Goal: Task Accomplishment & Management: Manage account settings

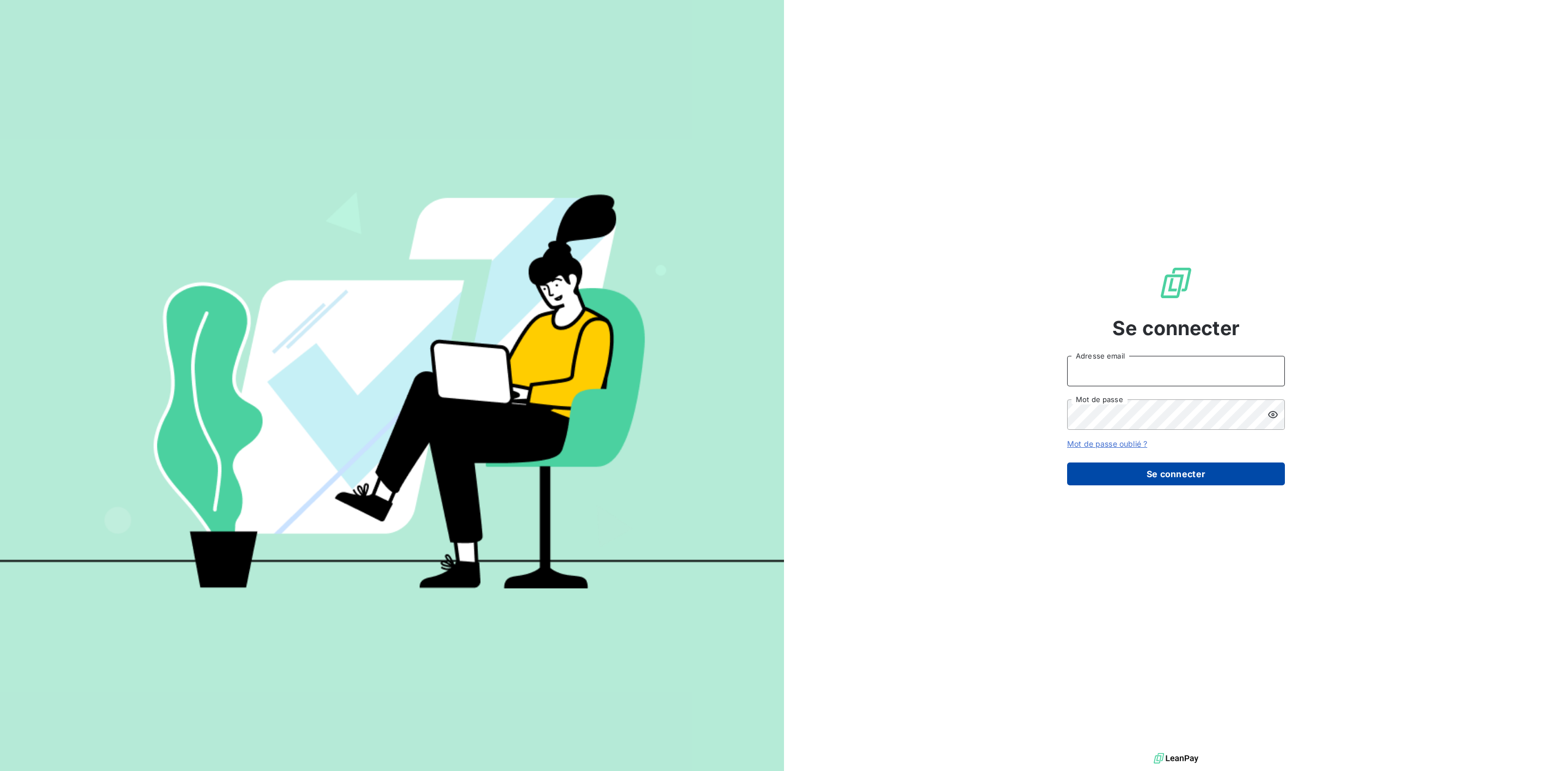
type input "s.foucault@salviadeveloppement.com"
click at [1186, 480] on button "Se connecter" at bounding box center [1176, 474] width 218 height 23
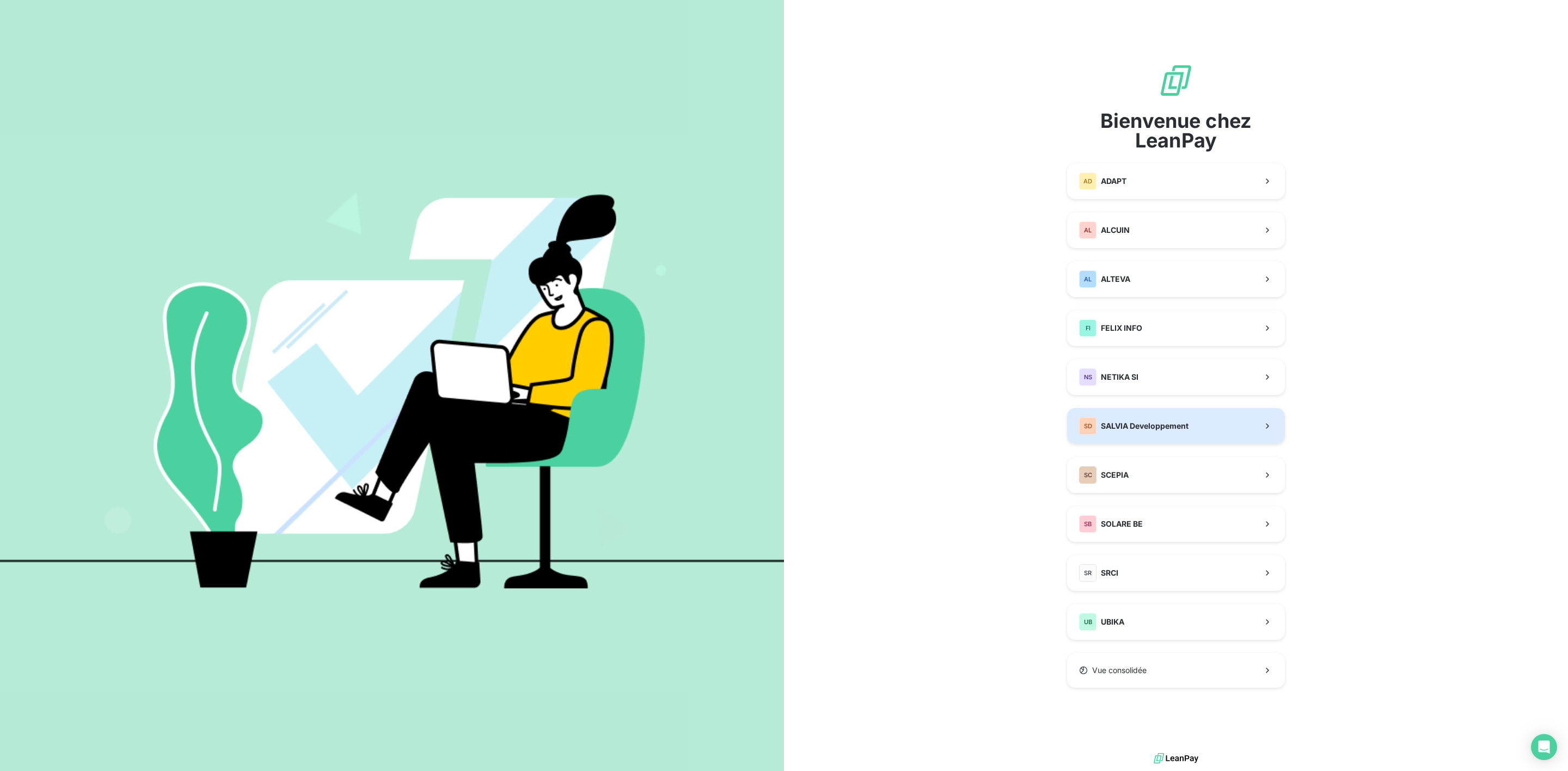
click at [1162, 422] on span "SALVIA Developpement" at bounding box center [1145, 426] width 88 height 11
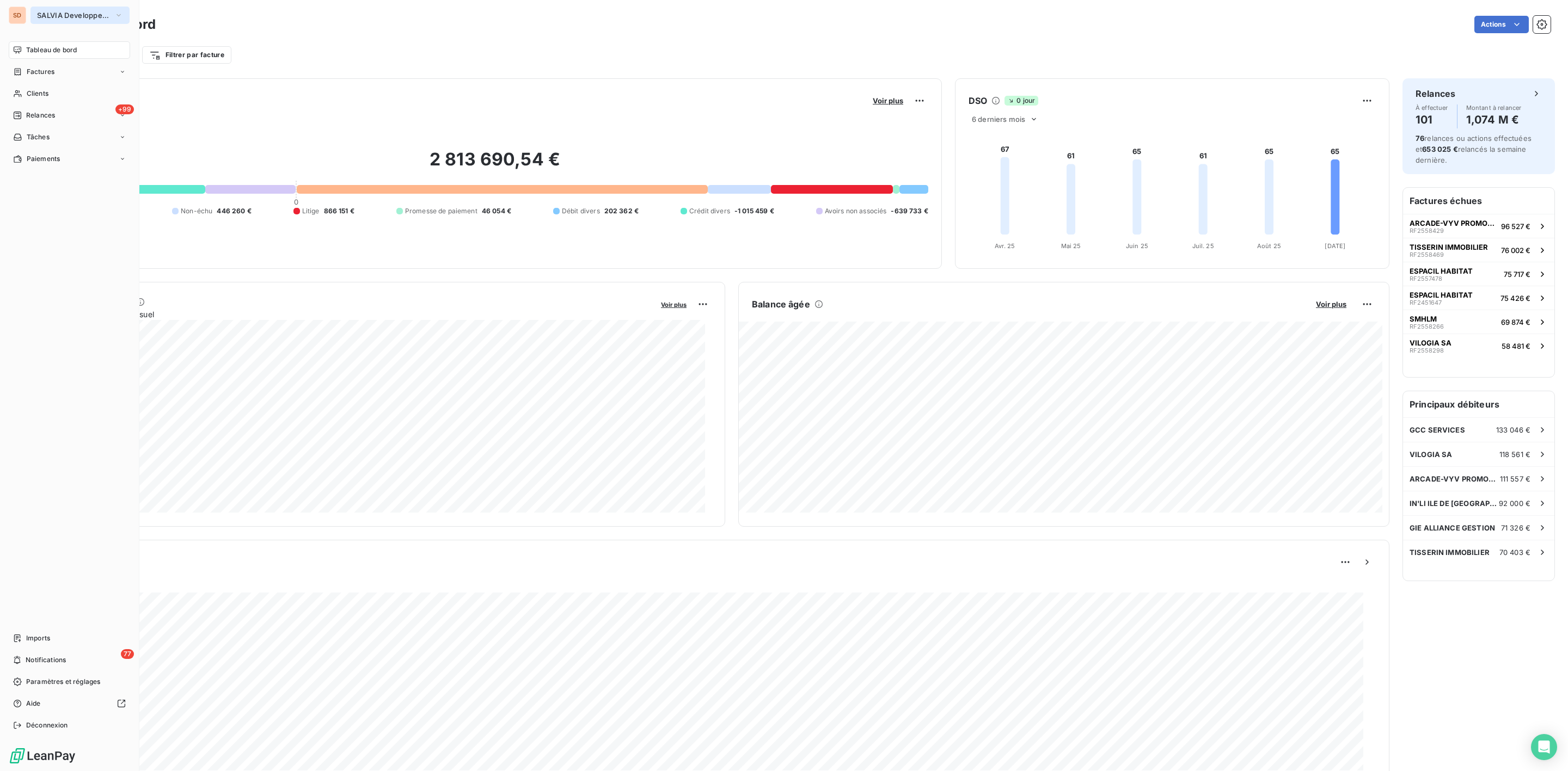
click at [60, 12] on span "SALVIA Developpement" at bounding box center [74, 15] width 73 height 9
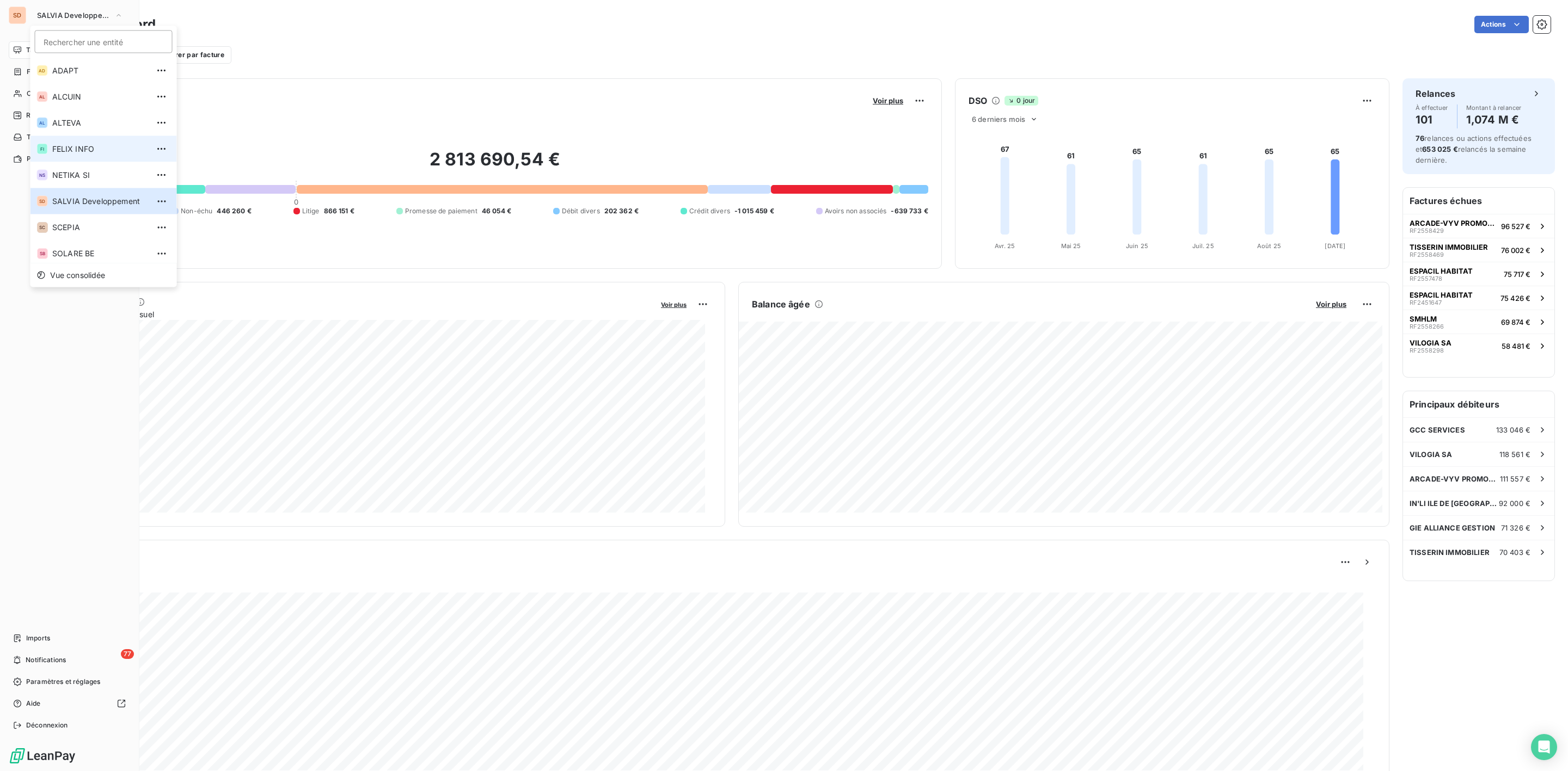
click at [72, 148] on span "FELIX INFO" at bounding box center [100, 149] width 96 height 11
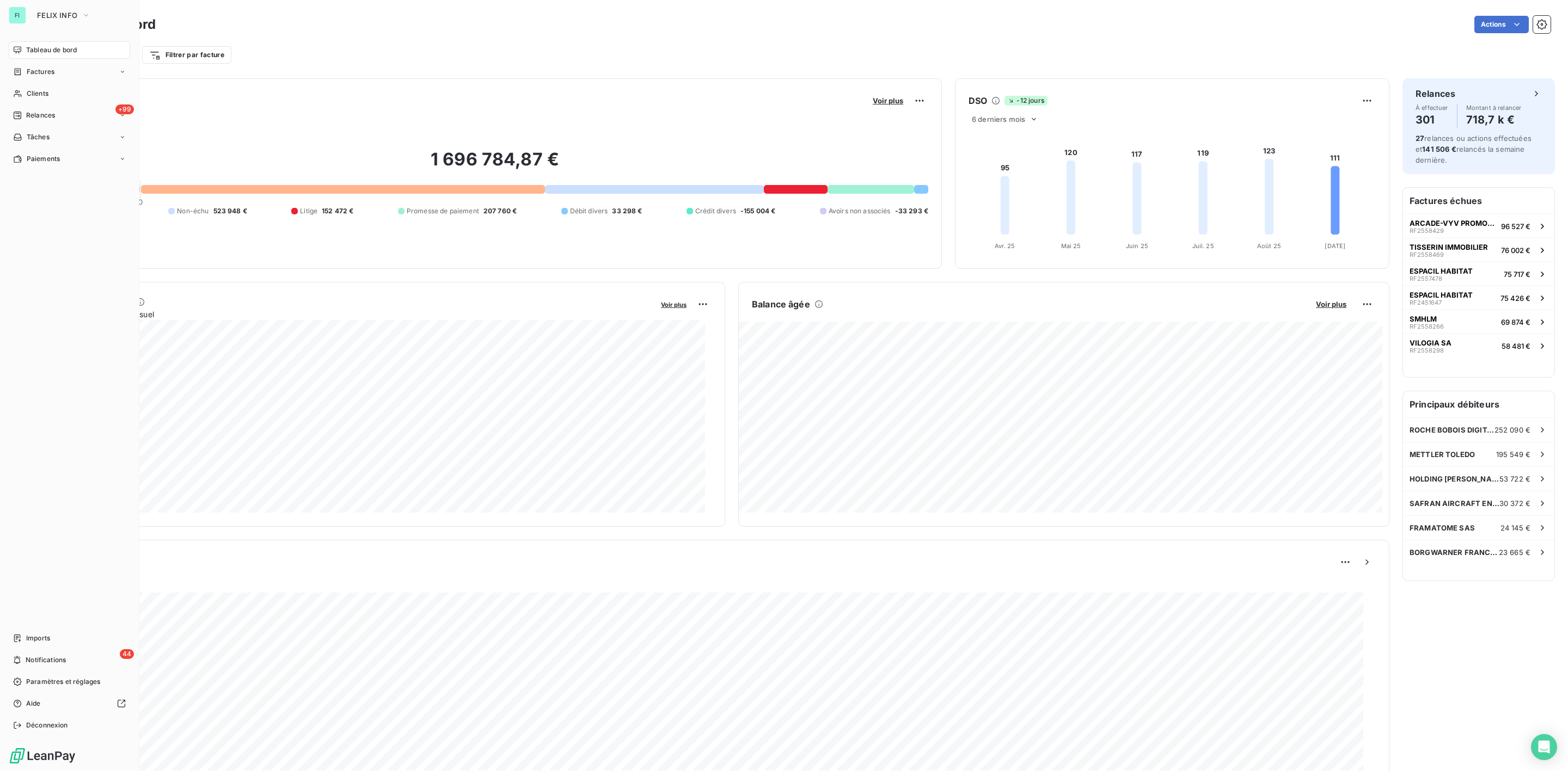
drag, startPoint x: 33, startPoint y: 70, endPoint x: 208, endPoint y: 69, distance: 175.0
click at [33, 70] on span "Factures" at bounding box center [41, 72] width 28 height 10
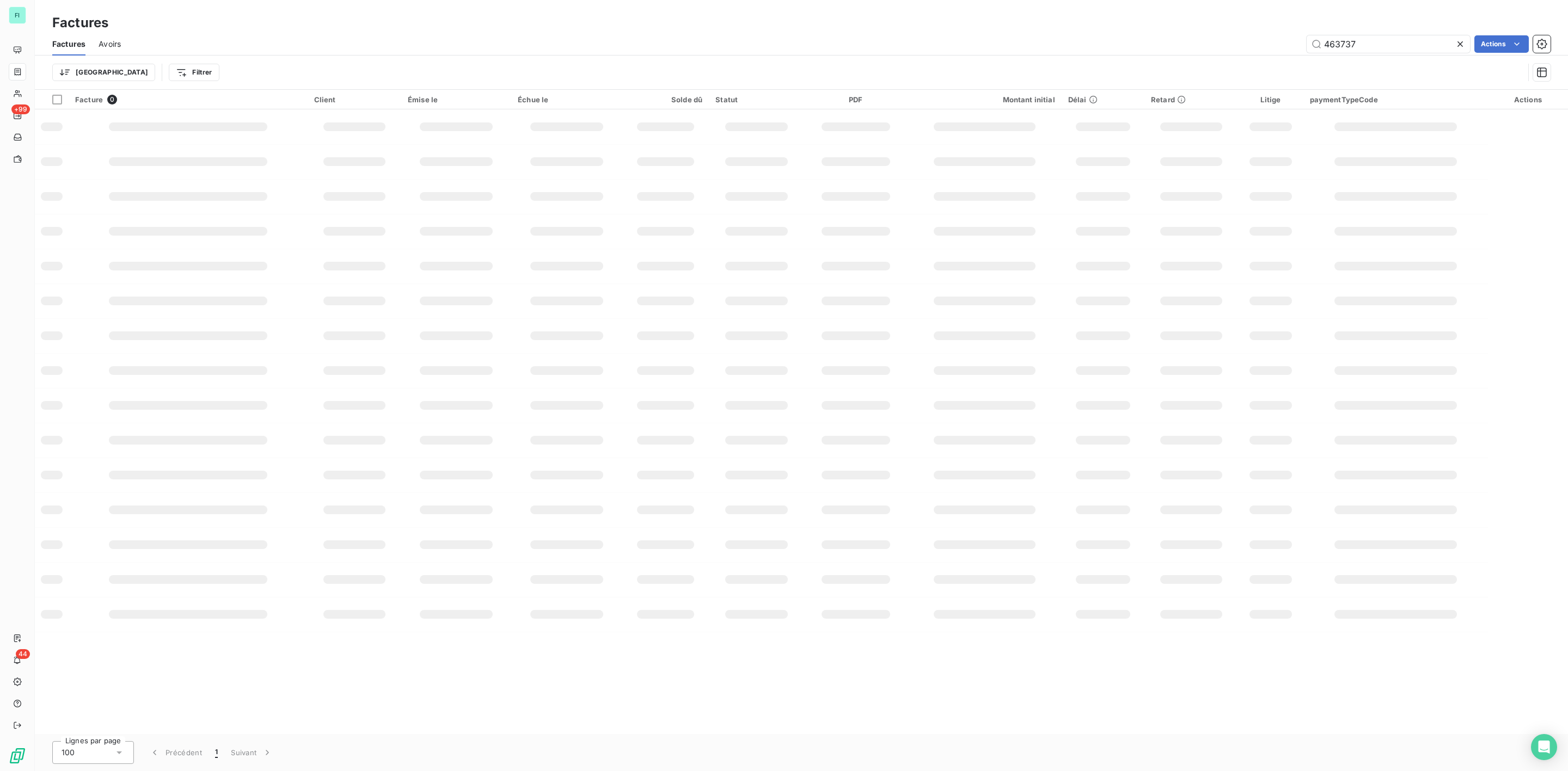
drag, startPoint x: 1380, startPoint y: 44, endPoint x: 1127, endPoint y: 54, distance: 253.2
click at [1185, 54] on div "Factures Avoirs 463737 Actions" at bounding box center [801, 44] width 1533 height 23
type input "464136"
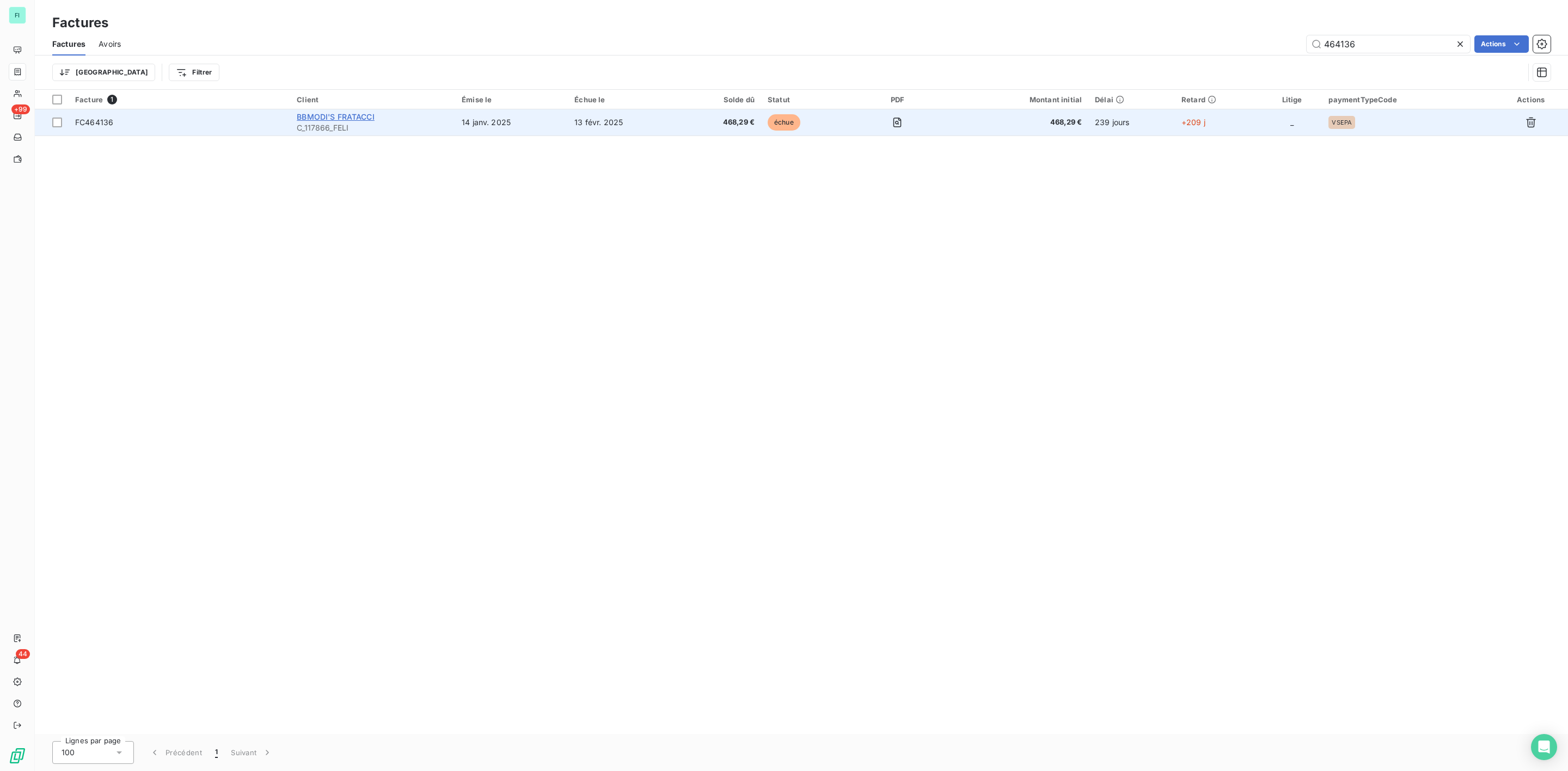
click at [328, 116] on span "BBMODI'S FRATACCI" at bounding box center [335, 116] width 78 height 9
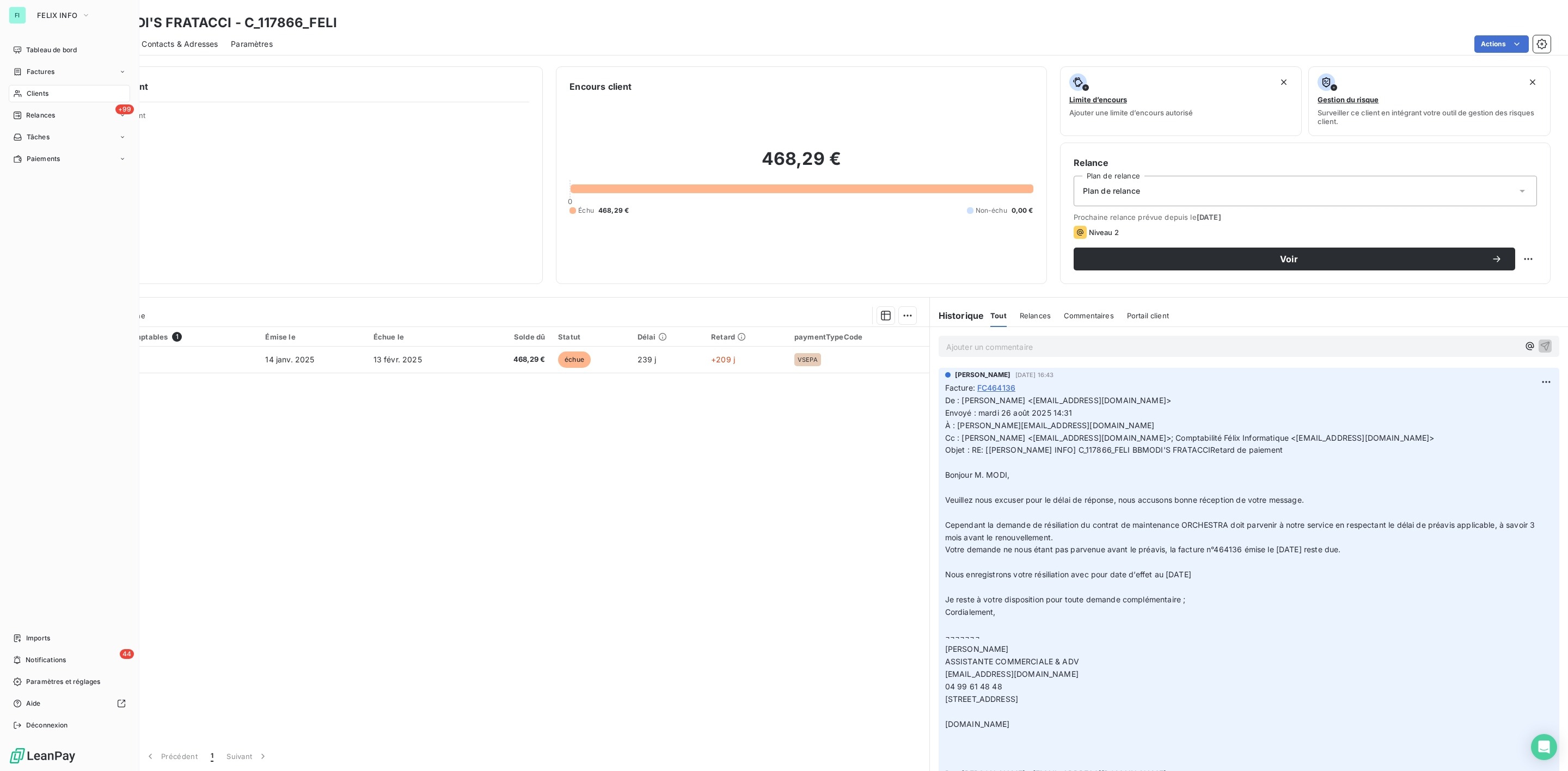
drag, startPoint x: 33, startPoint y: 91, endPoint x: 40, endPoint y: 91, distance: 7.0
click at [33, 91] on span "Clients" at bounding box center [38, 94] width 22 height 10
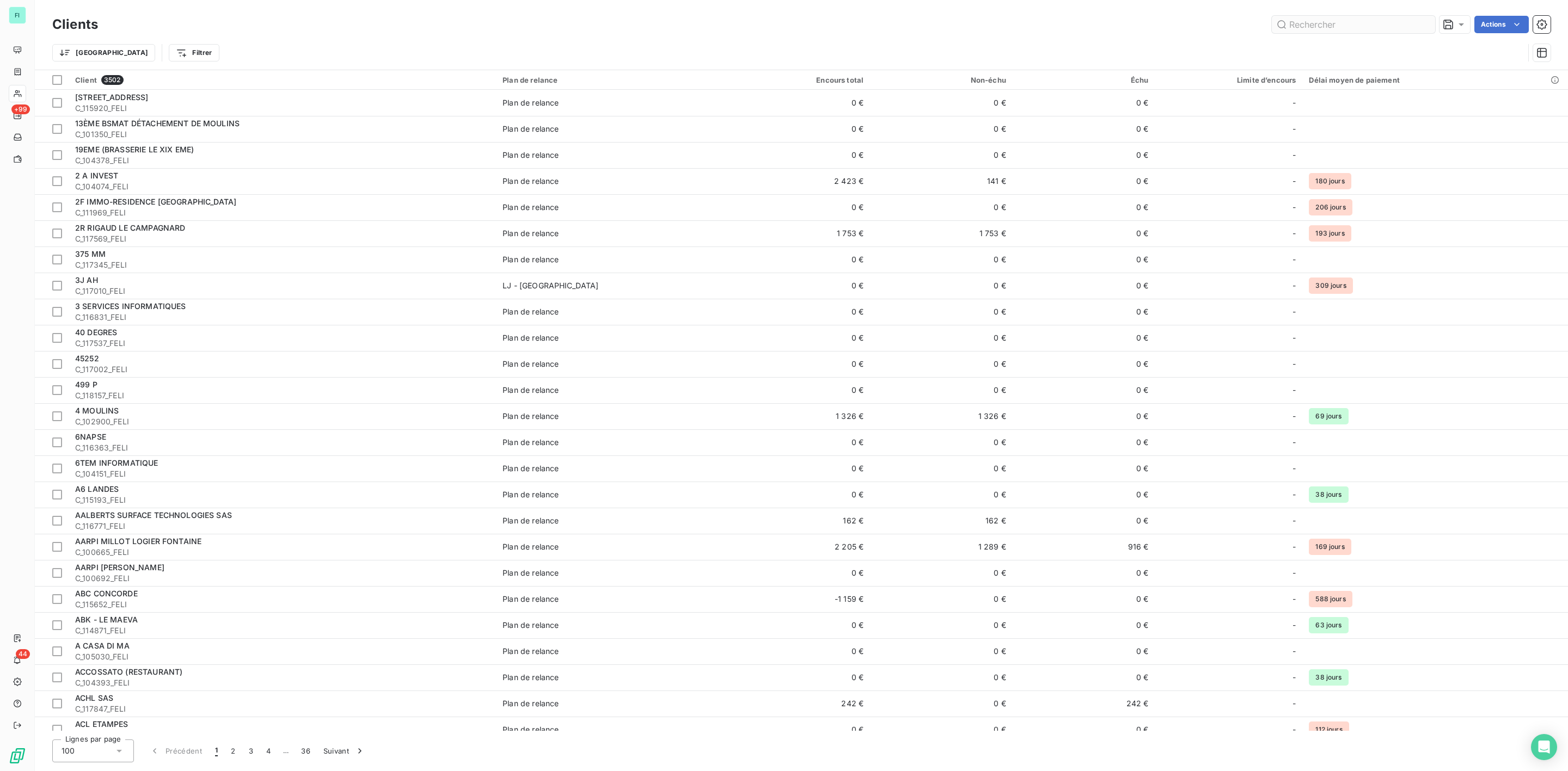
click at [1331, 20] on input "text" at bounding box center [1353, 24] width 163 height 18
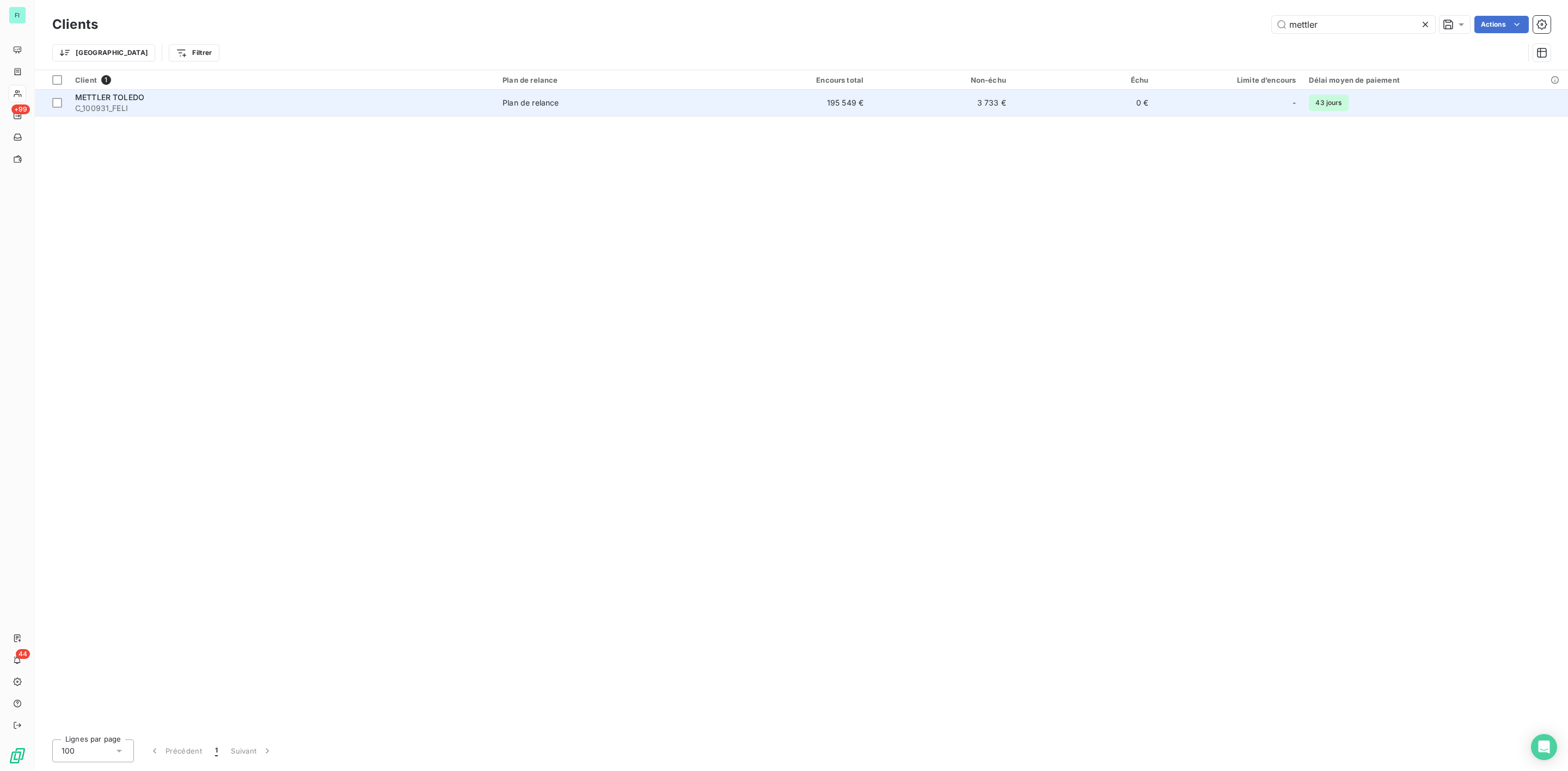
type input "mettler"
click at [121, 103] on span "C_100931_FELI" at bounding box center [282, 108] width 415 height 11
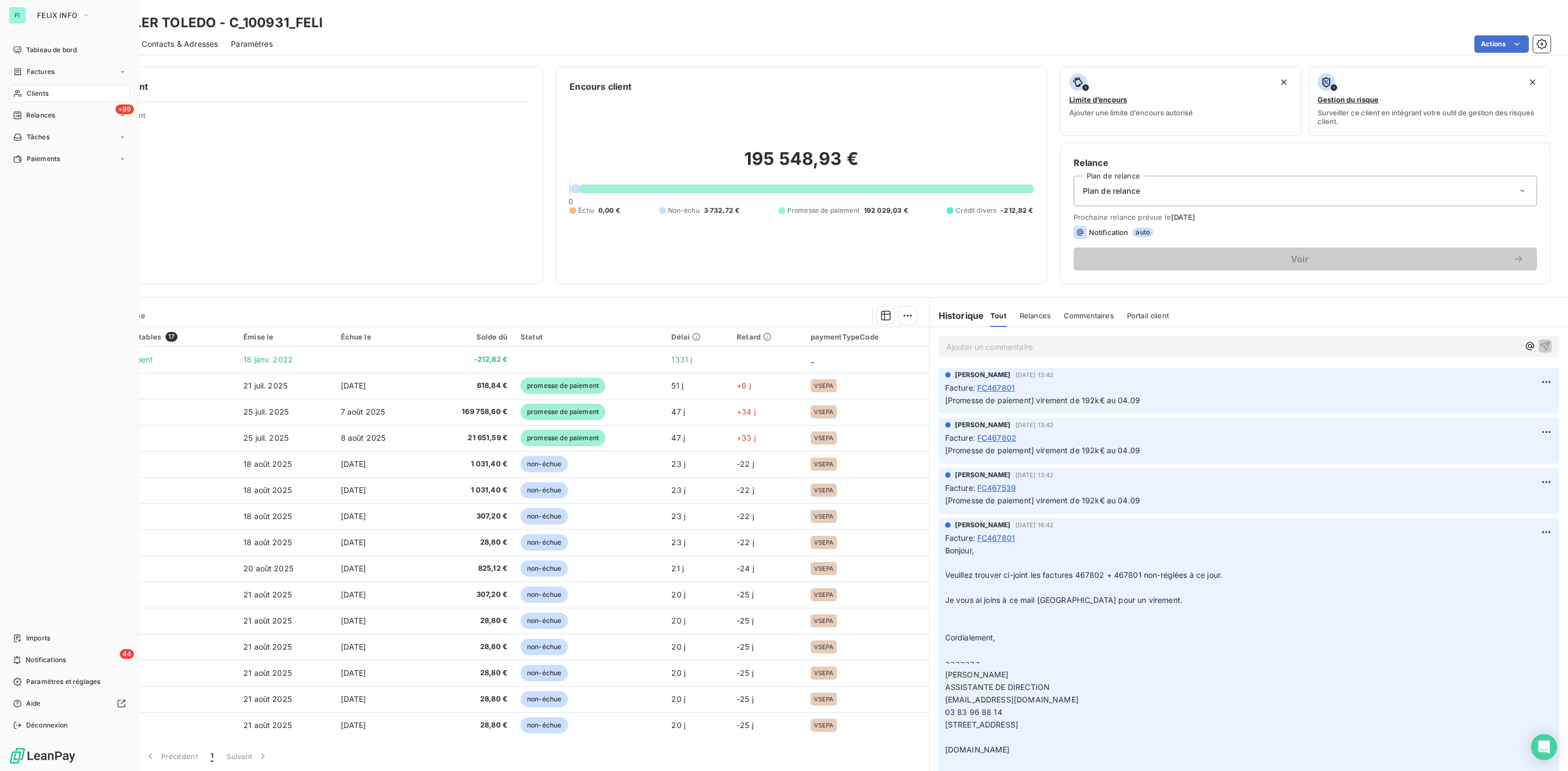
click at [44, 89] on span "Clients" at bounding box center [38, 94] width 22 height 10
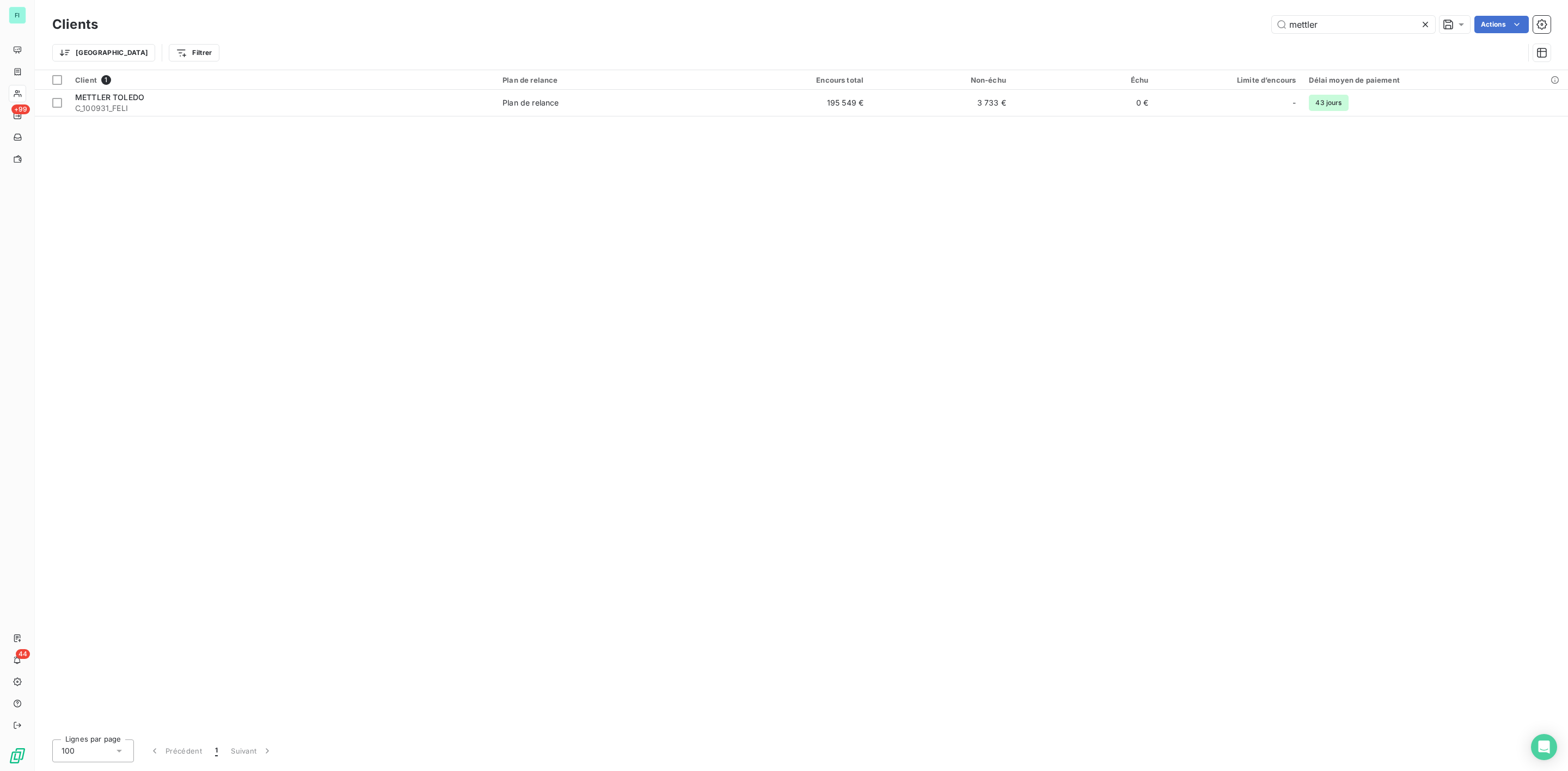
drag, startPoint x: 1315, startPoint y: 23, endPoint x: 1268, endPoint y: 24, distance: 47.0
click at [1268, 24] on div "mettler Actions" at bounding box center [830, 24] width 1440 height 18
type input "s"
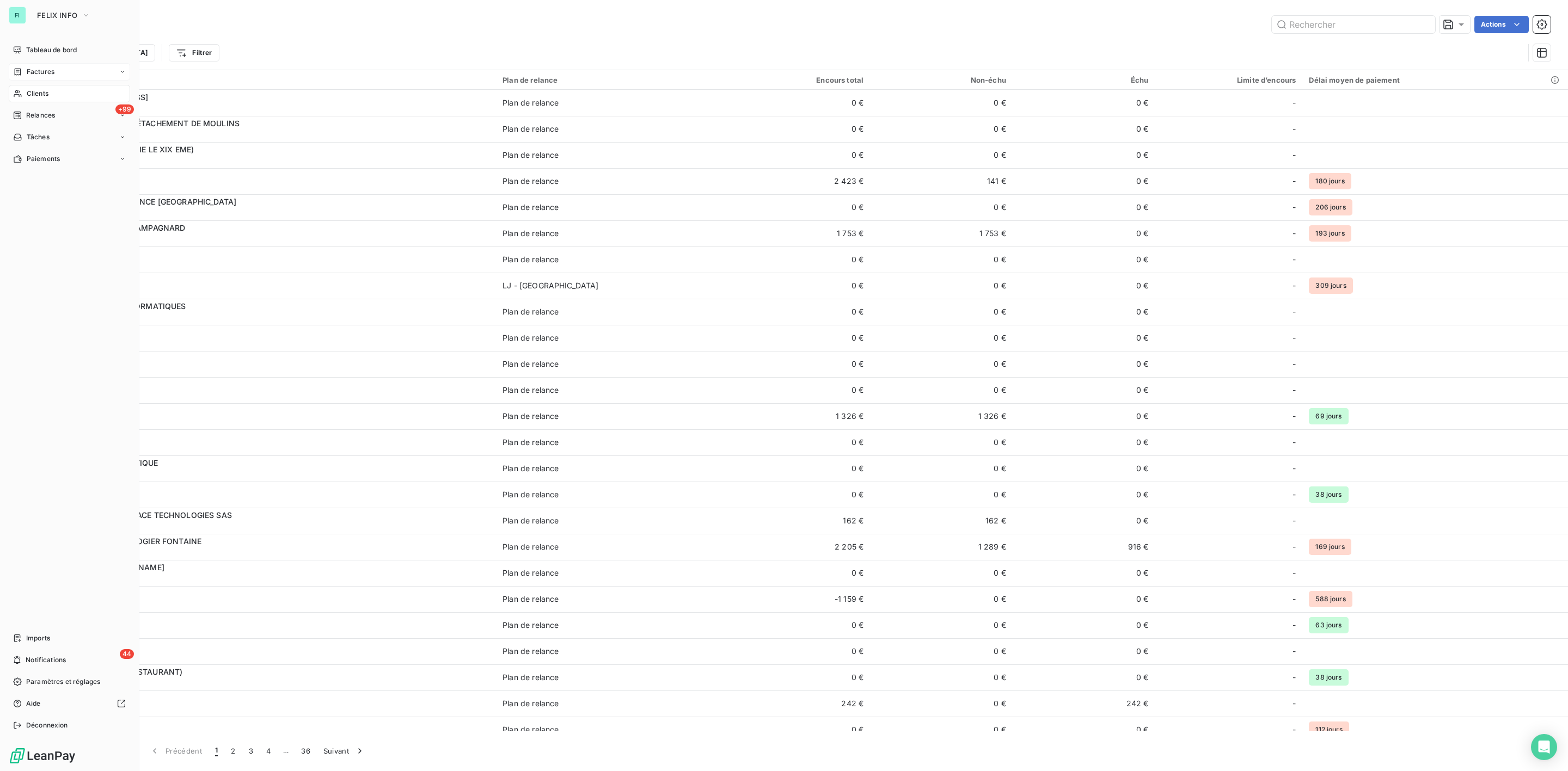
click at [38, 74] on span "Factures" at bounding box center [41, 72] width 28 height 10
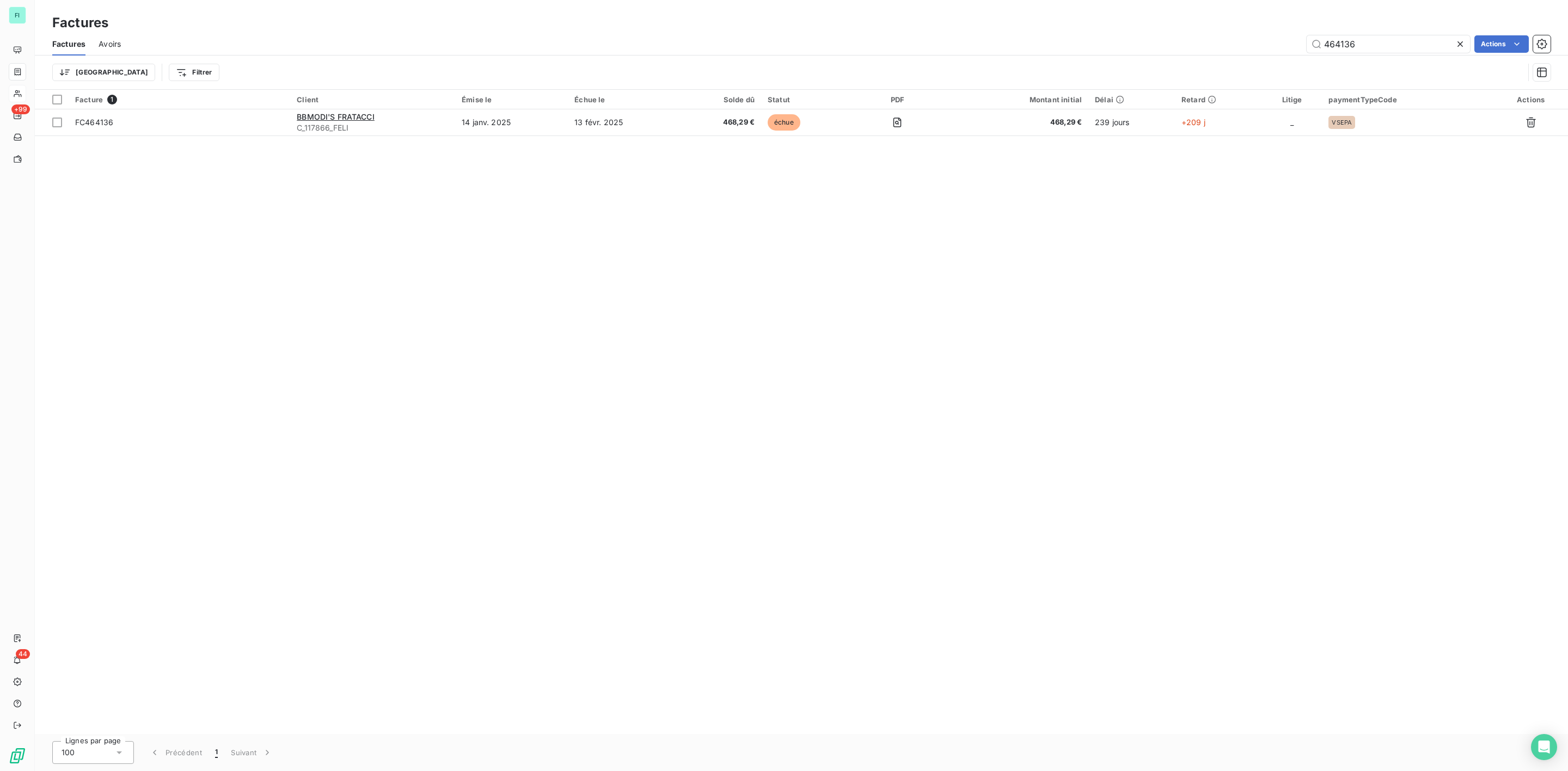
drag, startPoint x: 1368, startPoint y: 40, endPoint x: 1127, endPoint y: 44, distance: 241.0
click at [1170, 44] on div "464136 Actions" at bounding box center [842, 44] width 1416 height 18
type input "467974"
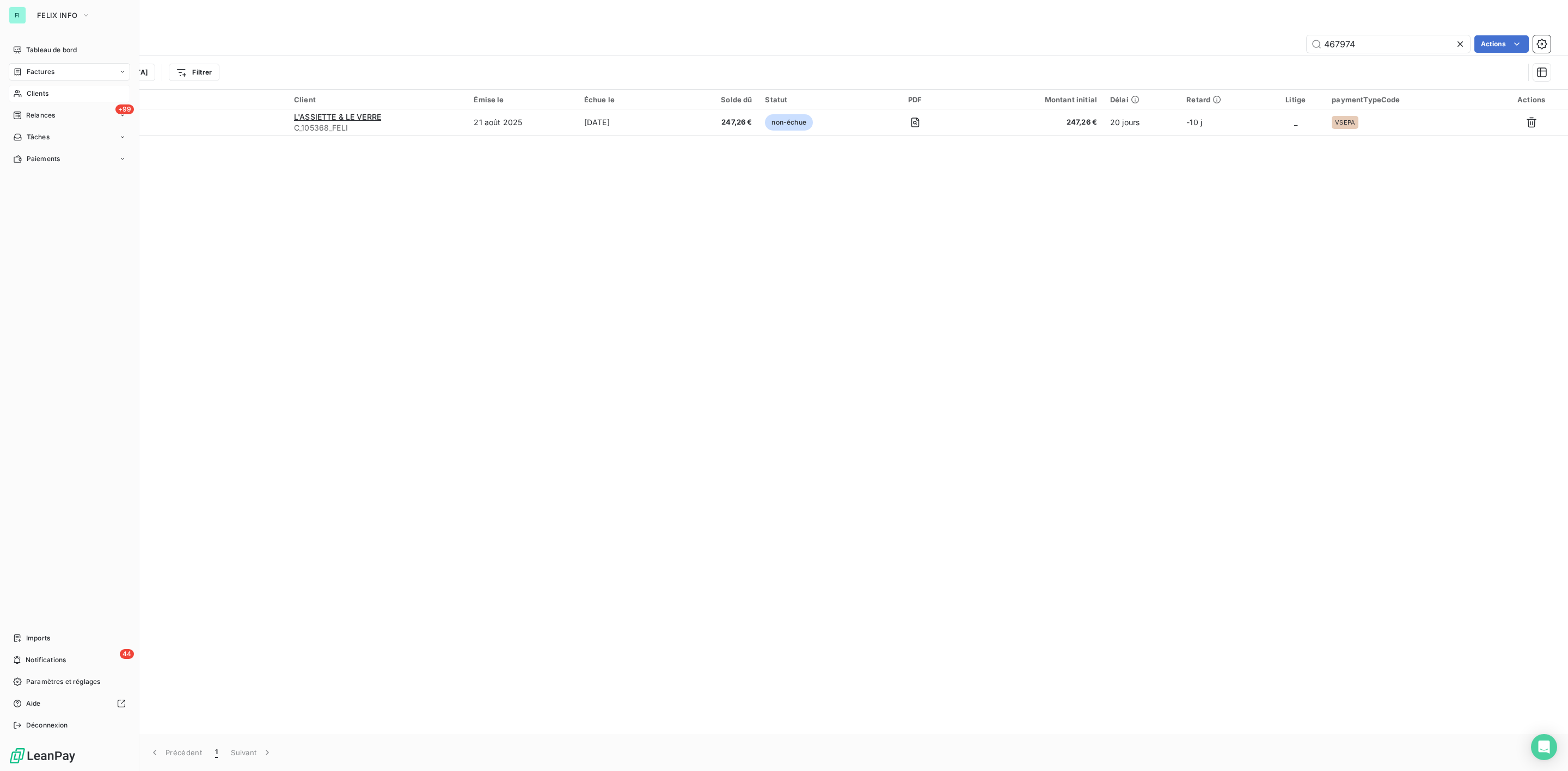
click at [41, 92] on span "Clients" at bounding box center [38, 94] width 22 height 10
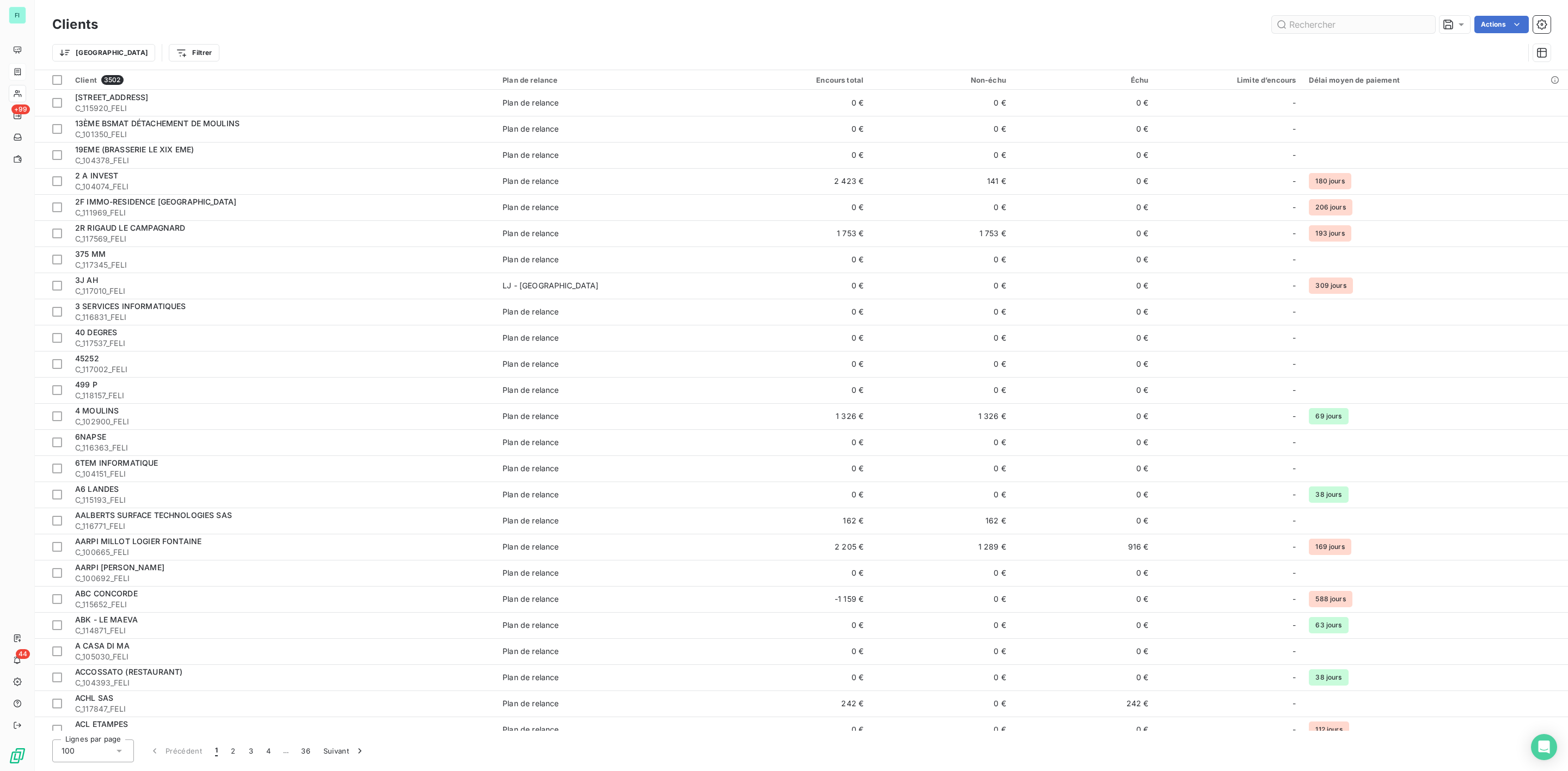
click at [1345, 29] on input "text" at bounding box center [1353, 24] width 163 height 18
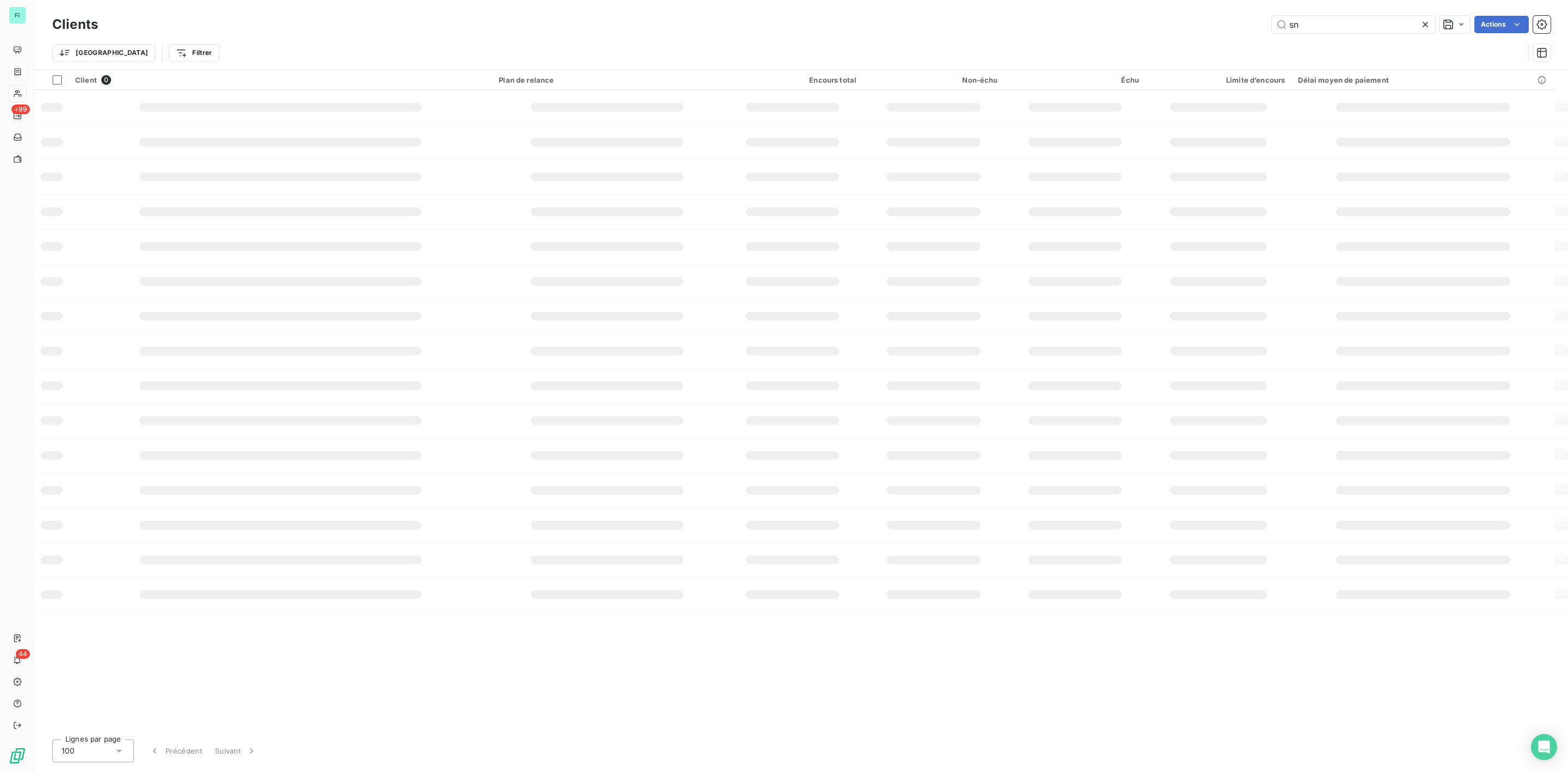
type input "s"
type input "protection"
click at [1421, 22] on icon at bounding box center [1426, 24] width 11 height 11
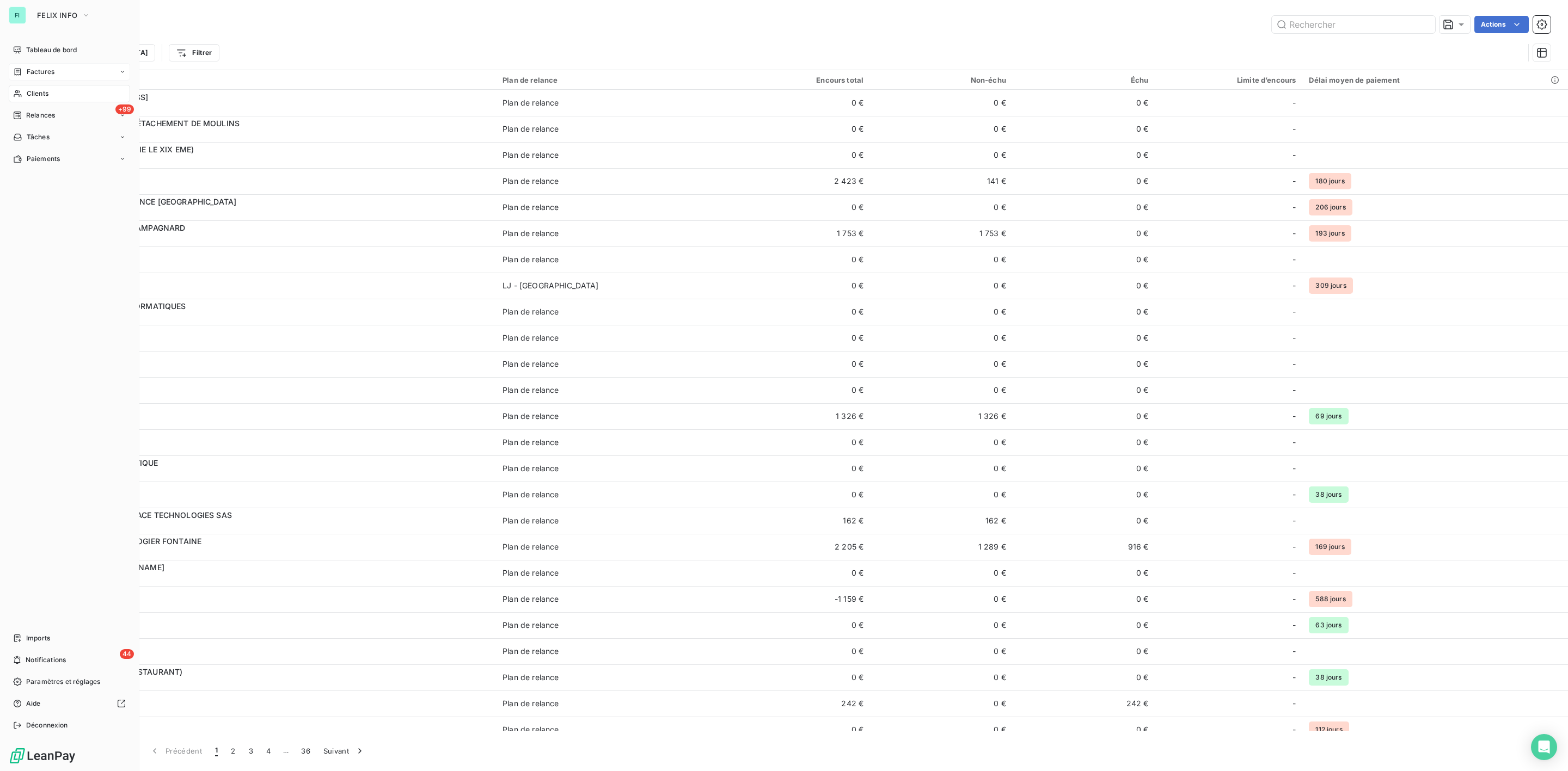
click at [28, 72] on span "Factures" at bounding box center [41, 72] width 28 height 10
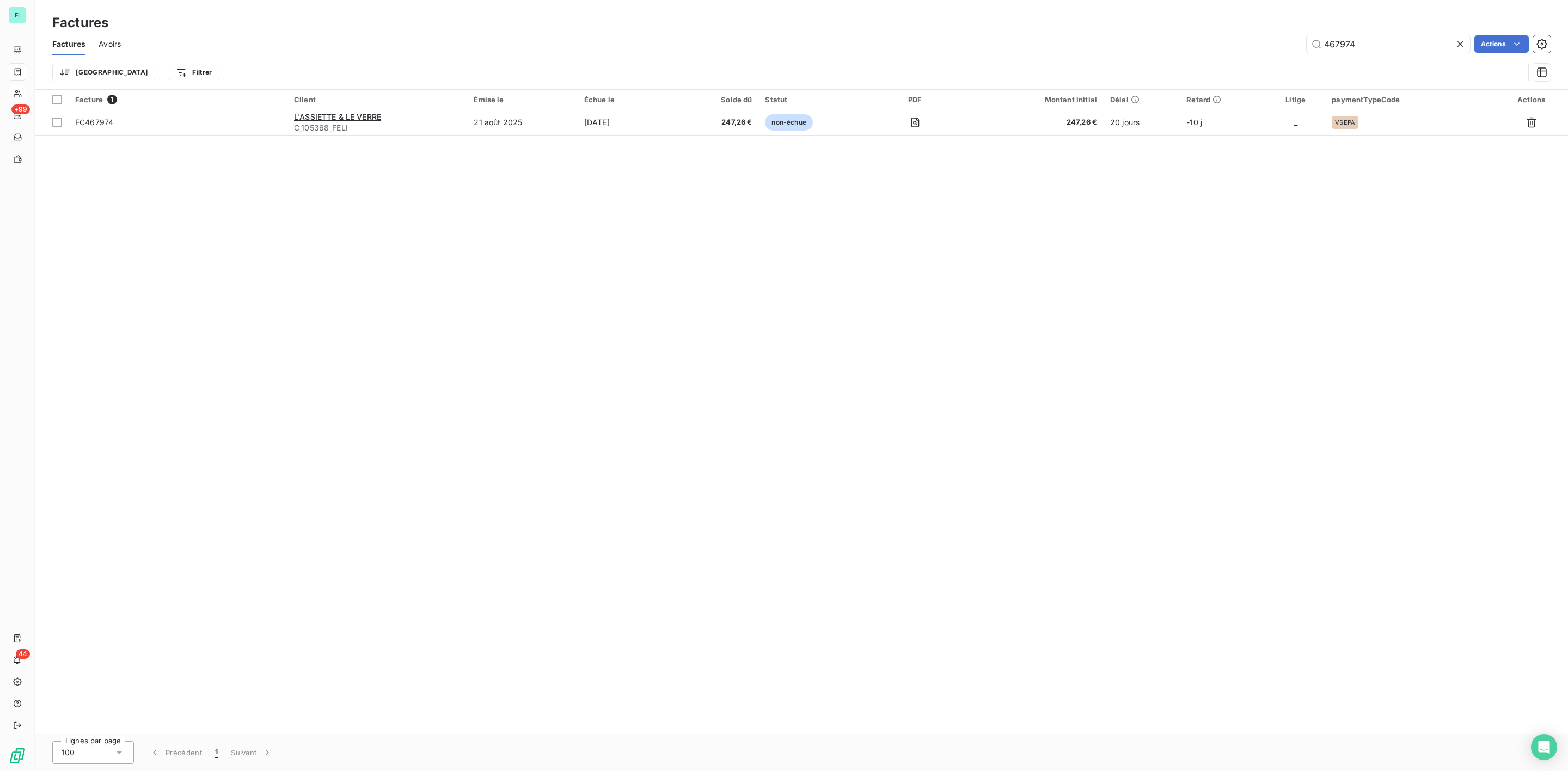
click at [1458, 41] on icon at bounding box center [1460, 44] width 11 height 11
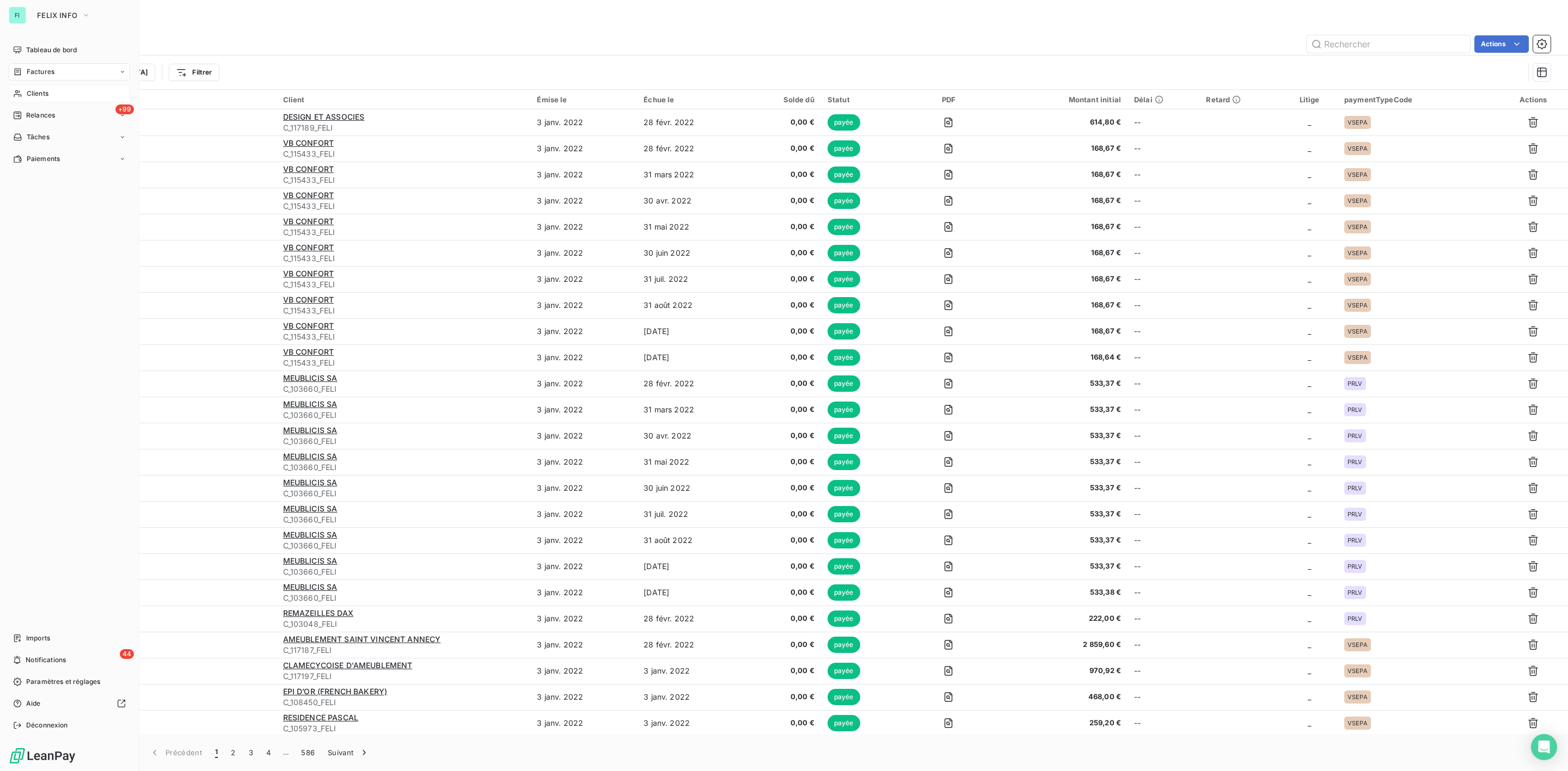
click at [46, 72] on span "Factures" at bounding box center [41, 72] width 28 height 10
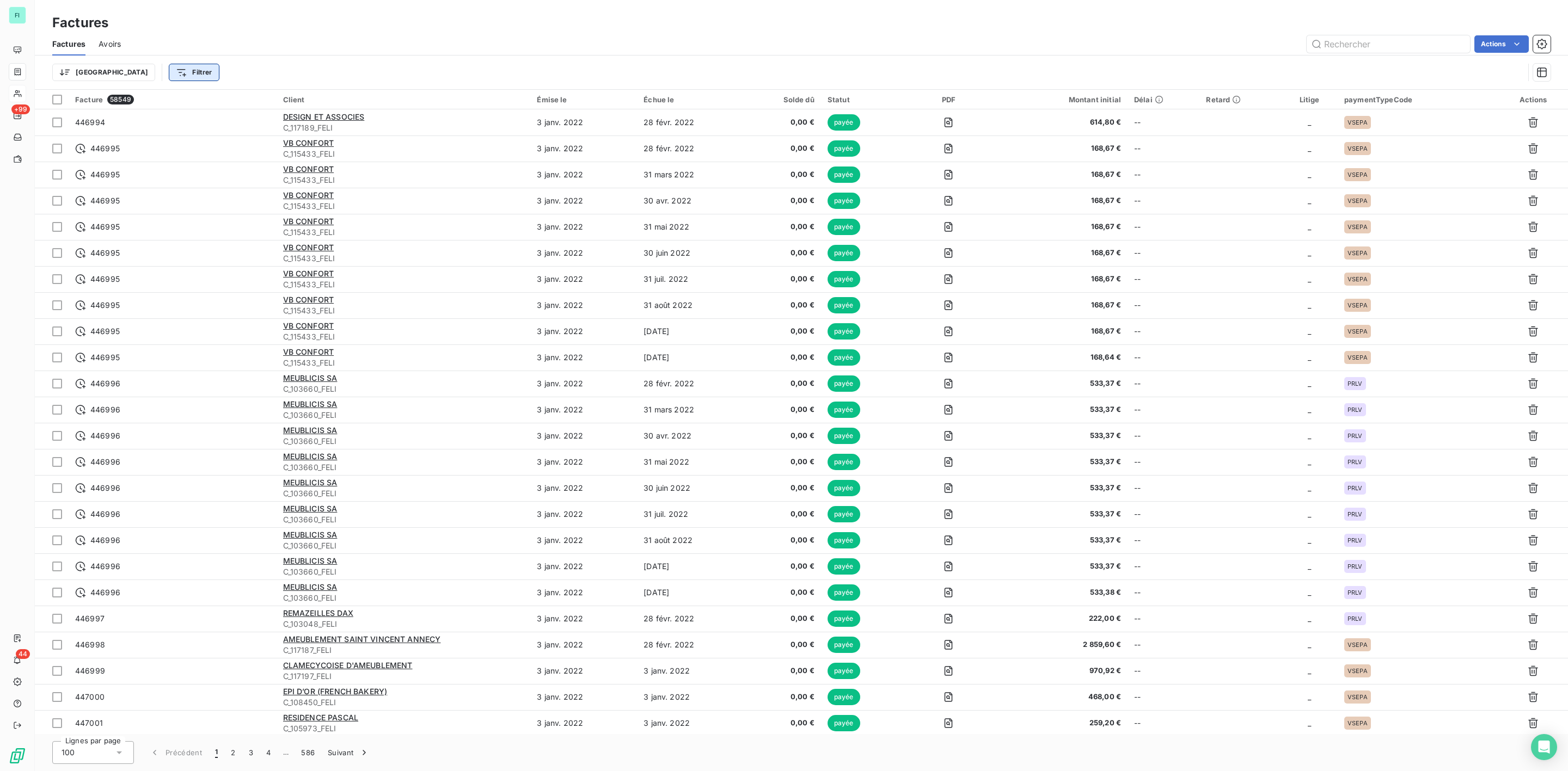
click at [136, 69] on html "FI +99 44 Factures Factures Avoirs Actions Trier Filtrer Facture 58549 Client É…" at bounding box center [784, 385] width 1568 height 771
click at [159, 226] on div "Montant initial" at bounding box center [192, 232] width 151 height 18
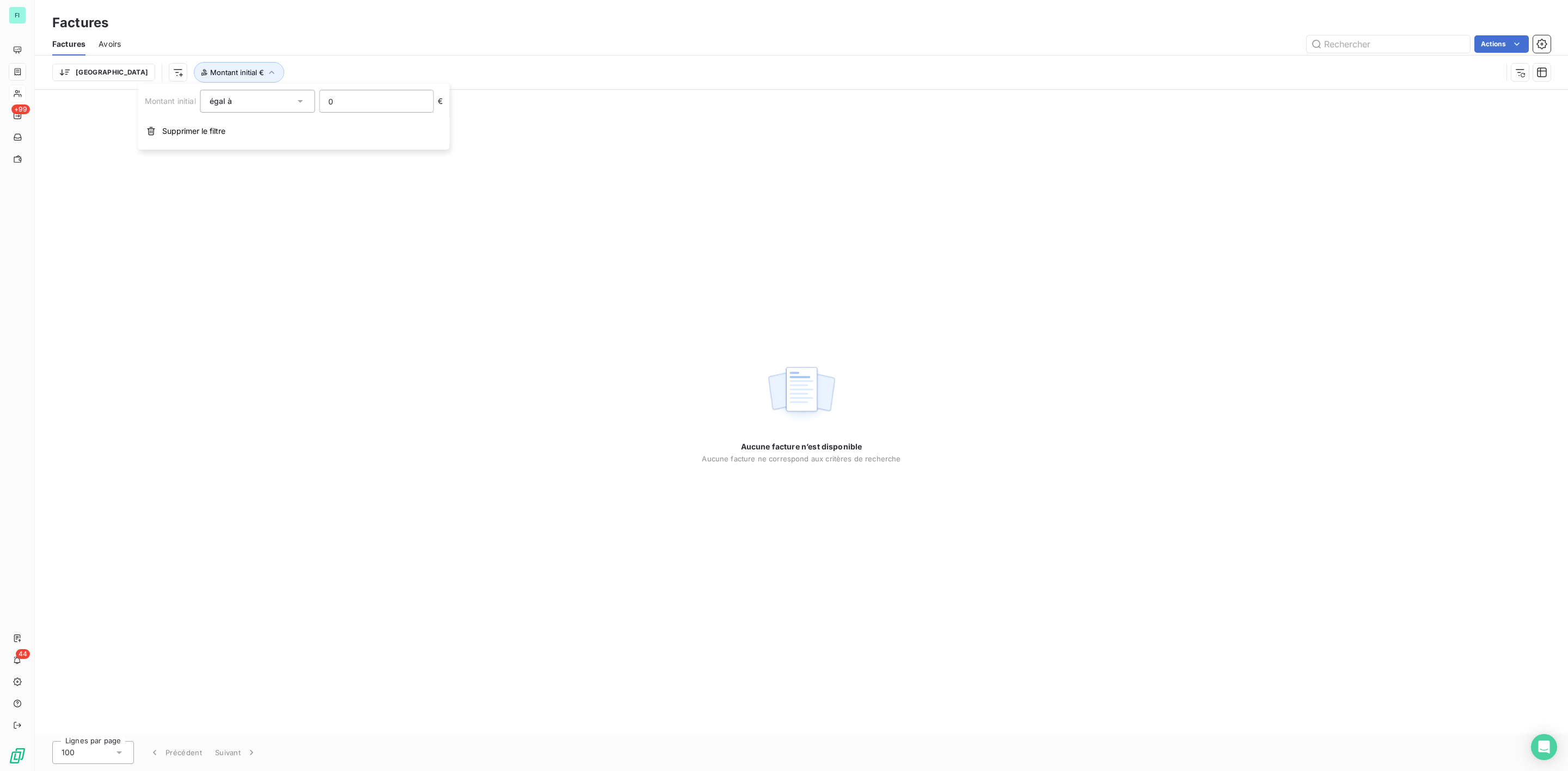
drag, startPoint x: 389, startPoint y: 106, endPoint x: 293, endPoint y: 106, distance: 96.0
click at [293, 106] on div "Montant initial égal à 0 €" at bounding box center [294, 102] width 298 height 23
type input "288.82"
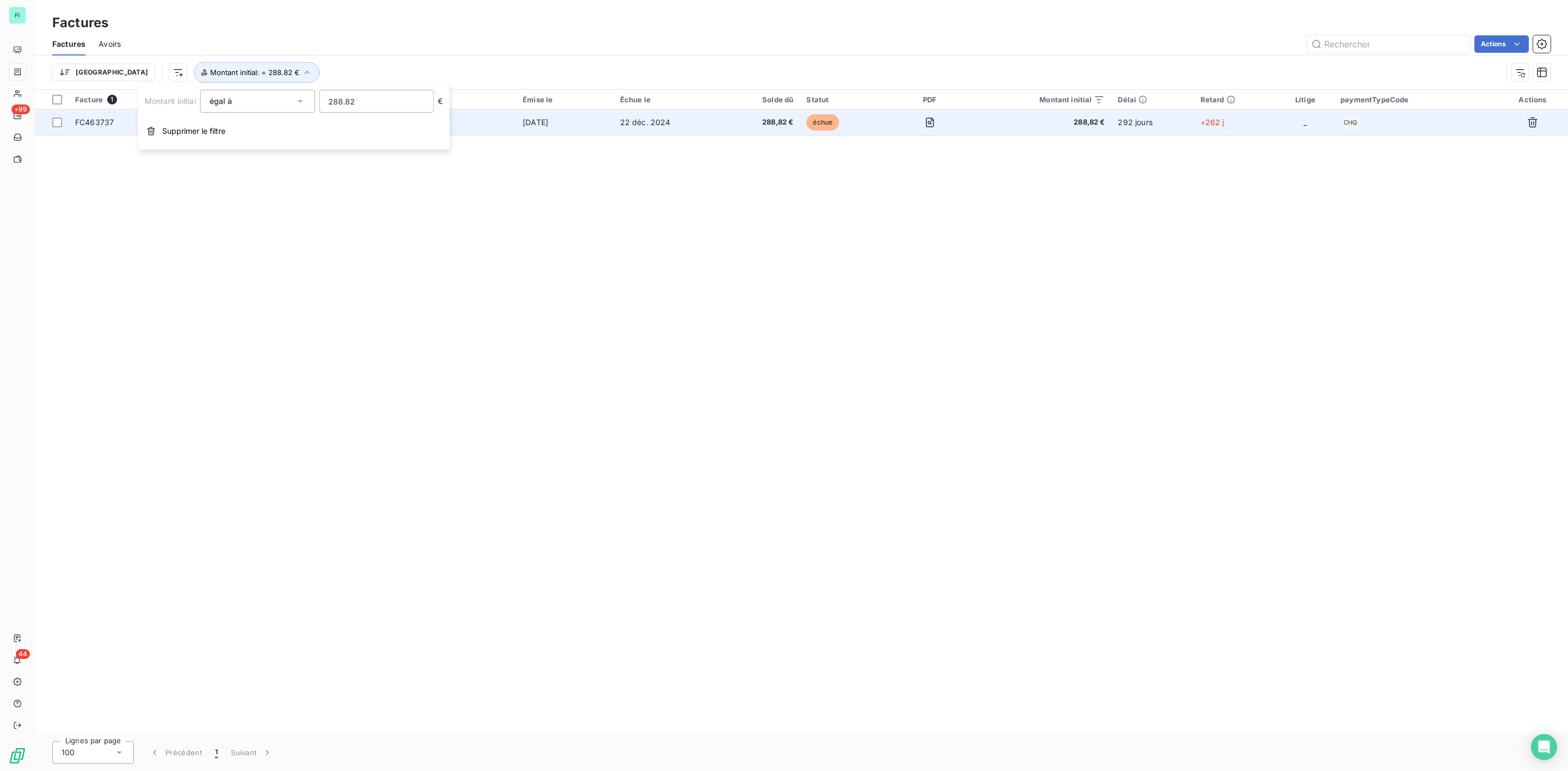
click at [579, 124] on td "[DATE]" at bounding box center [565, 122] width 97 height 26
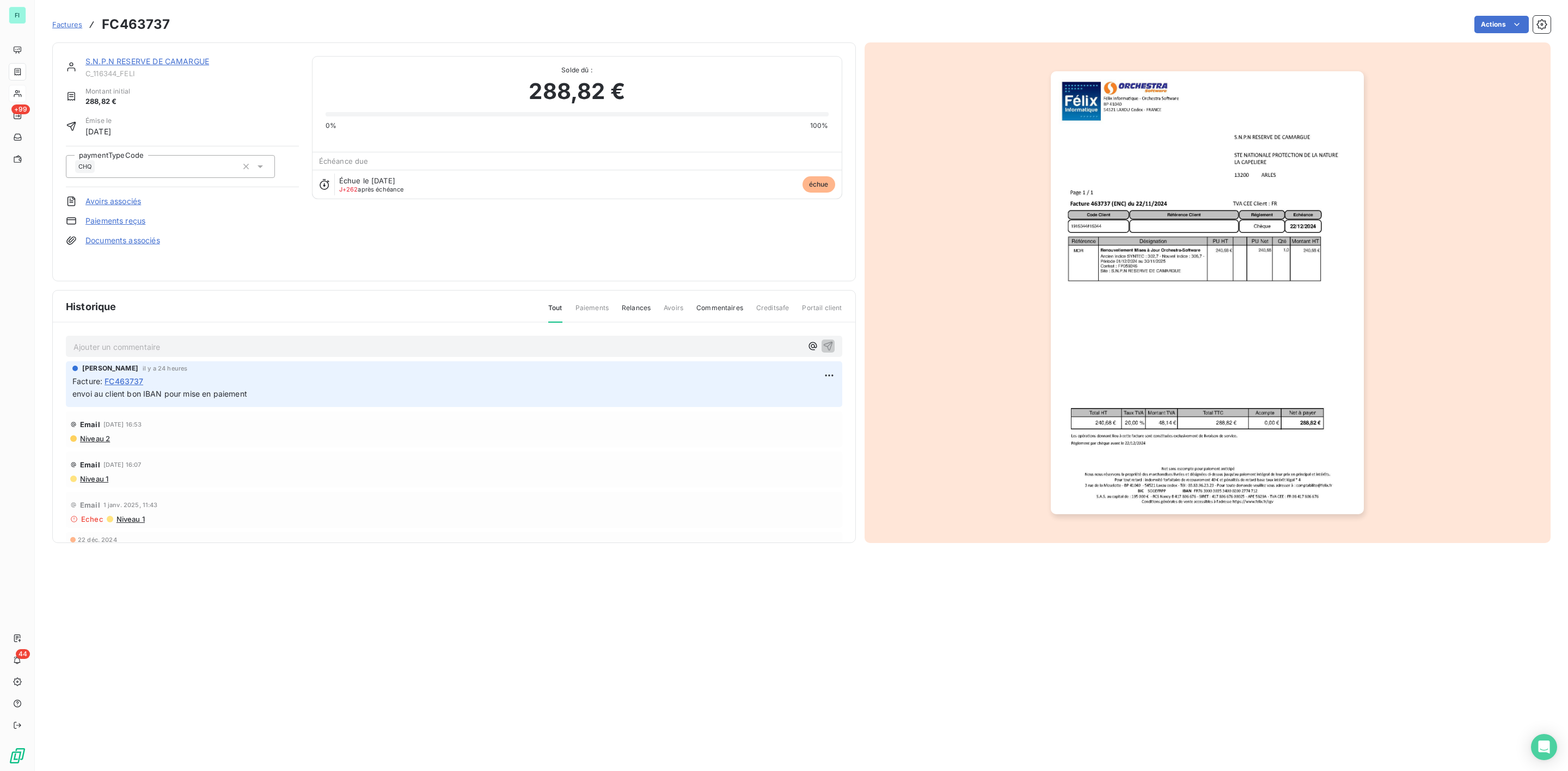
click at [168, 61] on link "S.N.P.N RESERVE DE CAMARGUE" at bounding box center [147, 61] width 124 height 9
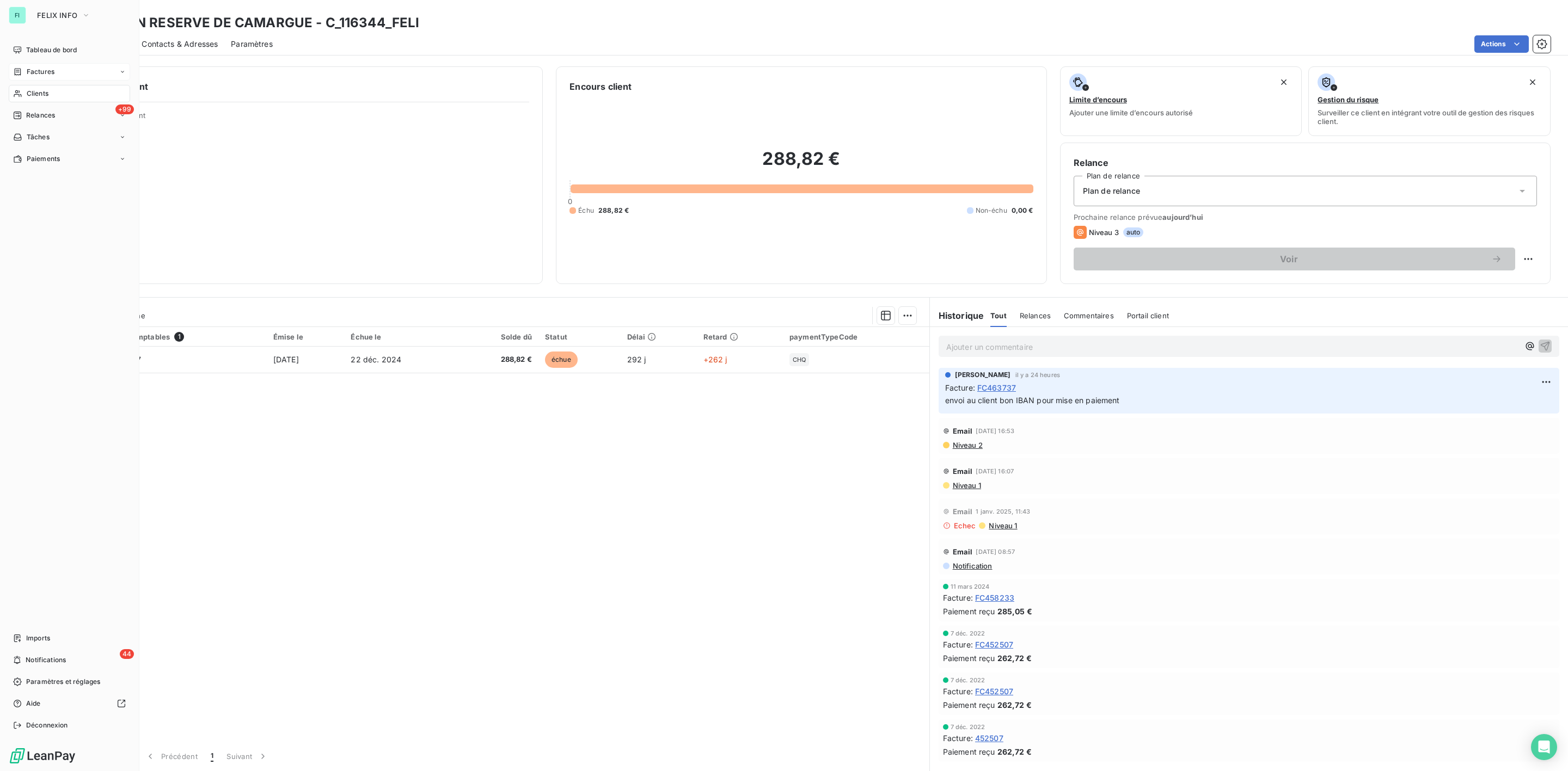
click at [35, 72] on span "Factures" at bounding box center [41, 72] width 28 height 10
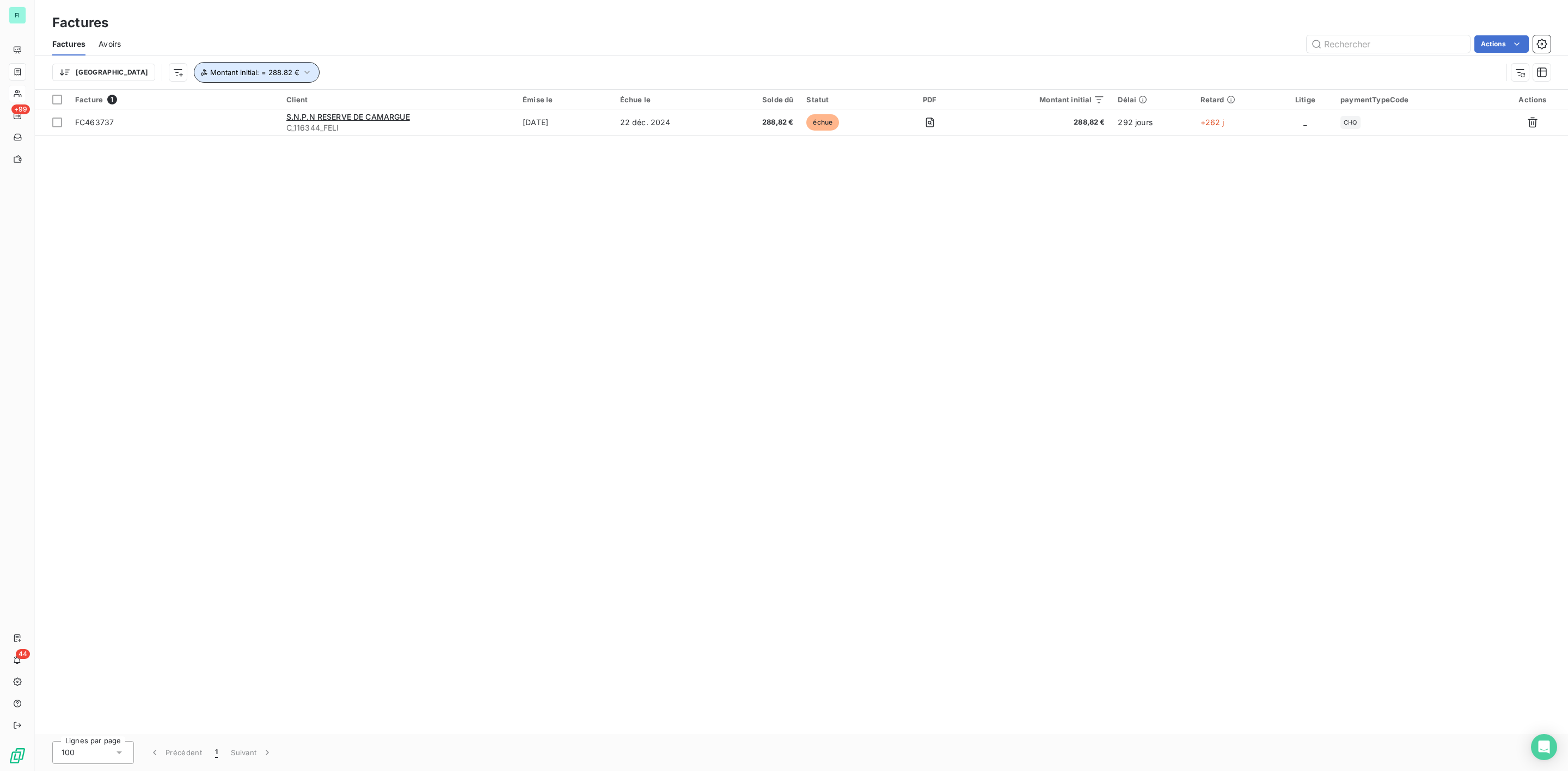
click at [302, 70] on icon "button" at bounding box center [307, 72] width 11 height 11
drag, startPoint x: 369, startPoint y: 98, endPoint x: 242, endPoint y: 98, distance: 127.0
click at [266, 98] on div "Montant initial égal à eq 288.82 €" at bounding box center [294, 102] width 298 height 23
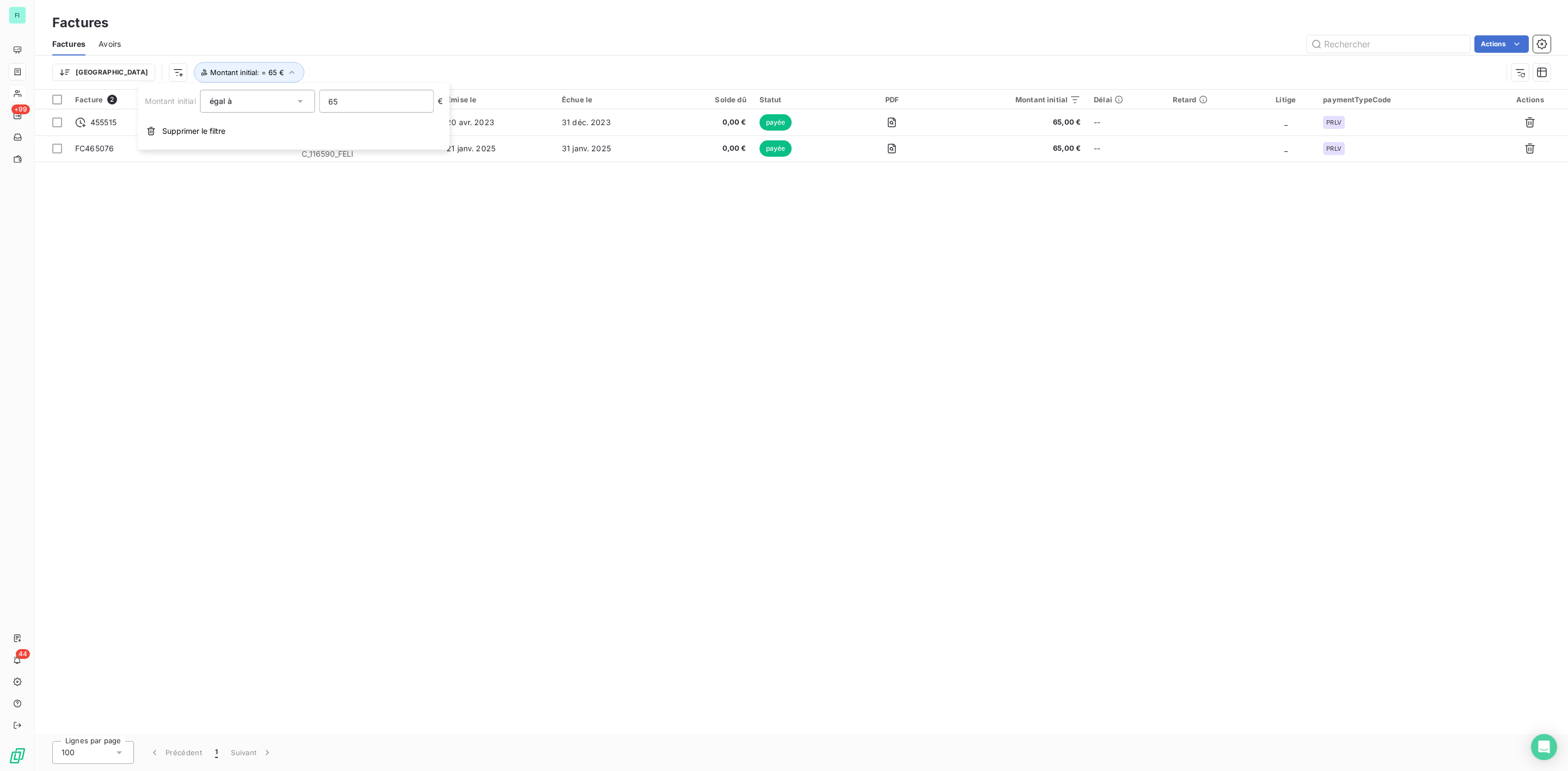
type input "6"
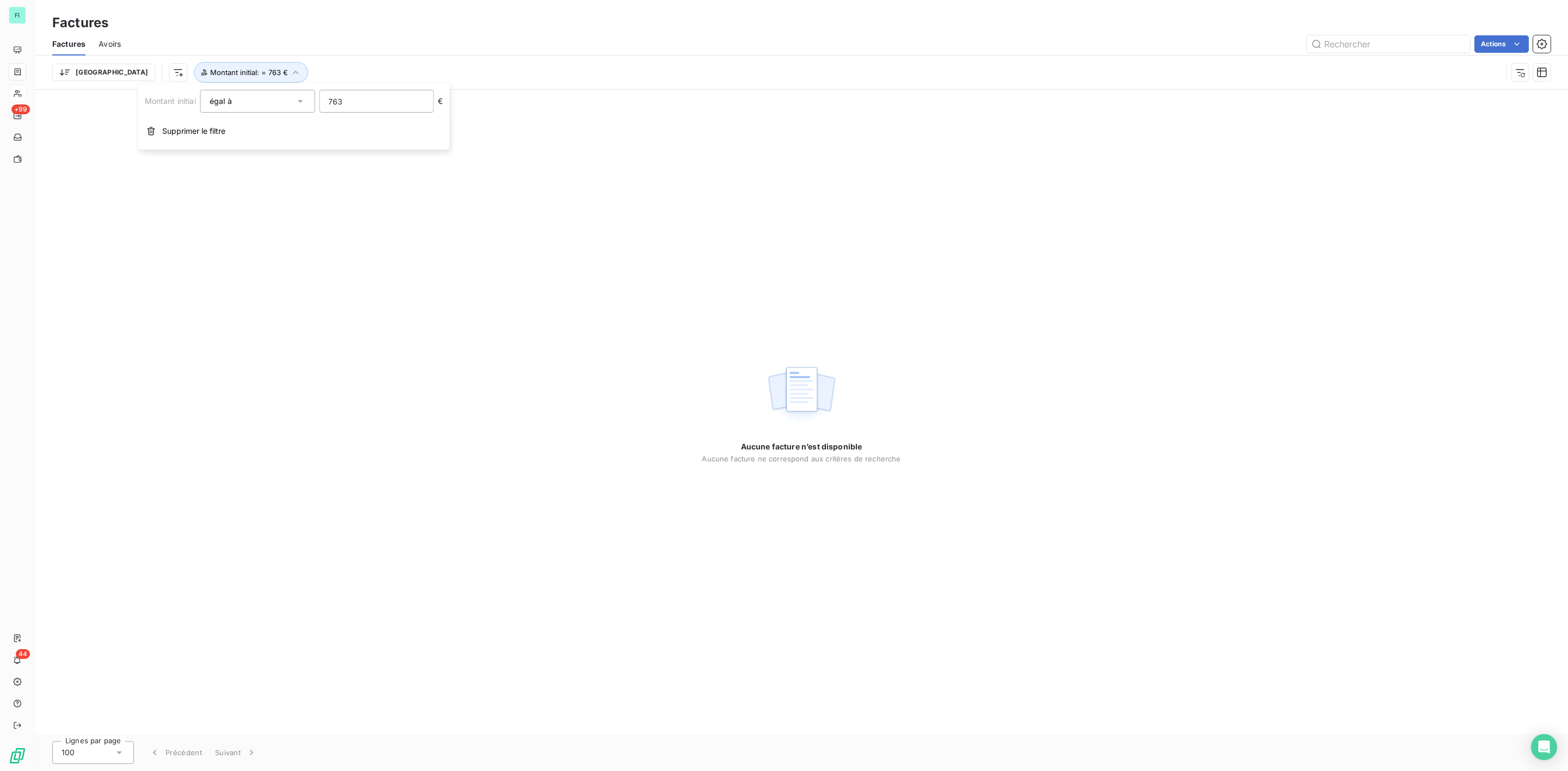
click at [373, 99] on input "763" at bounding box center [376, 101] width 113 height 22
click at [252, 99] on div "Montant initial égal à 763 €" at bounding box center [294, 102] width 298 height 23
type input "63"
click at [424, 266] on div "Aucune facture n’est disponible Aucune facture ne correspond aux critères de re…" at bounding box center [801, 412] width 1533 height 644
click at [286, 70] on icon "button" at bounding box center [292, 72] width 11 height 11
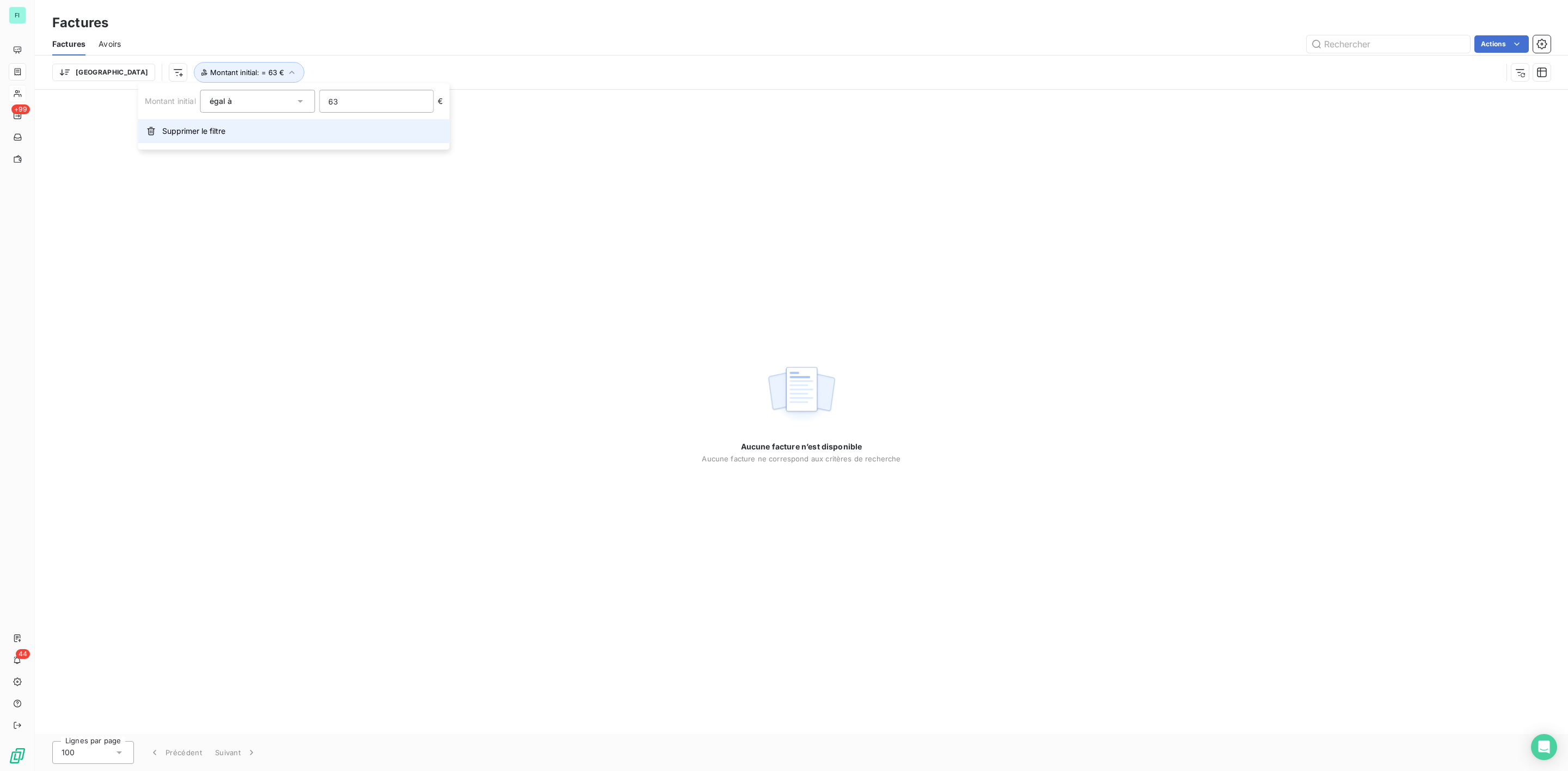
click at [198, 129] on span "Supprimer le filtre" at bounding box center [194, 131] width 63 height 11
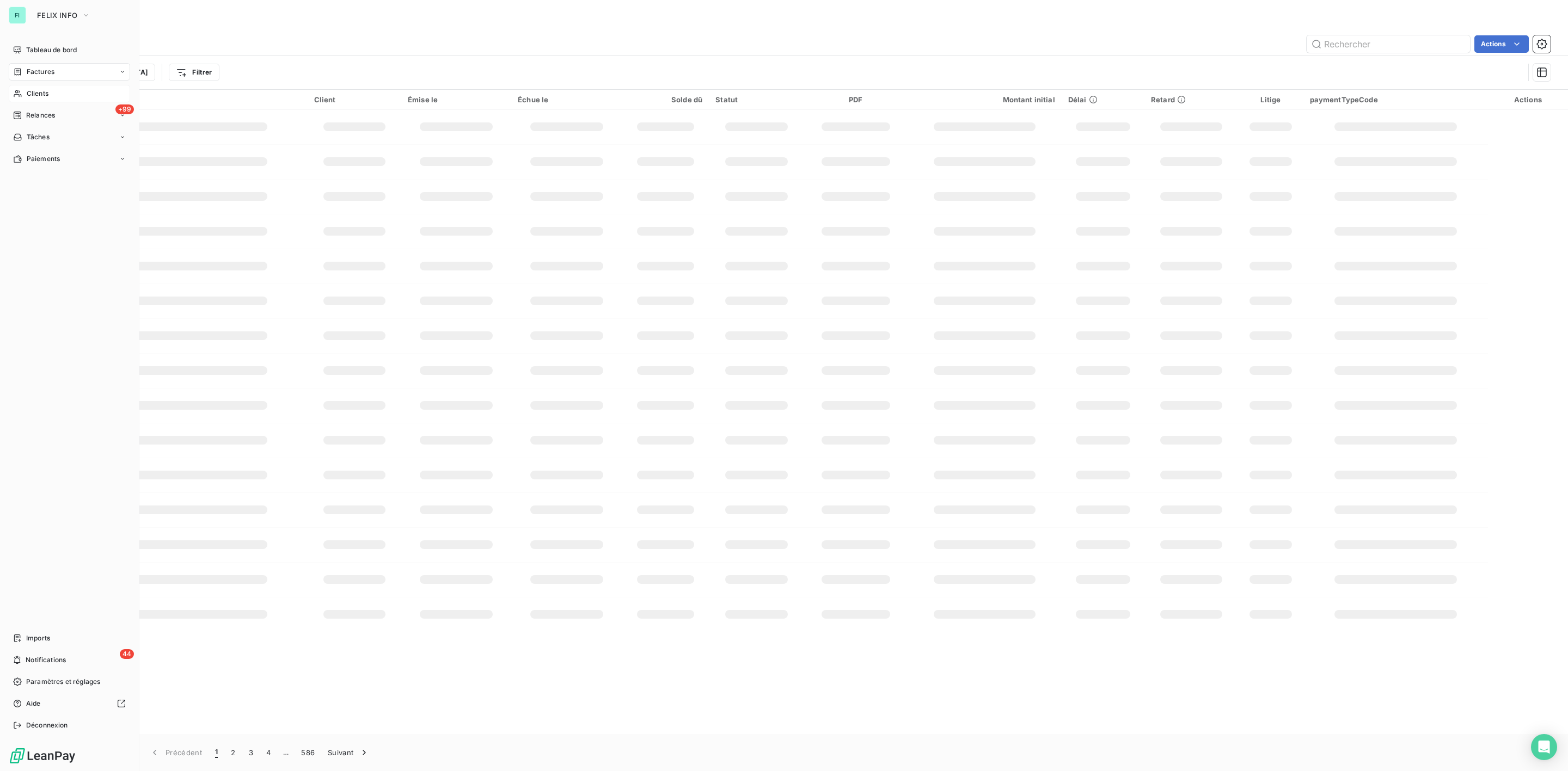
click at [29, 67] on span "Factures" at bounding box center [41, 72] width 28 height 10
click at [108, 46] on span "Avoirs" at bounding box center [110, 44] width 23 height 11
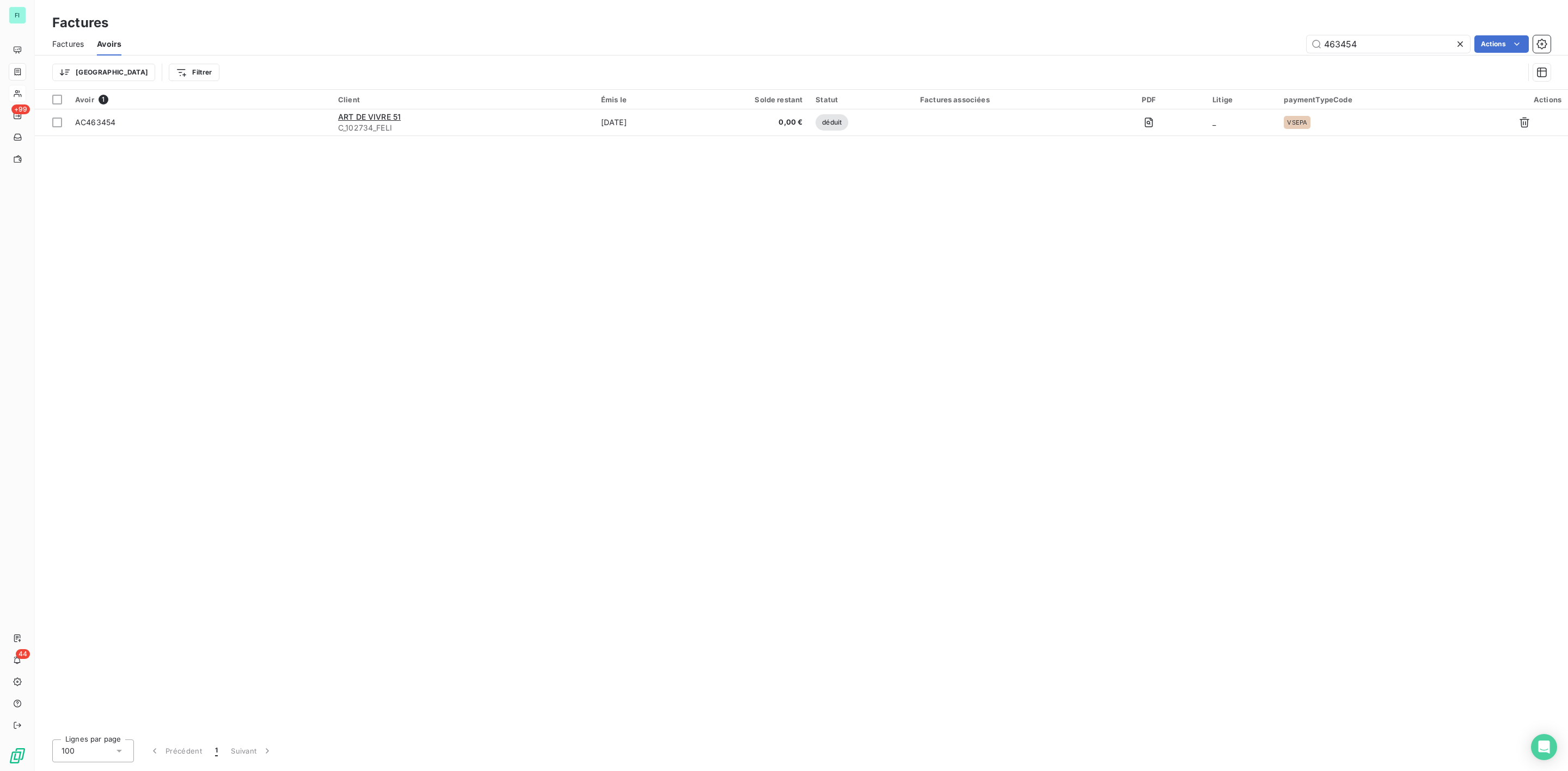
drag, startPoint x: 1395, startPoint y: 46, endPoint x: 1162, endPoint y: 46, distance: 233.0
click at [1169, 46] on div "463454 Actions" at bounding box center [842, 44] width 1416 height 18
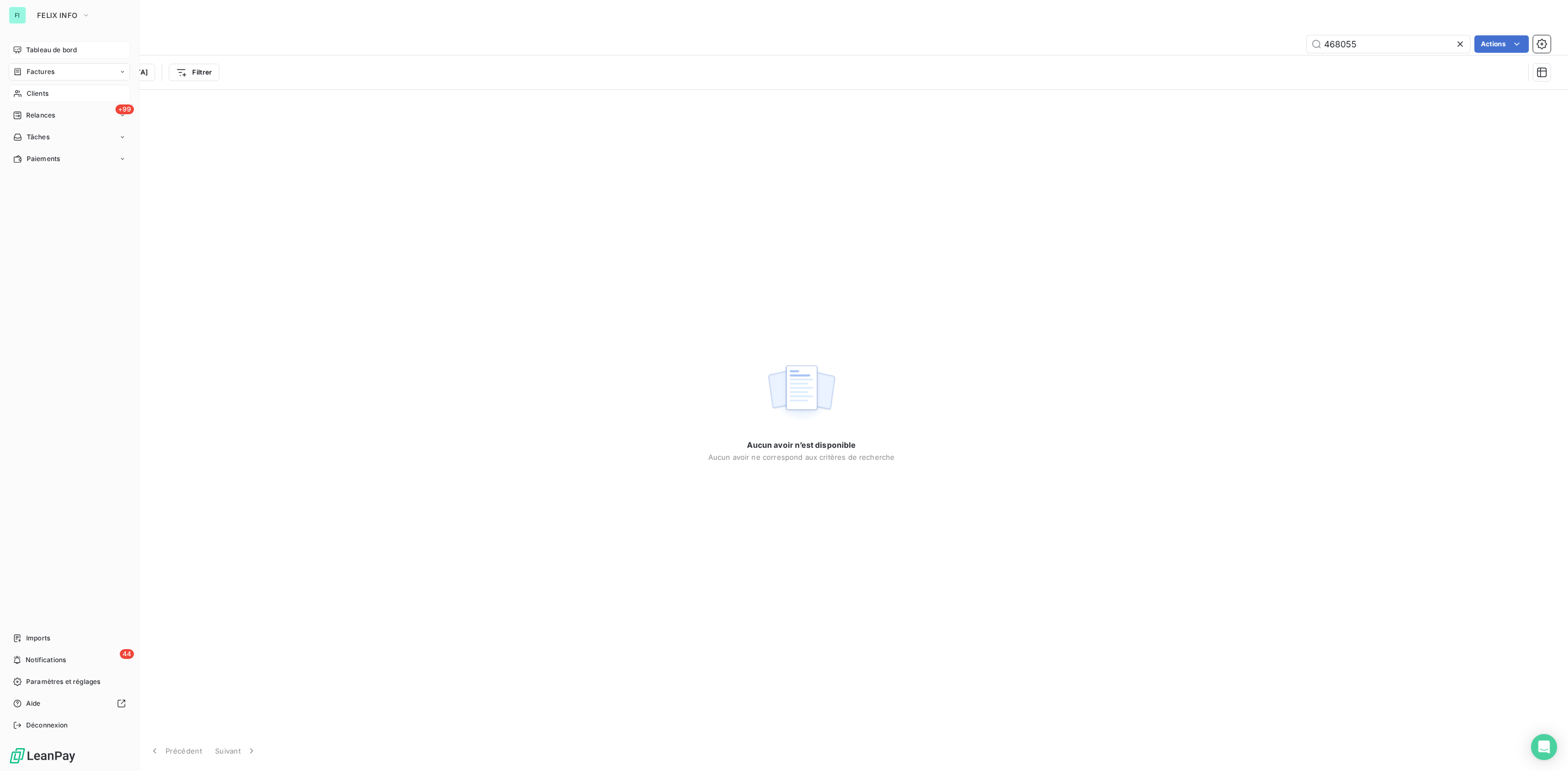
type input "468055"
click at [24, 48] on div "Tableau de bord" at bounding box center [69, 50] width 121 height 18
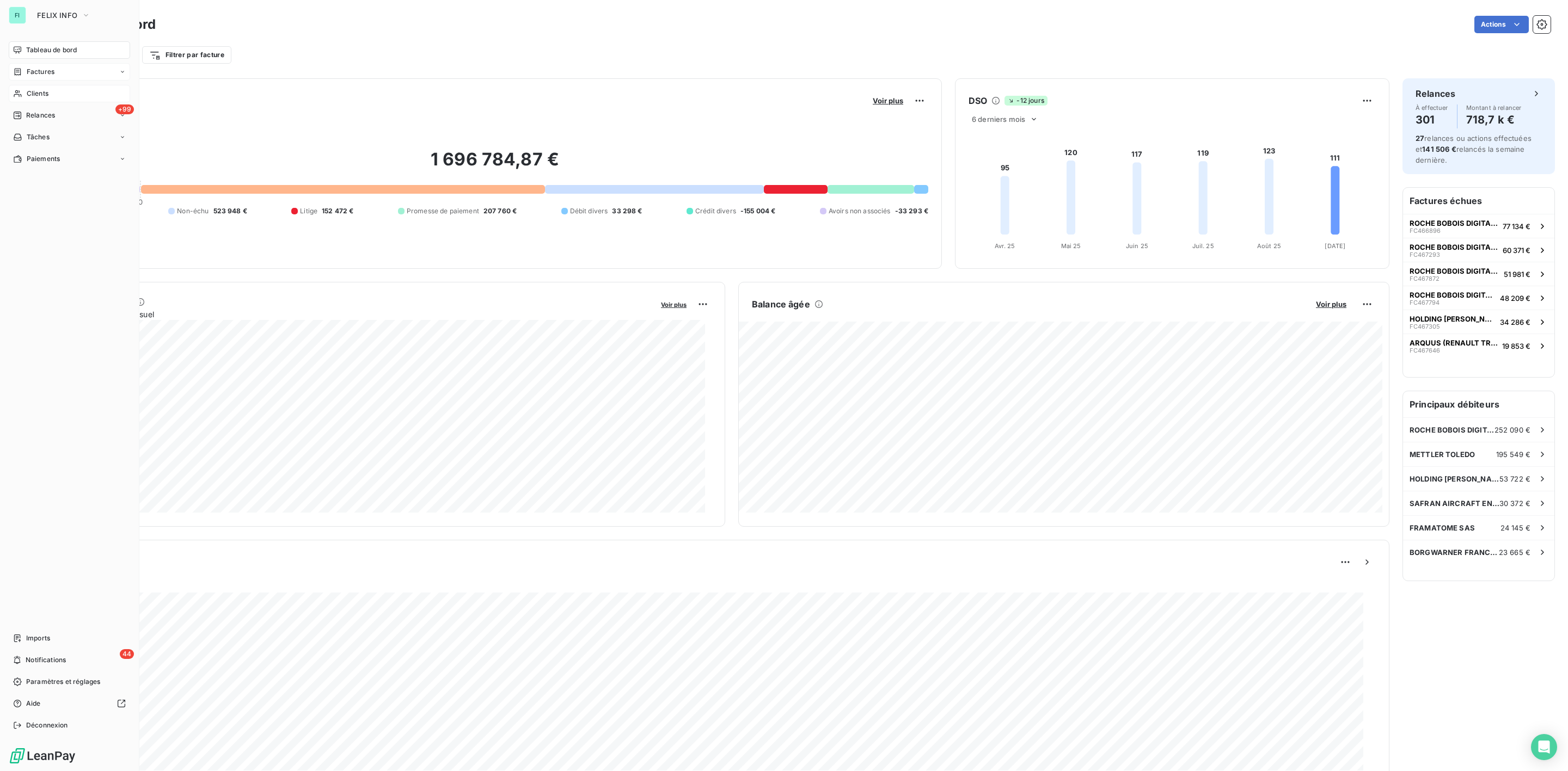
click at [22, 90] on icon at bounding box center [17, 94] width 9 height 9
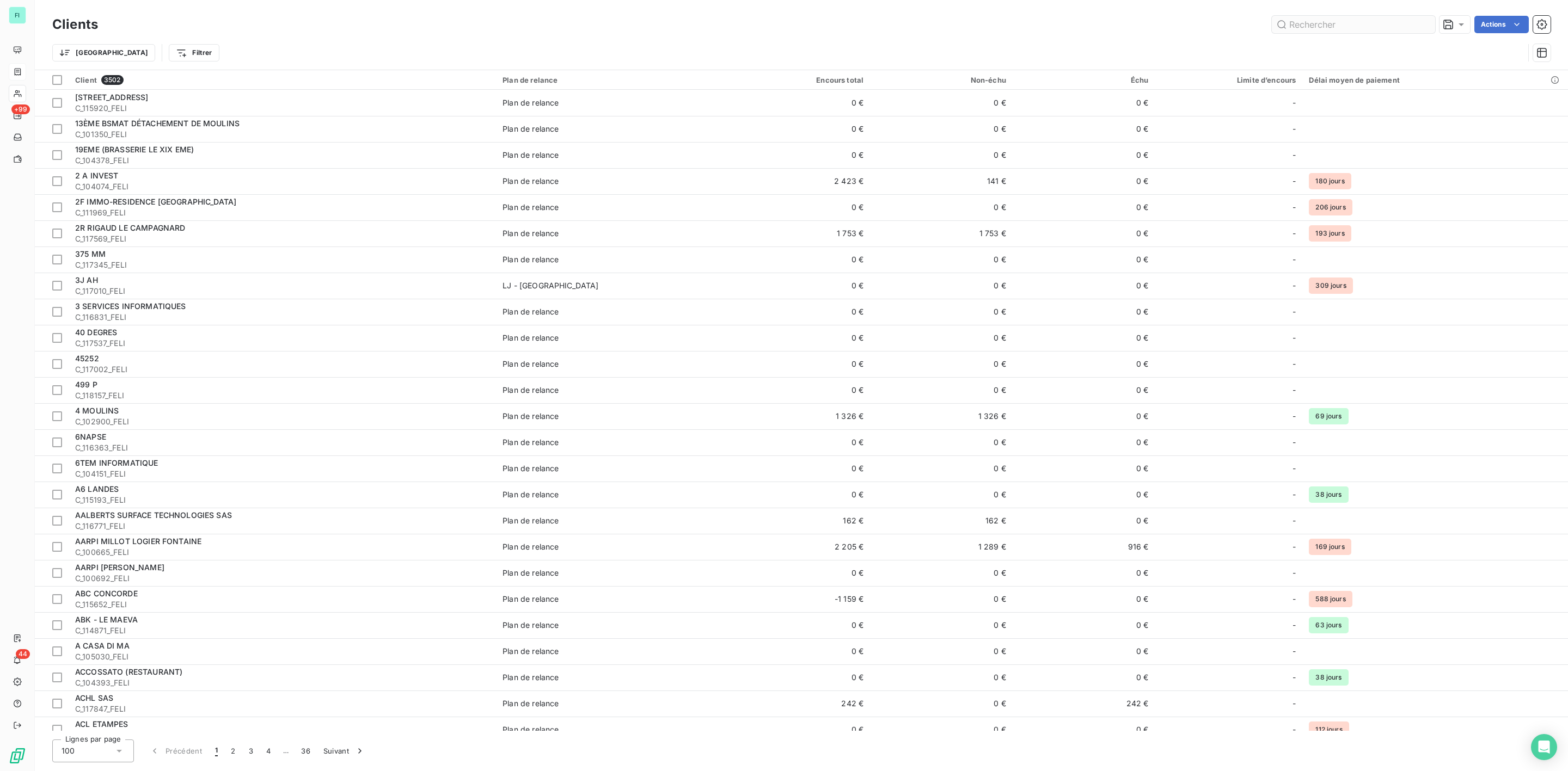
click at [1346, 27] on input "text" at bounding box center [1353, 24] width 163 height 18
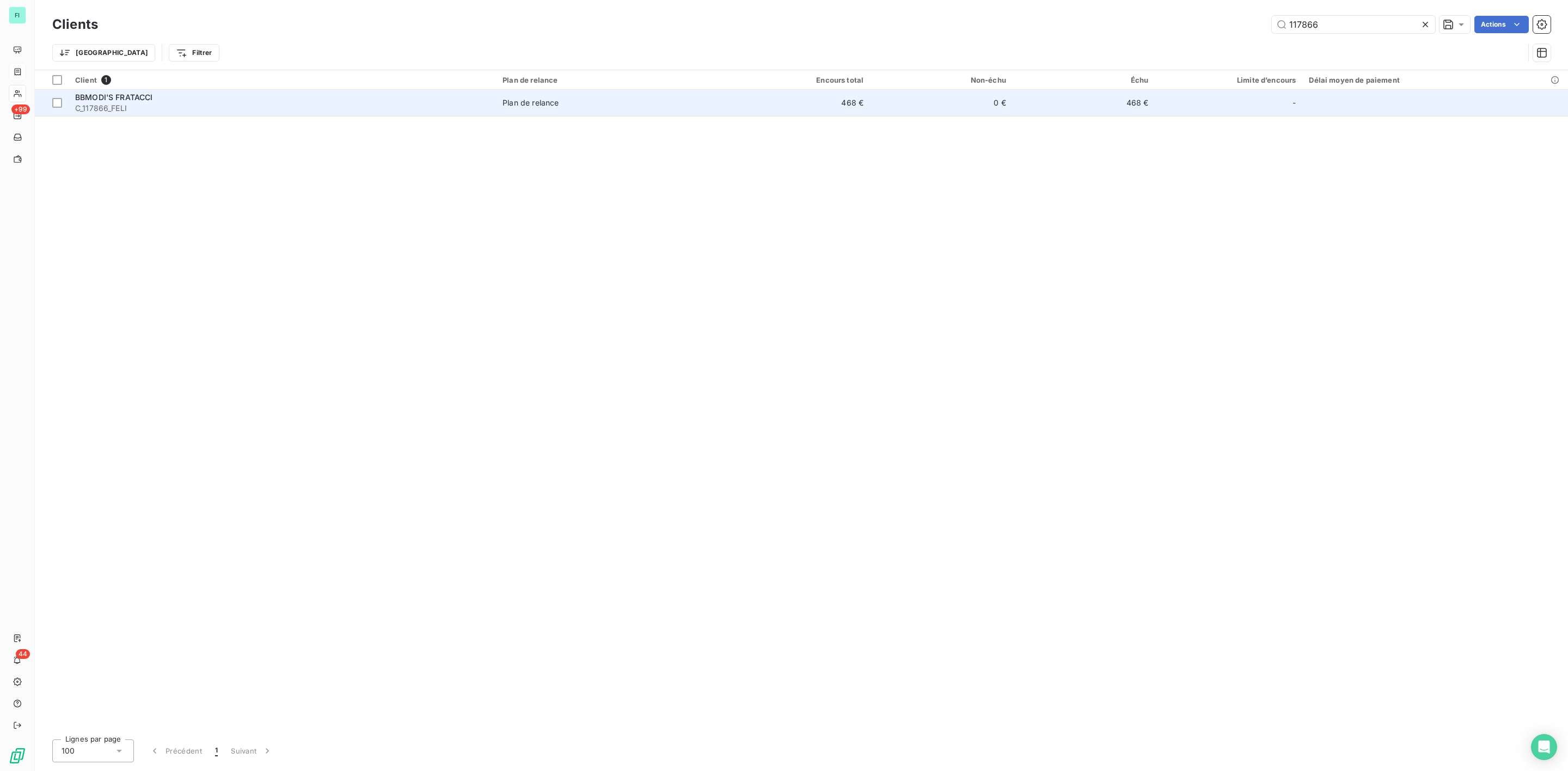
type input "117866"
click at [147, 99] on span "BBMODI'S FRATACCI" at bounding box center [114, 97] width 78 height 9
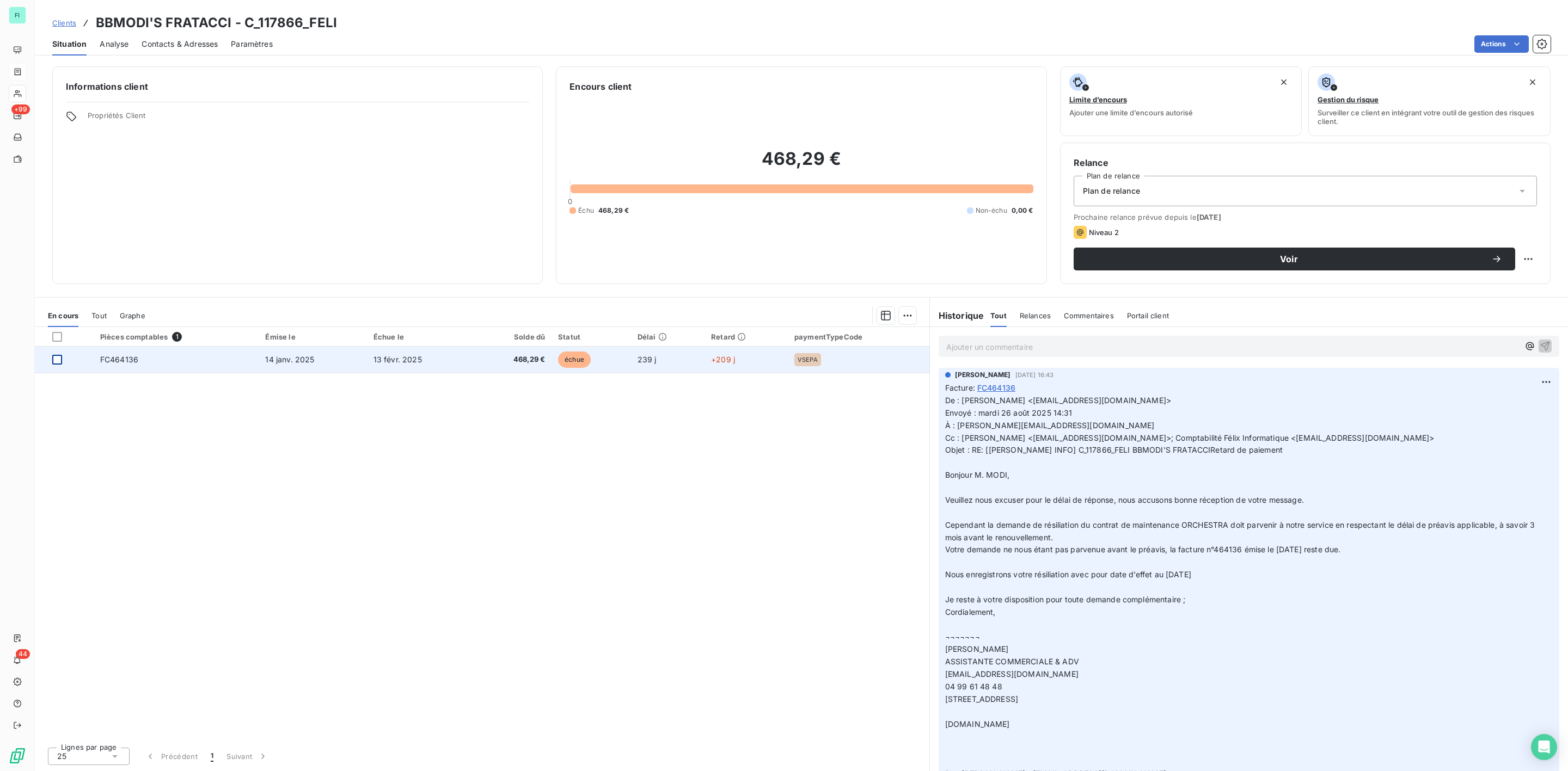
click at [60, 359] on div at bounding box center [57, 360] width 10 height 10
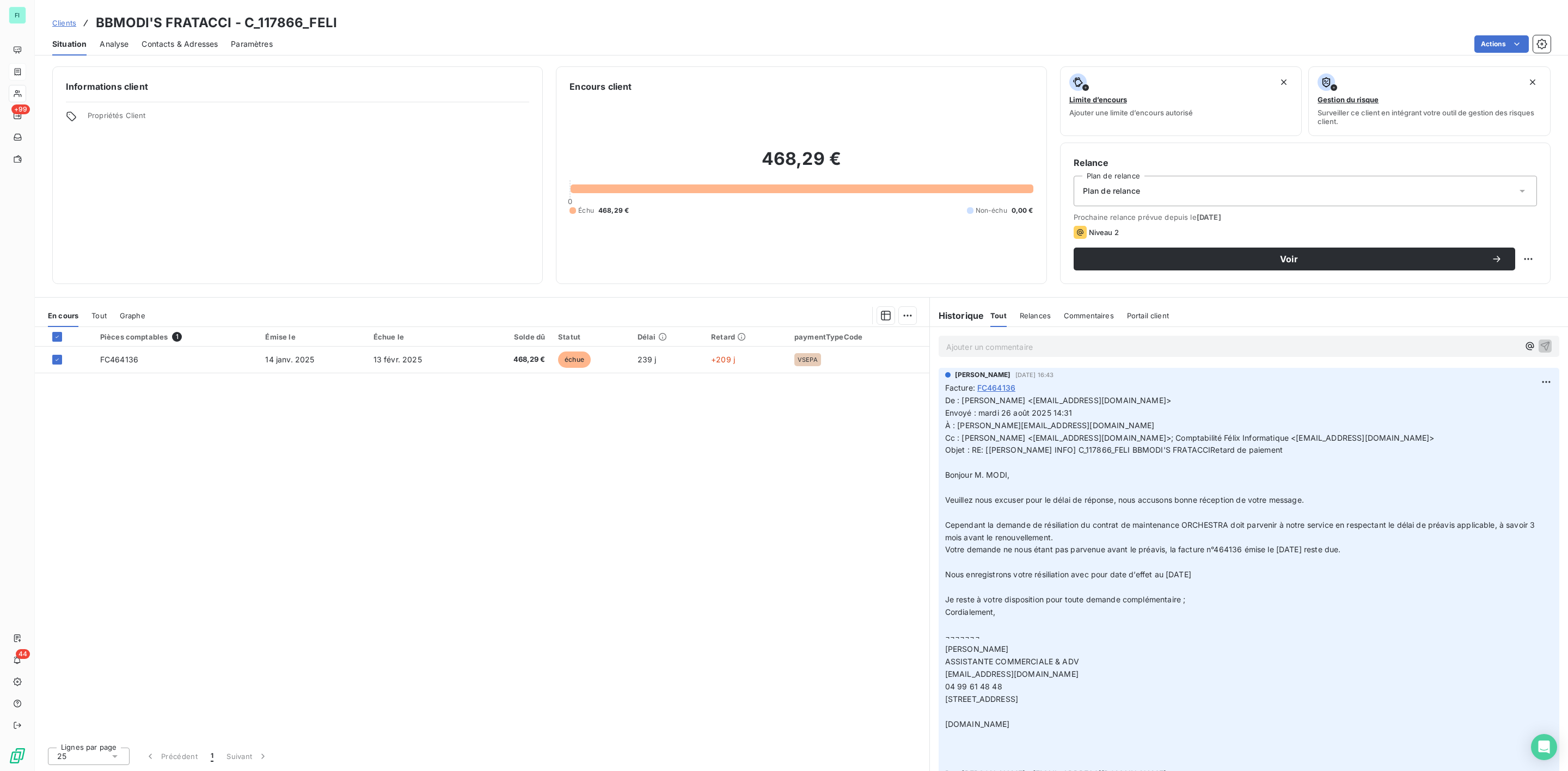
drag, startPoint x: 478, startPoint y: 473, endPoint x: 167, endPoint y: 425, distance: 314.7
click at [477, 475] on html "FI +99 44 Clients BBMODI'S FRATACCI - C_117866_FELI Situation Analyse Contacts …" at bounding box center [784, 385] width 1568 height 771
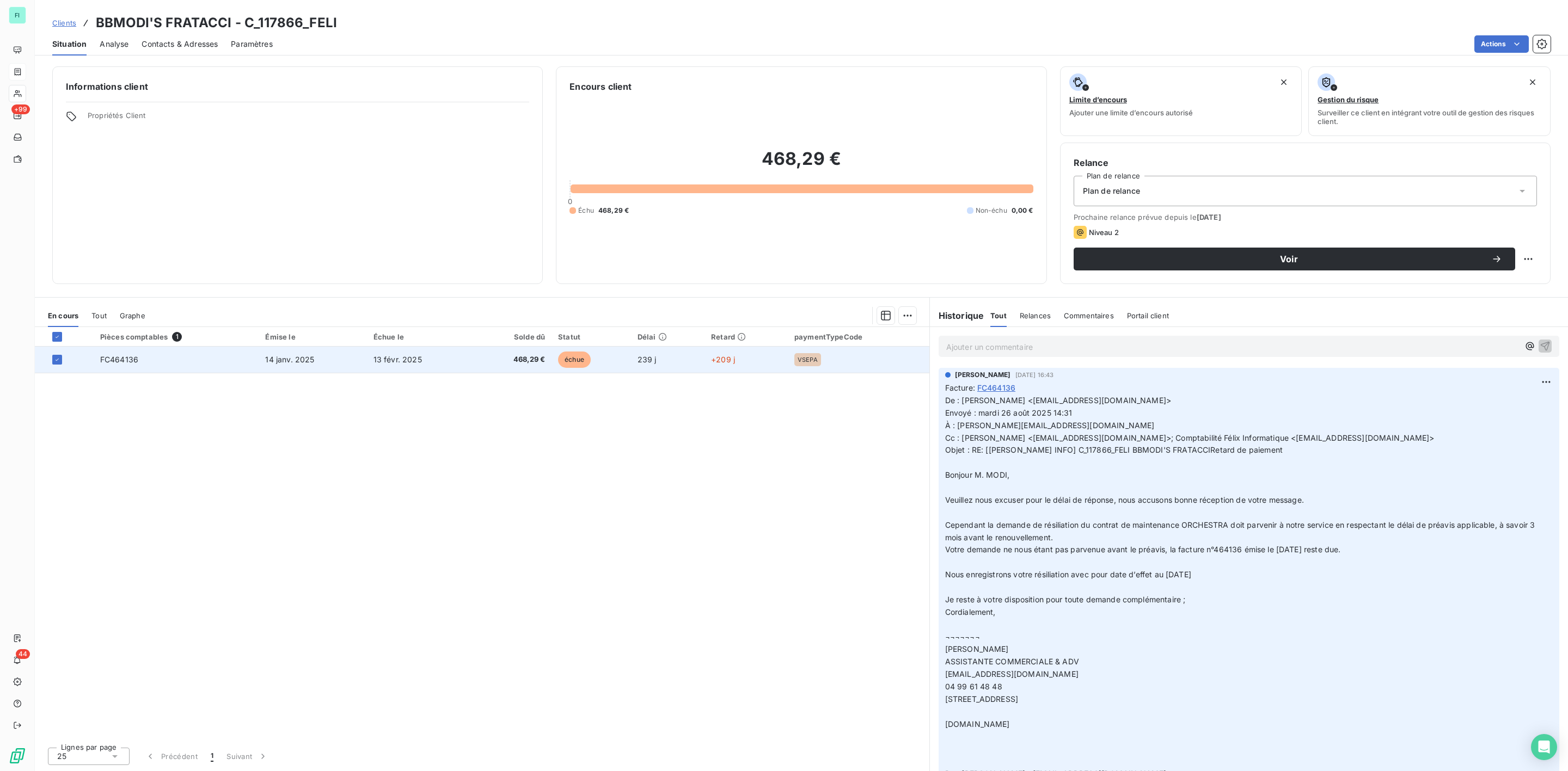
click at [127, 363] on span "FC464136" at bounding box center [119, 359] width 38 height 9
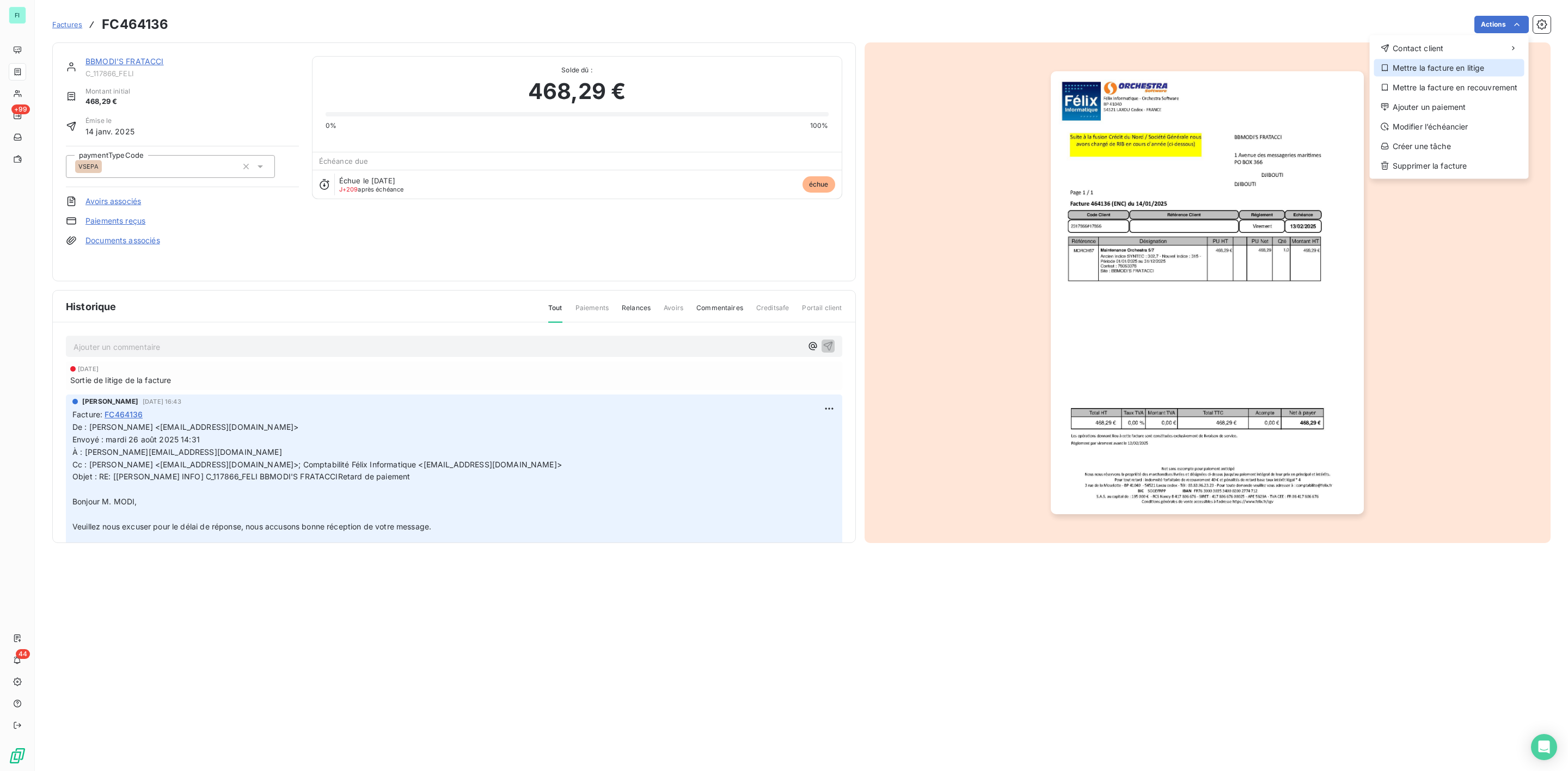
click at [1451, 59] on div "Mettre la facture en litige" at bounding box center [1449, 68] width 150 height 18
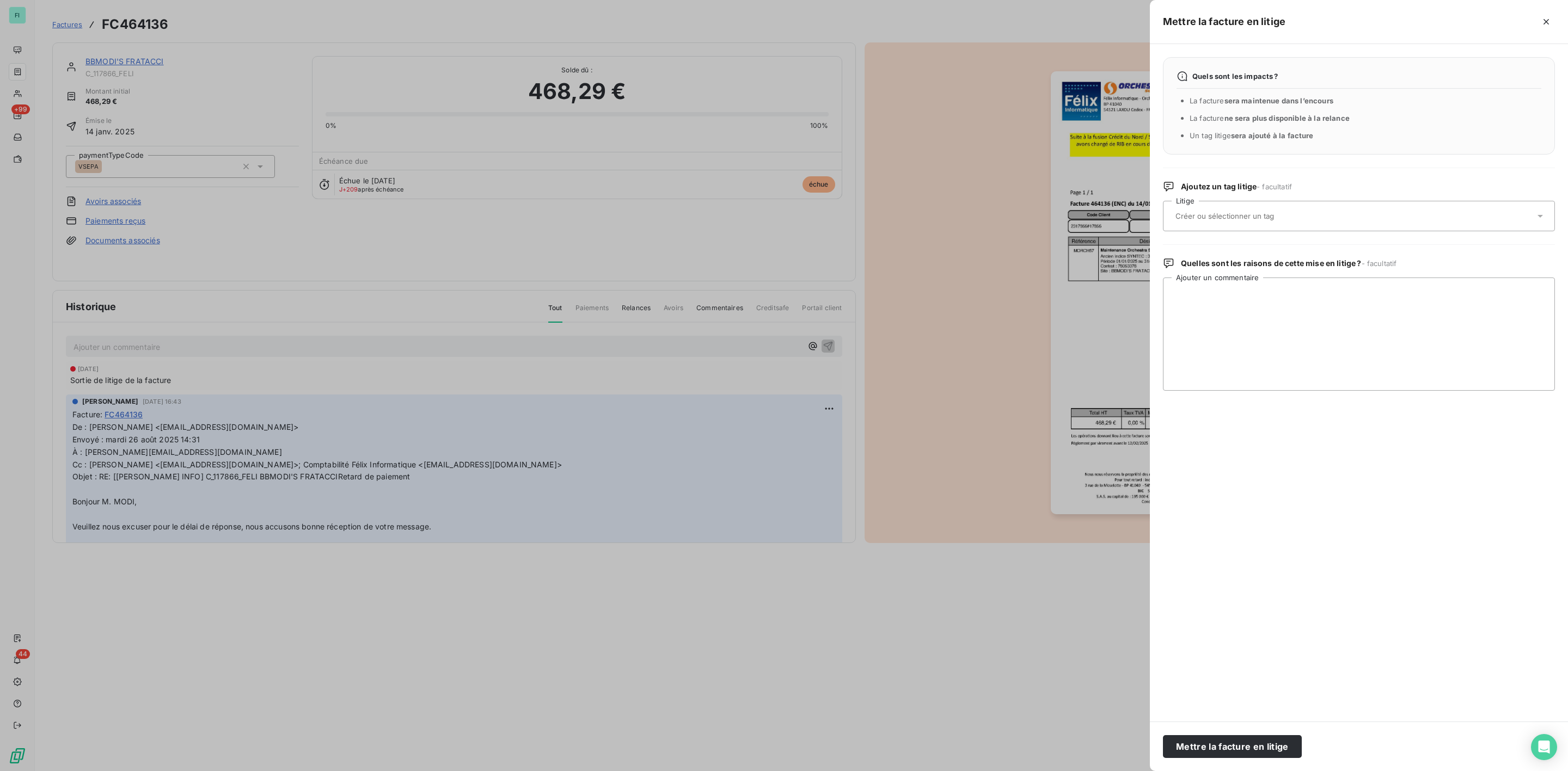
click at [1277, 213] on input "text" at bounding box center [1253, 216] width 158 height 10
type input "exr"
click at [1205, 270] on span "EXR - Seb" at bounding box center [1203, 270] width 29 height 7
click at [1211, 281] on textarea "Ajouter un commentaire" at bounding box center [1359, 334] width 392 height 113
paste textarea "FACTURE 464136 ET DE L'AVOIR 468055"
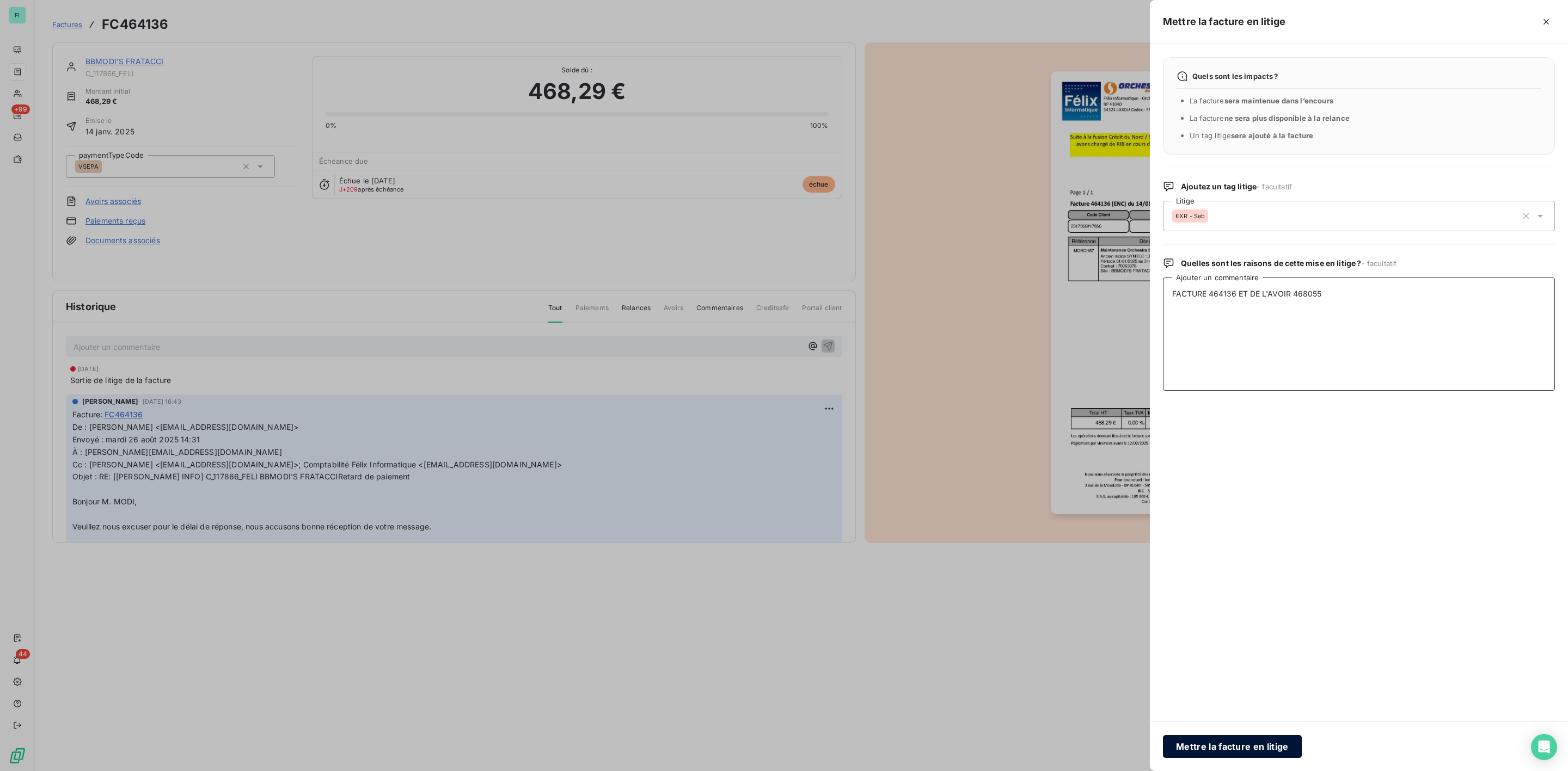
type textarea "FACTURE 464136 ET DE L'AVOIR 468055"
click at [1223, 743] on button "Mettre la facture en litige" at bounding box center [1233, 747] width 139 height 23
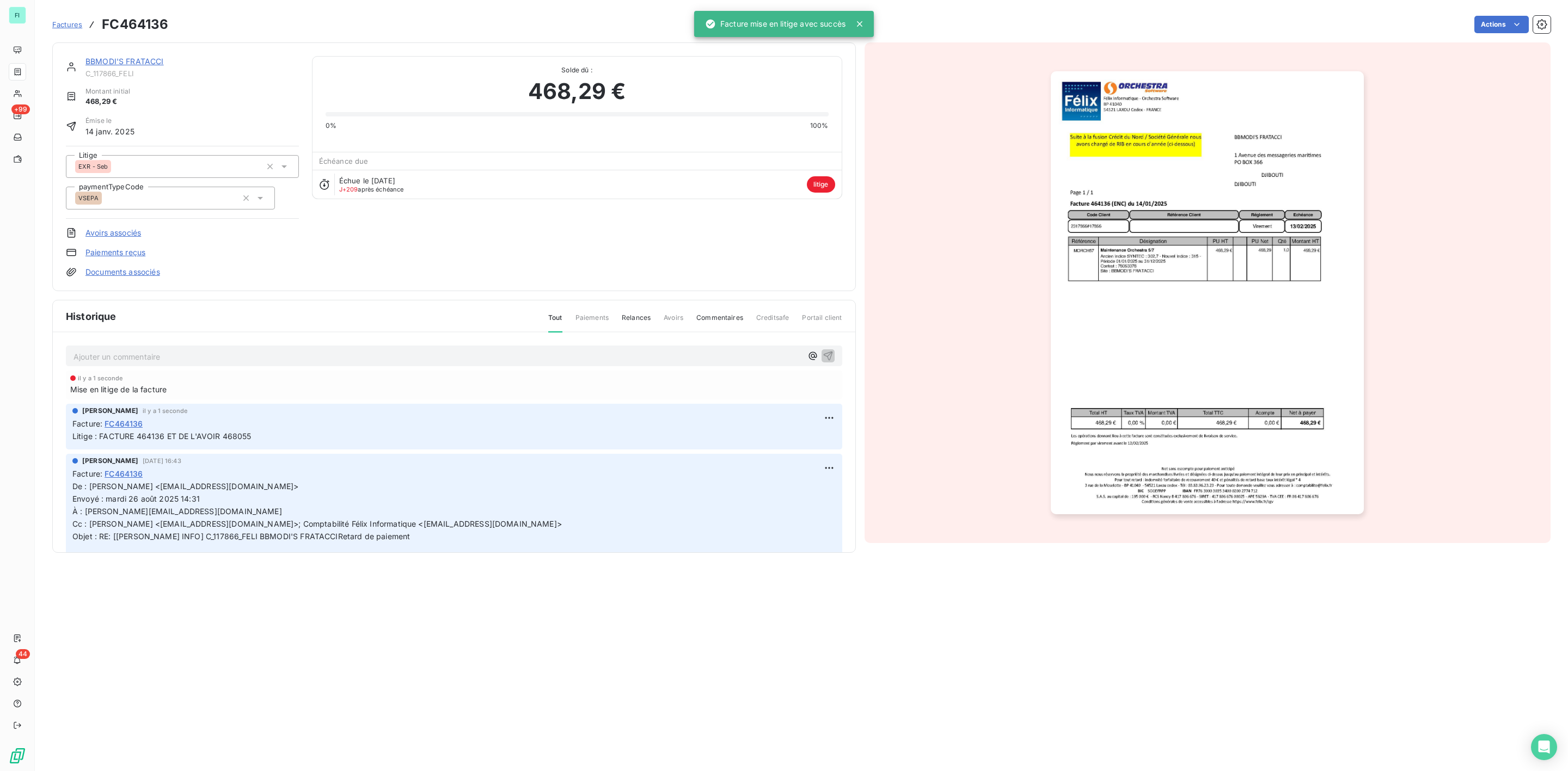
click at [129, 61] on link "BBMODI'S FRATACCI" at bounding box center [124, 61] width 79 height 9
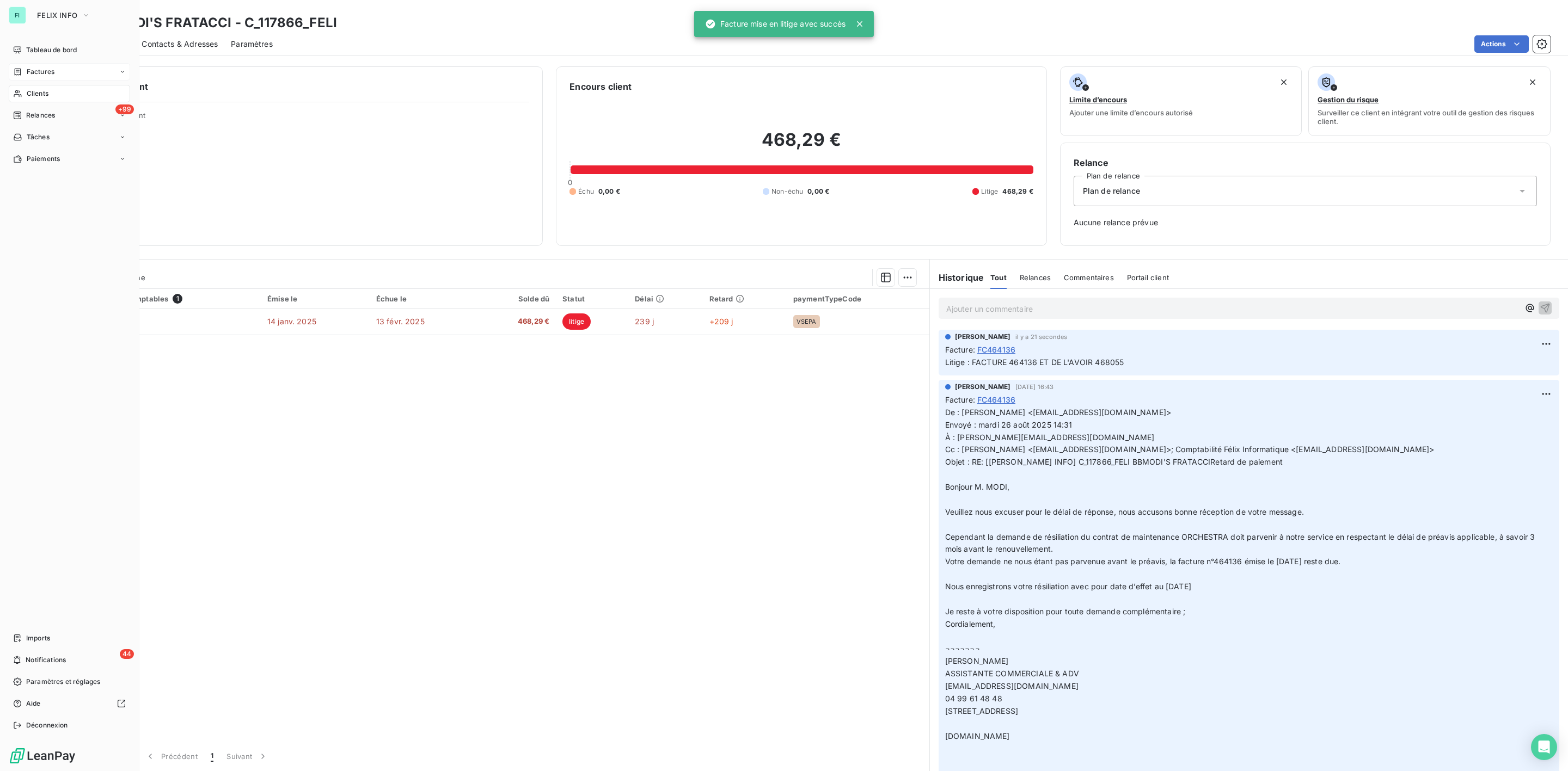
drag, startPoint x: 37, startPoint y: 87, endPoint x: 46, endPoint y: 85, distance: 9.2
click at [37, 87] on div "Clients" at bounding box center [69, 94] width 121 height 18
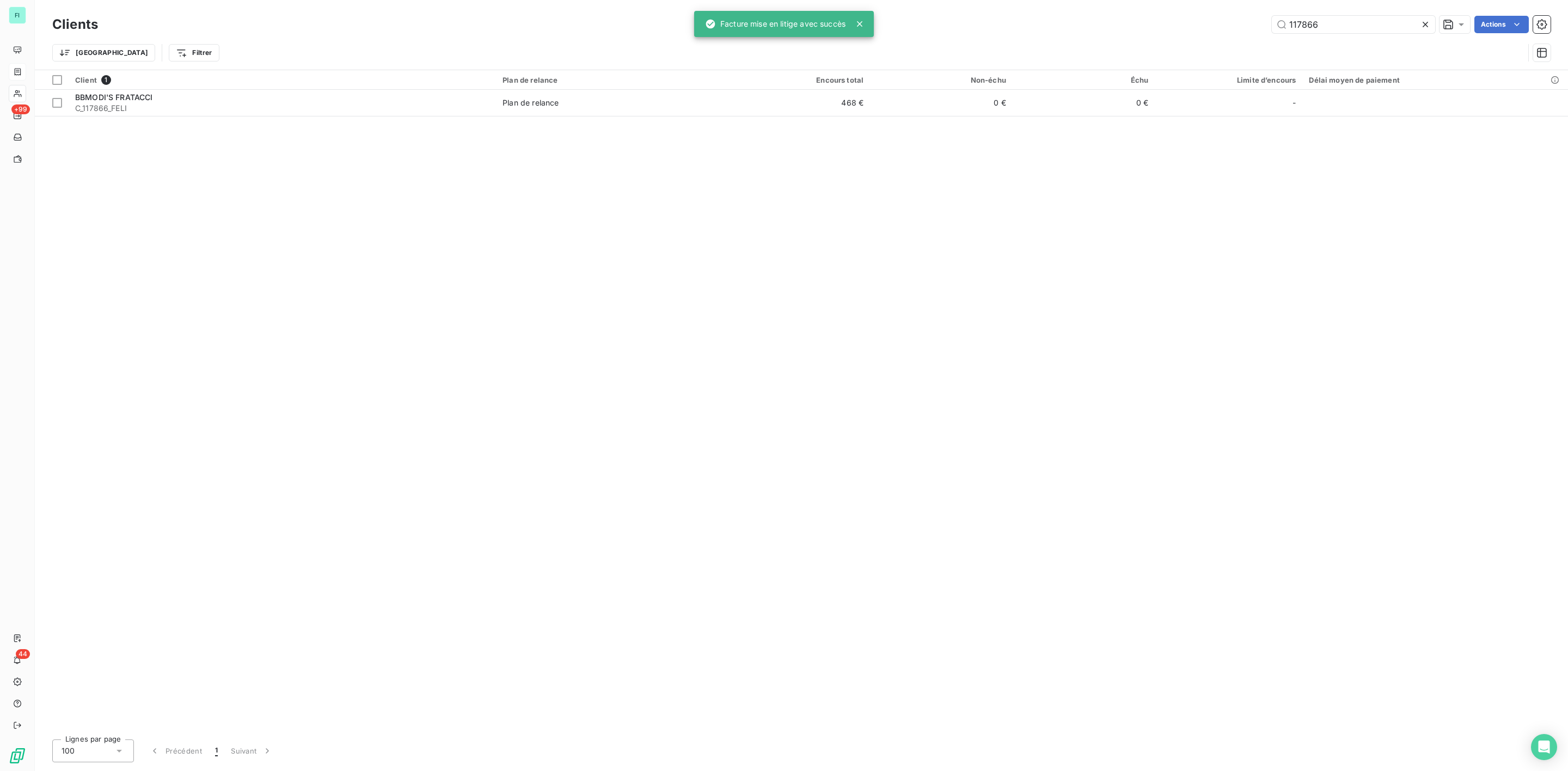
drag, startPoint x: 1344, startPoint y: 15, endPoint x: 1194, endPoint y: 23, distance: 150.2
click at [1198, 23] on div "Clients 117866 Actions" at bounding box center [802, 24] width 1499 height 23
drag, startPoint x: 1333, startPoint y: 27, endPoint x: 1206, endPoint y: 27, distance: 127.0
click at [1237, 27] on div "117866 Actions" at bounding box center [830, 24] width 1440 height 18
type input "100931"
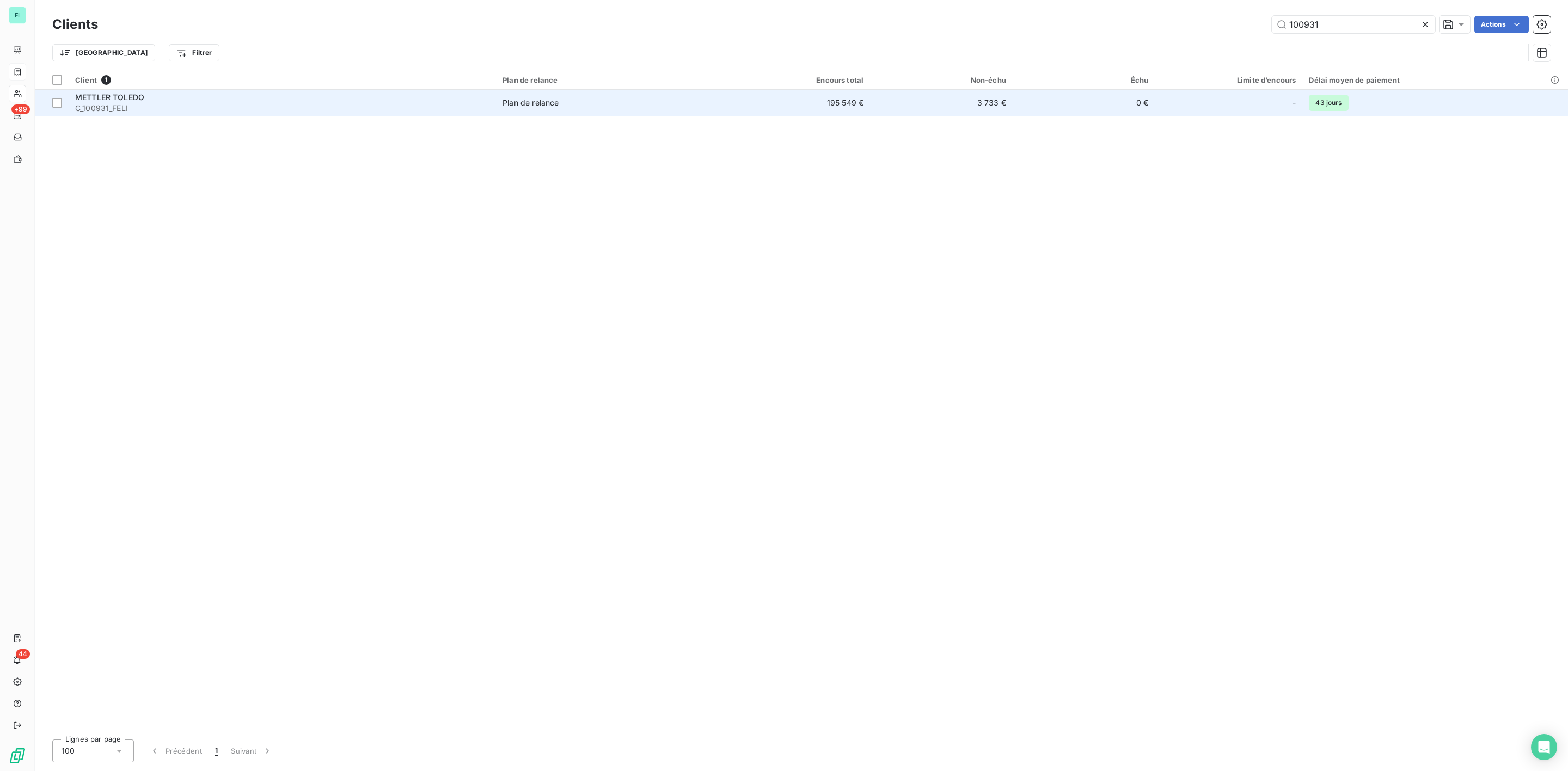
click at [557, 113] on td "Plan de relance" at bounding box center [612, 103] width 231 height 26
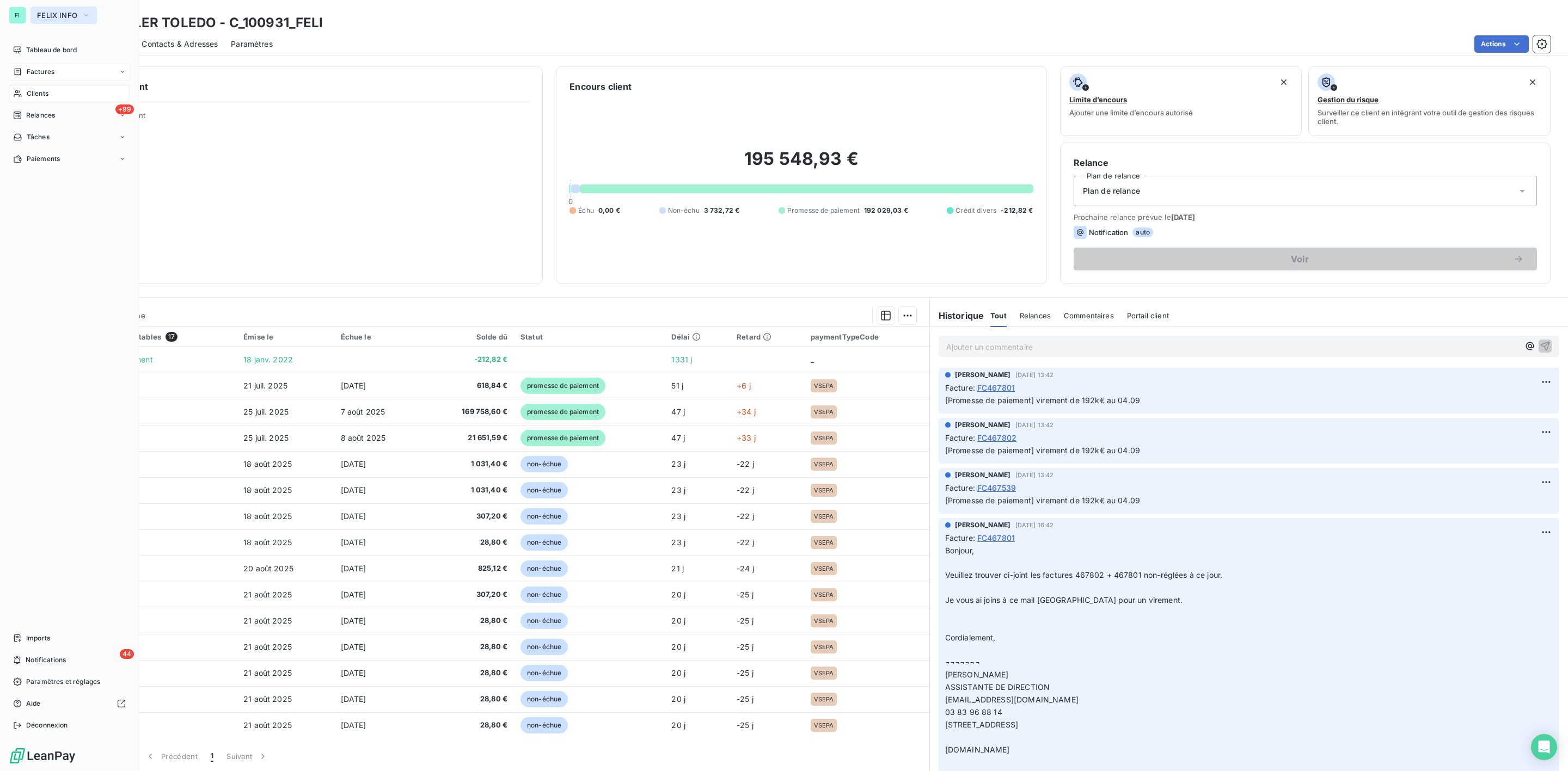
click at [46, 12] on span "FELIX INFO" at bounding box center [57, 15] width 40 height 9
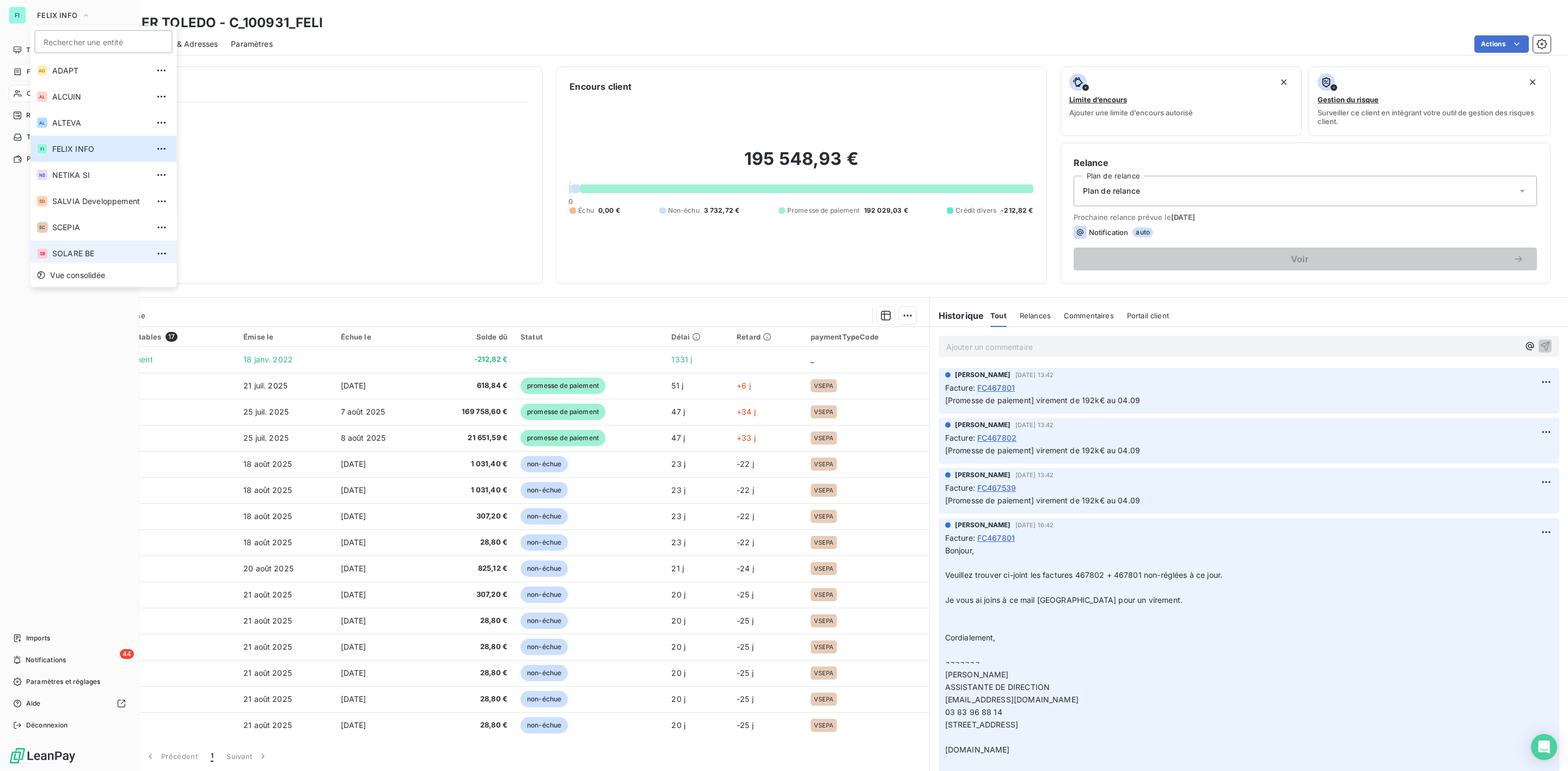
click at [67, 255] on li "SB SOLARE BE" at bounding box center [103, 253] width 147 height 26
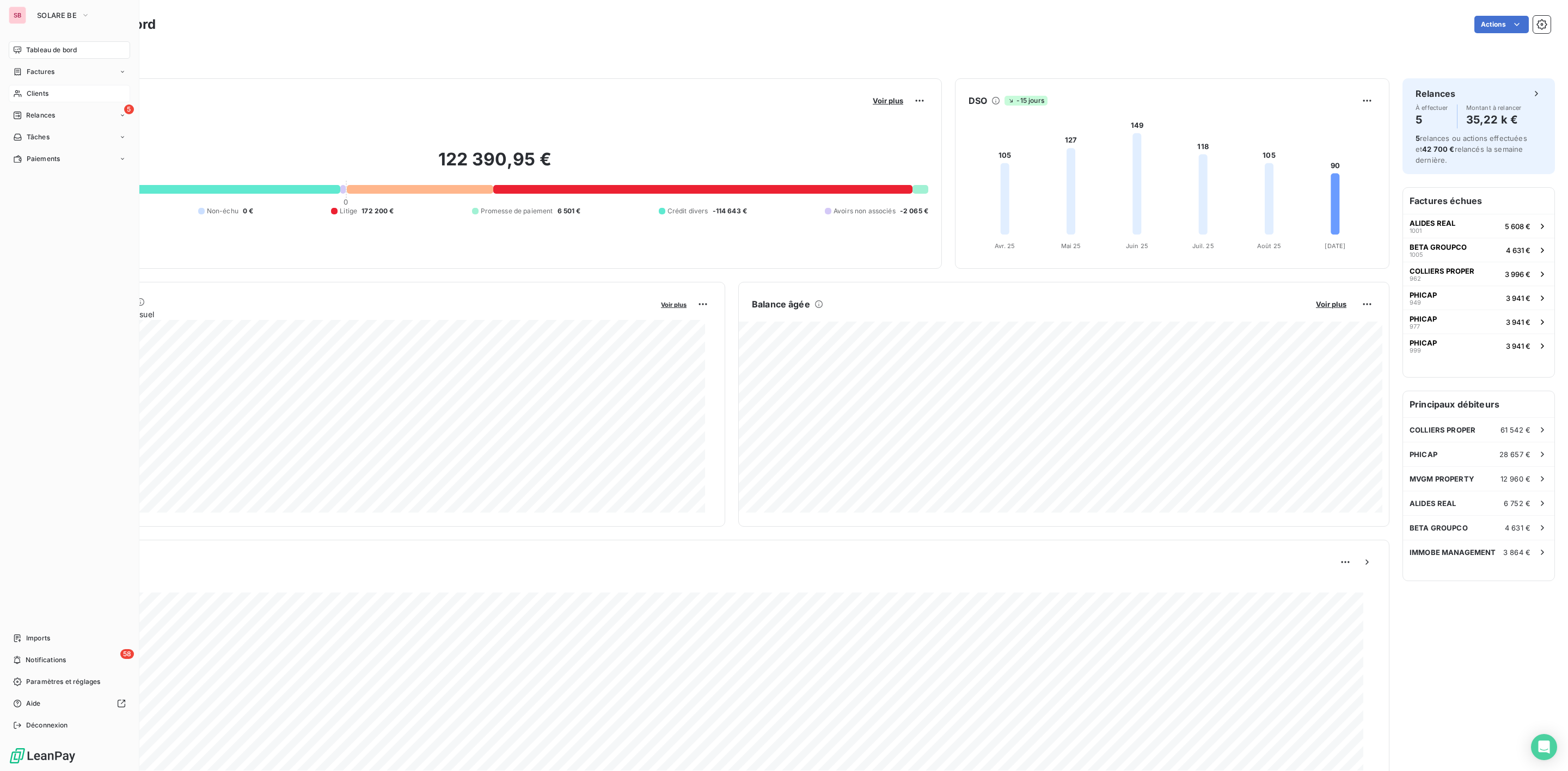
click at [38, 90] on span "Clients" at bounding box center [38, 94] width 22 height 10
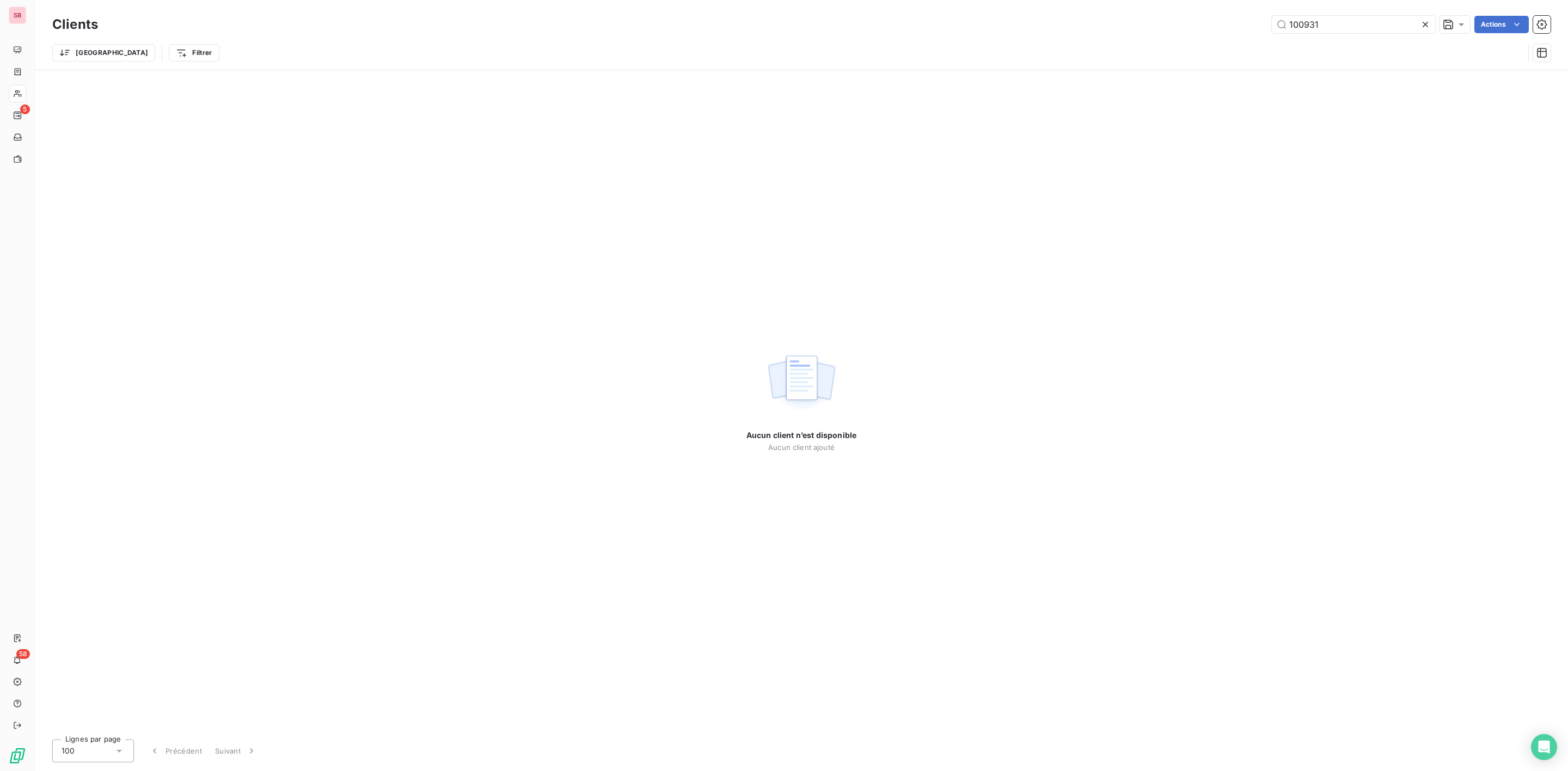
drag, startPoint x: 1323, startPoint y: 29, endPoint x: 1038, endPoint y: 35, distance: 285.1
click at [1125, 35] on div "Clients 100931 Actions" at bounding box center [802, 24] width 1499 height 23
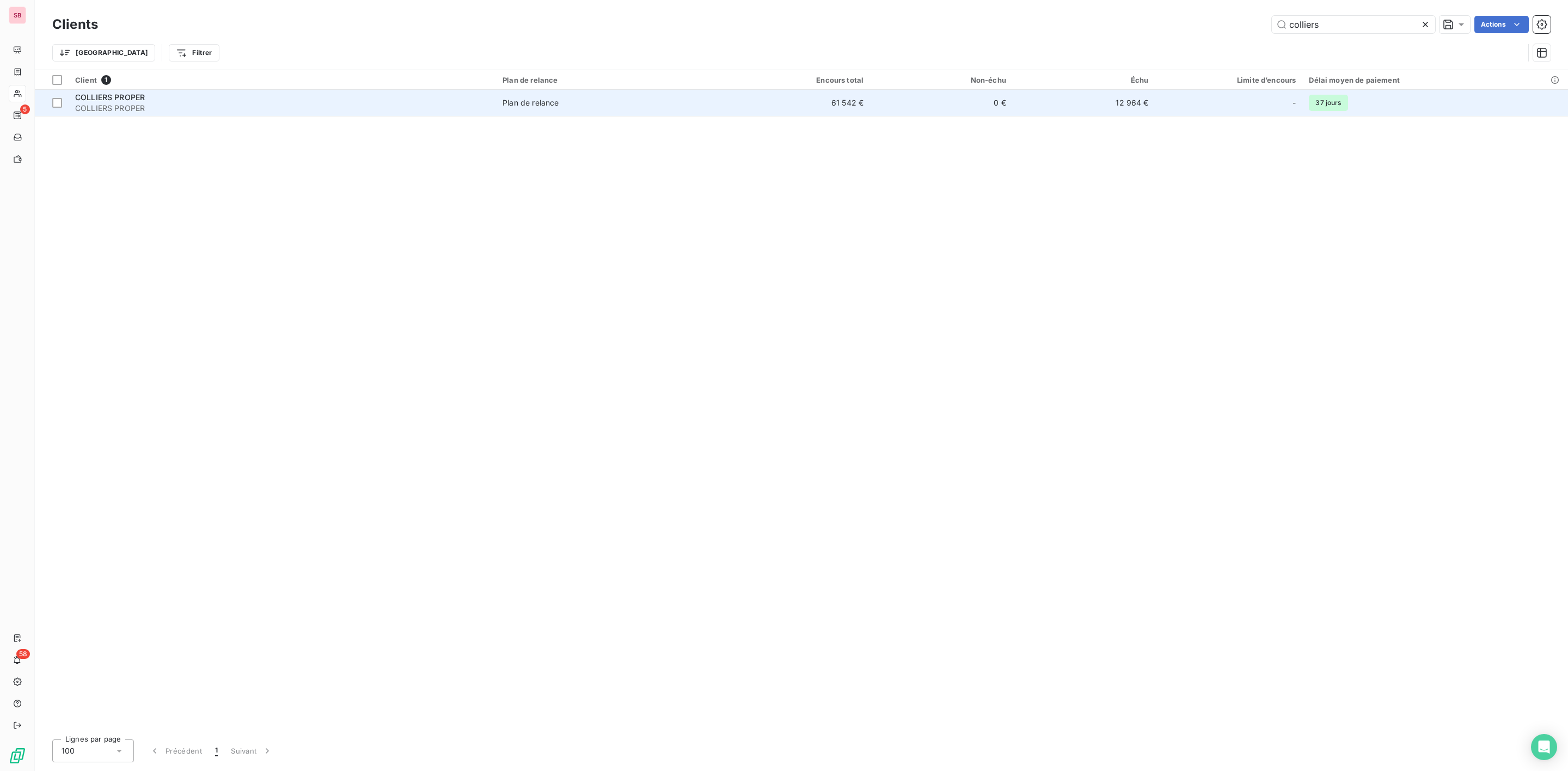
type input "colliers"
click at [147, 113] on span "COLLIERS PROPER" at bounding box center [282, 108] width 415 height 11
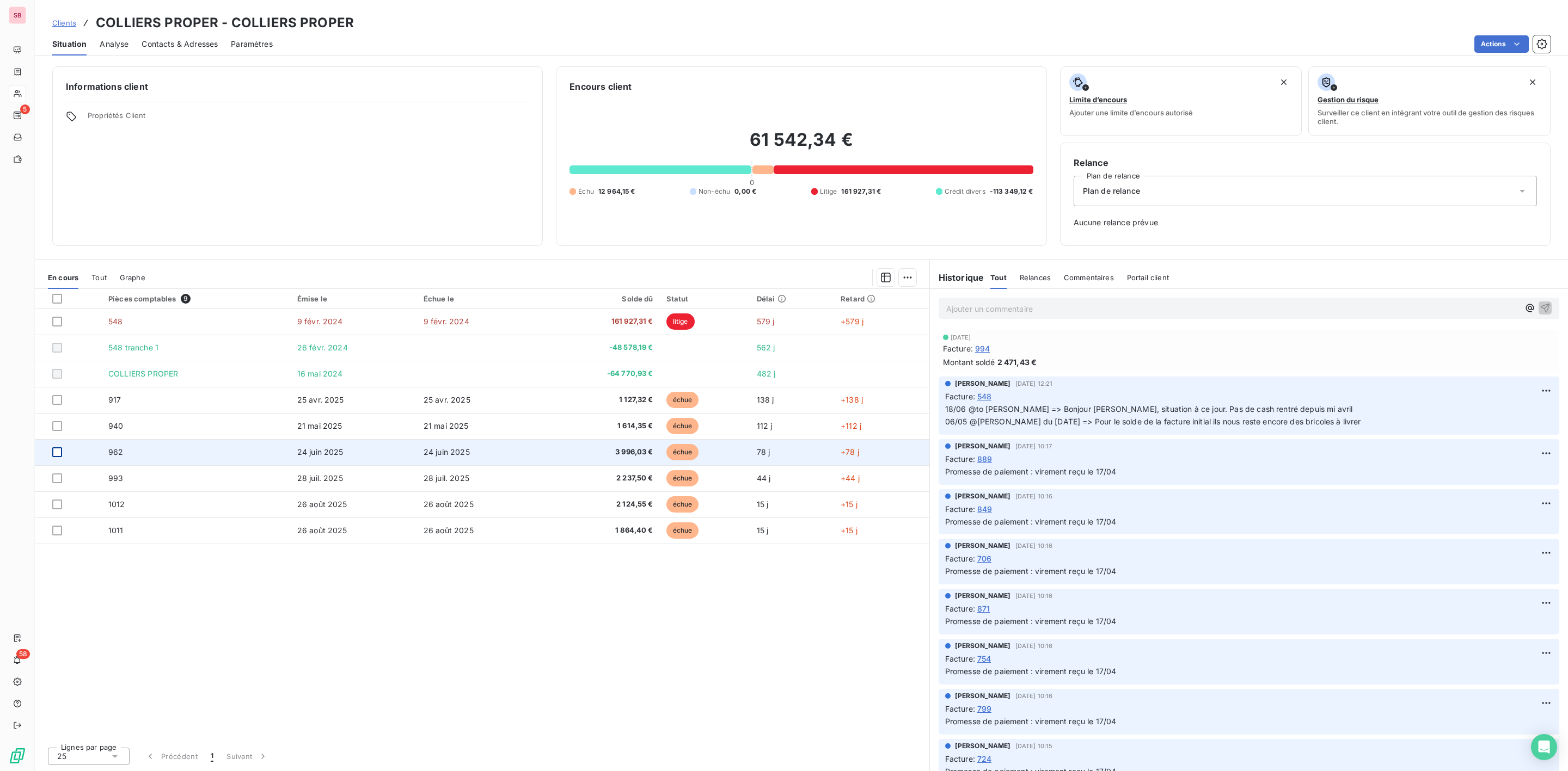
click at [56, 453] on div at bounding box center [57, 452] width 10 height 10
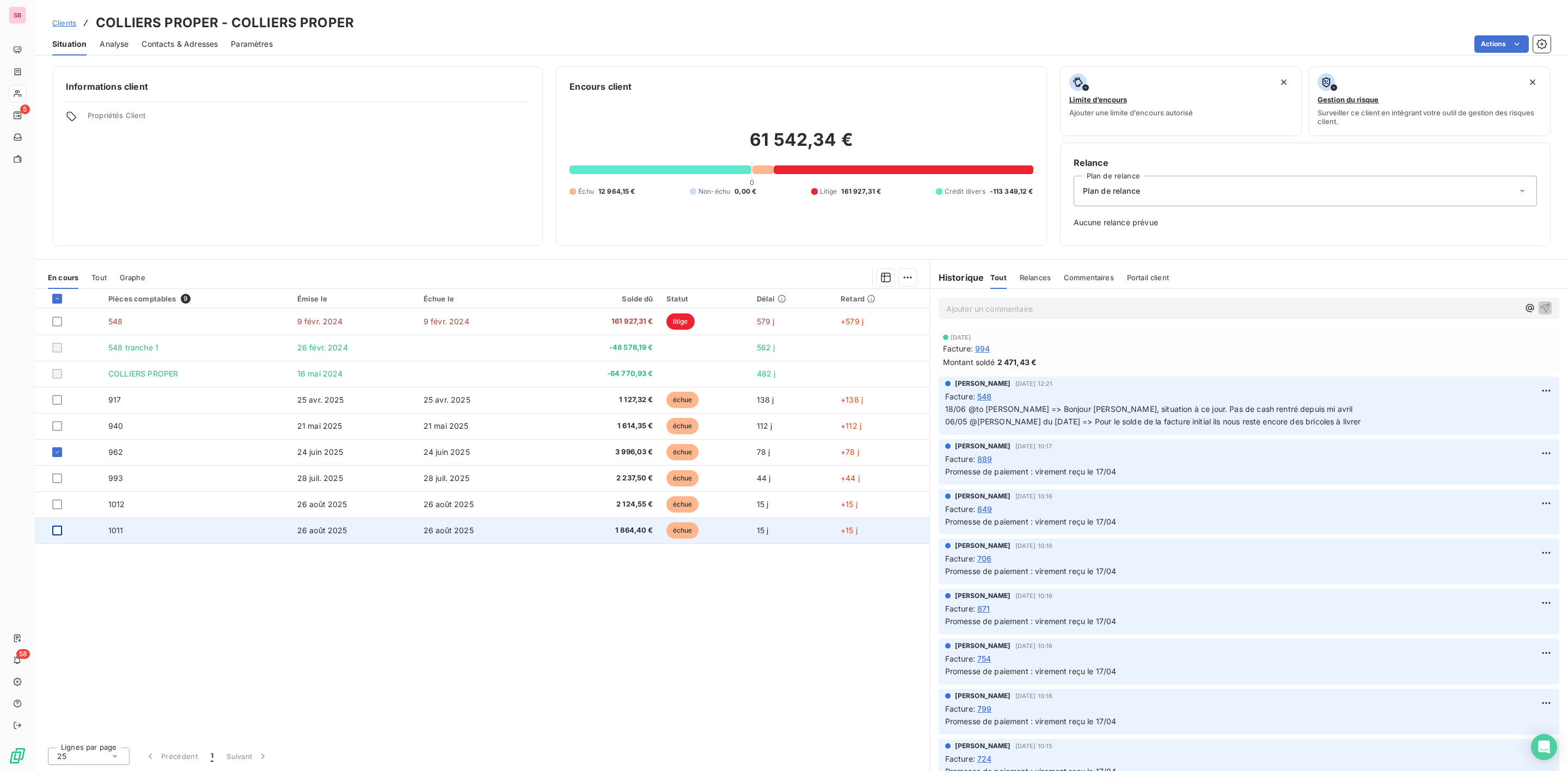
click at [54, 529] on div at bounding box center [57, 531] width 10 height 10
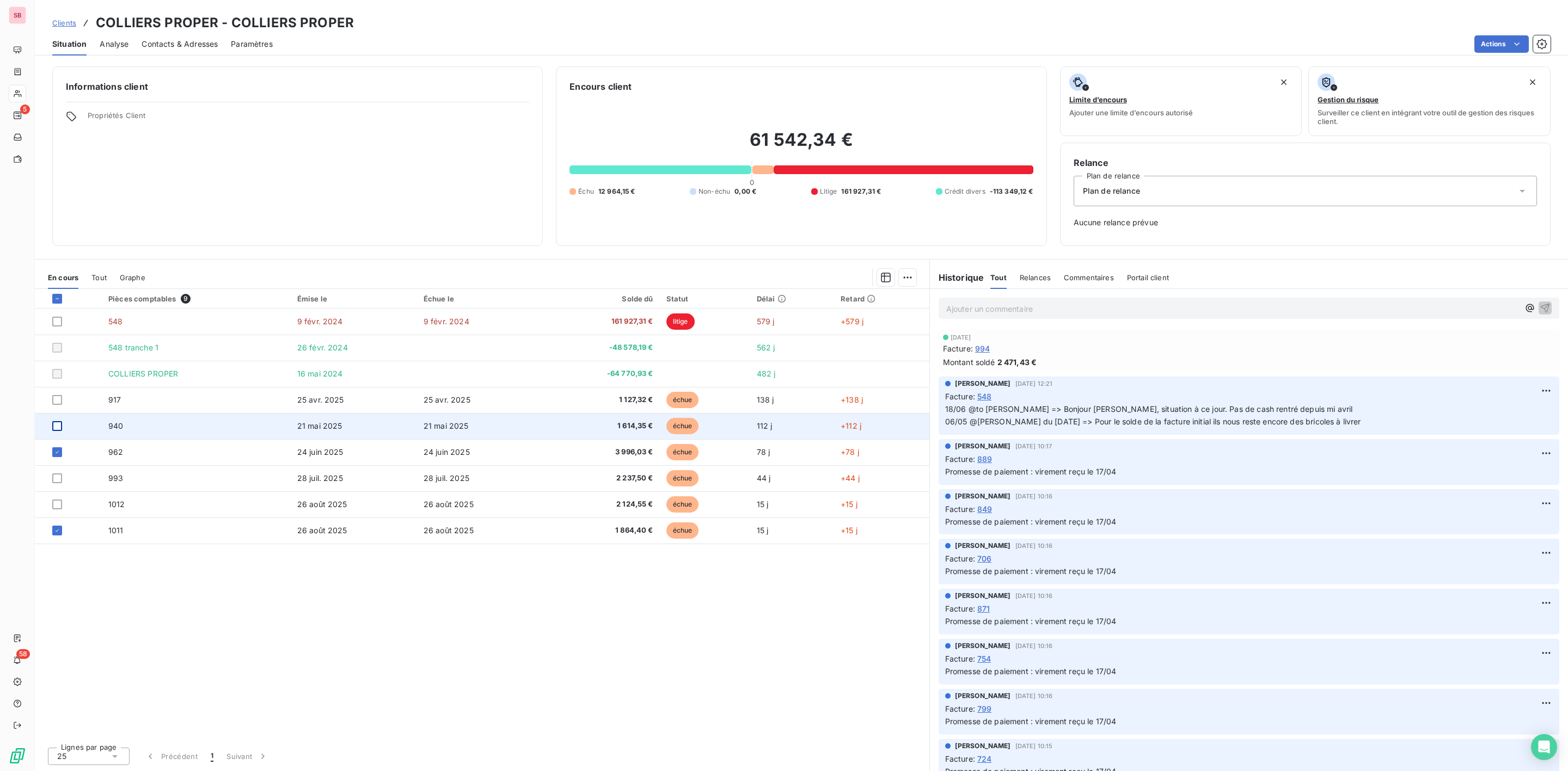
click at [54, 422] on div at bounding box center [57, 426] width 10 height 10
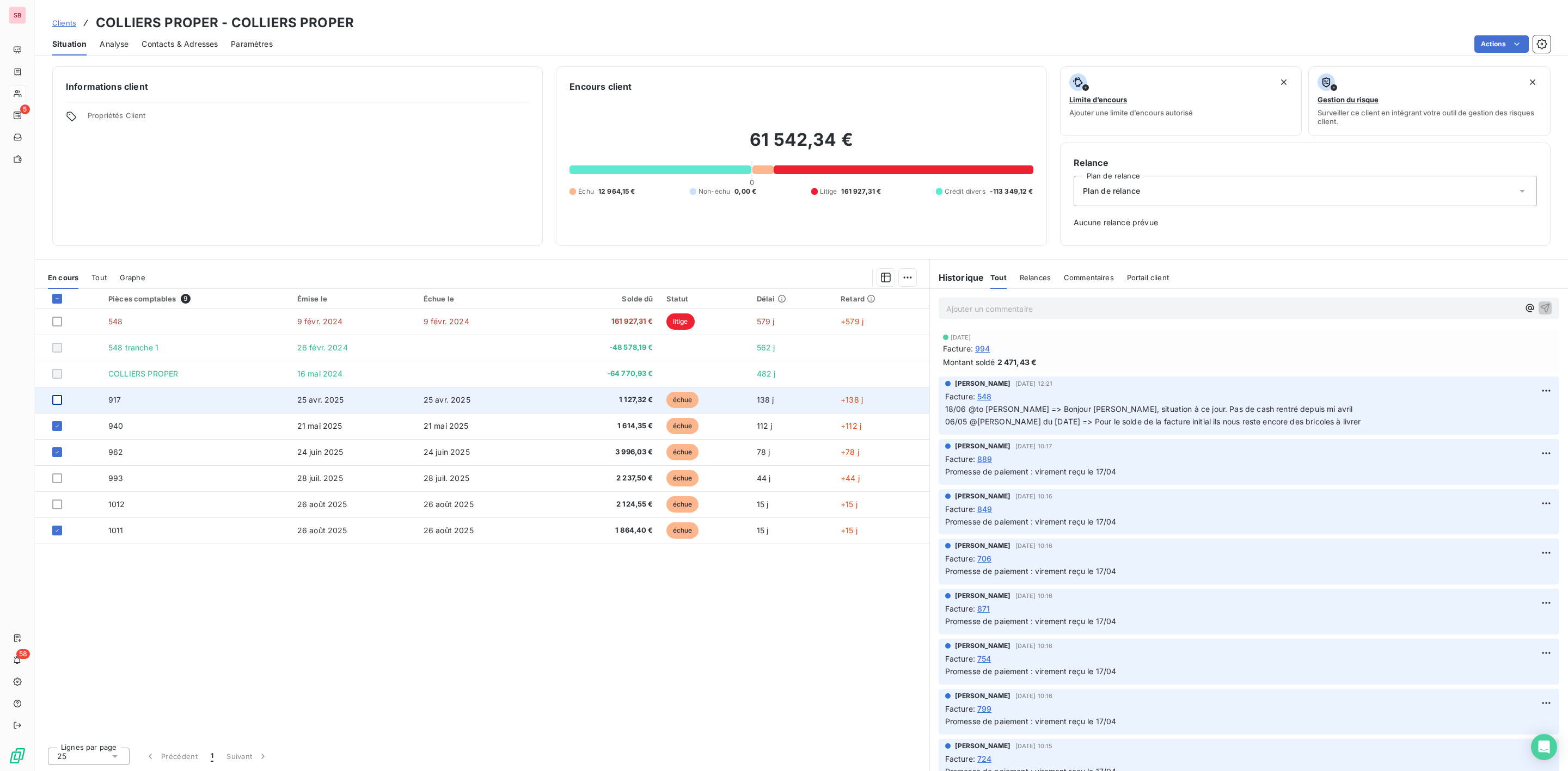
click at [54, 399] on div at bounding box center [57, 400] width 10 height 10
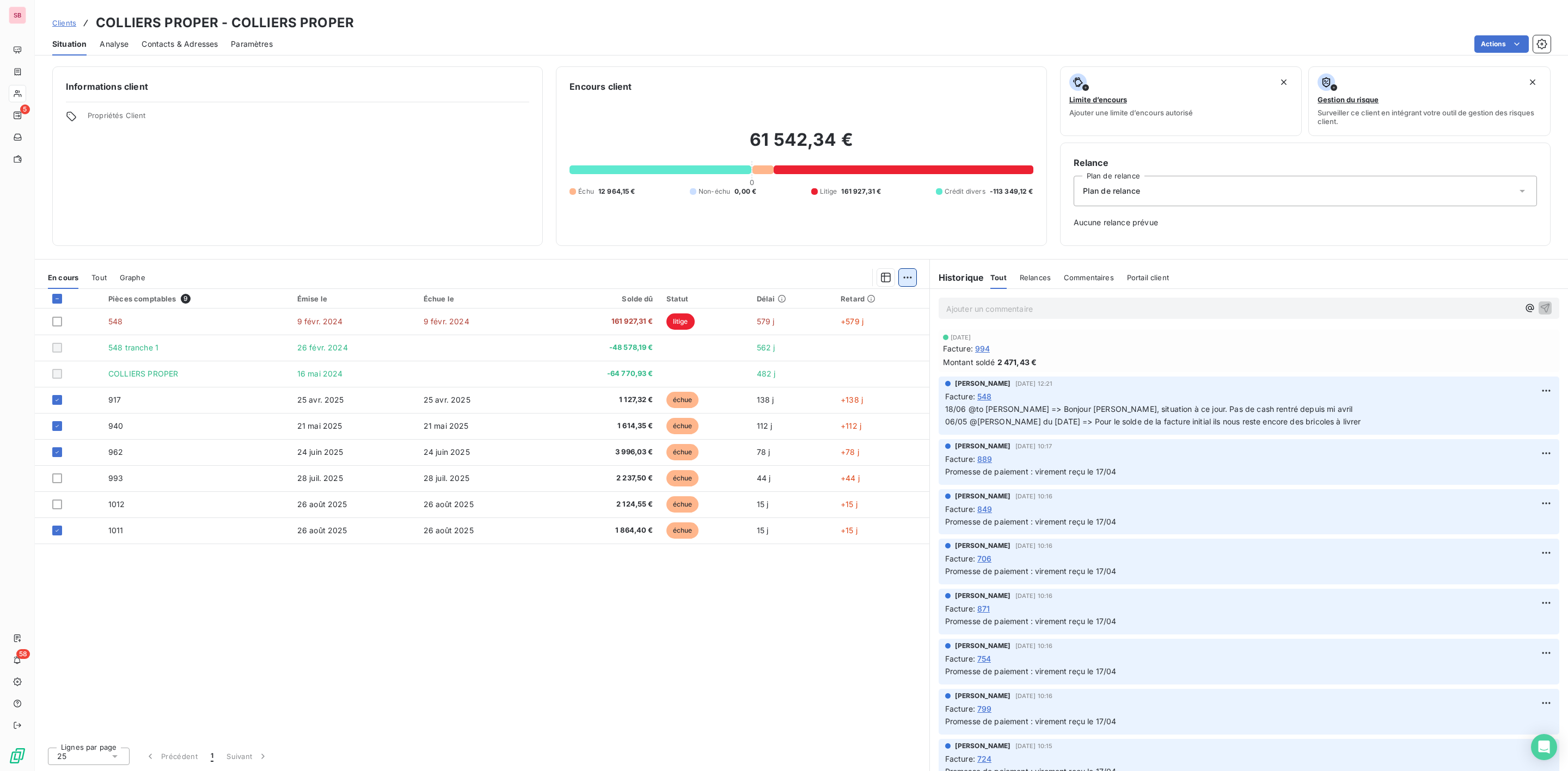
click at [907, 279] on html "SB 5 58 Clients COLLIERS PROPER - COLLIERS PROPER Situation Analyse Contacts & …" at bounding box center [784, 385] width 1568 height 771
click at [789, 318] on div "Ajouter une promesse de paiement (4 factures)" at bounding box center [811, 321] width 198 height 18
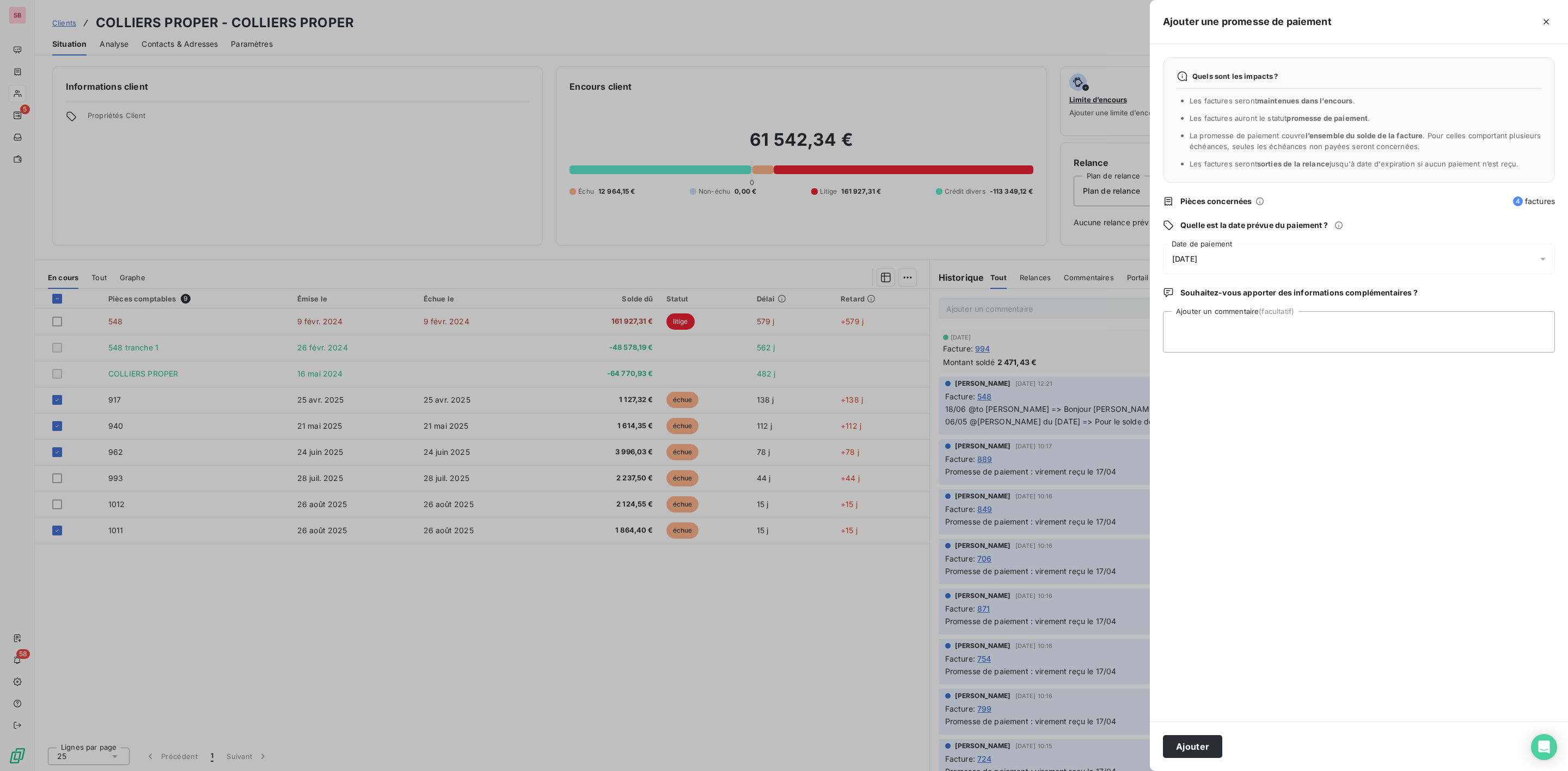
click at [1197, 255] on span "[DATE]" at bounding box center [1185, 259] width 25 height 9
click at [1258, 391] on button "18" at bounding box center [1260, 394] width 22 height 22
click at [1404, 337] on textarea "Ajouter un commentaire (facultatif)" at bounding box center [1359, 332] width 392 height 41
type textarea "virt reçu le 09/09"
click at [1194, 740] on button "Ajouter" at bounding box center [1192, 747] width 59 height 23
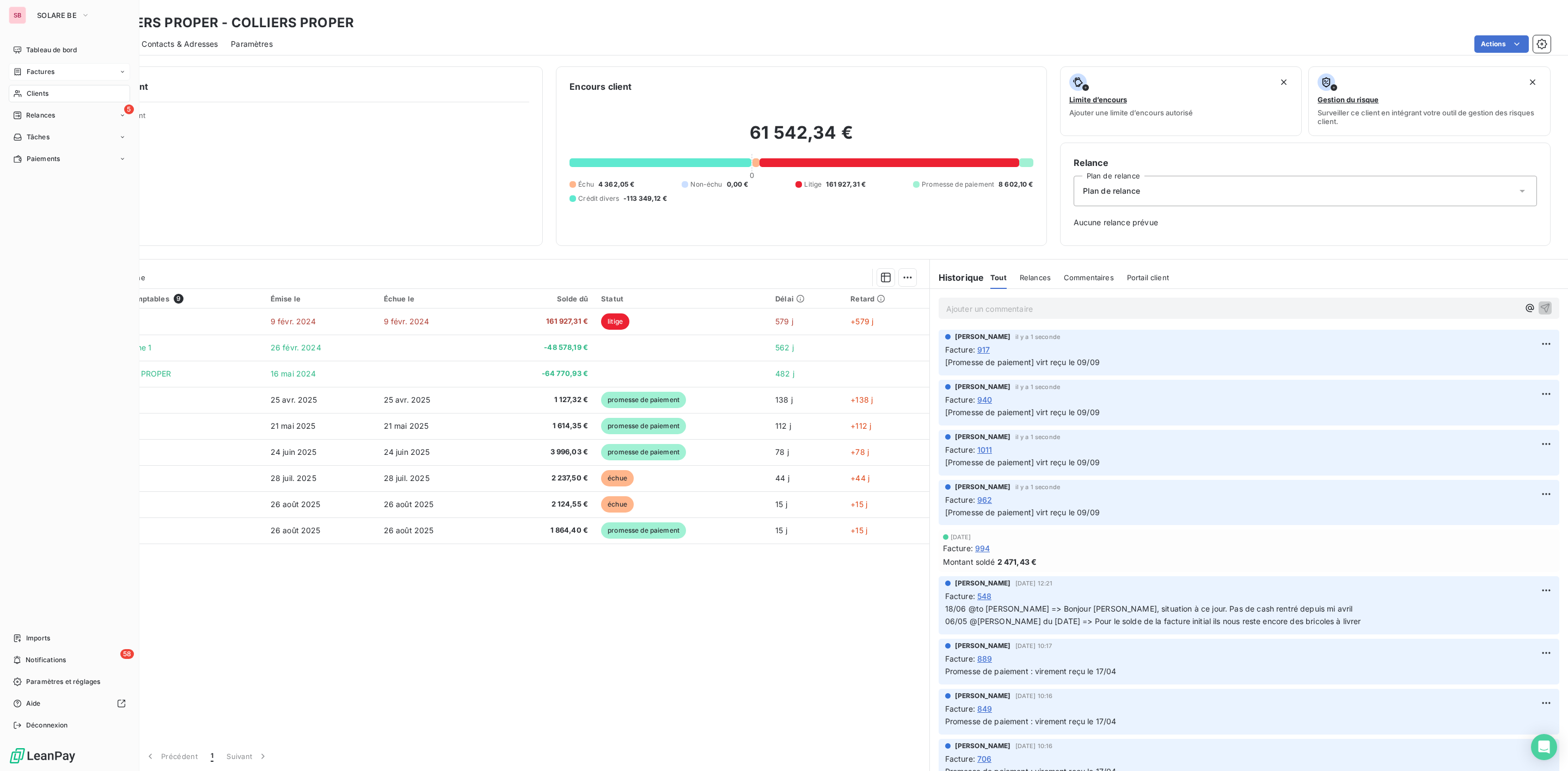
click at [41, 63] on div "Factures" at bounding box center [69, 72] width 121 height 18
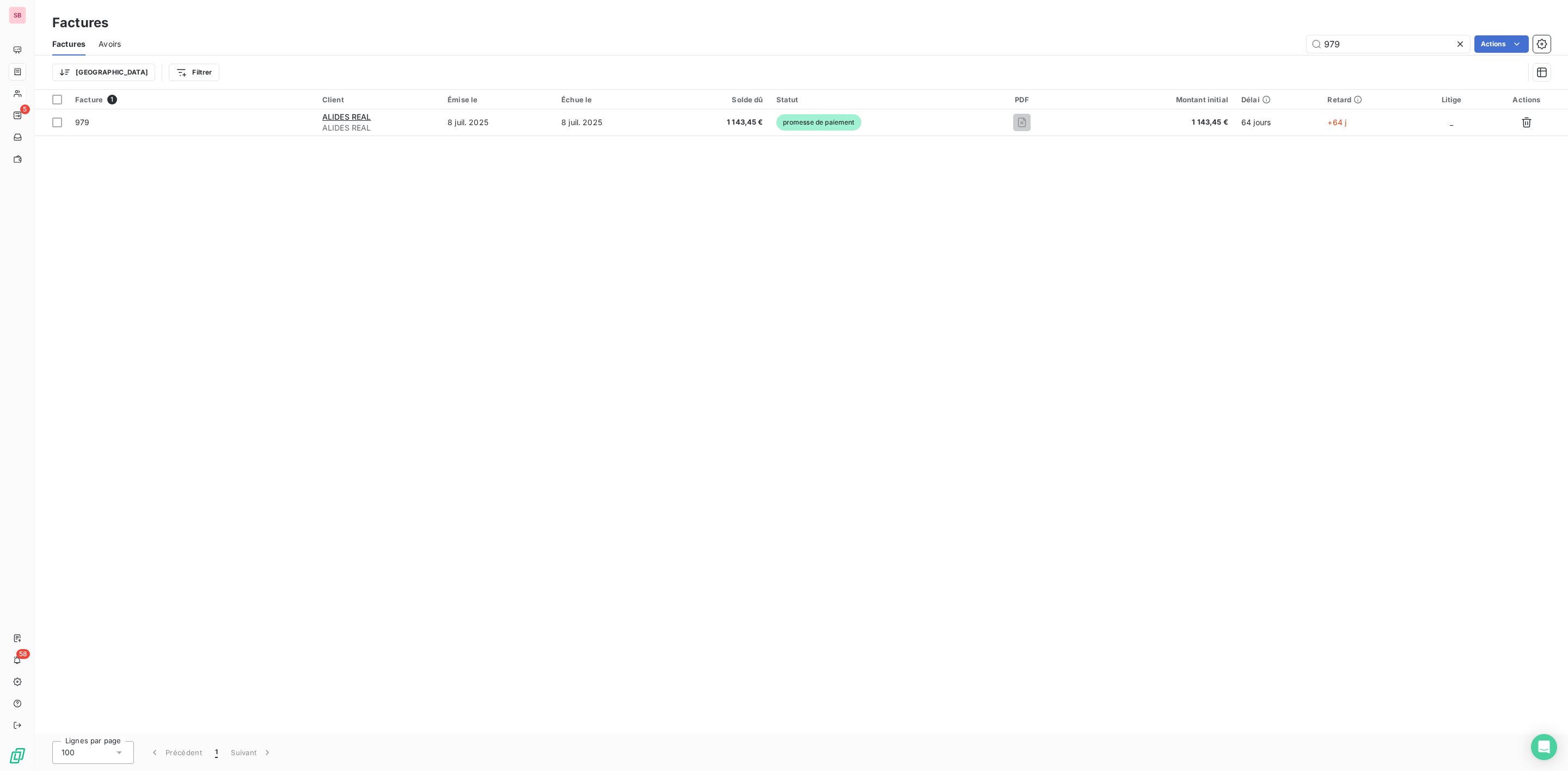
drag, startPoint x: 1388, startPoint y: 46, endPoint x: 1145, endPoint y: 46, distance: 243.0
click at [1234, 46] on div "979 Actions" at bounding box center [842, 44] width 1416 height 18
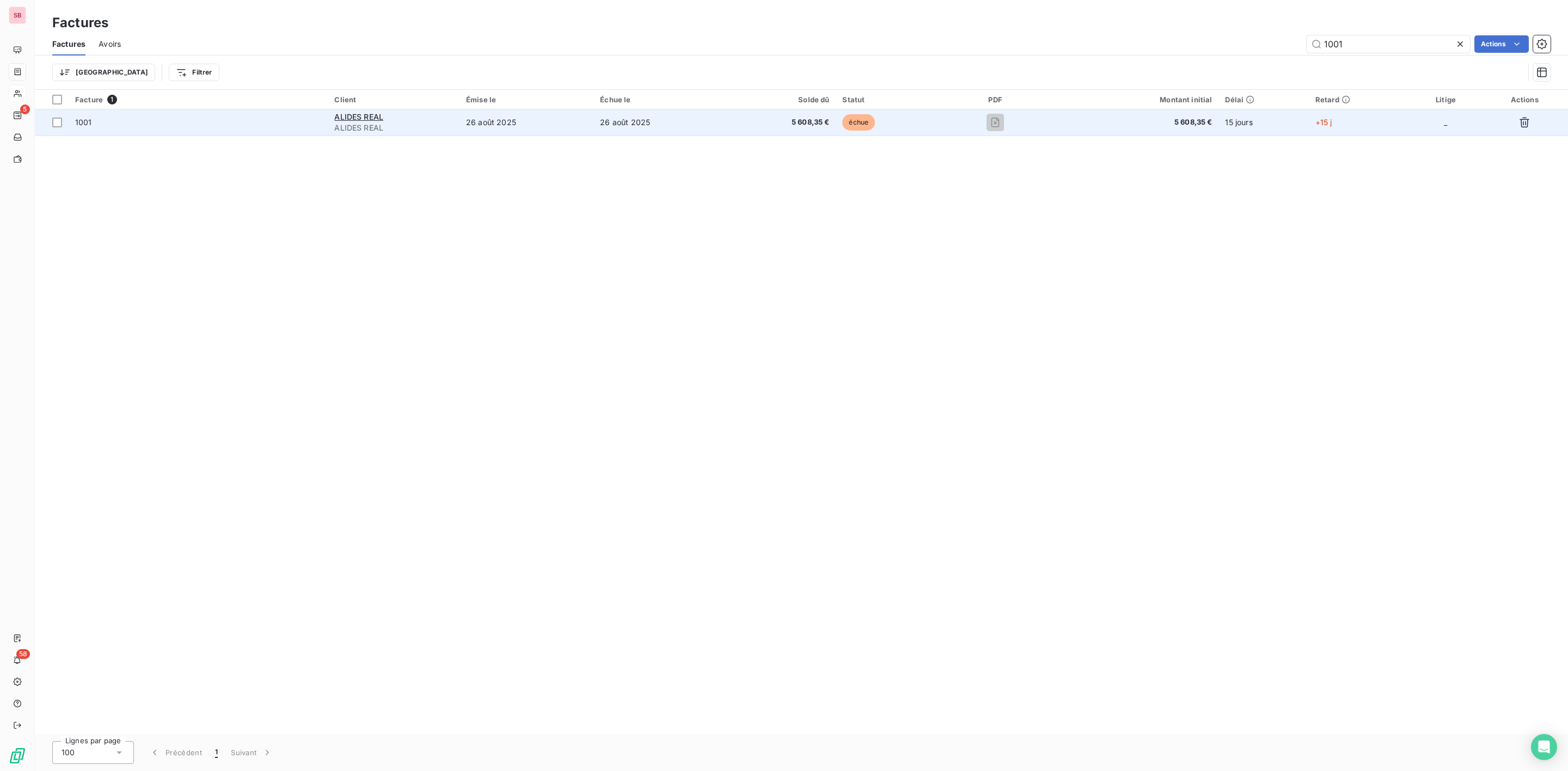
type input "1001"
click at [355, 121] on div "ALIDES REAL" at bounding box center [393, 117] width 119 height 11
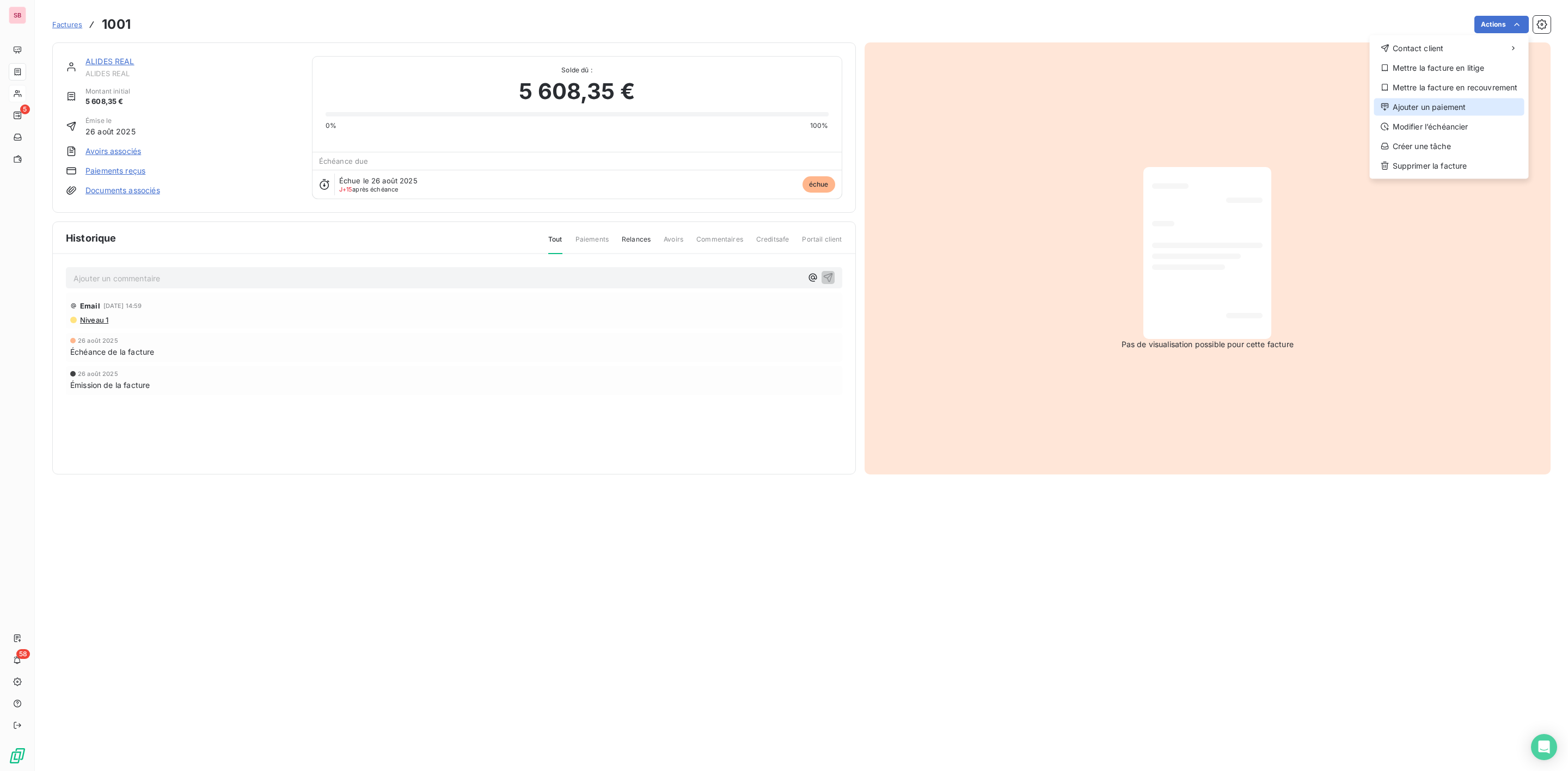
click at [1446, 108] on div "Ajouter un paiement" at bounding box center [1449, 107] width 150 height 18
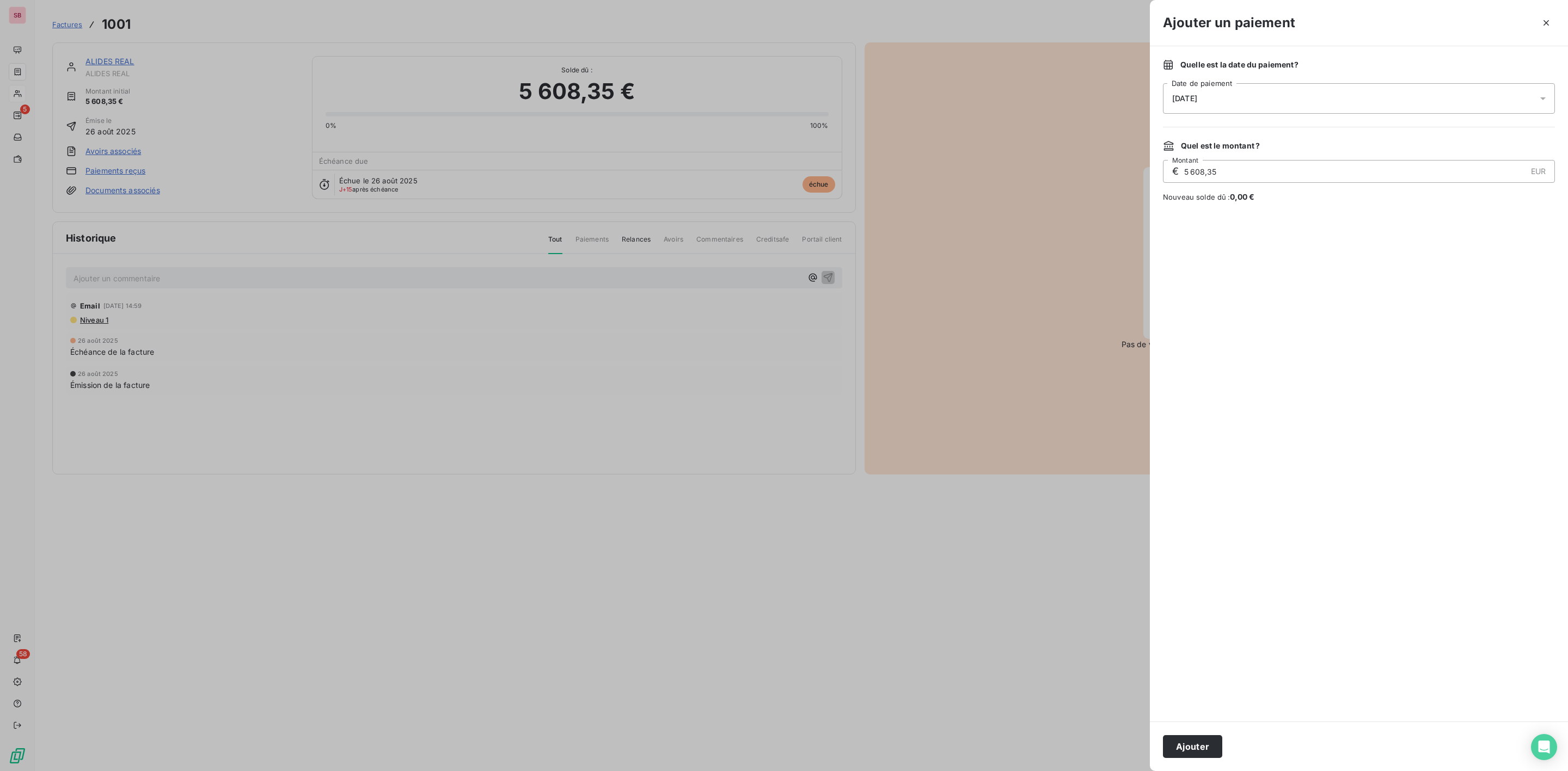
click at [1189, 100] on span "10/09/2025" at bounding box center [1185, 99] width 25 height 9
click at [1241, 231] on button "17" at bounding box center [1238, 233] width 22 height 22
click at [1377, 287] on textarea "Ajouter un commentaire ( facultatif )" at bounding box center [1359, 322] width 392 height 113
type textarea "virt reçu le 09/09"
click at [1199, 747] on button "Ajouter" at bounding box center [1192, 747] width 59 height 23
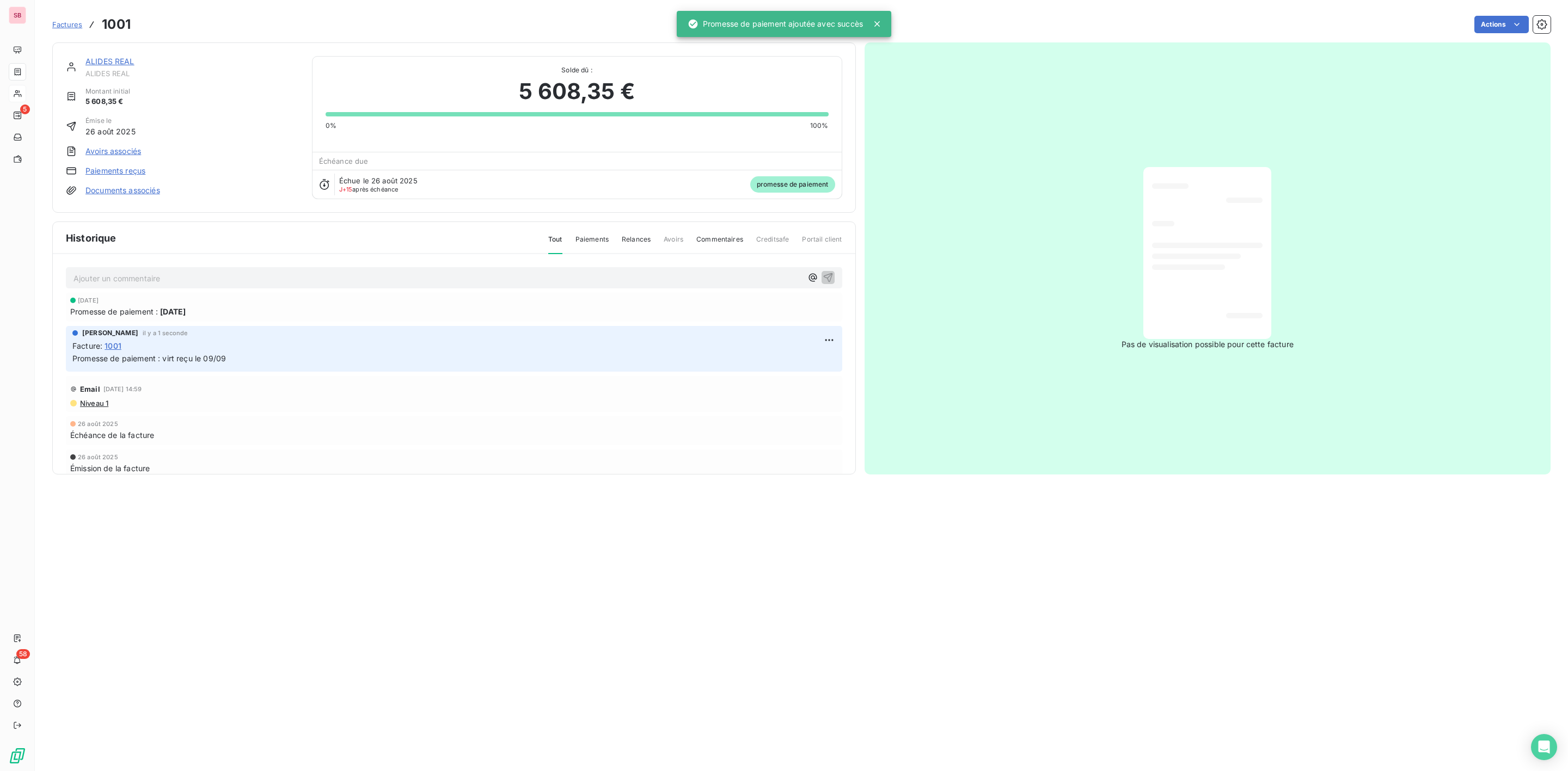
click at [113, 61] on link "ALIDES REAL" at bounding box center [110, 61] width 49 height 9
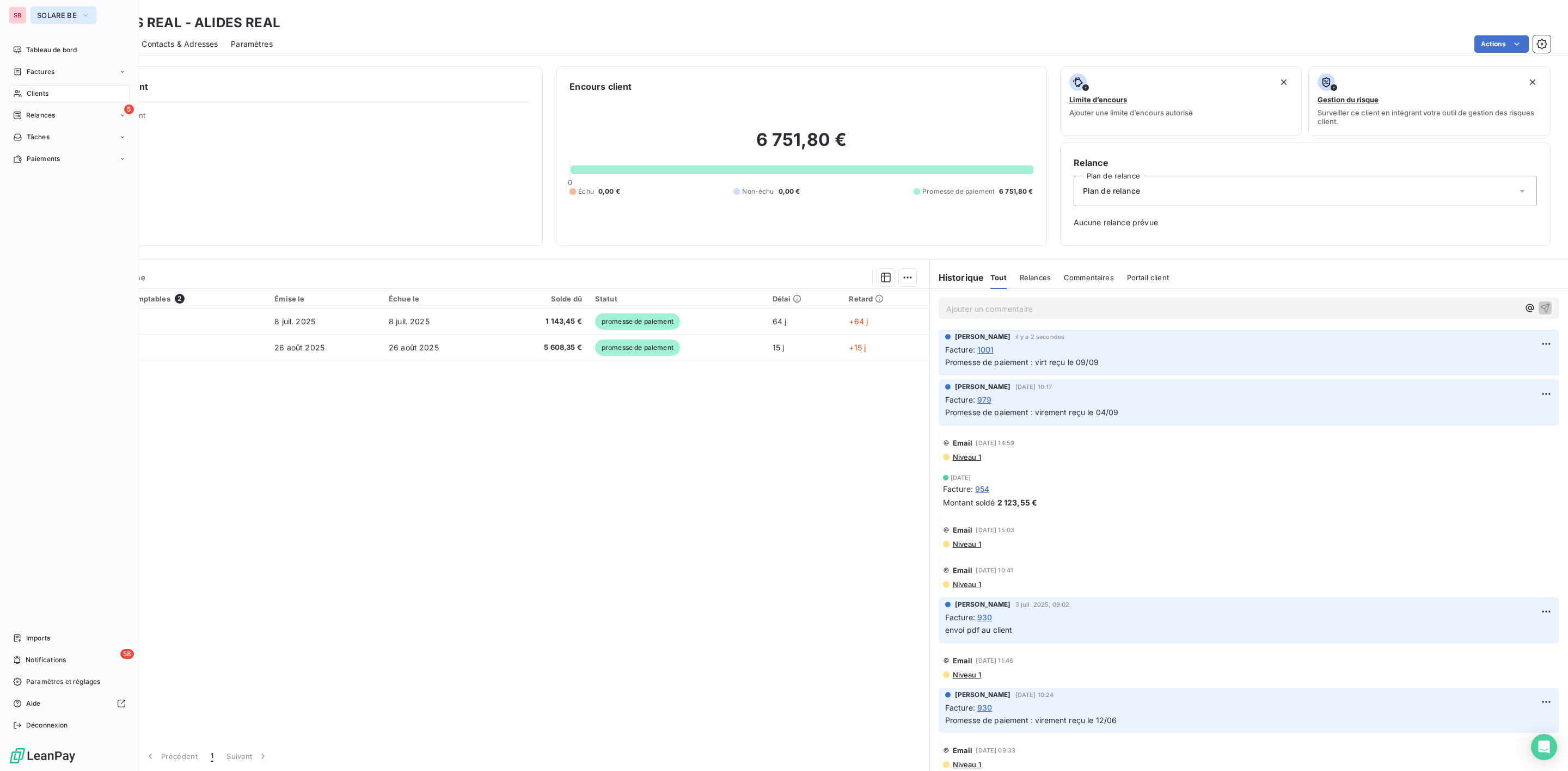
click at [56, 13] on span "SOLARE BE" at bounding box center [57, 15] width 40 height 9
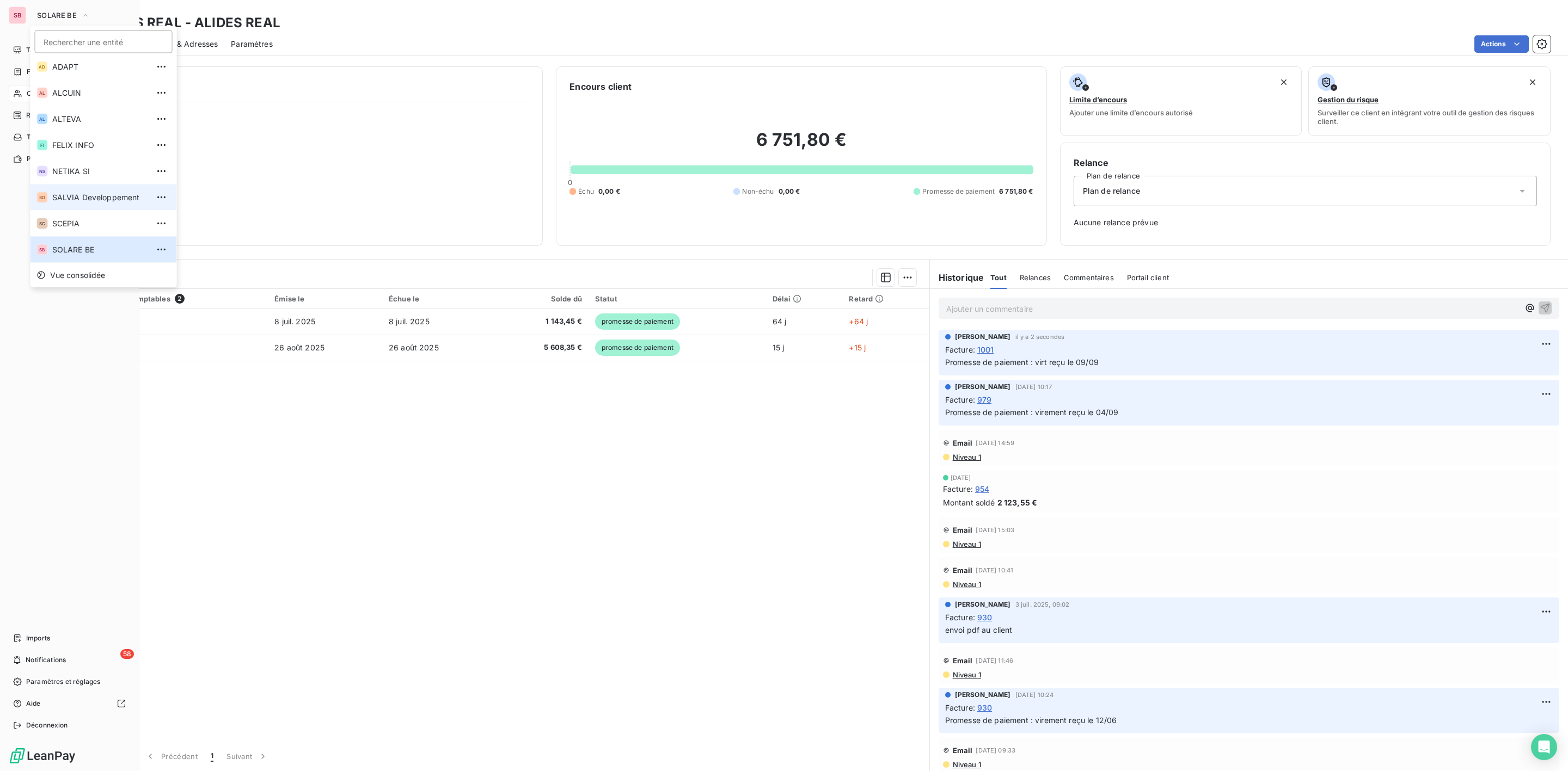
click at [72, 194] on span "SALVIA Developpement" at bounding box center [100, 198] width 96 height 11
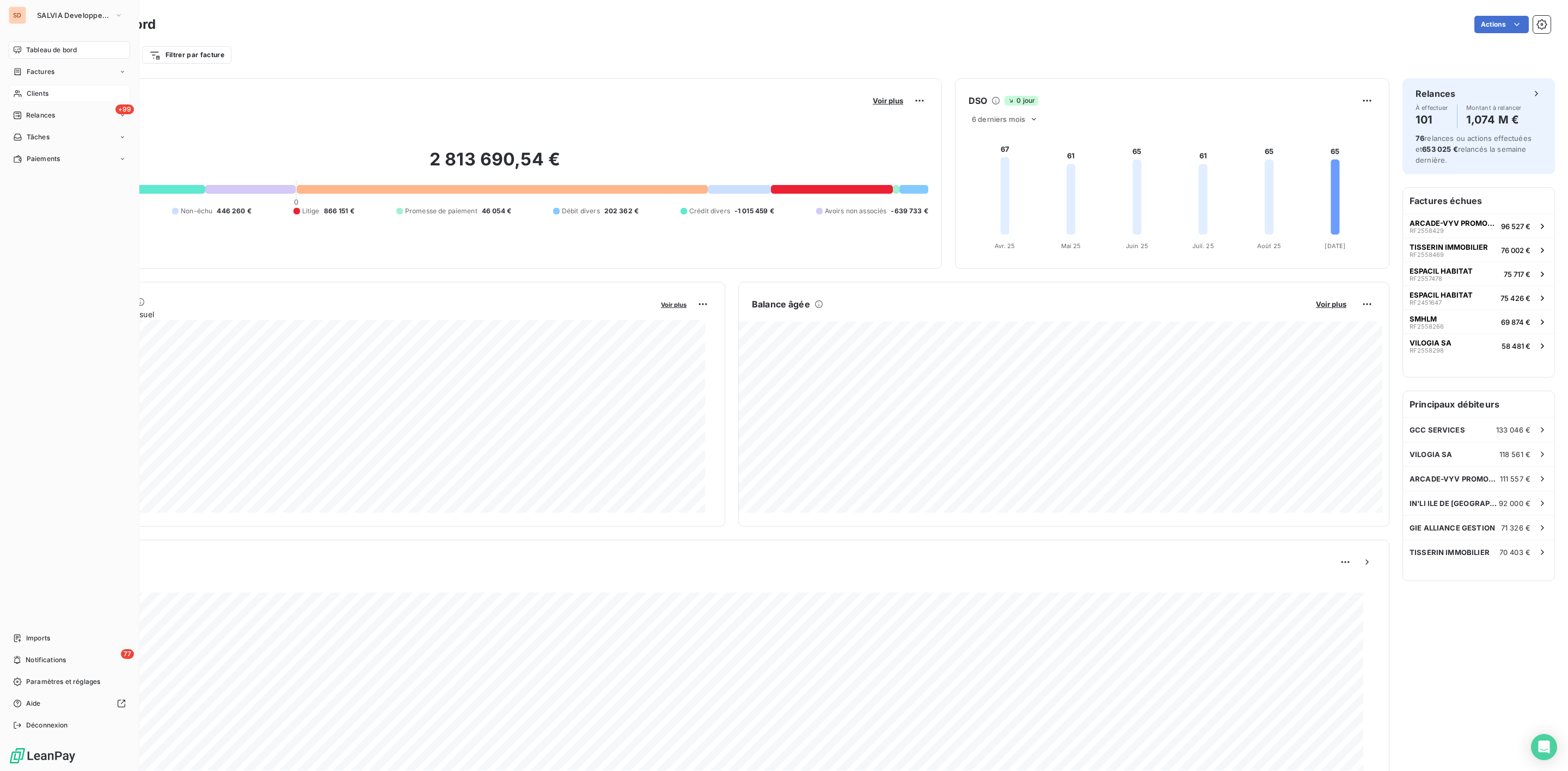
drag, startPoint x: 33, startPoint y: 92, endPoint x: 96, endPoint y: 92, distance: 63.0
click at [33, 92] on span "Clients" at bounding box center [38, 94] width 22 height 10
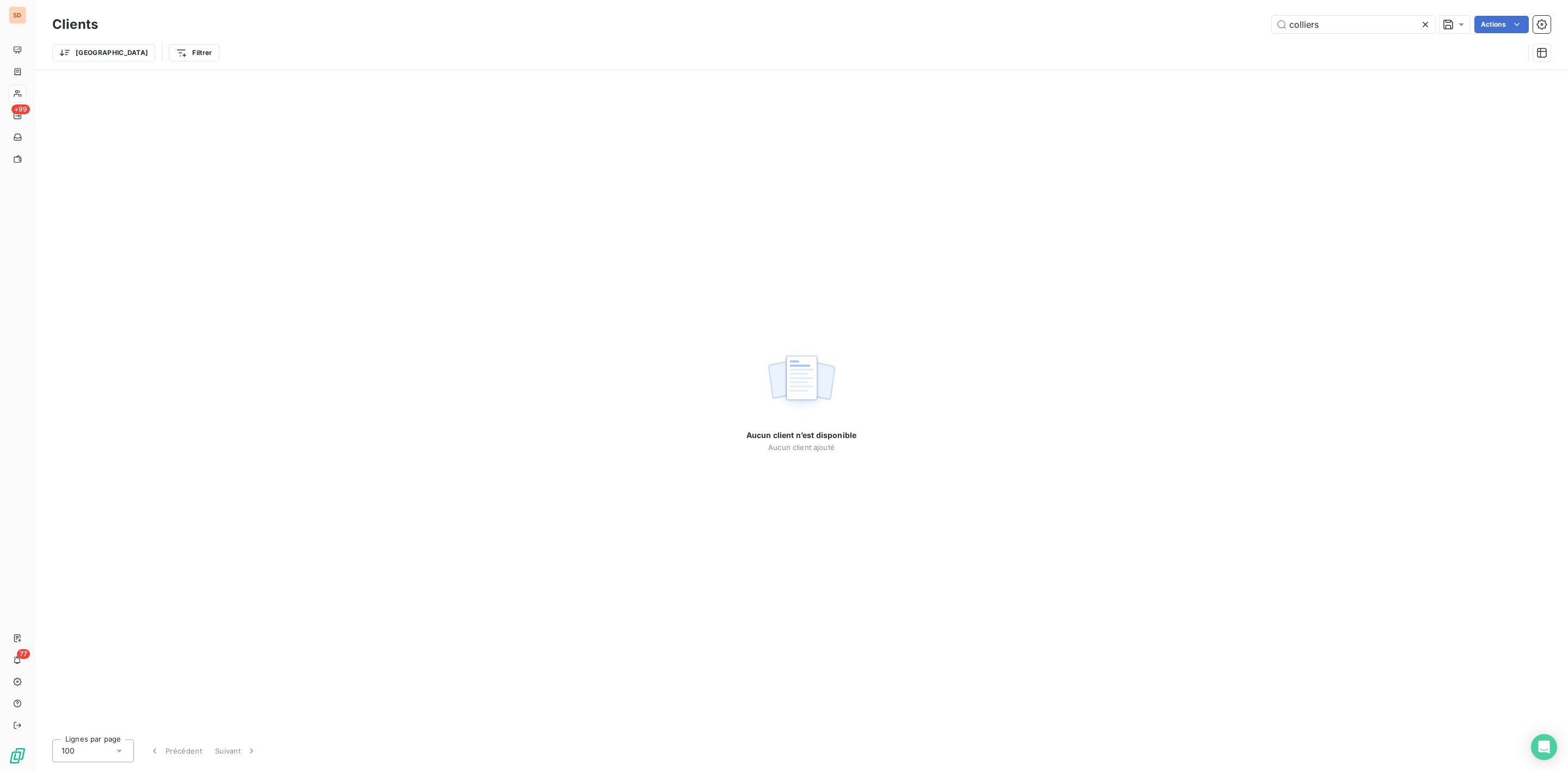
drag, startPoint x: 1330, startPoint y: 21, endPoint x: 1090, endPoint y: 28, distance: 240.1
click at [1199, 26] on div "colliers Actions" at bounding box center [830, 24] width 1440 height 18
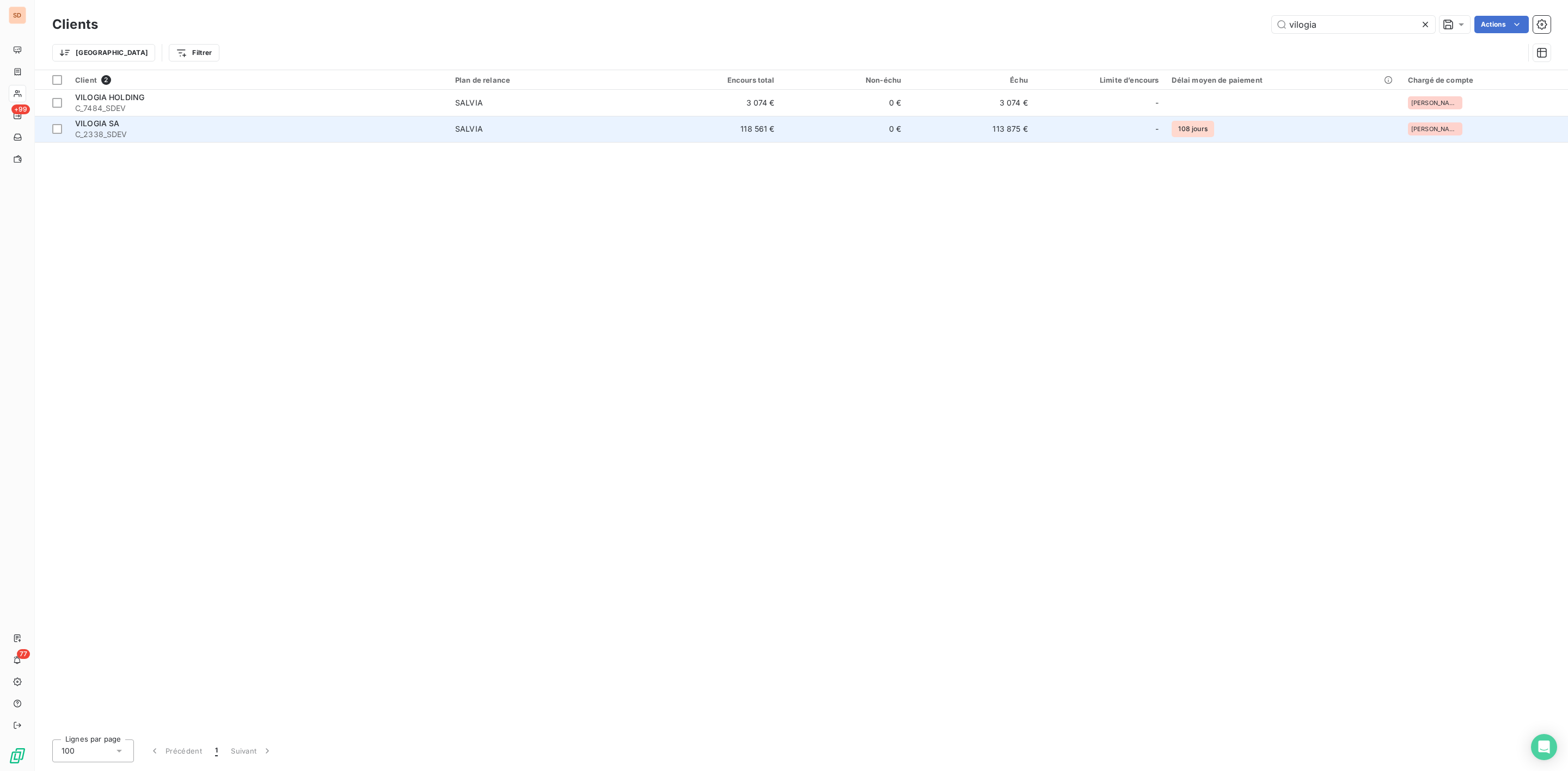
type input "vilogia"
click at [130, 130] on span "C_2338_SDEV" at bounding box center [258, 134] width 367 height 11
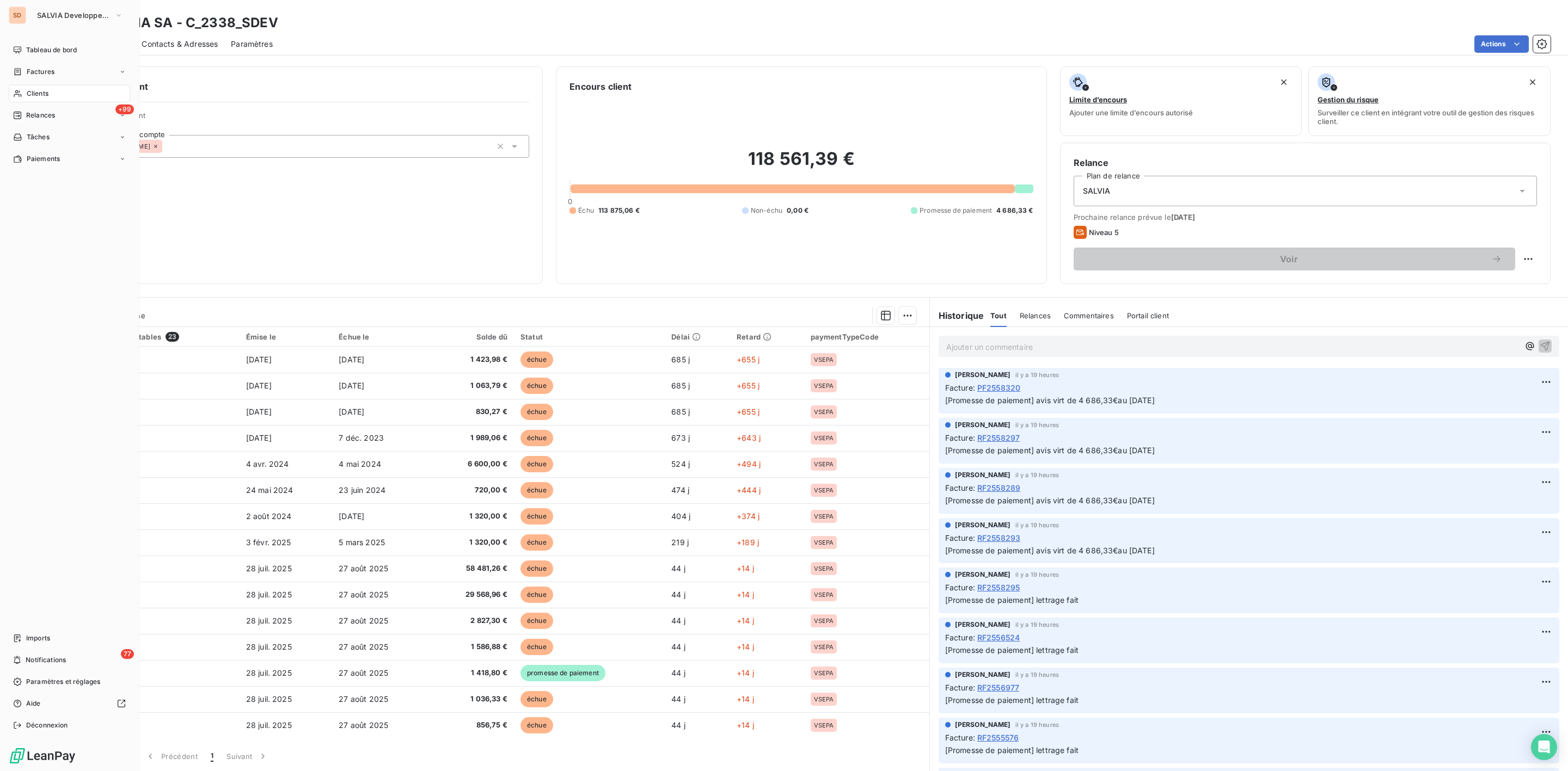
drag, startPoint x: 29, startPoint y: 89, endPoint x: 44, endPoint y: 89, distance: 15.0
click at [29, 89] on span "Clients" at bounding box center [38, 94] width 22 height 10
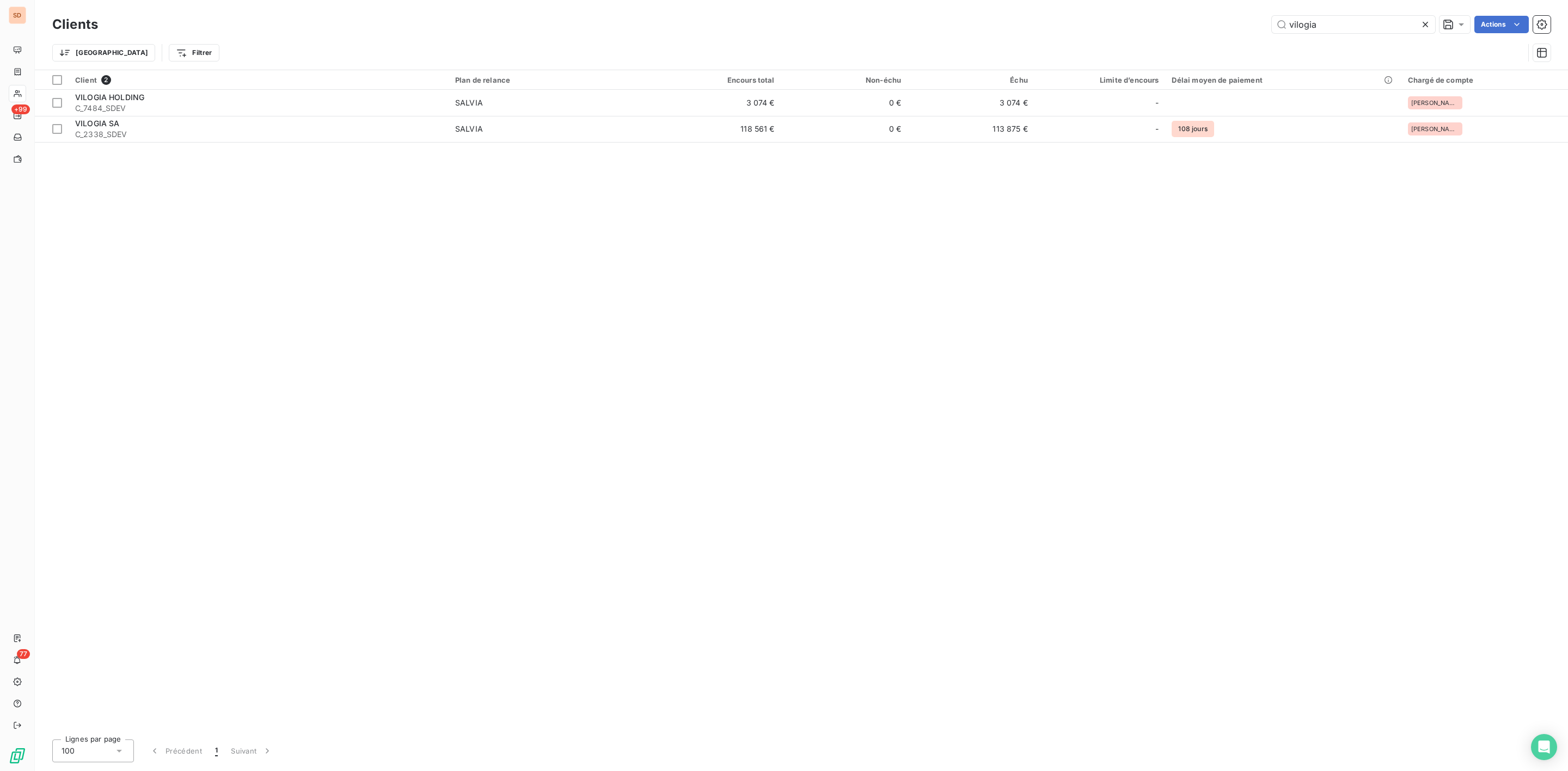
drag, startPoint x: 1312, startPoint y: 24, endPoint x: 1217, endPoint y: 28, distance: 95.1
click at [1217, 28] on div "vilogia Actions" at bounding box center [830, 24] width 1440 height 18
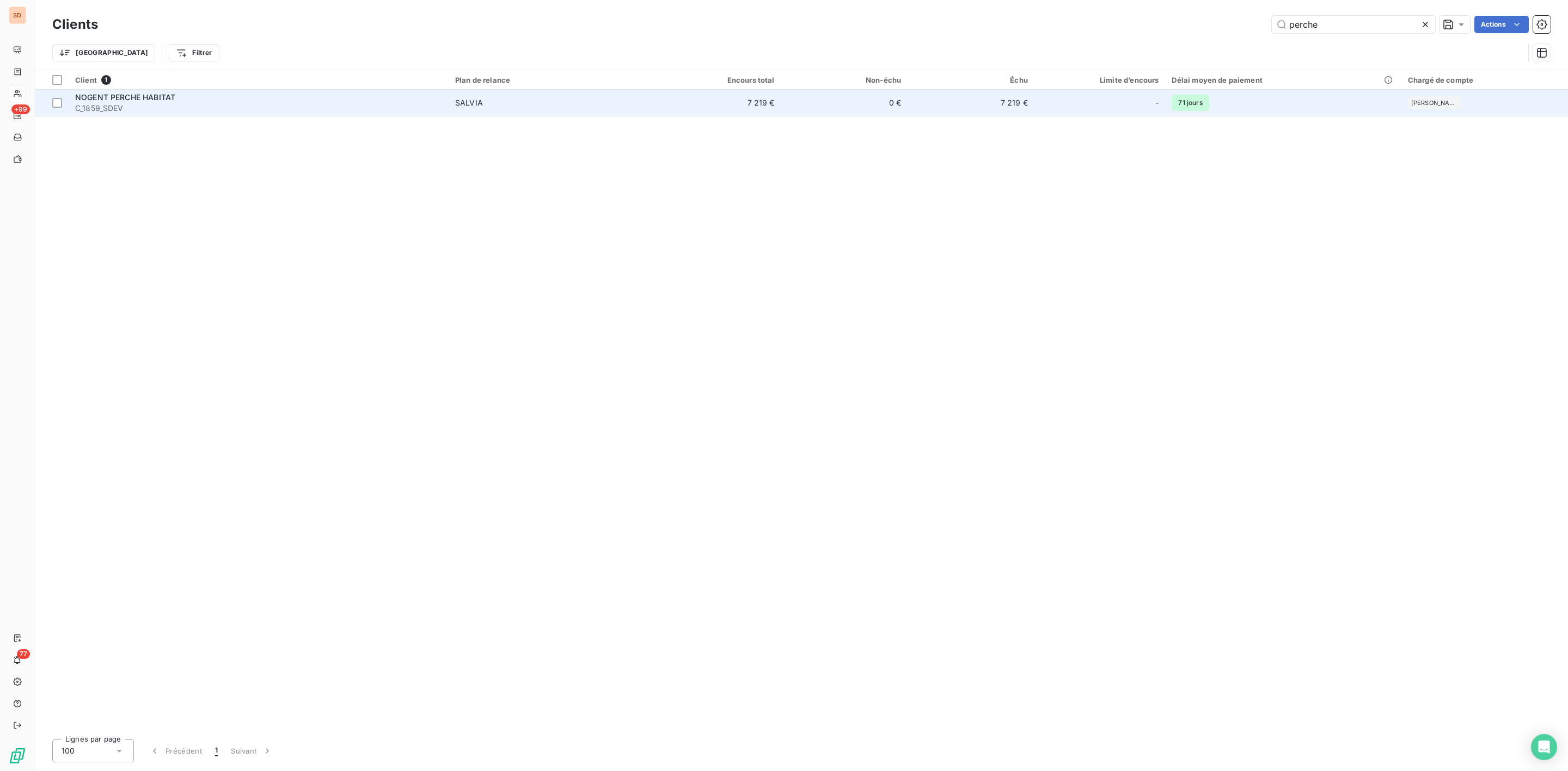
type input "perche"
click at [113, 105] on span "C_1859_SDEV" at bounding box center [258, 108] width 367 height 11
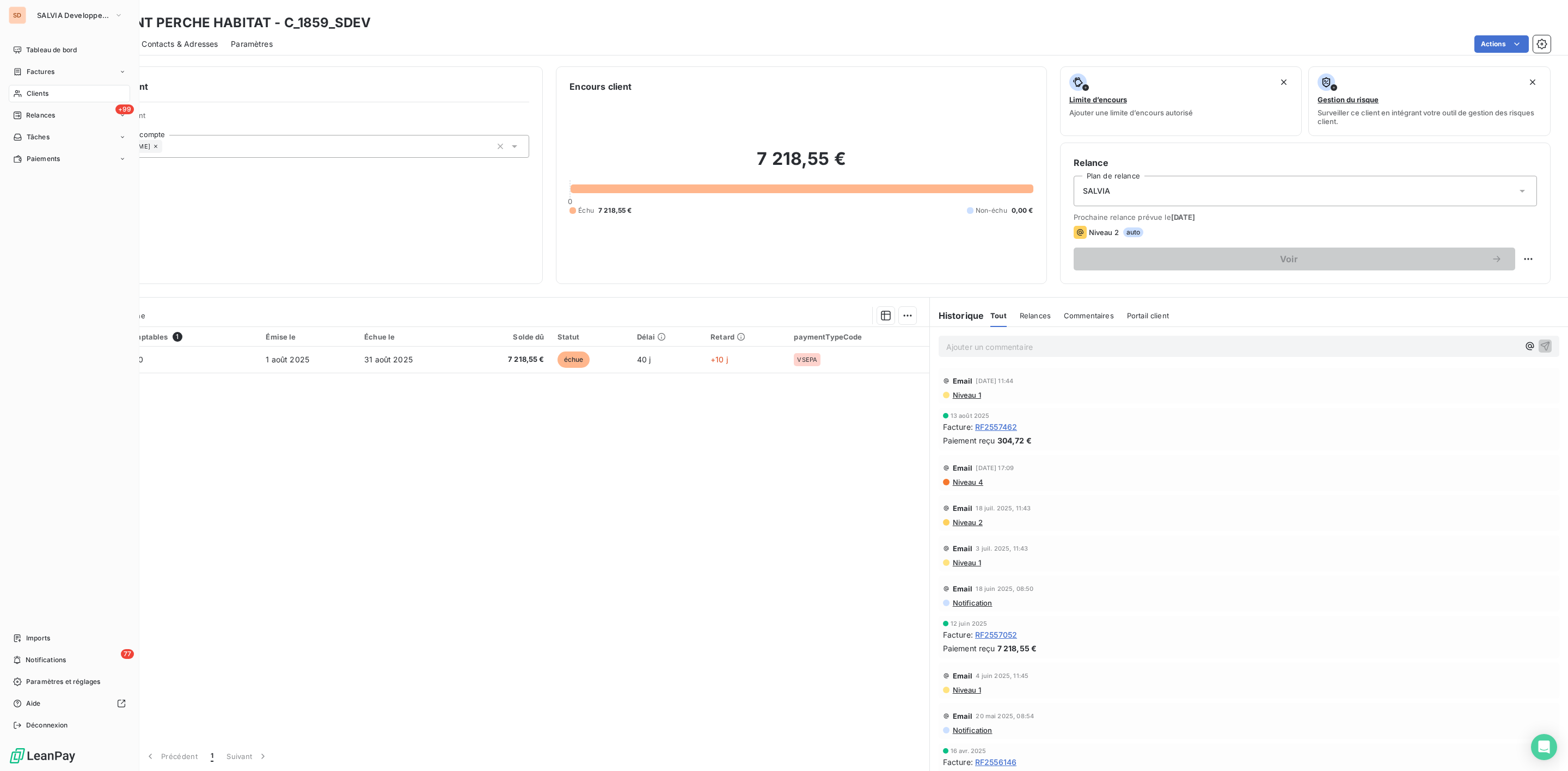
click at [33, 90] on span "Clients" at bounding box center [38, 94] width 22 height 10
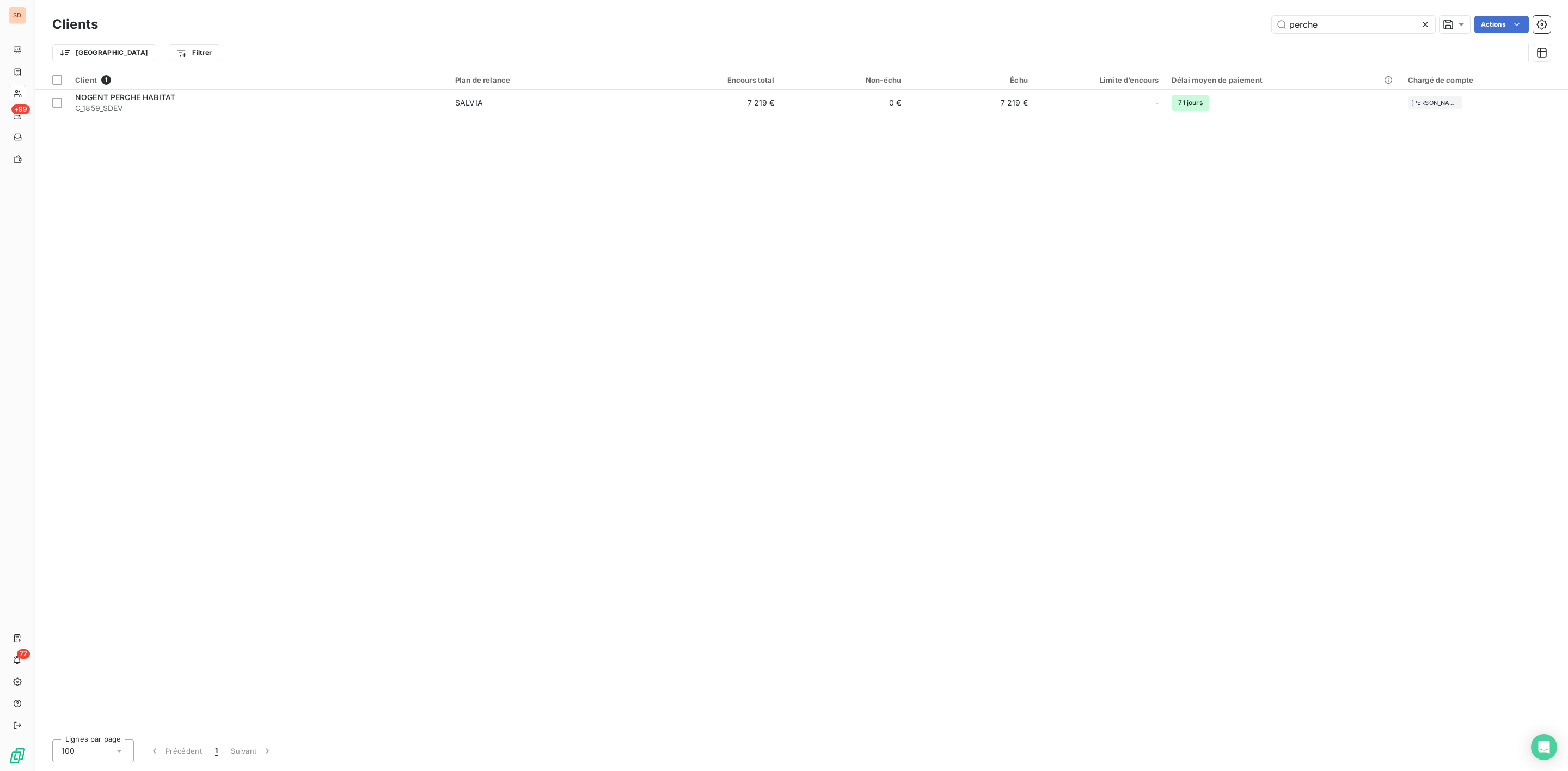
drag, startPoint x: 1338, startPoint y: 30, endPoint x: 1141, endPoint y: 36, distance: 197.1
click at [1209, 33] on div "perche Actions" at bounding box center [830, 24] width 1440 height 18
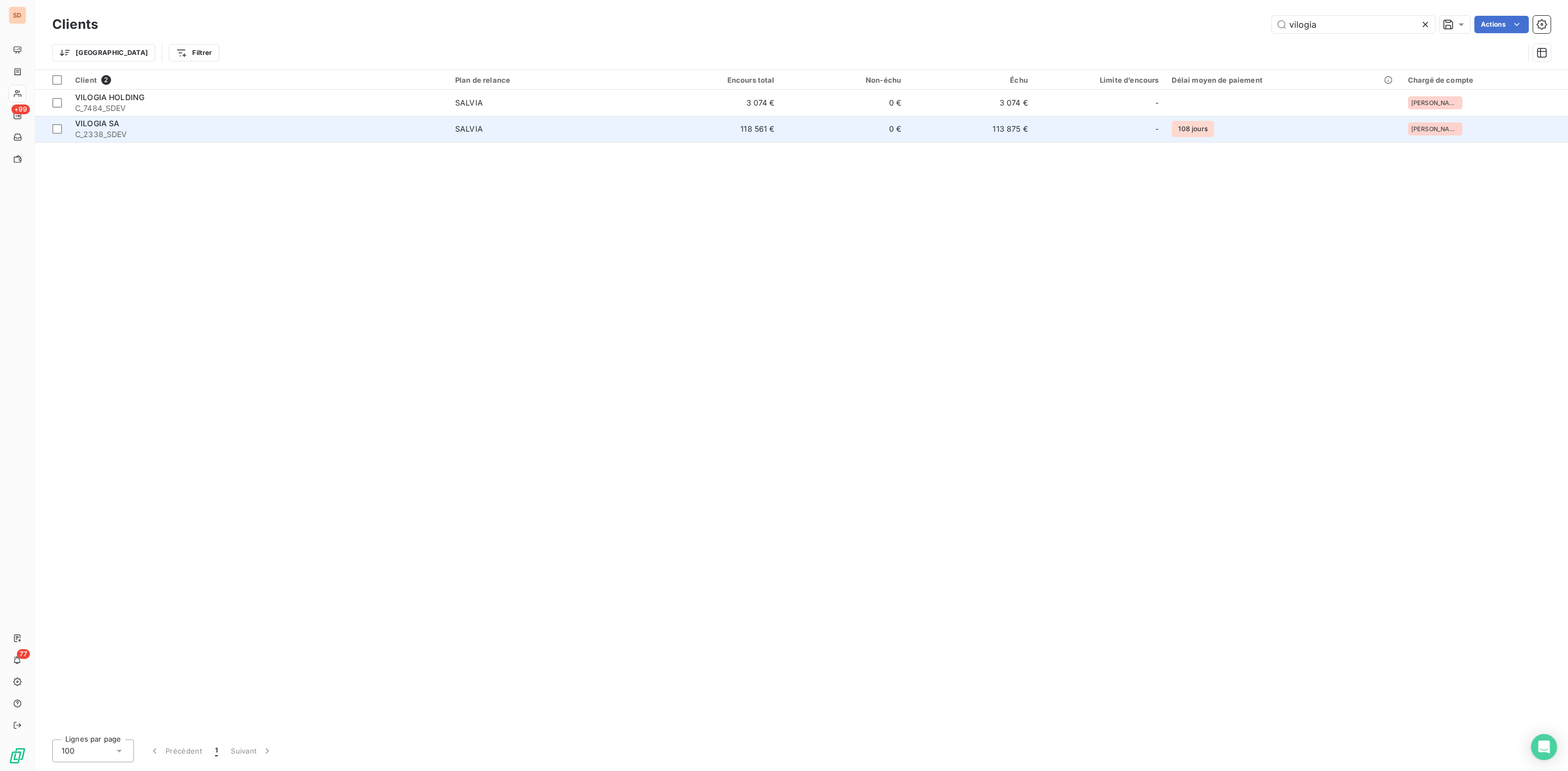
type input "vilogia"
click at [201, 132] on span "C_2338_SDEV" at bounding box center [258, 134] width 367 height 11
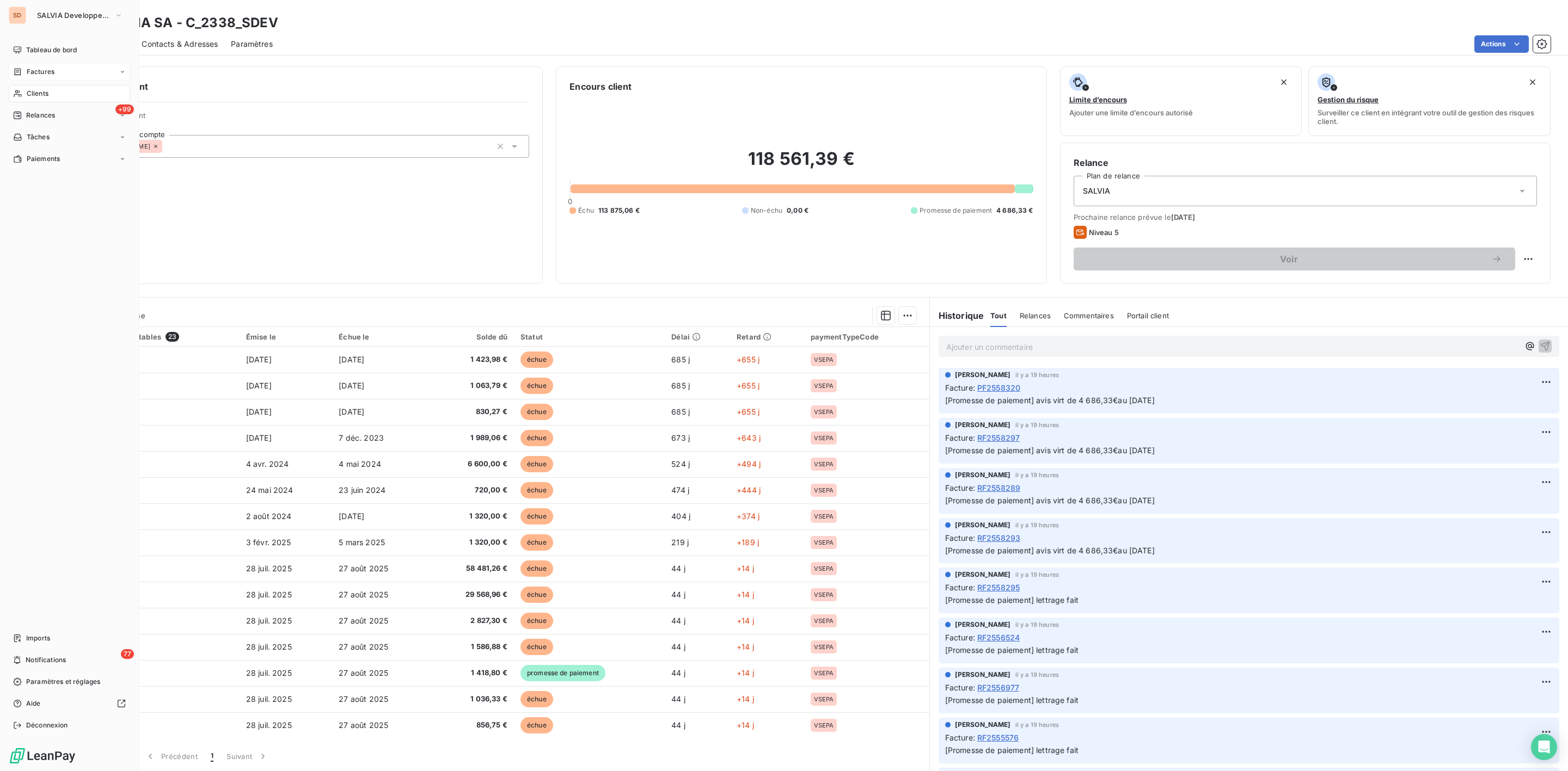
drag, startPoint x: 31, startPoint y: 71, endPoint x: 67, endPoint y: 69, distance: 36.1
click at [31, 71] on span "Factures" at bounding box center [41, 72] width 28 height 10
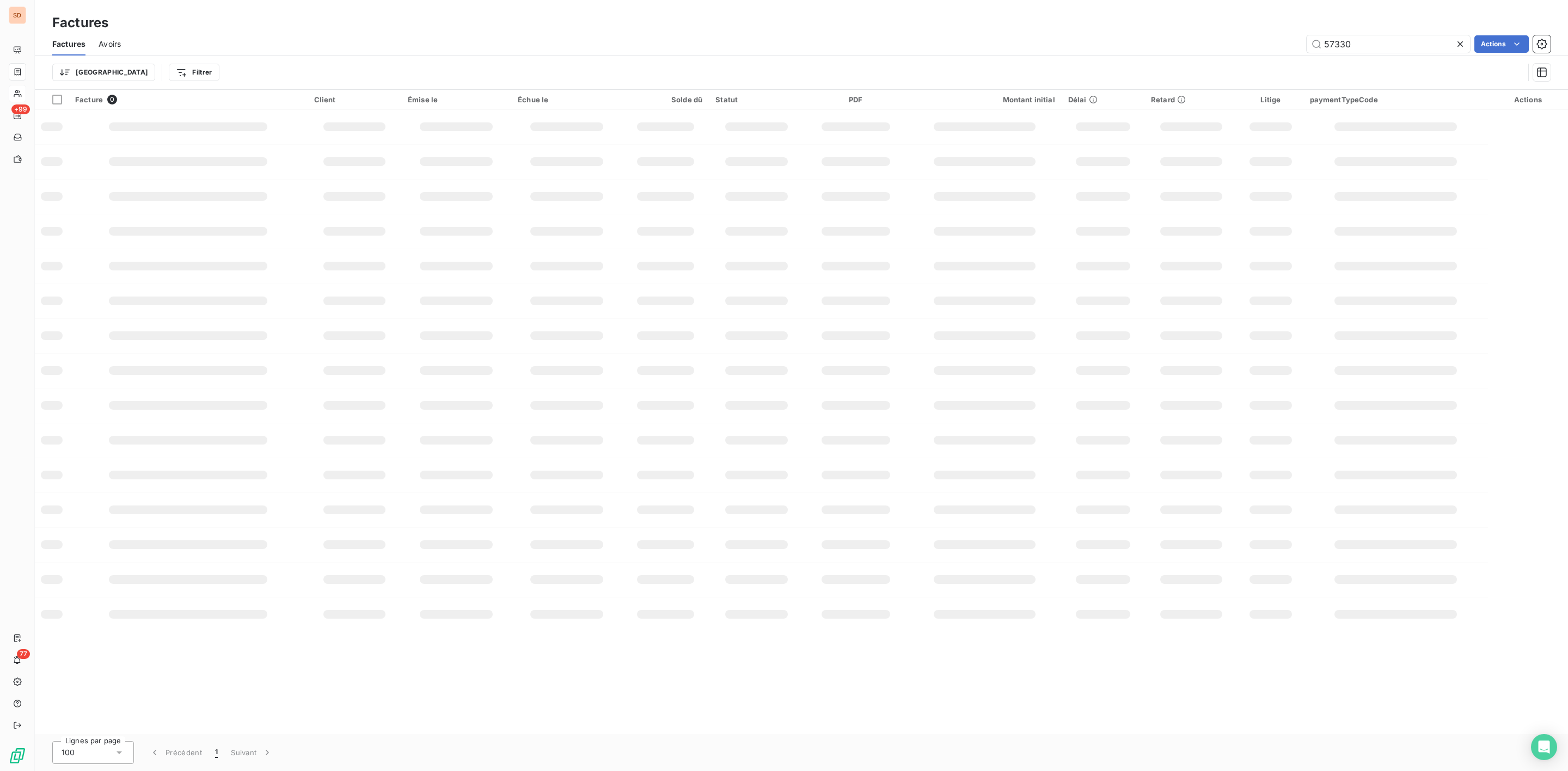
drag, startPoint x: 1250, startPoint y: 43, endPoint x: 1107, endPoint y: 44, distance: 143.0
click at [1107, 44] on div "57330 Actions" at bounding box center [842, 44] width 1416 height 18
type input "58640"
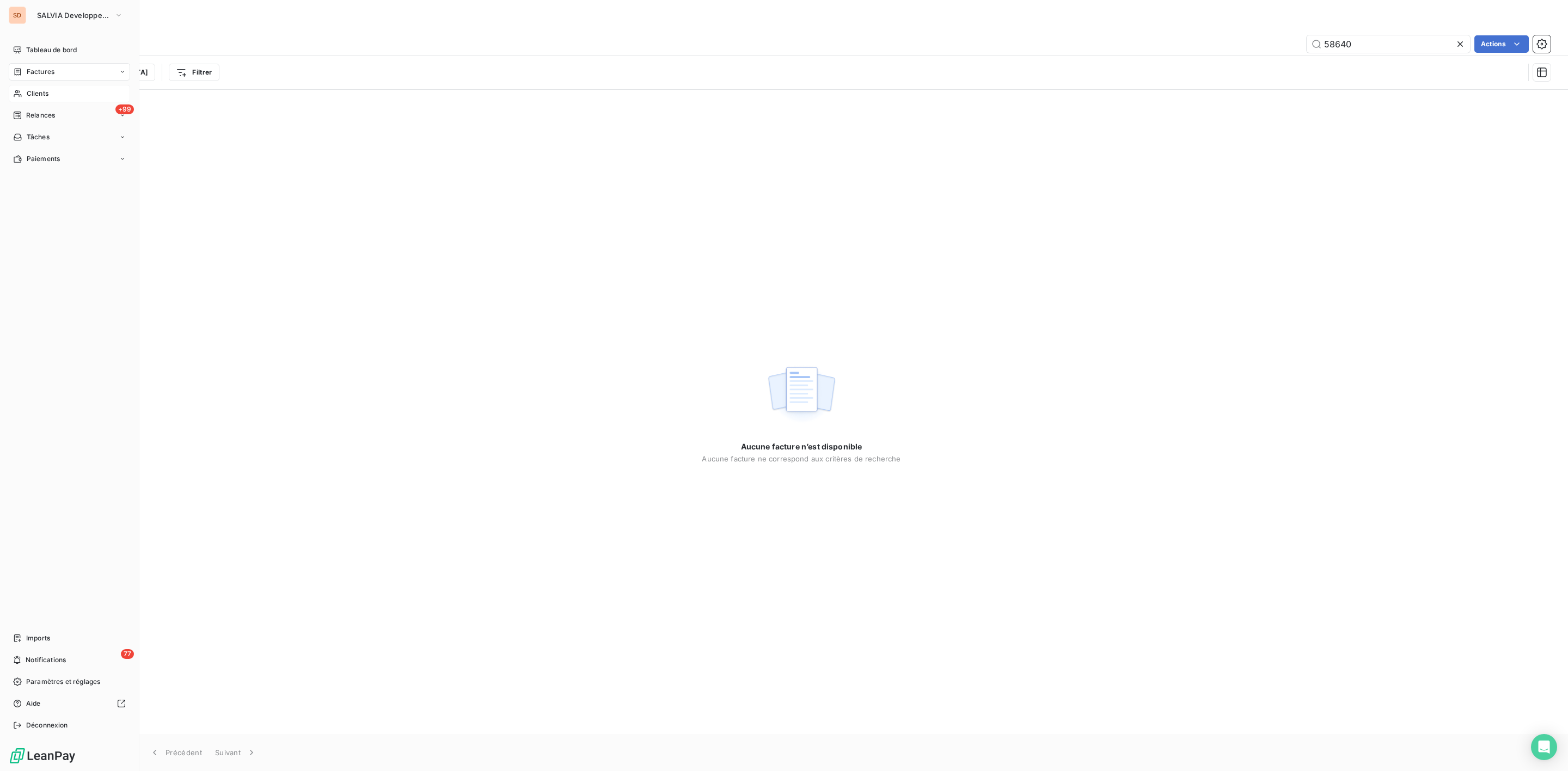
click at [43, 90] on span "Clients" at bounding box center [38, 94] width 22 height 10
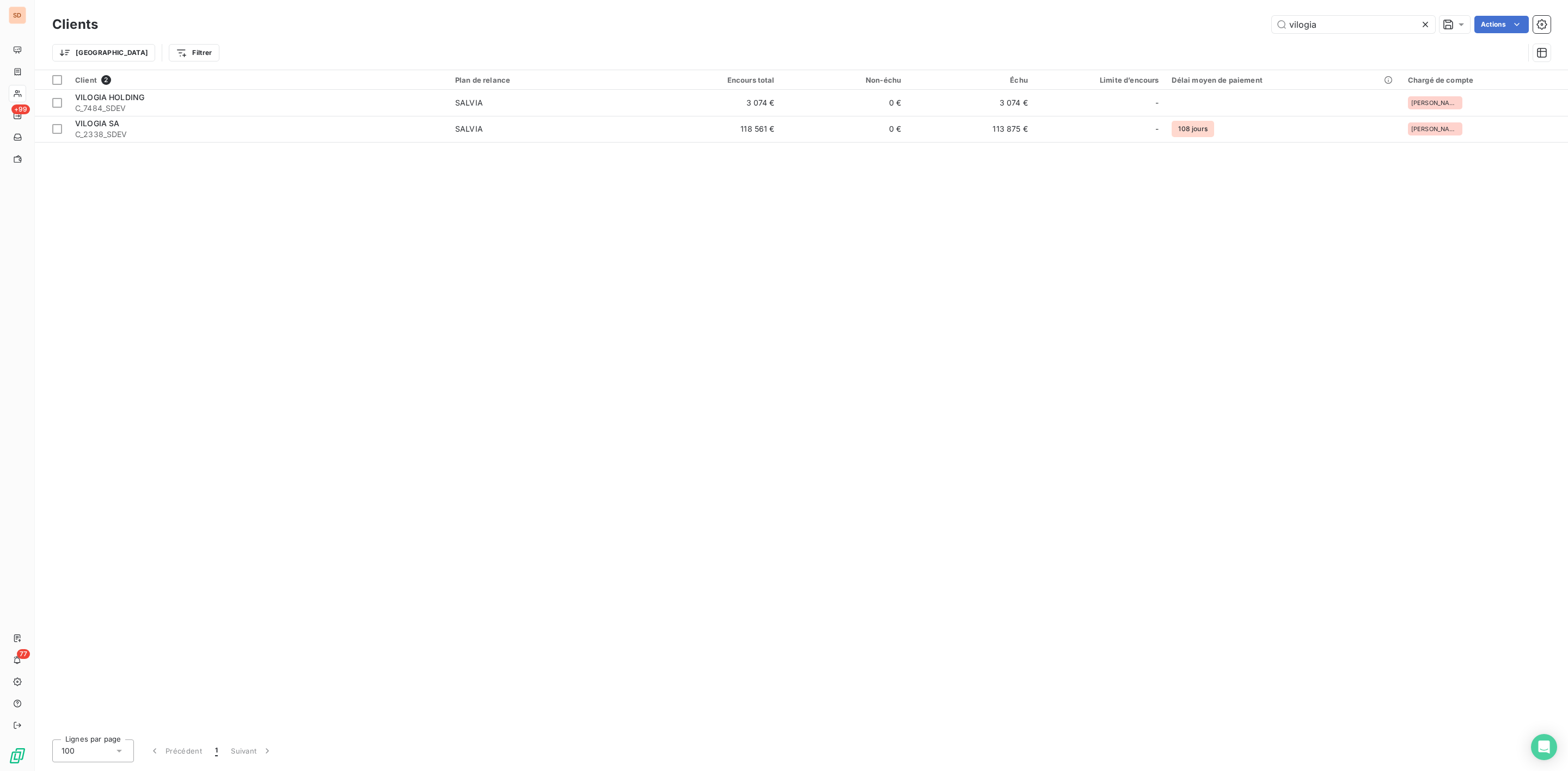
drag, startPoint x: 1335, startPoint y: 27, endPoint x: 1072, endPoint y: 31, distance: 263.0
click at [1137, 31] on div "vilogia Actions" at bounding box center [830, 24] width 1440 height 18
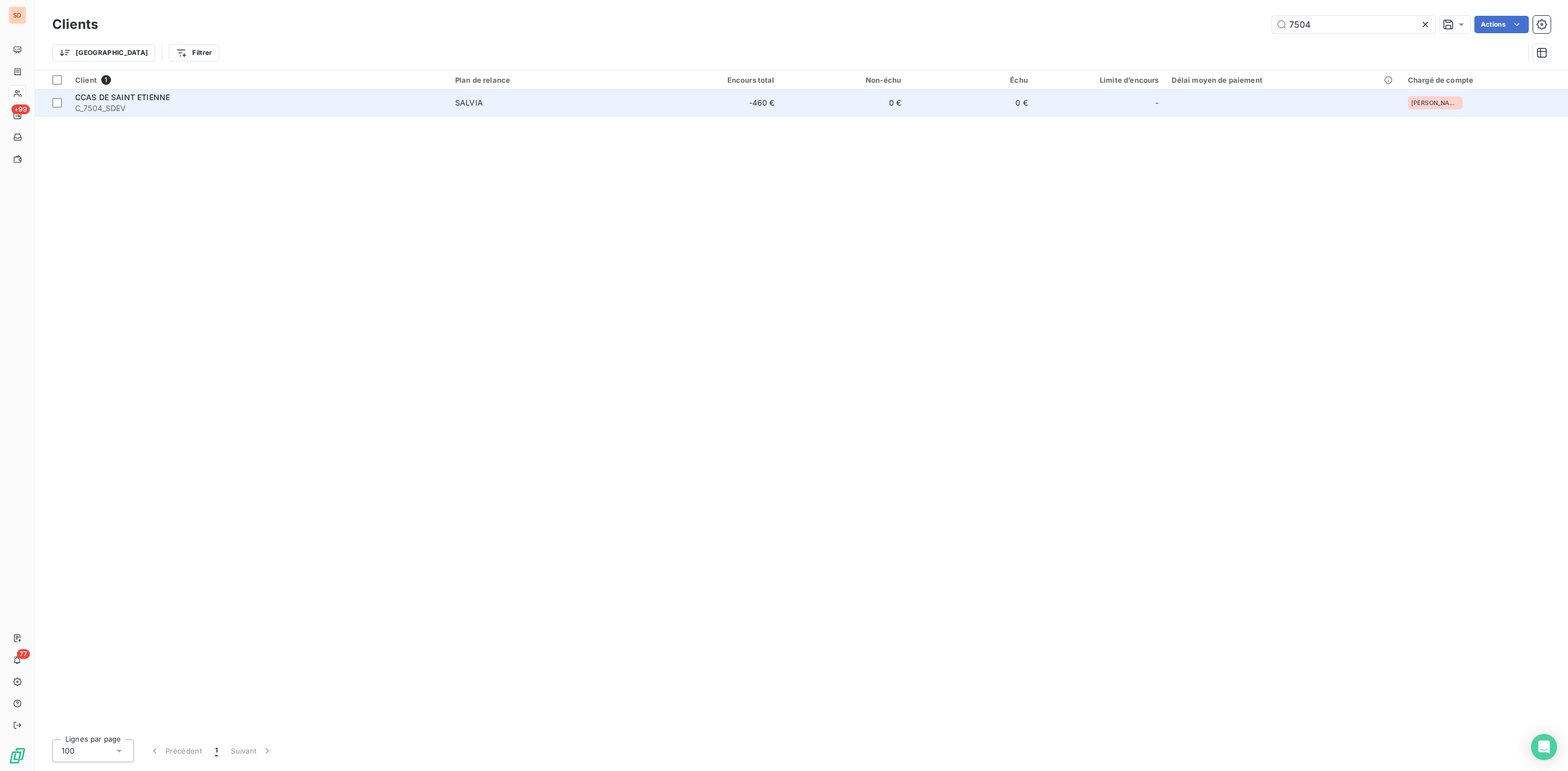
type input "7504"
click at [247, 111] on span "C_7504_SDEV" at bounding box center [258, 108] width 367 height 11
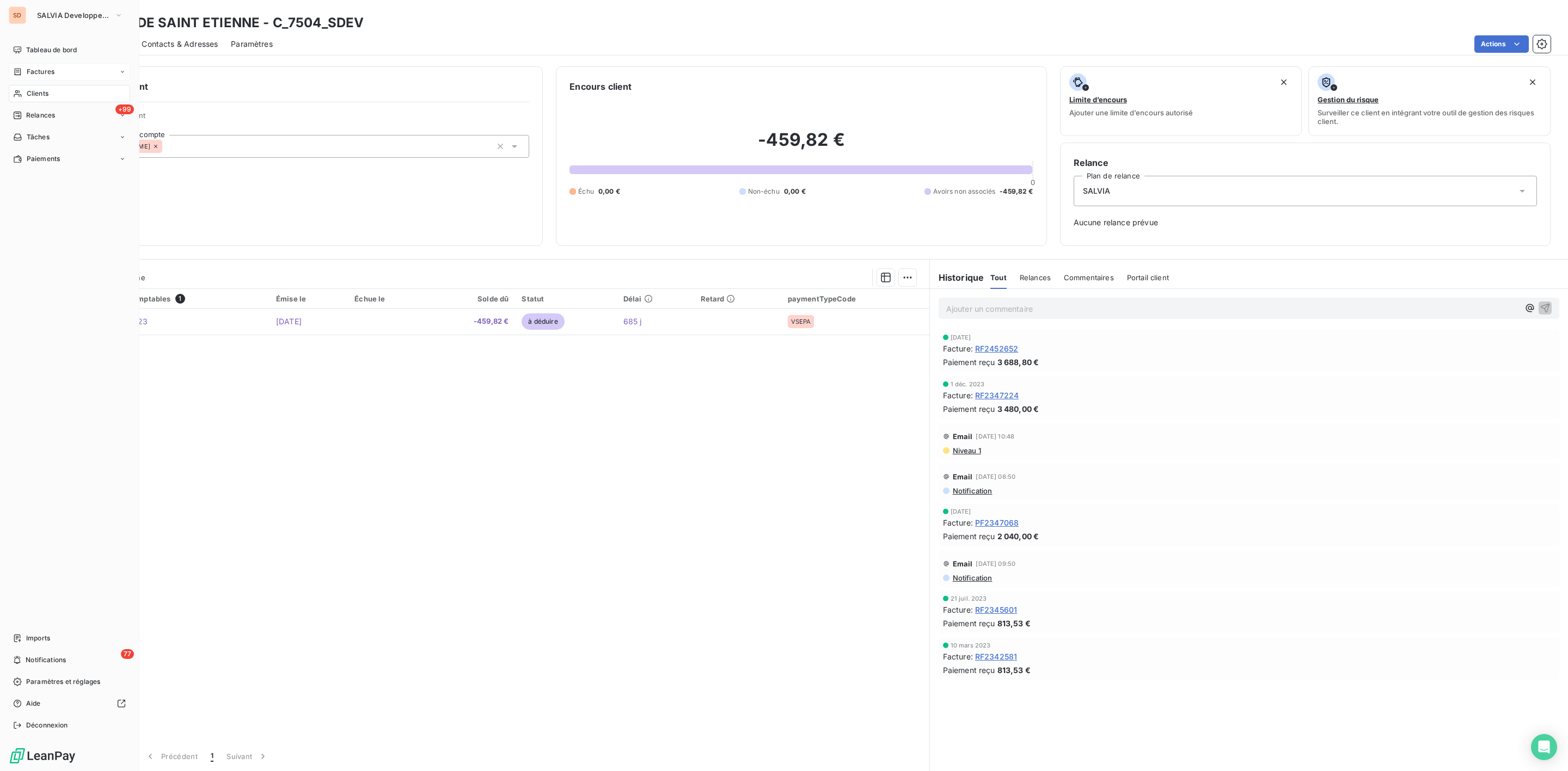
click at [46, 72] on span "Factures" at bounding box center [41, 72] width 28 height 10
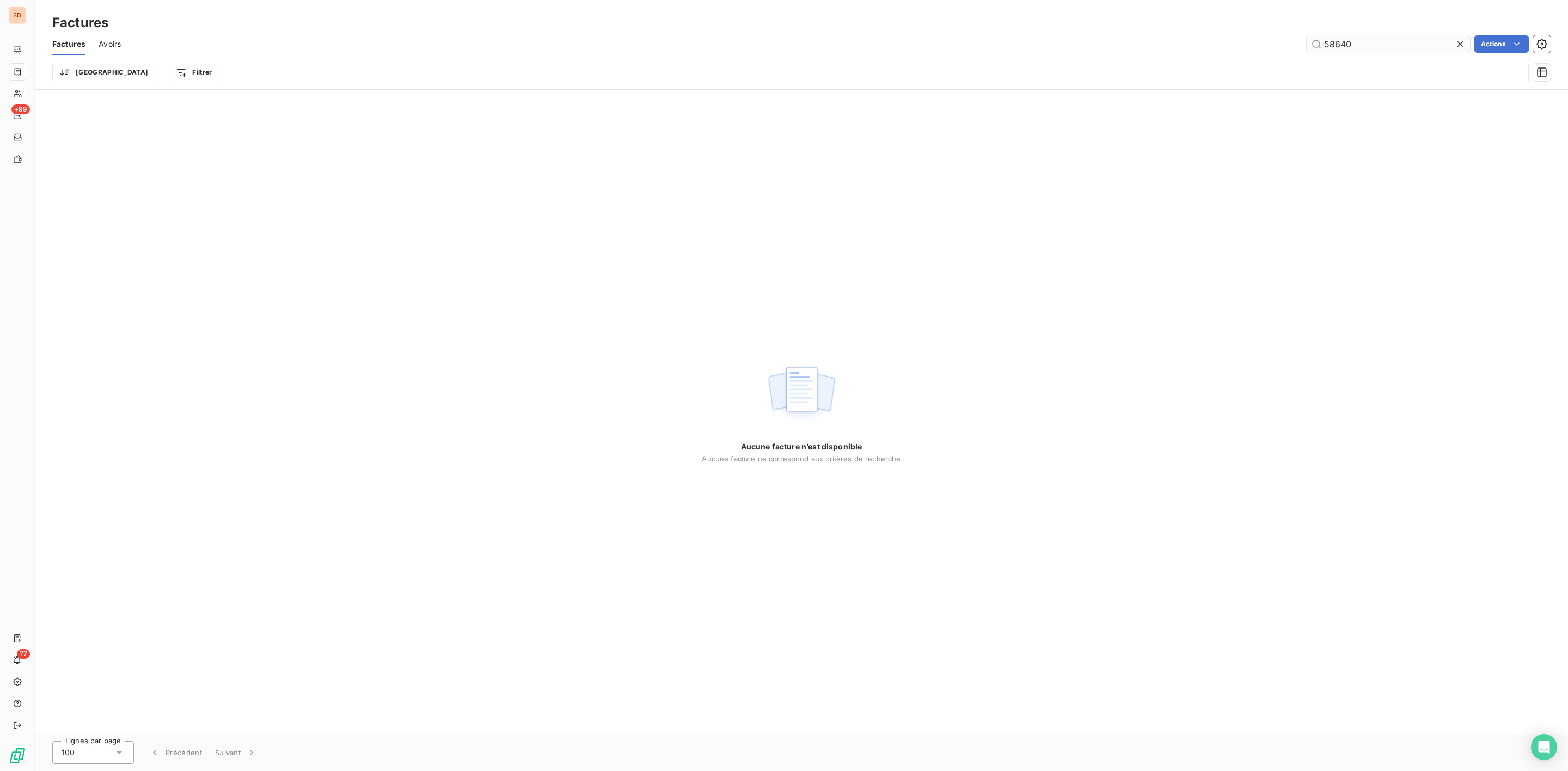
click at [1364, 44] on input "58640" at bounding box center [1388, 44] width 163 height 18
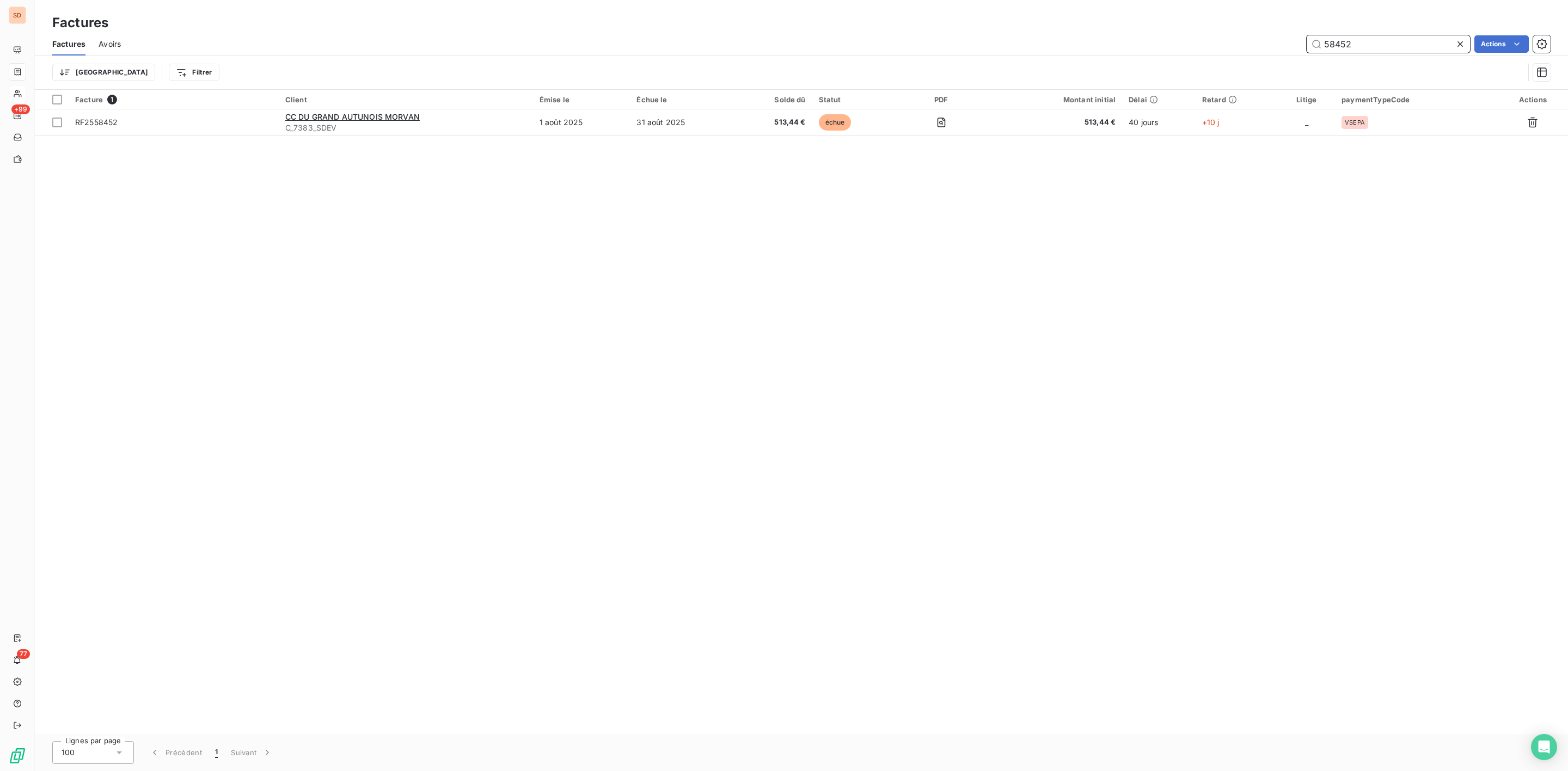
click at [1375, 47] on input "58452" at bounding box center [1388, 44] width 163 height 18
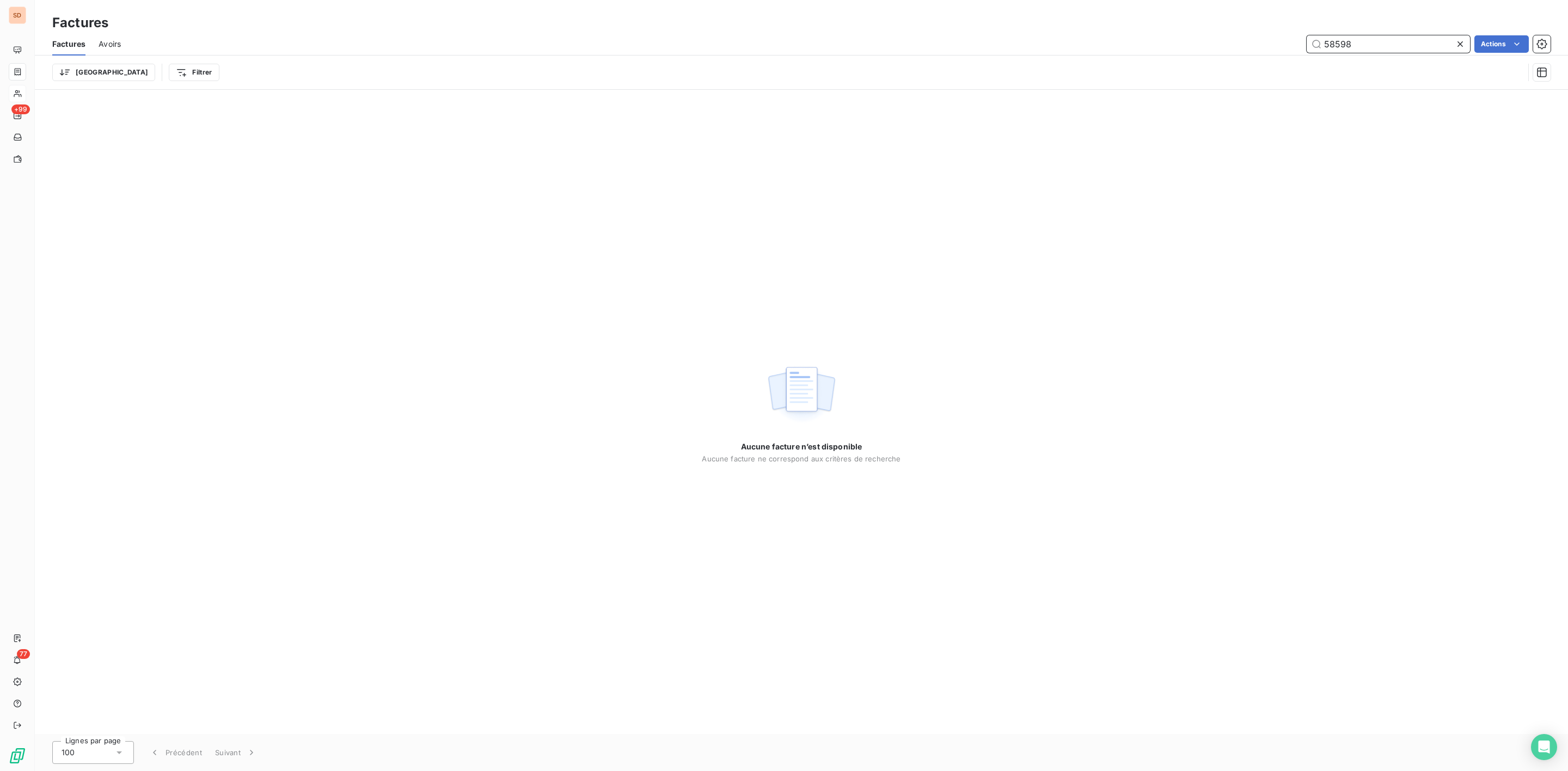
type input "58598"
drag, startPoint x: 38, startPoint y: 95, endPoint x: 122, endPoint y: 95, distance: 84.0
click at [38, 95] on span "Clients" at bounding box center [38, 94] width 22 height 10
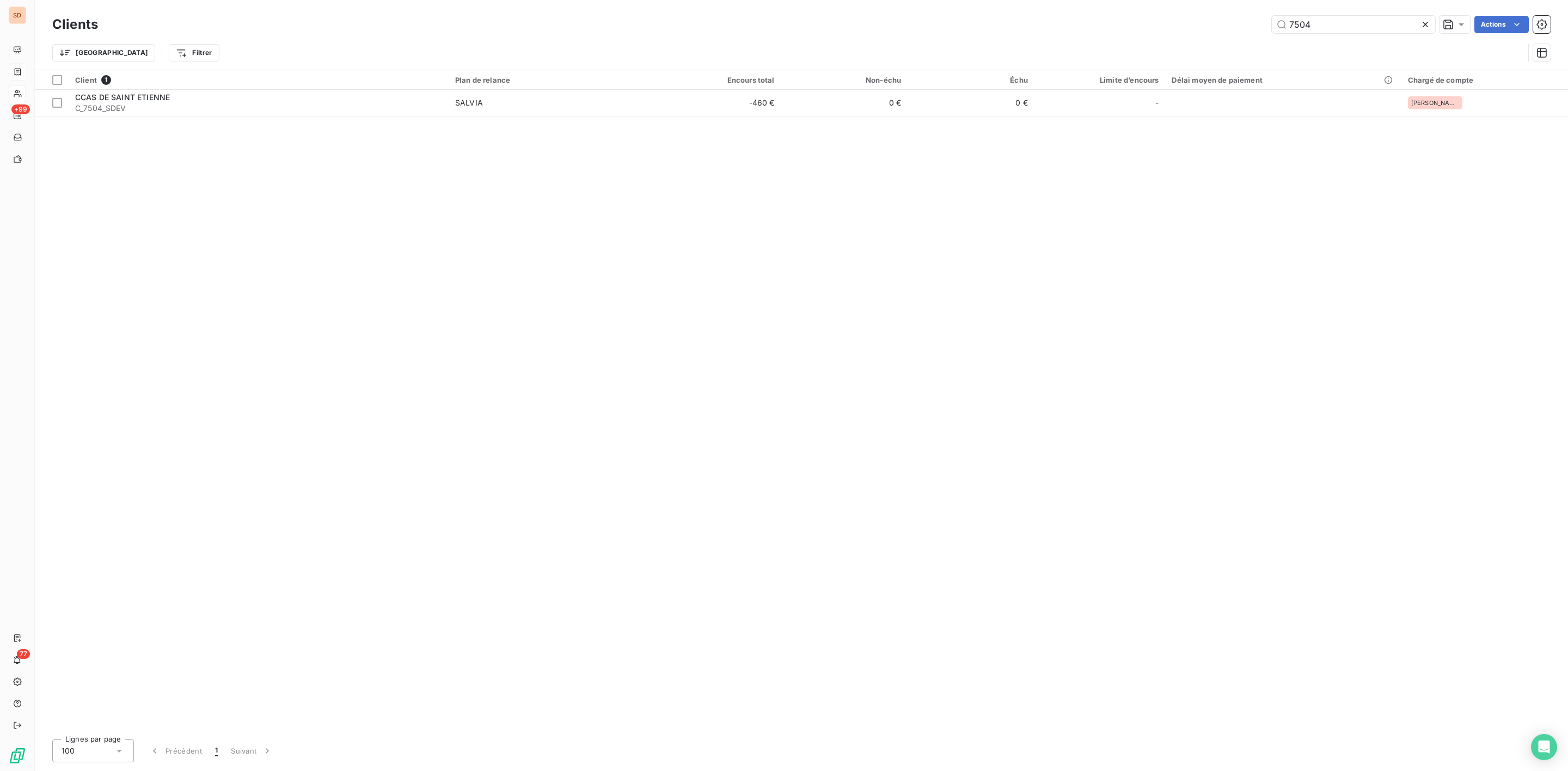
drag, startPoint x: 1334, startPoint y: 23, endPoint x: 1148, endPoint y: 29, distance: 186.1
click at [1171, 29] on div "7504 Actions" at bounding box center [830, 24] width 1440 height 18
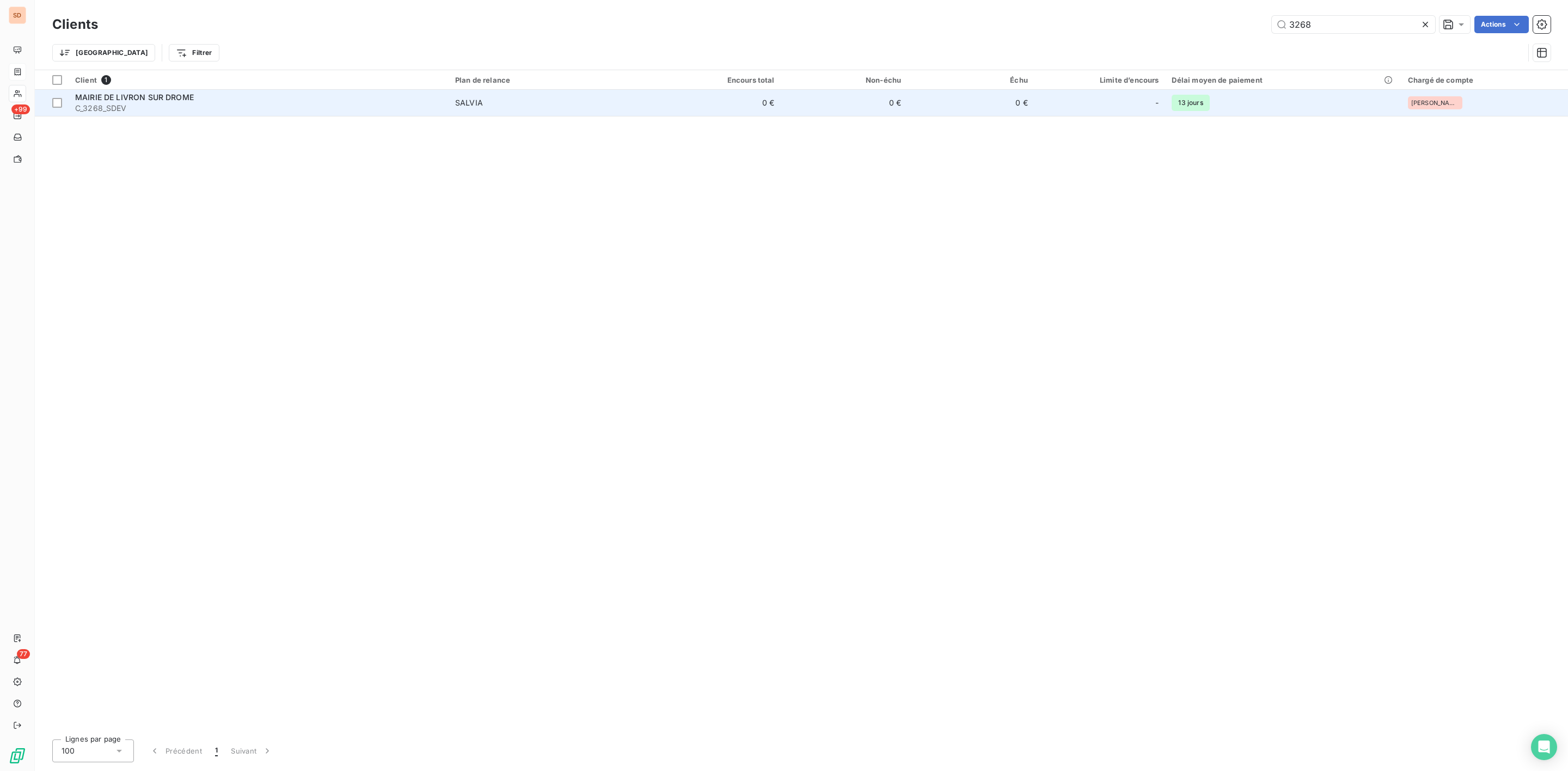
type input "3268"
click at [194, 108] on span "C_3268_SDEV" at bounding box center [258, 108] width 367 height 11
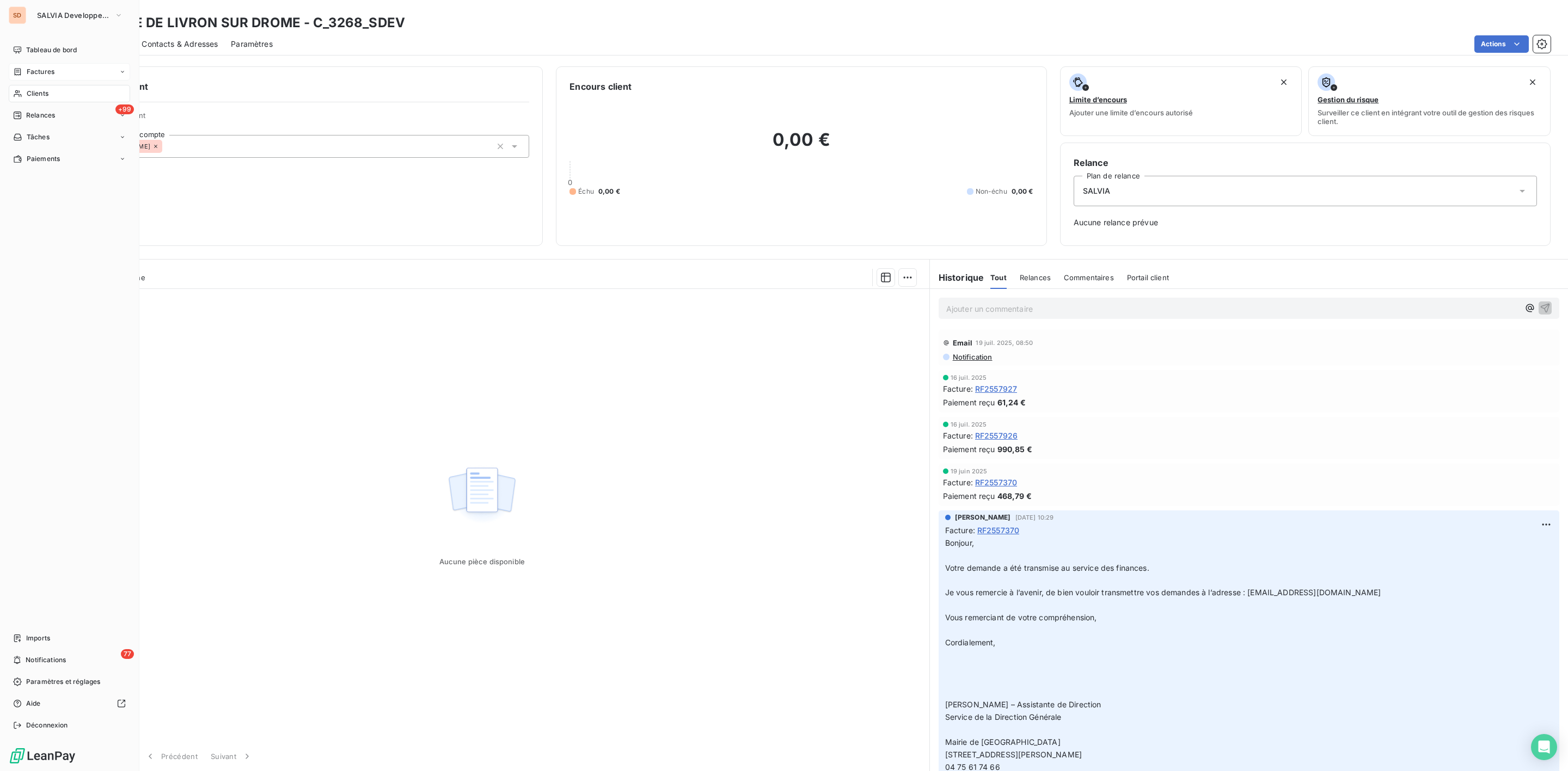
click at [34, 95] on span "Clients" at bounding box center [38, 94] width 22 height 10
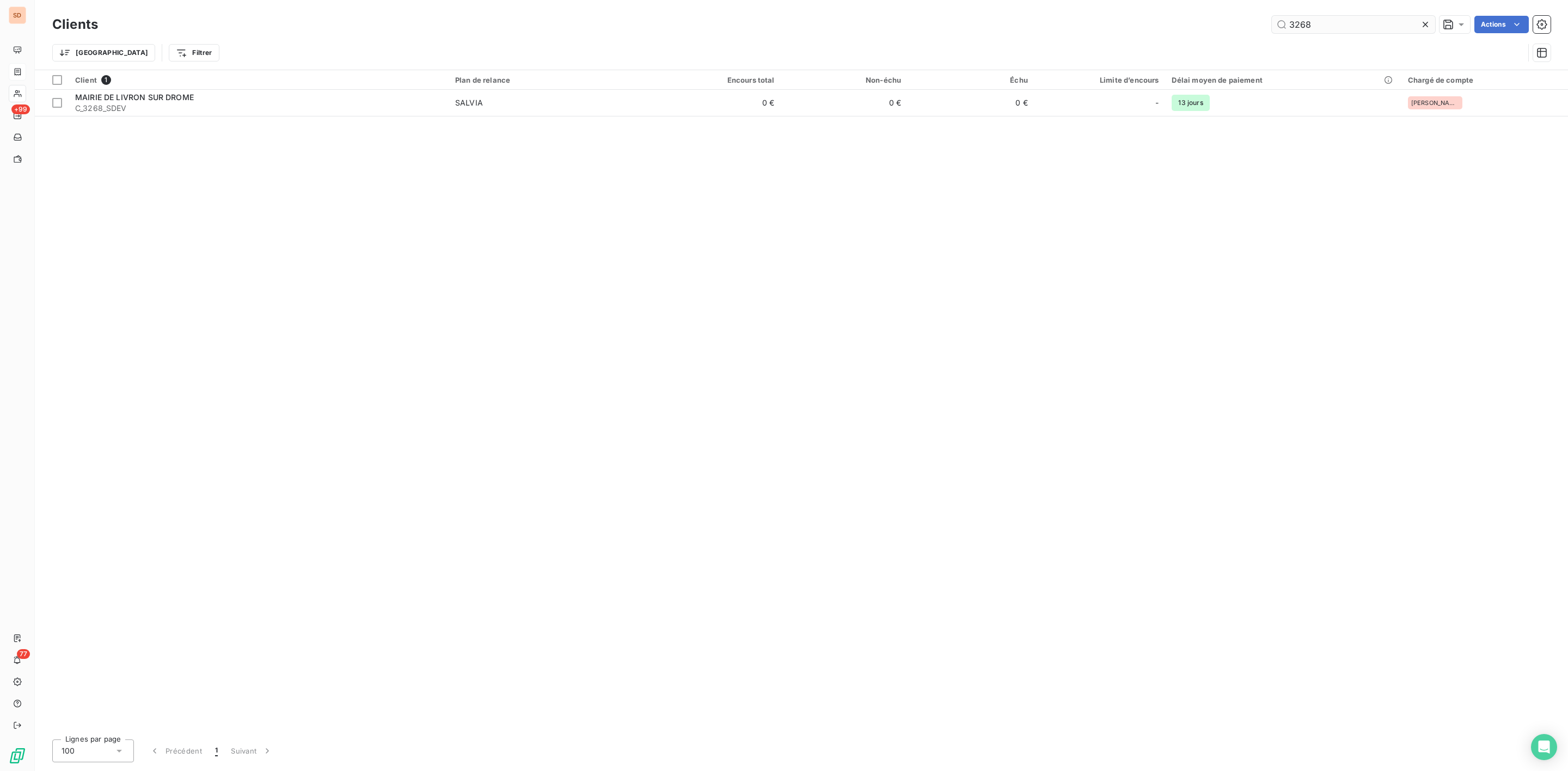
click at [1348, 24] on input "3268" at bounding box center [1353, 24] width 163 height 18
drag, startPoint x: 1348, startPoint y: 24, endPoint x: 1085, endPoint y: 29, distance: 263.0
click at [1085, 29] on div "3268 Actions" at bounding box center [830, 24] width 1440 height 18
type input "2338"
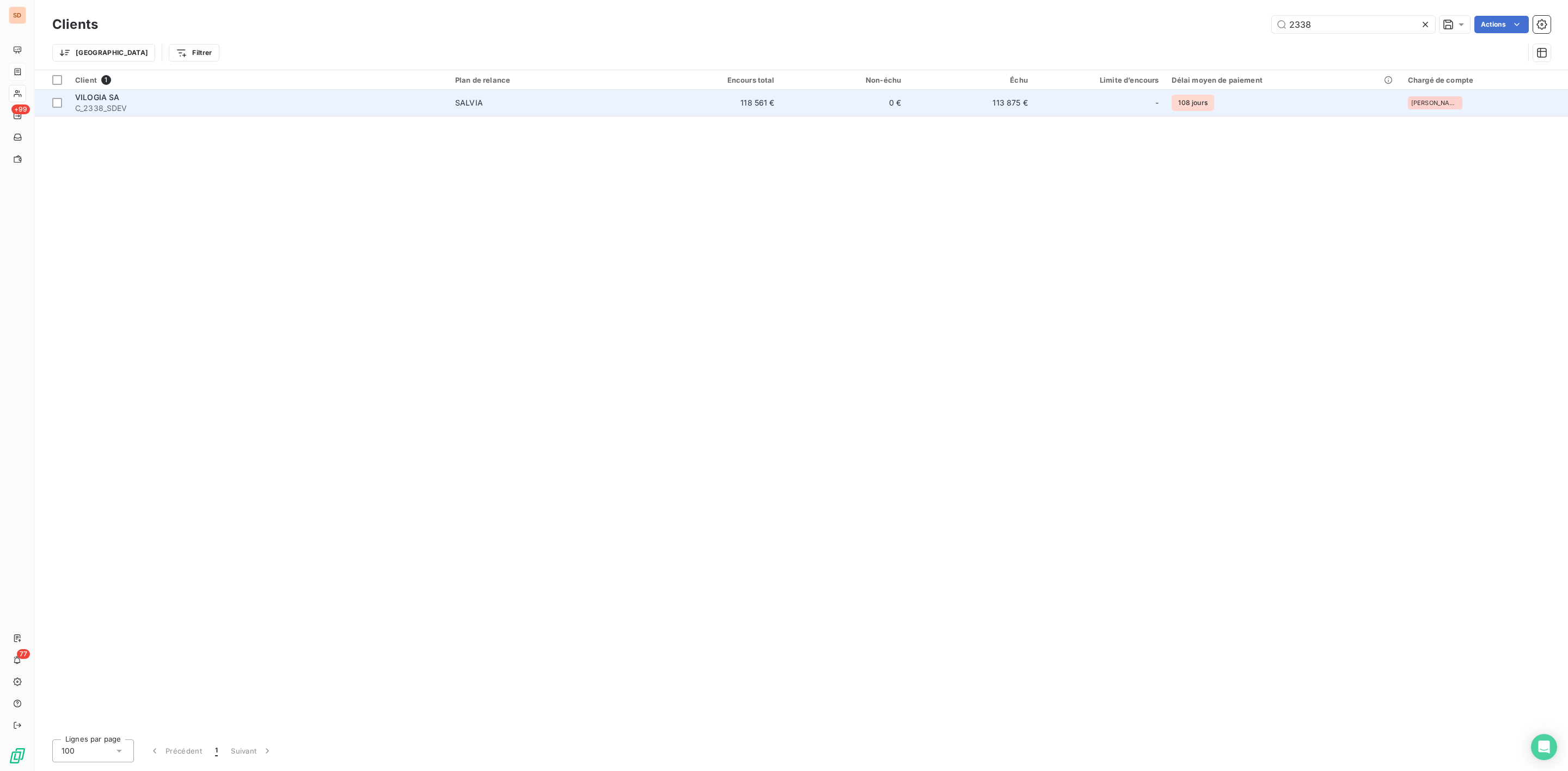
click at [471, 101] on div "SALVIA" at bounding box center [469, 103] width 28 height 11
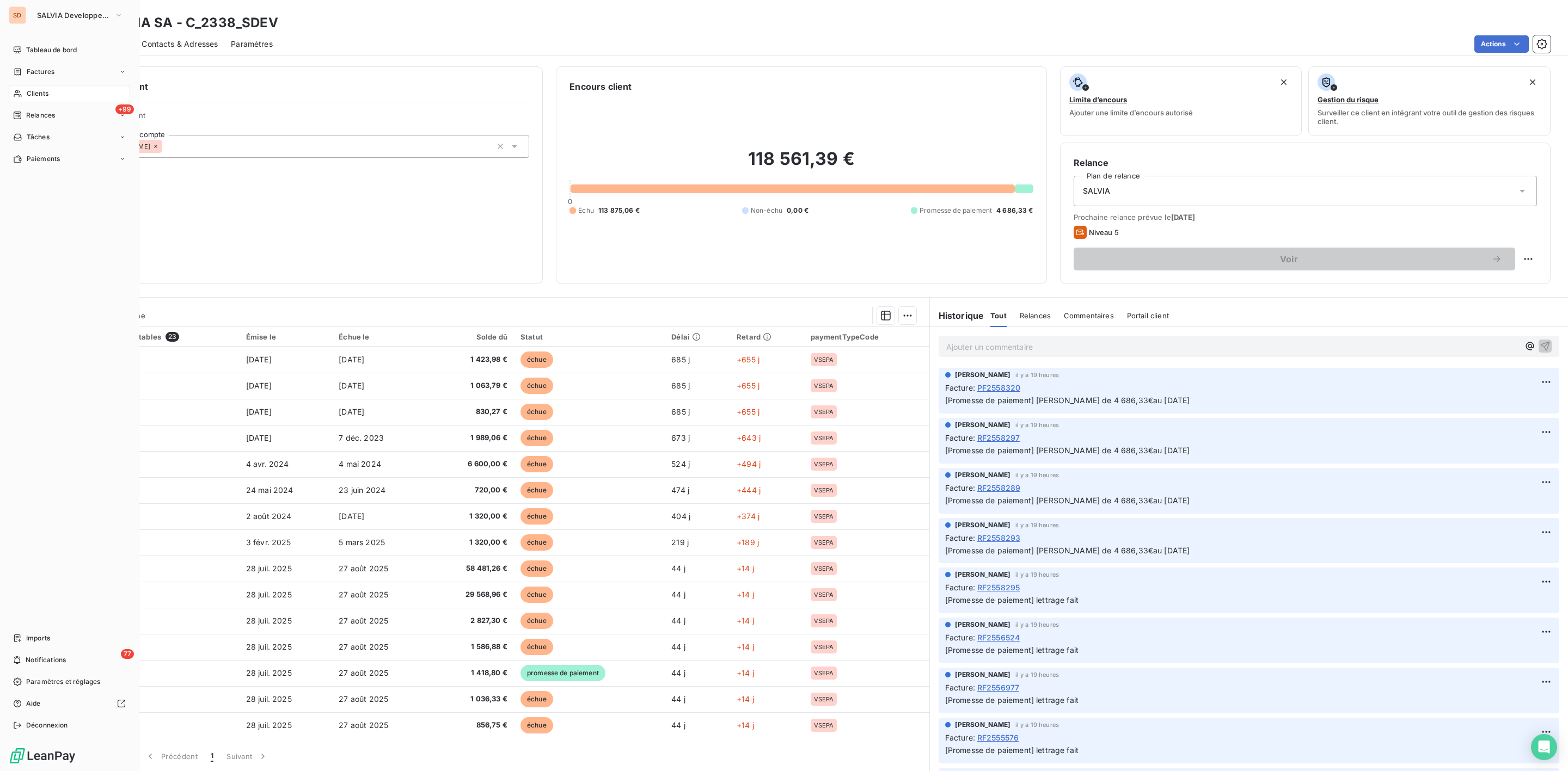
drag, startPoint x: 37, startPoint y: 94, endPoint x: 77, endPoint y: 92, distance: 40.0
click at [37, 94] on span "Clients" at bounding box center [38, 94] width 22 height 10
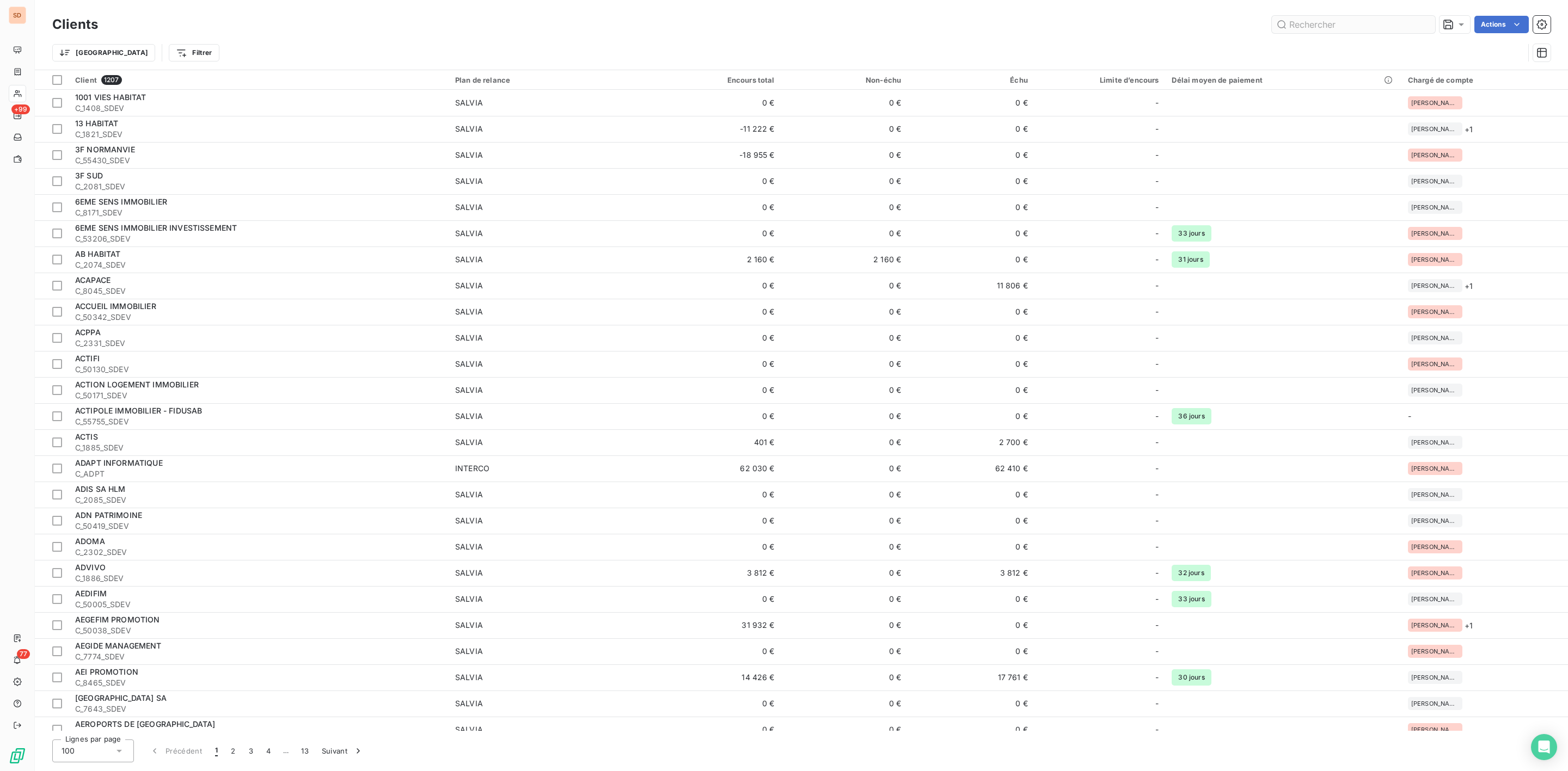
click at [1327, 24] on input "text" at bounding box center [1353, 24] width 163 height 18
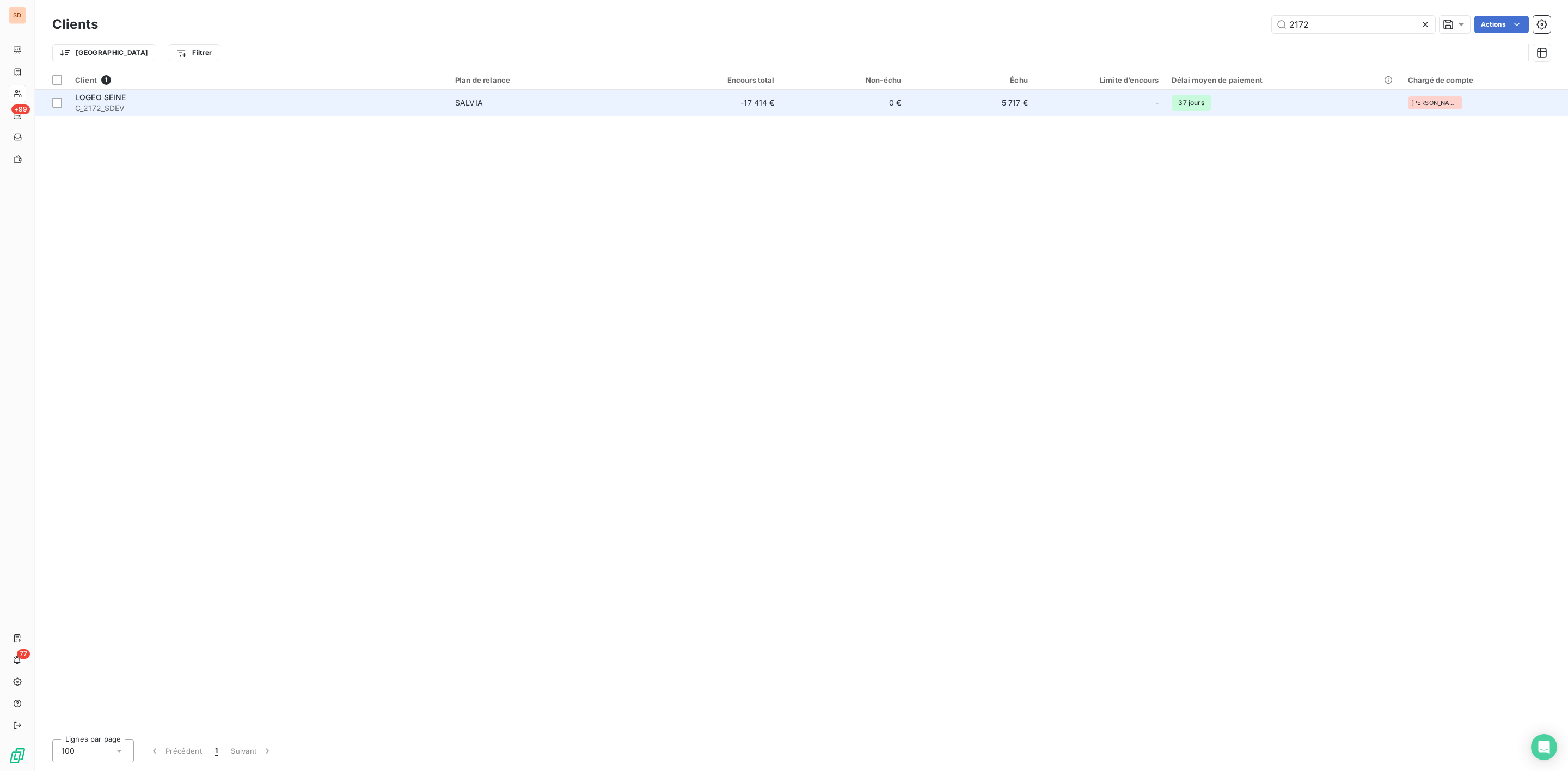
type input "2172"
click at [106, 102] on div "LOGEO SEINE" at bounding box center [258, 97] width 367 height 11
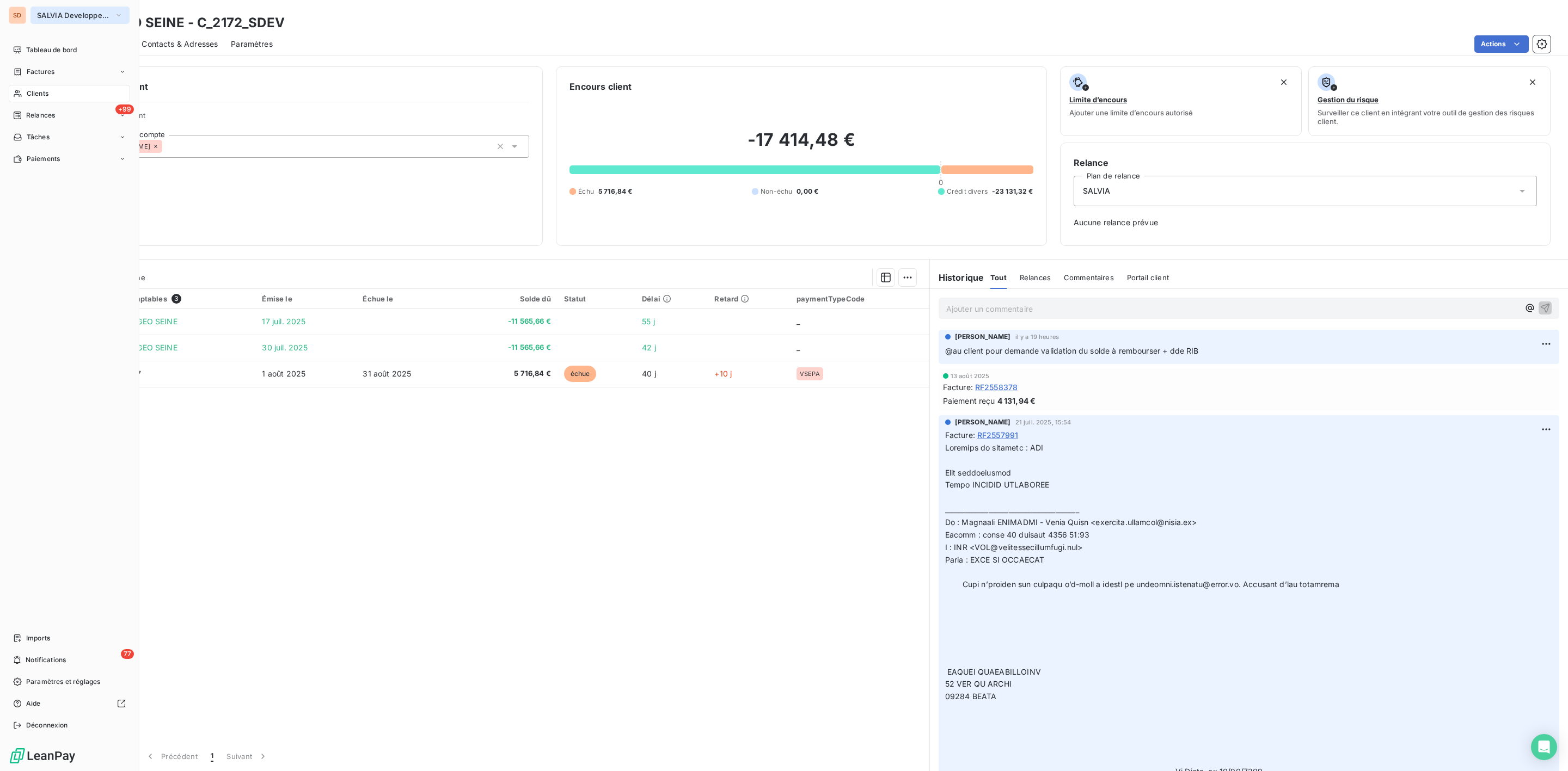
click at [41, 12] on span "SALVIA Developpement" at bounding box center [74, 15] width 73 height 9
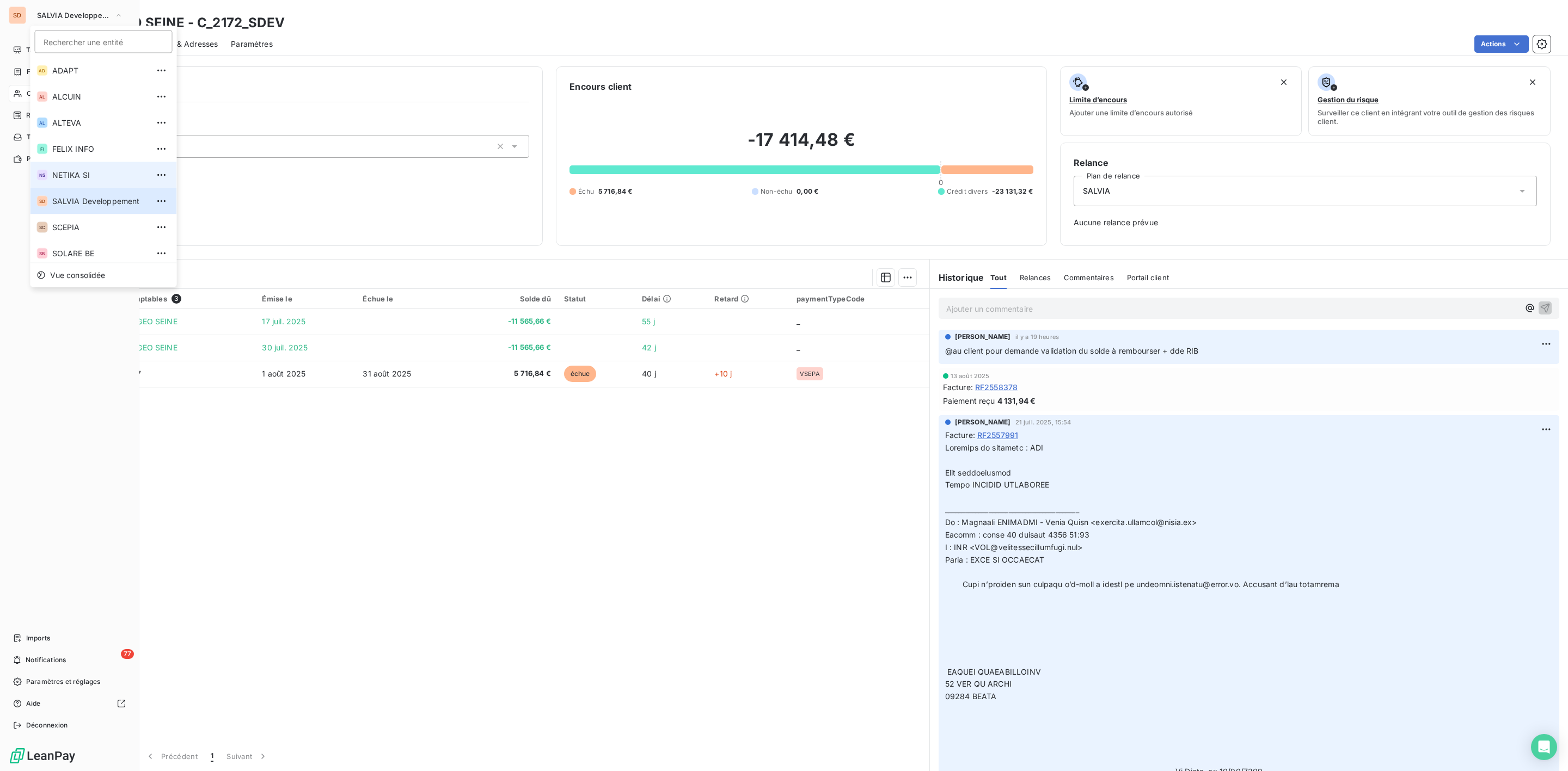
click at [70, 170] on span "NETIKA SI" at bounding box center [100, 175] width 96 height 11
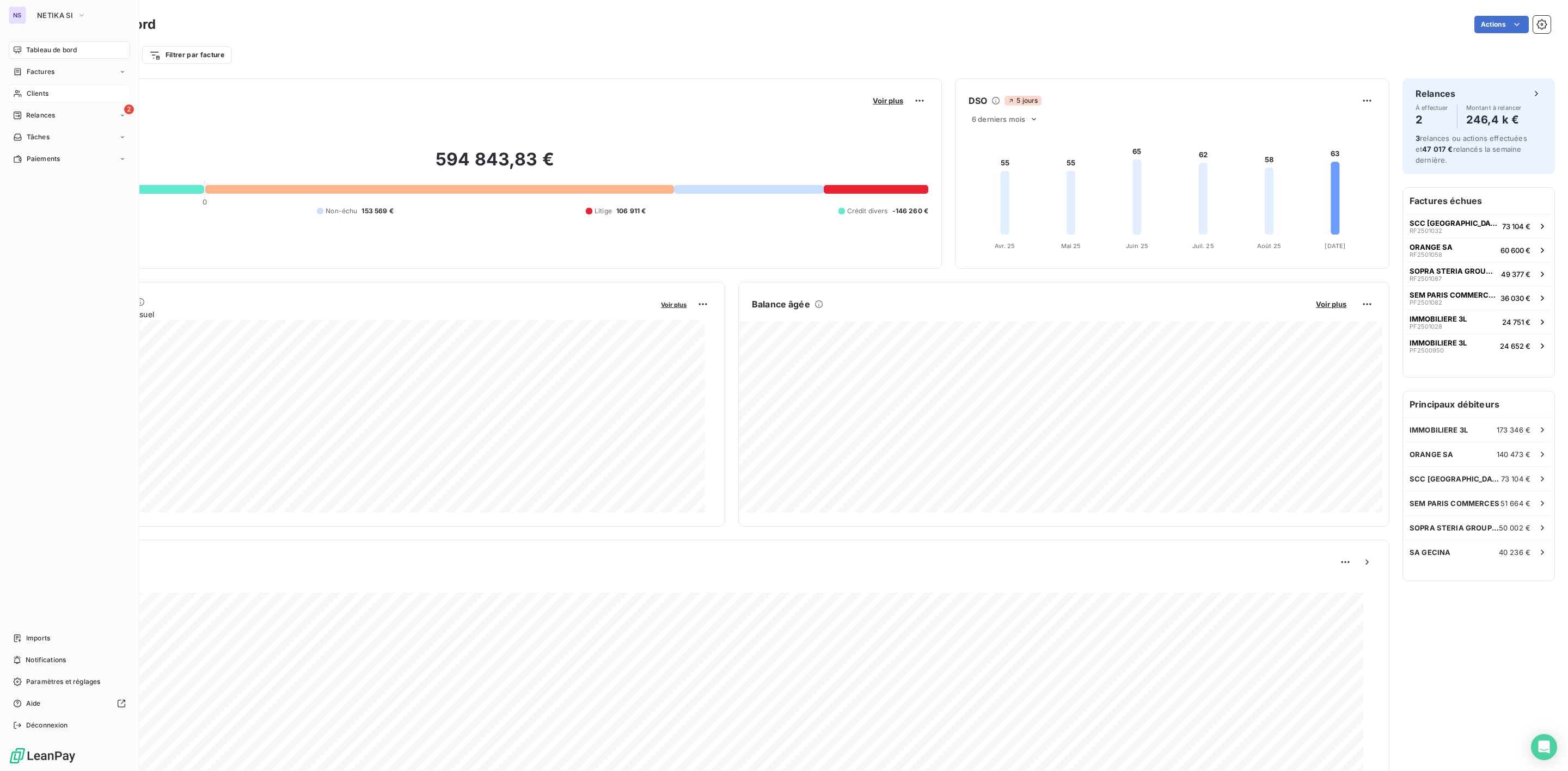
click at [32, 89] on span "Clients" at bounding box center [38, 94] width 22 height 10
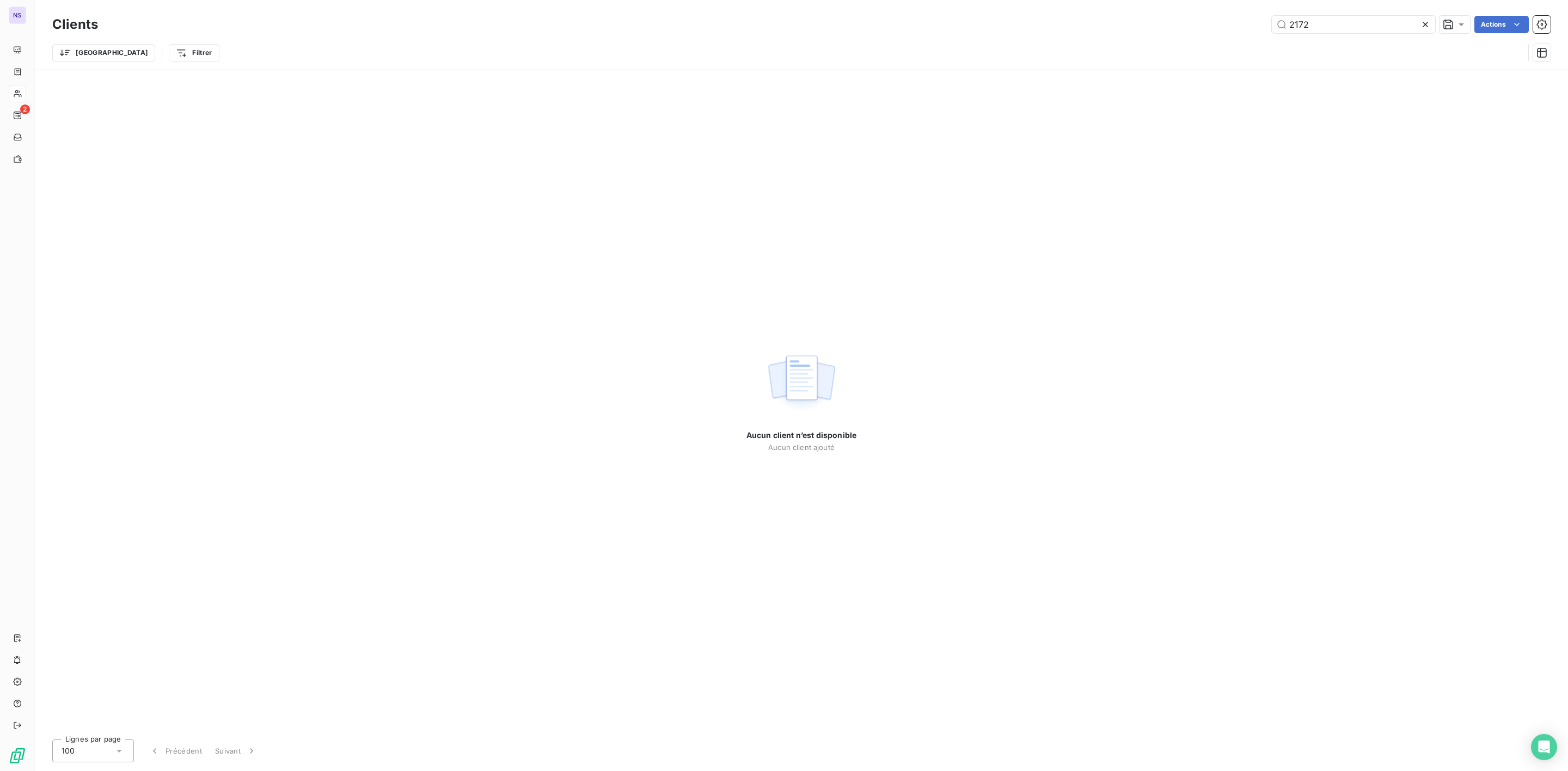
drag, startPoint x: 1343, startPoint y: 25, endPoint x: 973, endPoint y: 18, distance: 370.1
click at [1057, 24] on div "2172 Actions" at bounding box center [830, 24] width 1440 height 18
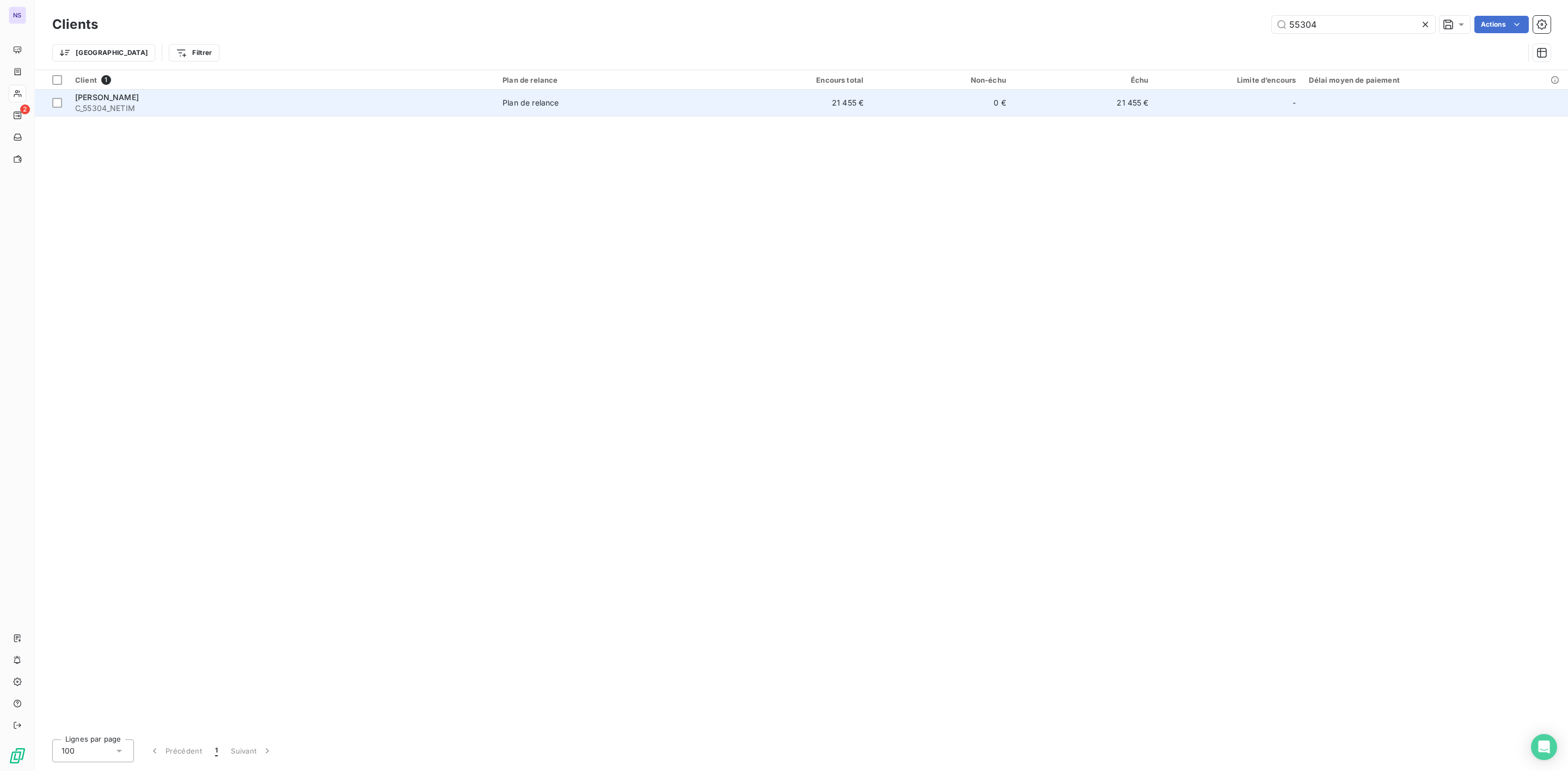
type input "55304"
click at [124, 102] on div "[PERSON_NAME]" at bounding box center [282, 97] width 415 height 11
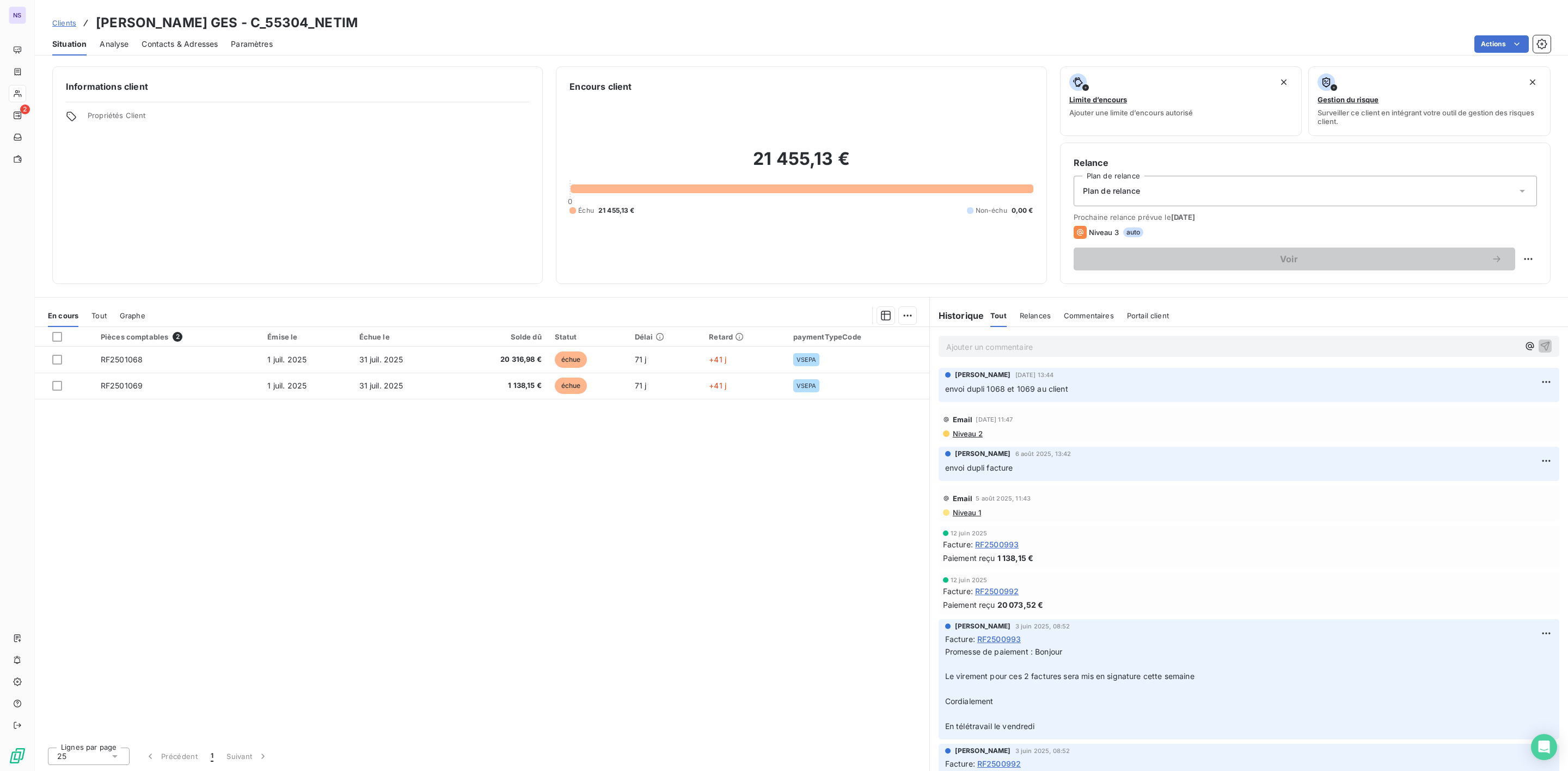
click at [184, 41] on span "Contacts & Adresses" at bounding box center [180, 44] width 76 height 11
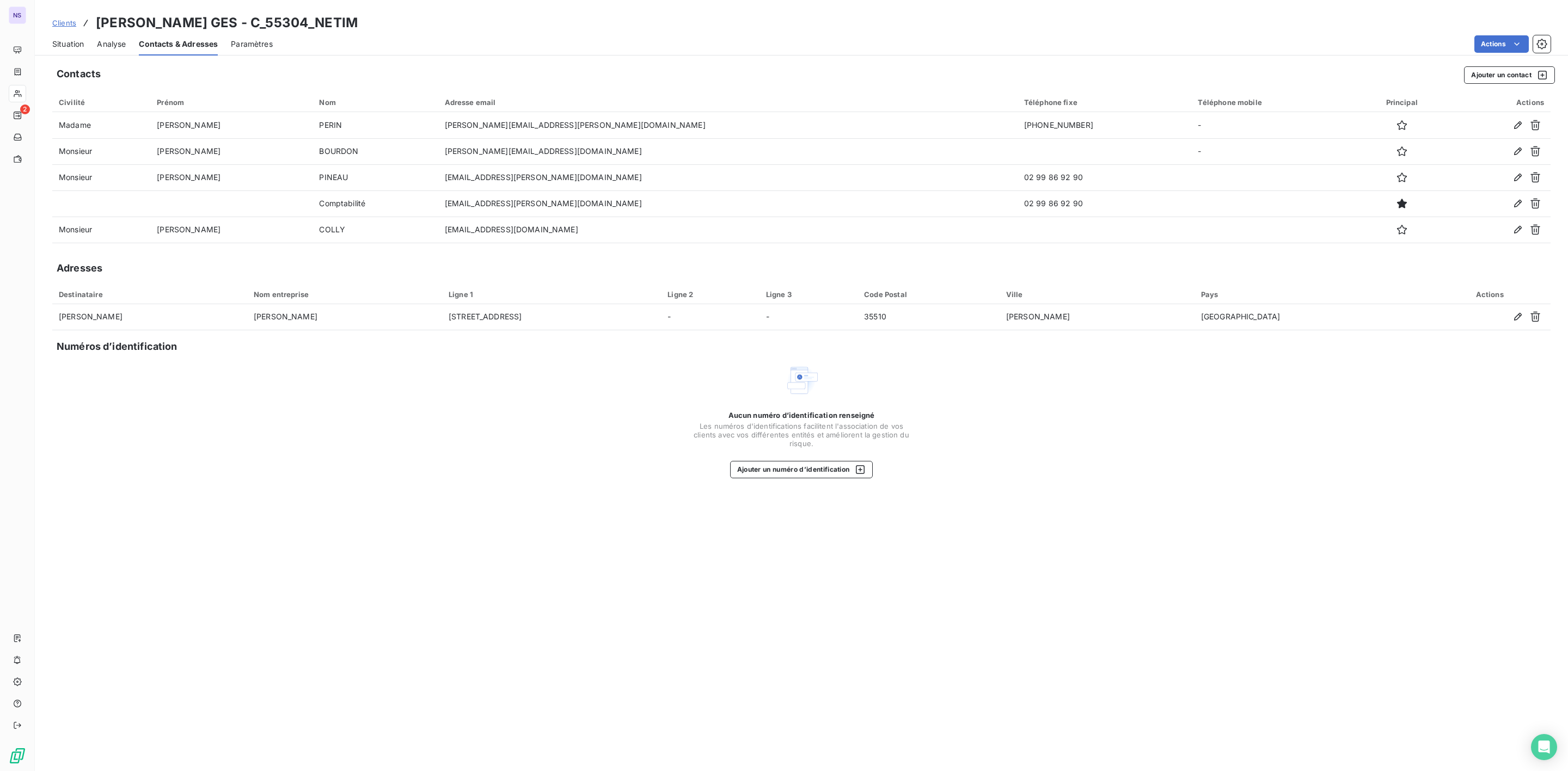
drag, startPoint x: 59, startPoint y: 41, endPoint x: 54, endPoint y: 51, distance: 11.2
click at [59, 41] on span "Situation" at bounding box center [68, 44] width 32 height 11
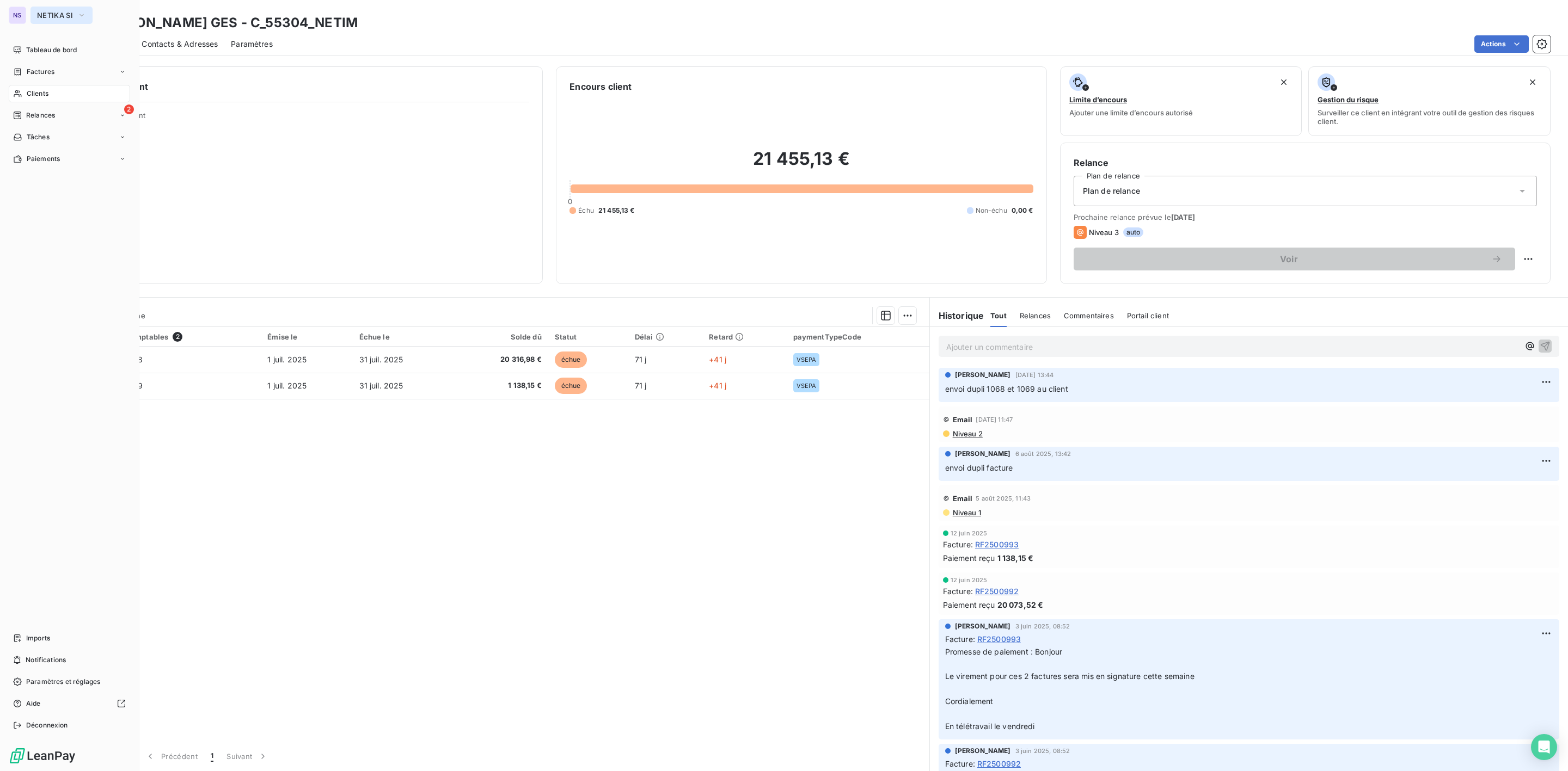
click at [63, 16] on span "NETIKA SI" at bounding box center [55, 15] width 36 height 9
click at [80, 201] on span "SALVIA Developpement" at bounding box center [100, 201] width 96 height 11
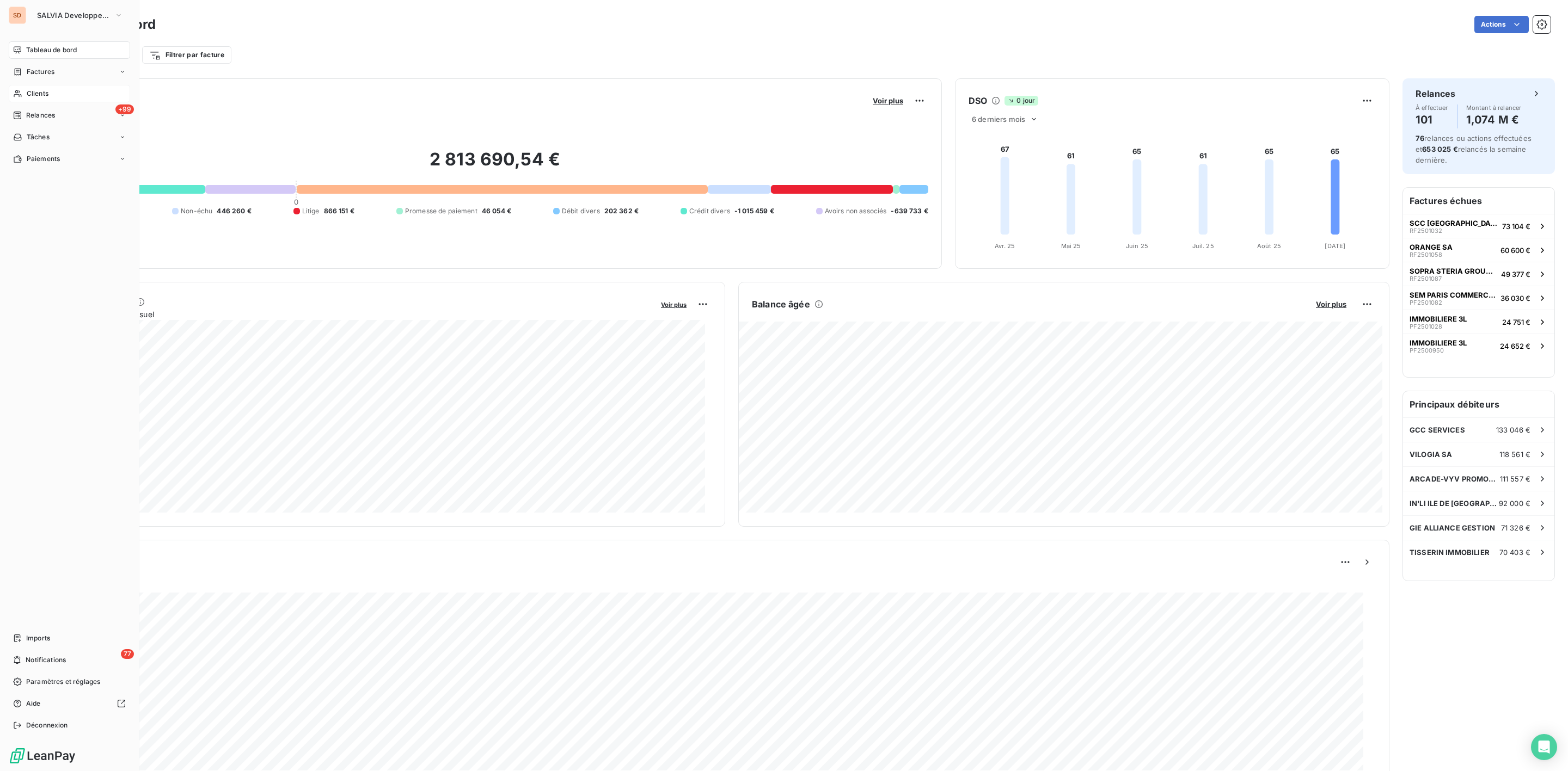
click at [37, 89] on span "Clients" at bounding box center [38, 94] width 22 height 10
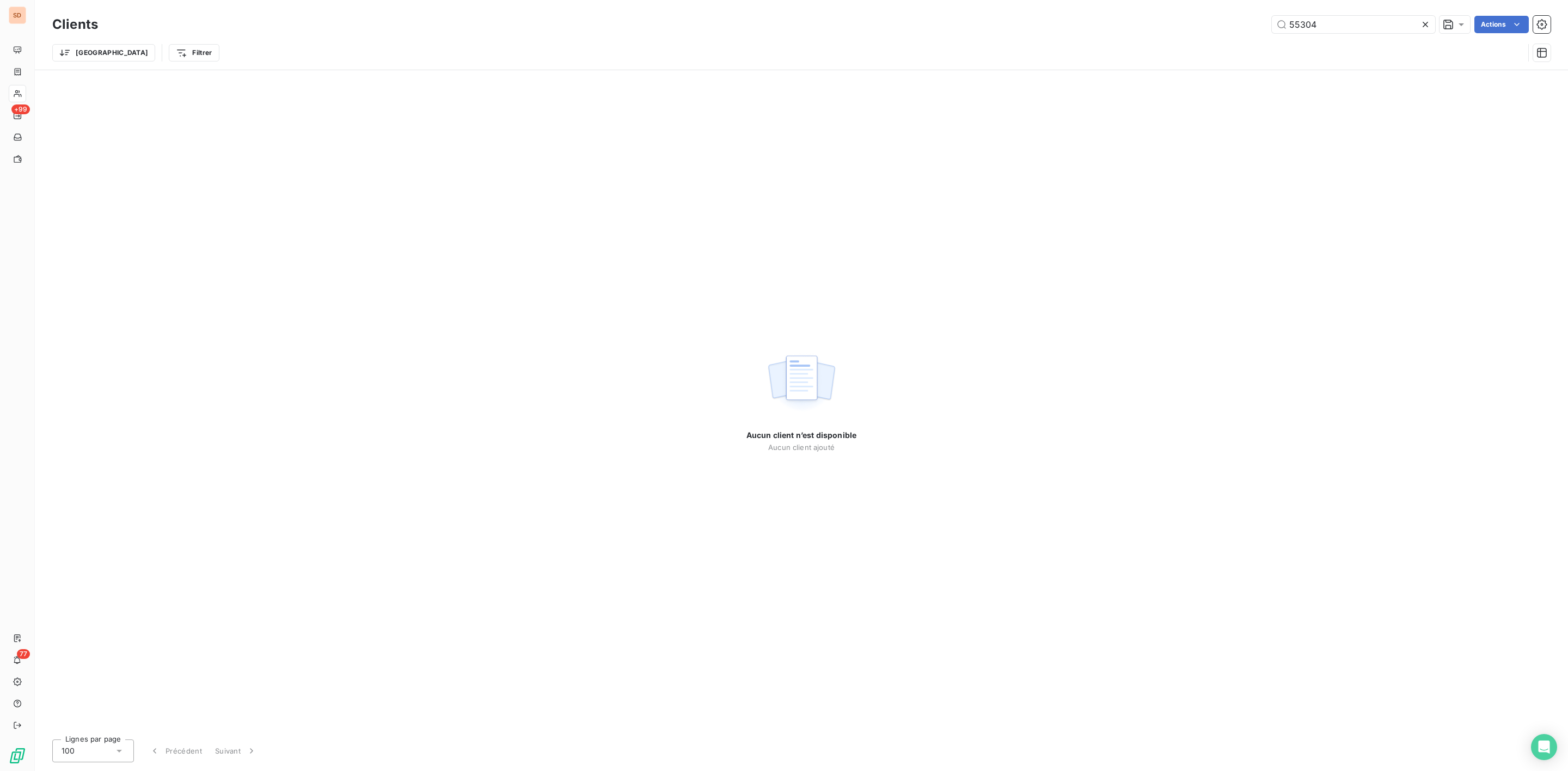
drag, startPoint x: 1335, startPoint y: 23, endPoint x: 1160, endPoint y: 25, distance: 175.0
click at [1188, 25] on div "55304 Actions" at bounding box center [830, 24] width 1440 height 18
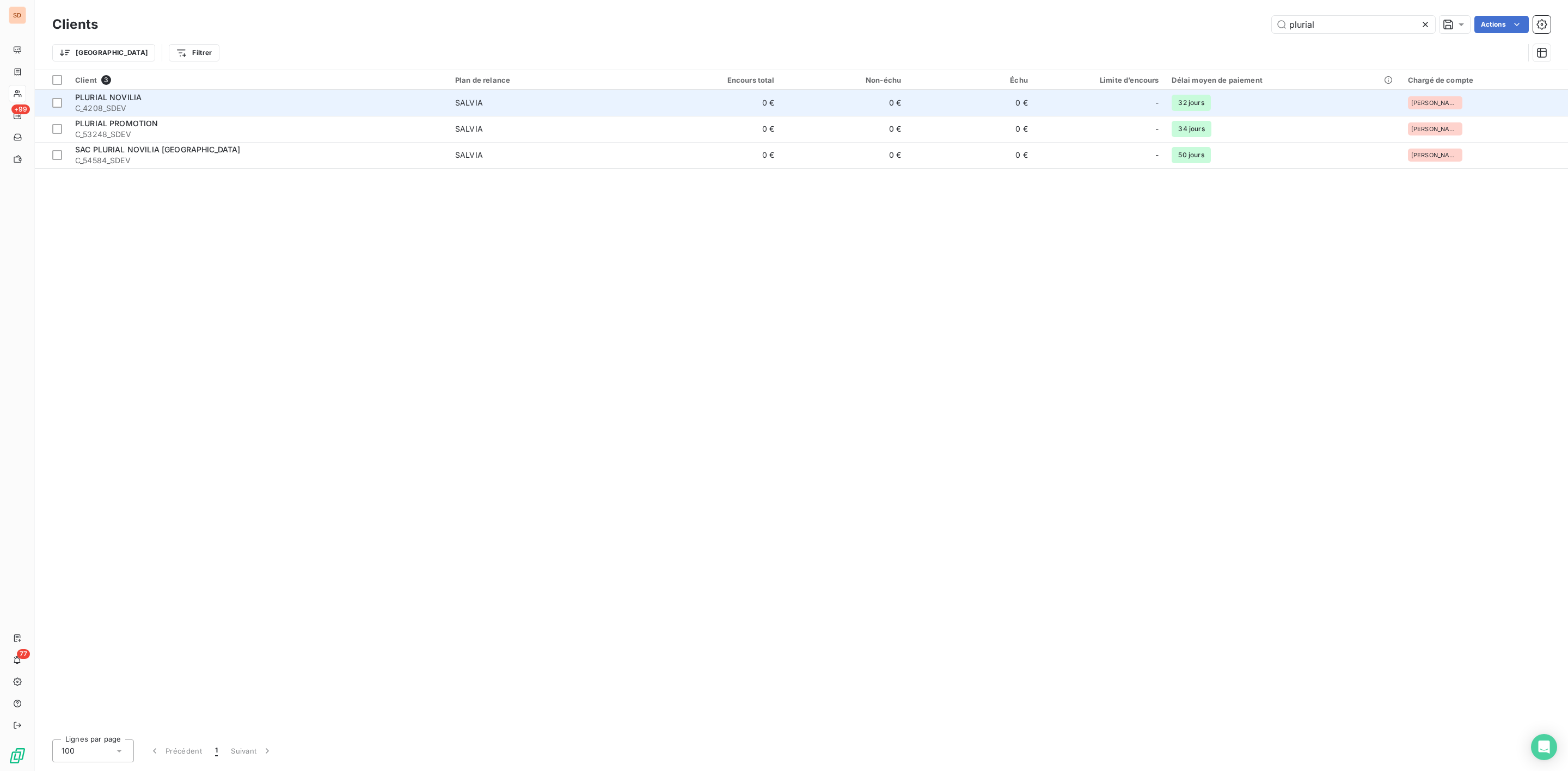
type input "plurial"
click at [178, 105] on span "C_4208_SDEV" at bounding box center [258, 108] width 367 height 11
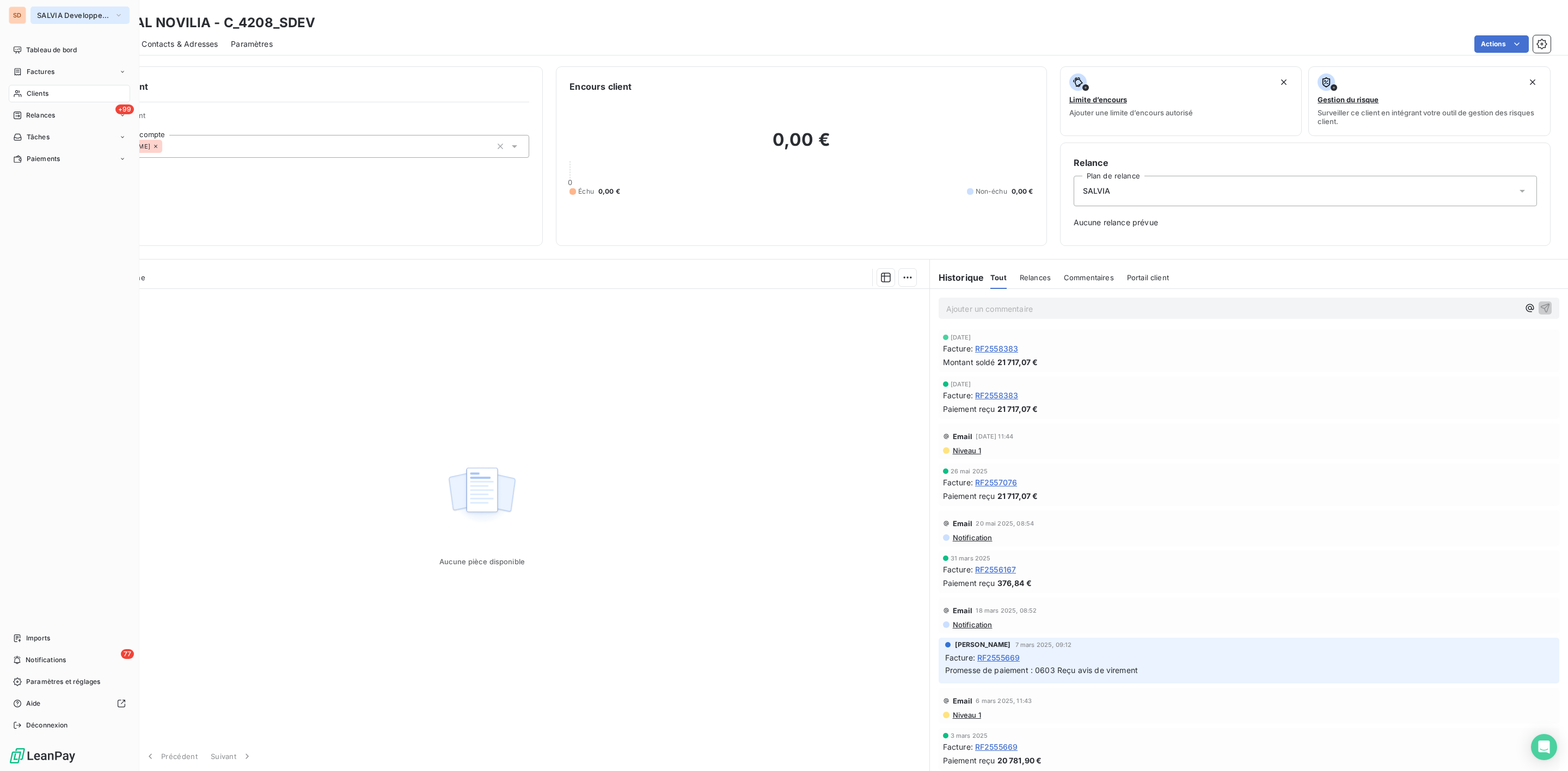
click at [43, 9] on button "SALVIA Developpement" at bounding box center [80, 15] width 99 height 18
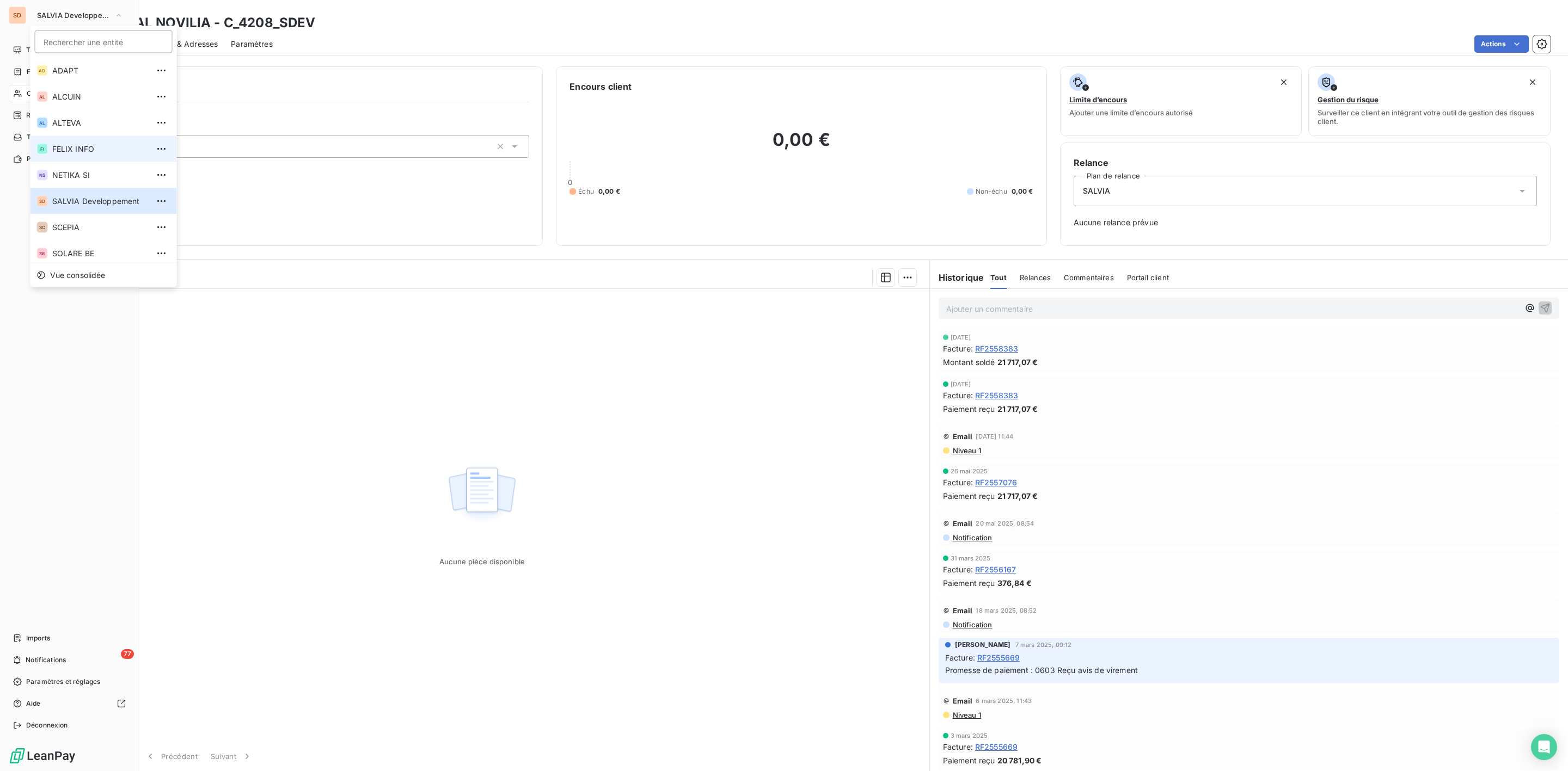
click at [69, 147] on span "FELIX INFO" at bounding box center [100, 149] width 96 height 11
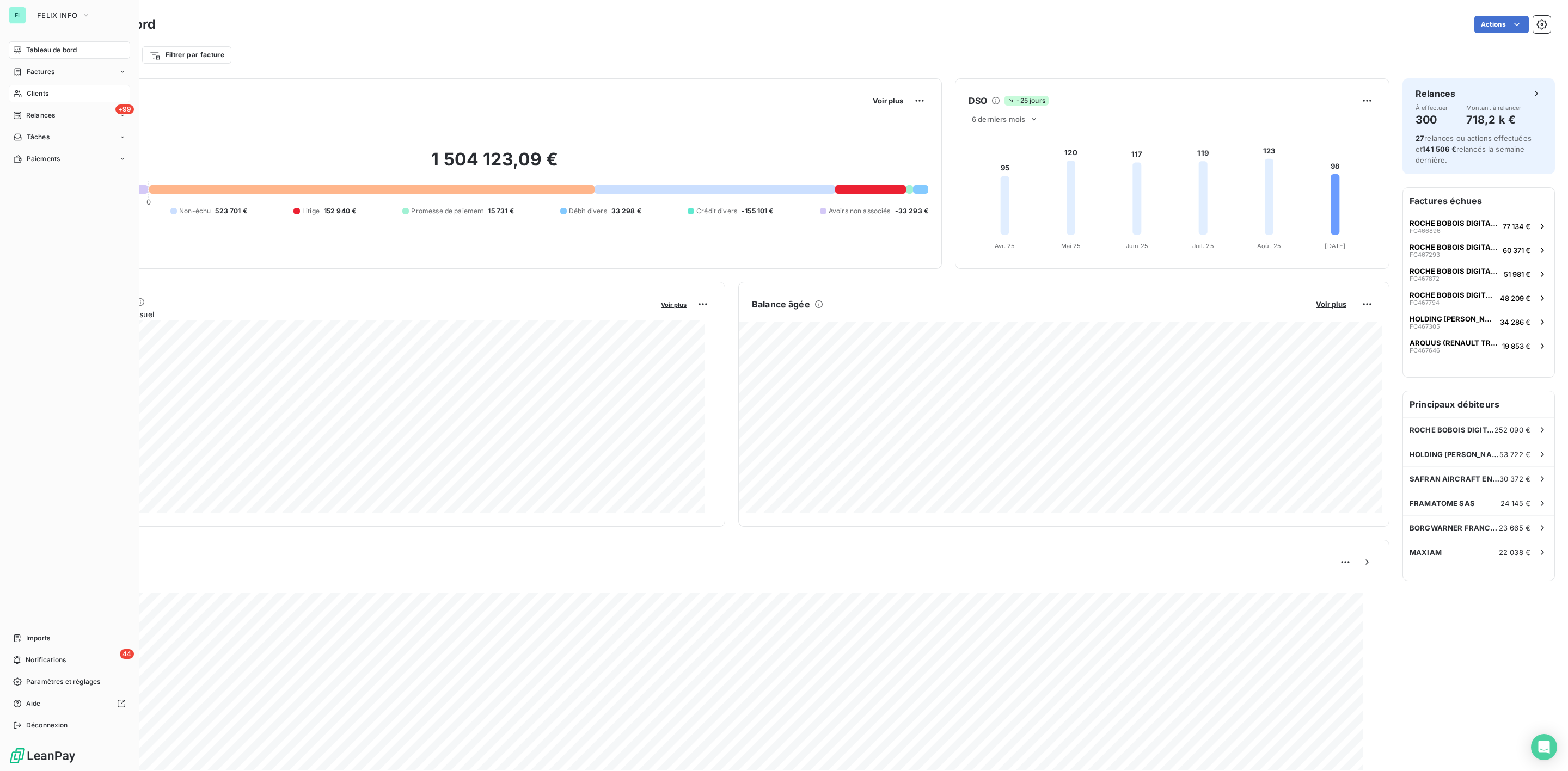
click at [41, 90] on span "Clients" at bounding box center [38, 94] width 22 height 10
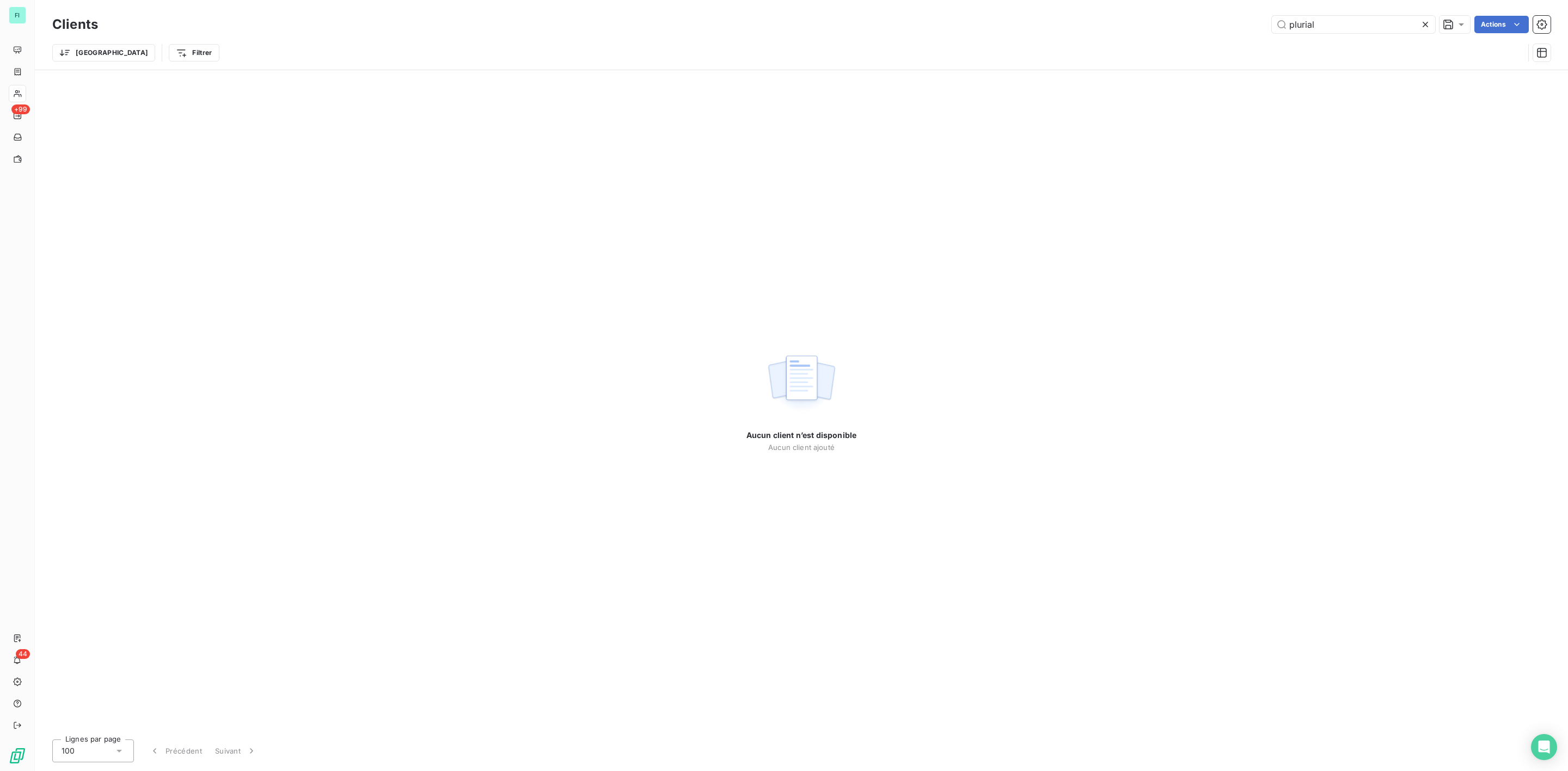
drag, startPoint x: 1344, startPoint y: 28, endPoint x: 1060, endPoint y: 33, distance: 284.0
click at [1070, 33] on div "Clients plurial Actions" at bounding box center [802, 24] width 1499 height 23
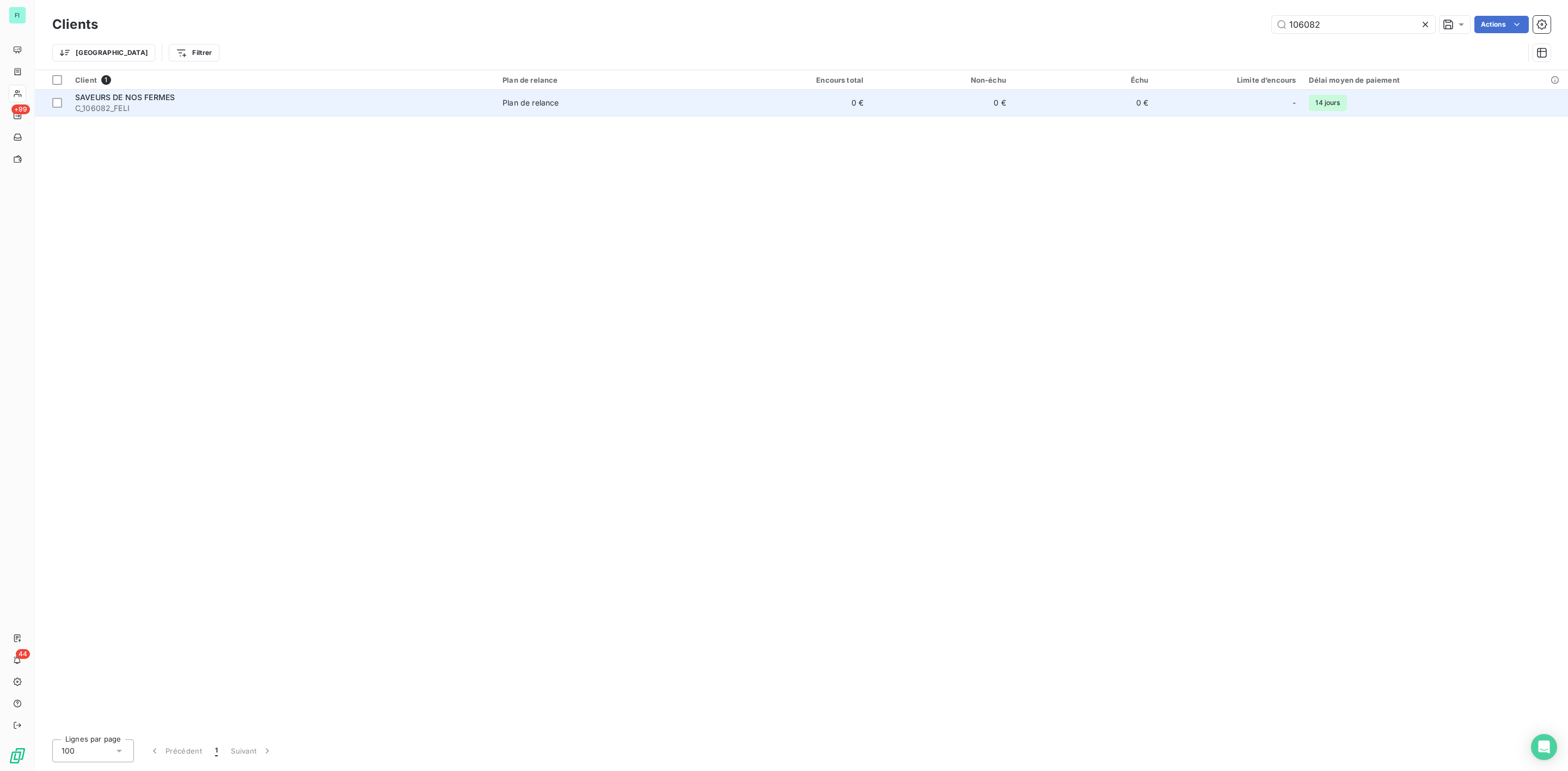
type input "106082"
click at [135, 108] on span "C_106082_FELI" at bounding box center [282, 108] width 415 height 11
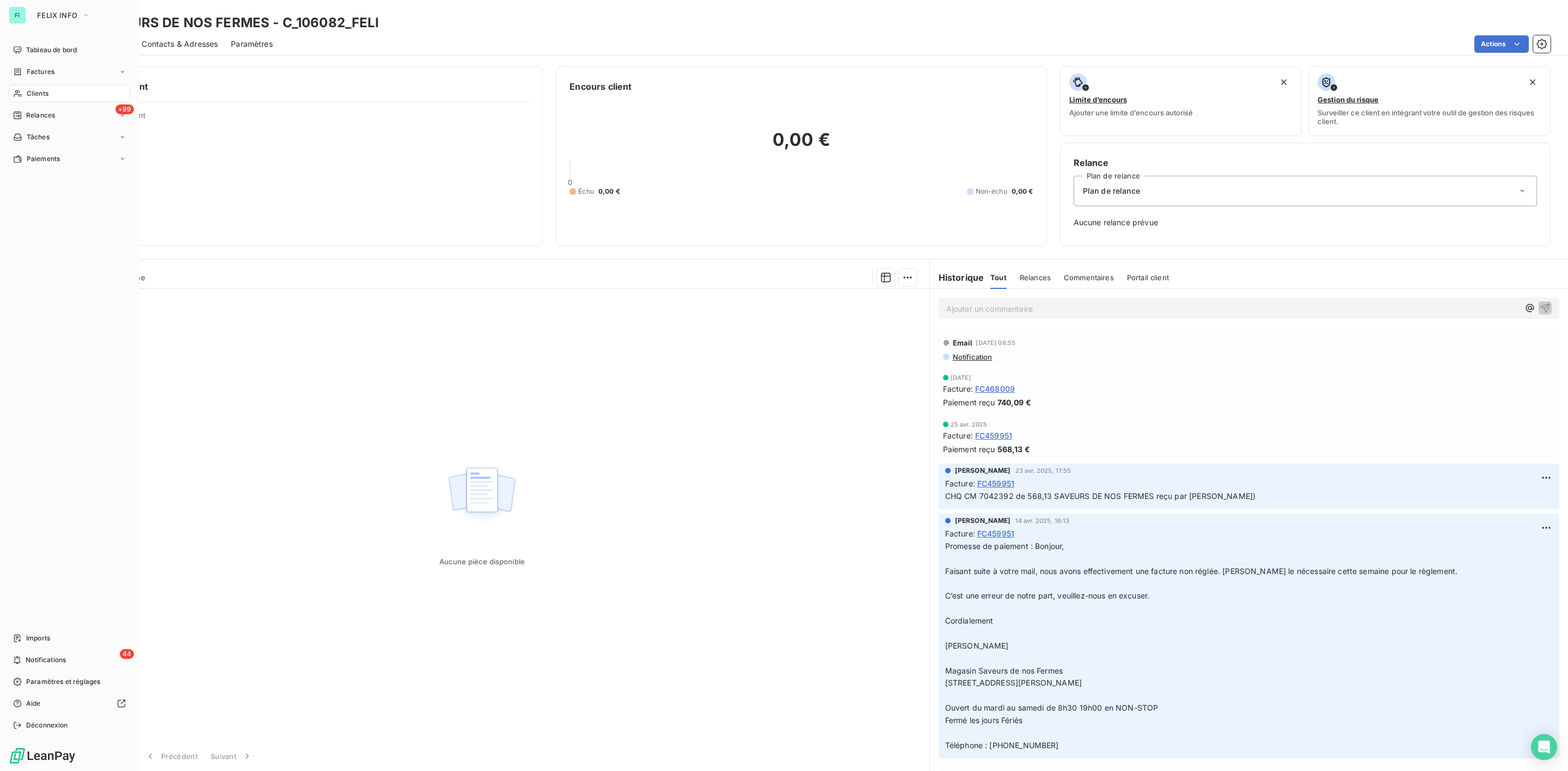
drag, startPoint x: 31, startPoint y: 90, endPoint x: 38, endPoint y: 90, distance: 7.0
click at [31, 90] on span "Clients" at bounding box center [38, 94] width 22 height 10
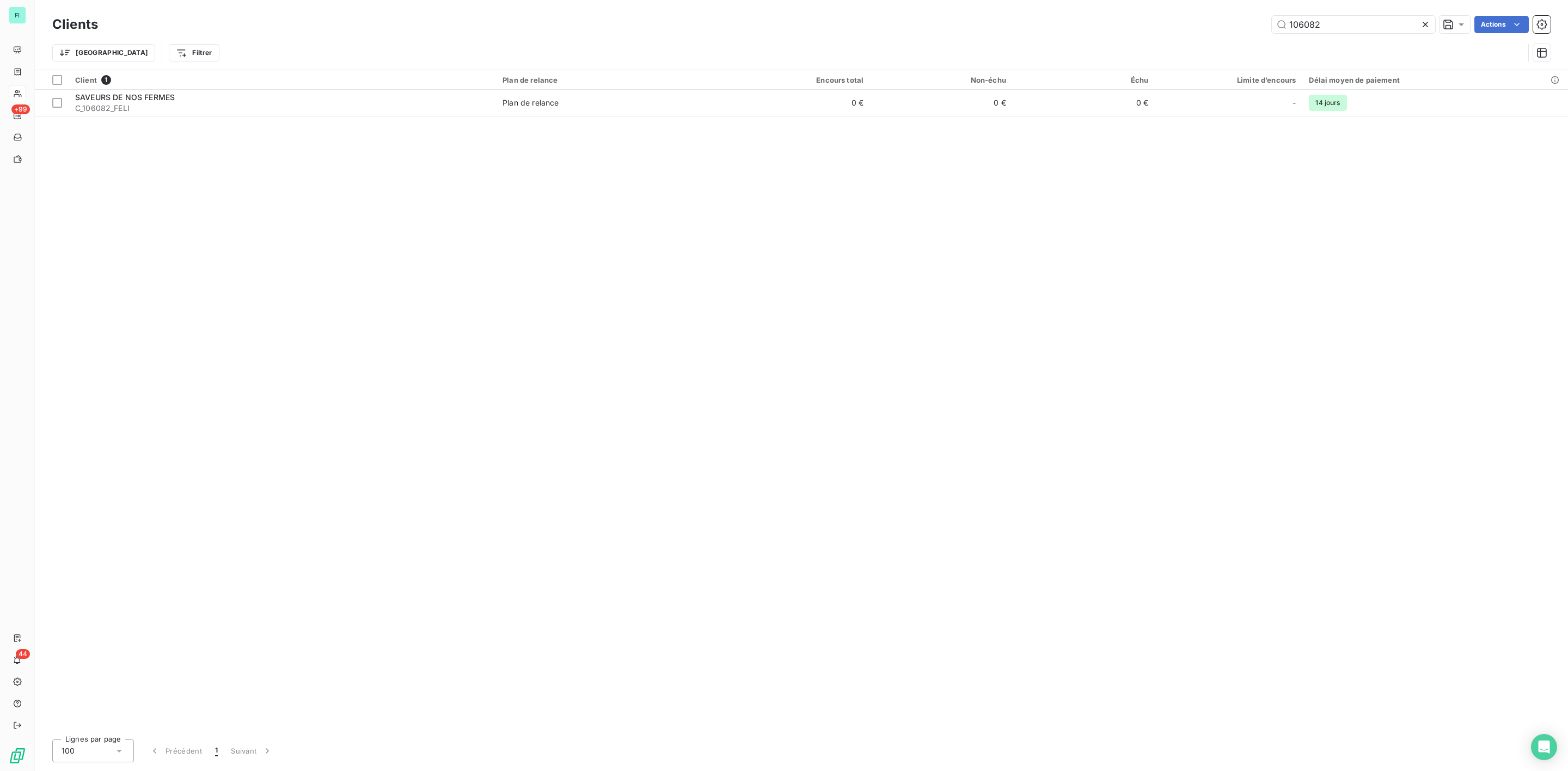
drag, startPoint x: 1269, startPoint y: 25, endPoint x: 1103, endPoint y: 31, distance: 166.1
click at [1143, 31] on div "106082 Actions" at bounding box center [830, 24] width 1440 height 18
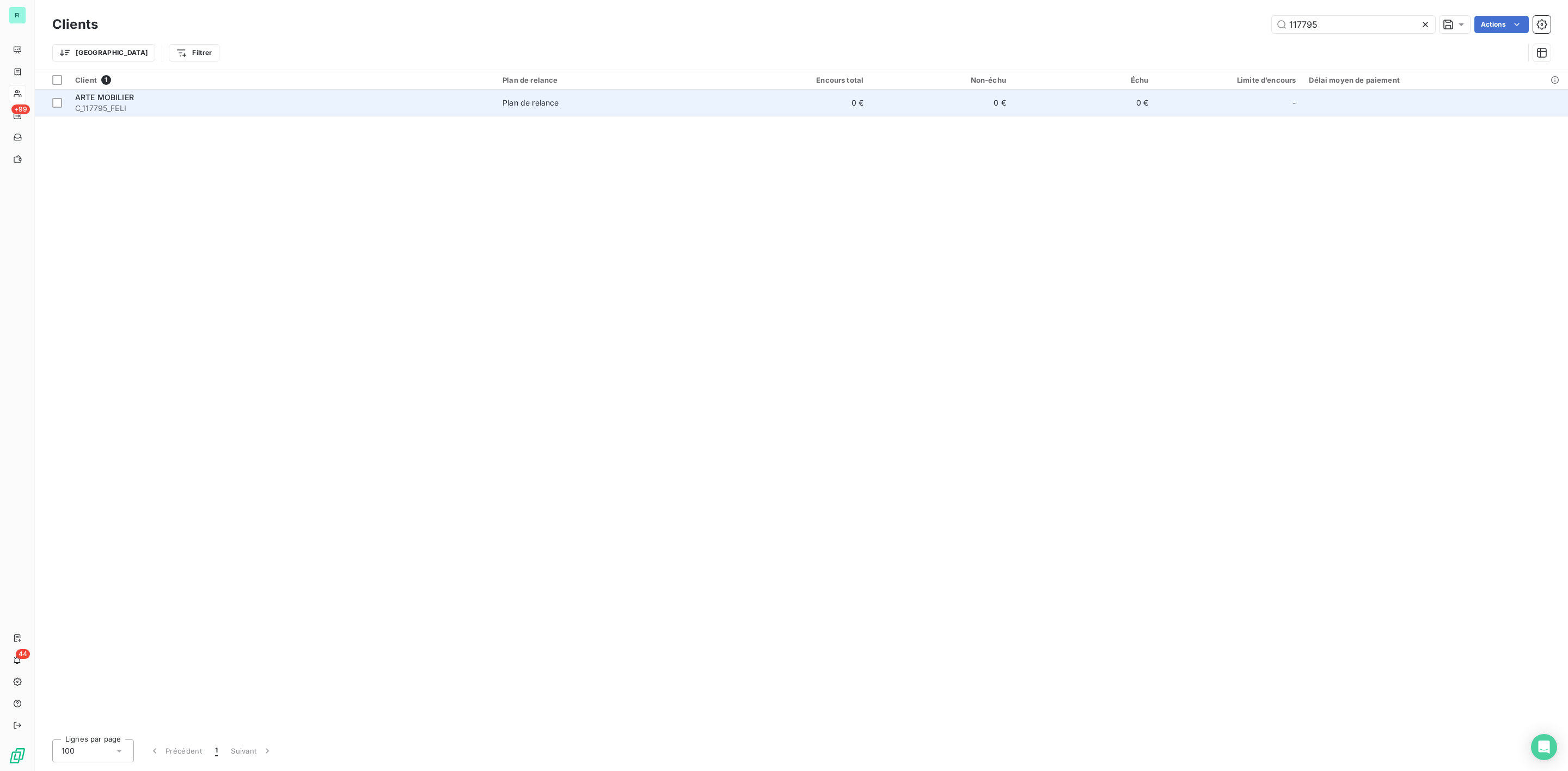
type input "117795"
click at [502, 100] on td "Plan de relance" at bounding box center [612, 103] width 231 height 26
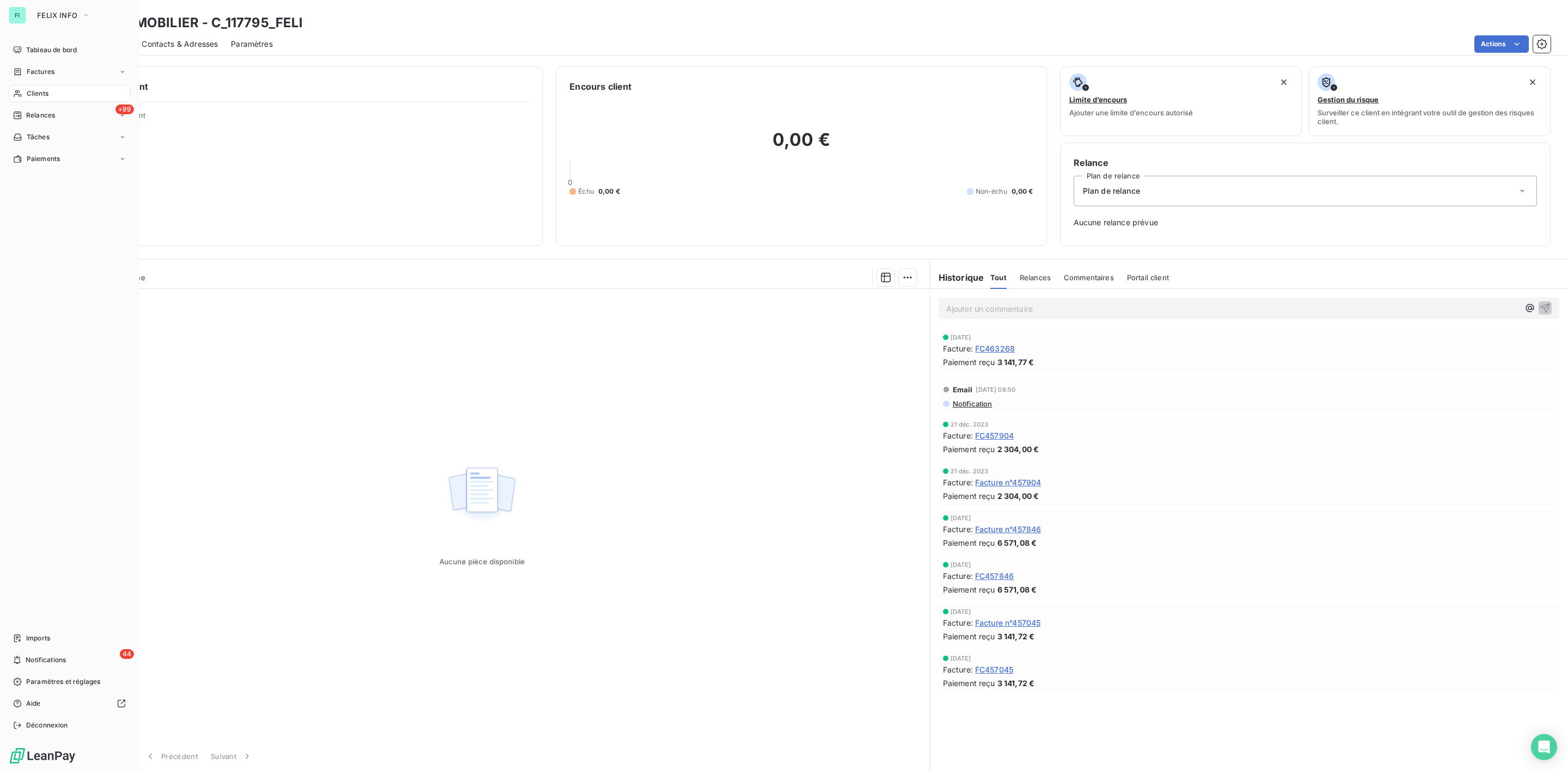
click at [32, 94] on span "Clients" at bounding box center [38, 94] width 22 height 10
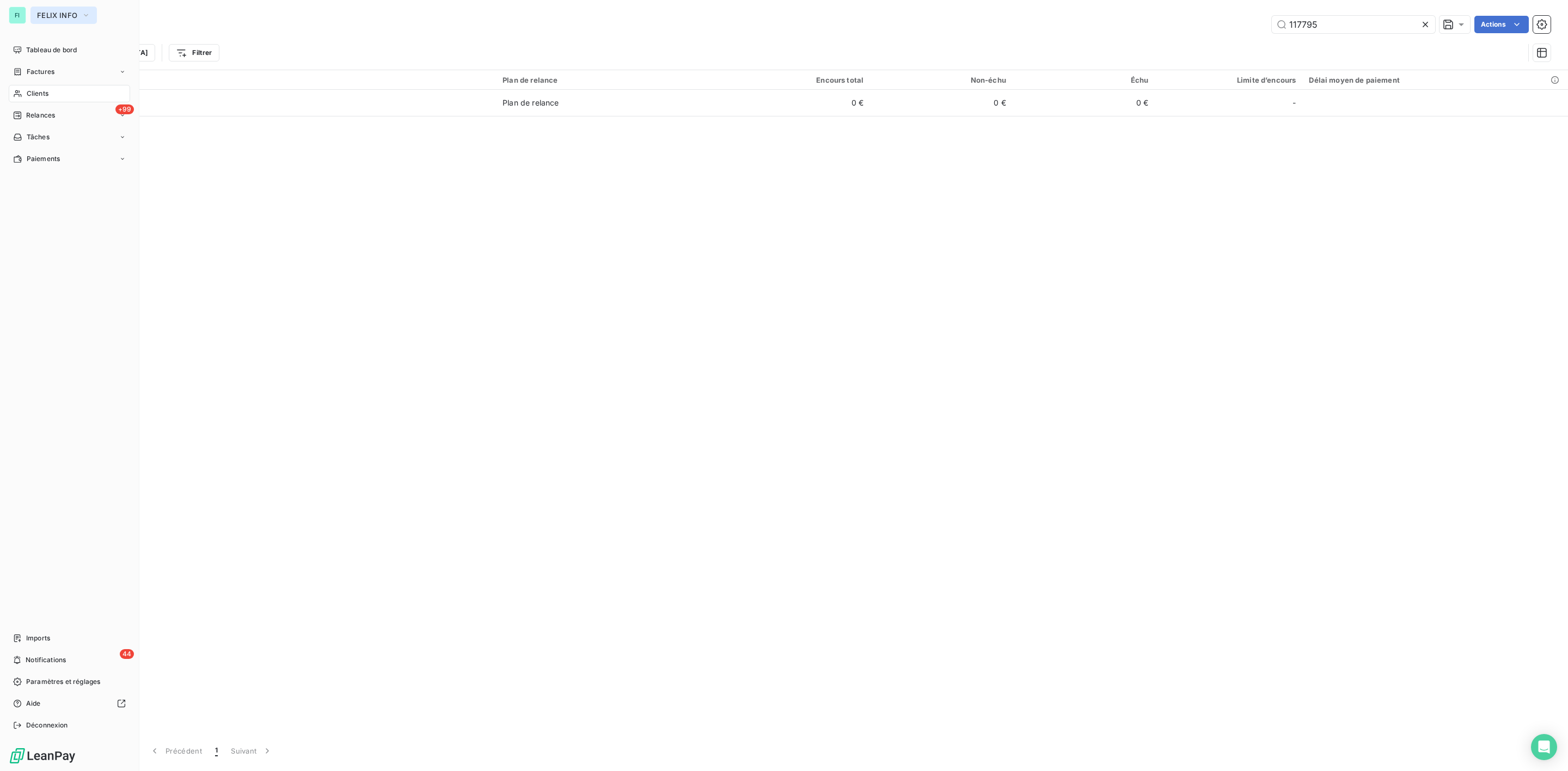
click at [35, 13] on button "FELIX INFO" at bounding box center [63, 15] width 66 height 18
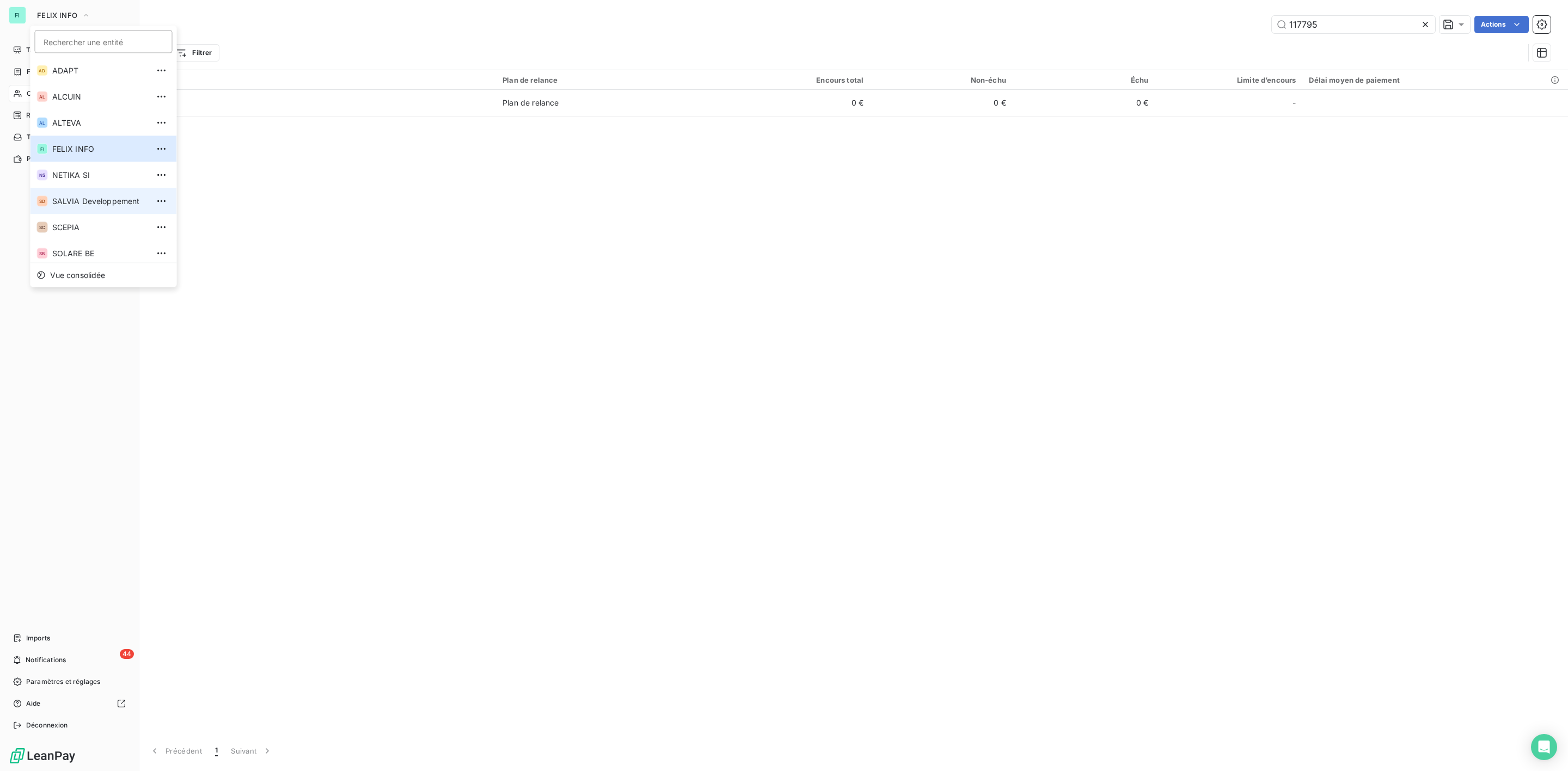
click at [72, 200] on span "SALVIA Developpement" at bounding box center [100, 201] width 96 height 11
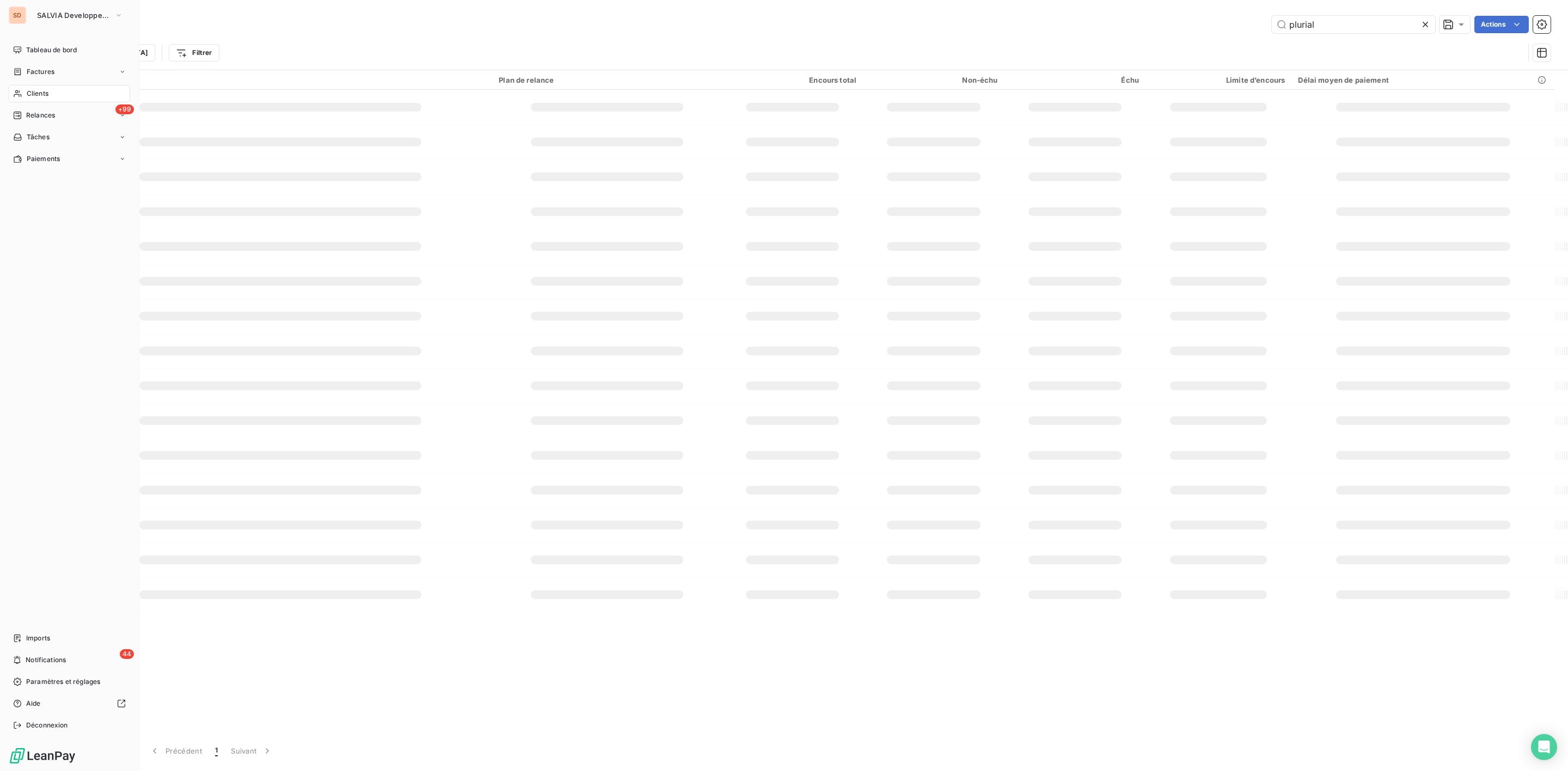
type input "117795"
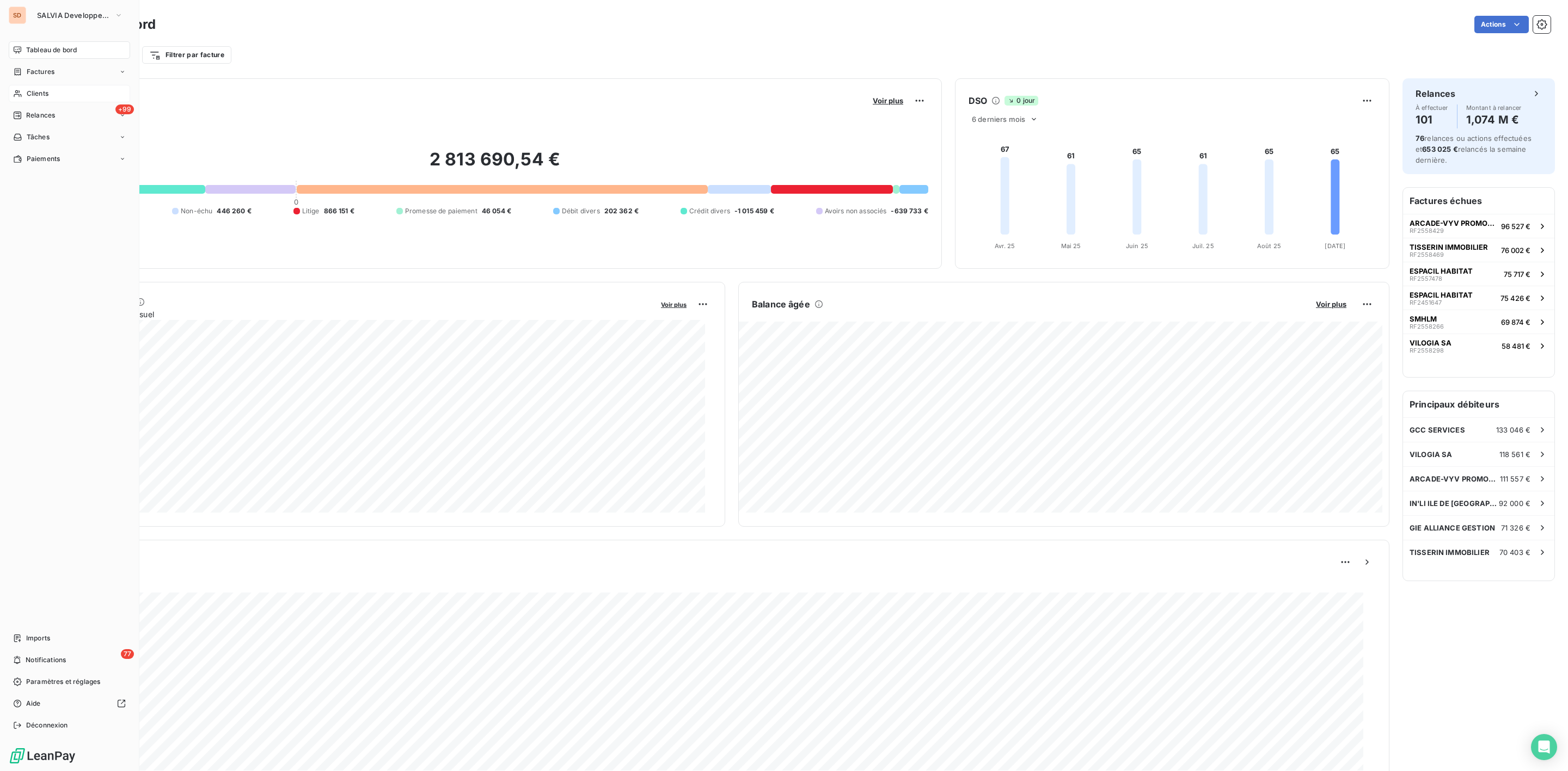
click at [41, 91] on span "Clients" at bounding box center [38, 94] width 22 height 10
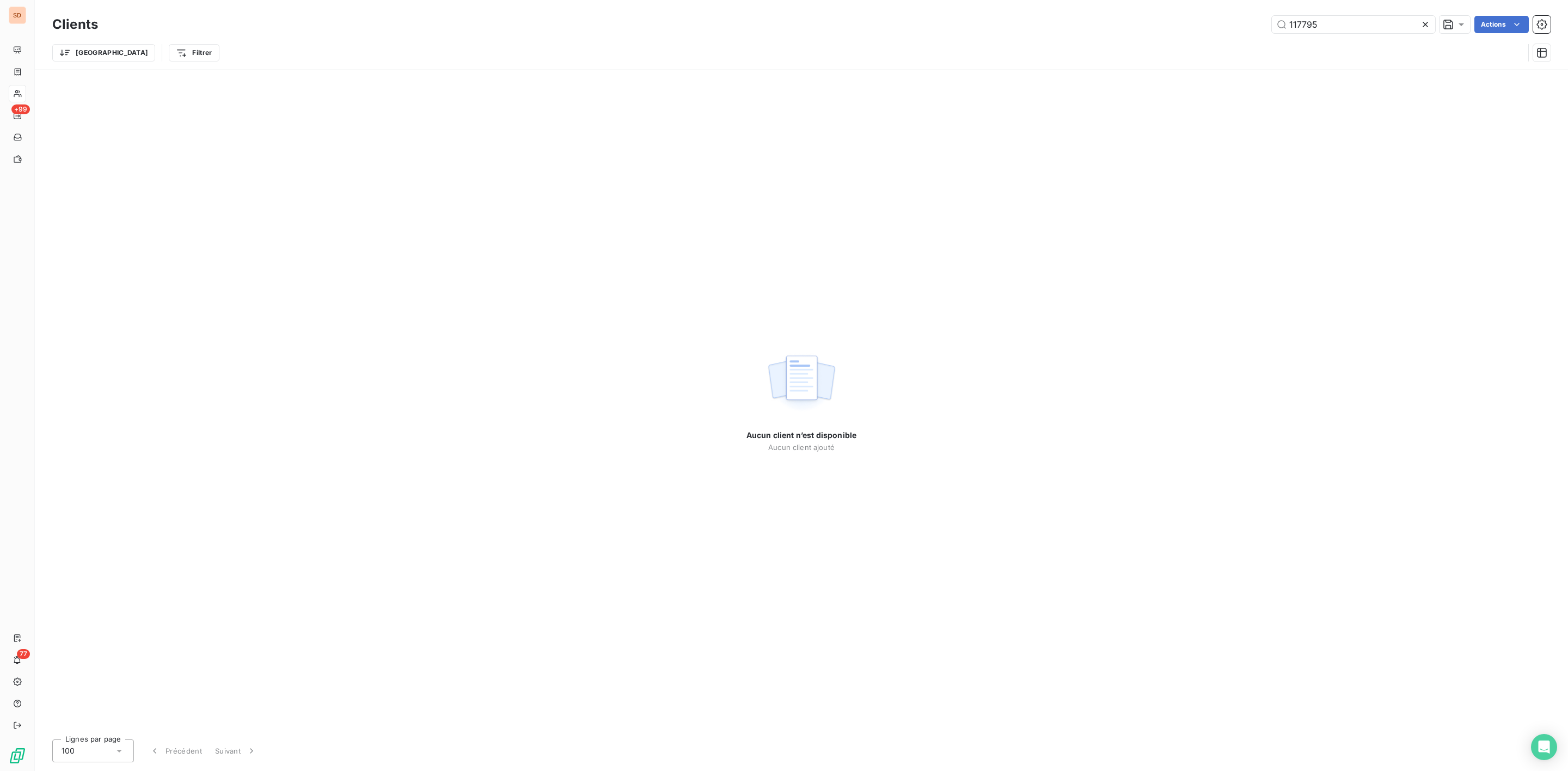
click at [1034, 40] on div "Clients 117795 Actions Trier Filtrer" at bounding box center [802, 41] width 1499 height 57
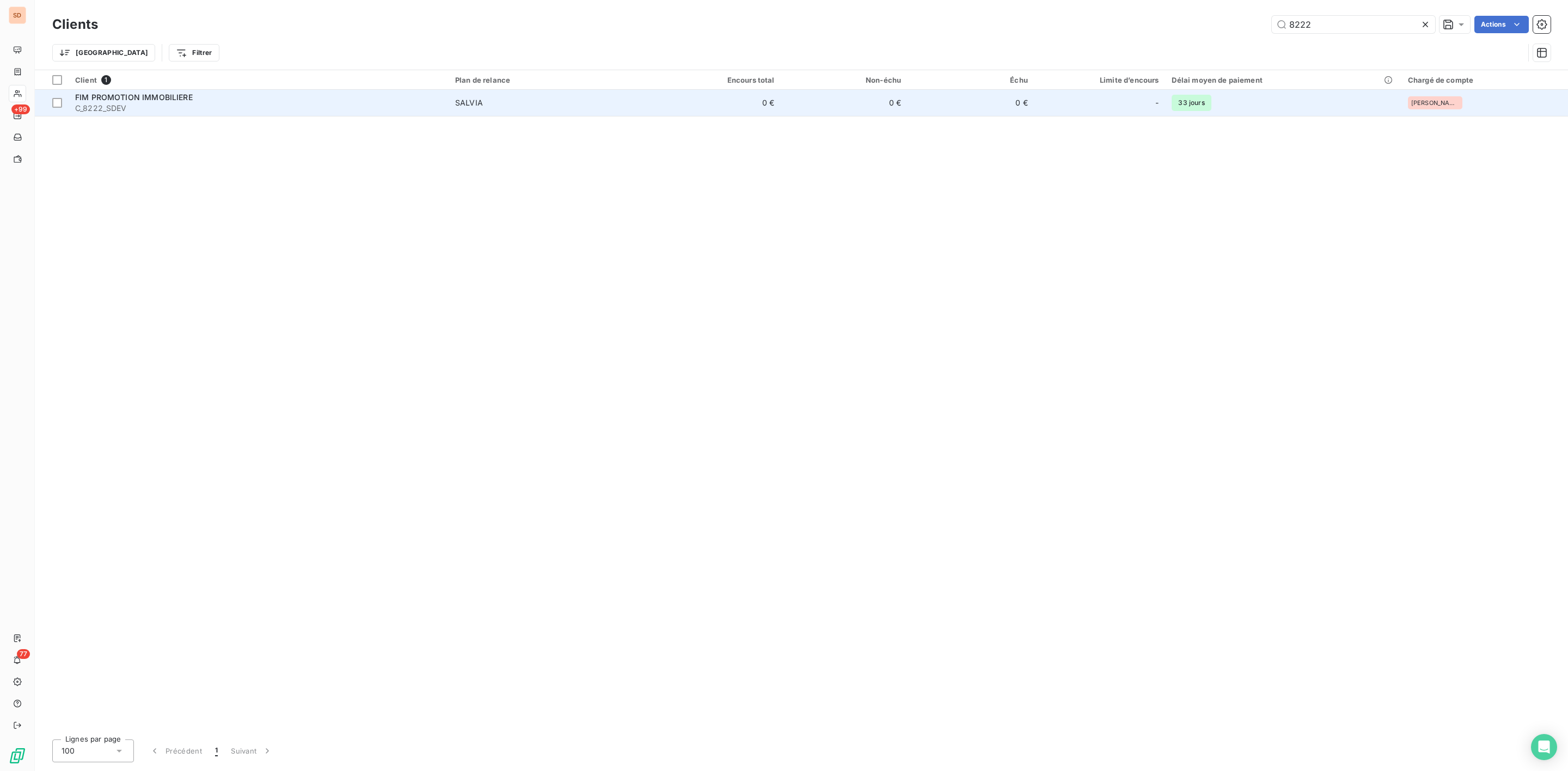
type input "8222"
click at [187, 103] on span "C_8222_SDEV" at bounding box center [258, 108] width 367 height 11
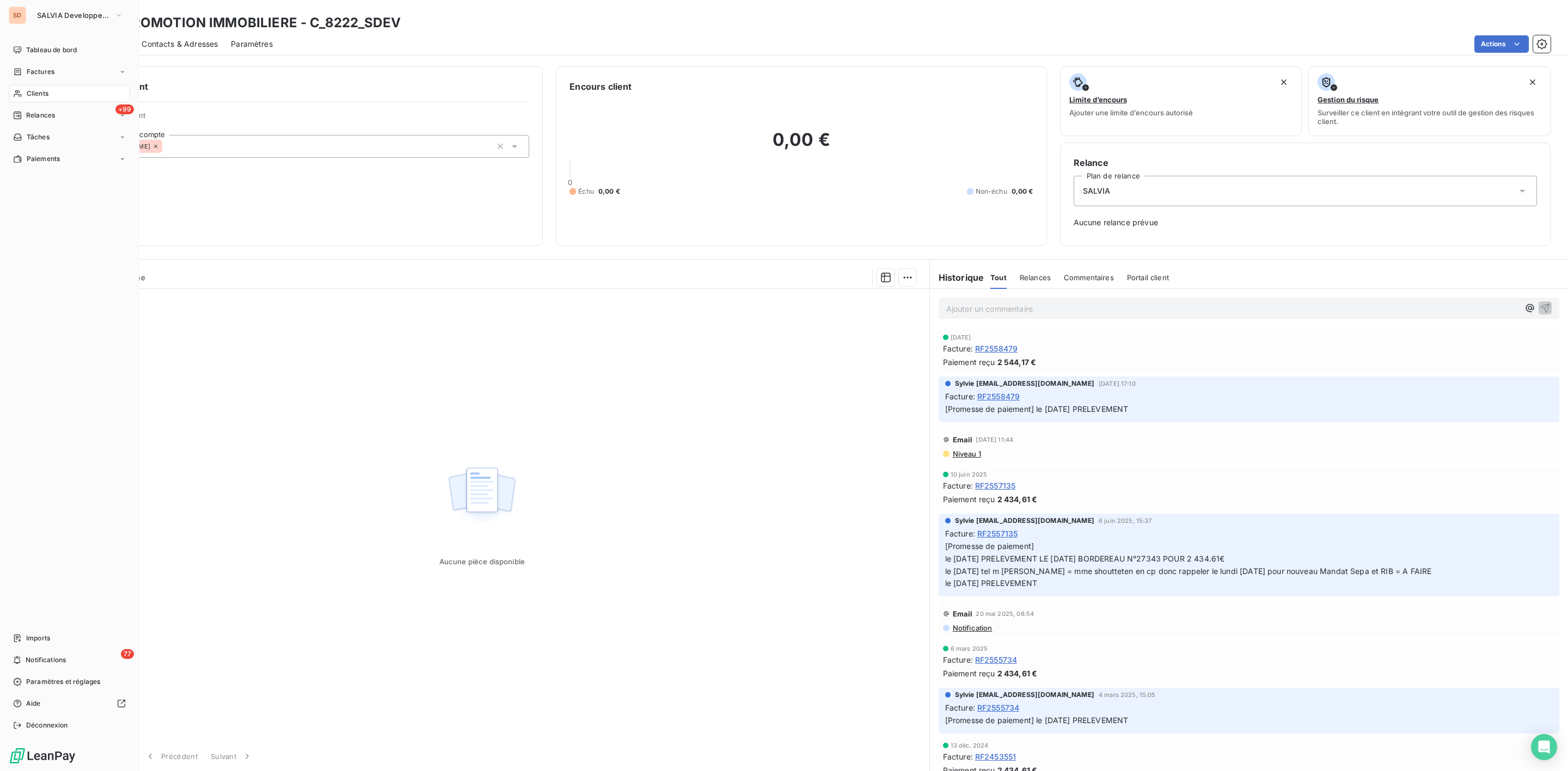
click at [25, 91] on div "Clients" at bounding box center [69, 94] width 121 height 18
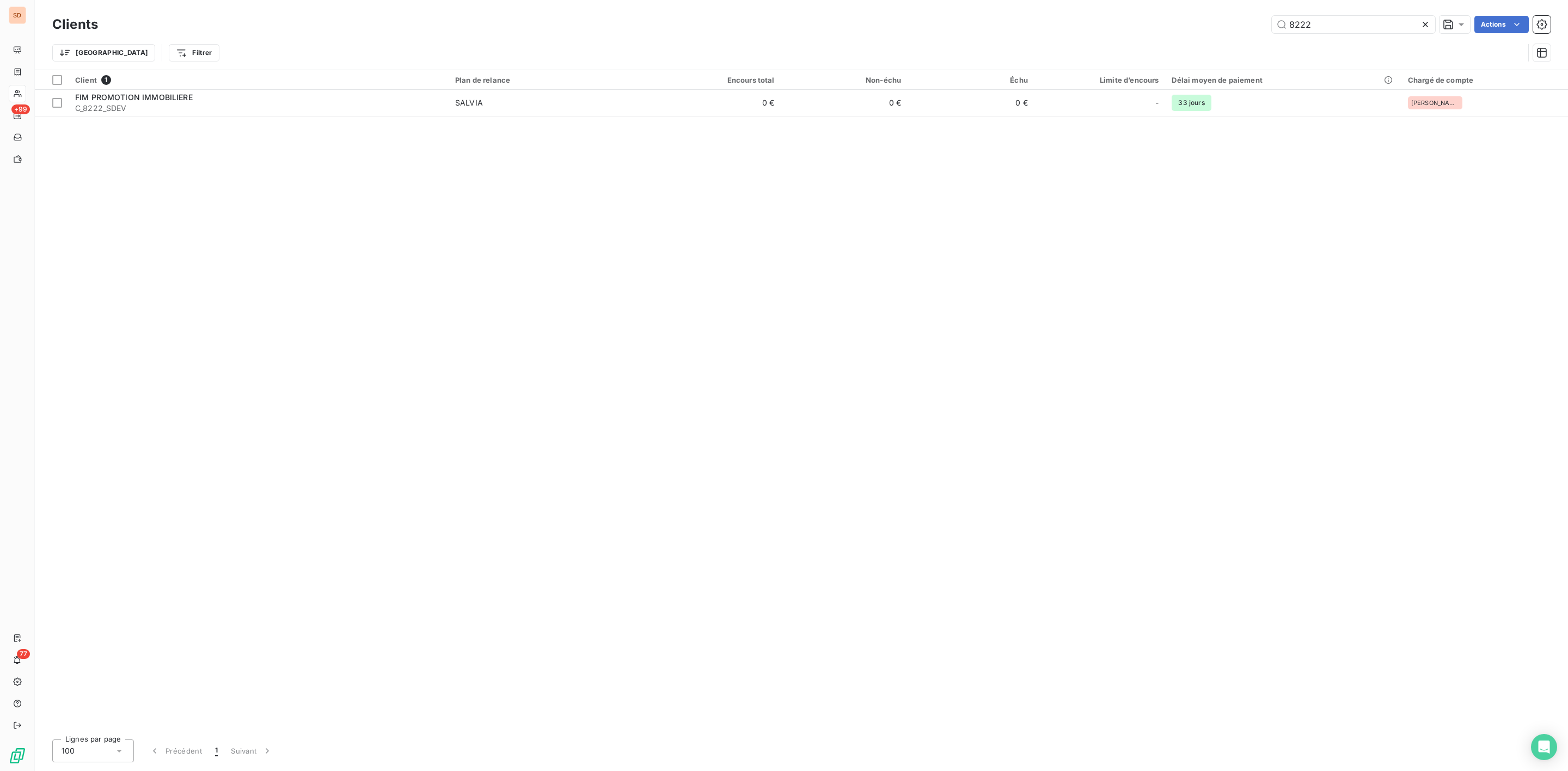
drag, startPoint x: 1354, startPoint y: 26, endPoint x: 998, endPoint y: 34, distance: 356.1
click at [1011, 34] on div "Clients 8222 Actions" at bounding box center [802, 24] width 1499 height 23
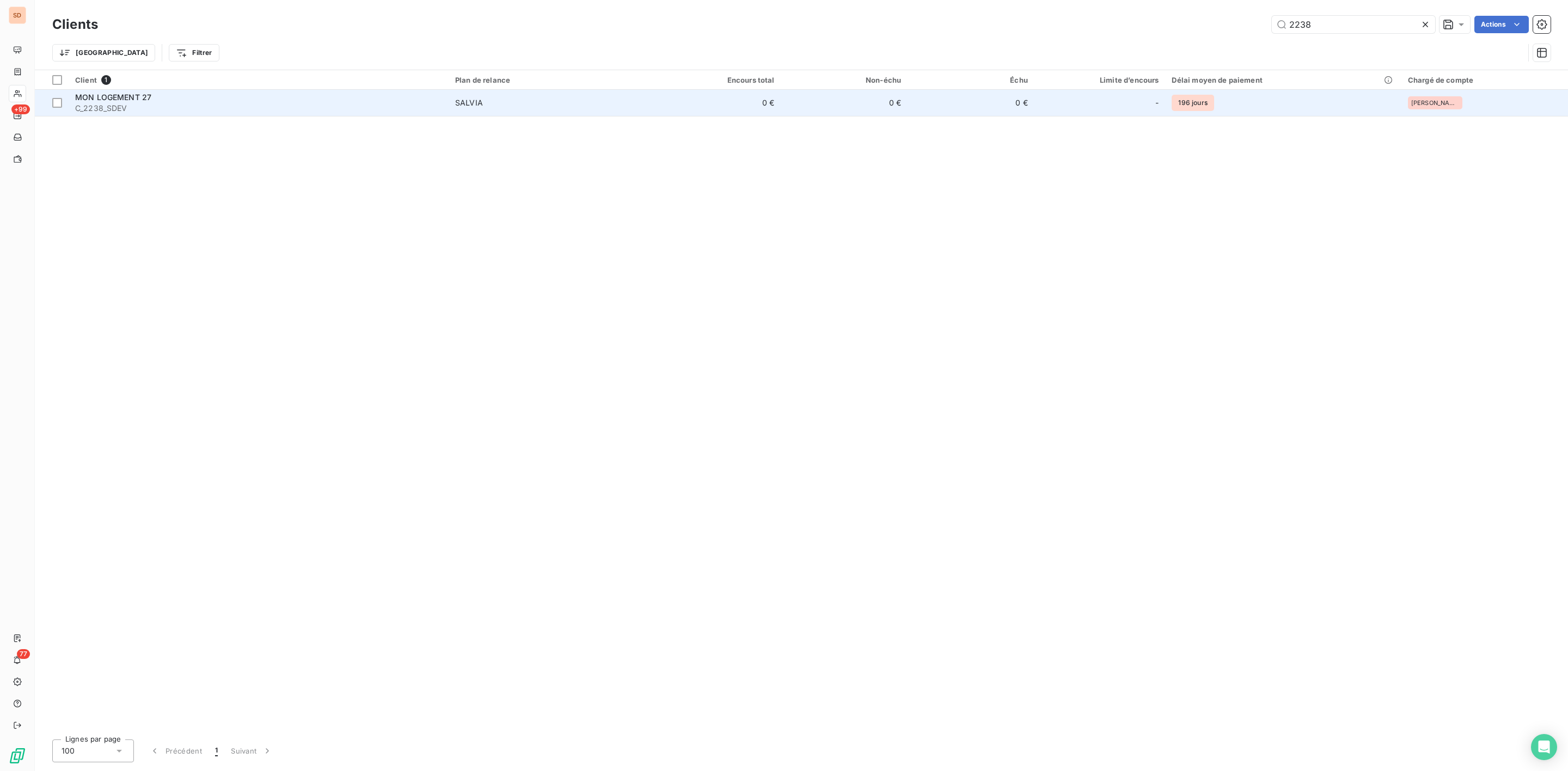
type input "2238"
click at [144, 105] on span "C_2238_SDEV" at bounding box center [258, 108] width 367 height 11
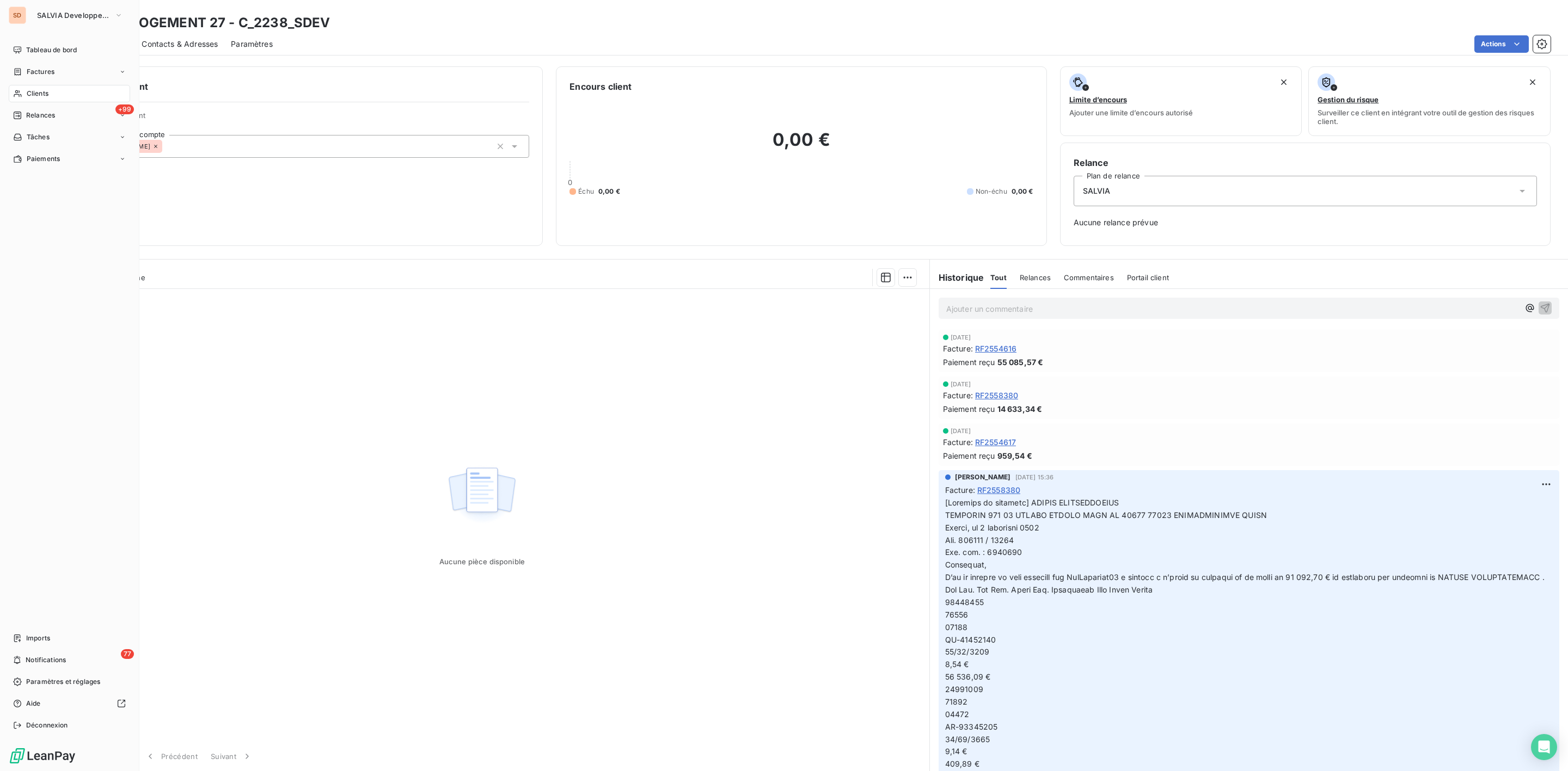
click at [29, 90] on span "Clients" at bounding box center [38, 94] width 22 height 10
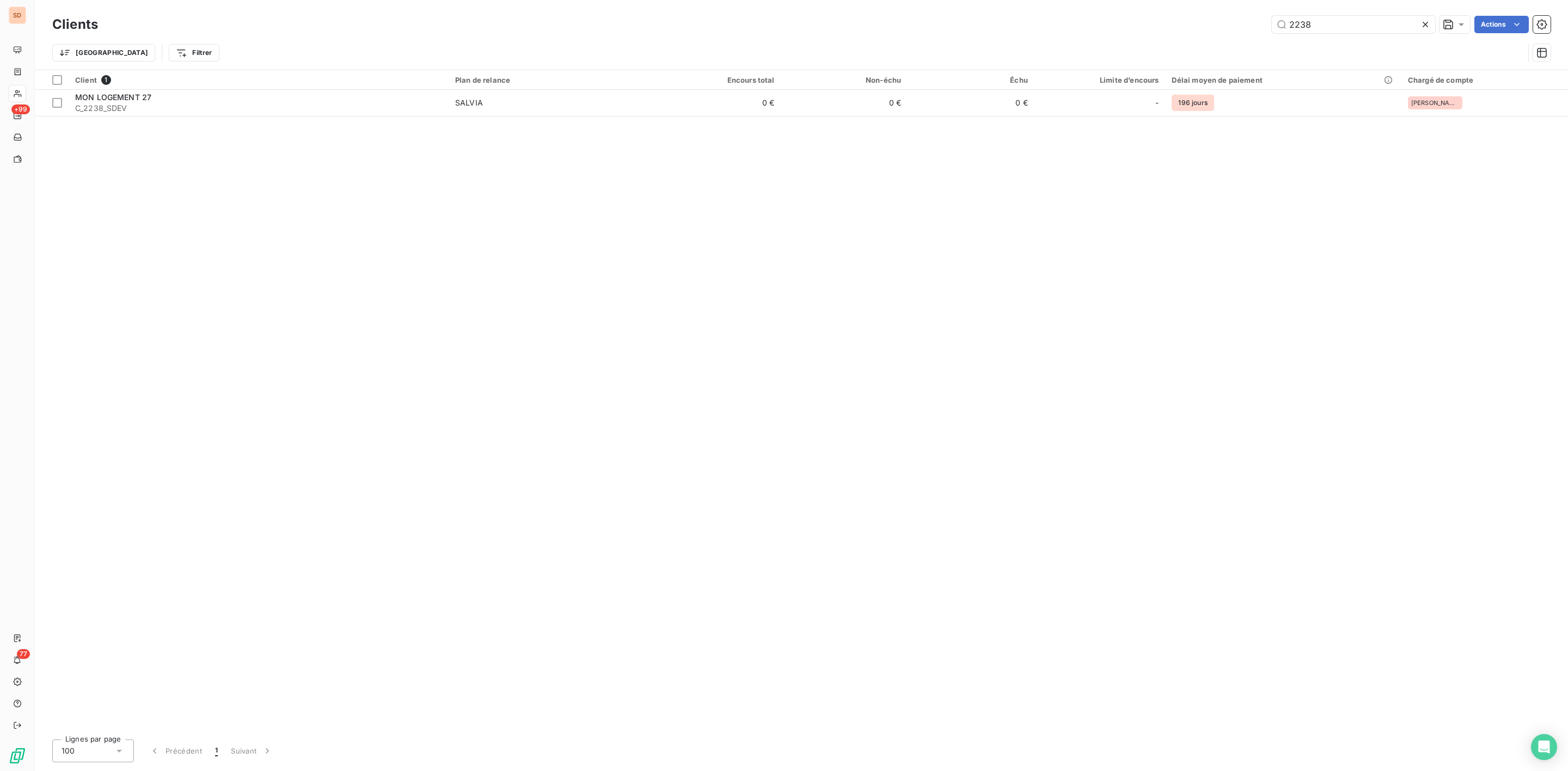
drag, startPoint x: 1339, startPoint y: 23, endPoint x: 1129, endPoint y: 23, distance: 210.0
click at [1179, 23] on div "2238 Actions" at bounding box center [830, 24] width 1440 height 18
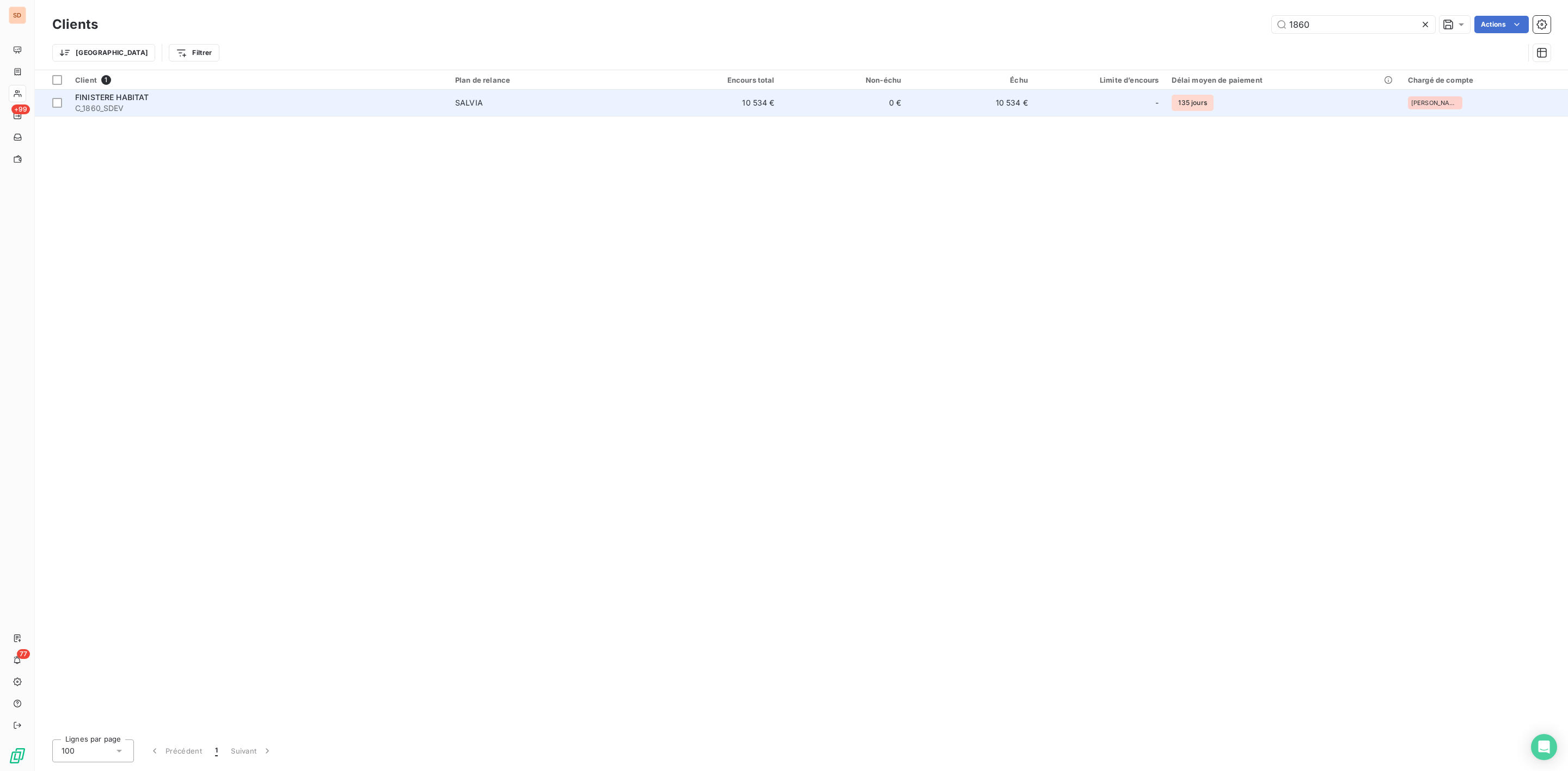
type input "1860"
click at [114, 108] on span "C_1860_SDEV" at bounding box center [258, 108] width 367 height 11
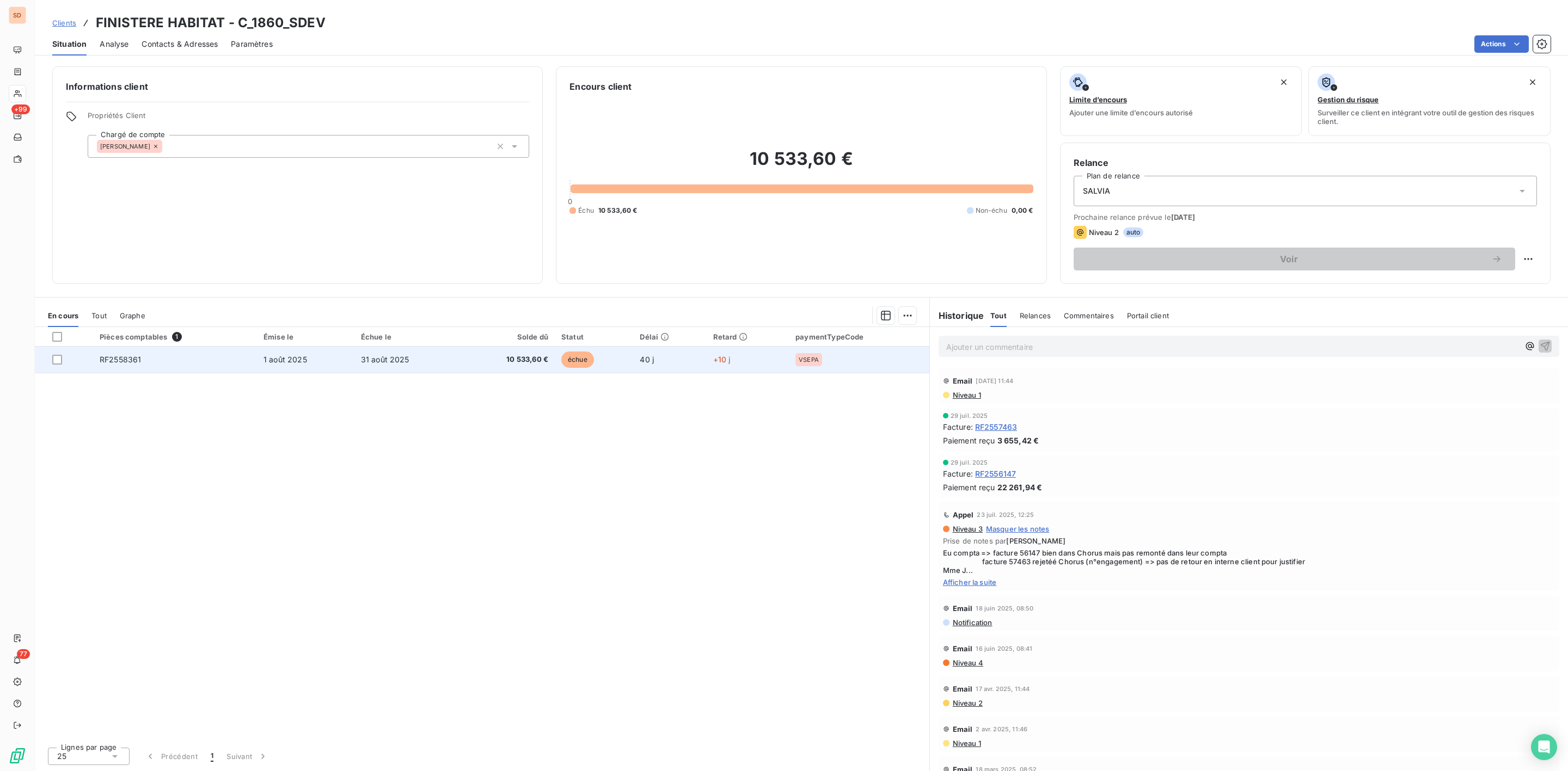
click at [378, 361] on span "31 août 2025" at bounding box center [385, 359] width 49 height 9
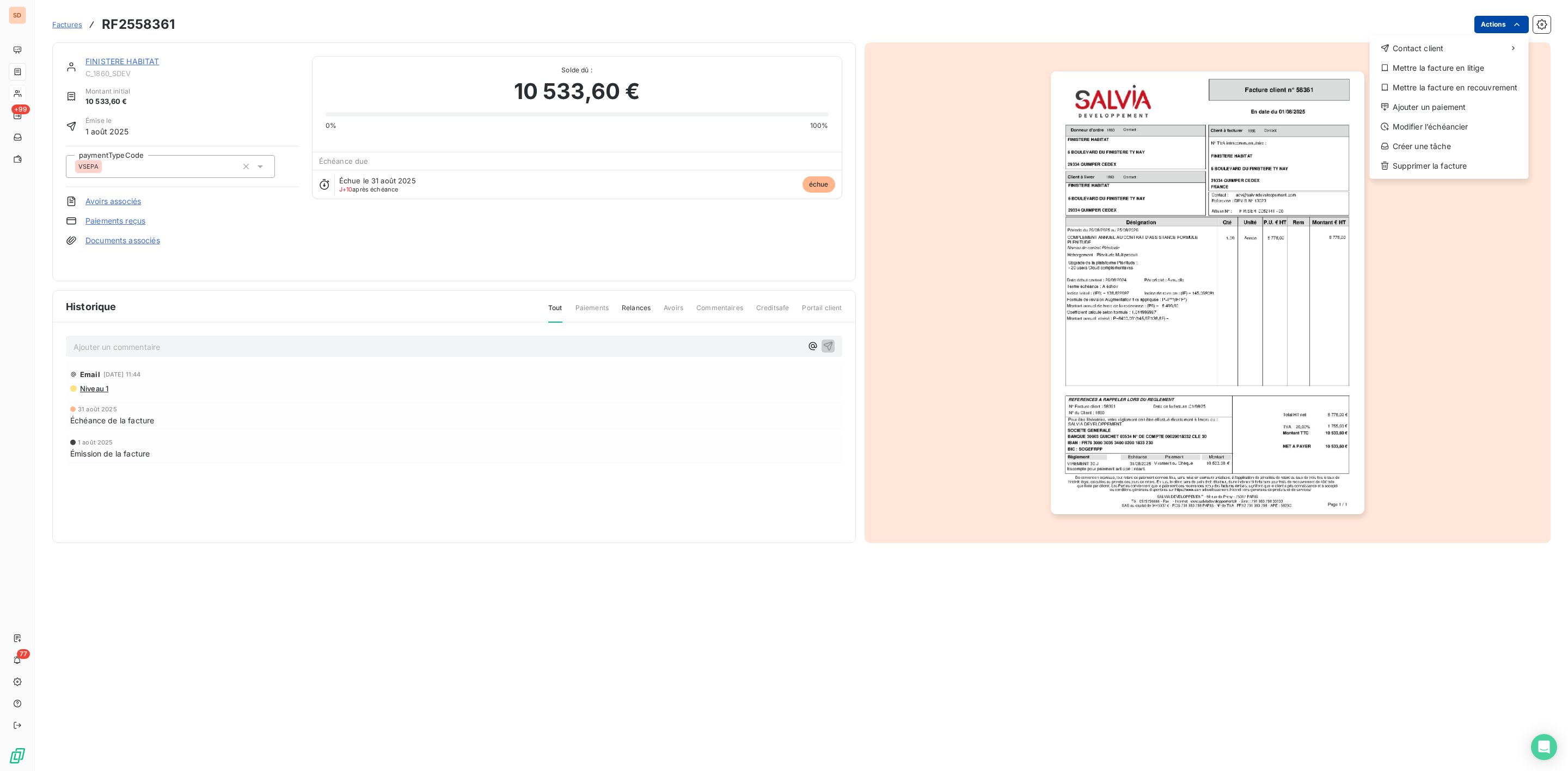
click at [1507, 21] on html "SD +99 77 Factures RF2558361 Actions Contact client Mettre la facture en litige…" at bounding box center [784, 385] width 1568 height 771
click at [1415, 65] on div "Mettre la facture en litige" at bounding box center [1449, 68] width 150 height 18
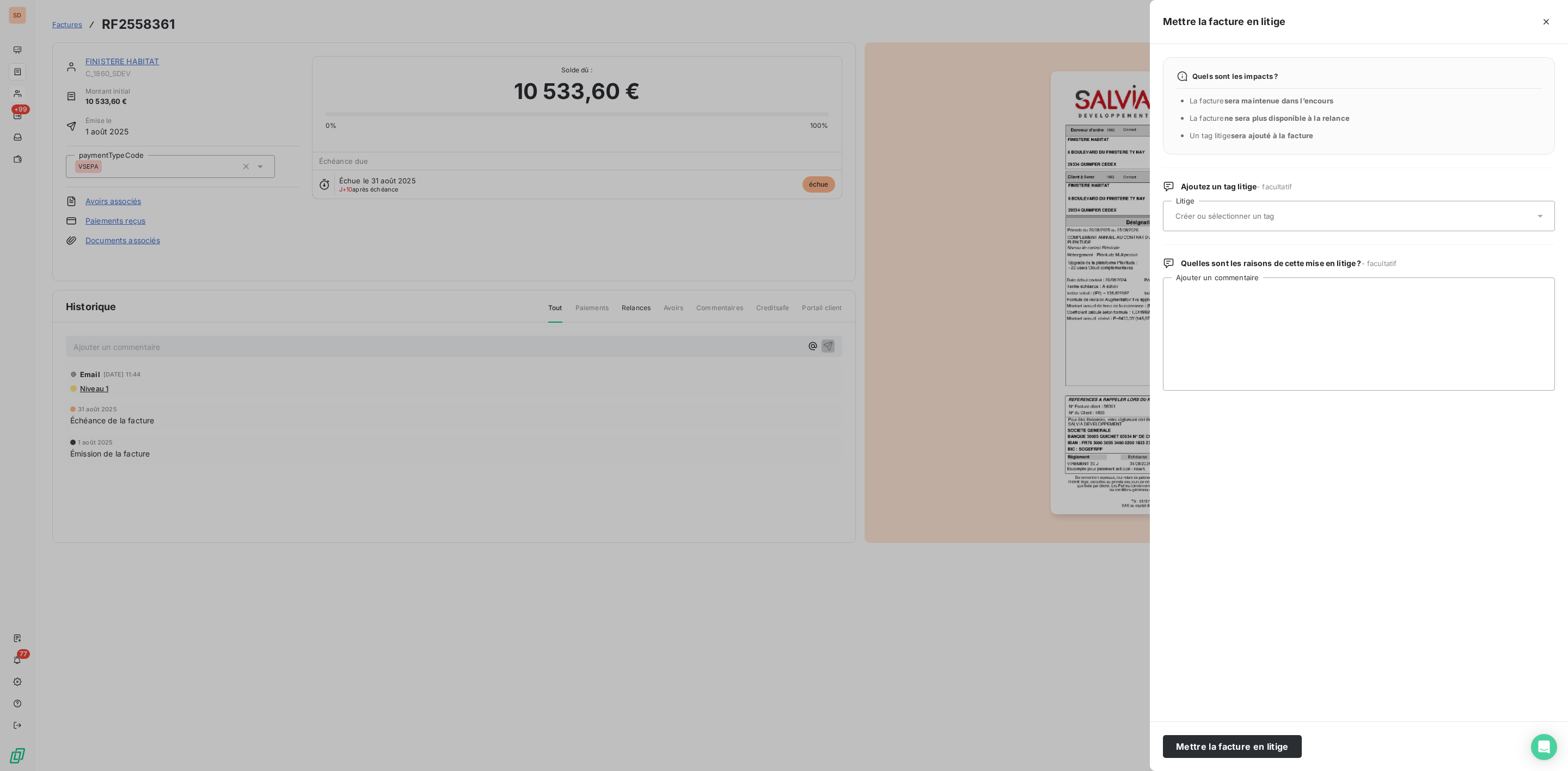
click at [1223, 219] on input "text" at bounding box center [1253, 216] width 158 height 10
type input "adv"
click at [1202, 268] on div "adv" at bounding box center [1365, 270] width 362 height 18
click at [1215, 289] on textarea "Ajouter un commentaire" at bounding box center [1359, 334] width 392 height 113
paste textarea "Bonjour, La facture a été déposée avec un mauvais numéro d’engagement sur choru…"
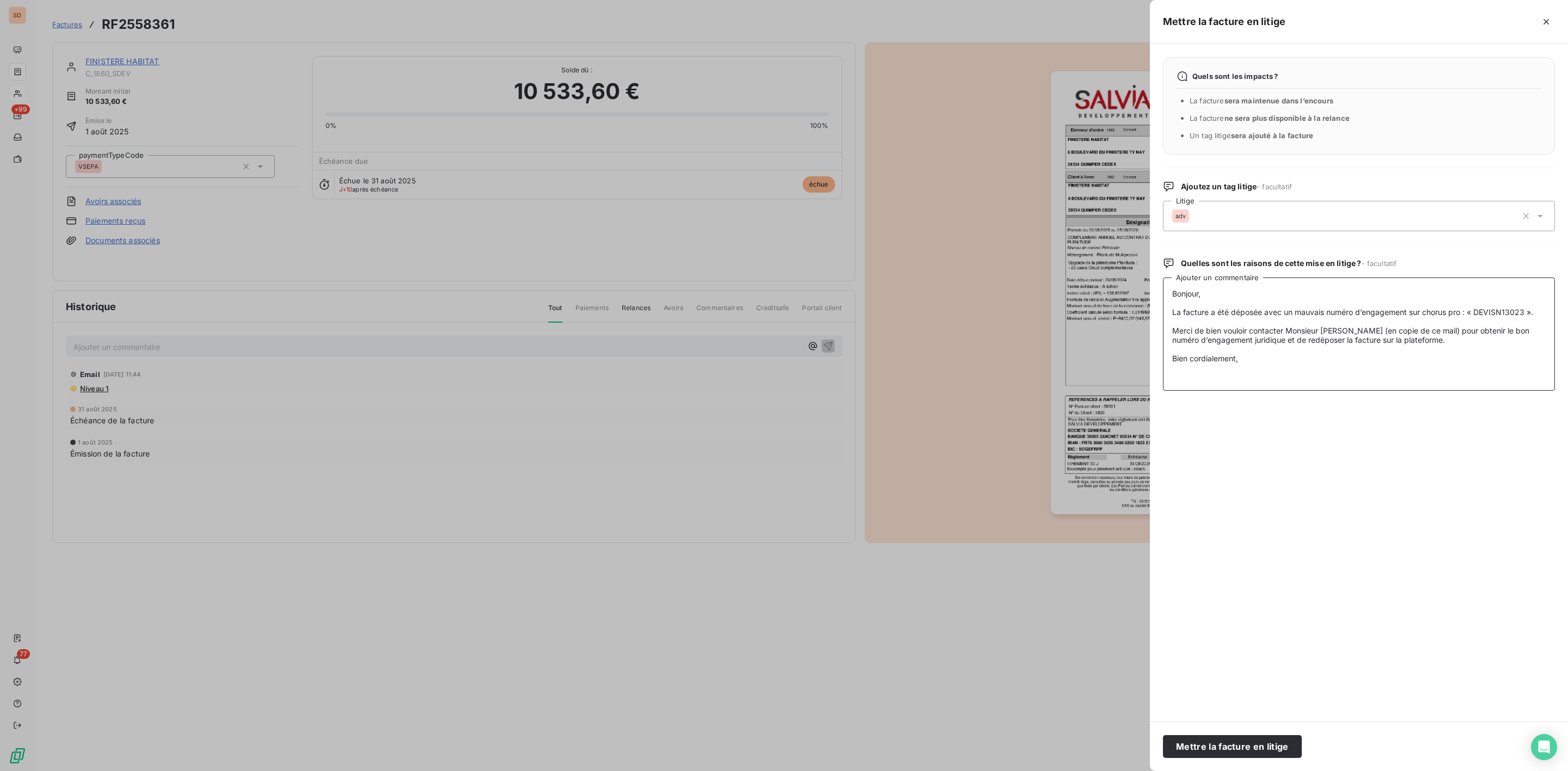
scroll to position [7, 0]
type textarea "Bonjour, La facture a été déposée avec un mauvais numéro d’engagement sur choru…"
click at [1220, 748] on button "Mettre la facture en litige" at bounding box center [1233, 747] width 139 height 23
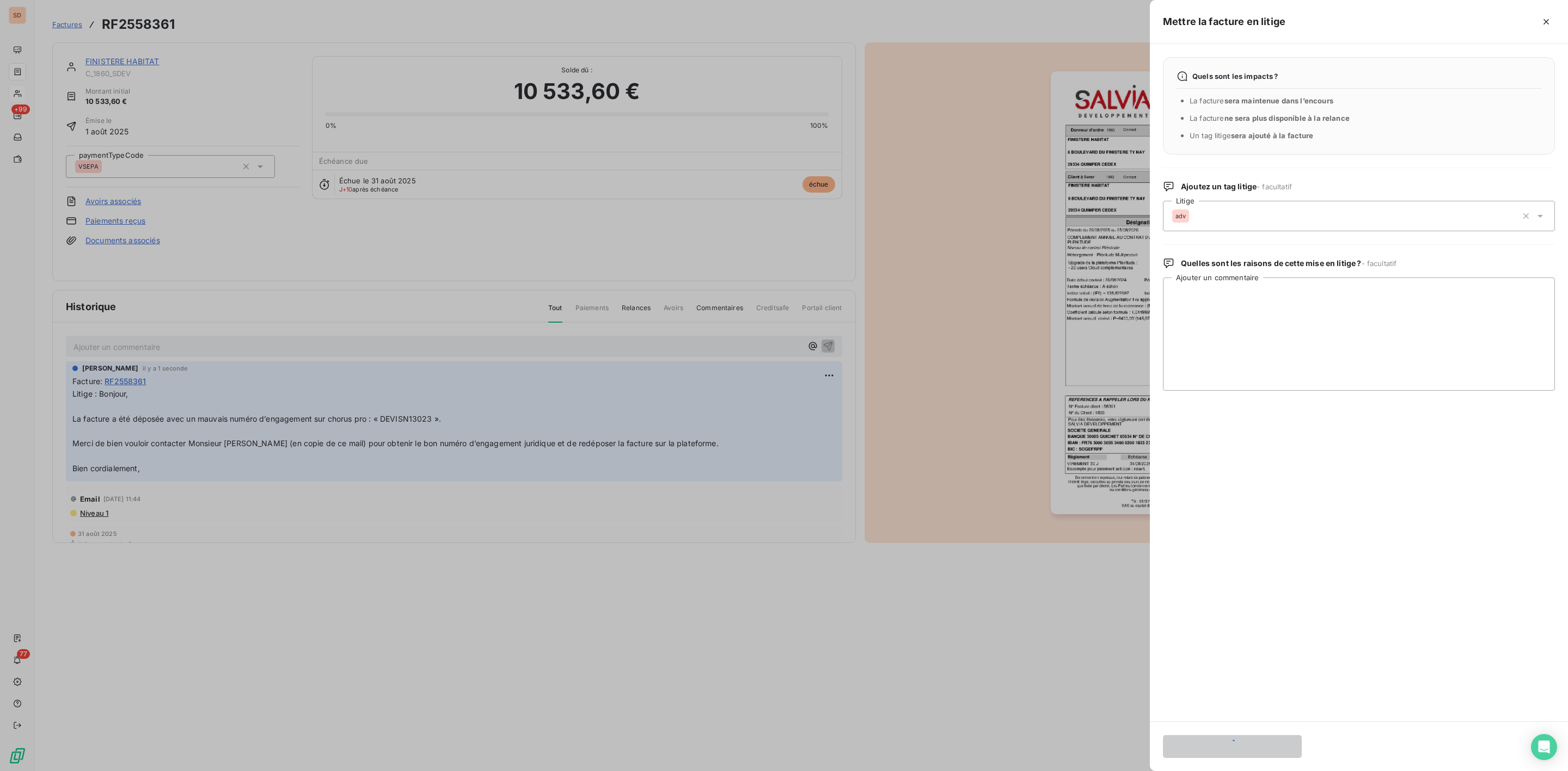
scroll to position [0, 0]
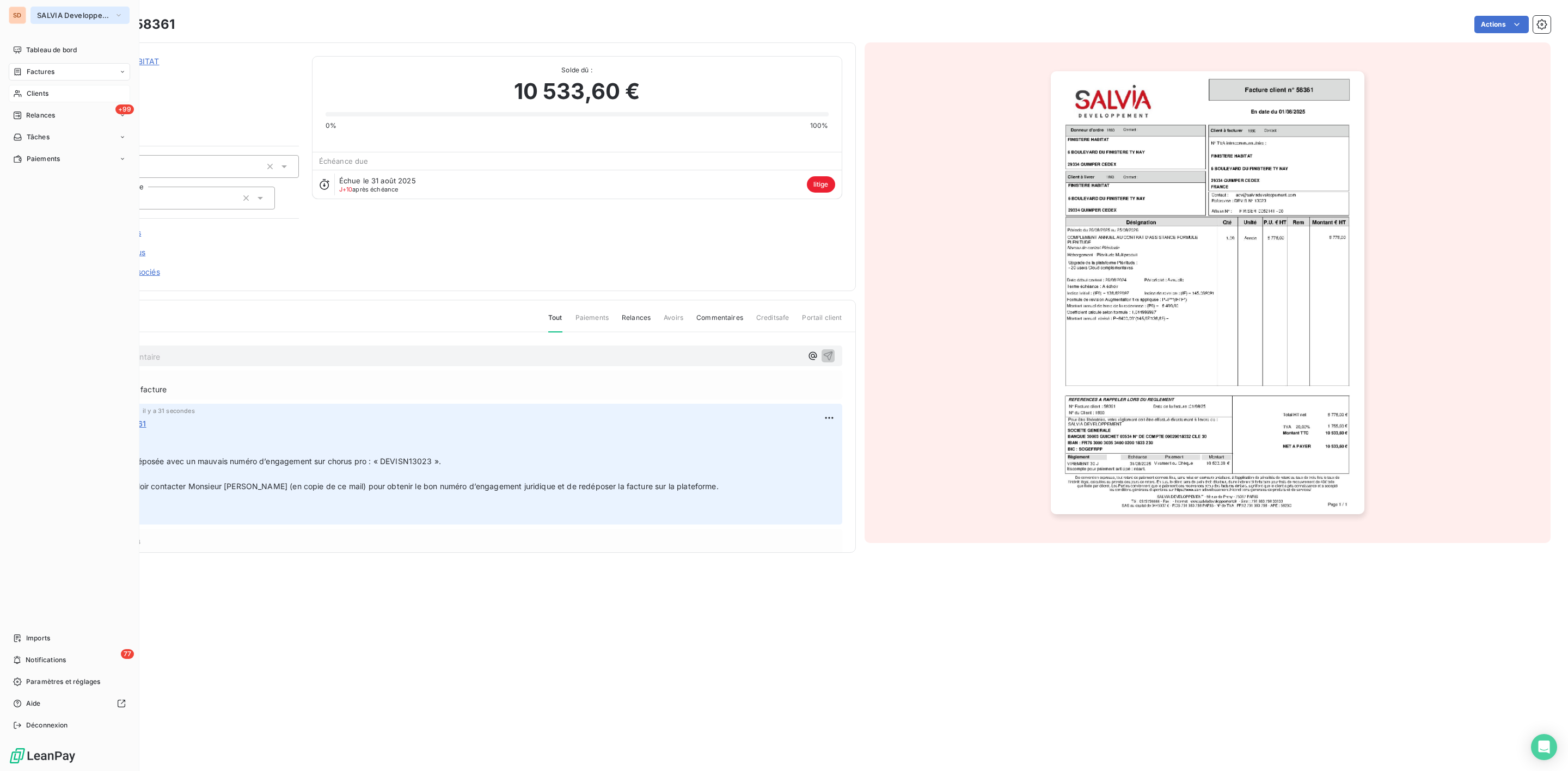
click at [40, 12] on span "SALVIA Developpement" at bounding box center [74, 15] width 73 height 9
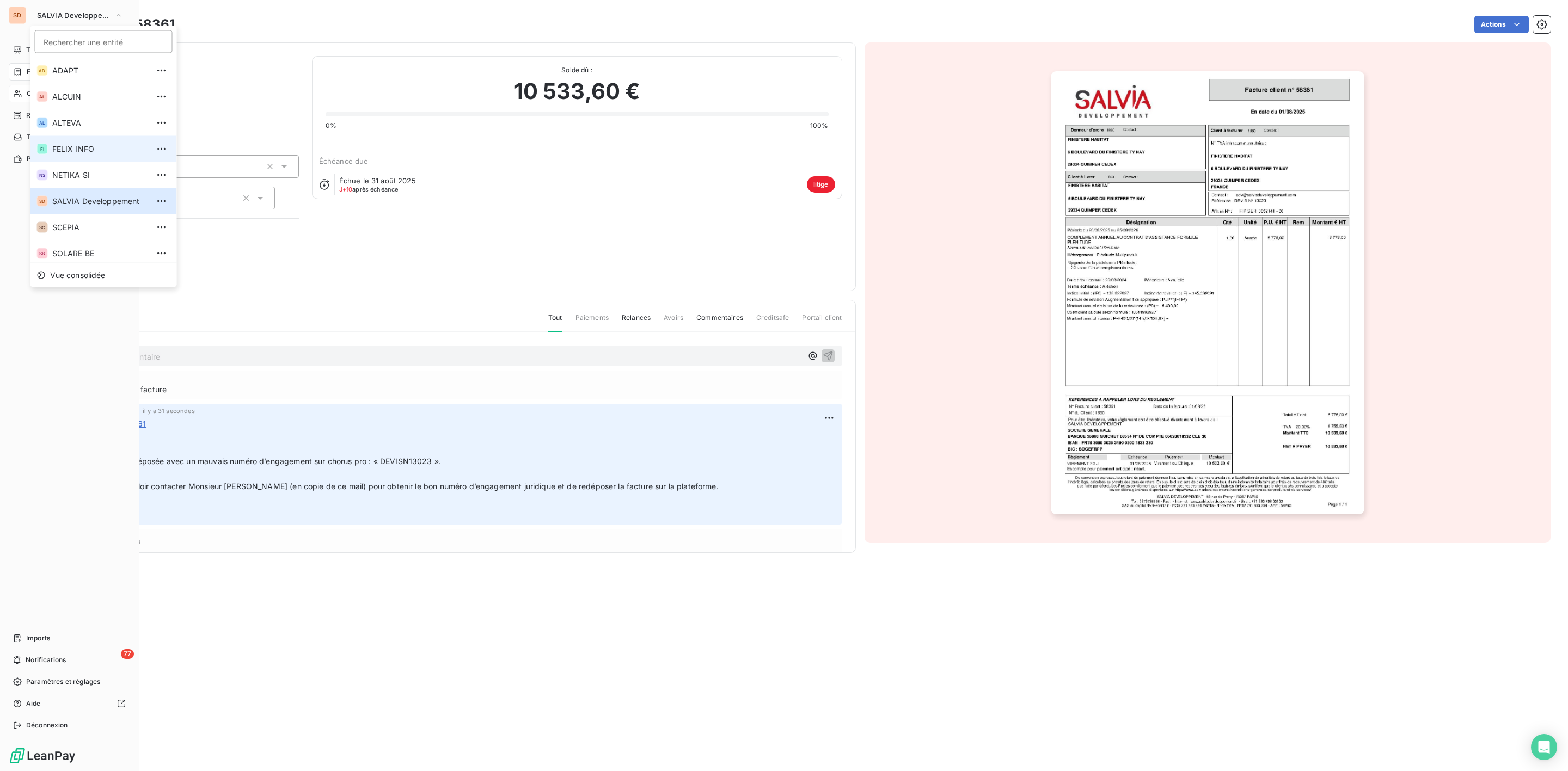
click at [69, 146] on span "FELIX INFO" at bounding box center [100, 149] width 96 height 11
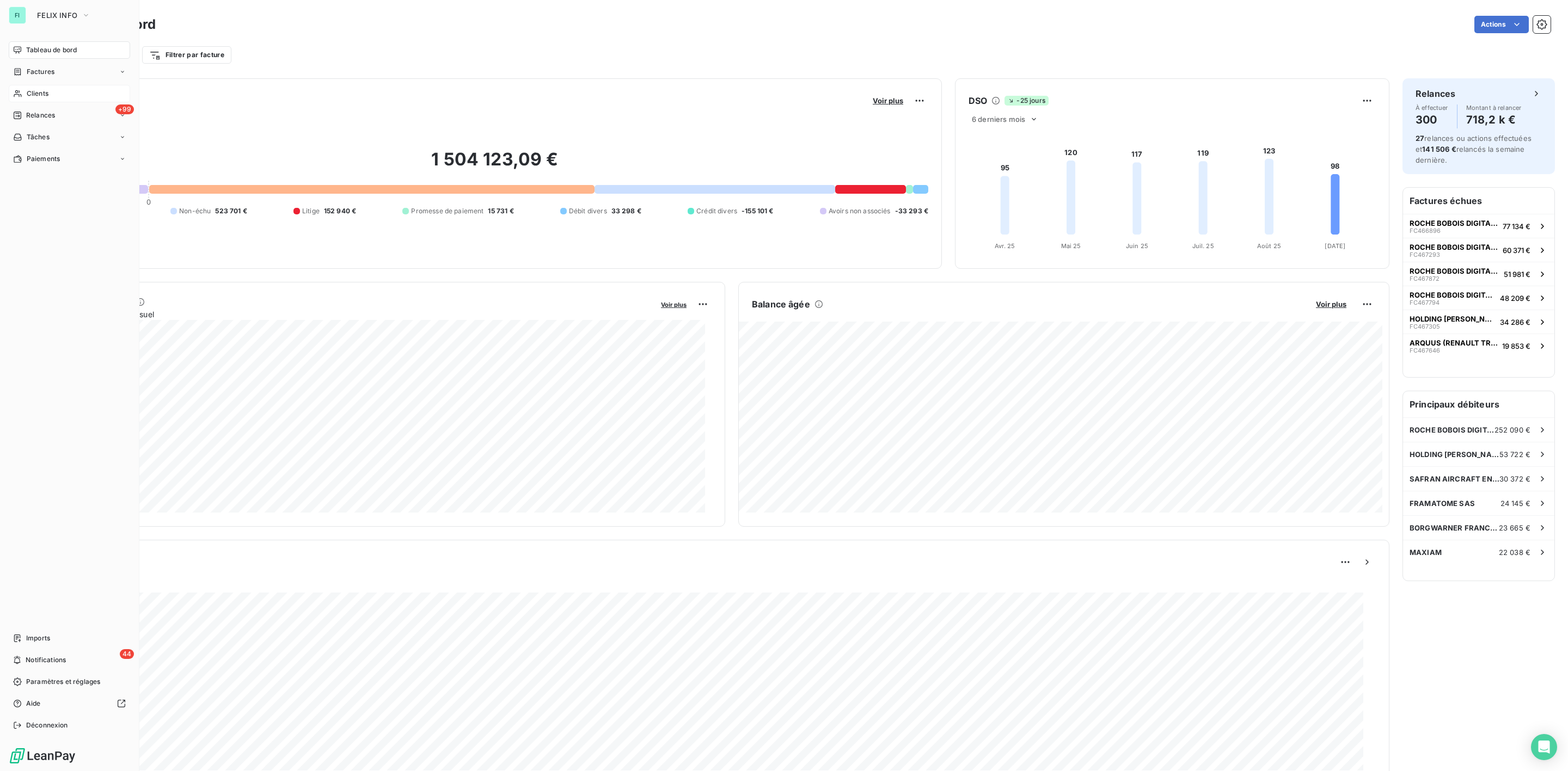
click at [43, 91] on span "Clients" at bounding box center [38, 94] width 22 height 10
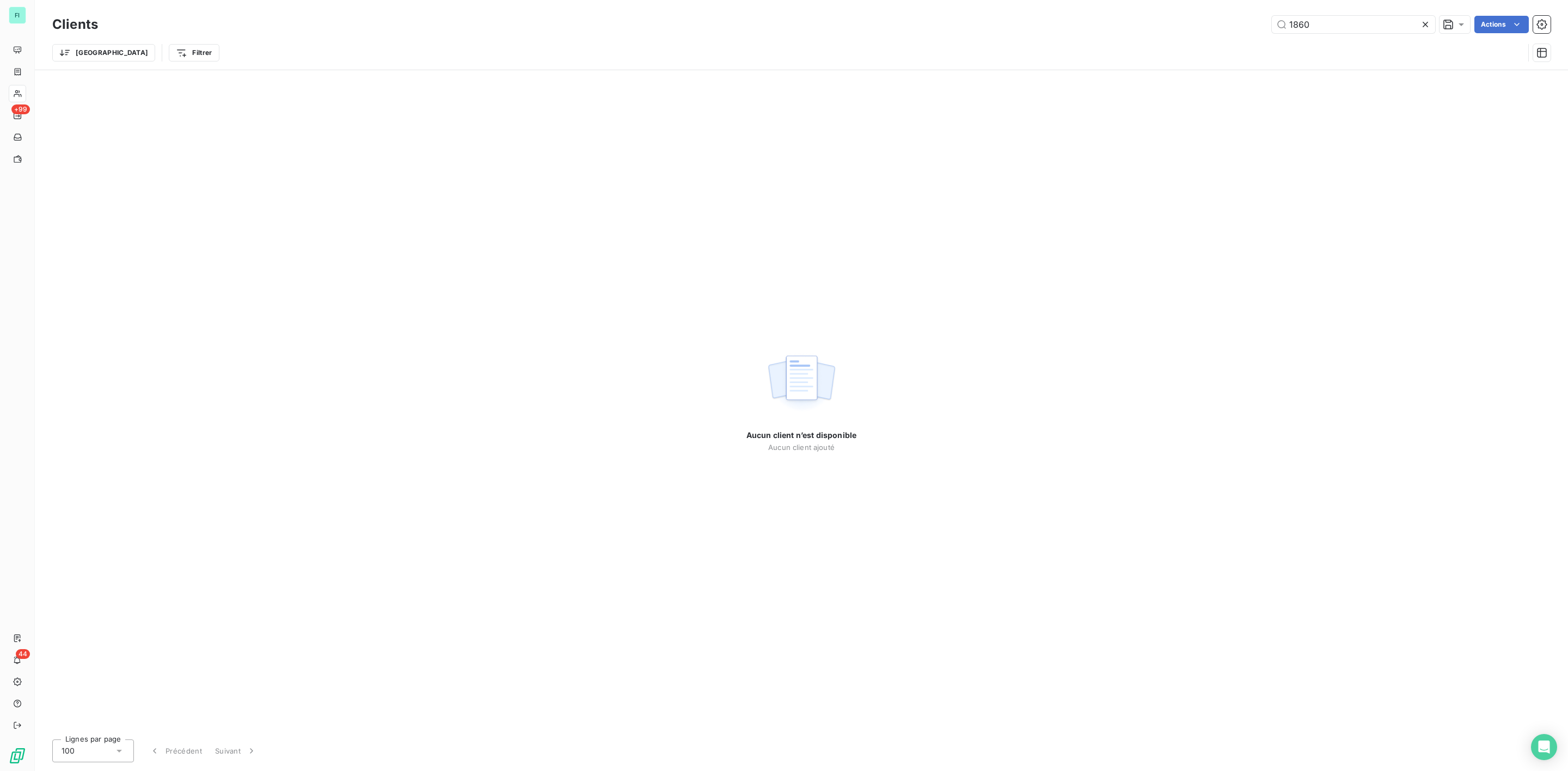
drag, startPoint x: 1349, startPoint y: 26, endPoint x: 1003, endPoint y: 26, distance: 346.0
click at [1016, 26] on div "1860 Actions" at bounding box center [830, 24] width 1440 height 18
drag, startPoint x: 1303, startPoint y: 21, endPoint x: 1365, endPoint y: 21, distance: 62.0
click at [1365, 21] on input "115569" at bounding box center [1353, 24] width 163 height 18
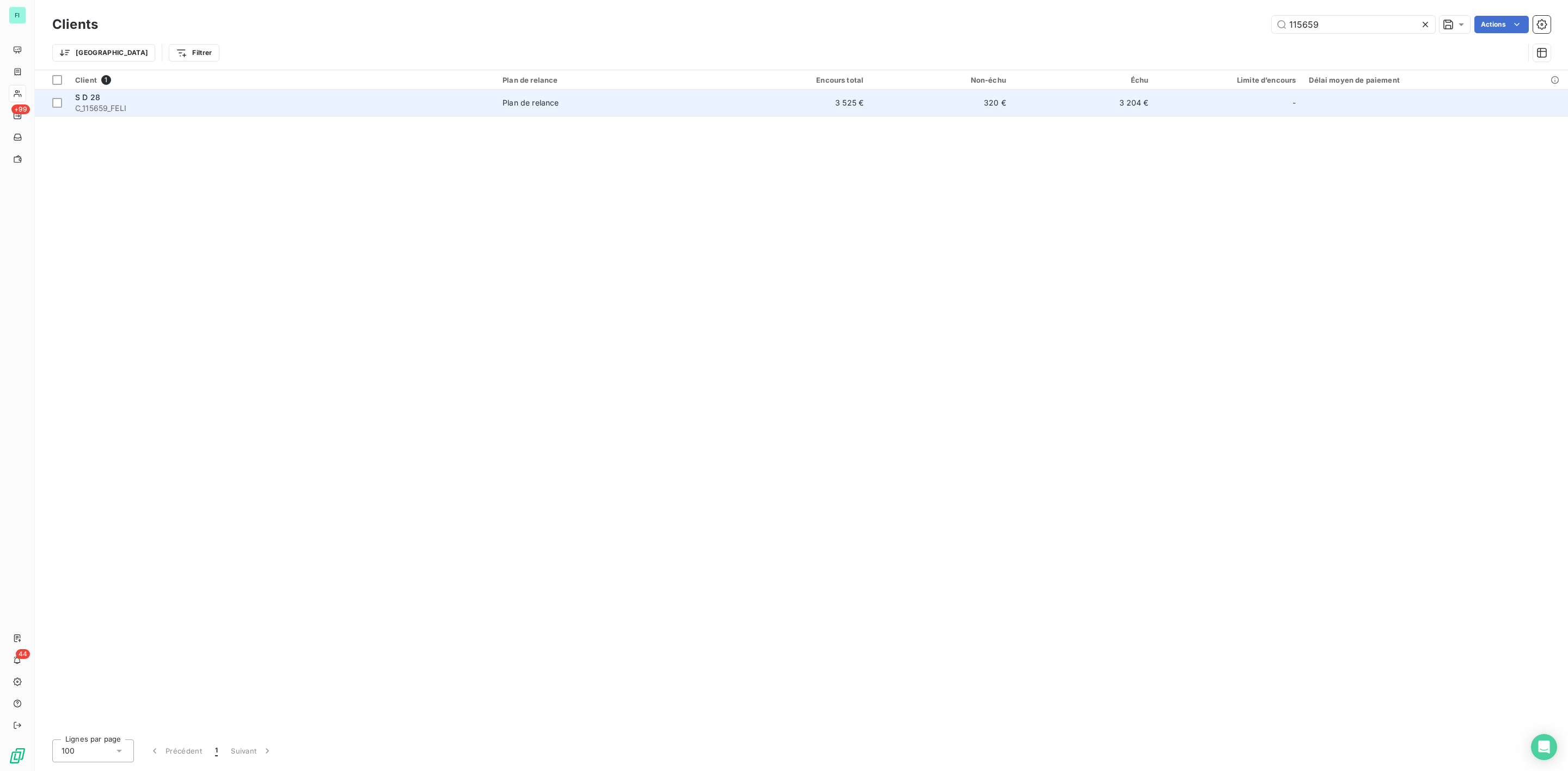
type input "115659"
click at [116, 108] on span "C_115659_FELI" at bounding box center [282, 108] width 415 height 11
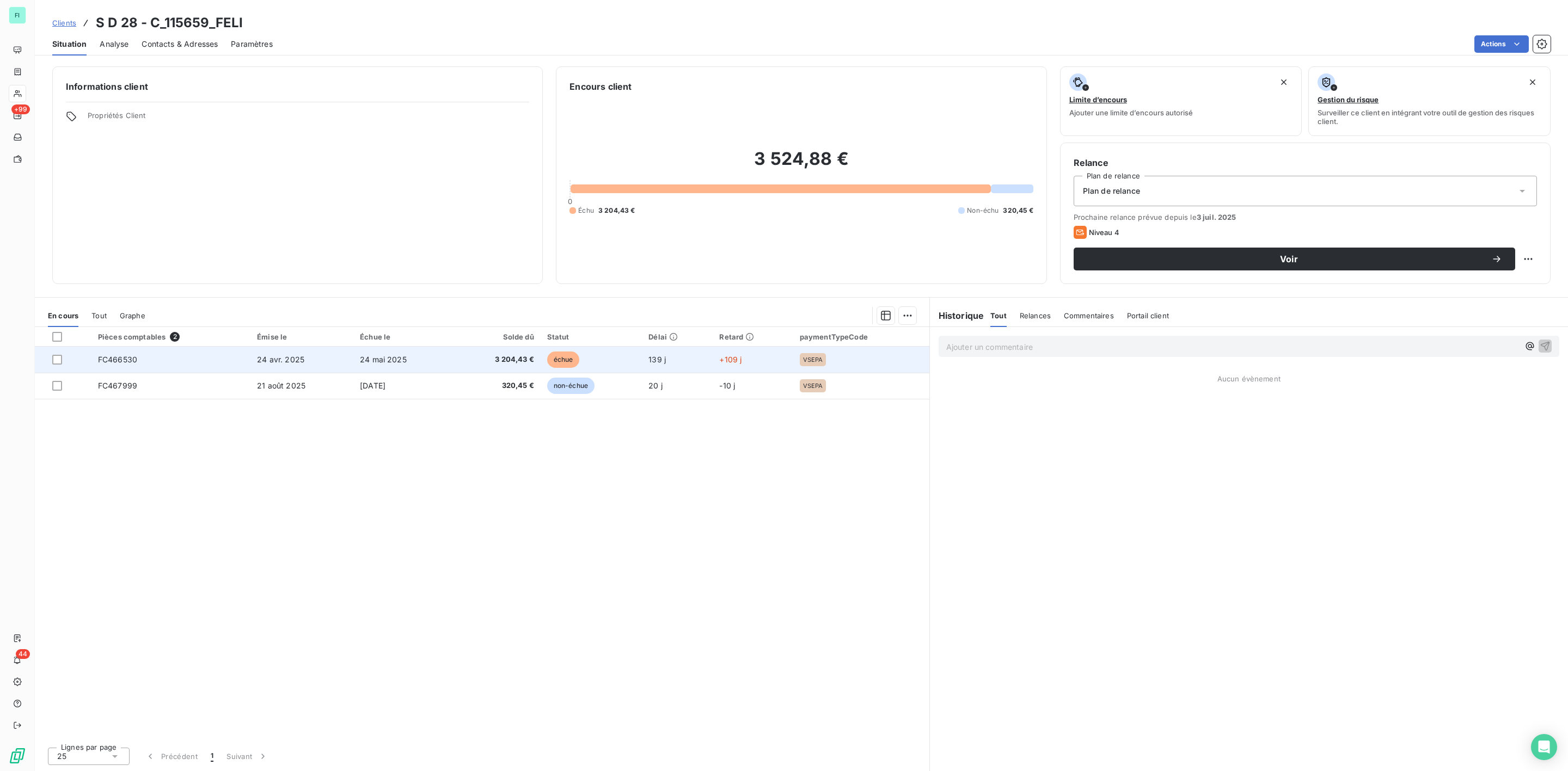
click at [141, 363] on td "FC466530" at bounding box center [170, 360] width 159 height 26
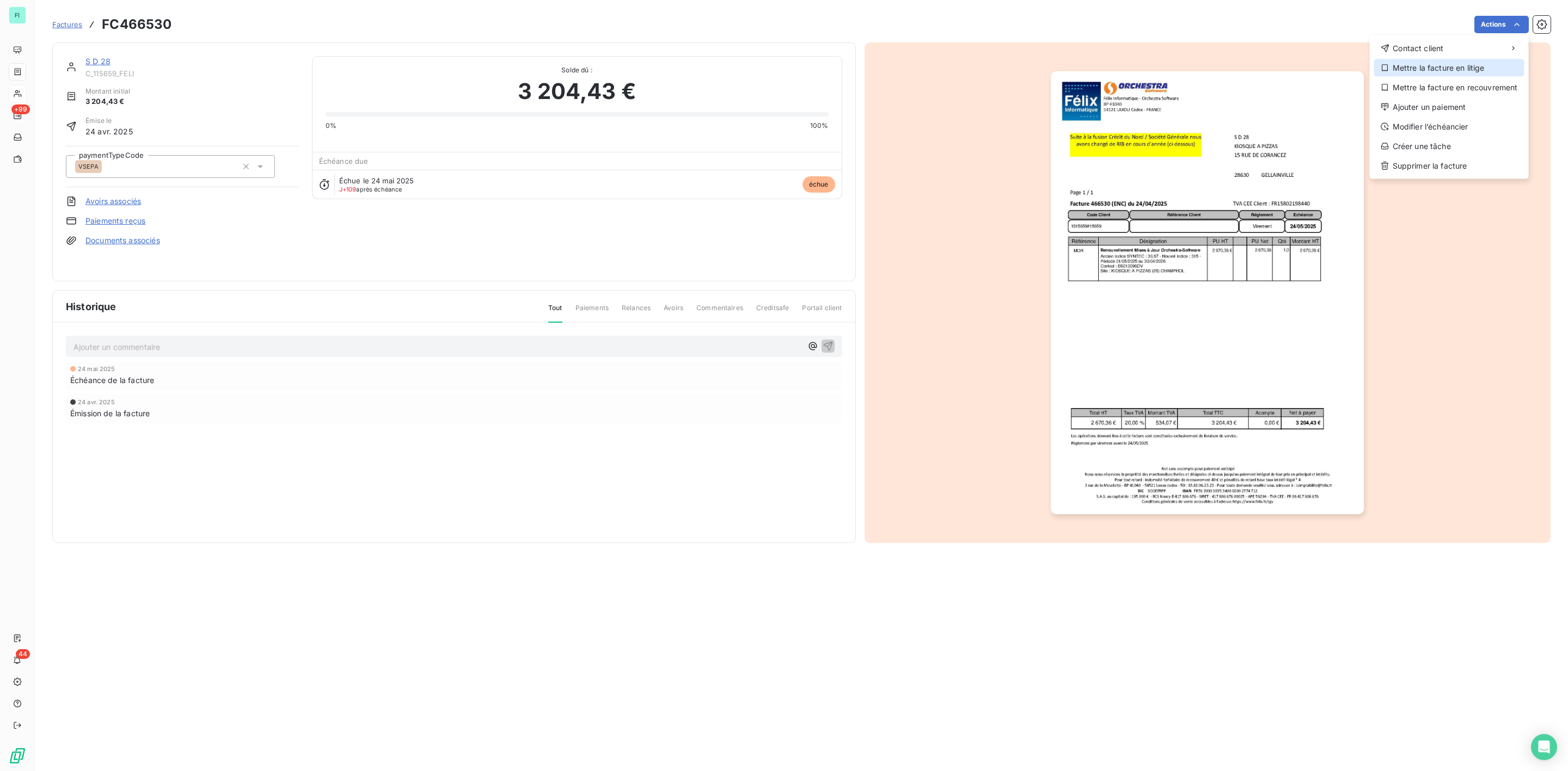
click at [1418, 65] on div "Mettre la facture en litige" at bounding box center [1449, 68] width 150 height 18
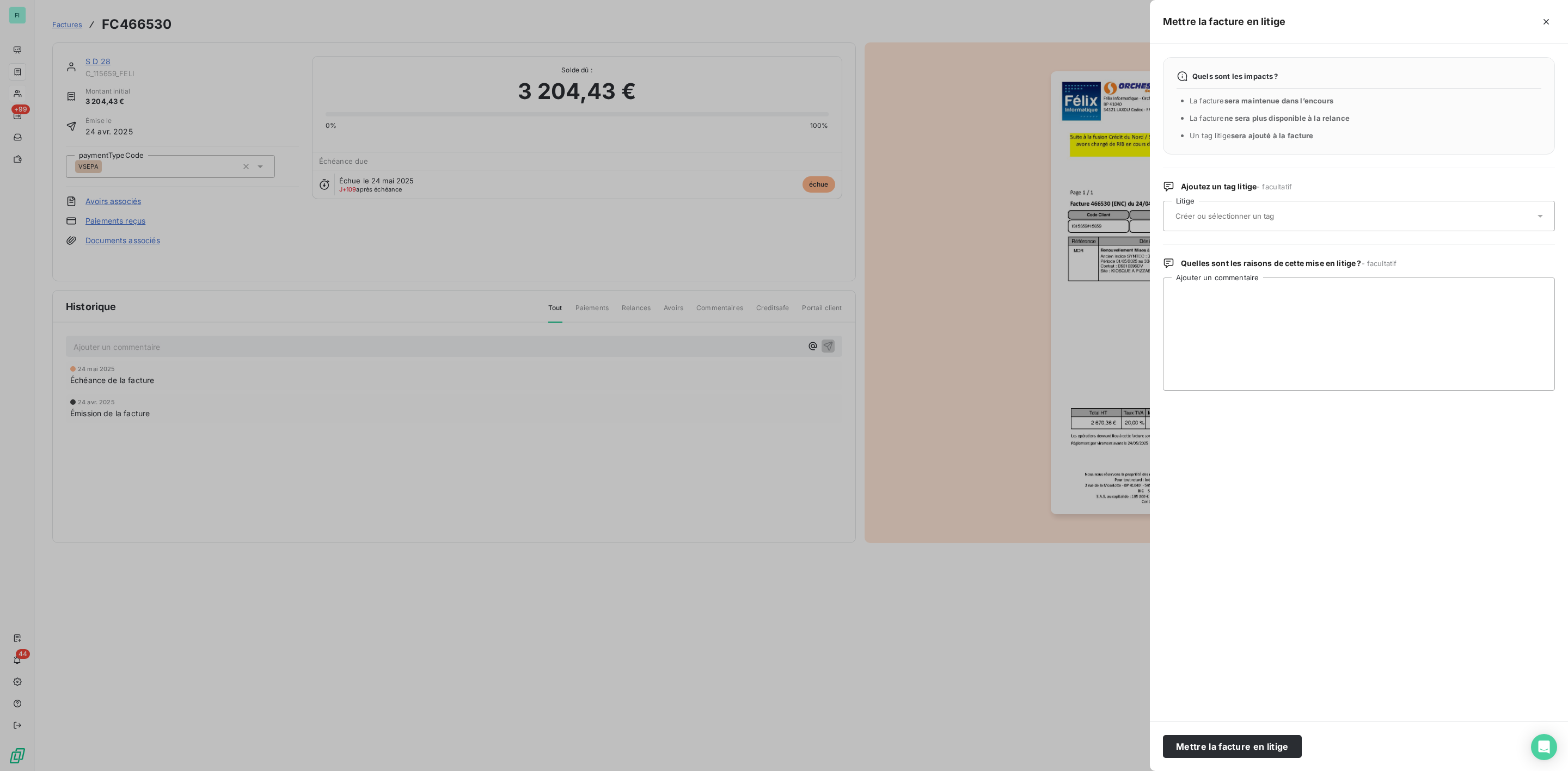
click at [1216, 221] on input "text" at bounding box center [1253, 216] width 158 height 10
type input "exr"
click at [1207, 268] on span "EXR - Seb" at bounding box center [1203, 270] width 29 height 7
click at [1217, 294] on textarea "Ajouter un commentaire" at bounding box center [1359, 334] width 392 height 113
paste textarea "De : [PERSON_NAME] <[EMAIL_ADDRESS][PERSON_NAME][DOMAIN_NAME]> Envoyé : lundi 1…"
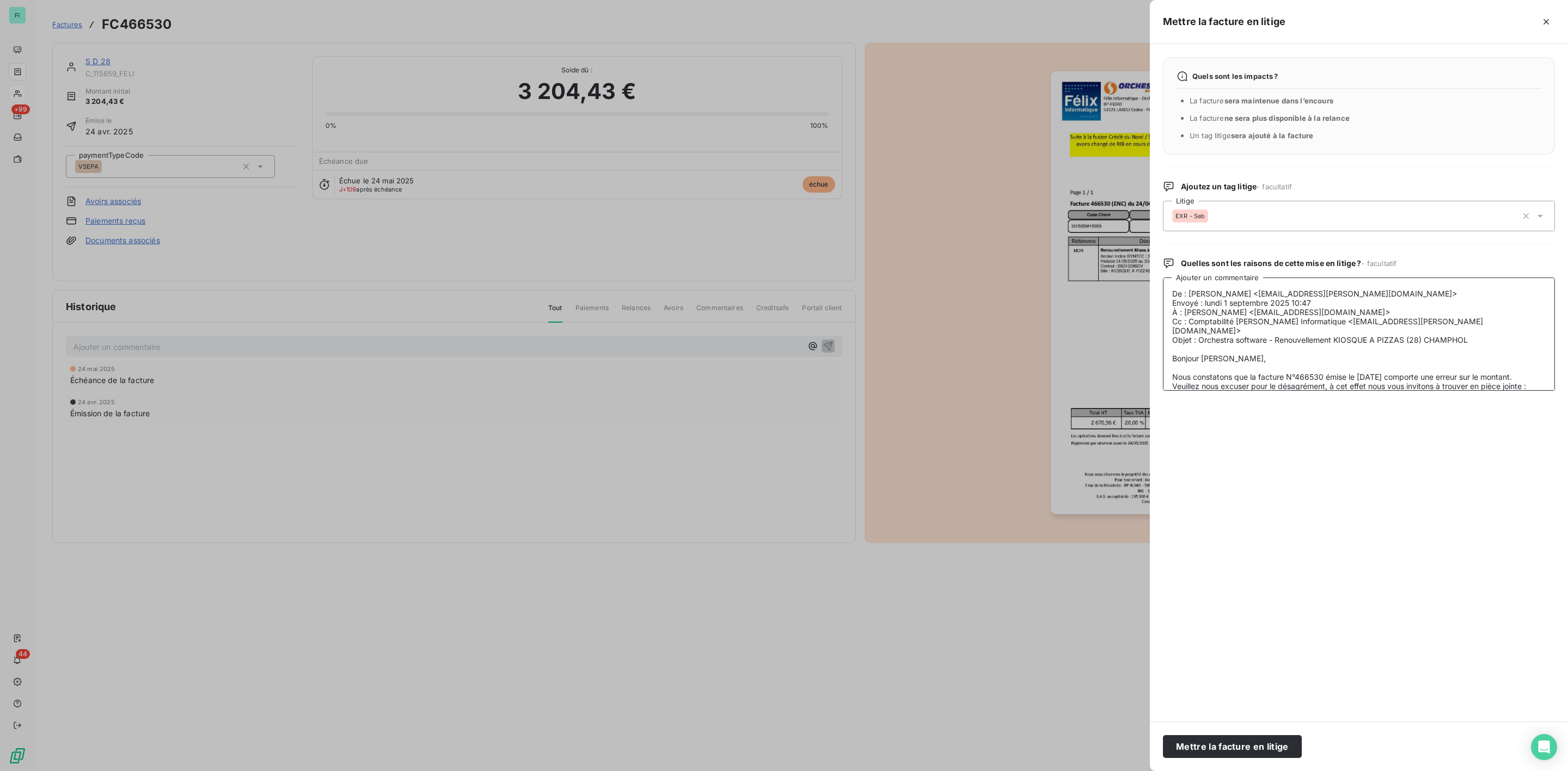
scroll to position [169, 0]
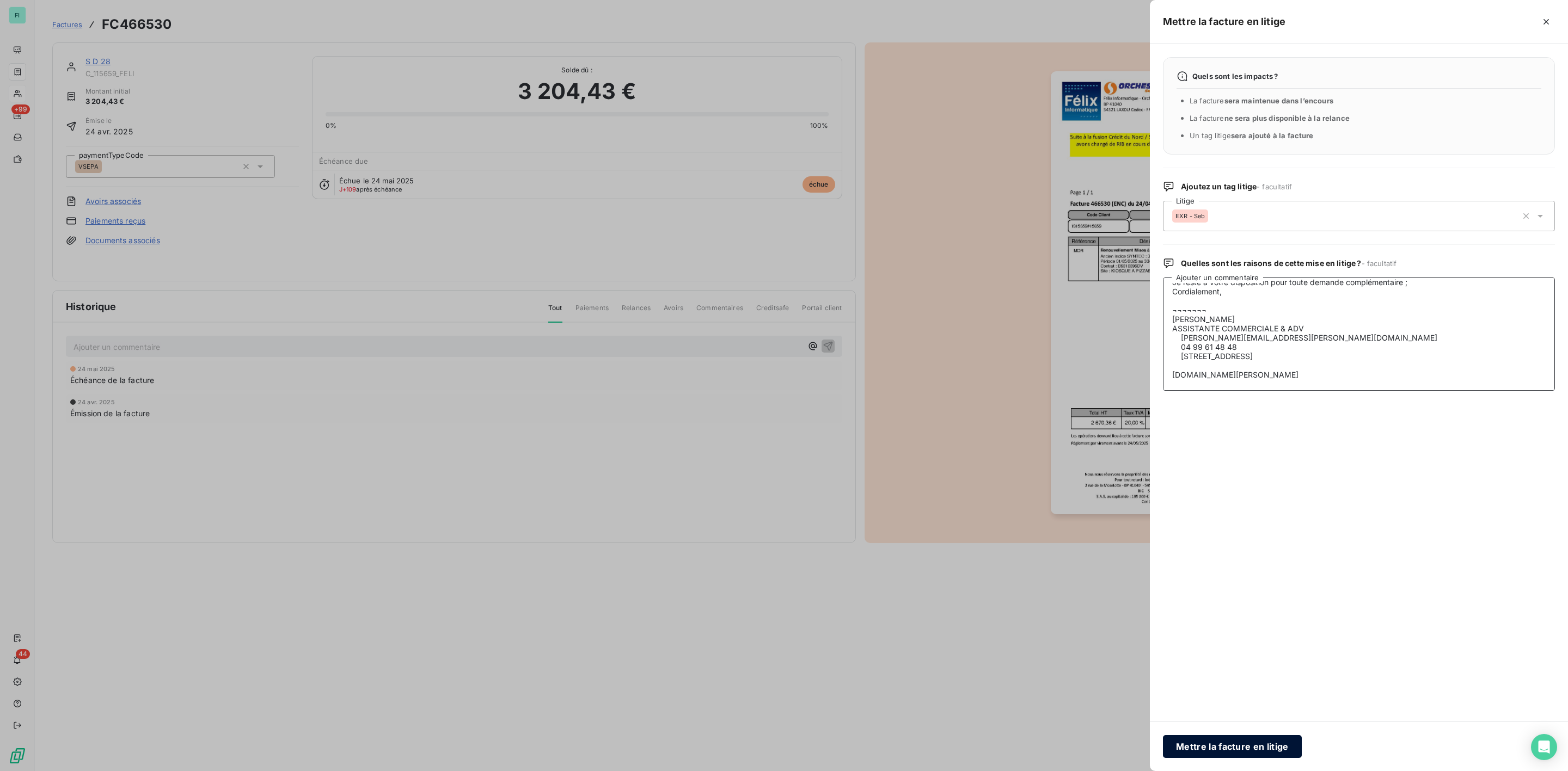
type textarea "De : [PERSON_NAME] <[EMAIL_ADDRESS][PERSON_NAME][DOMAIN_NAME]> Envoyé : lundi 1…"
click at [1214, 740] on button "Mettre la facture en litige" at bounding box center [1233, 747] width 139 height 23
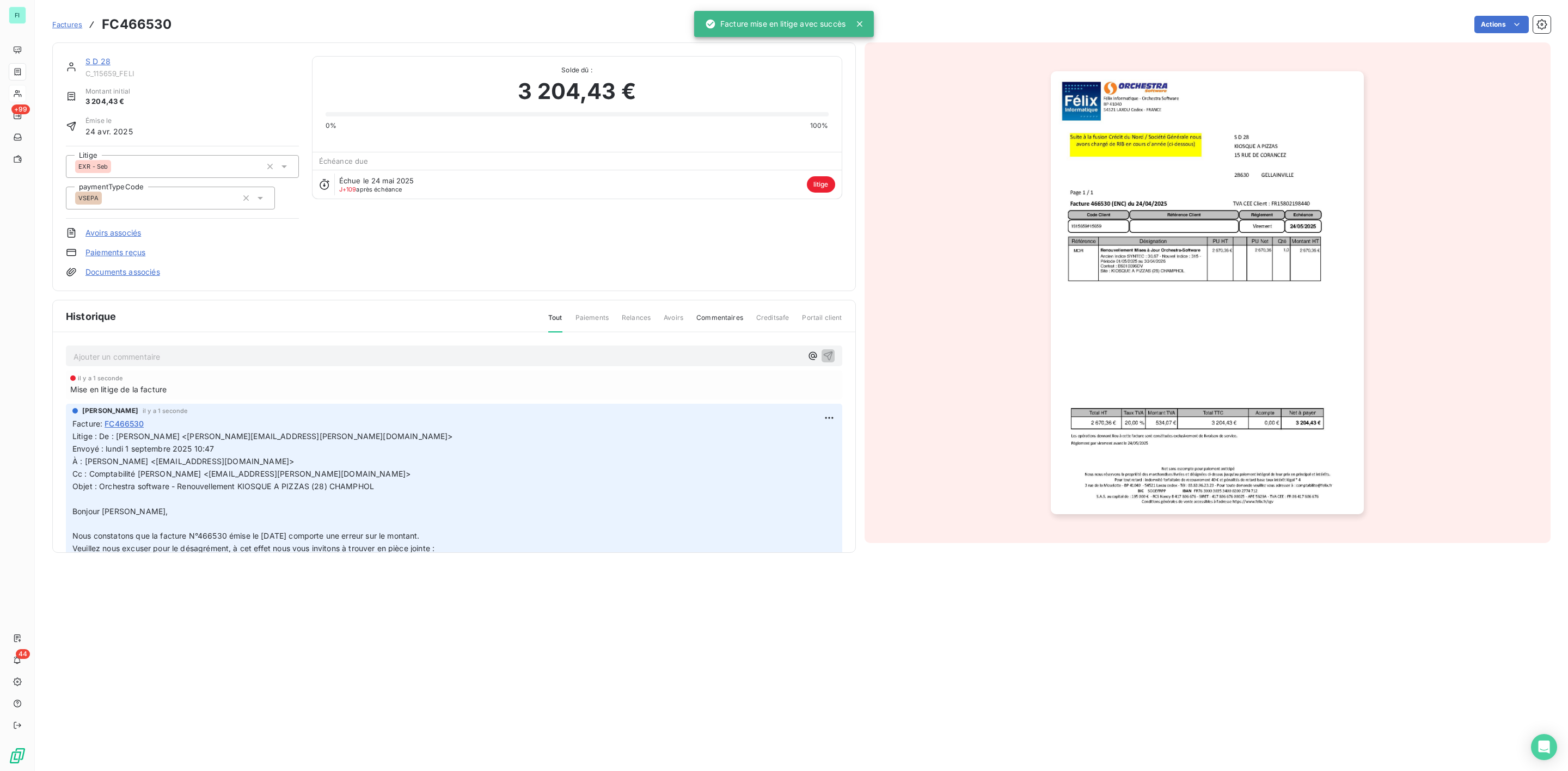
click at [102, 63] on link "S D 28" at bounding box center [97, 61] width 25 height 9
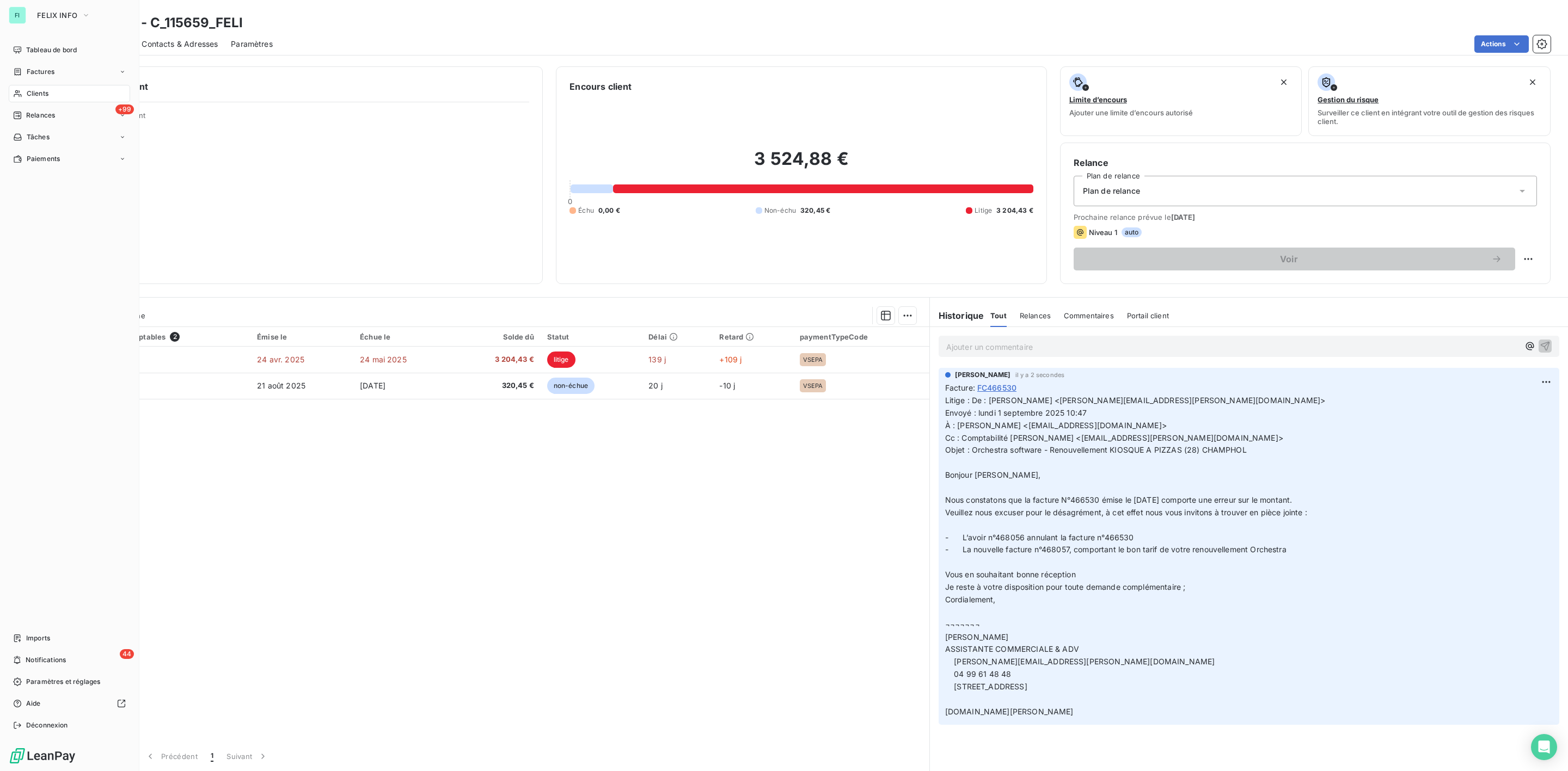
click at [33, 93] on span "Clients" at bounding box center [38, 94] width 22 height 10
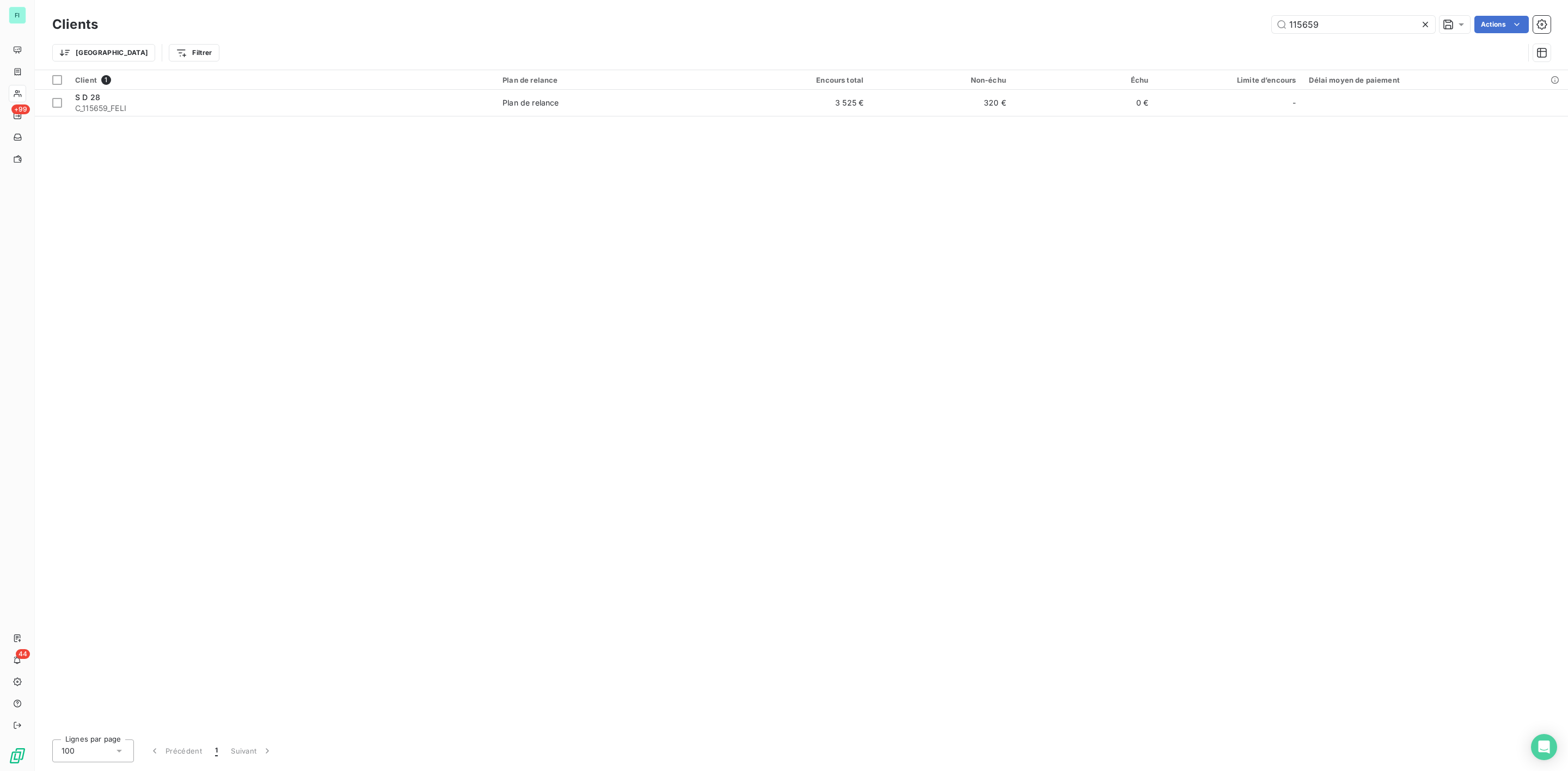
drag, startPoint x: 1351, startPoint y: 23, endPoint x: 1153, endPoint y: 24, distance: 198.0
click at [1185, 24] on div "115659 Actions" at bounding box center [830, 24] width 1440 height 18
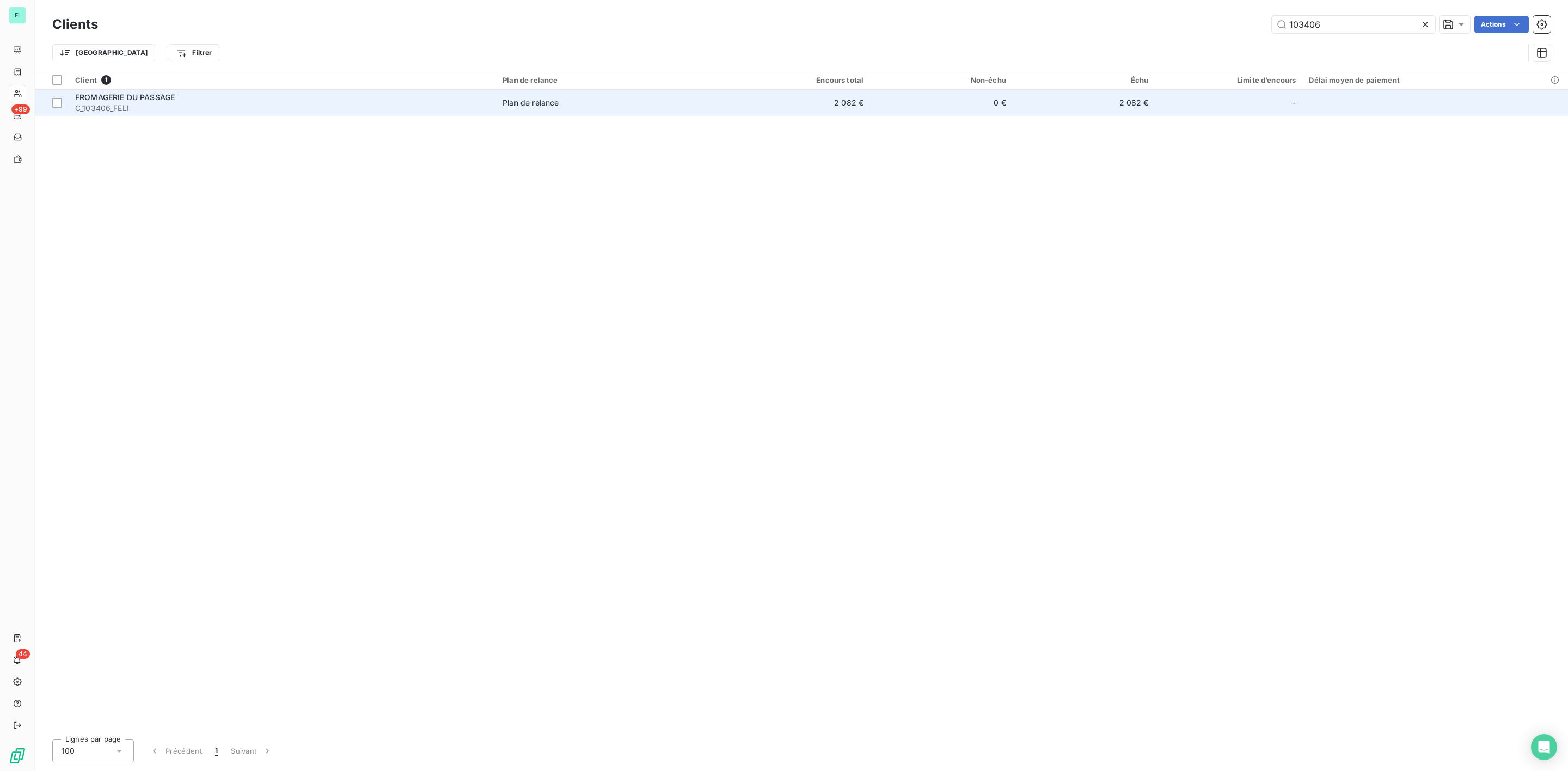
type input "103406"
click at [154, 95] on span "FROMAGERIE DU PASSAGE" at bounding box center [125, 97] width 100 height 9
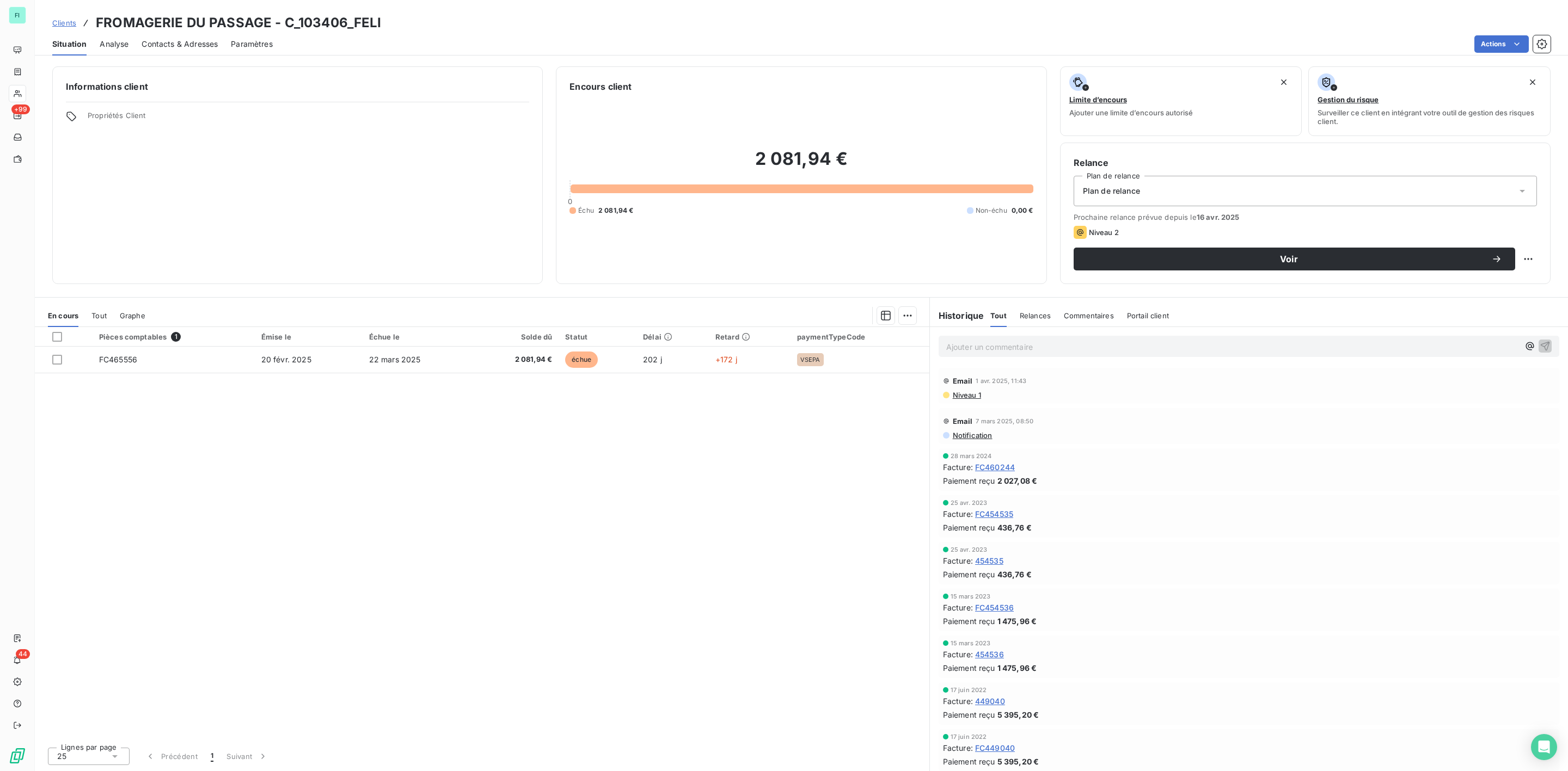
click at [205, 41] on span "Contacts & Adresses" at bounding box center [180, 44] width 76 height 11
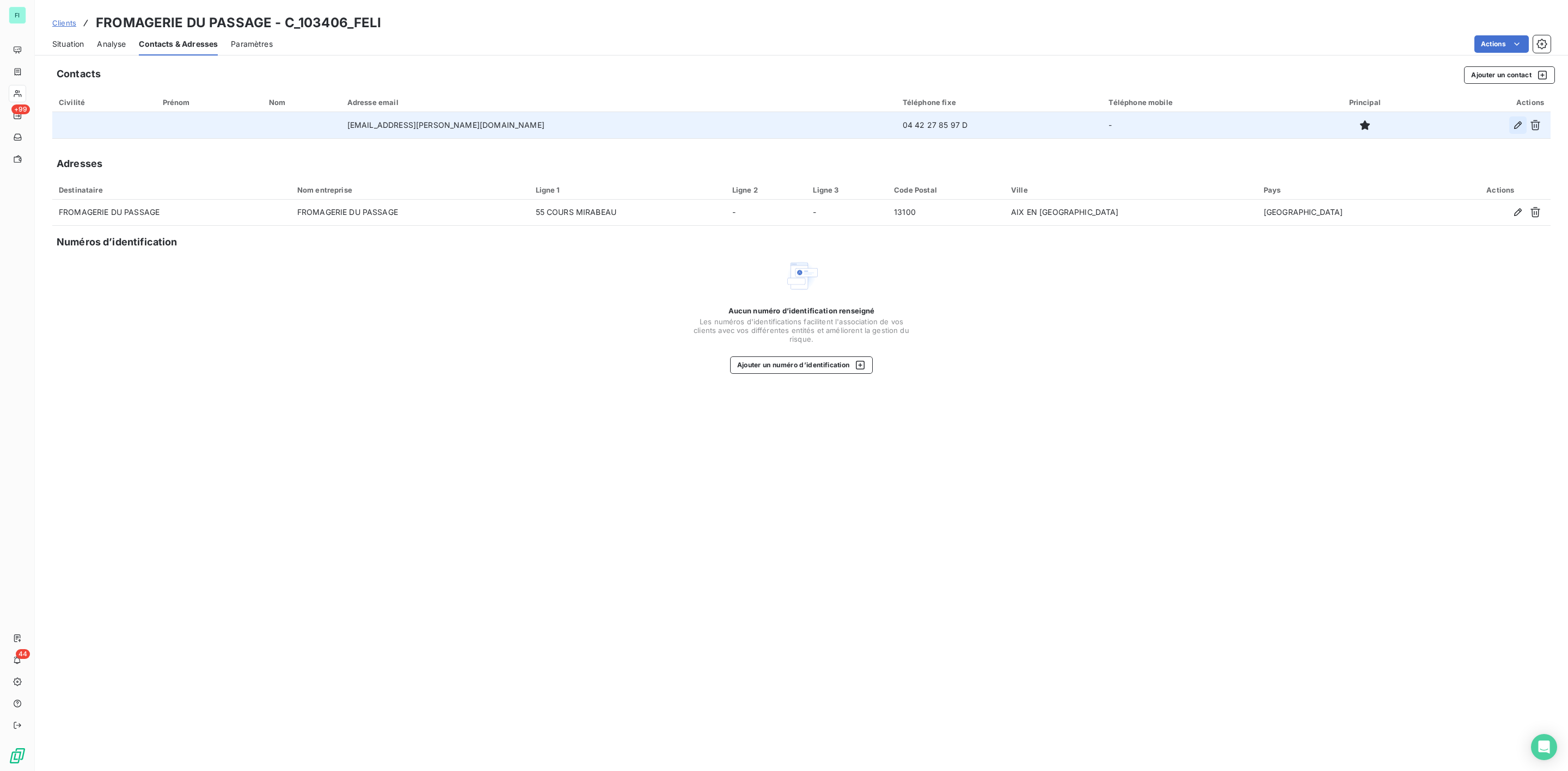
click at [1518, 126] on icon "button" at bounding box center [1518, 125] width 11 height 11
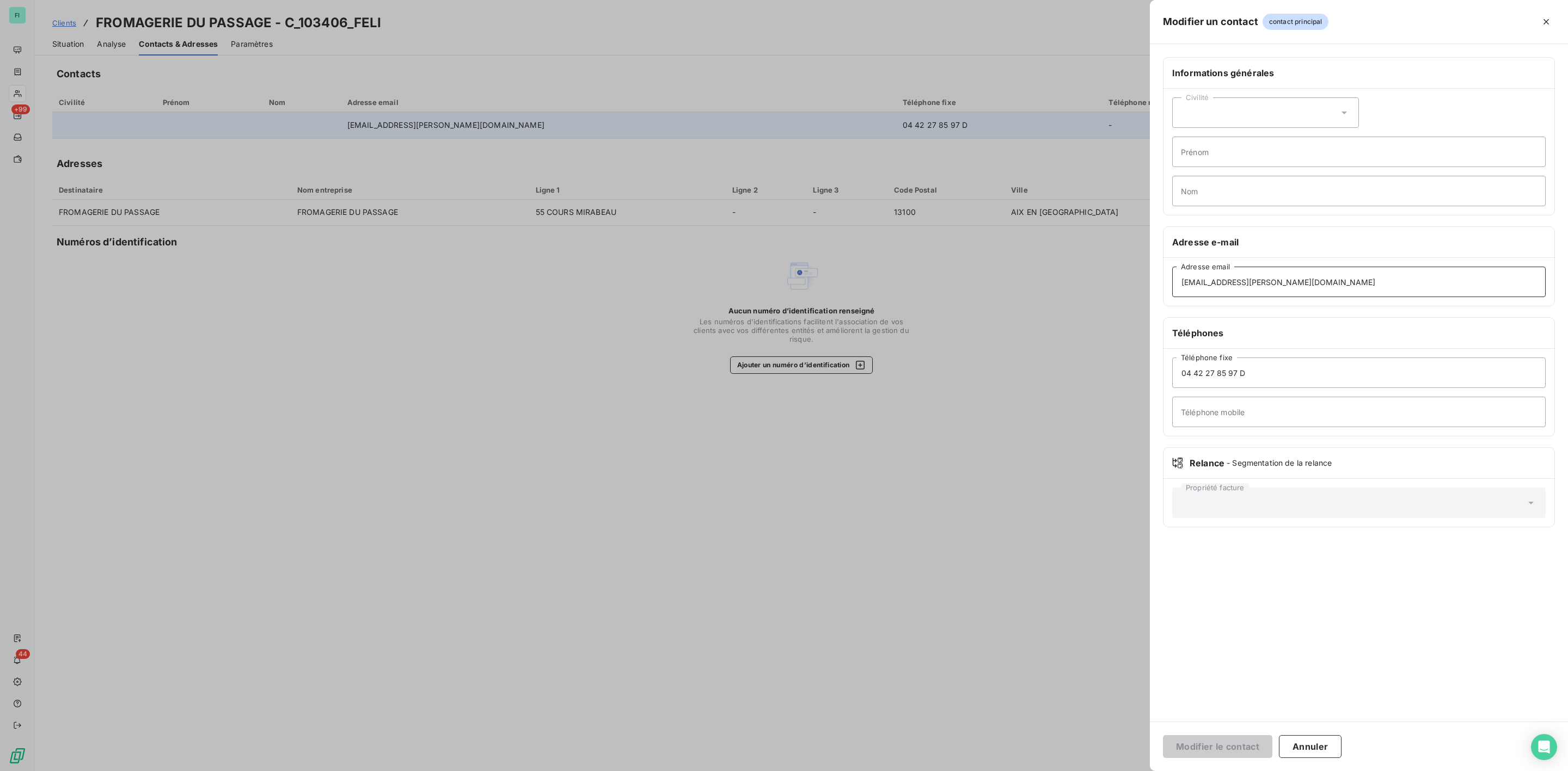
drag, startPoint x: 1267, startPoint y: 282, endPoint x: 998, endPoint y: 282, distance: 269.0
click at [1039, 771] on div "Modifier un contact contact principal Informations générales Civilité Prénom No…" at bounding box center [784, 771] width 1568 height 0
paste input "fromagard"
type input "[EMAIL_ADDRESS][DOMAIN_NAME]"
click at [1225, 748] on button "Modifier le contact" at bounding box center [1218, 747] width 110 height 23
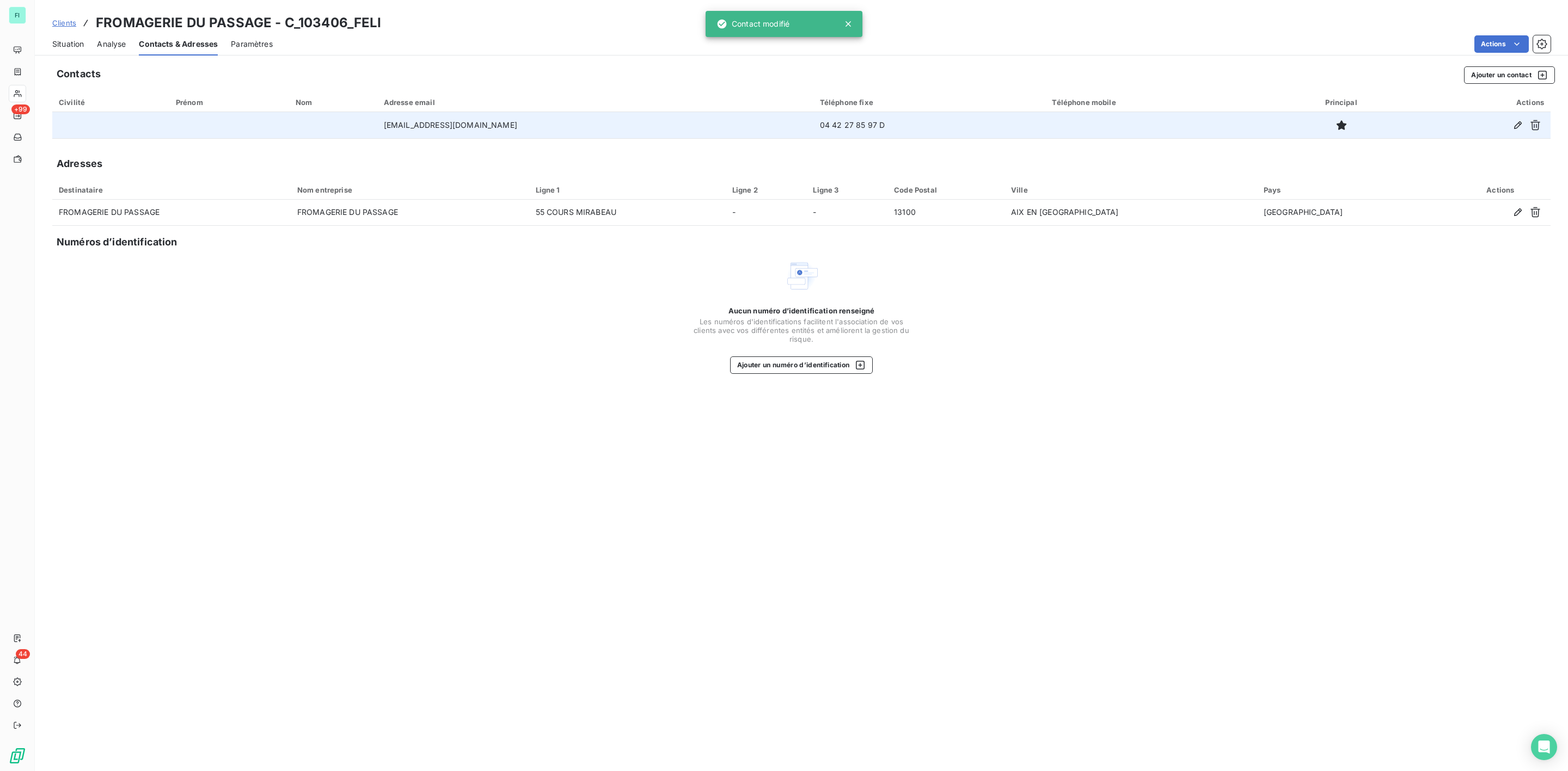
click at [75, 44] on span "Situation" at bounding box center [68, 44] width 32 height 11
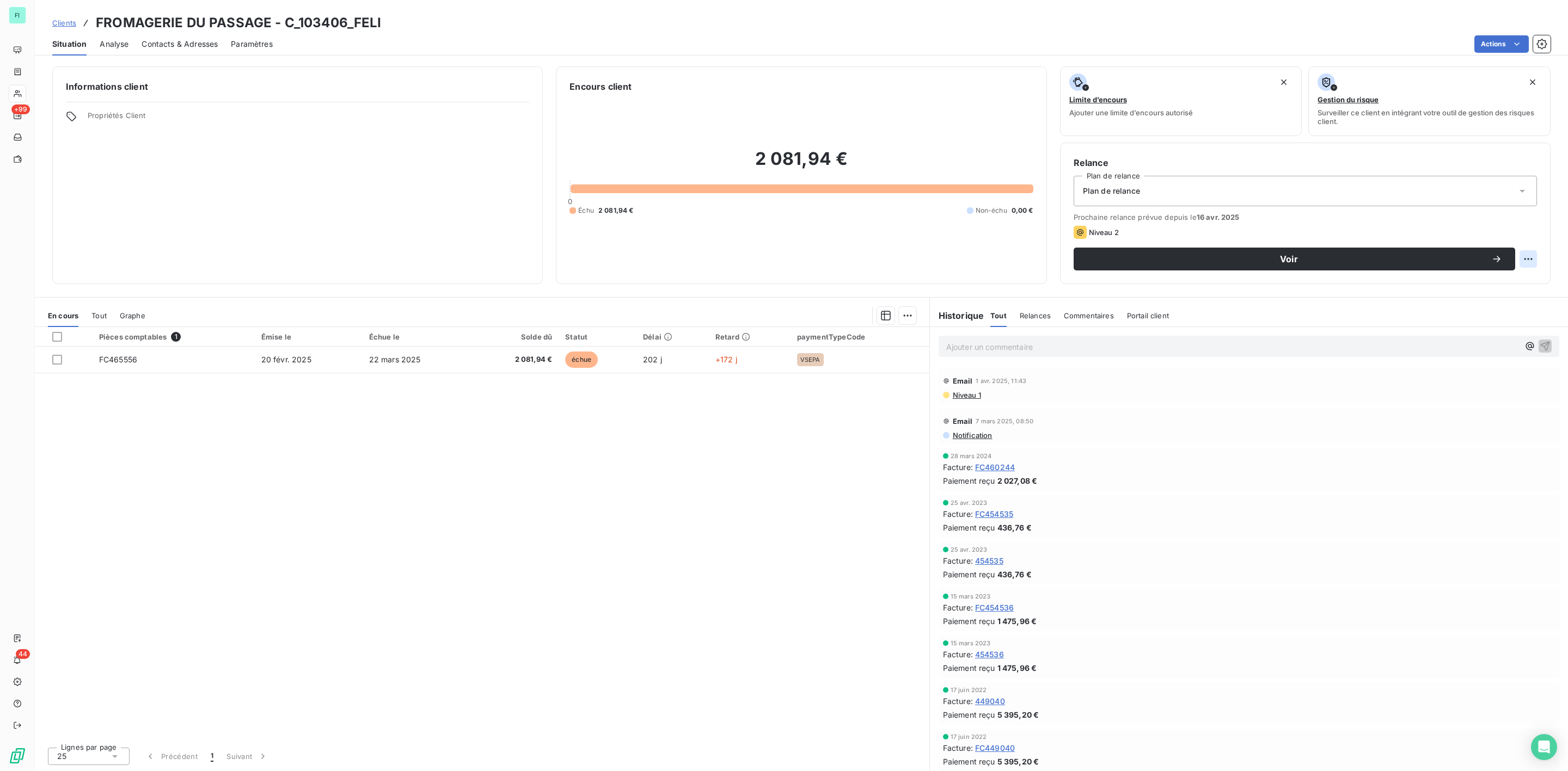
click at [1525, 258] on html "FI +99 44 Clients FROMAGERIE DU PASSAGE - C_103406_FELI Situation Analyse Conta…" at bounding box center [784, 385] width 1568 height 771
click at [1480, 282] on div "Replanifier cette action" at bounding box center [1483, 284] width 97 height 18
select select "8"
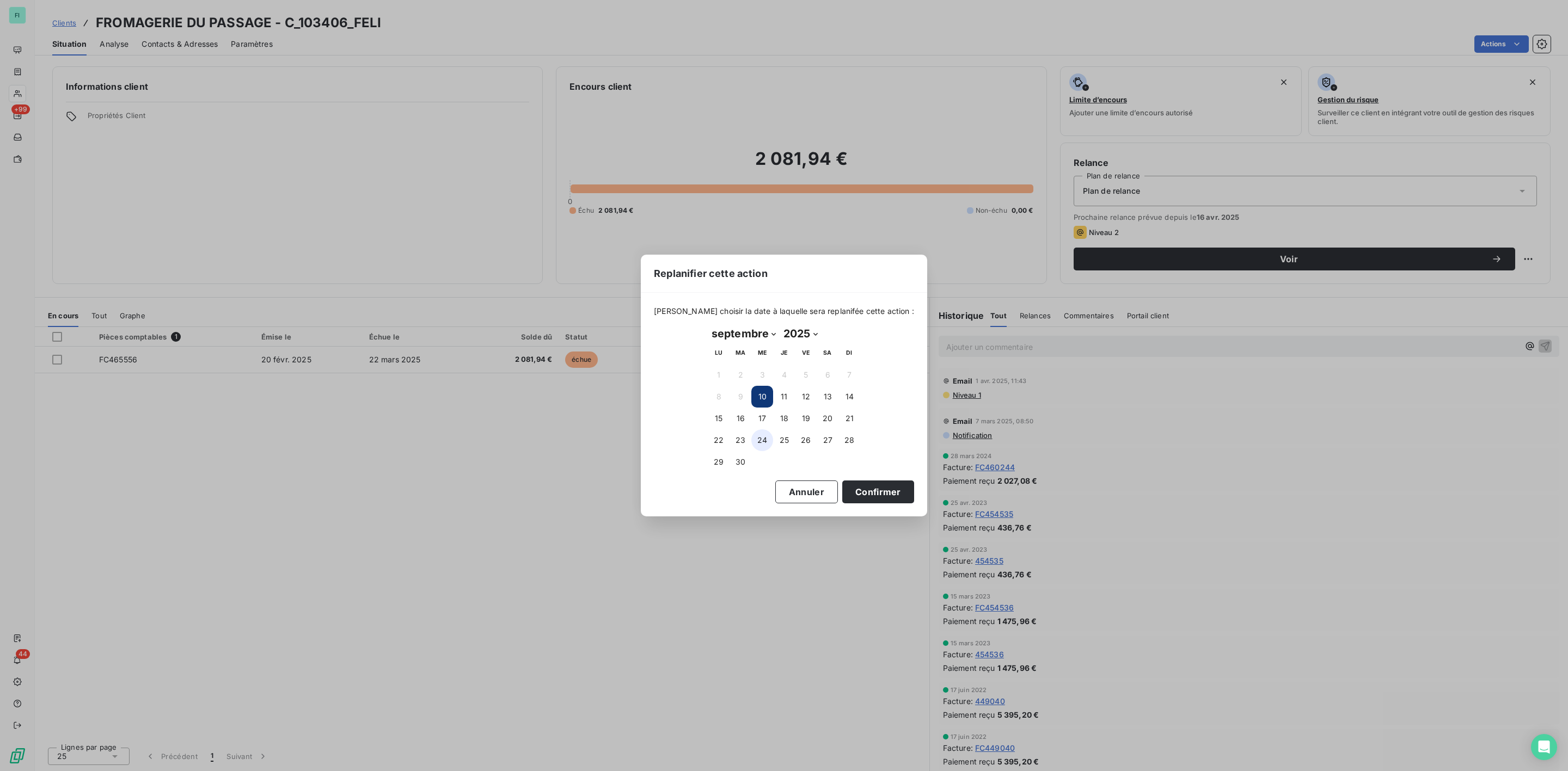
click at [761, 440] on button "24" at bounding box center [762, 441] width 22 height 22
click at [868, 492] on button "Confirmer" at bounding box center [878, 492] width 72 height 23
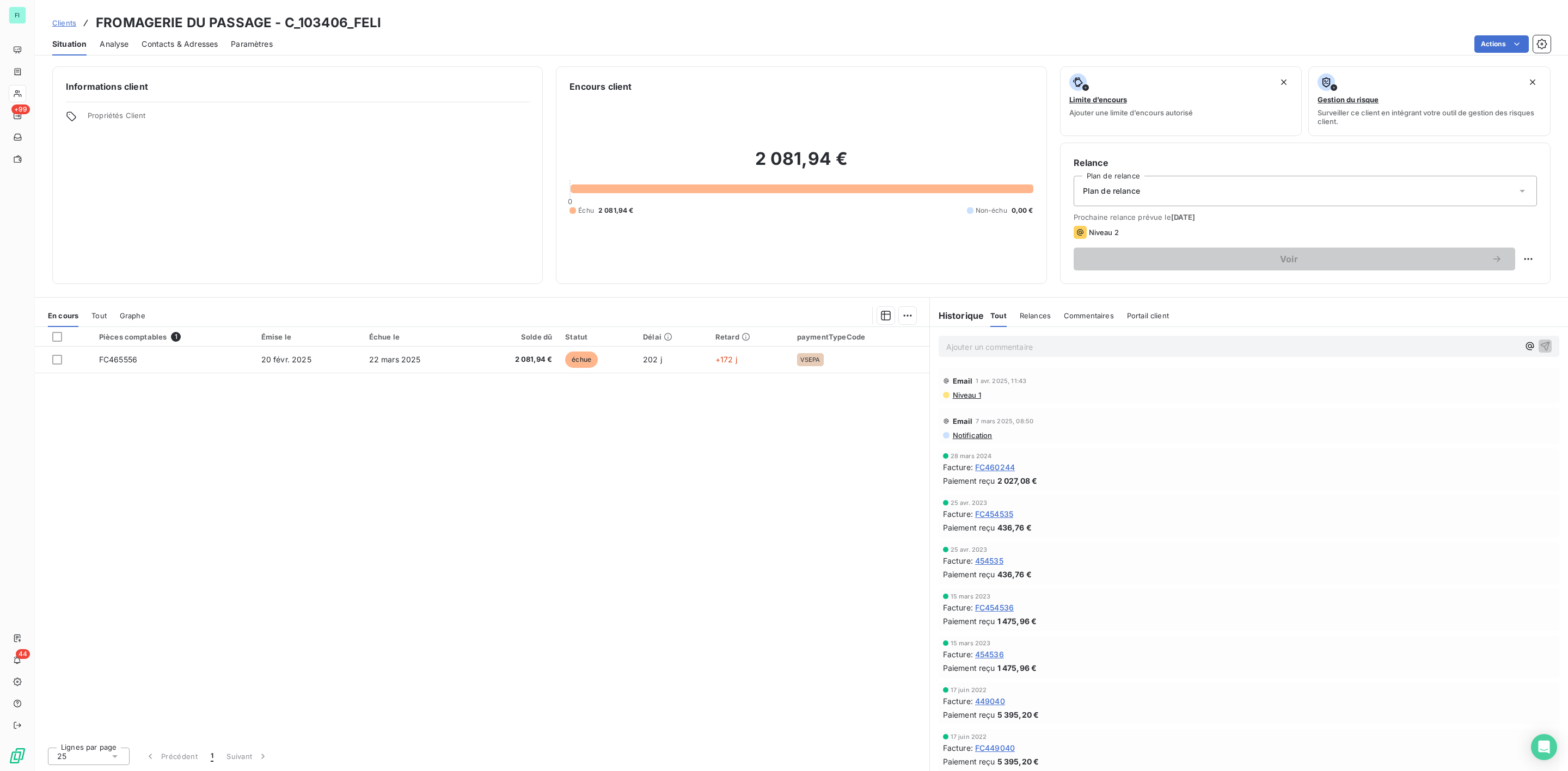
click at [188, 43] on span "Contacts & Adresses" at bounding box center [180, 44] width 76 height 11
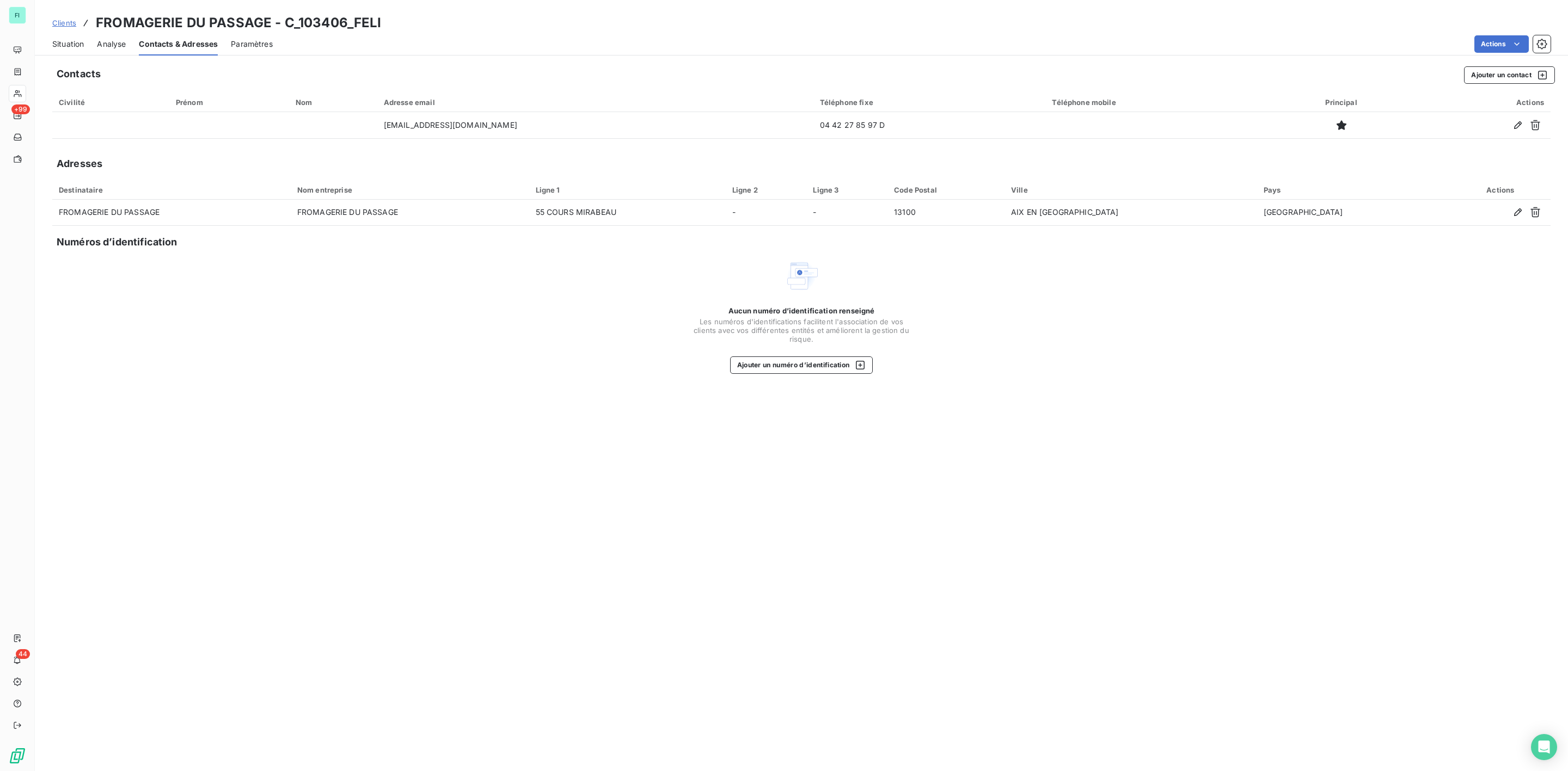
click at [75, 47] on span "Situation" at bounding box center [68, 44] width 32 height 11
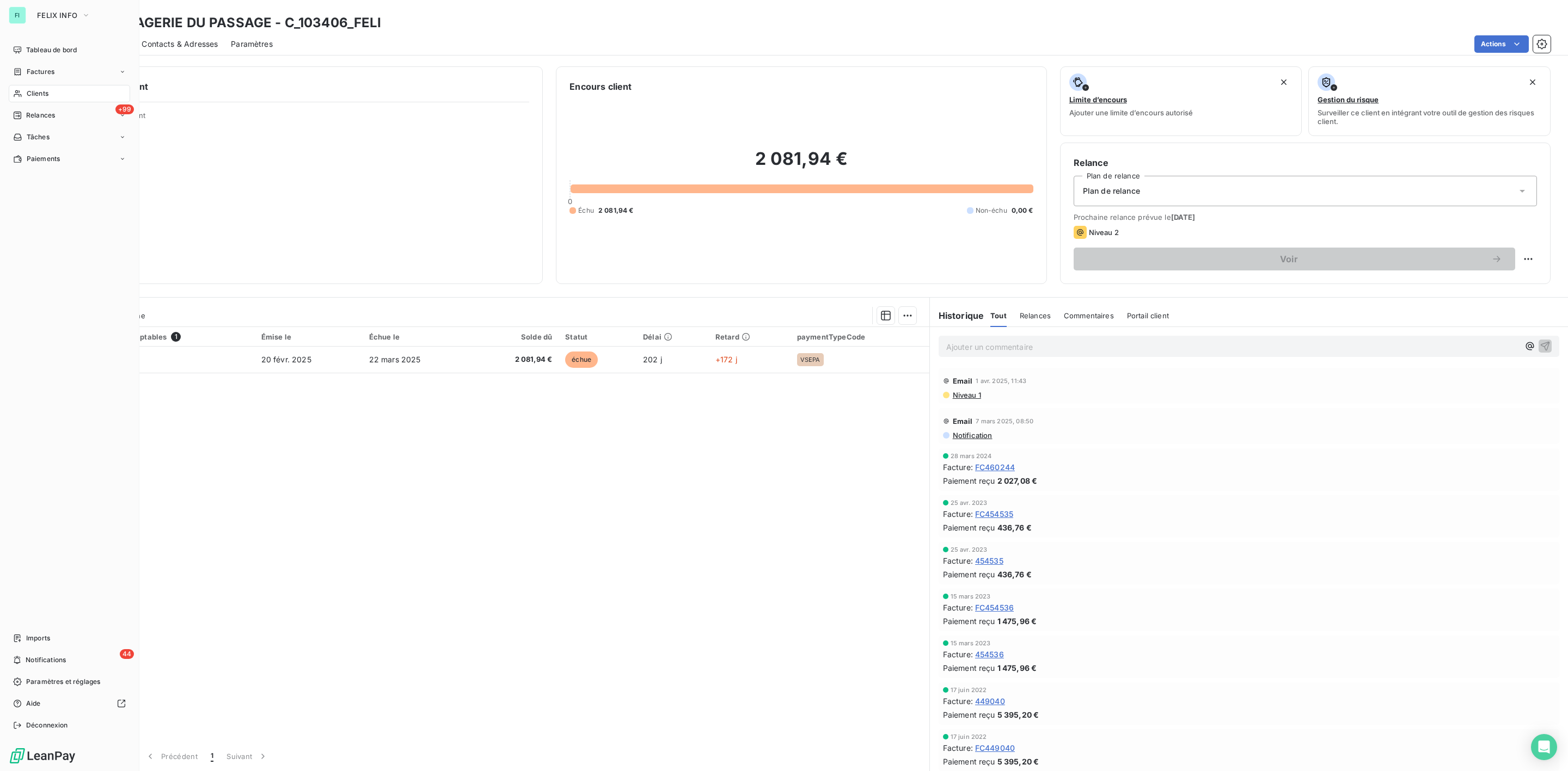
click at [29, 90] on span "Clients" at bounding box center [38, 94] width 22 height 10
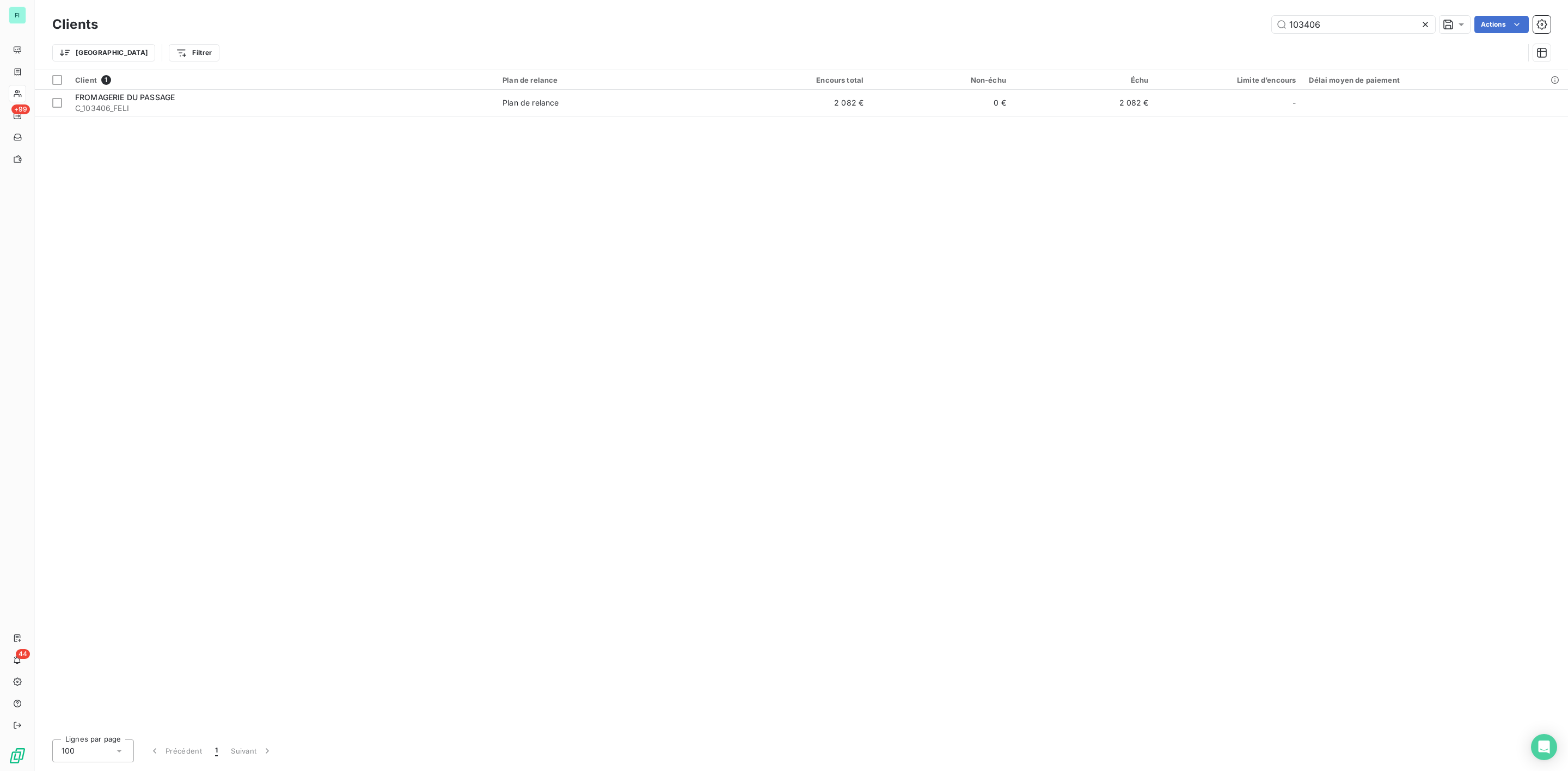
drag, startPoint x: 1339, startPoint y: 26, endPoint x: 1001, endPoint y: 29, distance: 338.0
click at [1023, 29] on div "103406 Actions" at bounding box center [830, 24] width 1440 height 18
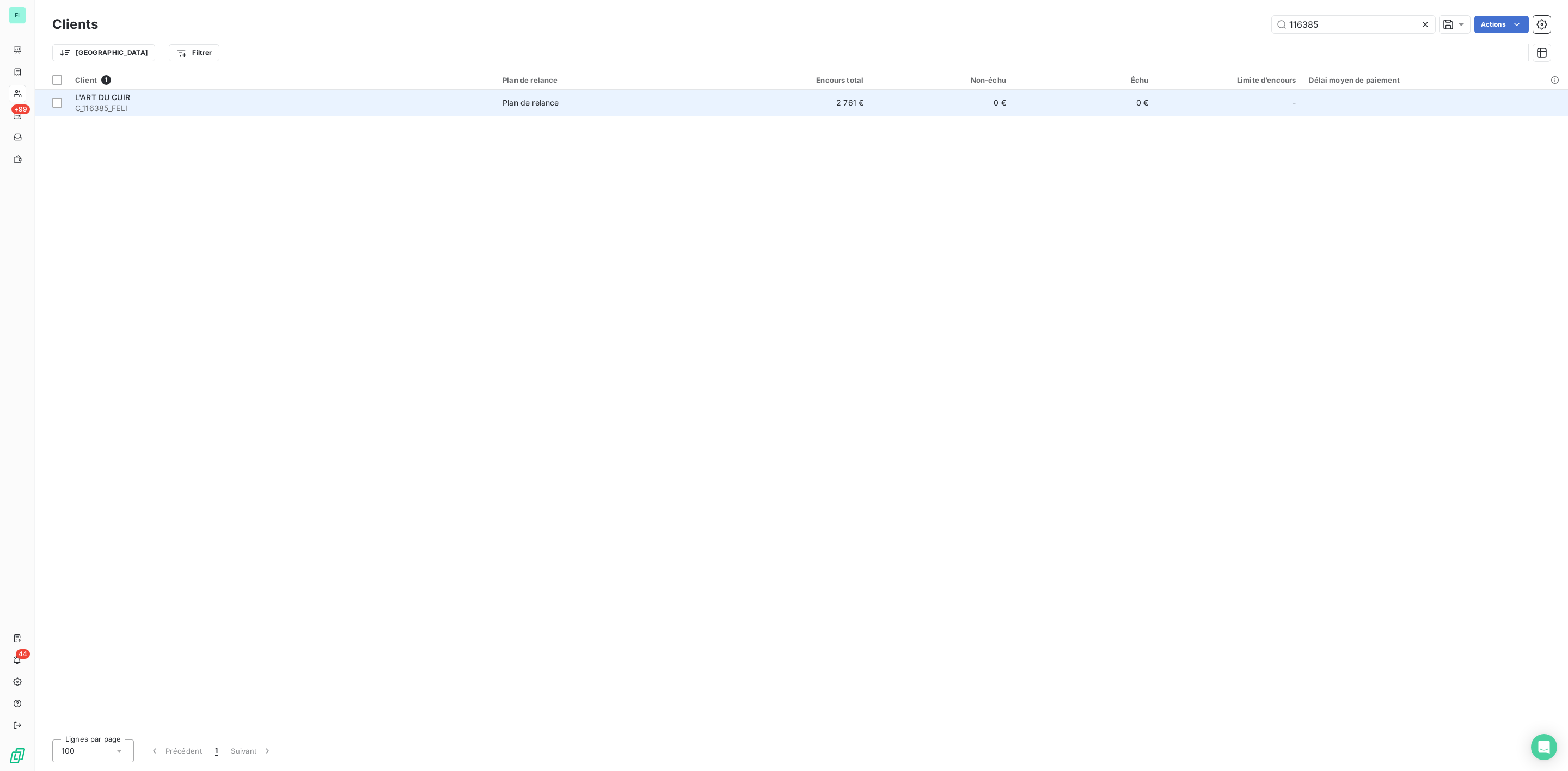
type input "116385"
click at [130, 106] on span "C_116385_FELI" at bounding box center [282, 108] width 415 height 11
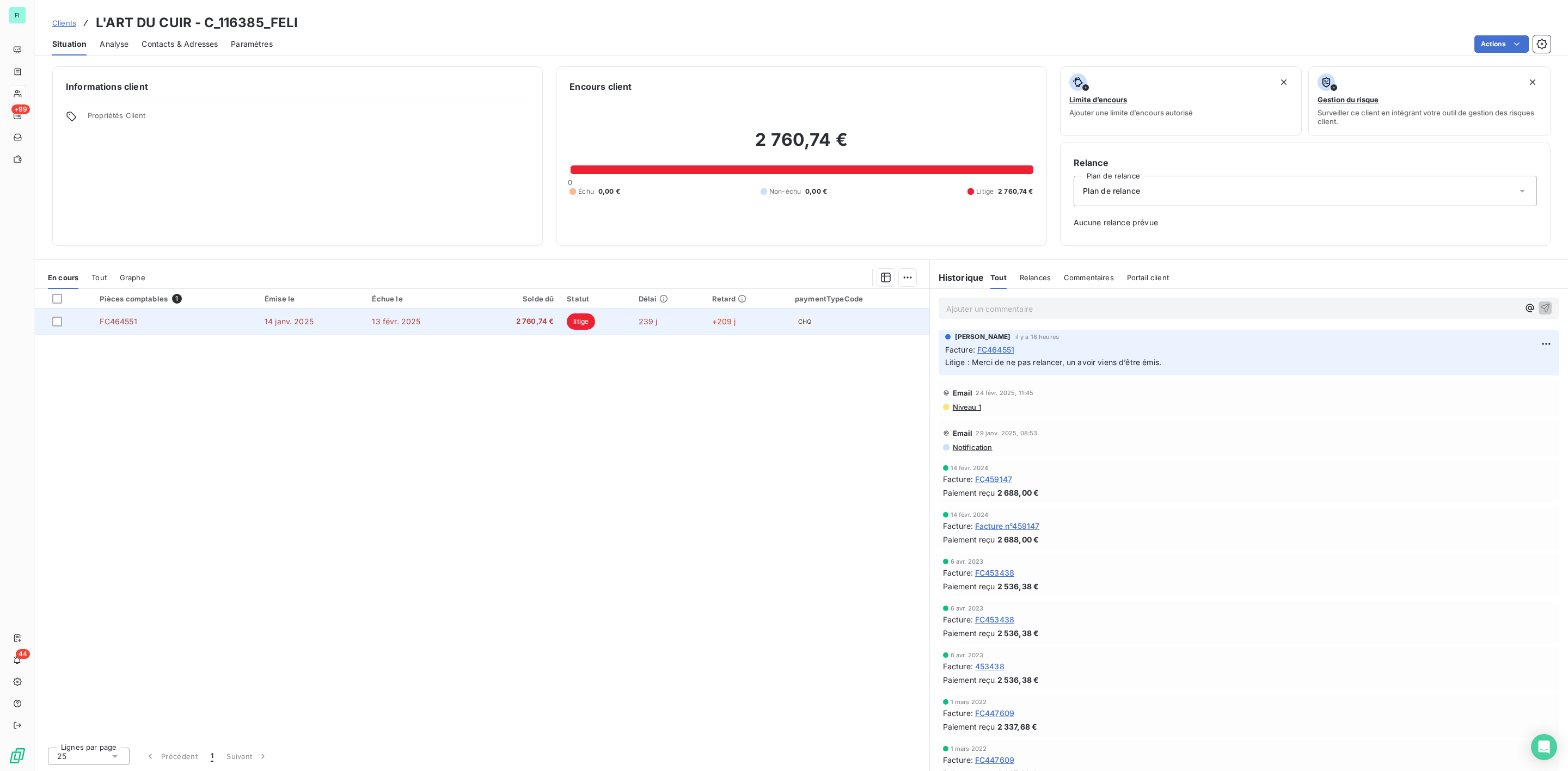
click at [525, 327] on span "2 760,74 €" at bounding box center [516, 322] width 75 height 11
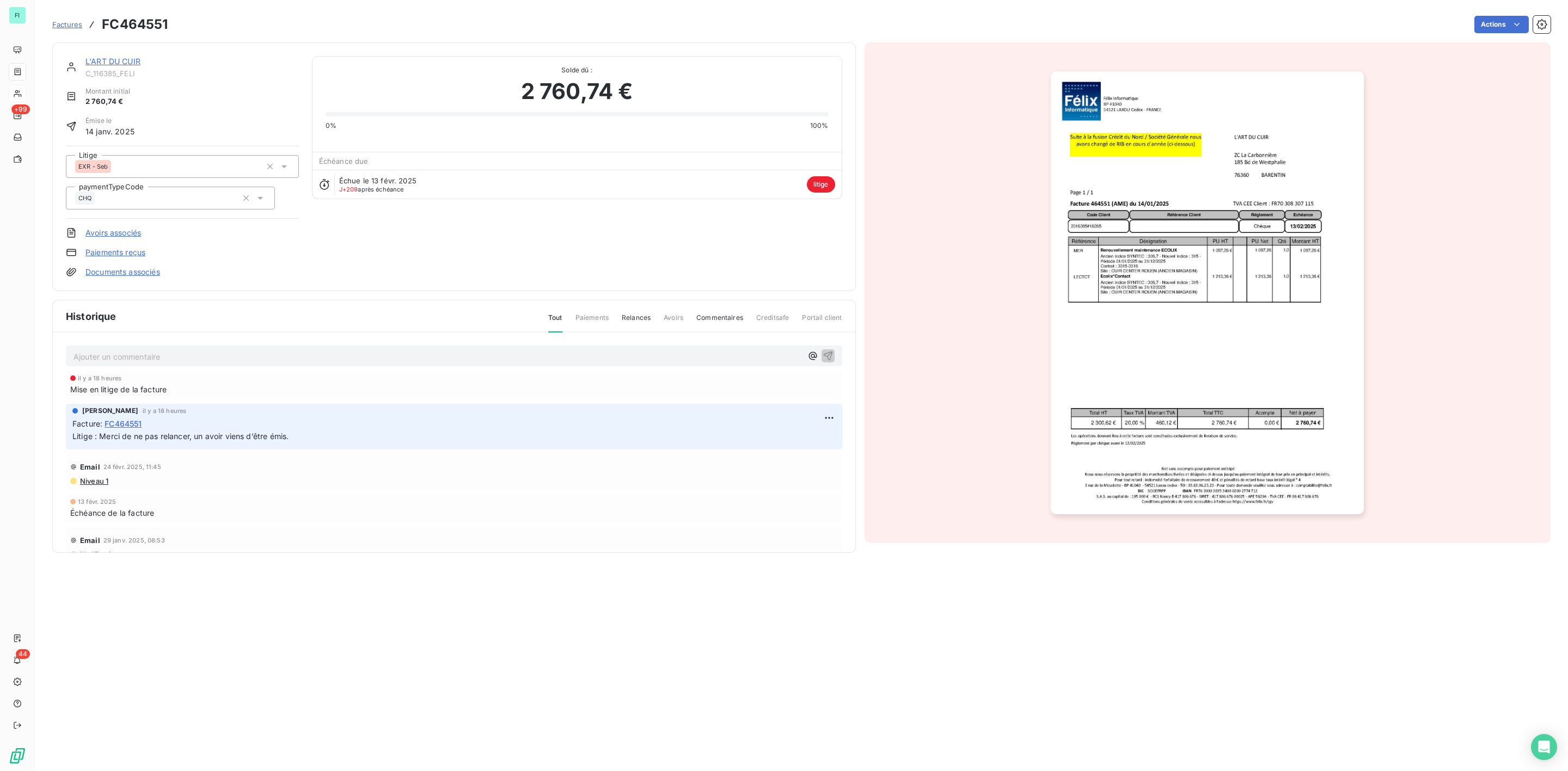
click at [110, 59] on link "L'ART DU CUIR" at bounding box center [113, 61] width 55 height 9
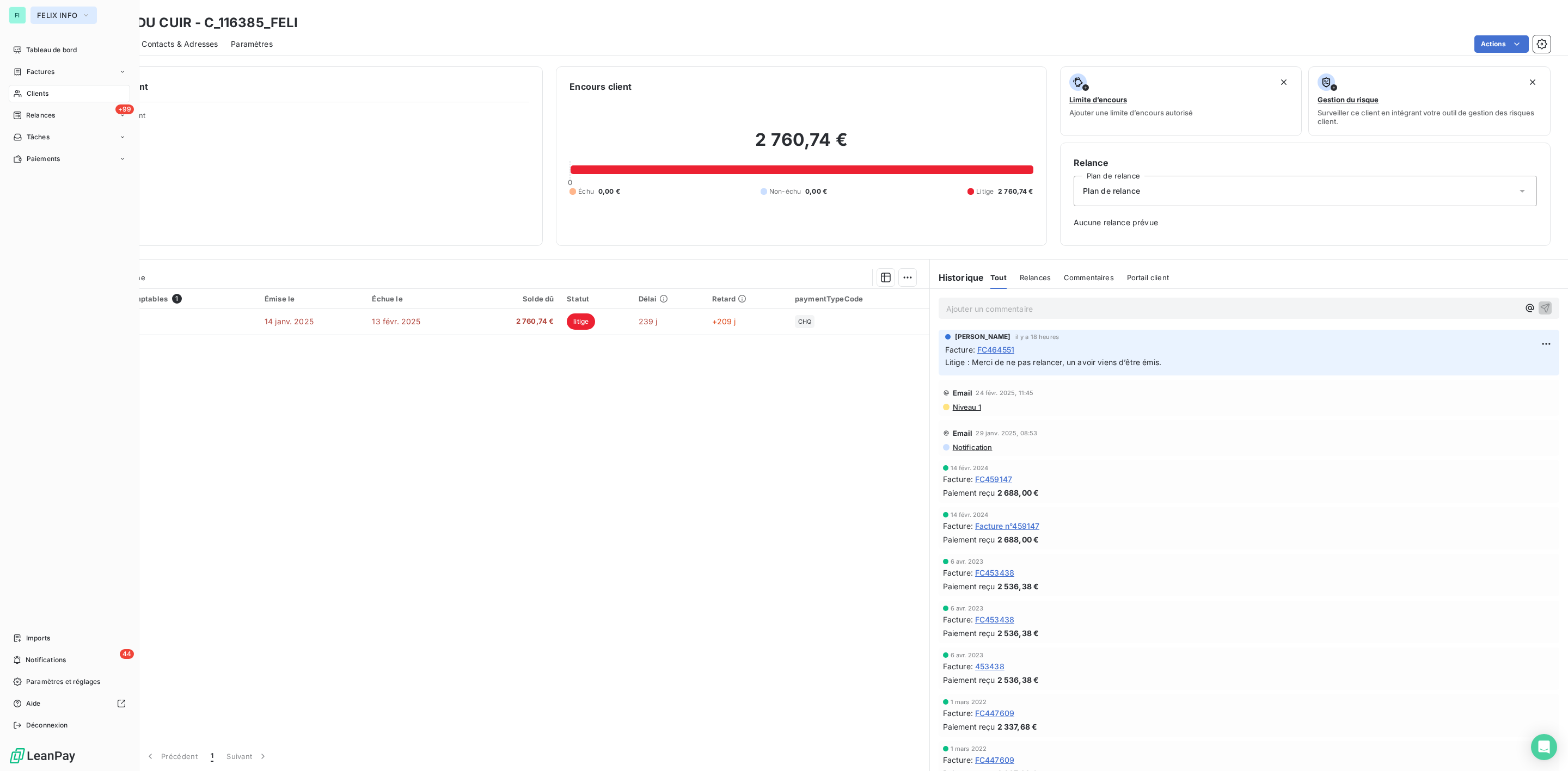
click at [41, 10] on button "FELIX INFO" at bounding box center [63, 15] width 66 height 18
click at [63, 119] on span "ALTEVA" at bounding box center [100, 123] width 96 height 11
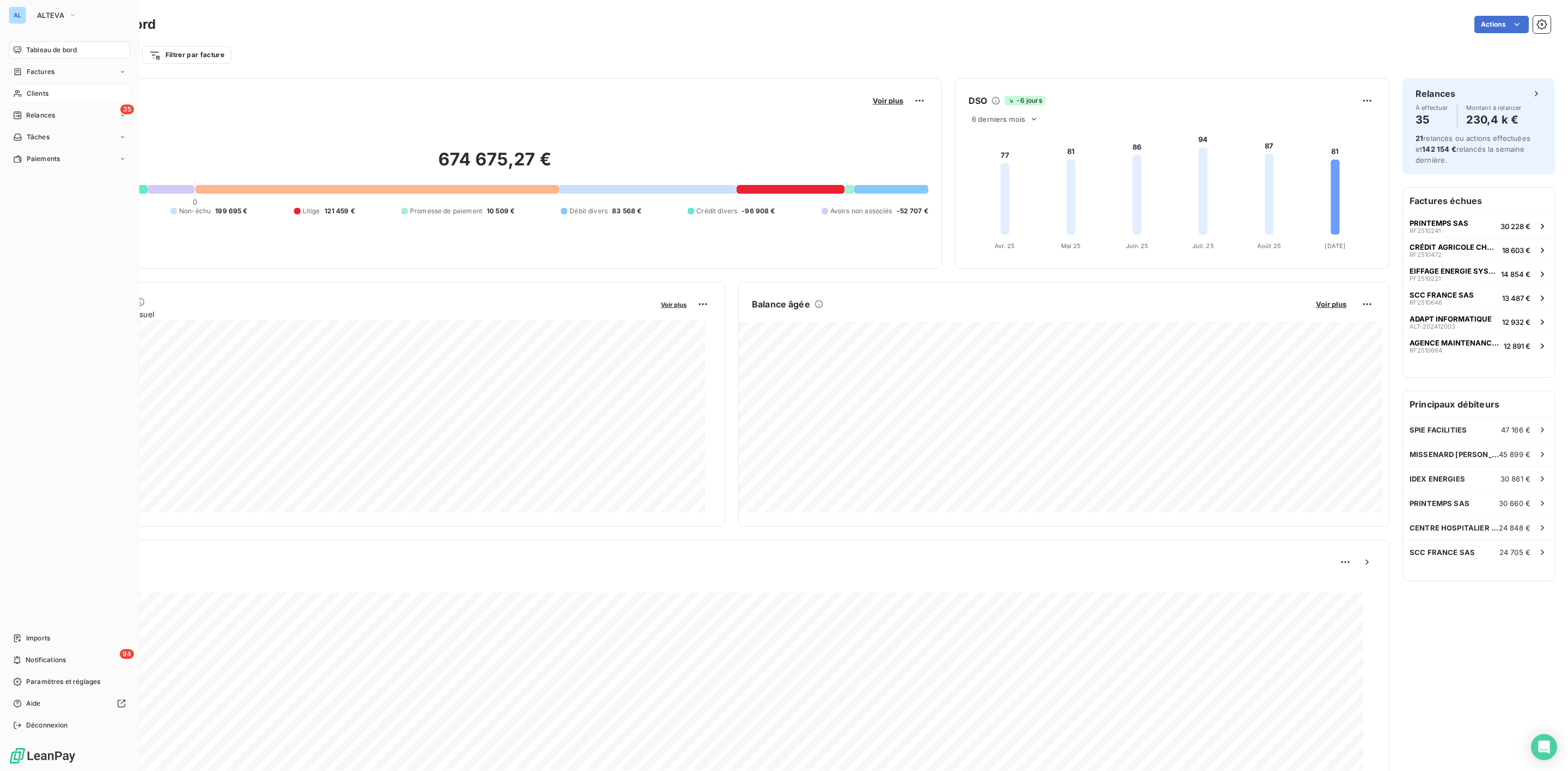
click at [38, 93] on span "Clients" at bounding box center [38, 94] width 22 height 10
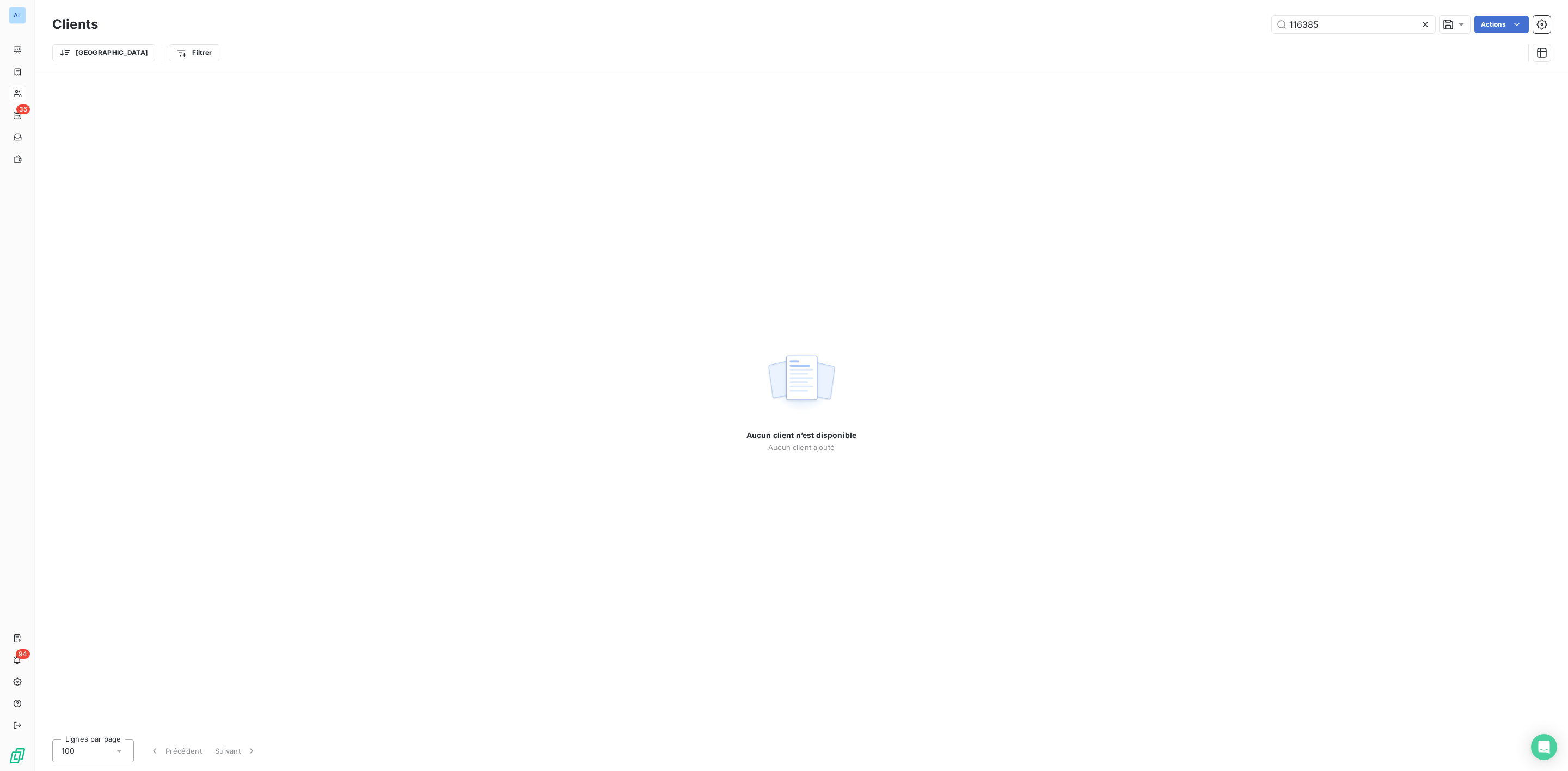
drag, startPoint x: 1339, startPoint y: 21, endPoint x: 1114, endPoint y: 31, distance: 225.2
click at [1209, 28] on div "116385 Actions" at bounding box center [830, 24] width 1440 height 18
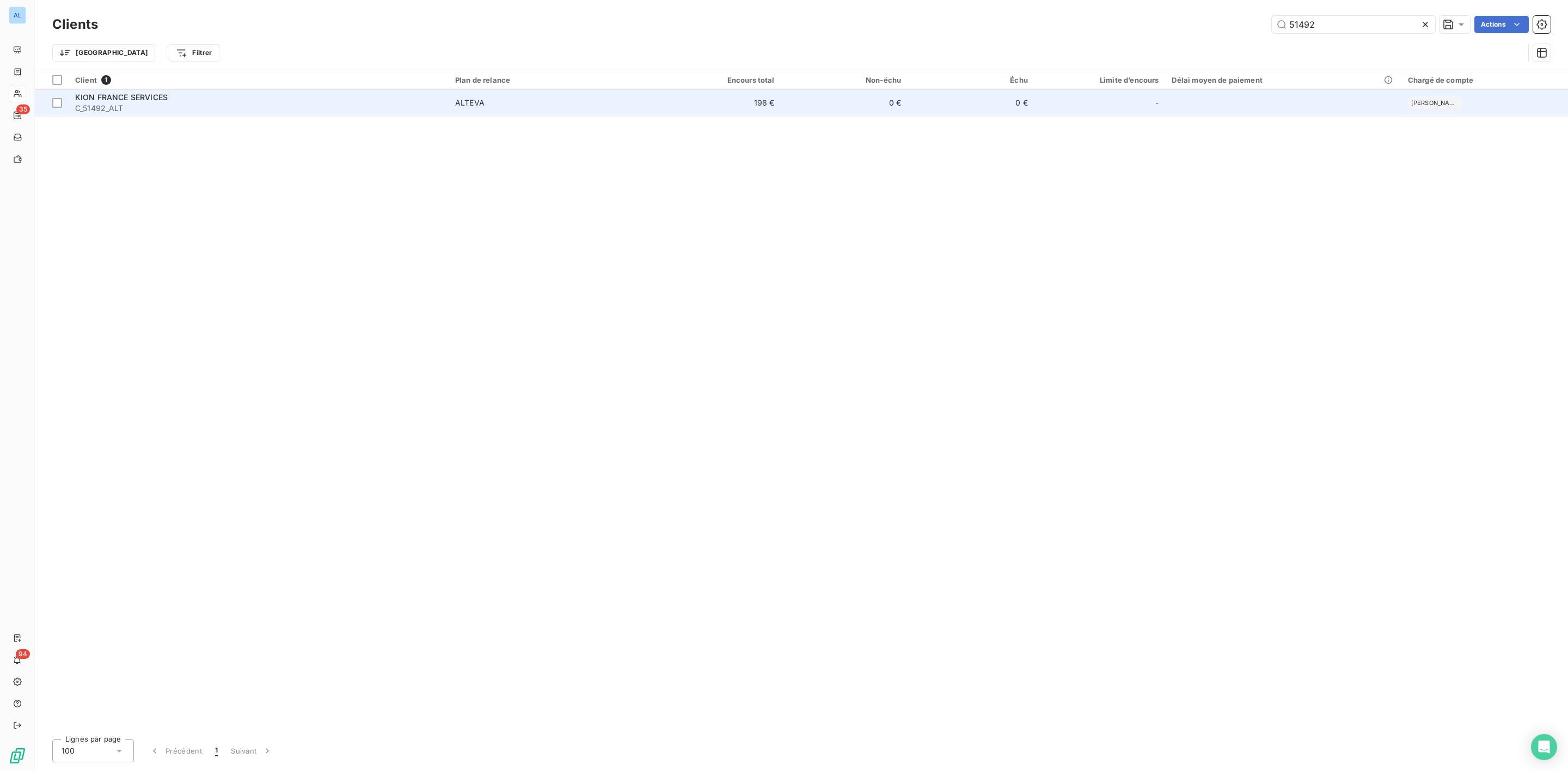
type input "51492"
click at [145, 100] on span "KION FRANCE SERVICES" at bounding box center [121, 97] width 93 height 9
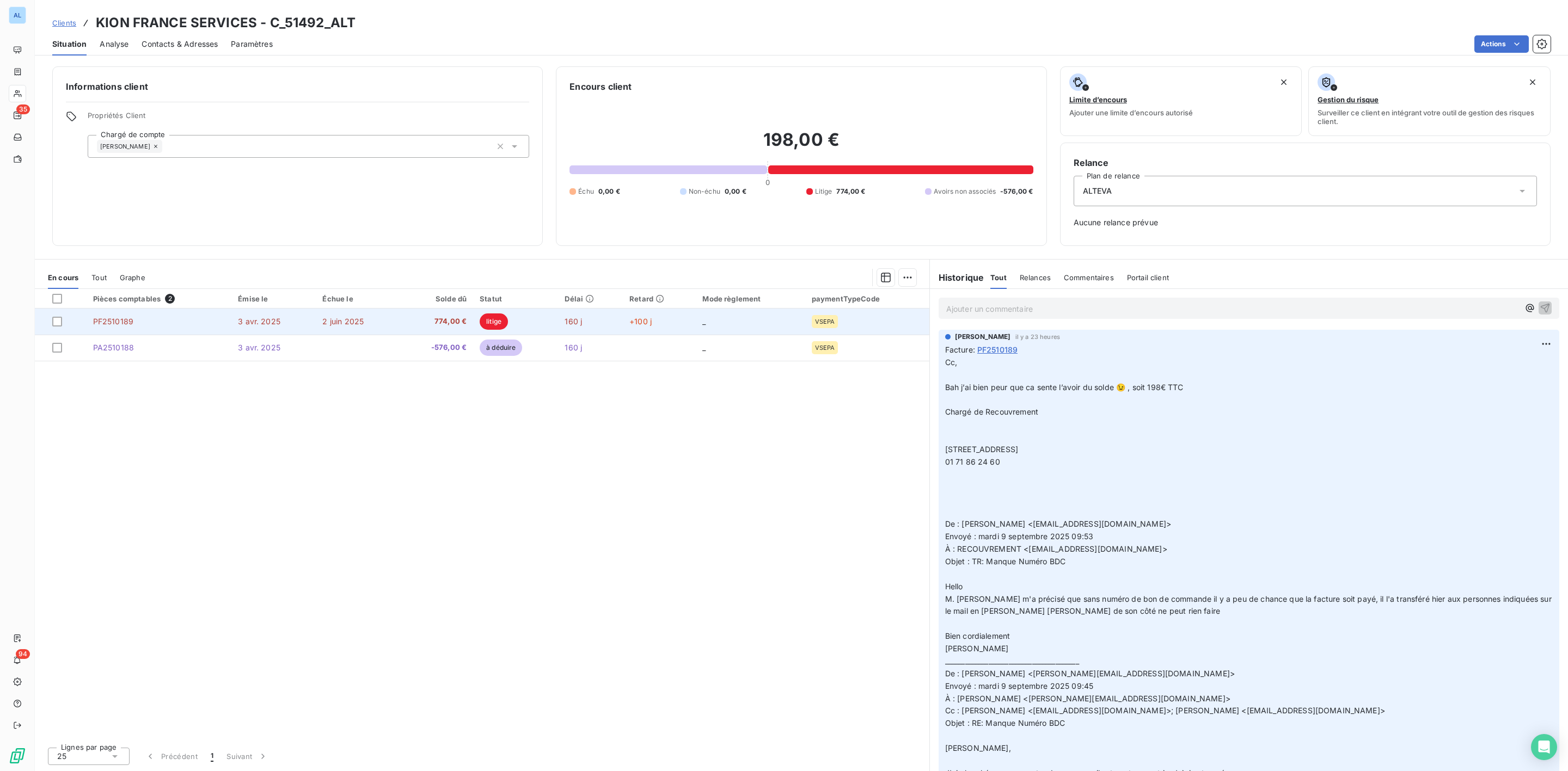
click at [306, 321] on td "3 avr. 2025" at bounding box center [273, 321] width 85 height 26
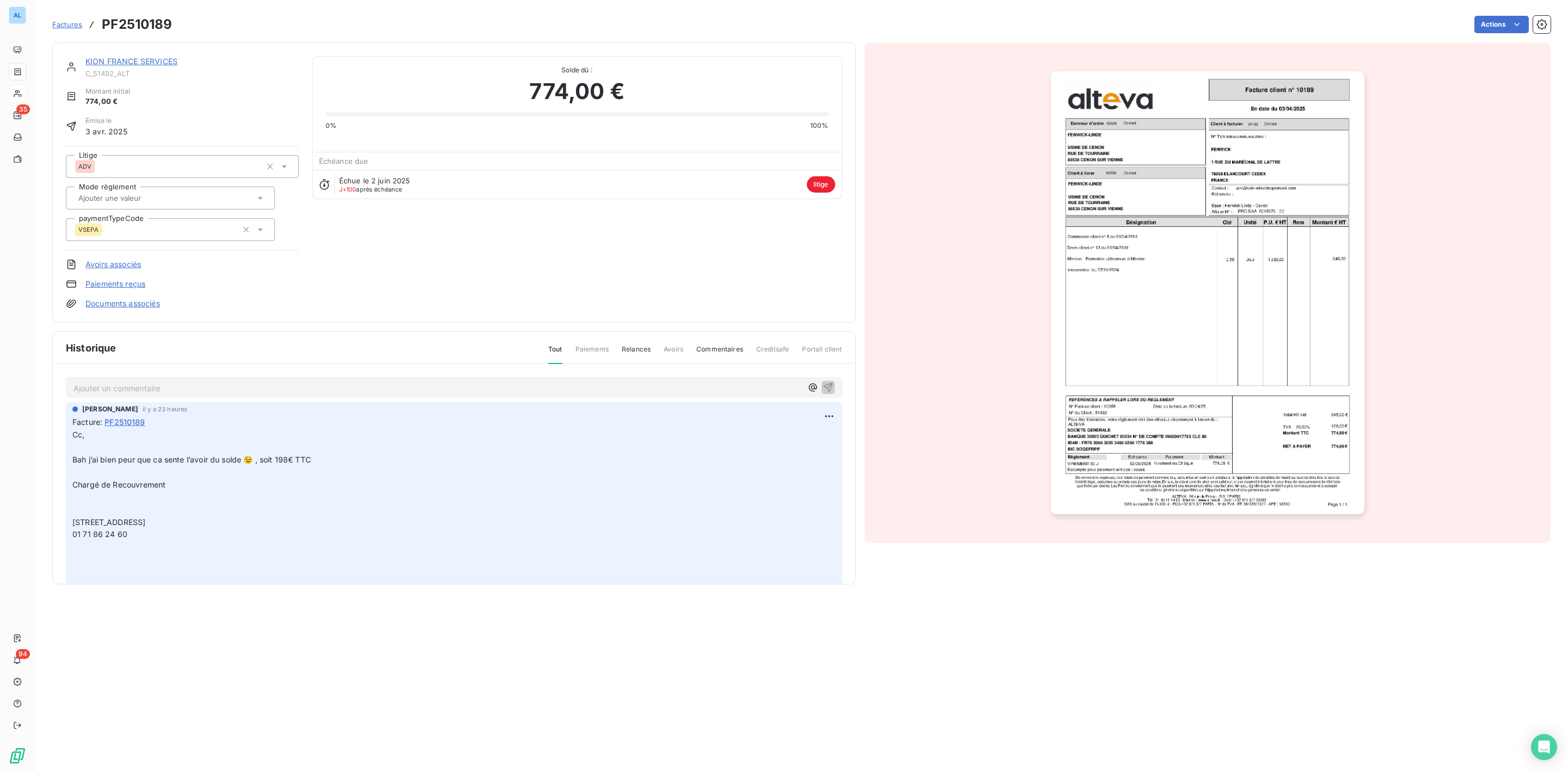
click at [142, 57] on link "KION FRANCE SERVICES" at bounding box center [131, 61] width 92 height 9
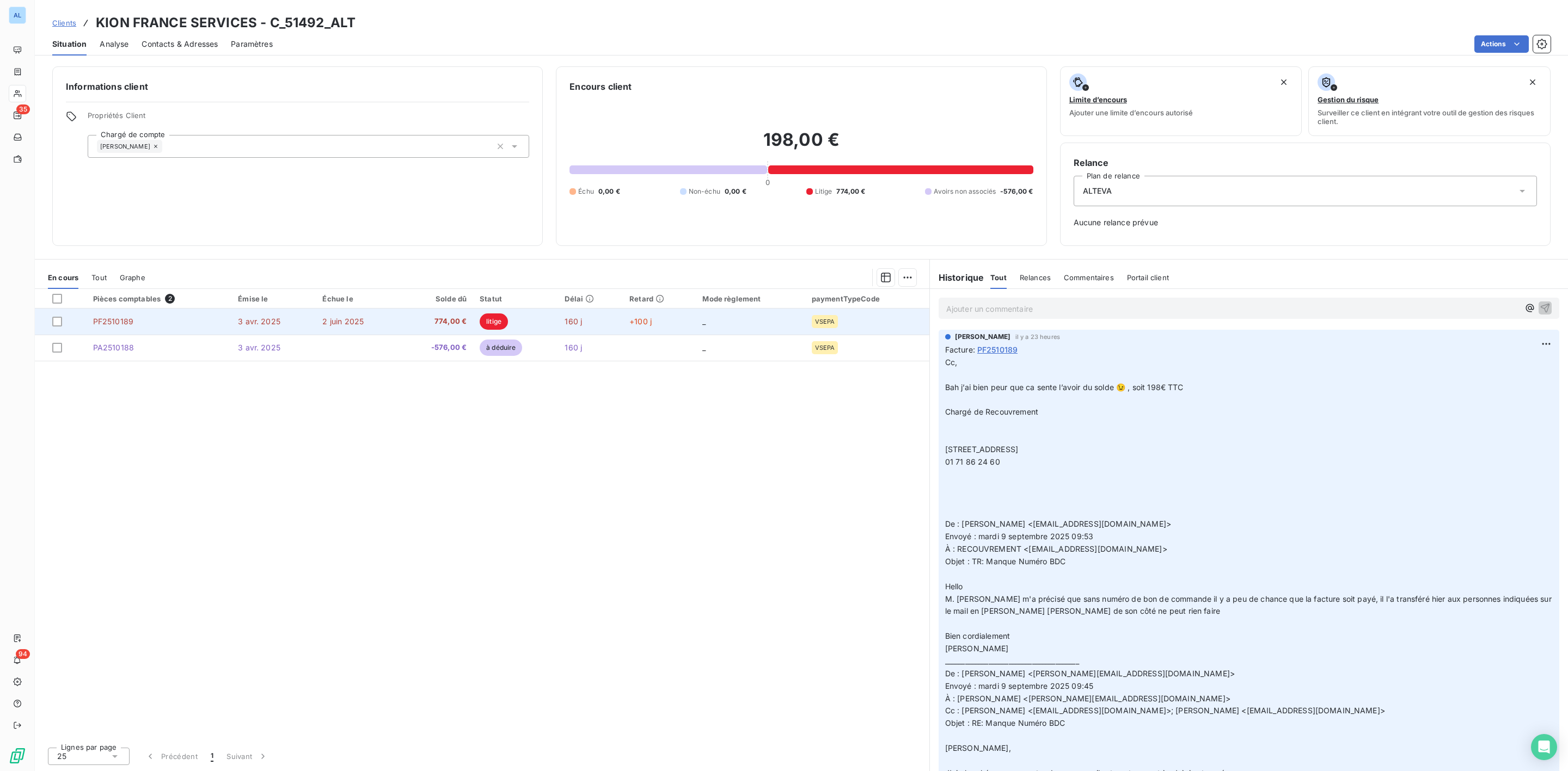
click at [425, 327] on span "774,00 €" at bounding box center [436, 322] width 61 height 11
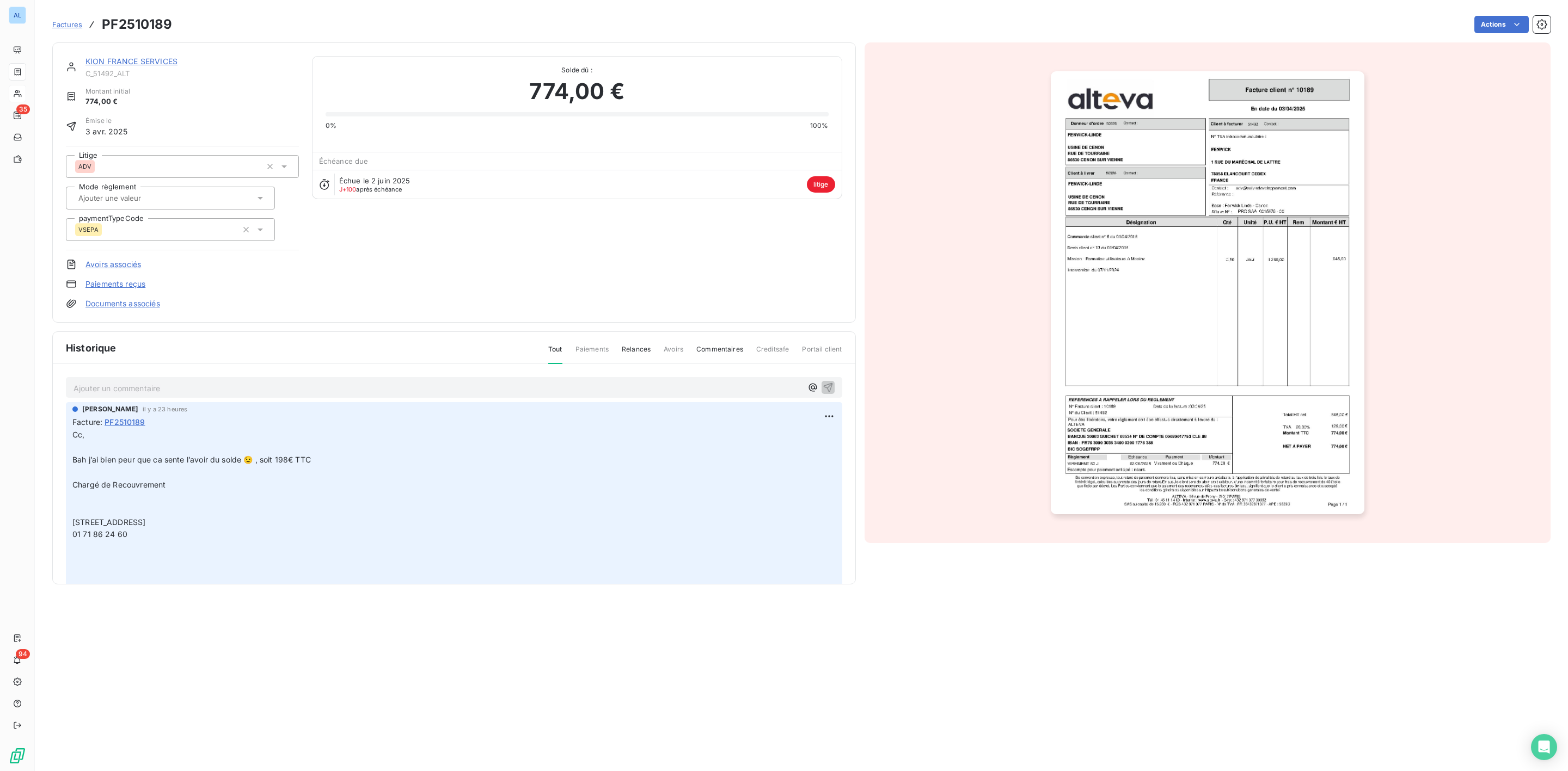
click at [100, 302] on link "Documents associés" at bounding box center [122, 304] width 75 height 11
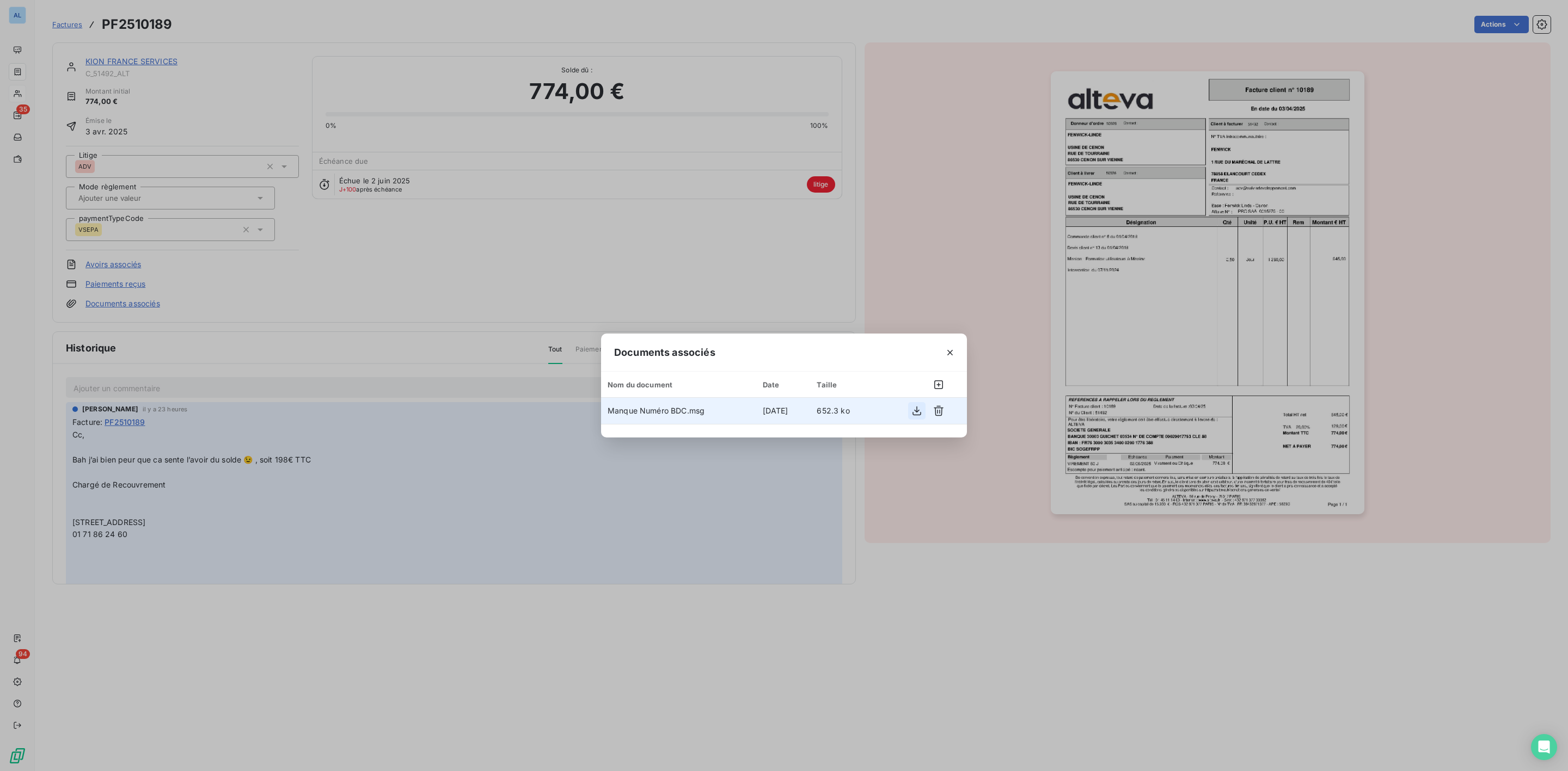
click at [916, 411] on icon "button" at bounding box center [917, 411] width 9 height 9
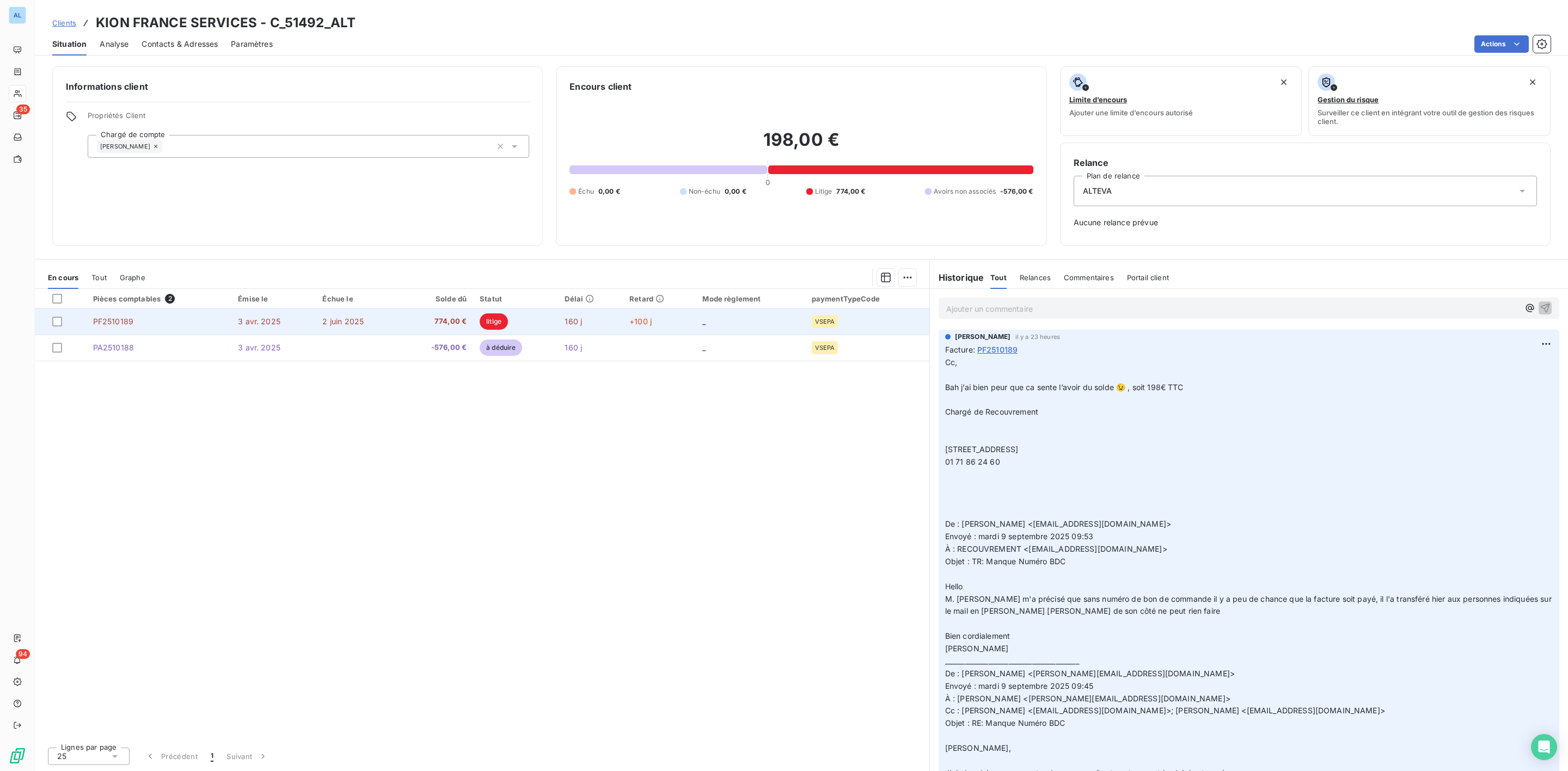
click at [426, 327] on span "774,00 €" at bounding box center [436, 322] width 61 height 11
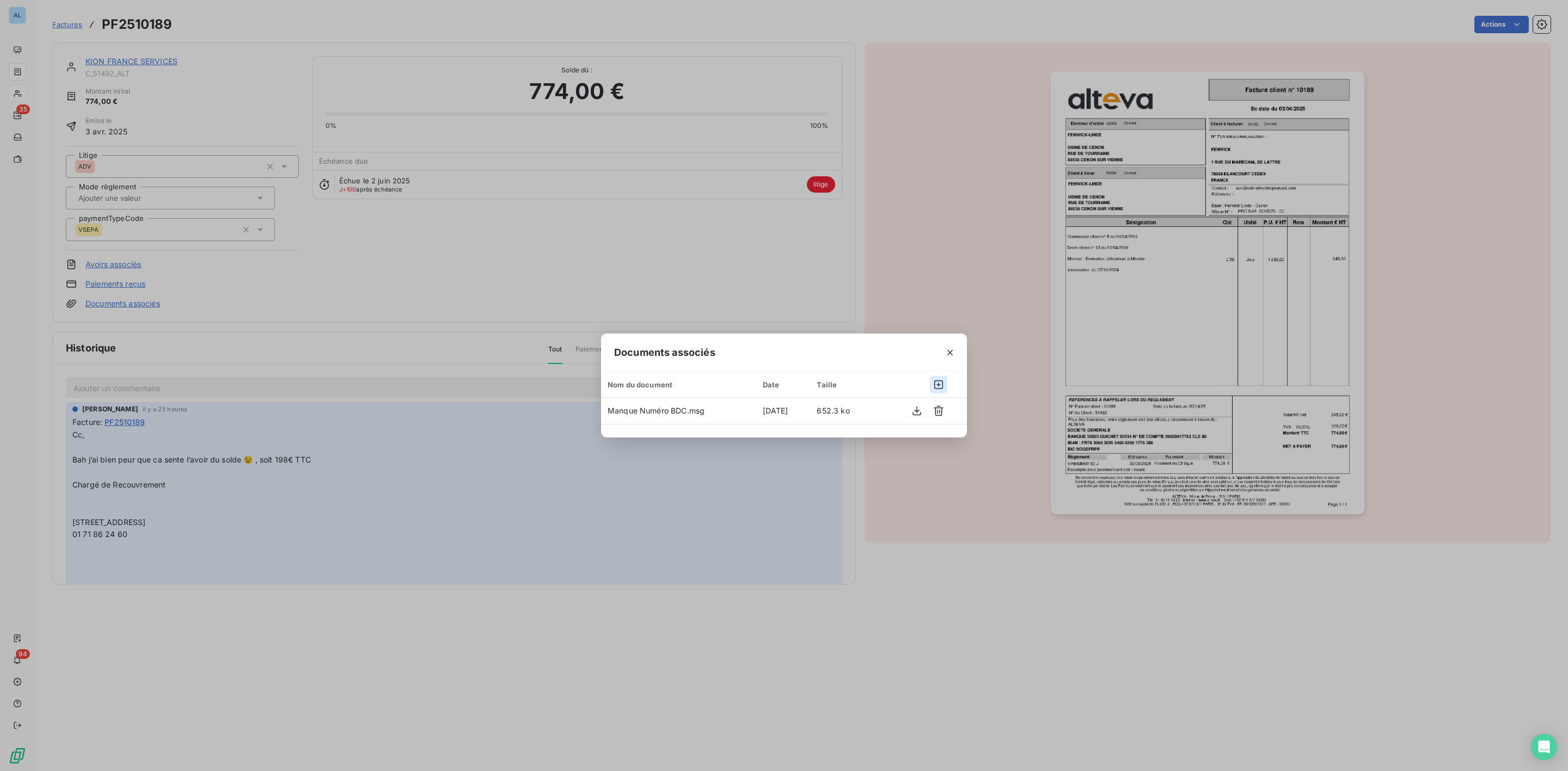
click at [941, 385] on icon "button" at bounding box center [939, 385] width 11 height 11
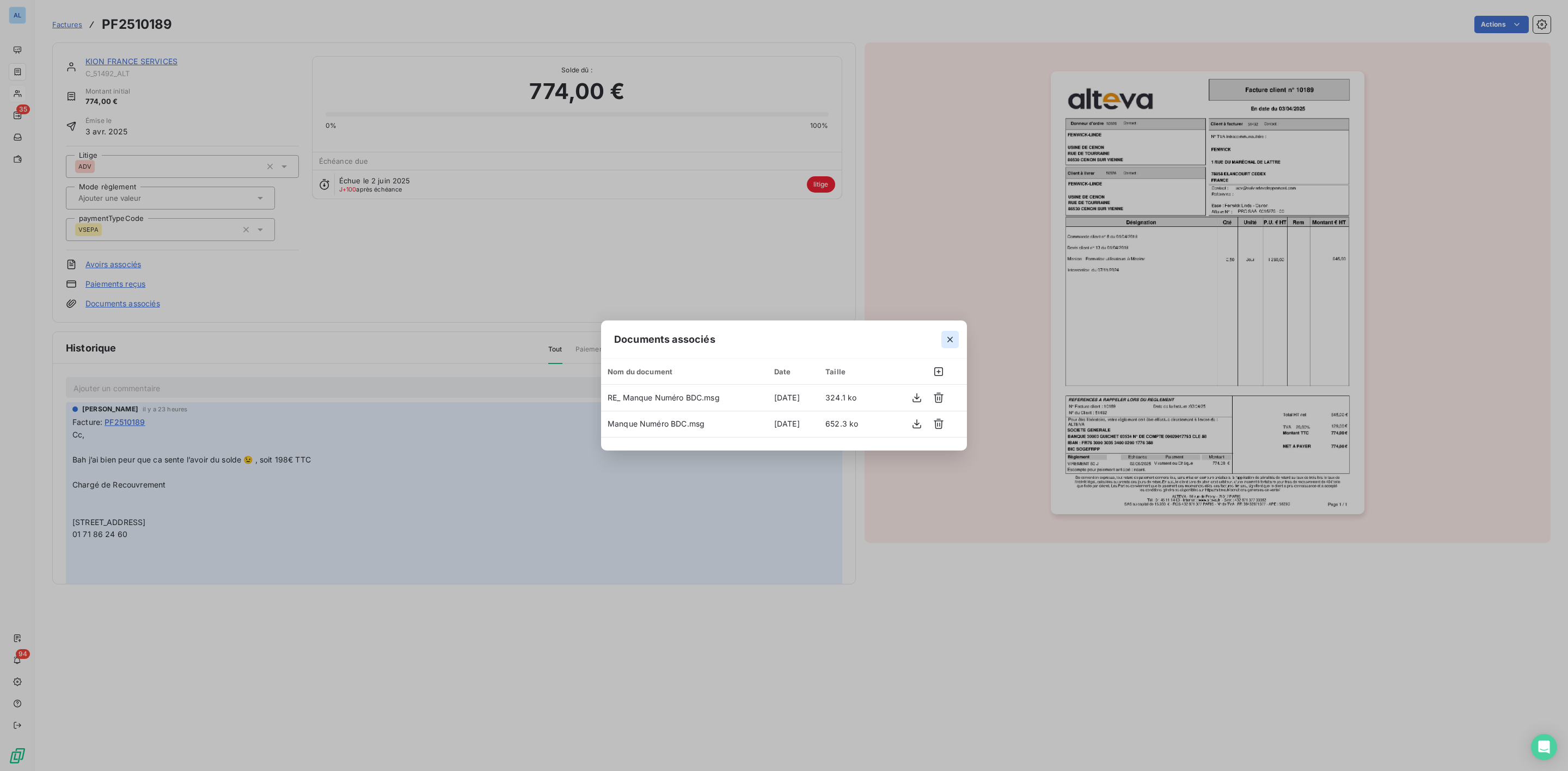
click at [952, 341] on icon "button" at bounding box center [950, 340] width 5 height 5
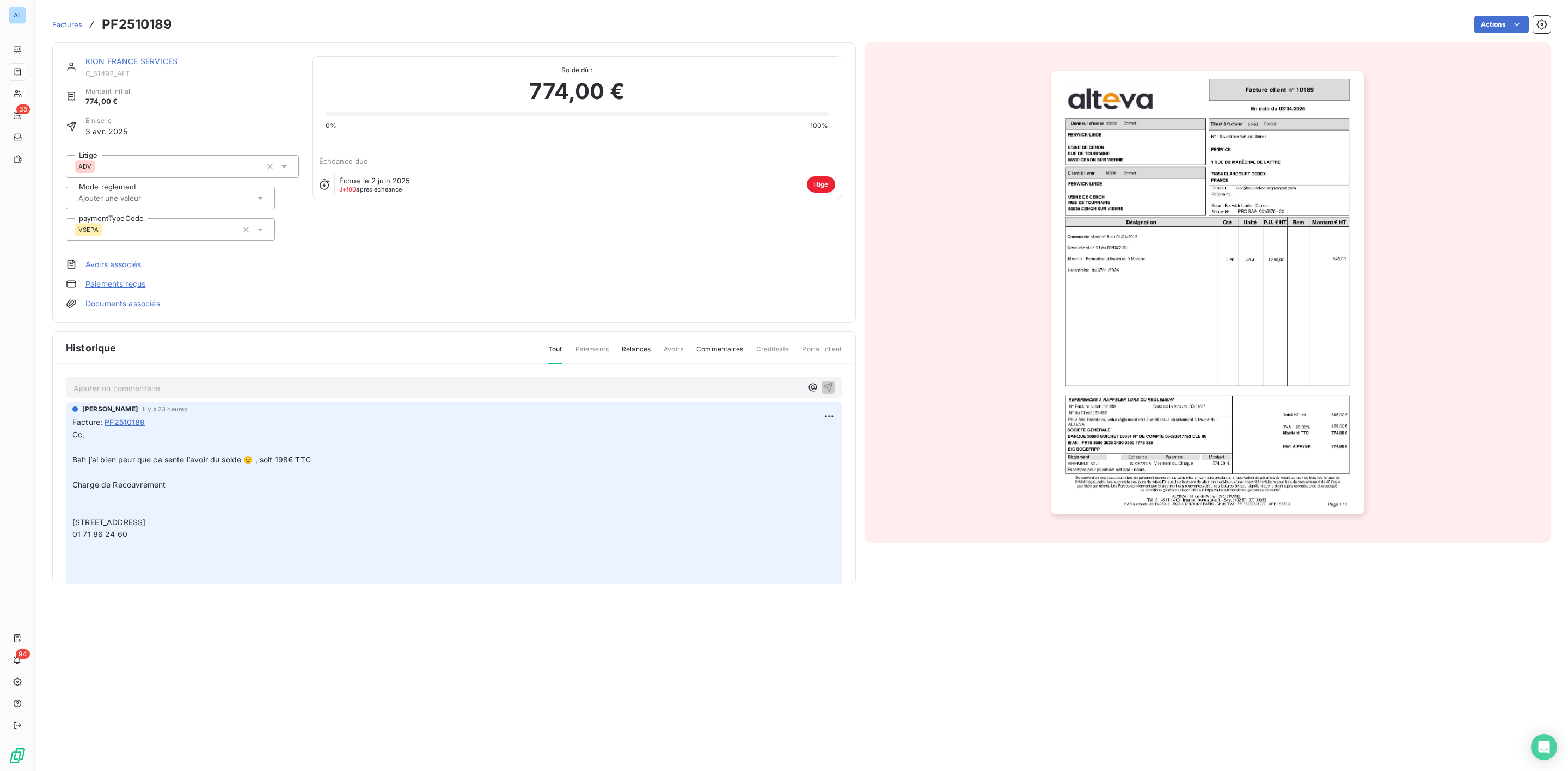
click at [144, 65] on link "KION FRANCE SERVICES" at bounding box center [131, 61] width 92 height 9
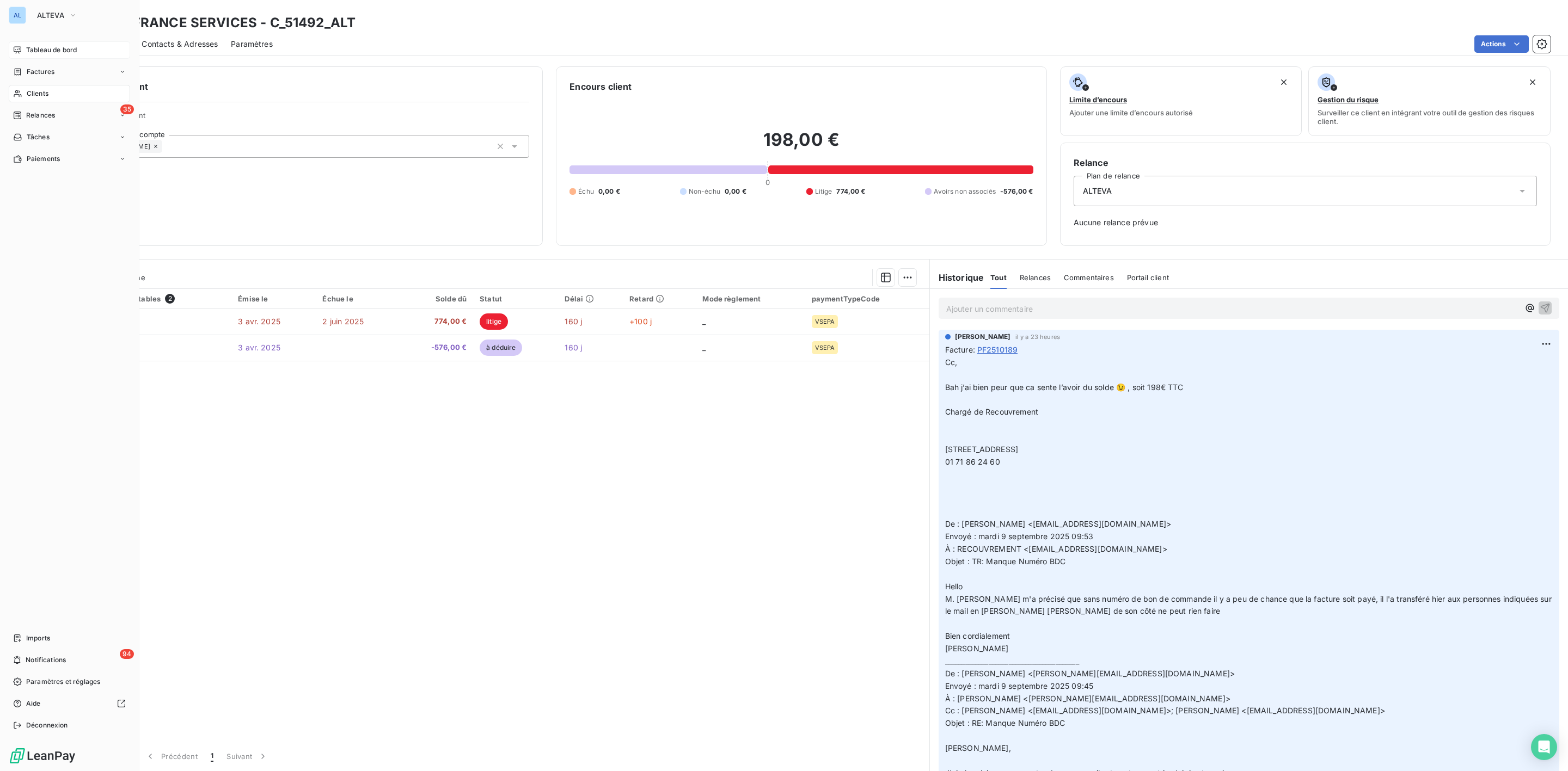
click at [34, 49] on span "Tableau de bord" at bounding box center [51, 50] width 51 height 10
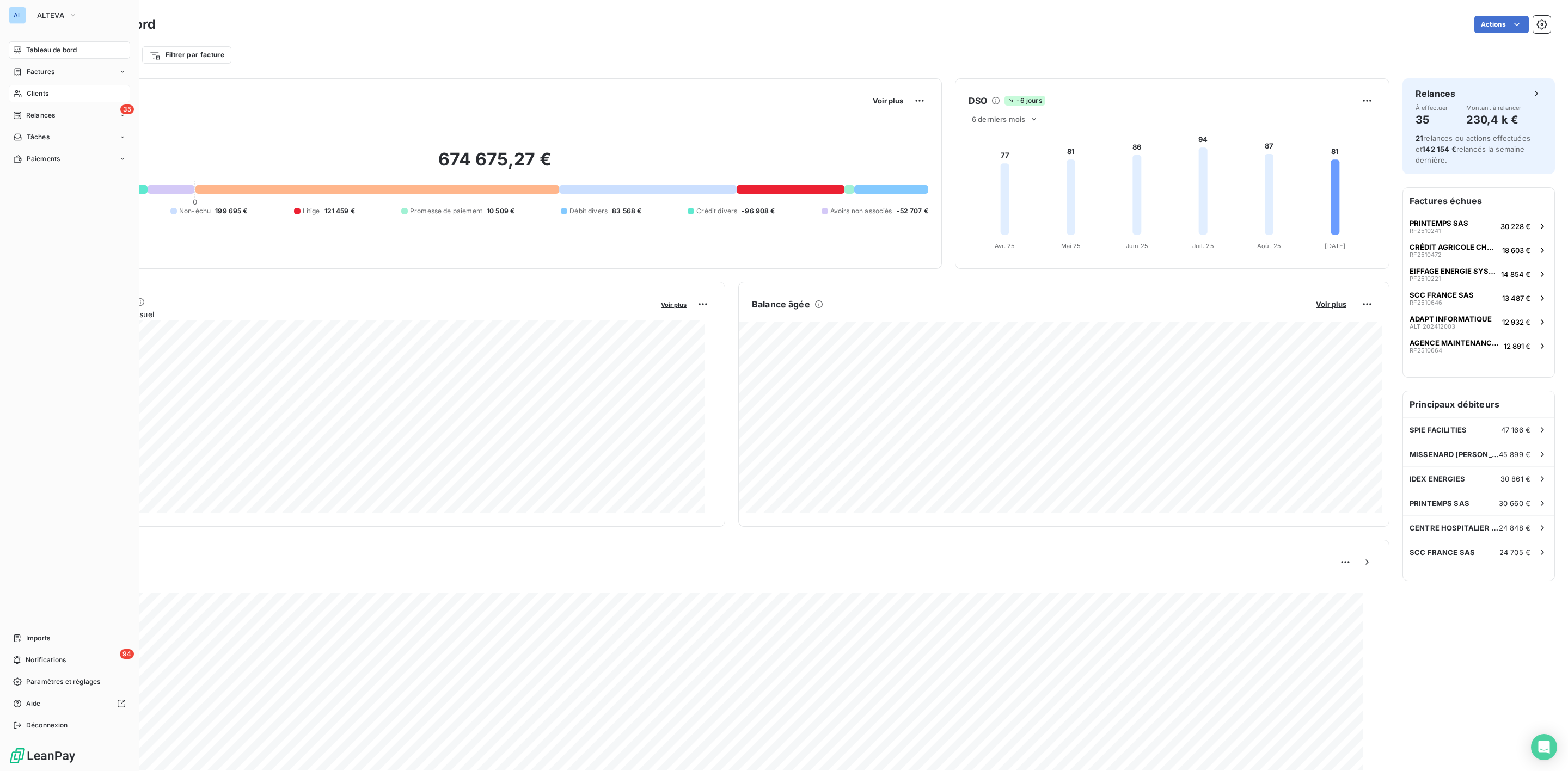
drag, startPoint x: 36, startPoint y: 95, endPoint x: 47, endPoint y: 93, distance: 11.2
click at [36, 95] on span "Clients" at bounding box center [38, 94] width 22 height 10
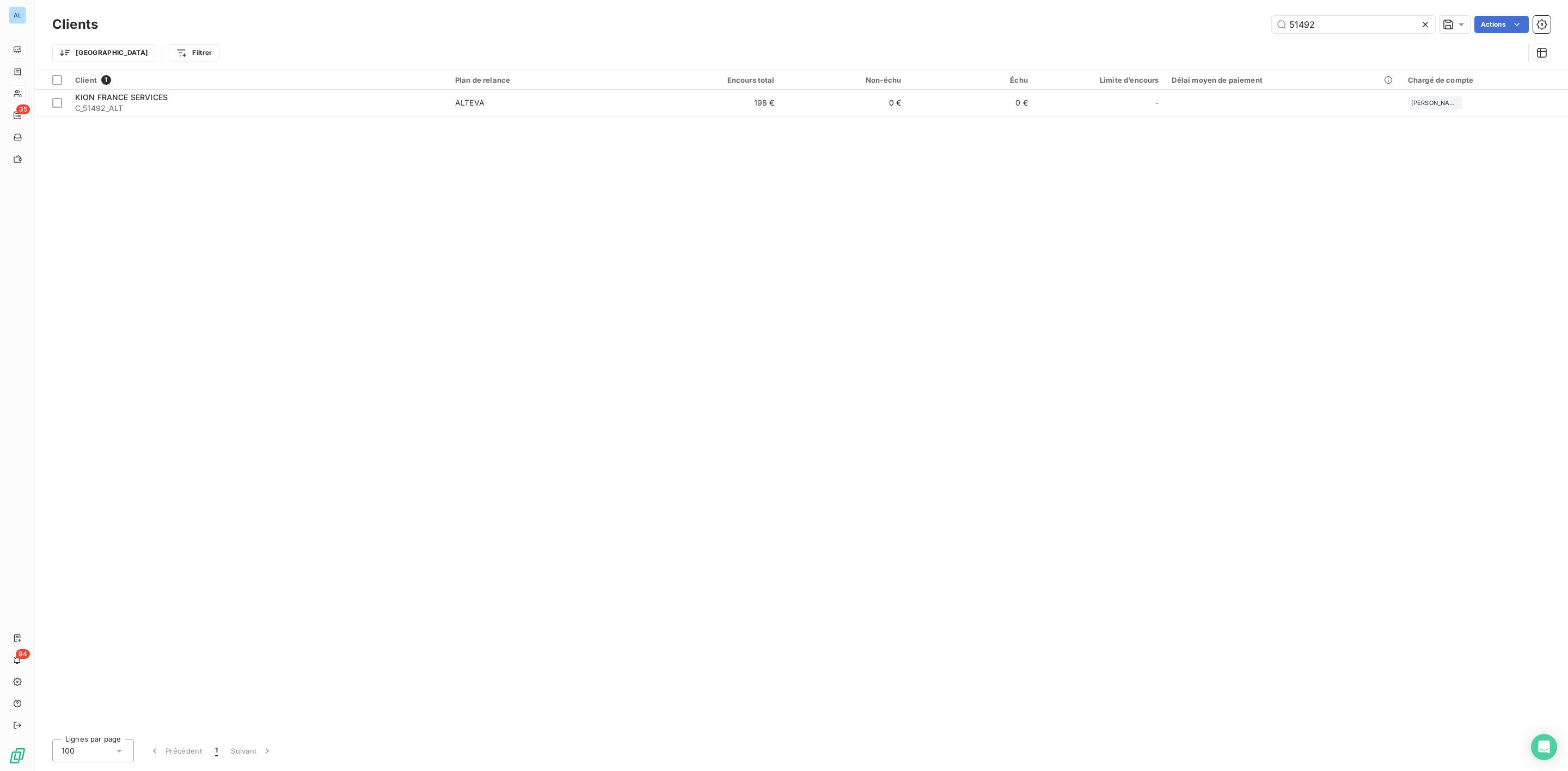
drag, startPoint x: 1342, startPoint y: 29, endPoint x: 1116, endPoint y: 29, distance: 226.0
click at [1180, 29] on div "51492 Actions" at bounding box center [830, 24] width 1440 height 18
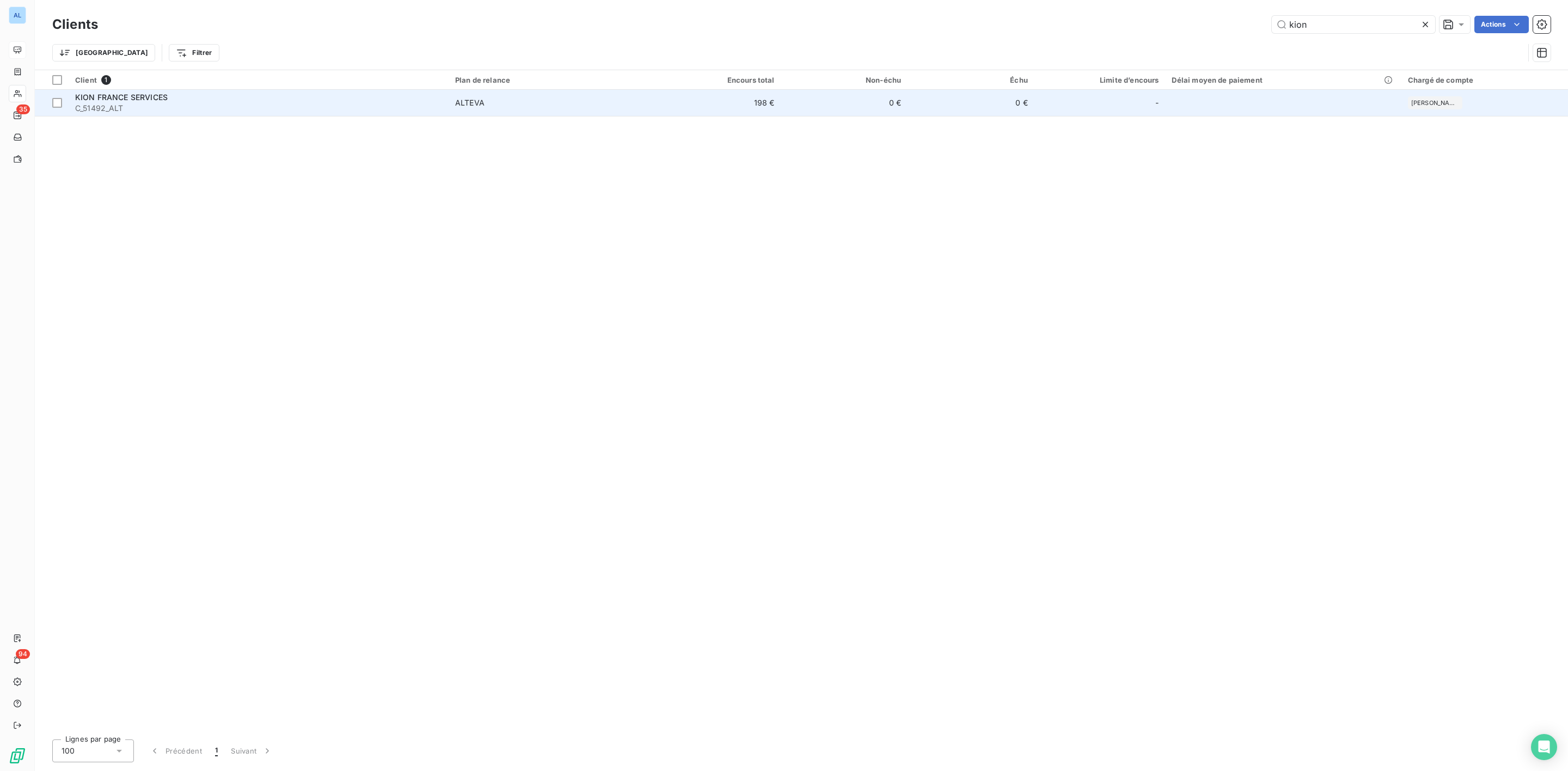
type input "kion"
click at [163, 113] on span "C_51492_ALT" at bounding box center [258, 108] width 367 height 11
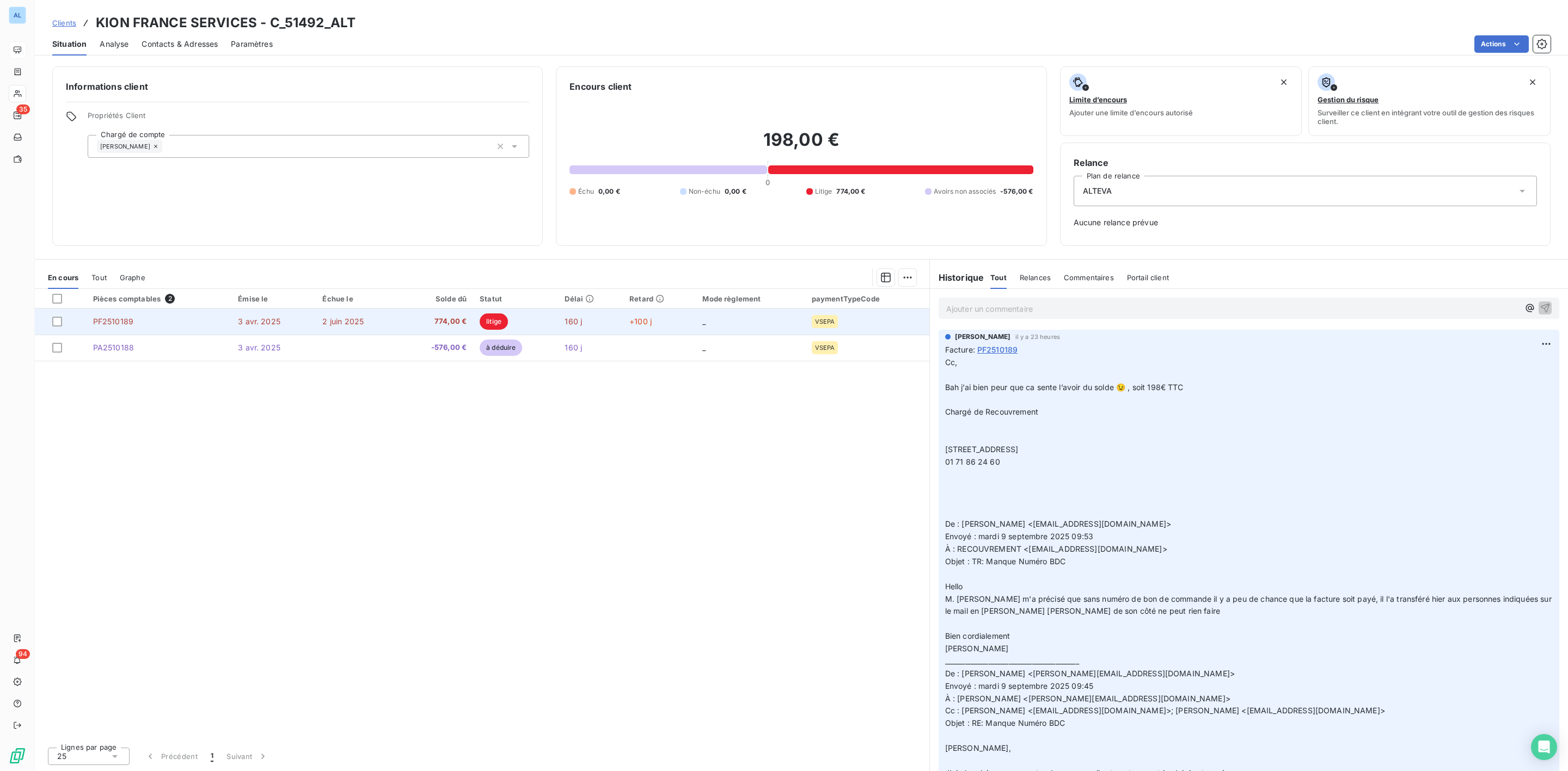
click at [133, 320] on td "PF2510189" at bounding box center [159, 321] width 145 height 26
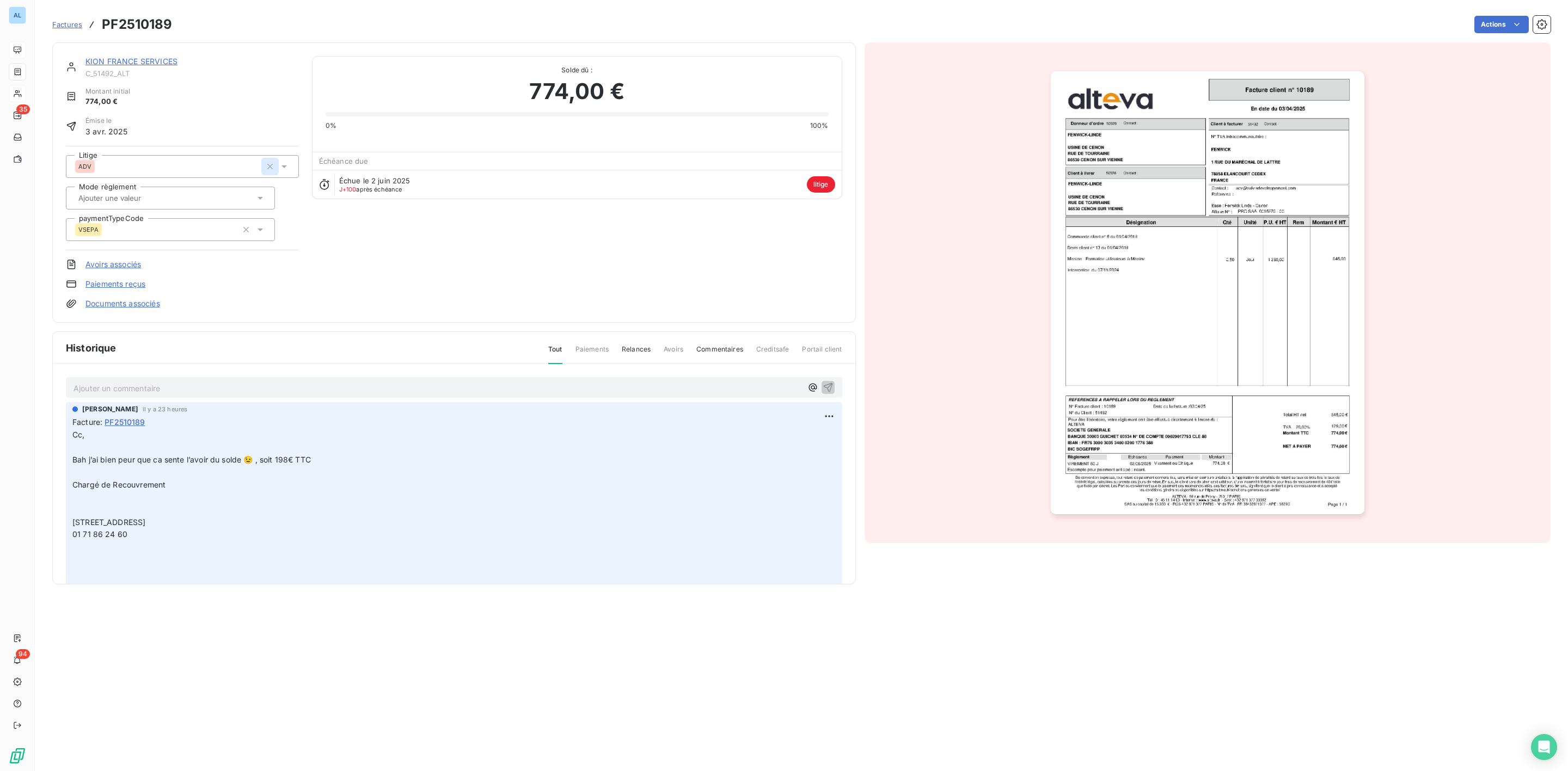
click at [271, 164] on icon "button" at bounding box center [270, 167] width 11 height 11
click at [152, 165] on div at bounding box center [177, 166] width 204 height 14
type input "EXR"
click at [110, 212] on div "EXR" at bounding box center [189, 217] width 203 height 18
click at [111, 384] on p "Ajouter un commentaire ﻿" at bounding box center [438, 388] width 729 height 13
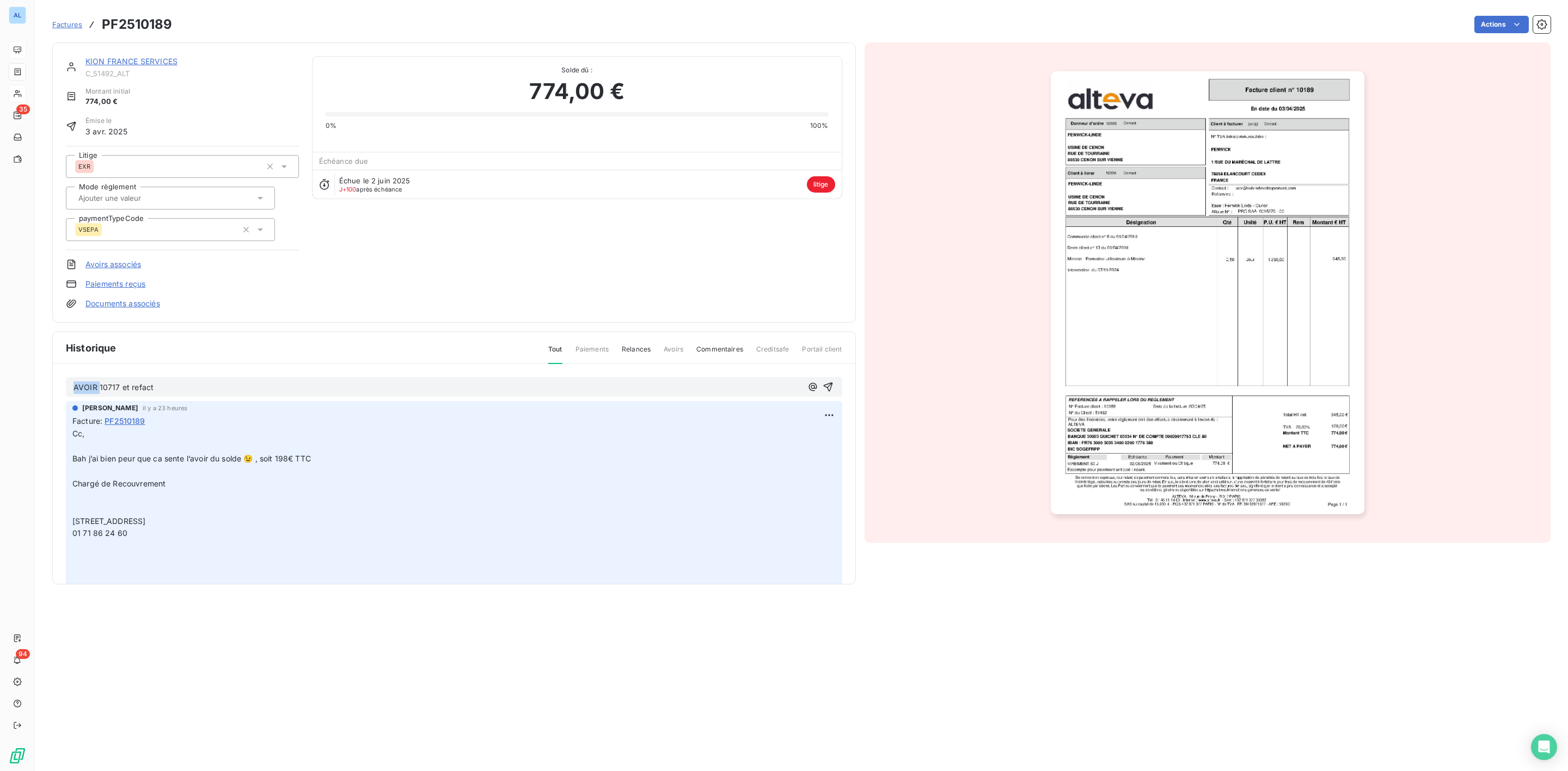
drag, startPoint x: 98, startPoint y: 391, endPoint x: 64, endPoint y: 391, distance: 34.0
click at [64, 391] on div "AVOIR 10717 et refact [PERSON_NAME] il y a 23 heures Facture : PF2510189 Cc, ﻿ …" at bounding box center [454, 490] width 802 height 252
click at [180, 399] on div "avoir 10717 et refact [PERSON_NAME] il y a 23 heures Facture : PF2510189 Cc, ﻿ …" at bounding box center [454, 490] width 802 height 252
click at [180, 388] on p "avoir 10717 et refact" at bounding box center [438, 388] width 729 height 13
click at [823, 389] on icon "button" at bounding box center [827, 387] width 9 height 9
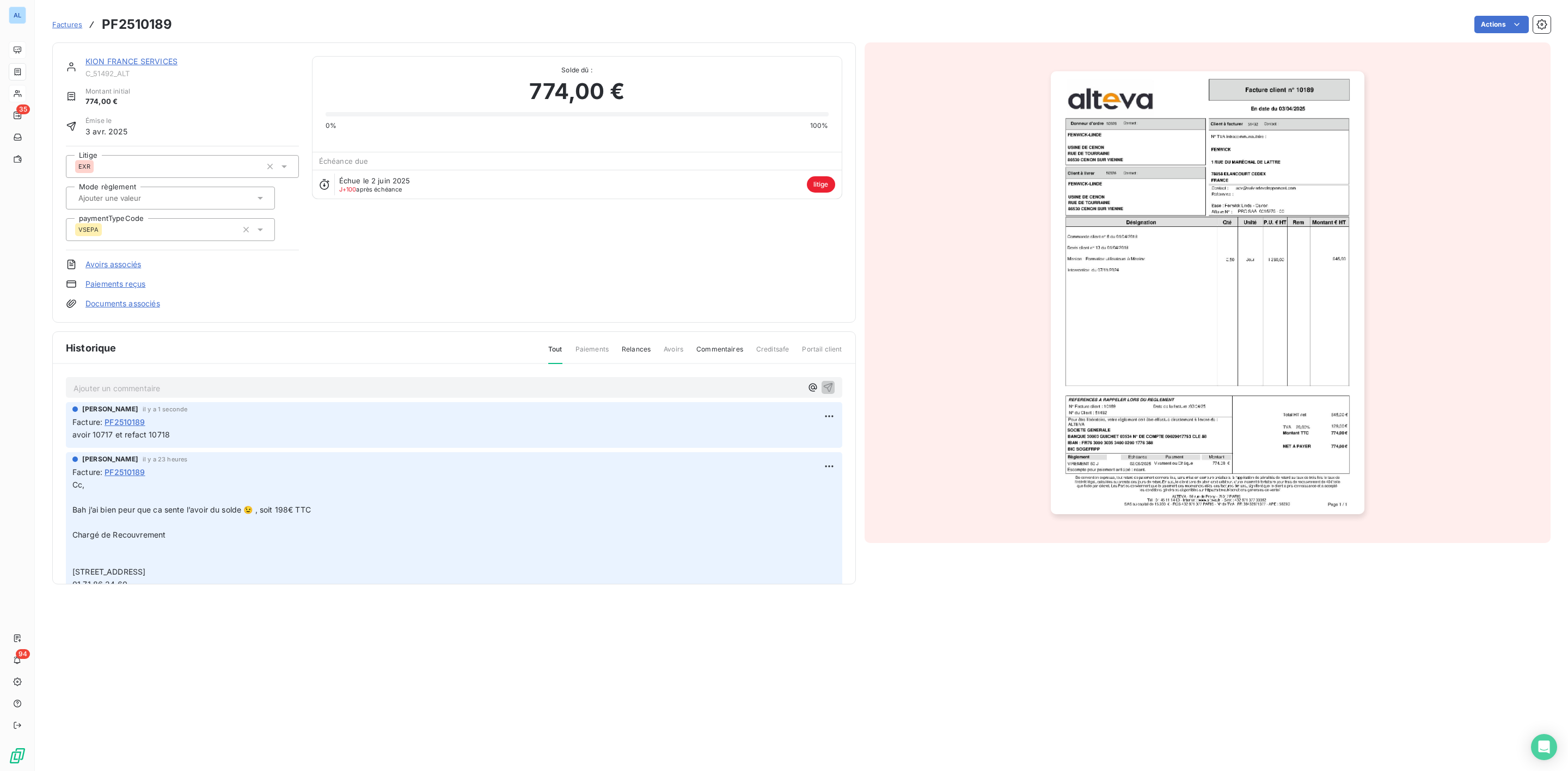
click at [153, 63] on link "KION FRANCE SERVICES" at bounding box center [131, 61] width 92 height 9
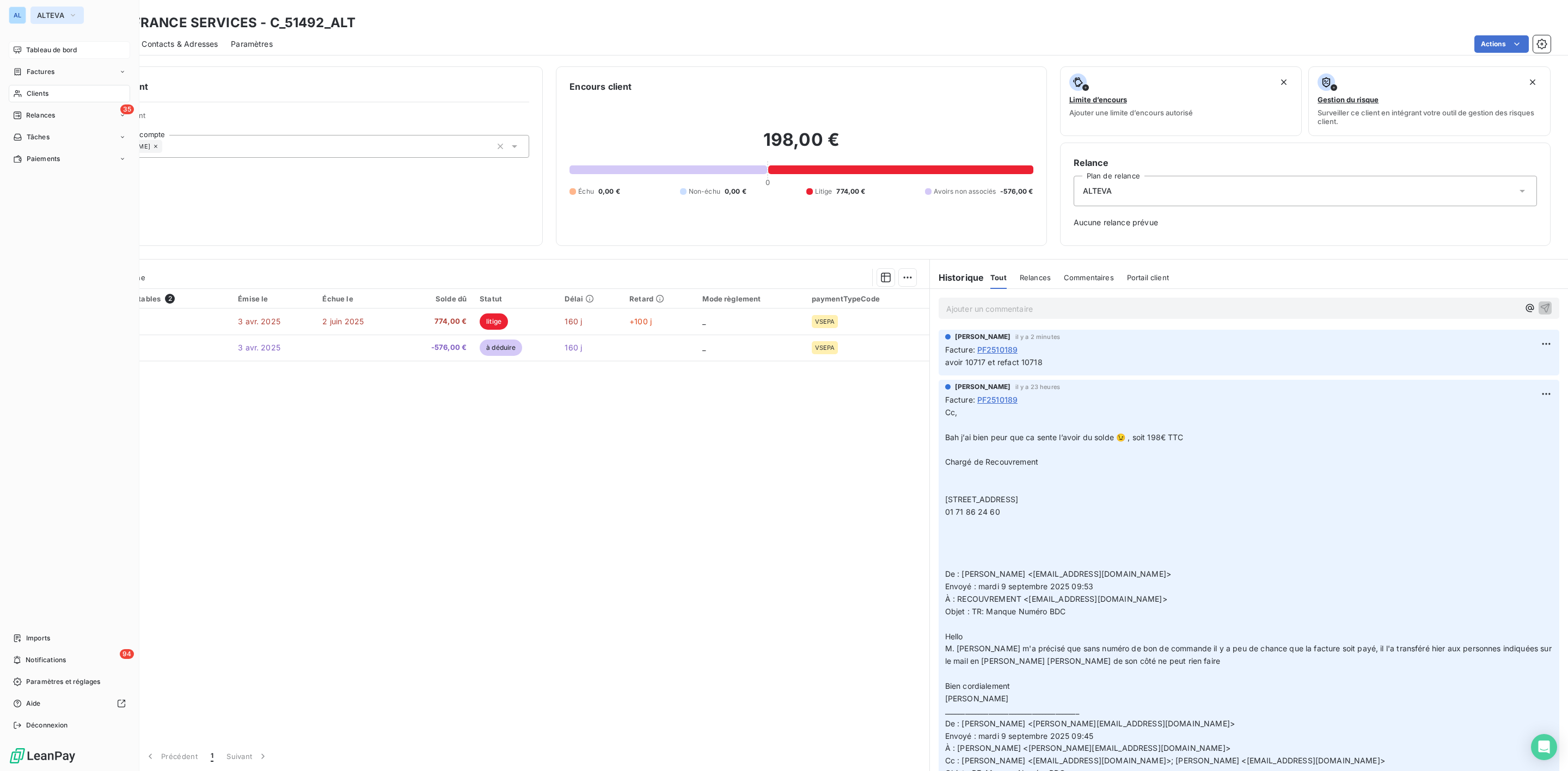
click at [49, 8] on button "ALTEVA" at bounding box center [57, 15] width 54 height 18
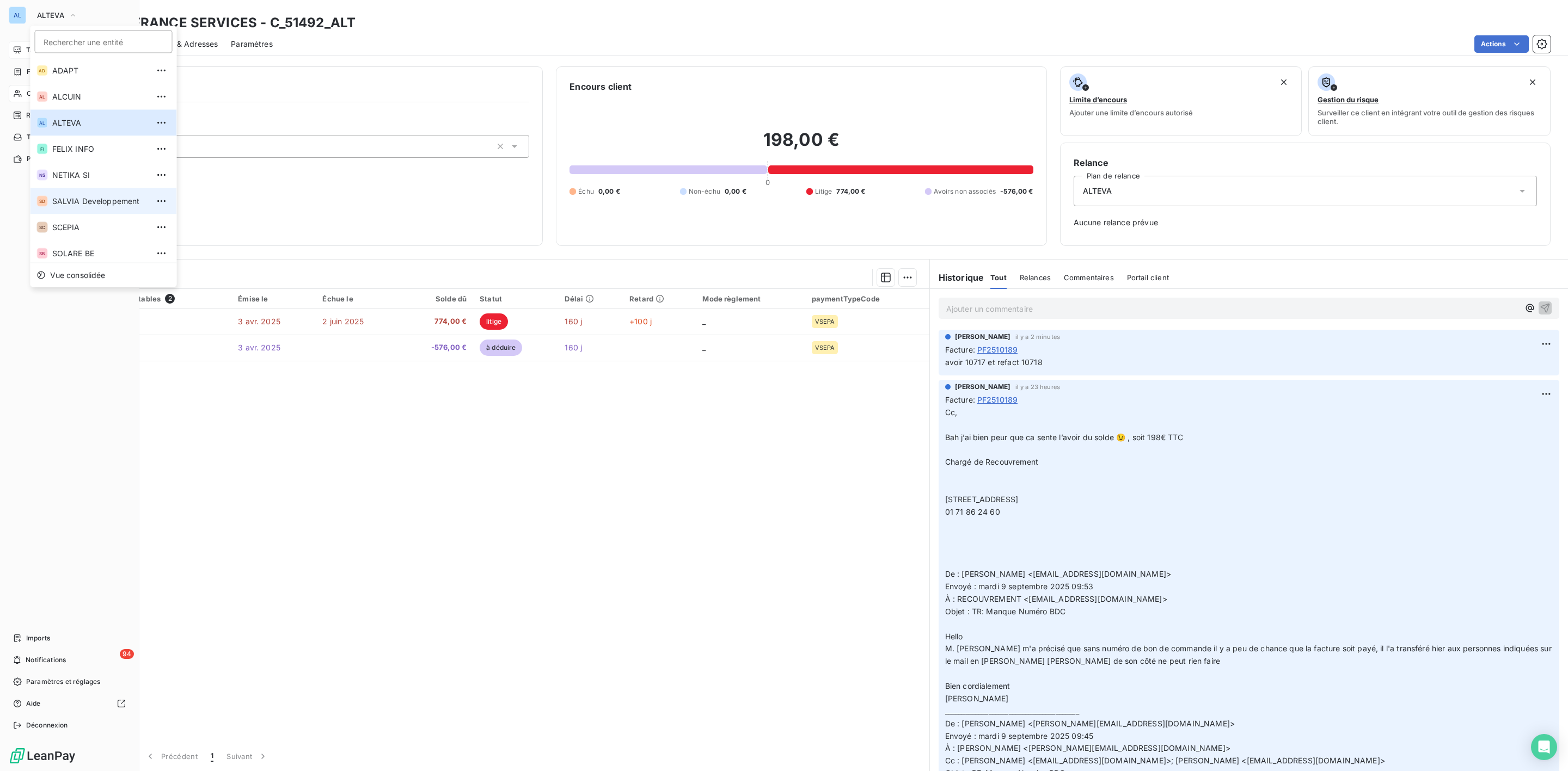
click at [82, 204] on span "SALVIA Developpement" at bounding box center [100, 201] width 96 height 11
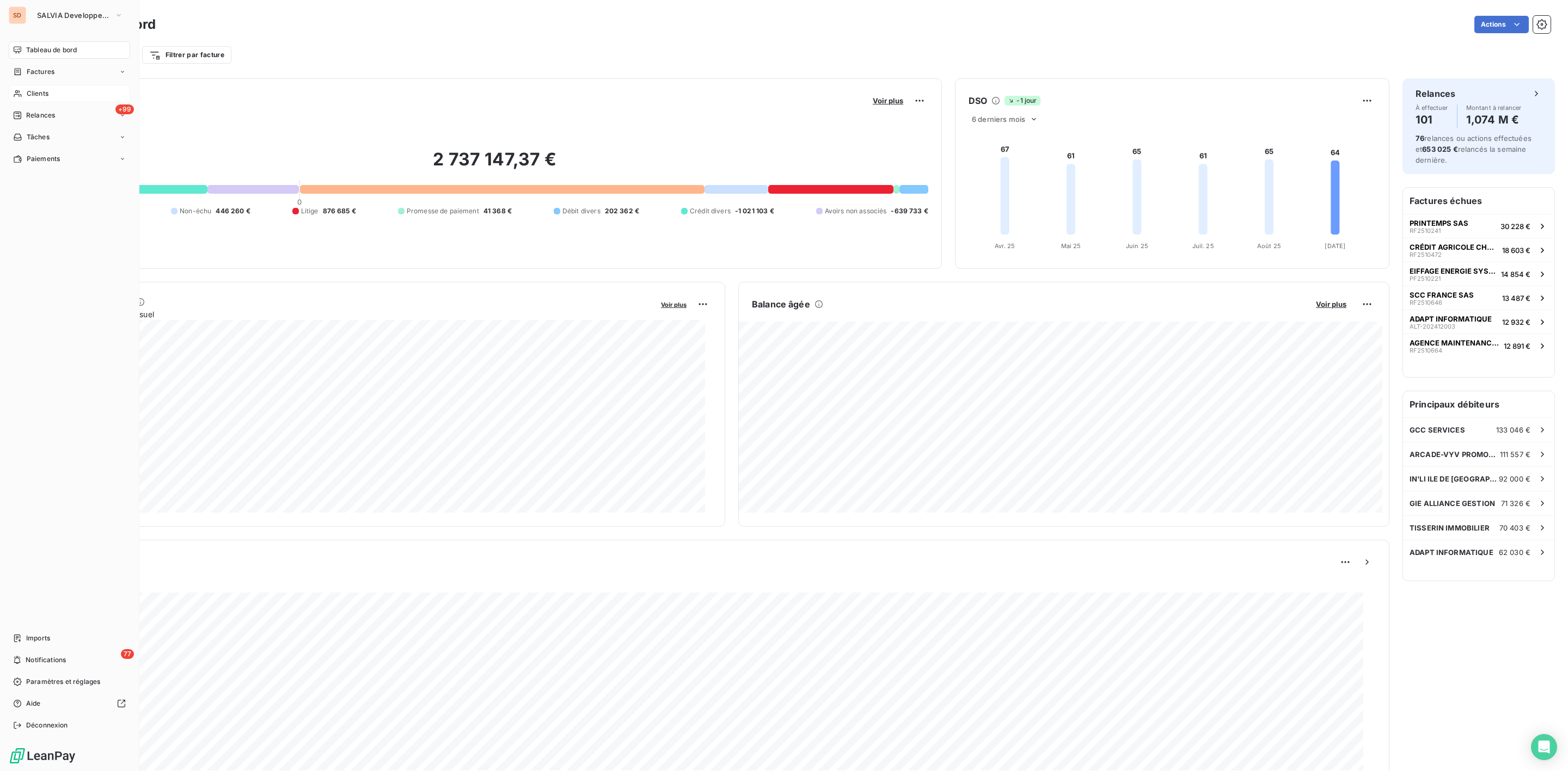
click at [38, 96] on span "Clients" at bounding box center [38, 94] width 22 height 10
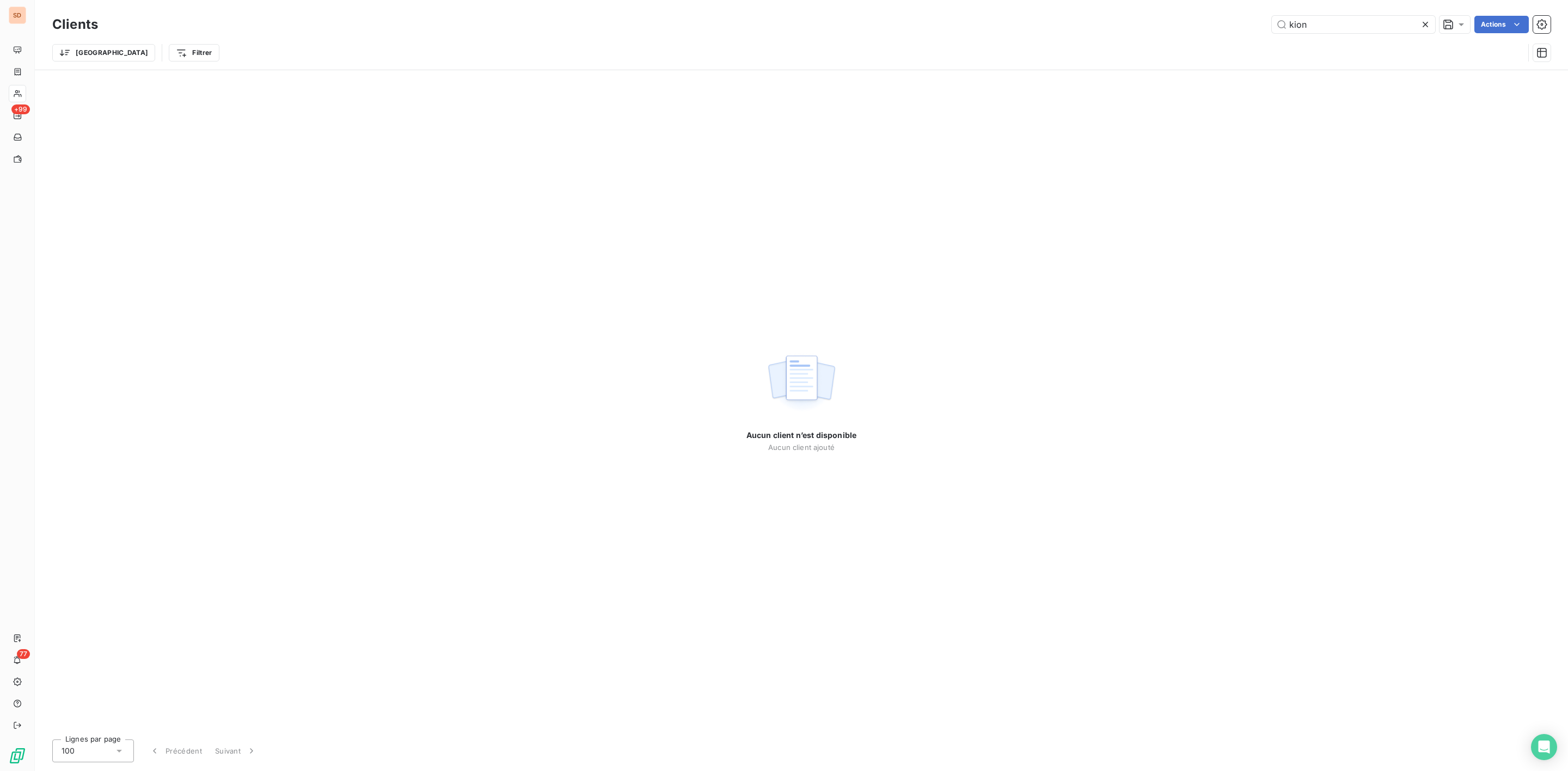
drag, startPoint x: 1315, startPoint y: 24, endPoint x: 1107, endPoint y: 33, distance: 208.2
click at [1168, 32] on div "kion Actions" at bounding box center [830, 24] width 1440 height 18
type input "2338"
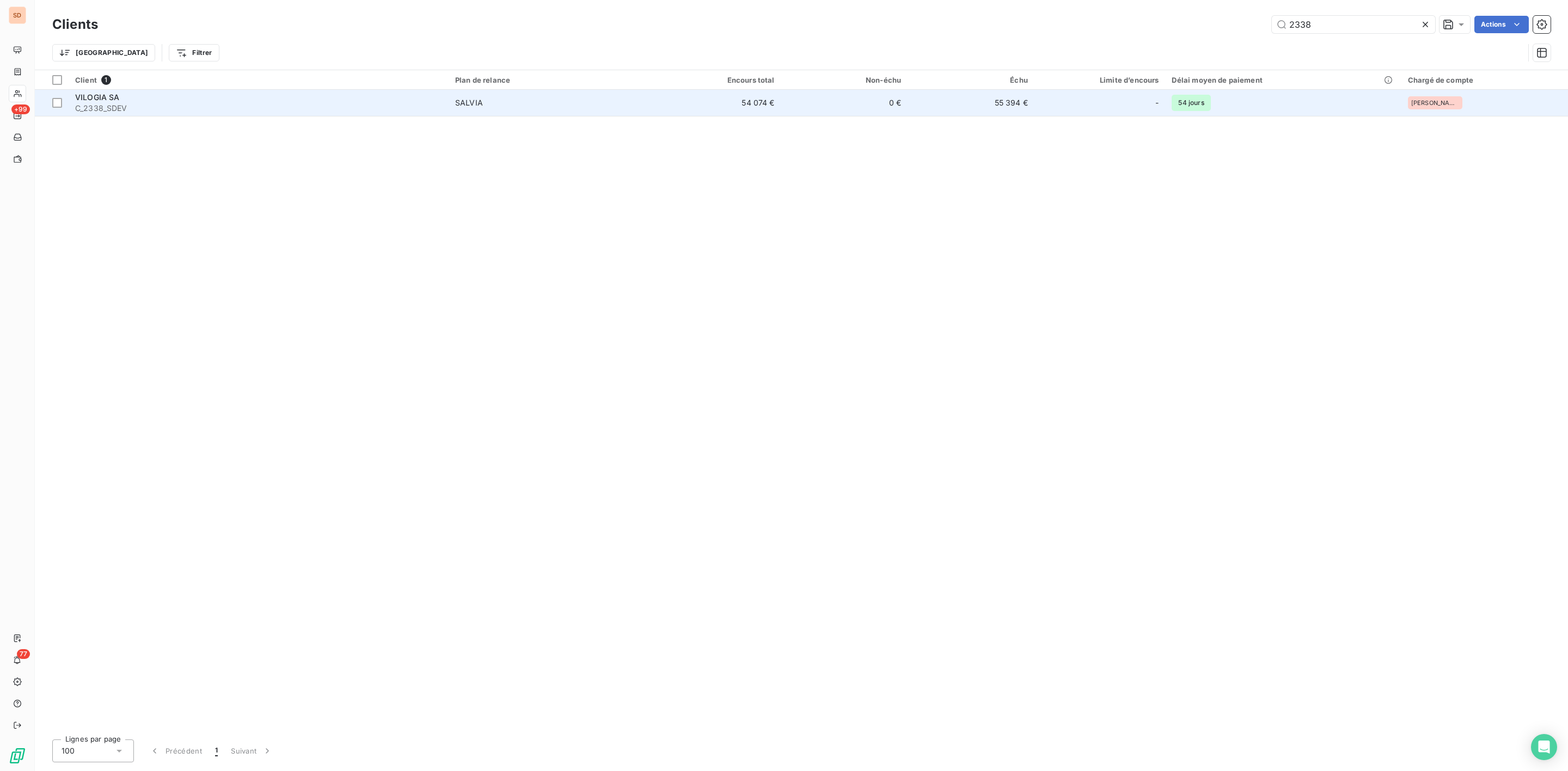
click at [317, 99] on div "VILOGIA SA" at bounding box center [258, 97] width 367 height 11
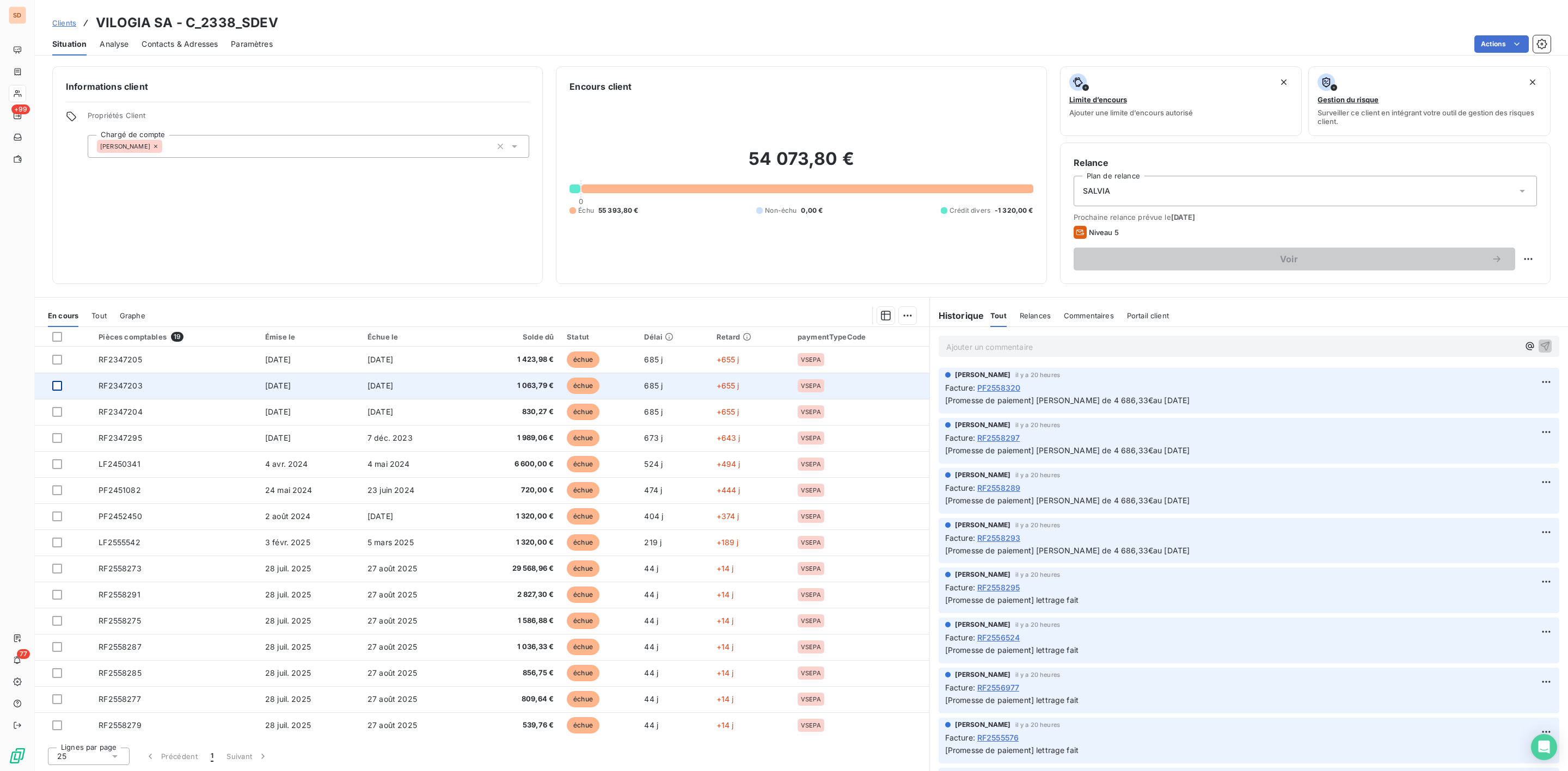
click at [58, 390] on div at bounding box center [57, 386] width 10 height 10
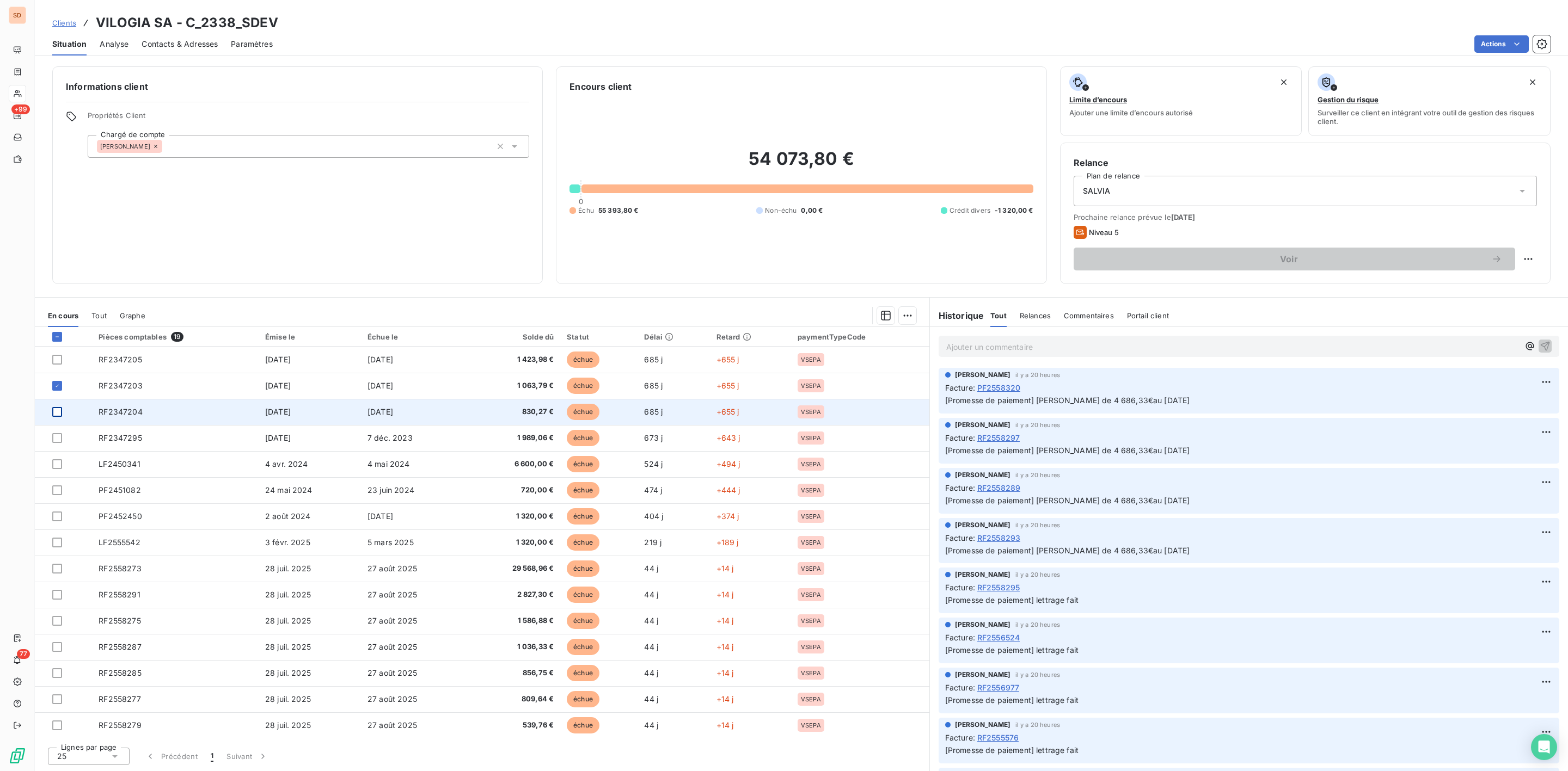
click at [58, 413] on div at bounding box center [57, 412] width 10 height 10
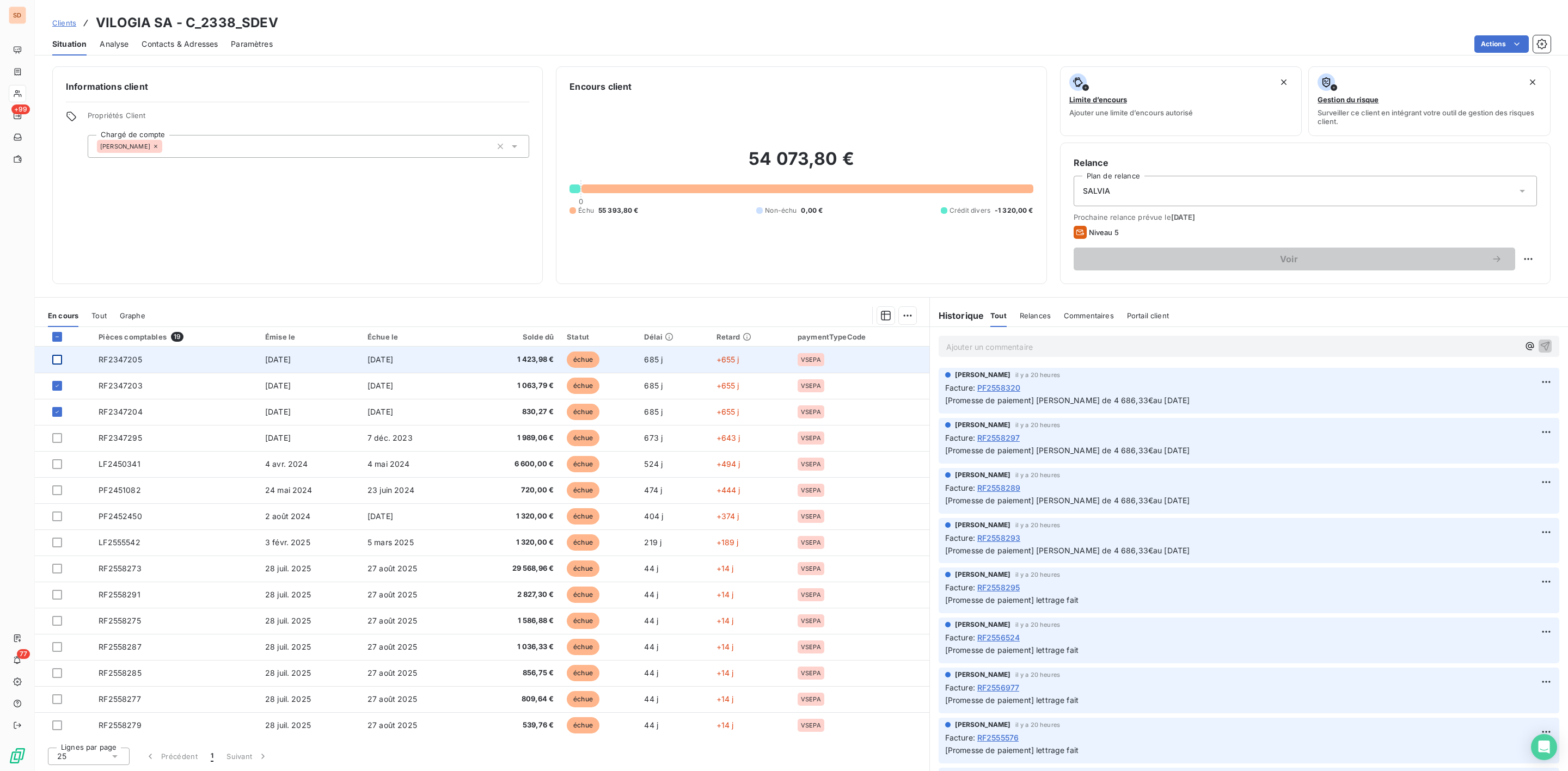
click at [56, 357] on div at bounding box center [57, 360] width 10 height 10
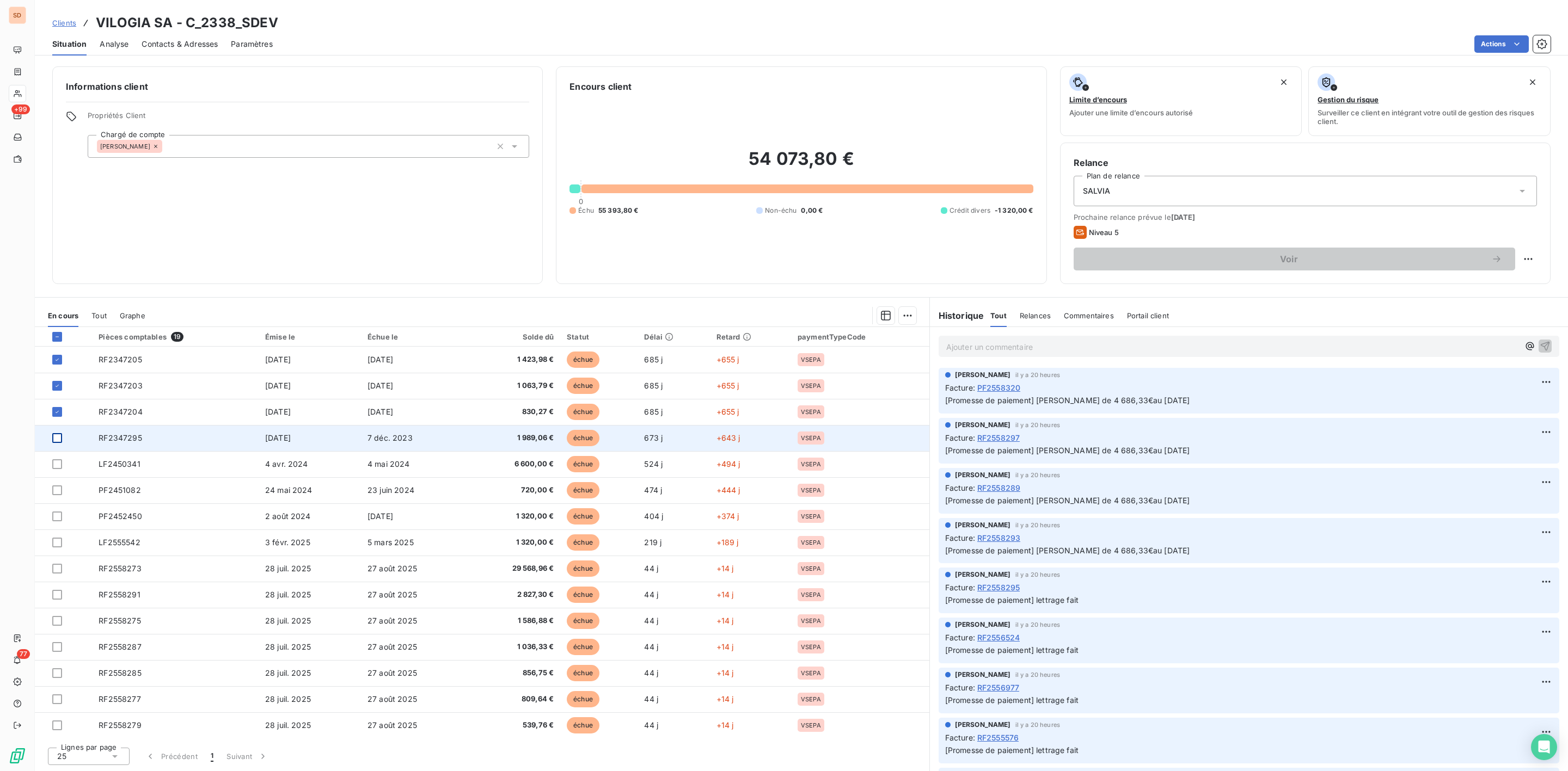
click at [57, 436] on div at bounding box center [57, 438] width 10 height 10
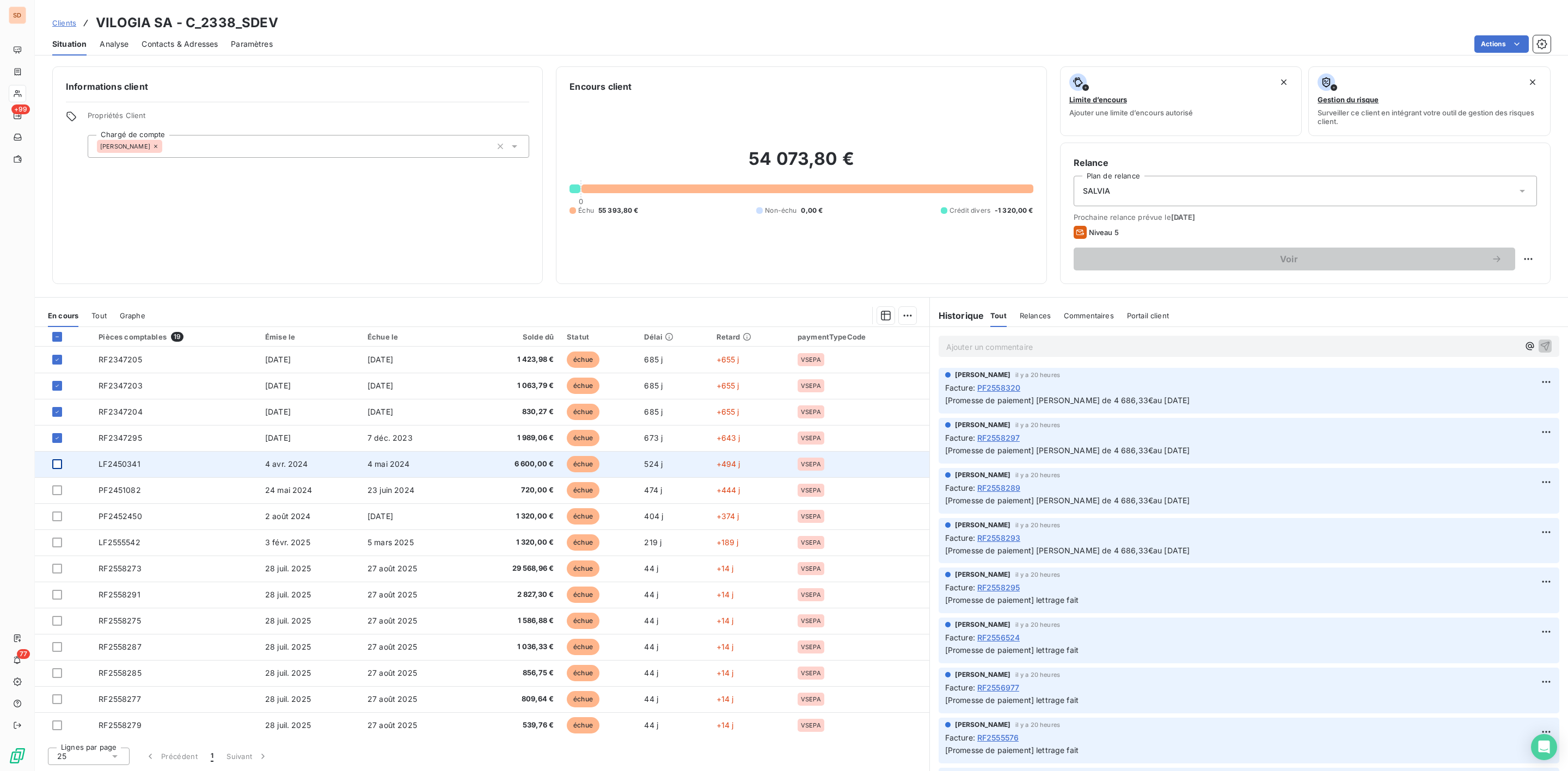
click at [55, 469] on div at bounding box center [57, 464] width 10 height 10
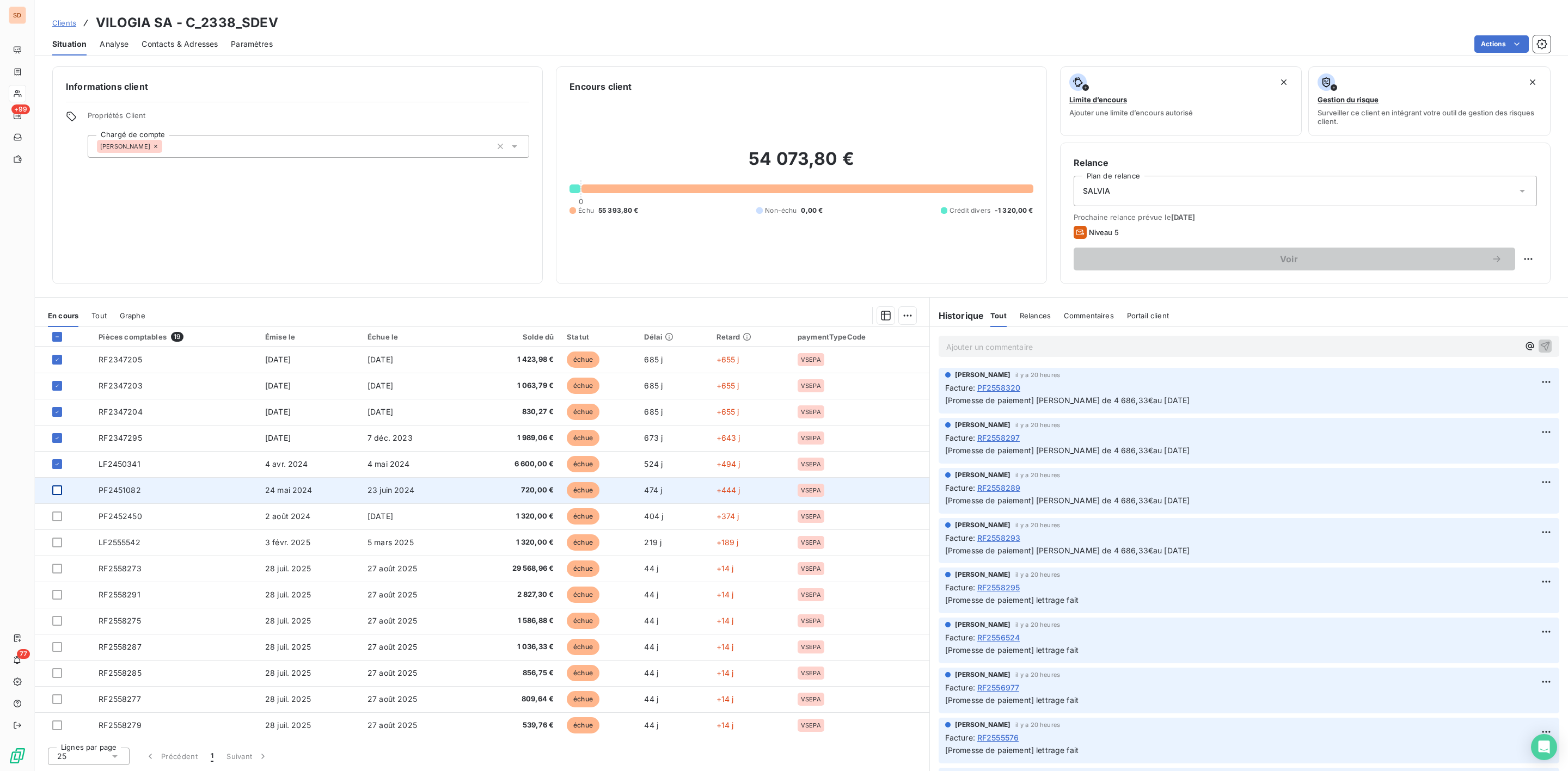
click at [59, 495] on div at bounding box center [57, 490] width 10 height 10
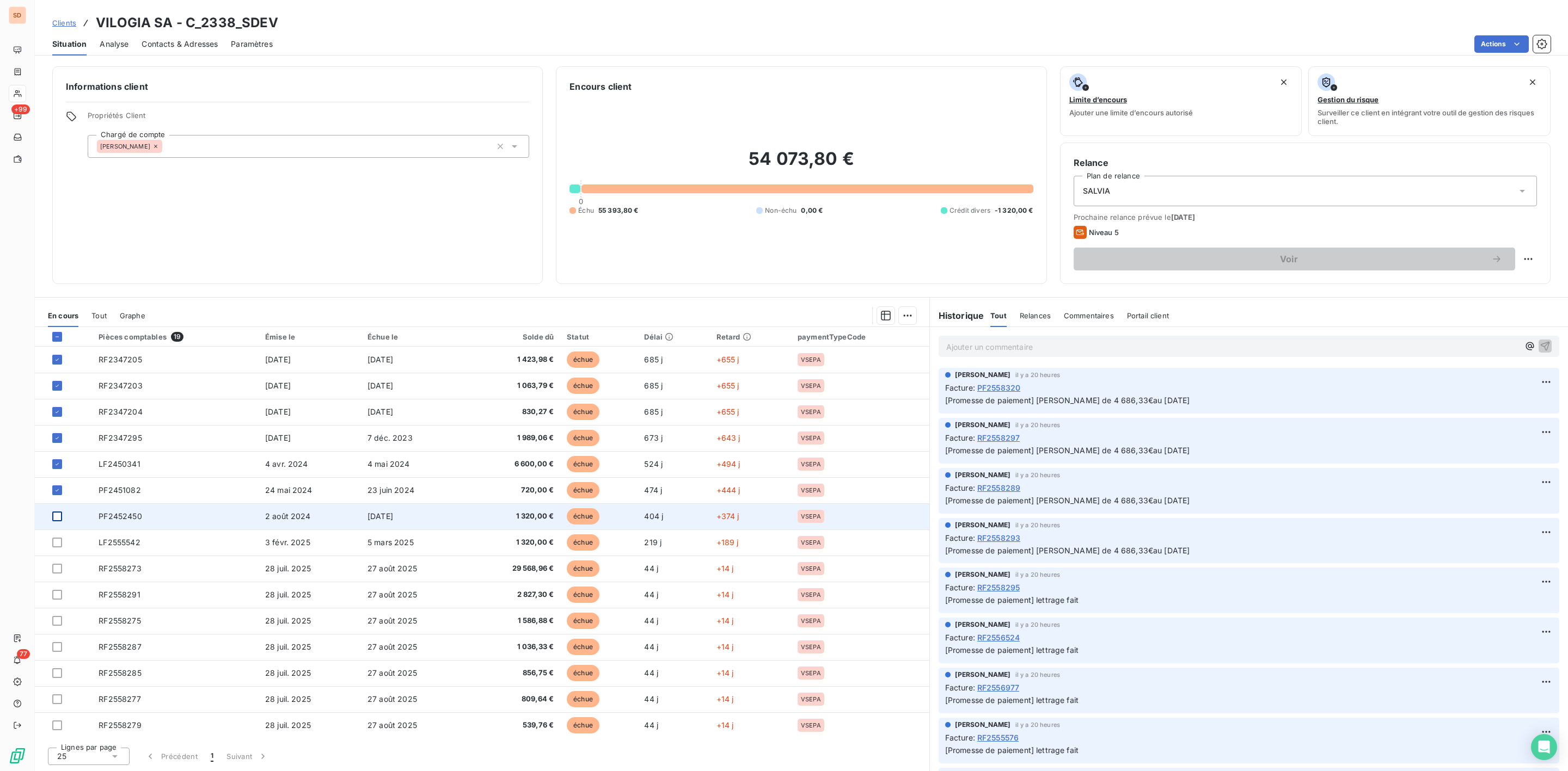
click at [55, 518] on div at bounding box center [57, 517] width 10 height 10
click at [902, 312] on html "SD +99 77 Clients VILOGIA SA - C_2338_SDEV Situation Analyse Contacts & Adresse…" at bounding box center [784, 385] width 1568 height 771
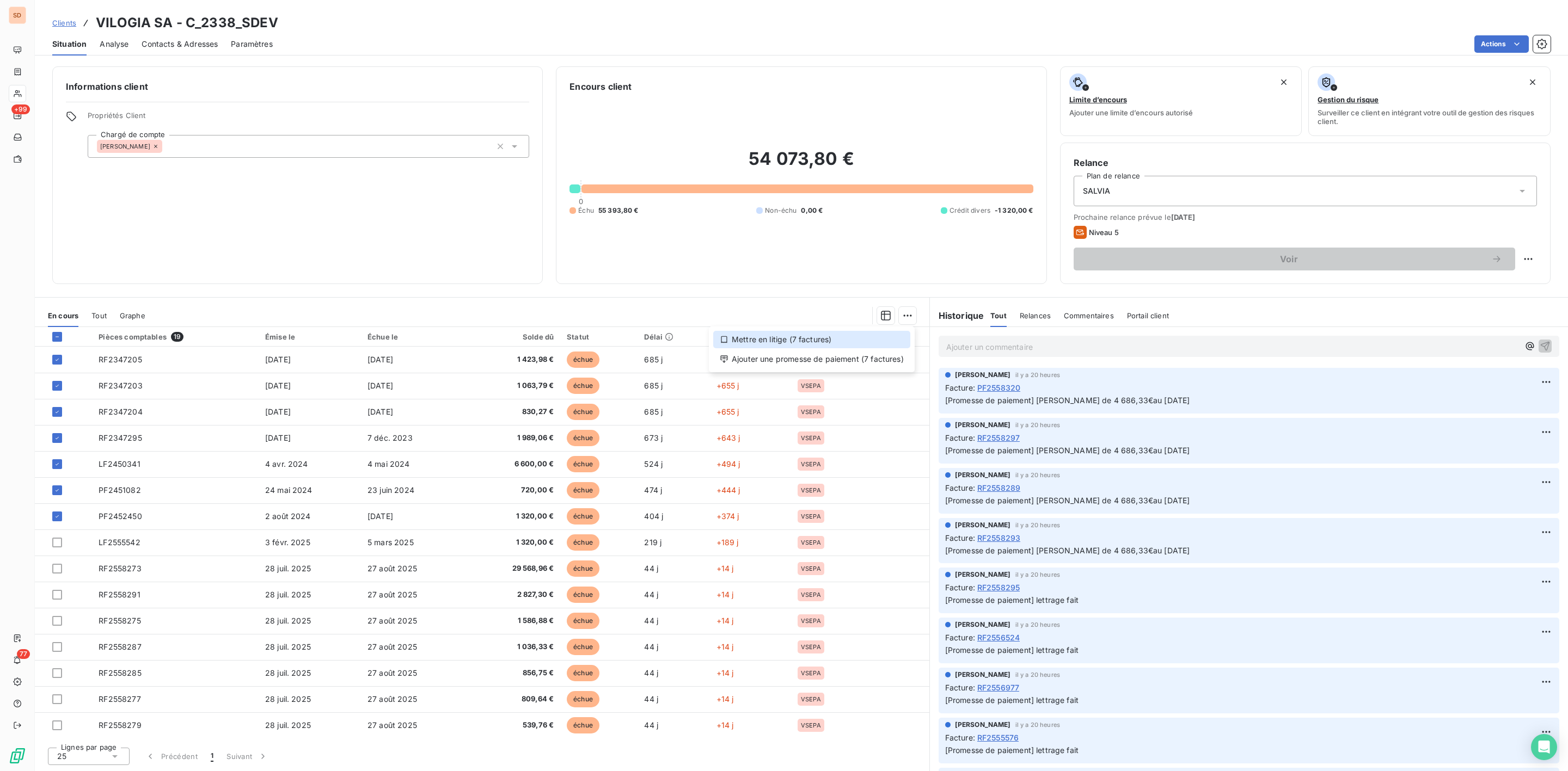
click at [778, 343] on div "Mettre en litige (7 factures)" at bounding box center [812, 340] width 197 height 18
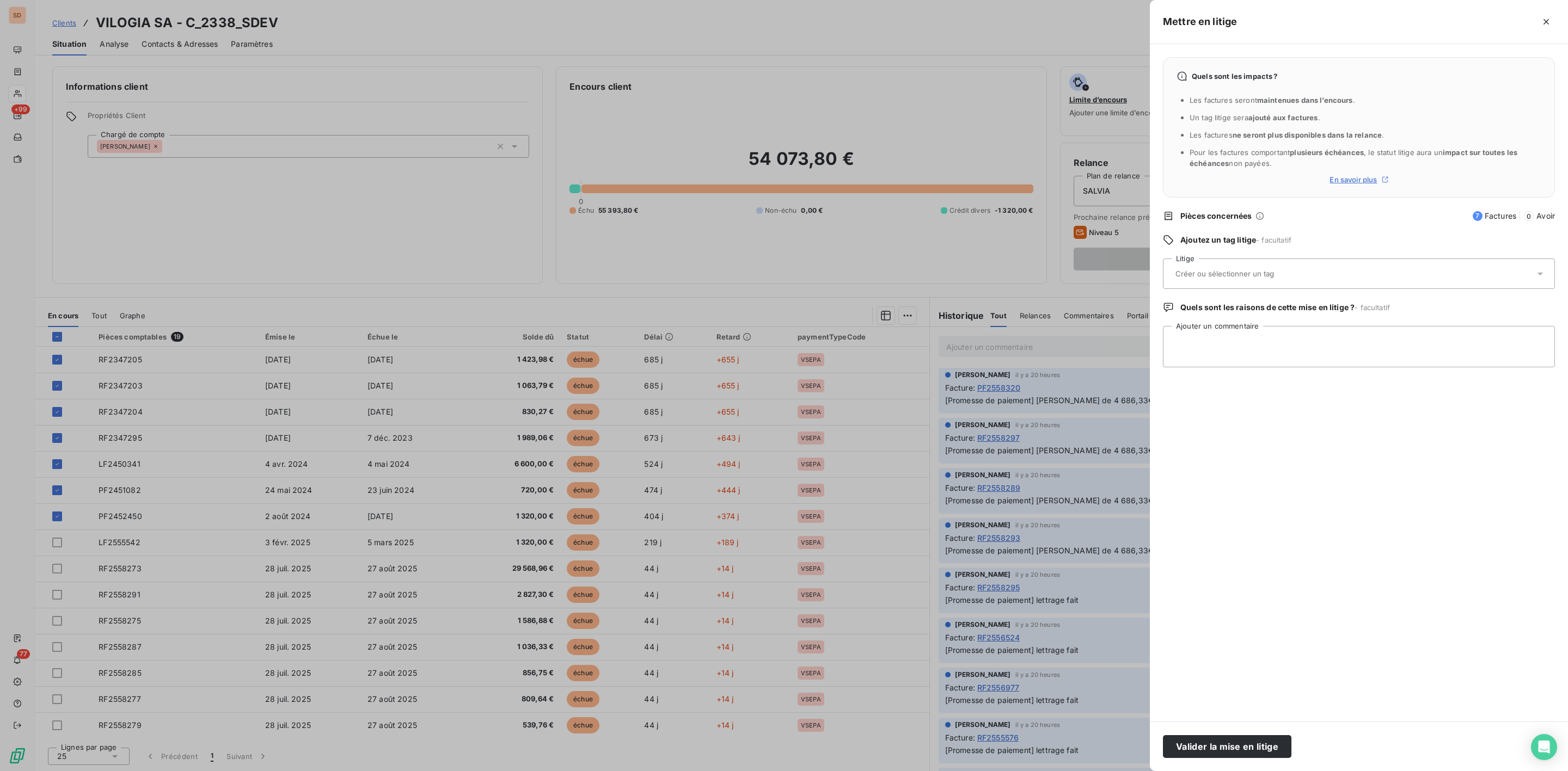
click at [1281, 270] on input "text" at bounding box center [1253, 274] width 158 height 10
type input "EXR"
click at [1180, 330] on span at bounding box center [1172, 328] width 18 height 26
click at [1183, 348] on textarea "Ajouter un commentaire" at bounding box center [1359, 347] width 392 height 41
click at [1220, 343] on textarea "Ajouter un commentaire" at bounding box center [1359, 347] width 392 height 41
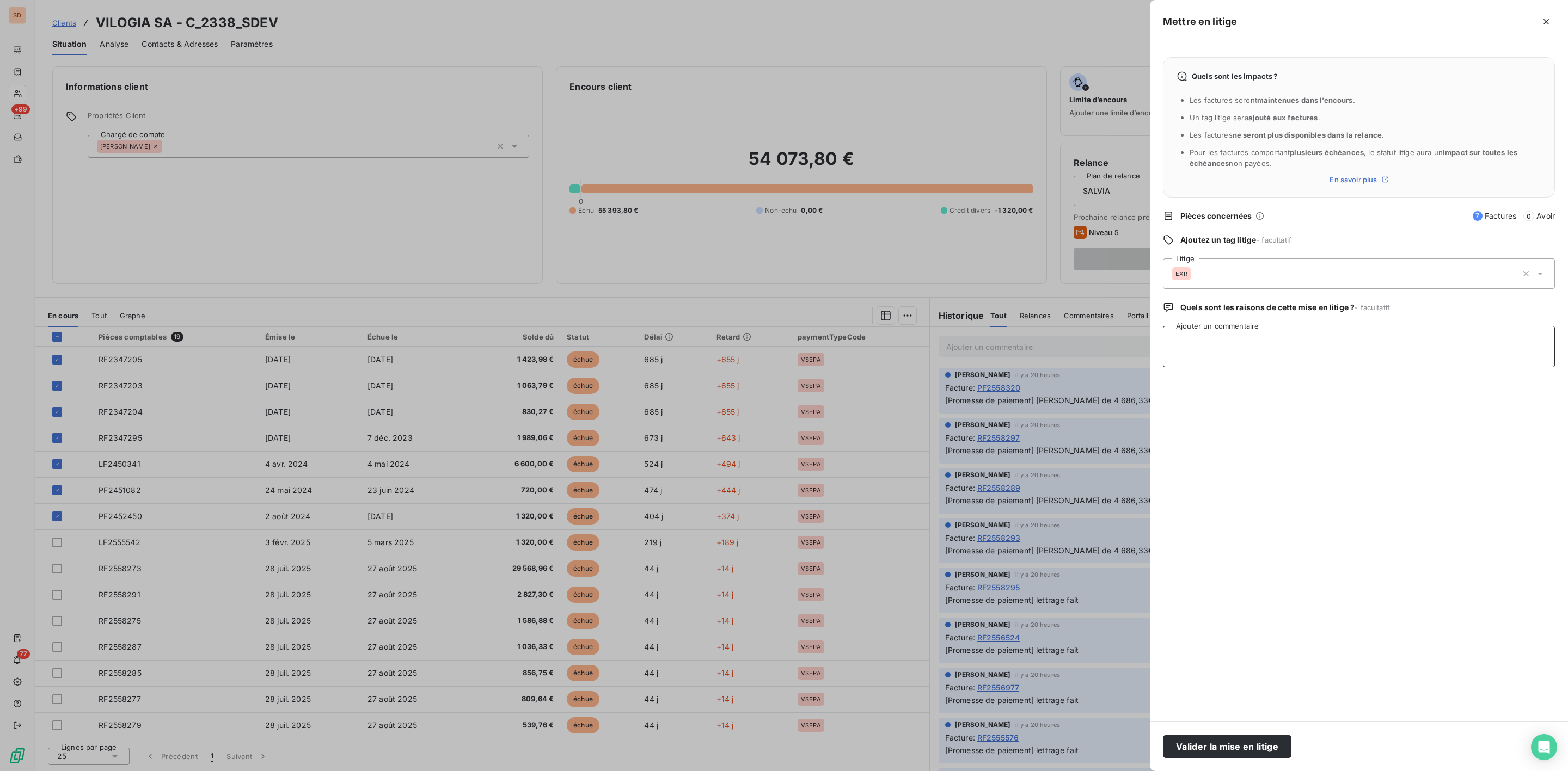
paste textarea "PAS EN COMPTA Transmis à [PERSON_NAME] - pour numéro ctr"
click at [1407, 348] on textarea "PAS EN COMPTA Transmis à [PERSON_NAME] - pour numéro ctr" at bounding box center [1359, 347] width 392 height 41
drag, startPoint x: 1398, startPoint y: 348, endPoint x: 1049, endPoint y: 348, distance: 349.0
click at [1049, 771] on div "Mettre en litige Quels sont les impacts ? Les factures seront maintenues dans l…" at bounding box center [784, 771] width 1568 height 0
paste textarea "• 7 factures sont non compta car ne présentant pas les informations du numéro d…"
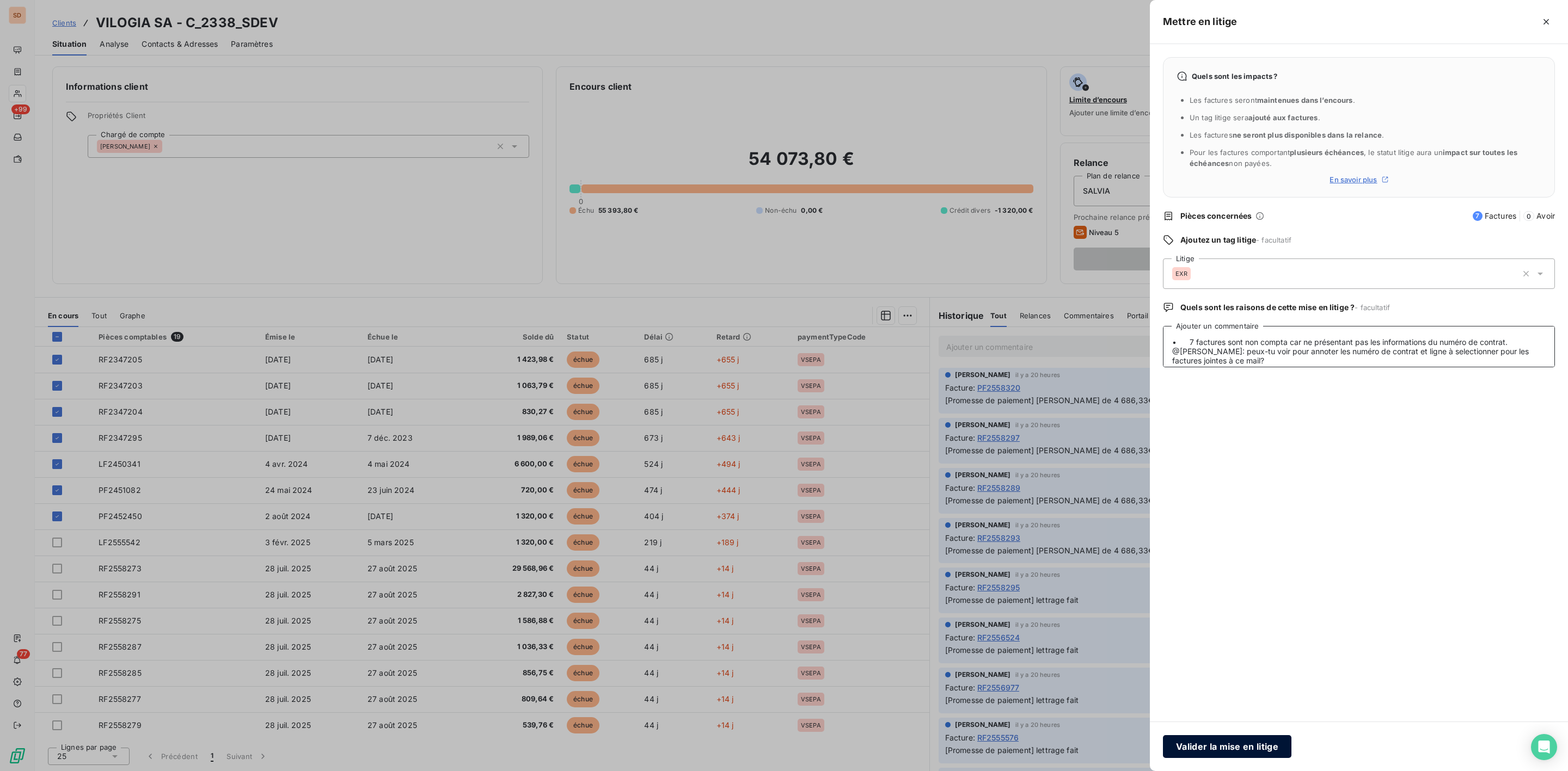
type textarea "• 7 factures sont non compta car ne présentant pas les informations du numéro d…"
click at [1234, 744] on button "Valider la mise en litige" at bounding box center [1227, 747] width 128 height 23
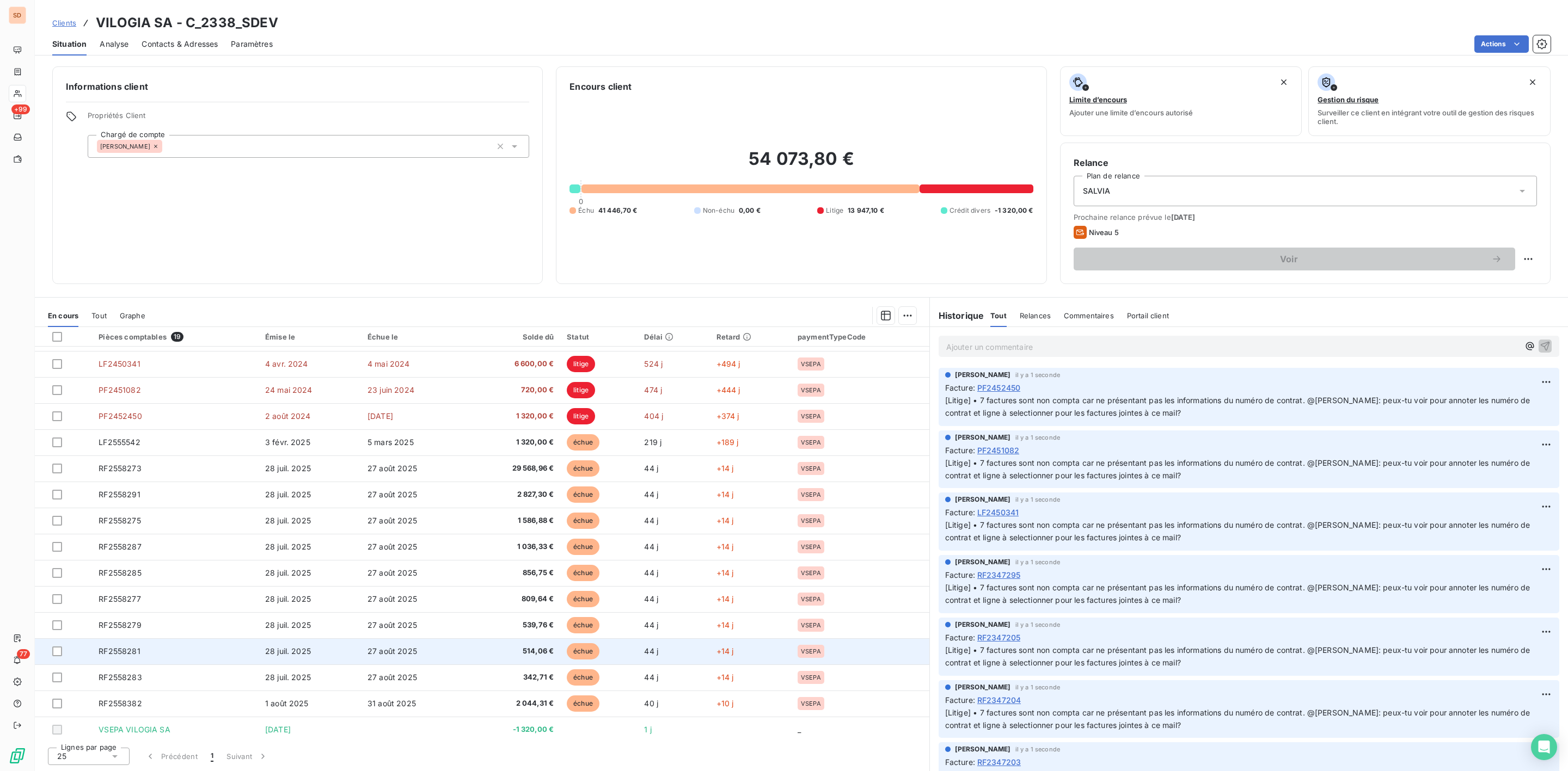
scroll to position [105, 0]
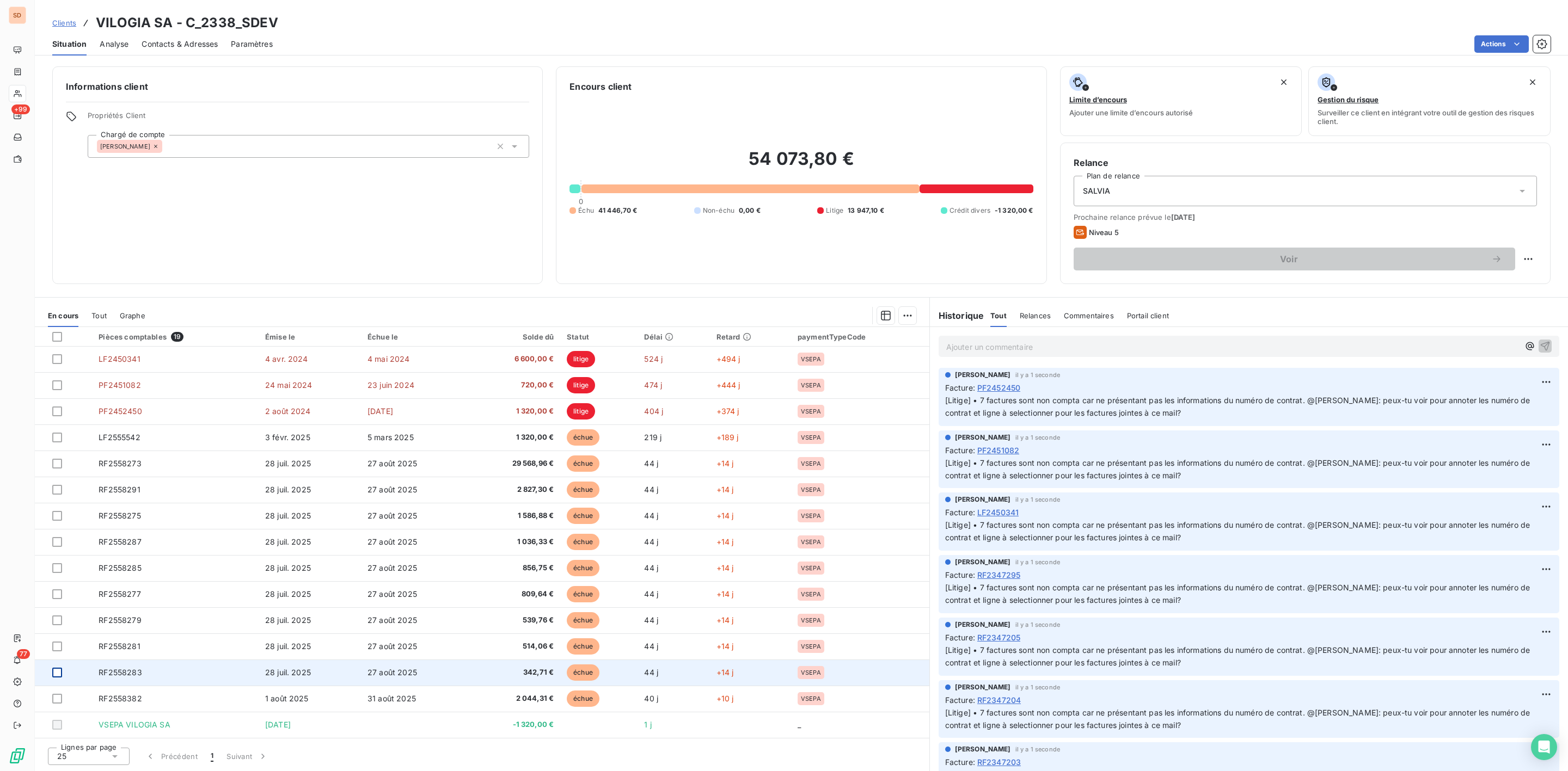
click at [54, 673] on div at bounding box center [57, 672] width 10 height 10
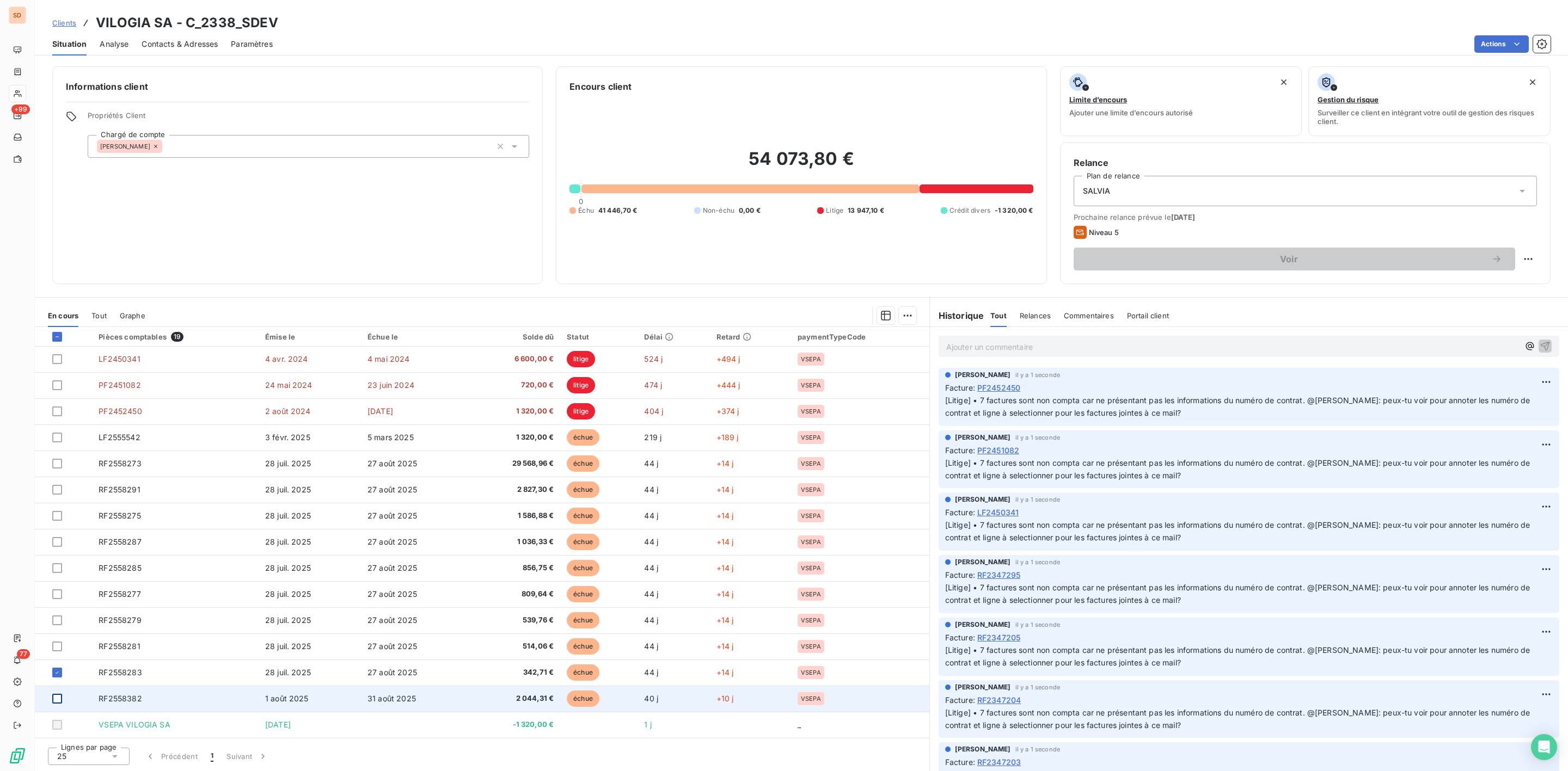
click at [53, 699] on div at bounding box center [57, 699] width 10 height 10
click at [905, 316] on html "SD +99 77 Clients VILOGIA SA - C_2338_SDEV Situation Analyse Contacts & Adresse…" at bounding box center [784, 385] width 1568 height 771
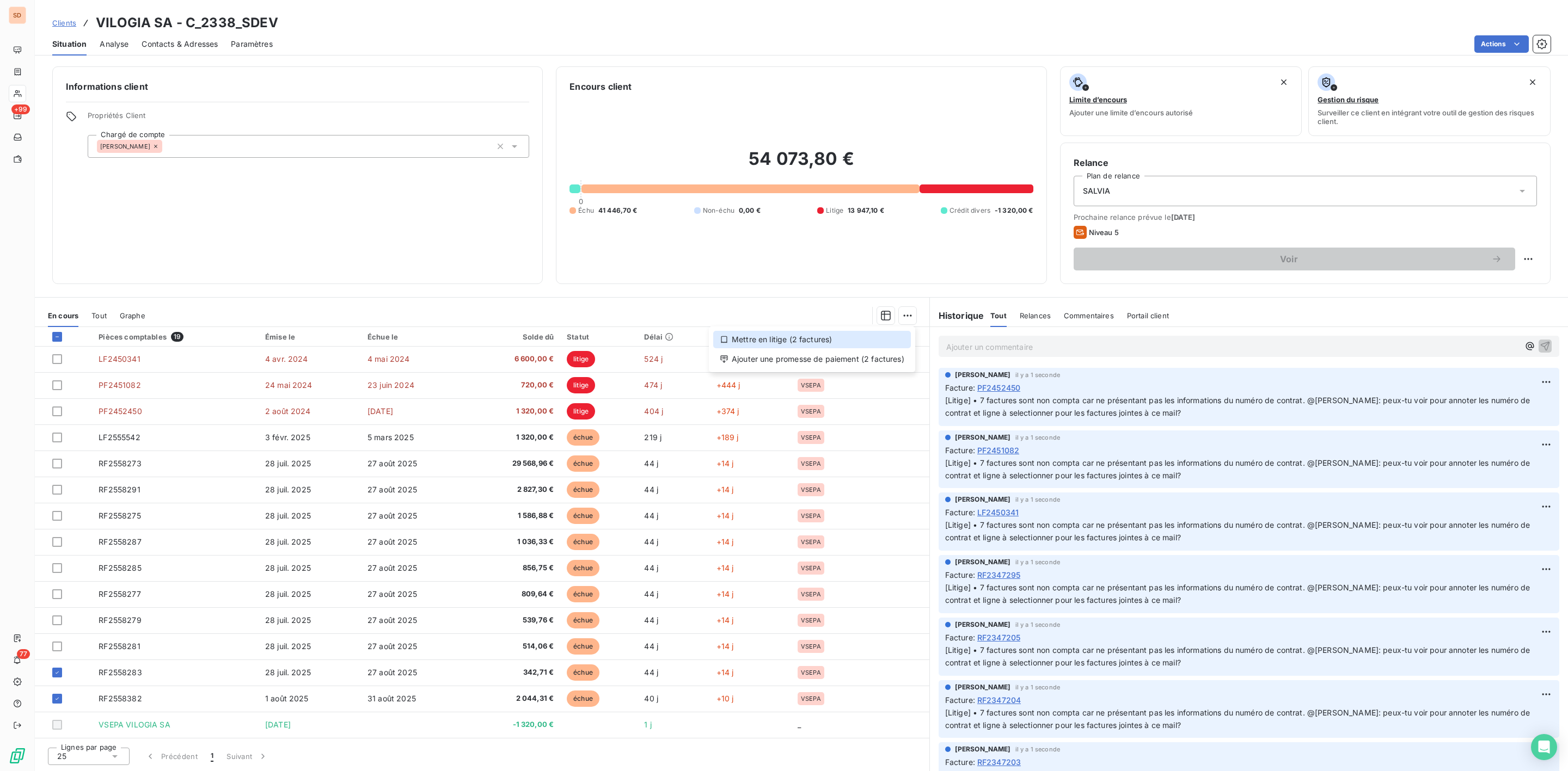
click at [763, 337] on div "Mettre en litige (2 factures)" at bounding box center [812, 340] width 198 height 18
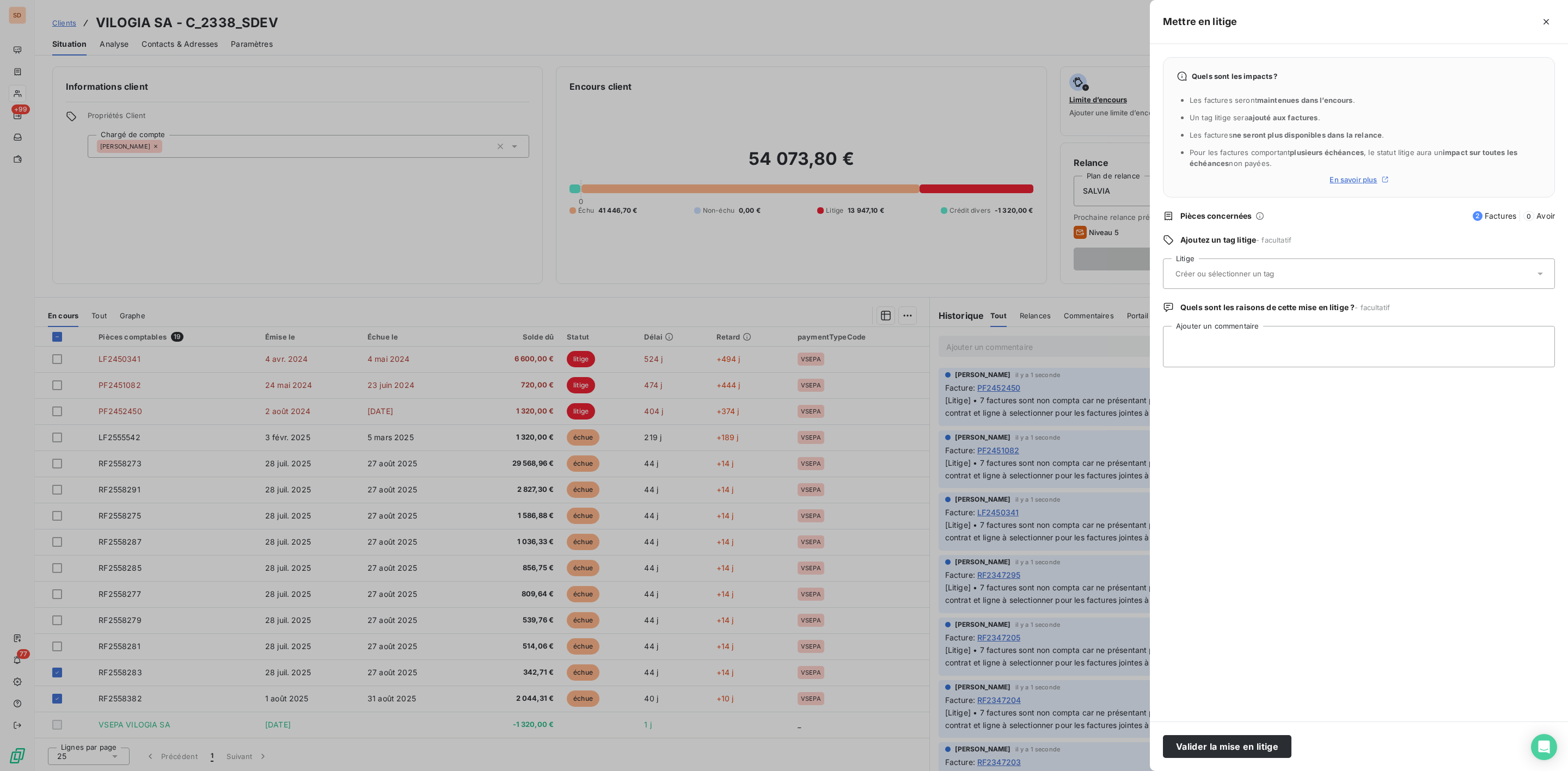
click at [1209, 273] on input "text" at bounding box center [1253, 274] width 158 height 10
type input "exr"
click at [1189, 328] on span "EXR" at bounding box center [1194, 328] width 12 height 7
click at [1205, 327] on textarea "Ajouter un commentaire" at bounding box center [1359, 347] width 392 height 41
paste textarea "• 2 factures en anomalie ctr chez [PERSON_NAME] : @[PERSON_NAME] peux-tu y répo…"
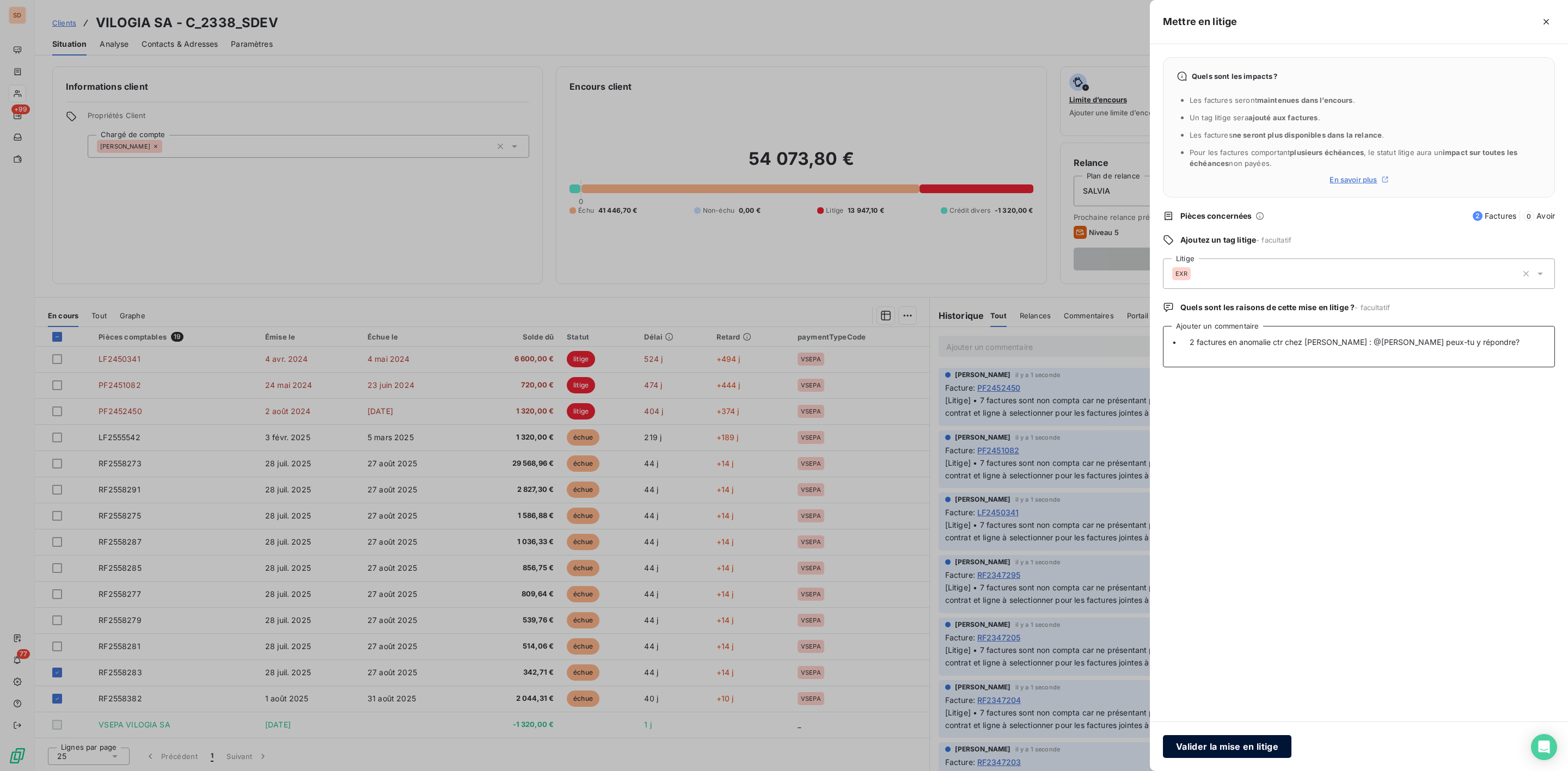
type textarea "• 2 factures en anomalie ctr chez [PERSON_NAME] : @[PERSON_NAME] peux-tu y répo…"
click at [1232, 745] on button "Valider la mise en litige" at bounding box center [1227, 747] width 128 height 23
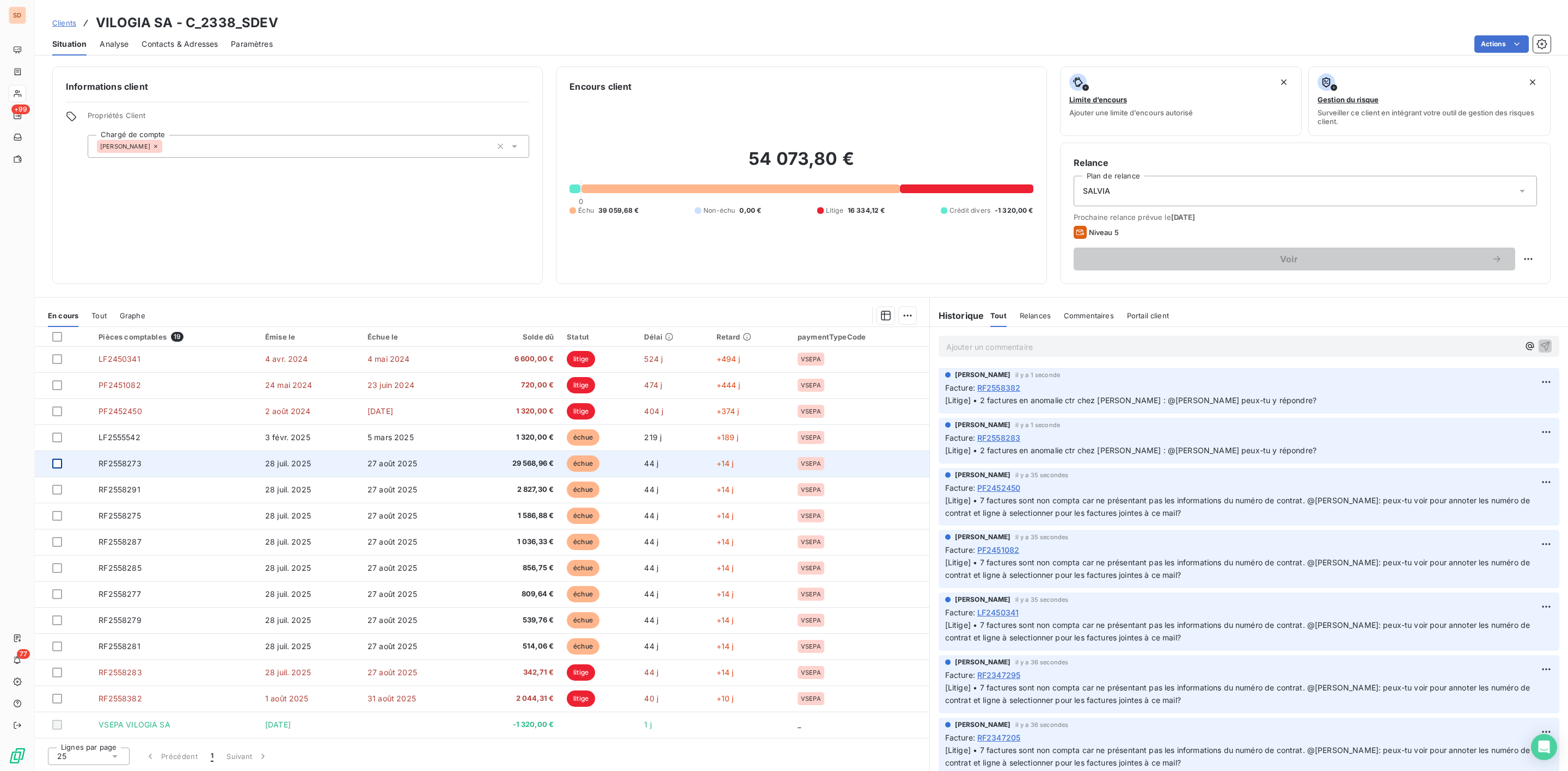
click at [55, 461] on div at bounding box center [57, 464] width 10 height 10
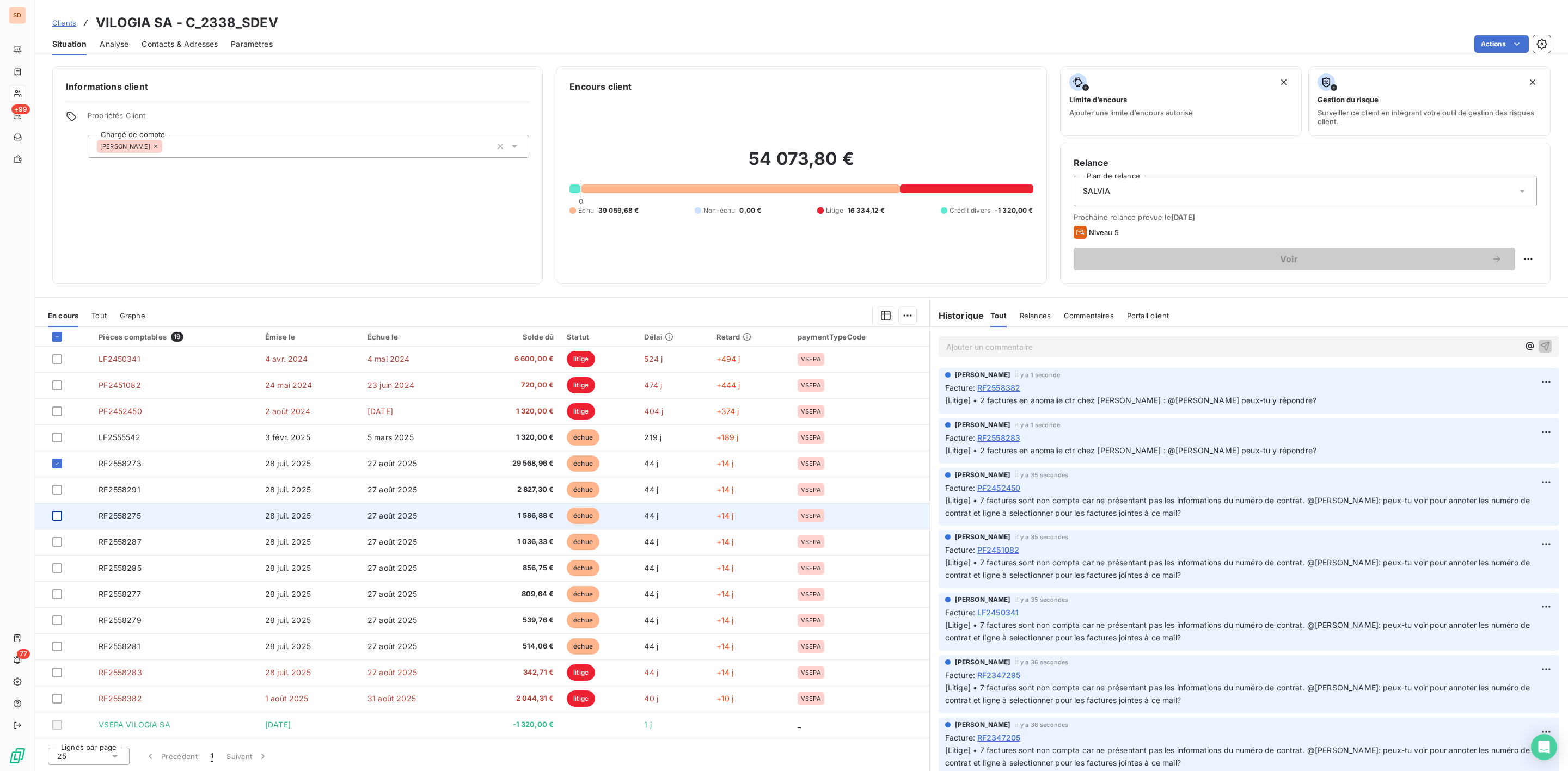
click at [58, 518] on div at bounding box center [57, 516] width 10 height 10
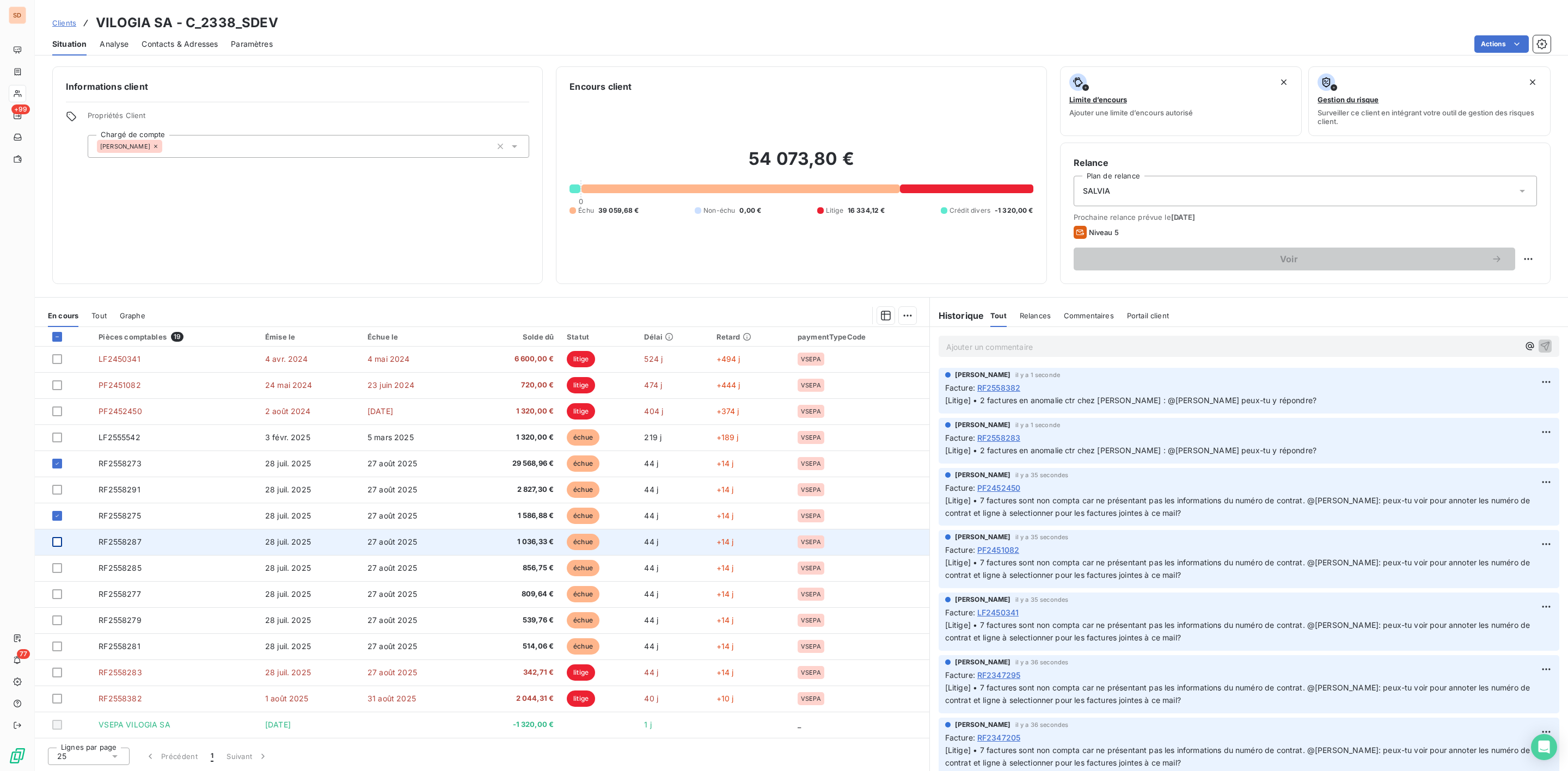
click at [59, 543] on div at bounding box center [57, 542] width 10 height 10
click at [59, 543] on icon at bounding box center [57, 542] width 7 height 7
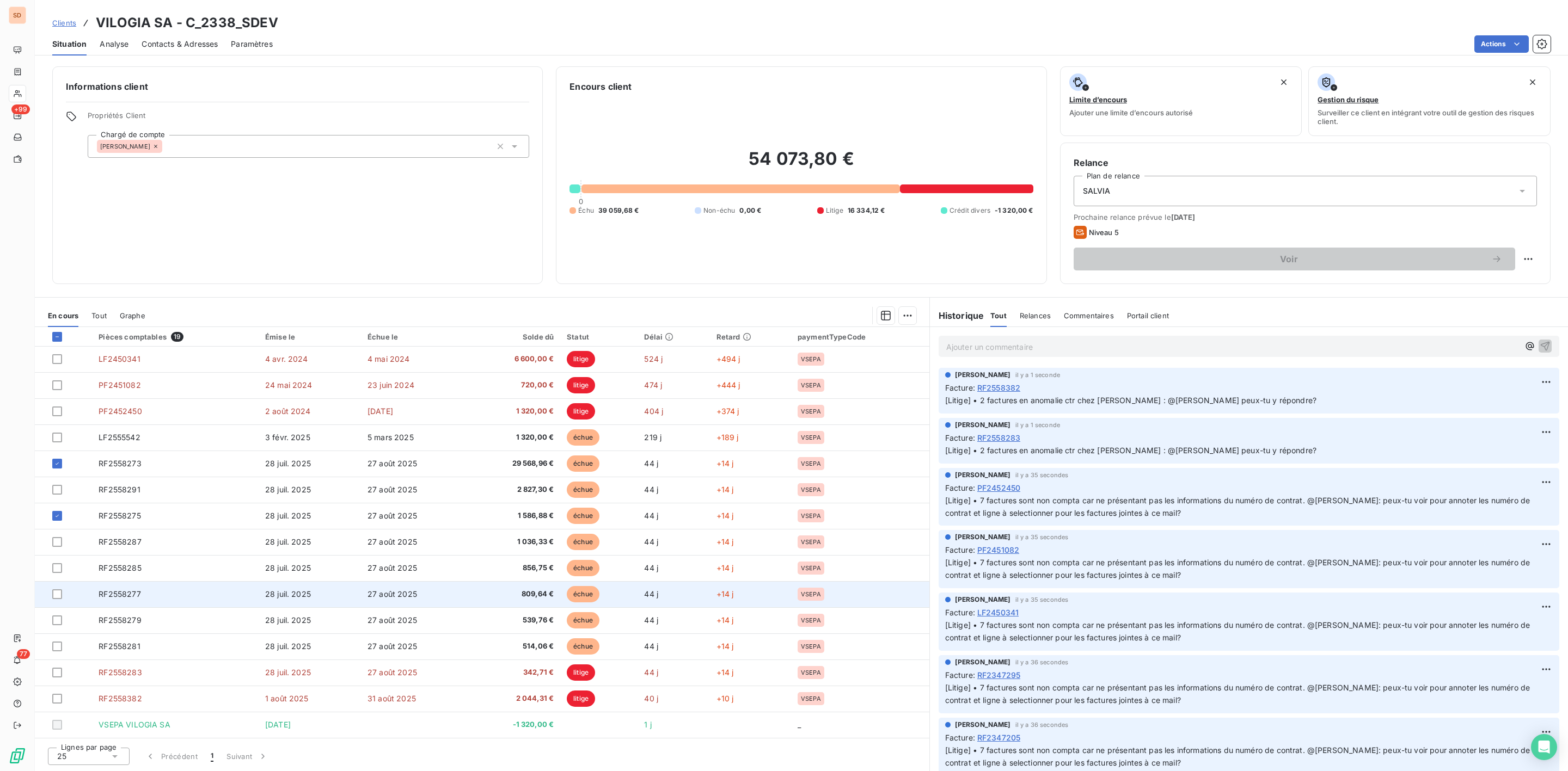
click at [57, 600] on td at bounding box center [63, 594] width 57 height 26
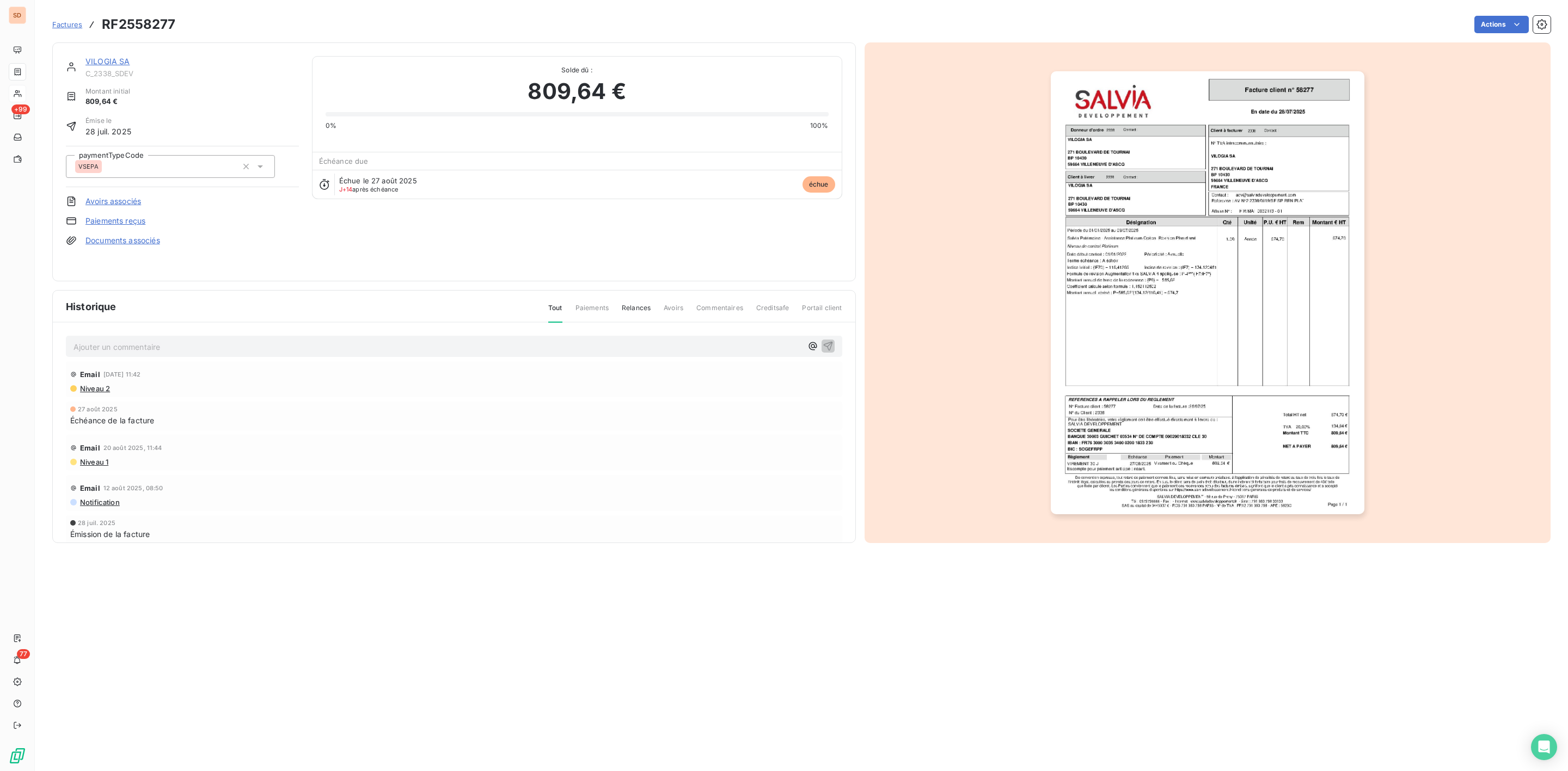
click at [113, 61] on link "VILOGIA SA" at bounding box center [107, 61] width 44 height 9
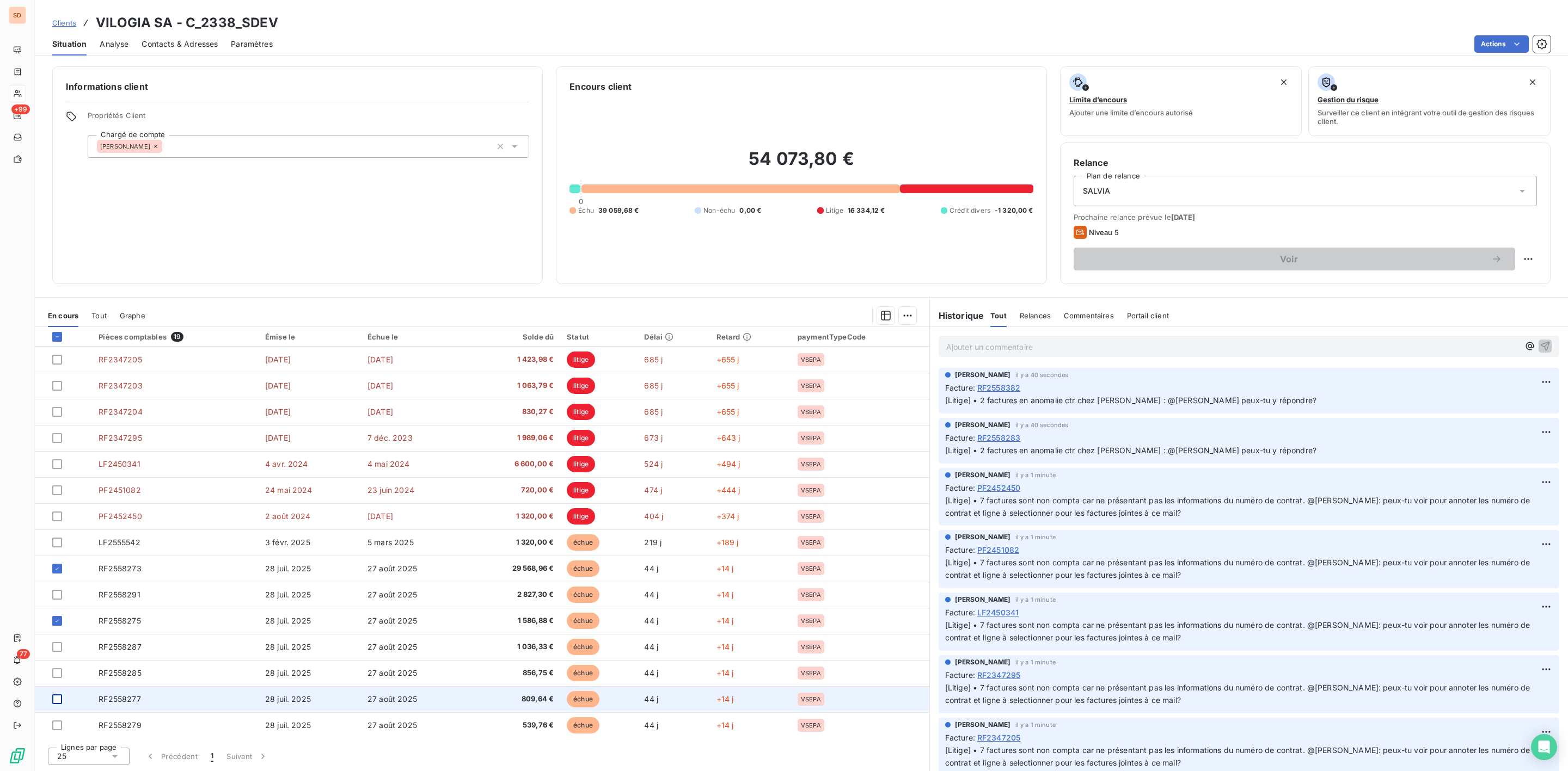
click at [56, 702] on div at bounding box center [57, 699] width 10 height 10
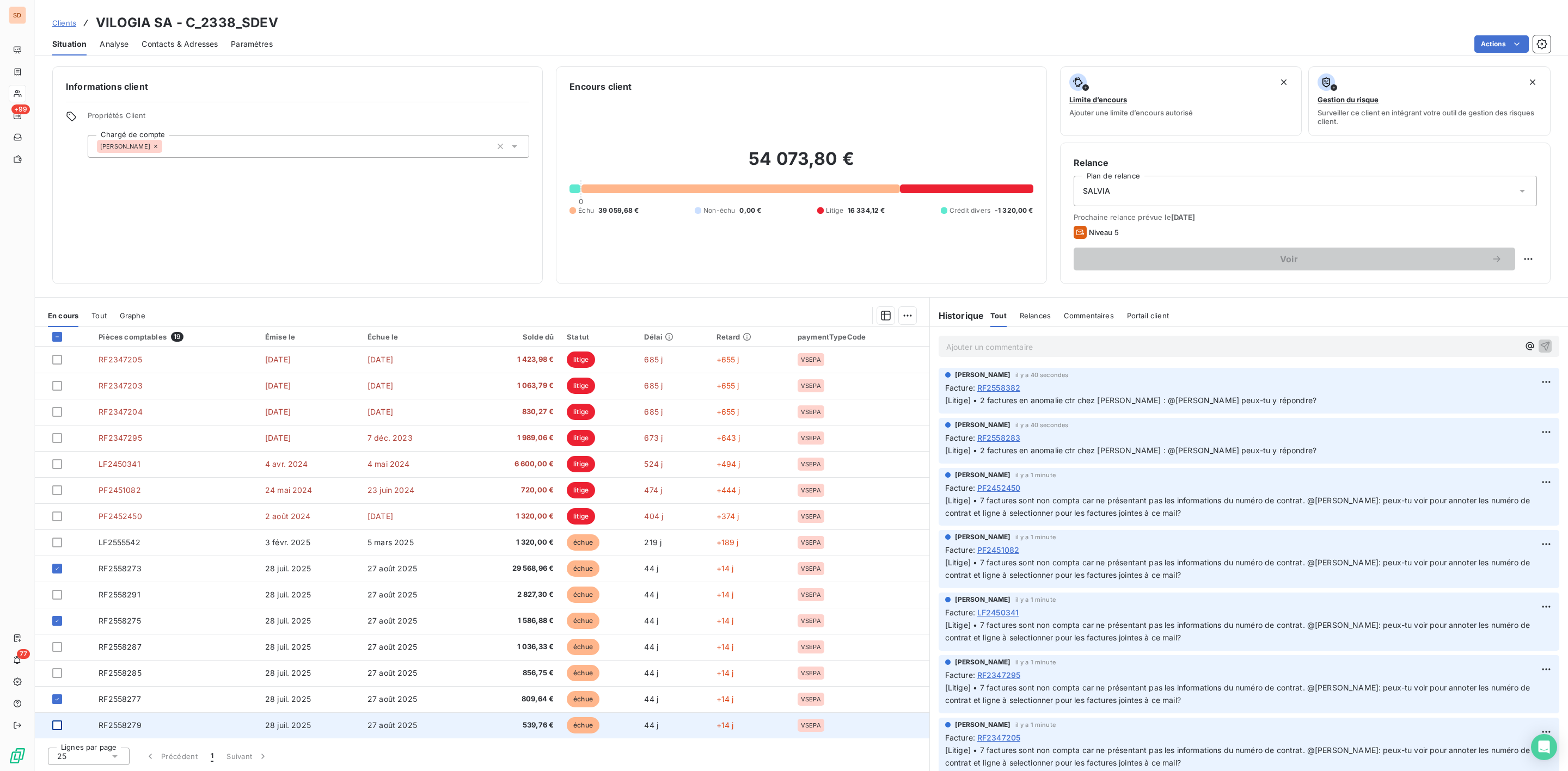
click at [59, 728] on div at bounding box center [57, 725] width 10 height 10
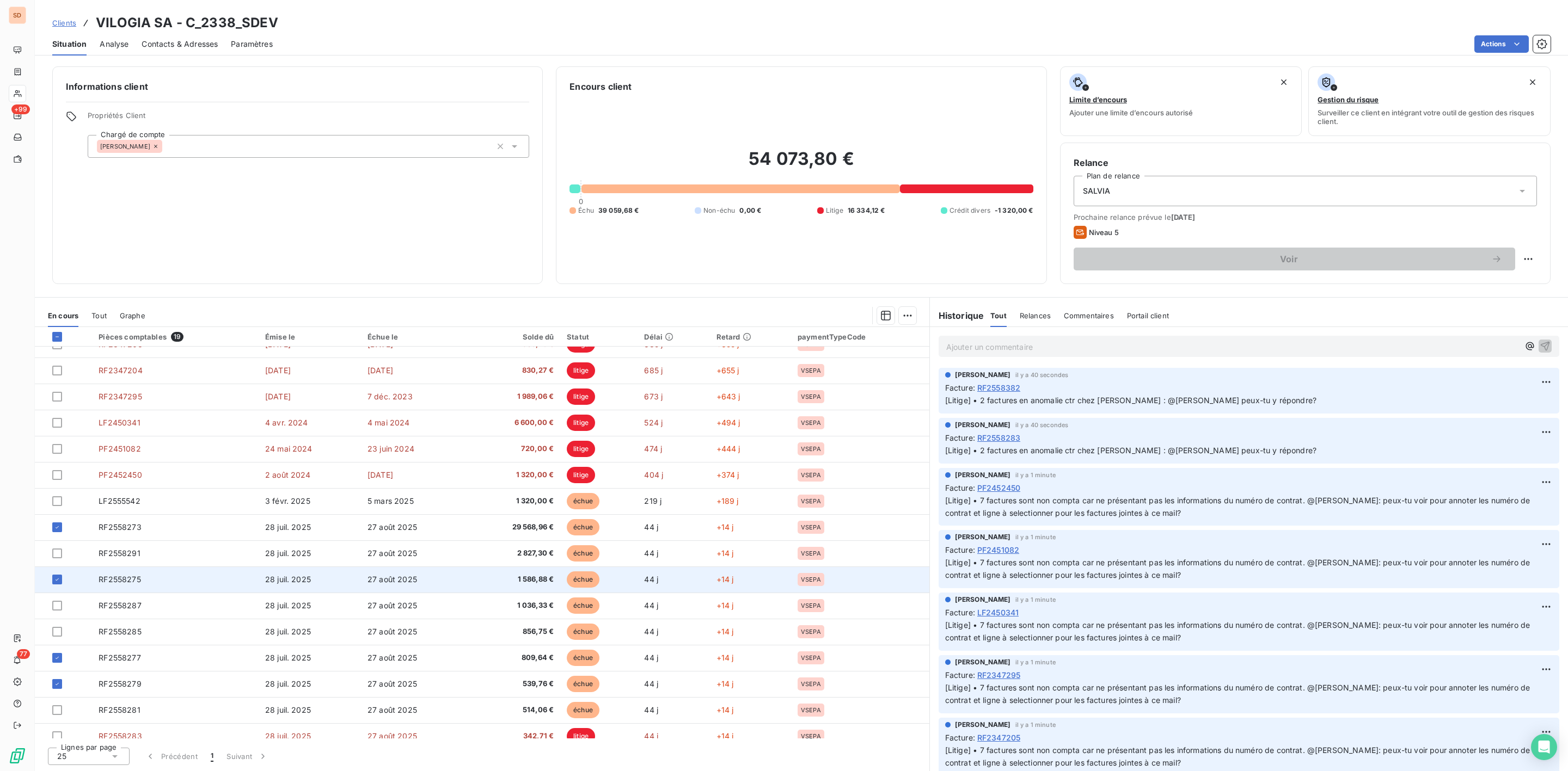
scroll to position [105, 0]
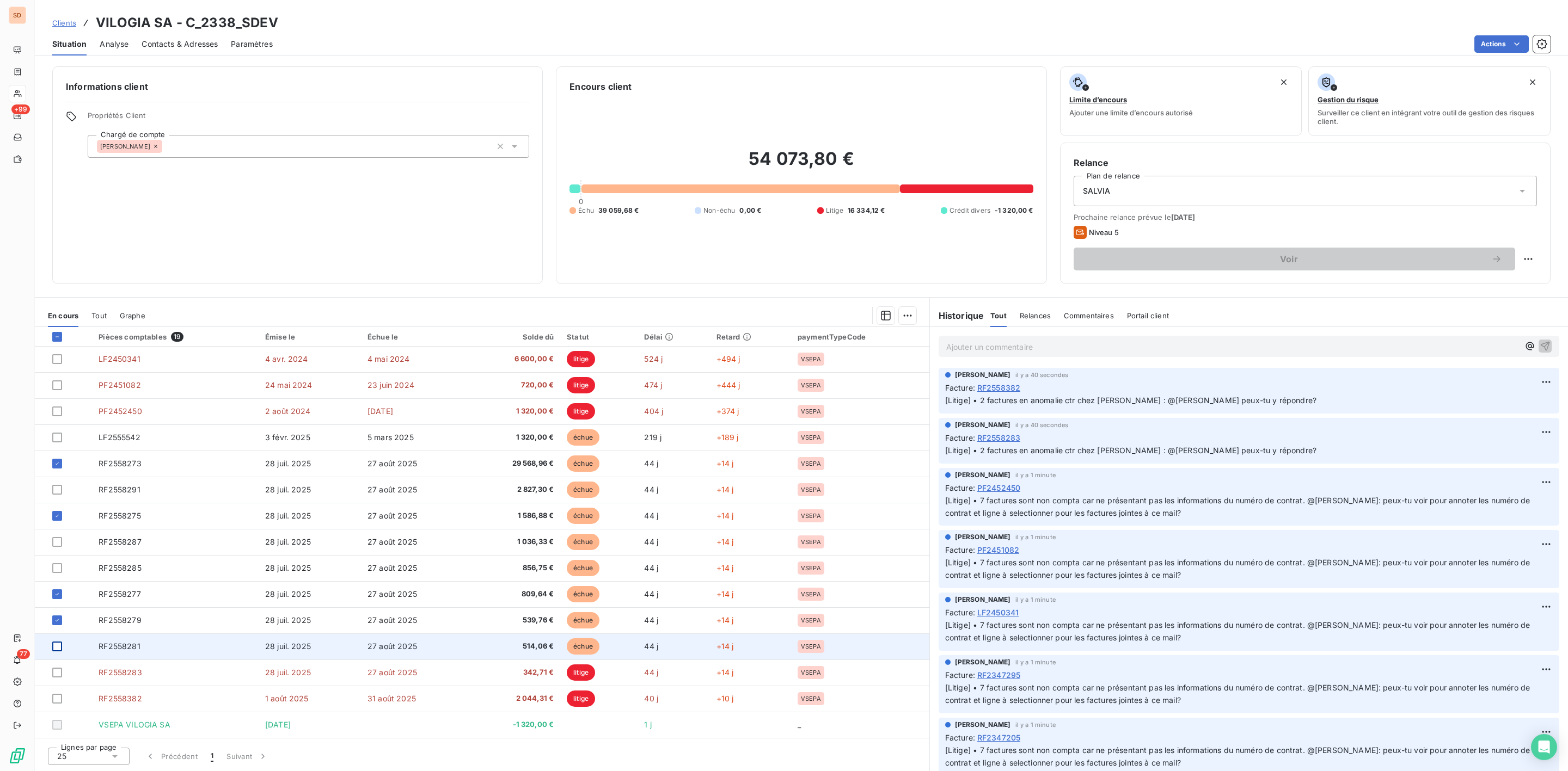
click at [56, 647] on div at bounding box center [57, 647] width 10 height 10
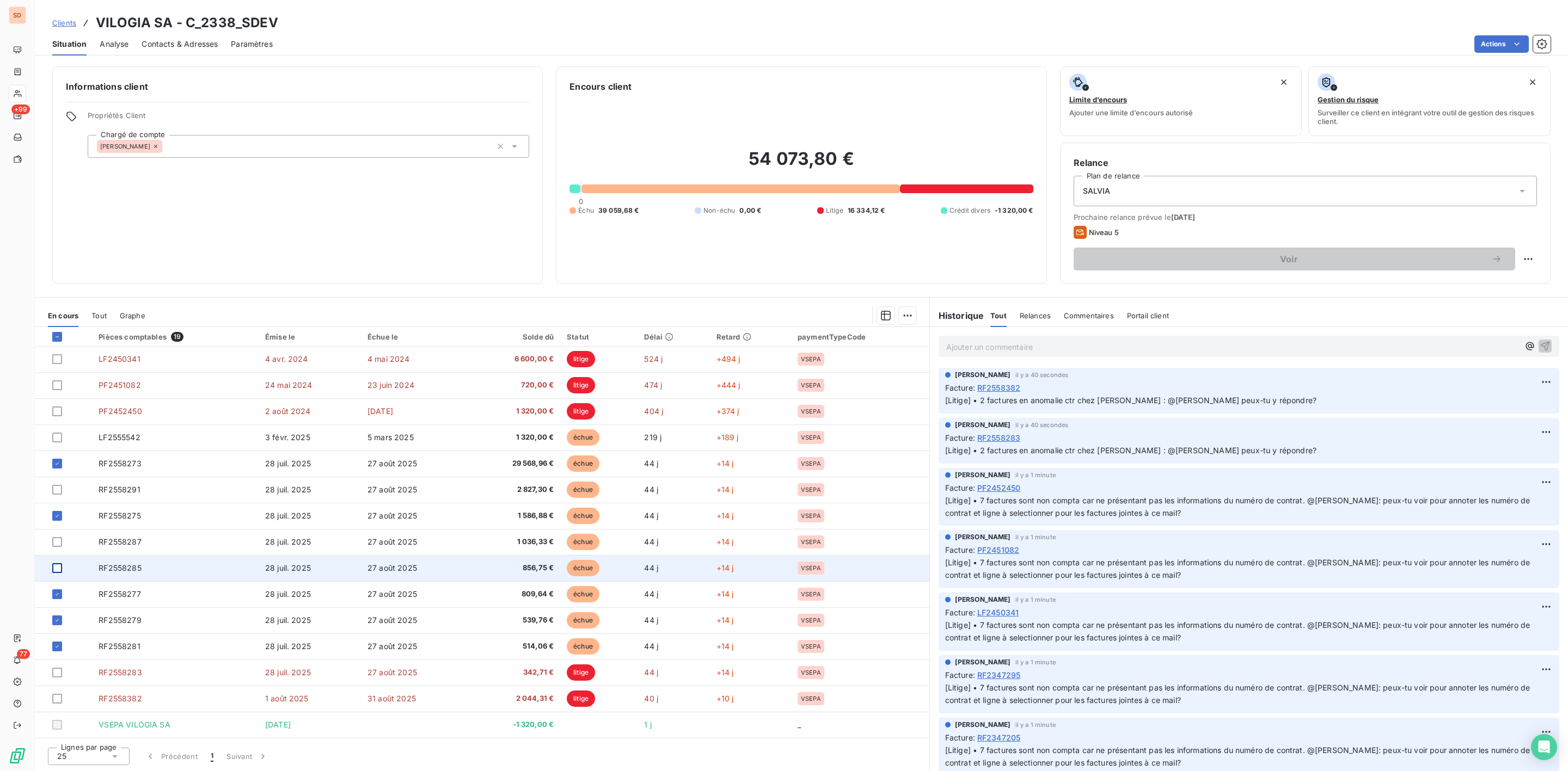
click at [56, 570] on div at bounding box center [57, 568] width 10 height 10
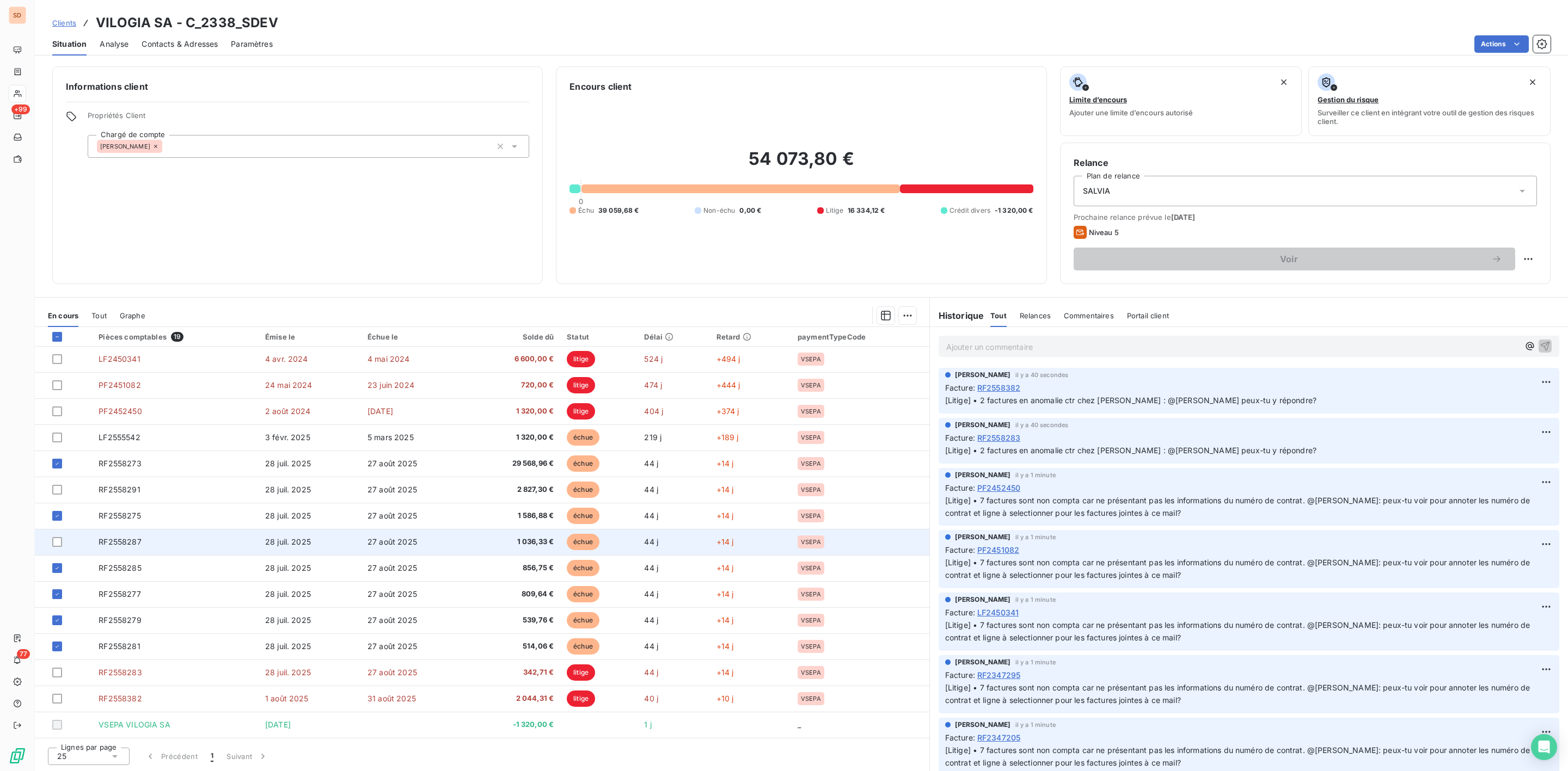
click at [62, 541] on div at bounding box center [69, 542] width 33 height 10
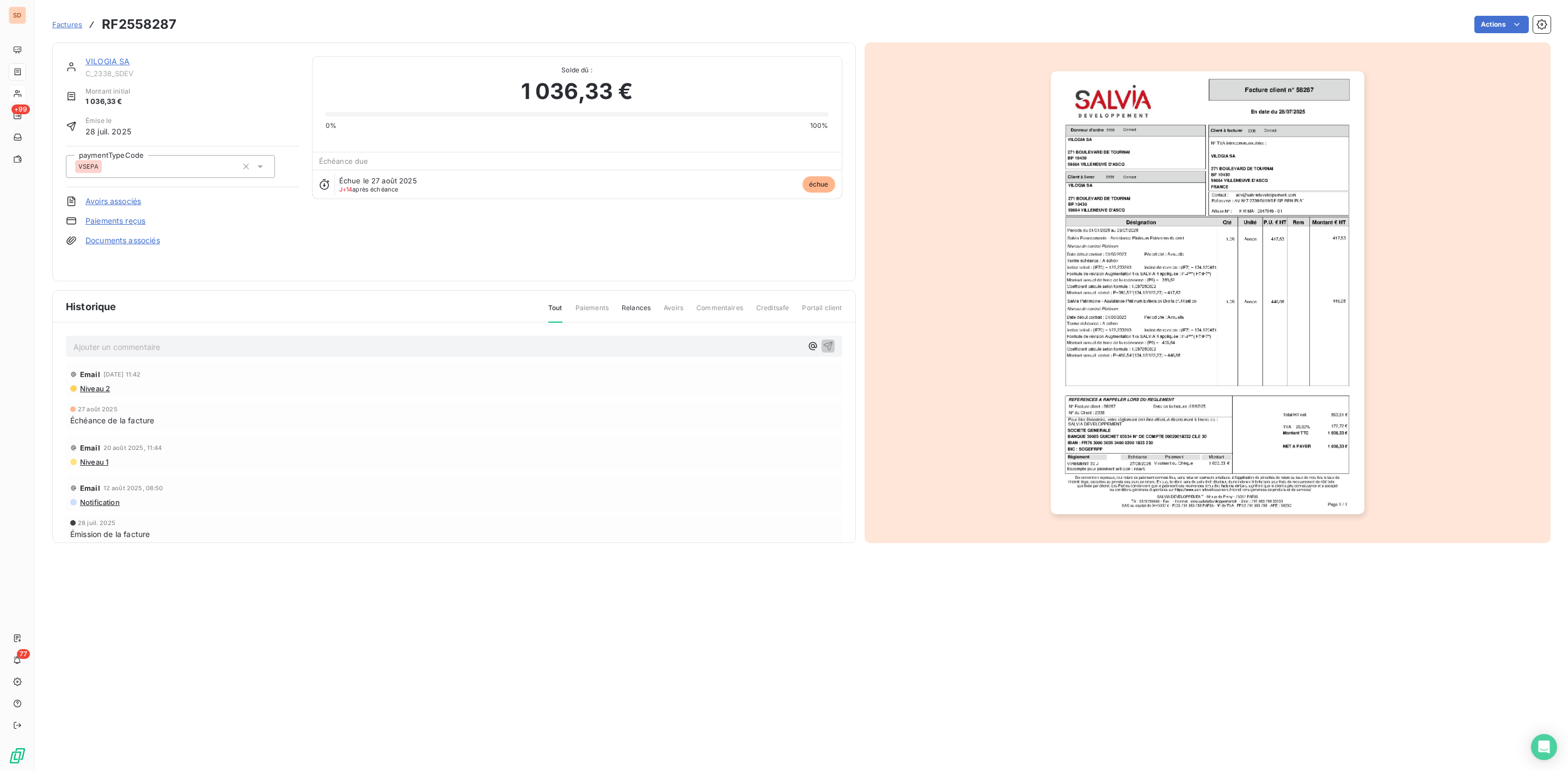
click at [106, 62] on link "VILOGIA SA" at bounding box center [107, 61] width 44 height 9
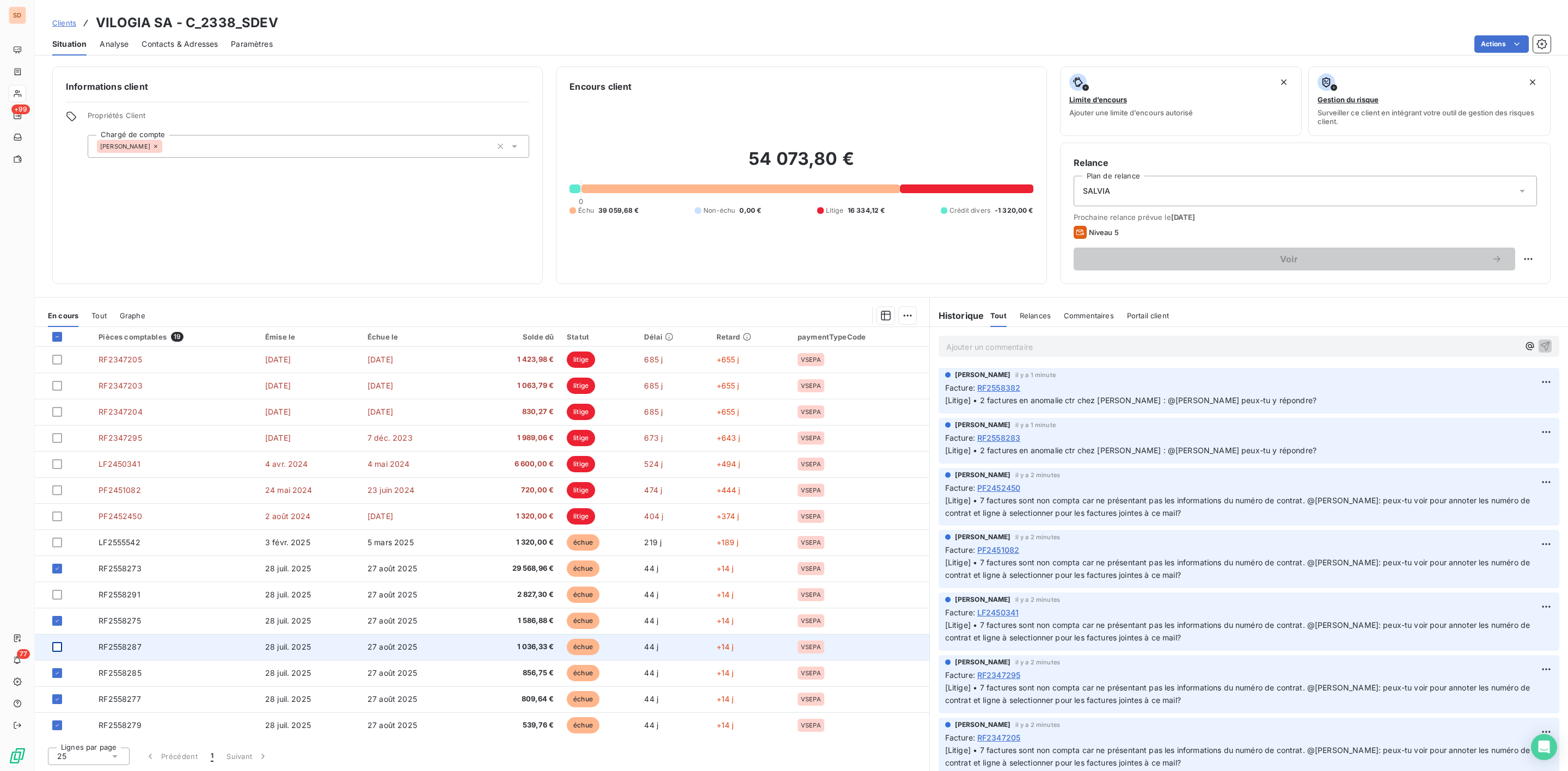
click at [56, 647] on div at bounding box center [57, 647] width 10 height 10
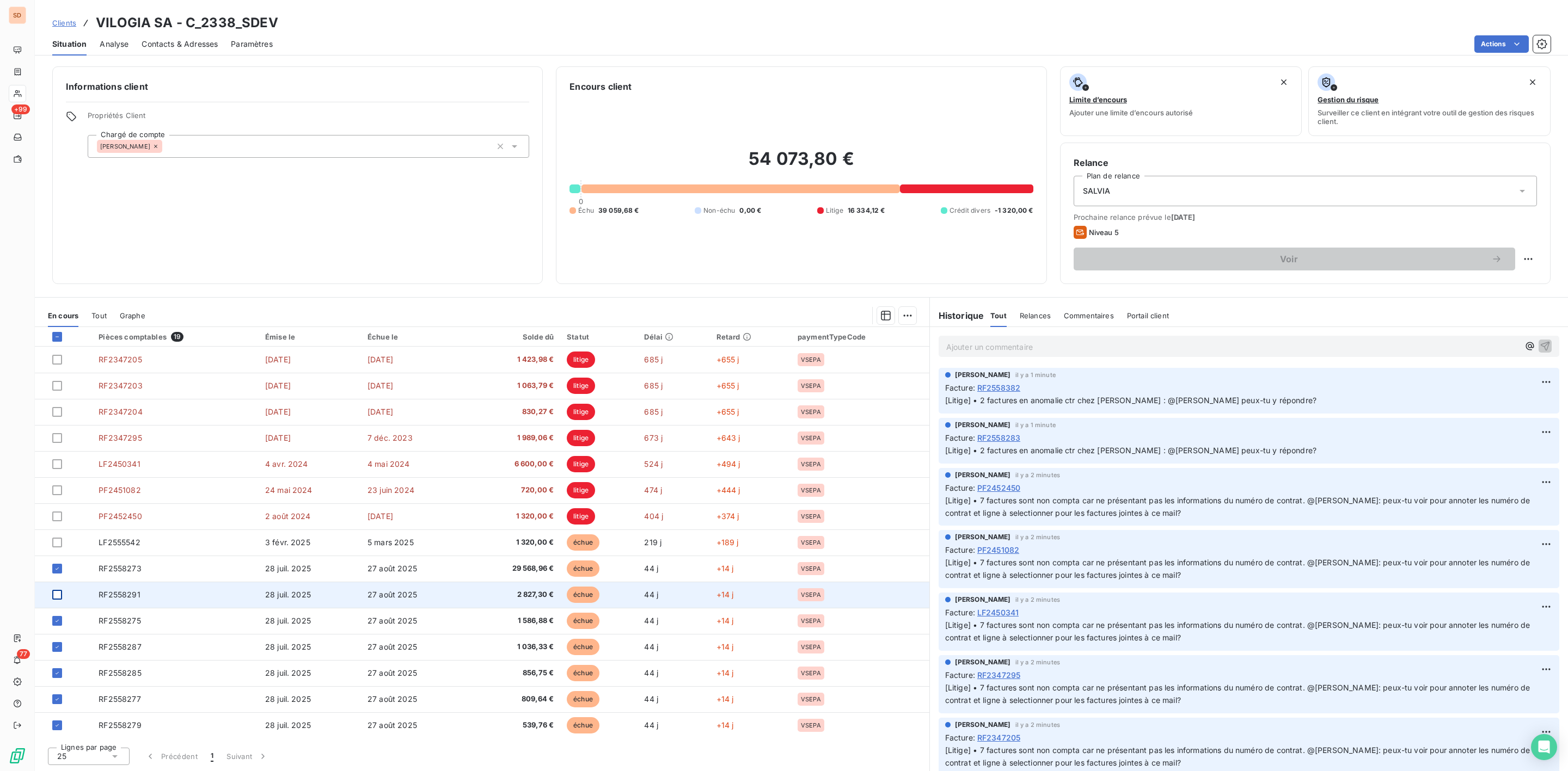
click at [57, 598] on div at bounding box center [57, 595] width 10 height 10
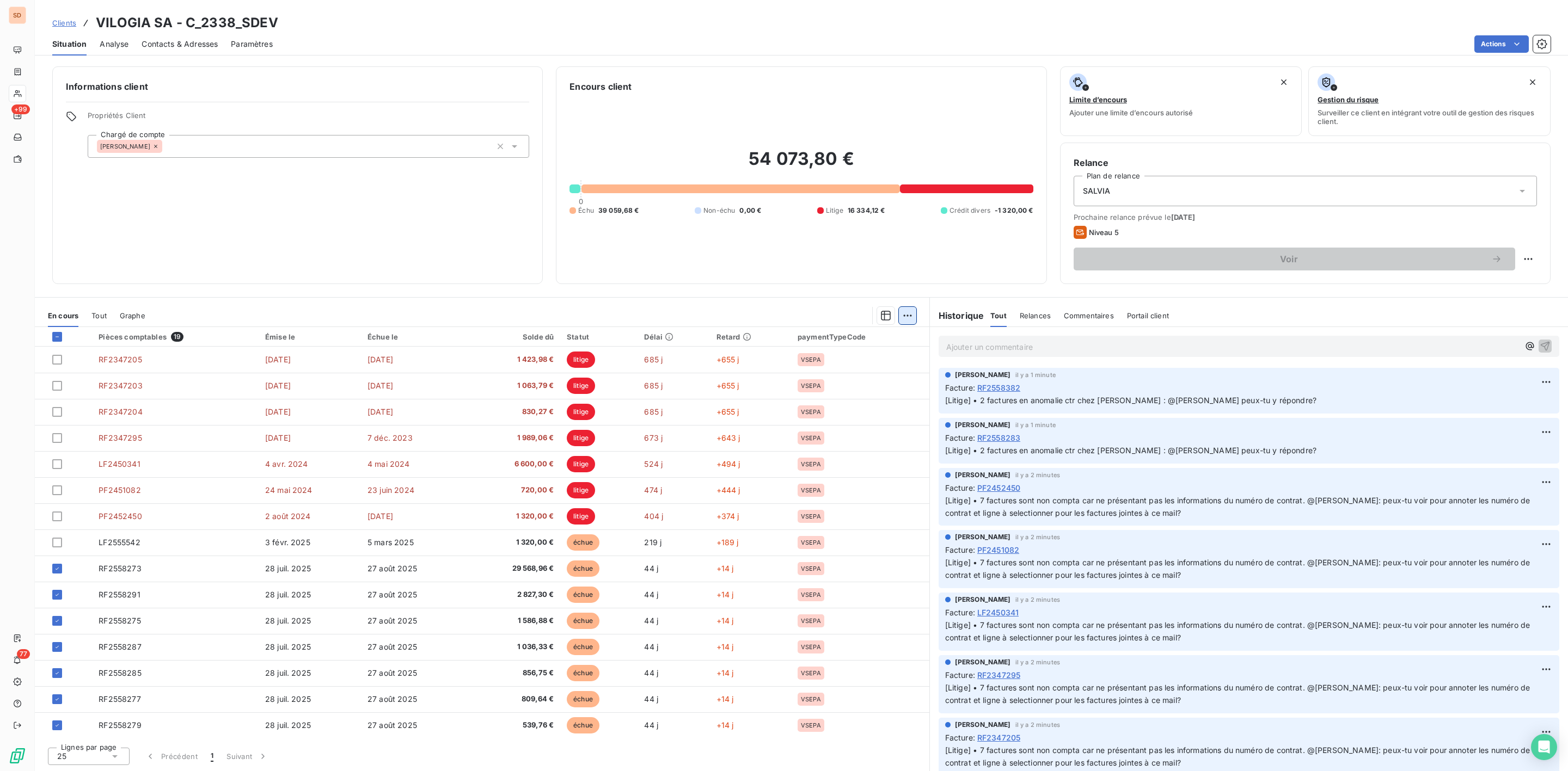
click at [905, 317] on html "SD +99 77 Clients VILOGIA SA - C_2338_SDEV Situation Analyse Contacts & Adresse…" at bounding box center [784, 385] width 1568 height 771
click at [791, 338] on div "Mettre en litige (8 factures)" at bounding box center [812, 340] width 198 height 18
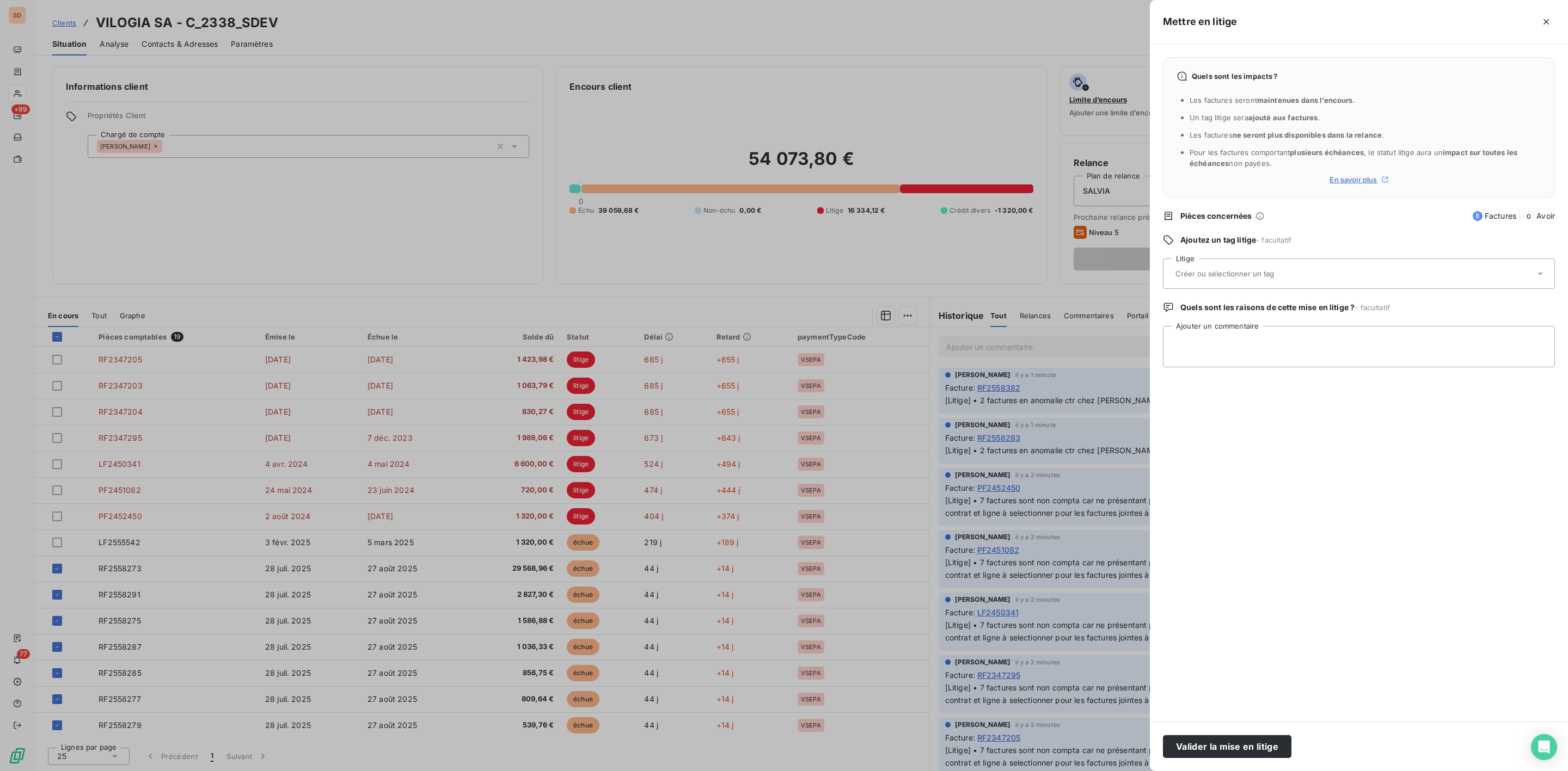
click at [1267, 266] on div at bounding box center [1354, 274] width 363 height 23
type input "exr"
click at [1181, 332] on li "EXR" at bounding box center [1359, 328] width 392 height 26
click at [1196, 343] on textarea "Ajouter un commentaire" at bounding box center [1359, 347] width 392 height 41
paste textarea "• 8 factures en attente visa chez [PERSON_NAME]: @[PERSON_NAME]: peux-tu voir t…"
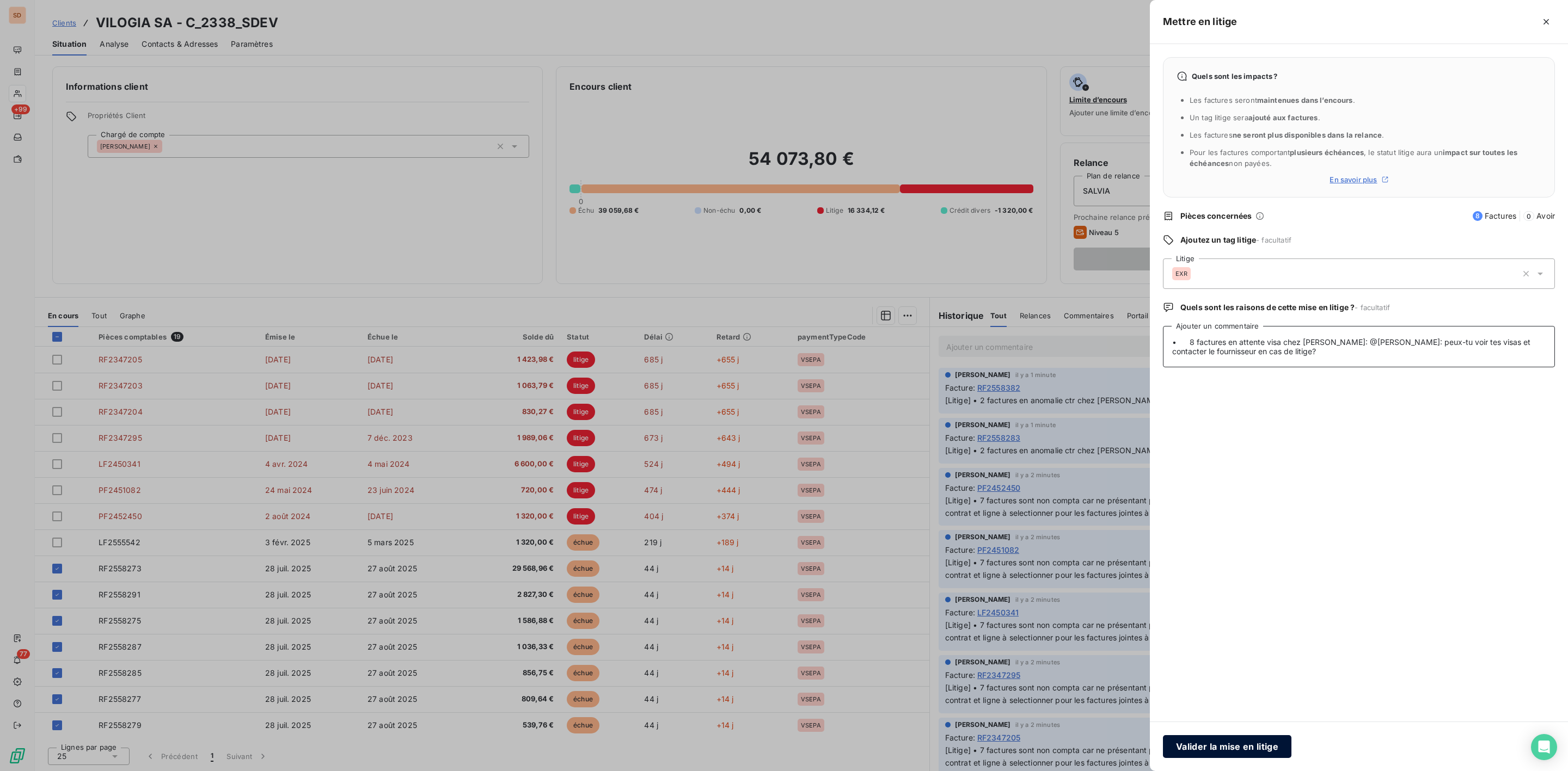
type textarea "• 8 factures en attente visa chez [PERSON_NAME]: @[PERSON_NAME]: peux-tu voir t…"
click at [1236, 746] on button "Valider la mise en litige" at bounding box center [1227, 747] width 128 height 23
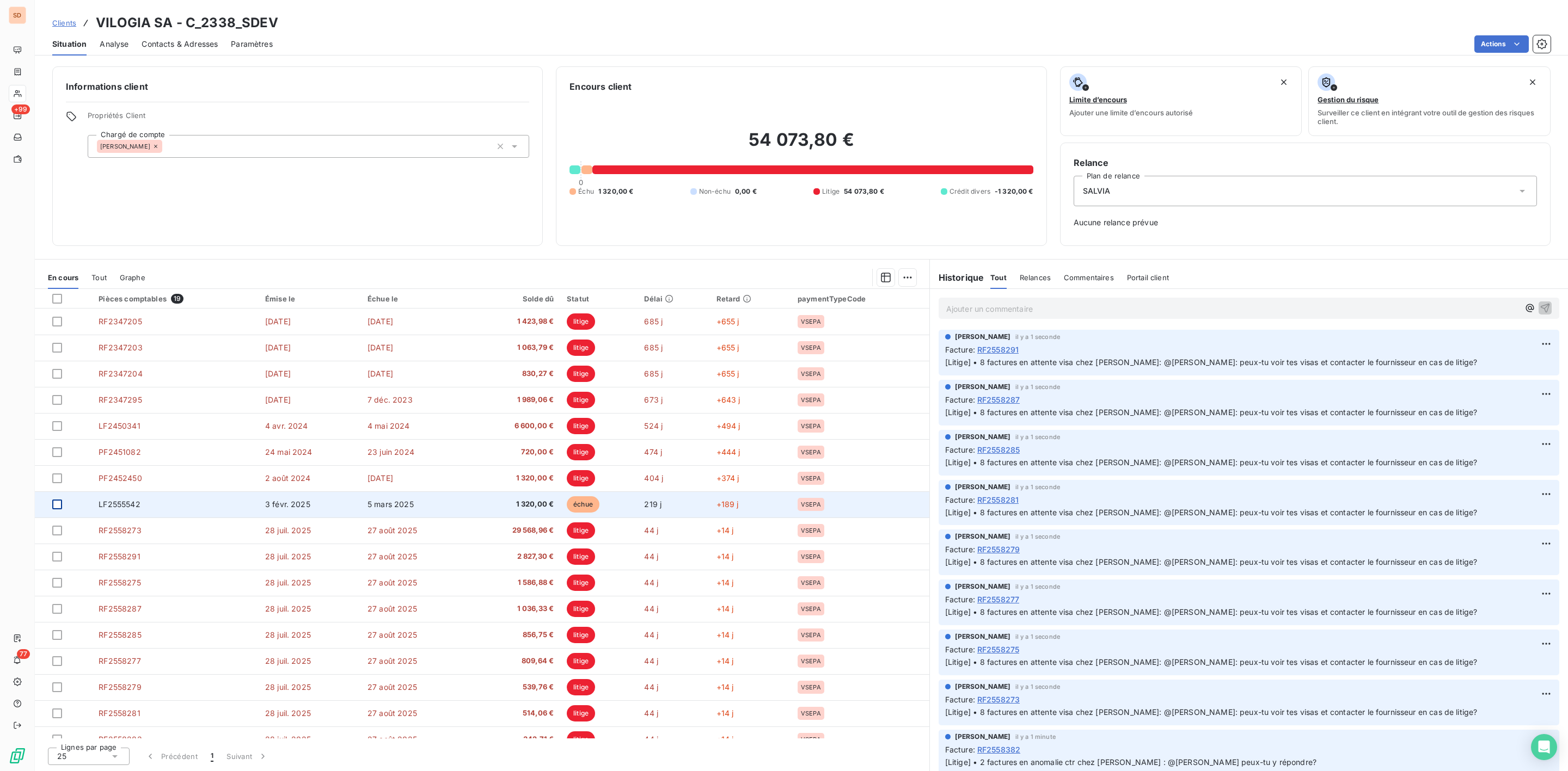
click at [59, 507] on div at bounding box center [57, 504] width 10 height 10
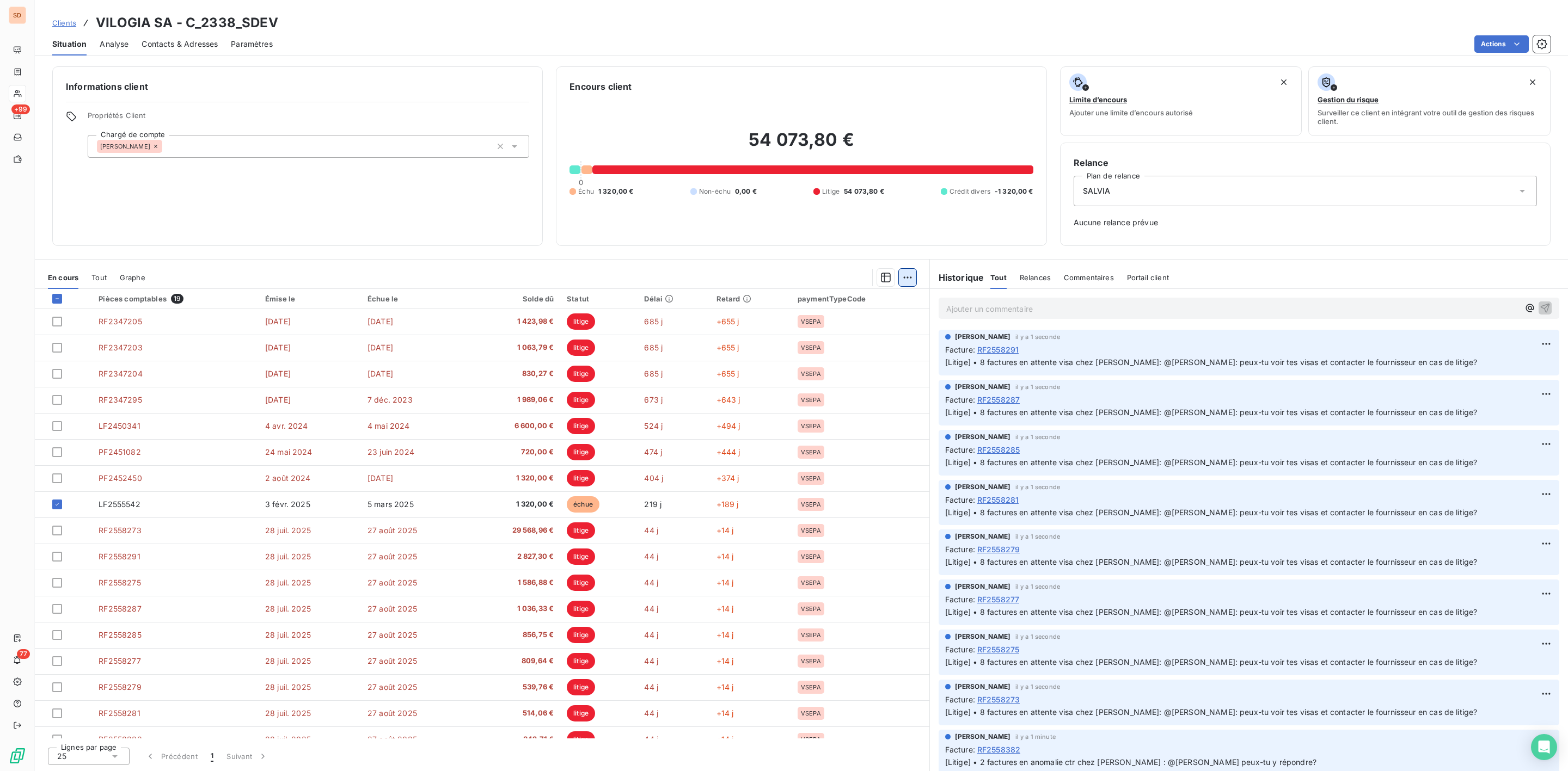
click at [910, 279] on html "SD +99 77 Clients VILOGIA SA - C_2338_SDEV Situation Analyse Contacts & Adresse…" at bounding box center [784, 385] width 1568 height 771
click at [779, 320] on div "Ajouter une promesse de paiement (1 facture)" at bounding box center [816, 321] width 192 height 18
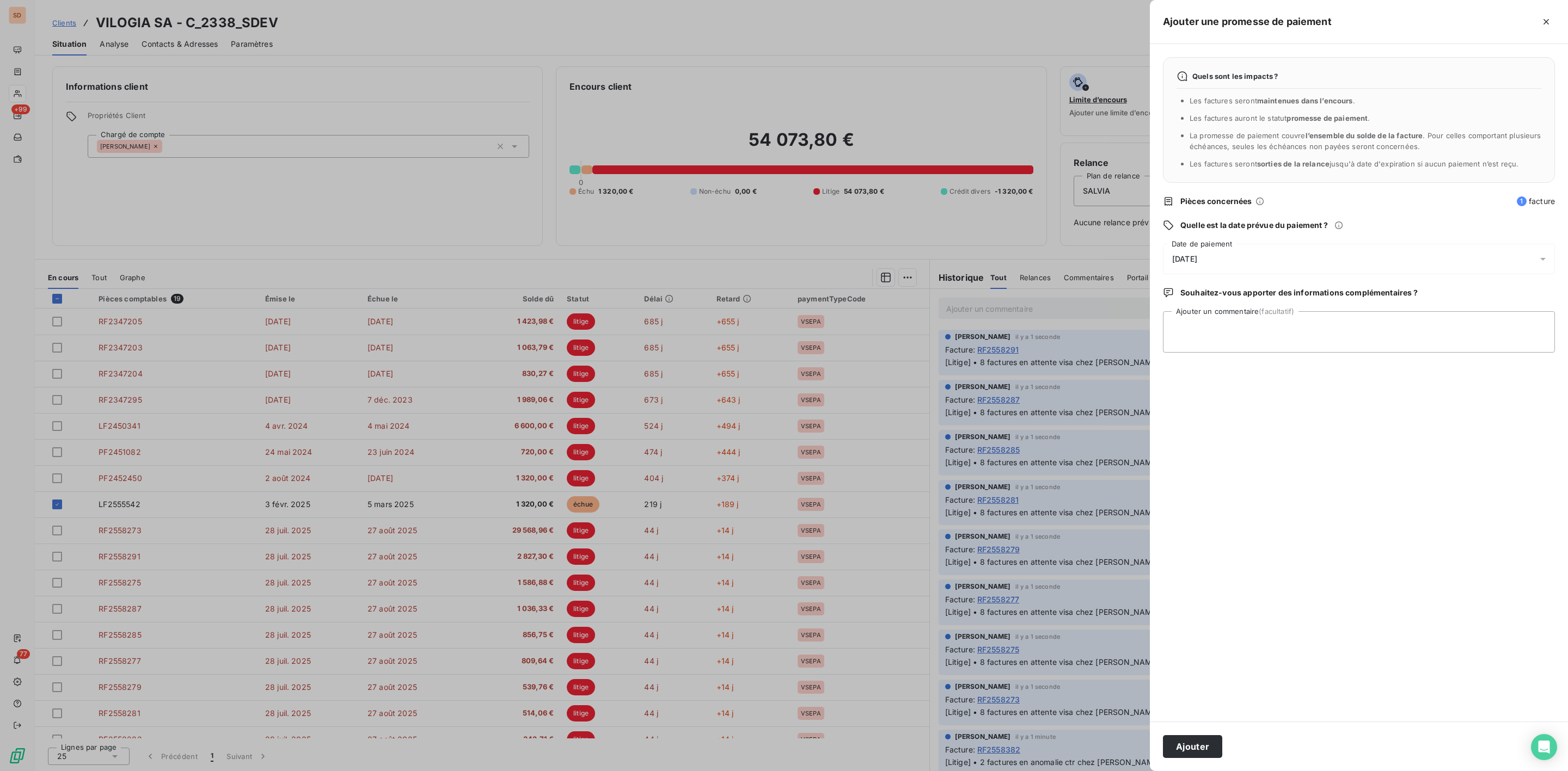
click at [1197, 262] on span "[DATE]" at bounding box center [1185, 259] width 25 height 9
click at [1261, 390] on button "18" at bounding box center [1260, 394] width 22 height 22
click at [1384, 327] on textarea "Ajouter un commentaire (facultatif)" at bounding box center [1359, 332] width 392 height 41
type textarea "virt reçu le 09/09"
click at [1202, 745] on button "Ajouter" at bounding box center [1192, 747] width 59 height 23
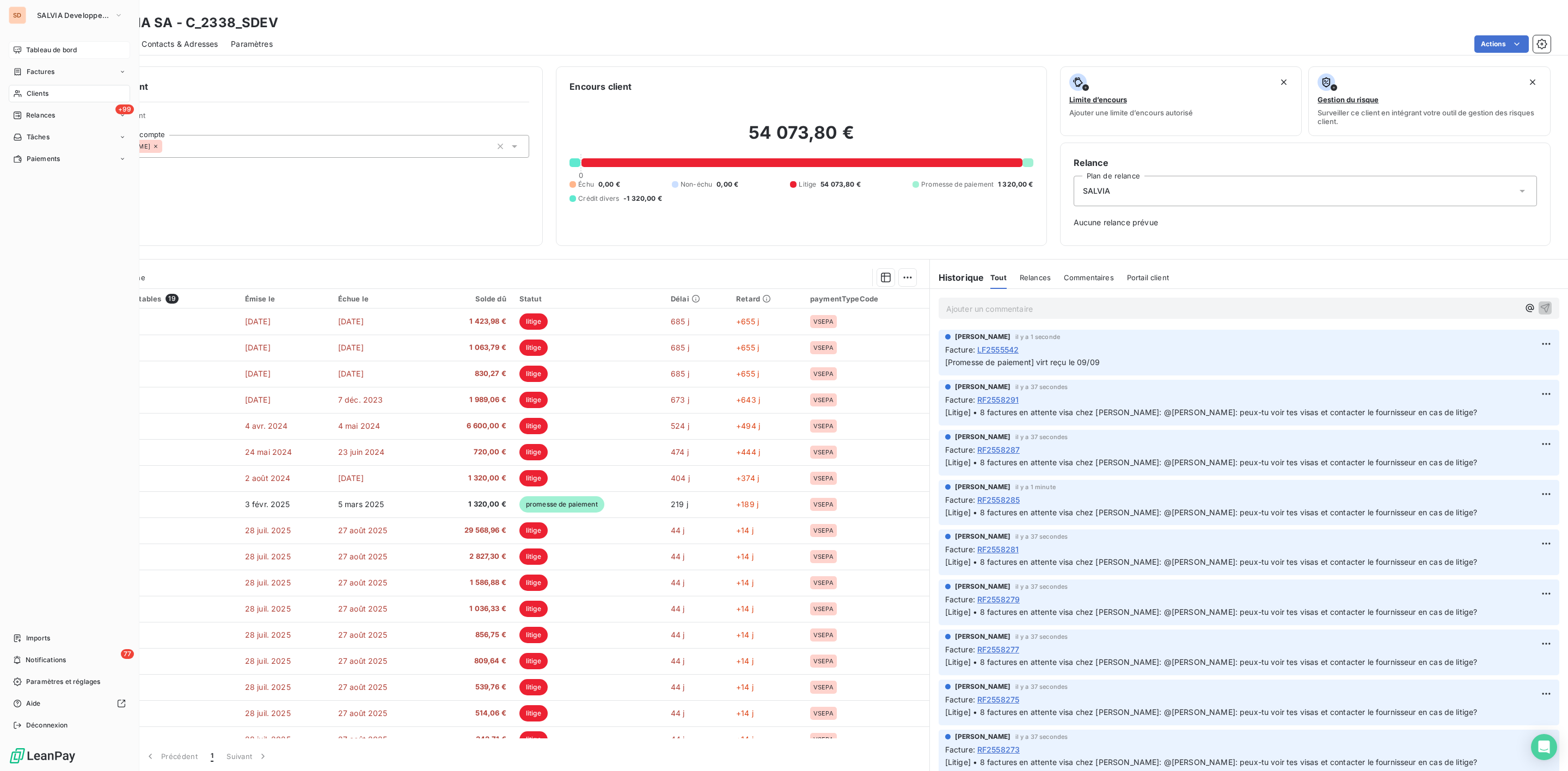
click at [30, 45] on span "Tableau de bord" at bounding box center [51, 50] width 51 height 10
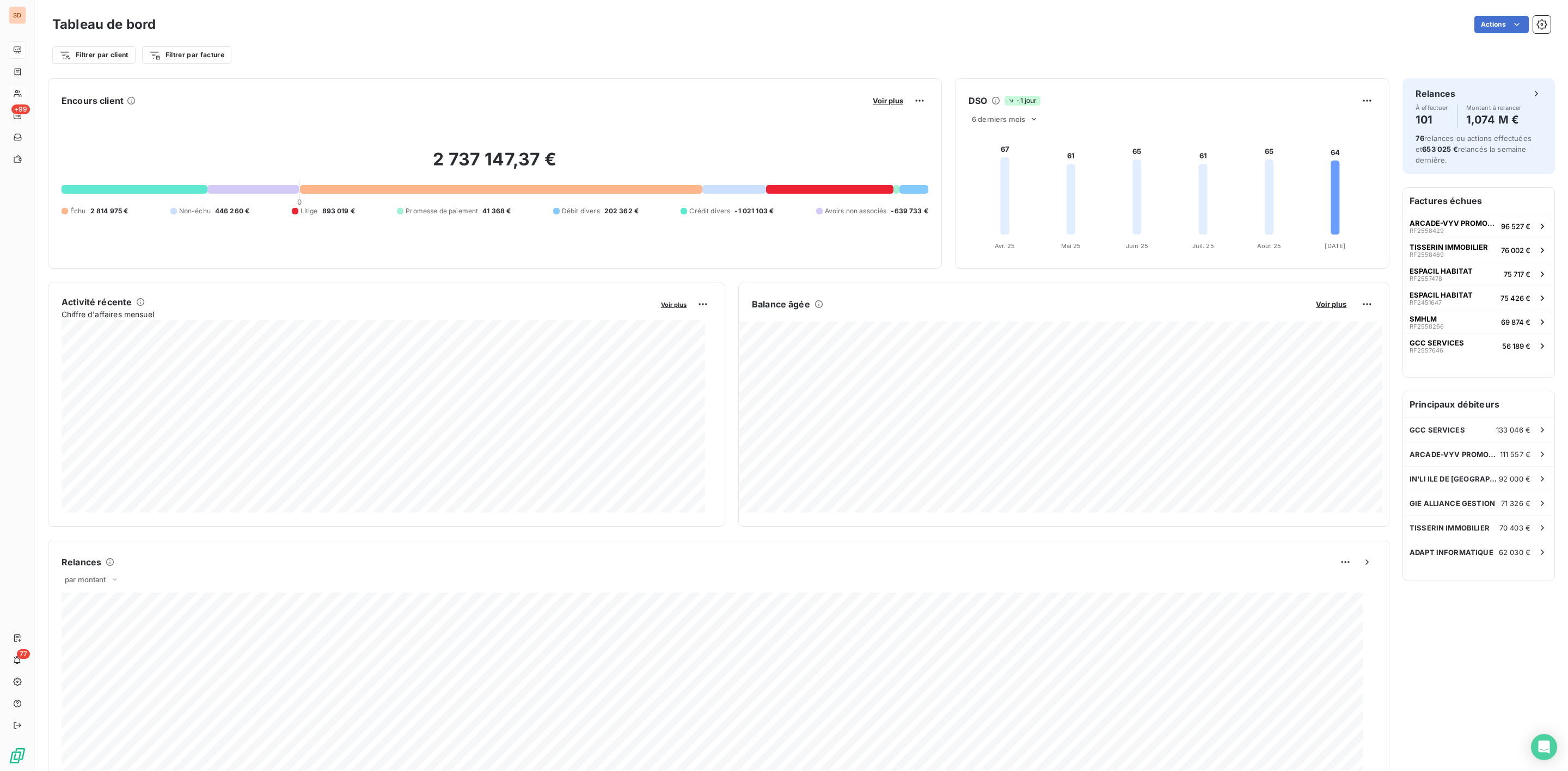
click at [696, 34] on div "Tableau de bord Actions" at bounding box center [802, 24] width 1499 height 23
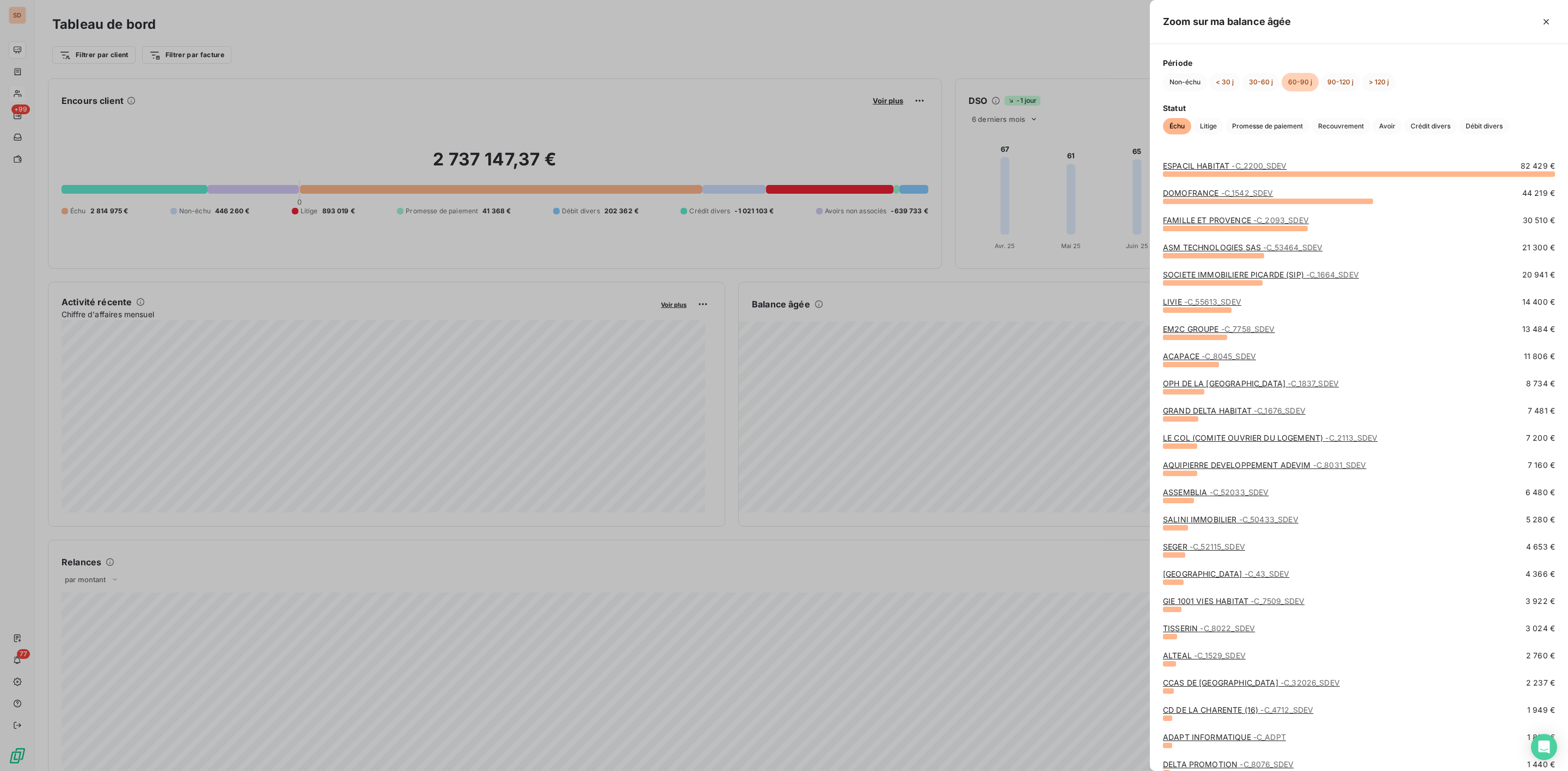
click at [1219, 196] on link "DOMOFRANCE - C_1542_SDEV" at bounding box center [1218, 192] width 110 height 9
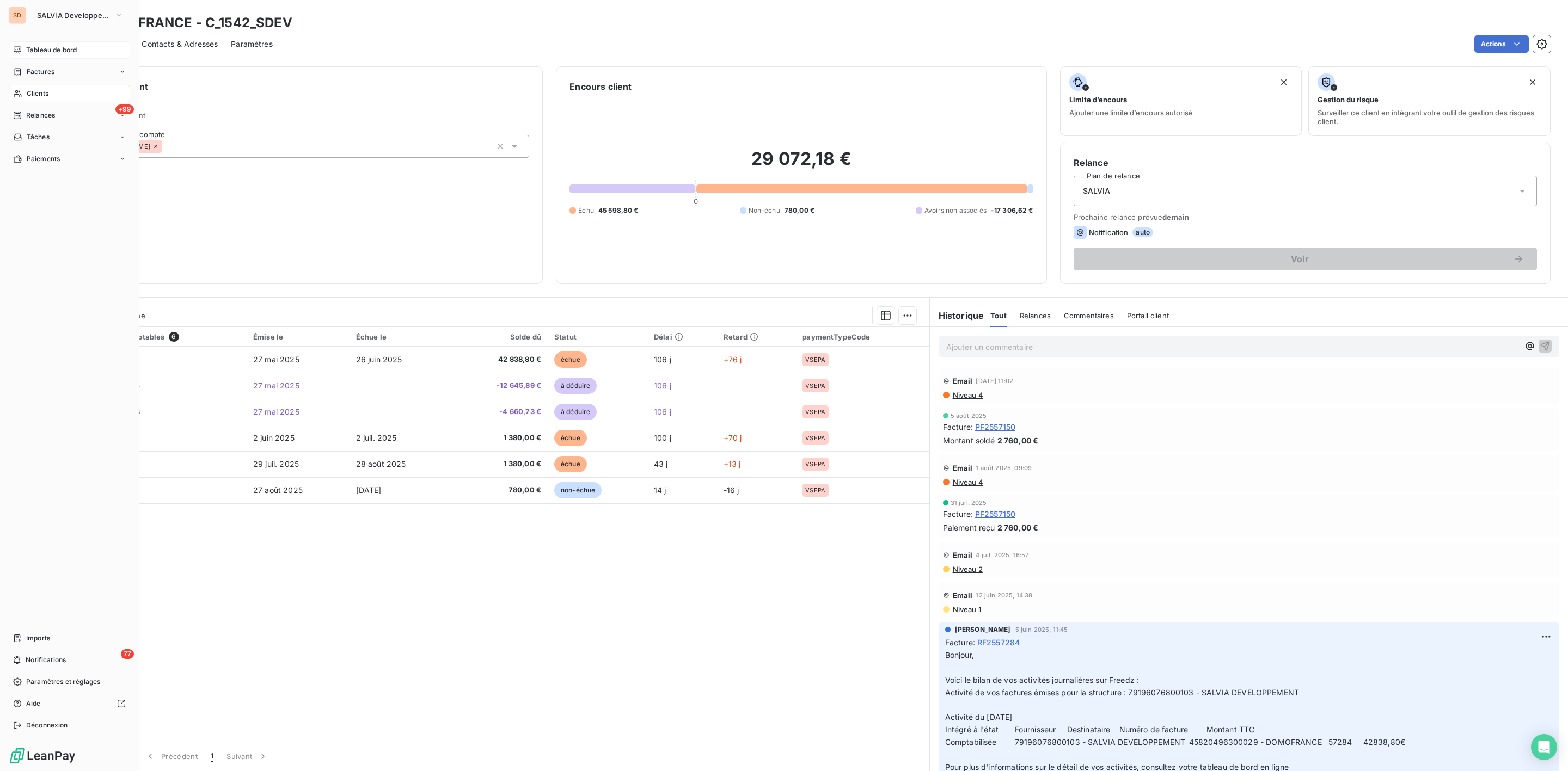
click at [59, 51] on span "Tableau de bord" at bounding box center [51, 50] width 51 height 10
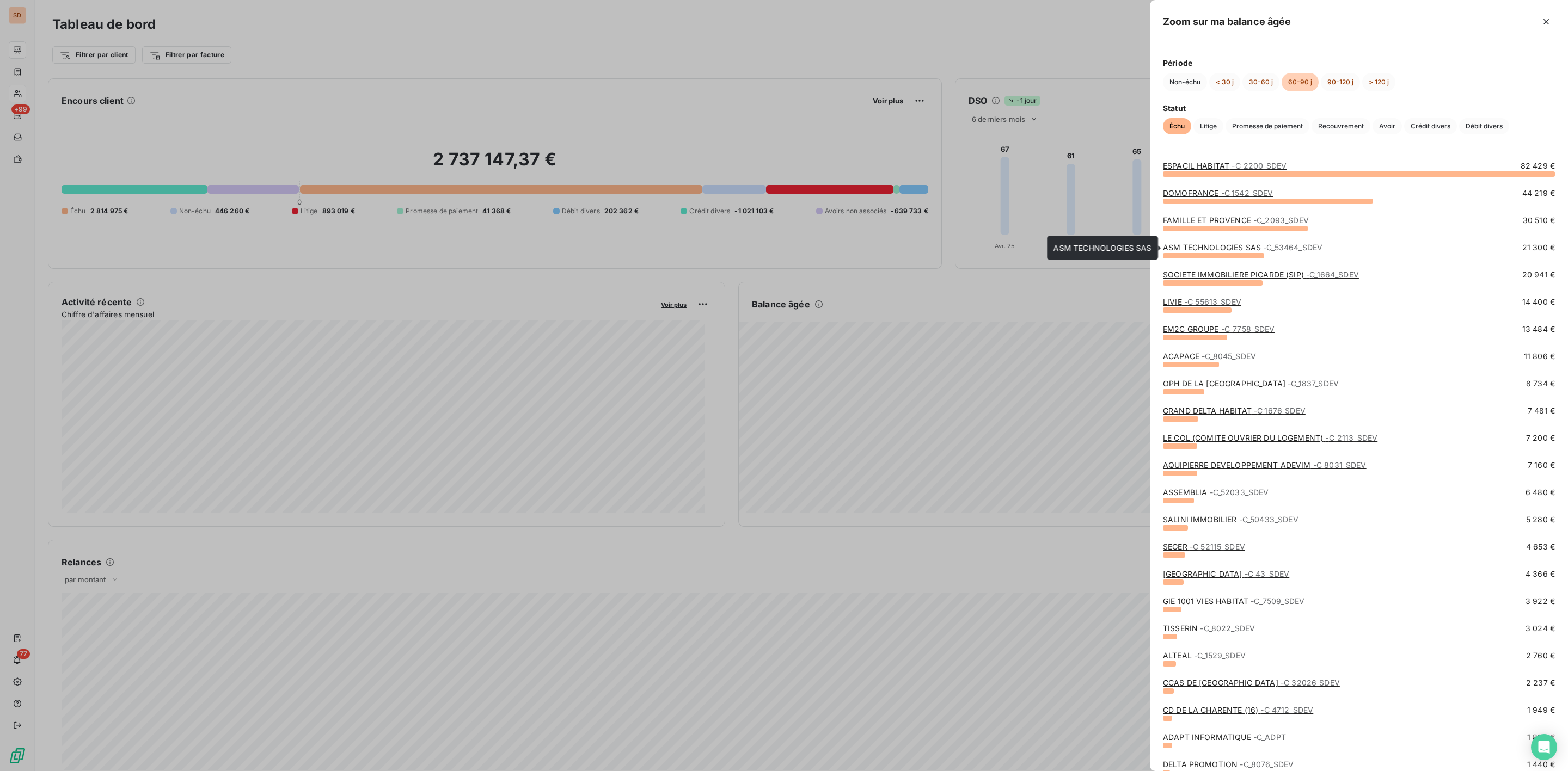
click at [1202, 249] on link "ASM TECHNOLOGIES SAS - C_53464_SDEV" at bounding box center [1243, 247] width 159 height 9
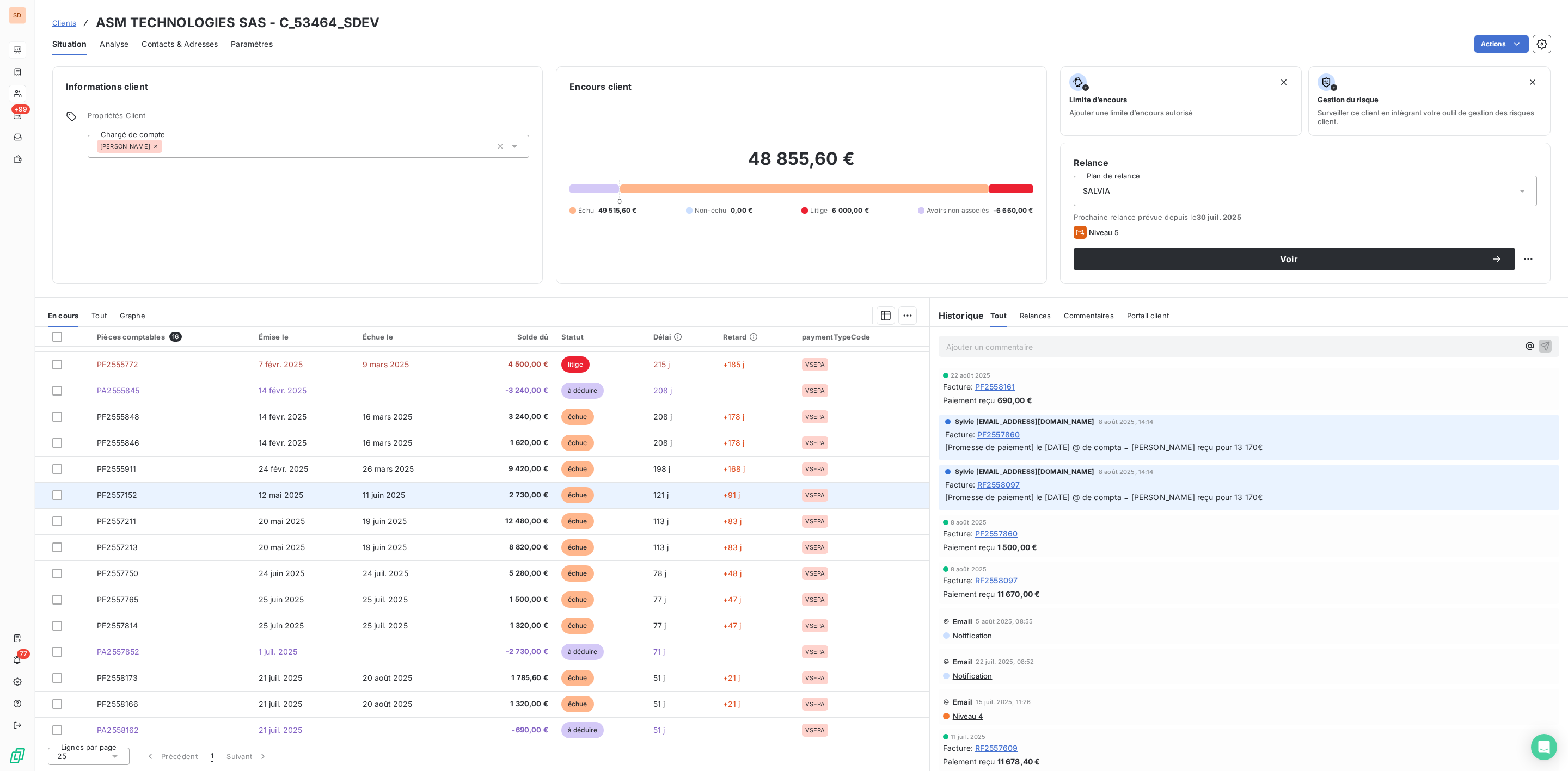
scroll to position [27, 0]
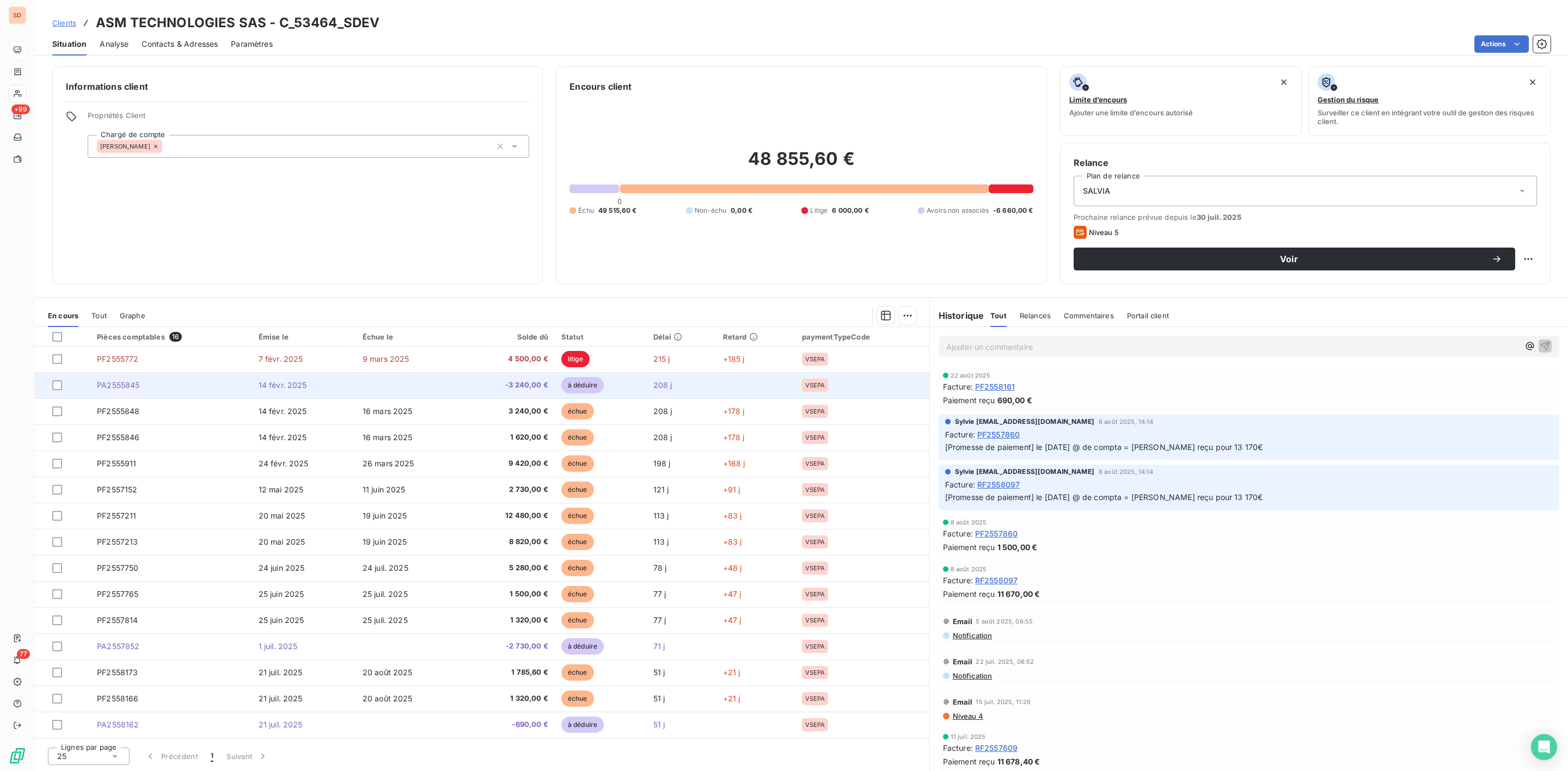
click at [290, 385] on span "14 févr. 2025" at bounding box center [283, 385] width 49 height 9
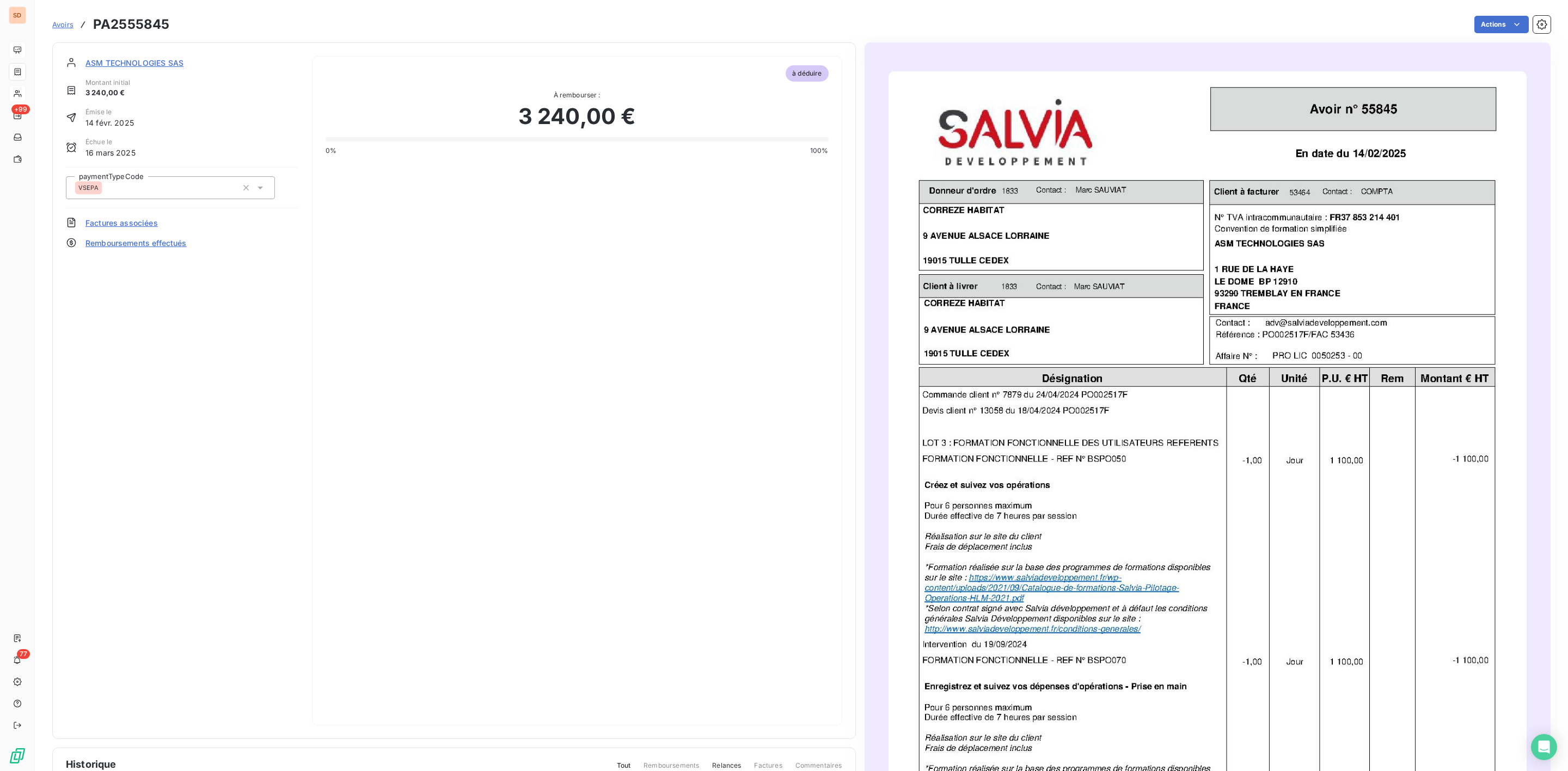
click at [136, 63] on span "ASM TECHNOLOGIES SAS" at bounding box center [134, 63] width 98 height 12
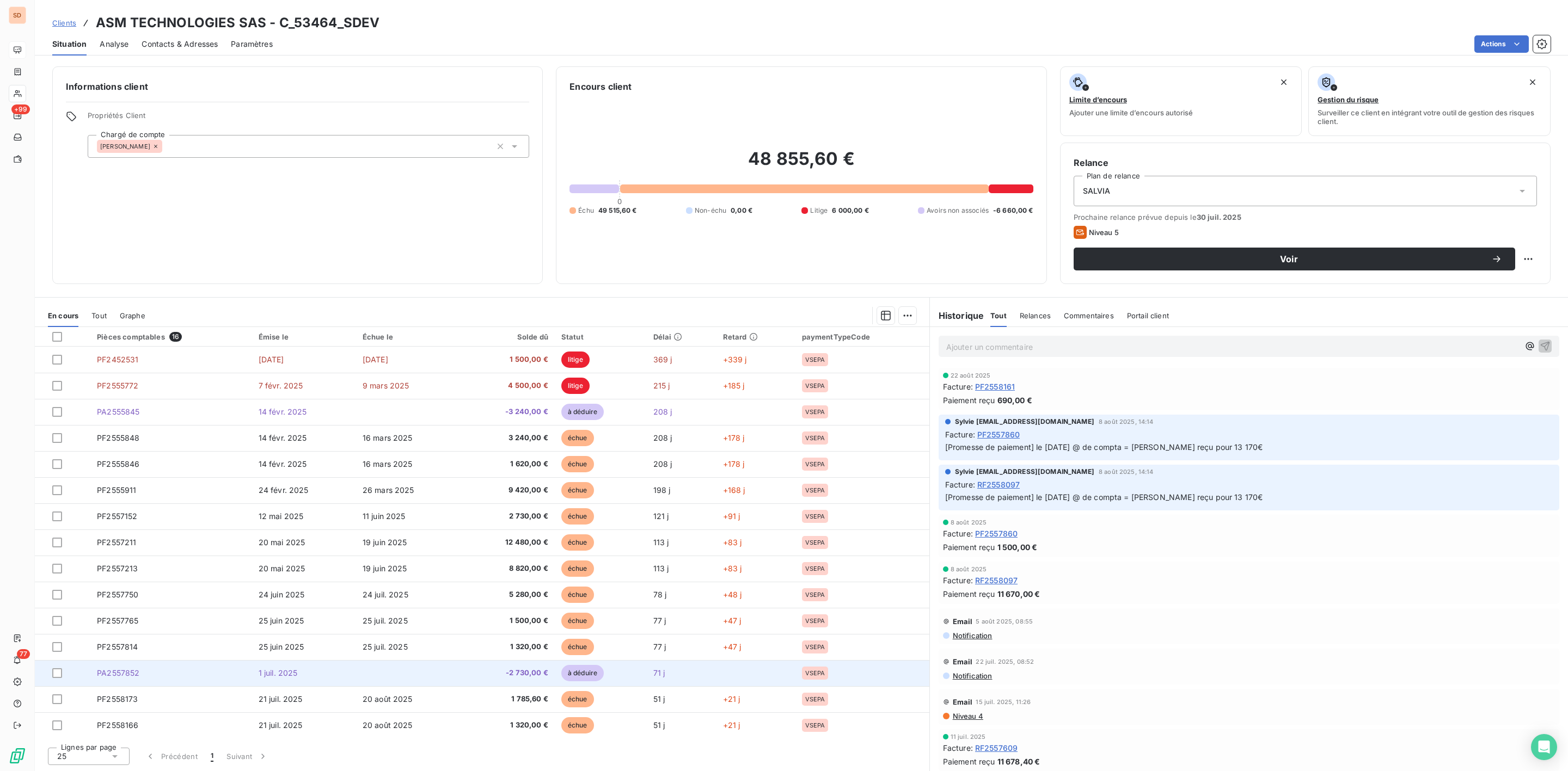
click at [237, 676] on td "PA2557852" at bounding box center [170, 673] width 161 height 26
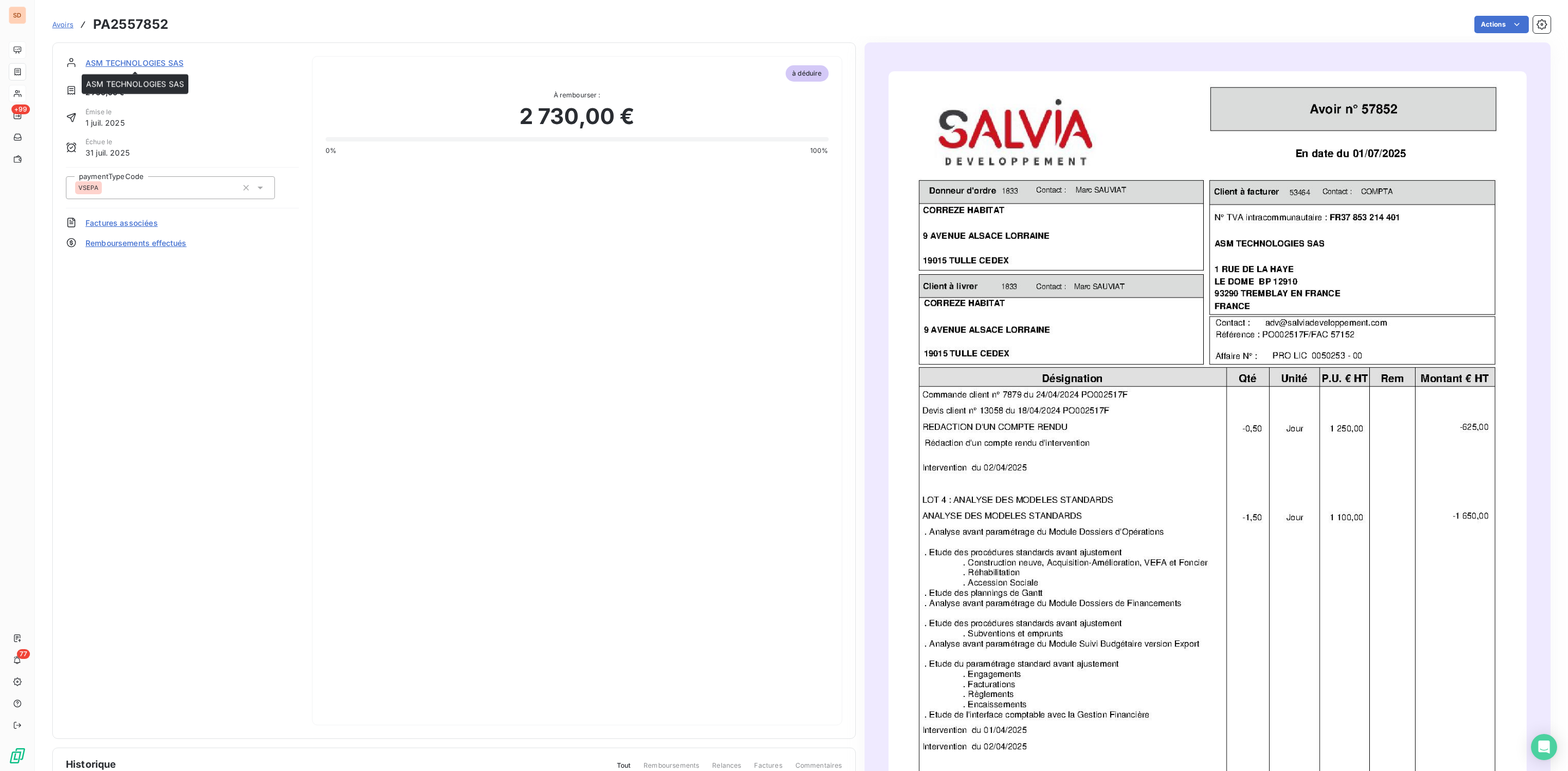
click at [159, 65] on span "ASM TECHNOLOGIES SAS" at bounding box center [134, 63] width 98 height 12
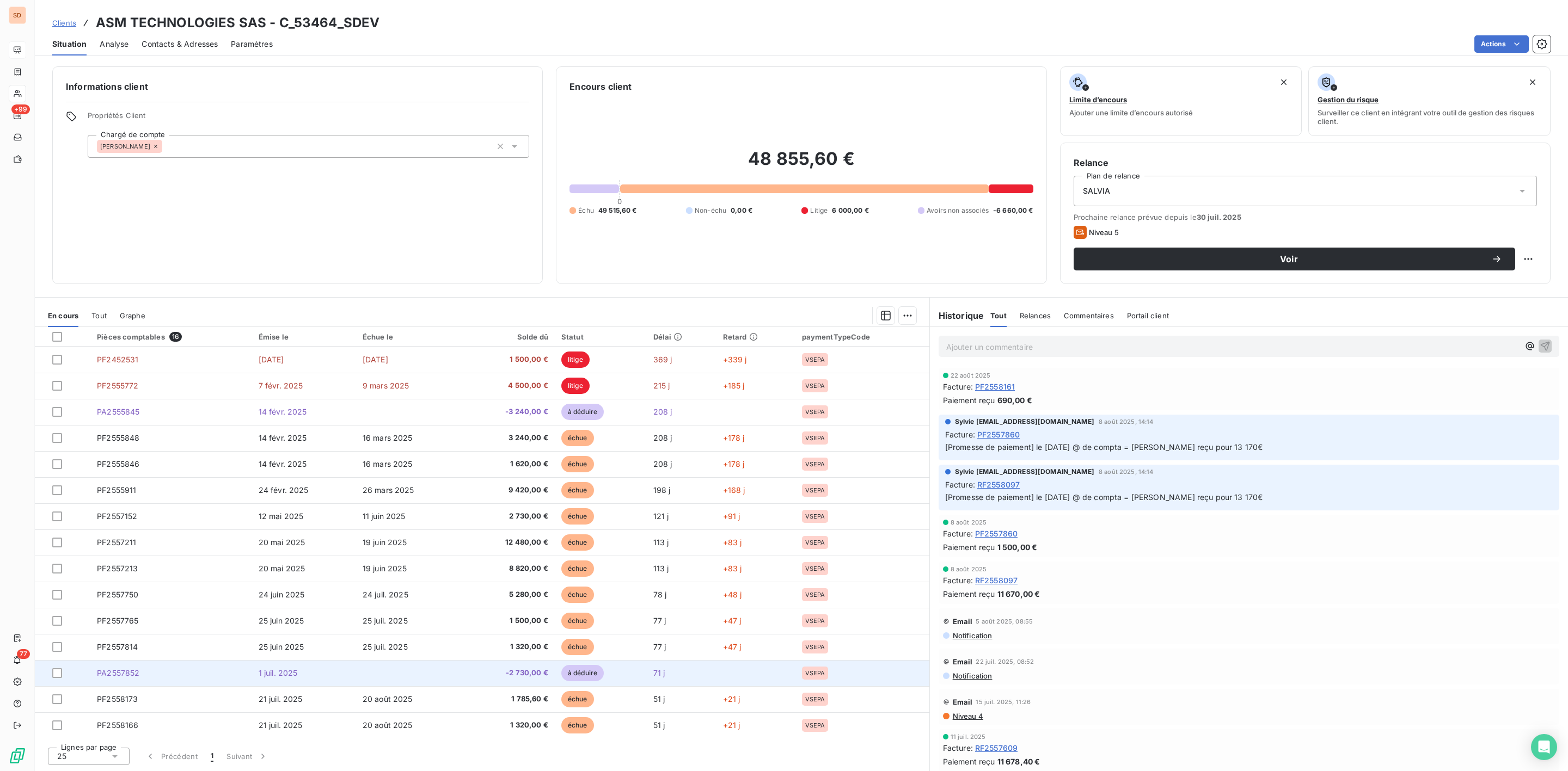
click at [451, 682] on td at bounding box center [409, 673] width 107 height 26
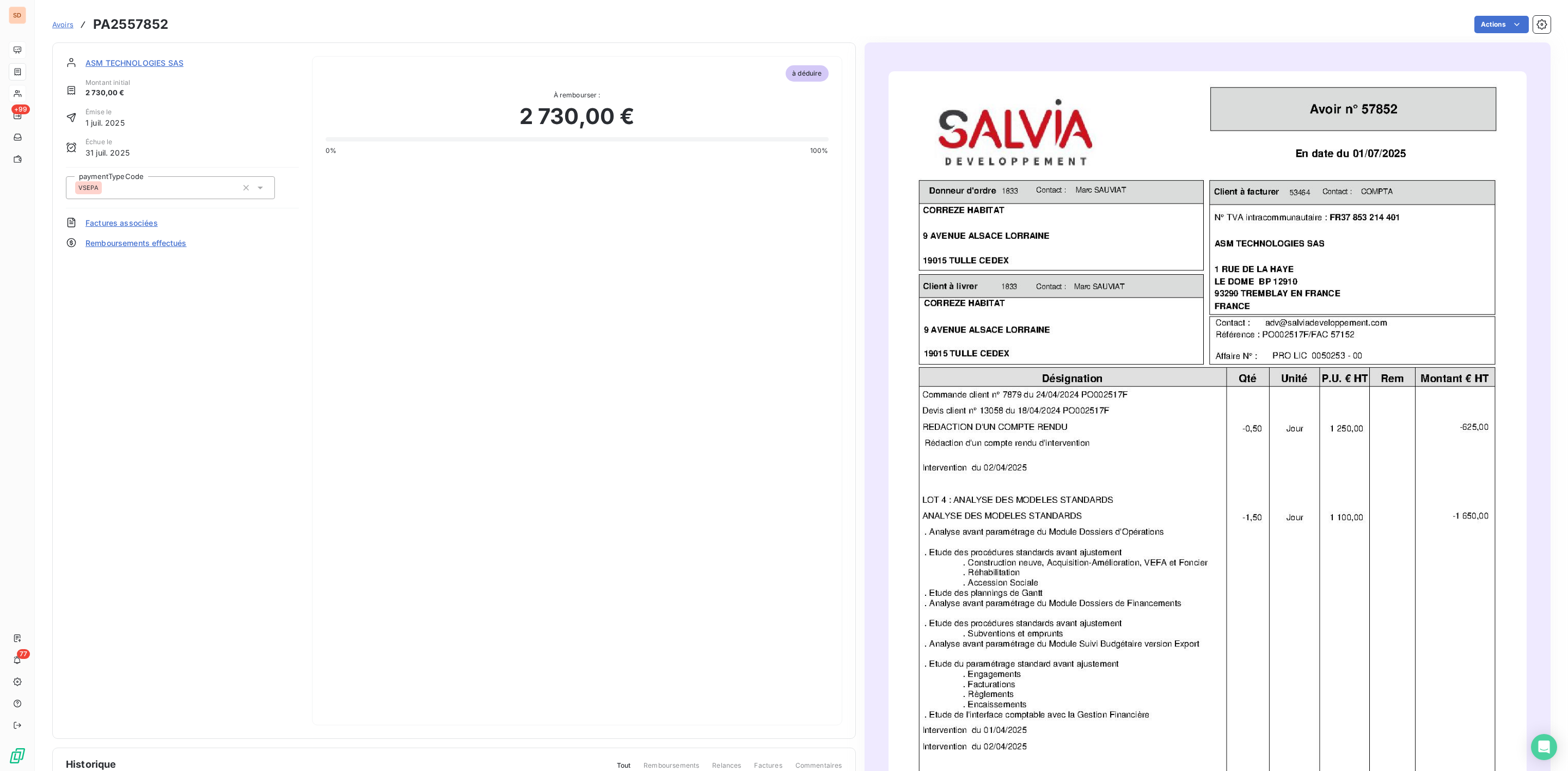
click at [134, 65] on span "ASM TECHNOLOGIES SAS" at bounding box center [134, 63] width 98 height 12
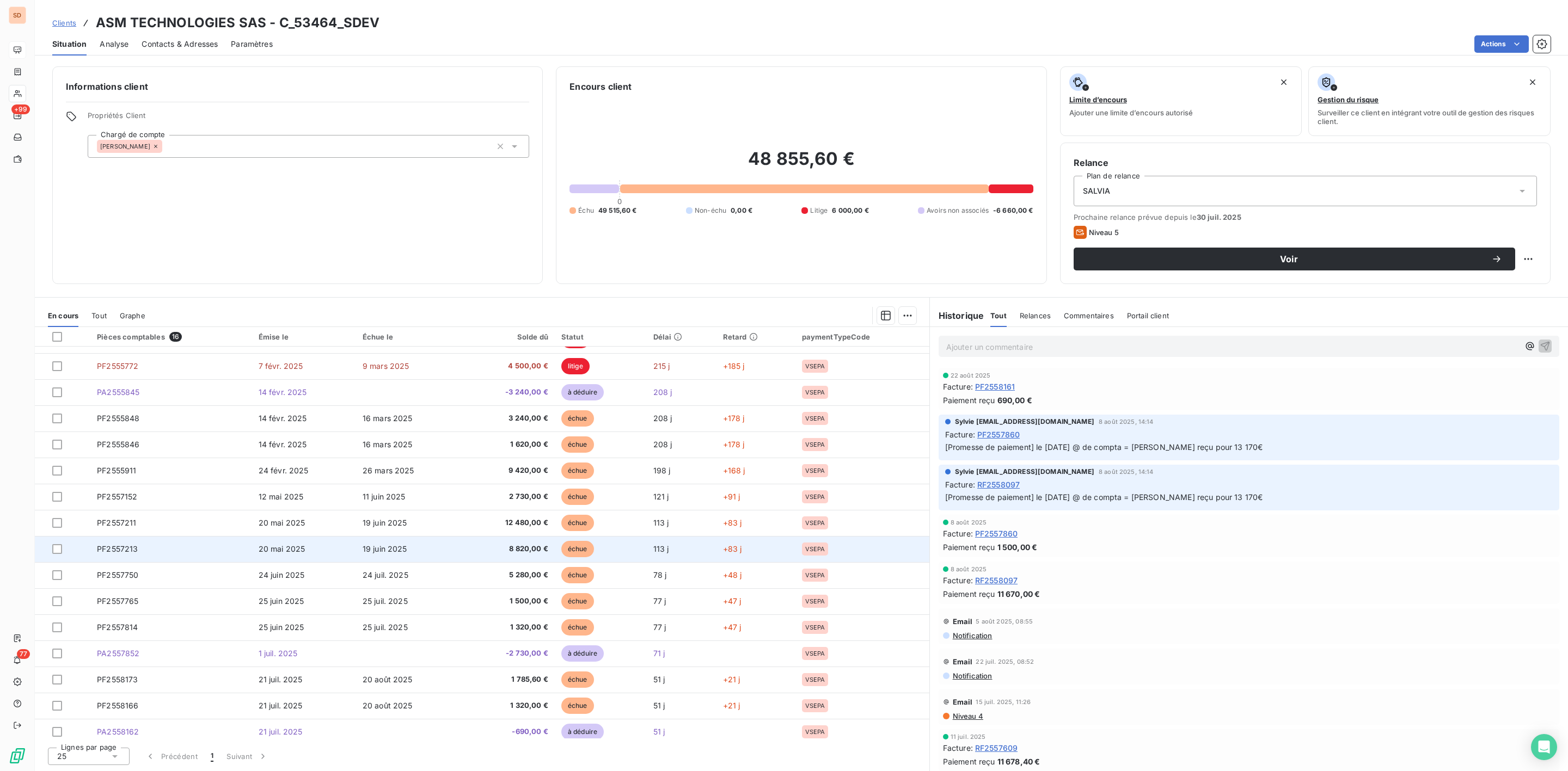
scroll to position [27, 0]
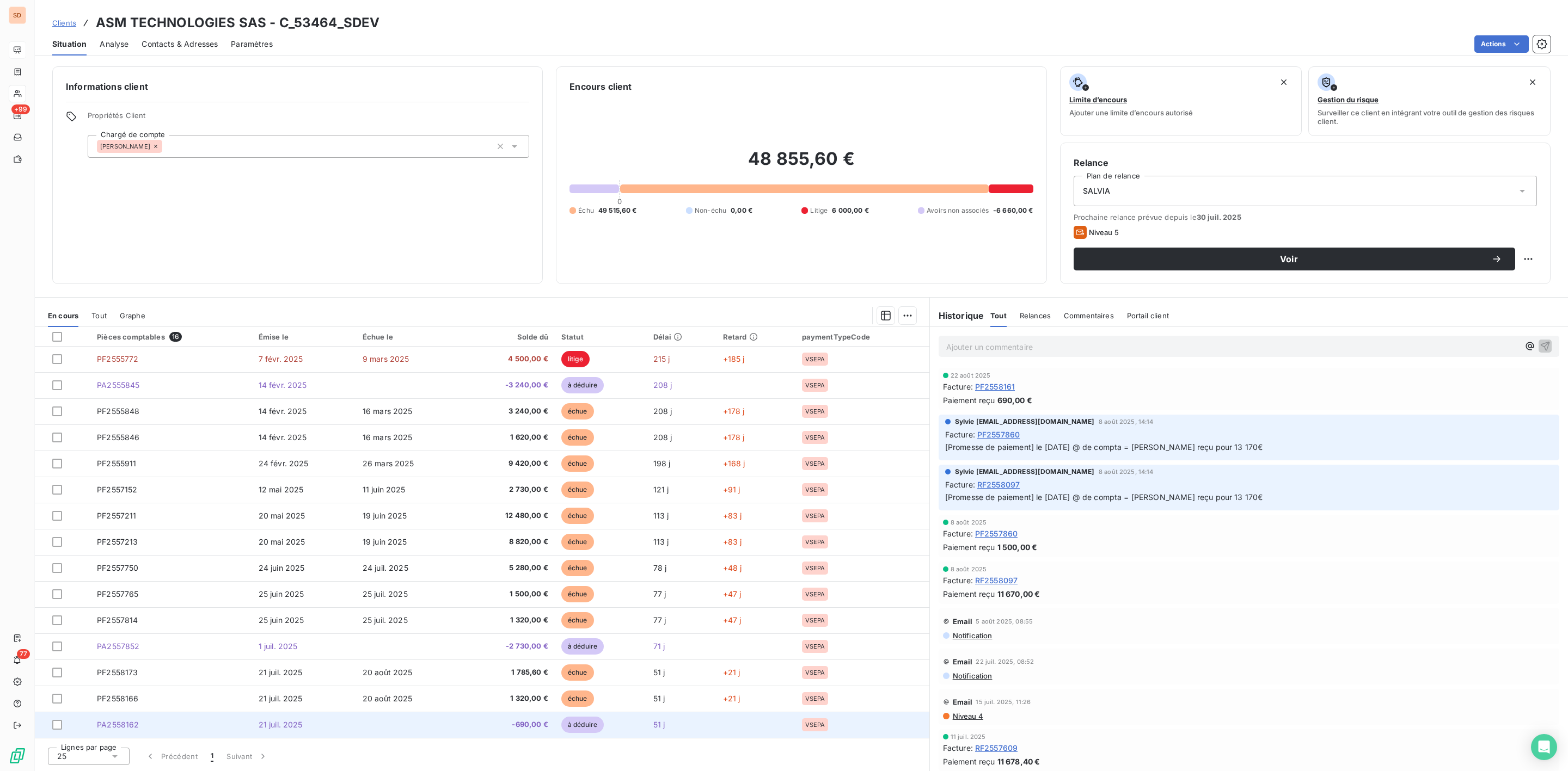
click at [521, 727] on span "-690,00 €" at bounding box center [509, 725] width 79 height 11
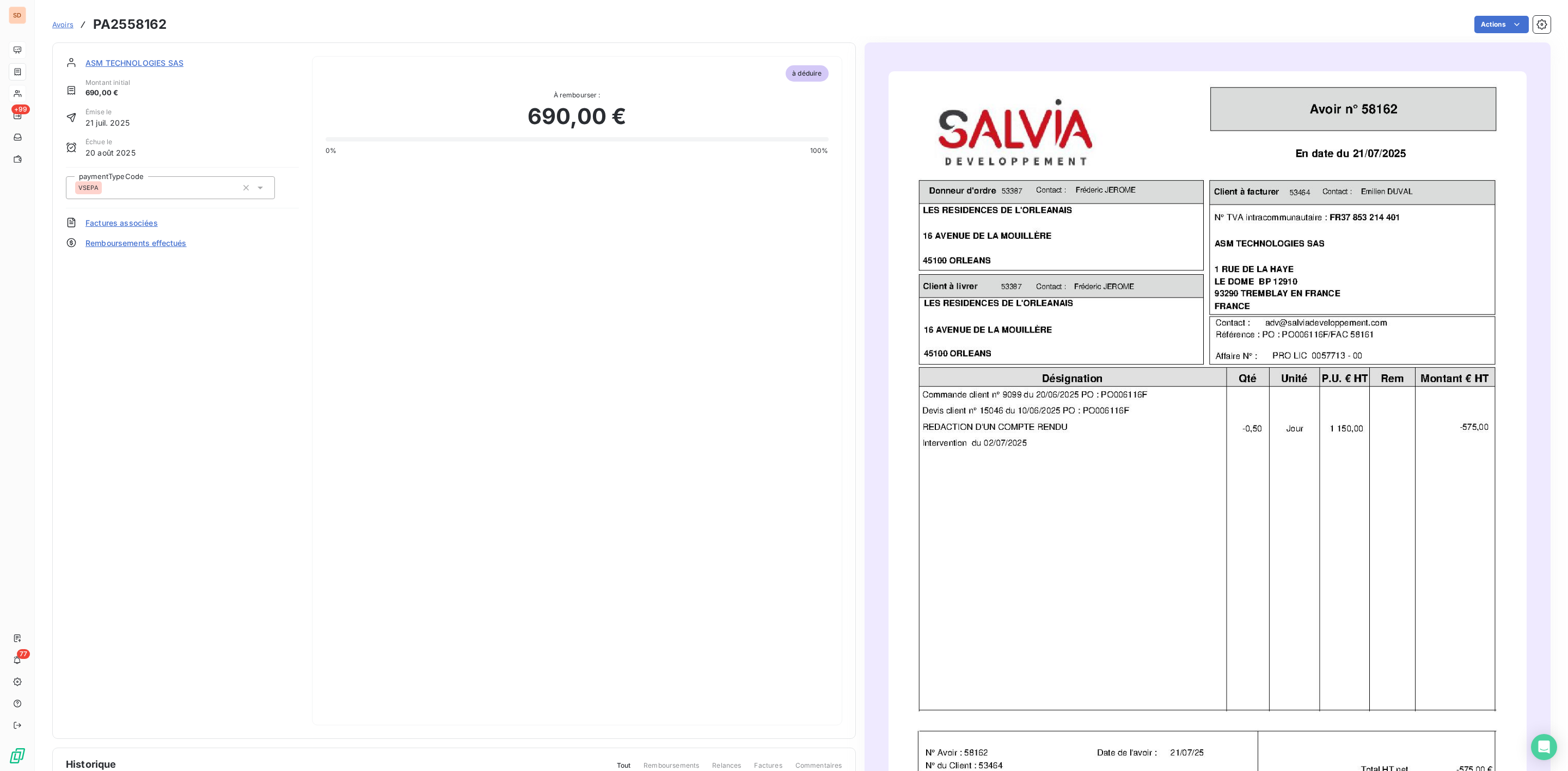
click at [144, 63] on span "ASM TECHNOLOGIES SAS" at bounding box center [134, 63] width 98 height 12
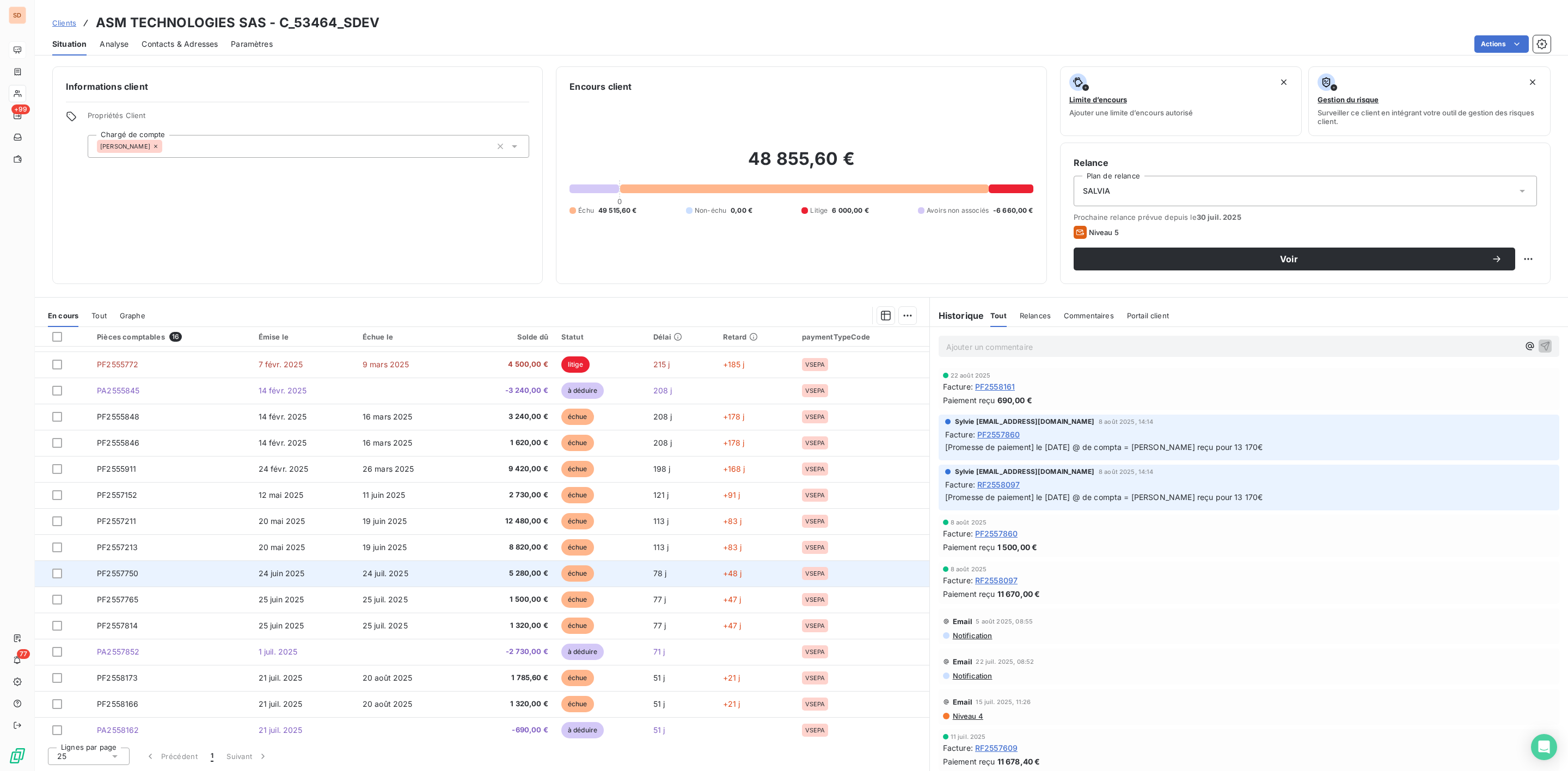
scroll to position [27, 0]
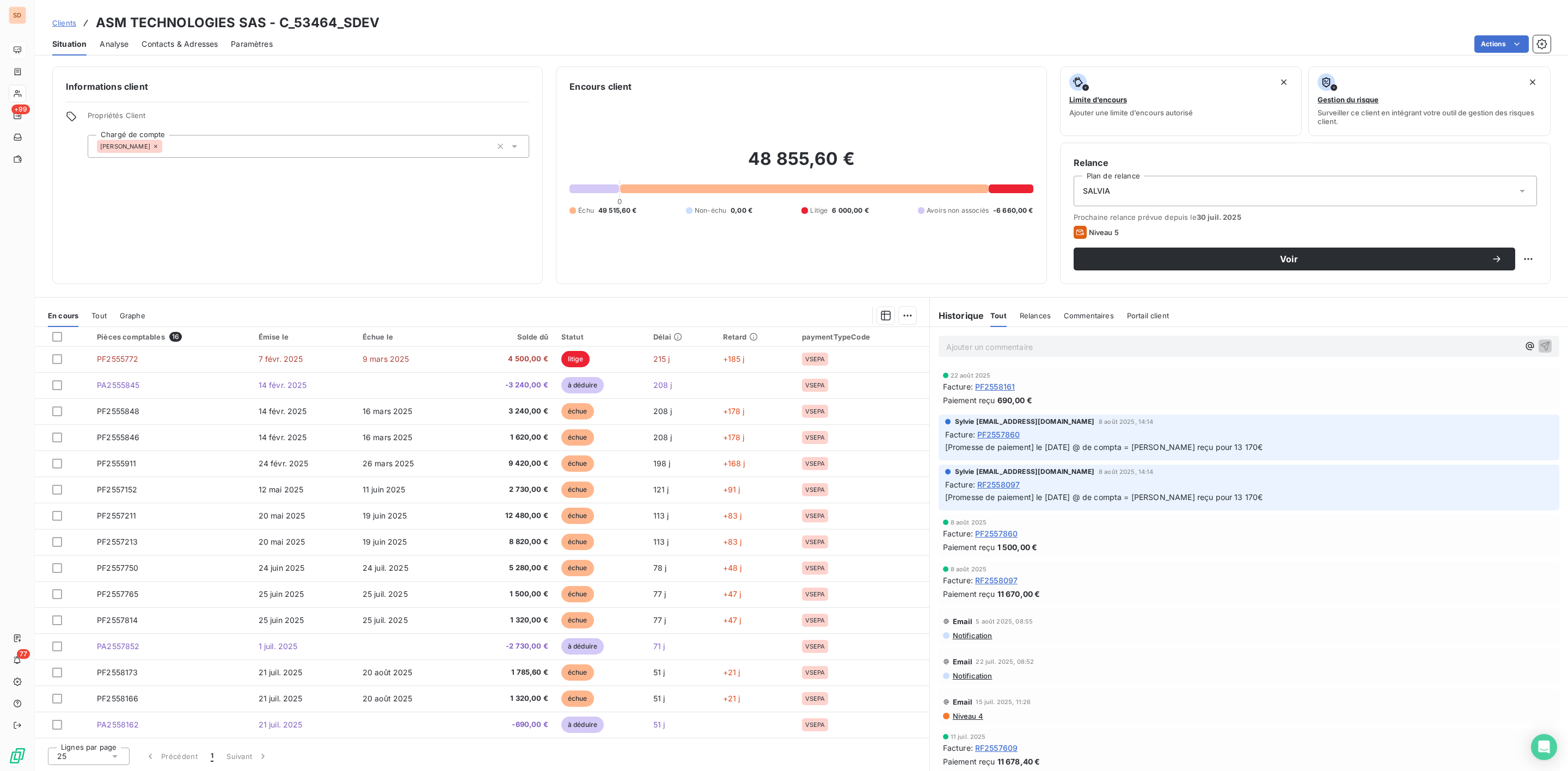
click at [100, 317] on span "Tout" at bounding box center [99, 316] width 15 height 9
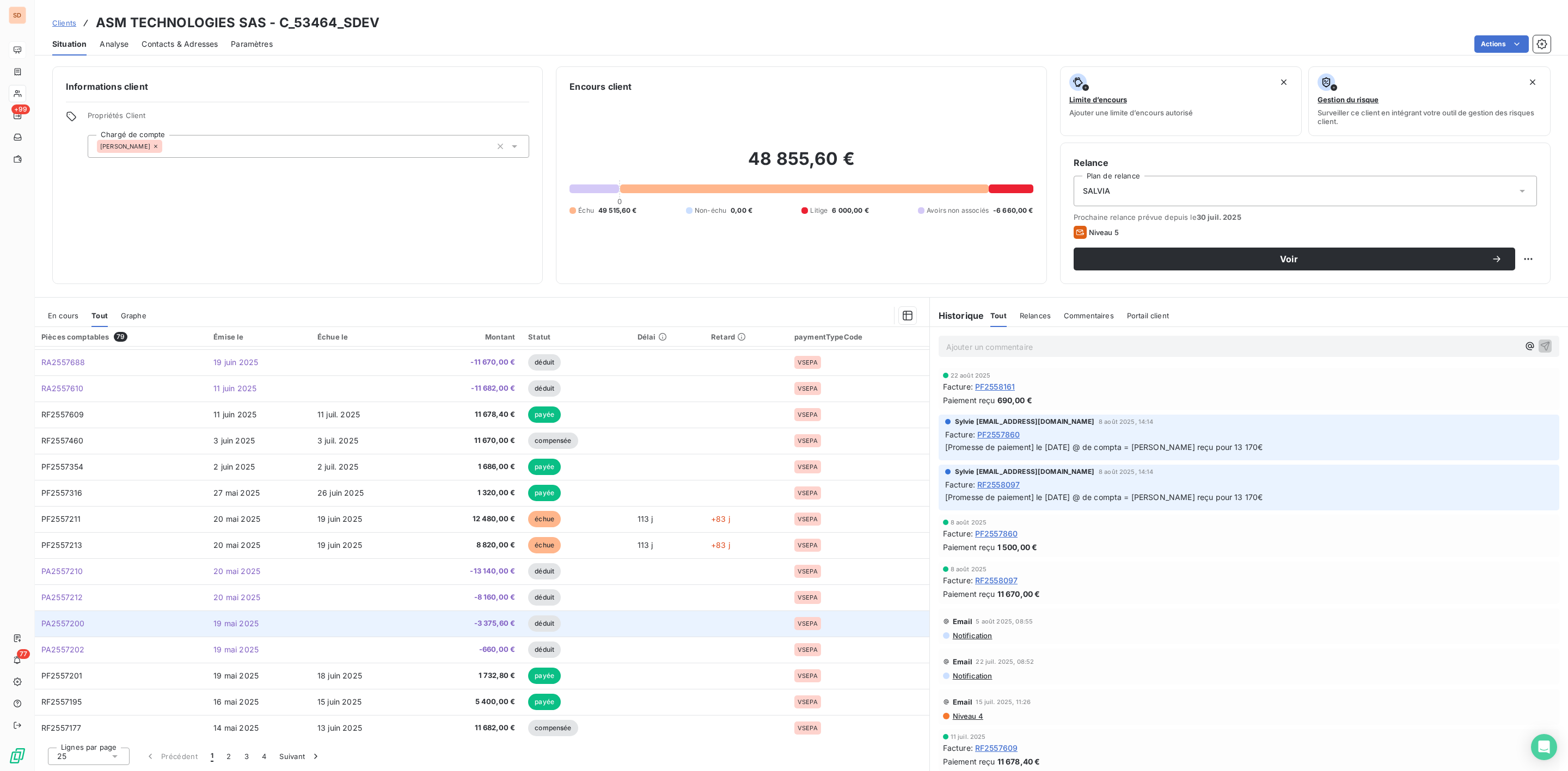
scroll to position [262, 0]
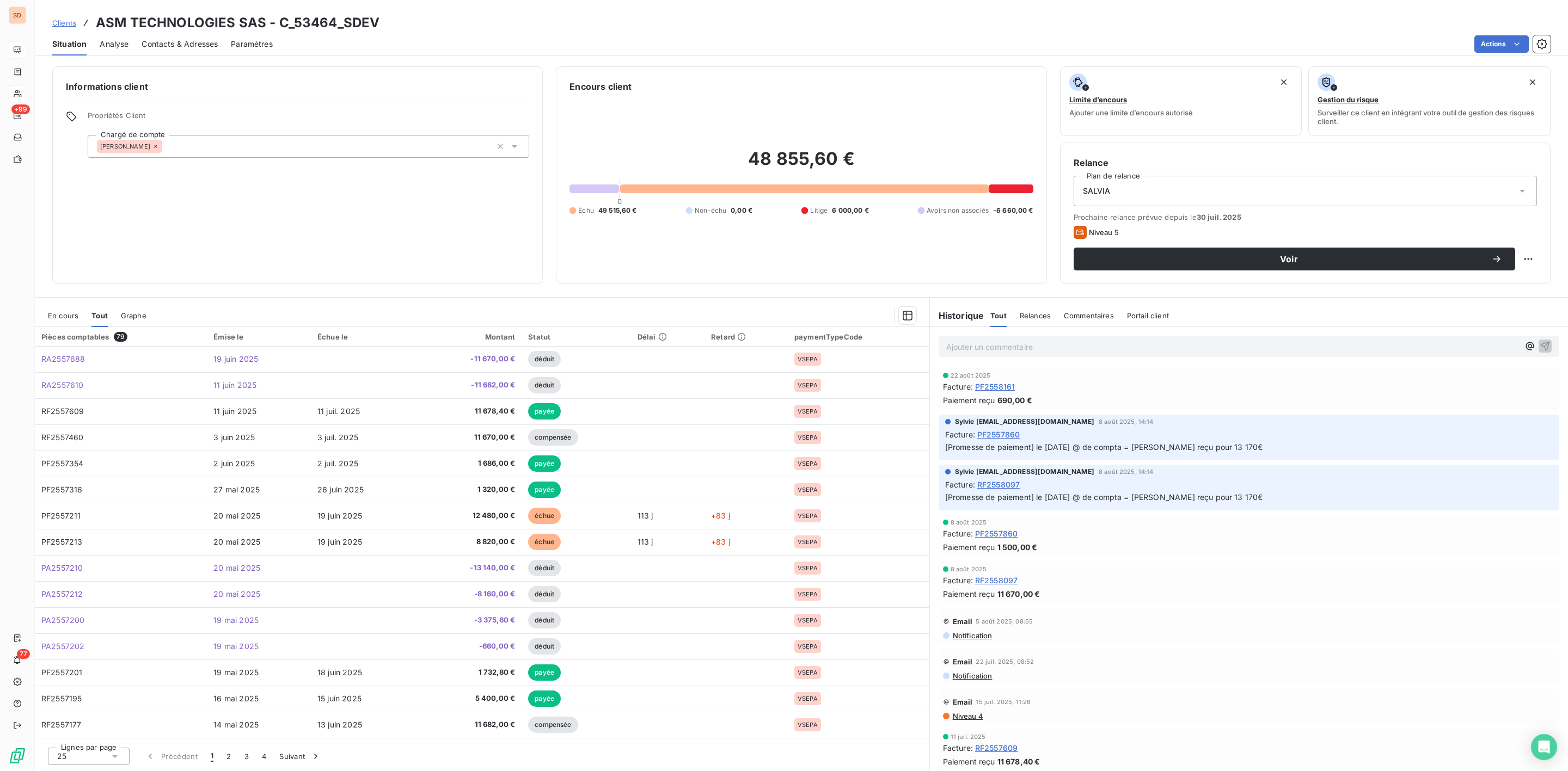
click at [116, 756] on icon at bounding box center [114, 756] width 5 height 2
click at [82, 731] on span "100" at bounding box center [75, 736] width 13 height 11
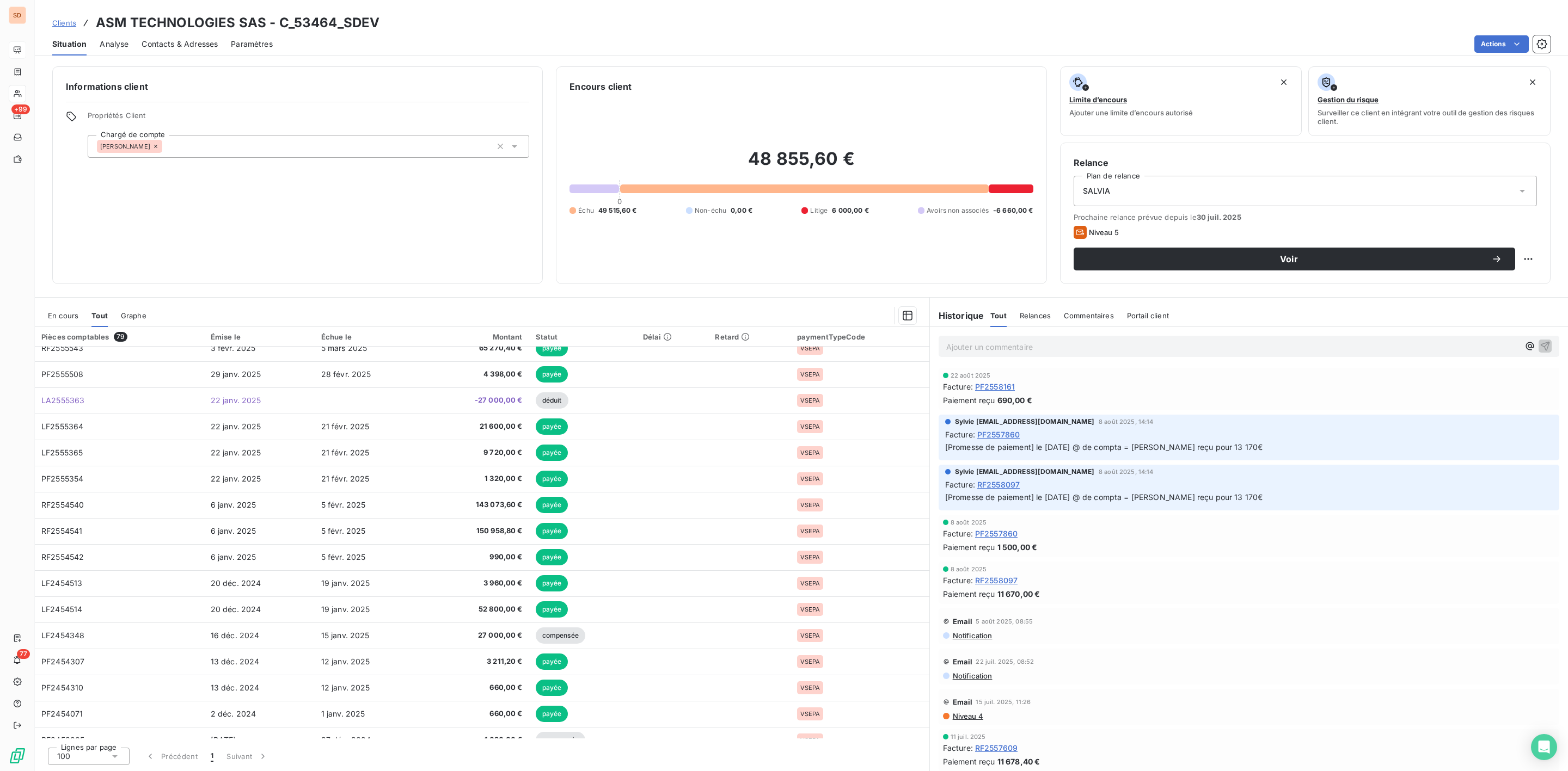
scroll to position [1551, 0]
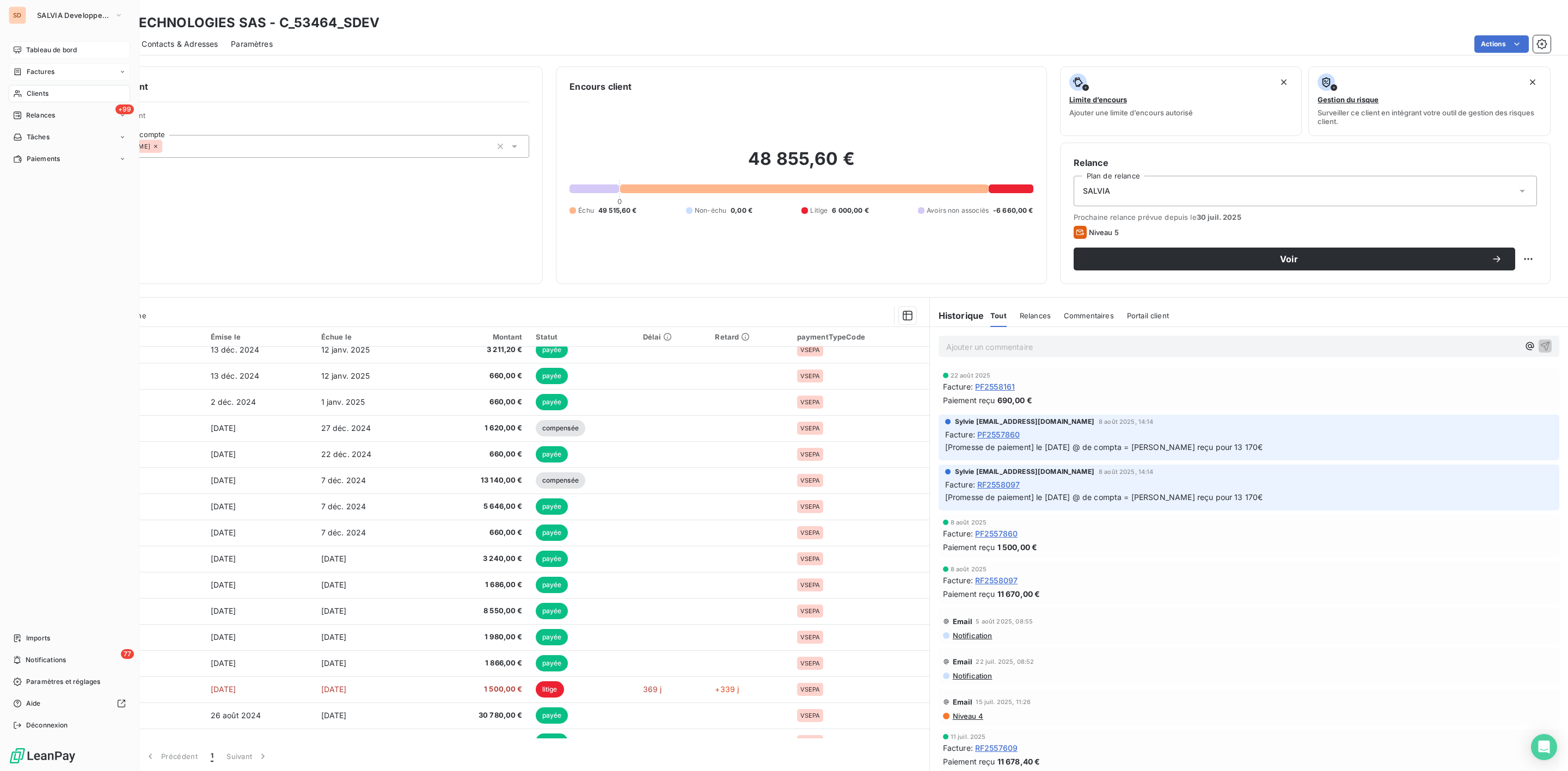
click at [30, 67] on span "Factures" at bounding box center [41, 72] width 28 height 10
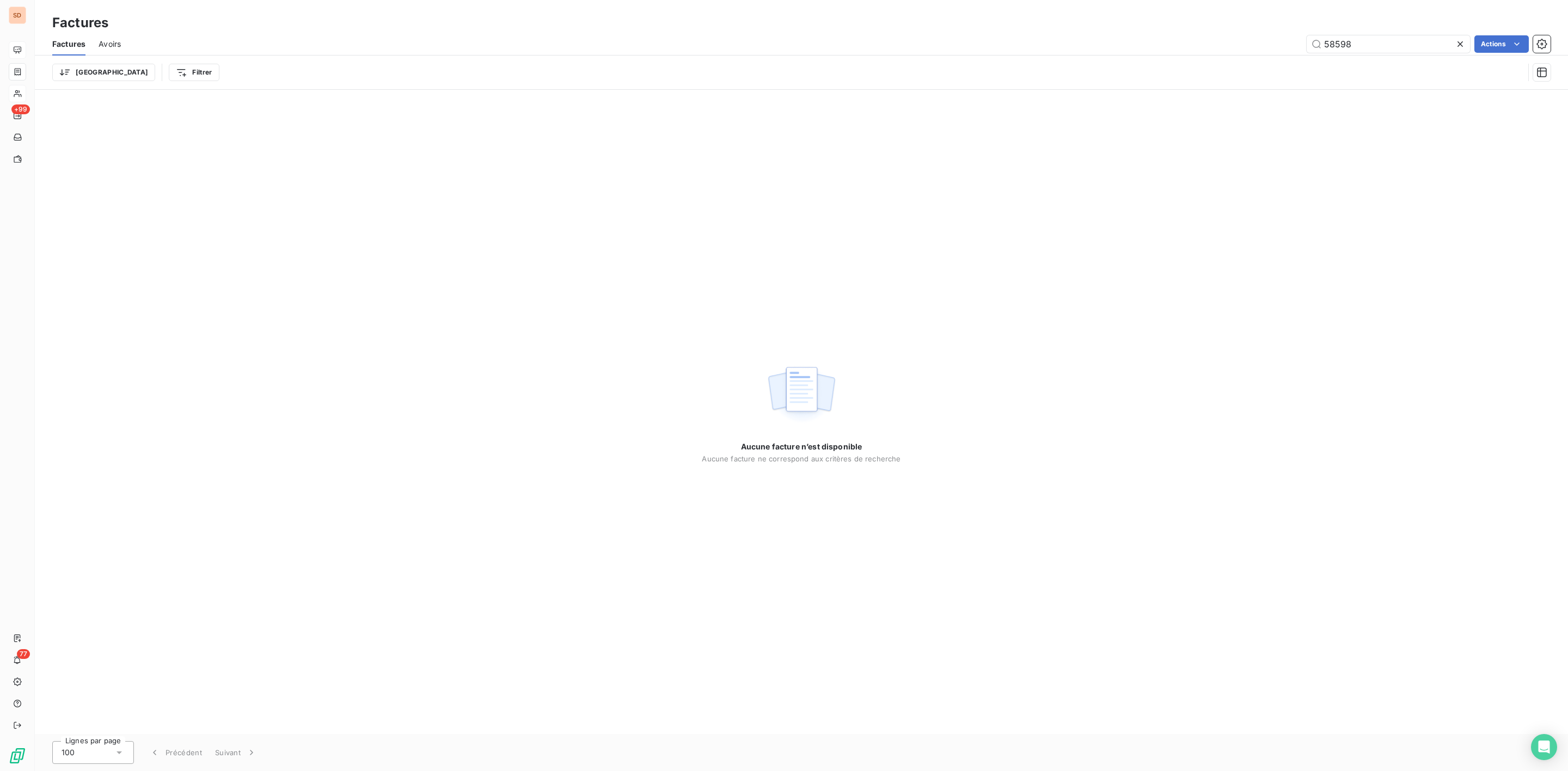
drag, startPoint x: 1361, startPoint y: 41, endPoint x: 1124, endPoint y: 58, distance: 237.6
click at [1167, 58] on div "Factures Avoirs 58598 Actions Trier Filtrer" at bounding box center [801, 61] width 1533 height 57
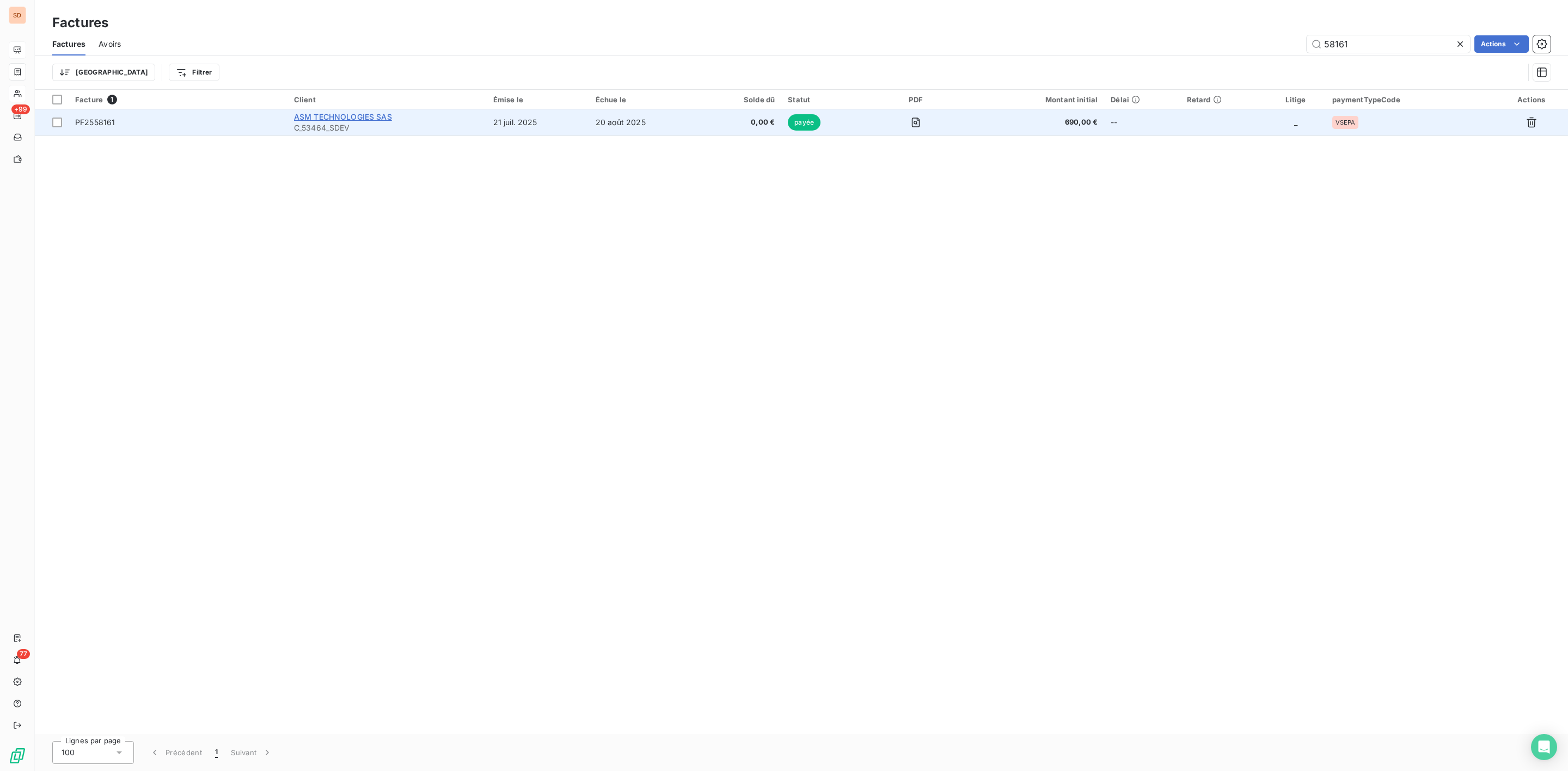
type input "58161"
click at [345, 116] on span "ASM TECHNOLOGIES SAS" at bounding box center [343, 116] width 98 height 9
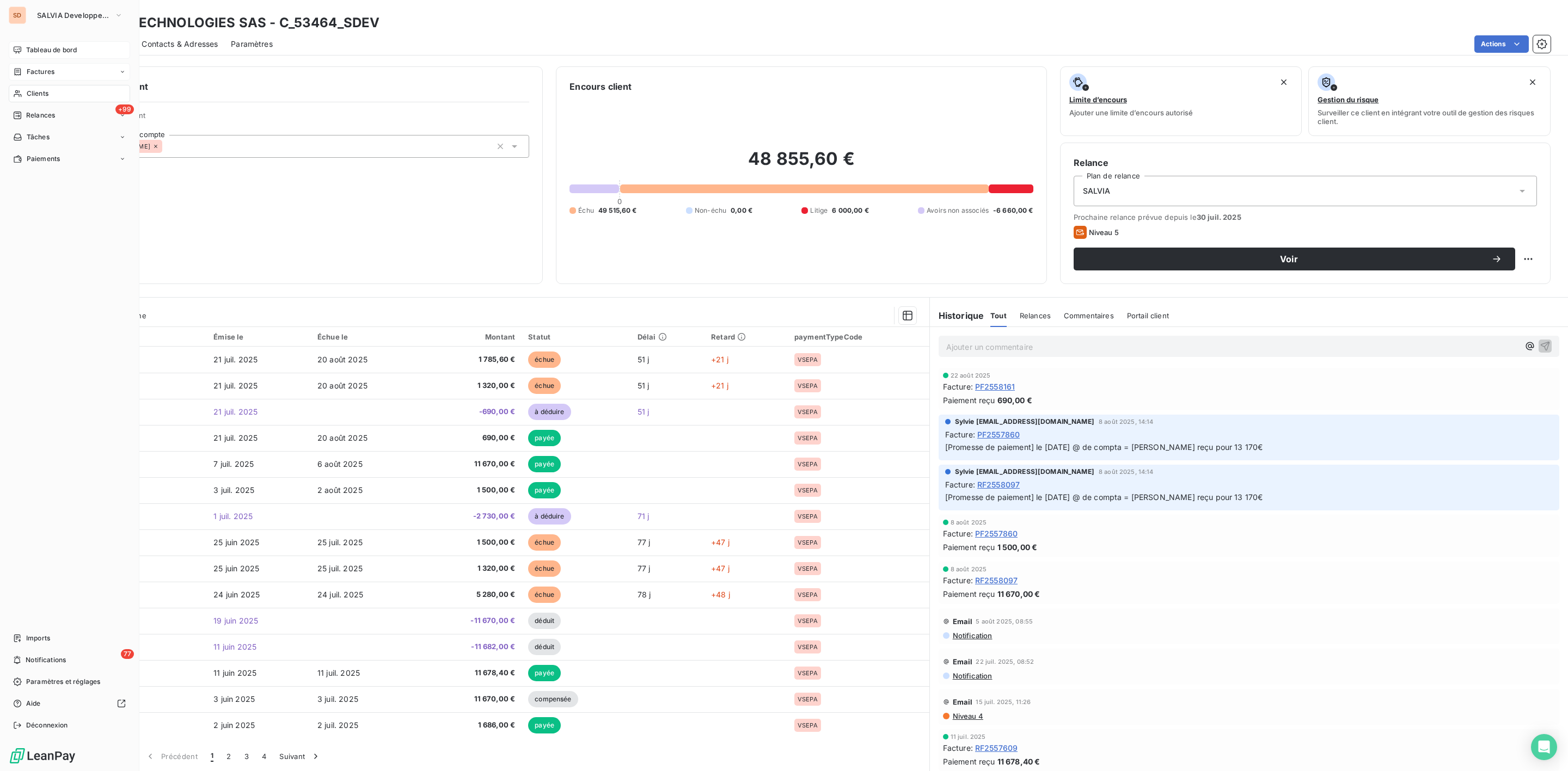
click at [41, 48] on span "Tableau de bord" at bounding box center [51, 50] width 51 height 10
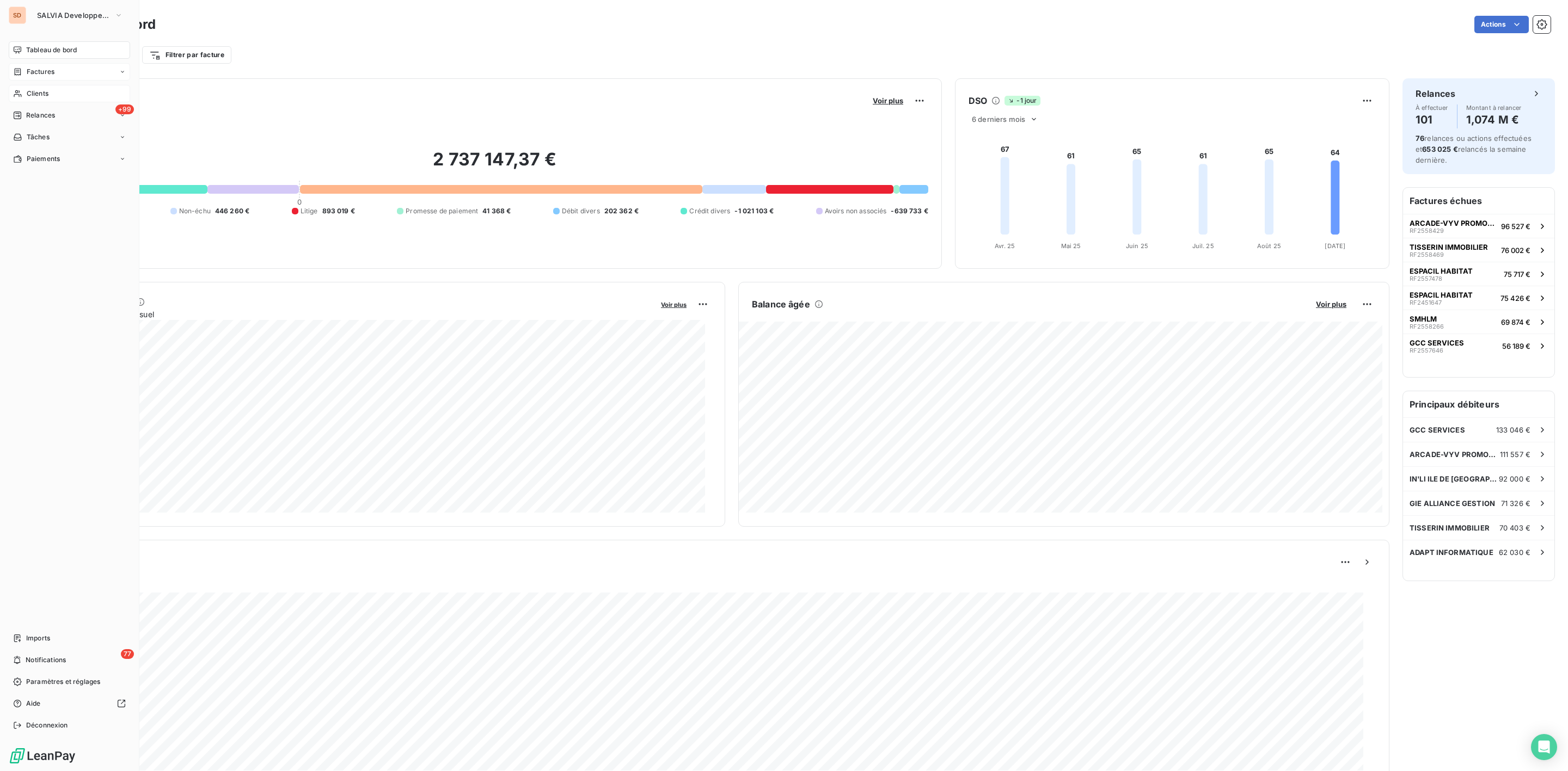
click at [25, 95] on div "Clients" at bounding box center [69, 94] width 121 height 18
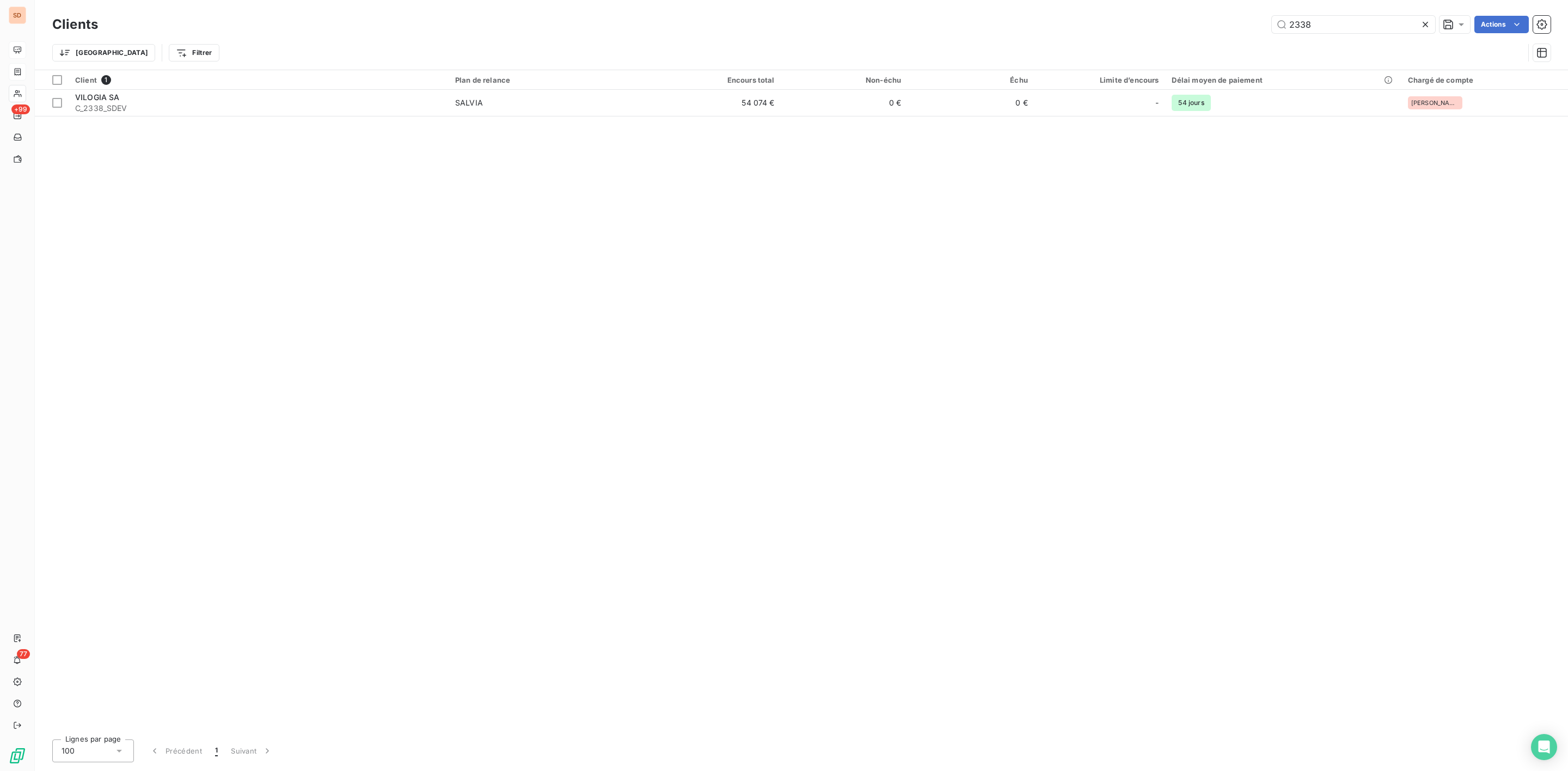
drag, startPoint x: 1349, startPoint y: 28, endPoint x: 1171, endPoint y: 36, distance: 178.2
click at [1189, 36] on div "Clients 2338 Actions Trier Filtrer" at bounding box center [802, 41] width 1499 height 57
type input "asm"
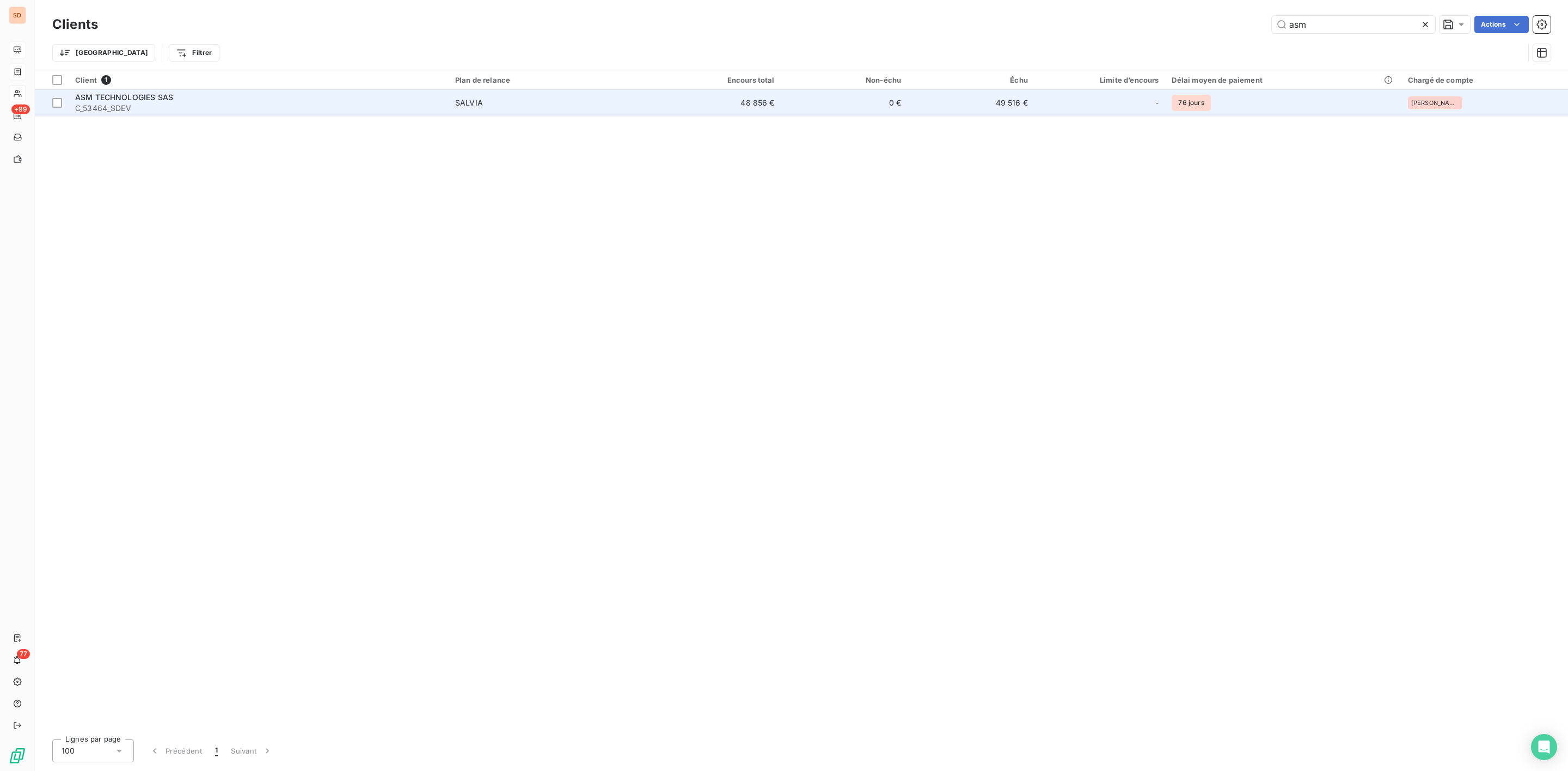
click at [144, 110] on span "C_53464_SDEV" at bounding box center [258, 108] width 367 height 11
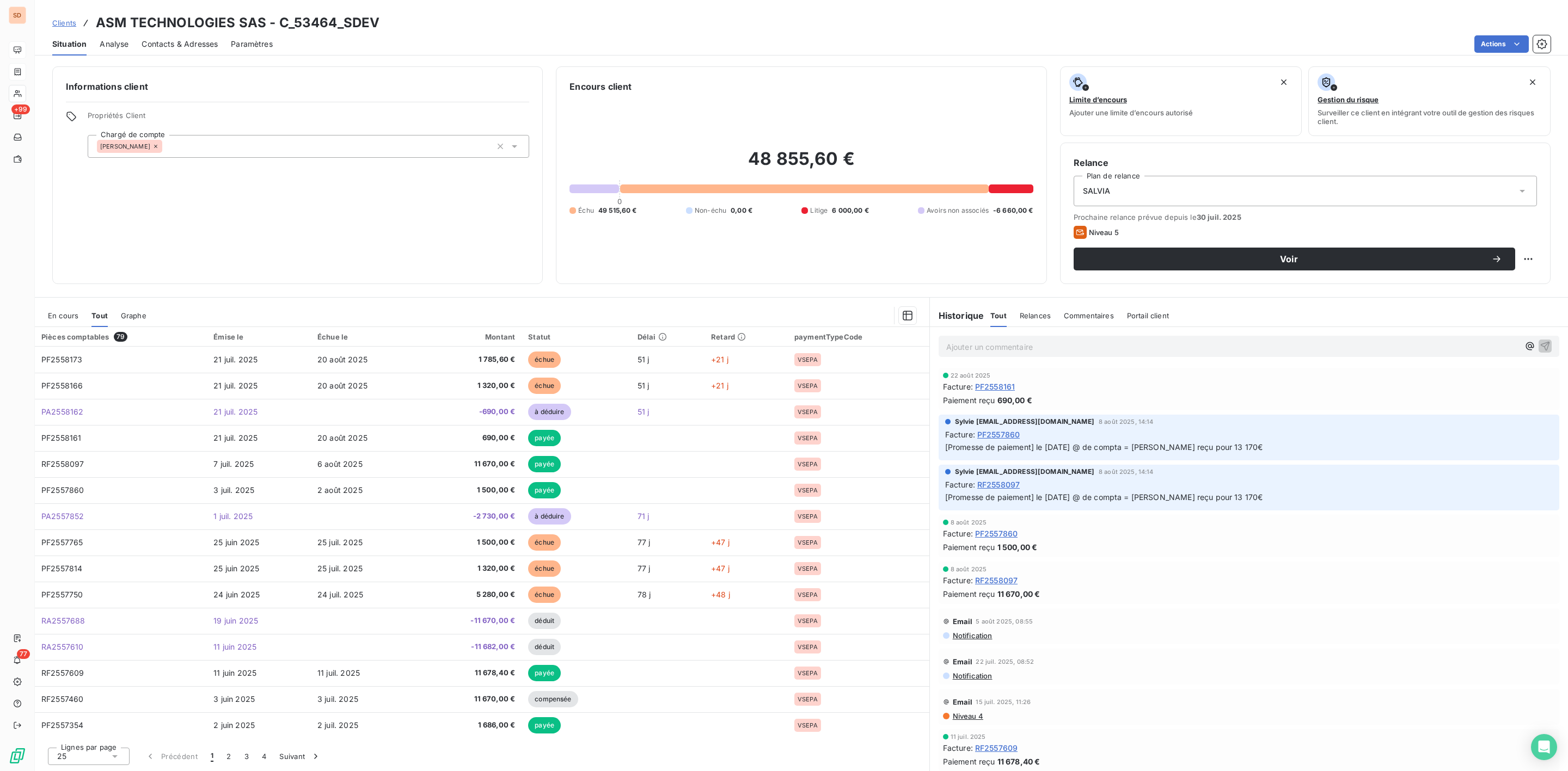
click at [59, 317] on span "En cours" at bounding box center [63, 316] width 30 height 9
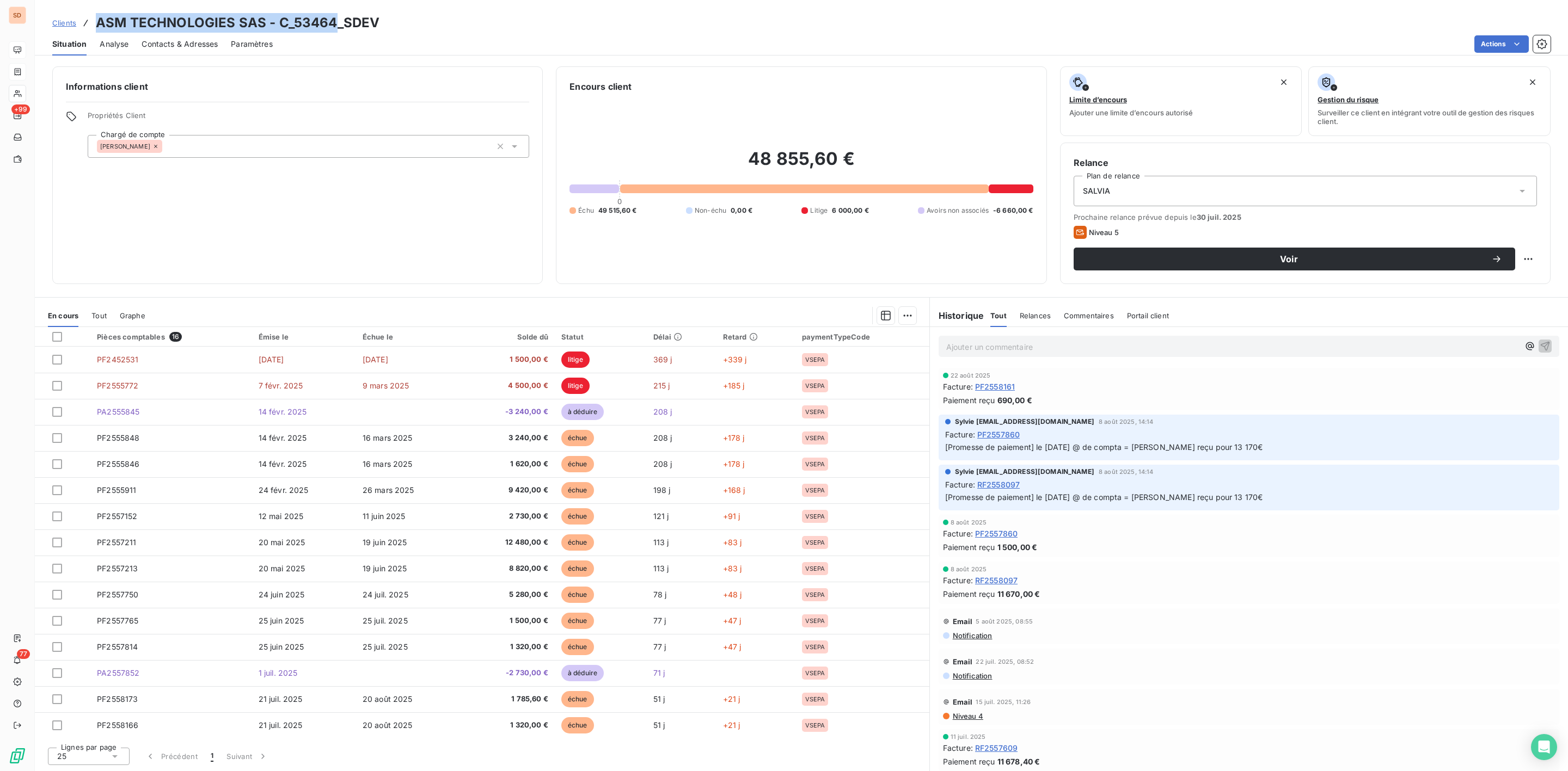
drag, startPoint x: 96, startPoint y: 23, endPoint x: 332, endPoint y: 23, distance: 236.0
click at [332, 23] on h3 "ASM TECHNOLOGIES SAS - C_53464_SDEV" at bounding box center [237, 23] width 284 height 19
copy h3 "ASM TECHNOLOGIES SAS - C_53464"
click at [164, 43] on span "Contacts & Adresses" at bounding box center [180, 44] width 76 height 11
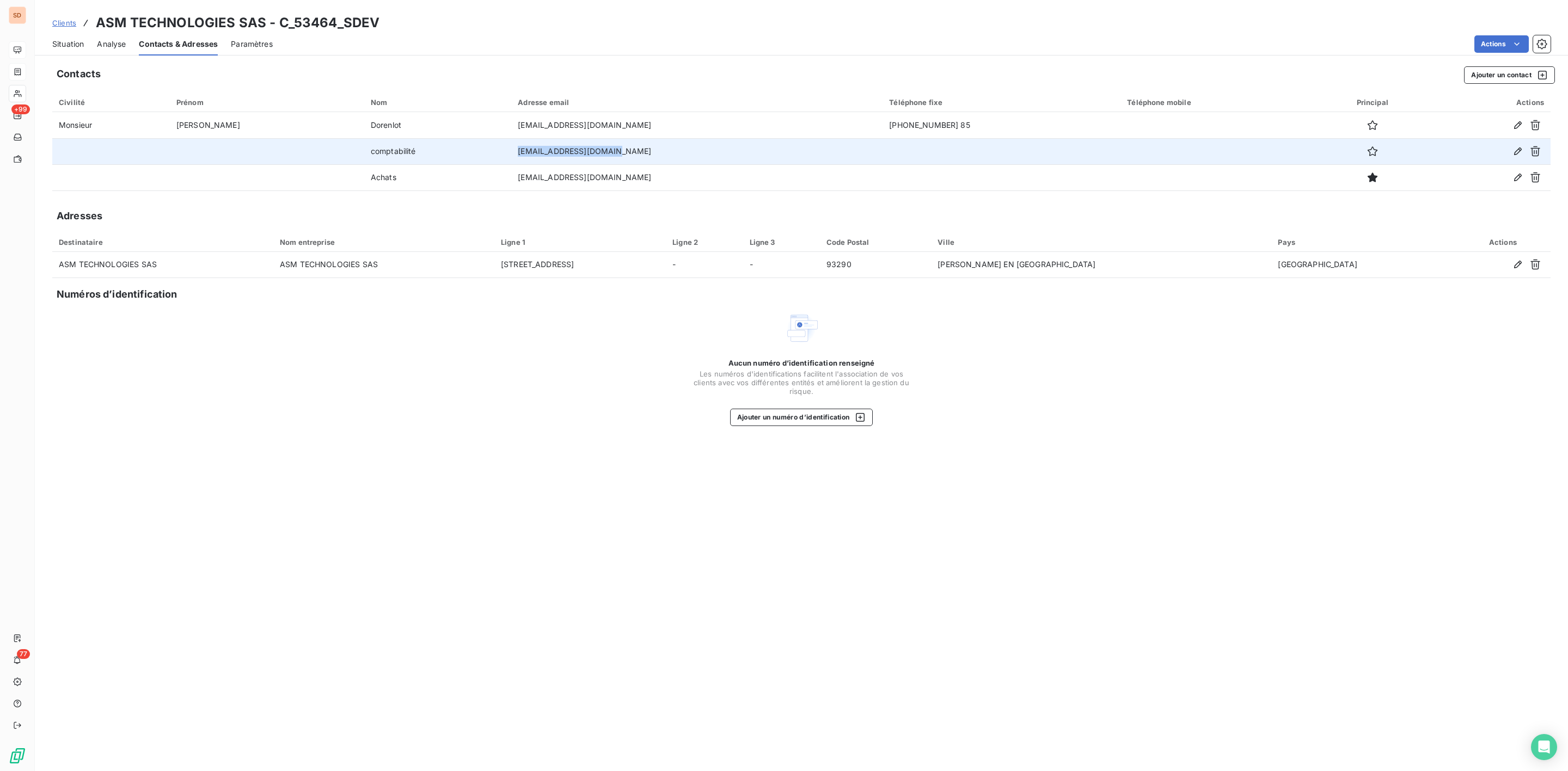
drag, startPoint x: 475, startPoint y: 150, endPoint x: 626, endPoint y: 152, distance: 151.0
click at [626, 152] on td "[EMAIL_ADDRESS][DOMAIN_NAME]" at bounding box center [697, 151] width 371 height 26
copy td "[EMAIL_ADDRESS][DOMAIN_NAME]"
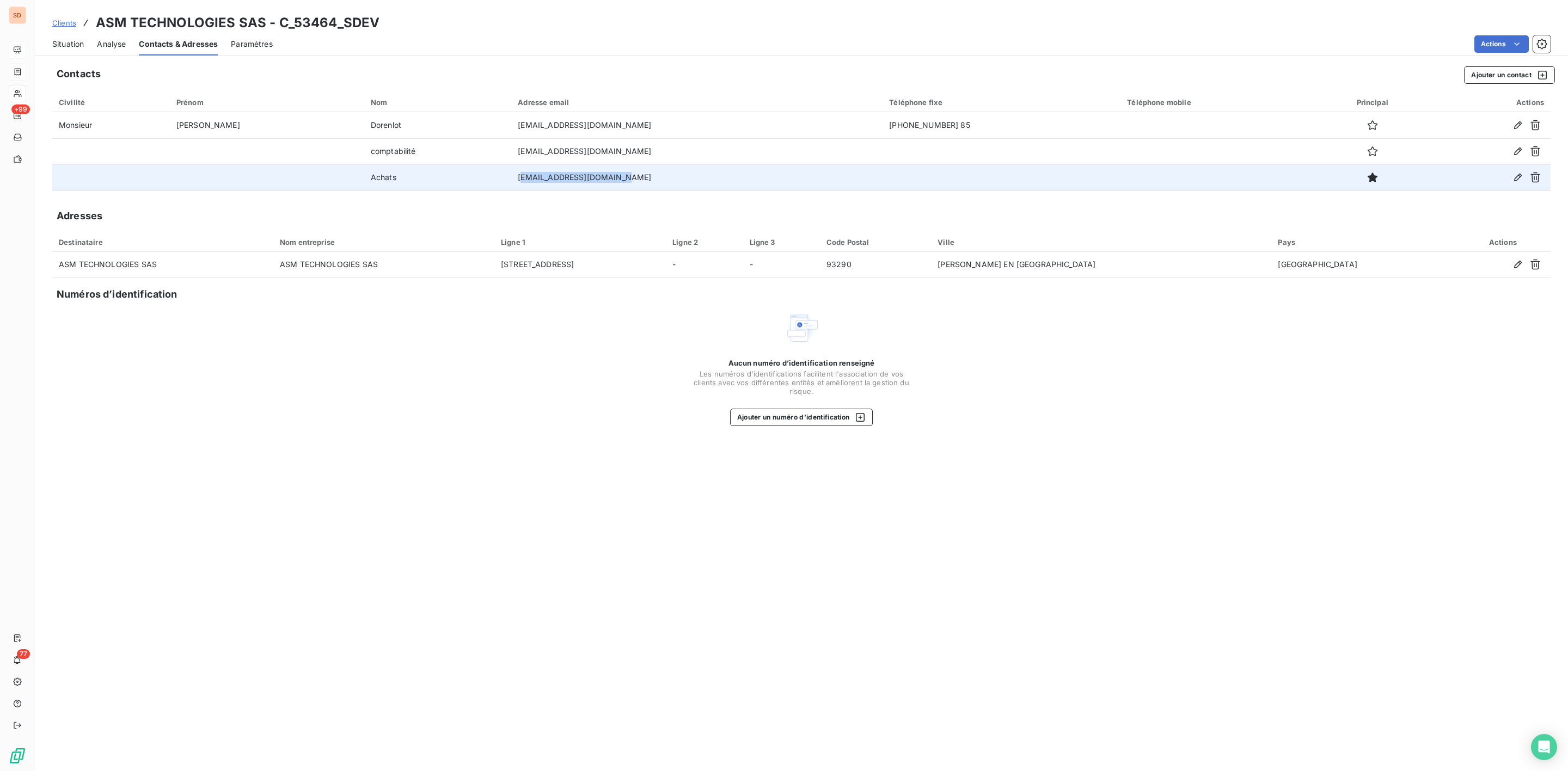
drag, startPoint x: 478, startPoint y: 173, endPoint x: 617, endPoint y: 175, distance: 139.0
click at [617, 175] on td "[EMAIL_ADDRESS][DOMAIN_NAME]" at bounding box center [697, 177] width 371 height 26
drag, startPoint x: 474, startPoint y: 180, endPoint x: 592, endPoint y: 178, distance: 118.0
click at [591, 180] on td "[EMAIL_ADDRESS][DOMAIN_NAME]" at bounding box center [697, 177] width 371 height 26
copy td "[EMAIL_ADDRESS][DOMAIN_NAME]"
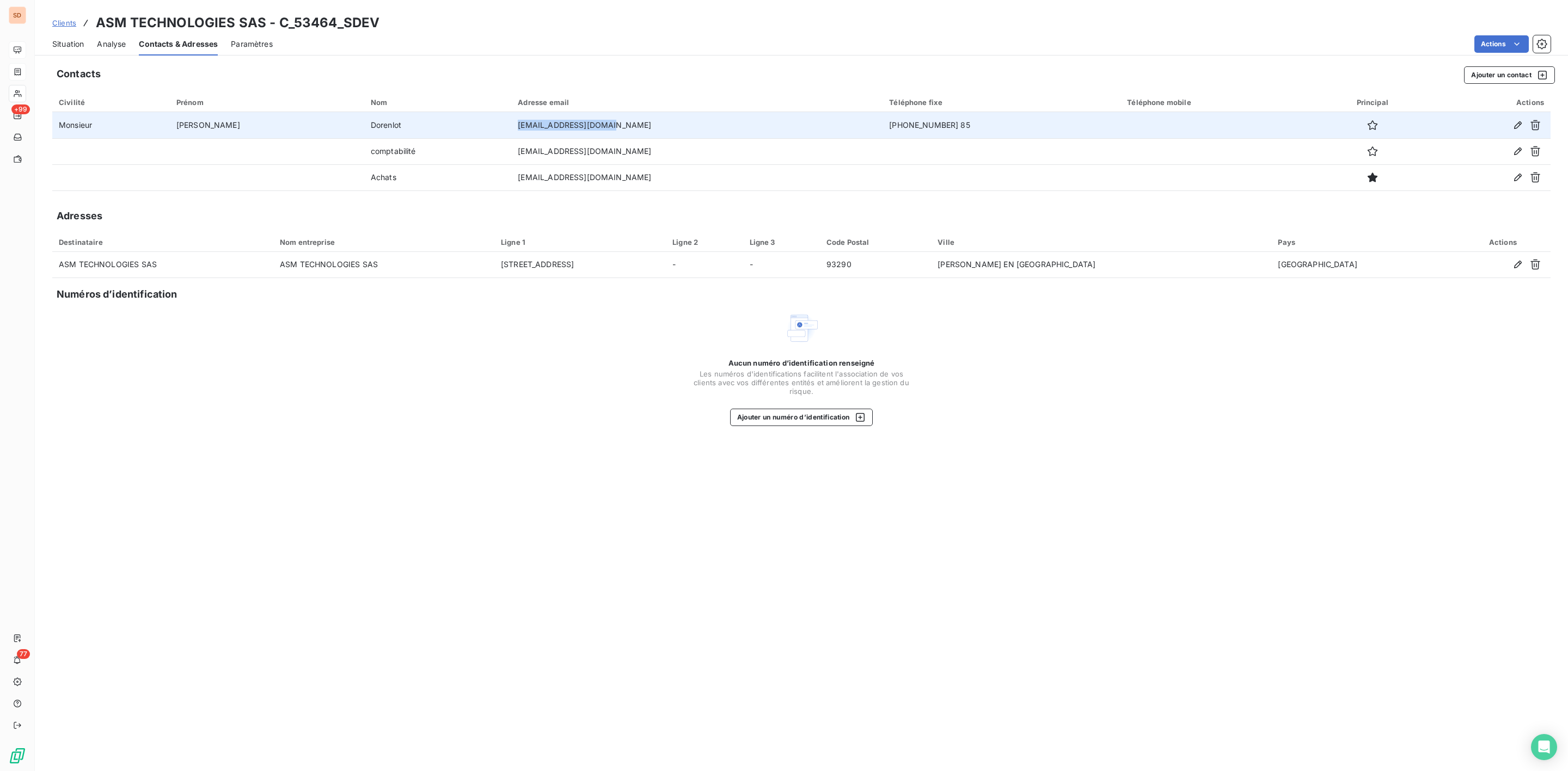
drag, startPoint x: 467, startPoint y: 120, endPoint x: 610, endPoint y: 120, distance: 143.0
click at [610, 120] on tr "Monsieur [PERSON_NAME] [EMAIL_ADDRESS][DOMAIN_NAME] [PHONE_NUMBER] 85" at bounding box center [802, 125] width 1499 height 26
copy tr "[EMAIL_ADDRESS][DOMAIN_NAME]"
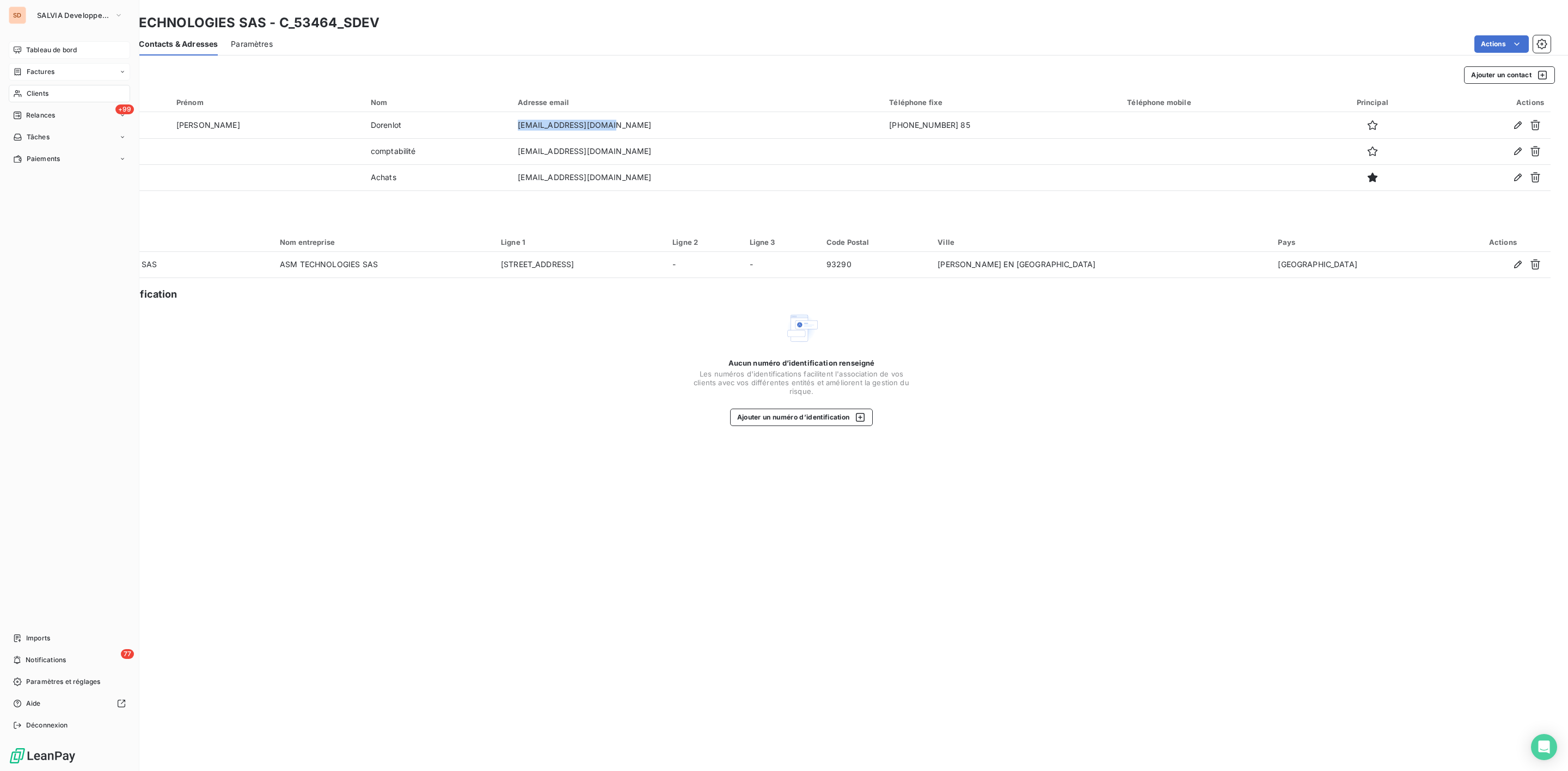
click at [35, 49] on span "Tableau de bord" at bounding box center [51, 50] width 51 height 10
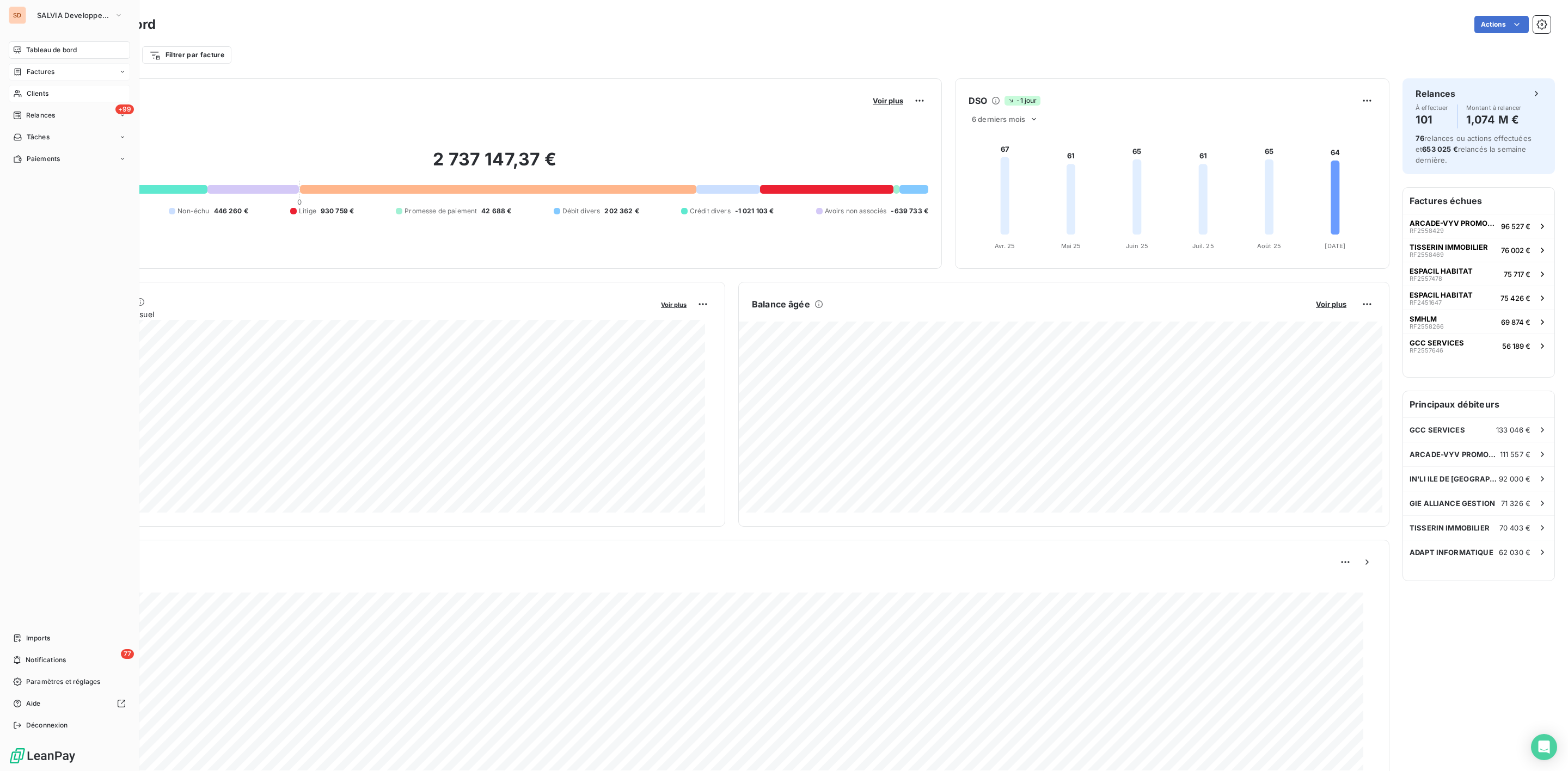
click at [23, 90] on div "Clients" at bounding box center [69, 94] width 121 height 18
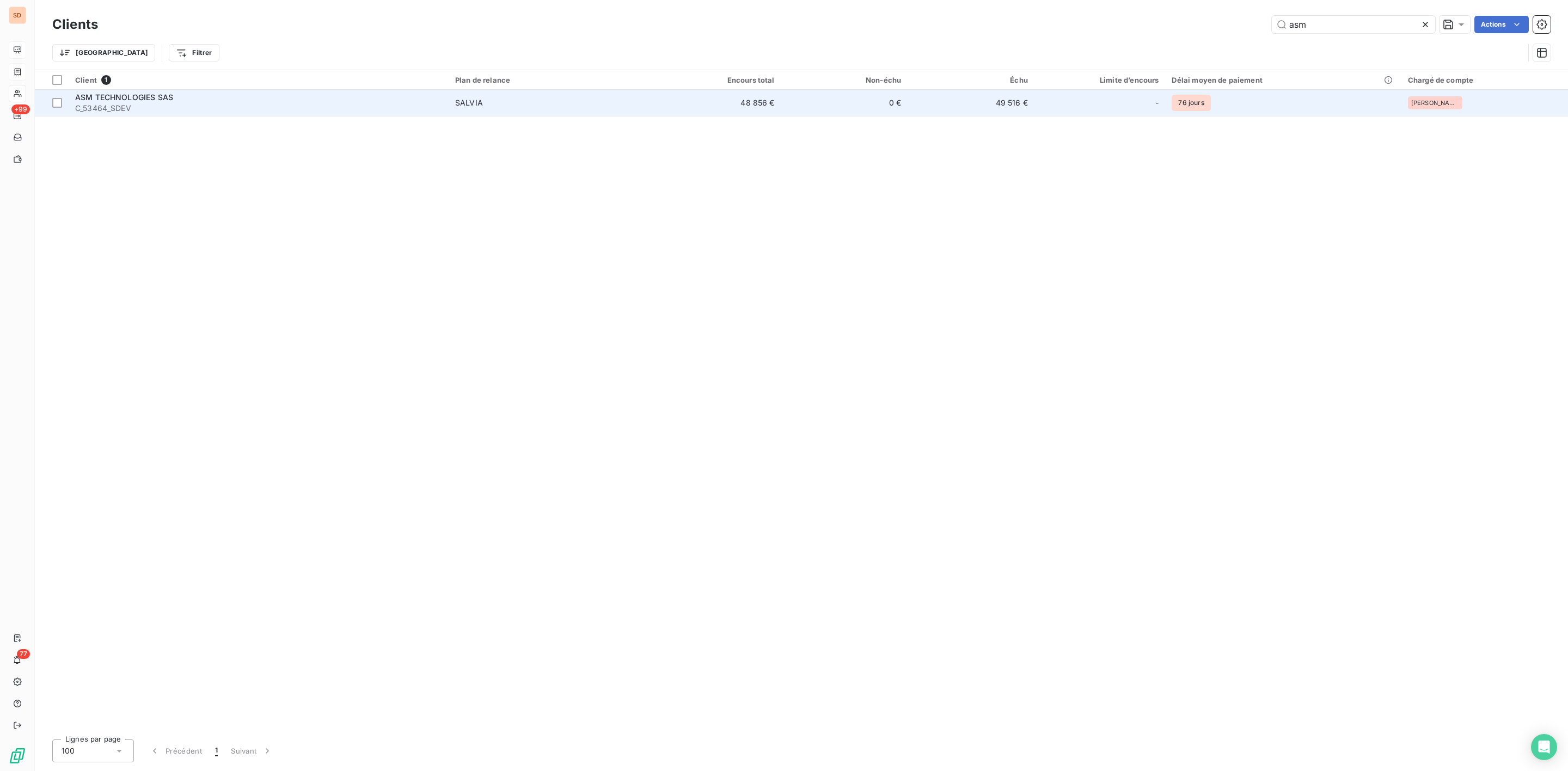
click at [461, 105] on div "SALVIA" at bounding box center [469, 103] width 28 height 11
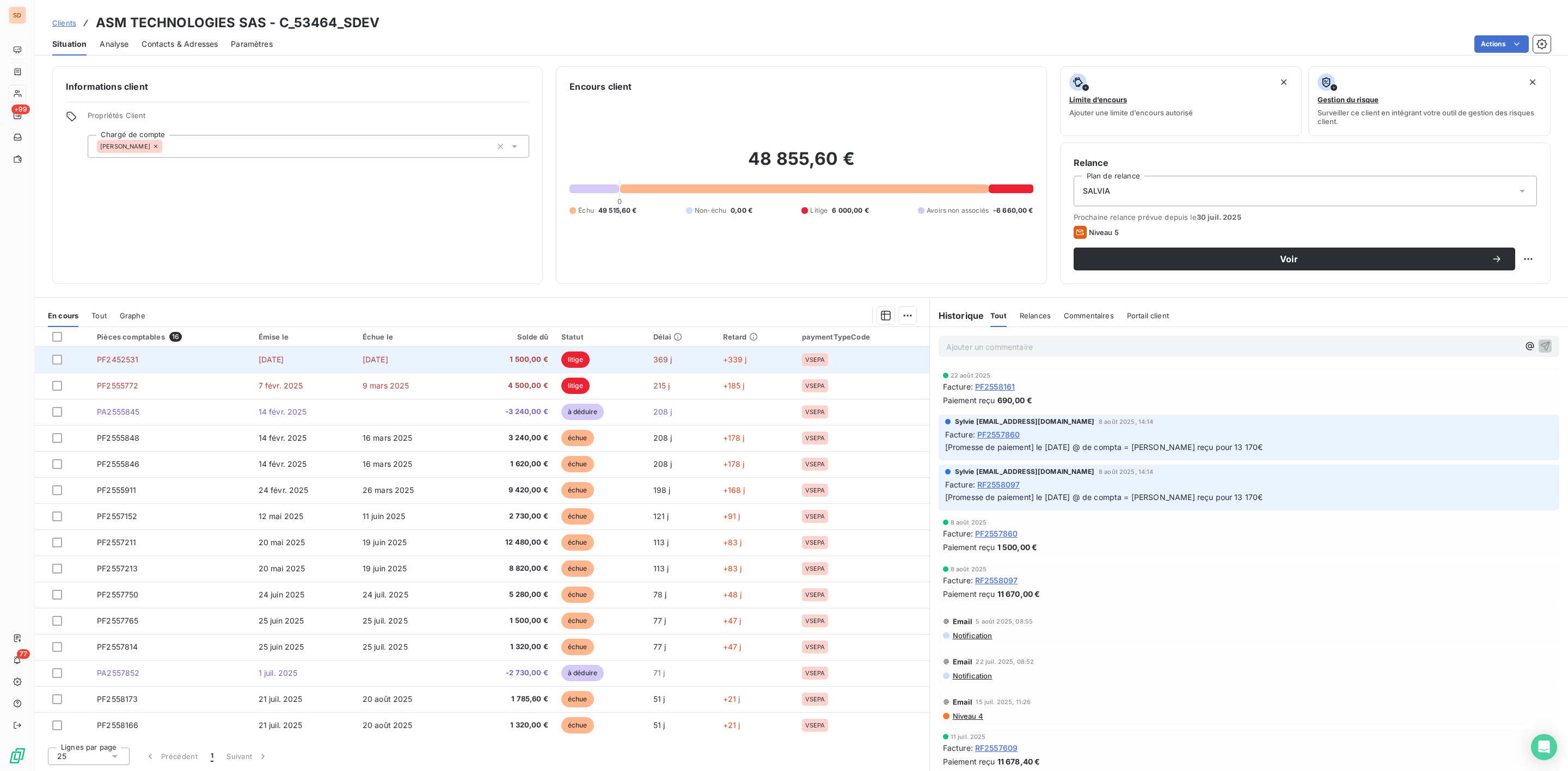
click at [444, 365] on td "[DATE]" at bounding box center [409, 360] width 107 height 26
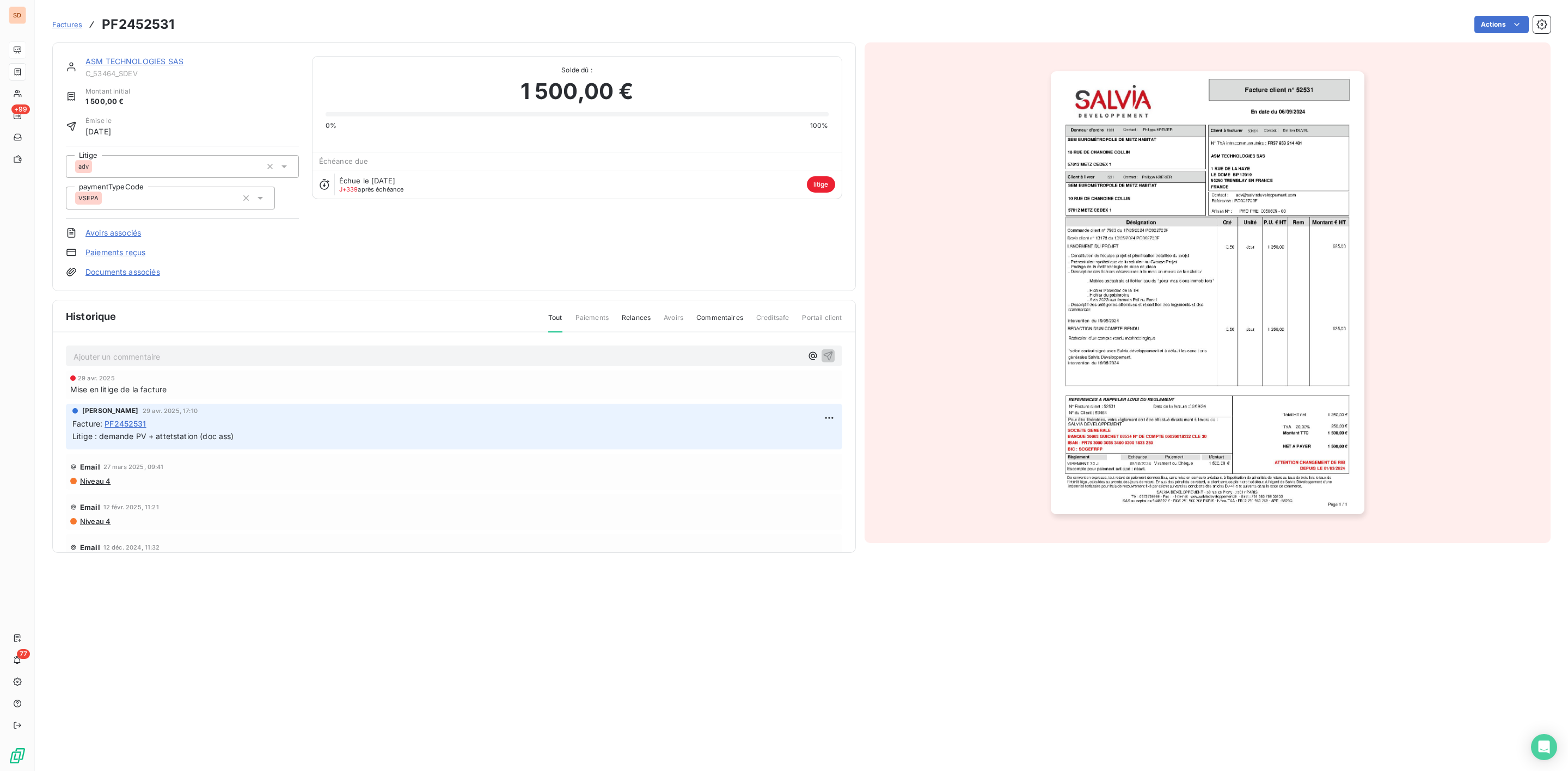
click at [114, 60] on link "ASM TECHNOLOGIES SAS" at bounding box center [134, 61] width 98 height 9
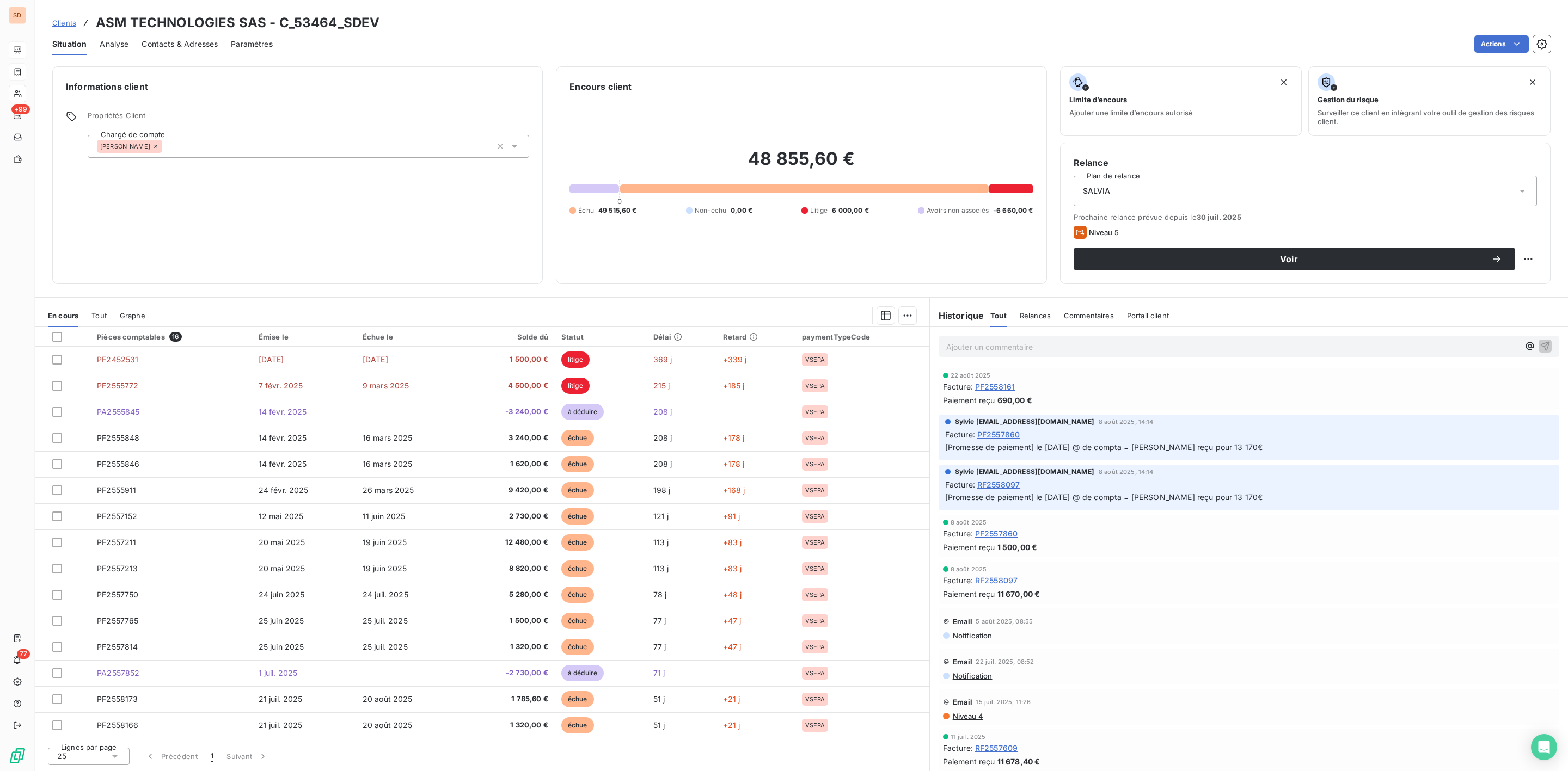
click at [982, 344] on p "Ajouter un commentaire ﻿" at bounding box center [1233, 347] width 573 height 13
click at [1018, 353] on p "Ajouter un commentaire ﻿" at bounding box center [1233, 347] width 573 height 13
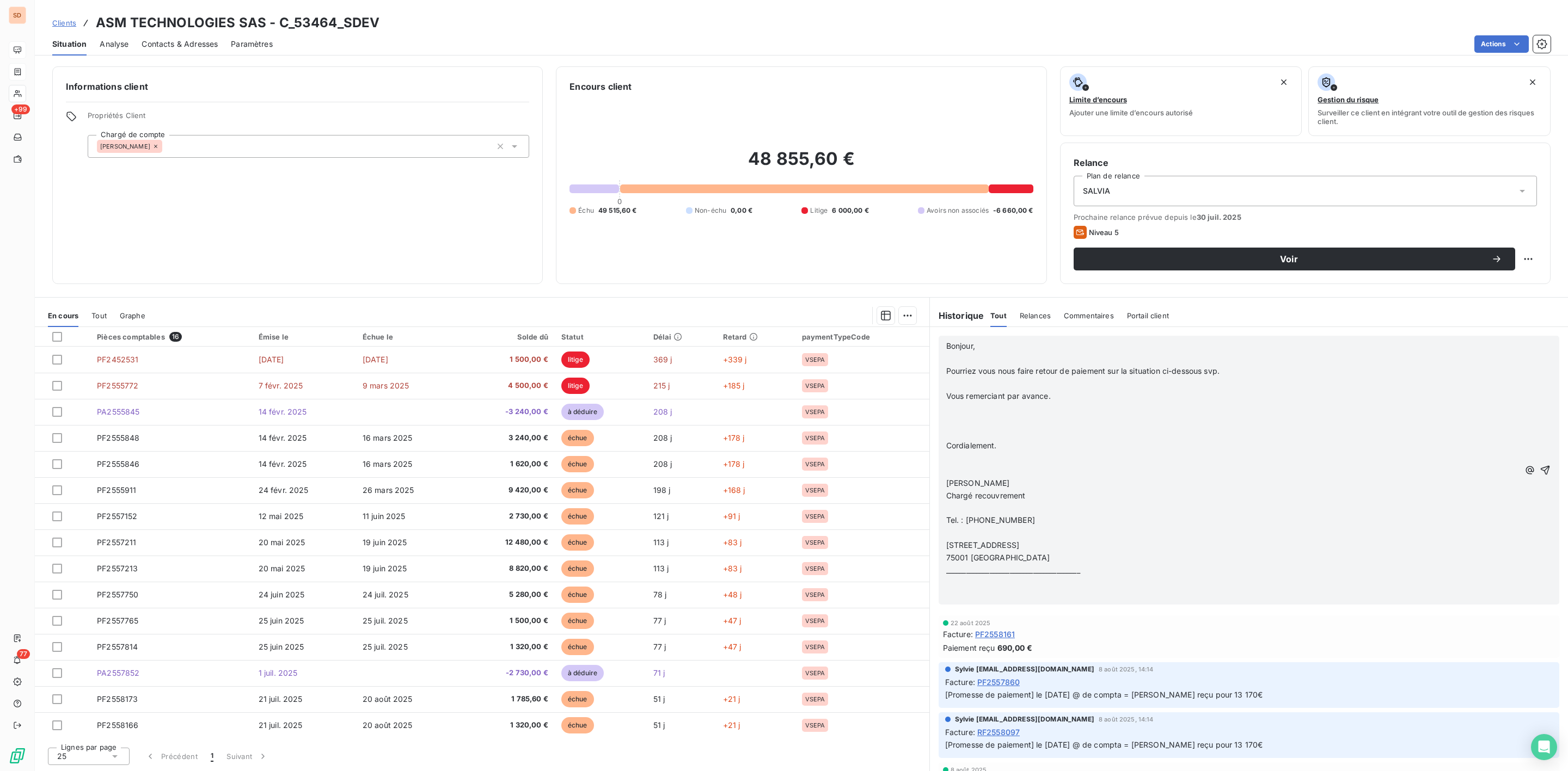
click at [959, 434] on p "﻿" at bounding box center [1233, 433] width 573 height 13
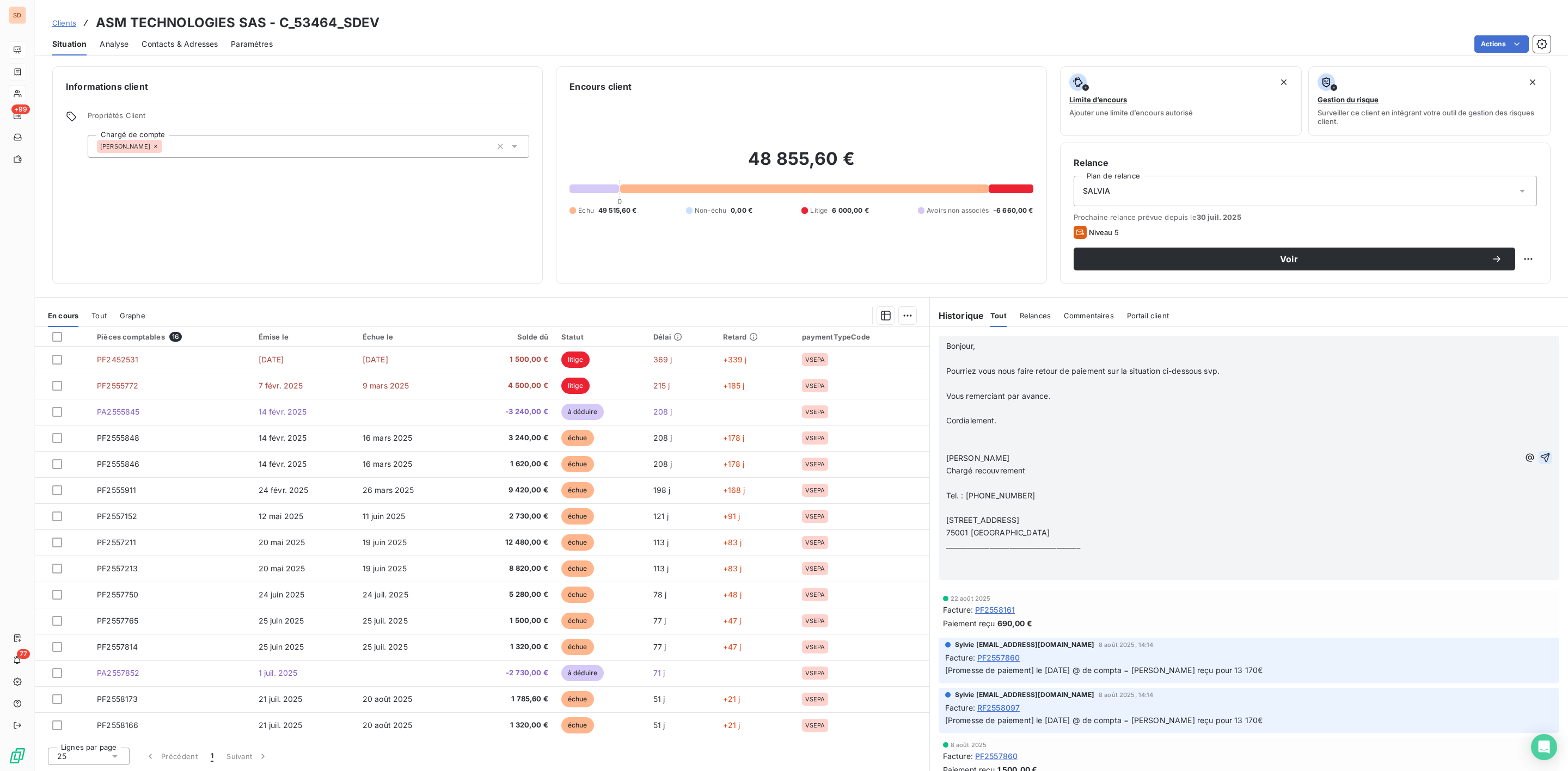
click at [1539, 456] on icon "button" at bounding box center [1545, 458] width 11 height 11
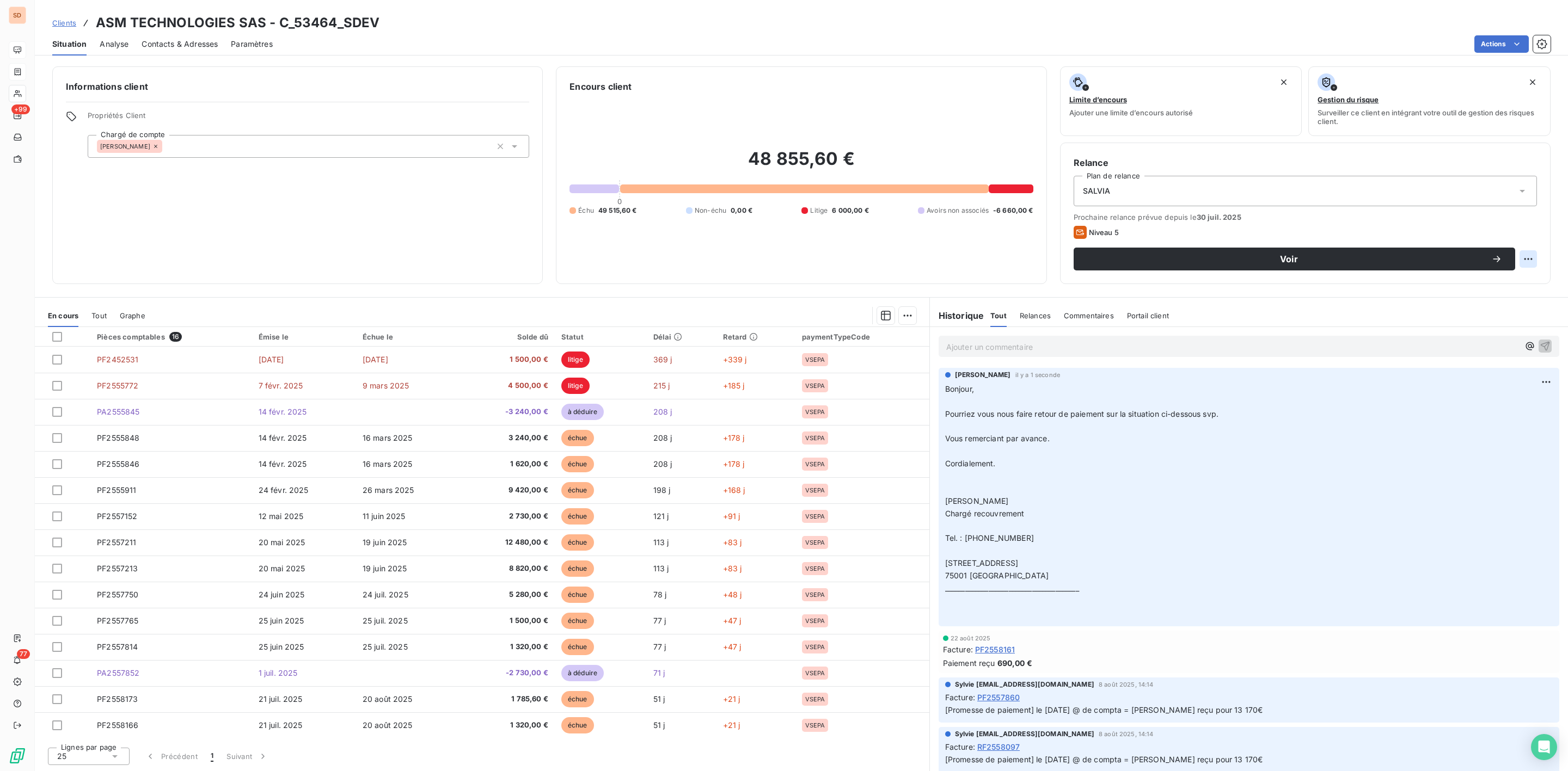
click at [1527, 256] on html "SD +99 77 Clients ASM TECHNOLOGIES SAS - C_53464_SDEV Situation Analyse Contact…" at bounding box center [784, 385] width 1568 height 771
click at [1493, 283] on div "Replanifier cette action" at bounding box center [1483, 284] width 97 height 18
select select "8"
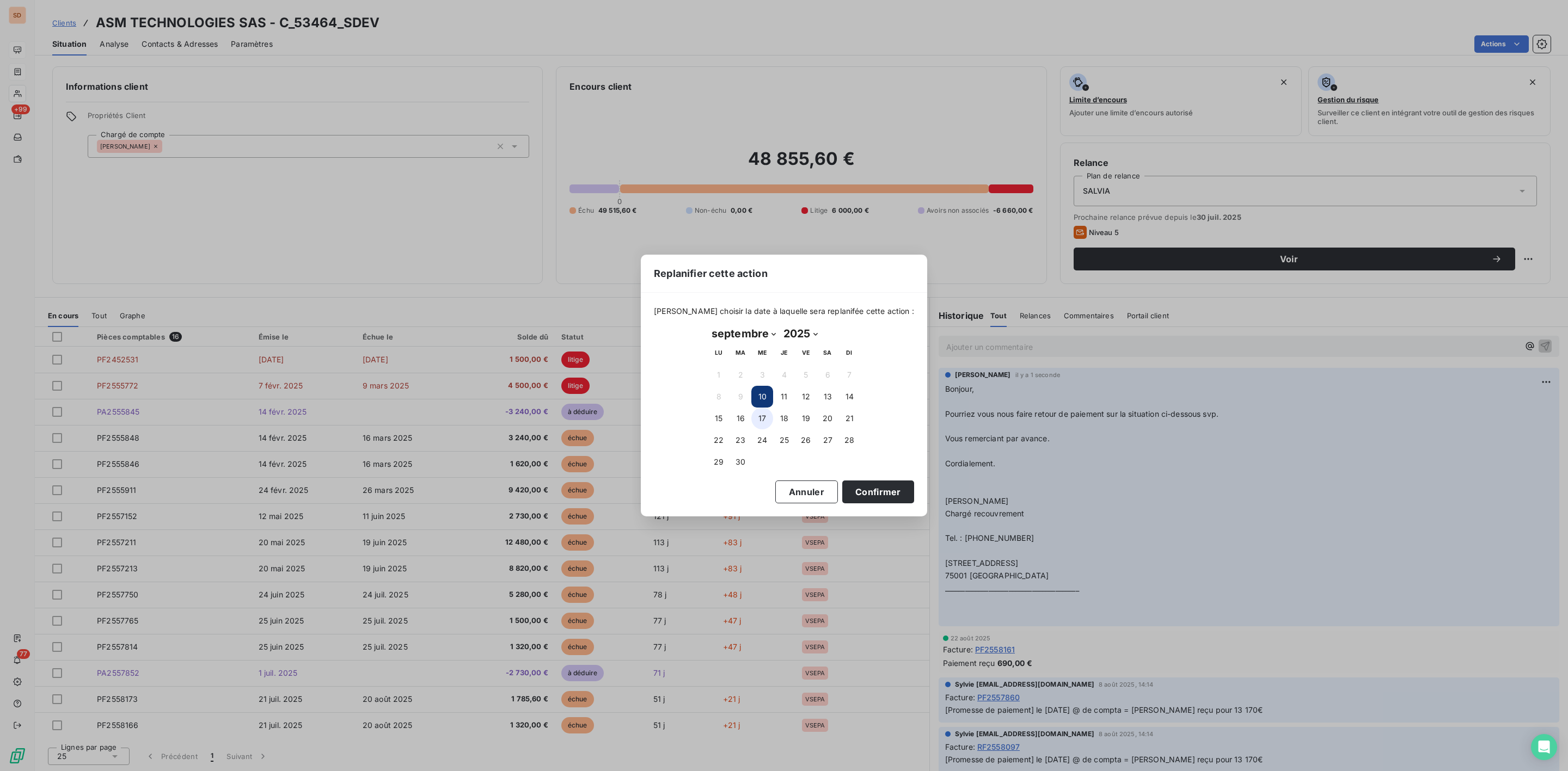
click at [763, 417] on button "17" at bounding box center [762, 419] width 22 height 22
click at [848, 490] on button "Confirmer" at bounding box center [878, 492] width 72 height 23
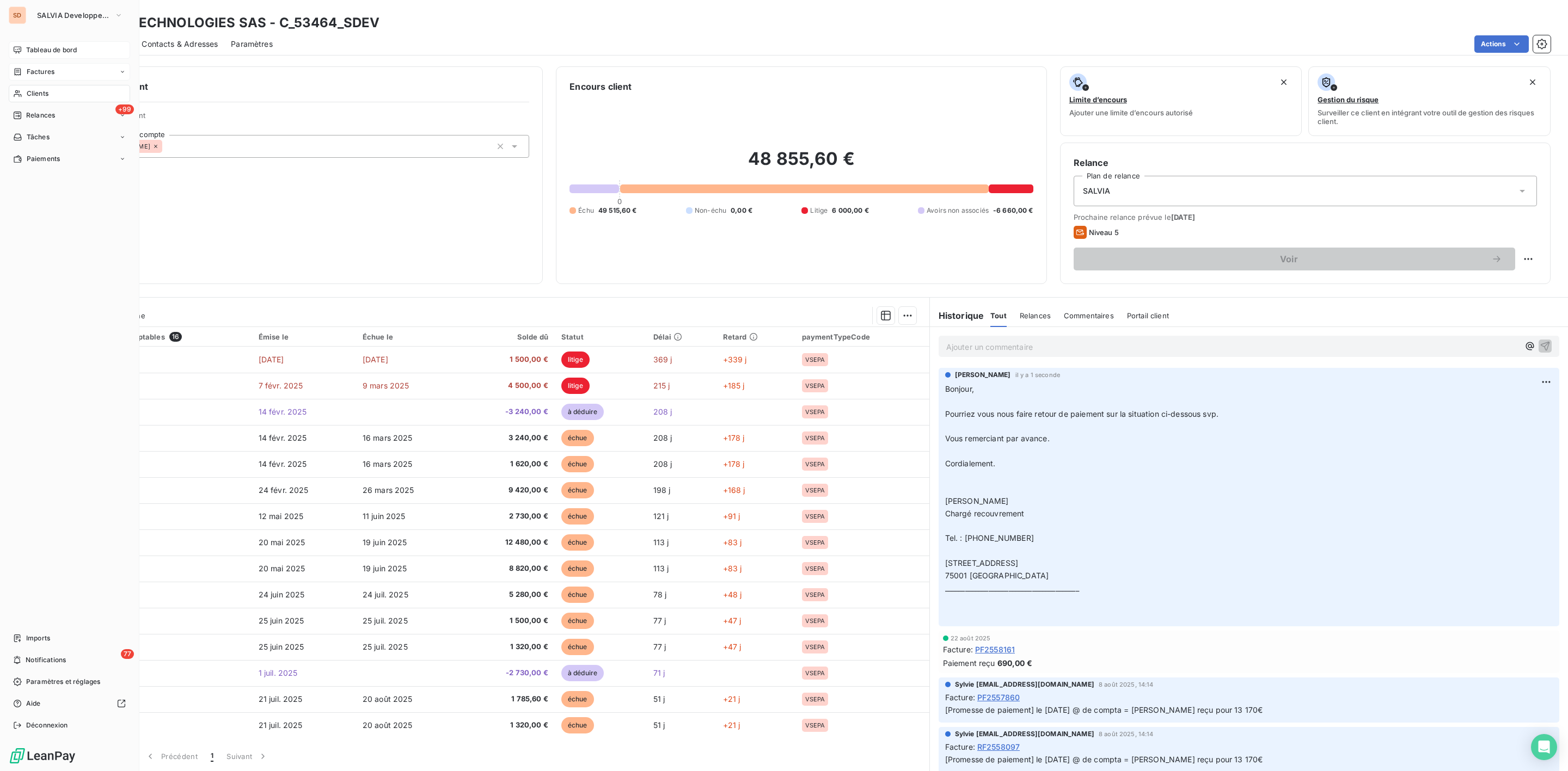
click at [47, 51] on span "Tableau de bord" at bounding box center [51, 50] width 51 height 10
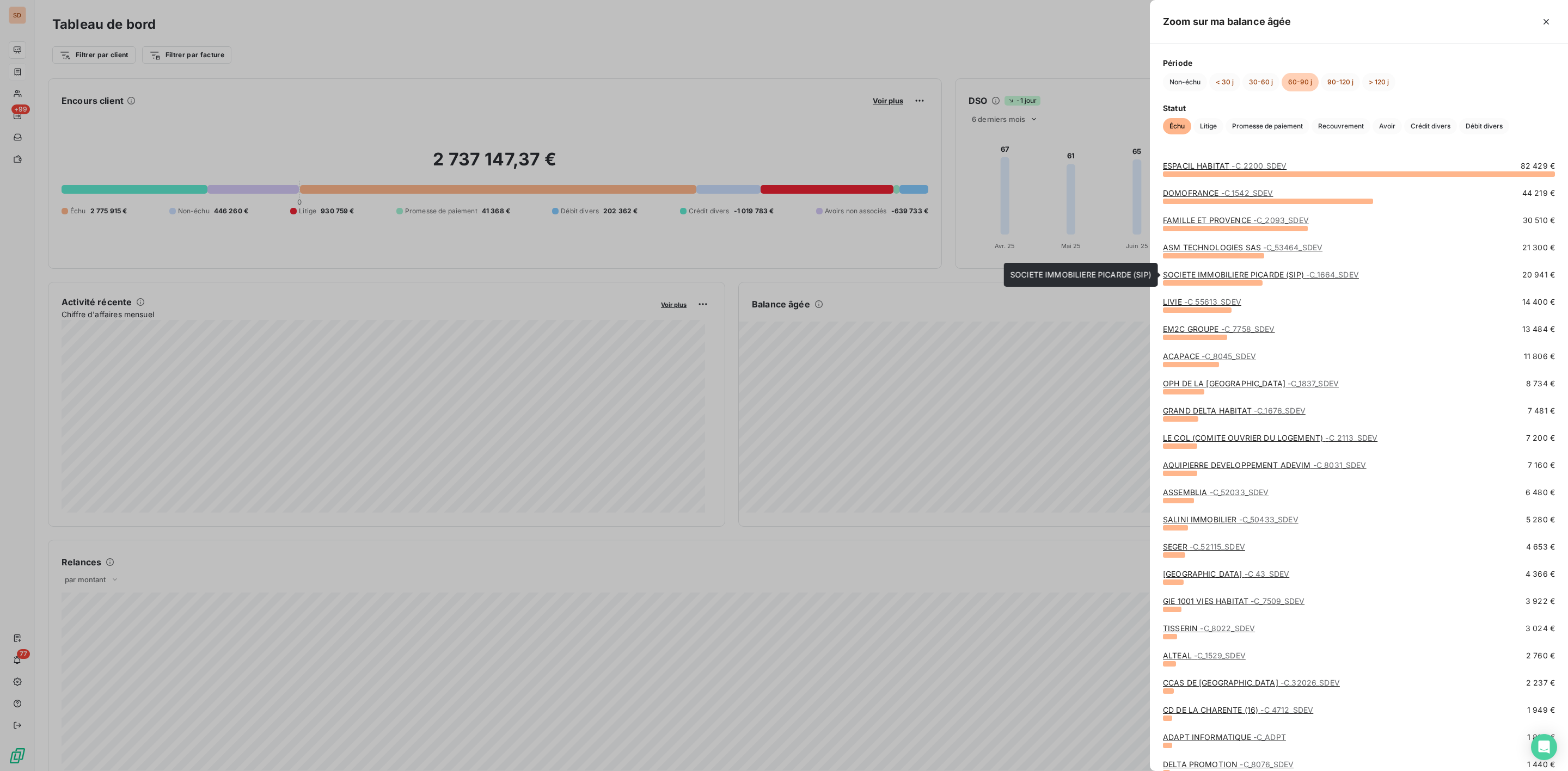
click at [1184, 276] on link "SOCIETE IMMOBILIERE PICARDE (SIP) - C_1664_SDEV" at bounding box center [1261, 274] width 196 height 9
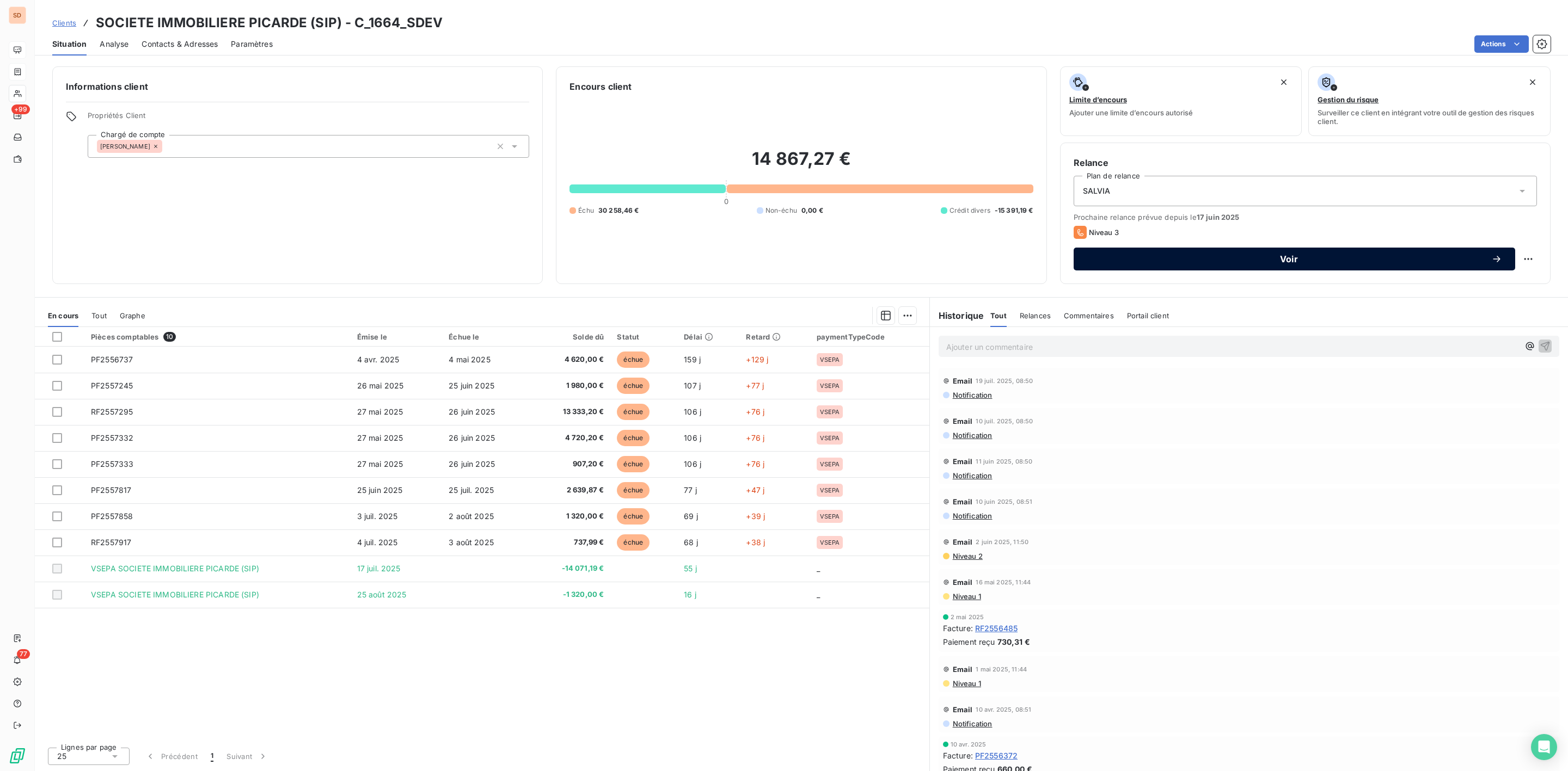
click at [1279, 256] on span "Voir" at bounding box center [1289, 259] width 405 height 9
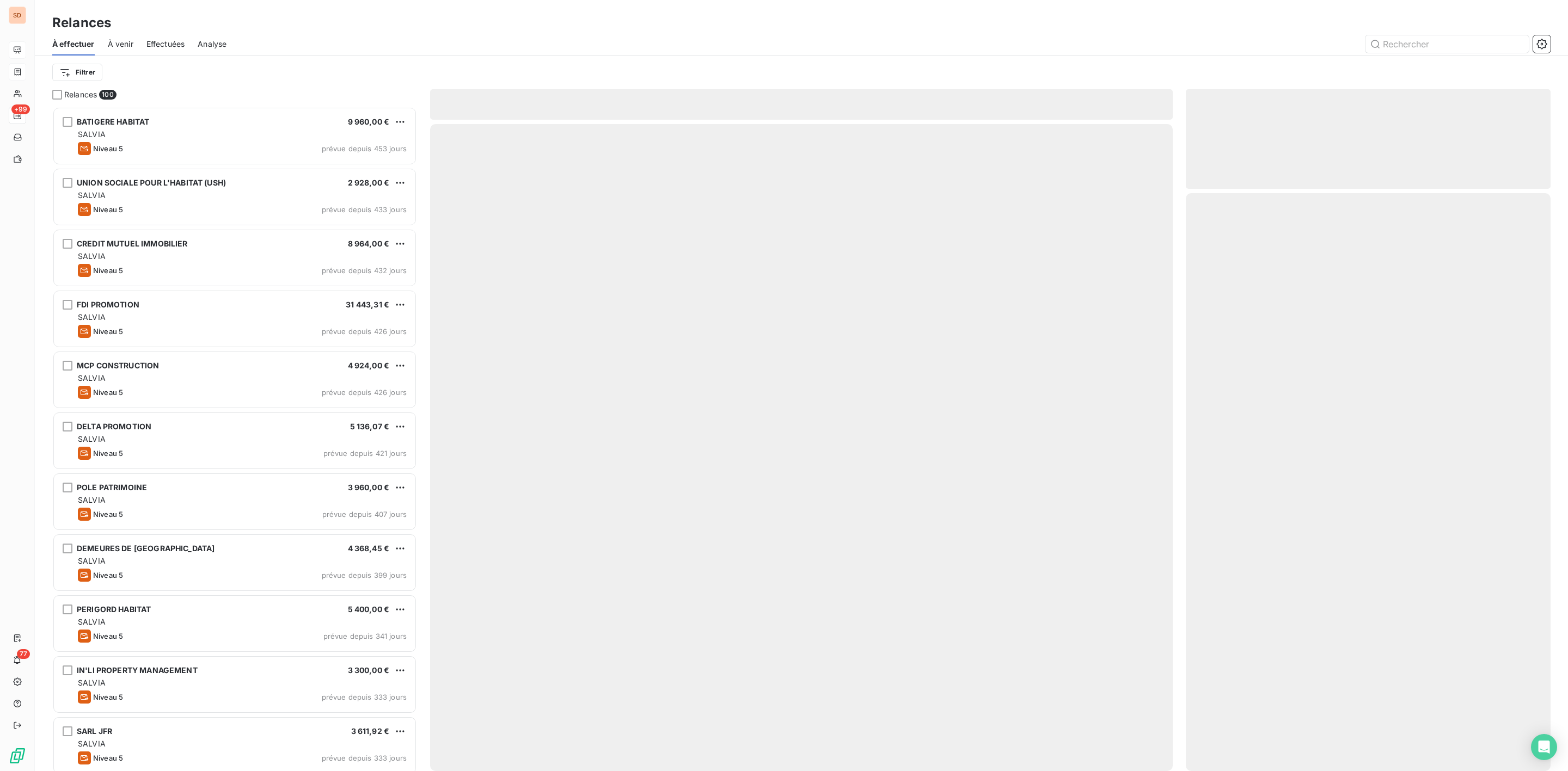
scroll to position [653, 352]
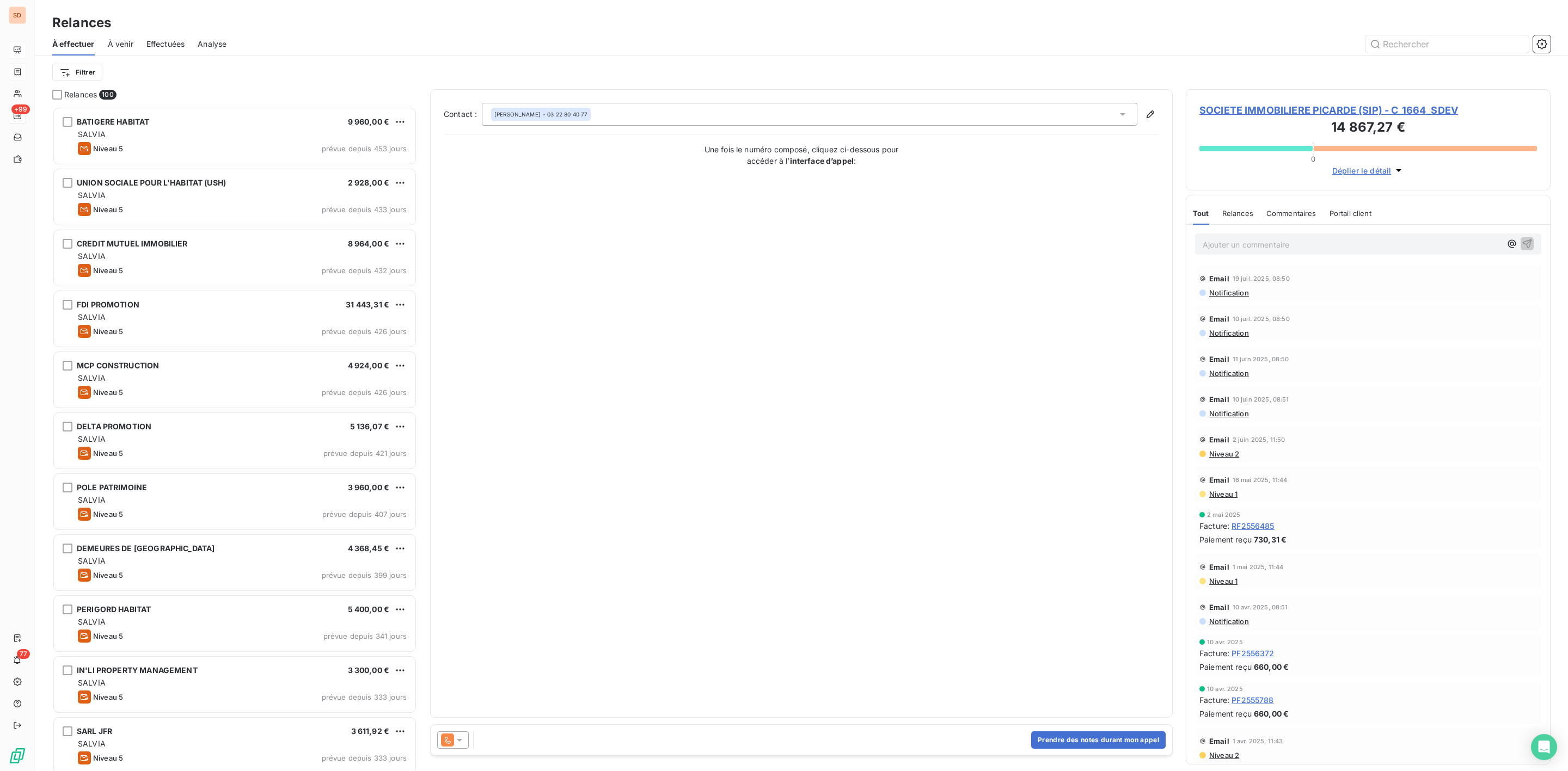
click at [459, 739] on icon at bounding box center [460, 741] width 11 height 11
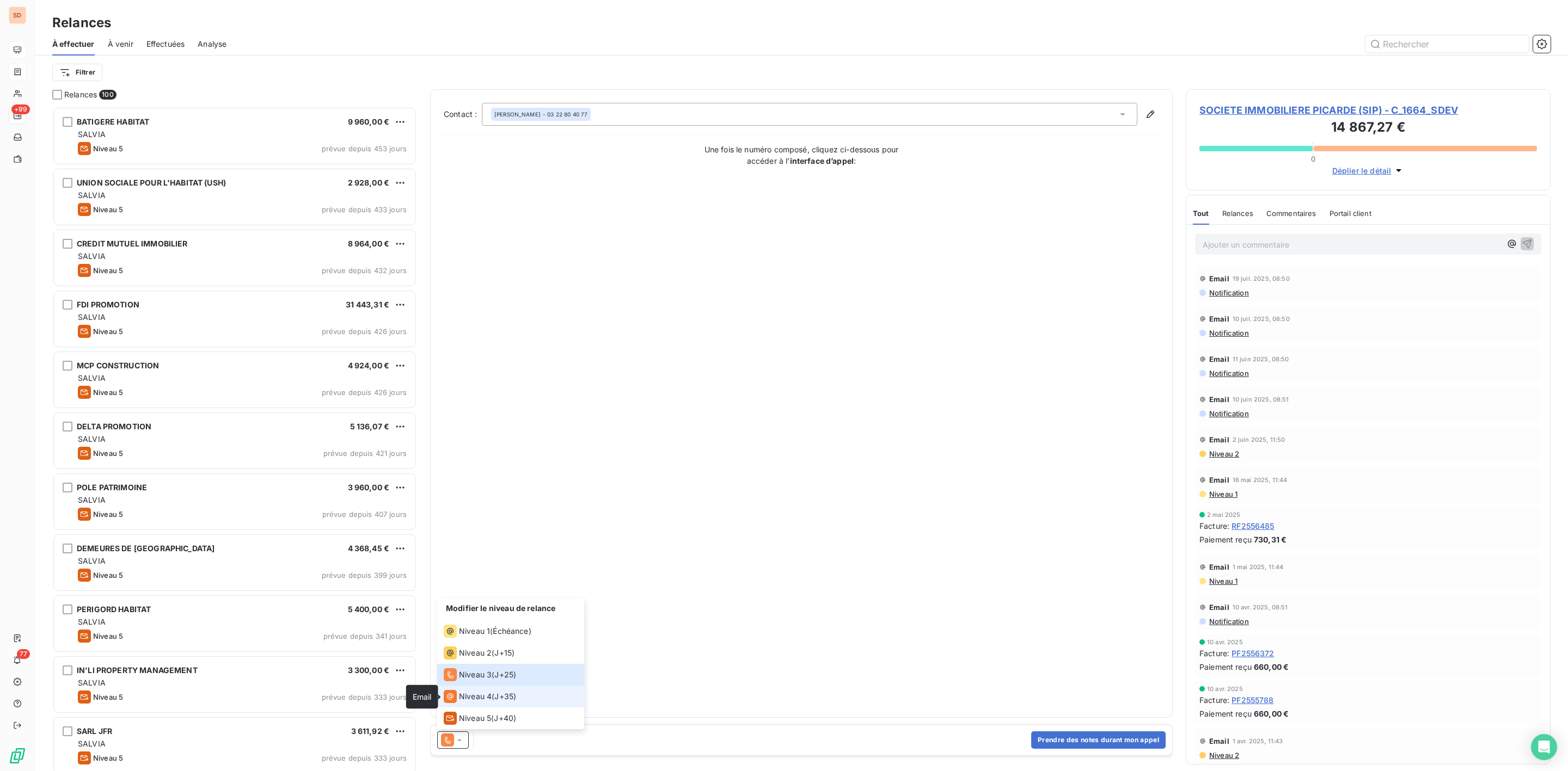
click at [455, 691] on icon at bounding box center [450, 696] width 13 height 13
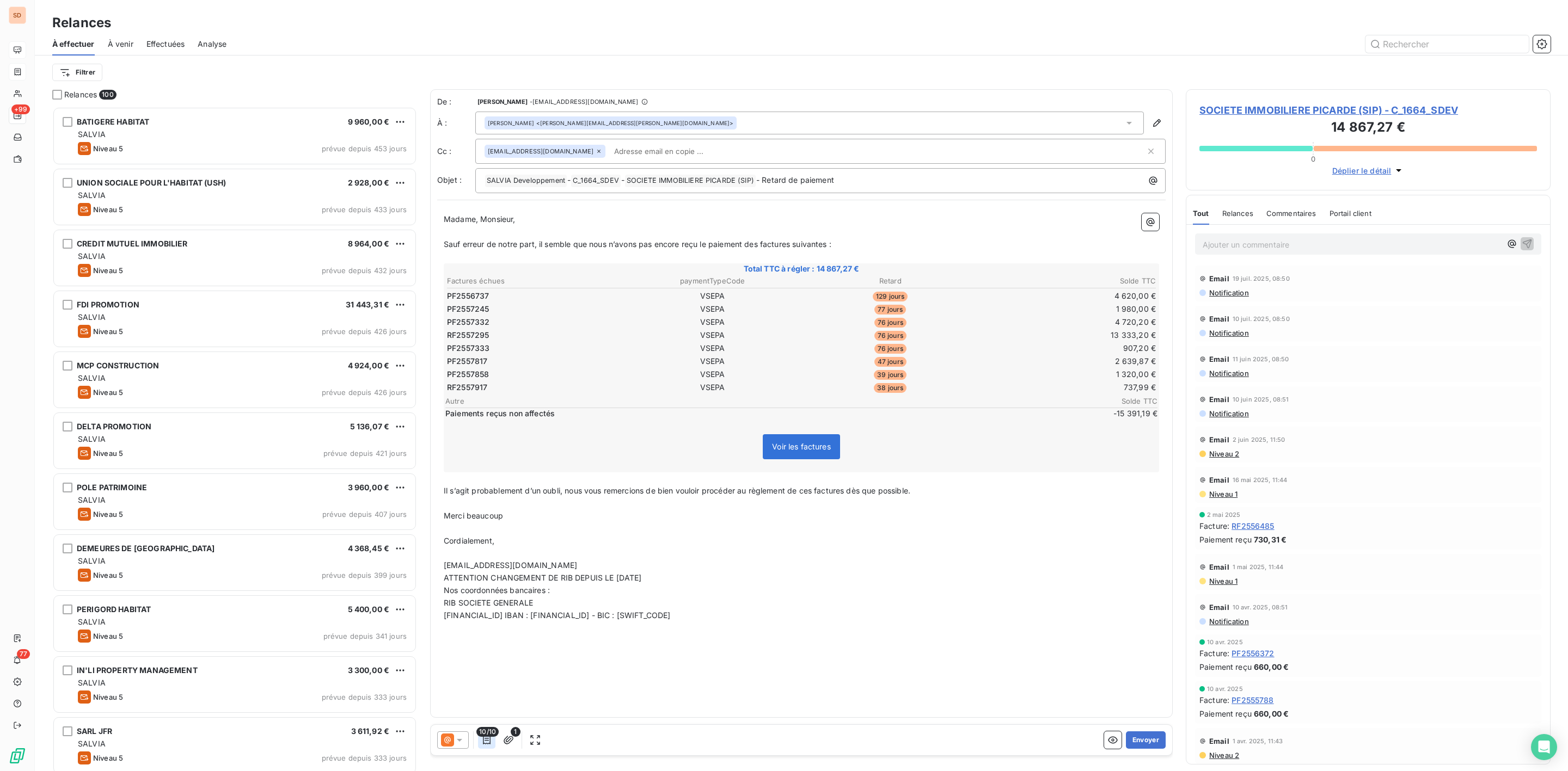
click at [484, 739] on icon "button" at bounding box center [486, 740] width 8 height 9
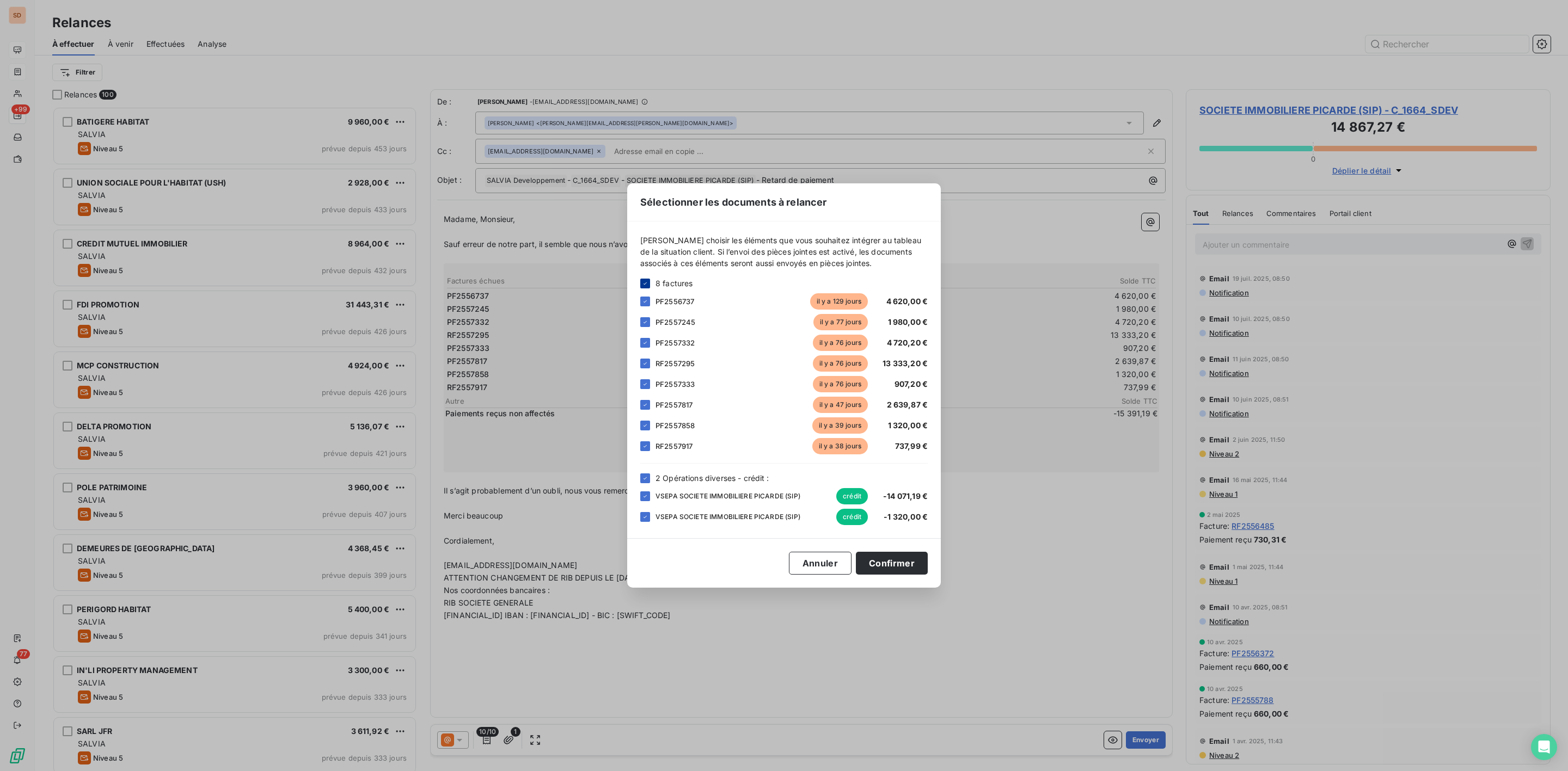
click at [643, 283] on icon at bounding box center [645, 284] width 7 height 7
click at [647, 304] on div at bounding box center [645, 301] width 10 height 10
click at [645, 327] on div at bounding box center [645, 322] width 10 height 10
click at [644, 346] on div at bounding box center [645, 343] width 10 height 10
click at [644, 385] on div at bounding box center [645, 384] width 10 height 10
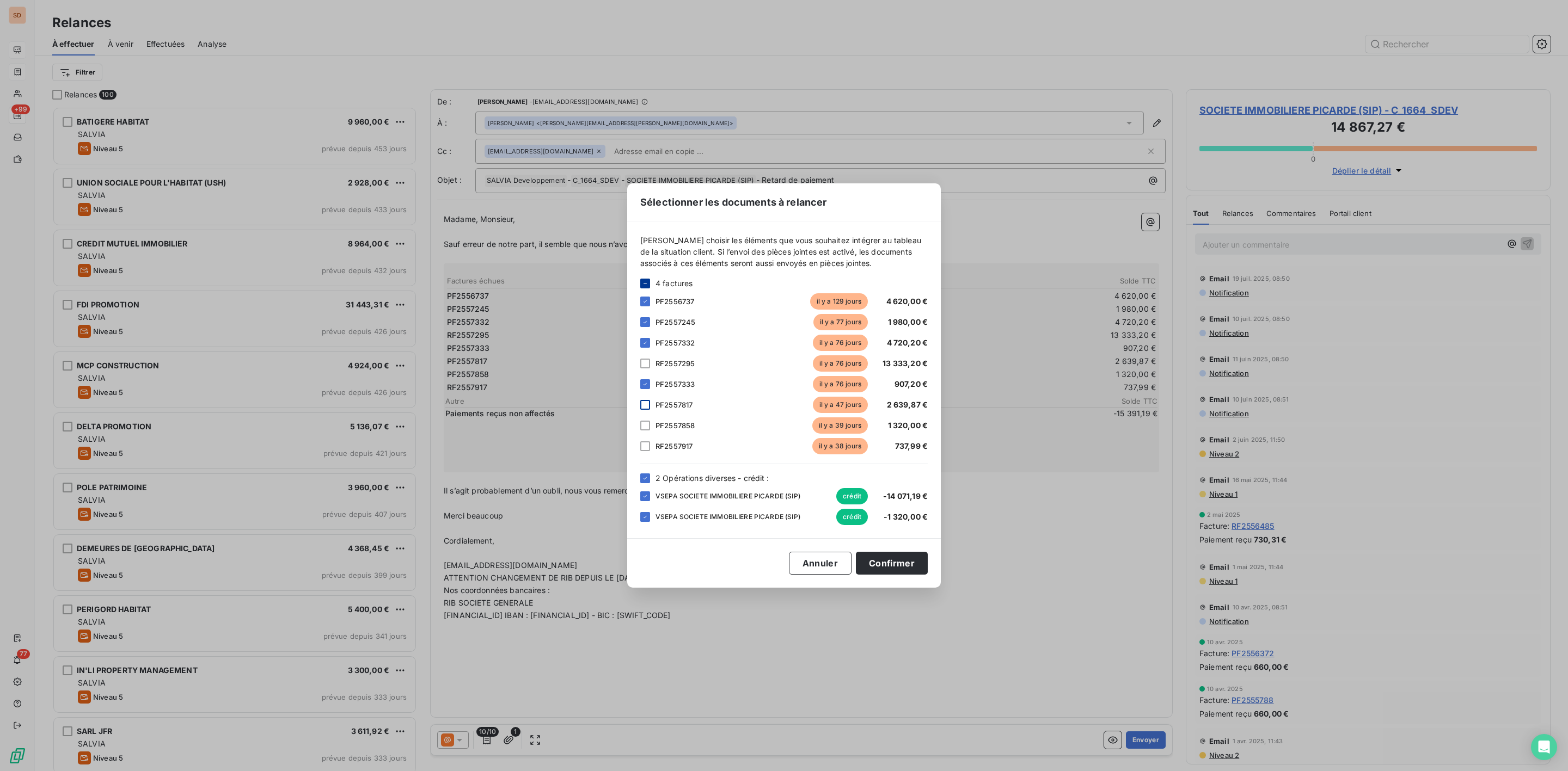
click at [647, 405] on div at bounding box center [645, 405] width 10 height 10
click at [646, 482] on div at bounding box center [645, 478] width 10 height 10
click at [890, 565] on button "Confirmer" at bounding box center [892, 563] width 72 height 23
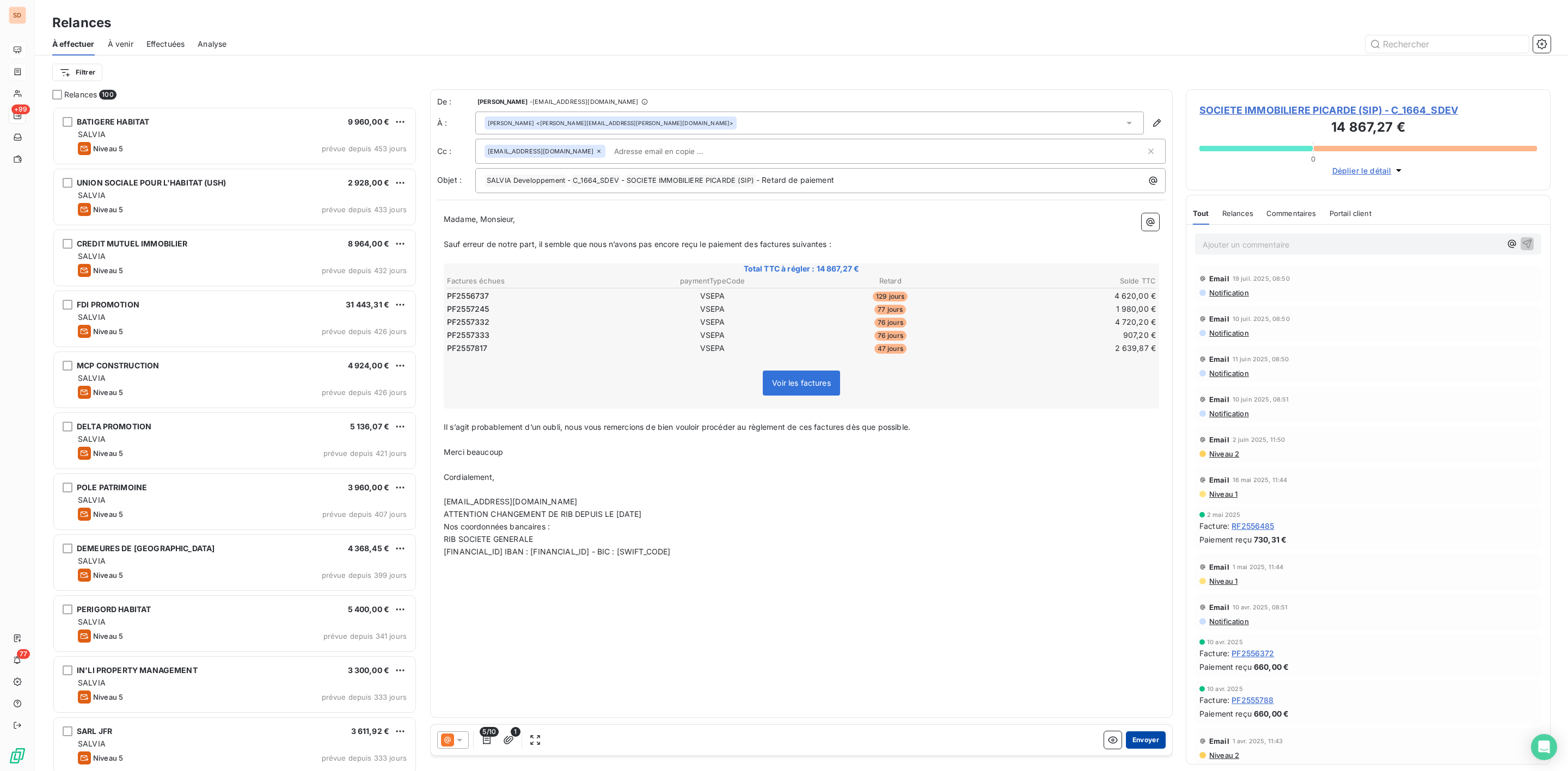
click at [1145, 737] on button "Envoyer" at bounding box center [1146, 740] width 40 height 18
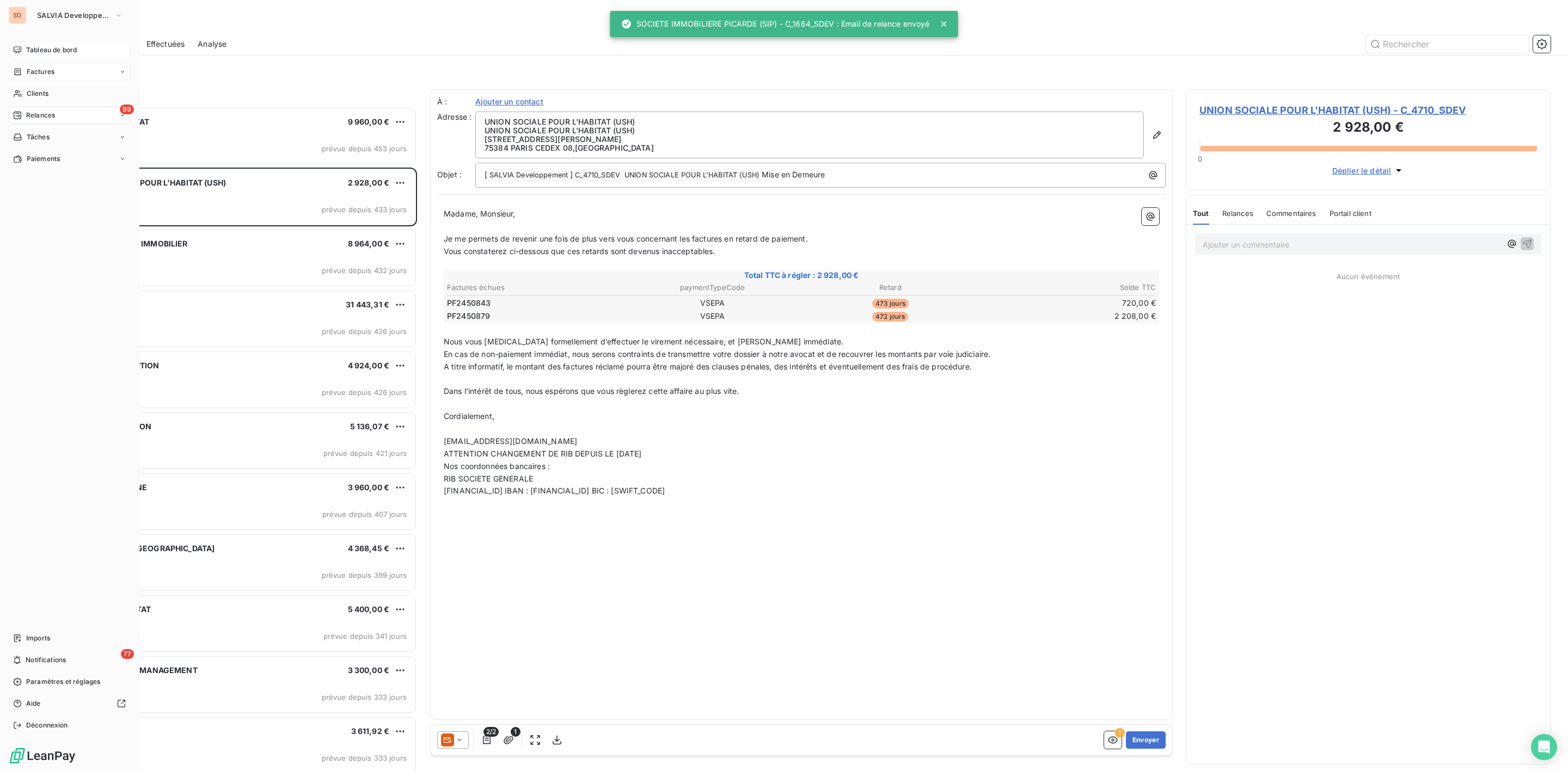
click at [25, 48] on div "Tableau de bord" at bounding box center [69, 50] width 121 height 18
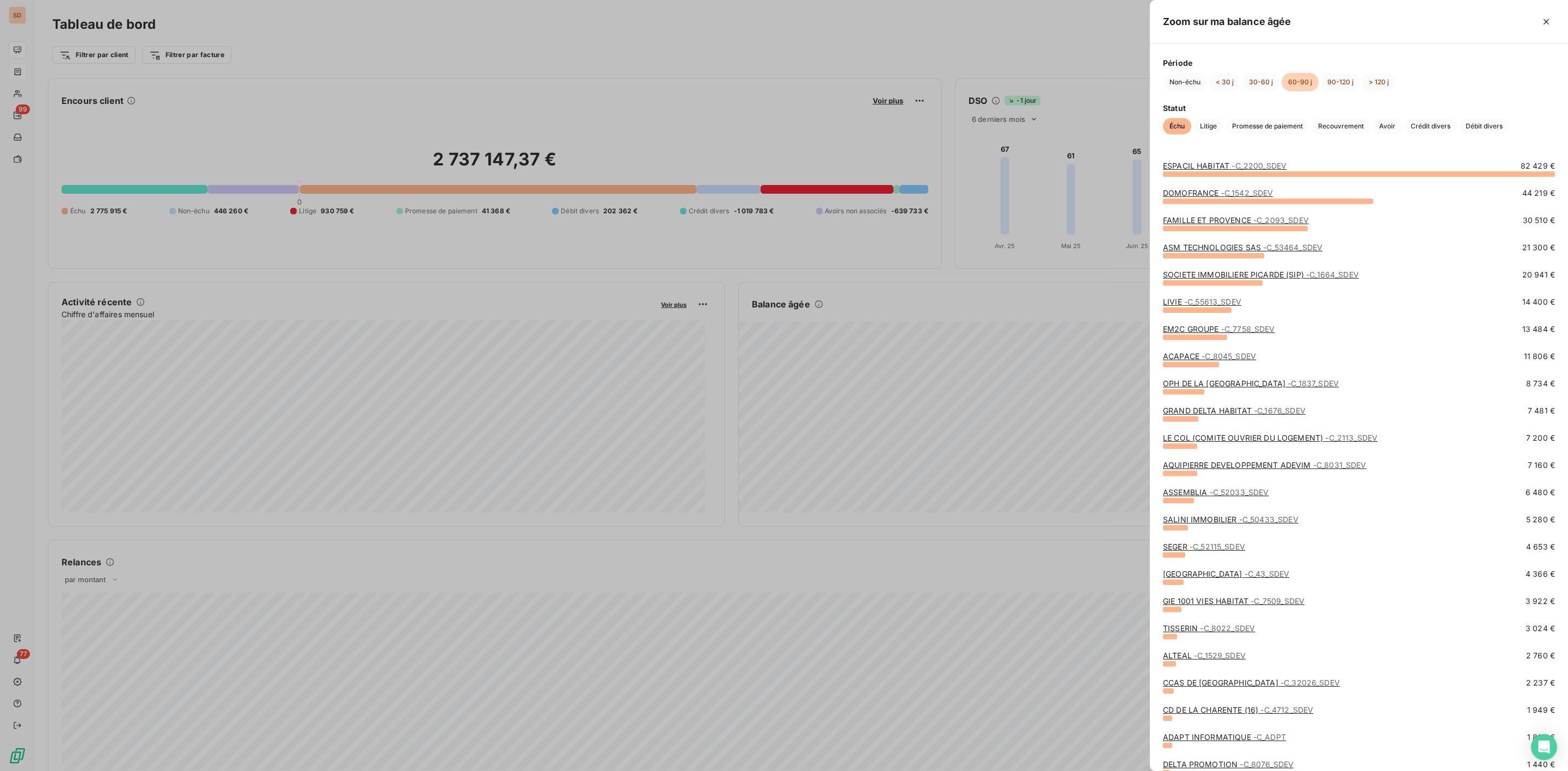
click at [1213, 273] on link "SOCIETE IMMOBILIERE PICARDE (SIP) - C_1664_SDEV" at bounding box center [1261, 274] width 196 height 9
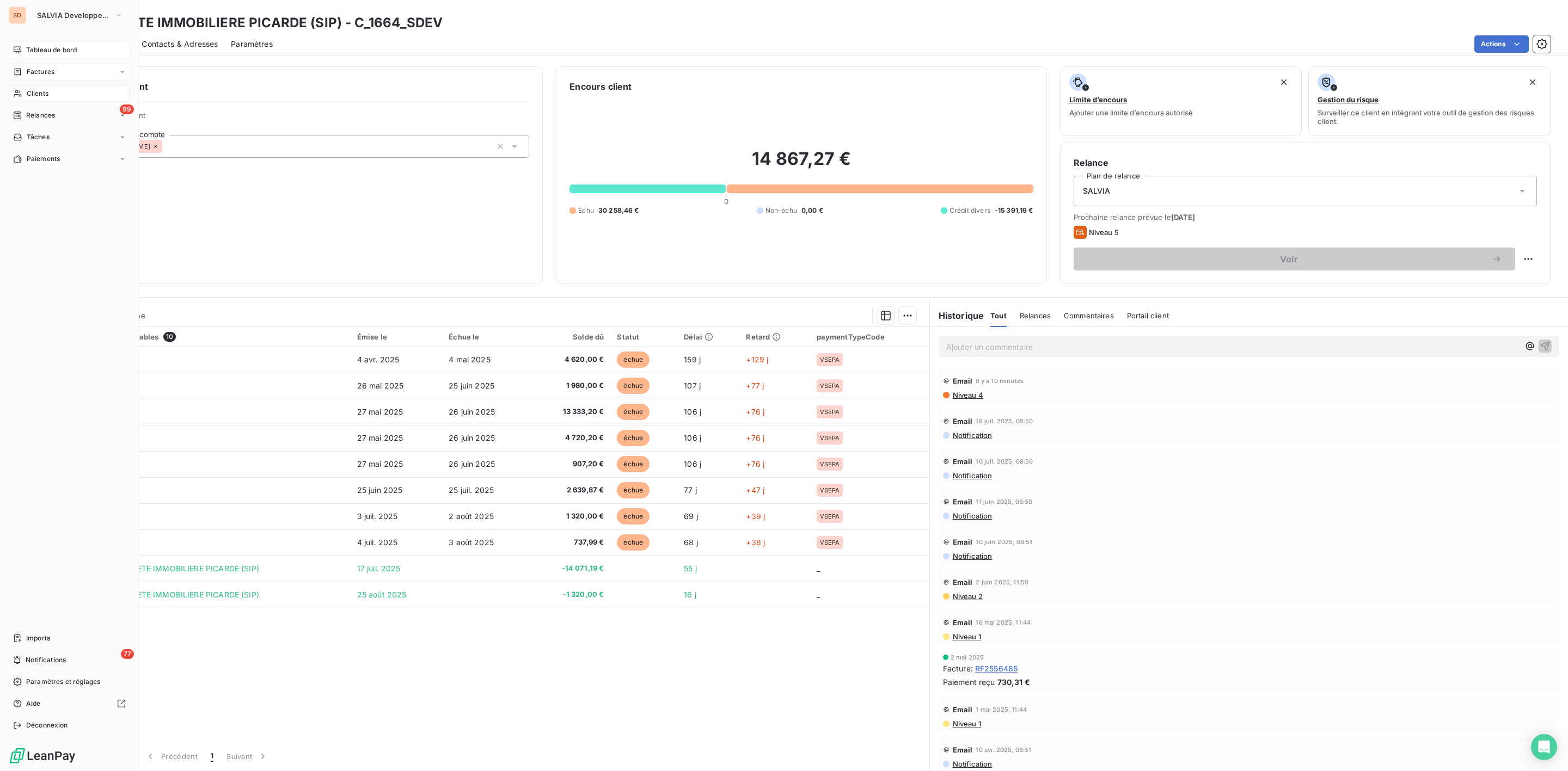
click at [41, 45] on span "Tableau de bord" at bounding box center [51, 50] width 51 height 10
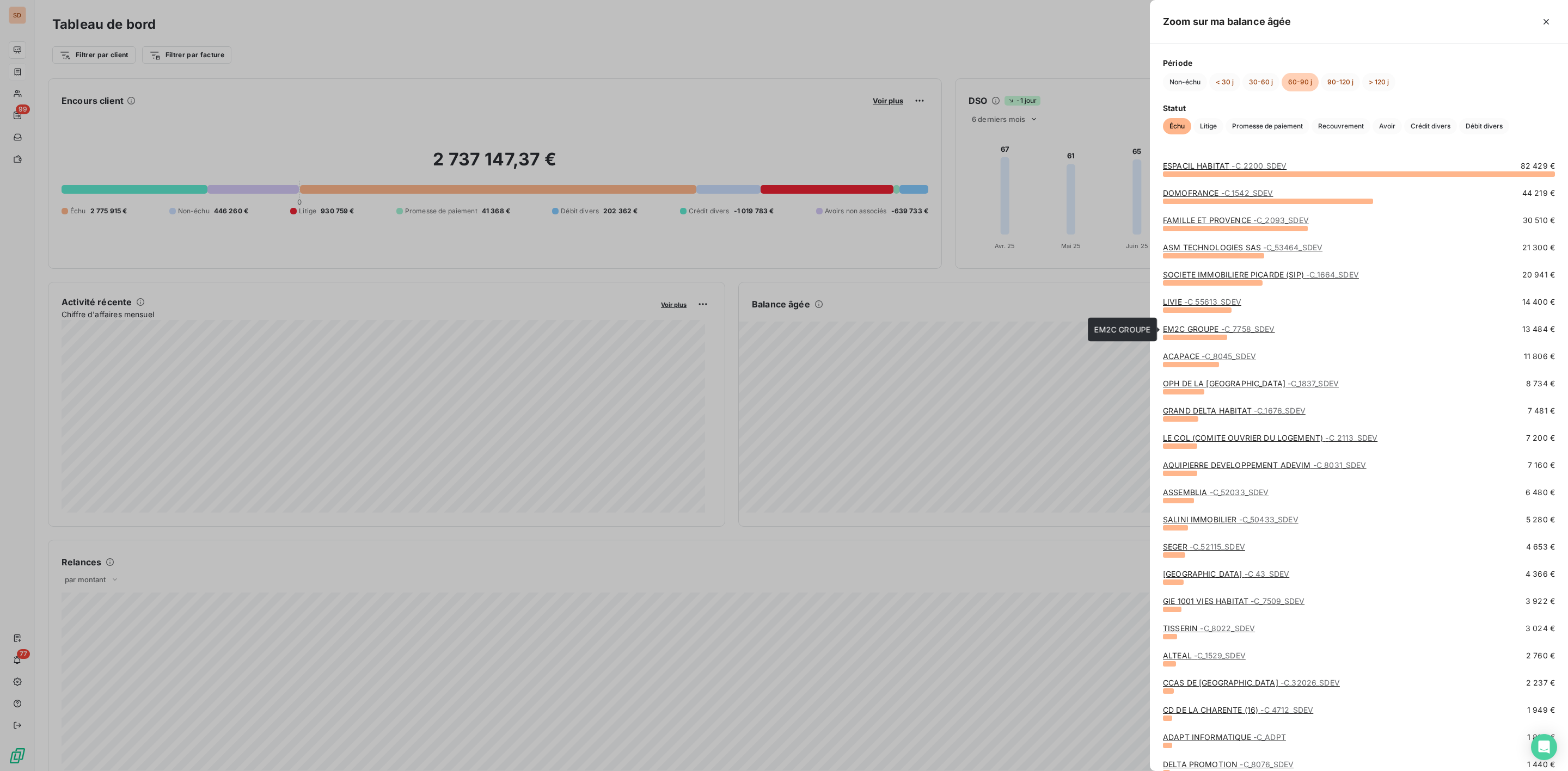
click at [1198, 330] on link "EM2C GROUPE - C_7758_SDEV" at bounding box center [1219, 329] width 112 height 9
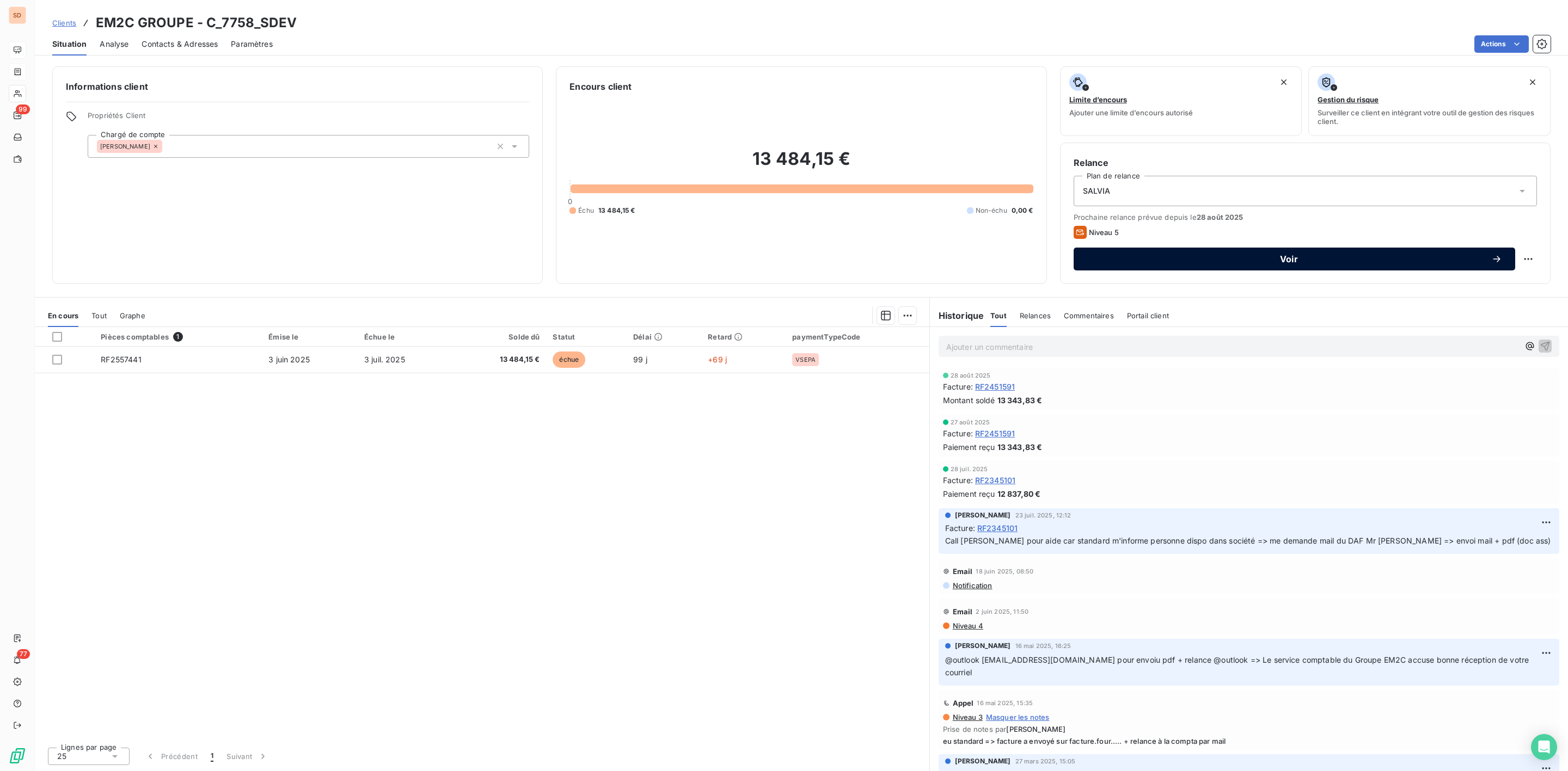
click at [1293, 258] on span "Voir" at bounding box center [1289, 259] width 405 height 9
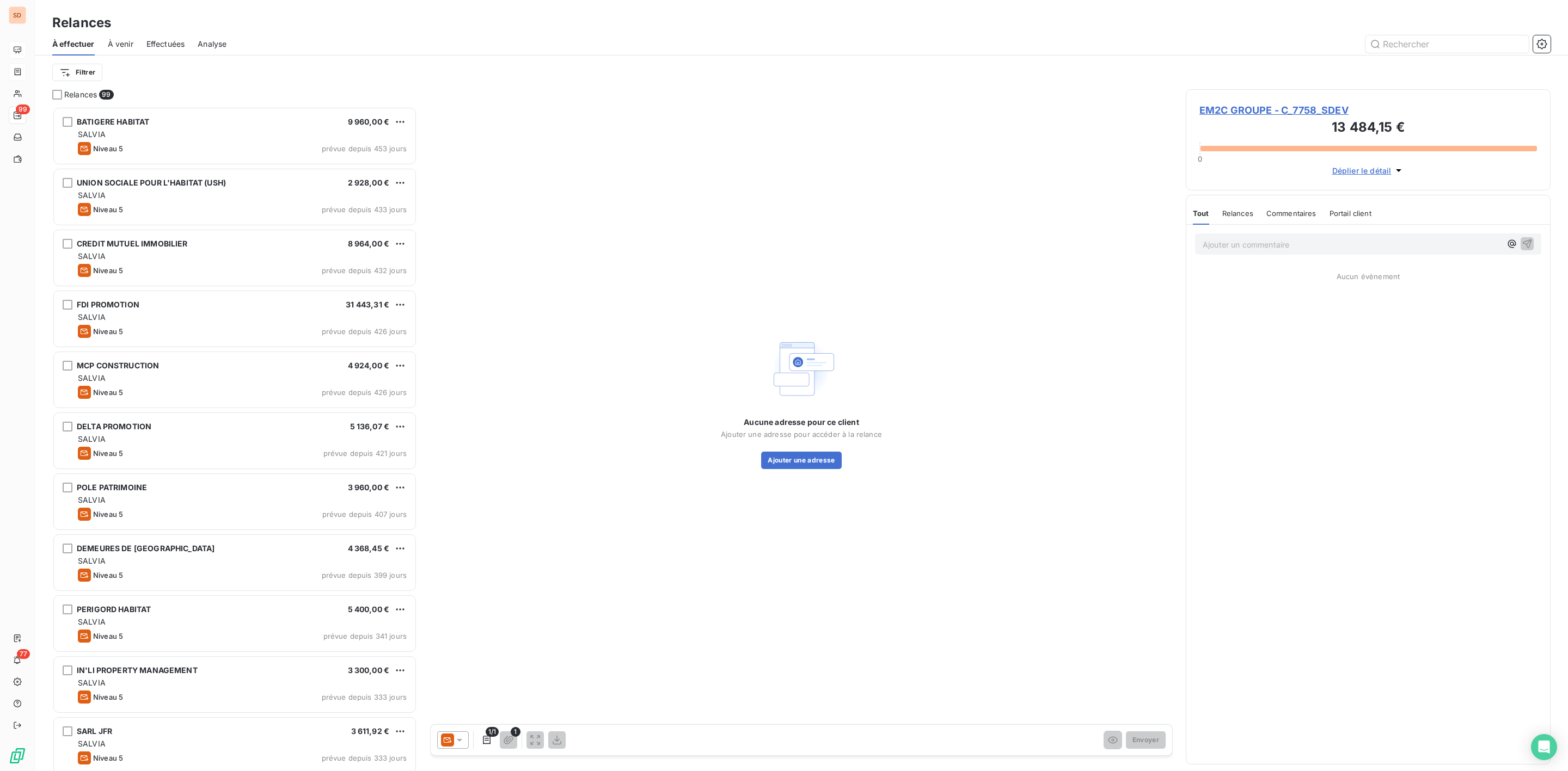
scroll to position [653, 352]
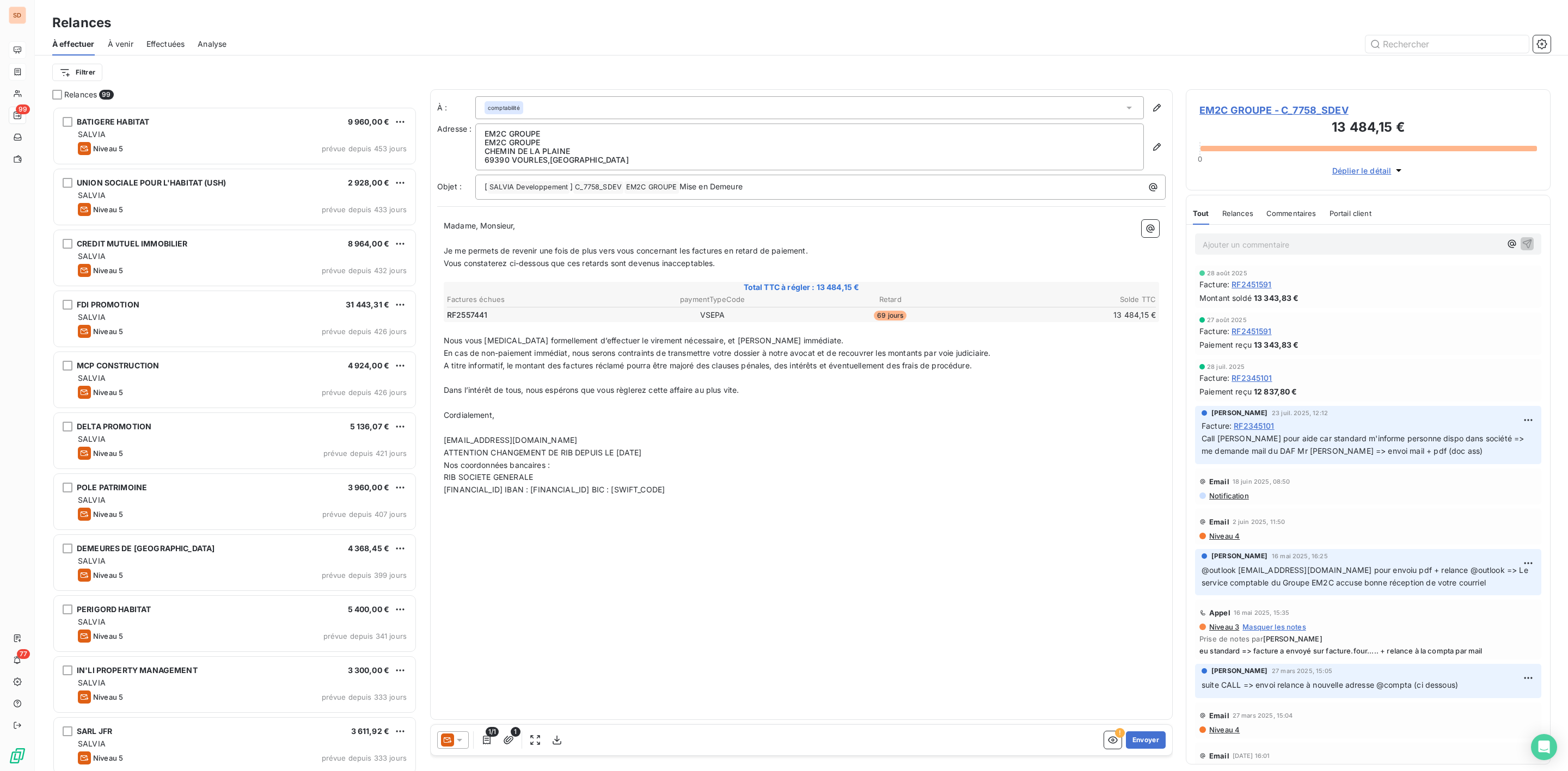
click at [461, 737] on icon at bounding box center [460, 741] width 11 height 11
click at [461, 691] on span "Niveau 4" at bounding box center [475, 697] width 33 height 11
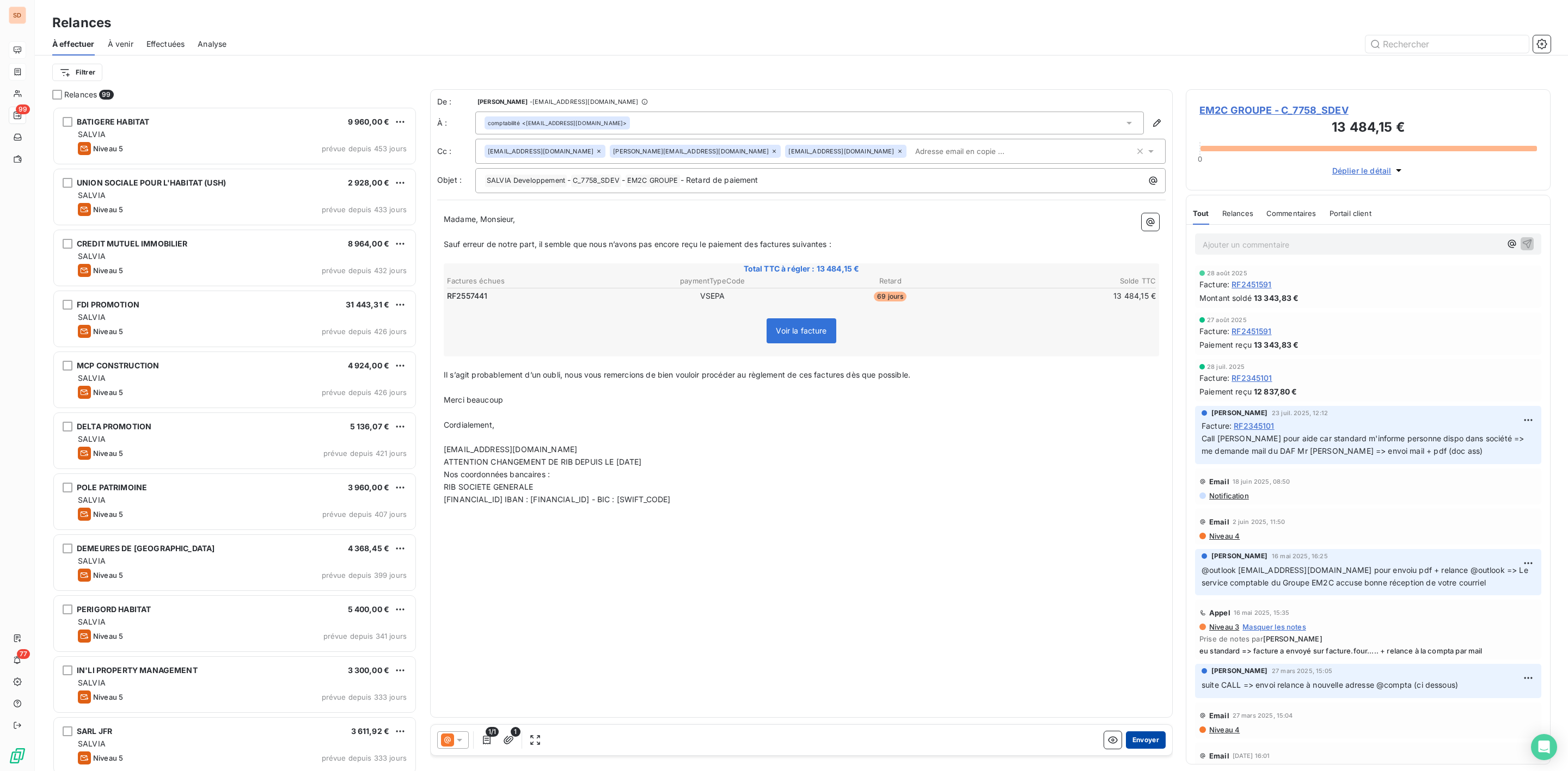
click at [1147, 735] on button "Envoyer" at bounding box center [1146, 740] width 40 height 18
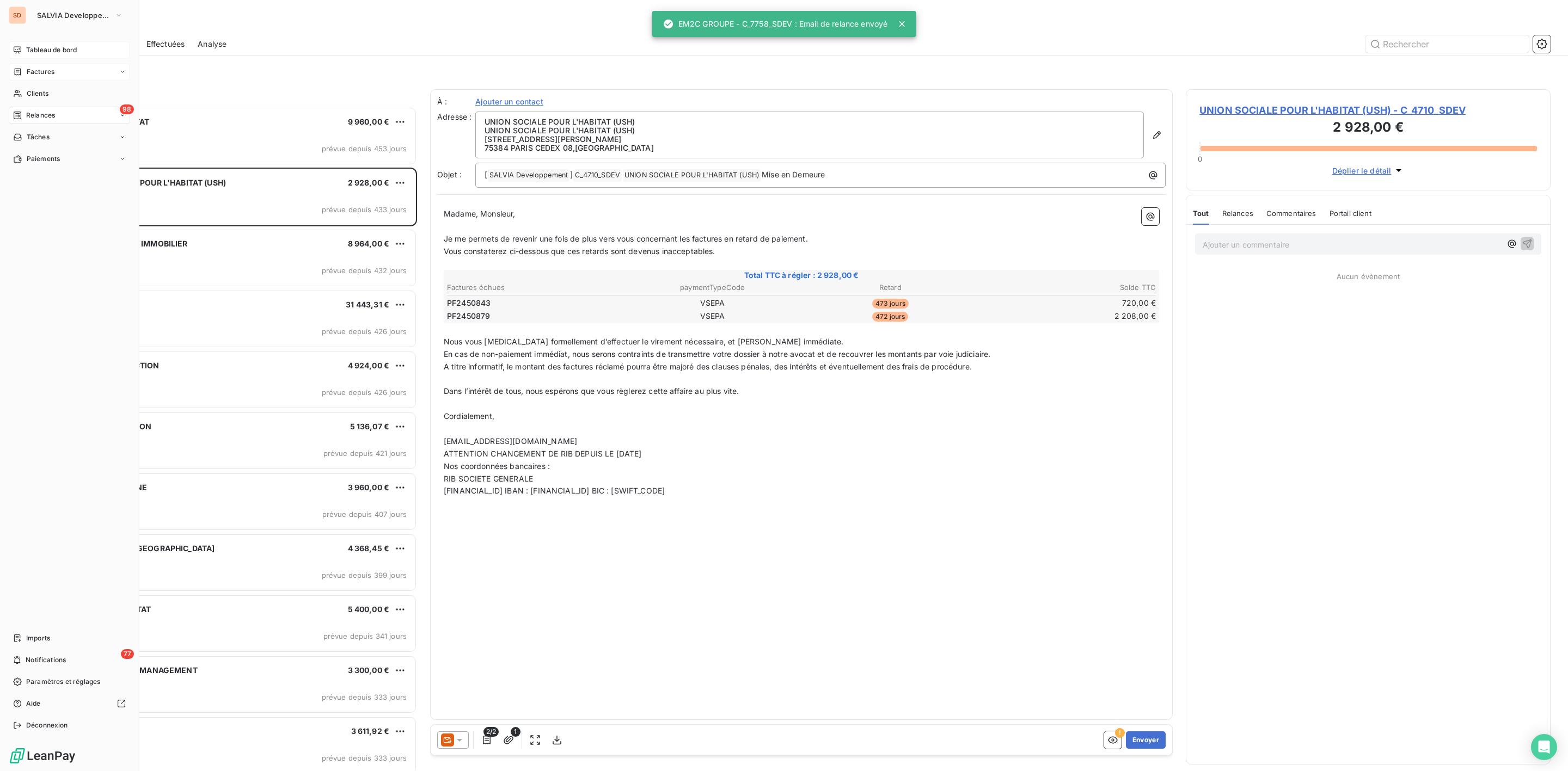
click at [33, 46] on span "Tableau de bord" at bounding box center [51, 50] width 51 height 10
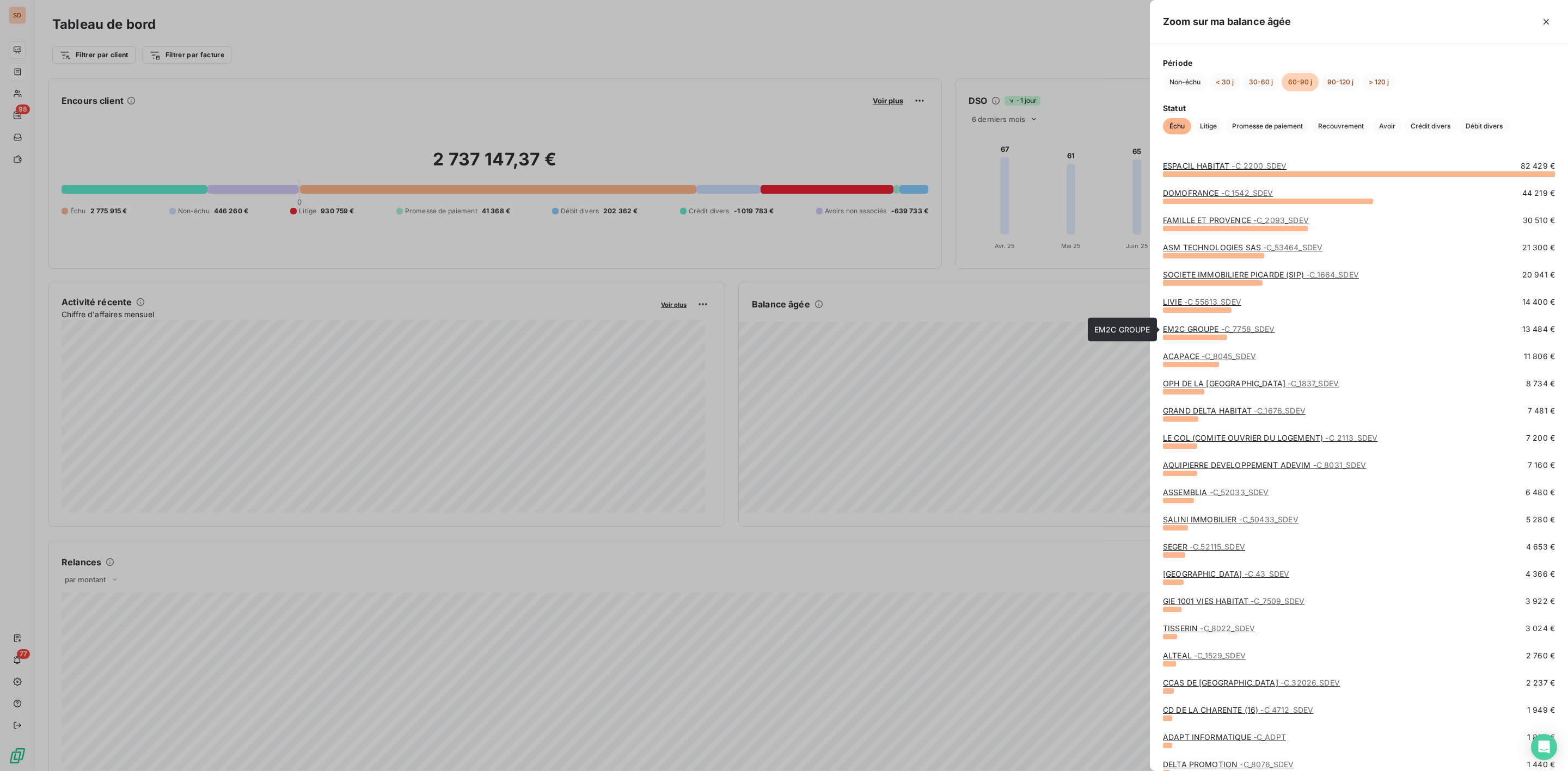
click at [1207, 325] on link "EM2C GROUPE - C_7758_SDEV" at bounding box center [1219, 329] width 112 height 9
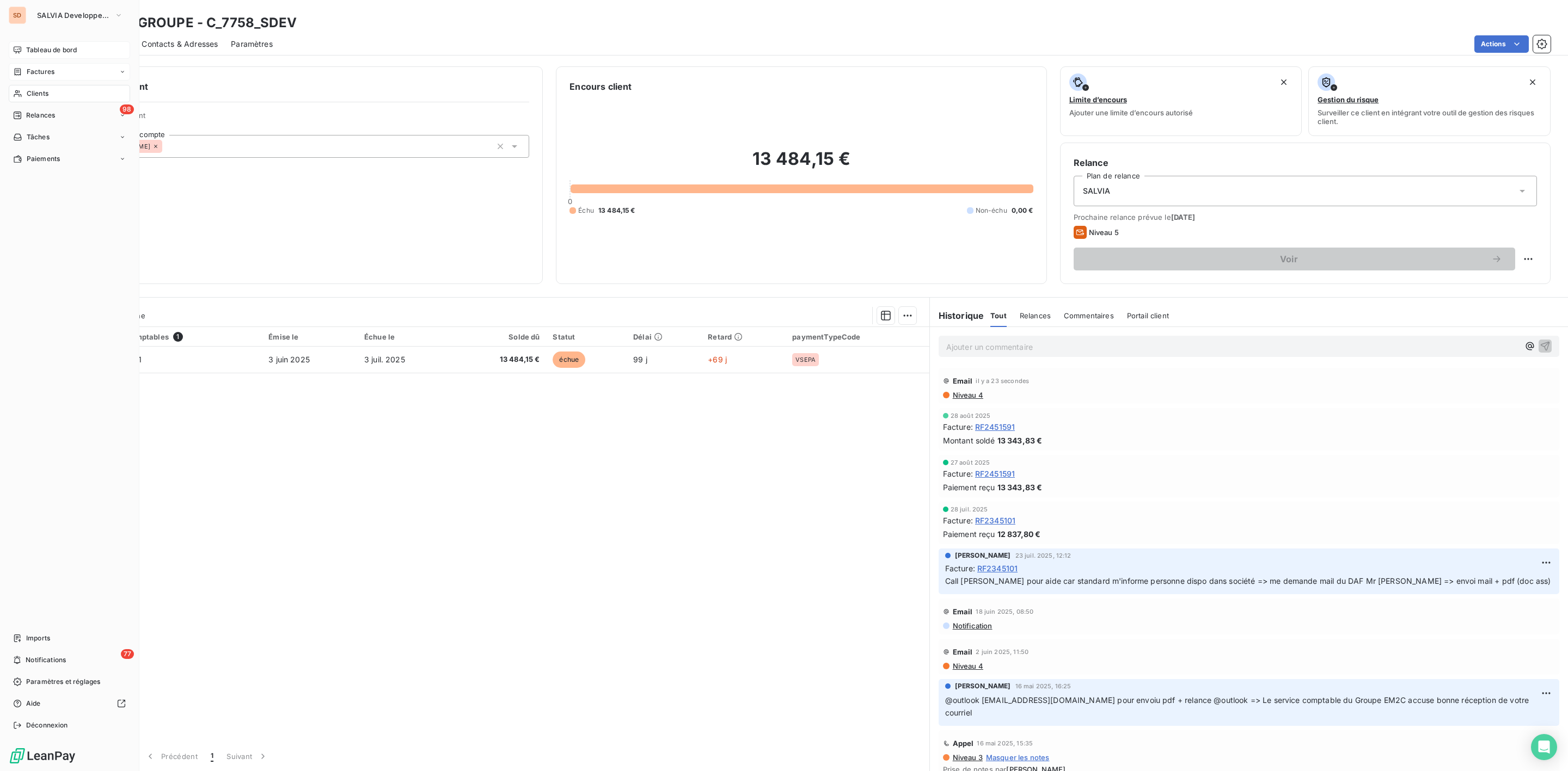
click at [27, 46] on span "Tableau de bord" at bounding box center [51, 50] width 51 height 10
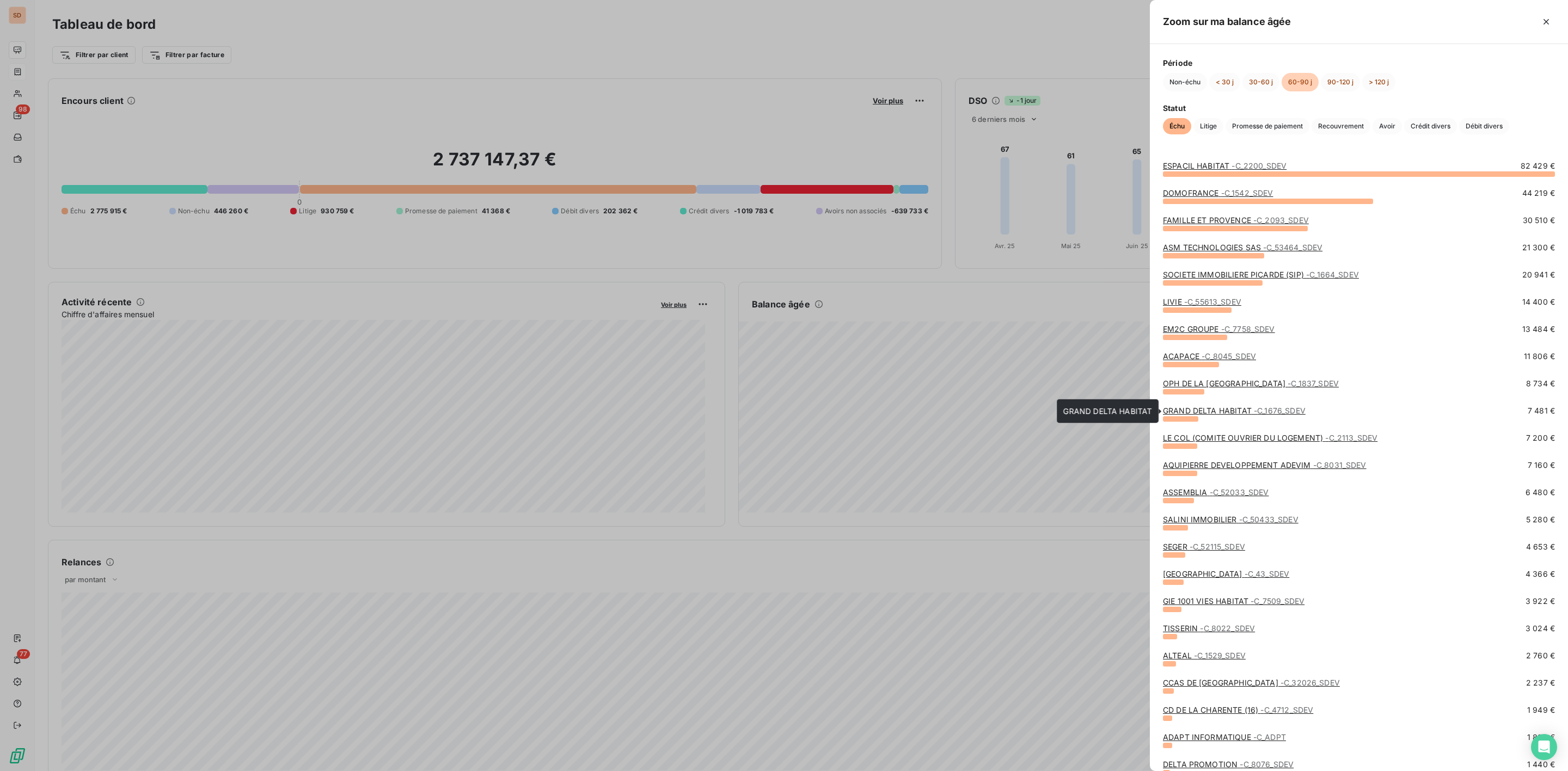
click at [1188, 413] on link "GRAND DELTA HABITAT - C_1676_SDEV" at bounding box center [1234, 410] width 142 height 9
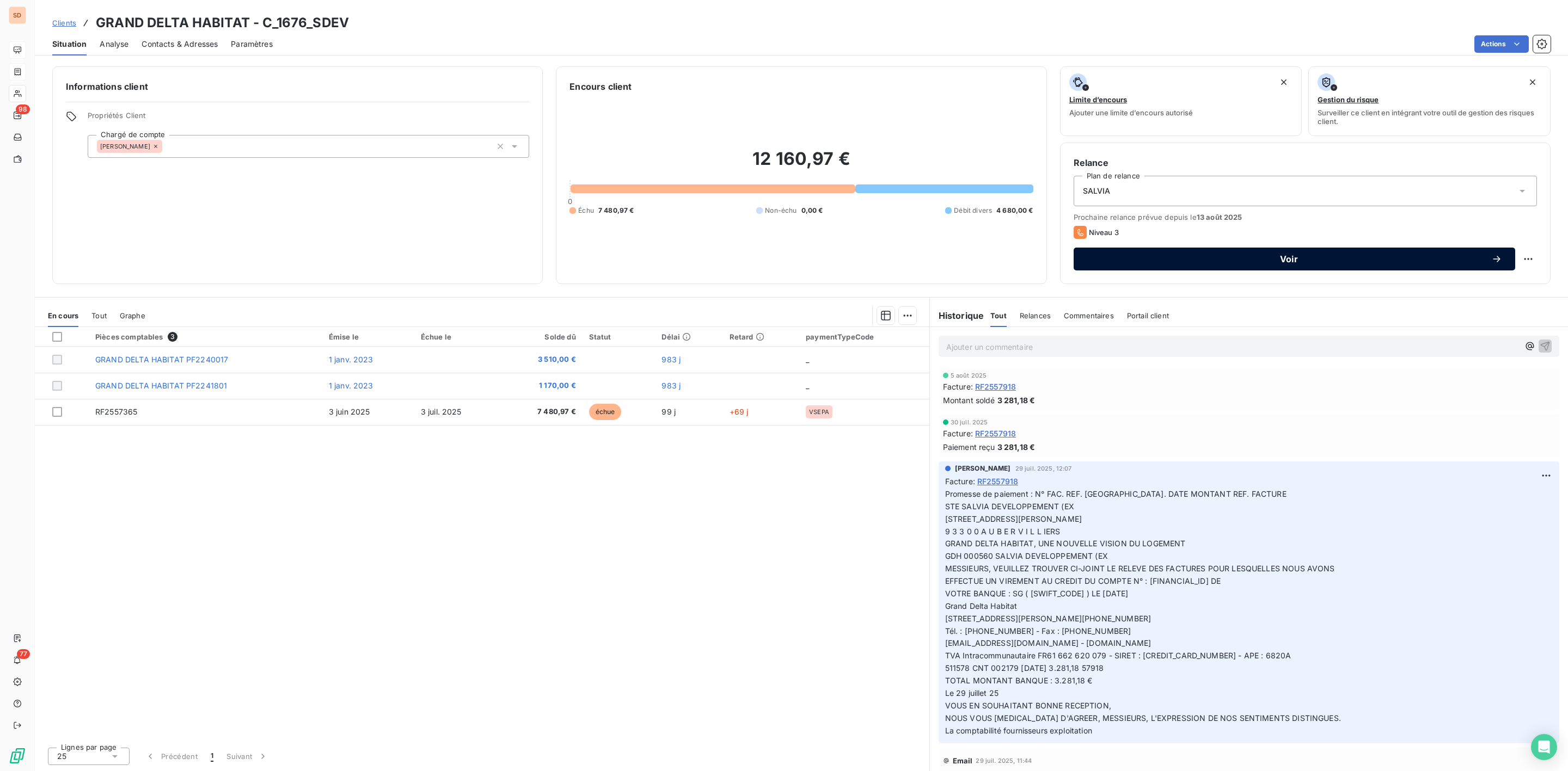
click at [1289, 259] on span "Voir" at bounding box center [1289, 259] width 405 height 9
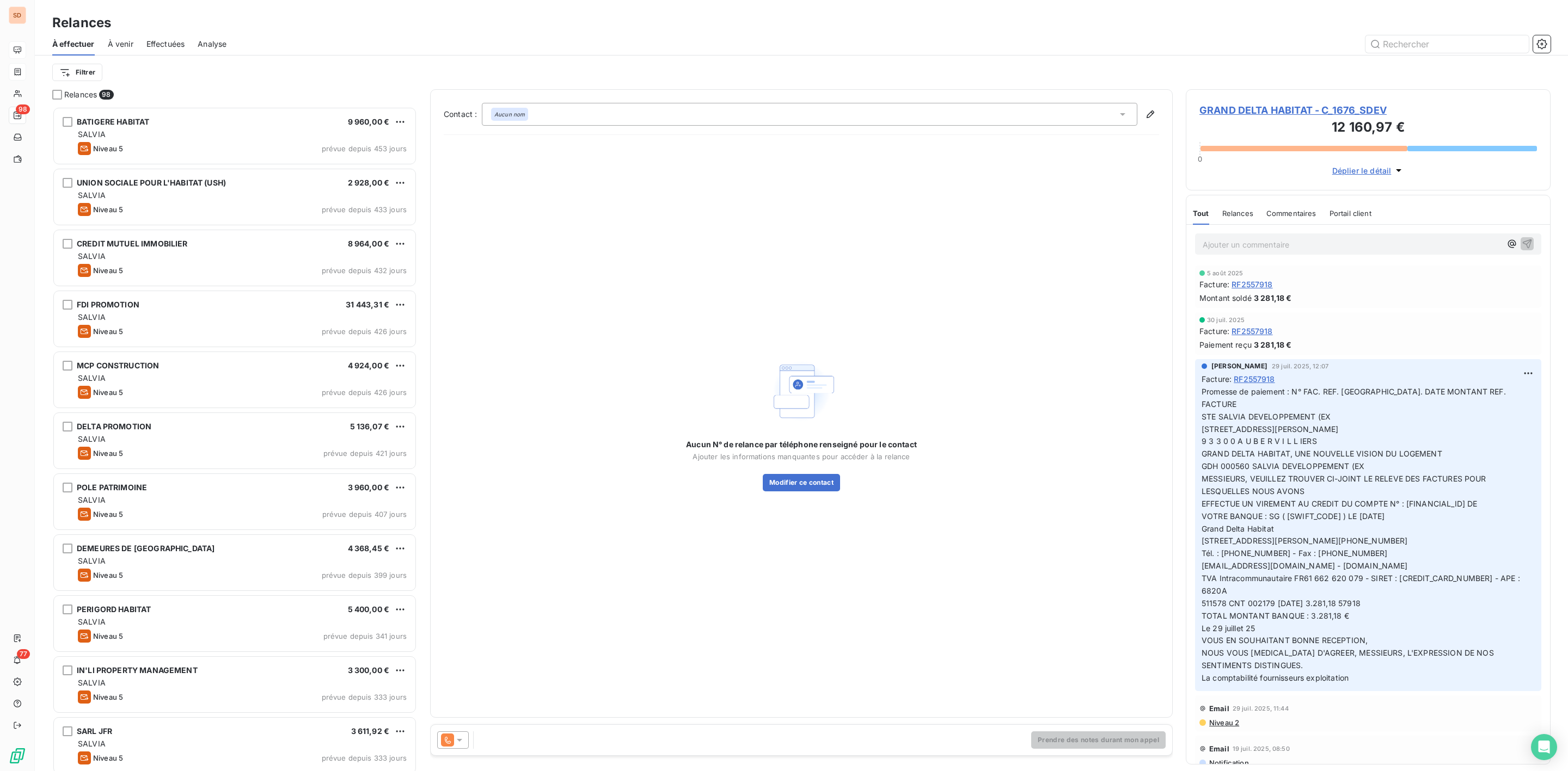
scroll to position [653, 352]
click at [467, 741] on div at bounding box center [453, 740] width 32 height 18
click at [466, 693] on span "Niveau 4" at bounding box center [475, 697] width 33 height 11
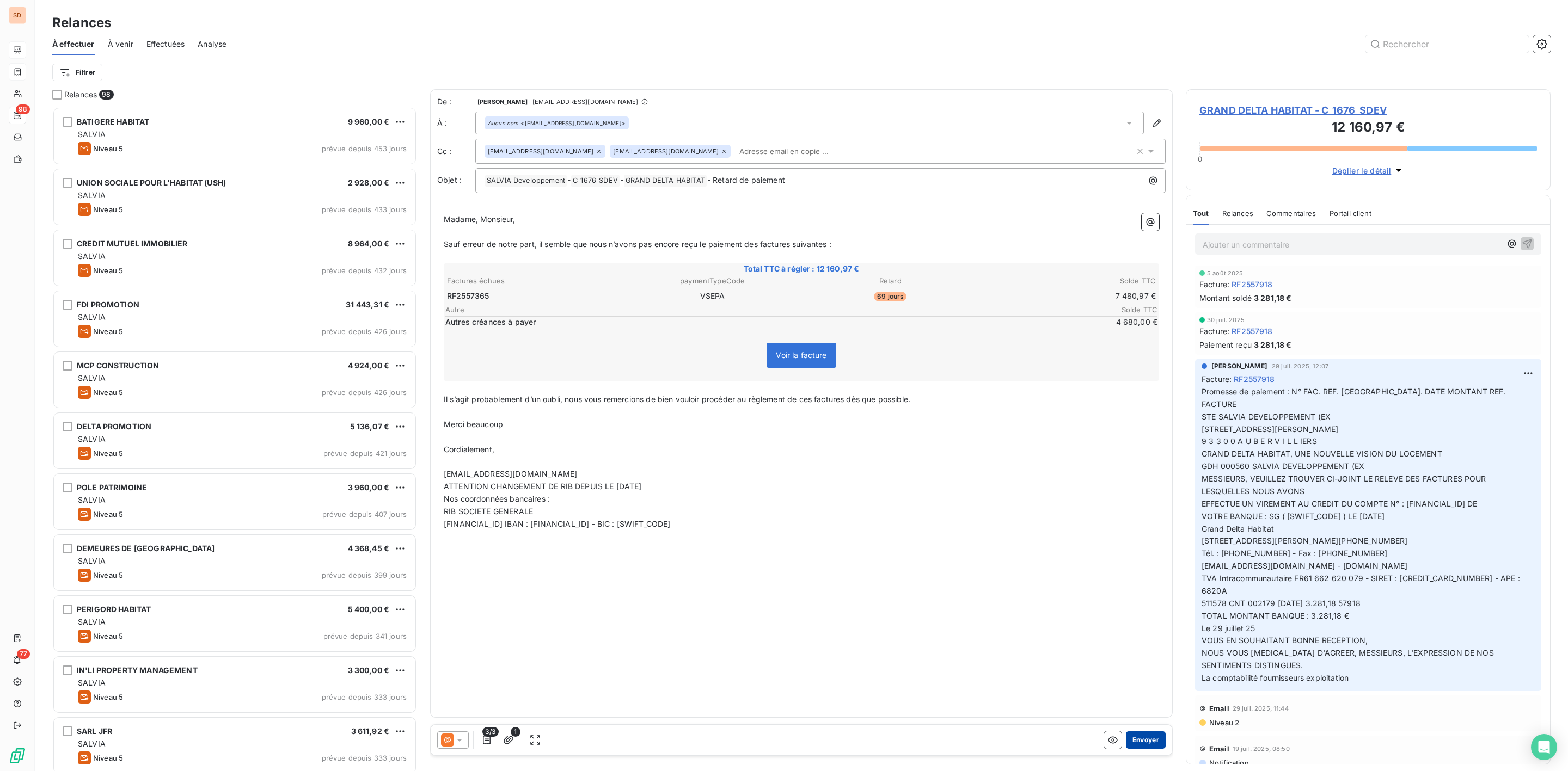
click at [1141, 735] on button "Envoyer" at bounding box center [1146, 740] width 40 height 18
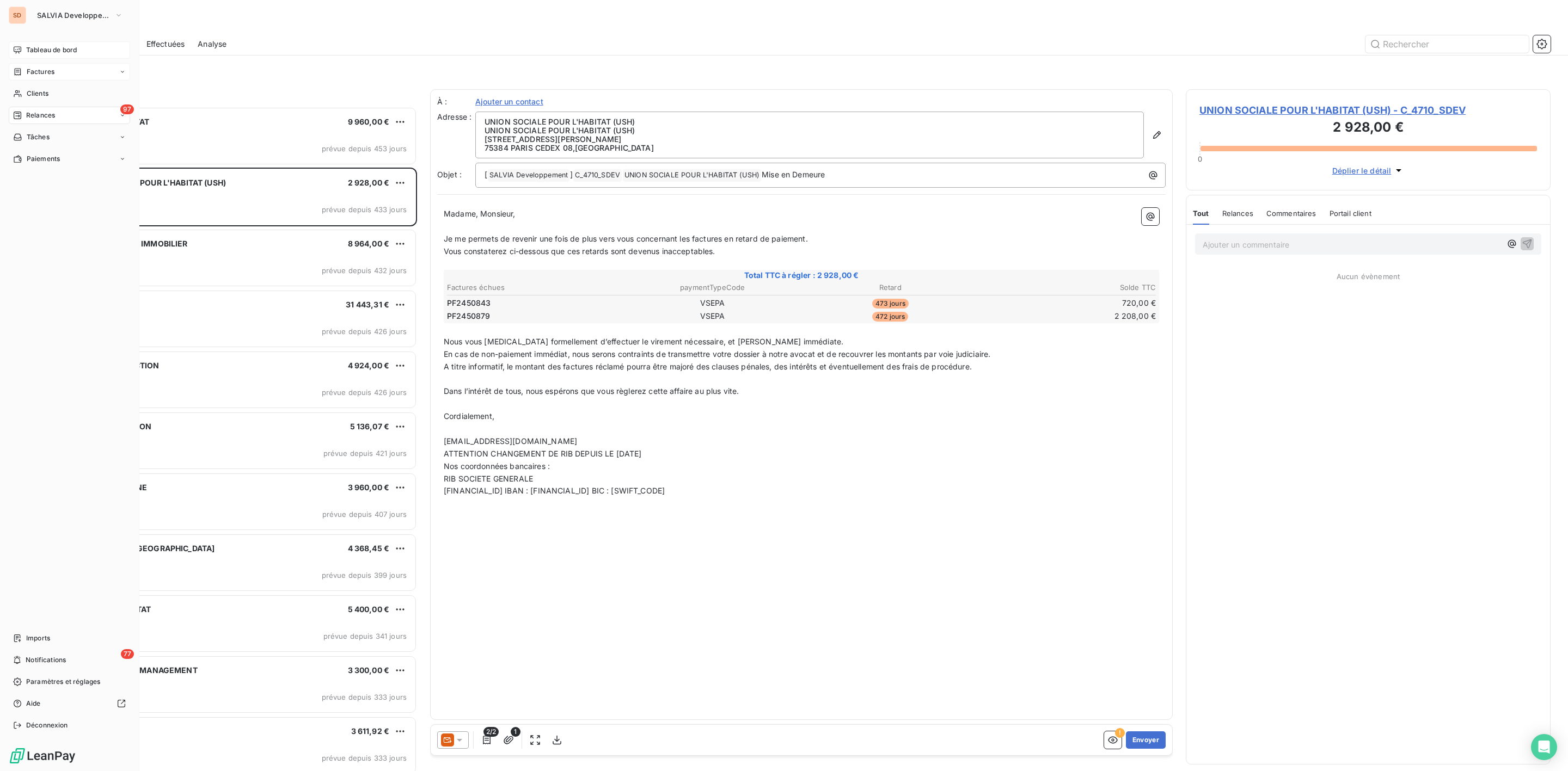
click at [47, 48] on span "Tableau de bord" at bounding box center [51, 50] width 51 height 10
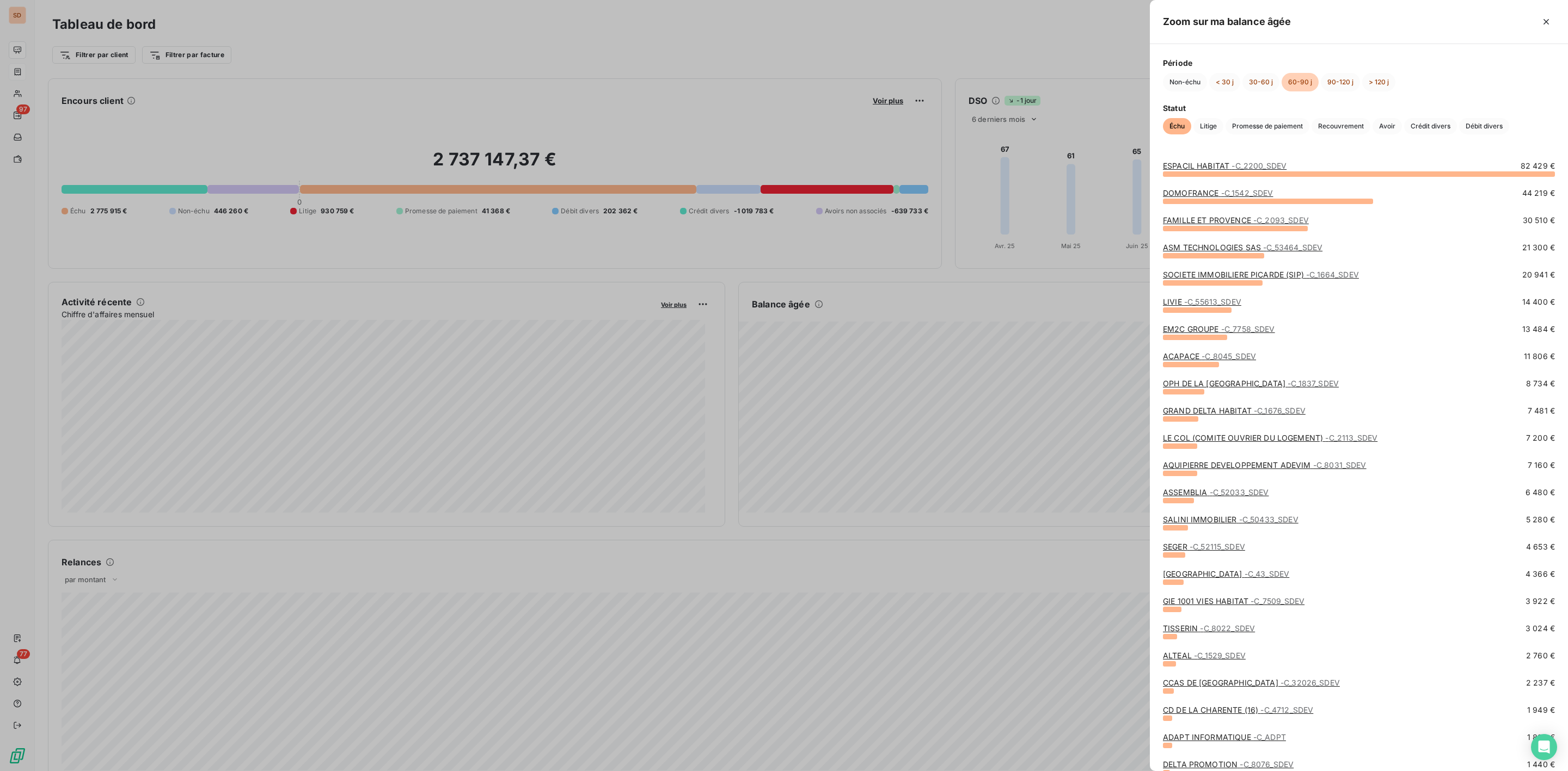
click at [1222, 632] on span "- C_8022_SDEV" at bounding box center [1227, 628] width 55 height 9
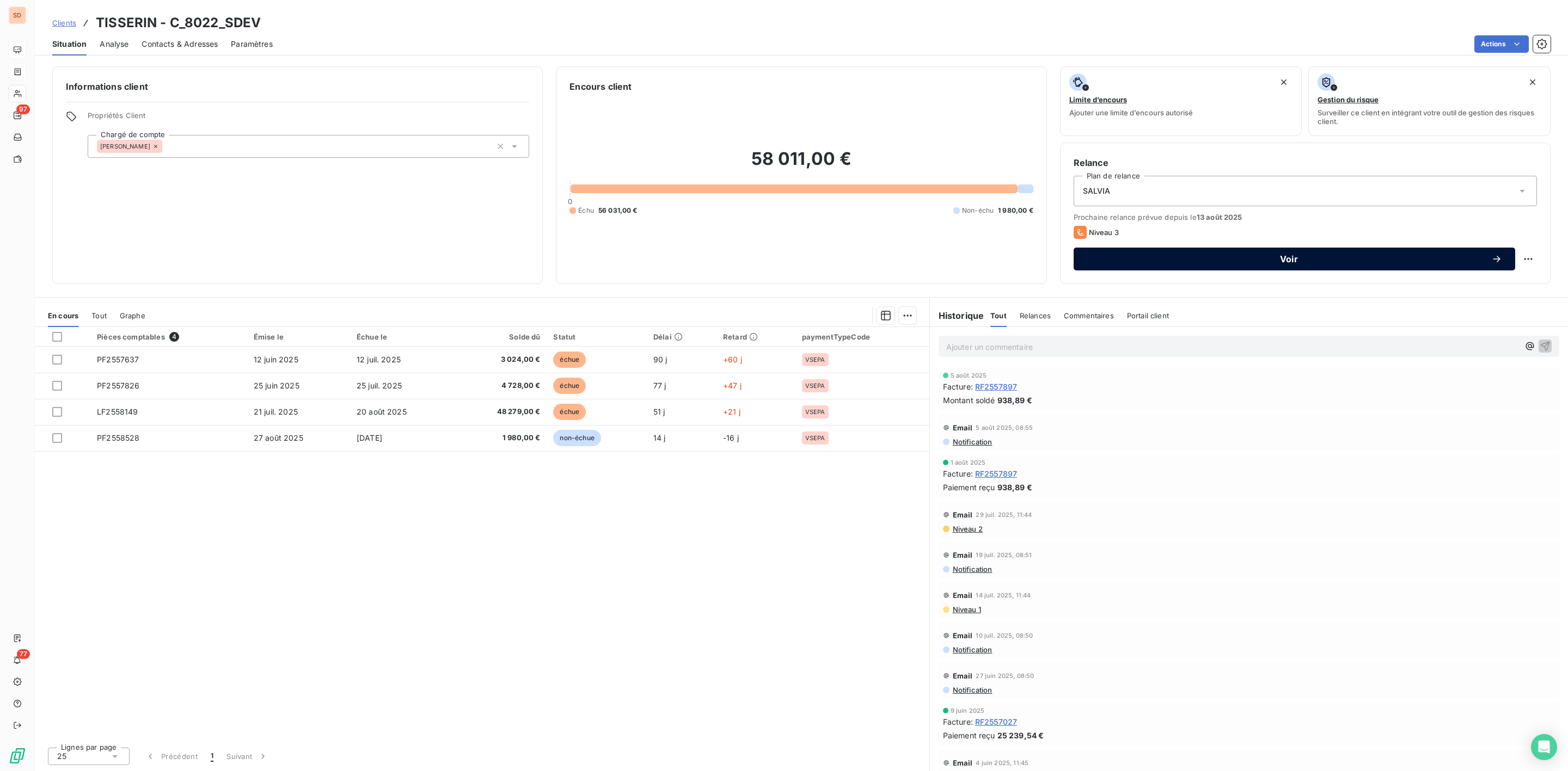
click at [1278, 263] on span "Voir" at bounding box center [1289, 259] width 405 height 9
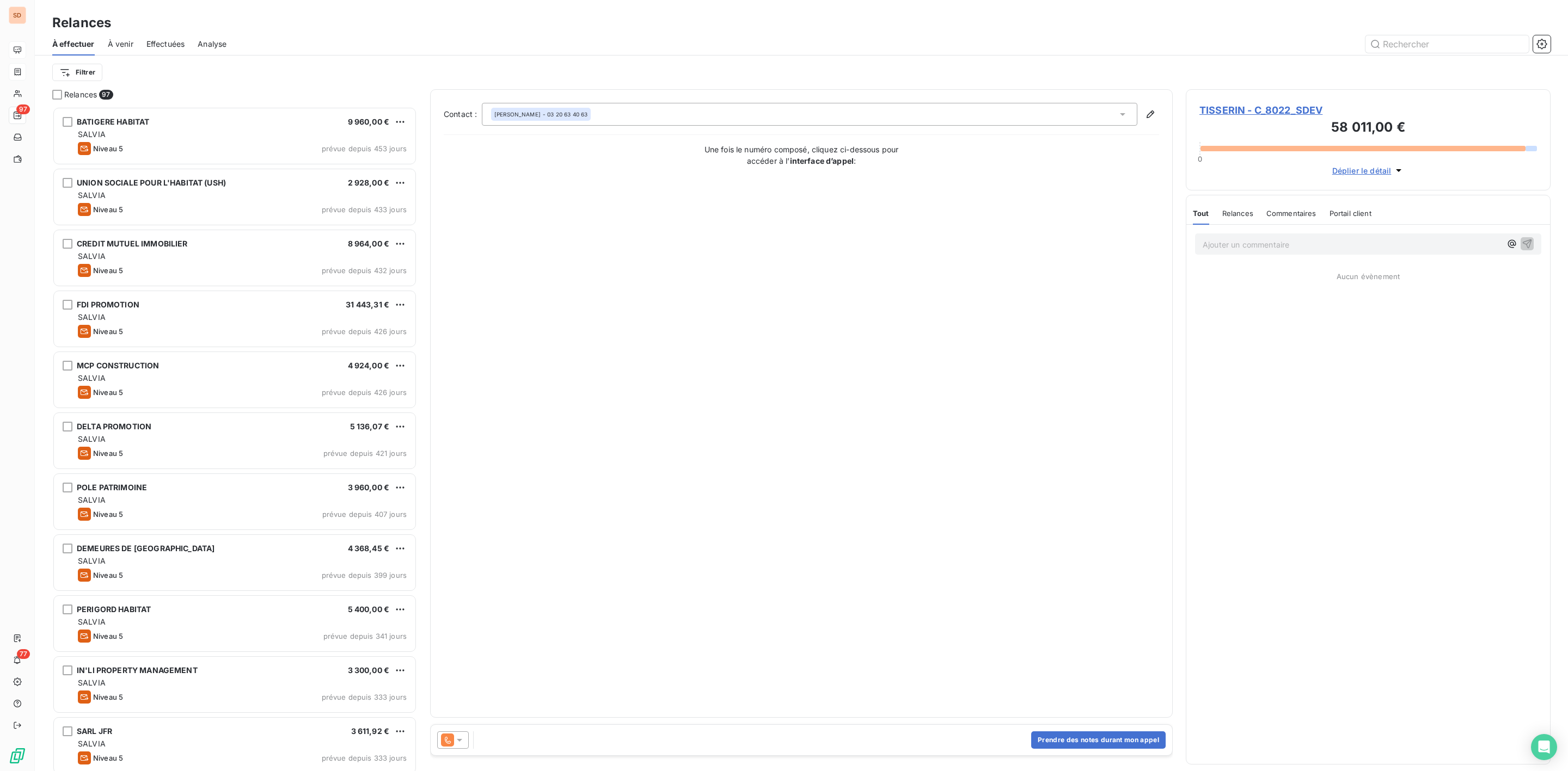
scroll to position [653, 352]
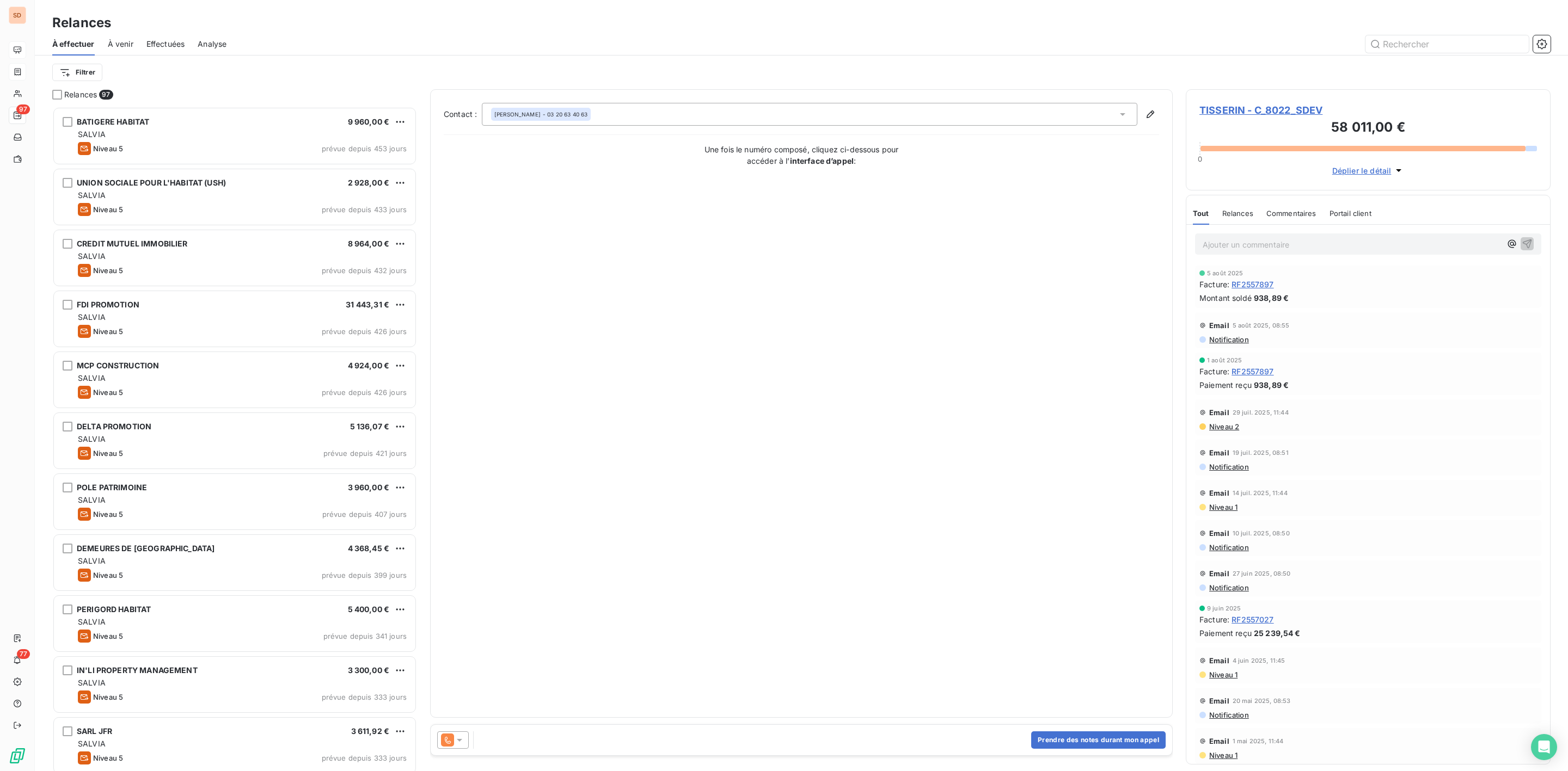
click at [462, 741] on icon at bounding box center [460, 741] width 11 height 11
click at [498, 696] on span "J+35 )" at bounding box center [505, 697] width 22 height 11
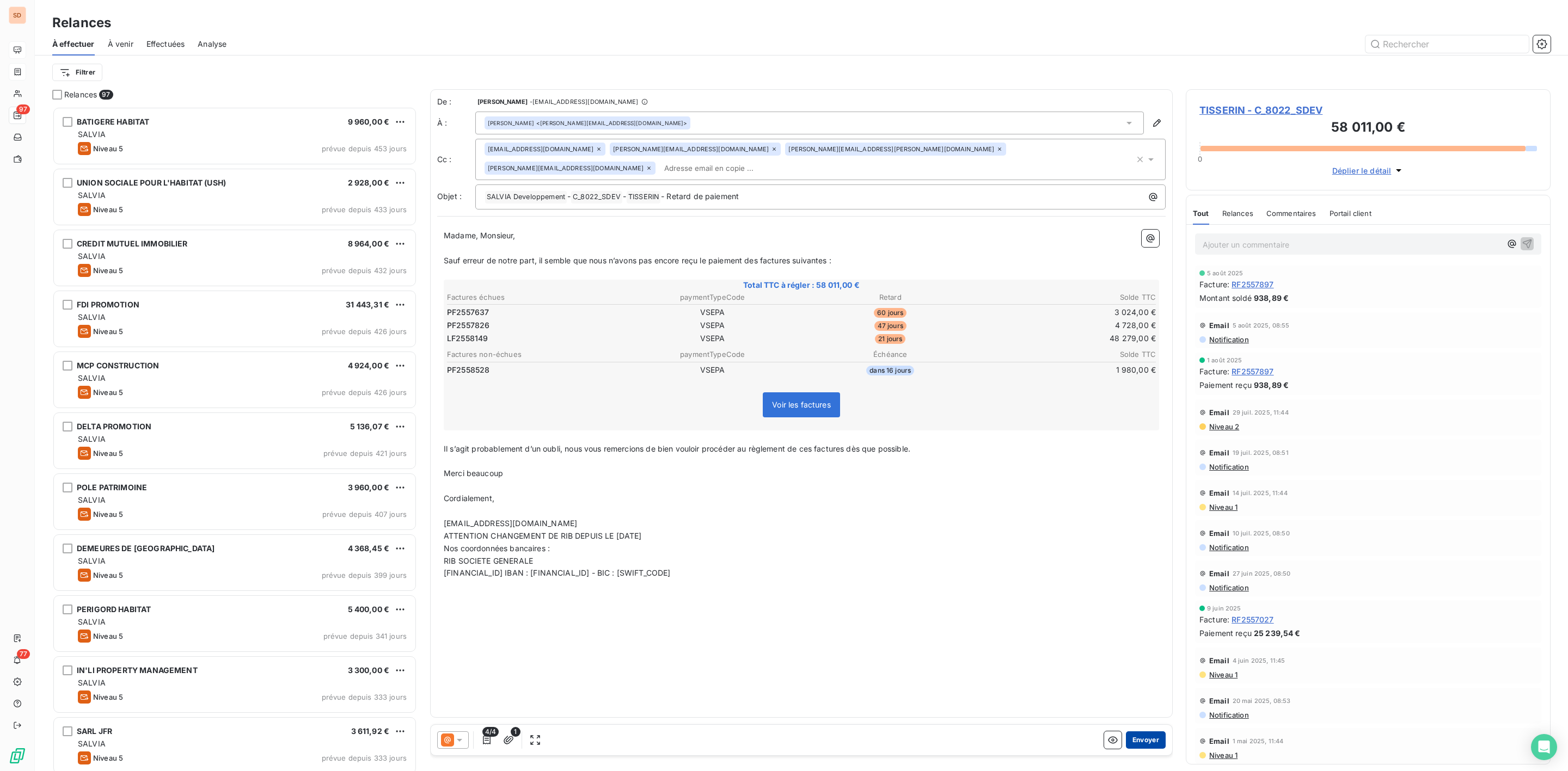
click at [1146, 740] on button "Envoyer" at bounding box center [1146, 740] width 40 height 18
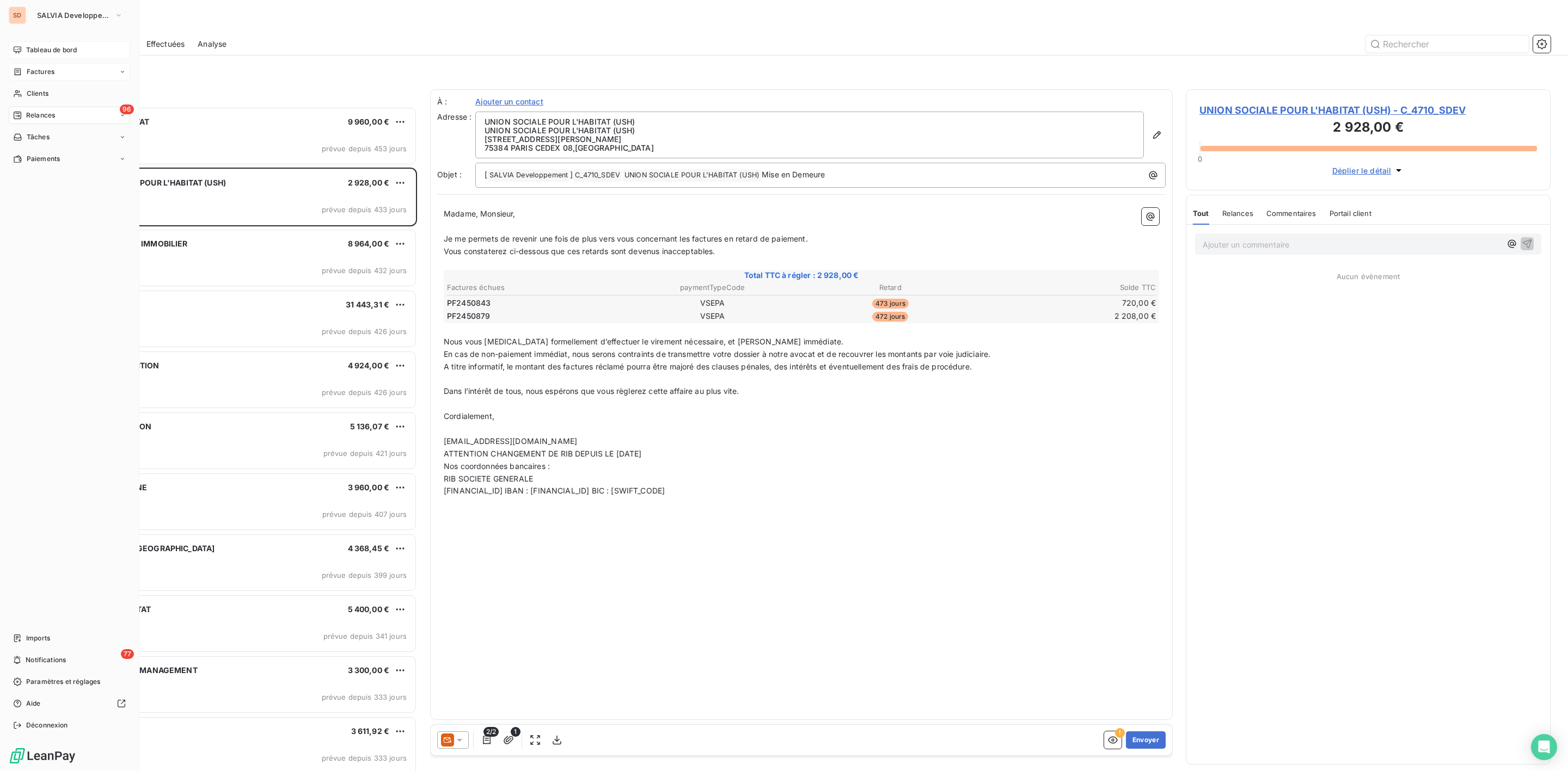
click at [39, 44] on div "Tableau de bord" at bounding box center [69, 50] width 121 height 18
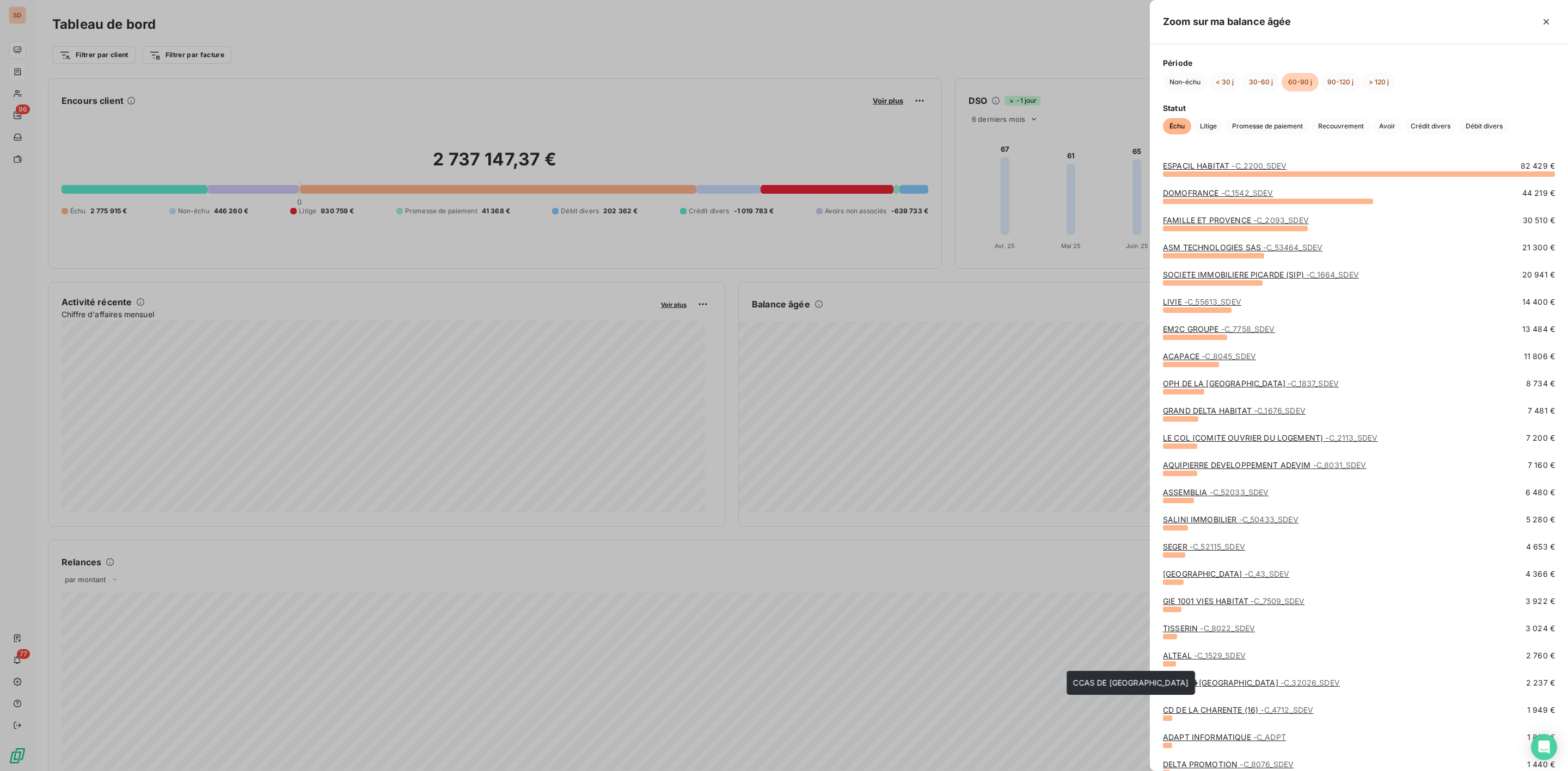
click at [1281, 682] on span "- C_32026_SDEV" at bounding box center [1310, 682] width 59 height 9
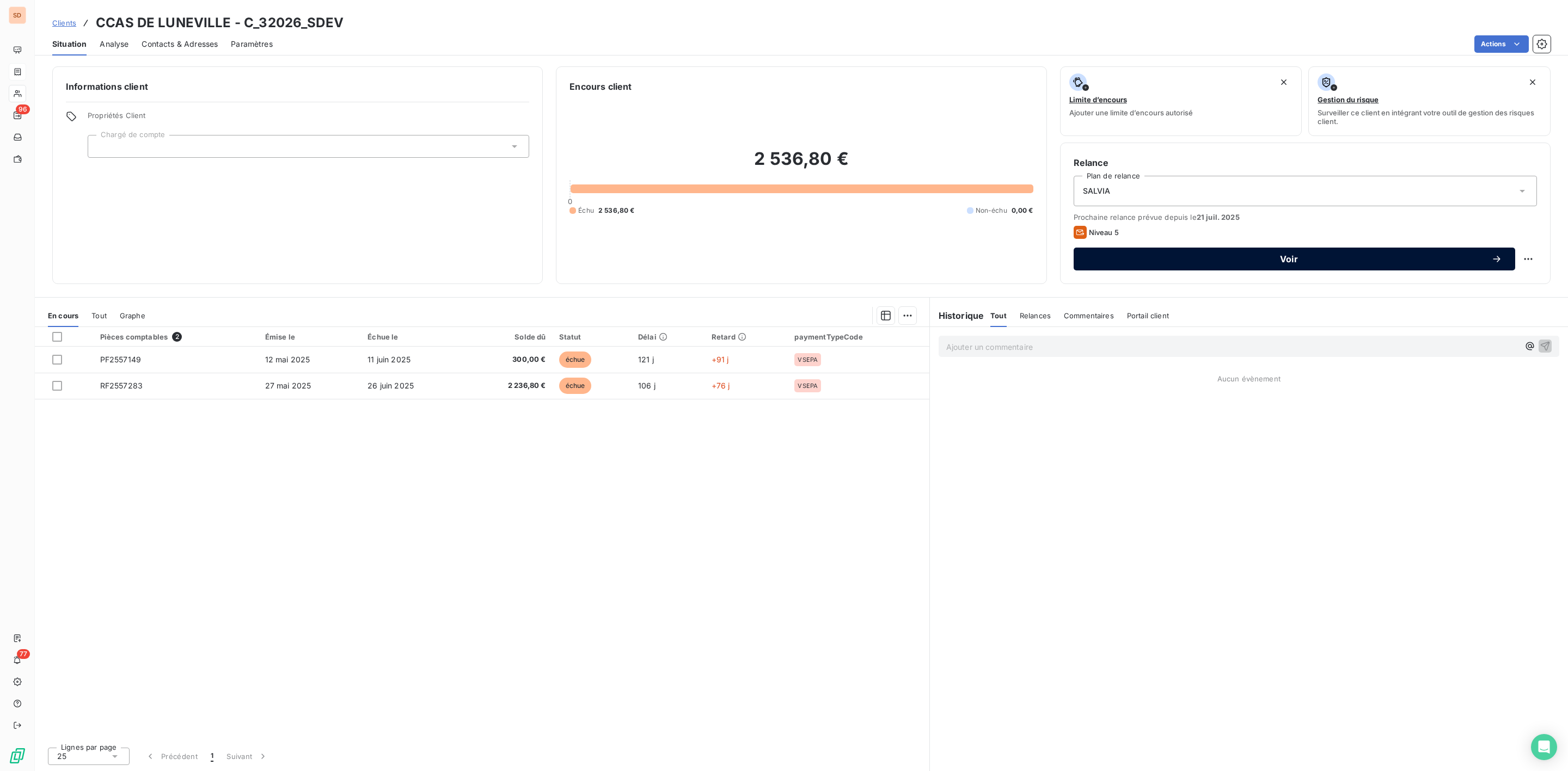
click at [1278, 268] on button "Voir" at bounding box center [1294, 259] width 441 height 23
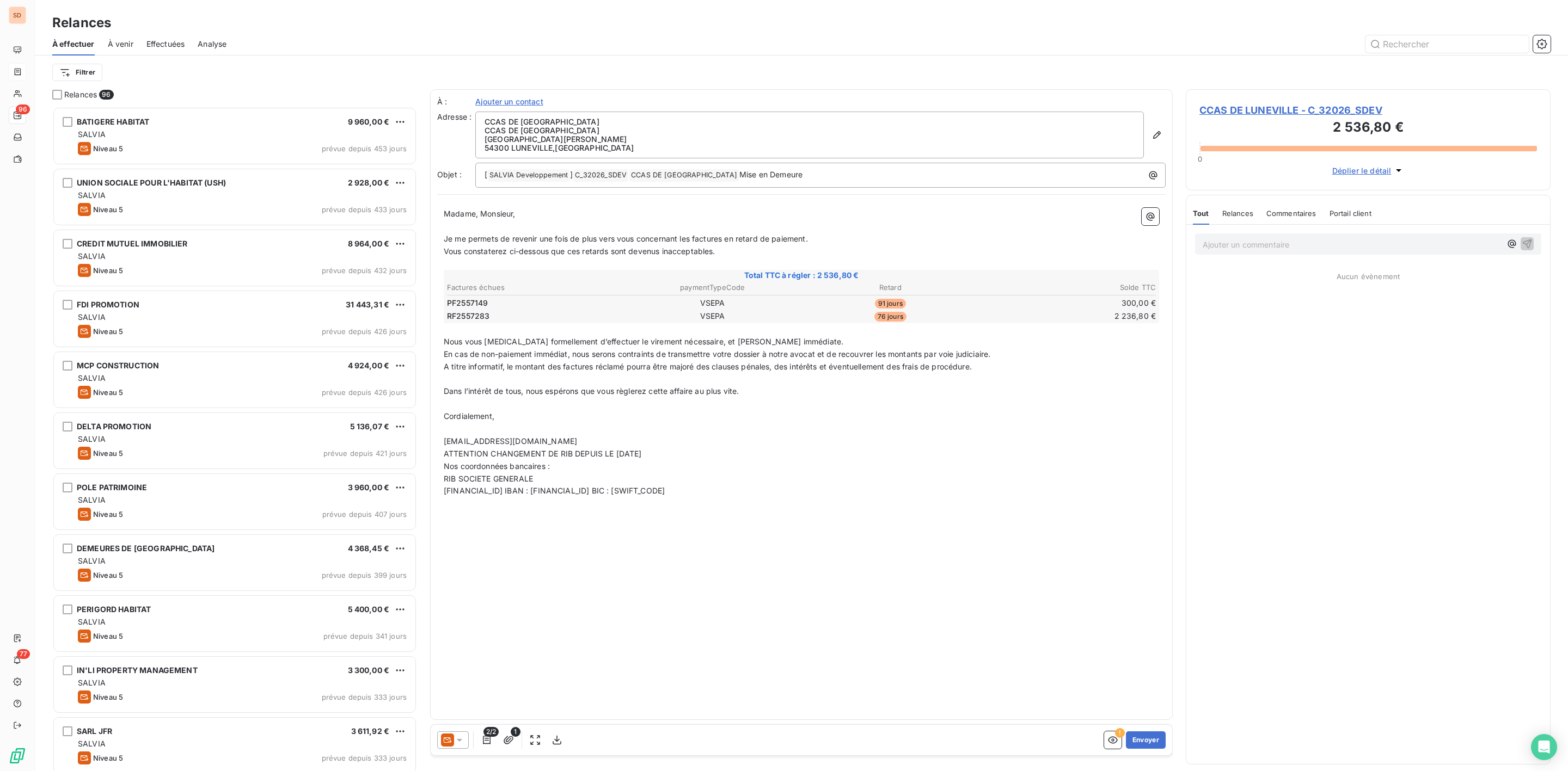
scroll to position [653, 352]
click at [449, 738] on icon at bounding box center [447, 740] width 8 height 5
click at [472, 699] on span "Niveau 4" at bounding box center [475, 697] width 33 height 11
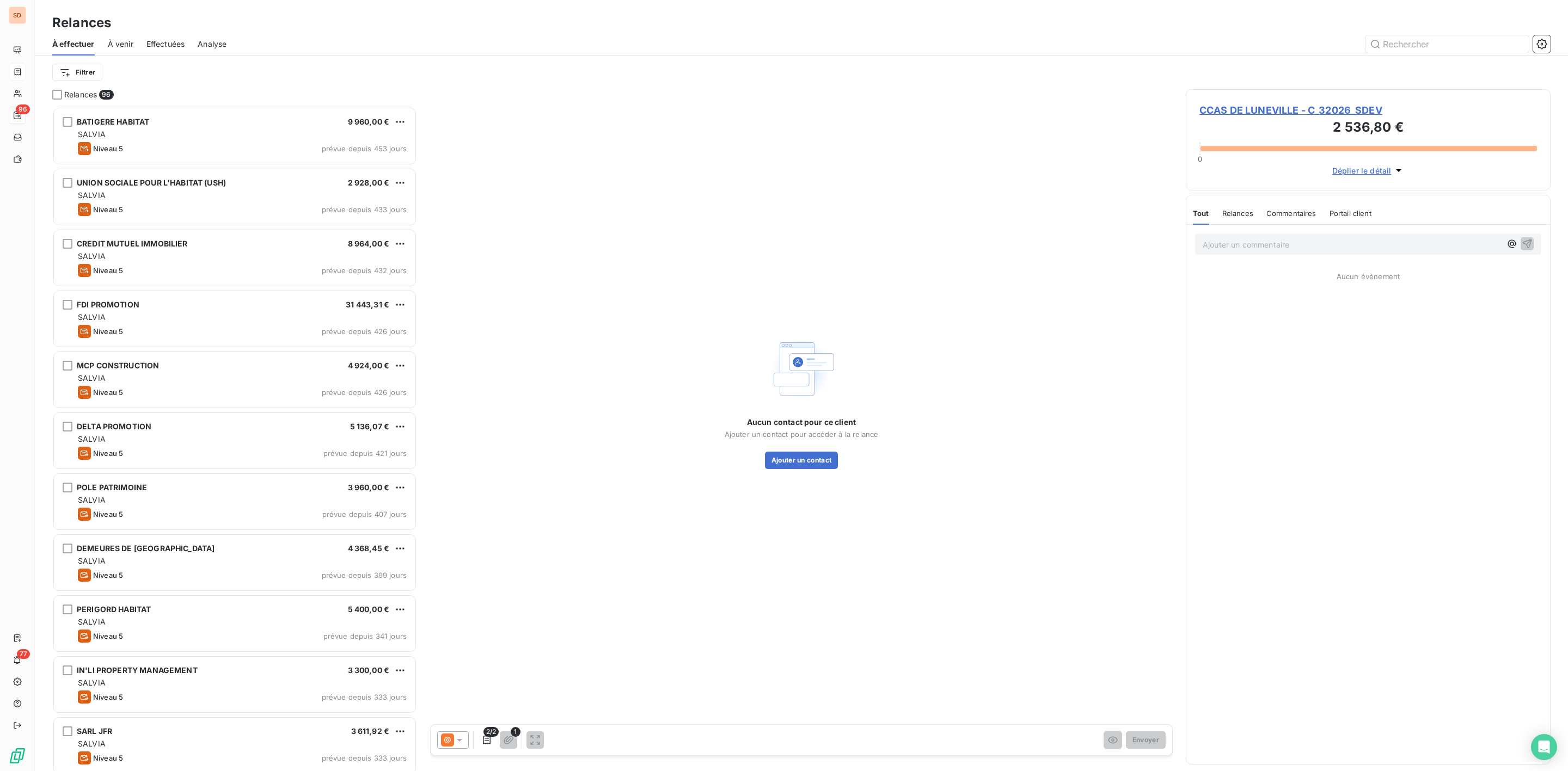
click at [1265, 106] on span "CCAS DE LUNEVILLE - C_32026_SDEV" at bounding box center [1368, 110] width 338 height 15
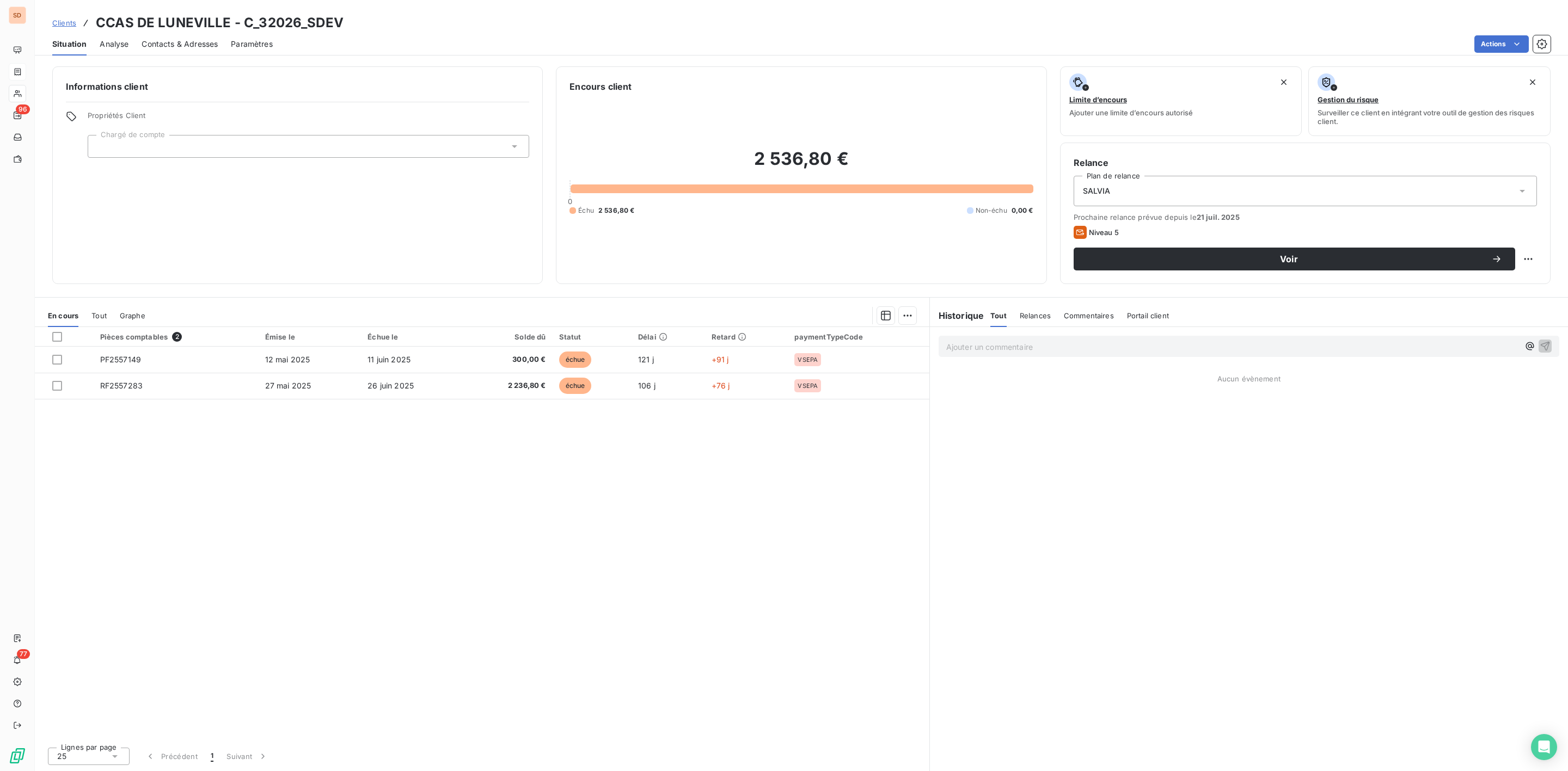
click at [193, 46] on span "Contacts & Adresses" at bounding box center [180, 44] width 76 height 11
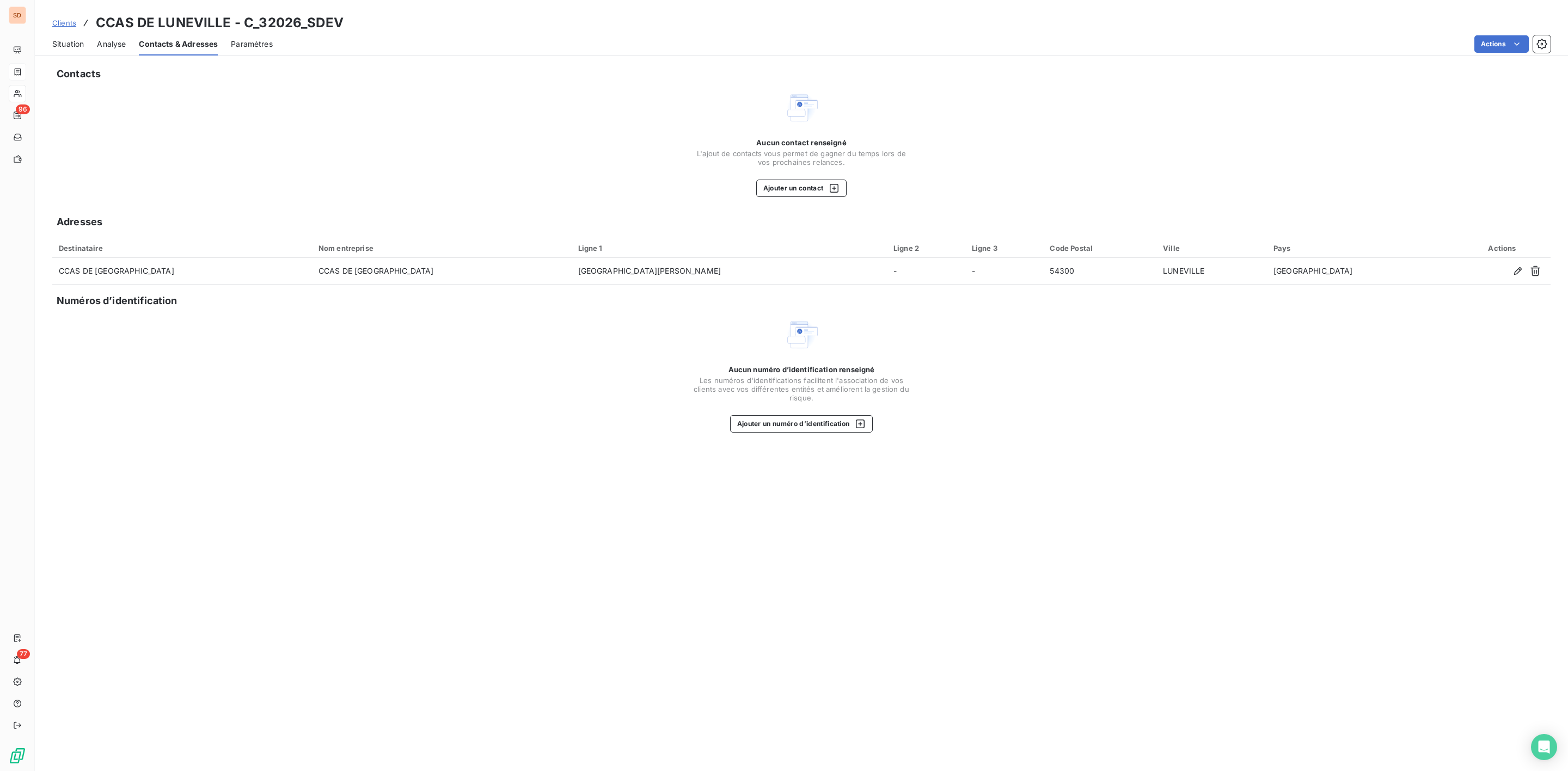
click at [59, 44] on span "Situation" at bounding box center [68, 44] width 32 height 11
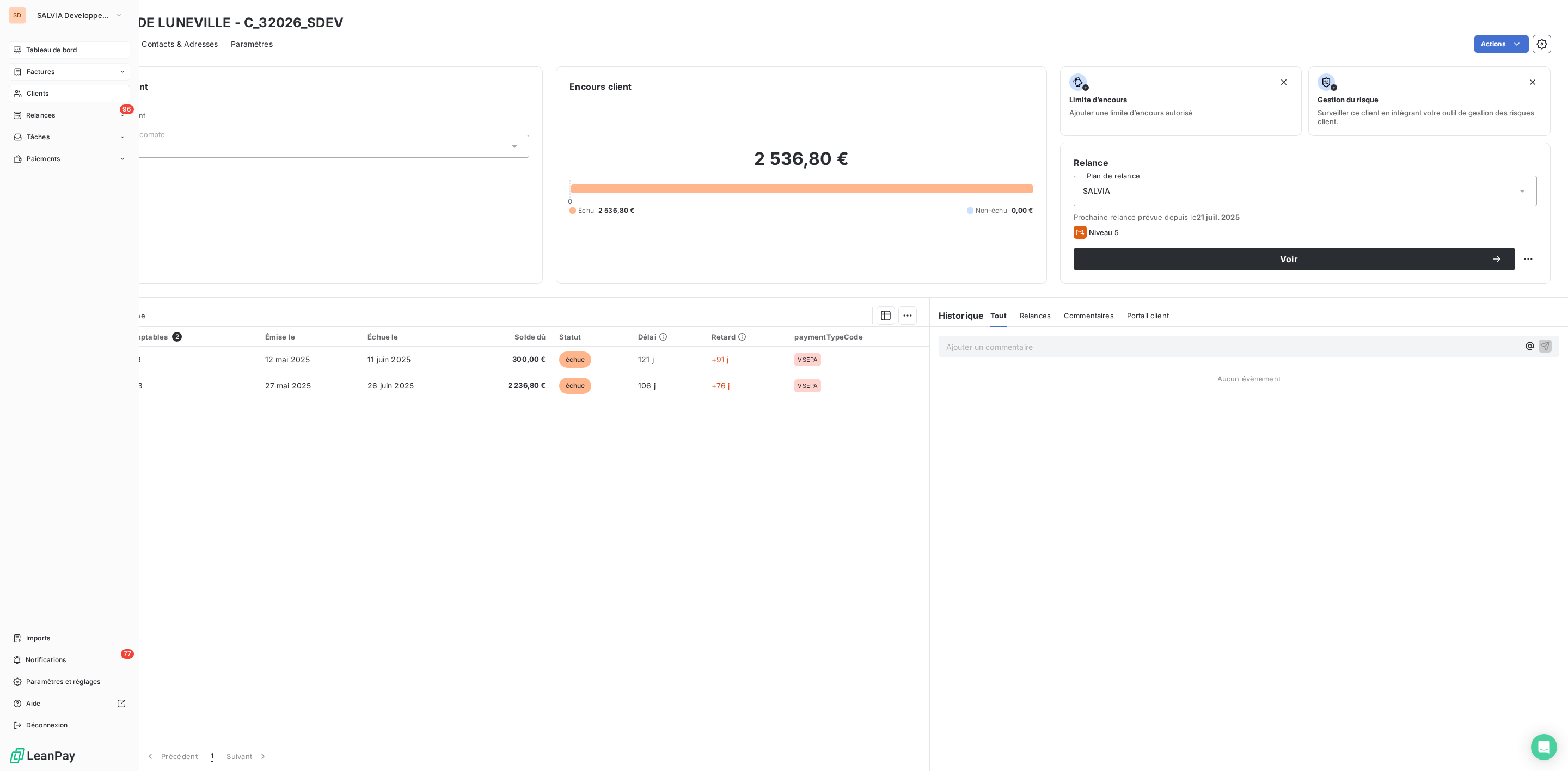
click at [40, 49] on span "Tableau de bord" at bounding box center [51, 50] width 51 height 10
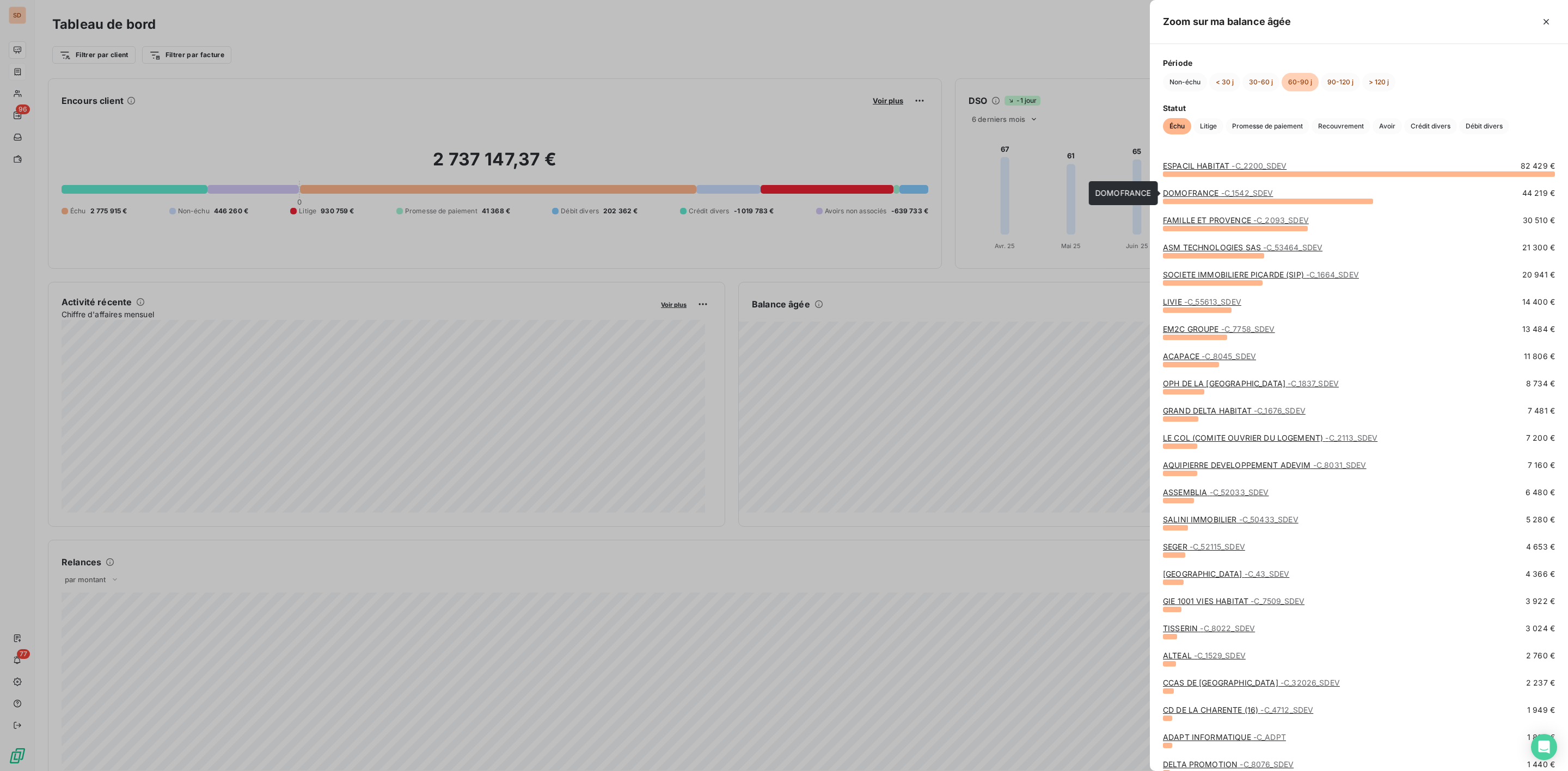
click at [1203, 195] on link "DOMOFRANCE - C_1542_SDEV" at bounding box center [1218, 192] width 110 height 9
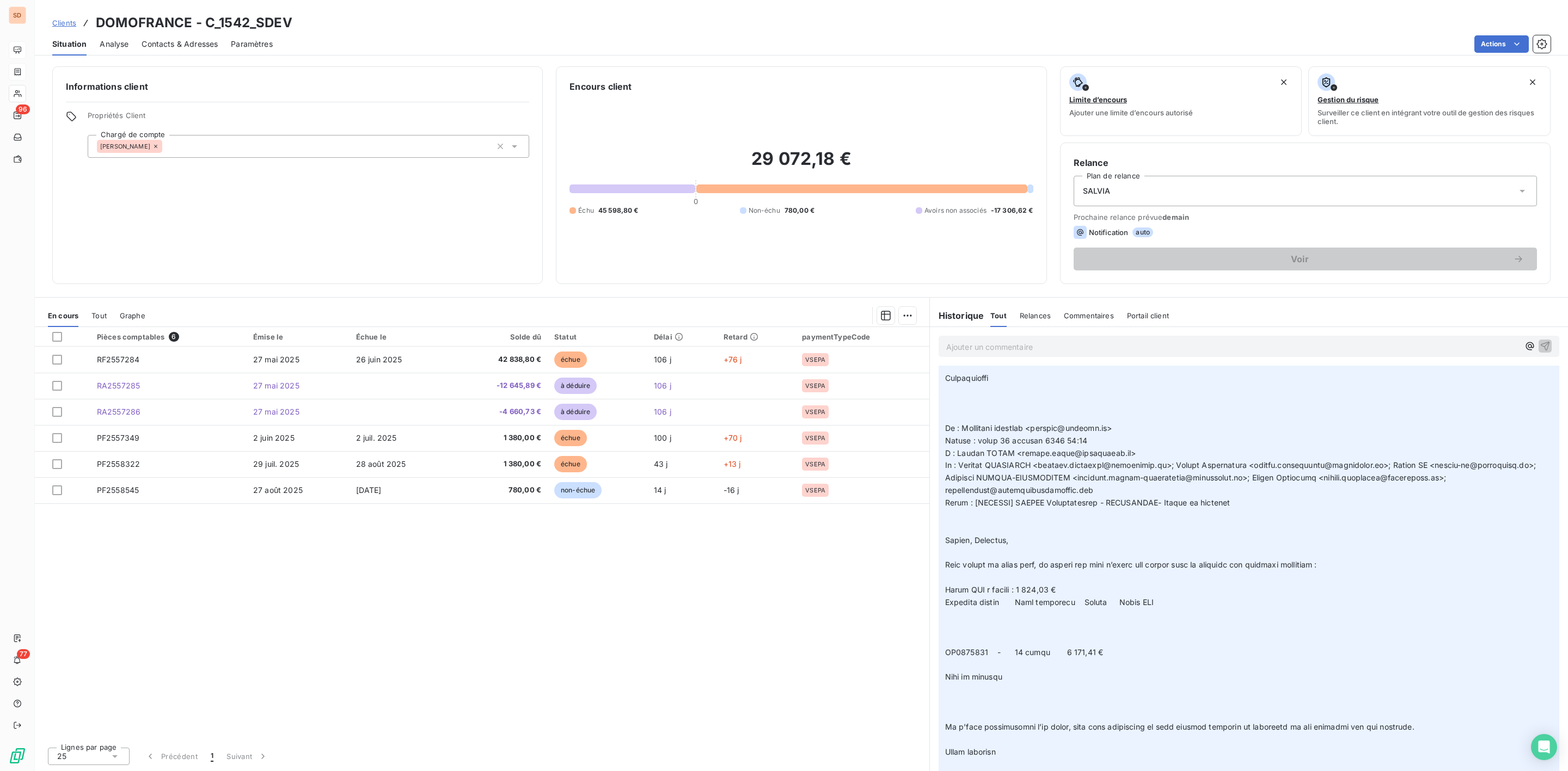
scroll to position [817, 0]
click at [178, 41] on span "Contacts & Adresses" at bounding box center [180, 44] width 76 height 11
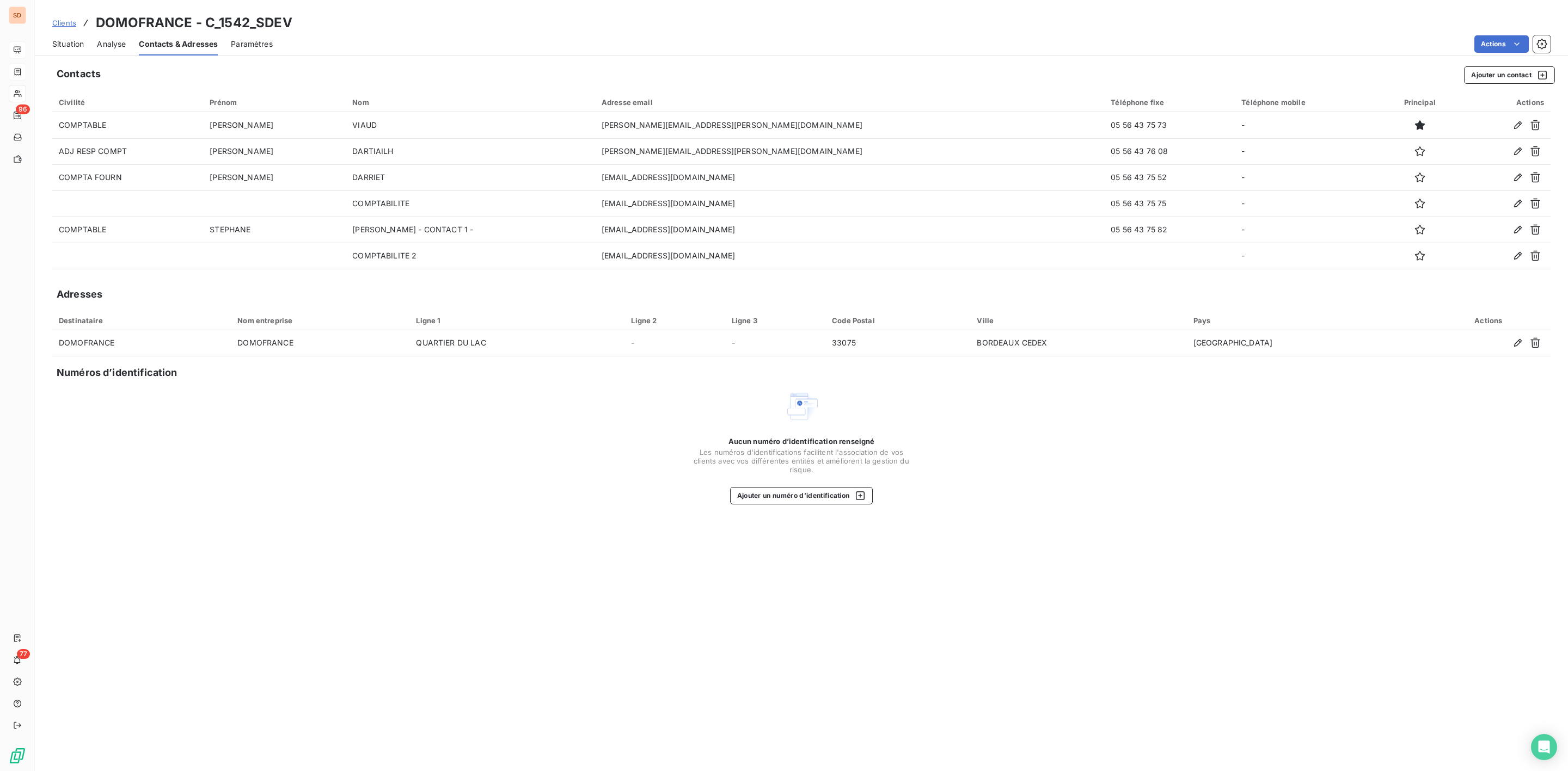
click at [69, 39] on span "Situation" at bounding box center [68, 44] width 32 height 11
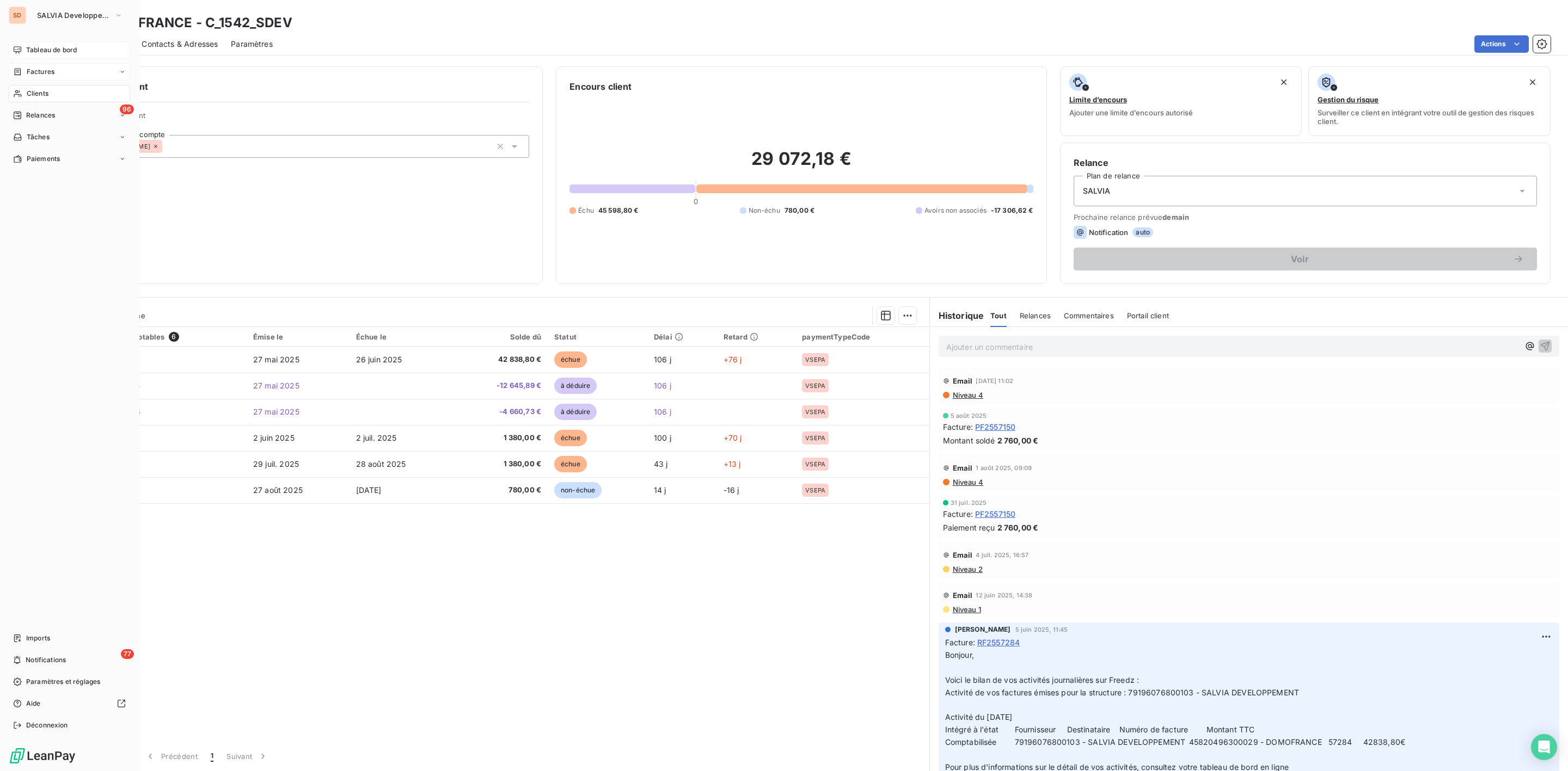
click at [41, 51] on span "Tableau de bord" at bounding box center [51, 50] width 51 height 10
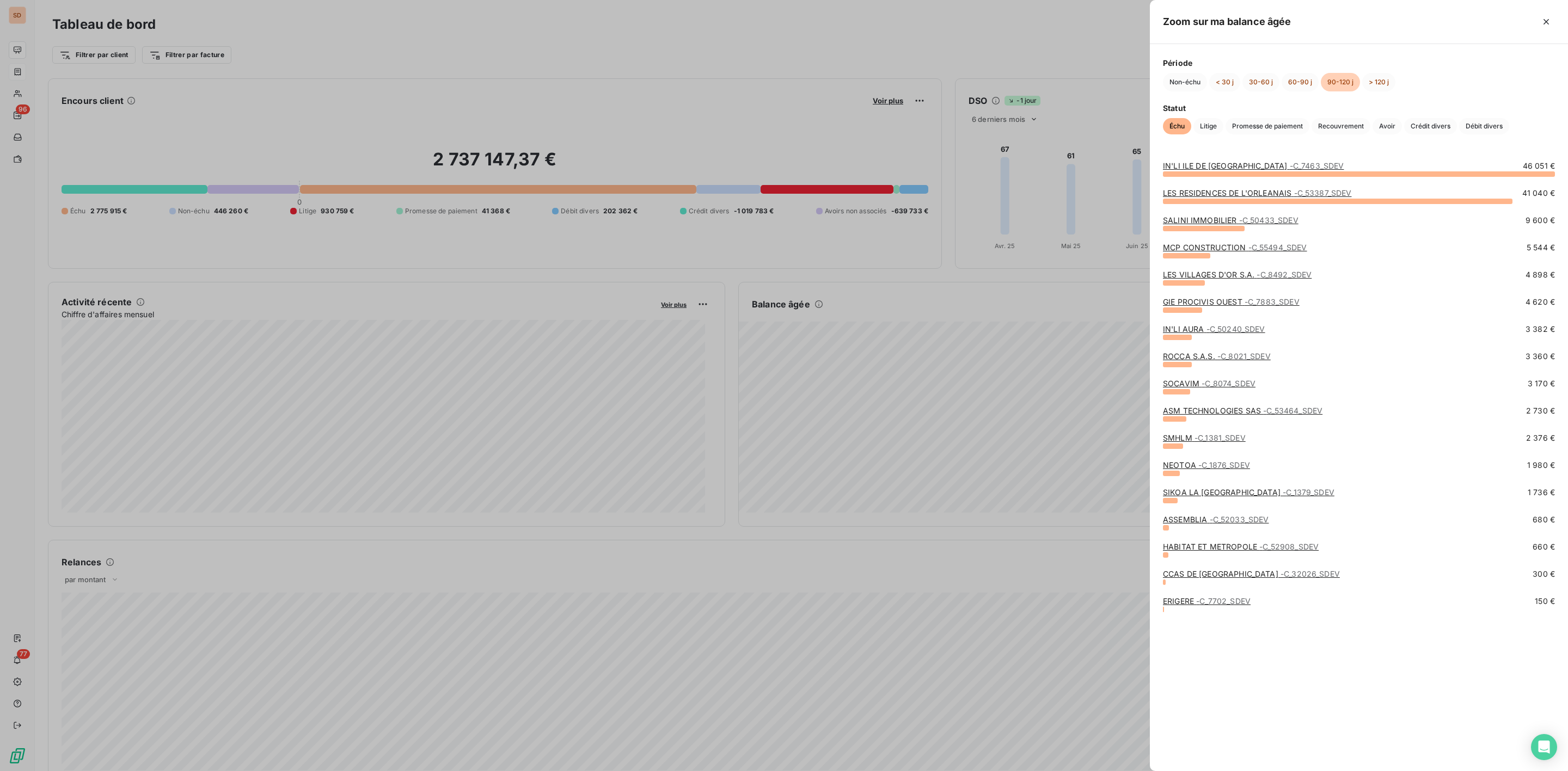
click at [1217, 248] on link "MCP CONSTRUCTION - C_55494_SDEV" at bounding box center [1235, 247] width 144 height 9
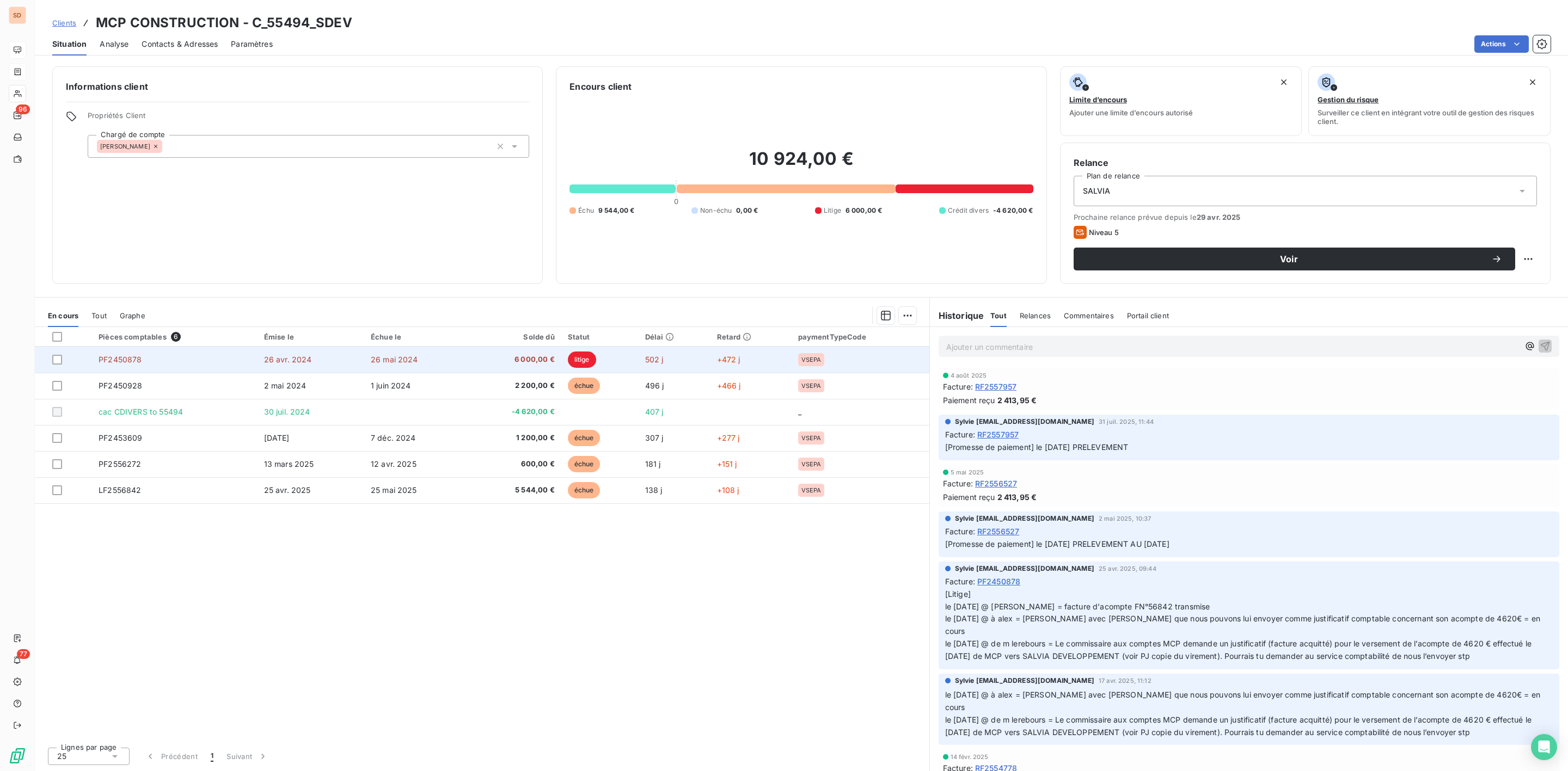
click at [500, 357] on span "6 000,00 €" at bounding box center [514, 360] width 82 height 11
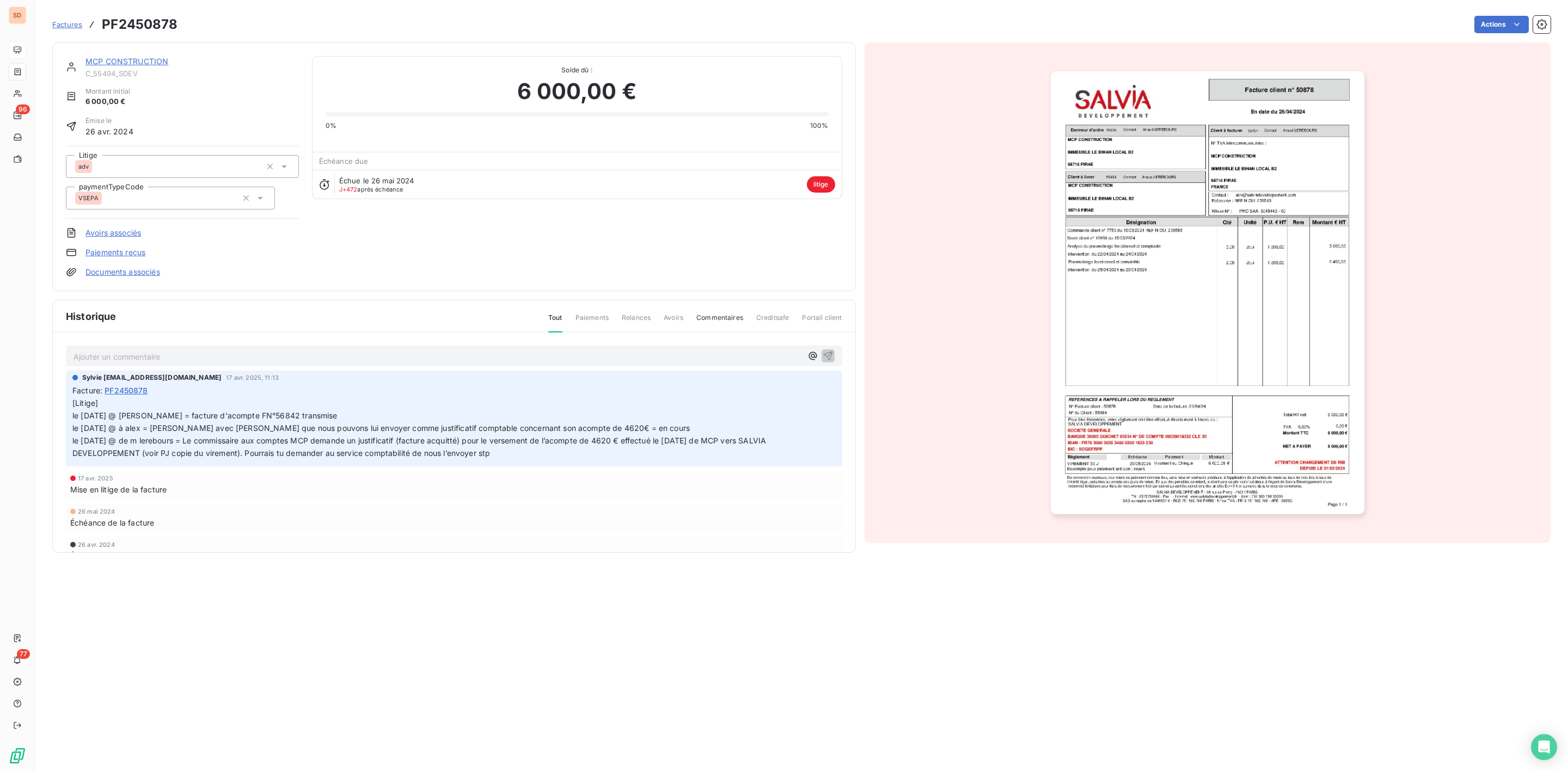
click at [127, 59] on link "MCP CONSTRUCTION" at bounding box center [127, 61] width 83 height 9
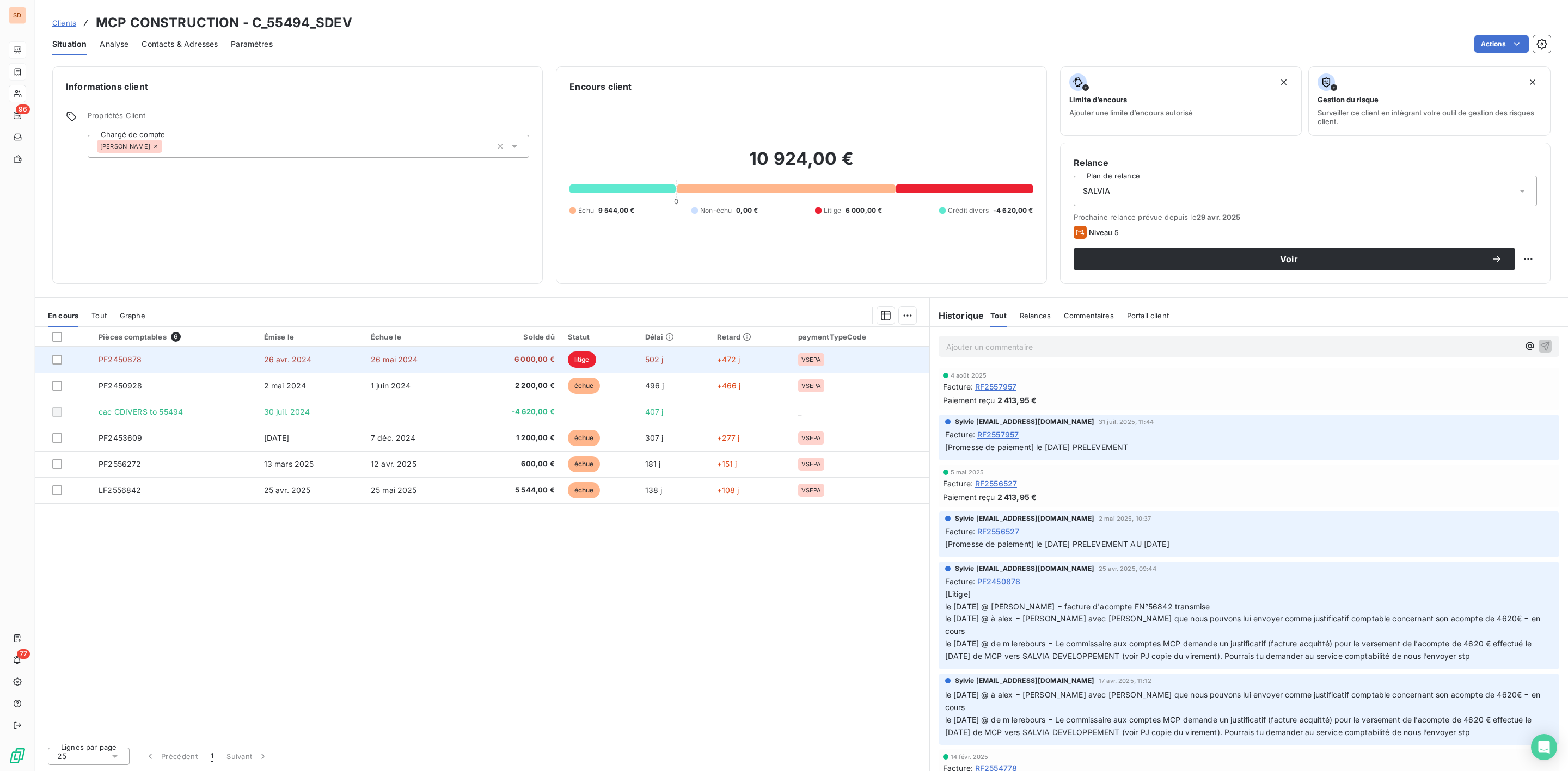
click at [541, 358] on span "6 000,00 €" at bounding box center [514, 360] width 82 height 11
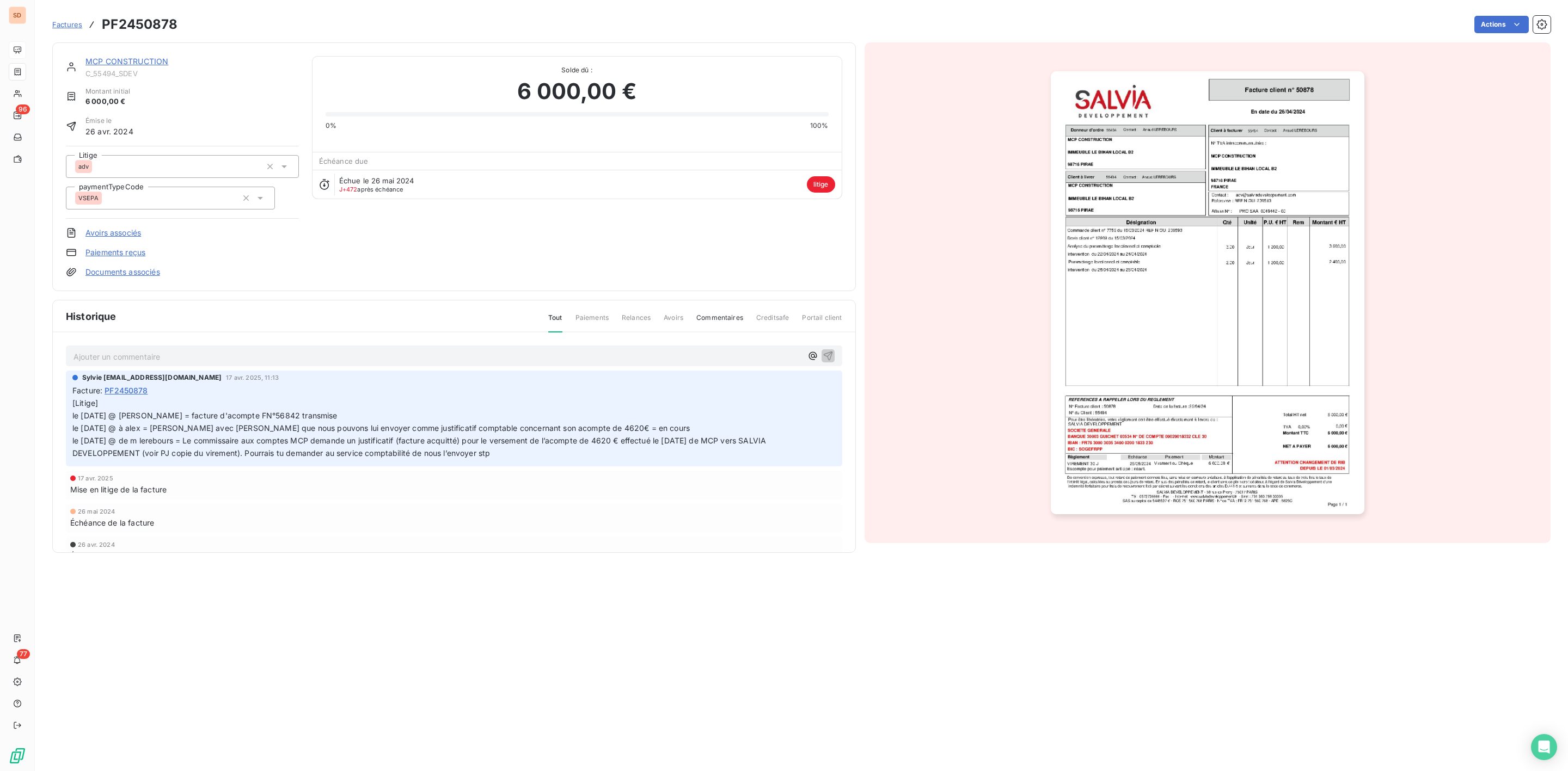
click at [127, 61] on link "MCP CONSTRUCTION" at bounding box center [127, 61] width 83 height 9
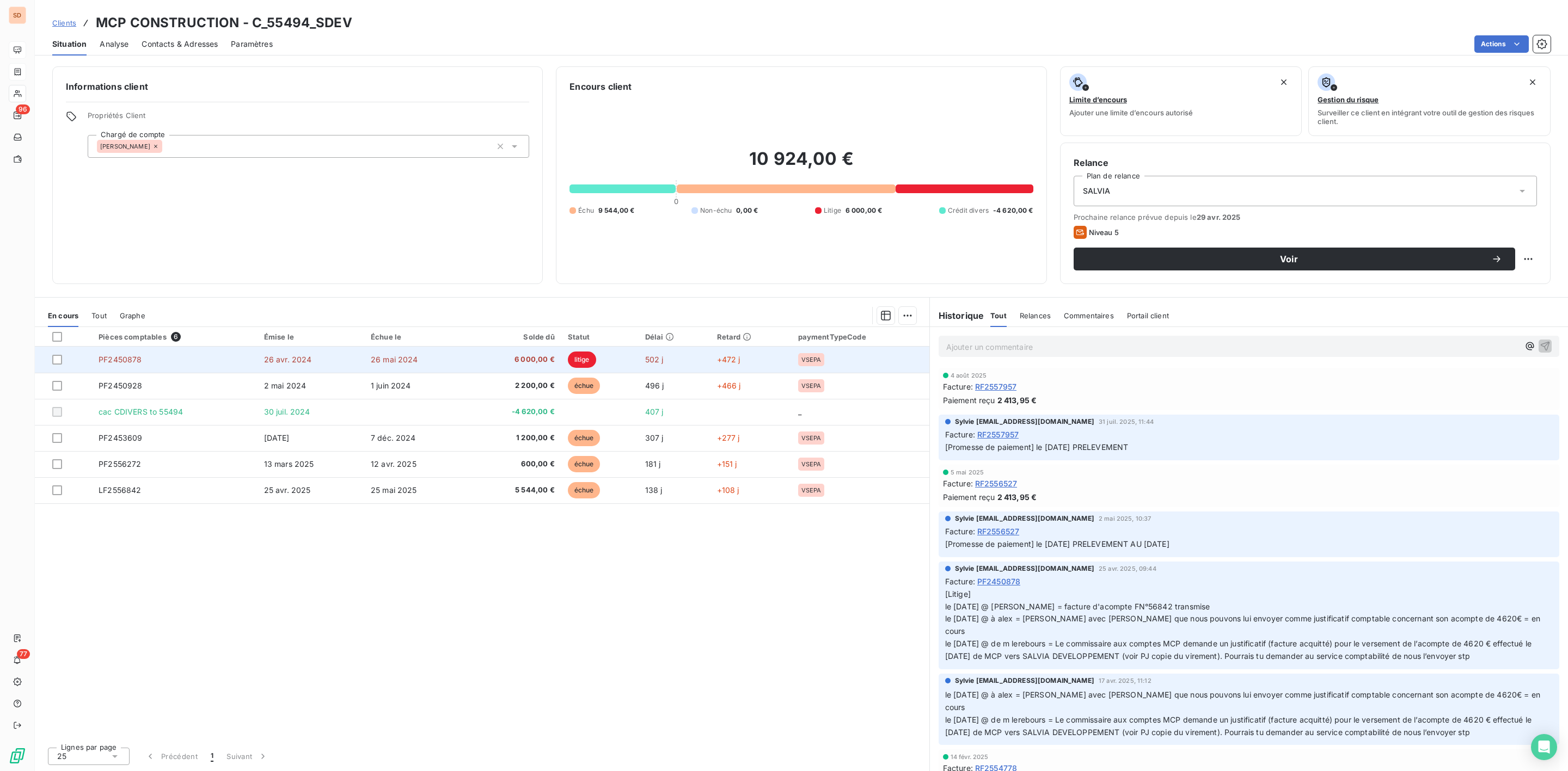
click at [497, 361] on span "6 000,00 €" at bounding box center [514, 360] width 82 height 11
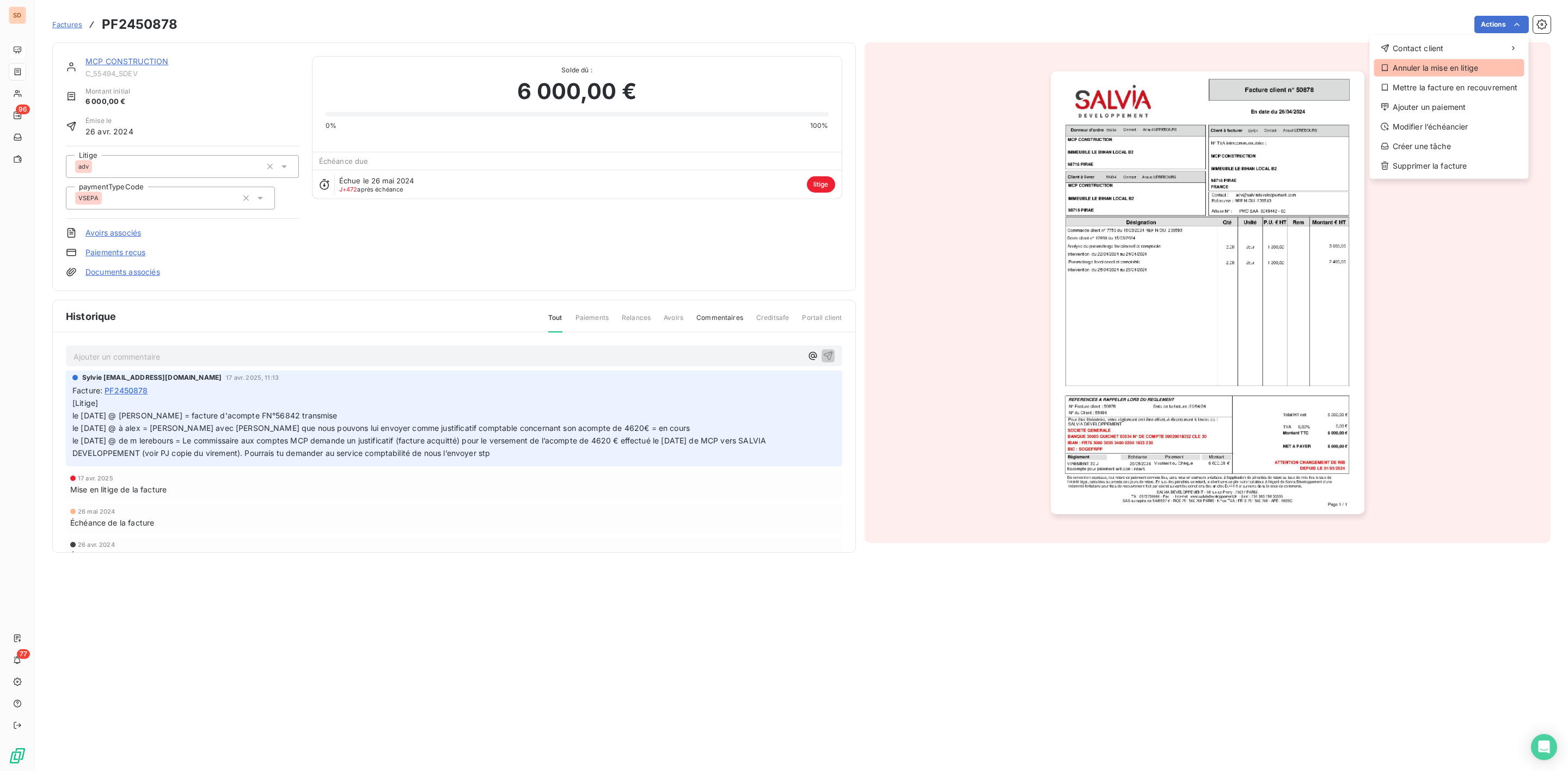
click at [1428, 69] on div "Annuler la mise en litige" at bounding box center [1449, 68] width 150 height 18
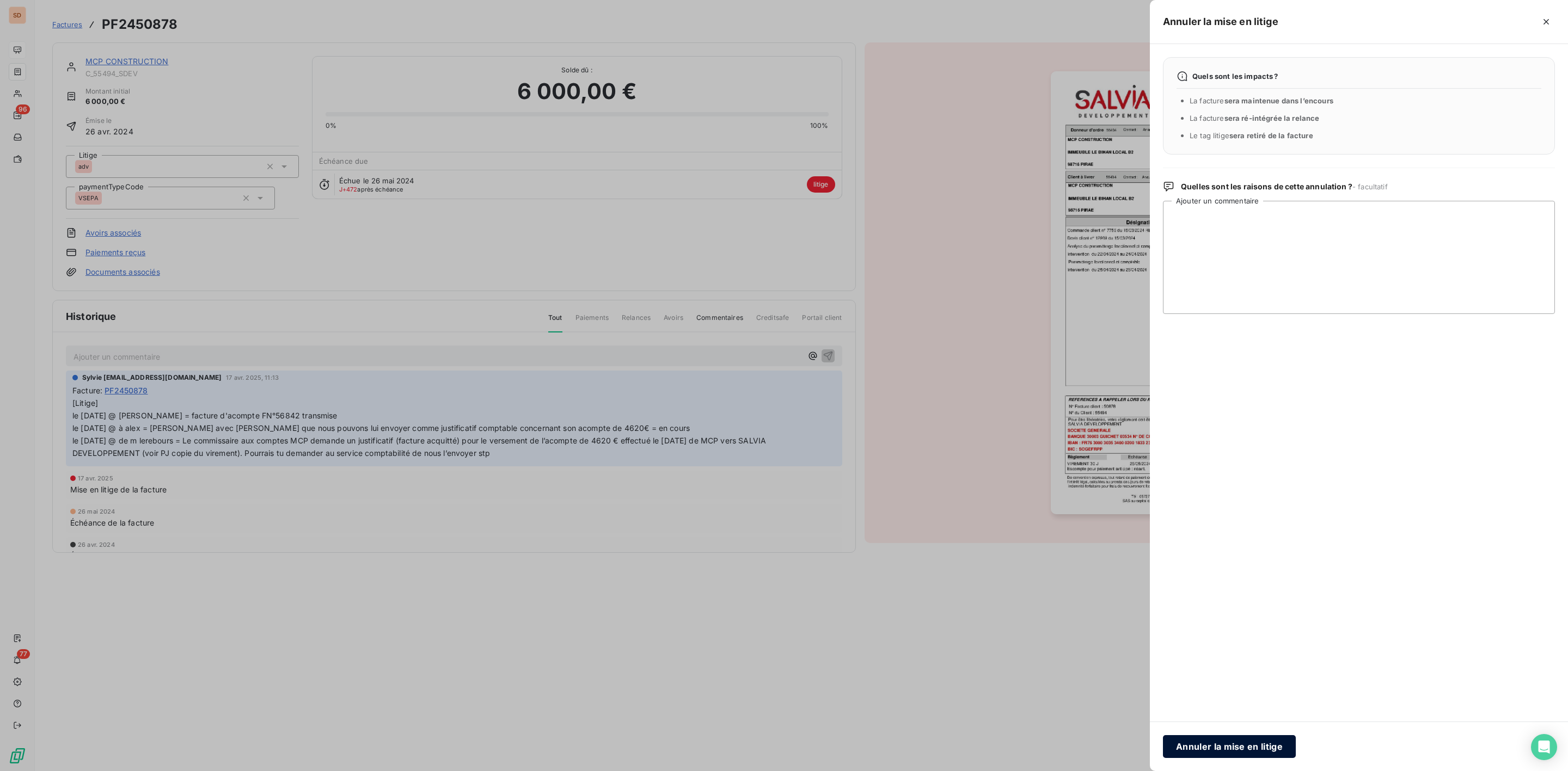
click at [1209, 746] on button "Annuler la mise en litige" at bounding box center [1230, 747] width 133 height 23
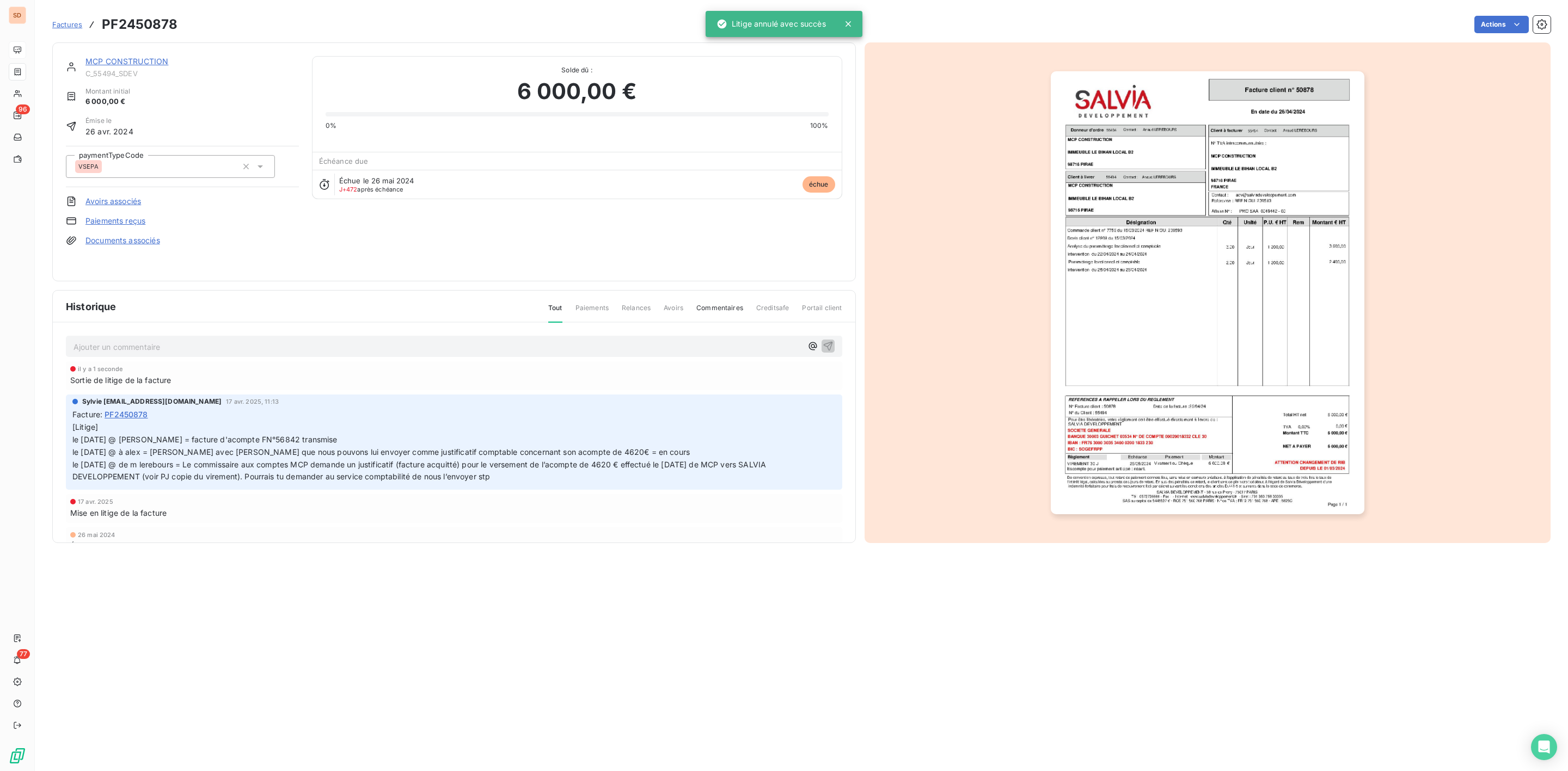
click at [111, 65] on link "MCP CONSTRUCTION" at bounding box center [127, 61] width 83 height 9
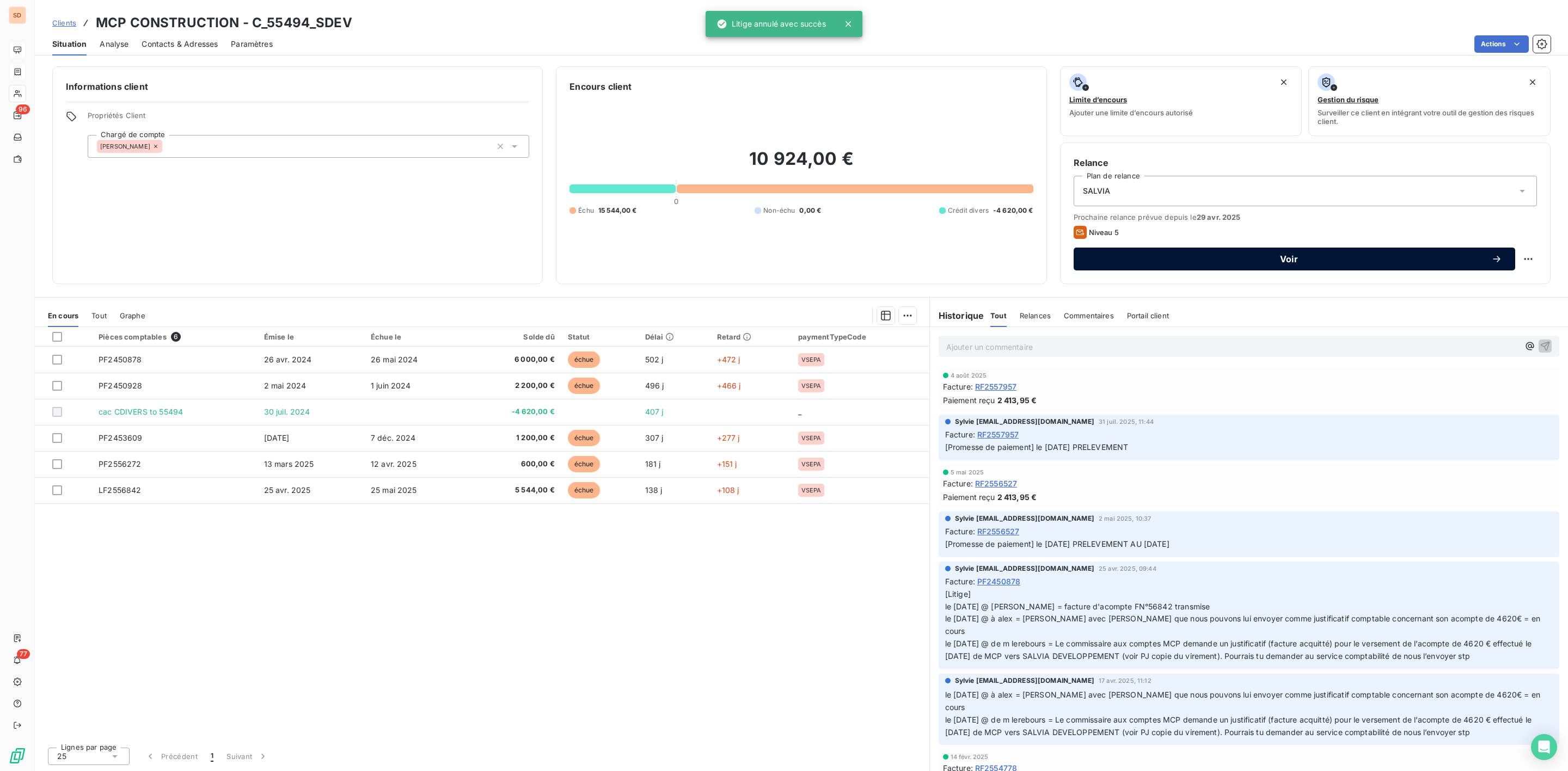
click at [1225, 255] on span "Voir" at bounding box center [1289, 259] width 405 height 9
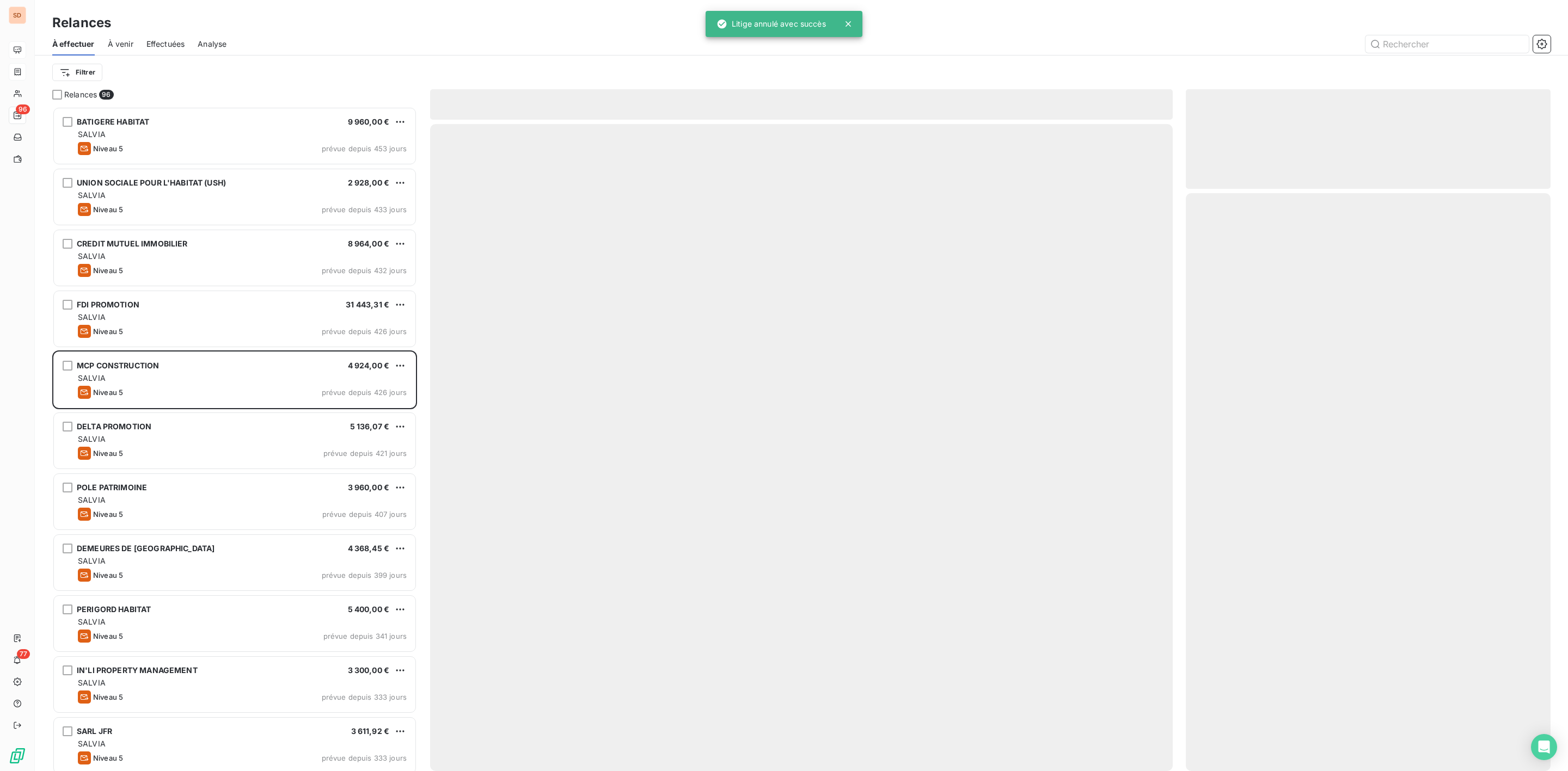
scroll to position [653, 352]
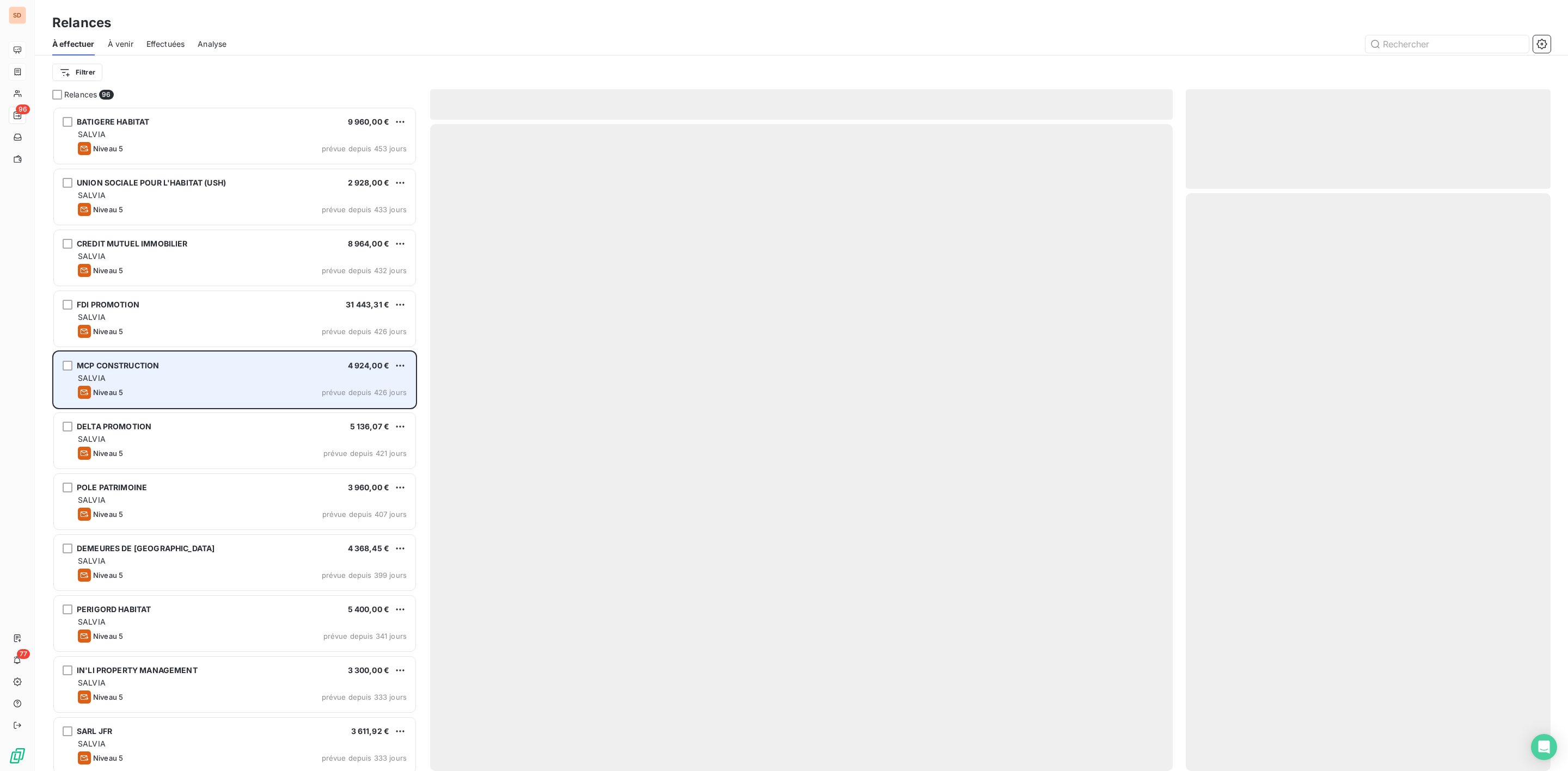
click at [131, 371] on div "MCP CONSTRUCTION" at bounding box center [117, 366] width 82 height 11
click at [132, 366] on span "MCP CONSTRUCTION" at bounding box center [117, 365] width 82 height 9
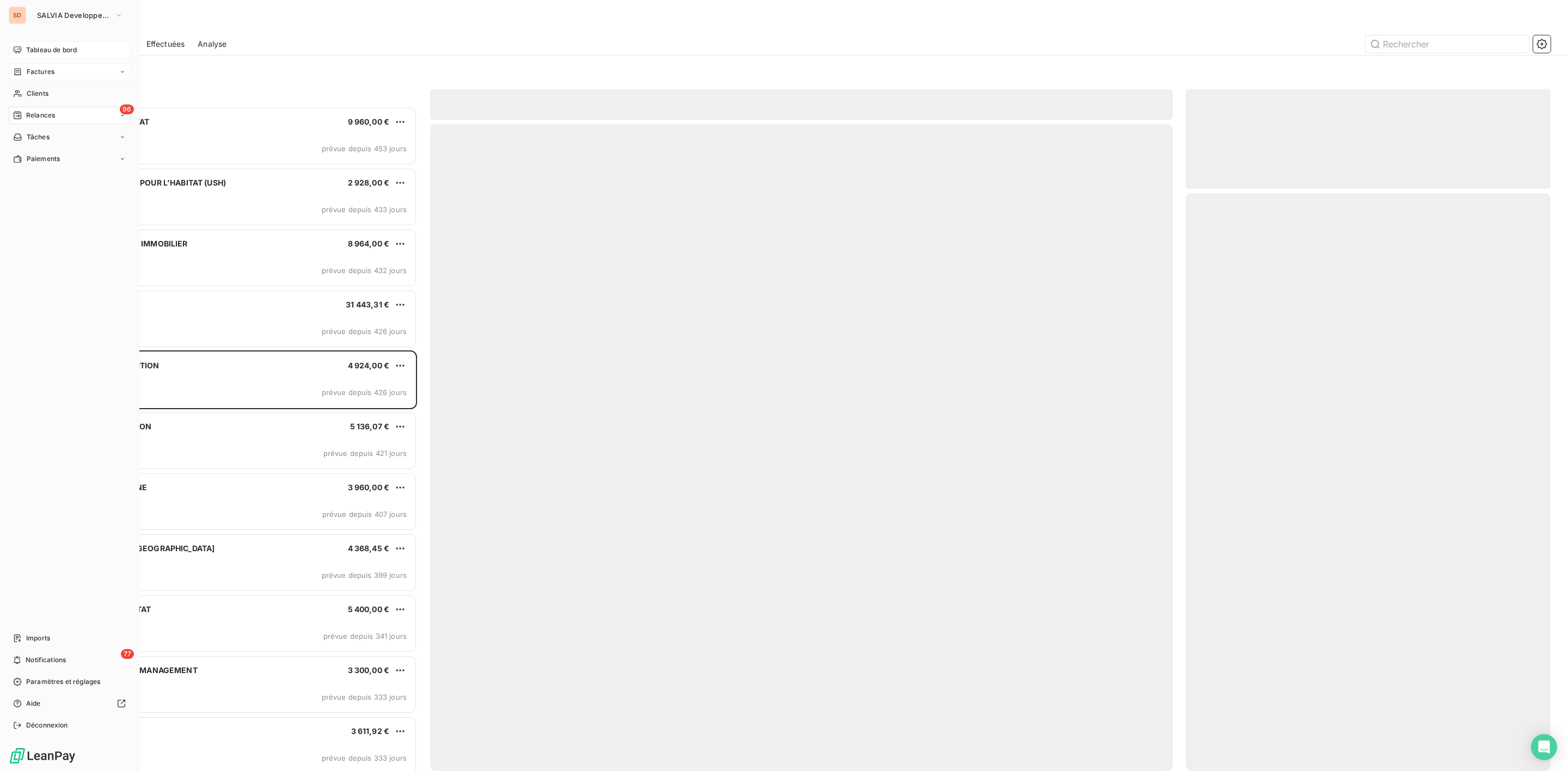
click at [35, 49] on span "Tableau de bord" at bounding box center [51, 50] width 51 height 10
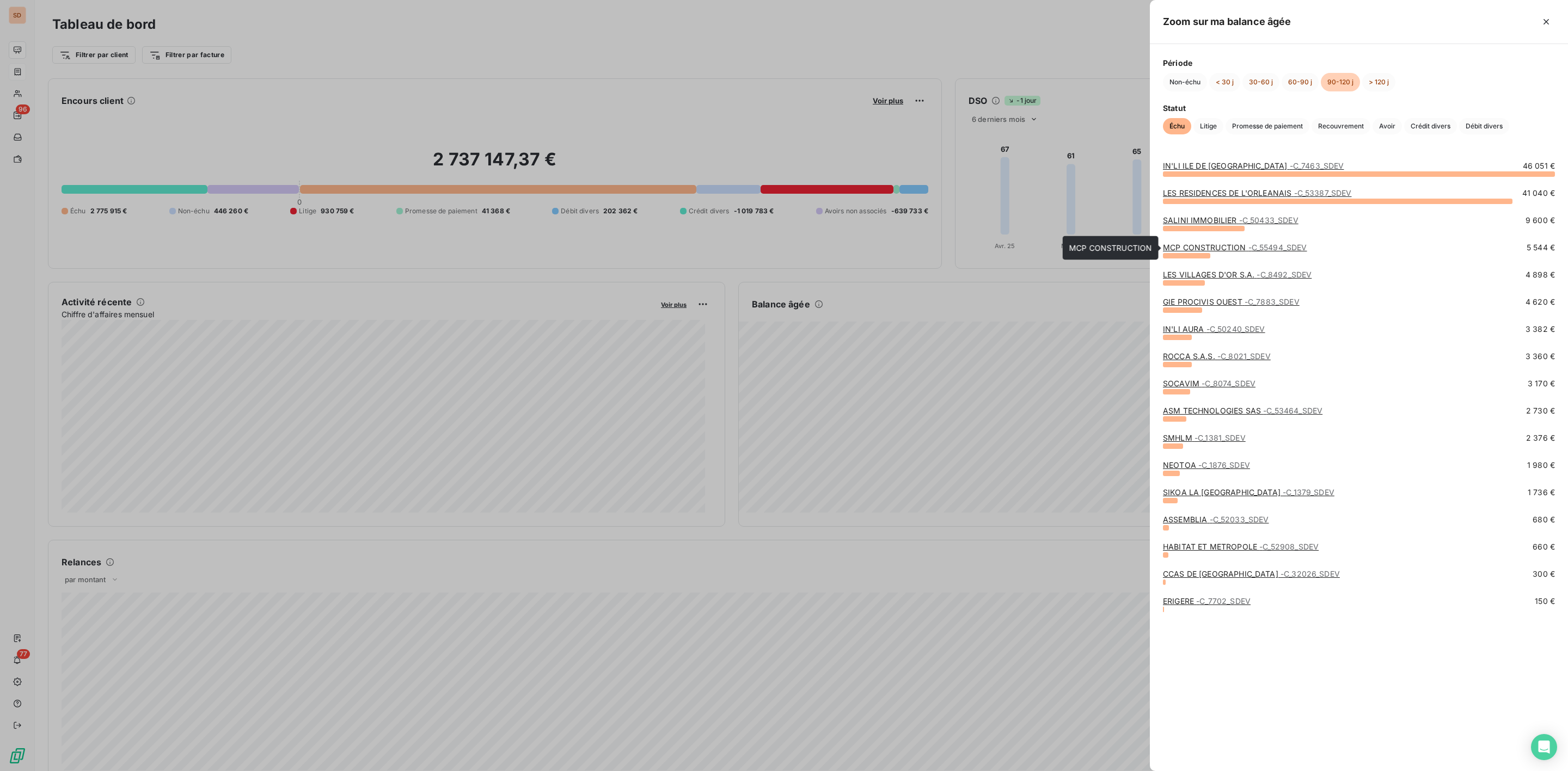
click at [1205, 247] on link "MCP CONSTRUCTION - C_55494_SDEV" at bounding box center [1235, 247] width 144 height 9
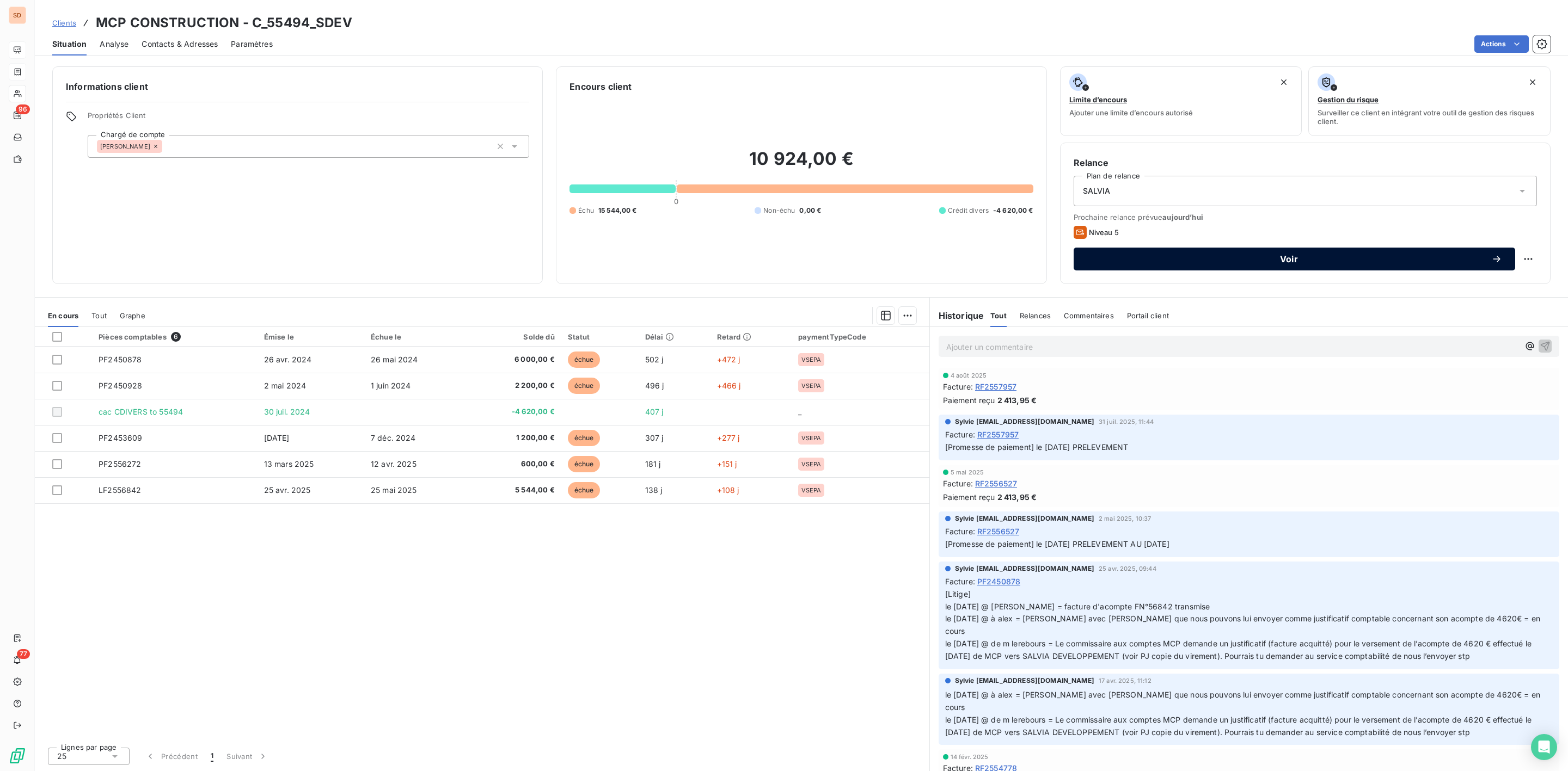
click at [1261, 265] on div "Voir" at bounding box center [1294, 259] width 415 height 11
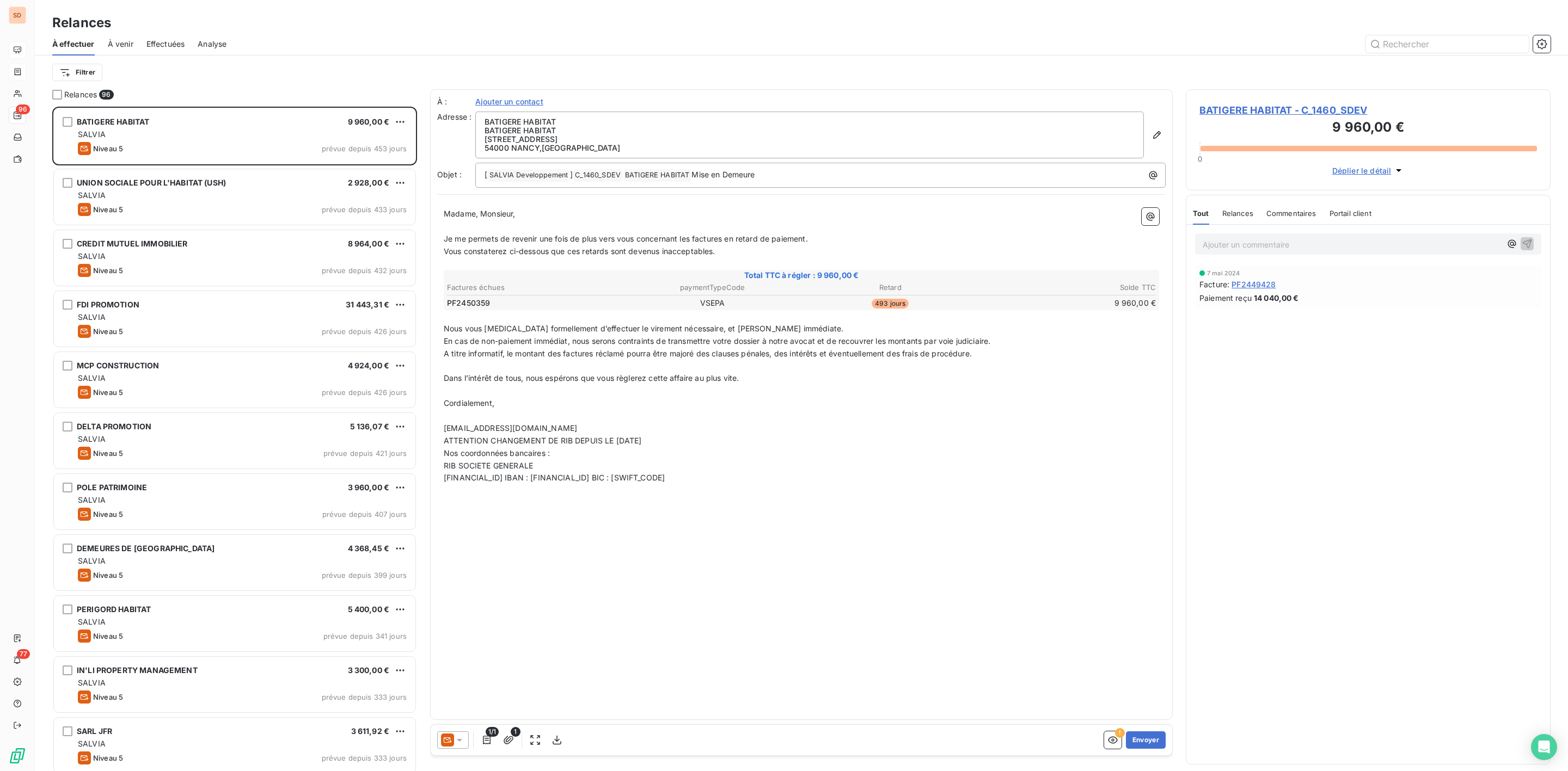
scroll to position [653, 352]
click at [464, 739] on icon at bounding box center [460, 741] width 11 height 11
click at [464, 693] on span "Niveau 4" at bounding box center [475, 697] width 33 height 11
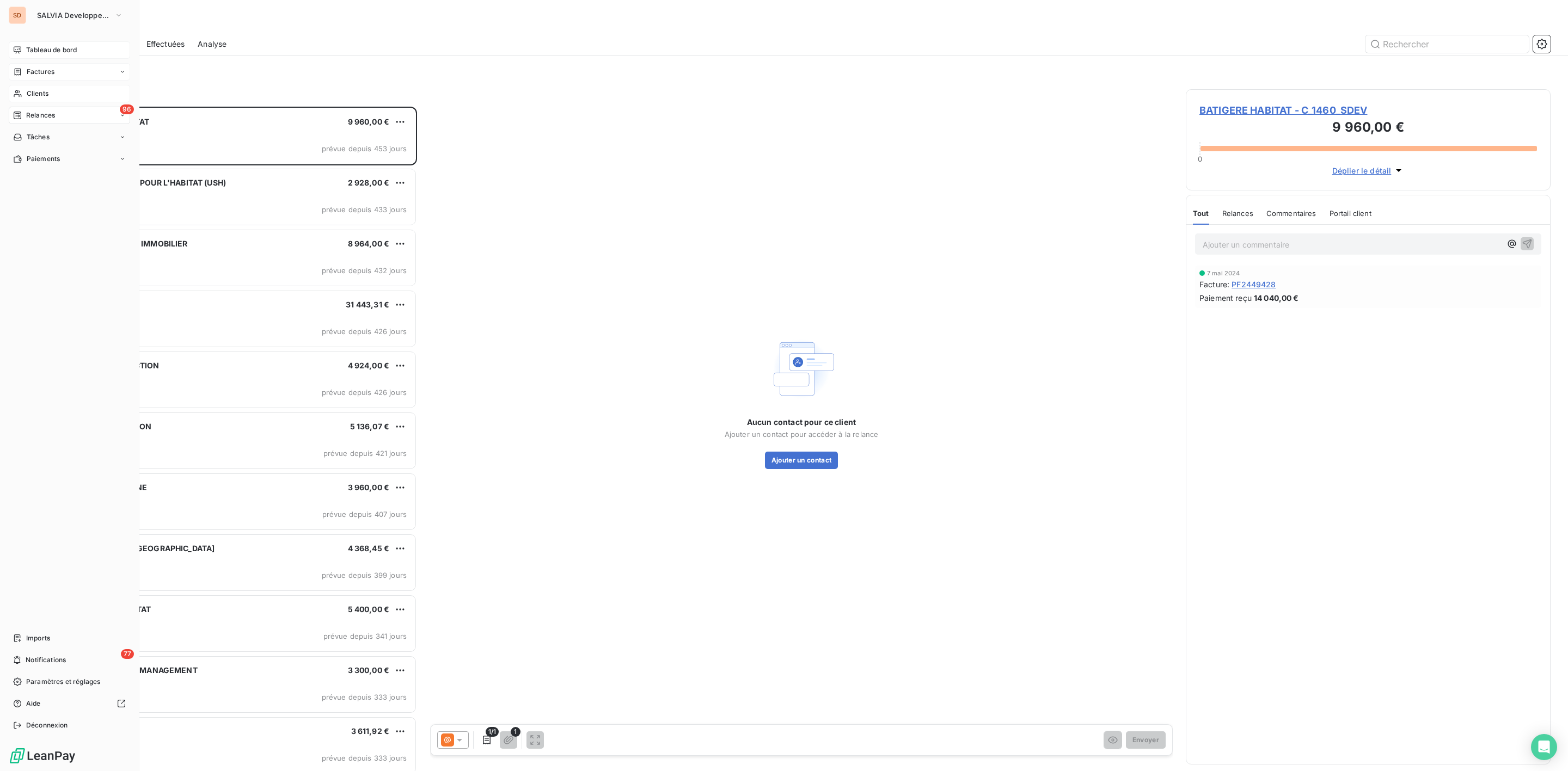
click at [39, 94] on span "Clients" at bounding box center [38, 94] width 22 height 10
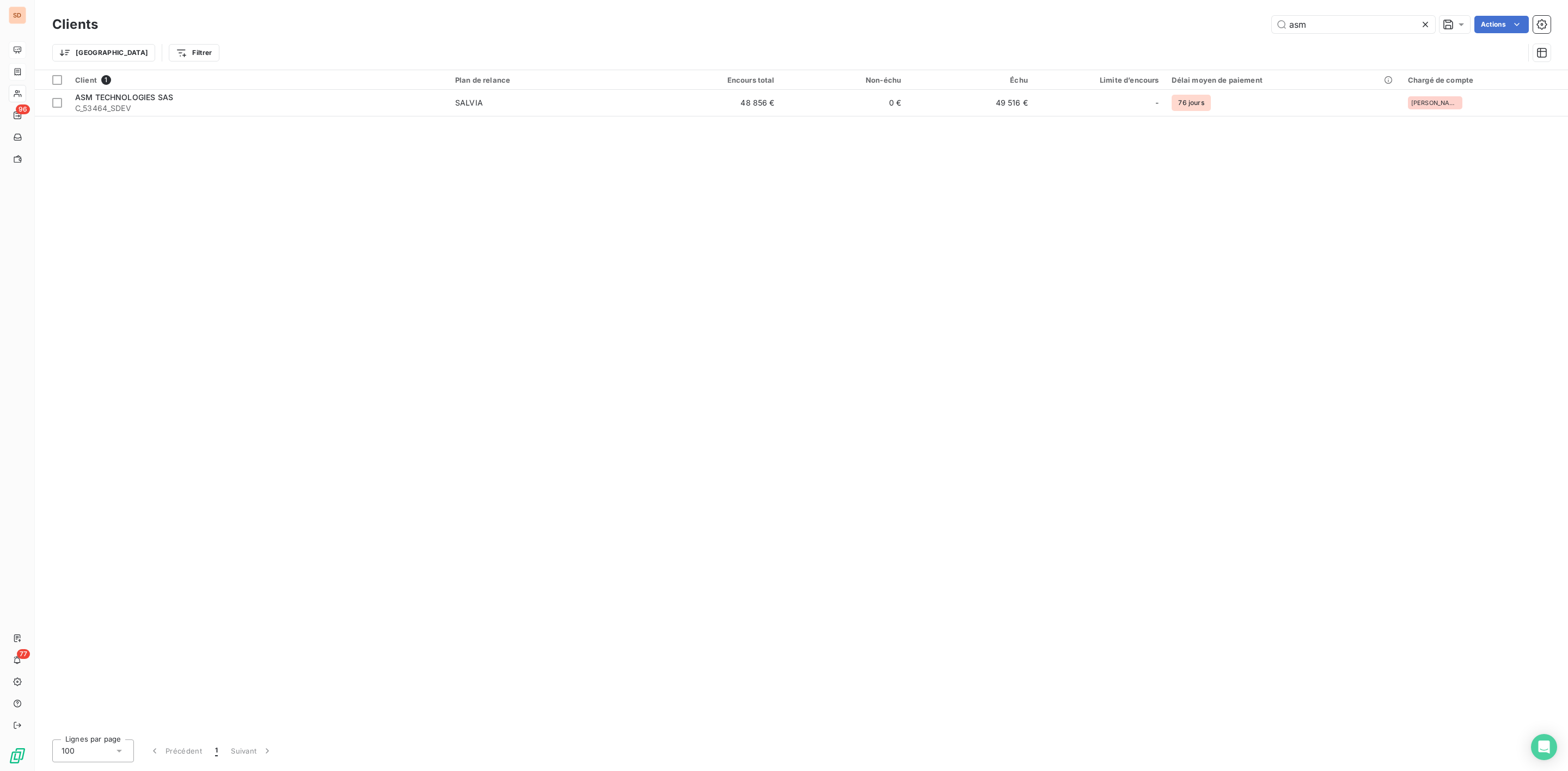
drag, startPoint x: 1286, startPoint y: 29, endPoint x: 1069, endPoint y: 31, distance: 217.0
click at [1078, 31] on div "asm Actions" at bounding box center [830, 24] width 1440 height 18
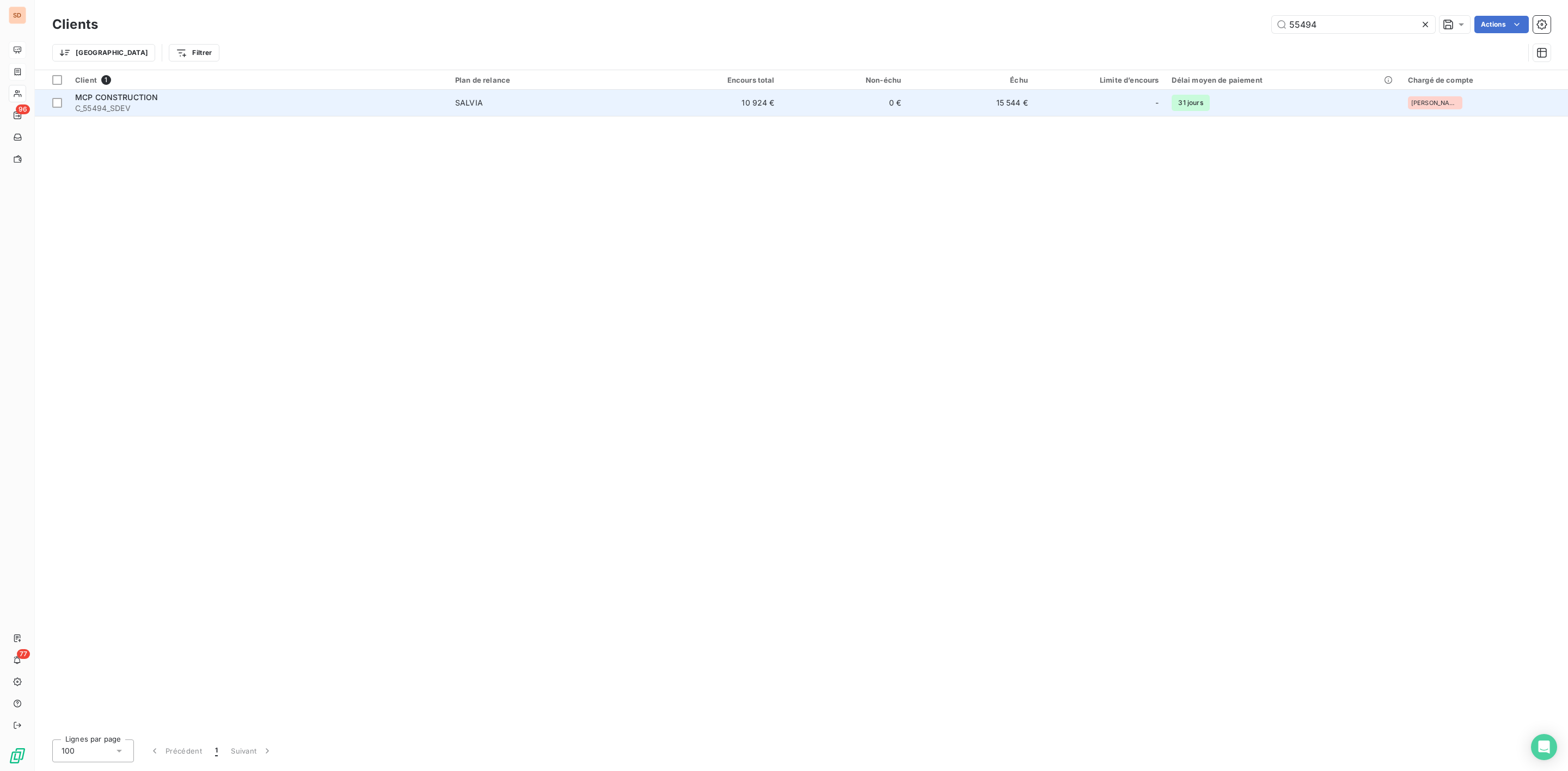
type input "55494"
click at [474, 108] on div "SALVIA" at bounding box center [469, 103] width 28 height 11
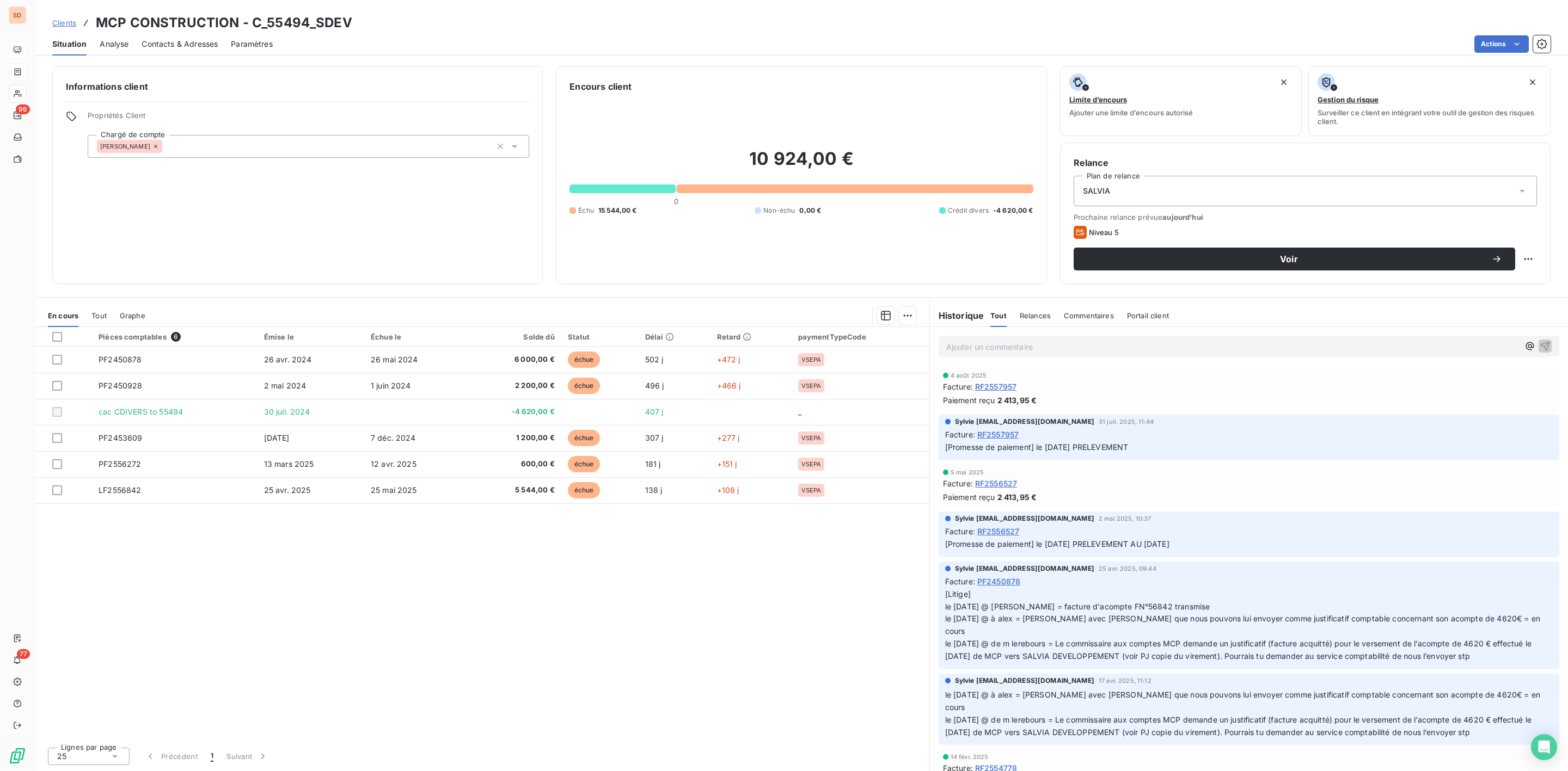
click at [172, 44] on span "Contacts & Adresses" at bounding box center [180, 44] width 76 height 11
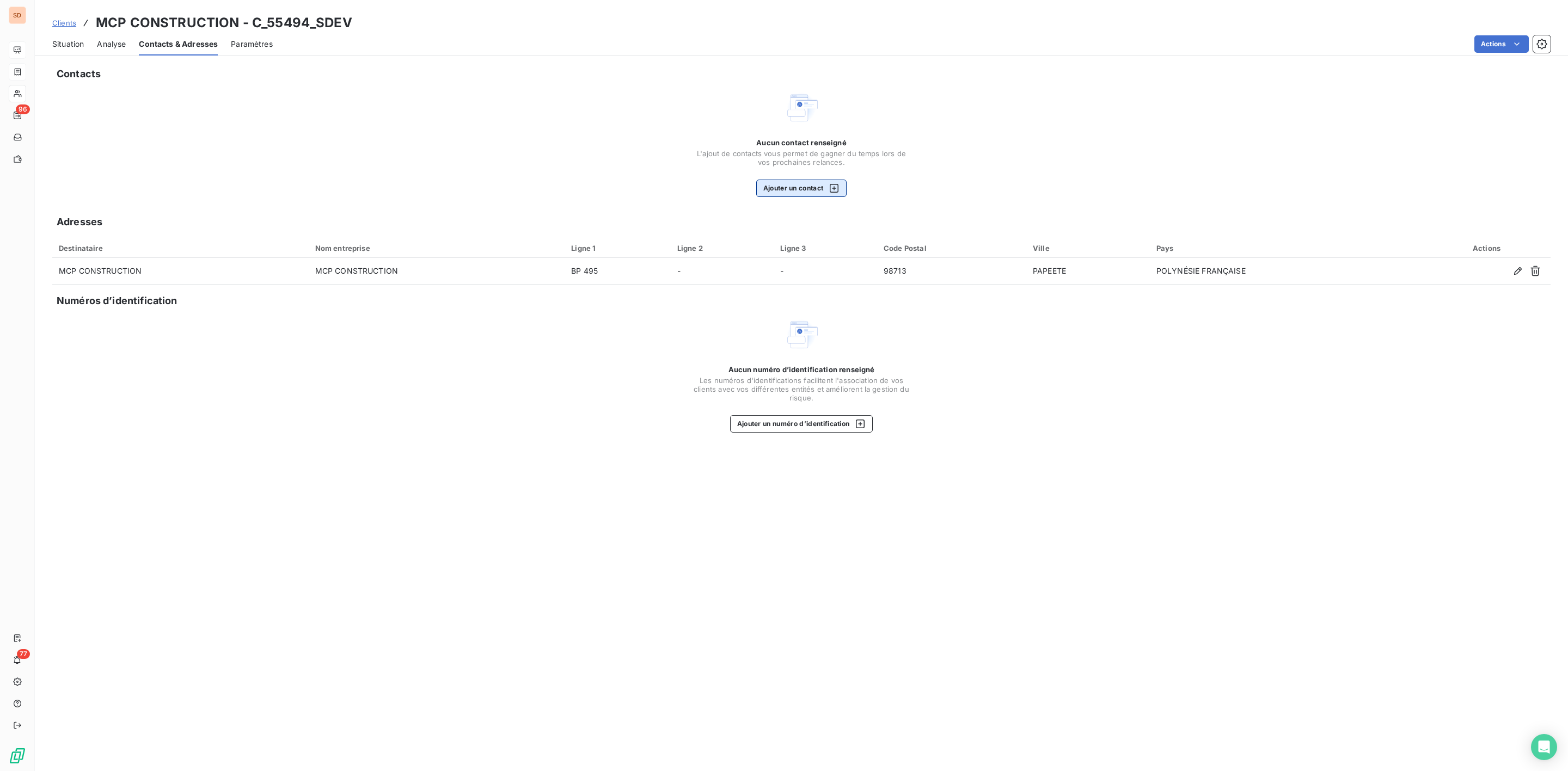
click at [776, 190] on button "Ajouter un contact" at bounding box center [801, 188] width 91 height 18
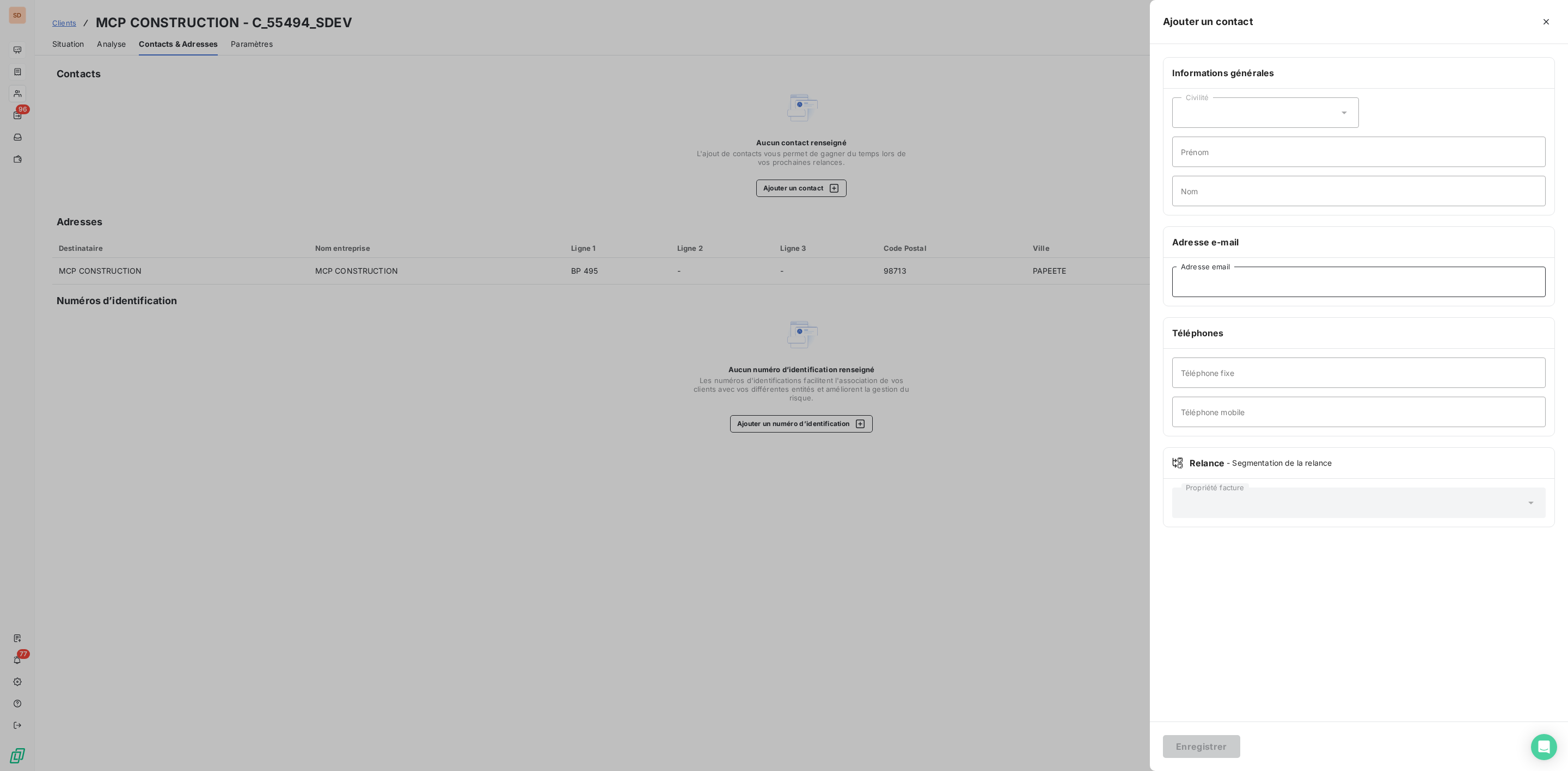
click at [1207, 286] on input "Adresse email" at bounding box center [1359, 282] width 374 height 30
type input "[PERSON_NAME][EMAIL_ADDRESS][DOMAIN_NAME]"
click at [1214, 412] on input "Téléphone mobile" at bounding box center [1359, 412] width 374 height 30
type input "06 89 87"
drag, startPoint x: 1258, startPoint y: 415, endPoint x: 1060, endPoint y: 419, distance: 198.0
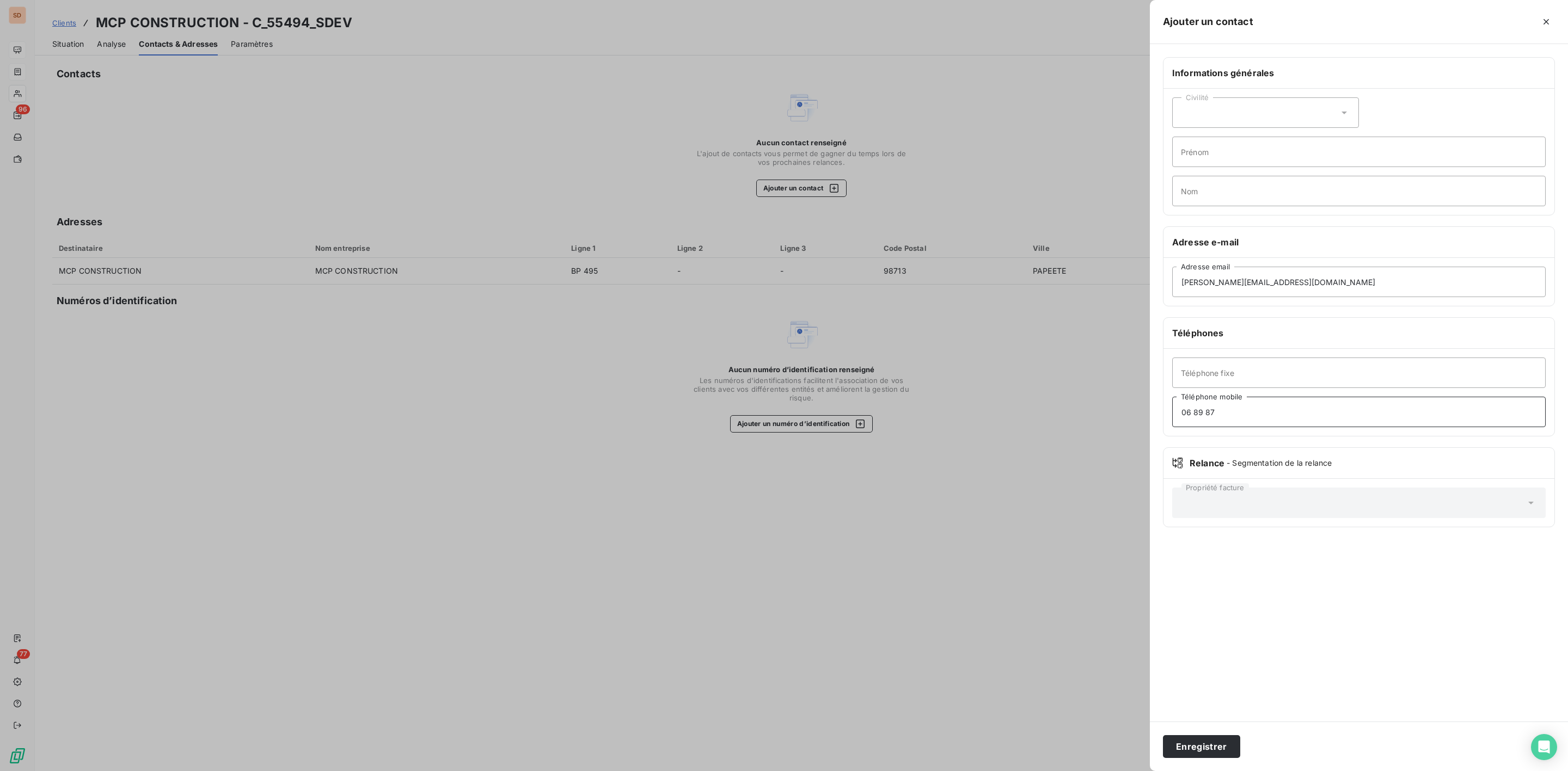
click at [1063, 771] on div "Ajouter un contact Informations générales Civilité Prénom Nom Adresse e-mail [P…" at bounding box center [784, 771] width 1568 height 0
click at [1179, 747] on button "Enregistrer" at bounding box center [1202, 747] width 77 height 23
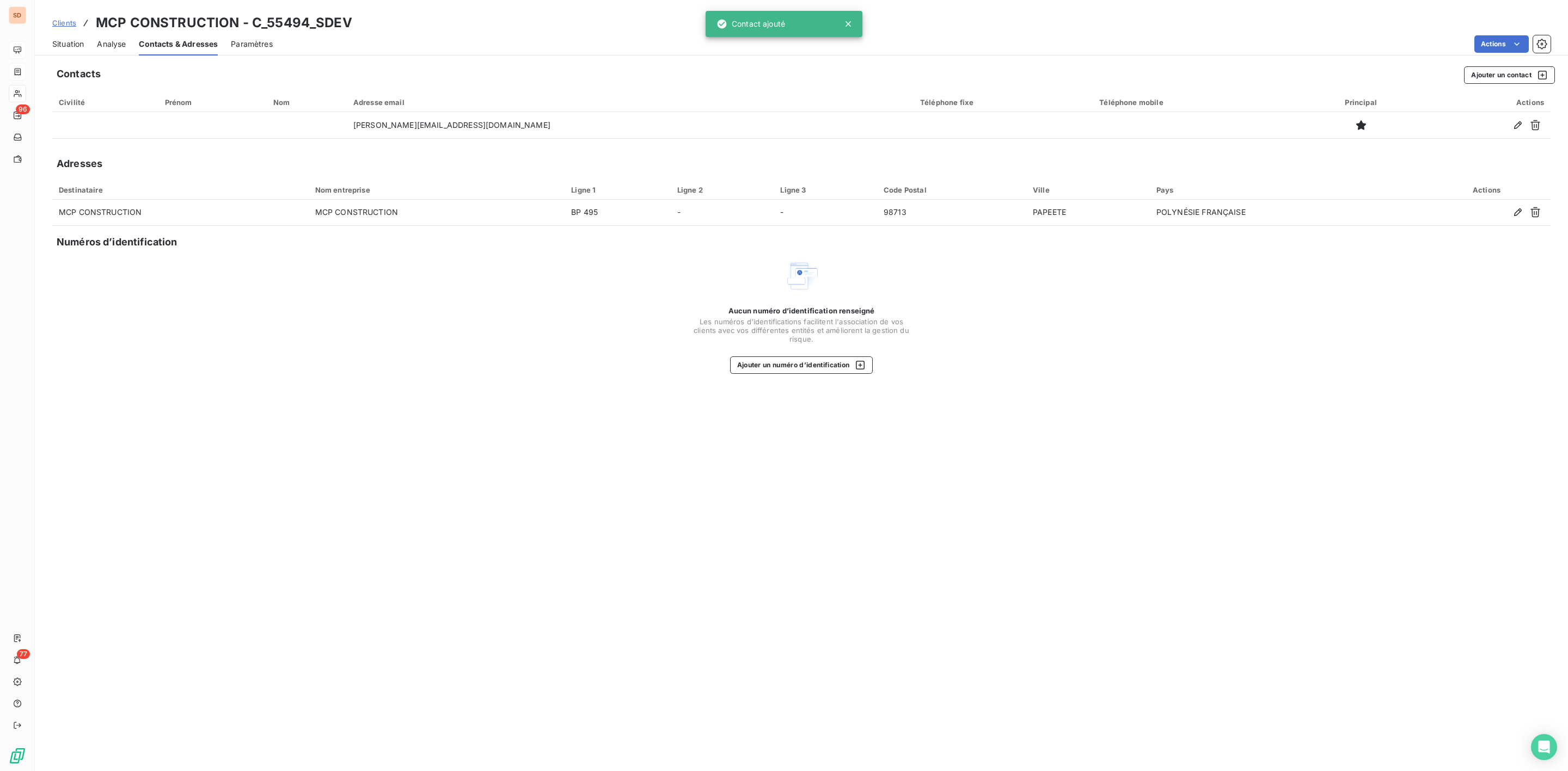
click at [67, 43] on span "Situation" at bounding box center [68, 44] width 32 height 11
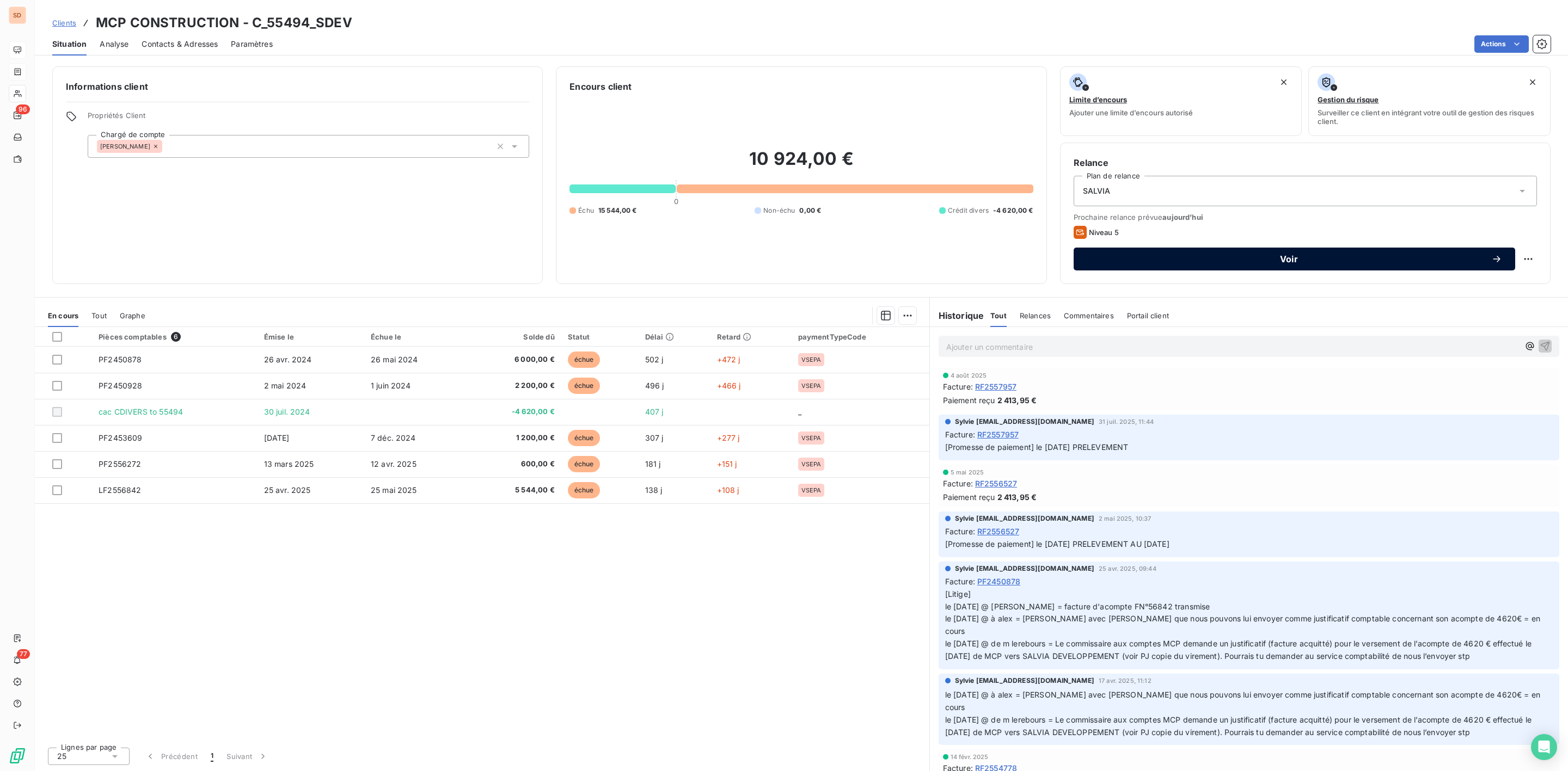
click at [1274, 258] on span "Voir" at bounding box center [1289, 259] width 405 height 9
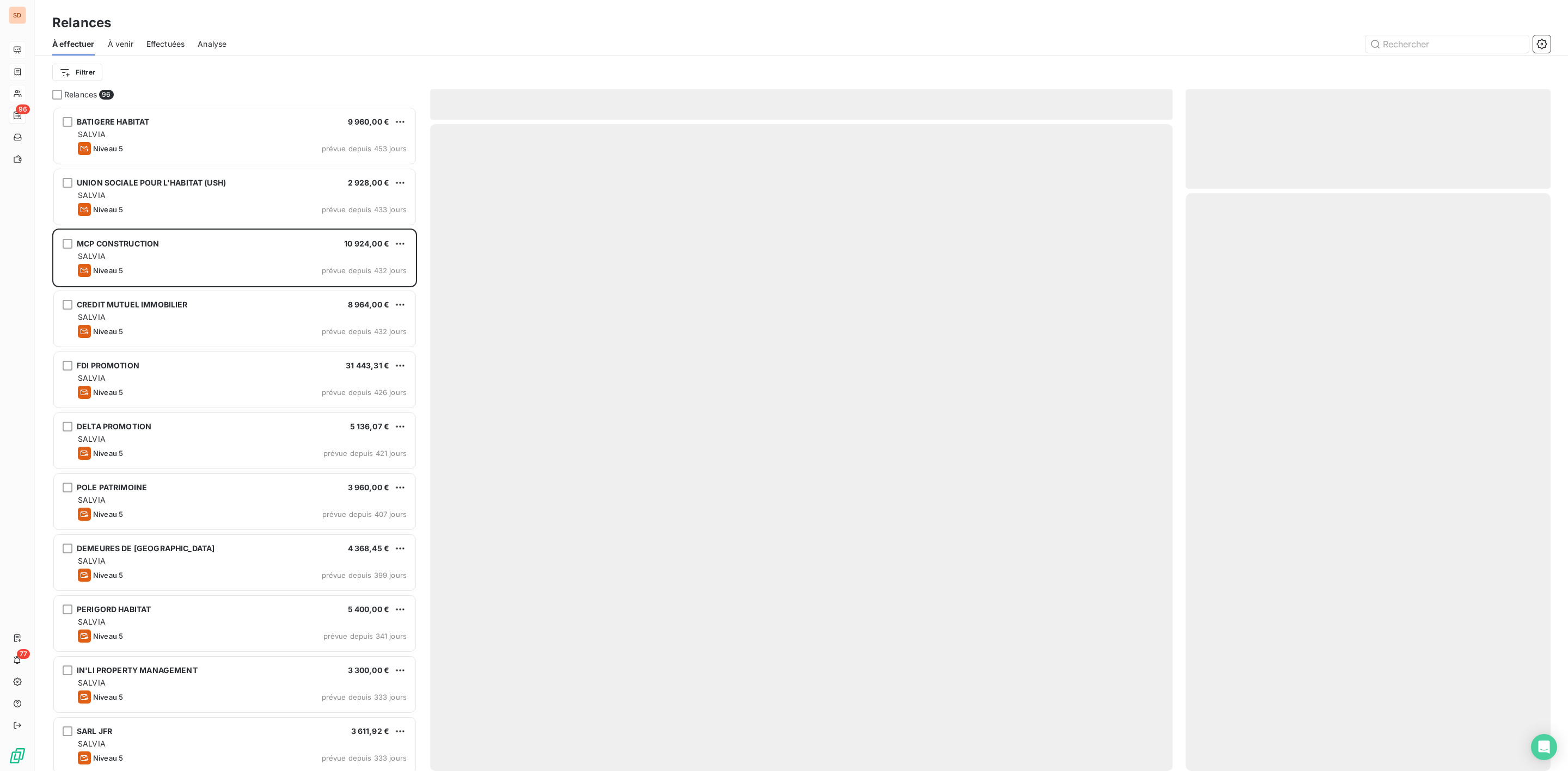
scroll to position [653, 352]
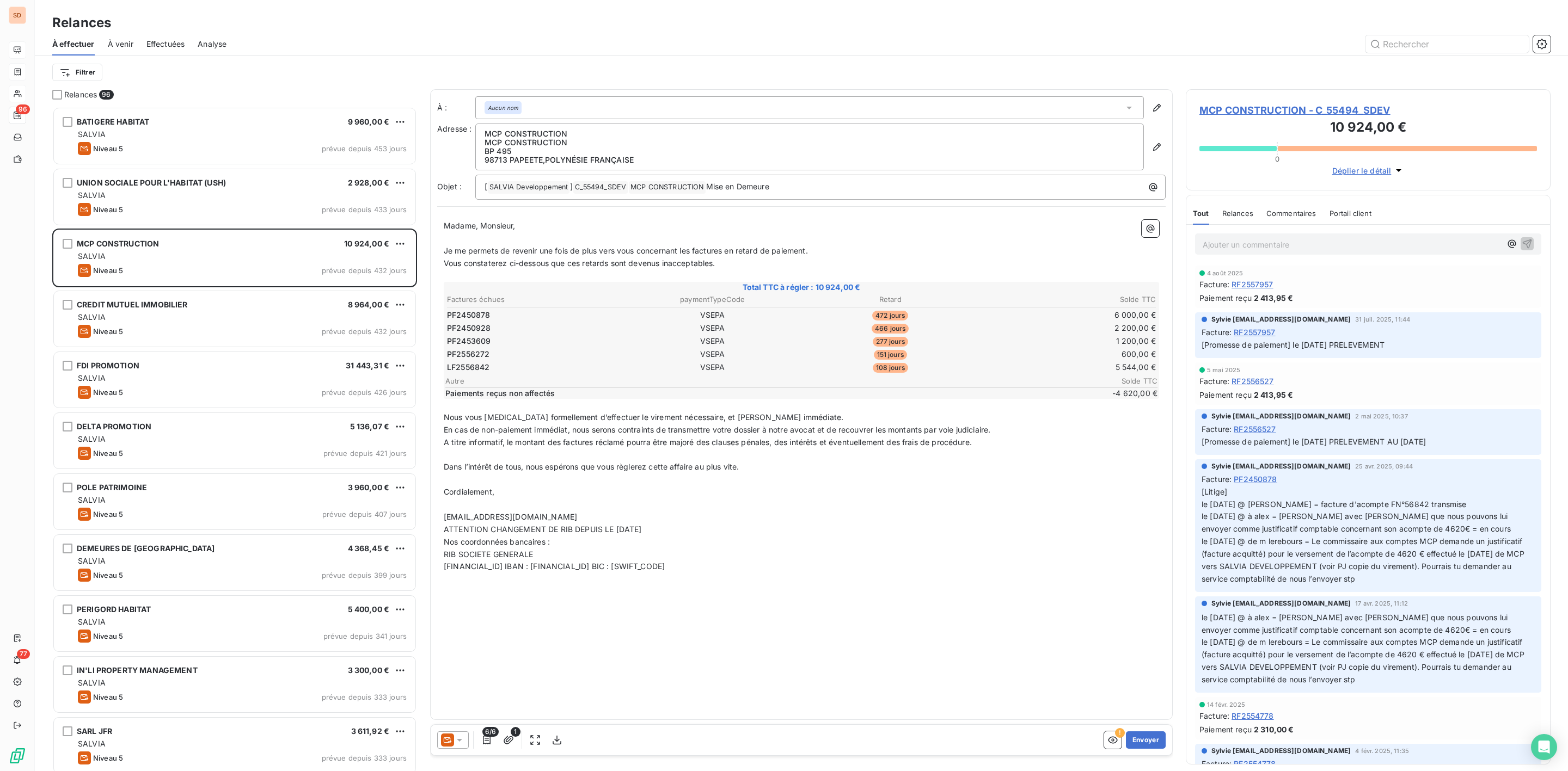
click at [460, 740] on icon at bounding box center [459, 741] width 5 height 2
click at [456, 693] on icon at bounding box center [450, 696] width 13 height 13
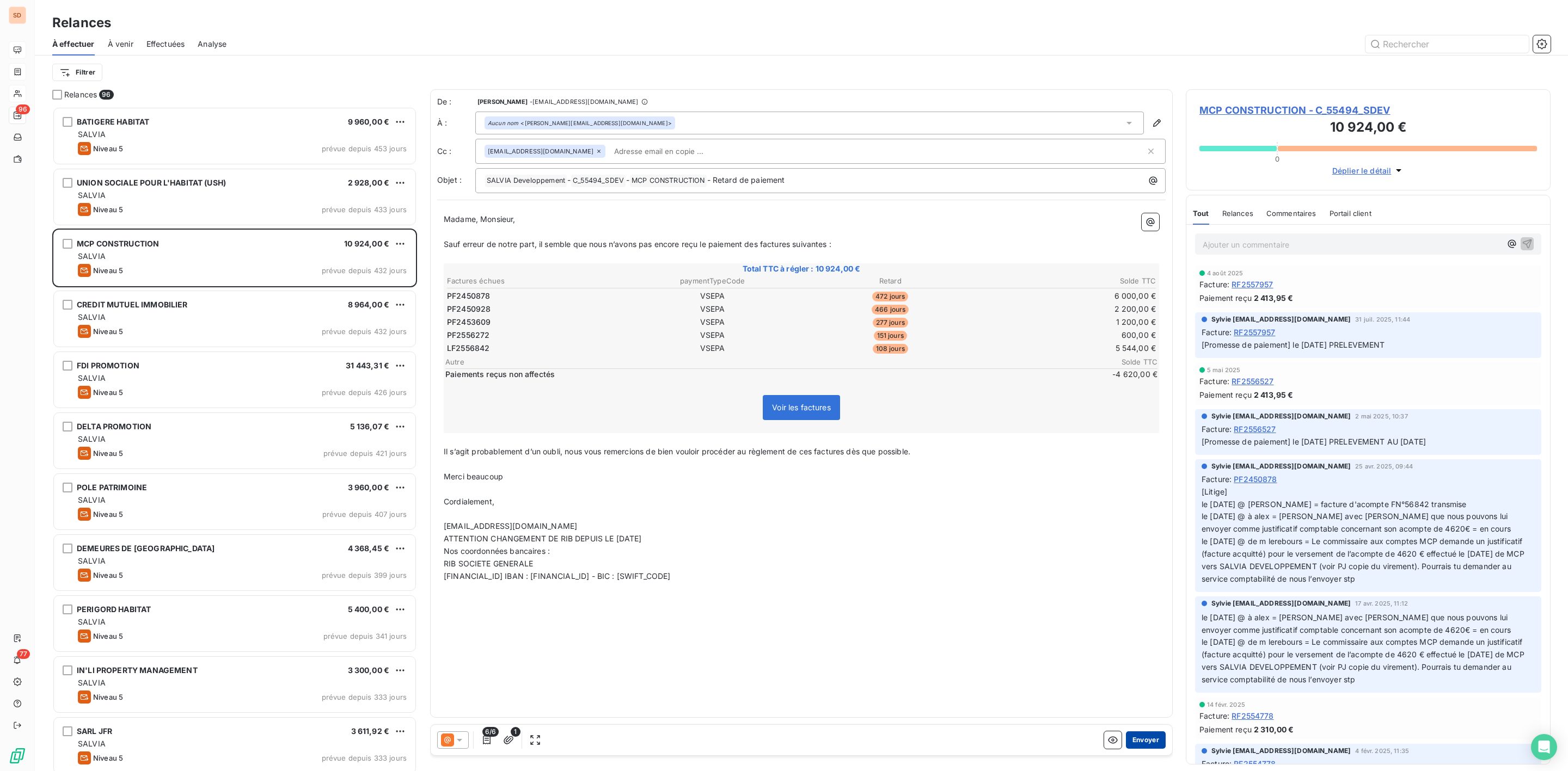
click at [1157, 740] on button "Envoyer" at bounding box center [1146, 740] width 40 height 18
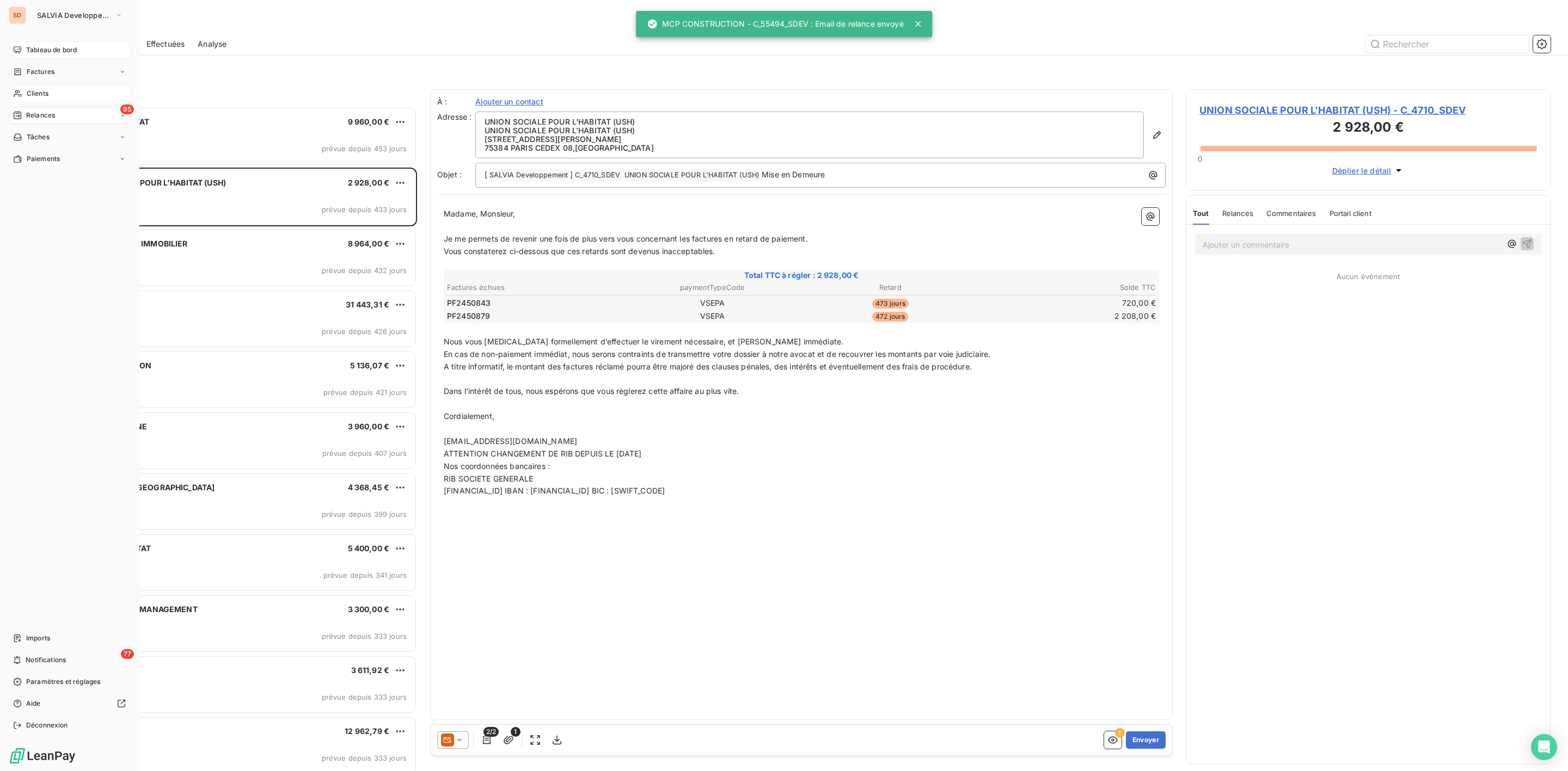
click at [29, 67] on span "Factures" at bounding box center [41, 72] width 28 height 10
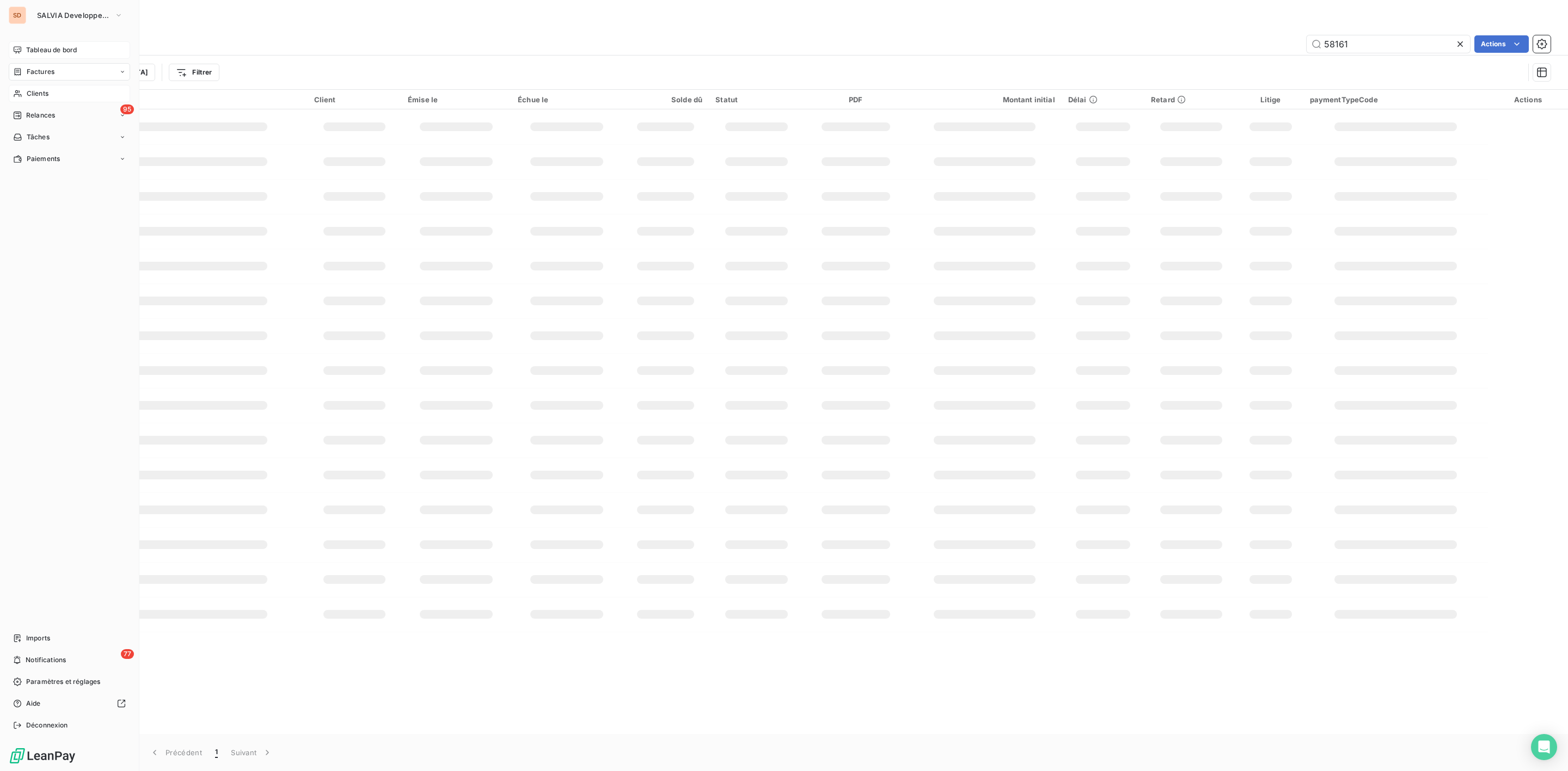
click at [39, 45] on span "Tableau de bord" at bounding box center [51, 50] width 51 height 10
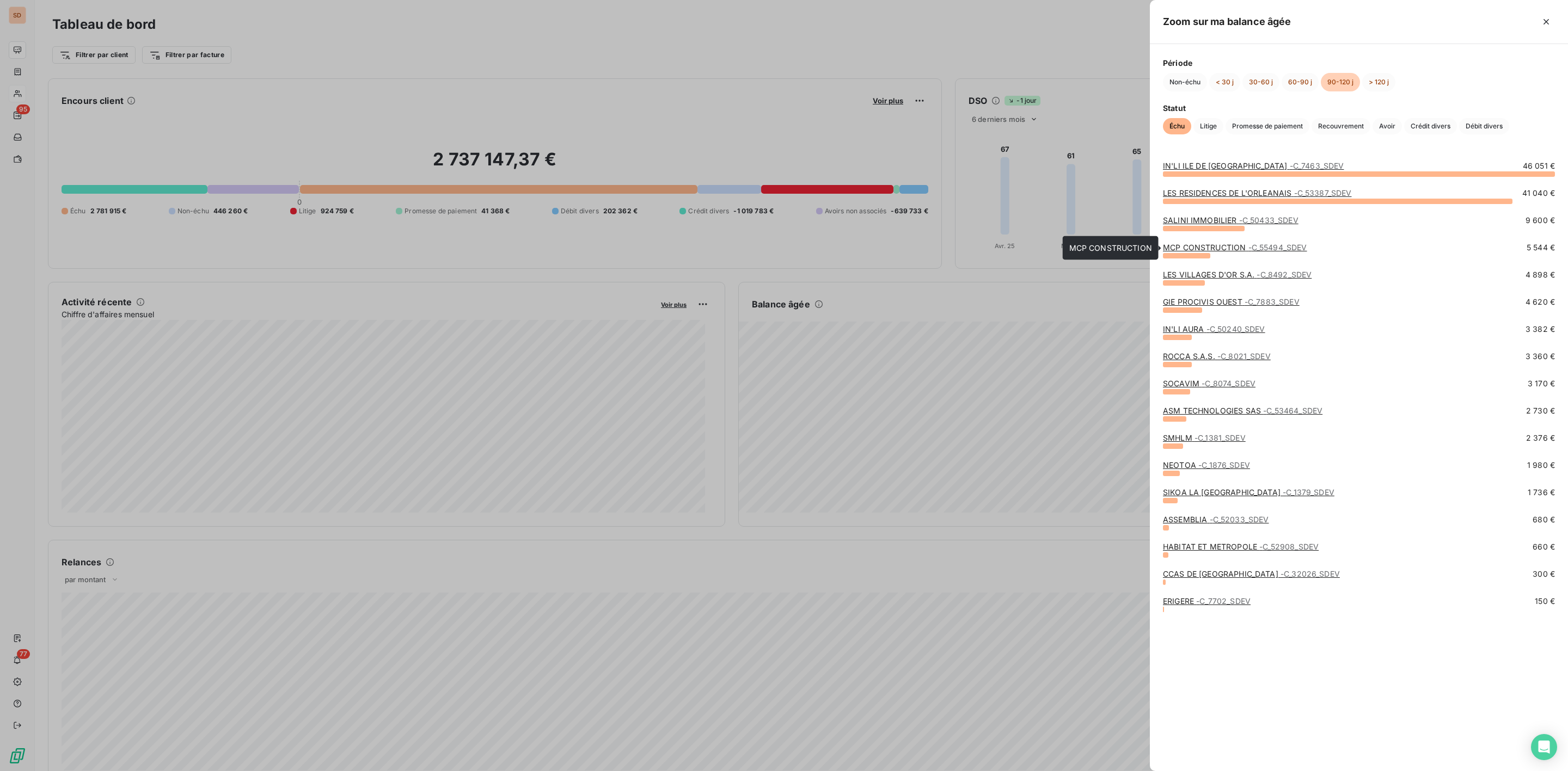
click at [1184, 250] on link "MCP CONSTRUCTION - C_55494_SDEV" at bounding box center [1235, 247] width 144 height 9
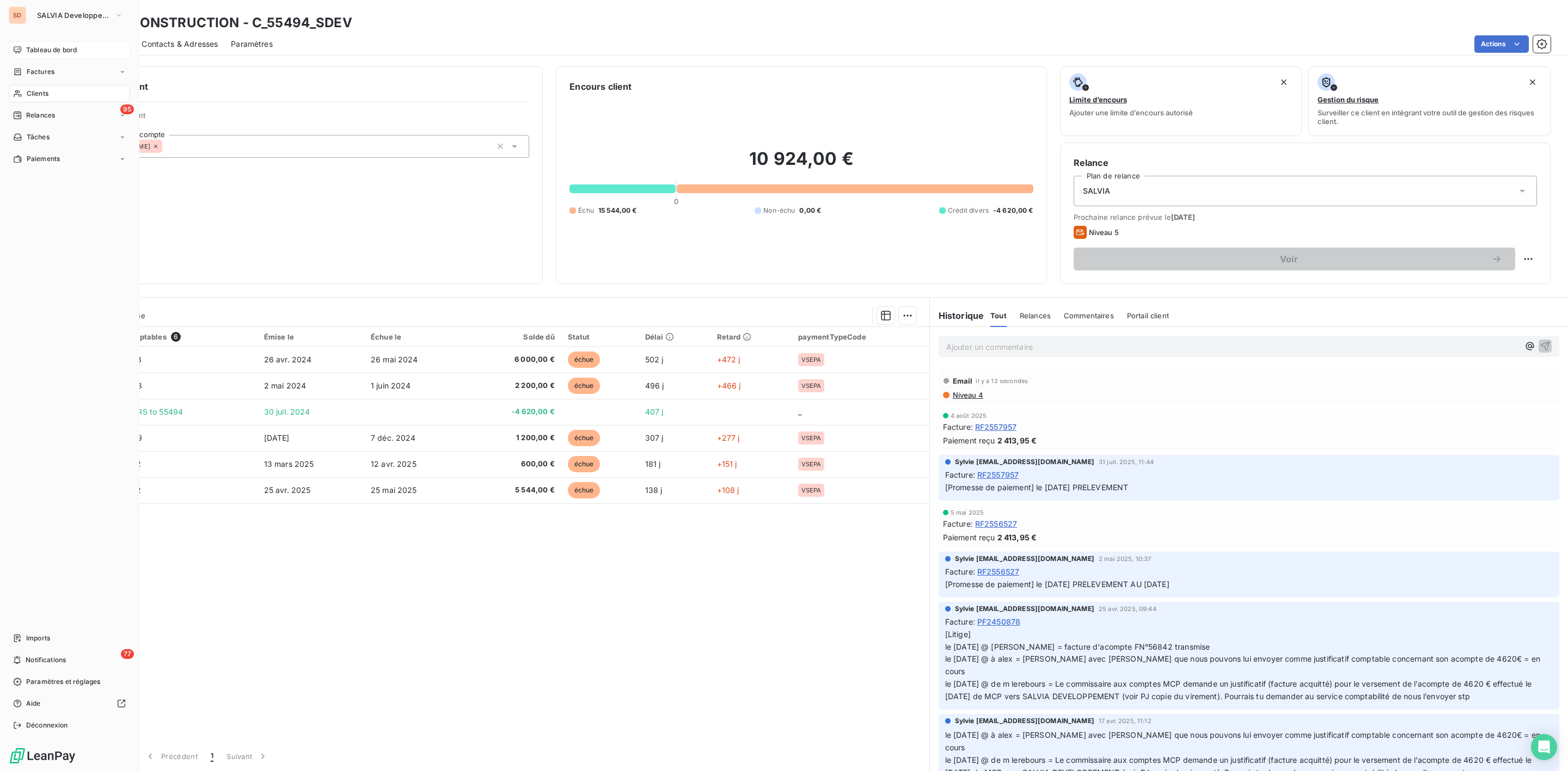
click at [41, 49] on span "Tableau de bord" at bounding box center [51, 50] width 51 height 10
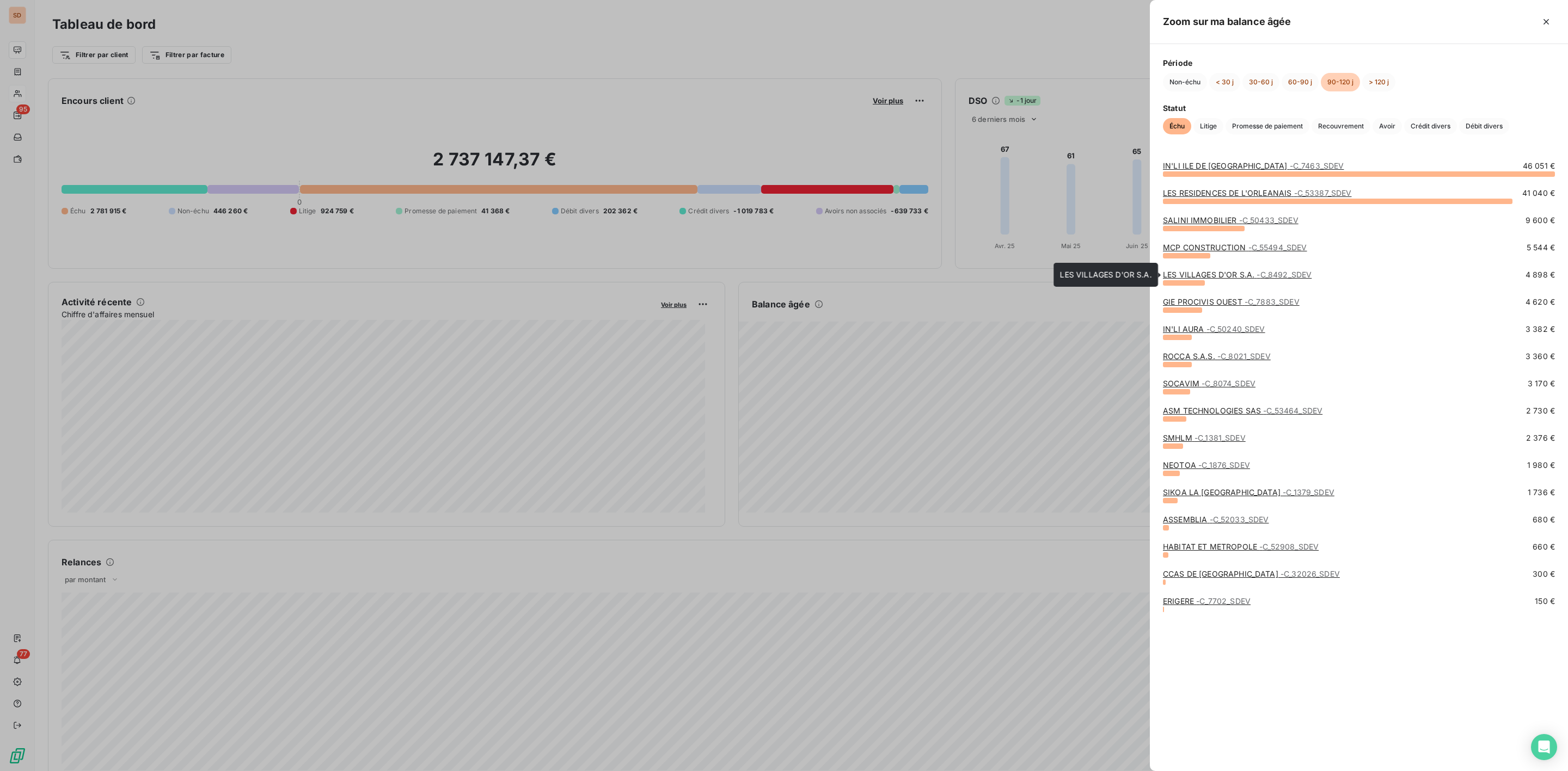
click at [1201, 271] on link "LES VILLAGES D'OR S.A. - C_8492_SDEV" at bounding box center [1237, 274] width 149 height 9
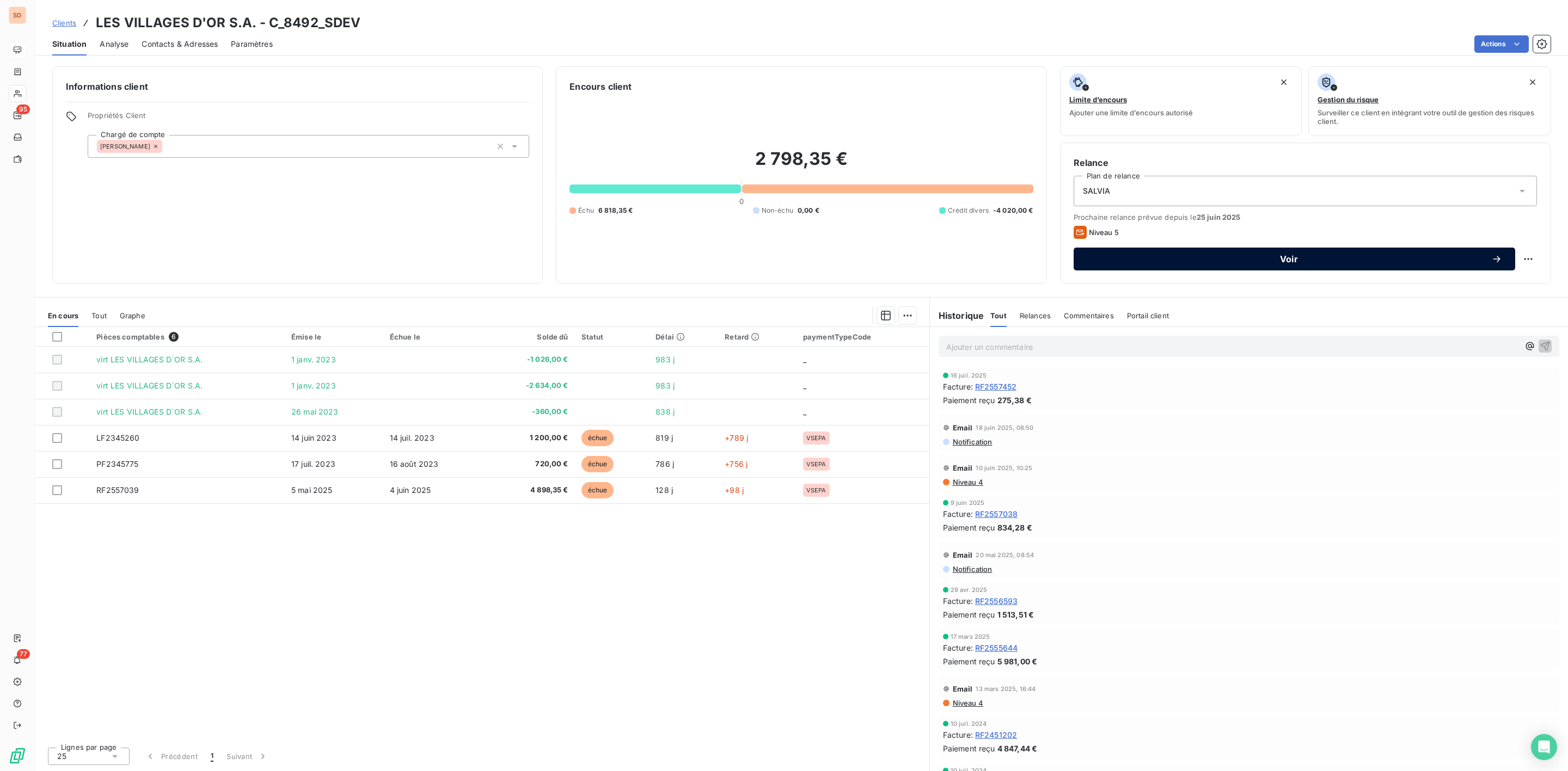
click at [1294, 257] on span "Voir" at bounding box center [1289, 259] width 405 height 9
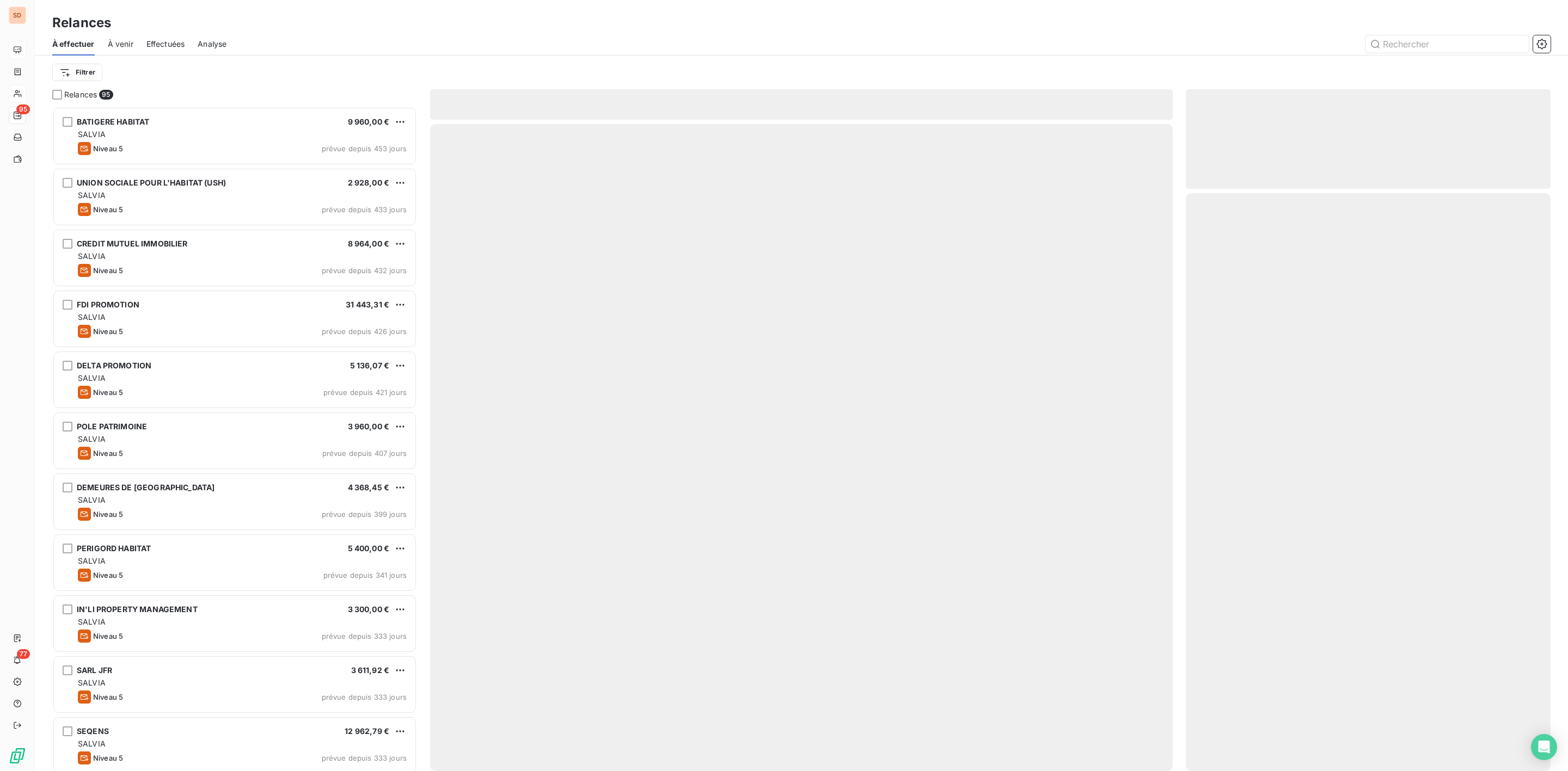
scroll to position [653, 352]
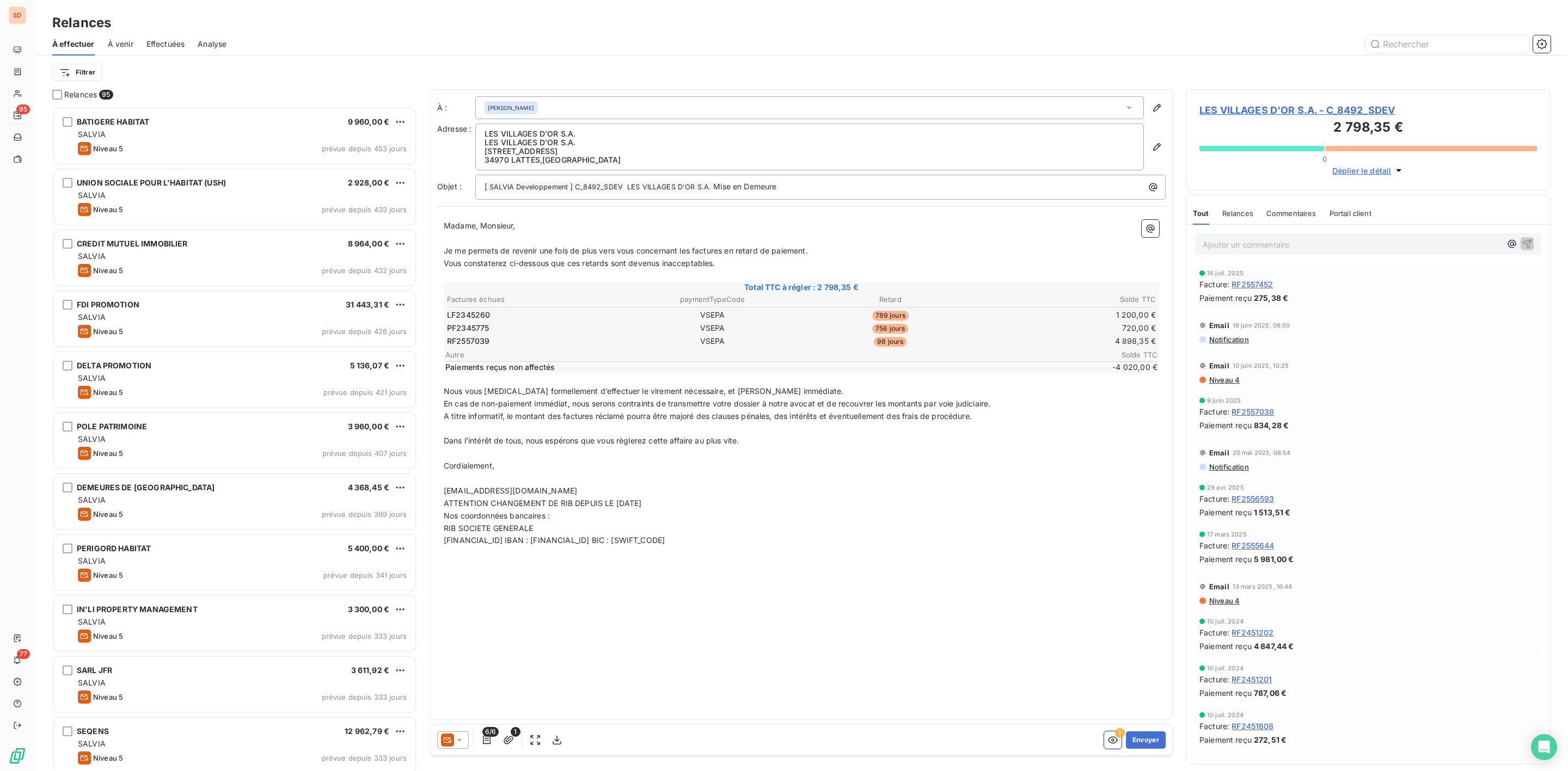
click at [459, 742] on icon at bounding box center [460, 741] width 11 height 11
click at [462, 697] on span "Niveau 4" at bounding box center [475, 697] width 33 height 11
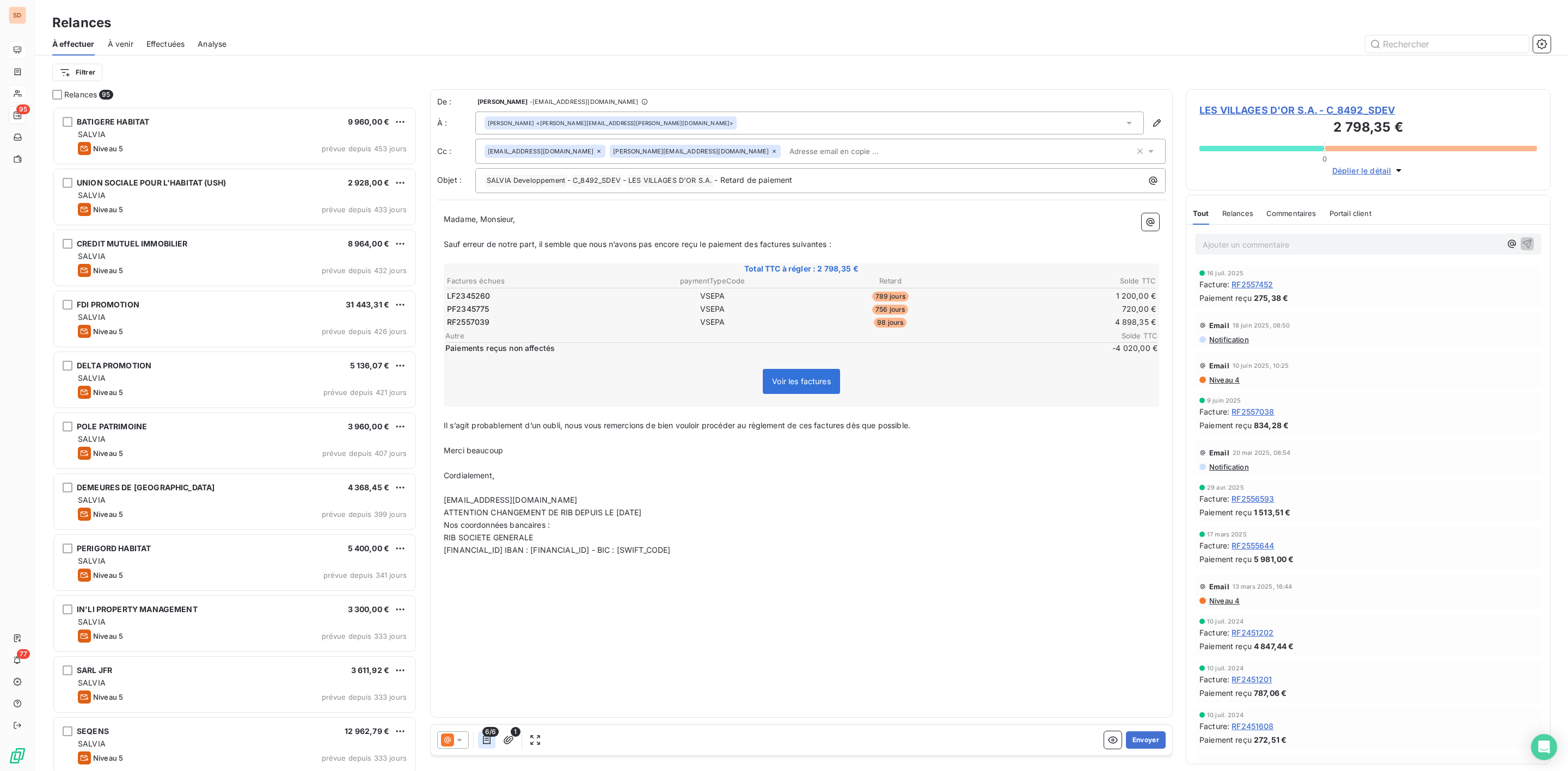
click at [488, 740] on icon "button" at bounding box center [487, 741] width 11 height 11
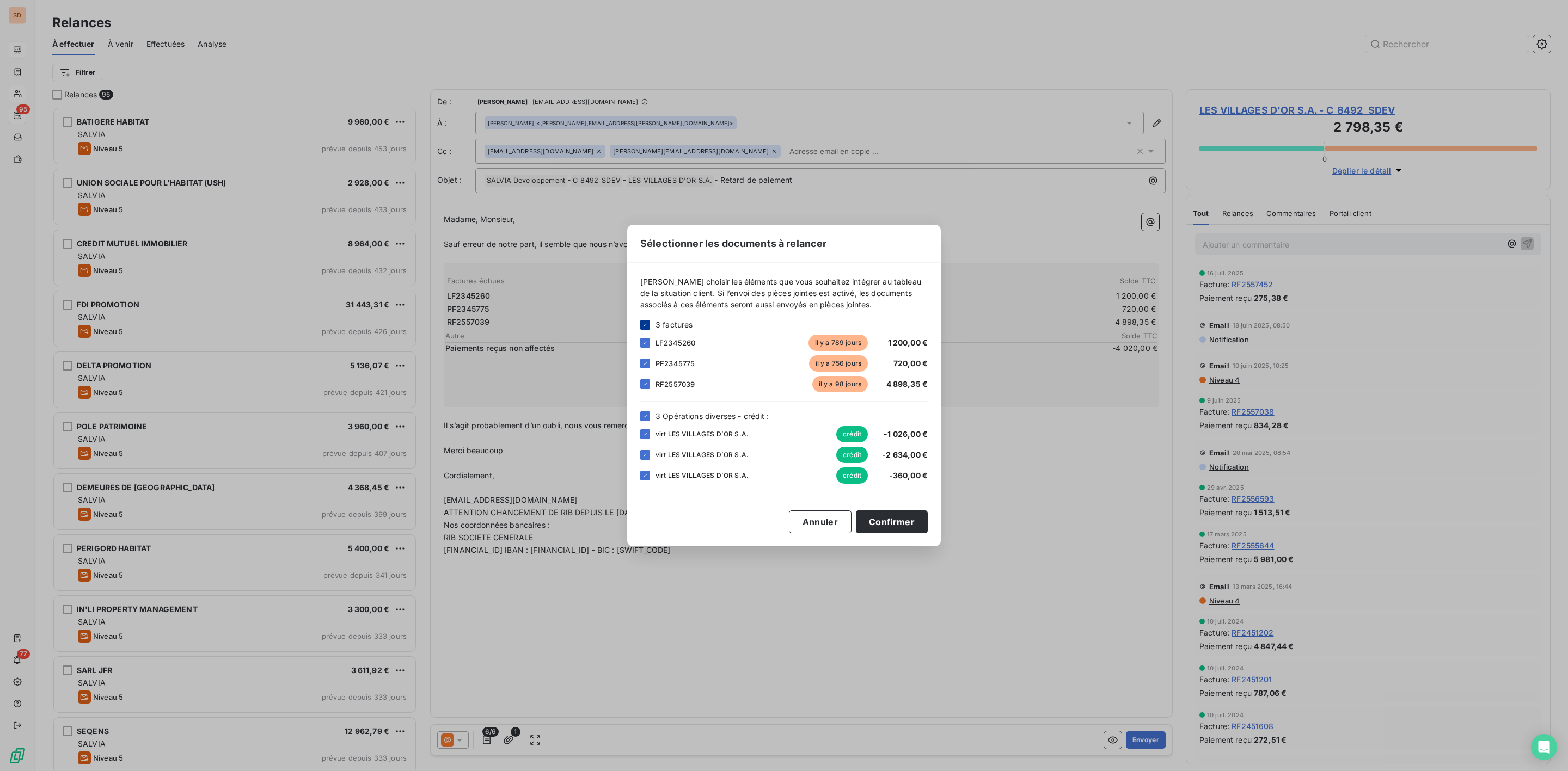
click at [647, 326] on icon at bounding box center [645, 325] width 7 height 7
click at [649, 383] on div "RF2557039 il y a 98 jours 4 898,35 €" at bounding box center [784, 384] width 287 height 16
click at [639, 384] on div "[PERSON_NAME] choisir les éléments que vous souhaitez intégrer au tableau de la…" at bounding box center [783, 380] width 313 height 234
click at [646, 419] on icon at bounding box center [645, 416] width 7 height 7
click at [645, 384] on div at bounding box center [645, 384] width 10 height 10
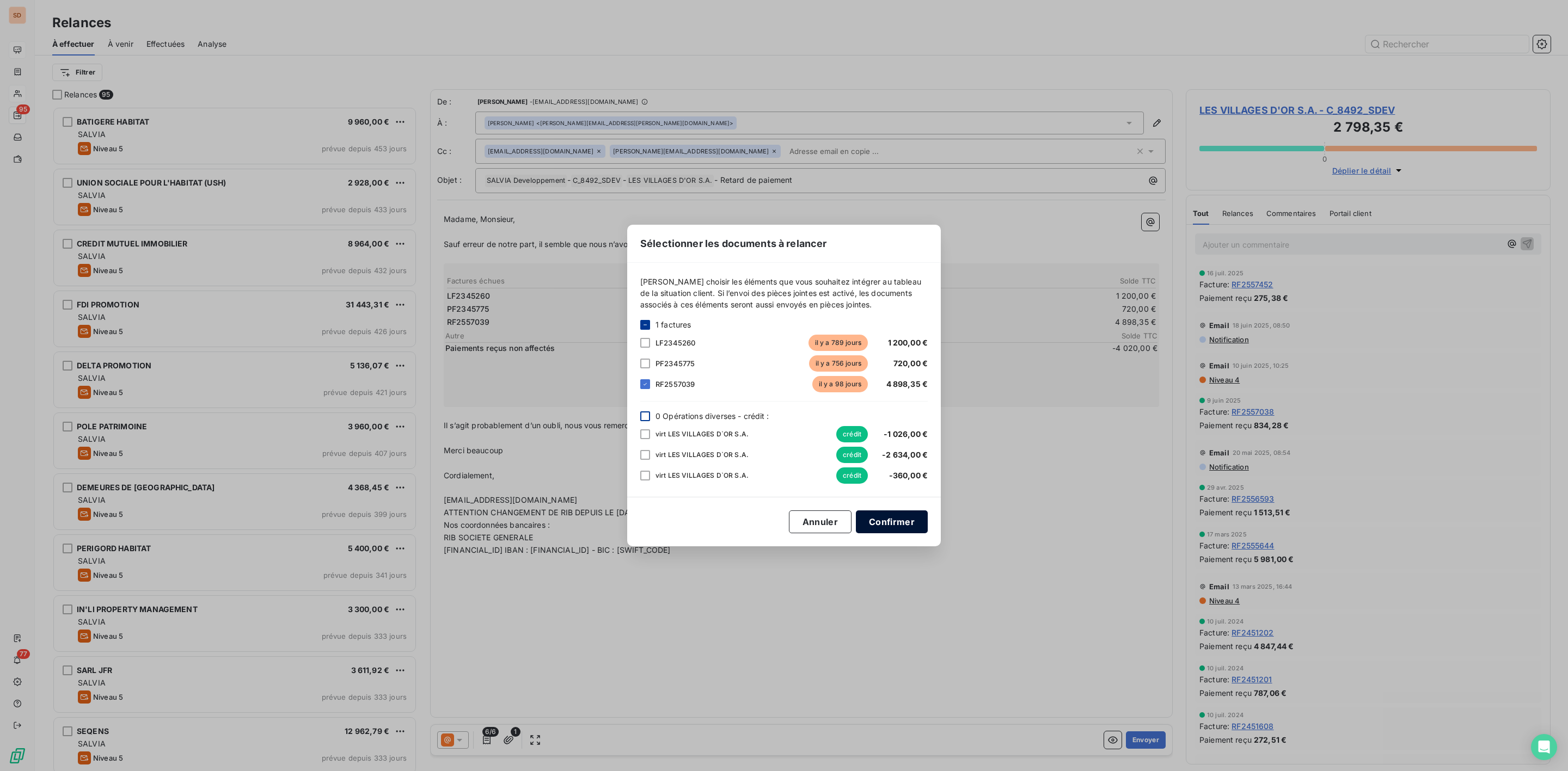
click at [880, 519] on button "Confirmer" at bounding box center [892, 522] width 72 height 23
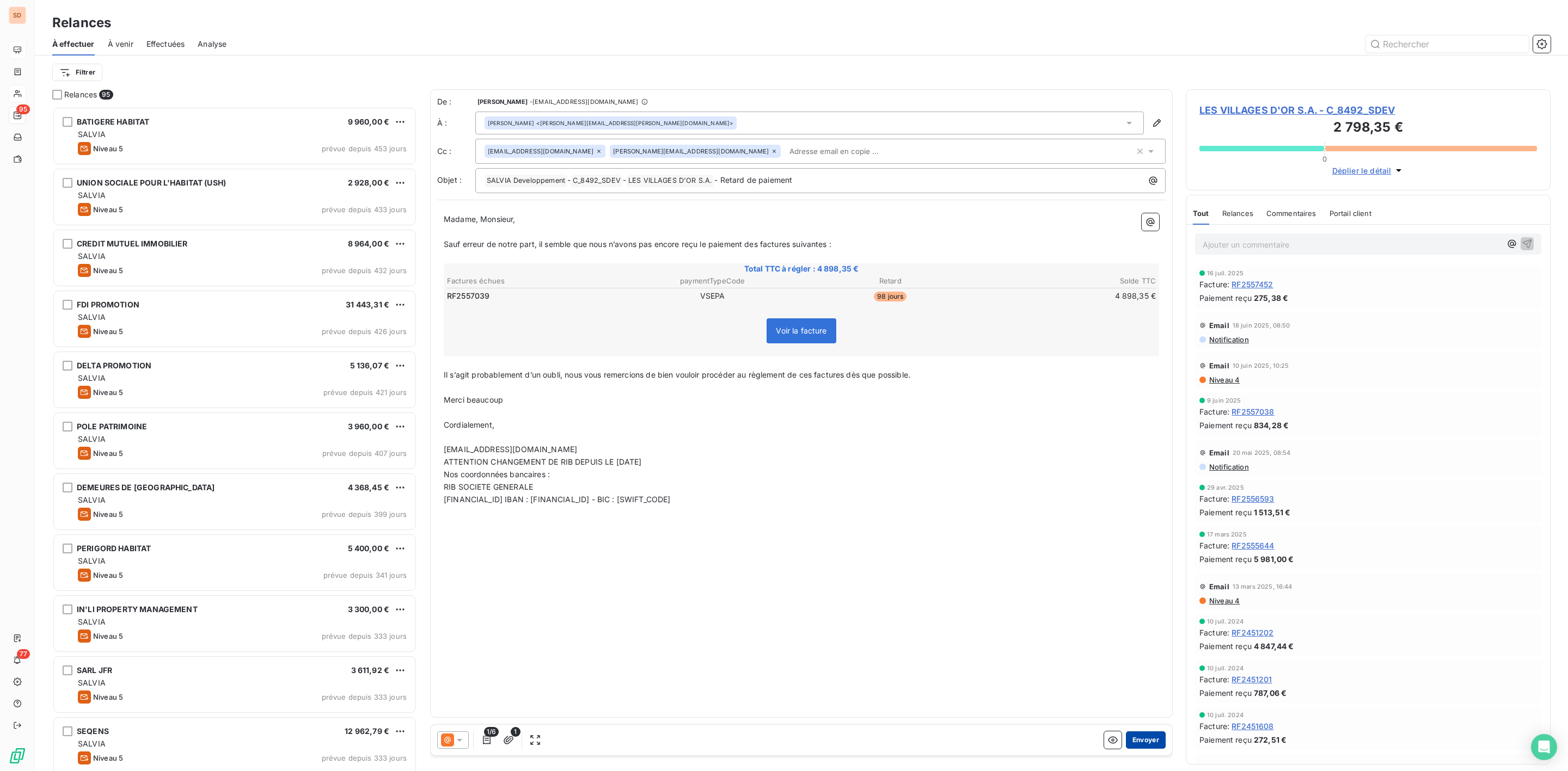
click at [1146, 743] on button "Envoyer" at bounding box center [1146, 740] width 40 height 18
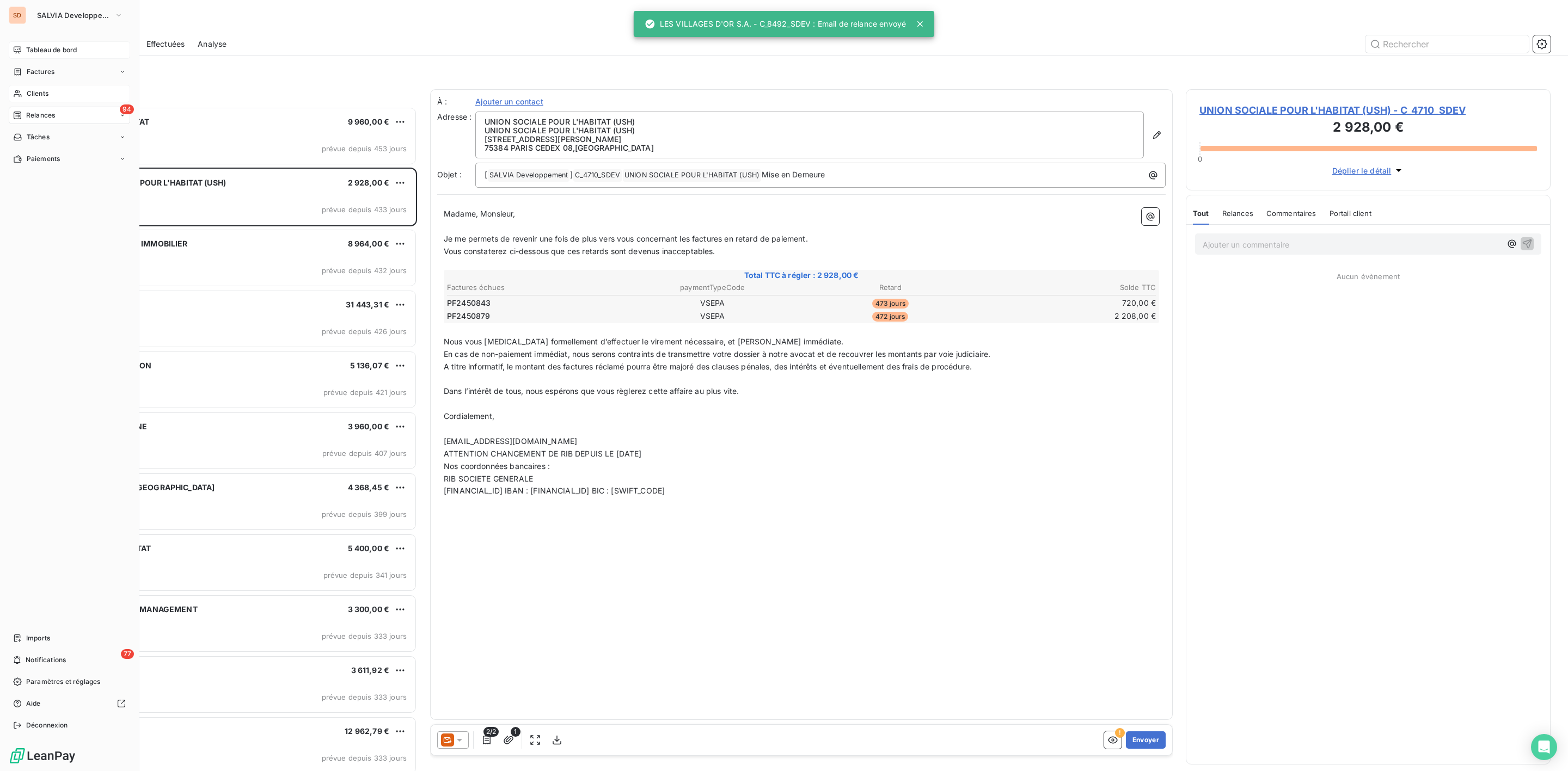
click at [35, 45] on span "Tableau de bord" at bounding box center [51, 50] width 51 height 10
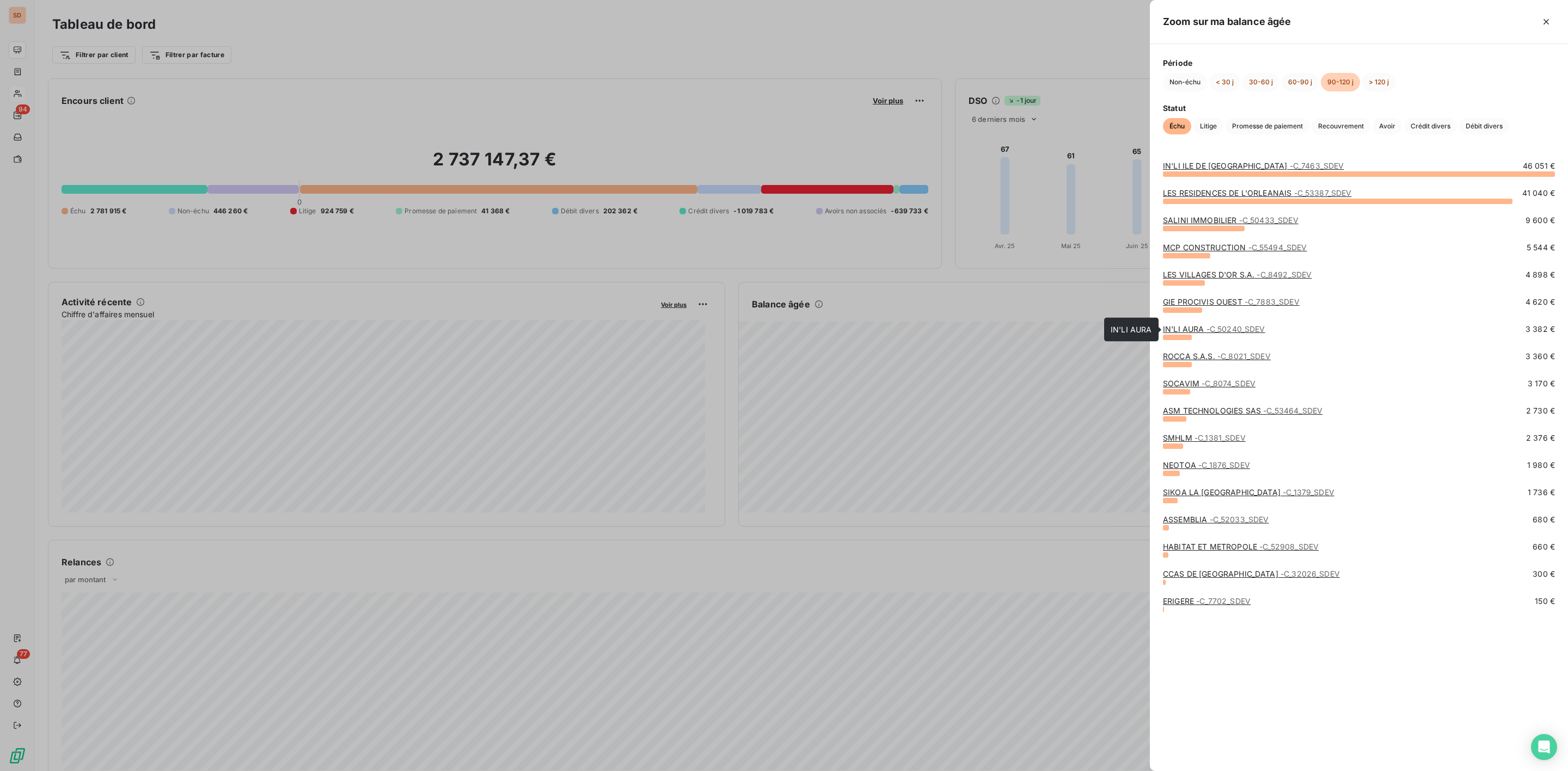
click at [1207, 330] on span "- C_50240_SDEV" at bounding box center [1236, 329] width 59 height 9
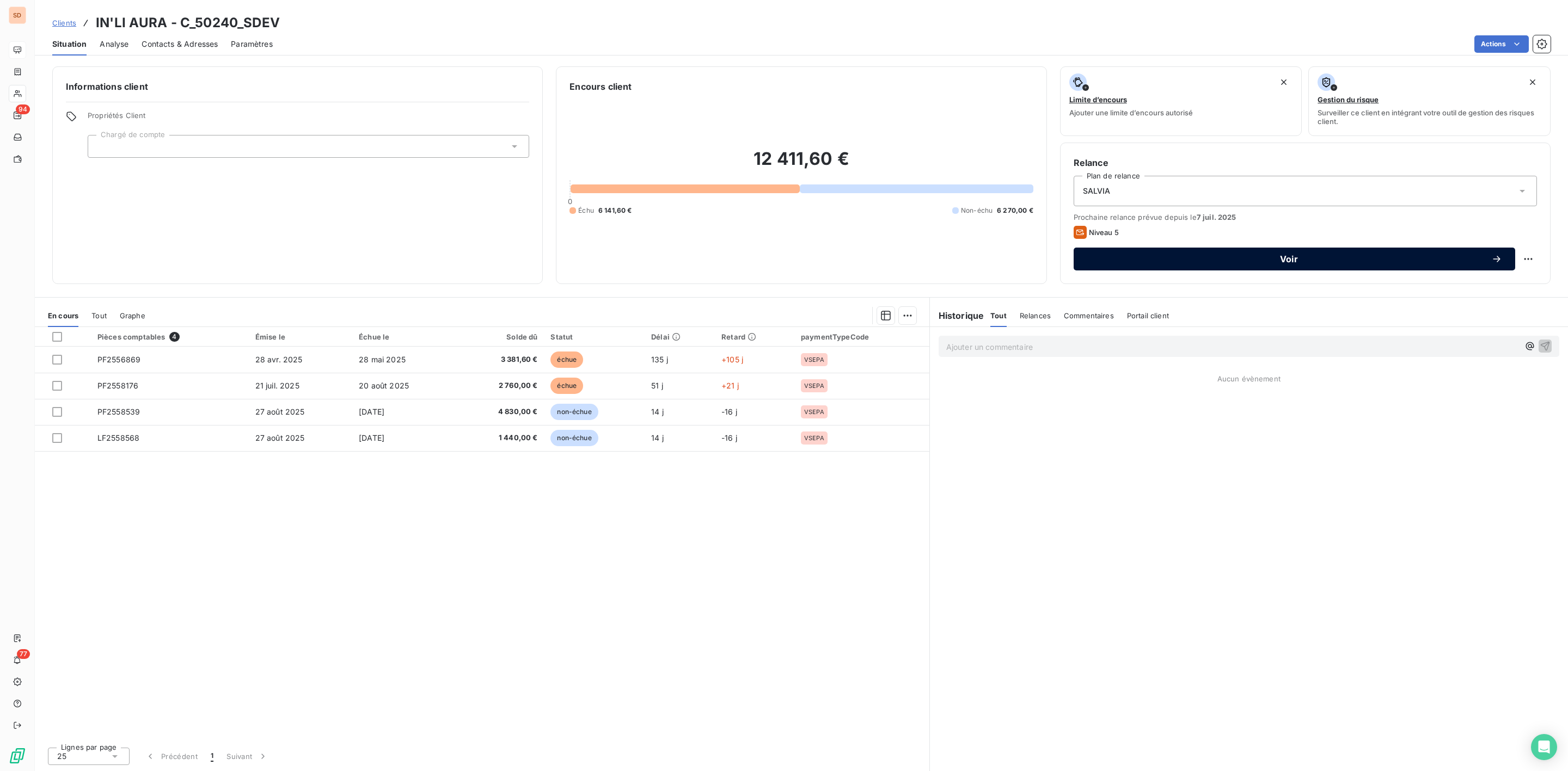
click at [1295, 255] on span "Voir" at bounding box center [1289, 259] width 405 height 9
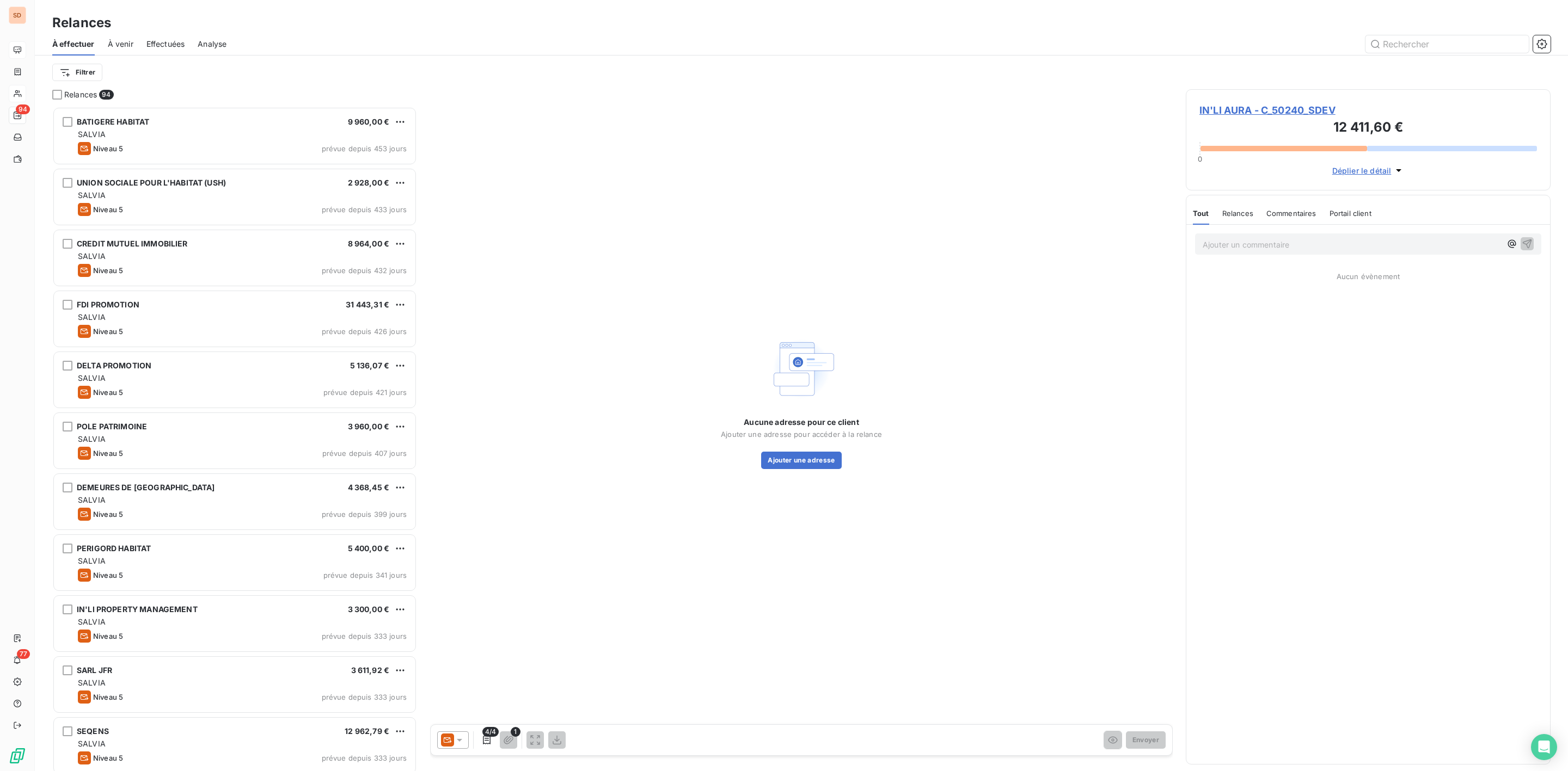
scroll to position [653, 352]
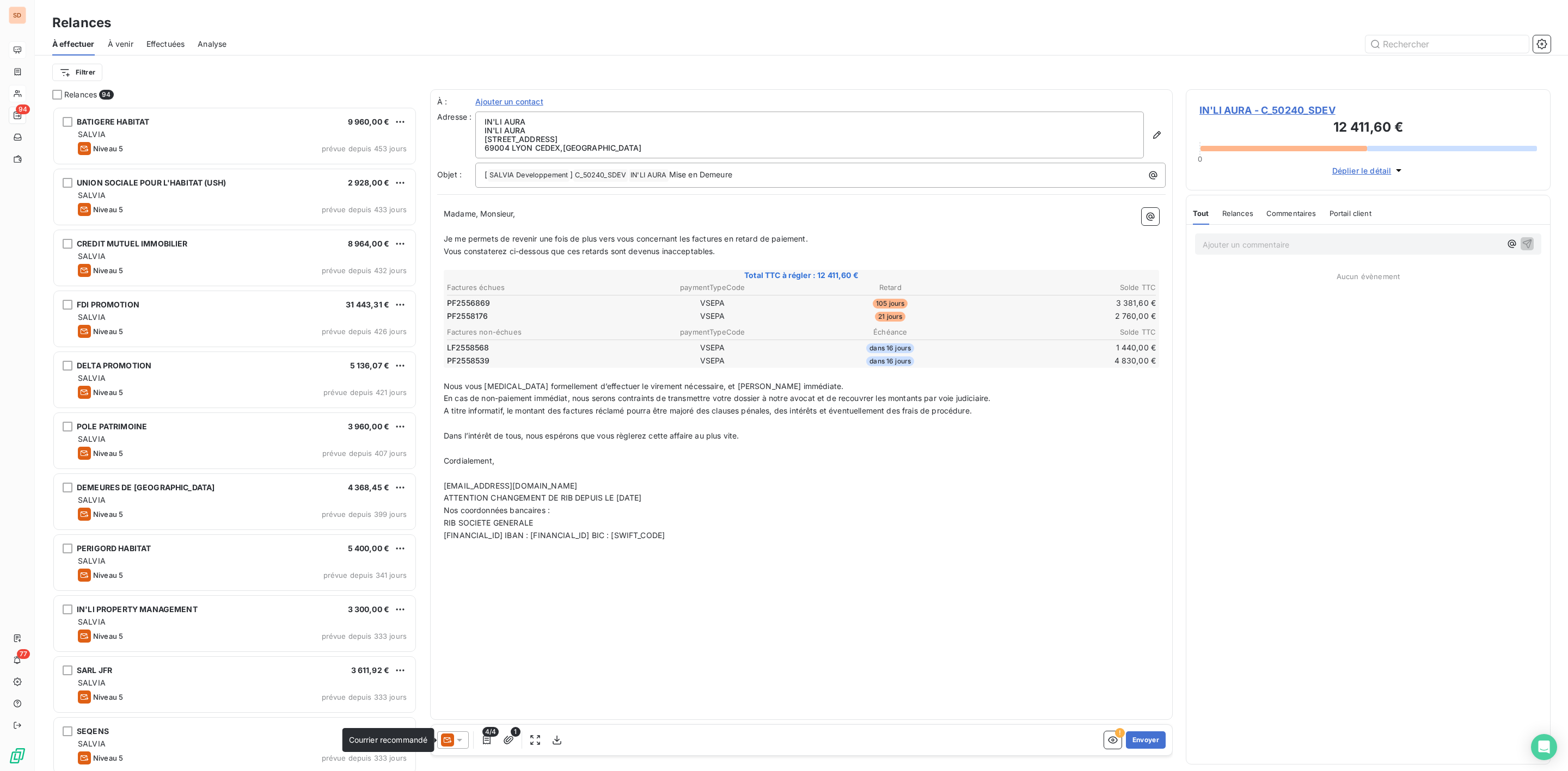
click at [454, 742] on icon at bounding box center [460, 741] width 11 height 11
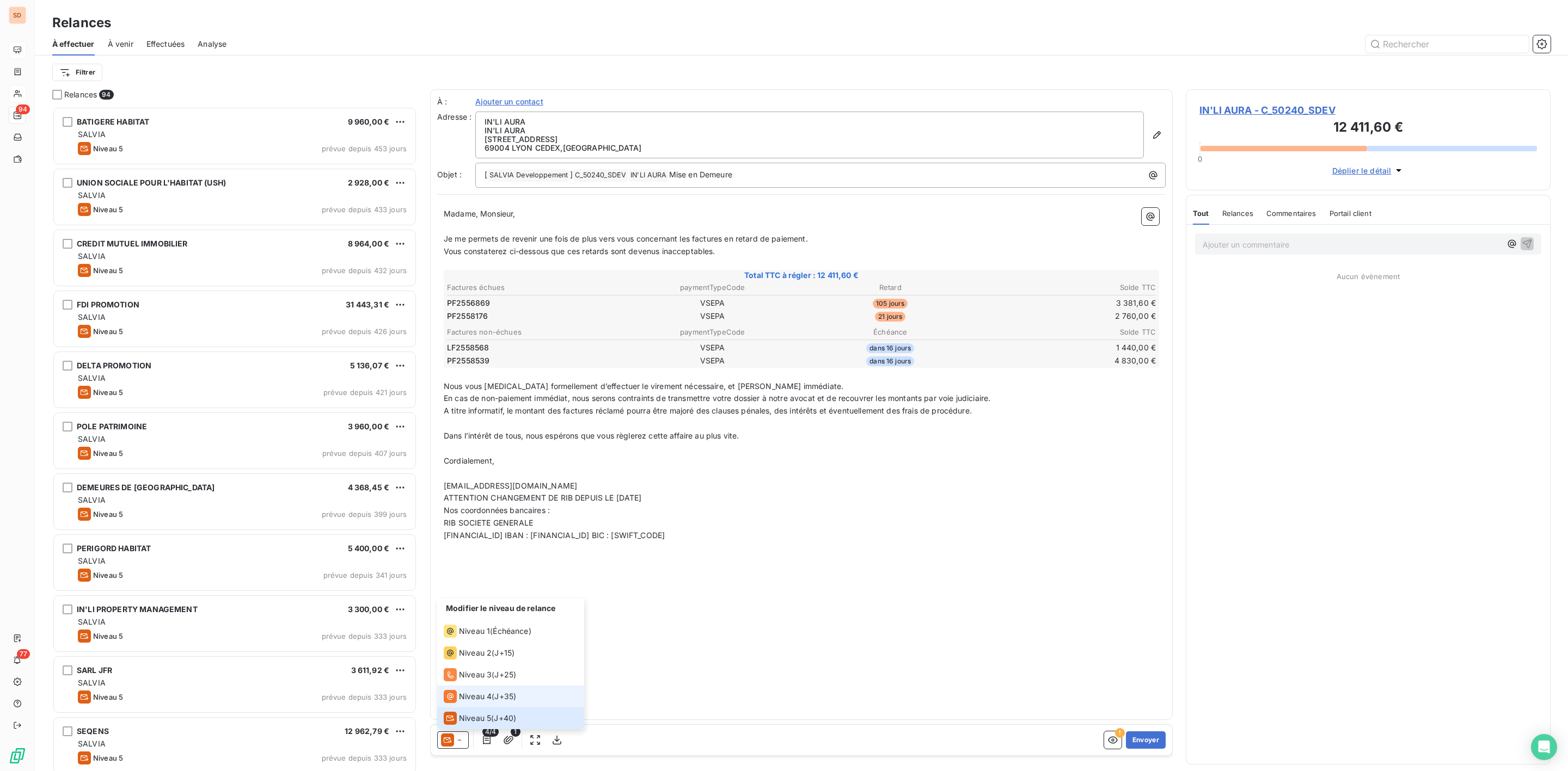
click at [459, 691] on span "Niveau 4" at bounding box center [475, 697] width 33 height 11
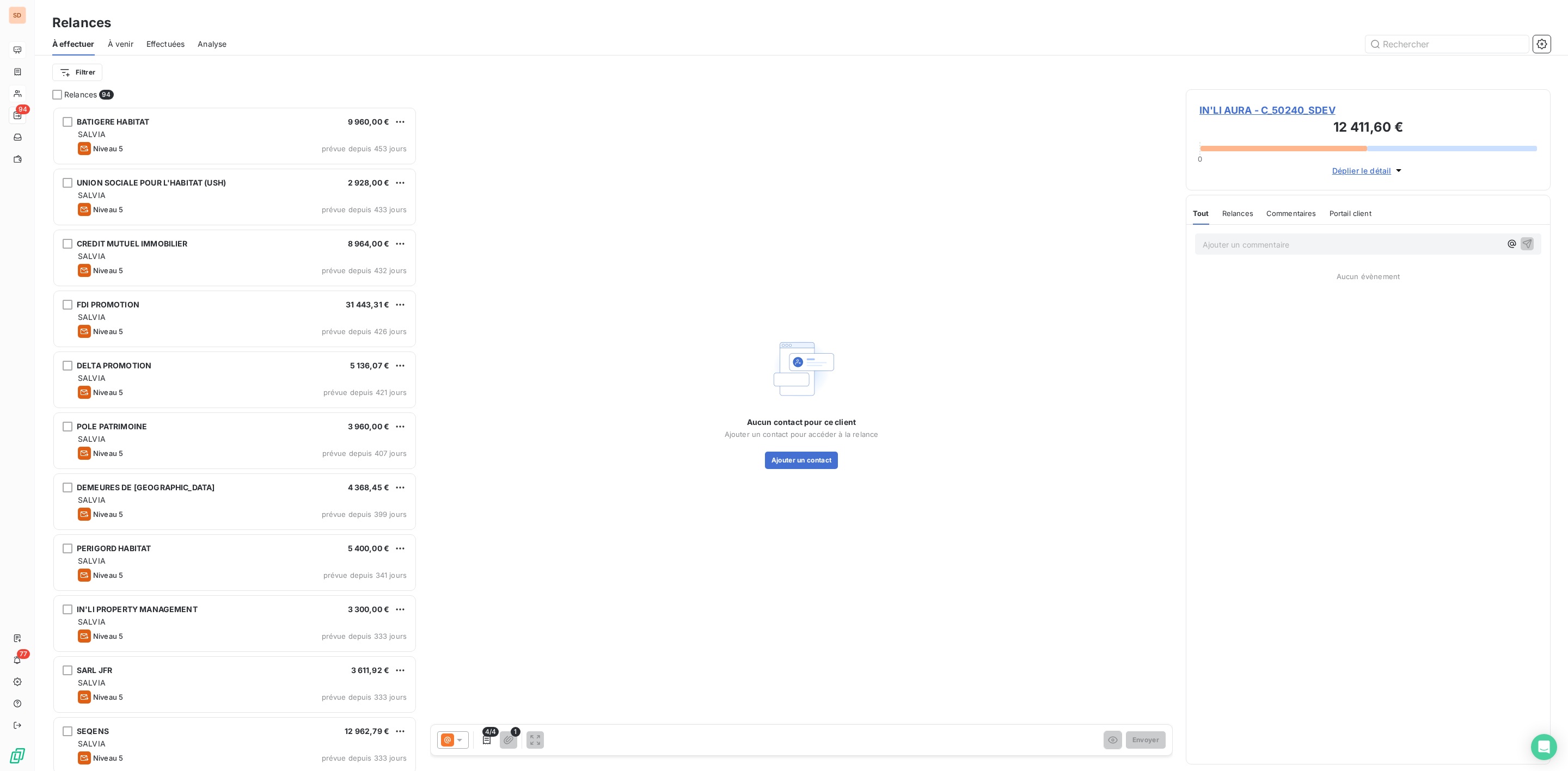
click at [1246, 111] on span "IN'LI AURA - C_50240_SDEV" at bounding box center [1368, 110] width 338 height 15
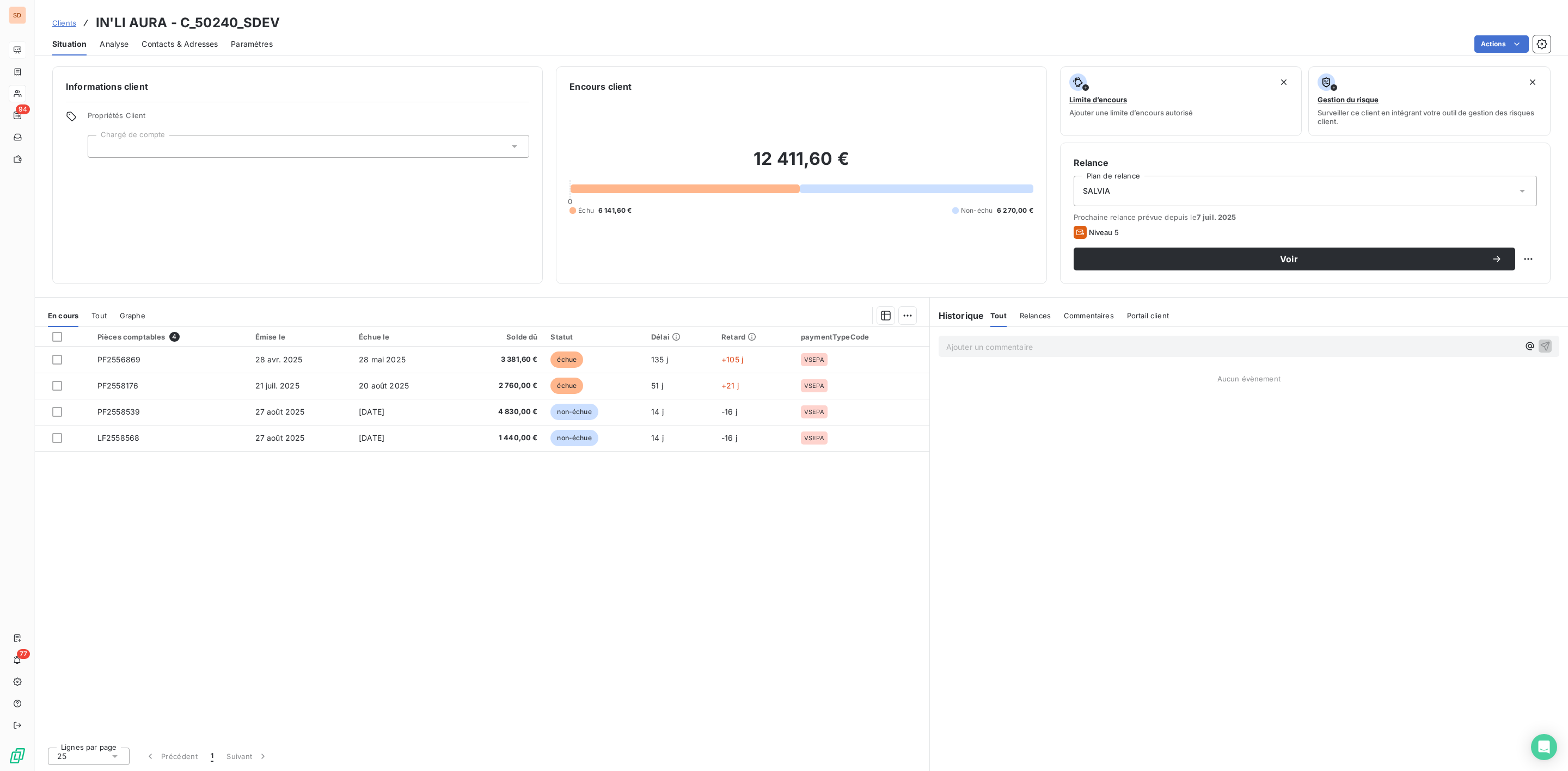
click at [1183, 633] on div "Ajouter un commentaire ﻿ Aucun évènement" at bounding box center [1249, 549] width 638 height 444
click at [1201, 204] on div "SALVIA" at bounding box center [1305, 191] width 463 height 30
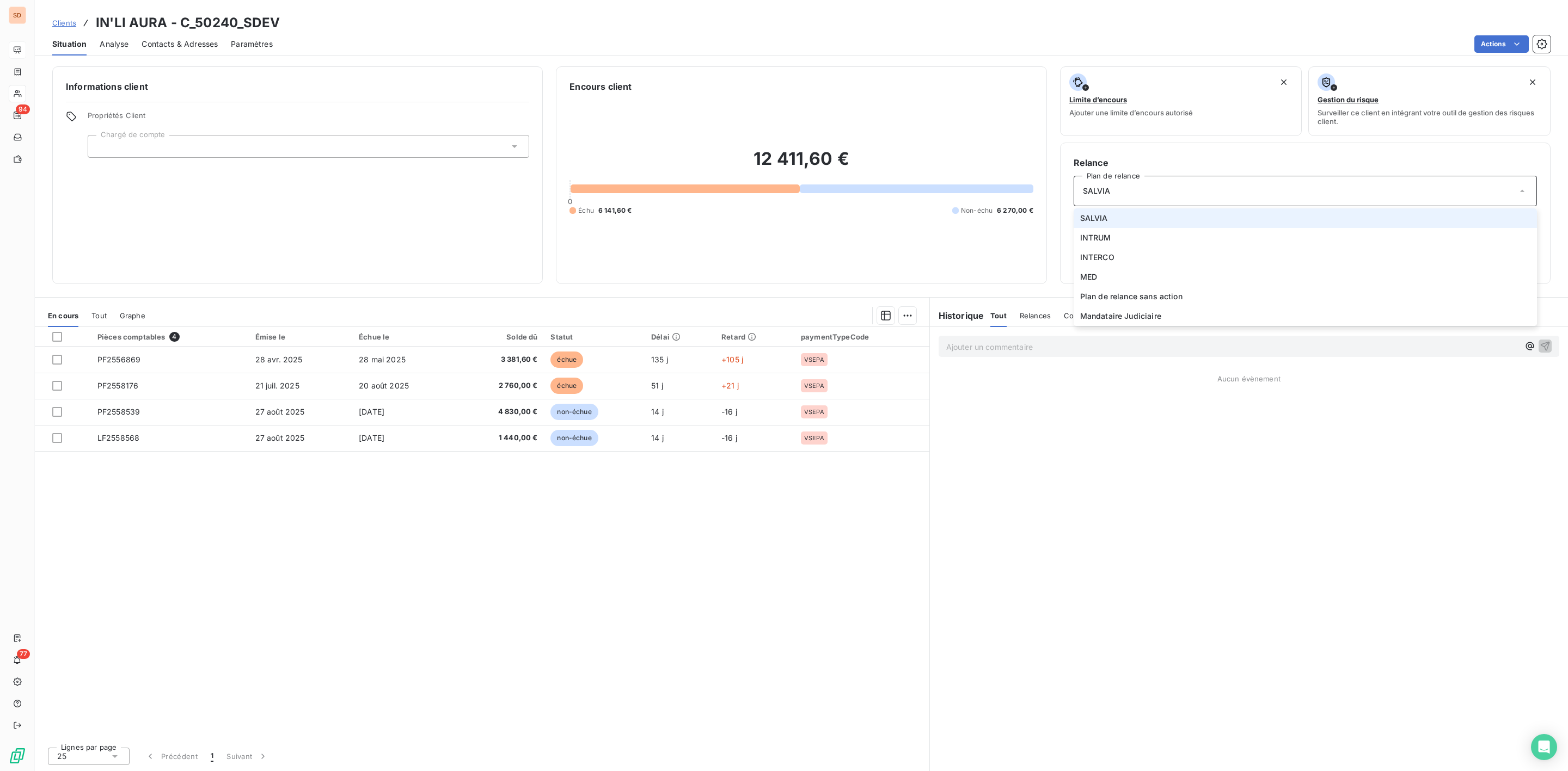
click at [1199, 196] on div "SALVIA" at bounding box center [1305, 191] width 463 height 30
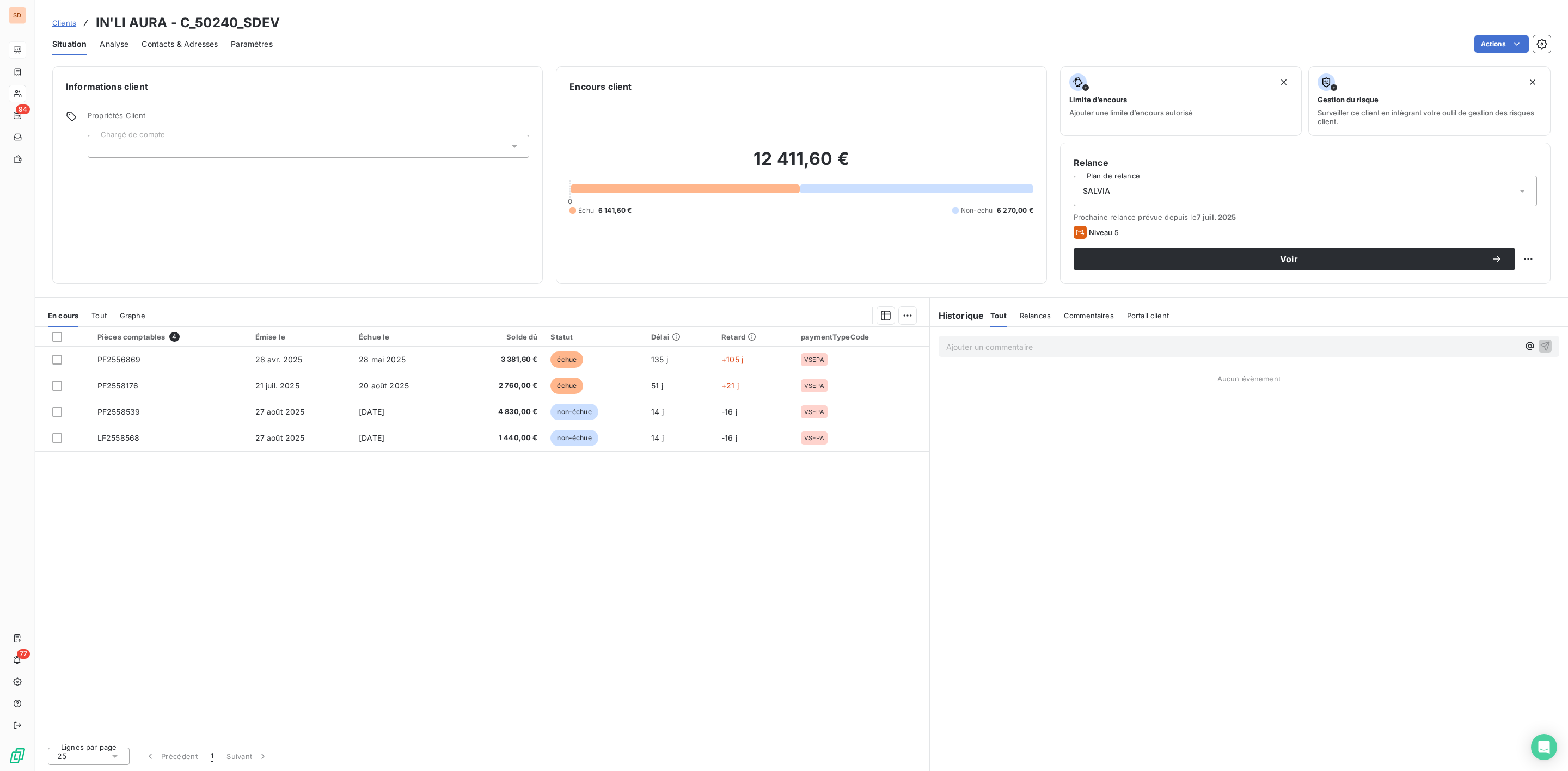
click at [181, 46] on span "Contacts & Adresses" at bounding box center [180, 44] width 76 height 11
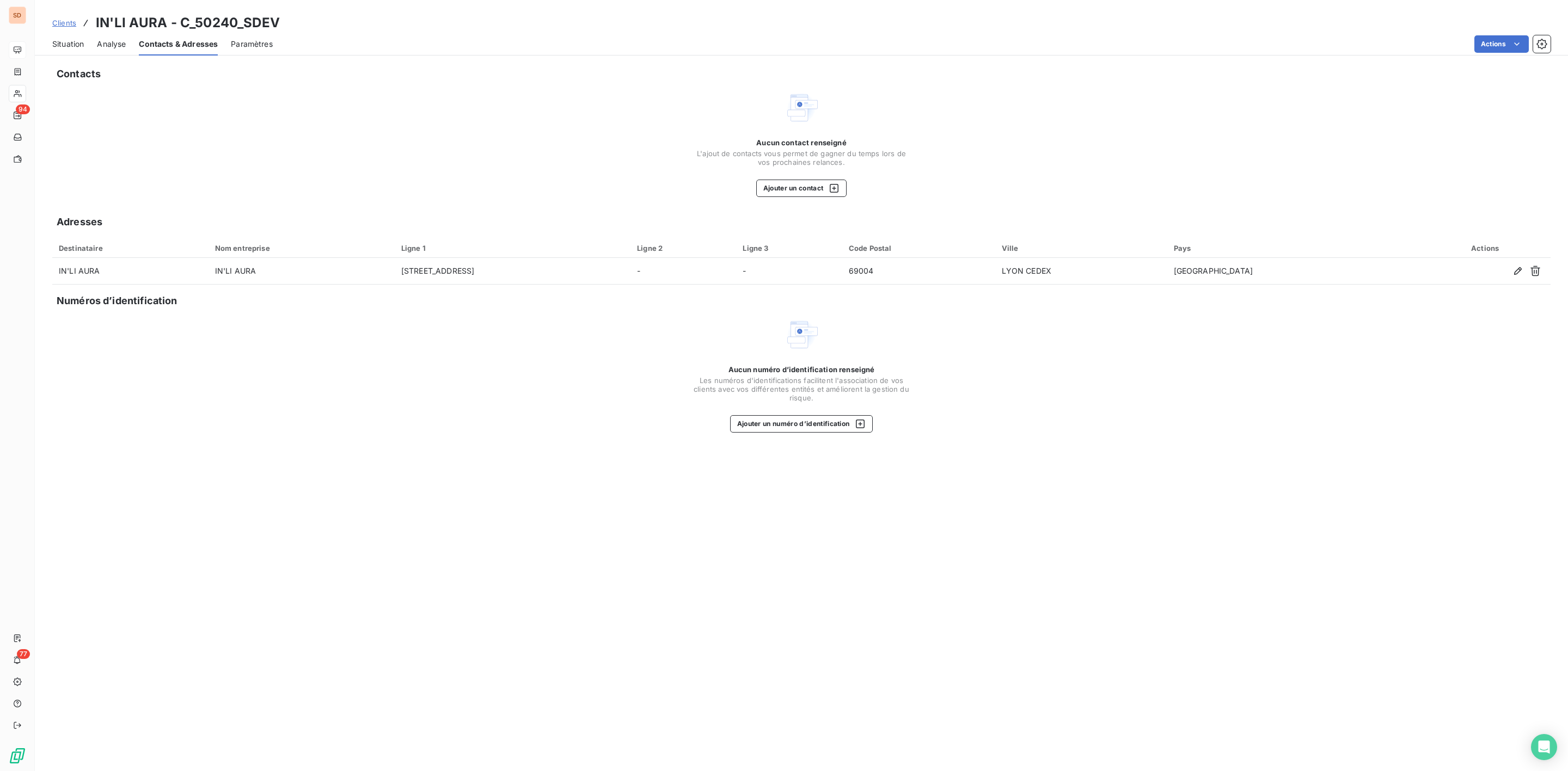
click at [74, 40] on span "Situation" at bounding box center [68, 44] width 32 height 11
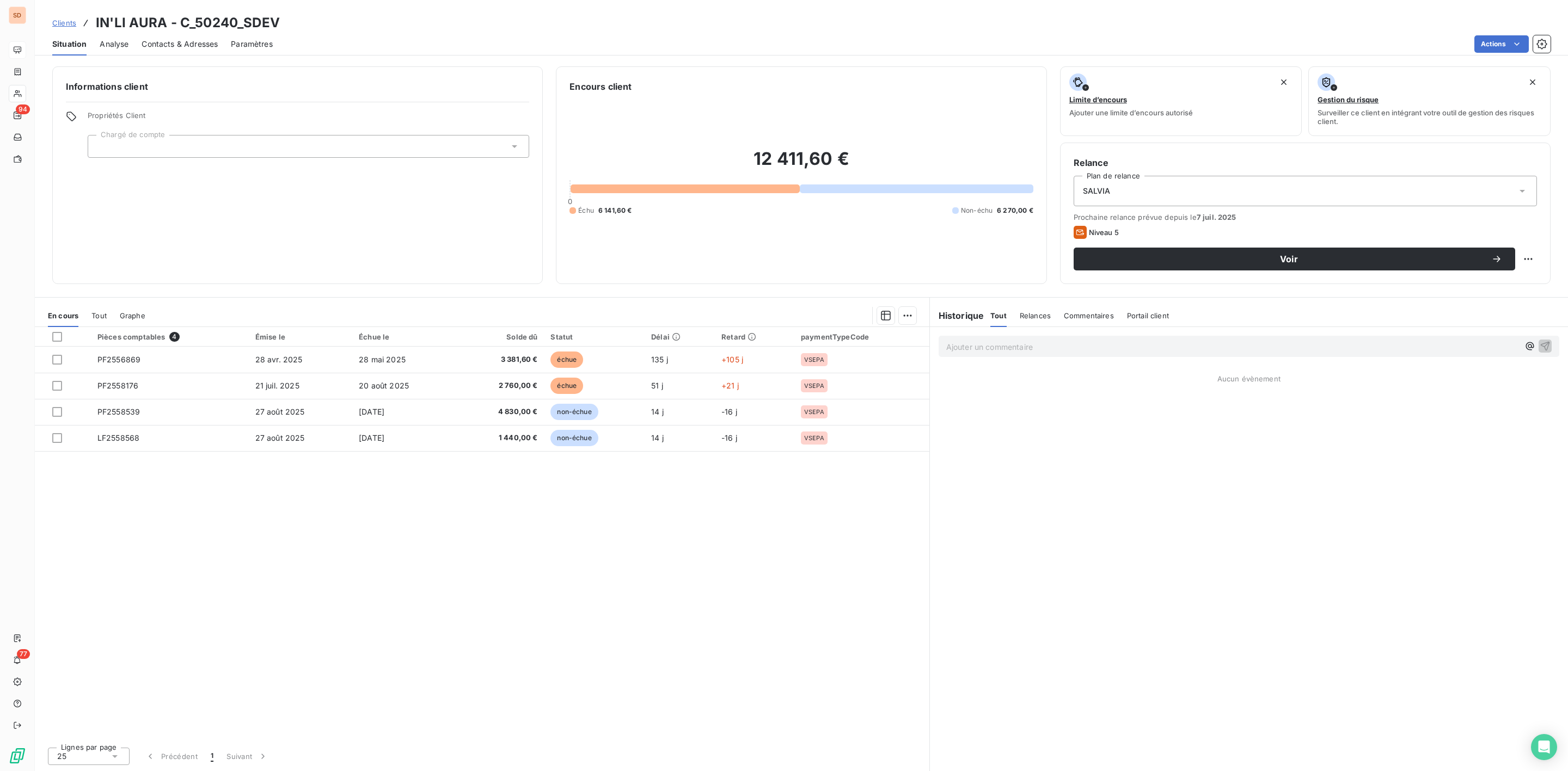
click at [167, 39] on span "Contacts & Adresses" at bounding box center [180, 44] width 76 height 11
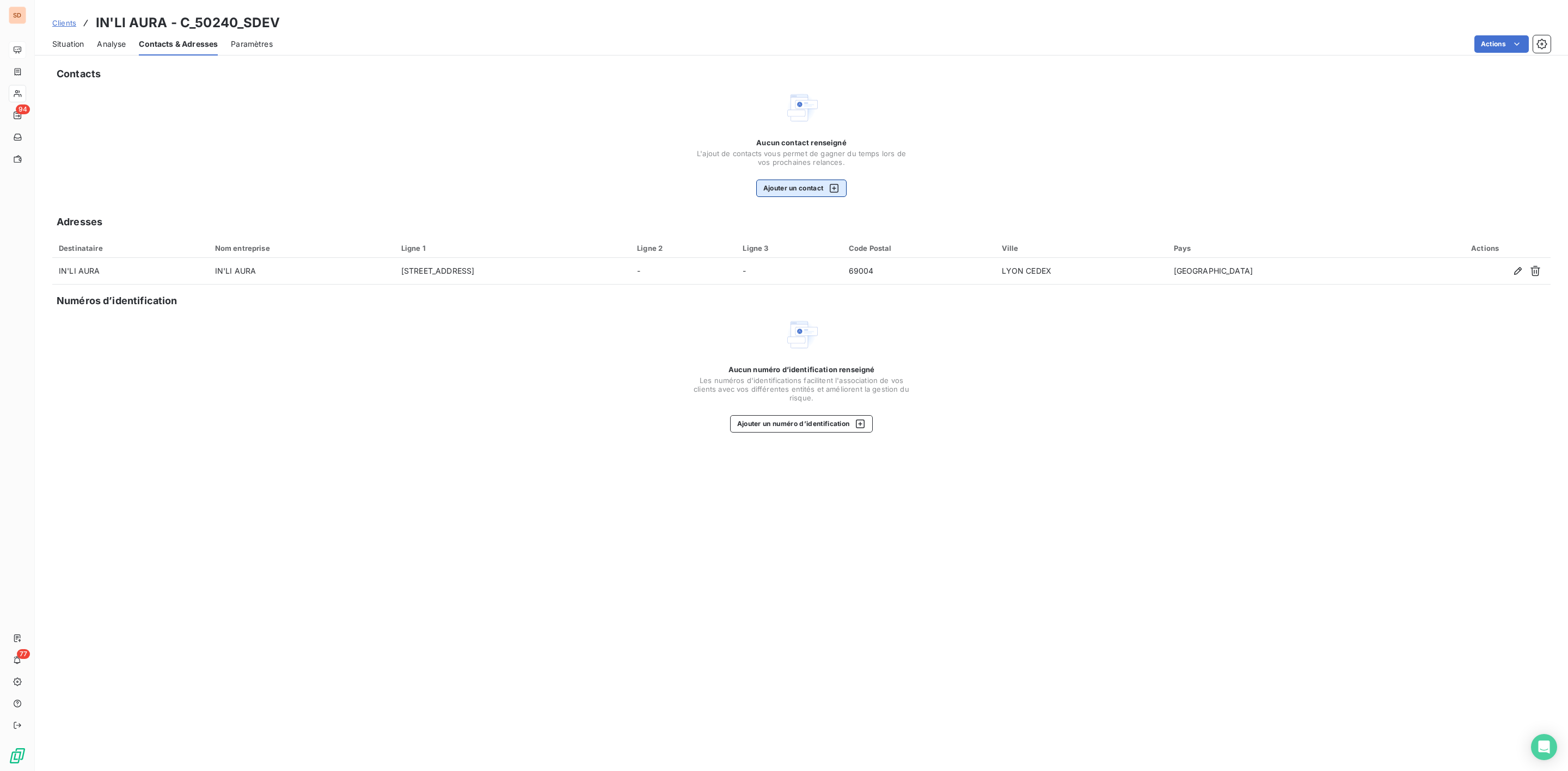
click at [797, 191] on button "Ajouter un contact" at bounding box center [801, 188] width 91 height 18
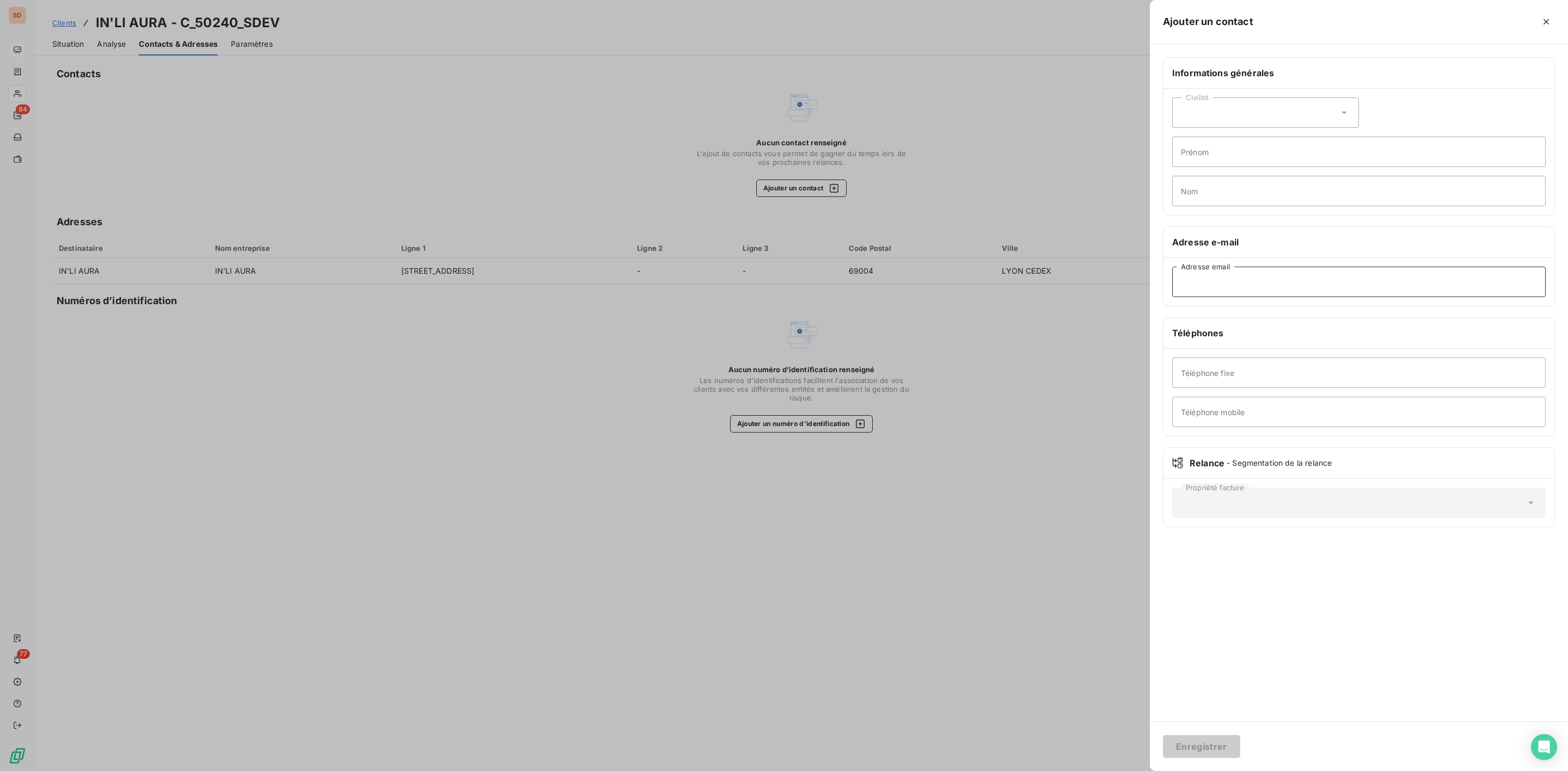
click at [1235, 280] on input "Adresse email" at bounding box center [1359, 282] width 374 height 30
paste input "[EMAIL_ADDRESS][DOMAIN_NAME]"
type input "[EMAIL_ADDRESS][DOMAIN_NAME]"
click at [1200, 750] on button "Enregistrer" at bounding box center [1202, 747] width 77 height 23
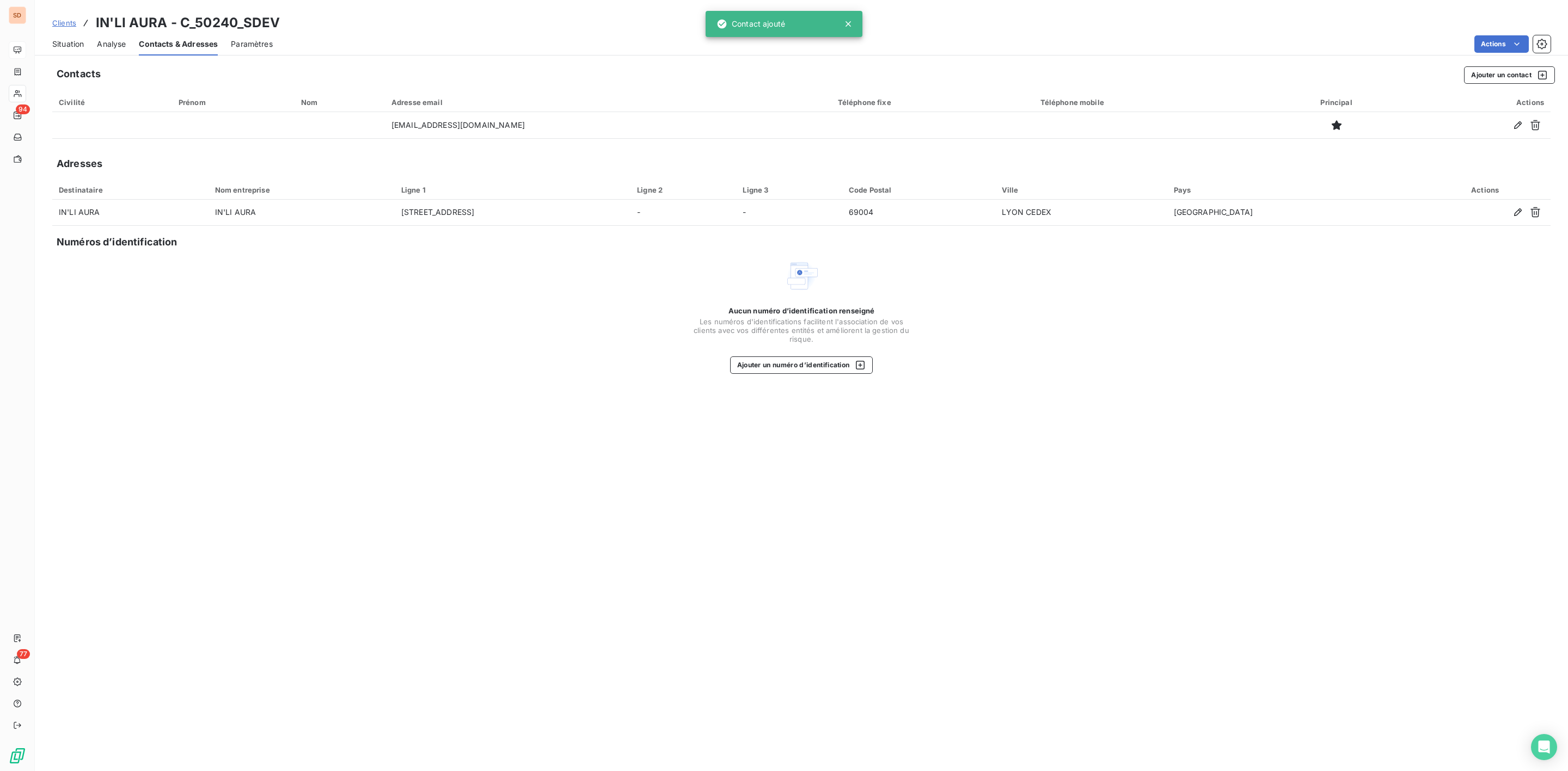
click at [72, 39] on span "Situation" at bounding box center [68, 44] width 32 height 11
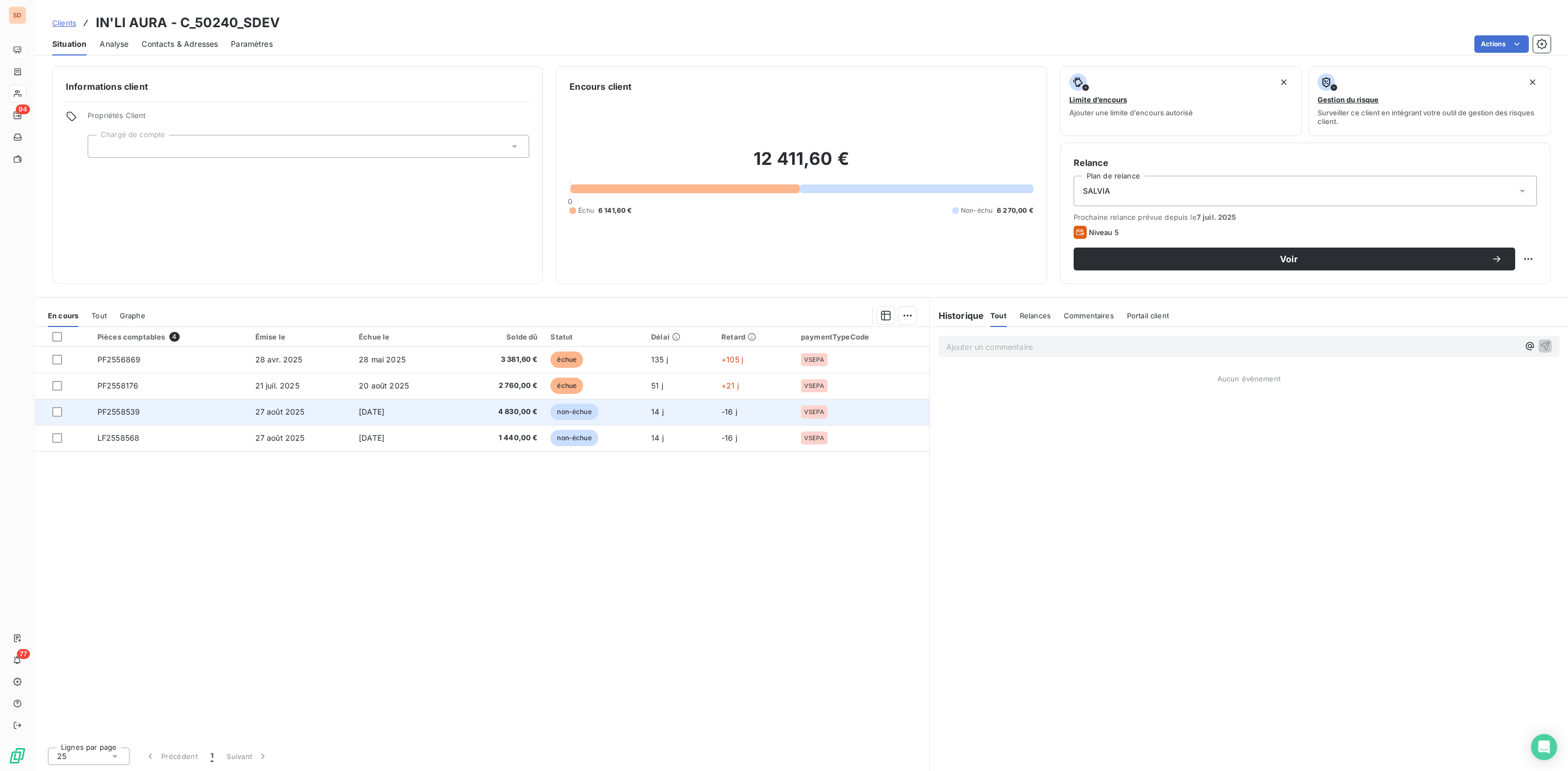
click at [366, 416] on span "[DATE]" at bounding box center [371, 411] width 26 height 9
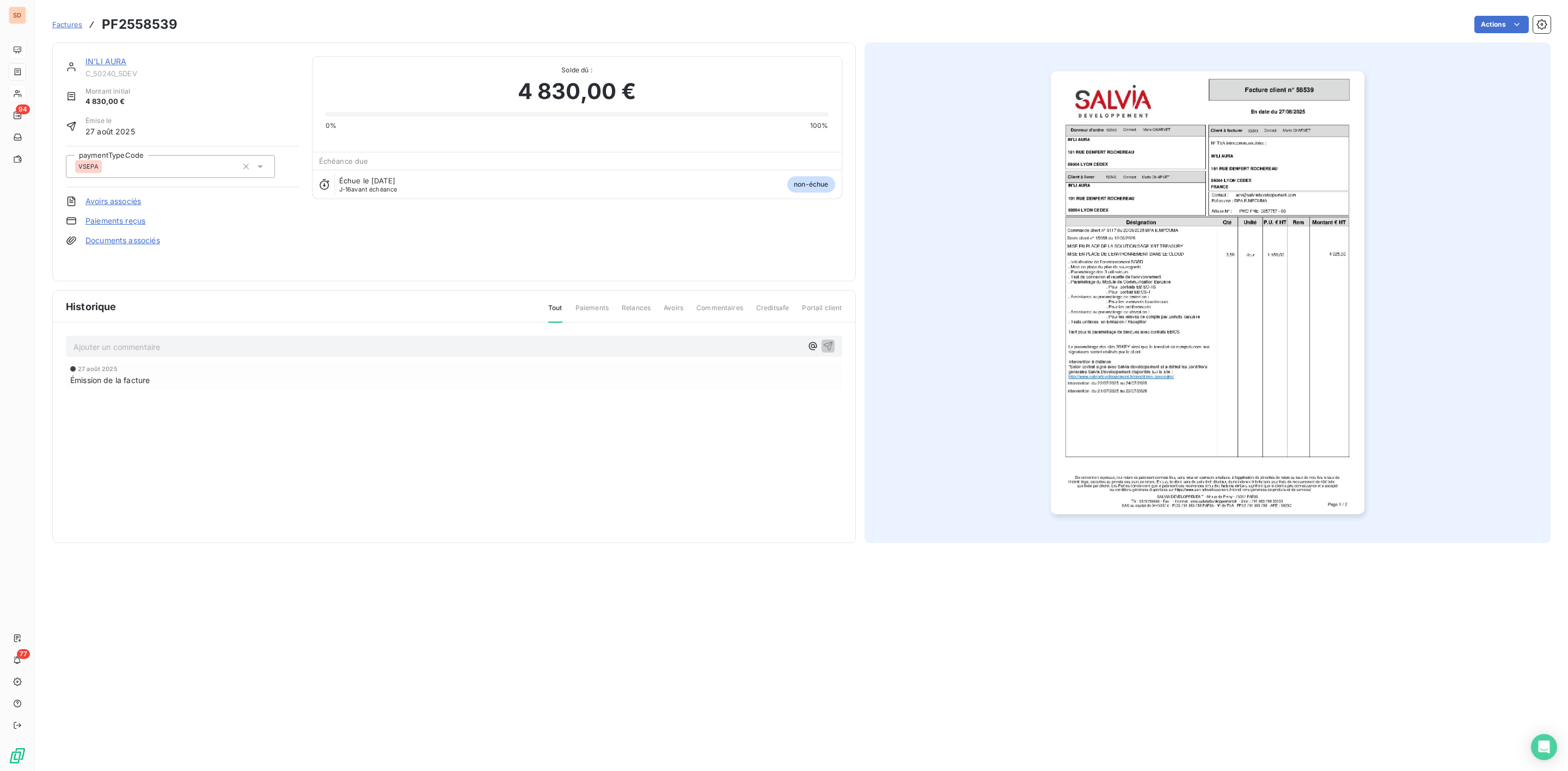
click at [1206, 376] on img "button" at bounding box center [1207, 293] width 313 height 443
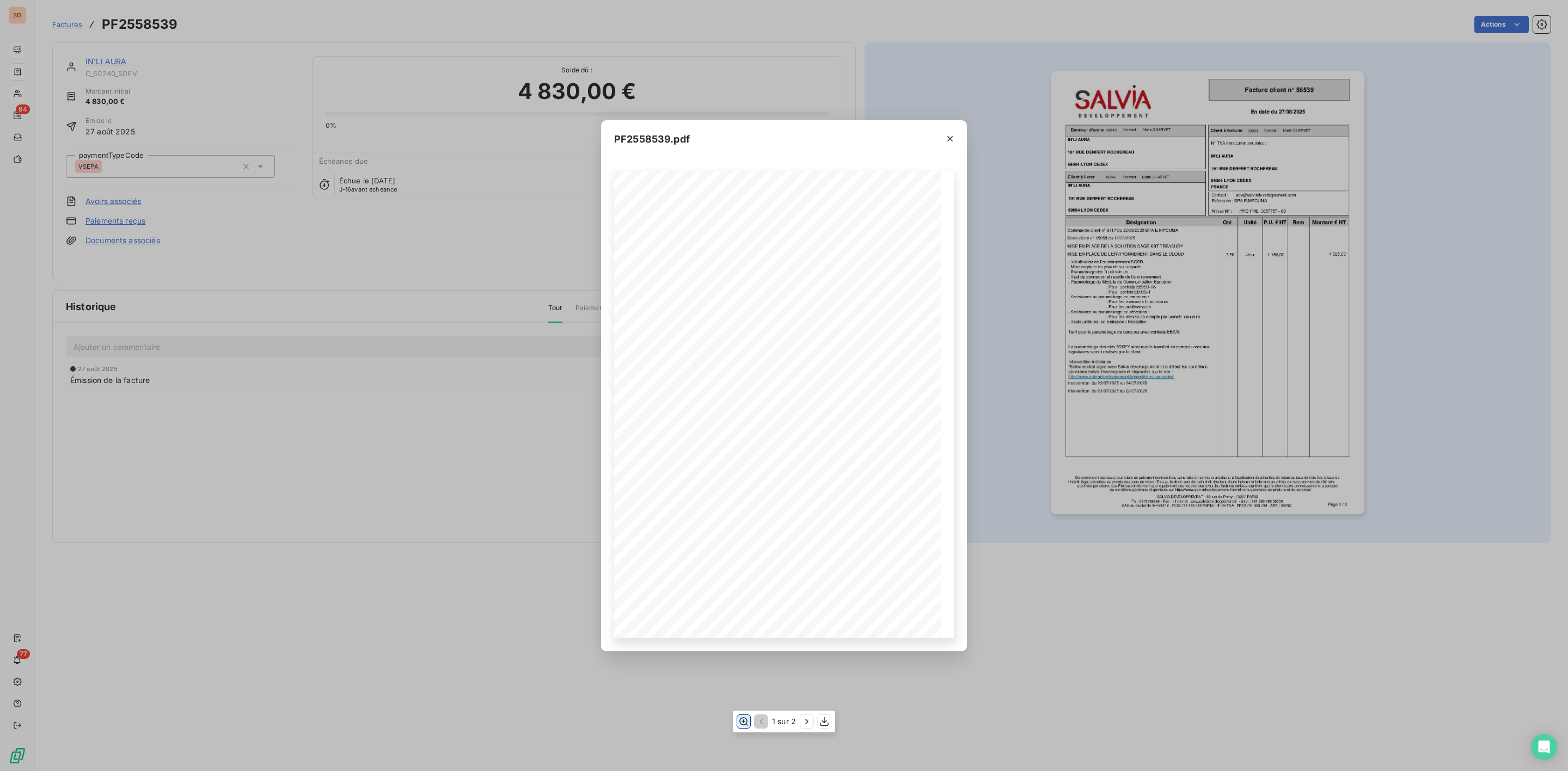
click at [740, 724] on icon "button" at bounding box center [744, 722] width 11 height 11
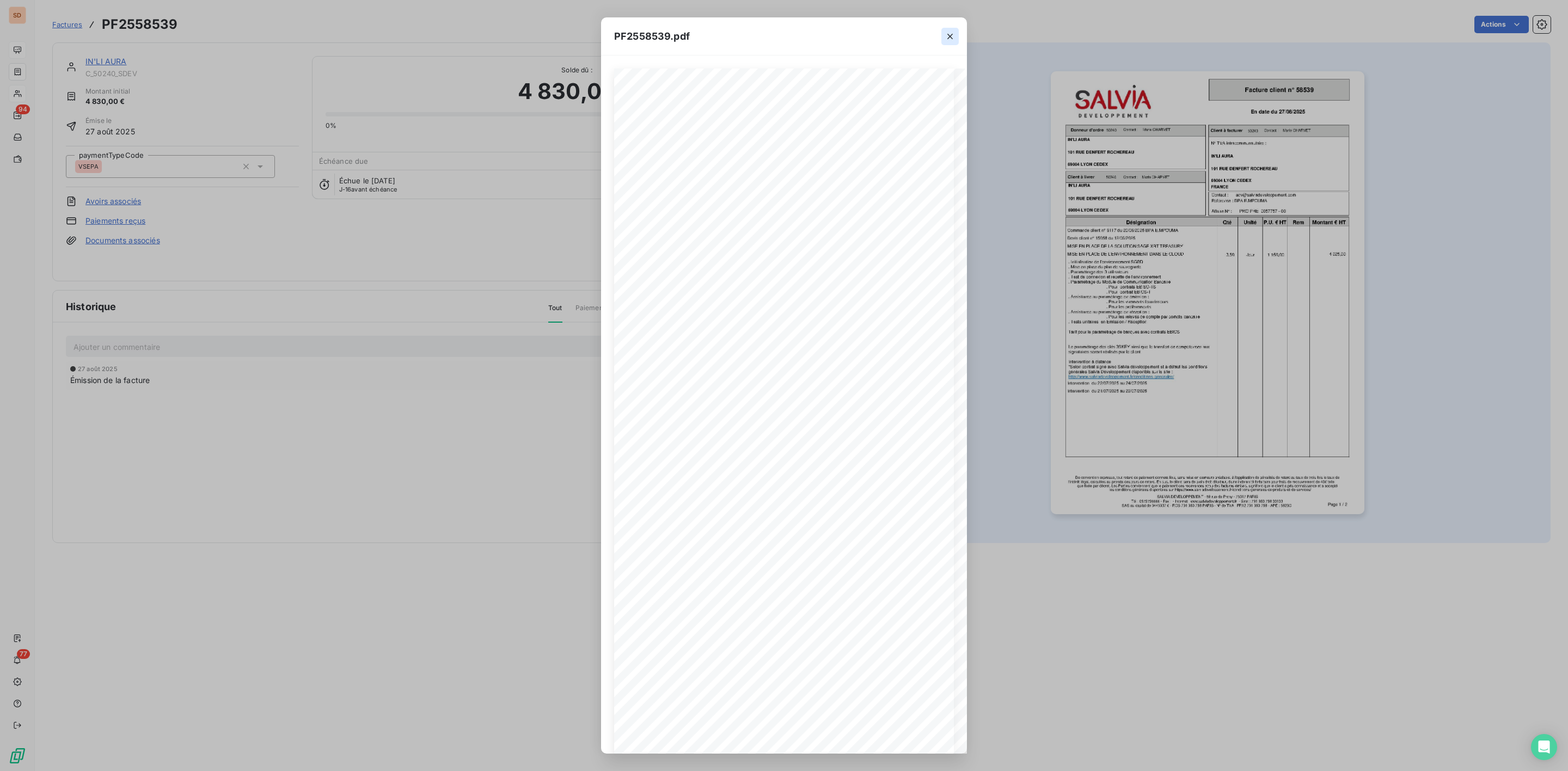
click at [954, 36] on button "button" at bounding box center [950, 37] width 18 height 18
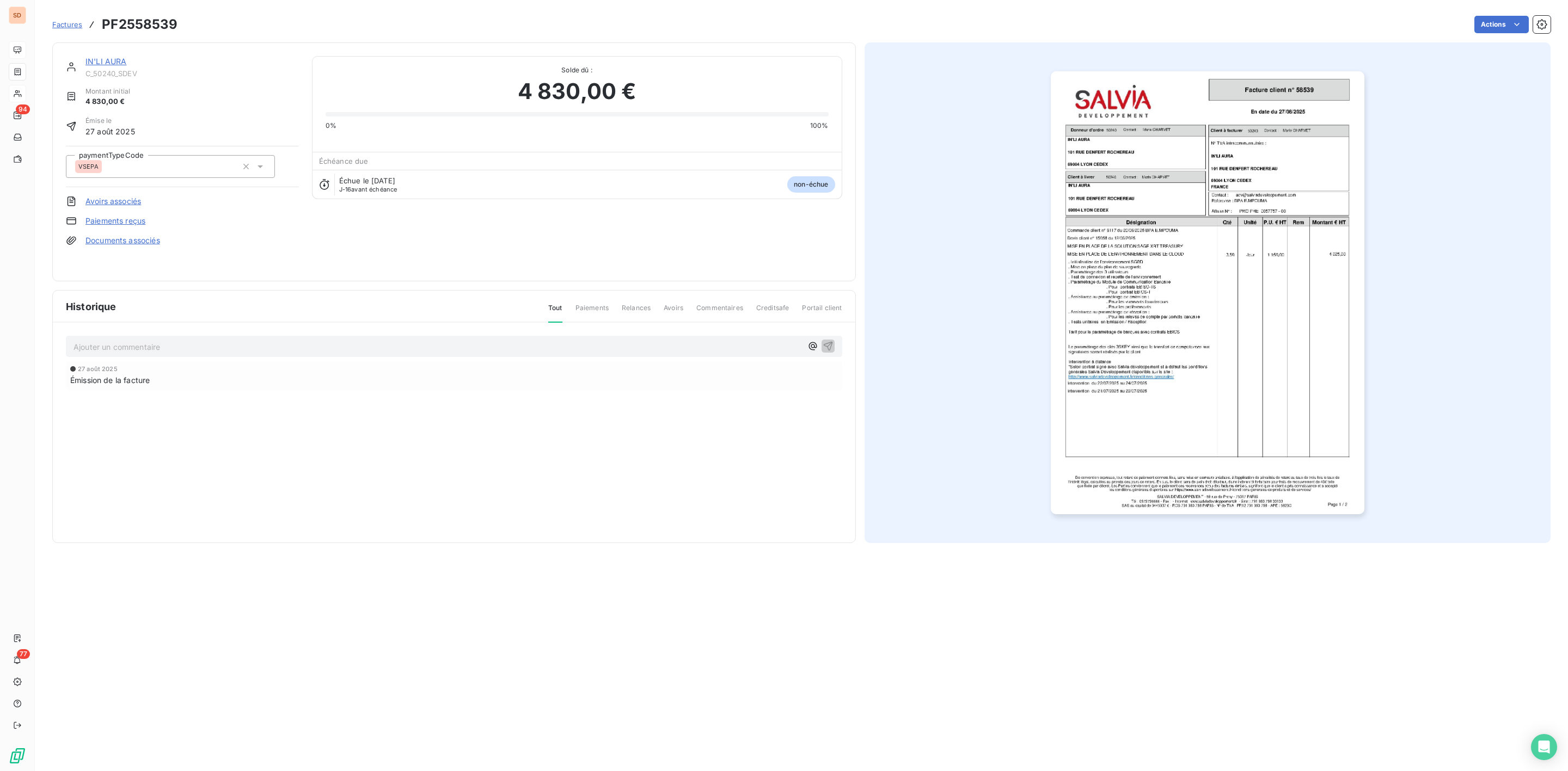
click at [103, 55] on div "IN'LI AURA C_50240_SDEV Montant initial 4 830,00 € Émise le 27 août 2025 paymen…" at bounding box center [454, 162] width 803 height 239
click at [100, 59] on link "IN'LI AURA" at bounding box center [106, 61] width 41 height 9
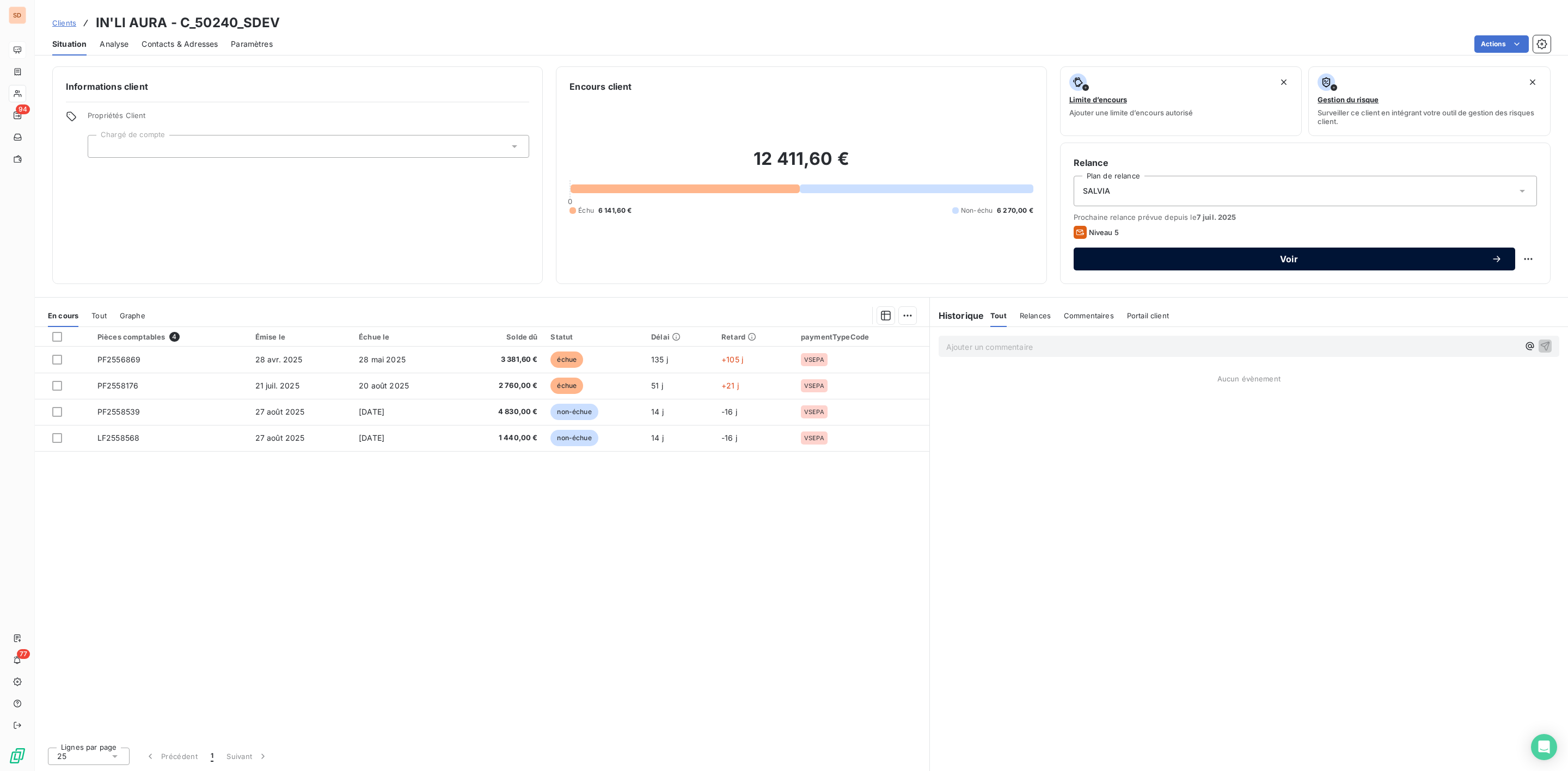
click at [1281, 258] on span "Voir" at bounding box center [1289, 259] width 405 height 9
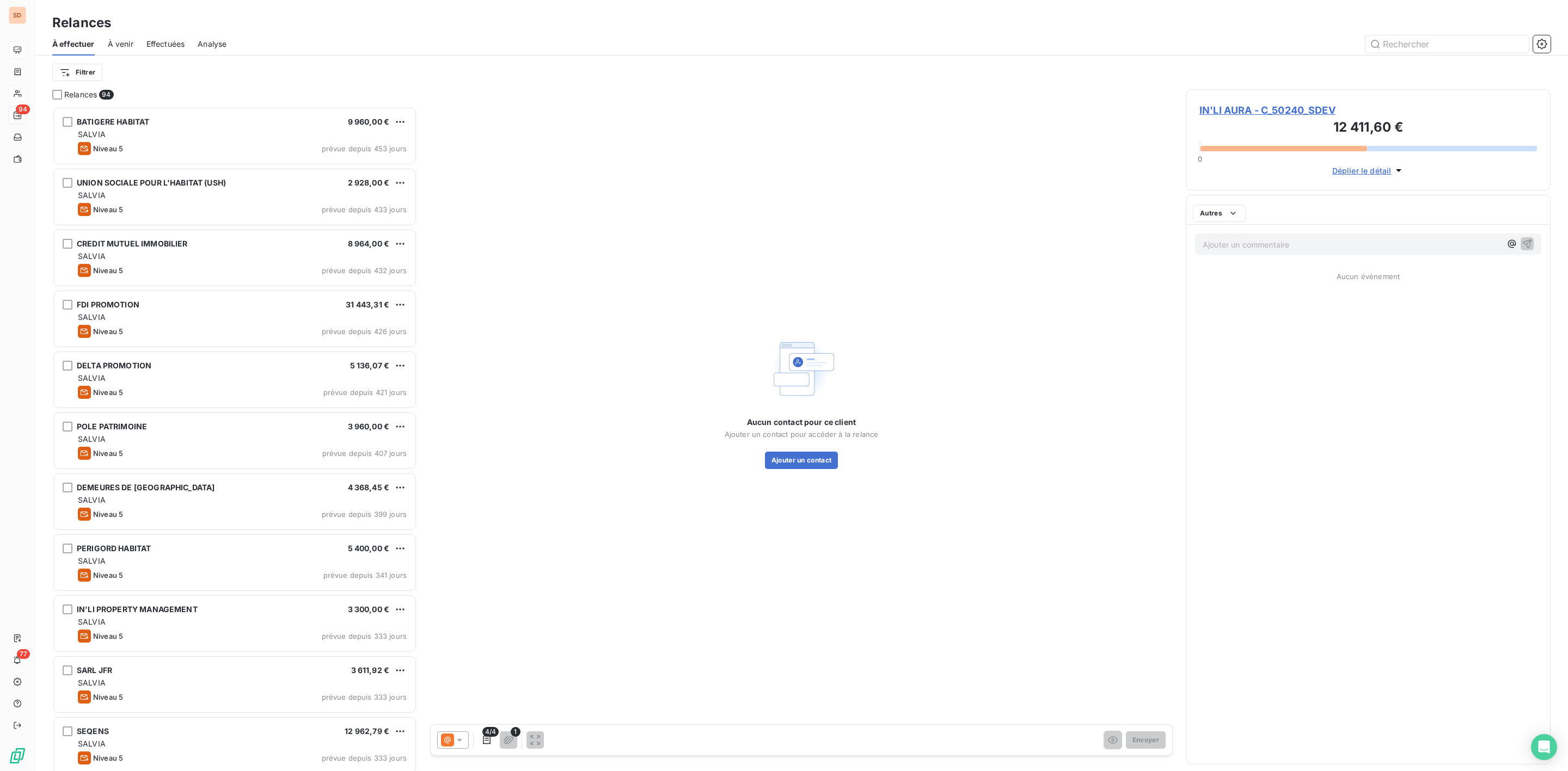
scroll to position [653, 352]
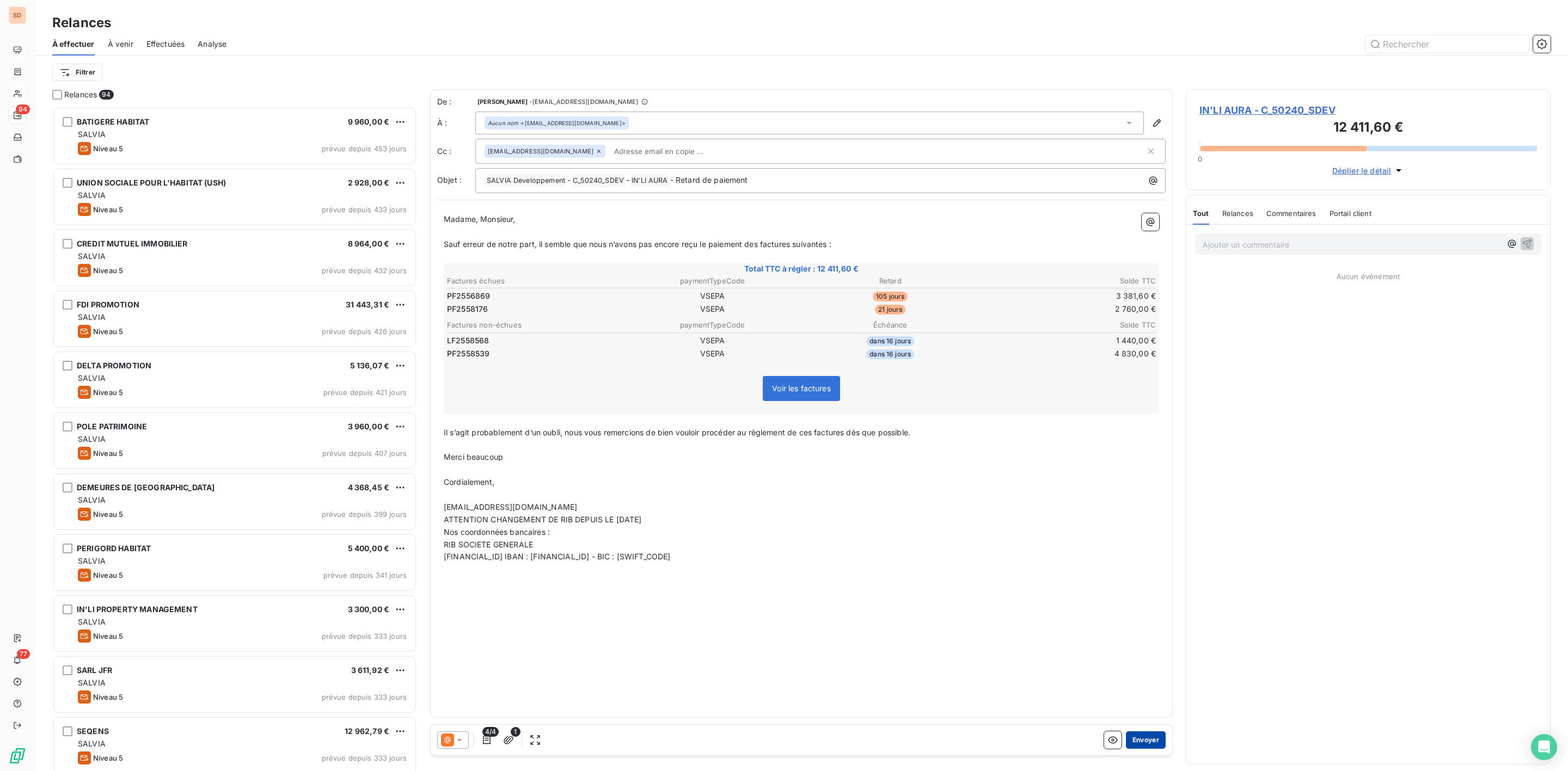
click at [1146, 742] on button "Envoyer" at bounding box center [1146, 740] width 40 height 18
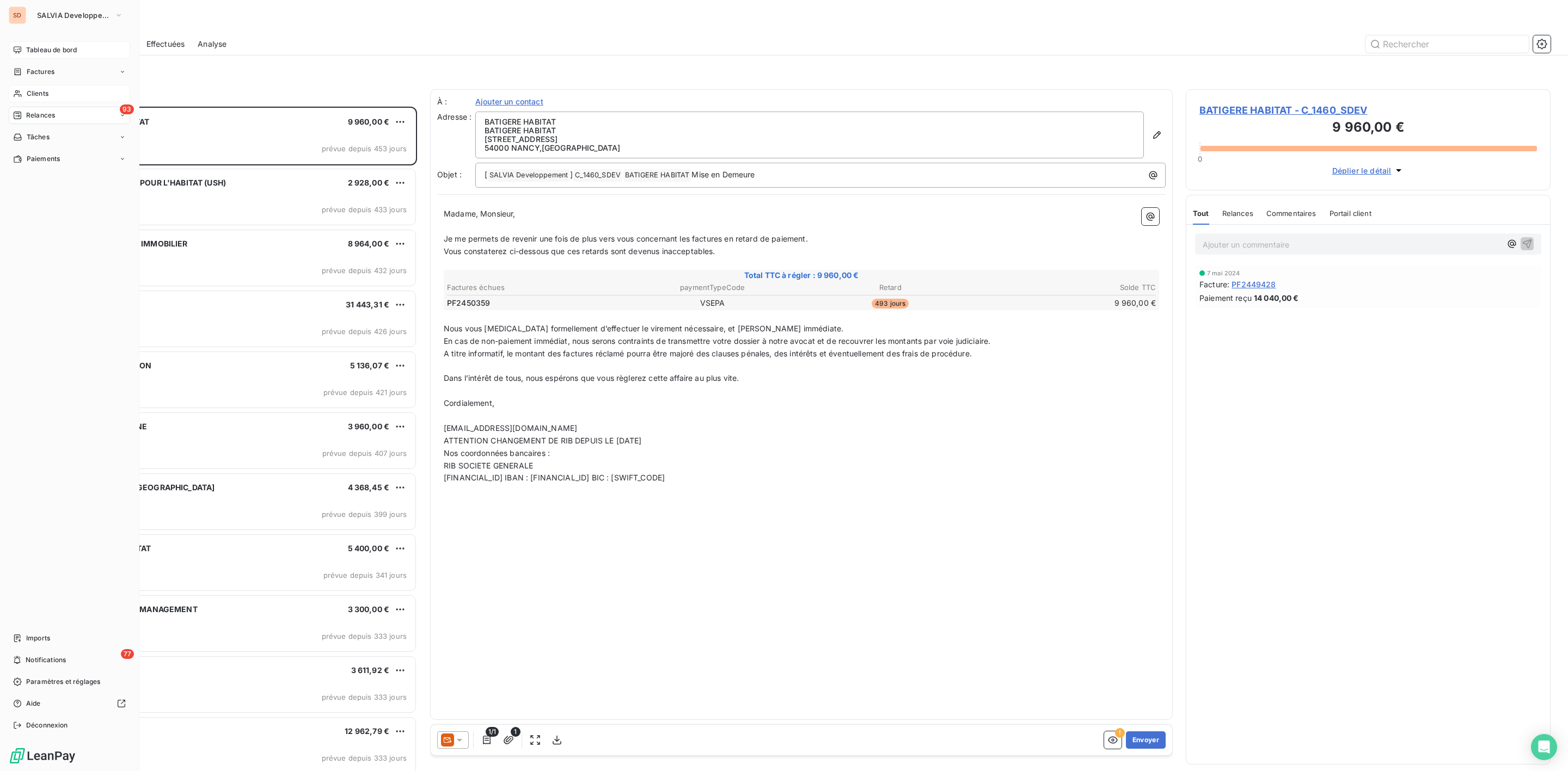
click at [37, 49] on span "Tableau de bord" at bounding box center [51, 50] width 51 height 10
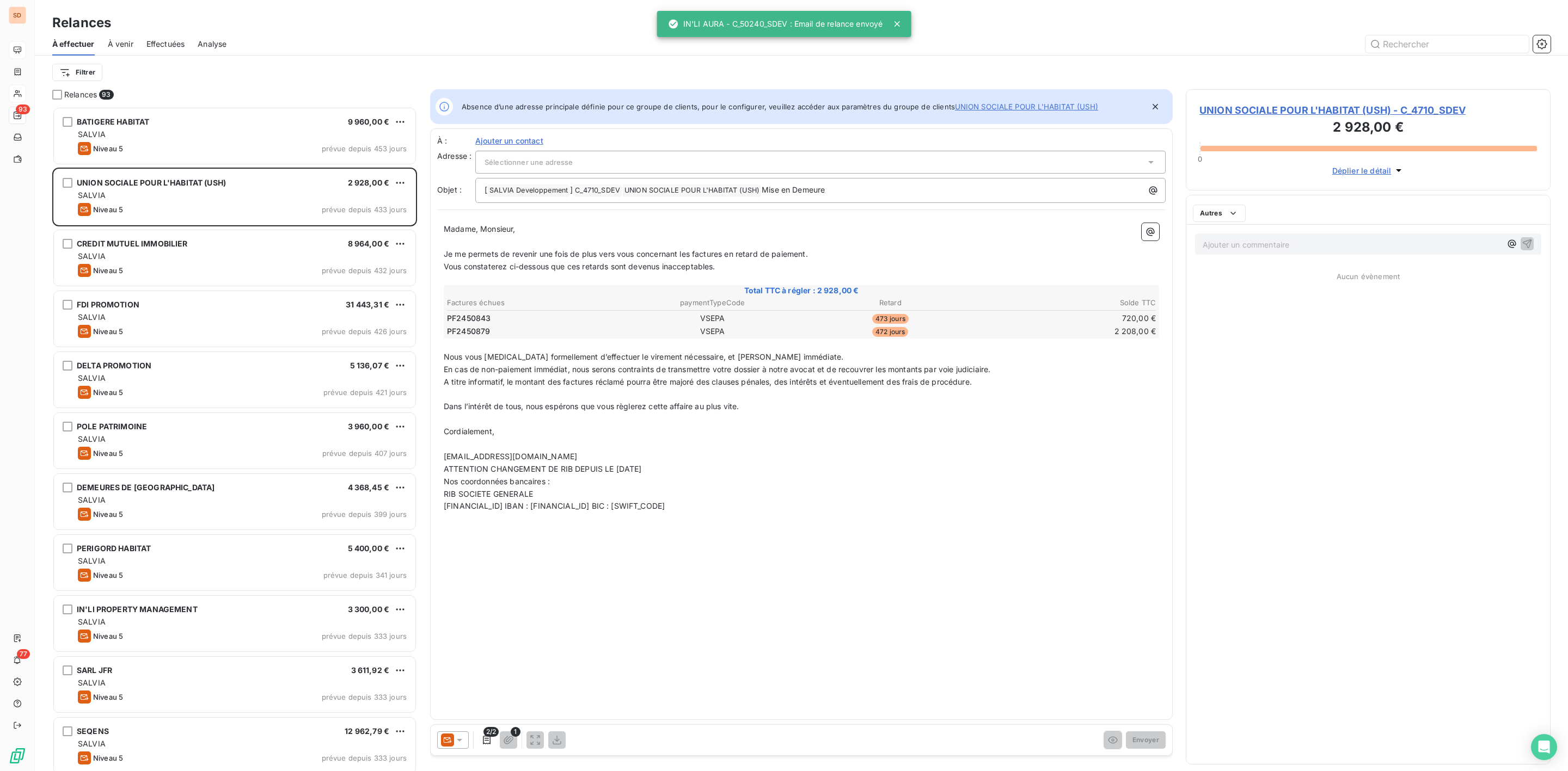
scroll to position [653, 352]
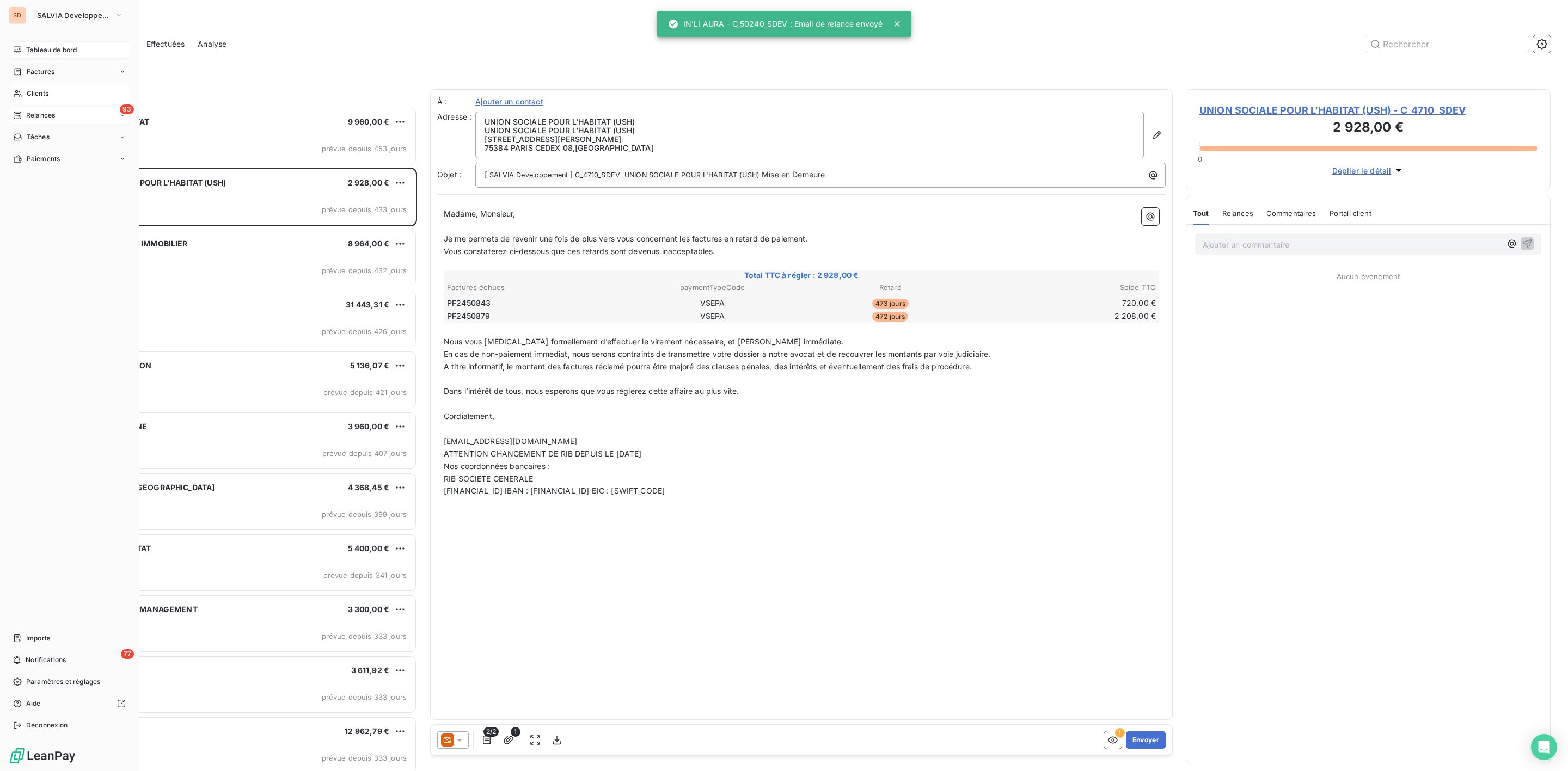
drag, startPoint x: 32, startPoint y: 51, endPoint x: 110, endPoint y: 53, distance: 78.0
click at [32, 51] on span "Tableau de bord" at bounding box center [51, 50] width 51 height 10
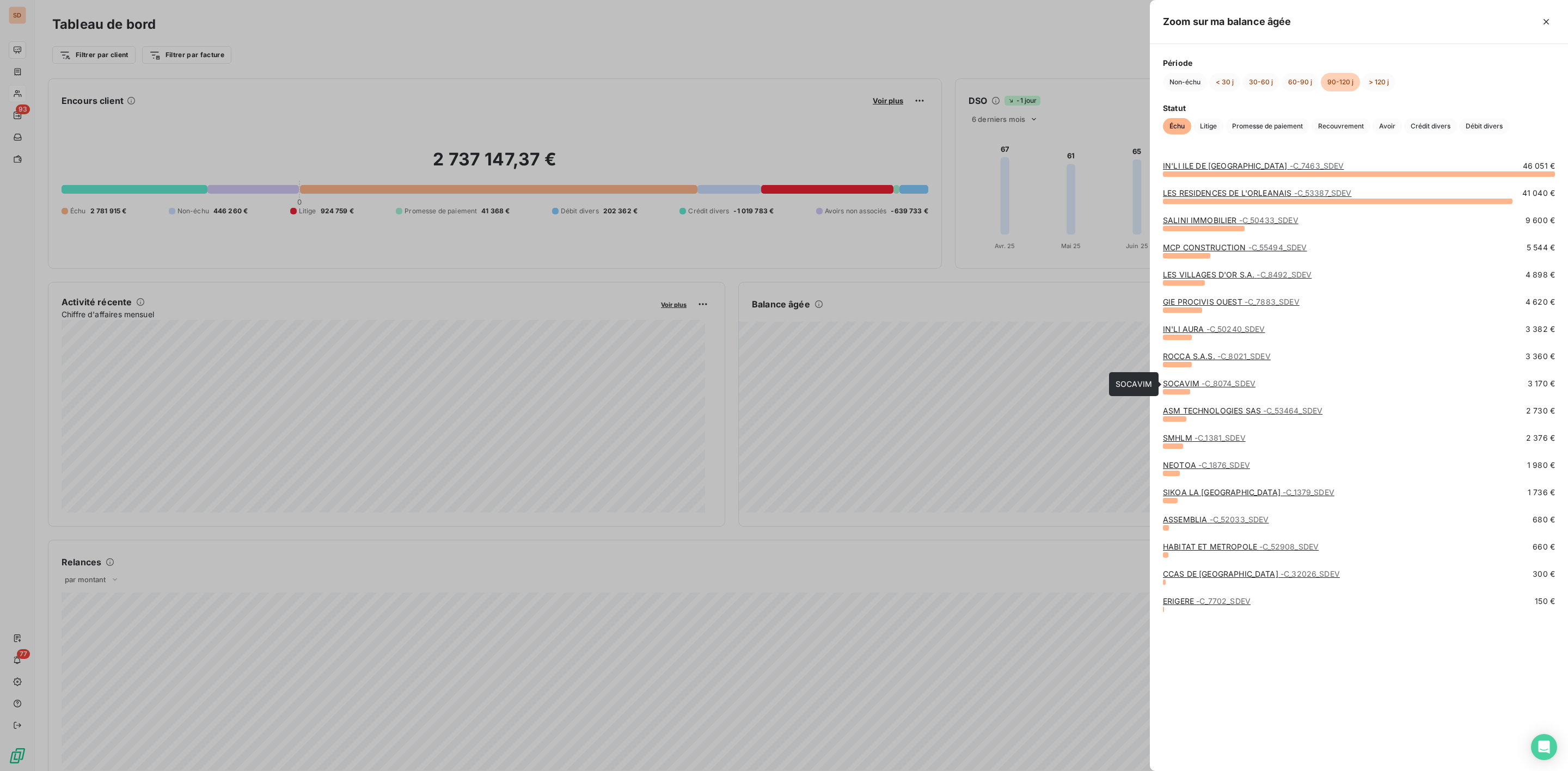
click at [1199, 384] on link "SOCAVIM - C_8074_SDEV" at bounding box center [1209, 383] width 93 height 9
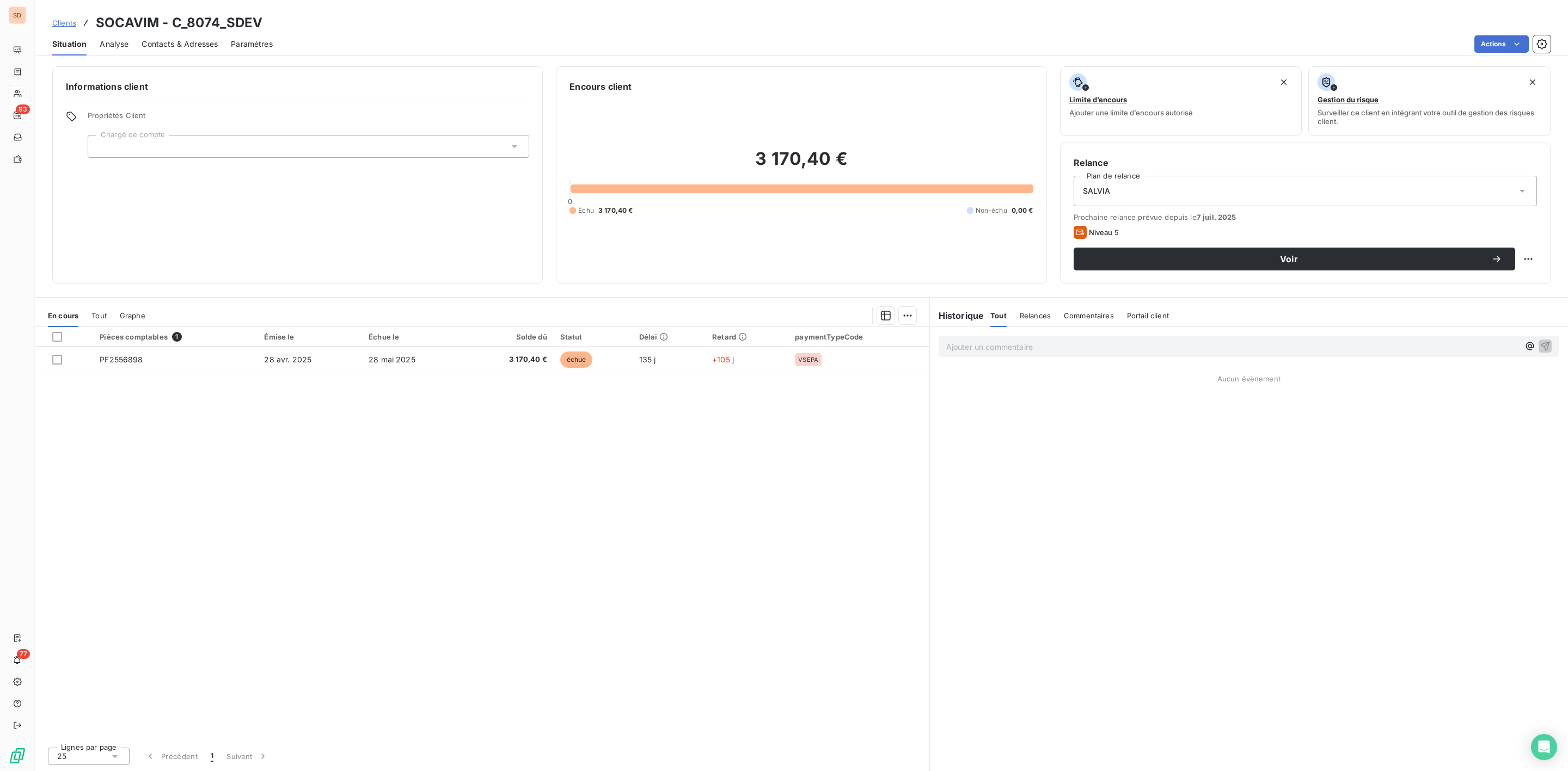
click at [178, 51] on div "Contacts & Adresses" at bounding box center [180, 44] width 76 height 23
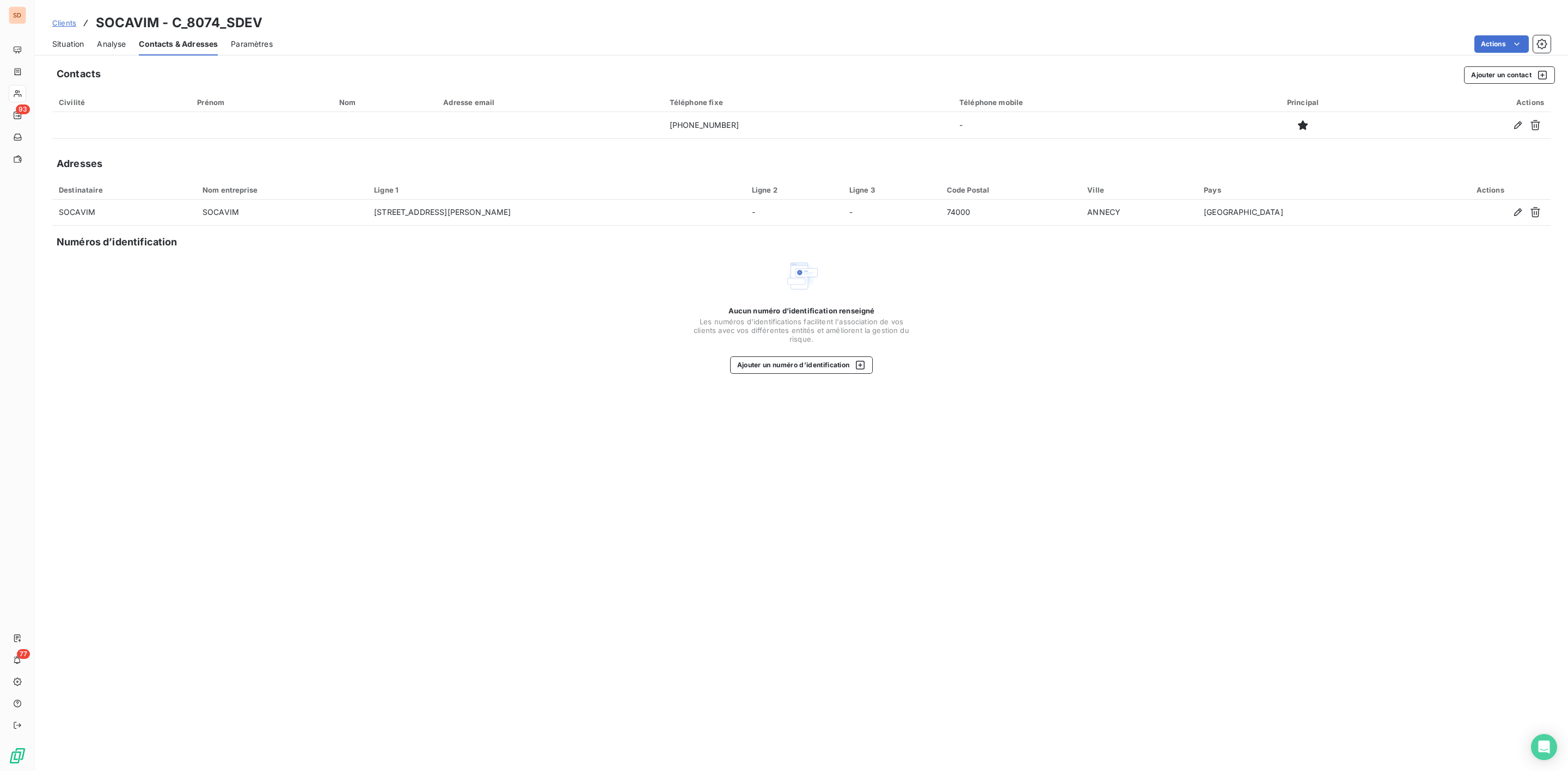
click at [75, 43] on span "Situation" at bounding box center [68, 44] width 32 height 11
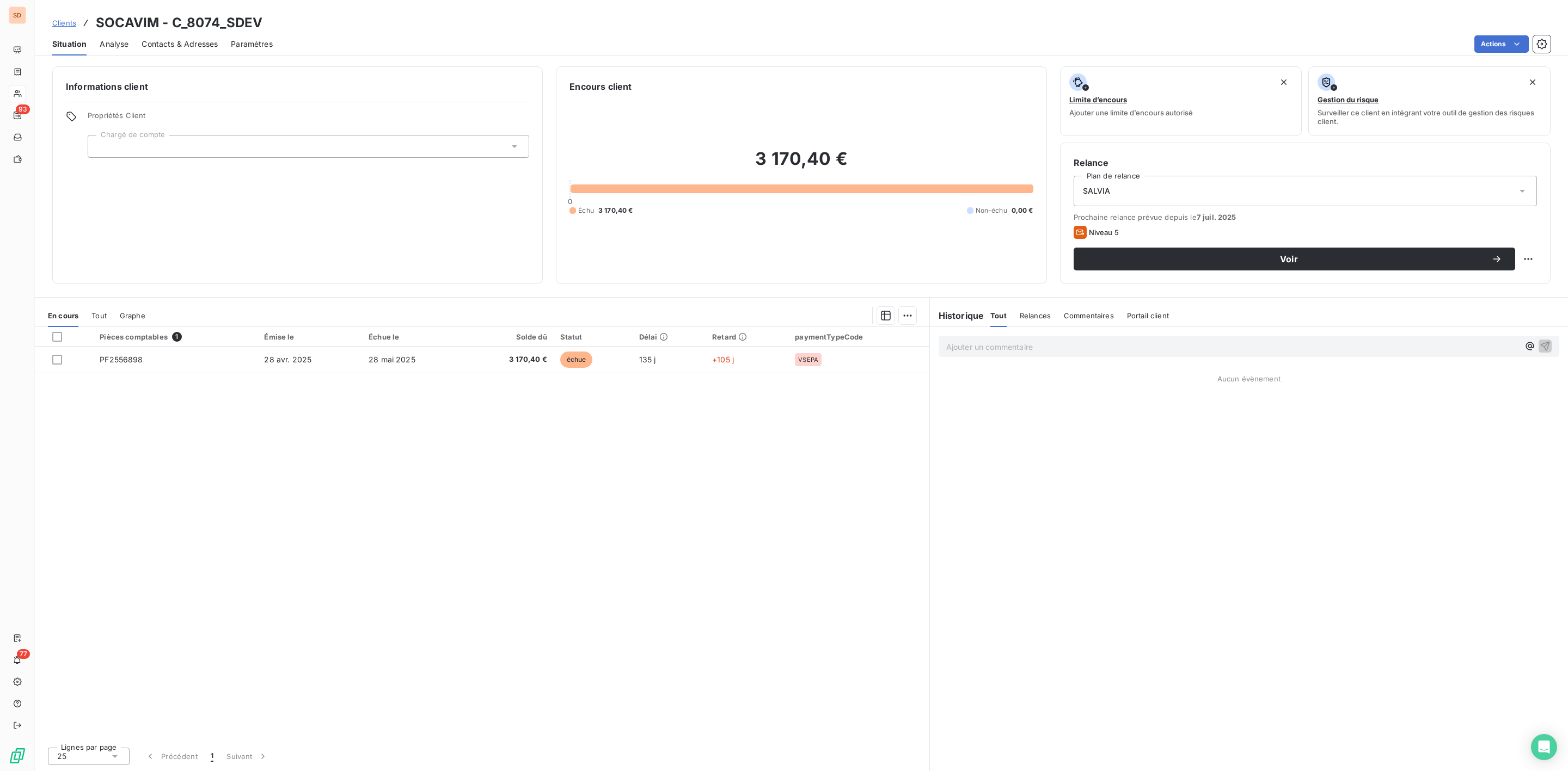
click at [182, 41] on span "Contacts & Adresses" at bounding box center [180, 44] width 76 height 11
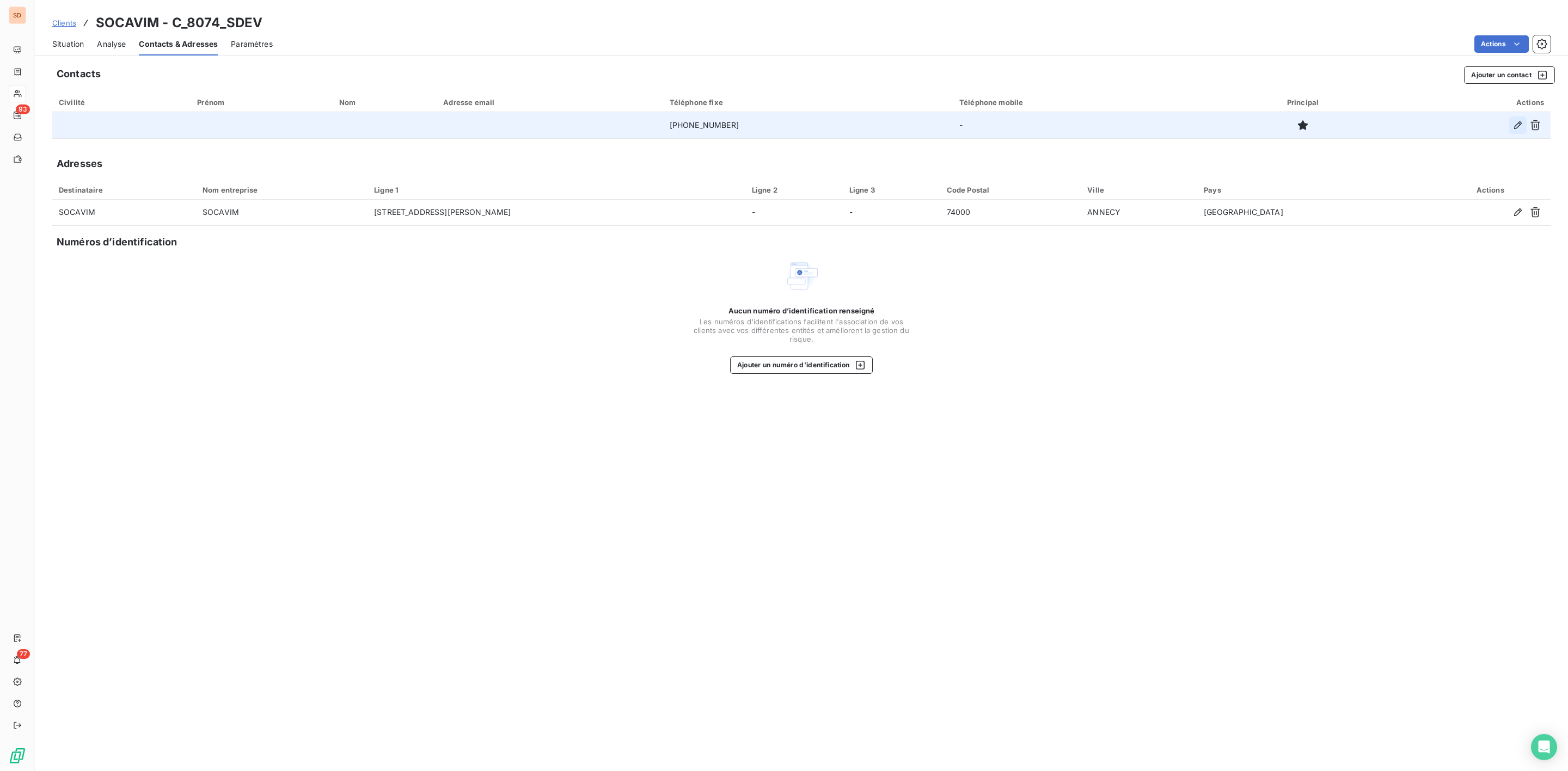
click at [1519, 125] on icon "button" at bounding box center [1517, 125] width 8 height 8
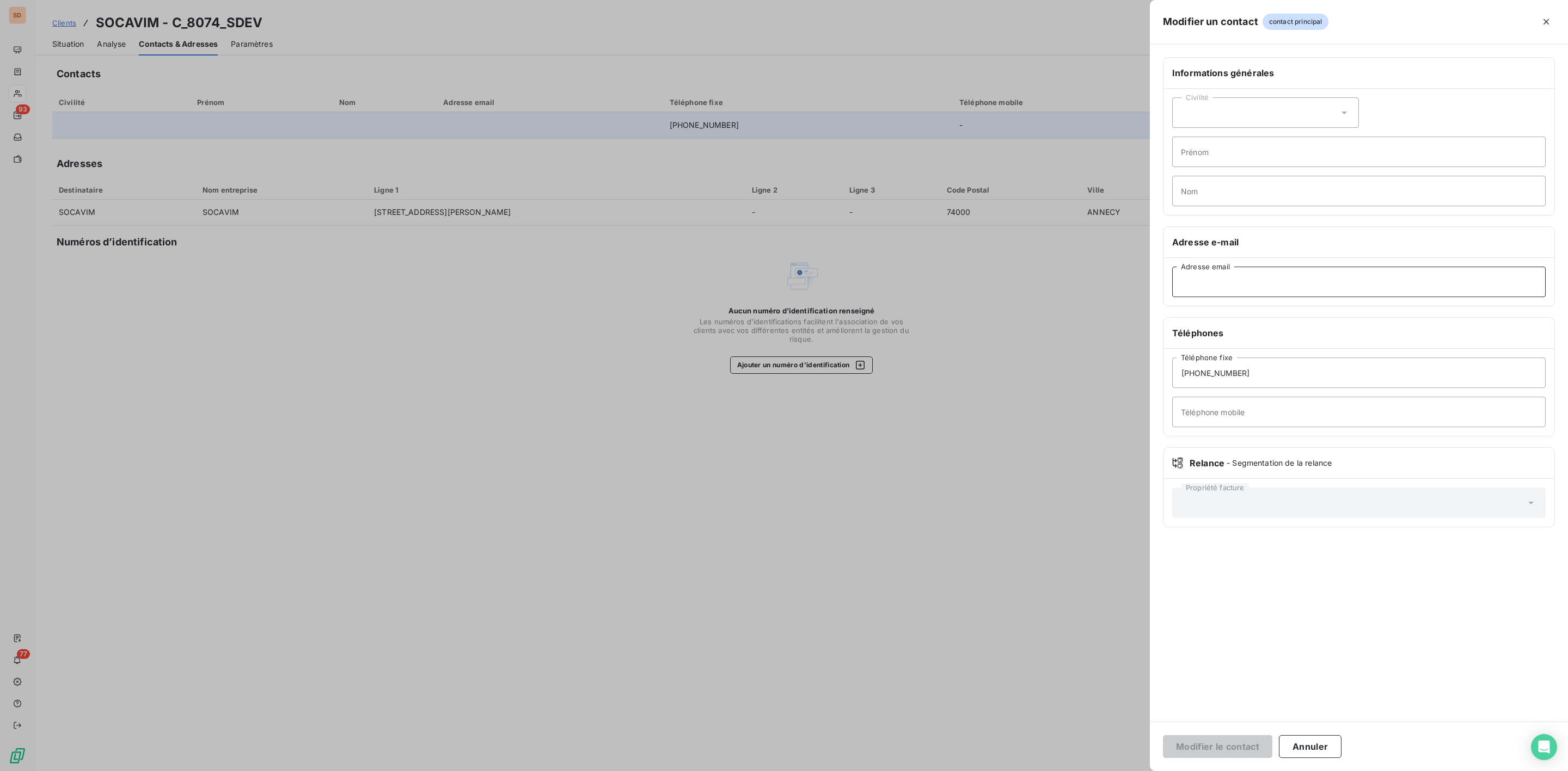
click at [1246, 279] on input "Adresse email" at bounding box center [1359, 282] width 374 height 30
paste input "[EMAIL_ADDRESS][DOMAIN_NAME]"
type input "[EMAIL_ADDRESS][DOMAIN_NAME]"
click at [1242, 751] on button "Modifier le contact" at bounding box center [1218, 747] width 110 height 23
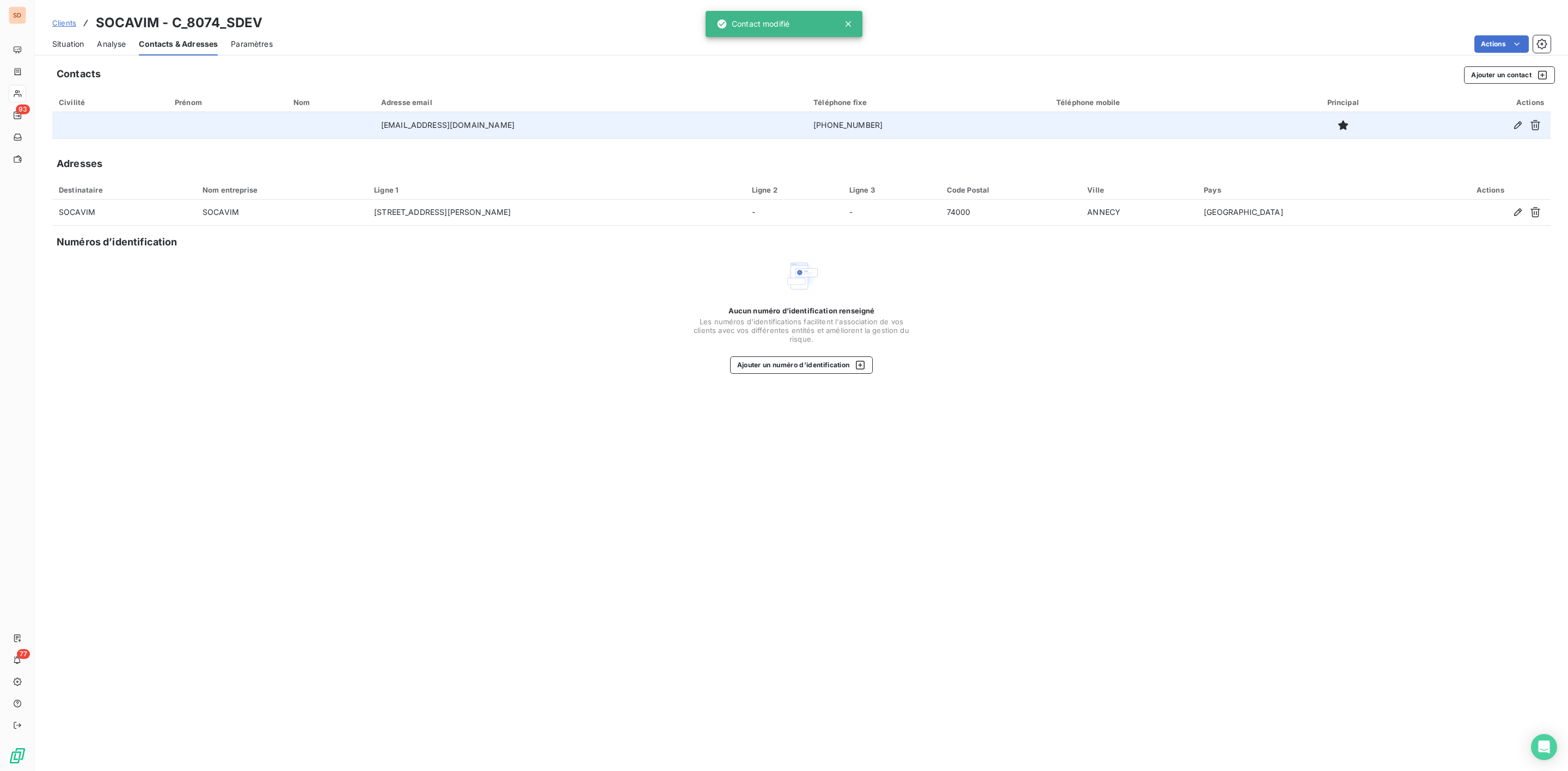
click at [63, 40] on span "Situation" at bounding box center [68, 44] width 32 height 11
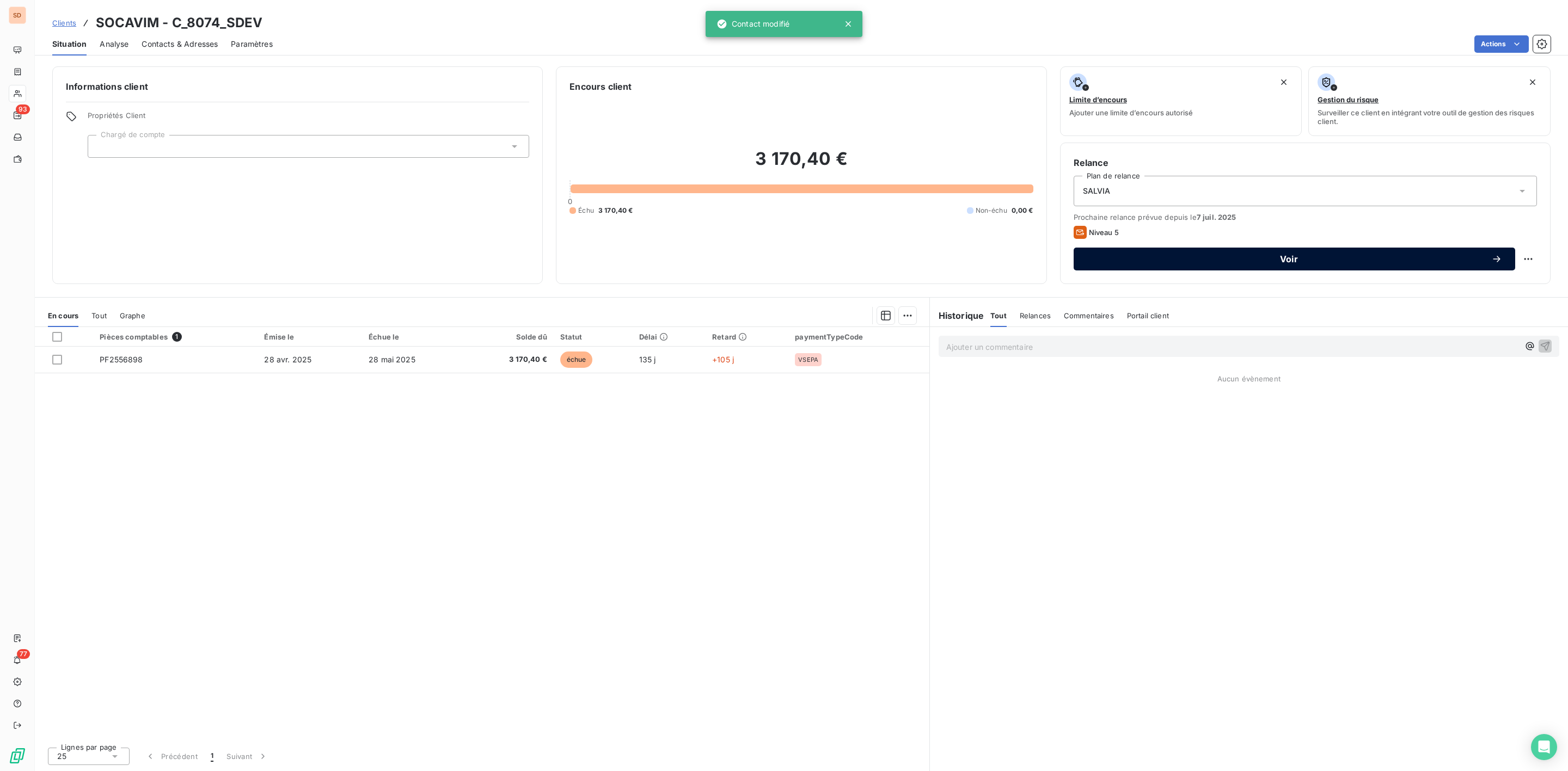
click at [1272, 257] on span "Voir" at bounding box center [1289, 259] width 405 height 9
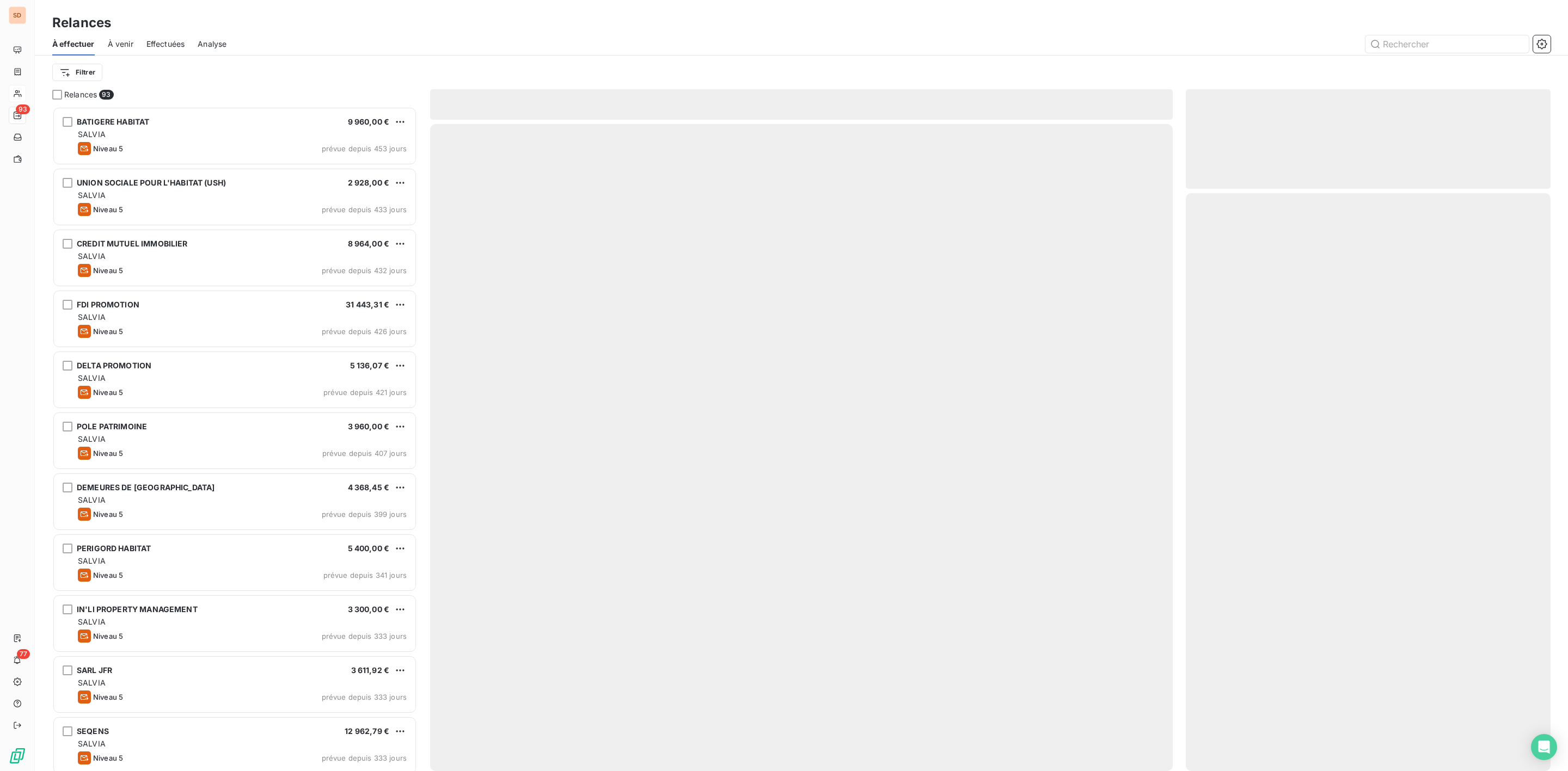
scroll to position [653, 352]
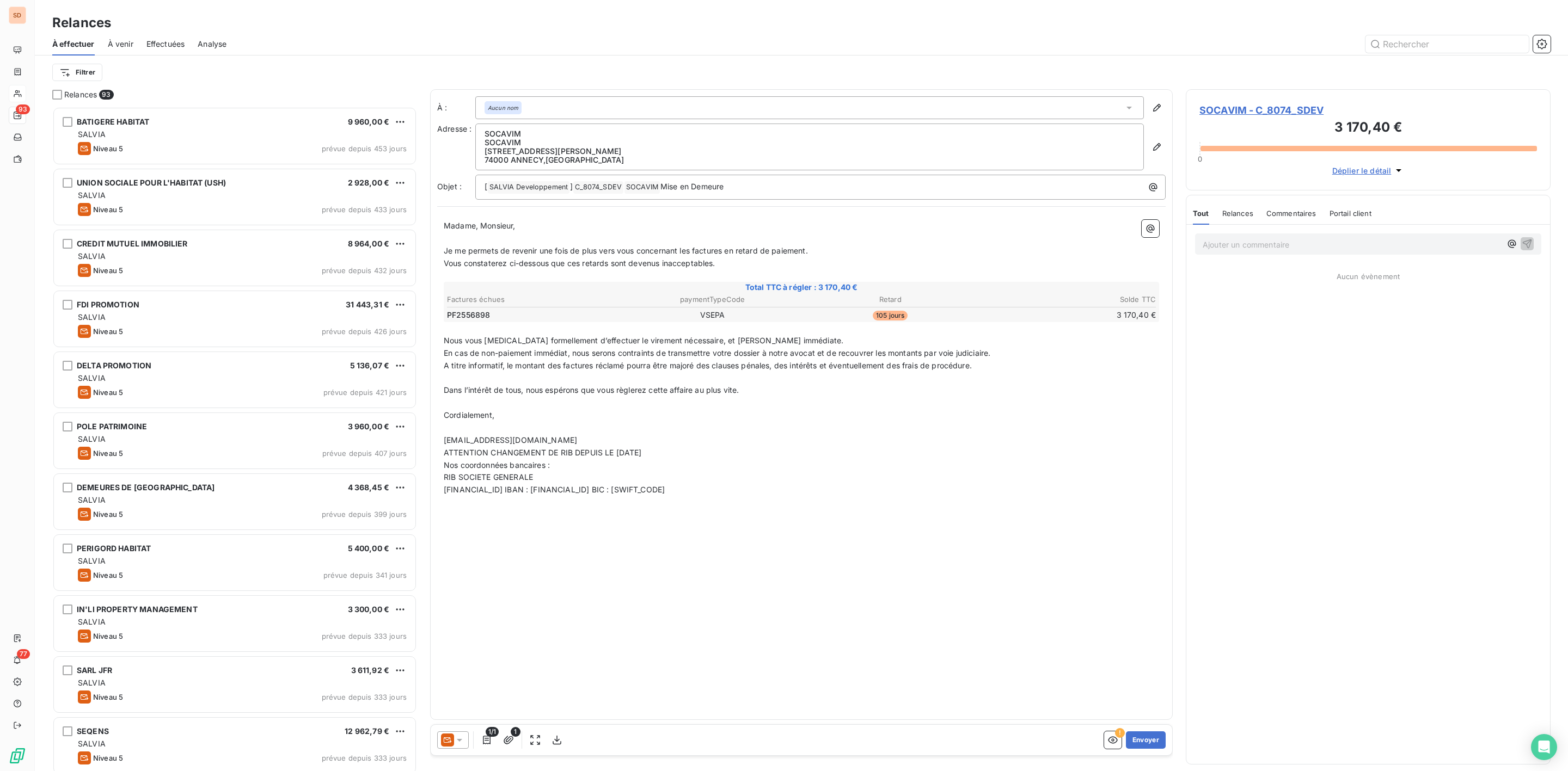
click at [457, 740] on icon at bounding box center [460, 741] width 11 height 11
click at [469, 699] on span "Niveau 4" at bounding box center [475, 697] width 33 height 11
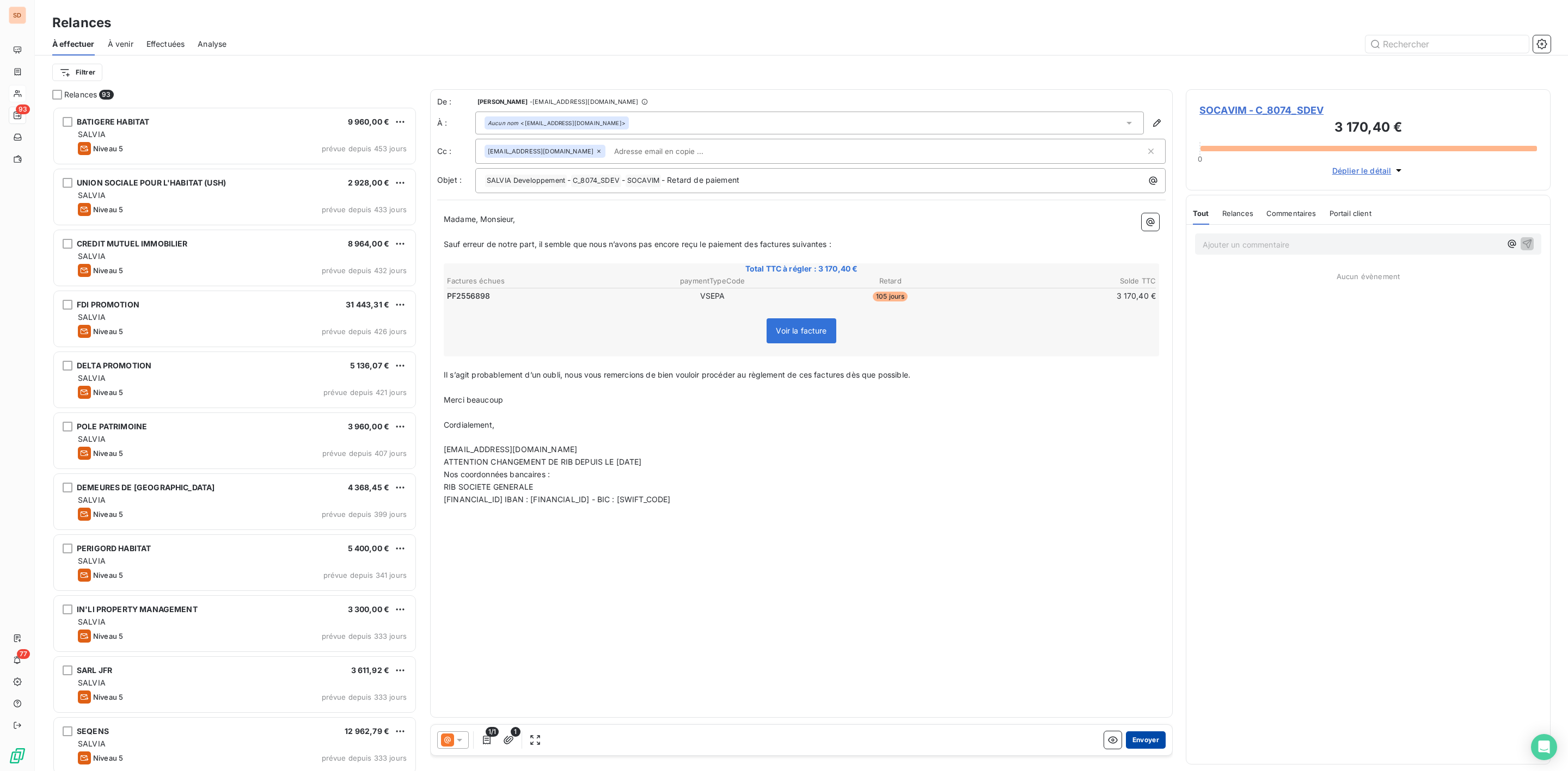
click at [1149, 735] on button "Envoyer" at bounding box center [1146, 740] width 40 height 18
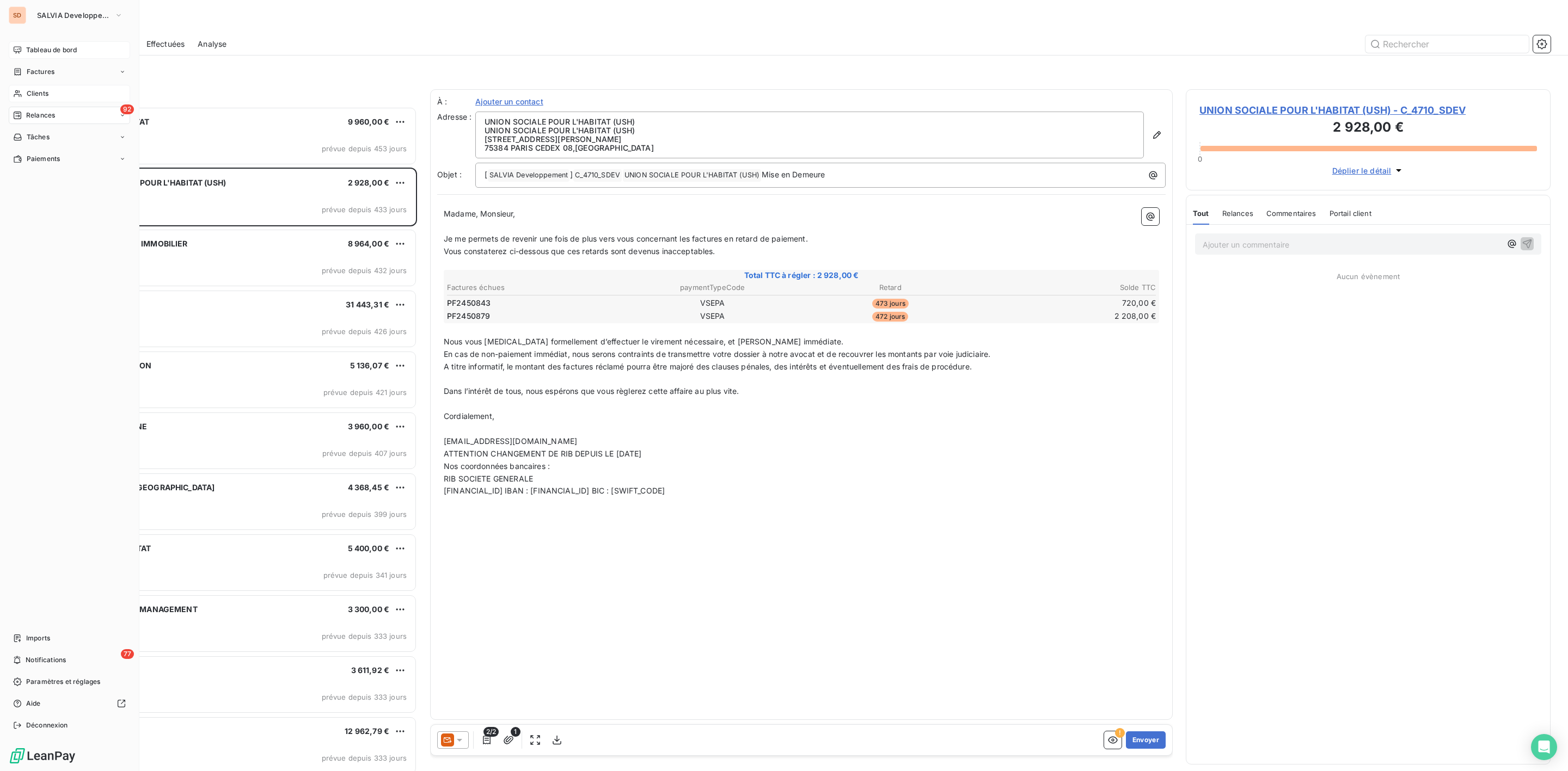
click at [44, 51] on span "Tableau de bord" at bounding box center [51, 50] width 51 height 10
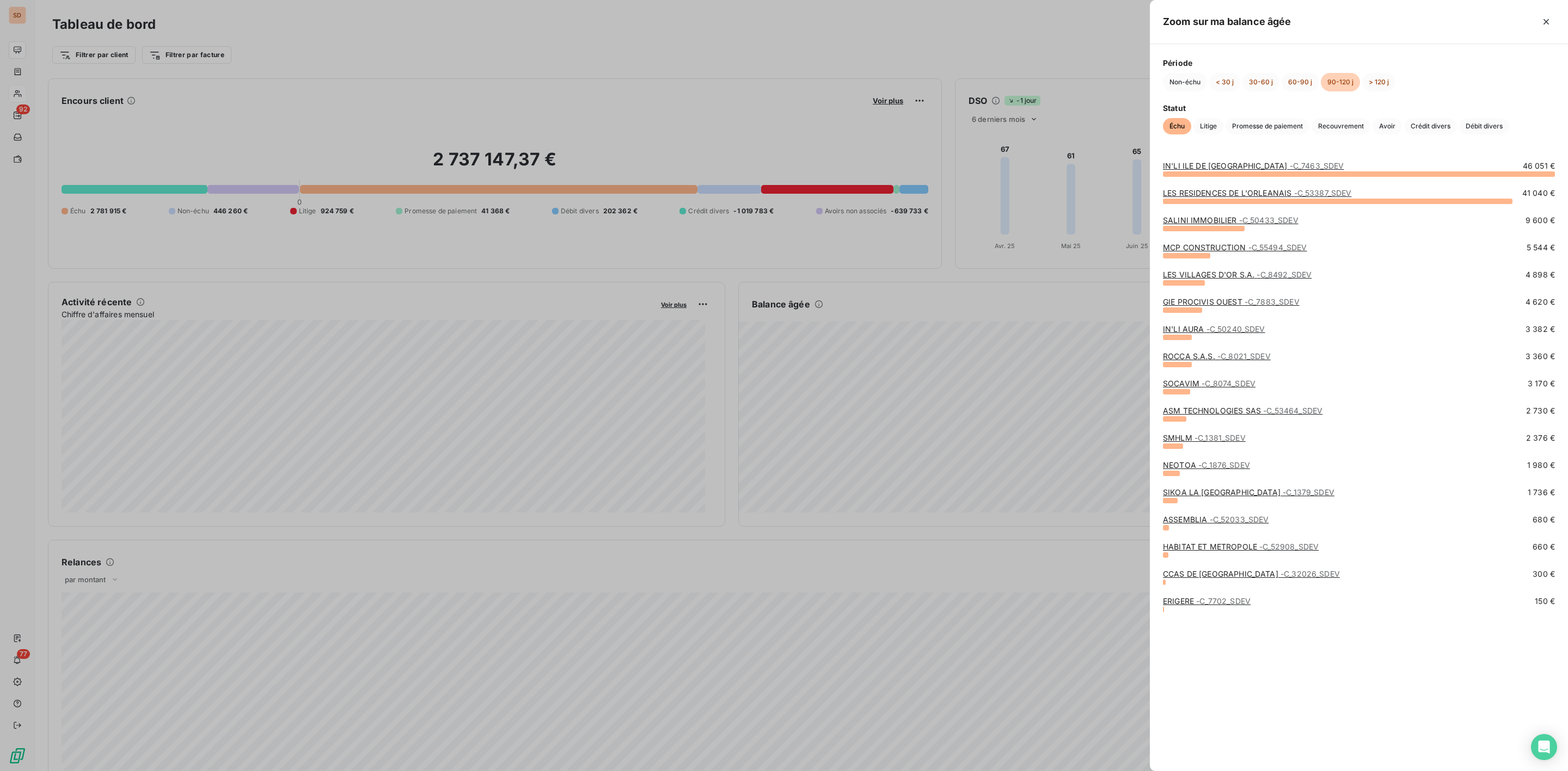
click at [1203, 383] on span "- C_8074_SDEV" at bounding box center [1228, 383] width 54 height 9
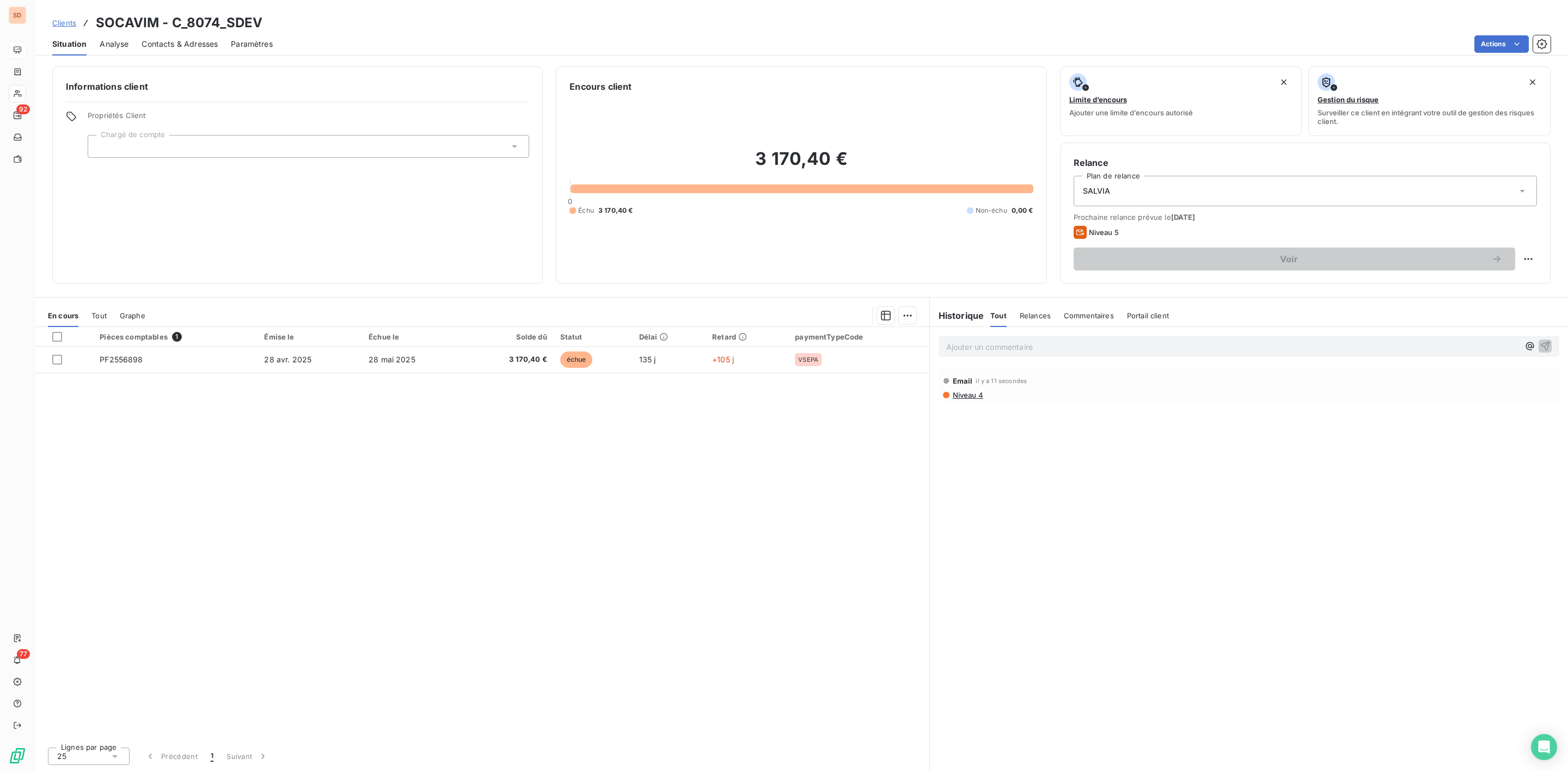
click at [192, 40] on span "Contacts & Adresses" at bounding box center [180, 44] width 76 height 11
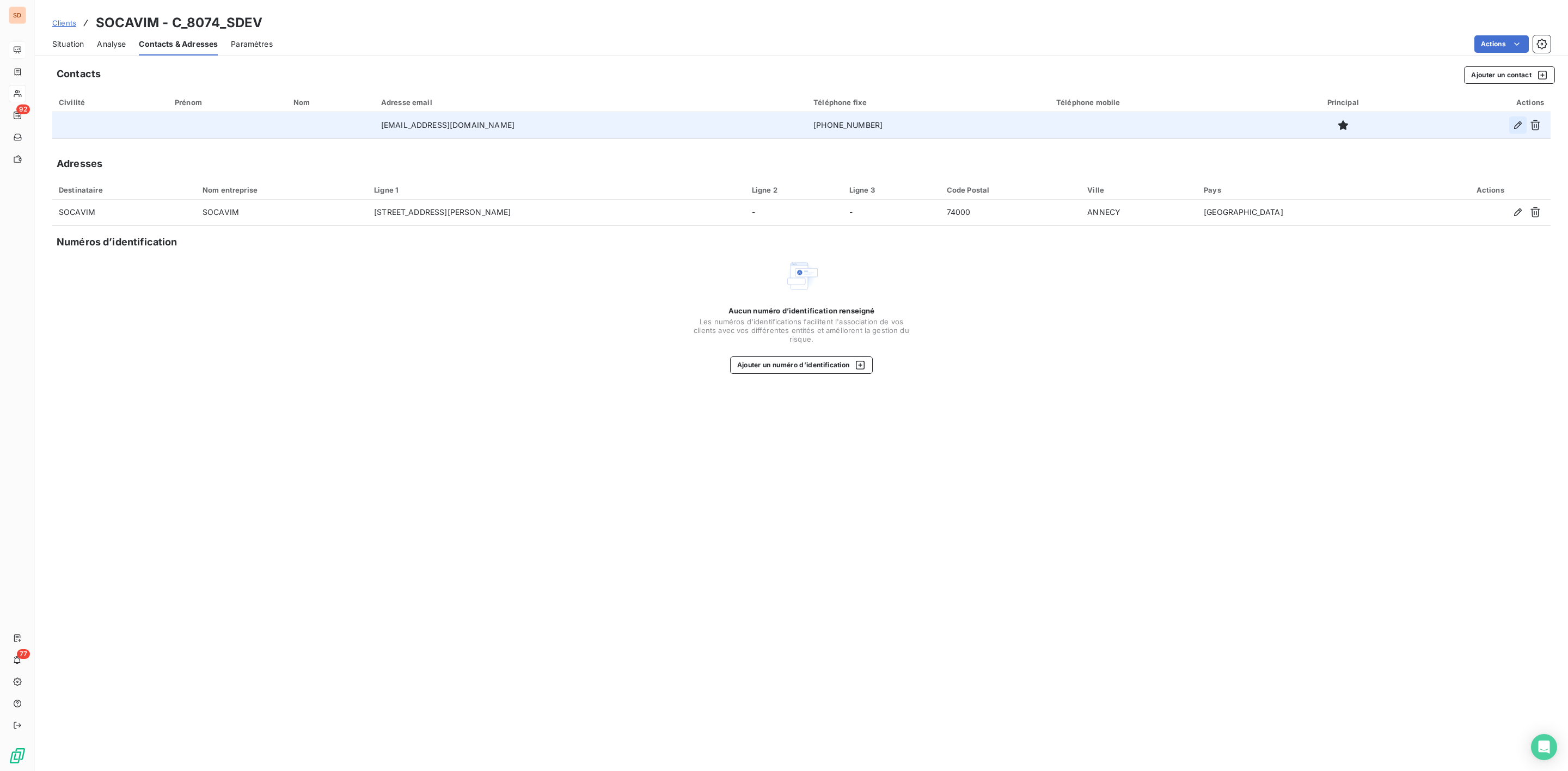
click at [1516, 122] on icon "button" at bounding box center [1518, 125] width 11 height 11
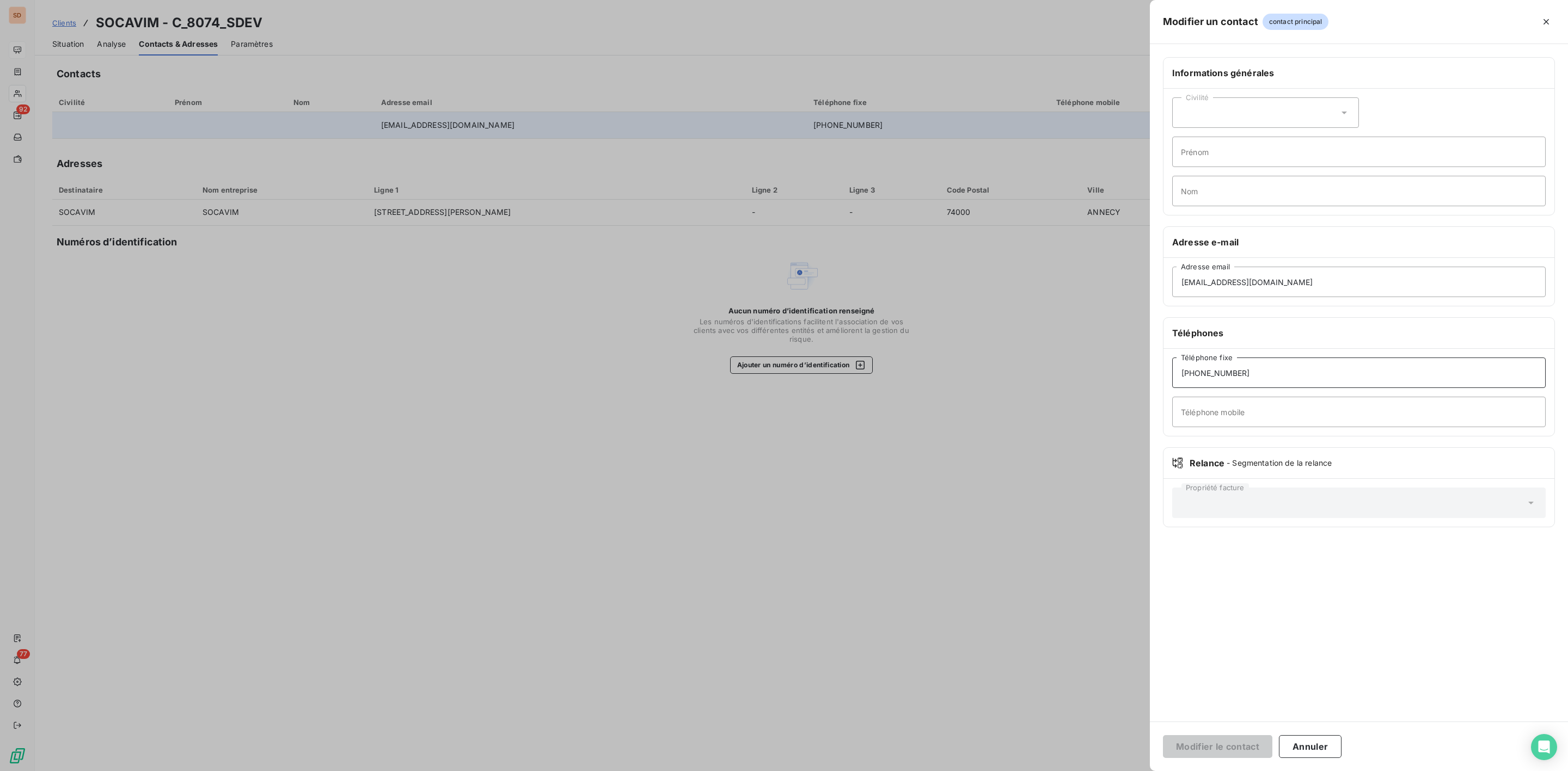
drag, startPoint x: 1251, startPoint y: 374, endPoint x: 1135, endPoint y: 377, distance: 116.0
click at [1135, 771] on div "Modifier un contact contact principal Informations générales Civilité Prénom No…" at bounding box center [784, 771] width 1568 height 0
paste input "[PHONE_NUMBER]"
type input "[PHONE_NUMBER] 19"
click at [1241, 420] on input "Téléphone mobile" at bounding box center [1359, 412] width 374 height 30
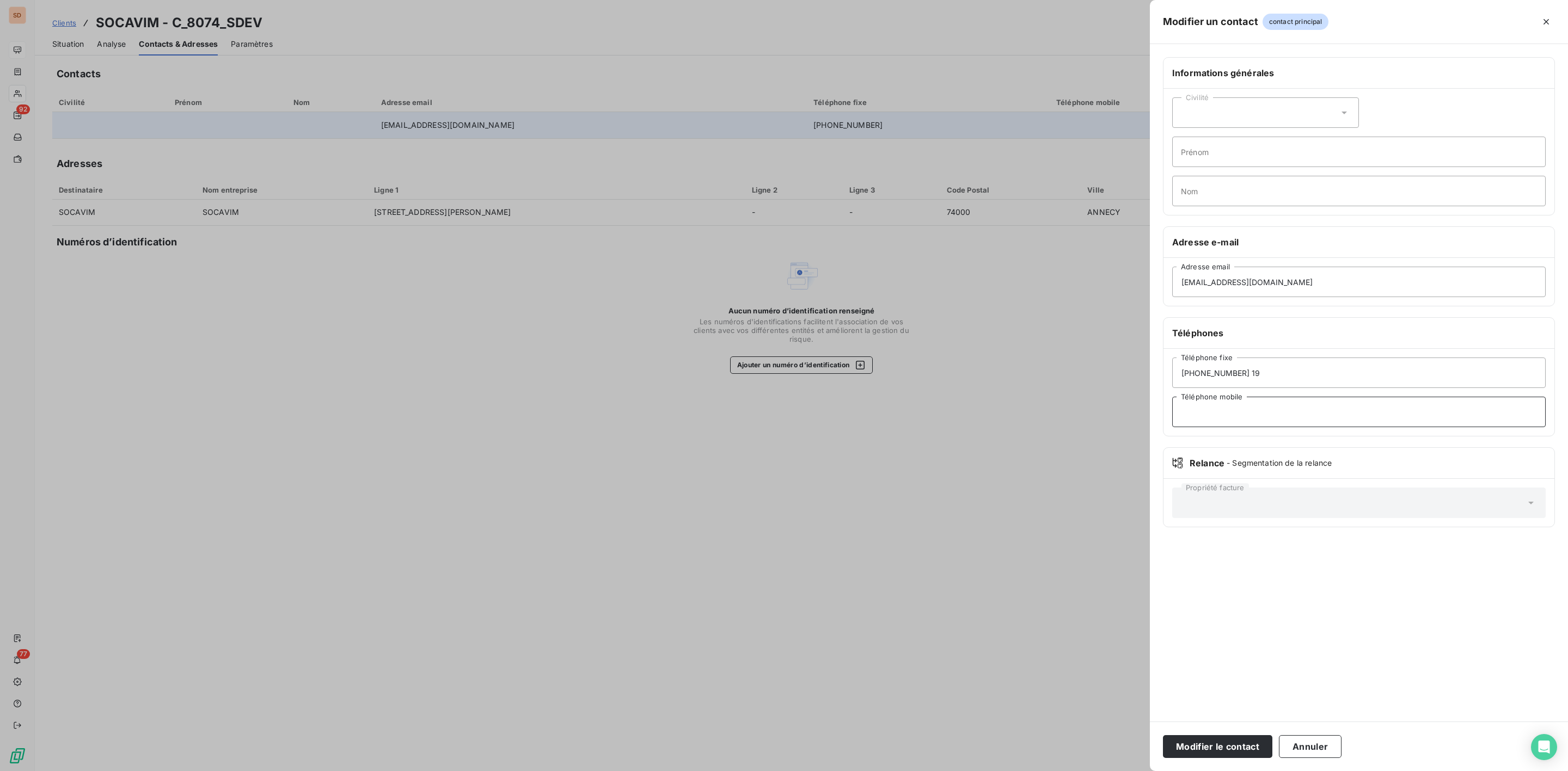
paste input "[PHONE_NUMBER] 59"
type input "[PHONE_NUMBER] 59"
click at [1225, 746] on button "Modifier le contact" at bounding box center [1218, 747] width 110 height 23
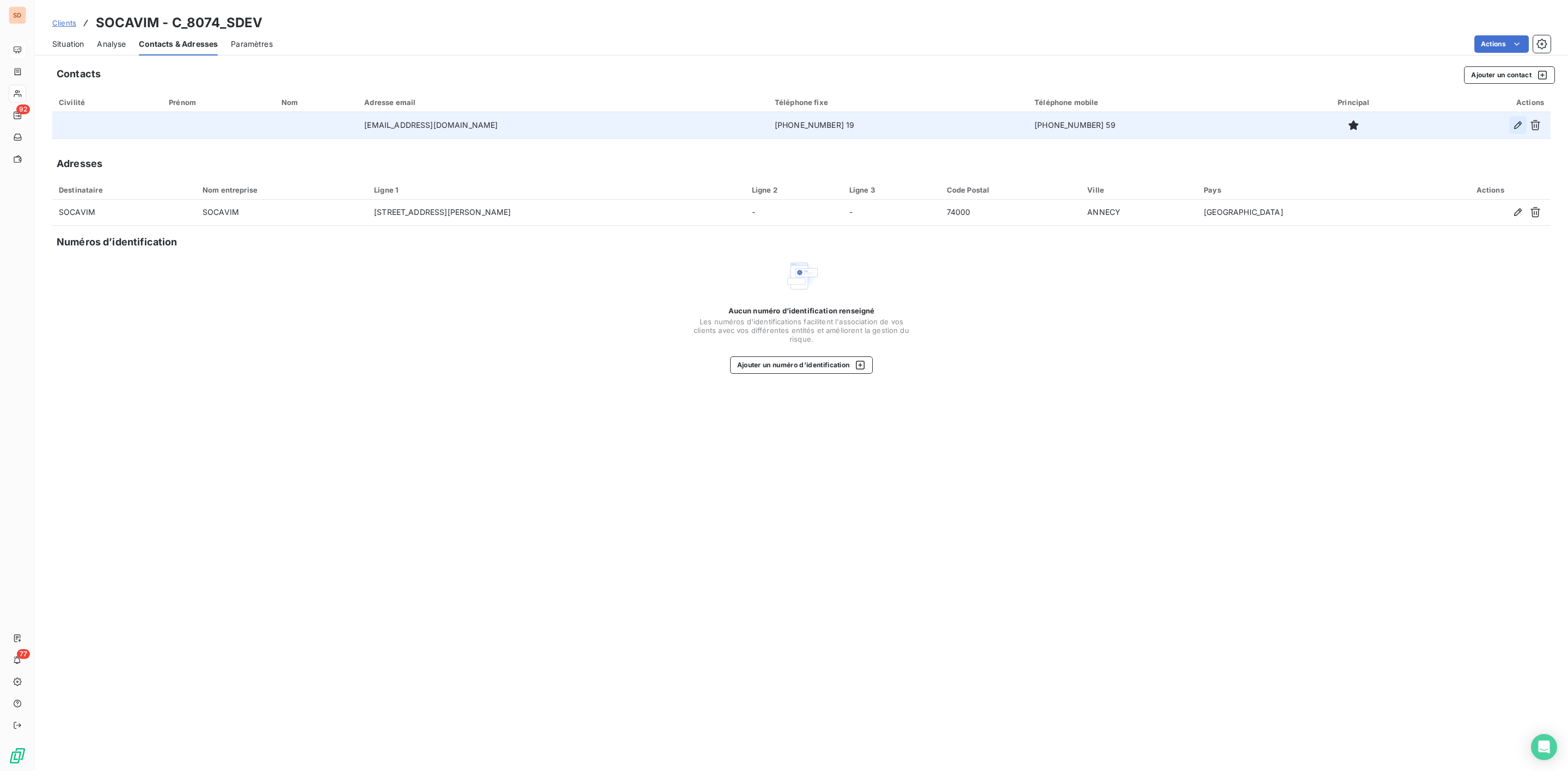
click at [1517, 122] on icon "button" at bounding box center [1518, 125] width 11 height 11
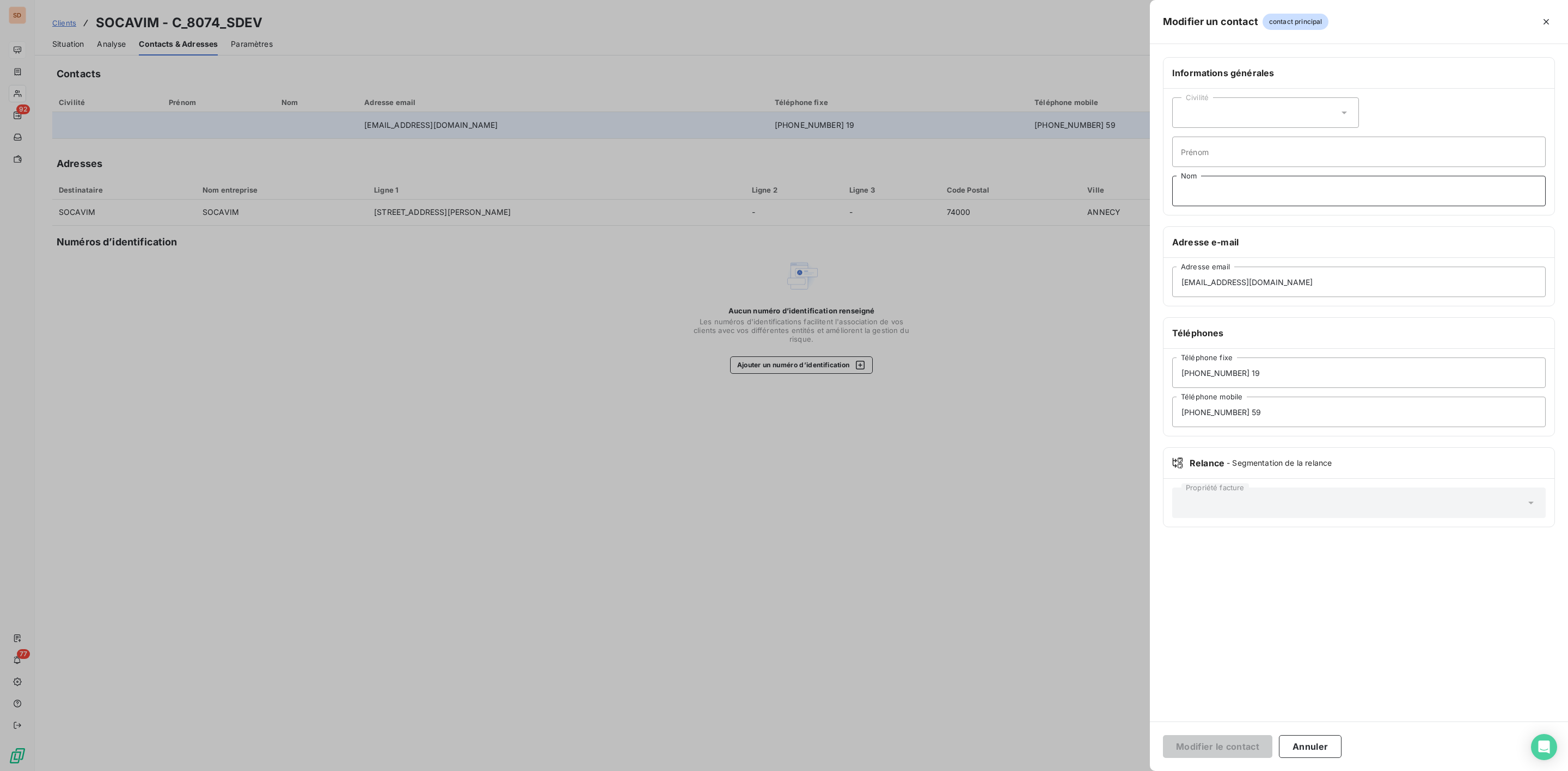
click at [1207, 182] on input "Nom" at bounding box center [1359, 191] width 374 height 30
paste input "[PERSON_NAME]"
type input "[PERSON_NAME]"
click at [1255, 152] on input "Prénom" at bounding box center [1359, 152] width 374 height 30
paste input "[PERSON_NAME]"
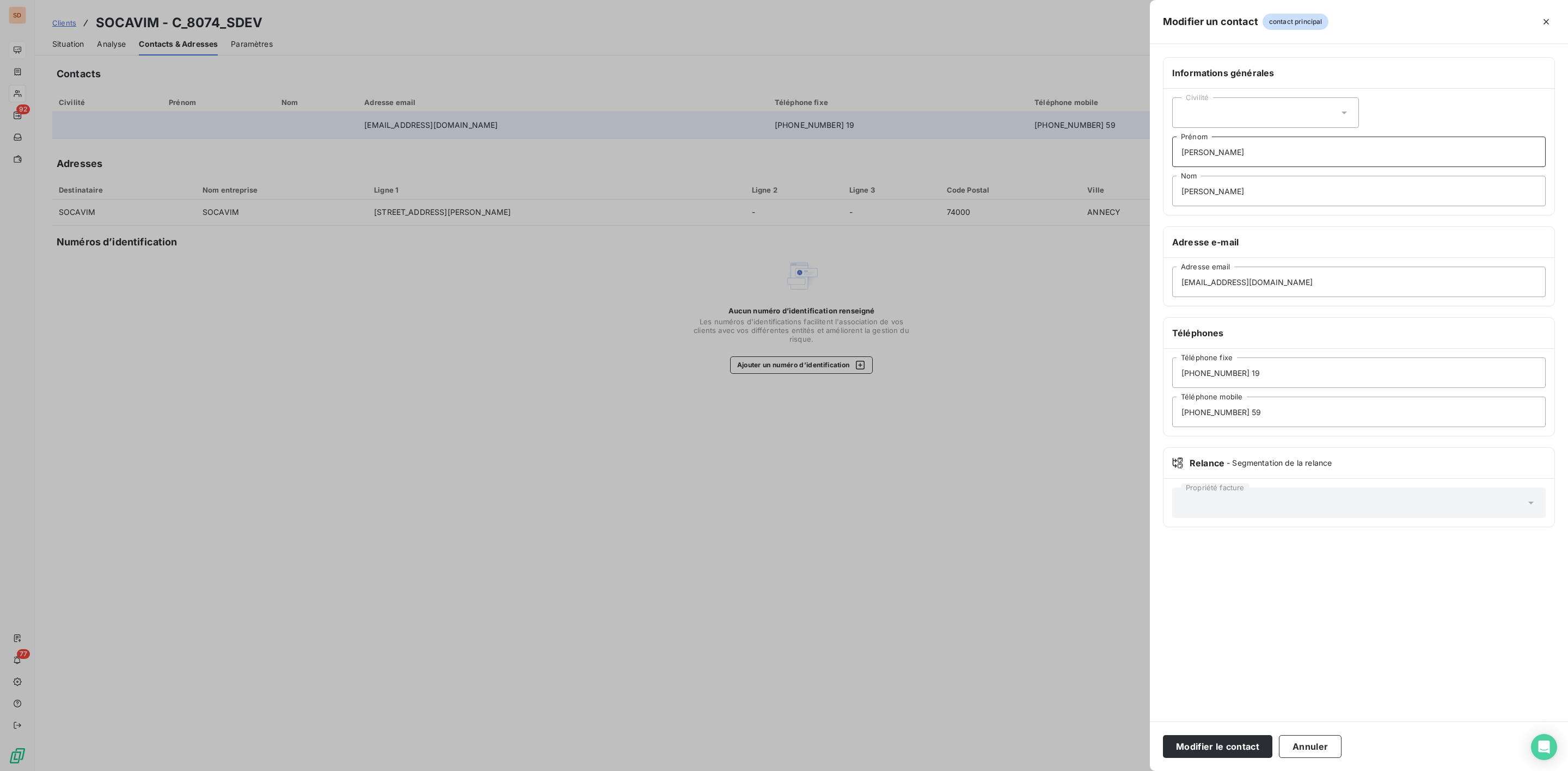
type input "[PERSON_NAME]"
click at [1339, 114] on icon at bounding box center [1344, 113] width 11 height 11
click at [1213, 136] on span "Madame" at bounding box center [1209, 140] width 29 height 10
click at [1217, 741] on button "Modifier le contact" at bounding box center [1218, 747] width 110 height 23
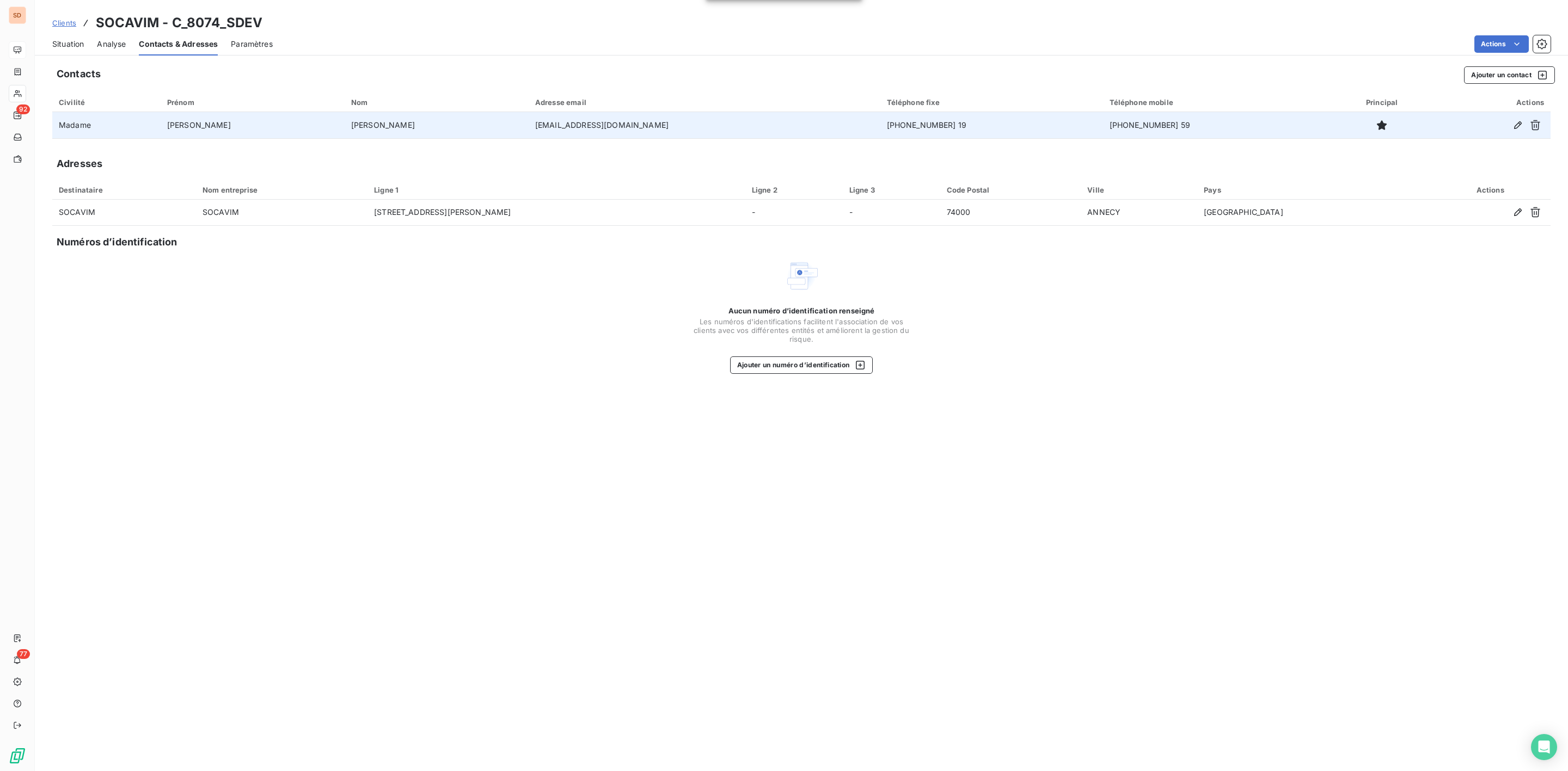
click at [64, 44] on span "Situation" at bounding box center [68, 44] width 32 height 11
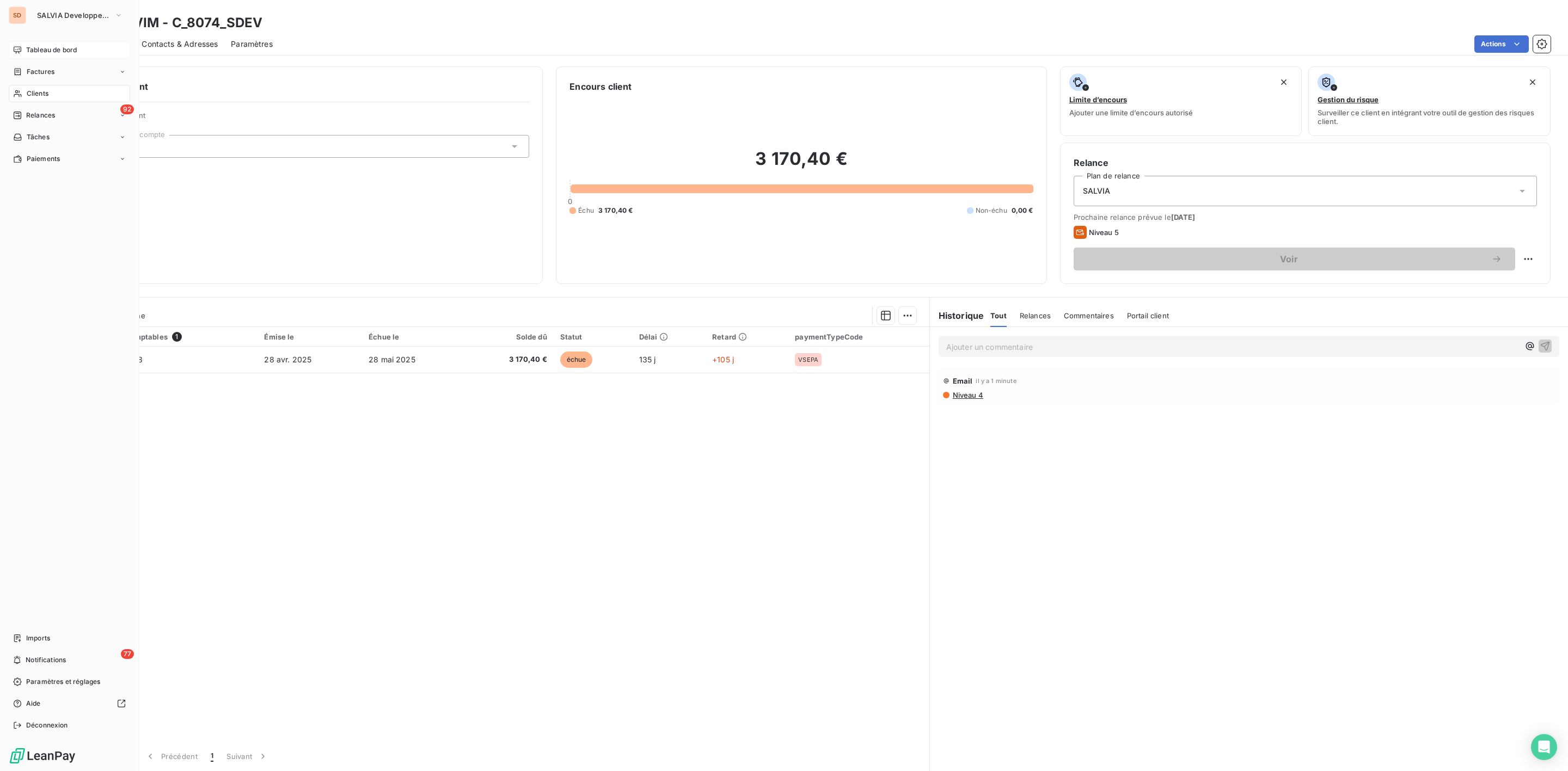
click at [33, 51] on span "Tableau de bord" at bounding box center [51, 50] width 51 height 10
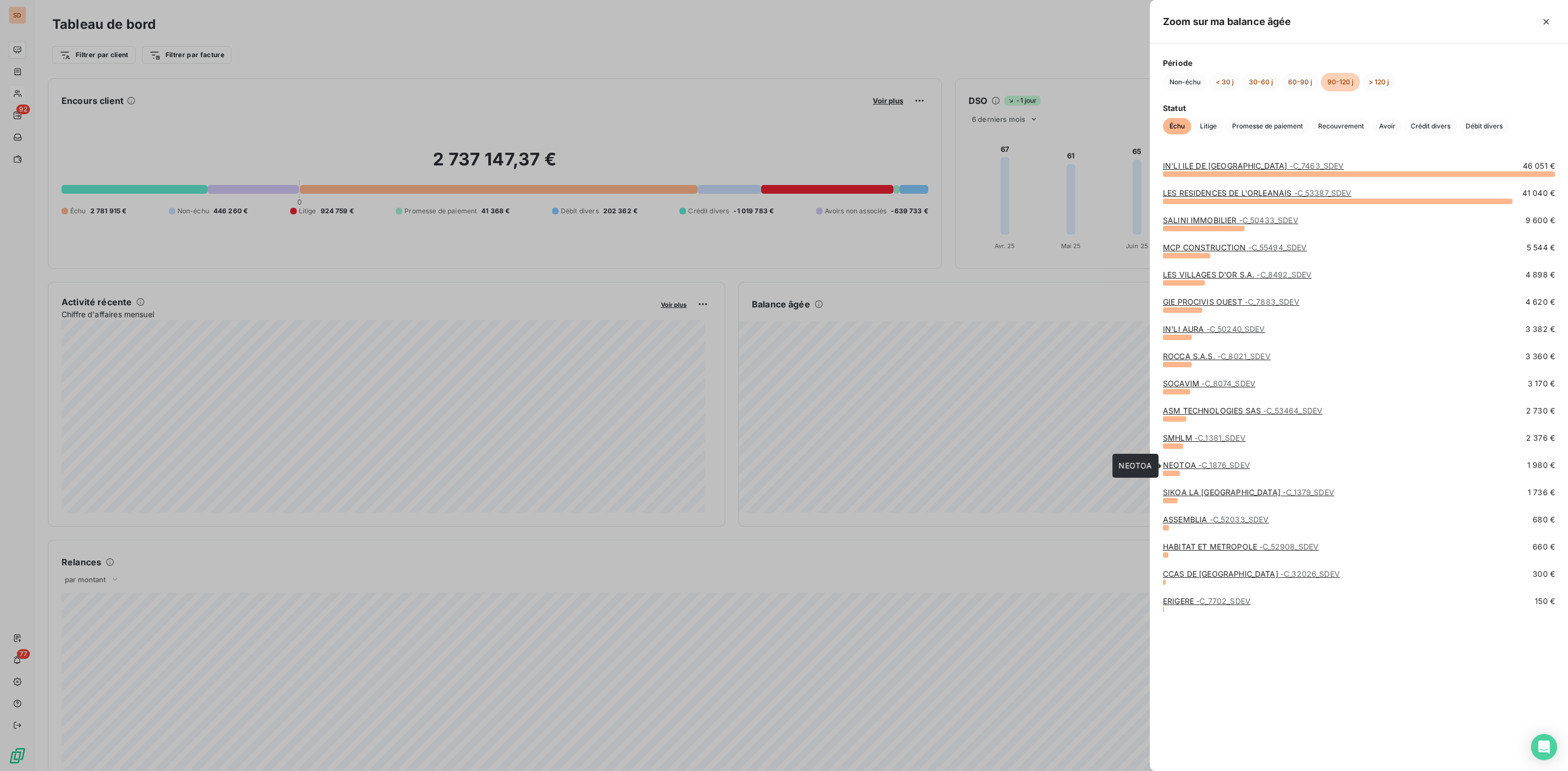
click at [1219, 466] on span "- C_1876_SDEV" at bounding box center [1224, 465] width 52 height 9
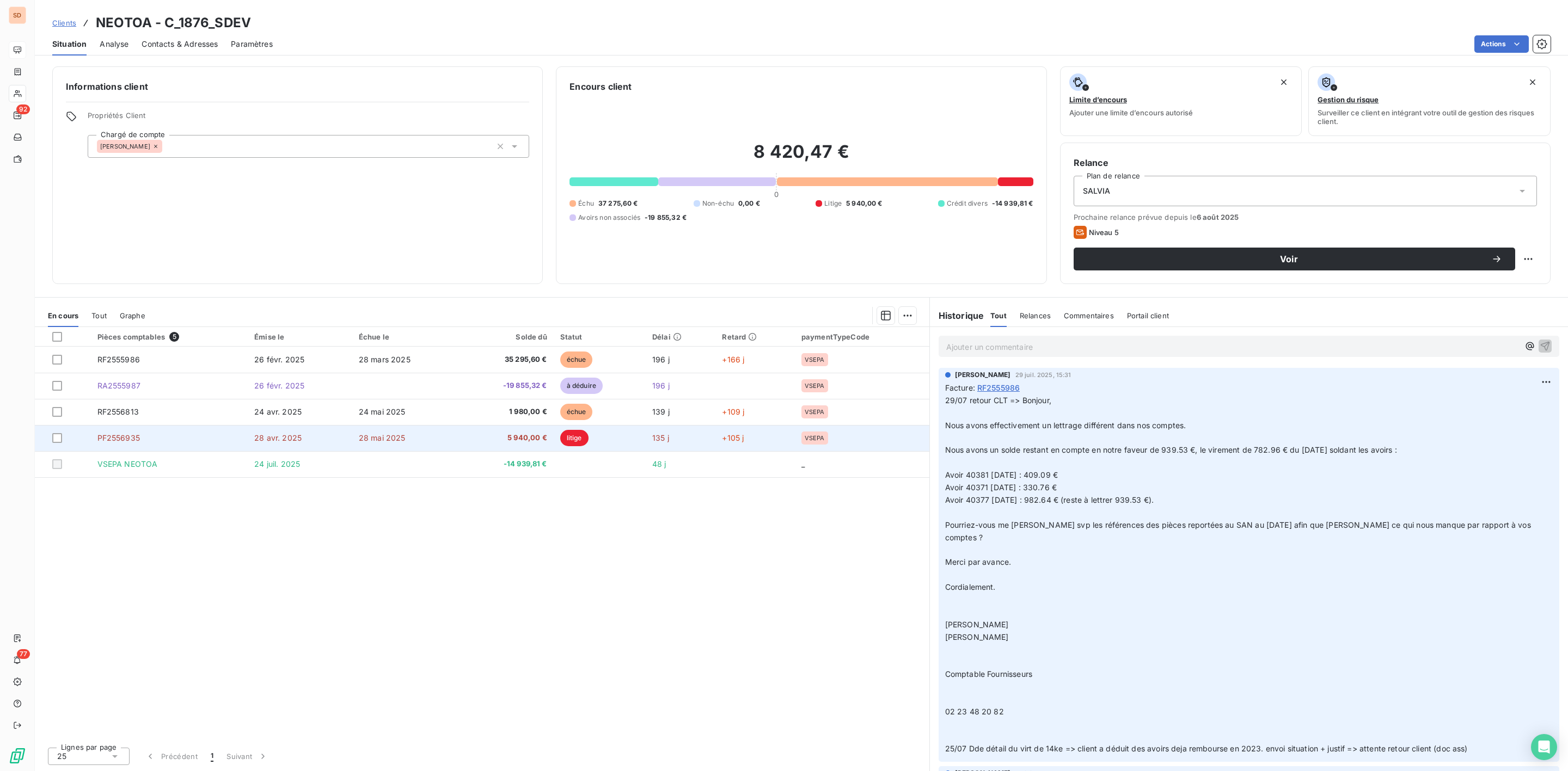
click at [528, 439] on span "5 940,00 €" at bounding box center [506, 438] width 81 height 11
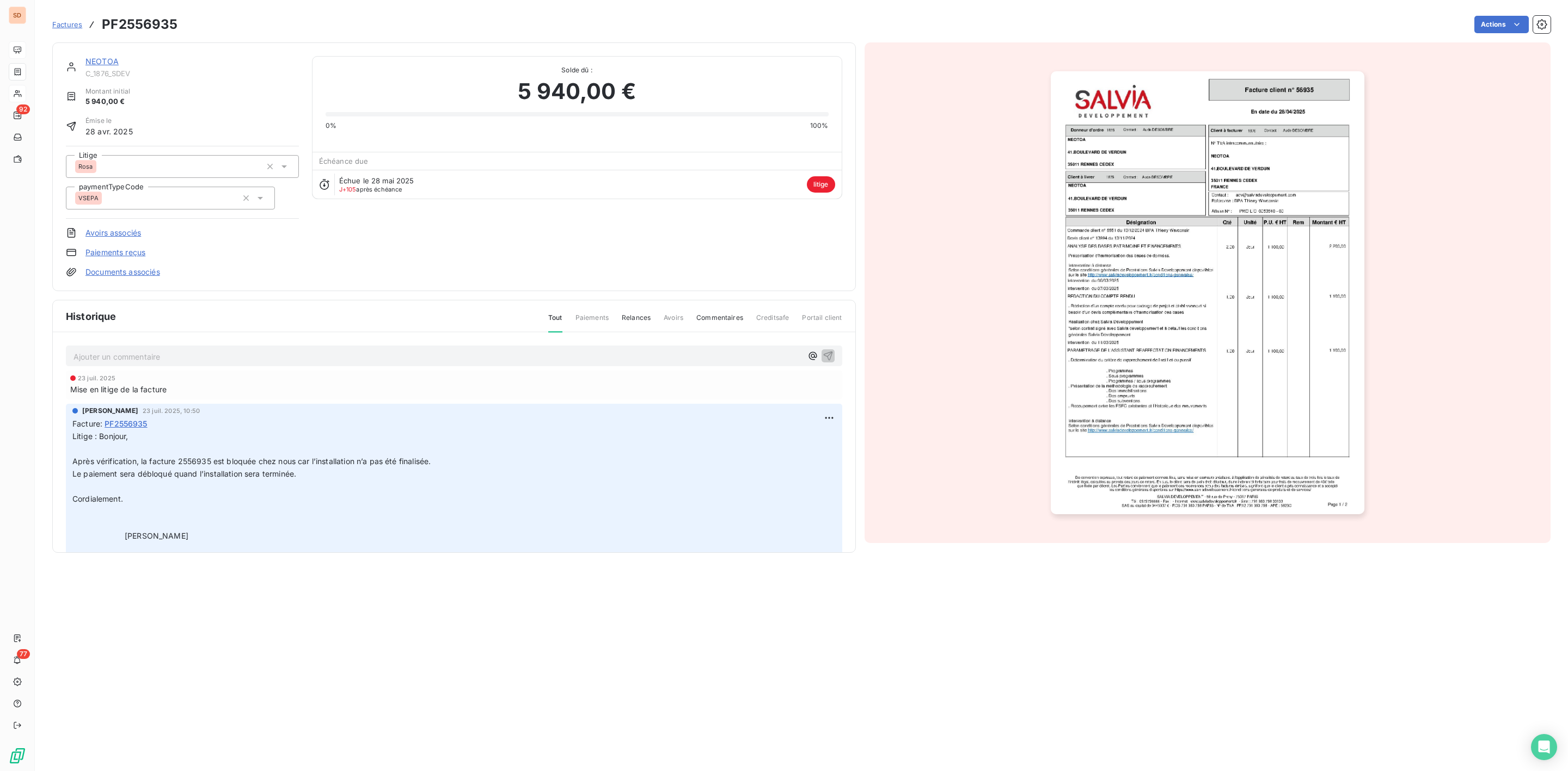
click at [103, 59] on link "NEOTOA" at bounding box center [102, 61] width 33 height 9
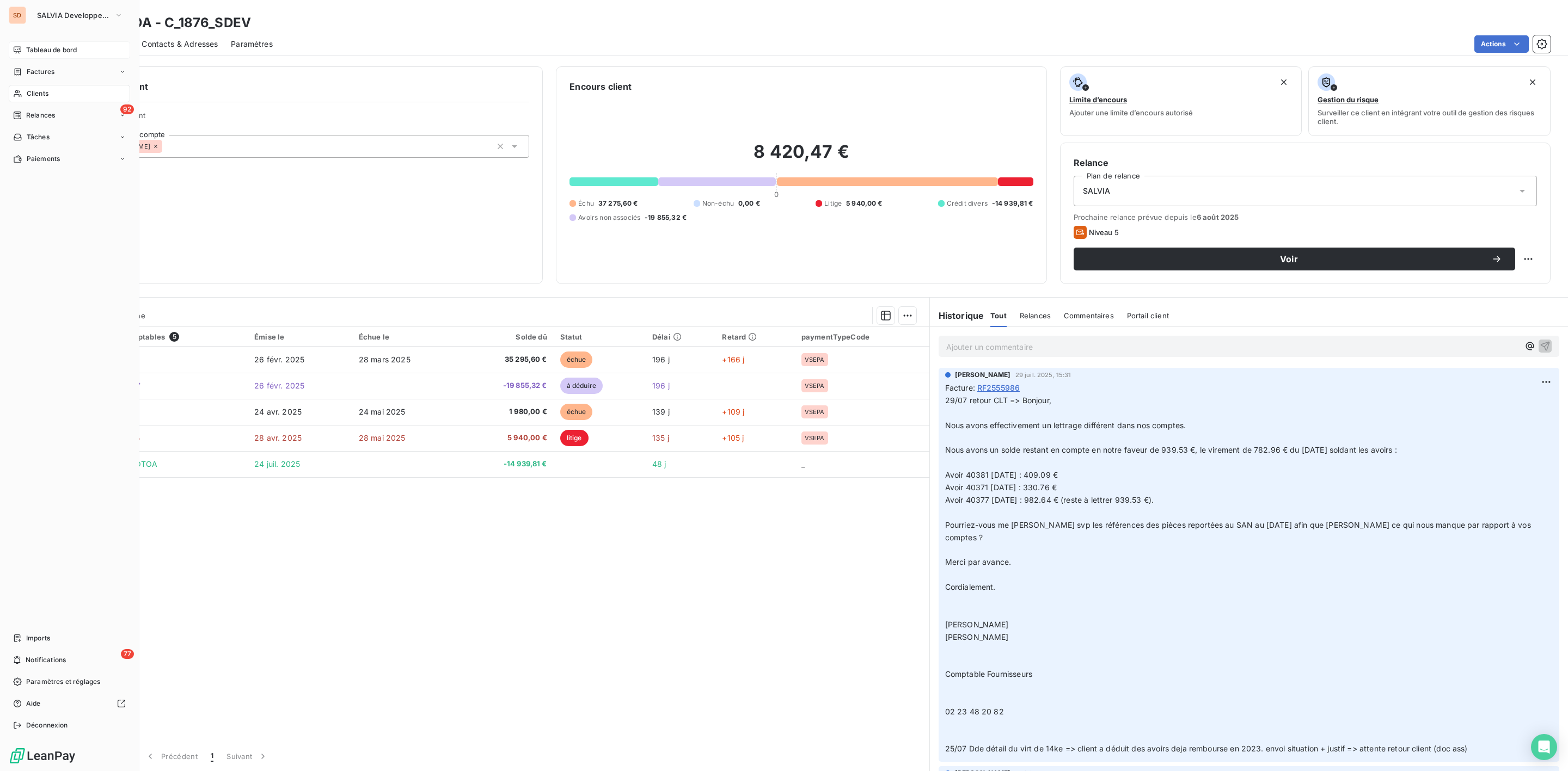
click at [37, 48] on span "Tableau de bord" at bounding box center [51, 50] width 51 height 10
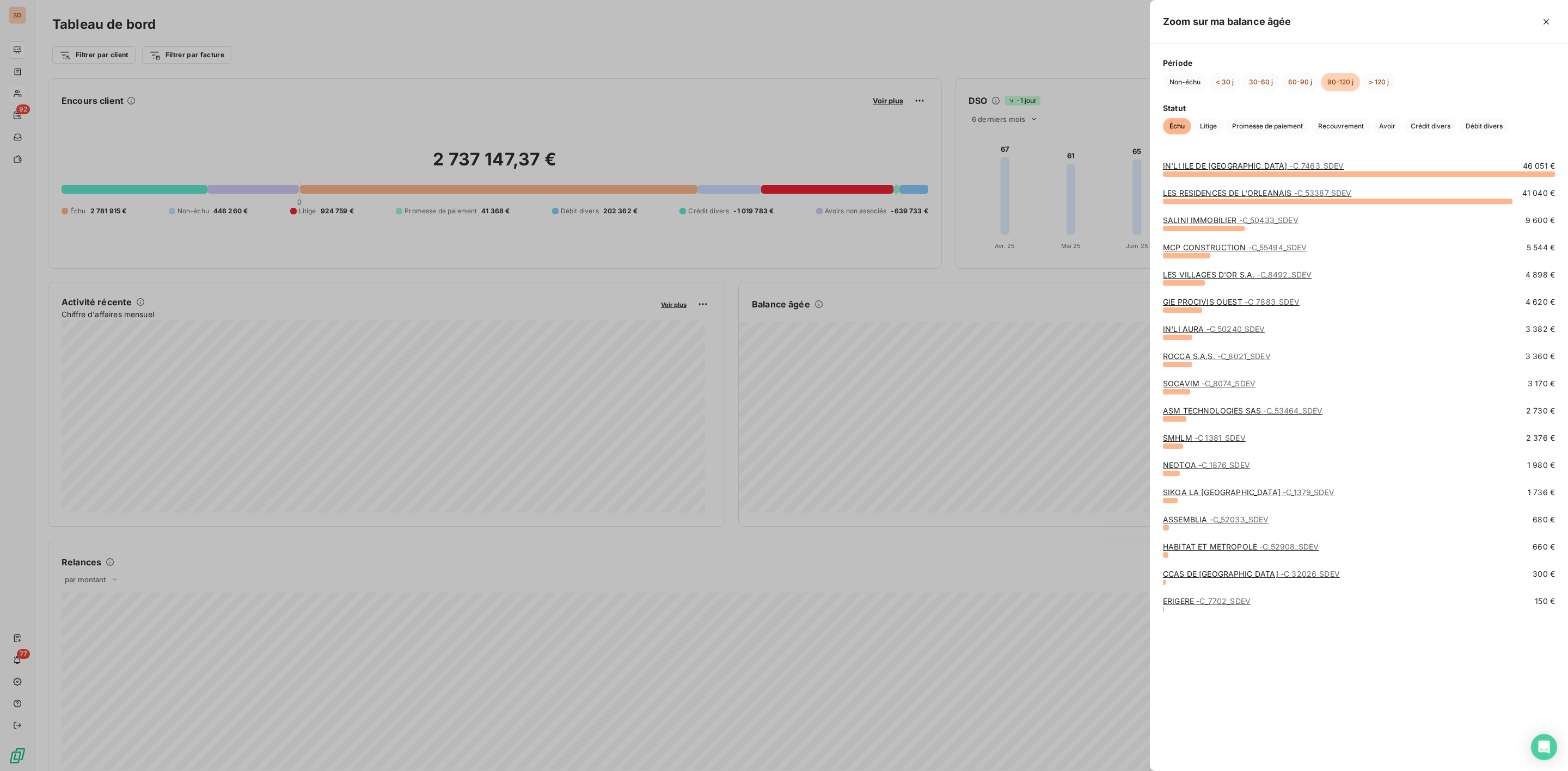
click at [1211, 549] on link "HABITAT ET METROPOLE - C_52908_SDEV" at bounding box center [1241, 546] width 156 height 9
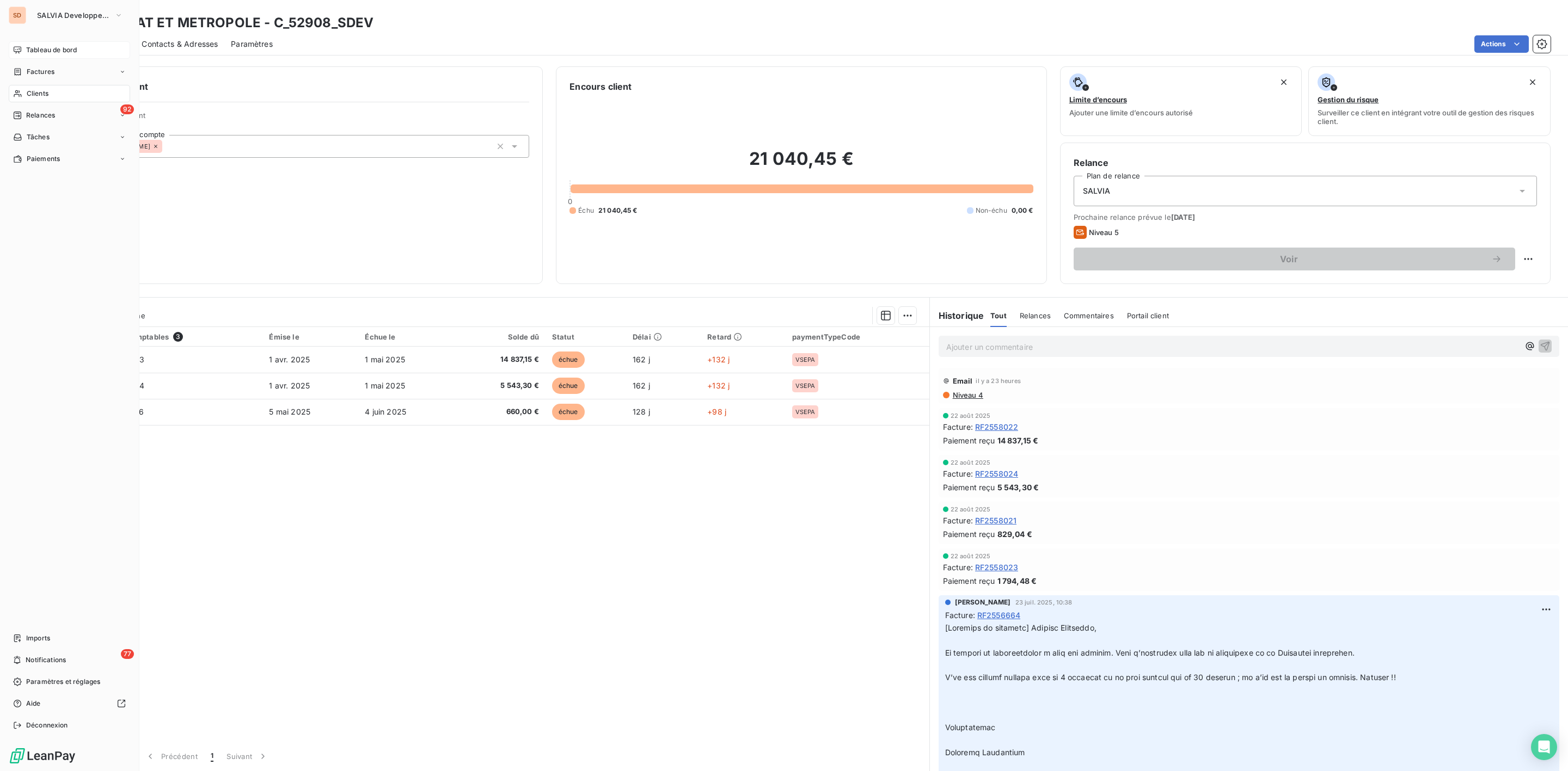
click at [28, 46] on span "Tableau de bord" at bounding box center [51, 50] width 51 height 10
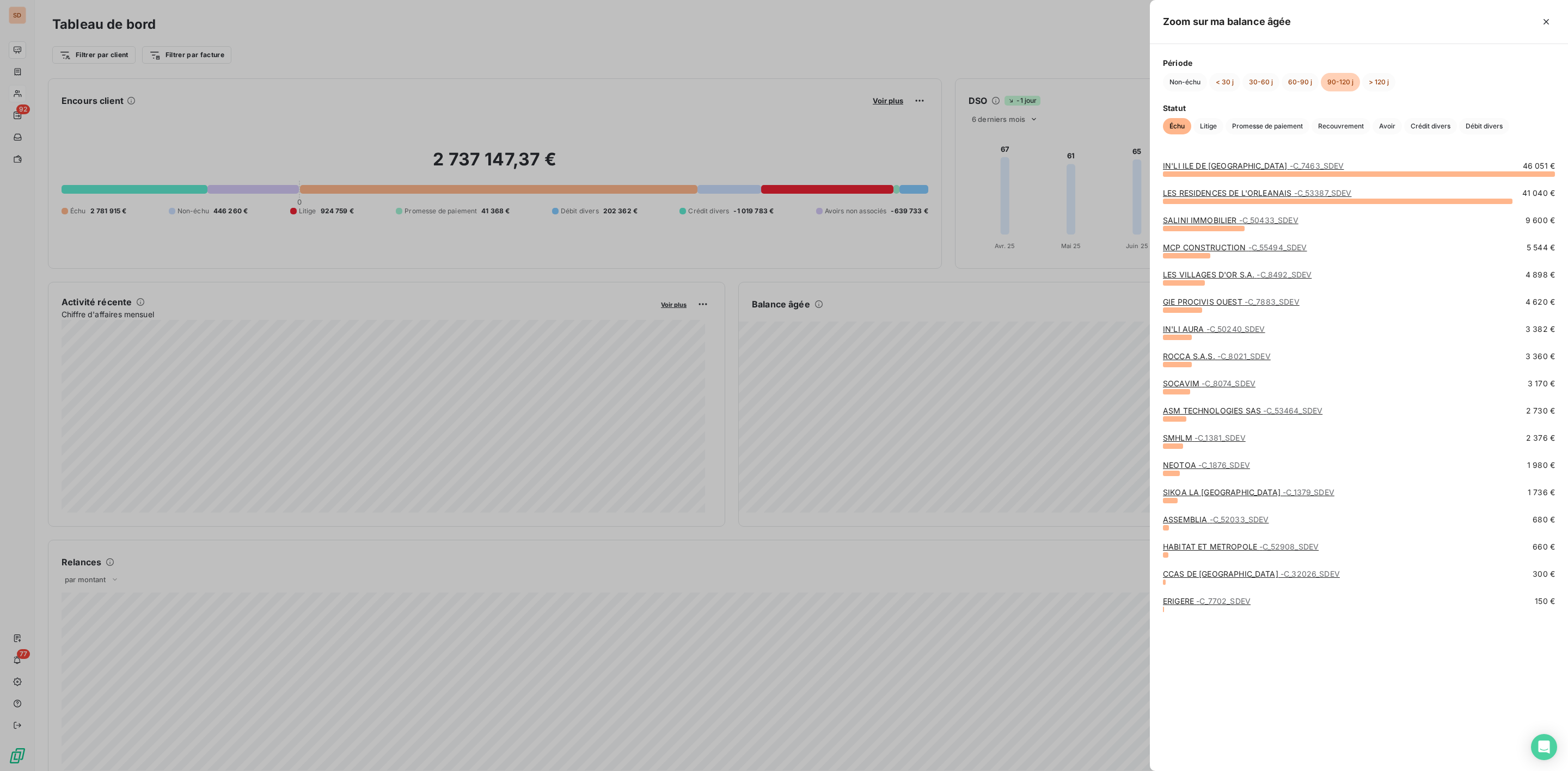
click at [1225, 604] on span "- C_7702_SDEV" at bounding box center [1223, 601] width 54 height 9
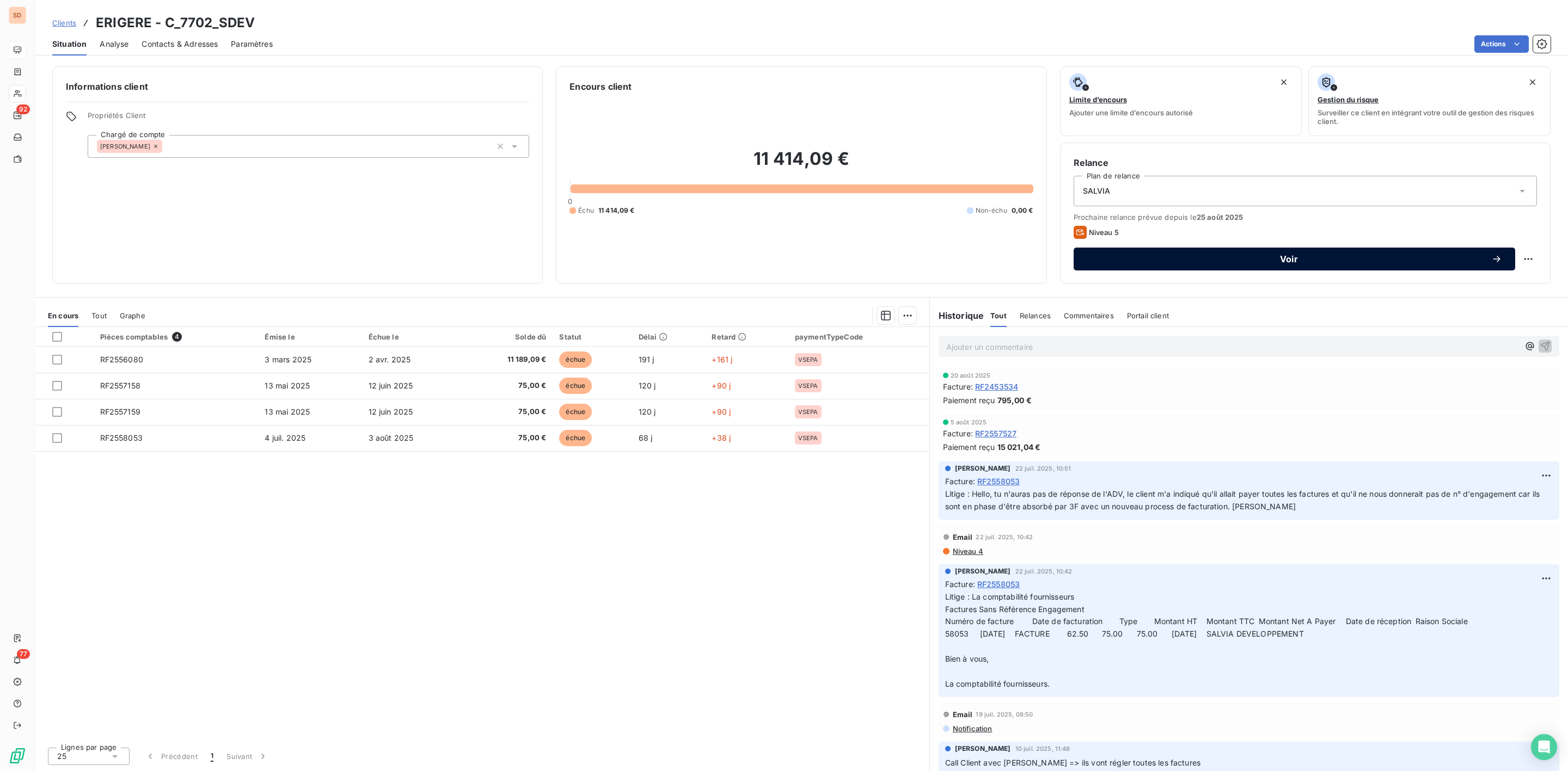
click at [1301, 254] on div "Voir" at bounding box center [1294, 259] width 415 height 11
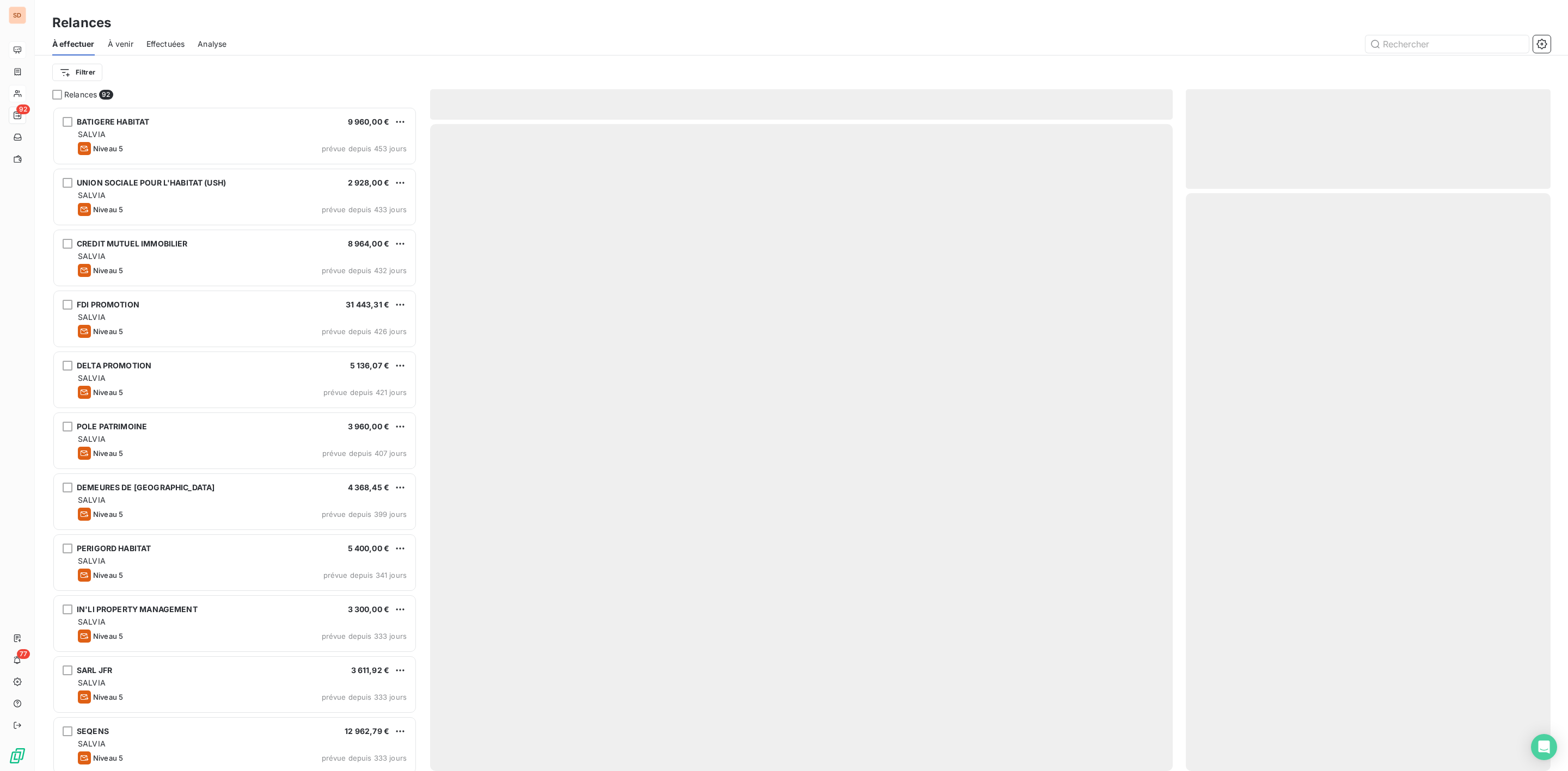
scroll to position [653, 352]
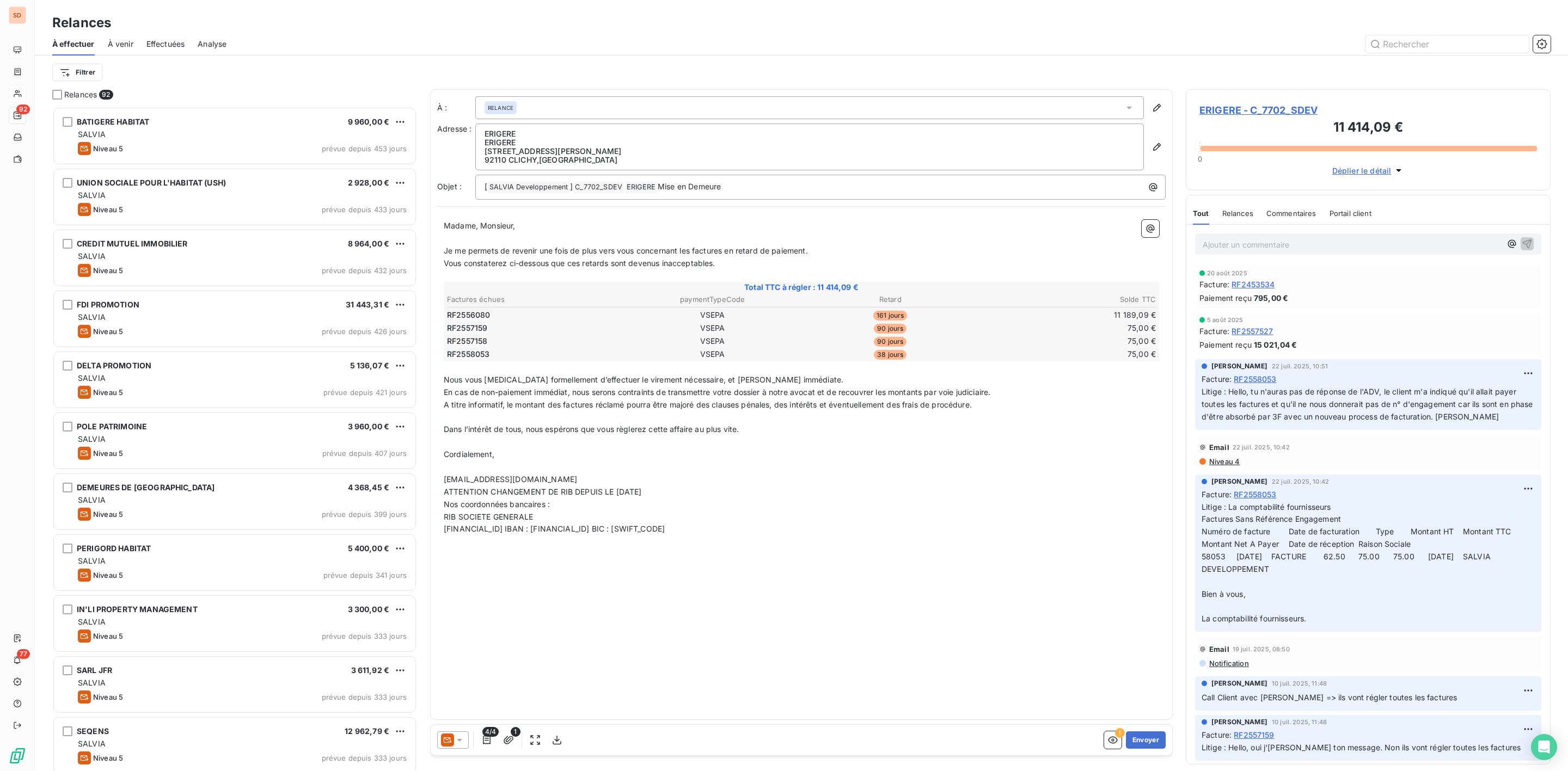
click at [463, 736] on icon at bounding box center [460, 741] width 11 height 11
click at [464, 688] on li "Niveau 4 ( J+35 )" at bounding box center [511, 697] width 147 height 22
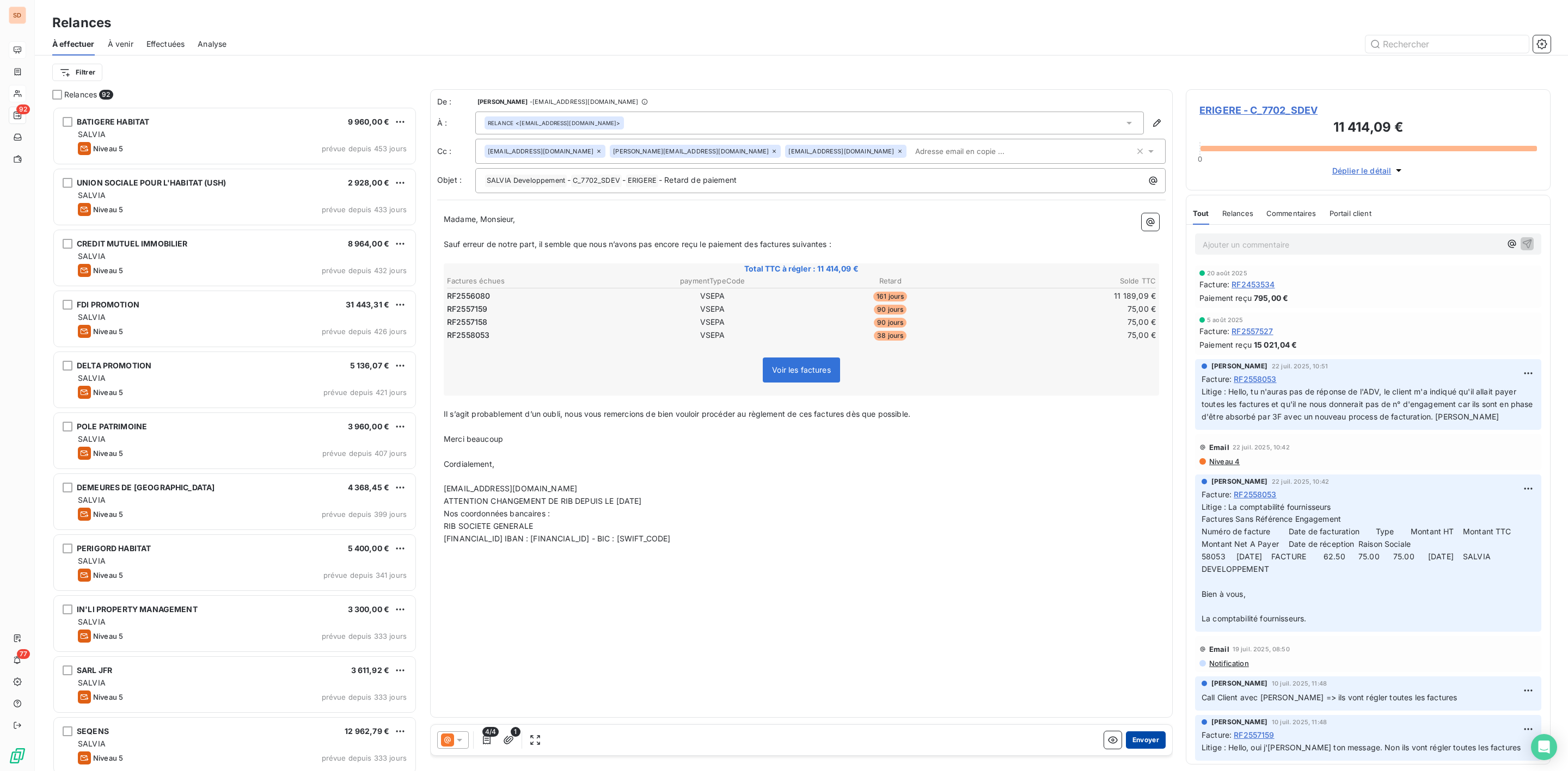
click at [1138, 737] on button "Envoyer" at bounding box center [1146, 740] width 40 height 18
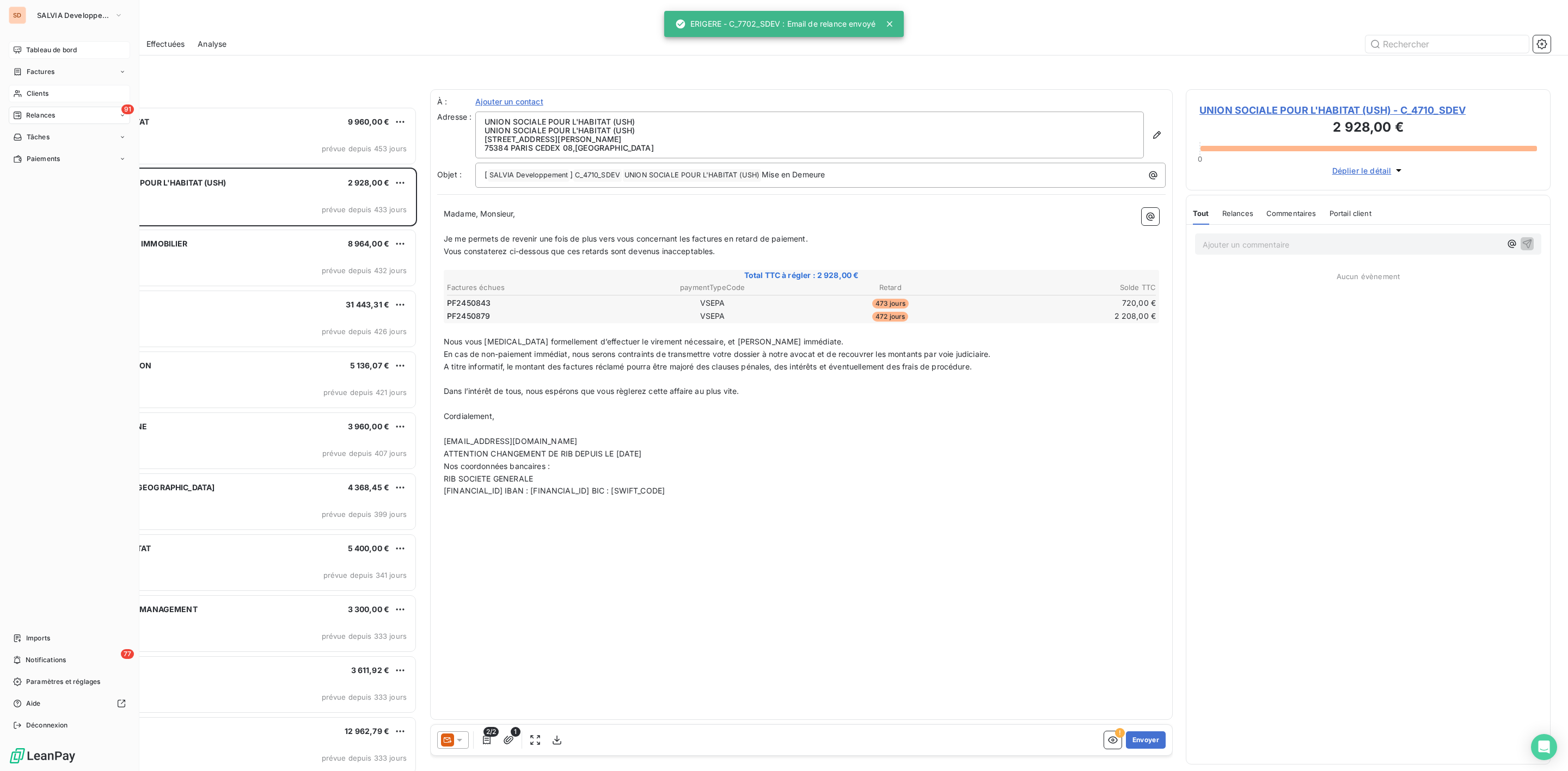
click at [49, 46] on span "Tableau de bord" at bounding box center [51, 50] width 51 height 10
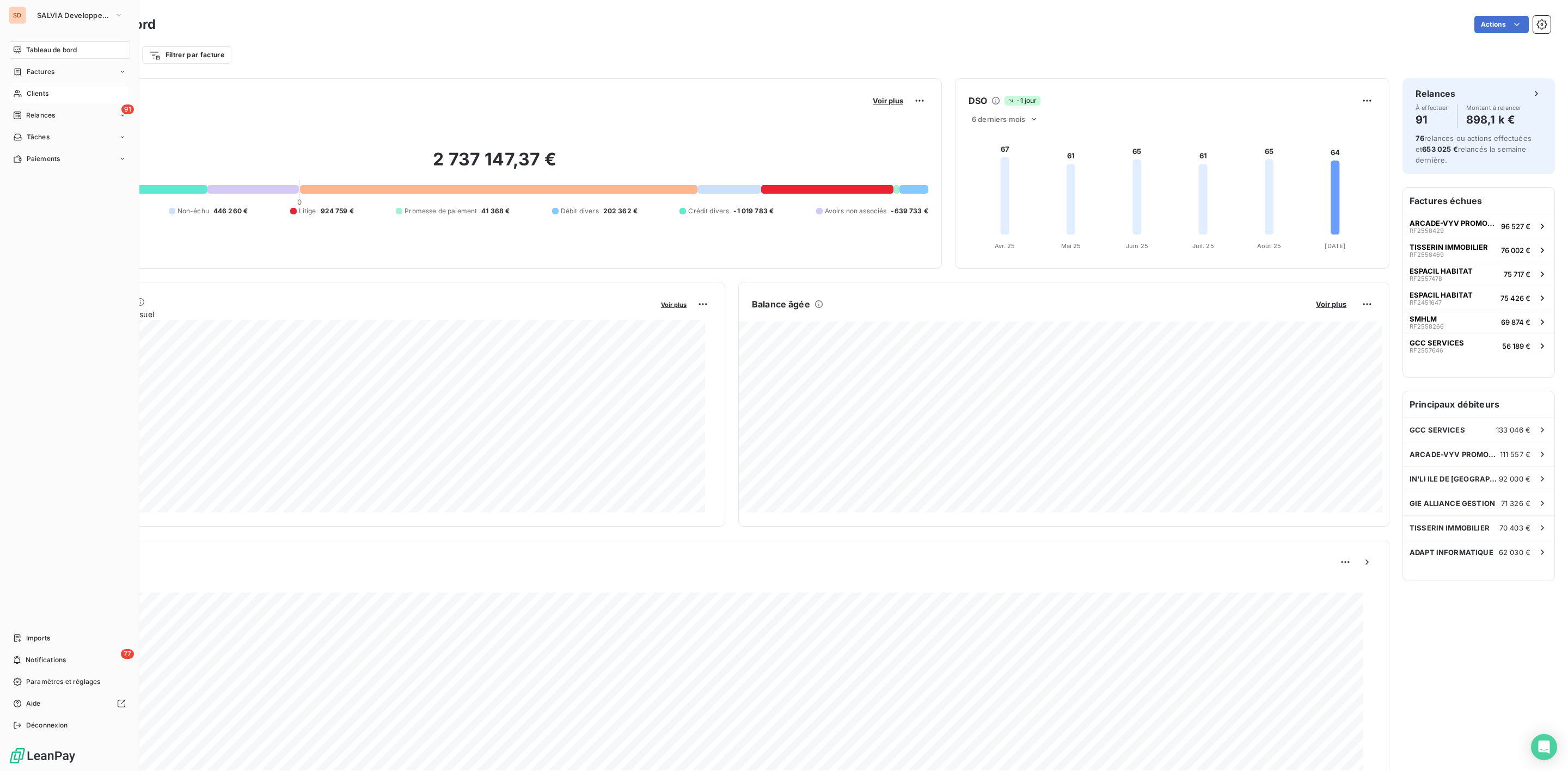
click at [44, 46] on span "Tableau de bord" at bounding box center [51, 50] width 51 height 10
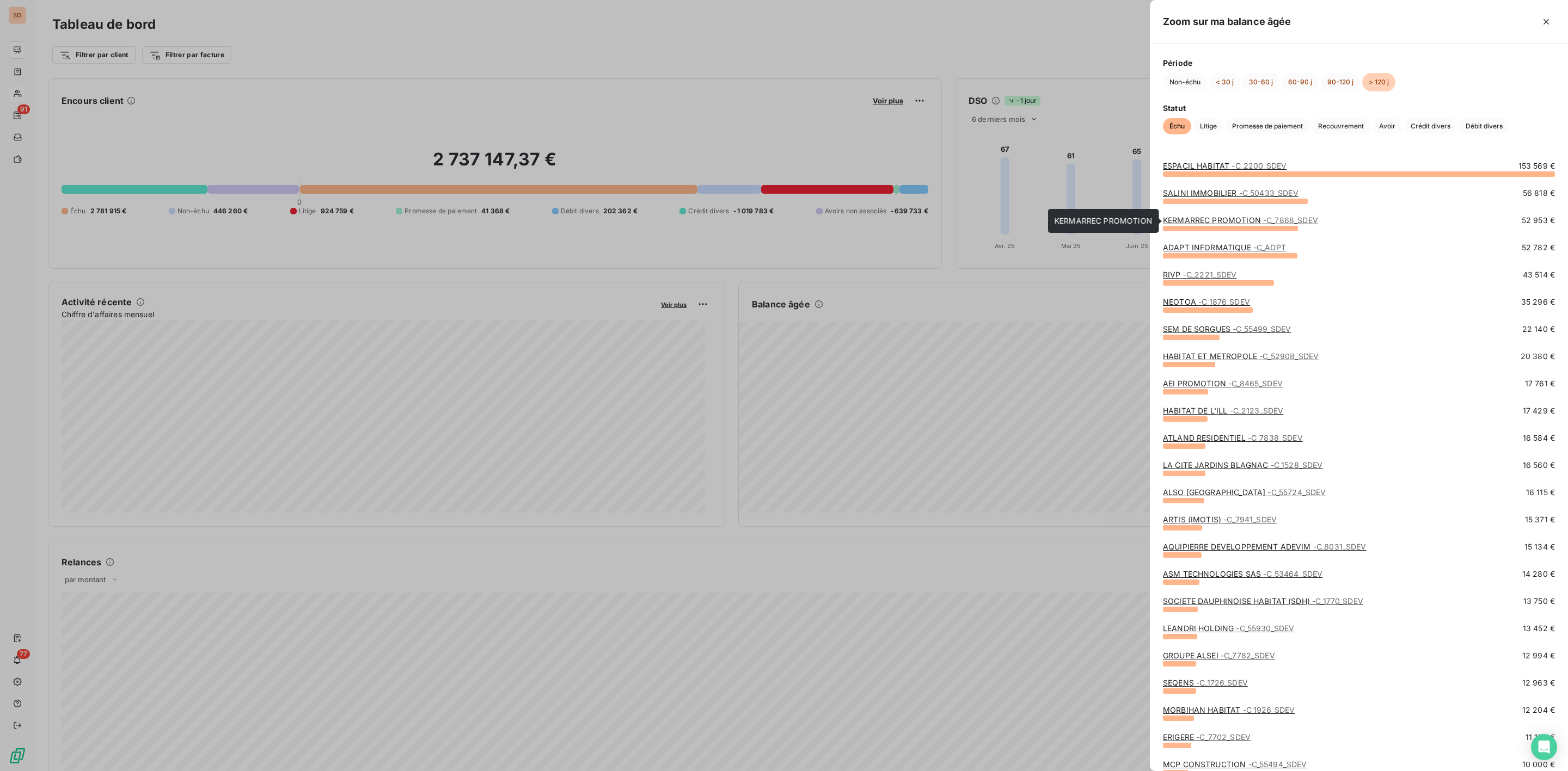
click at [1209, 222] on link "KERMARREC PROMOTION - C_7868_SDEV" at bounding box center [1241, 220] width 155 height 9
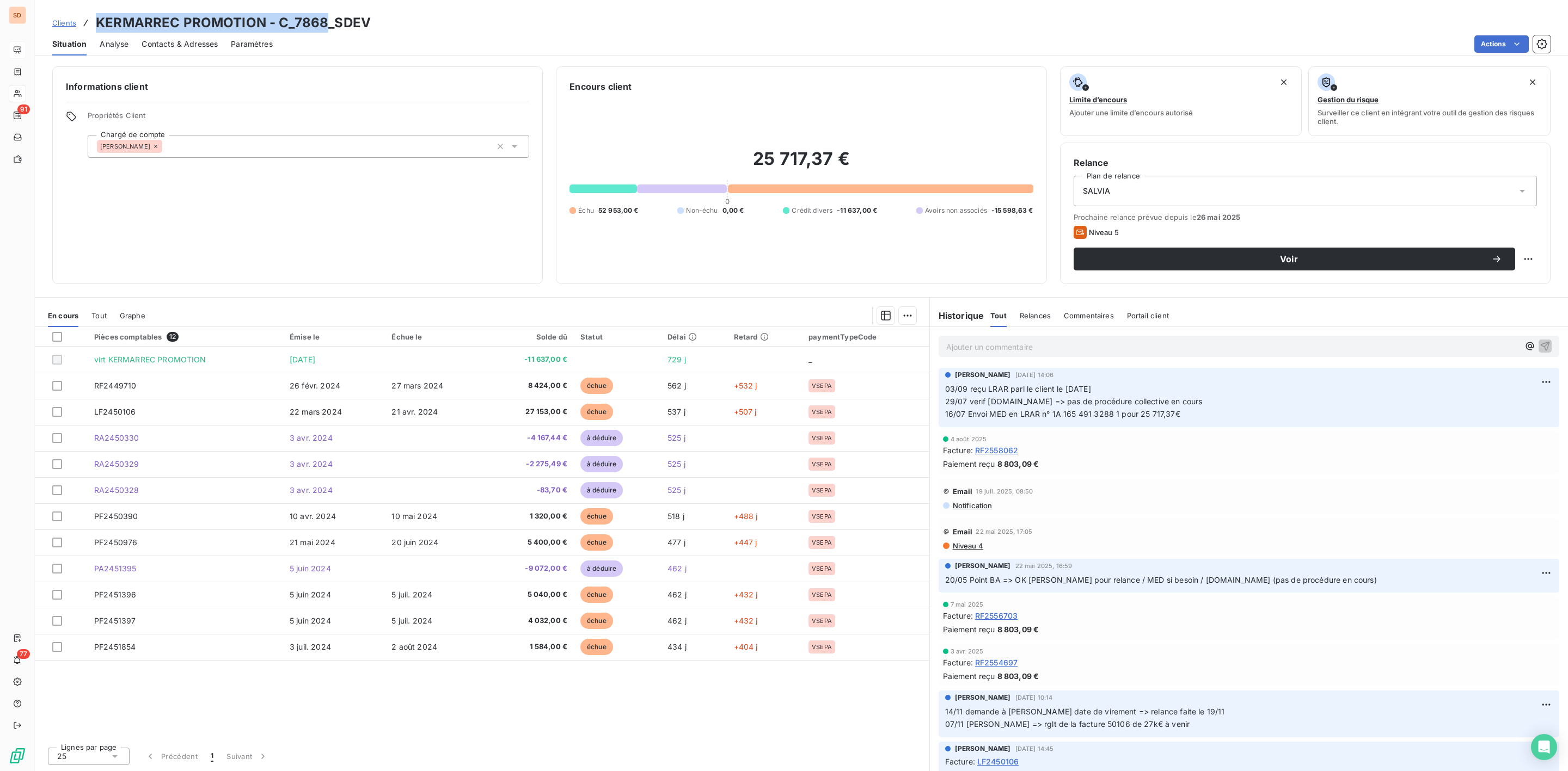
drag, startPoint x: 96, startPoint y: 23, endPoint x: 321, endPoint y: 21, distance: 225.0
click at [321, 21] on h3 "KERMARREC PROMOTION - C_7868_SDEV" at bounding box center [233, 23] width 275 height 19
copy h3 "KERMARREC PROMOTION - C_7868"
click at [1536, 379] on html "SD 91 77 Clients KERMARREC PROMOTION - C_7868_SDEV Situation Analyse Contacts &…" at bounding box center [784, 385] width 1568 height 771
click at [1499, 403] on div "Editer" at bounding box center [1508, 408] width 61 height 18
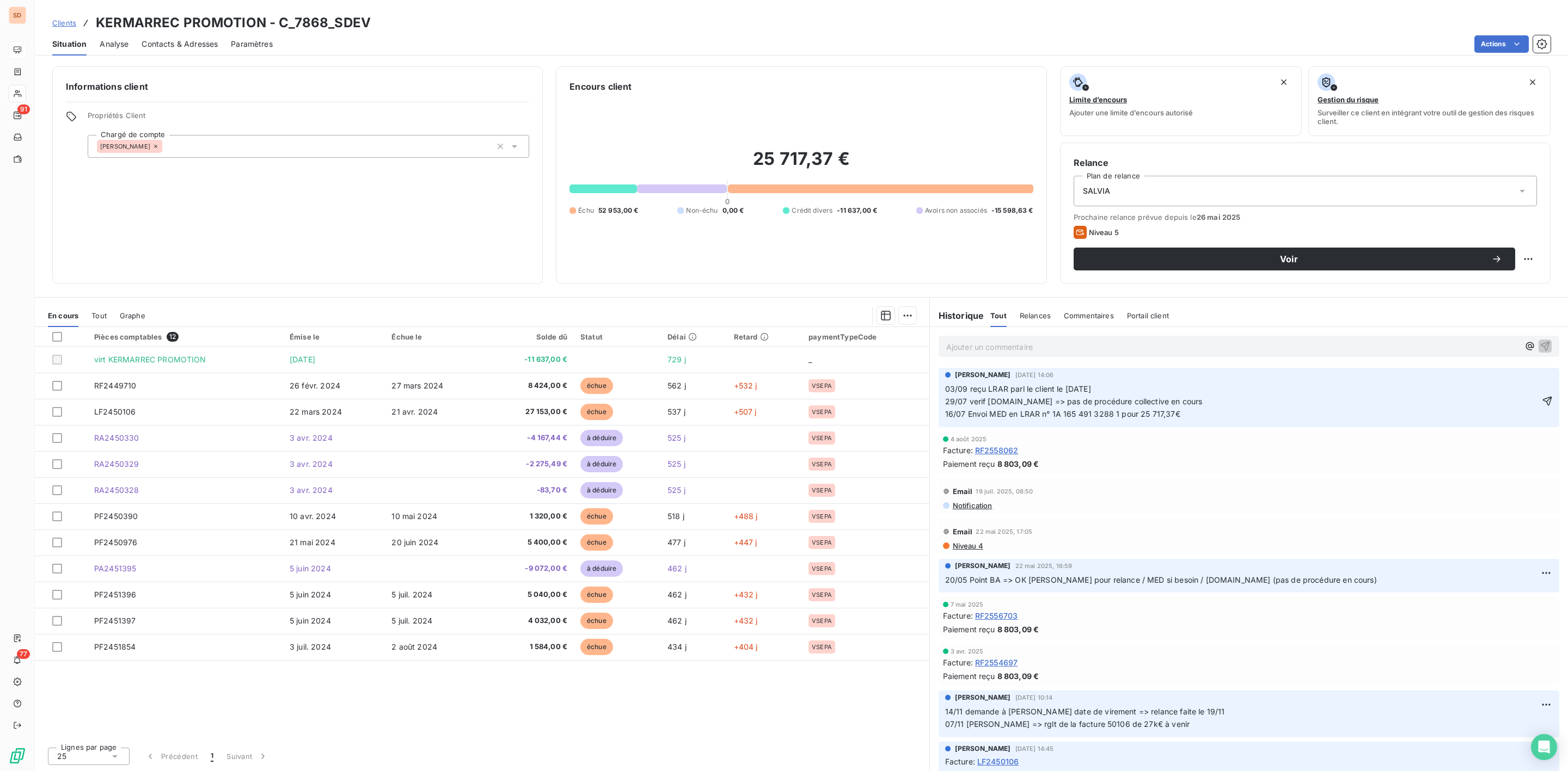
click at [945, 391] on span "03/09 reçu LRAR parl le client le [DATE] 29/07 verif [DOMAIN_NAME] => pas de pr…" at bounding box center [1274, 401] width 657 height 34
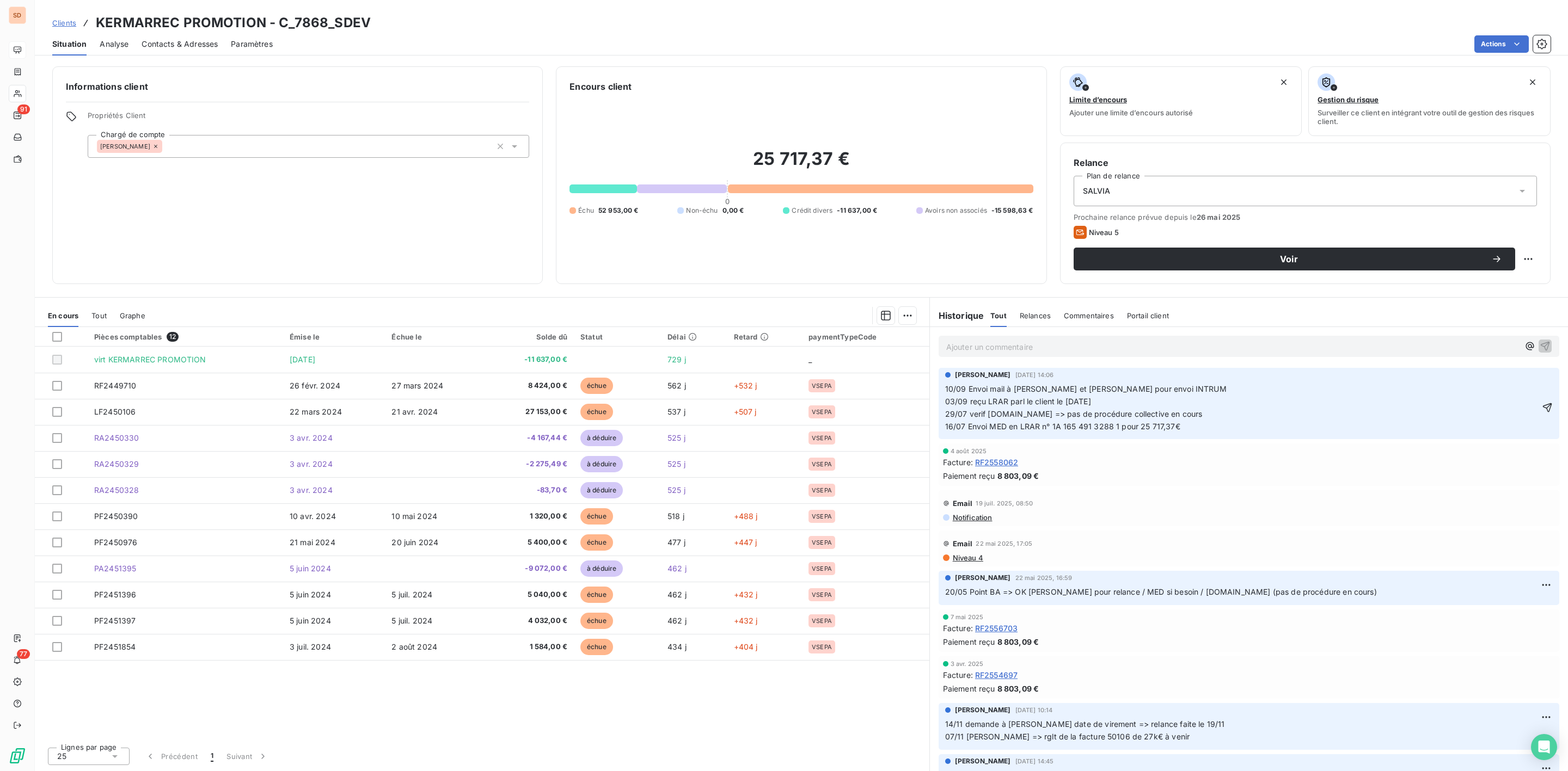
click at [1102, 388] on span "10/09 Envoi mail à [PERSON_NAME] et [PERSON_NAME] pour envoi INTRUM 03/09 reçu …" at bounding box center [1290, 407] width 690 height 47
click at [1542, 406] on icon "button" at bounding box center [1547, 408] width 11 height 11
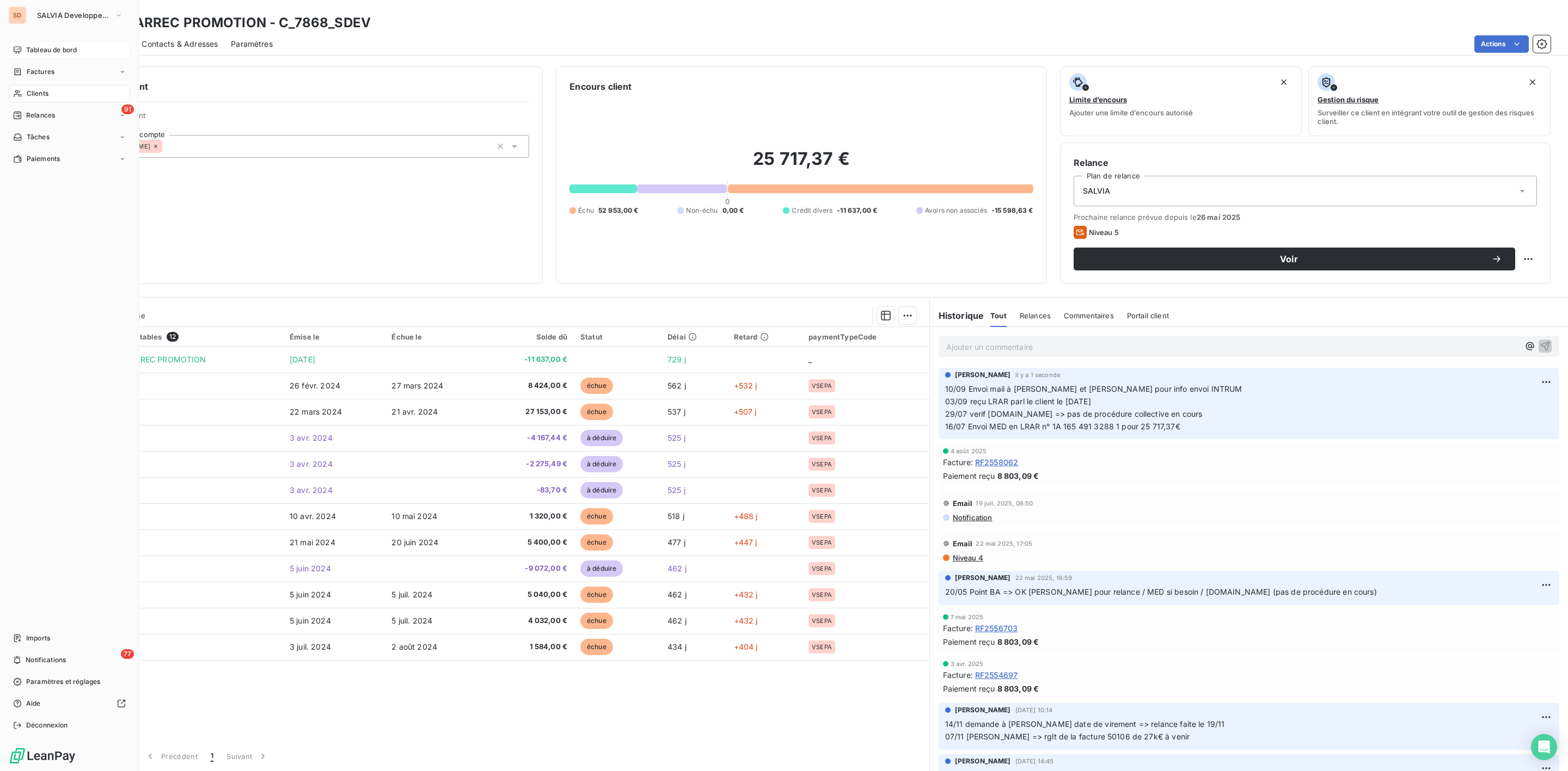
click at [35, 47] on span "Tableau de bord" at bounding box center [51, 50] width 51 height 10
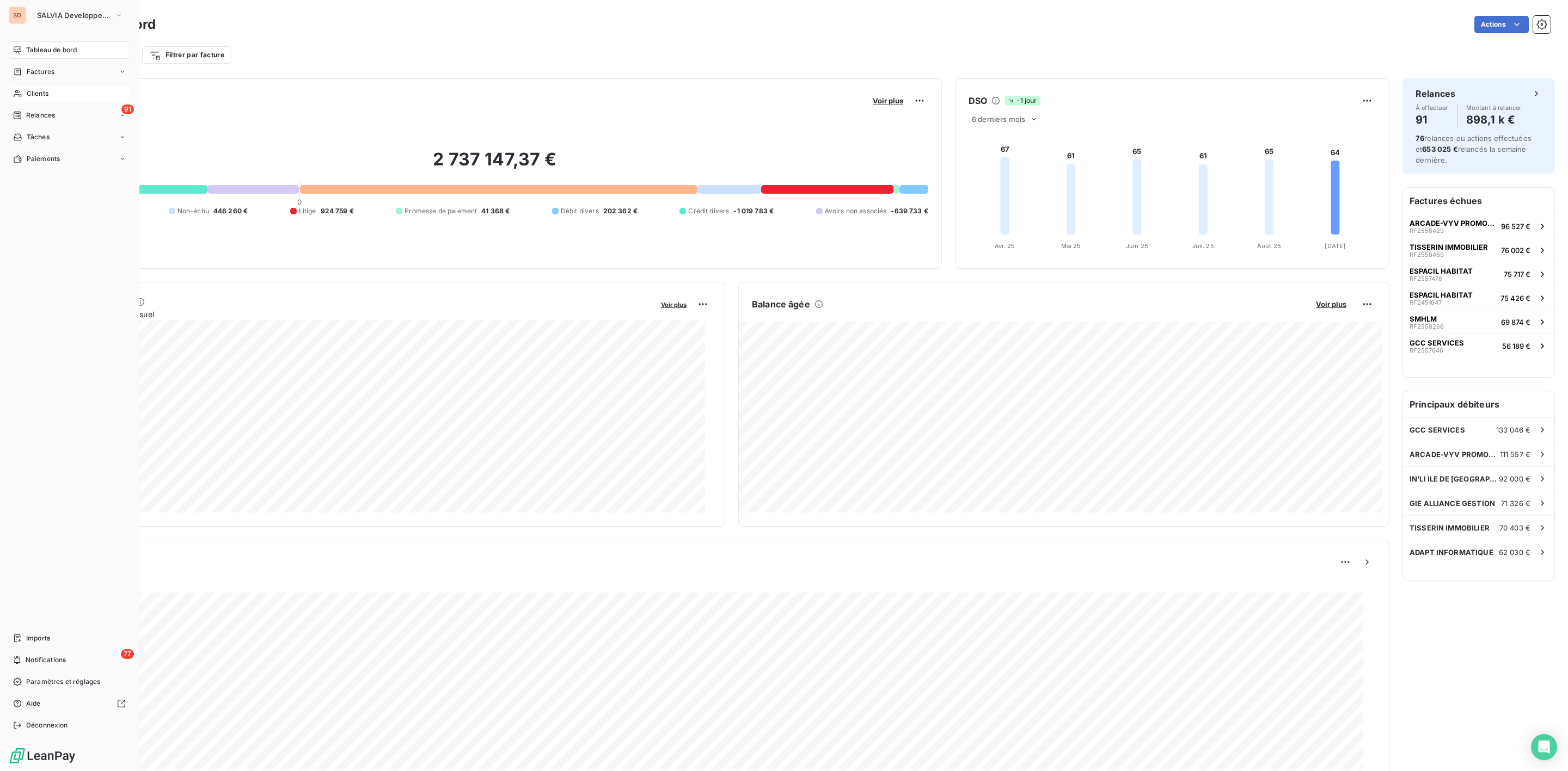
drag, startPoint x: 44, startPoint y: 90, endPoint x: 82, endPoint y: 90, distance: 38.0
click at [44, 90] on span "Clients" at bounding box center [38, 94] width 22 height 10
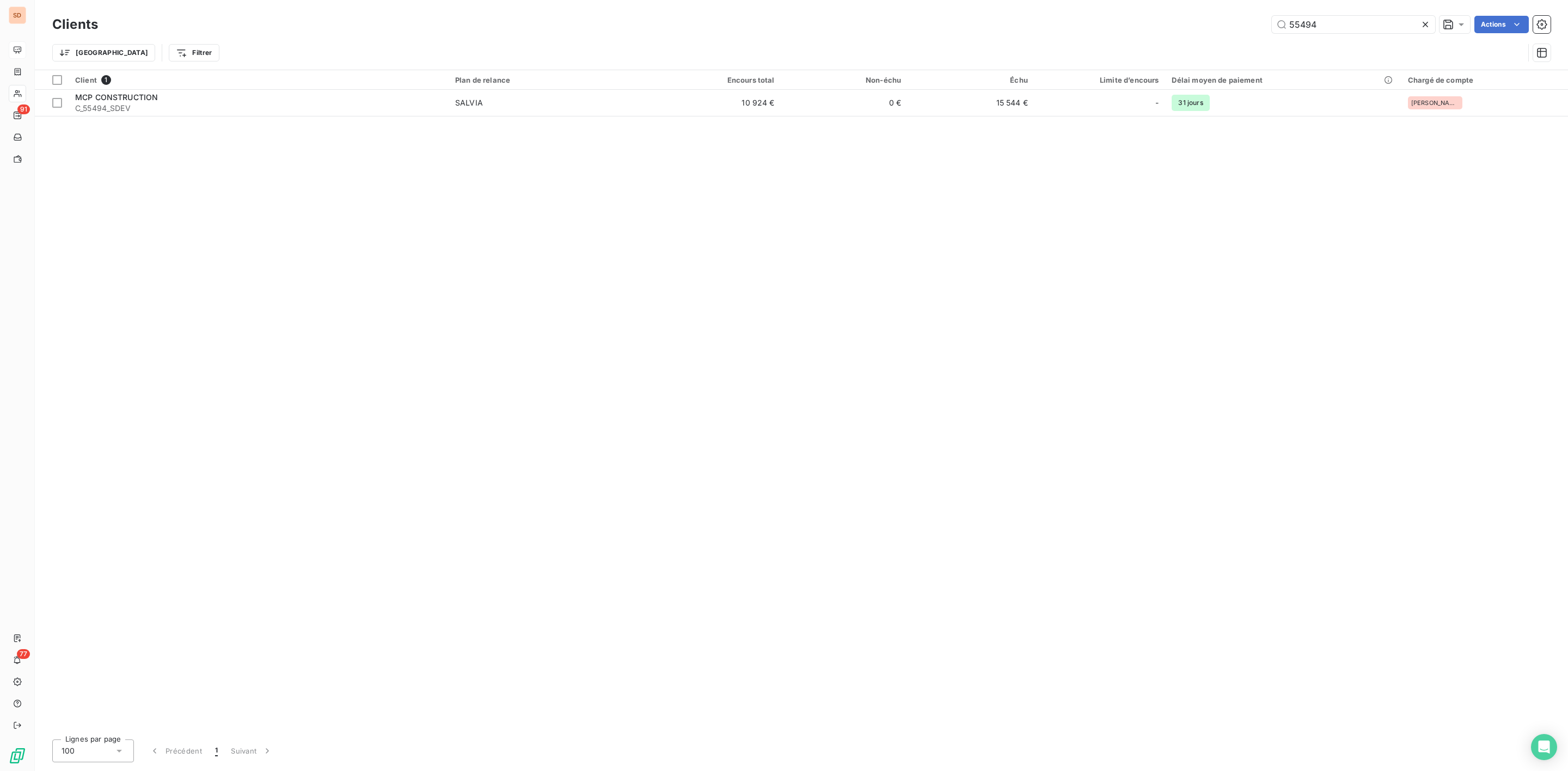
drag, startPoint x: 1351, startPoint y: 21, endPoint x: 1130, endPoint y: 29, distance: 221.1
click at [1137, 29] on div "55494 Actions" at bounding box center [830, 24] width 1440 height 18
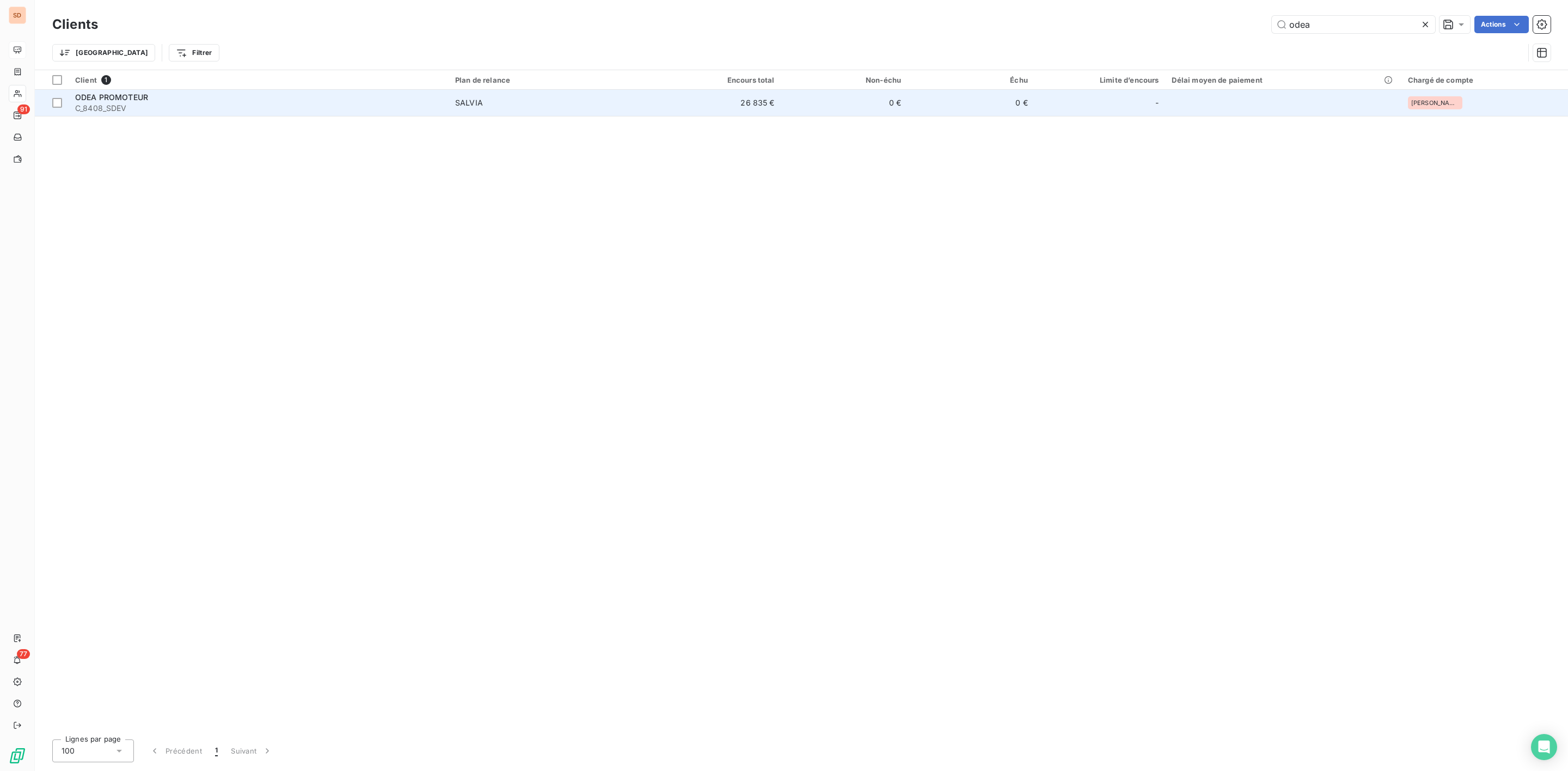
type input "odea"
click at [175, 105] on span "C_8408_SDEV" at bounding box center [258, 108] width 367 height 11
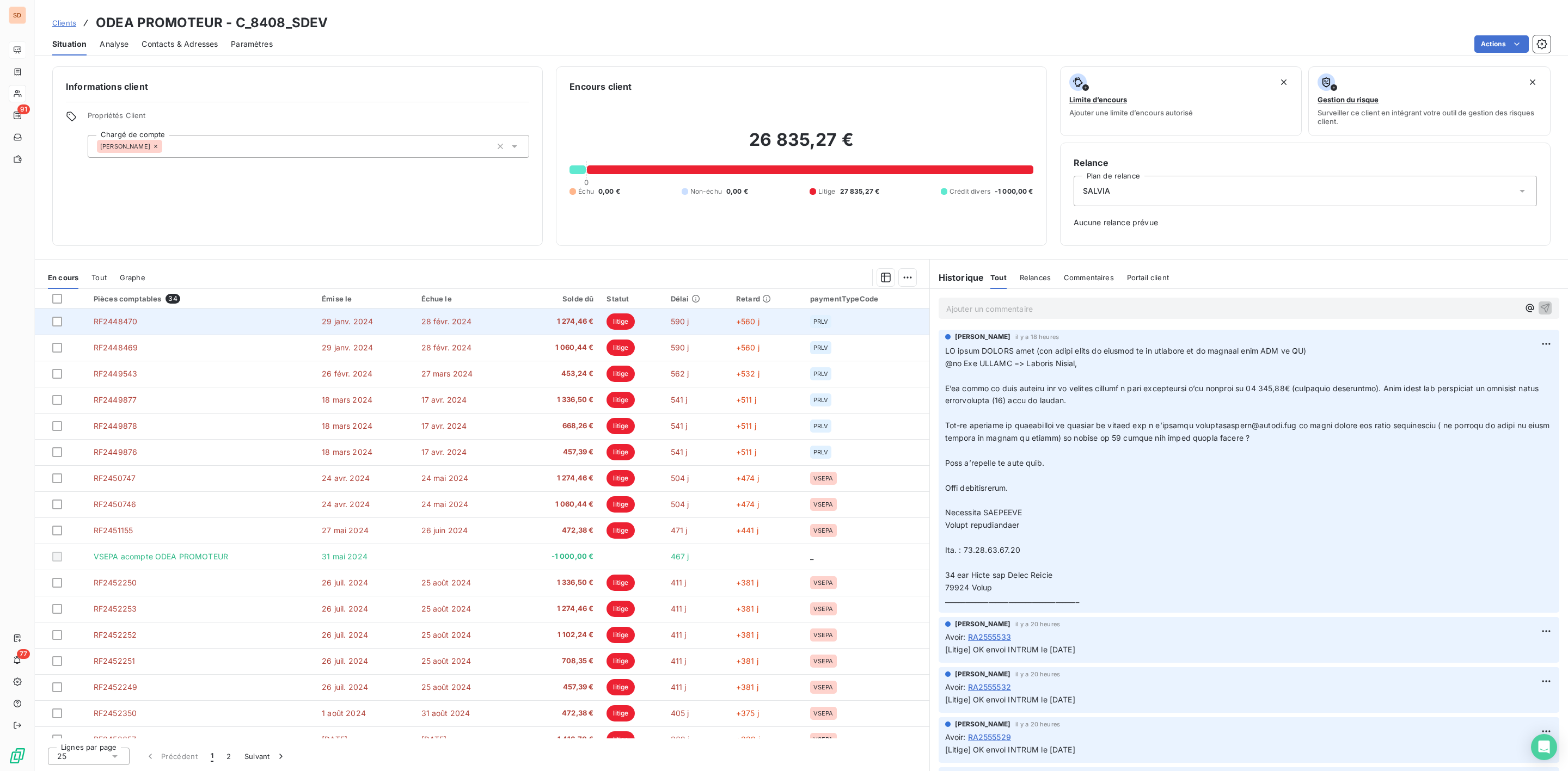
click at [552, 319] on span "1 274,46 €" at bounding box center [557, 322] width 72 height 11
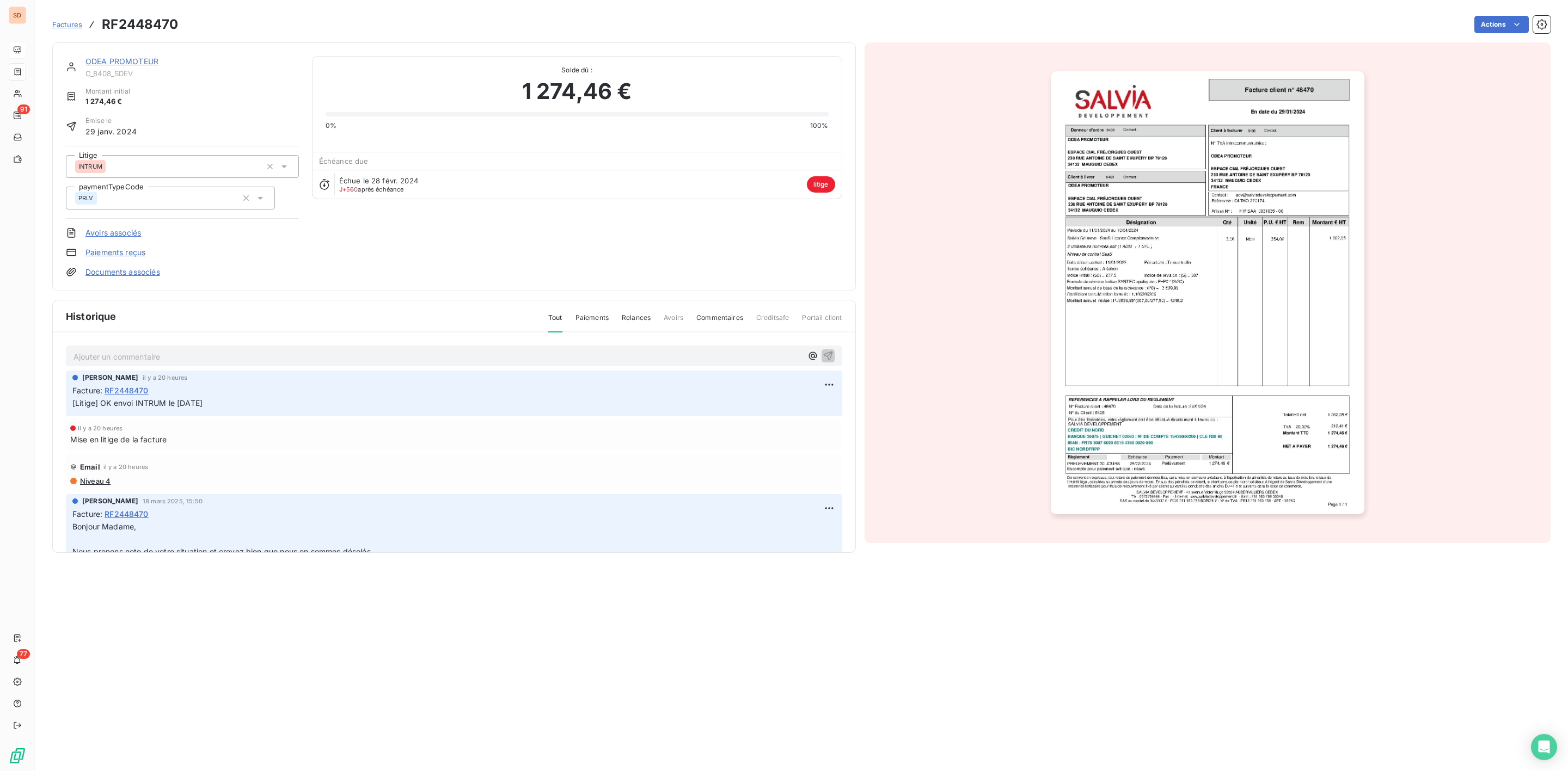
click at [123, 54] on div "[PERSON_NAME] PROMOTEUR C_8408_SDEV Montant initial 1 274,46 € Émise le 29 janv…" at bounding box center [454, 167] width 803 height 249
click at [123, 56] on div "ODEA PROMOTEUR" at bounding box center [192, 61] width 214 height 11
click at [129, 59] on link "ODEA PROMOTEUR" at bounding box center [122, 61] width 73 height 9
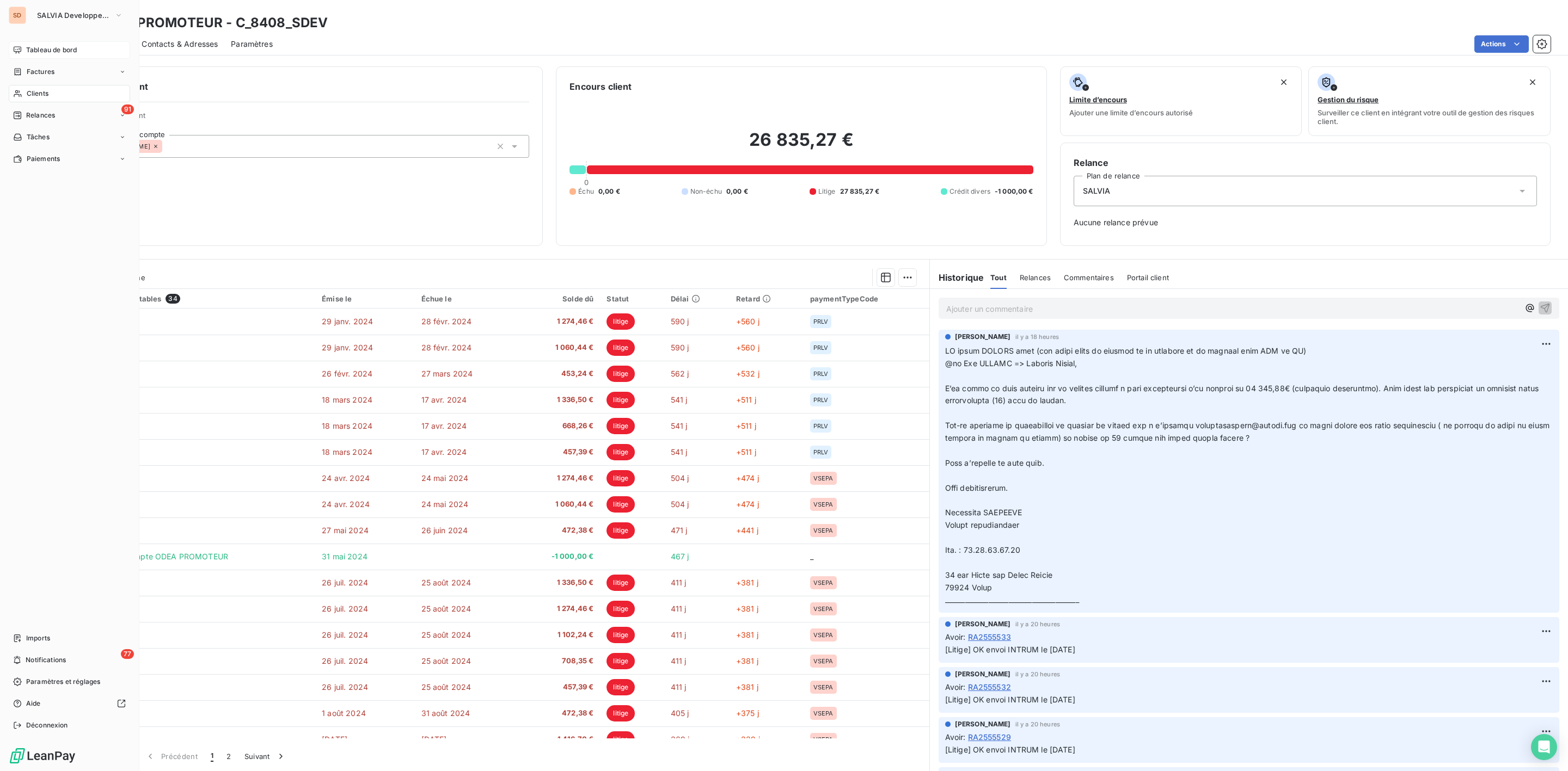
click at [39, 95] on span "Clients" at bounding box center [38, 94] width 22 height 10
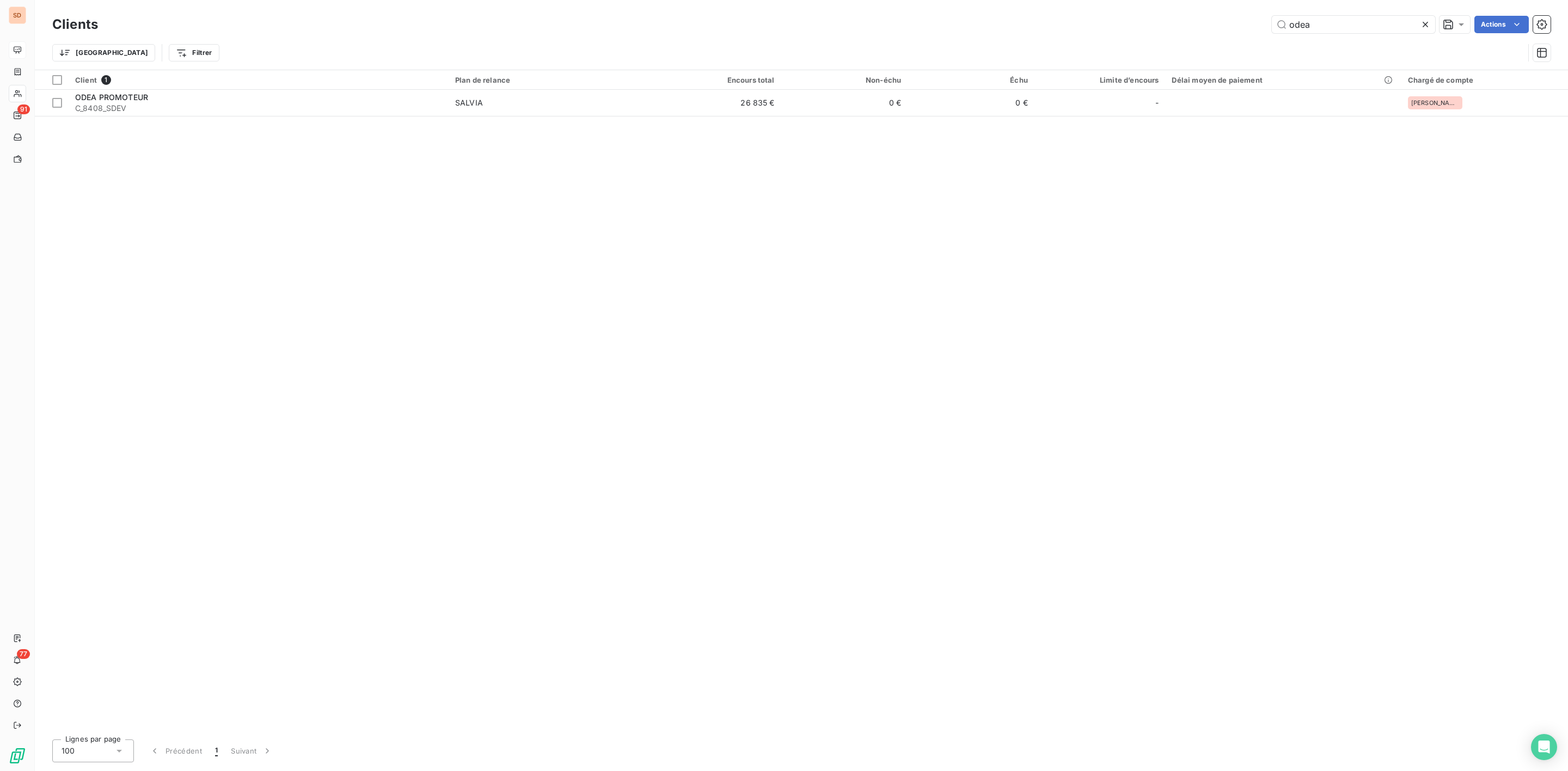
drag, startPoint x: 1333, startPoint y: 28, endPoint x: 1206, endPoint y: 28, distance: 127.0
click at [1213, 28] on div "odea Actions" at bounding box center [830, 24] width 1440 height 18
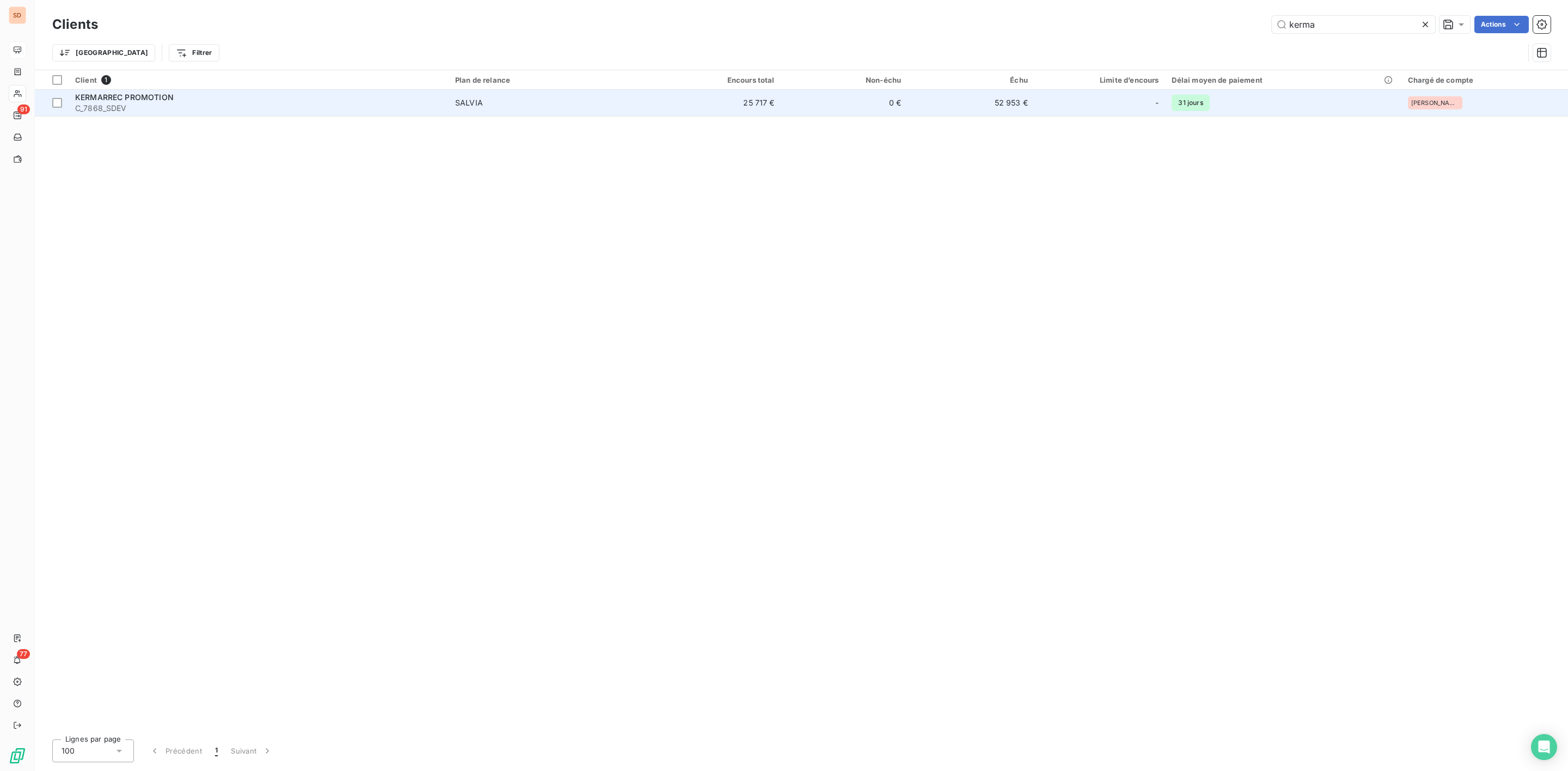
type input "kerma"
click at [150, 105] on span "C_7868_SDEV" at bounding box center [258, 108] width 367 height 11
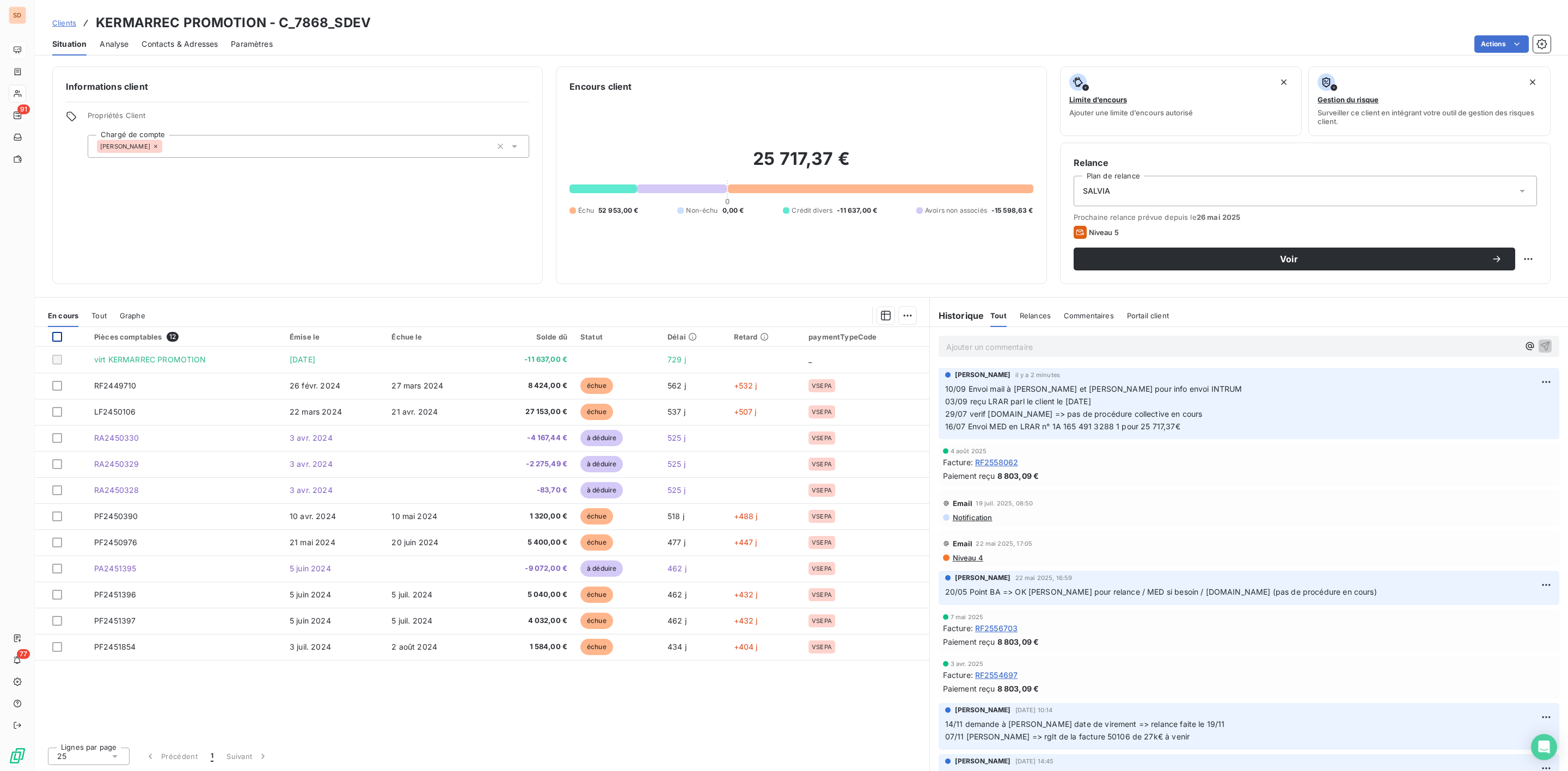
click at [58, 335] on div at bounding box center [57, 337] width 10 height 10
click at [905, 314] on html "SD 91 77 Clients KERMARREC PROMOTION - C_7868_SDEV Situation Analyse Contacts &…" at bounding box center [784, 385] width 1568 height 771
click at [788, 338] on div "Mettre en litige (11 factures)" at bounding box center [812, 340] width 197 height 18
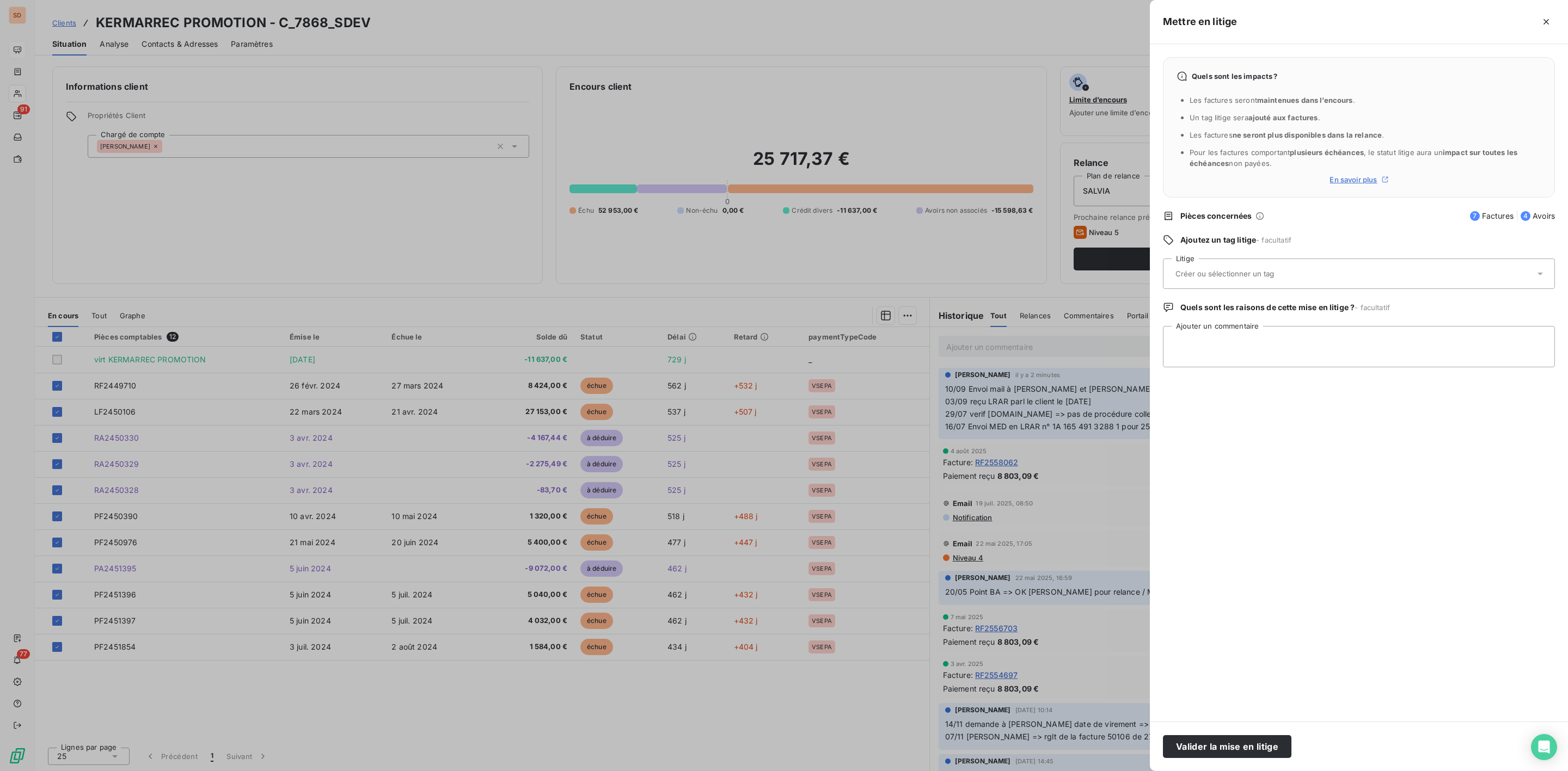
click at [1214, 277] on input "text" at bounding box center [1253, 274] width 158 height 10
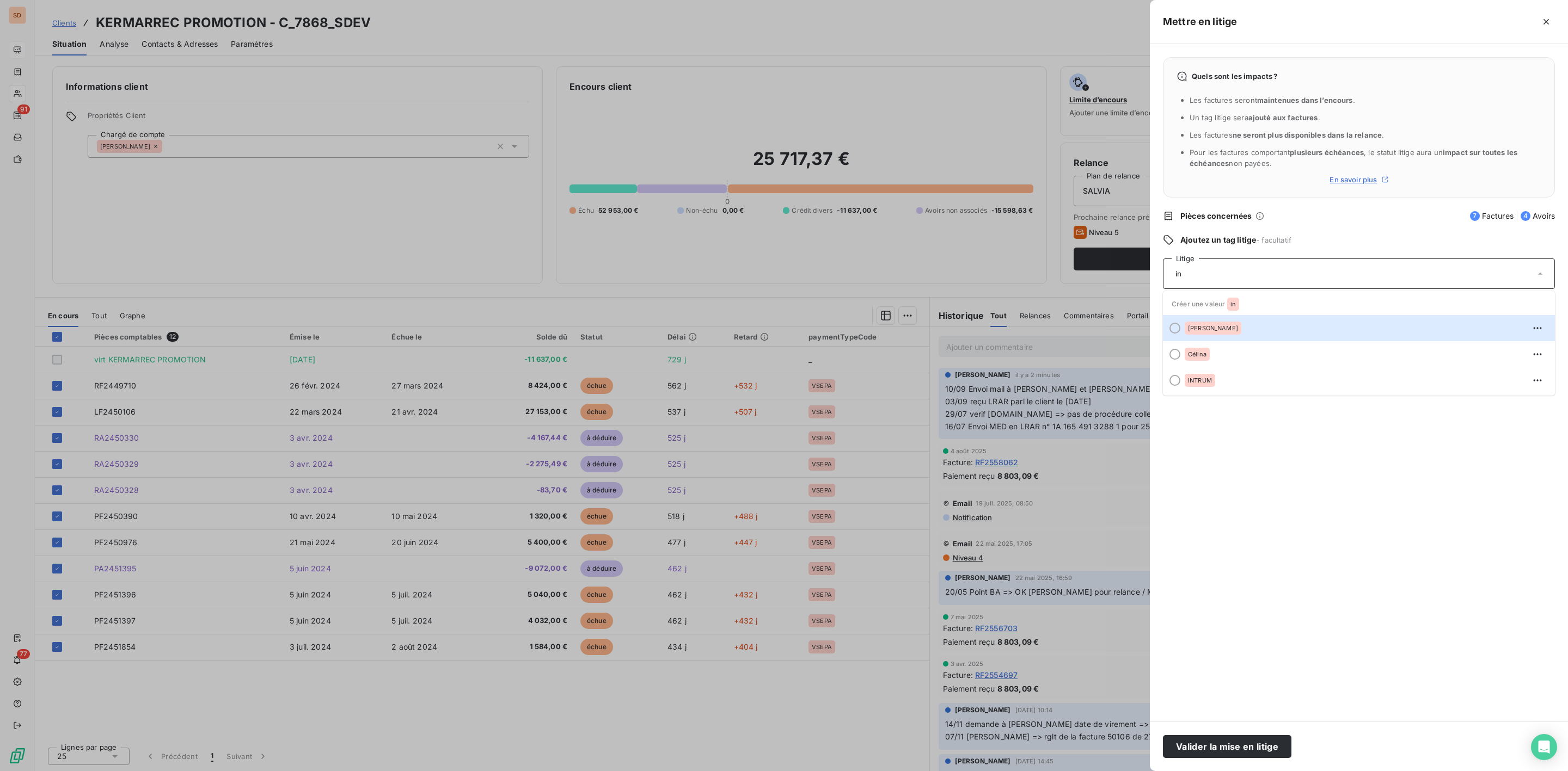
type input "i"
type input "INTR"
click at [1206, 332] on span "INTRUM" at bounding box center [1200, 328] width 24 height 7
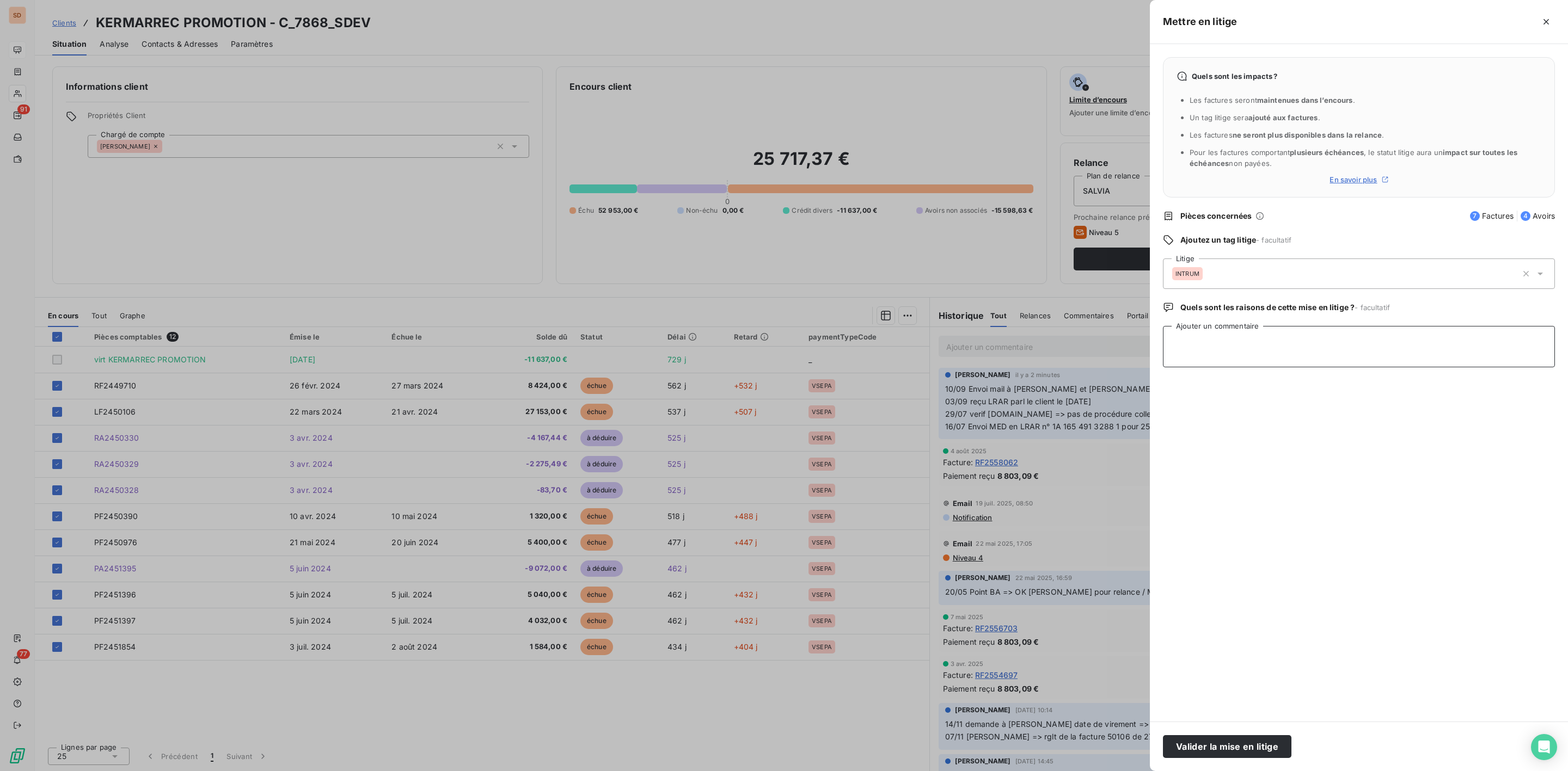
click at [1205, 340] on textarea "Ajouter un commentaire" at bounding box center [1359, 347] width 392 height 41
type textarea "Envoi INTRUM ce jour"
click at [1217, 752] on button "Valider la mise en litige" at bounding box center [1227, 747] width 128 height 23
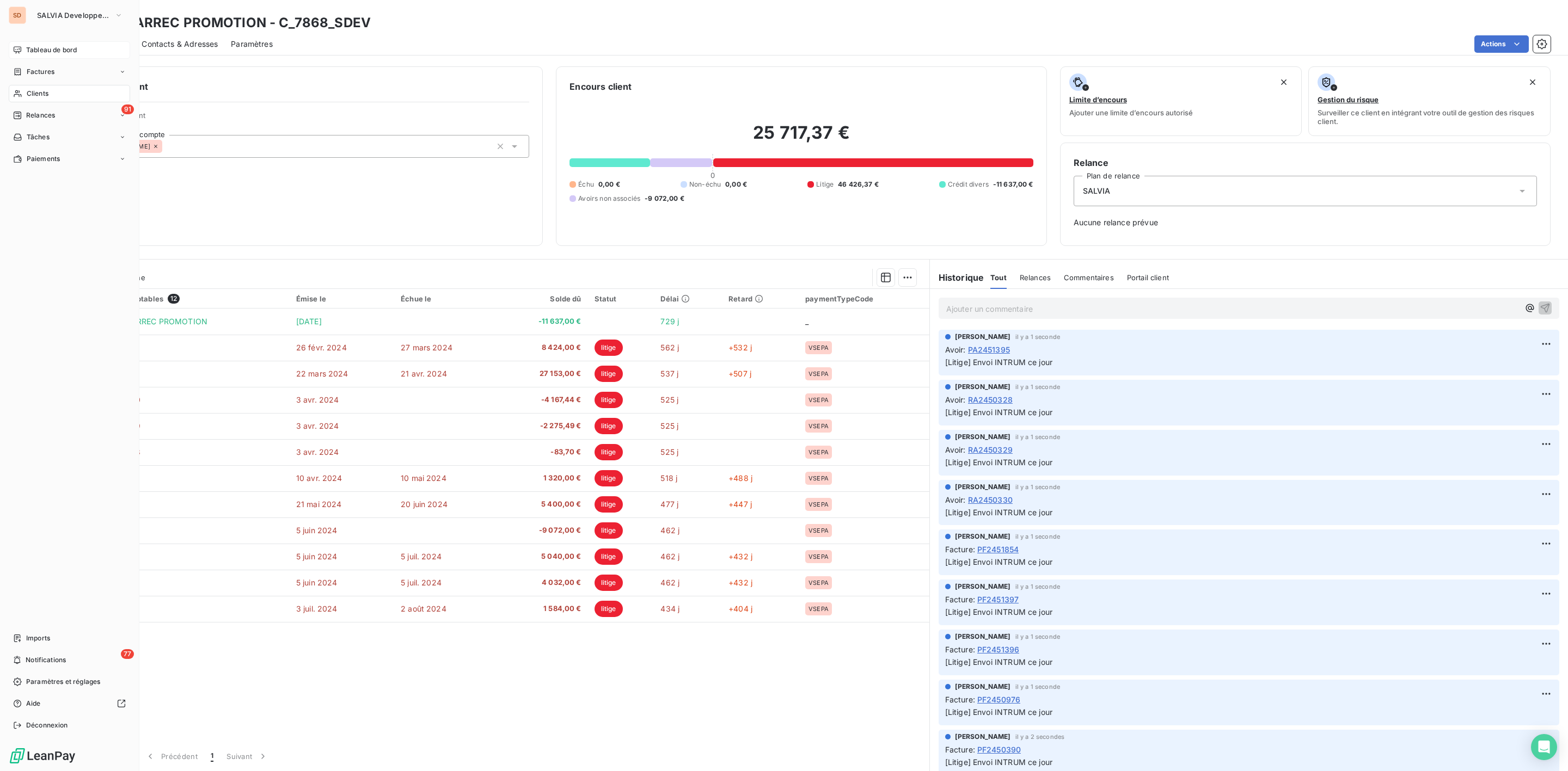
click at [29, 49] on span "Tableau de bord" at bounding box center [51, 50] width 51 height 10
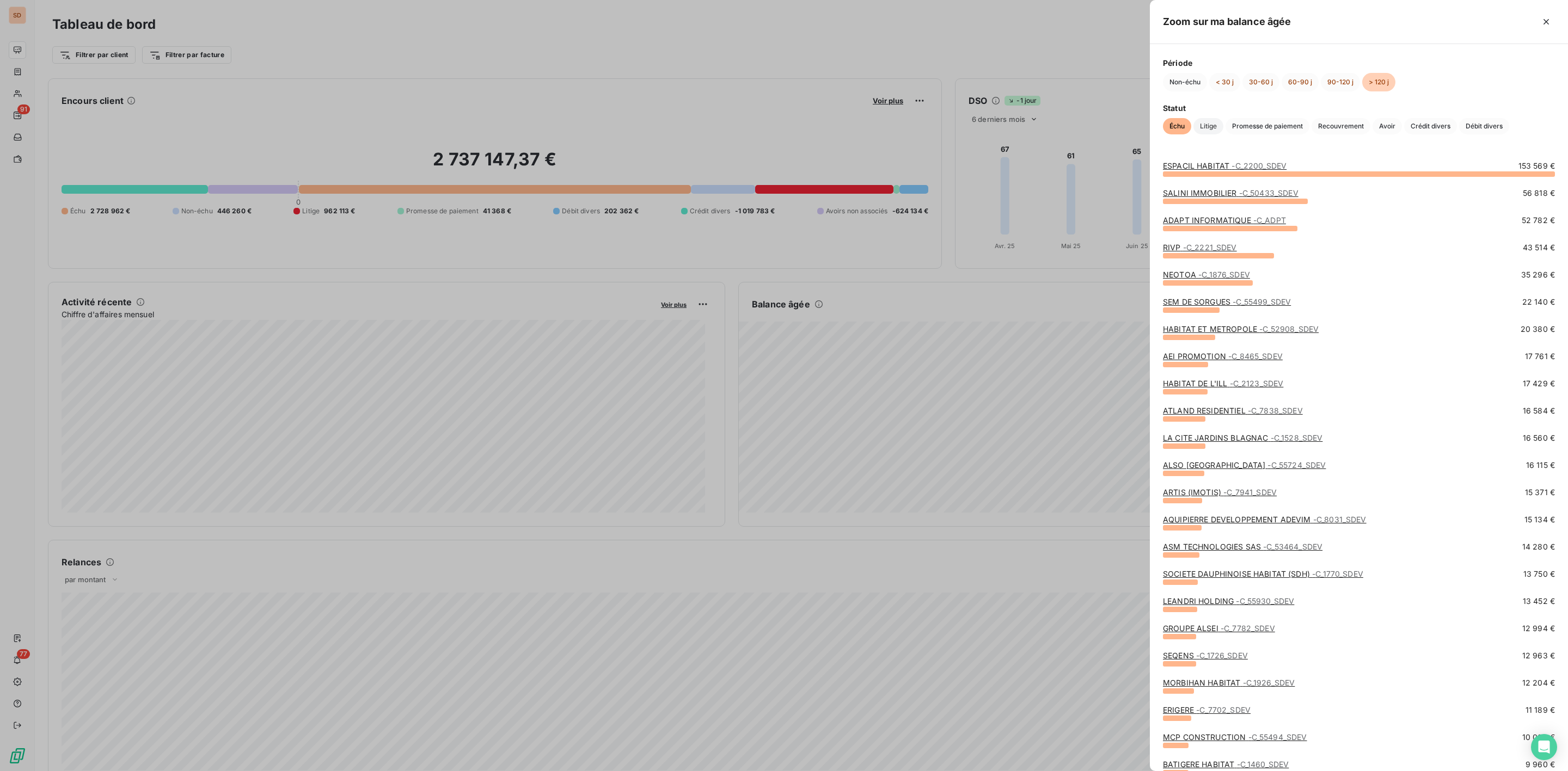
click at [1205, 128] on span "Litige" at bounding box center [1208, 126] width 30 height 16
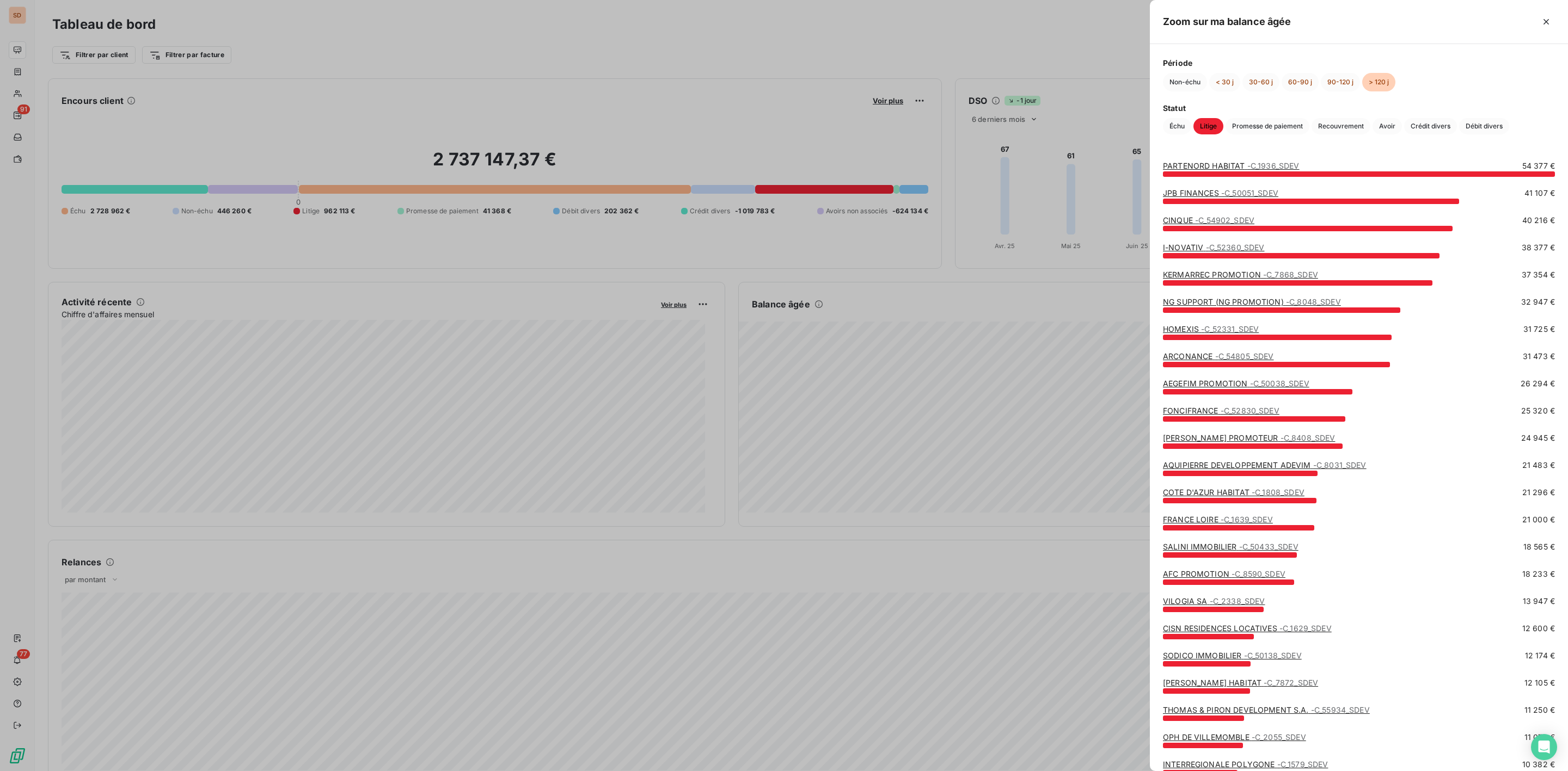
click at [1199, 271] on link "KERMARREC PROMOTION - C_7868_SDEV" at bounding box center [1241, 274] width 155 height 9
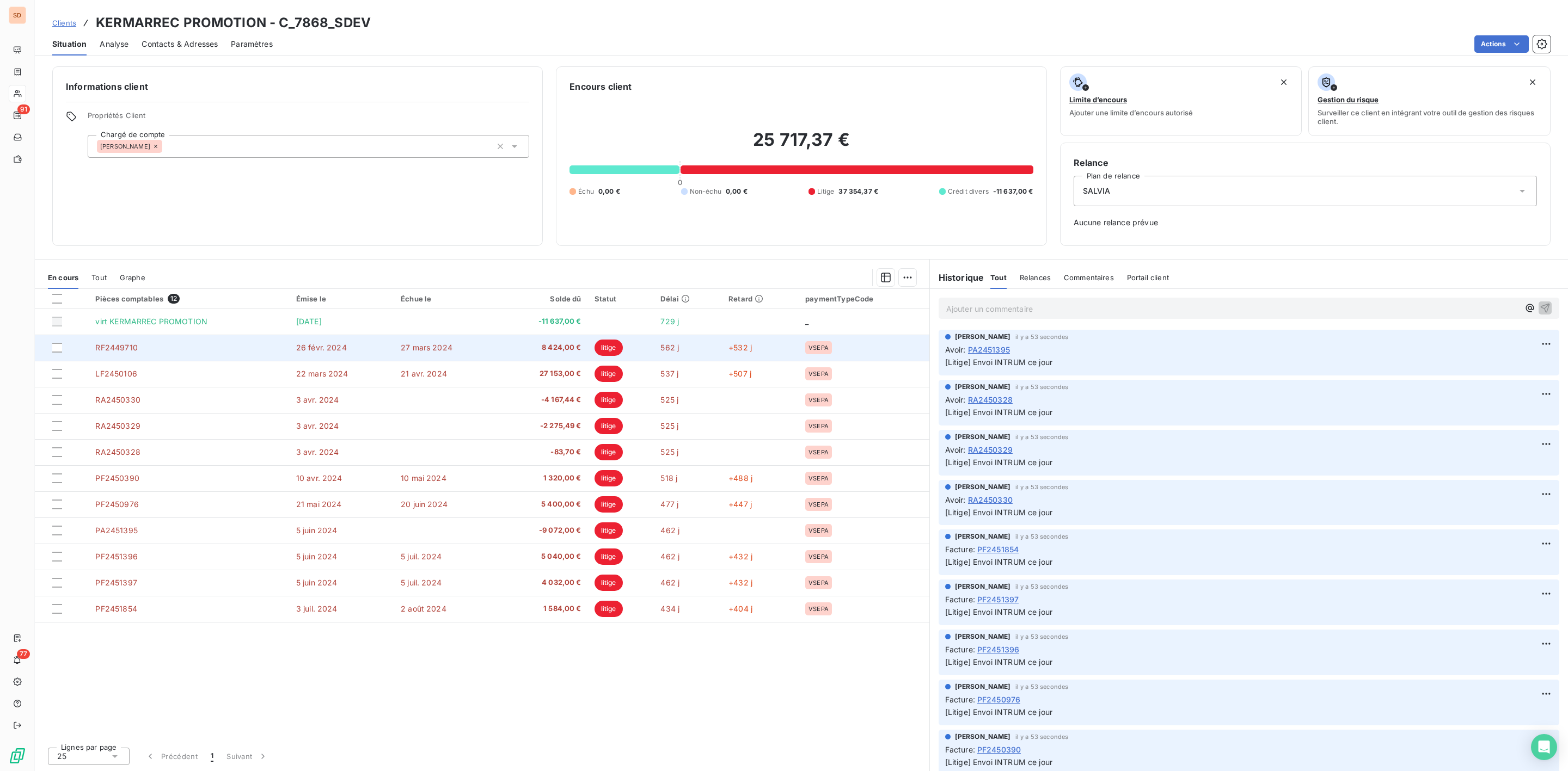
click at [520, 346] on span "8 424,00 €" at bounding box center [543, 348] width 77 height 11
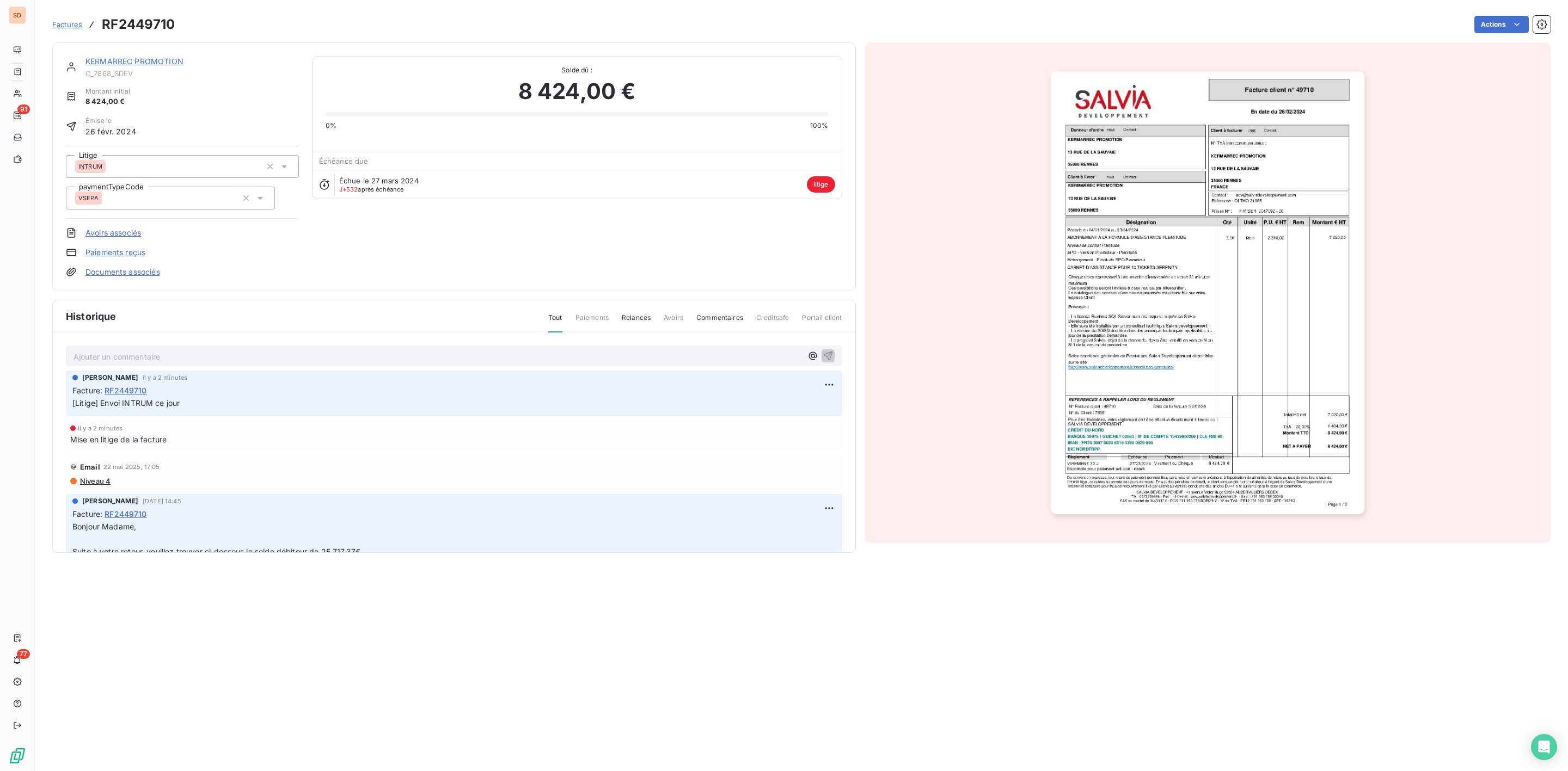
click at [1260, 278] on img "button" at bounding box center [1207, 293] width 313 height 443
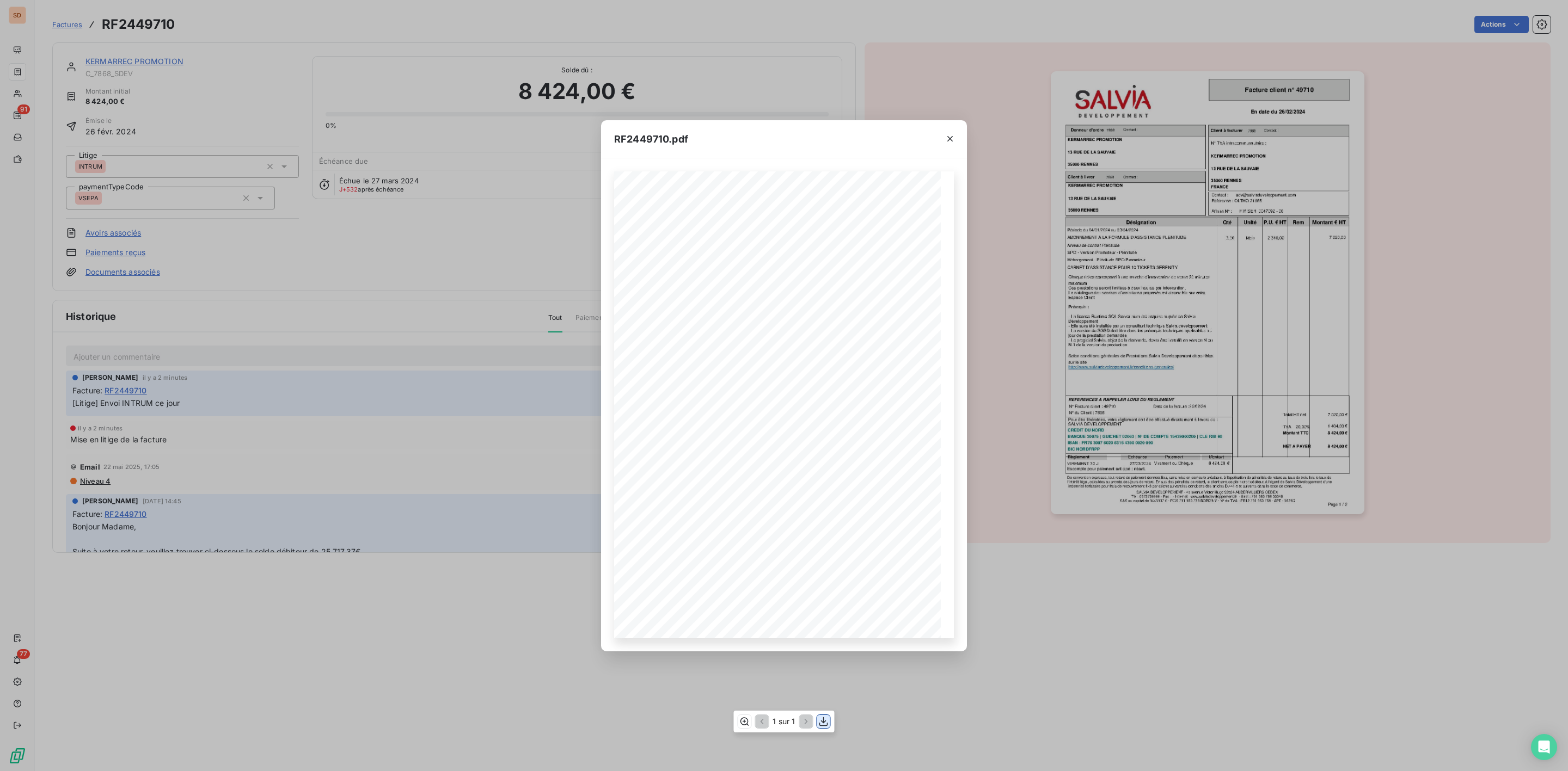
click at [825, 725] on icon "button" at bounding box center [824, 722] width 11 height 11
drag, startPoint x: 951, startPoint y: 134, endPoint x: 920, endPoint y: 134, distance: 31.0
click at [951, 134] on icon "button" at bounding box center [950, 139] width 11 height 11
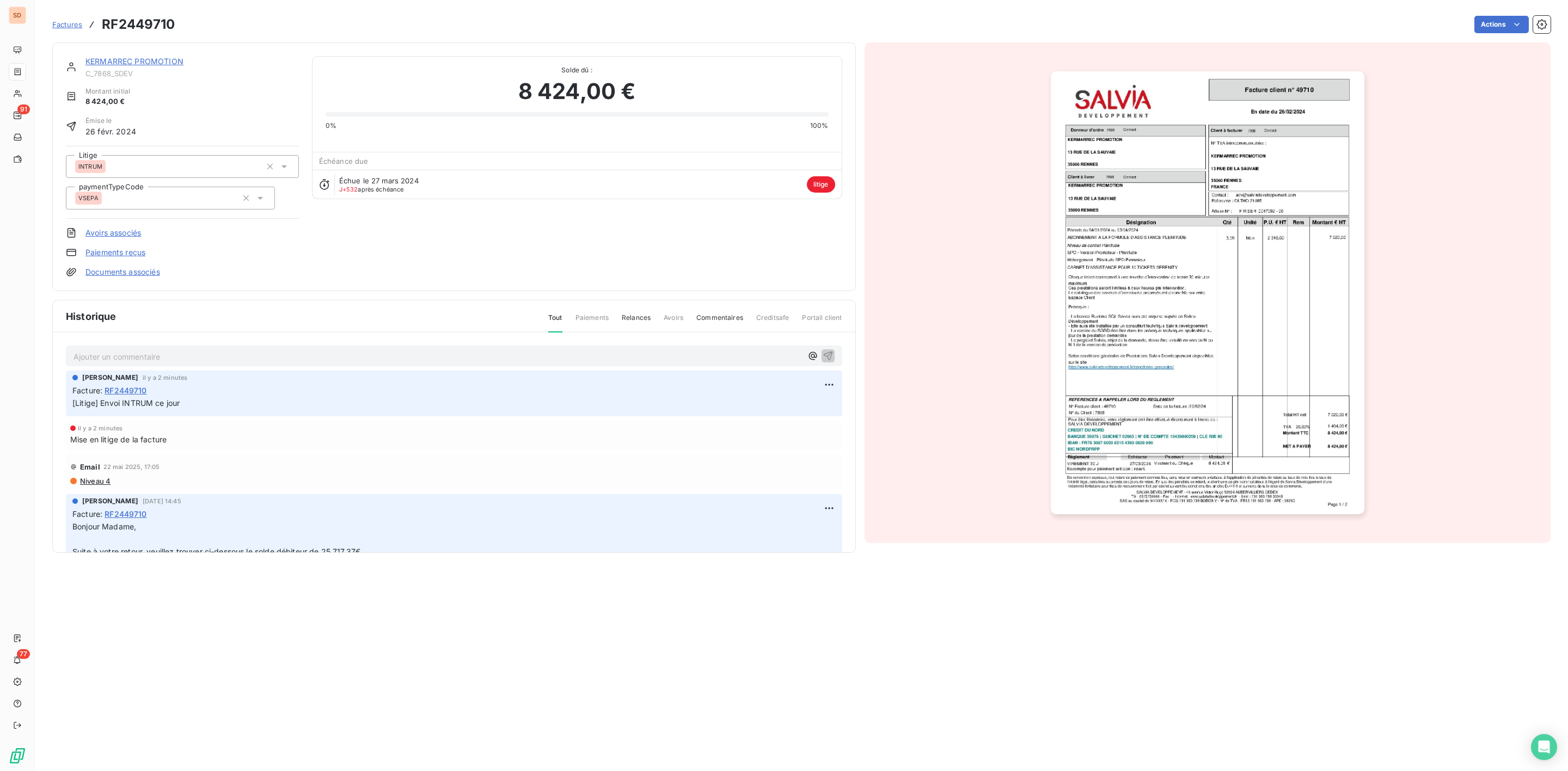
click at [149, 60] on link "KERMARREC PROMOTION" at bounding box center [134, 61] width 98 height 9
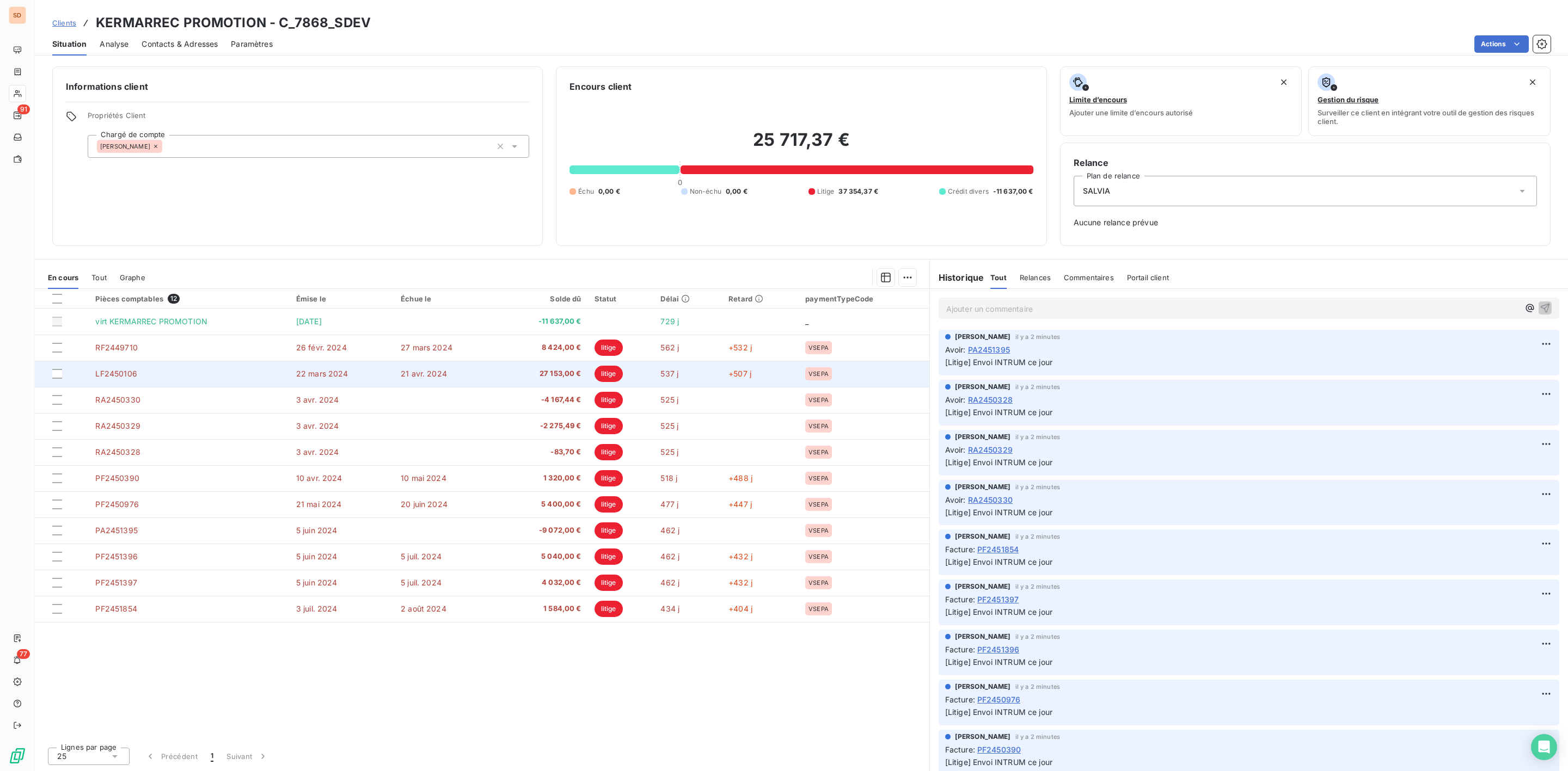
click at [580, 371] on span "27 153,00 €" at bounding box center [543, 374] width 77 height 11
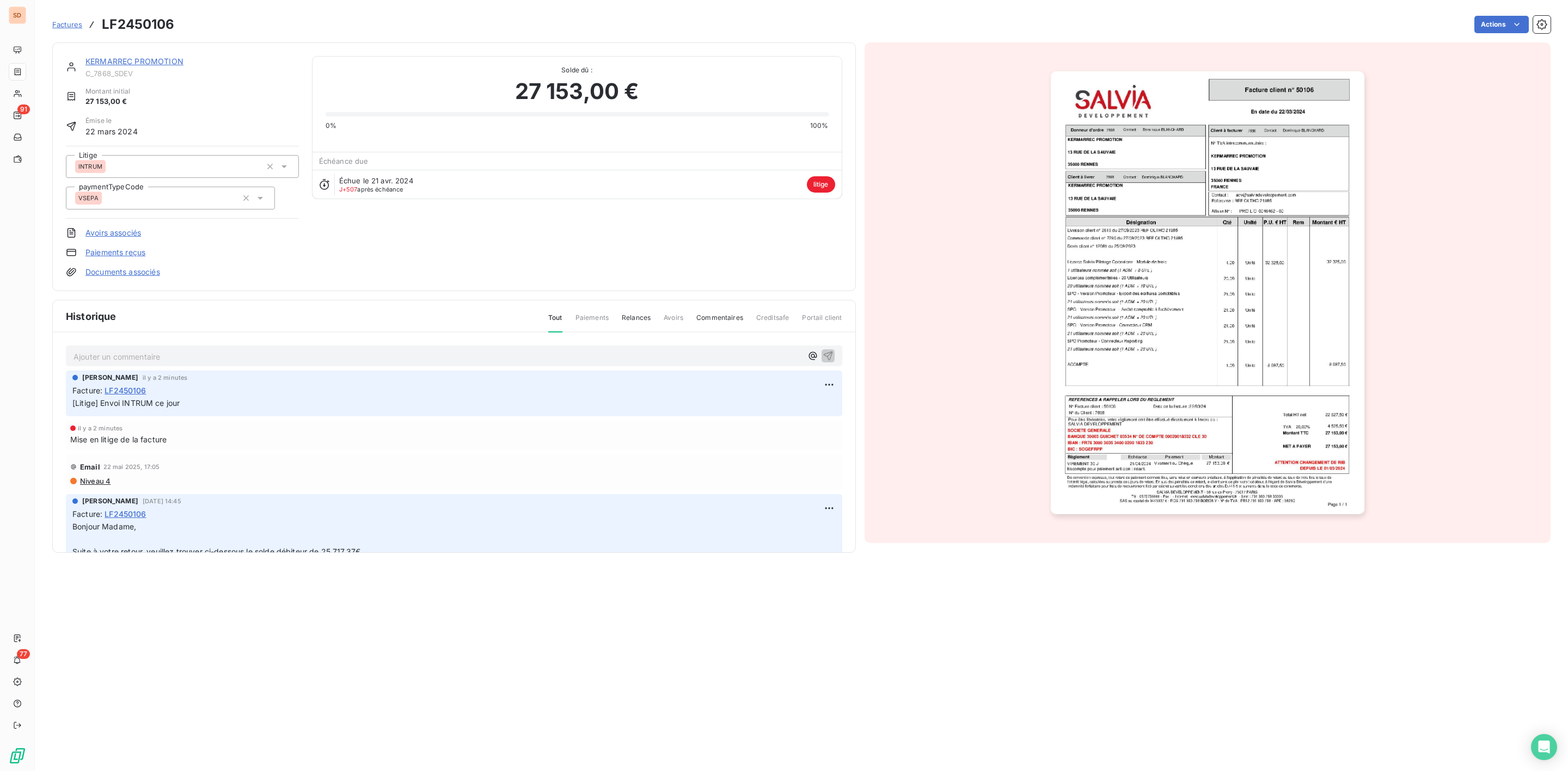
click at [1167, 299] on img "button" at bounding box center [1207, 293] width 313 height 443
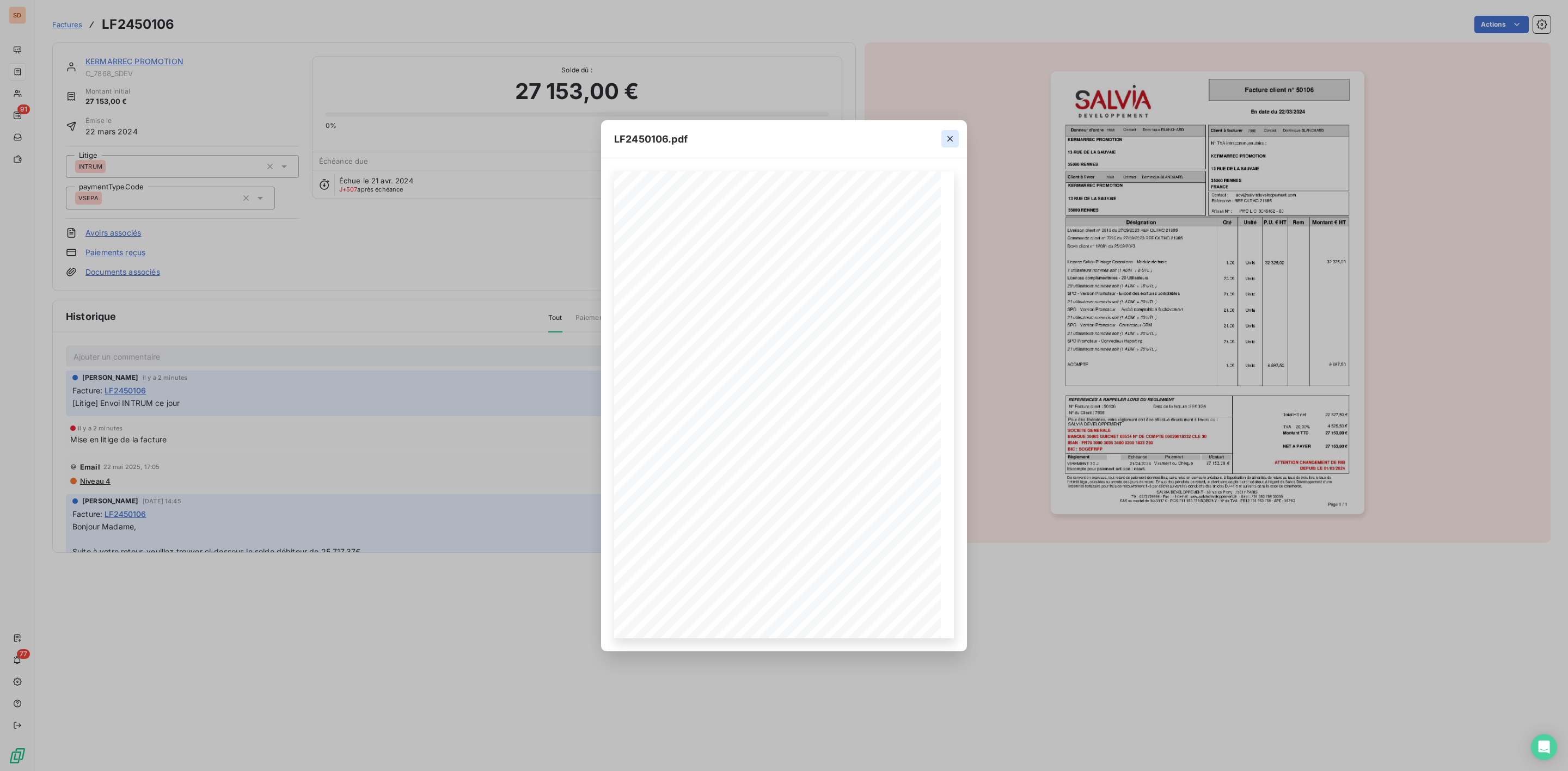
click at [950, 131] on button "button" at bounding box center [950, 139] width 18 height 18
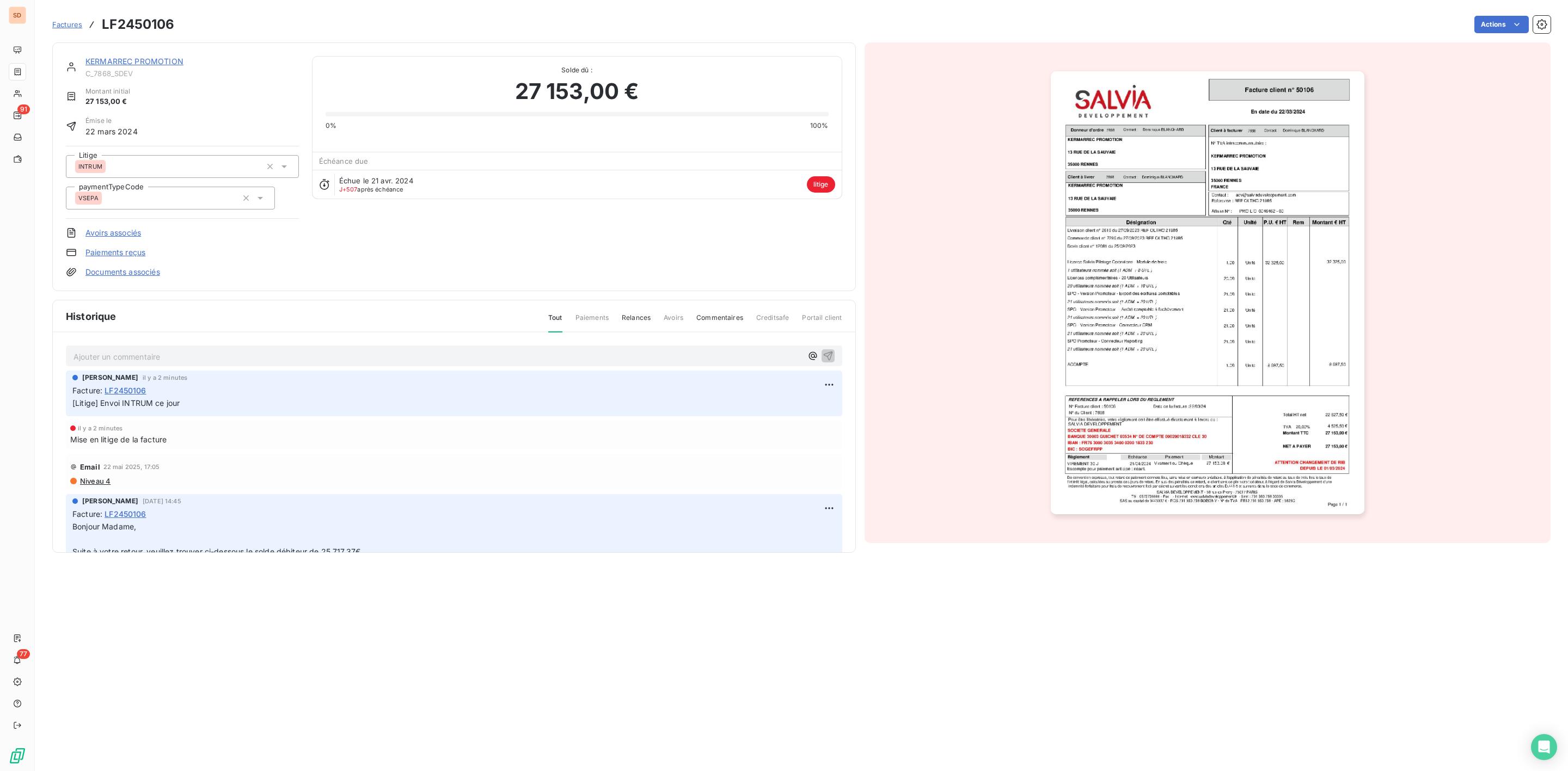
click at [119, 59] on link "KERMARREC PROMOTION" at bounding box center [134, 61] width 98 height 9
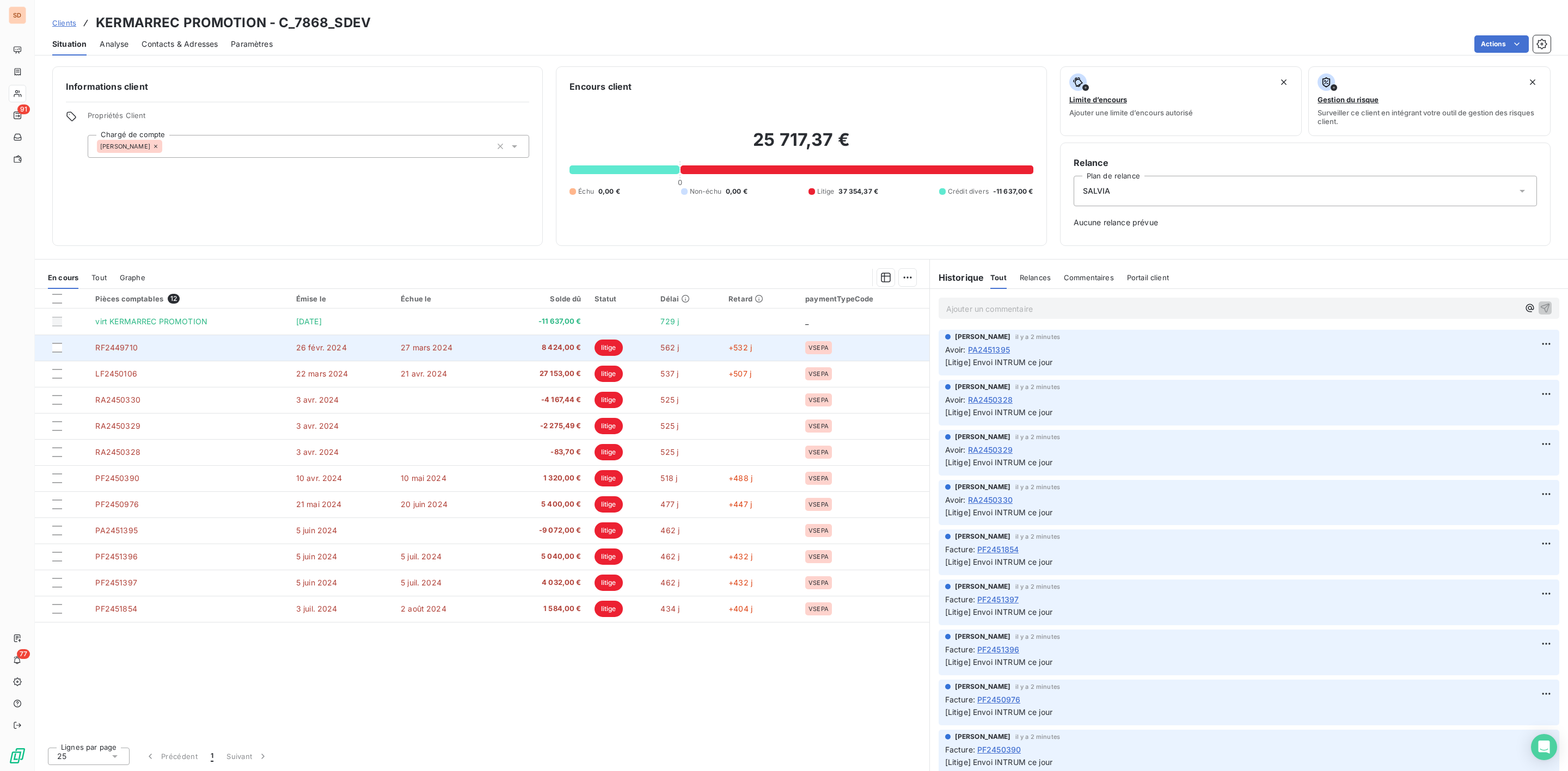
click at [564, 345] on span "8 424,00 €" at bounding box center [543, 348] width 77 height 11
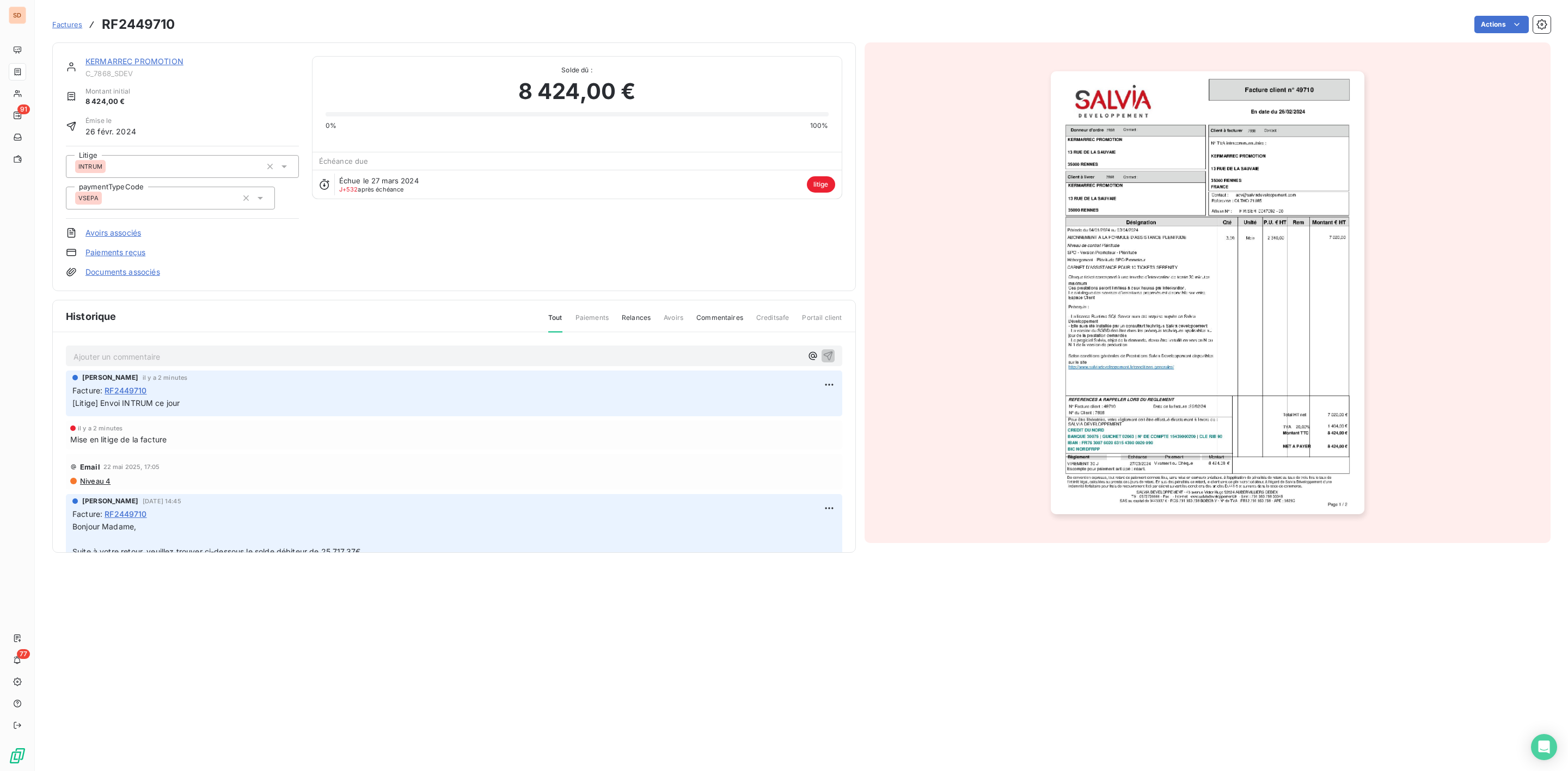
click at [1299, 194] on img "button" at bounding box center [1207, 293] width 313 height 443
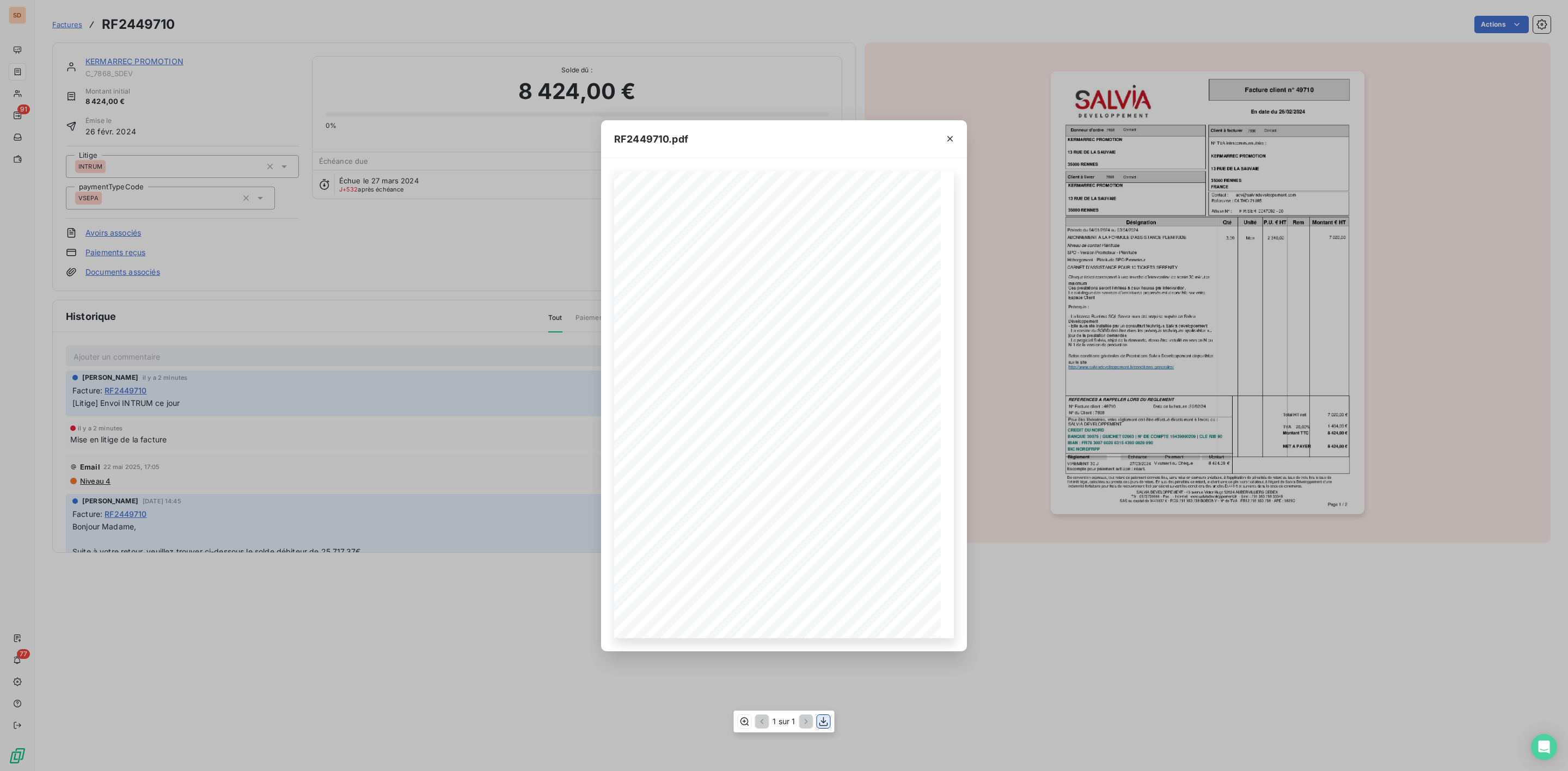
click at [823, 722] on icon "button" at bounding box center [824, 722] width 9 height 9
drag, startPoint x: 949, startPoint y: 137, endPoint x: 917, endPoint y: 138, distance: 32.0
click at [949, 137] on icon "button" at bounding box center [950, 139] width 5 height 5
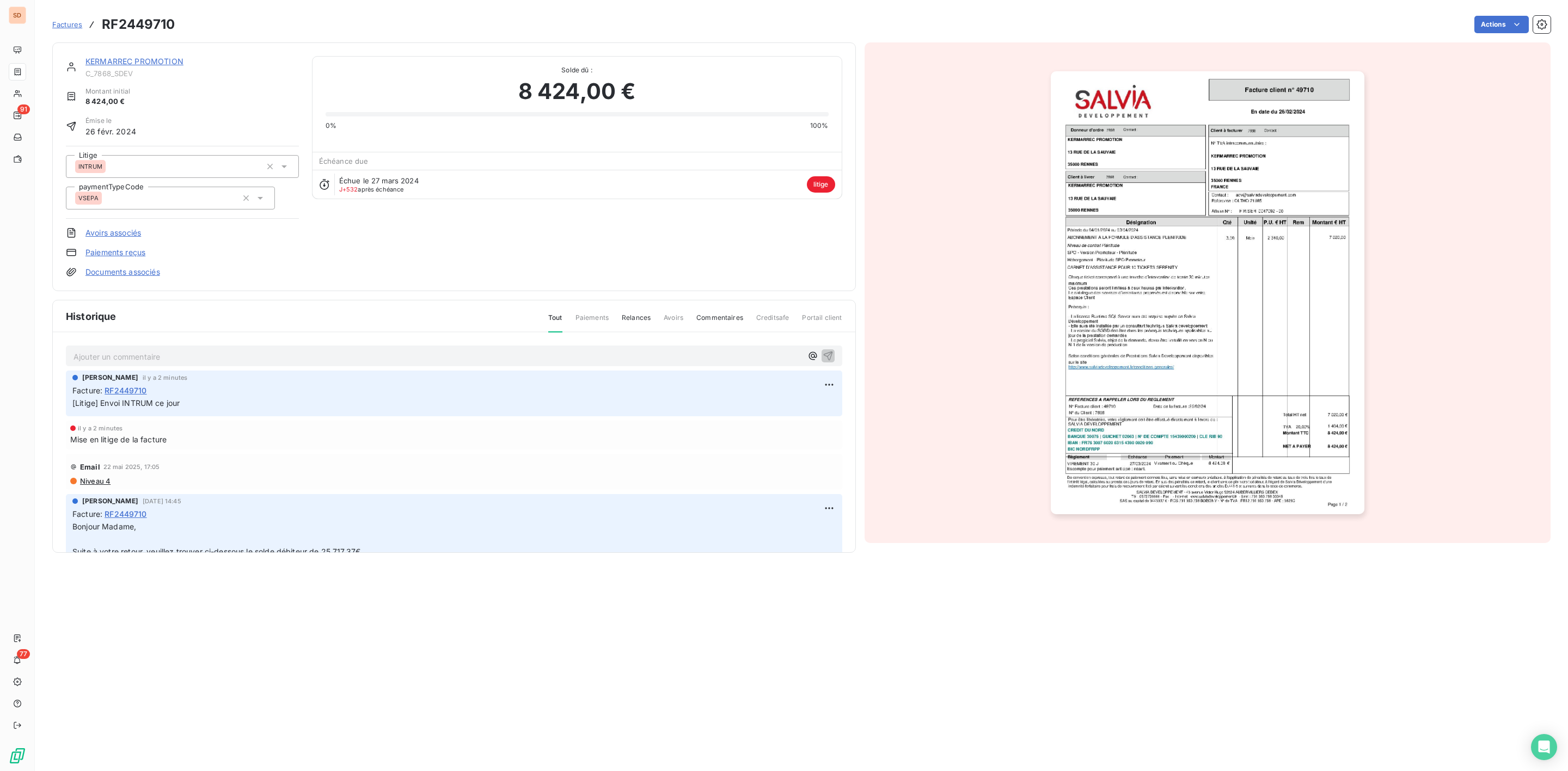
click at [139, 63] on link "KERMARREC PROMOTION" at bounding box center [134, 61] width 98 height 9
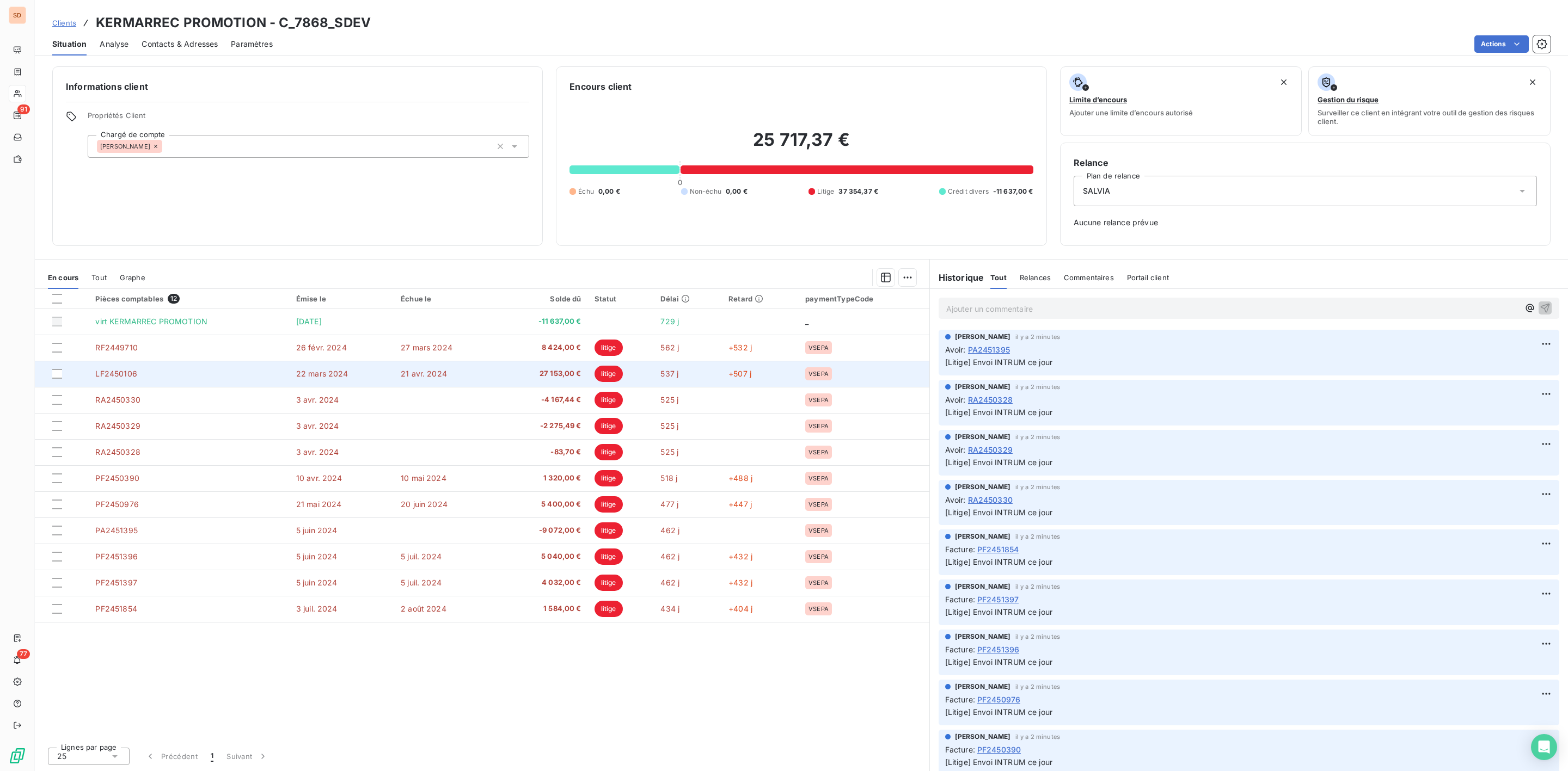
click at [559, 373] on span "27 153,00 €" at bounding box center [543, 374] width 77 height 11
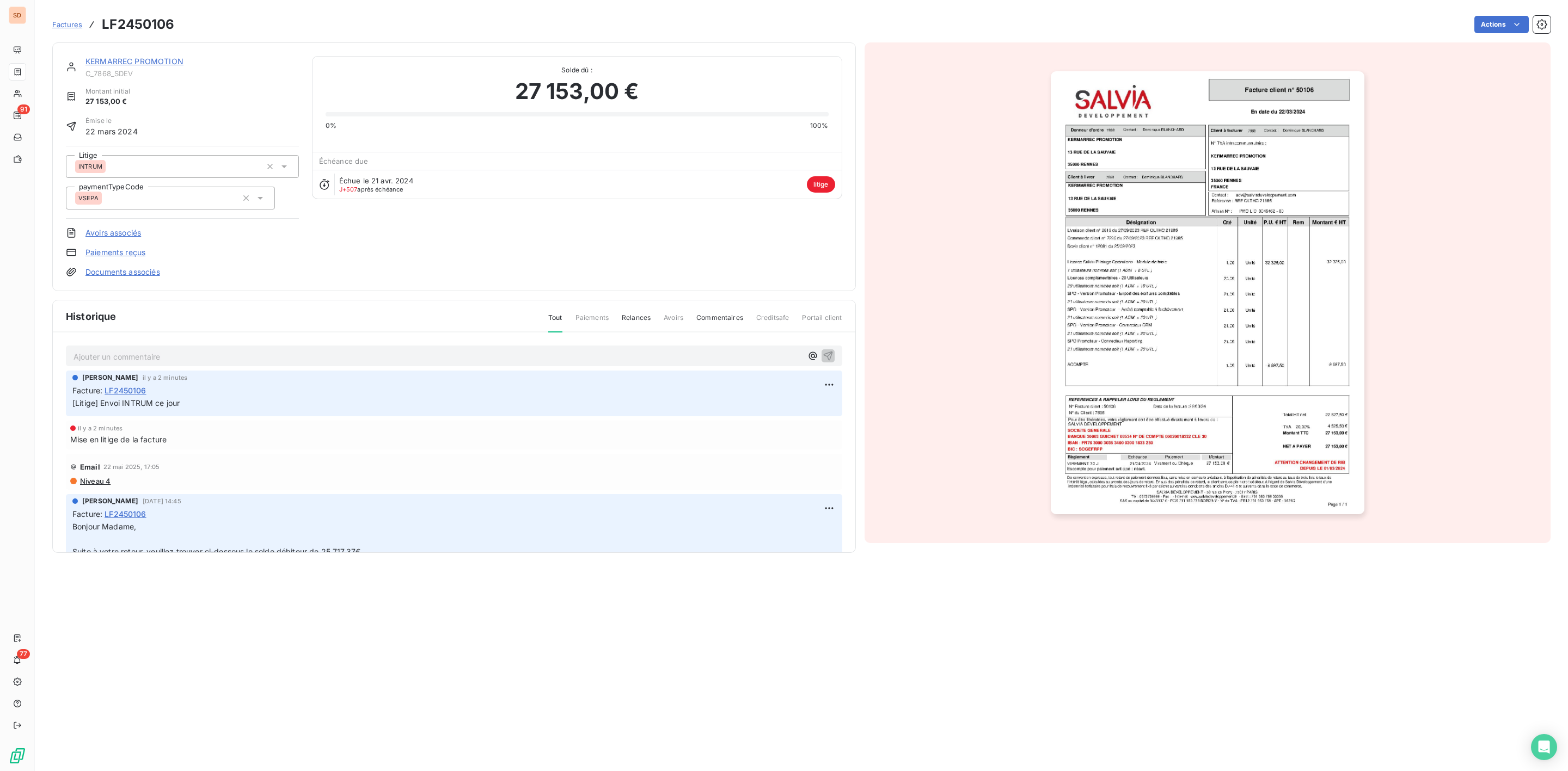
click at [1193, 268] on img "button" at bounding box center [1207, 293] width 313 height 443
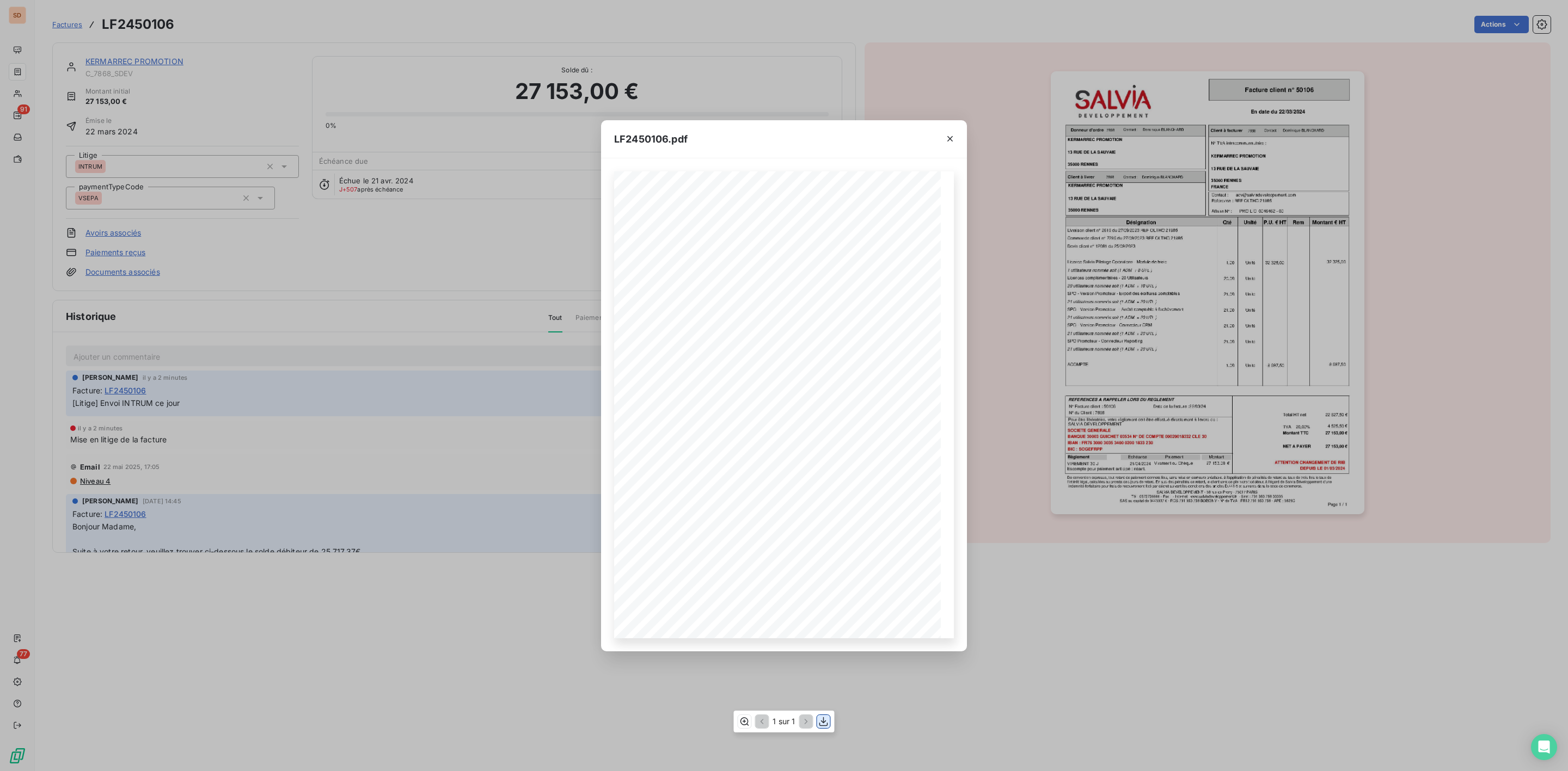
click at [822, 725] on icon "button" at bounding box center [824, 722] width 11 height 11
drag, startPoint x: 951, startPoint y: 137, endPoint x: 938, endPoint y: 136, distance: 13.0
click at [951, 137] on icon "button" at bounding box center [950, 139] width 5 height 5
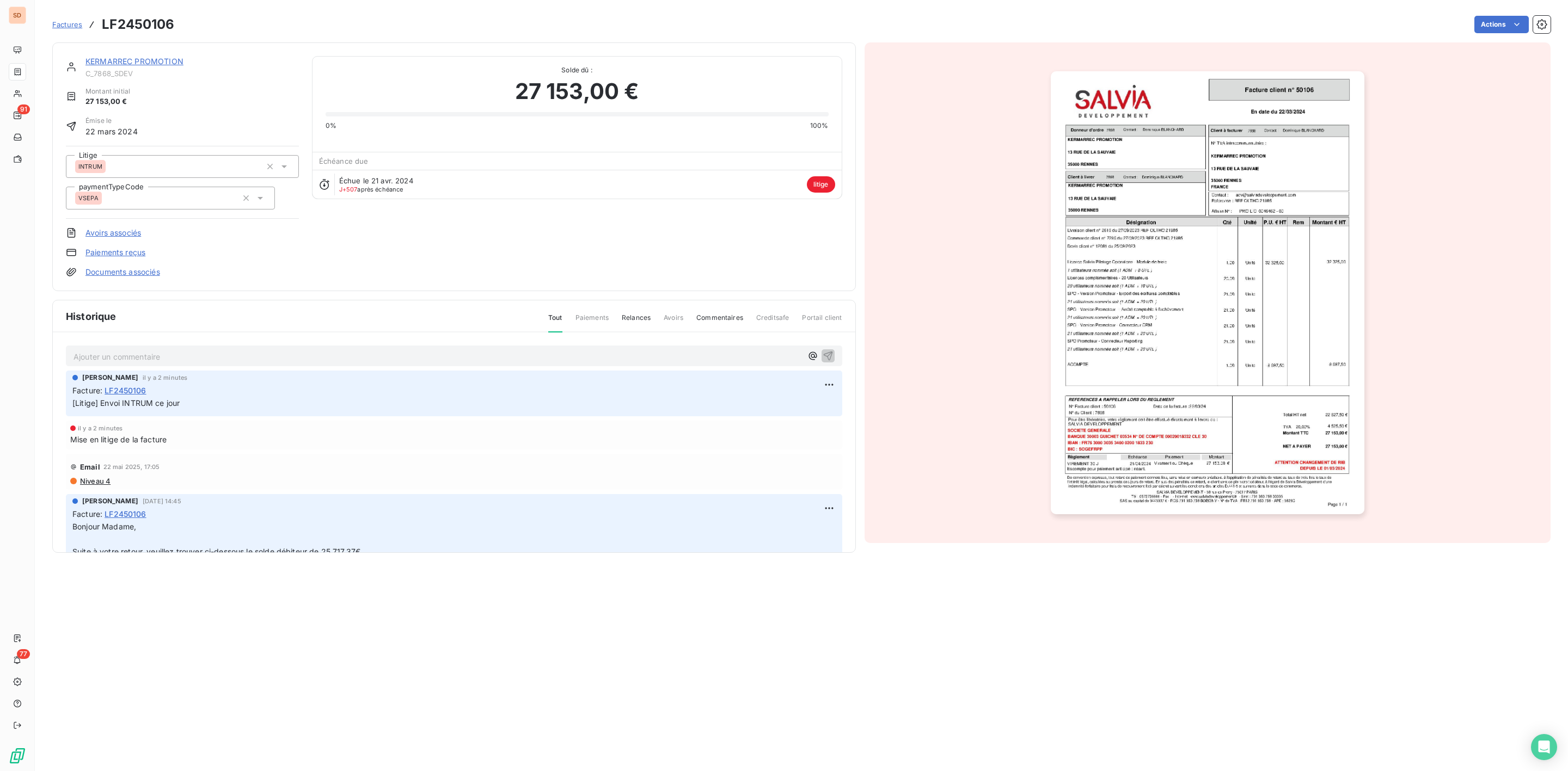
click at [163, 59] on link "KERMARREC PROMOTION" at bounding box center [134, 61] width 98 height 9
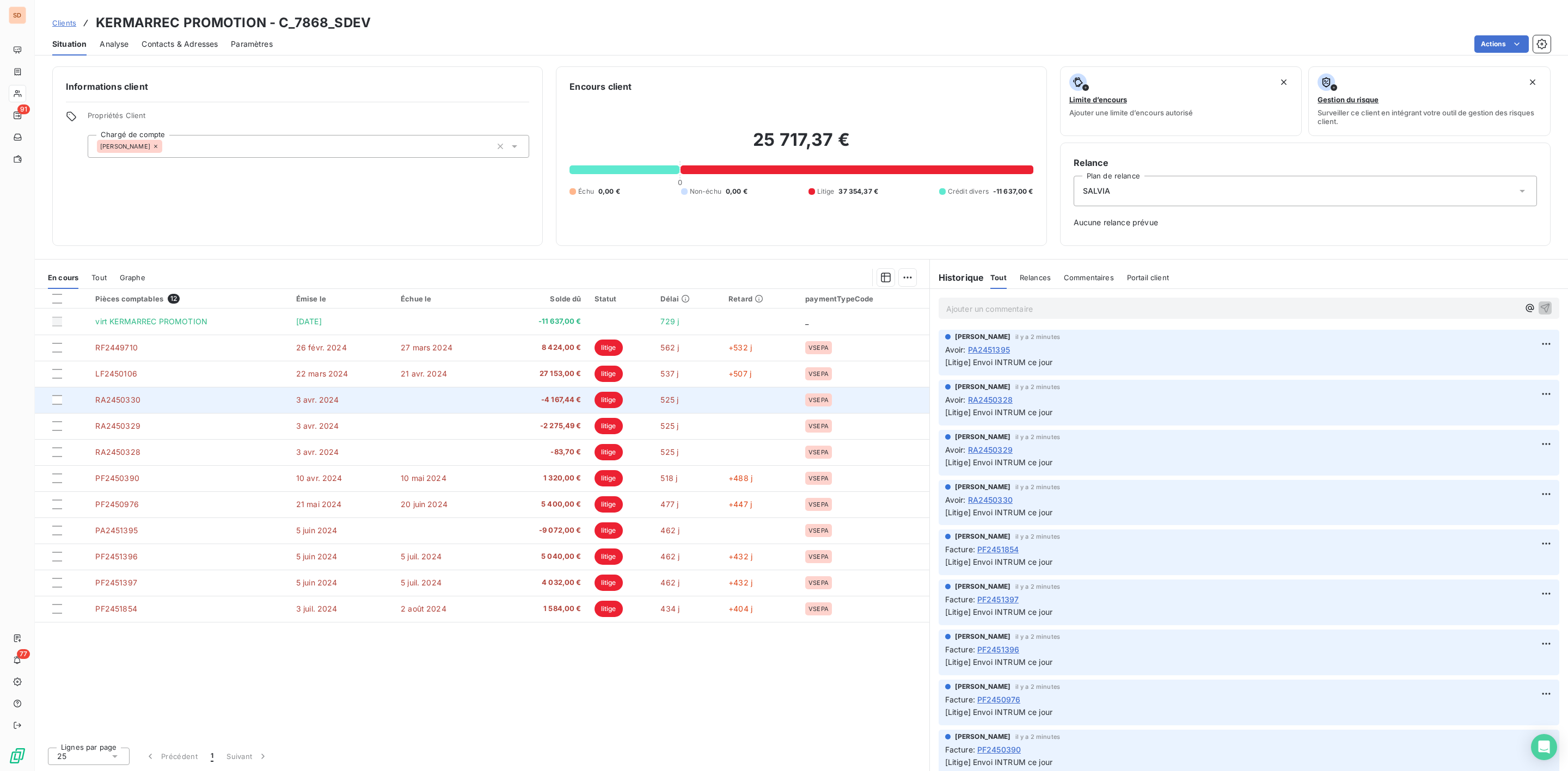
click at [516, 402] on span "-4 167,44 €" at bounding box center [543, 400] width 77 height 11
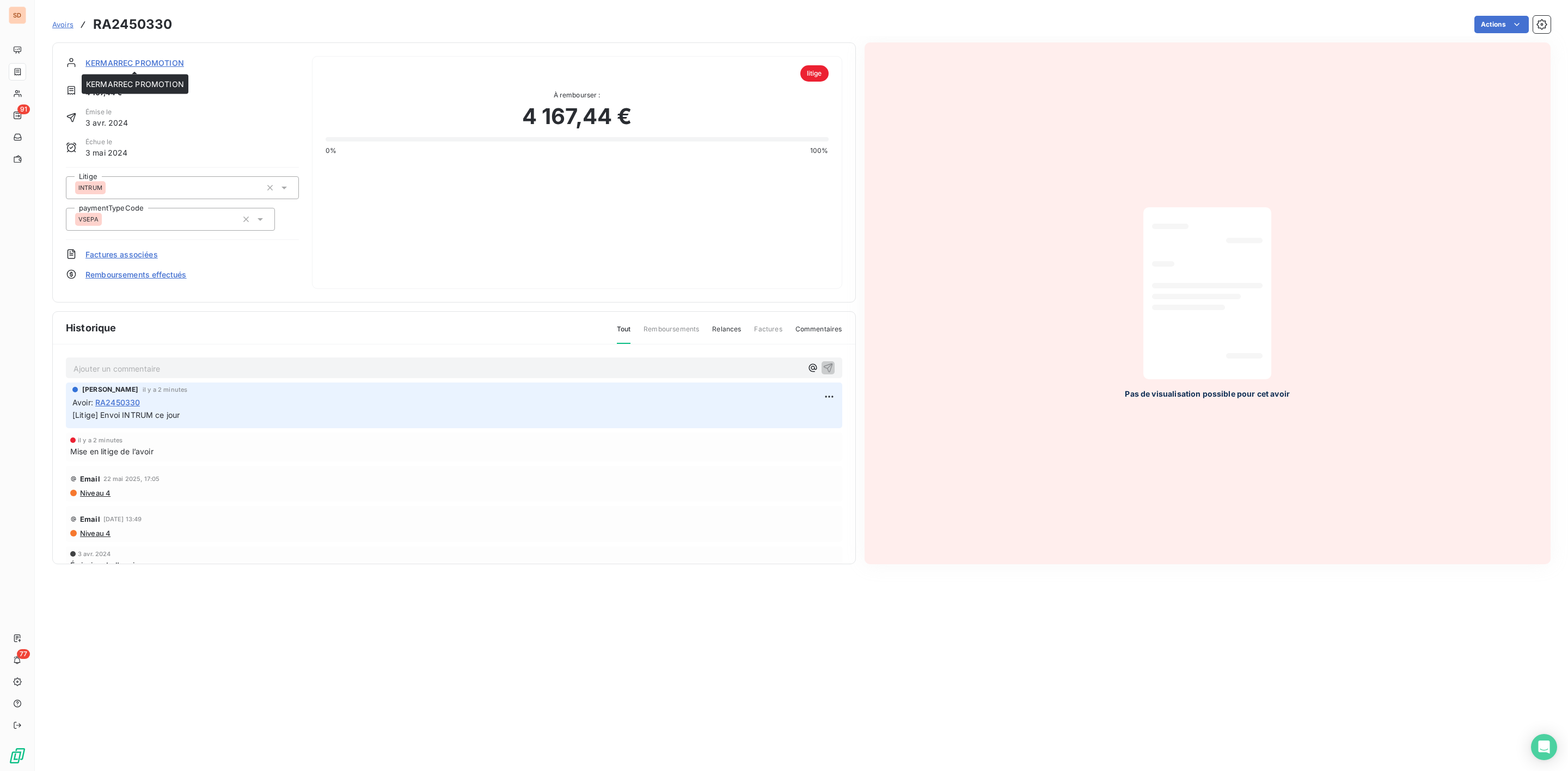
click at [125, 68] on span "KERMARREC PROMOTION" at bounding box center [135, 63] width 99 height 12
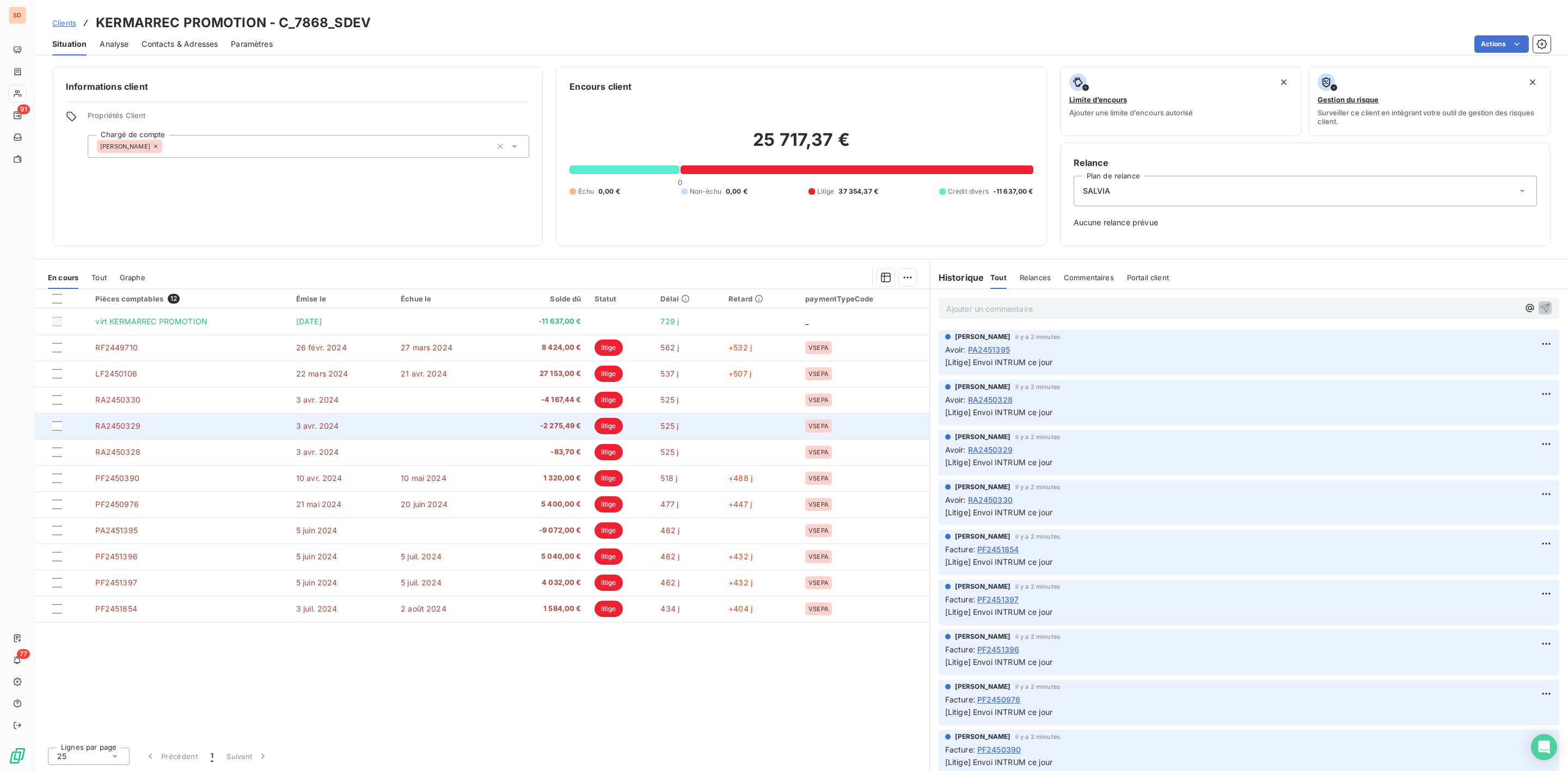
click at [573, 427] on span "-2 275,49 €" at bounding box center [543, 426] width 77 height 11
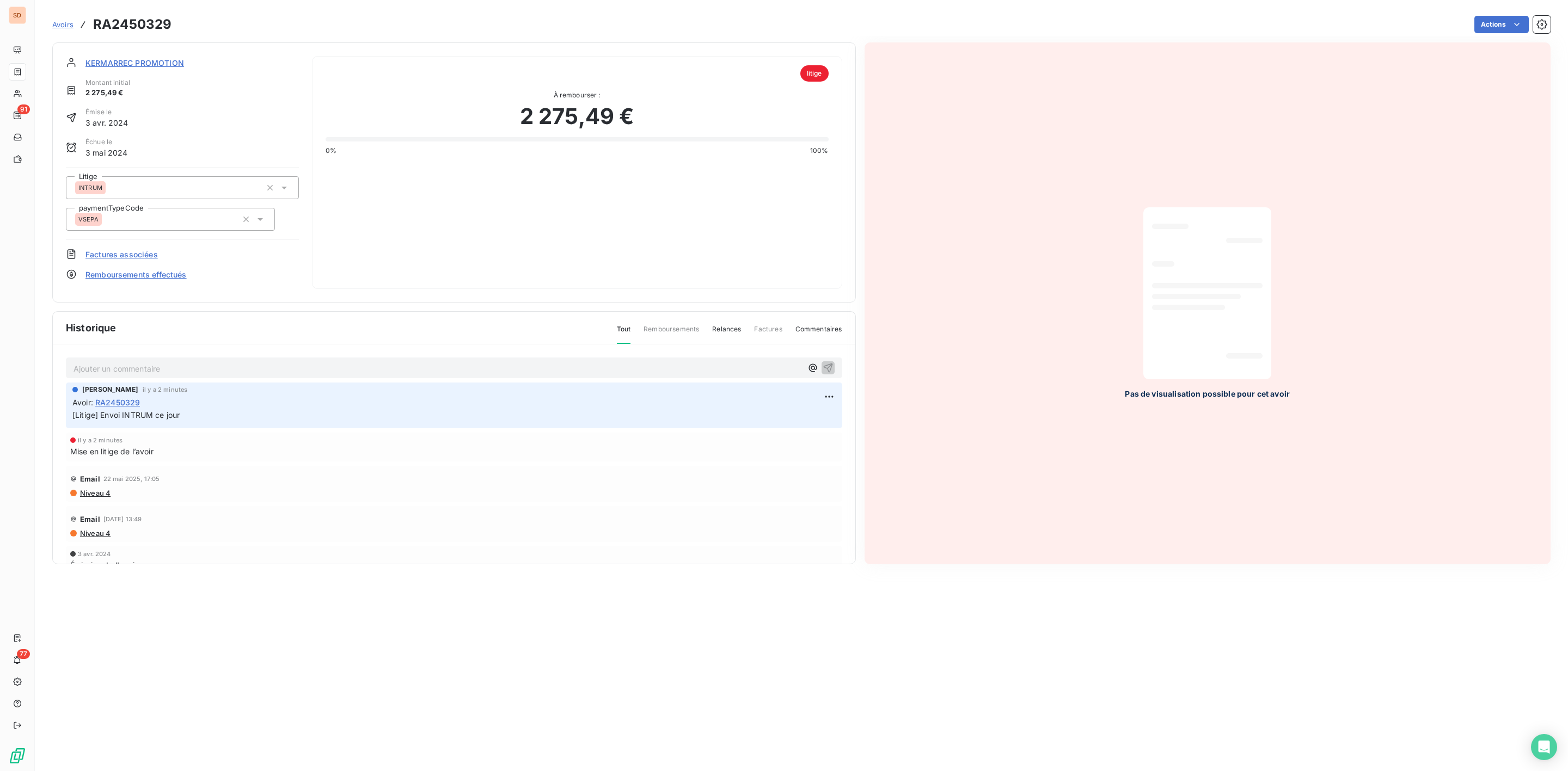
click at [139, 62] on span "KERMARREC PROMOTION" at bounding box center [135, 63] width 99 height 12
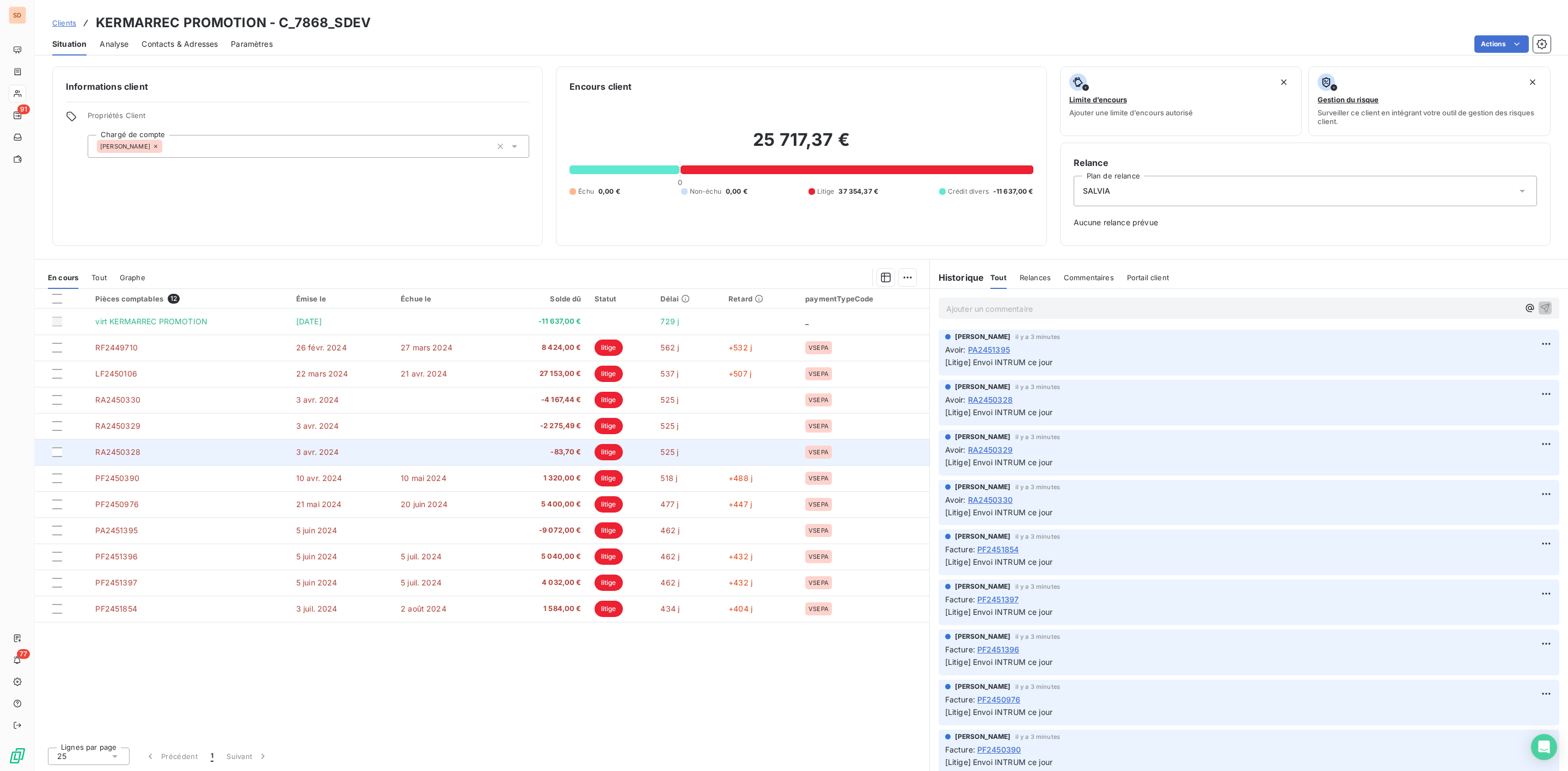
click at [567, 454] on span "-83,70 €" at bounding box center [543, 452] width 77 height 11
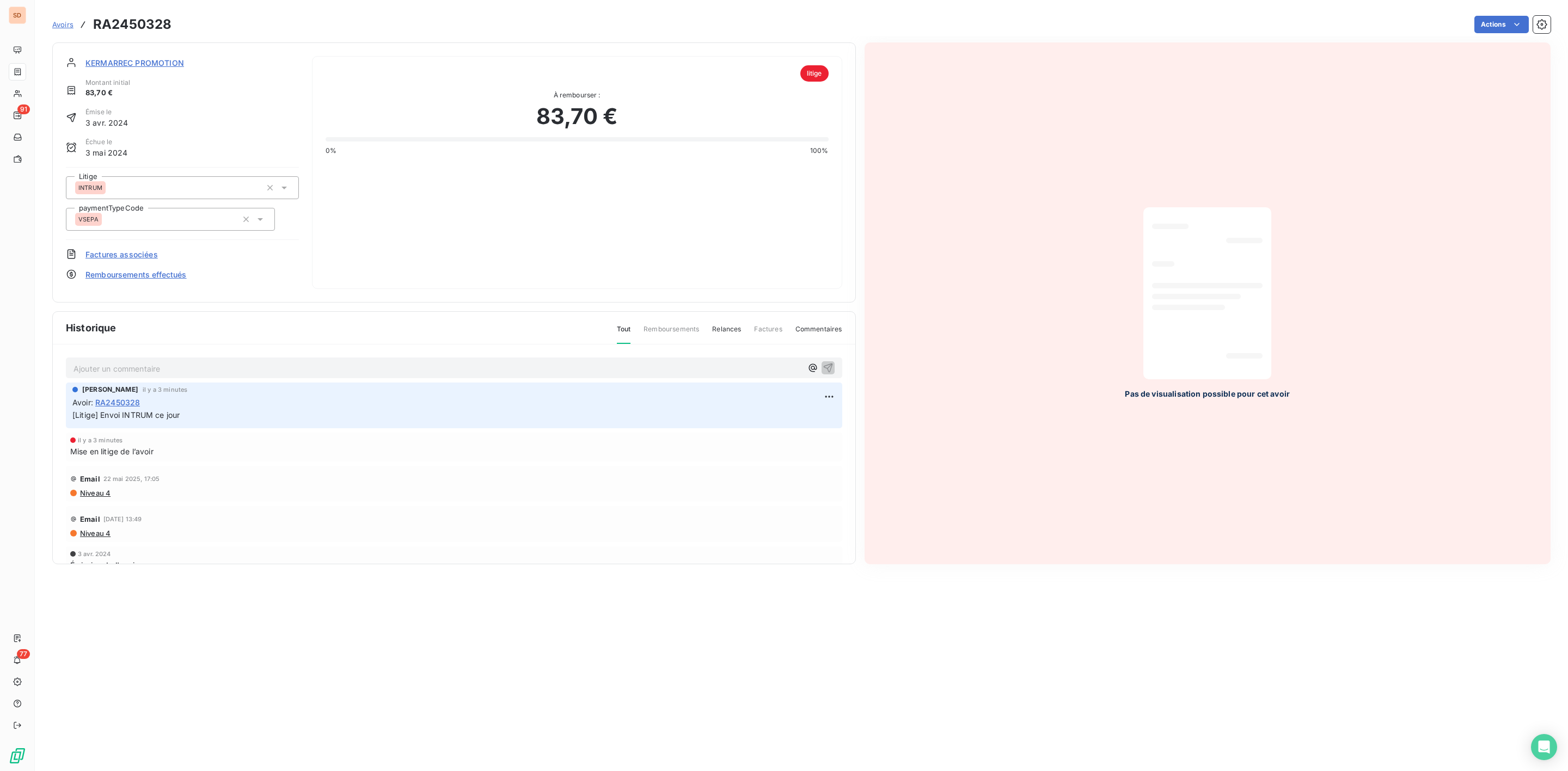
click at [142, 59] on span "KERMARREC PROMOTION" at bounding box center [135, 63] width 99 height 12
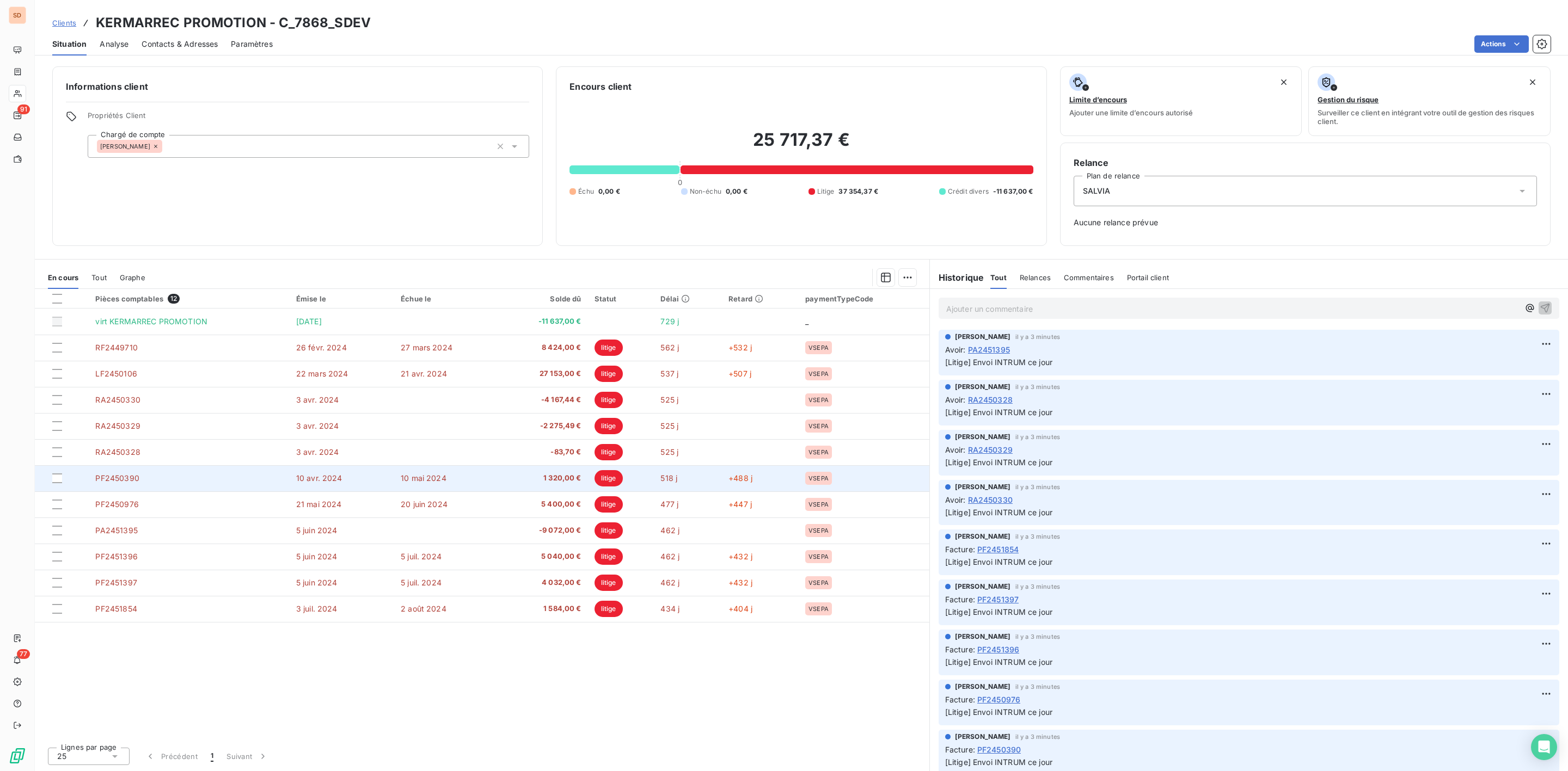
click at [574, 478] on span "1 320,00 €" at bounding box center [543, 478] width 77 height 11
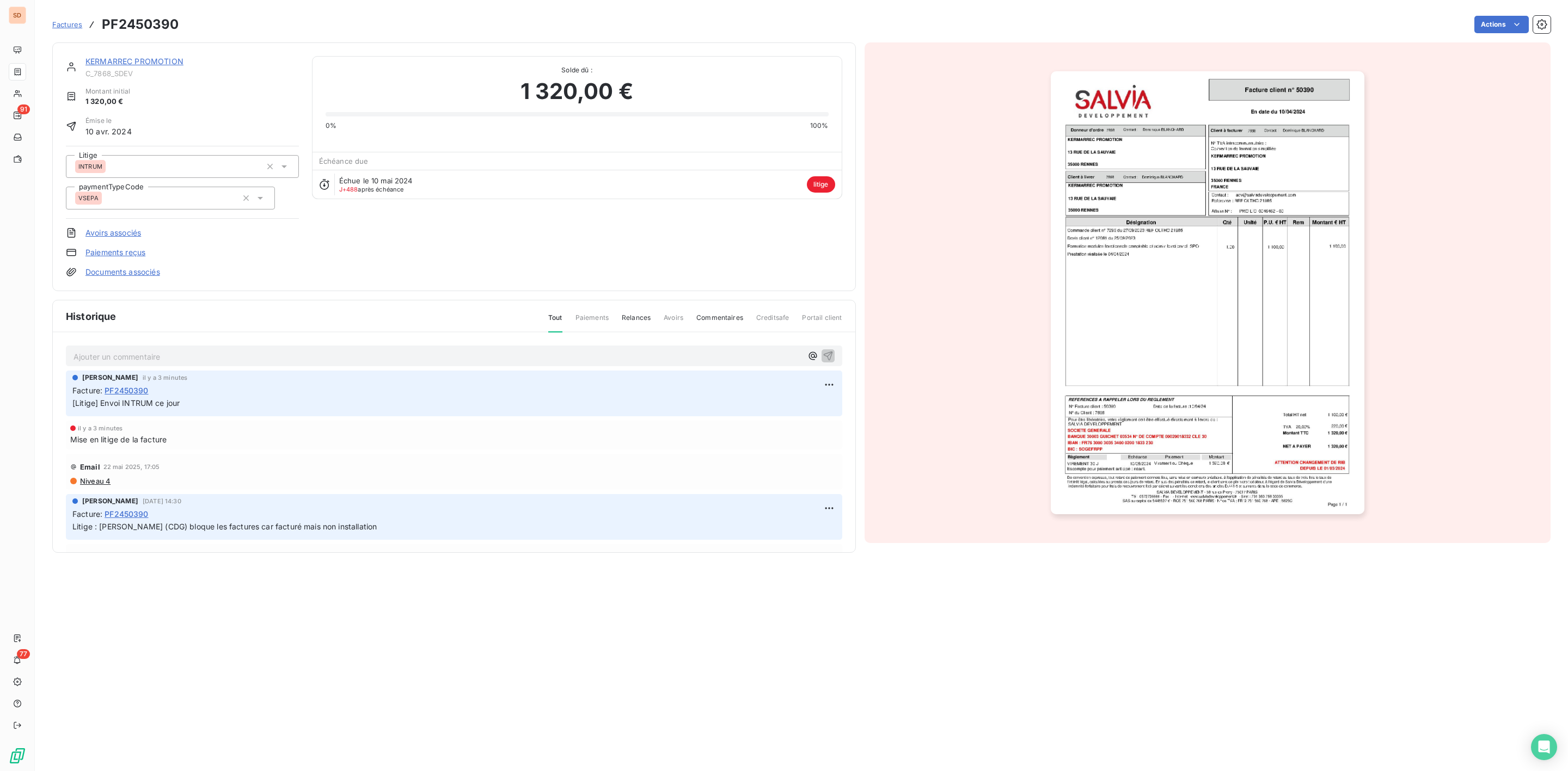
click at [1148, 348] on img "button" at bounding box center [1207, 293] width 313 height 443
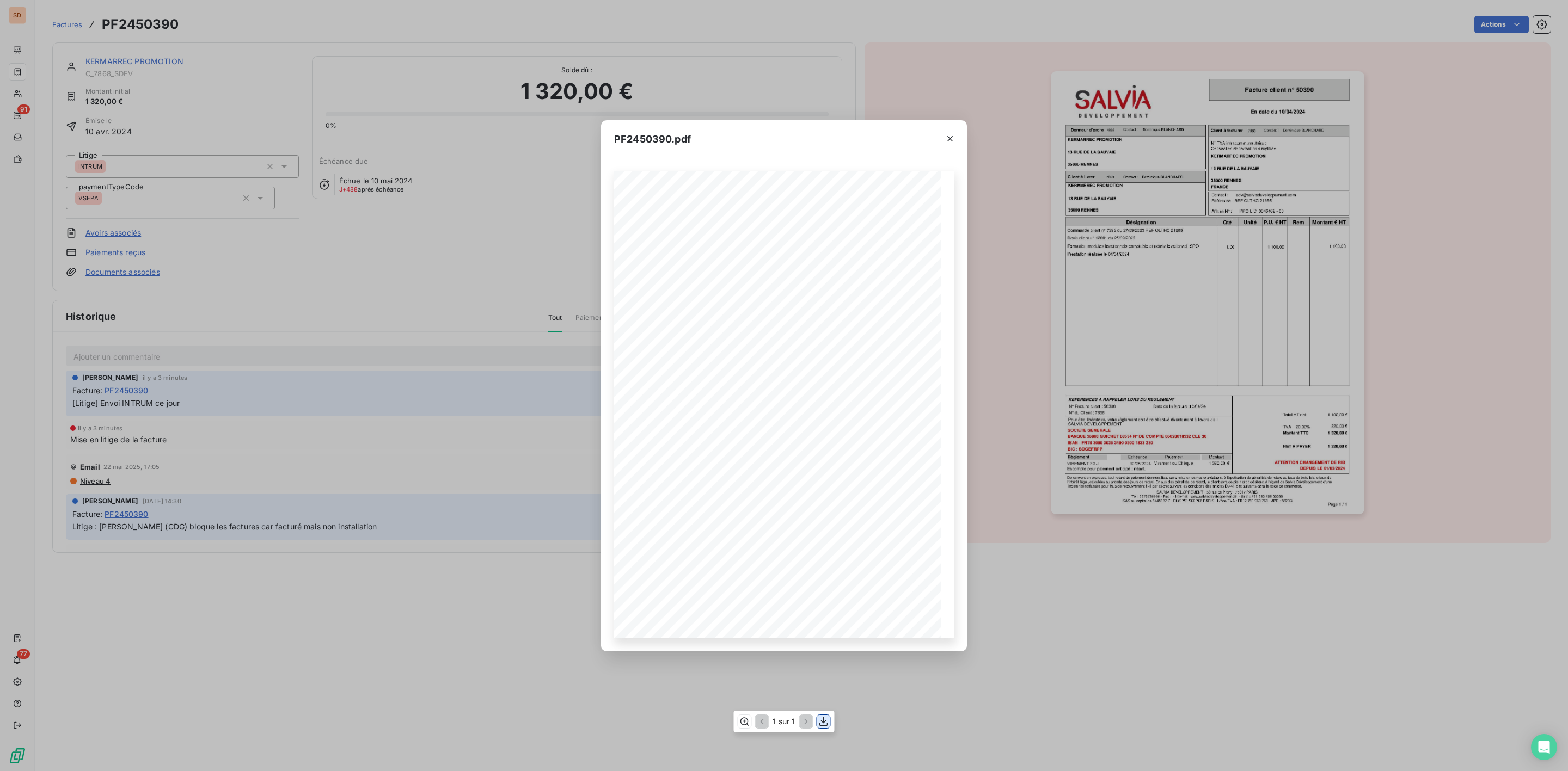
click at [820, 720] on icon "button" at bounding box center [824, 722] width 11 height 11
drag, startPoint x: 954, startPoint y: 139, endPoint x: 899, endPoint y: 132, distance: 55.4
click at [954, 139] on icon "button" at bounding box center [950, 139] width 11 height 11
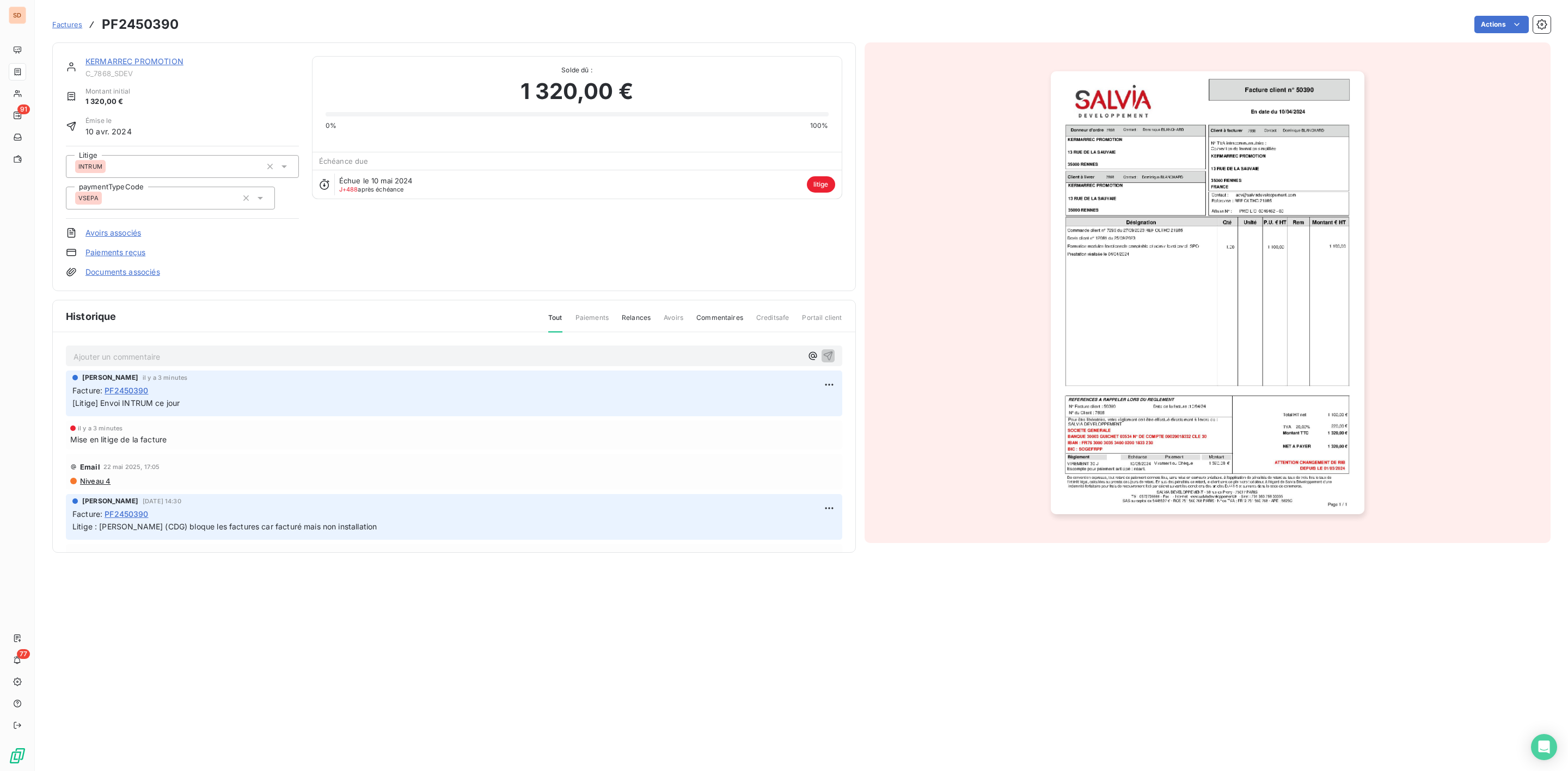
click at [125, 61] on link "KERMARREC PROMOTION" at bounding box center [134, 61] width 98 height 9
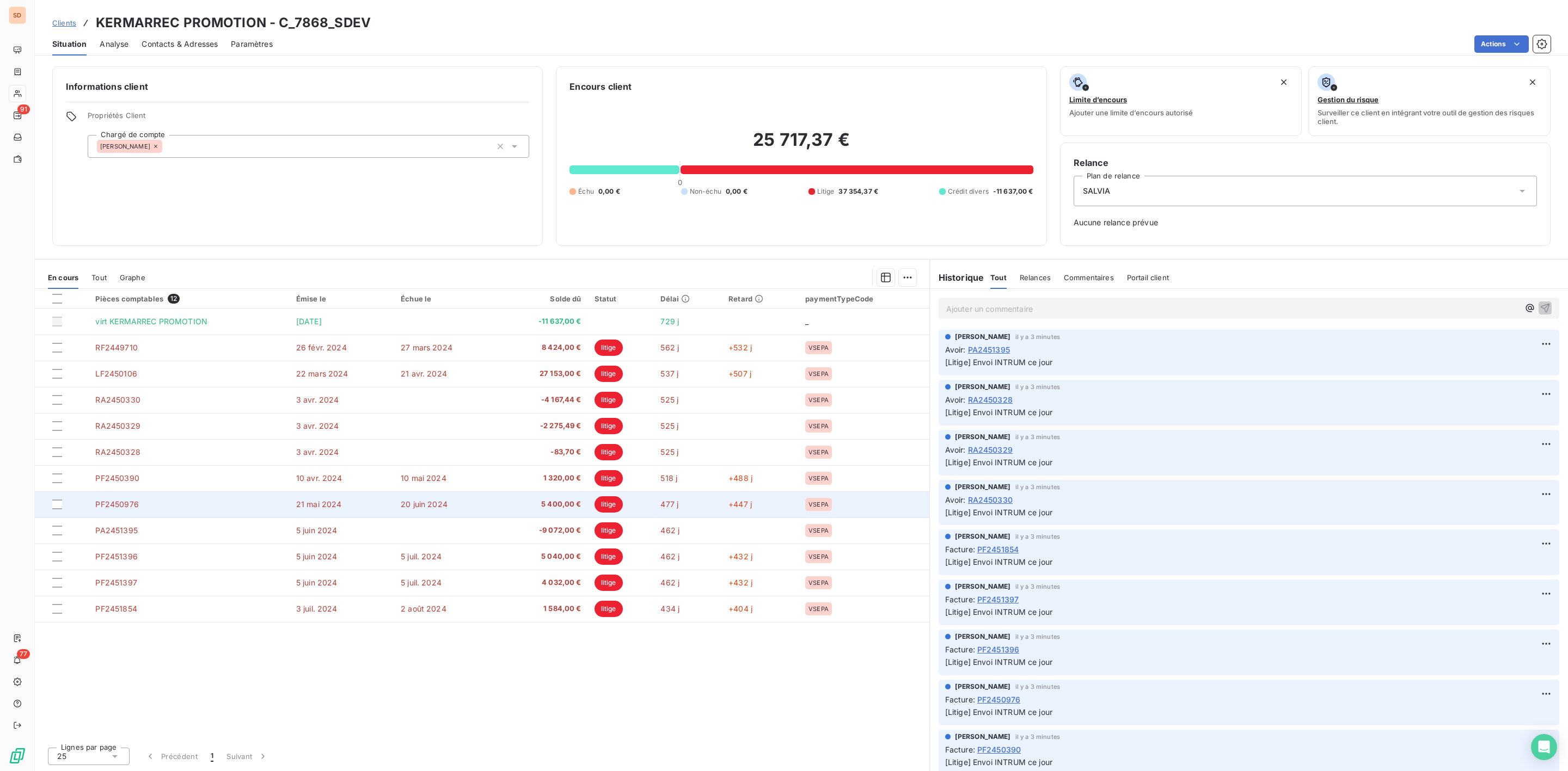
click at [569, 497] on td "5 400,00 €" at bounding box center [543, 504] width 90 height 26
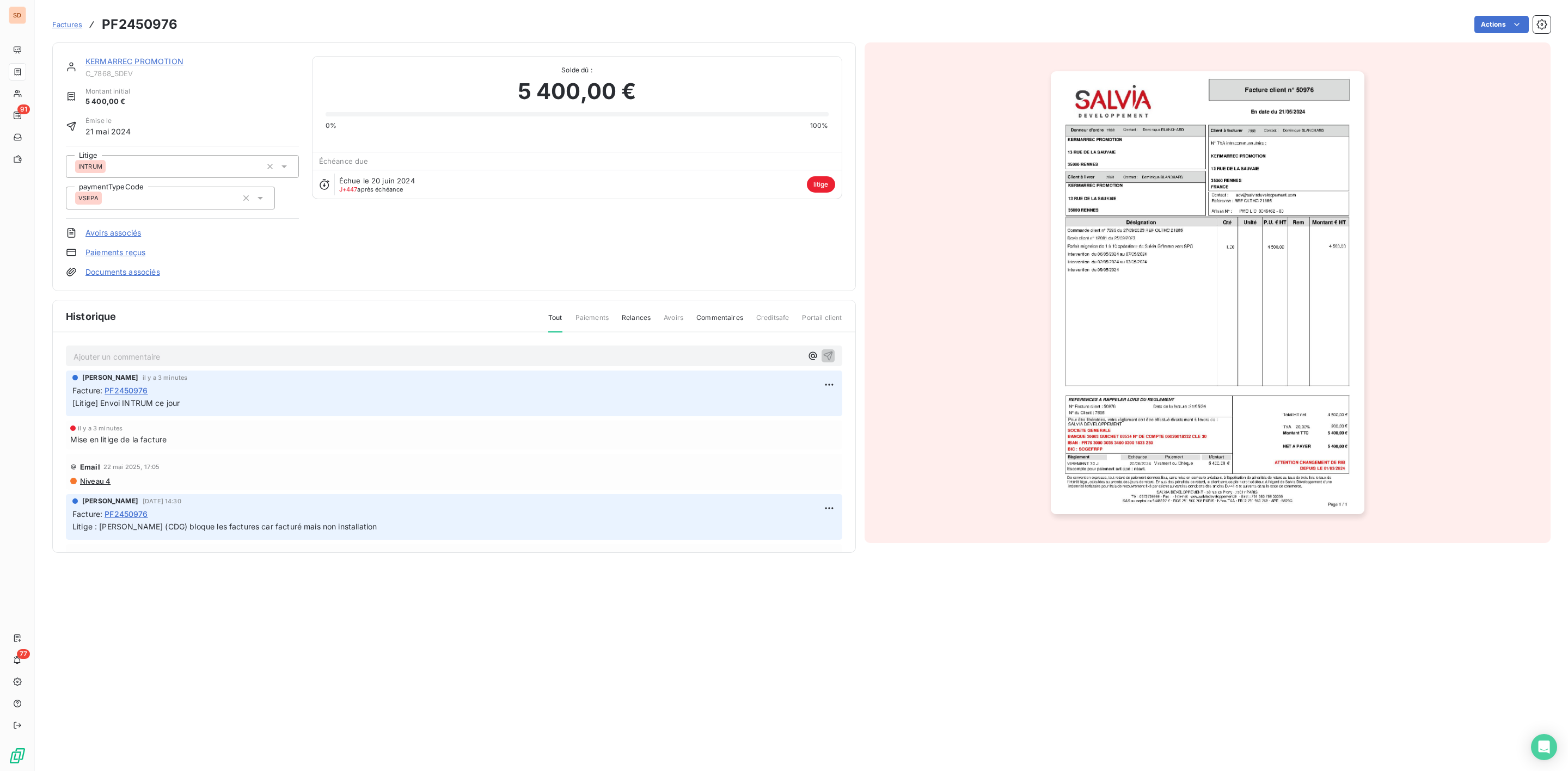
click at [1129, 332] on img "button" at bounding box center [1207, 293] width 313 height 443
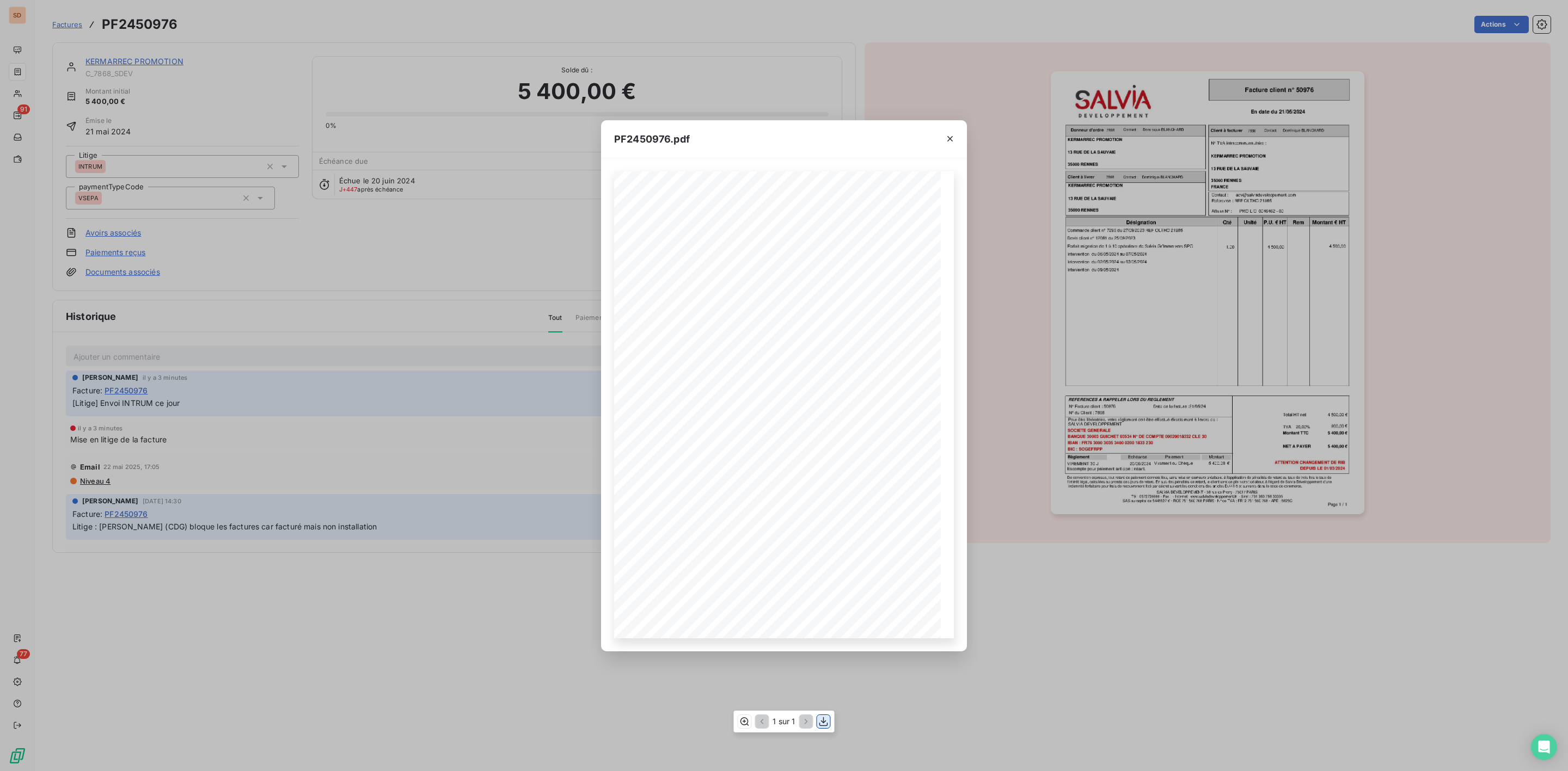
click at [821, 722] on icon "button" at bounding box center [824, 722] width 11 height 11
click at [948, 142] on icon "button" at bounding box center [950, 139] width 11 height 11
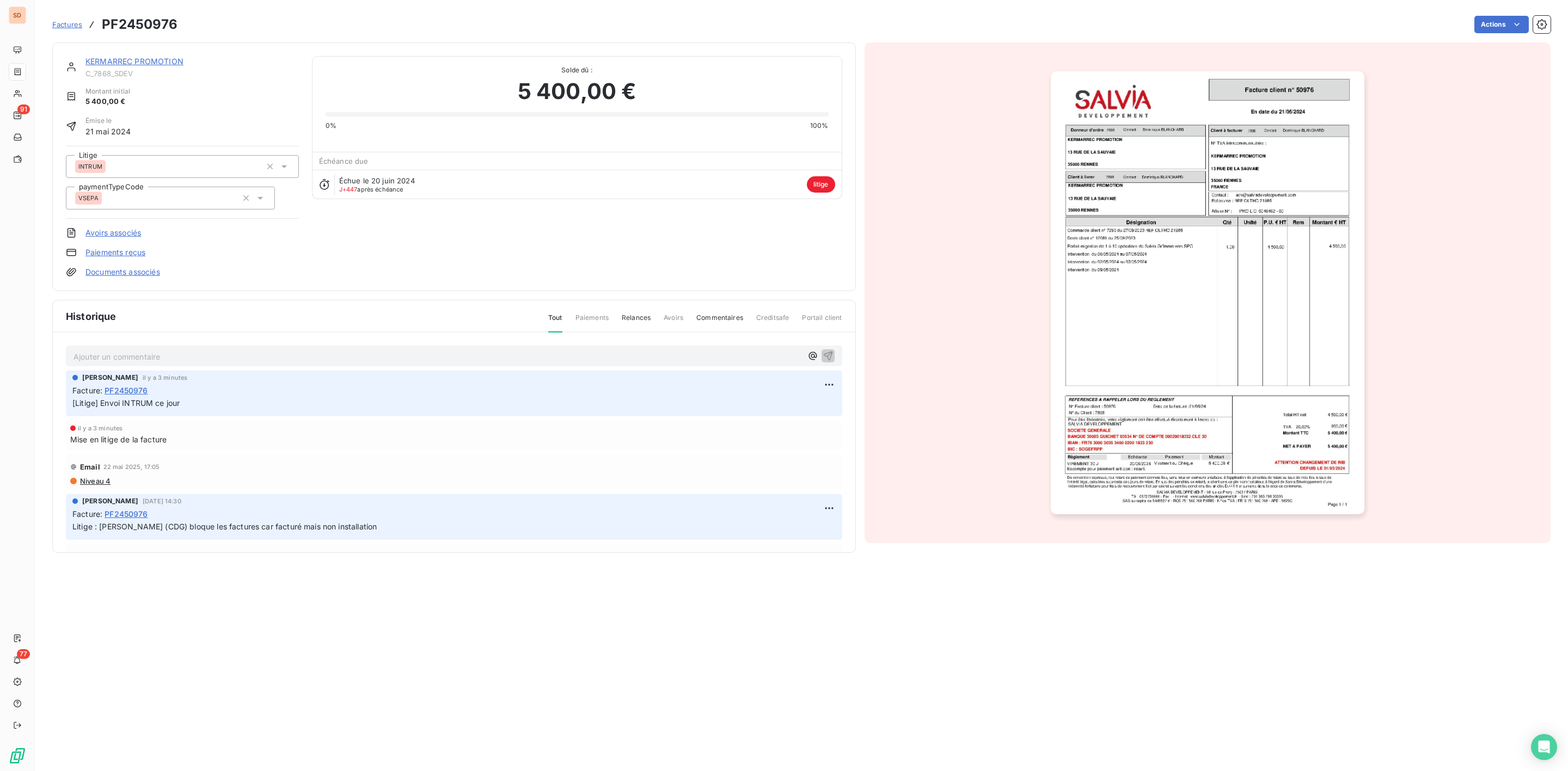
click at [147, 59] on link "KERMARREC PROMOTION" at bounding box center [134, 61] width 98 height 9
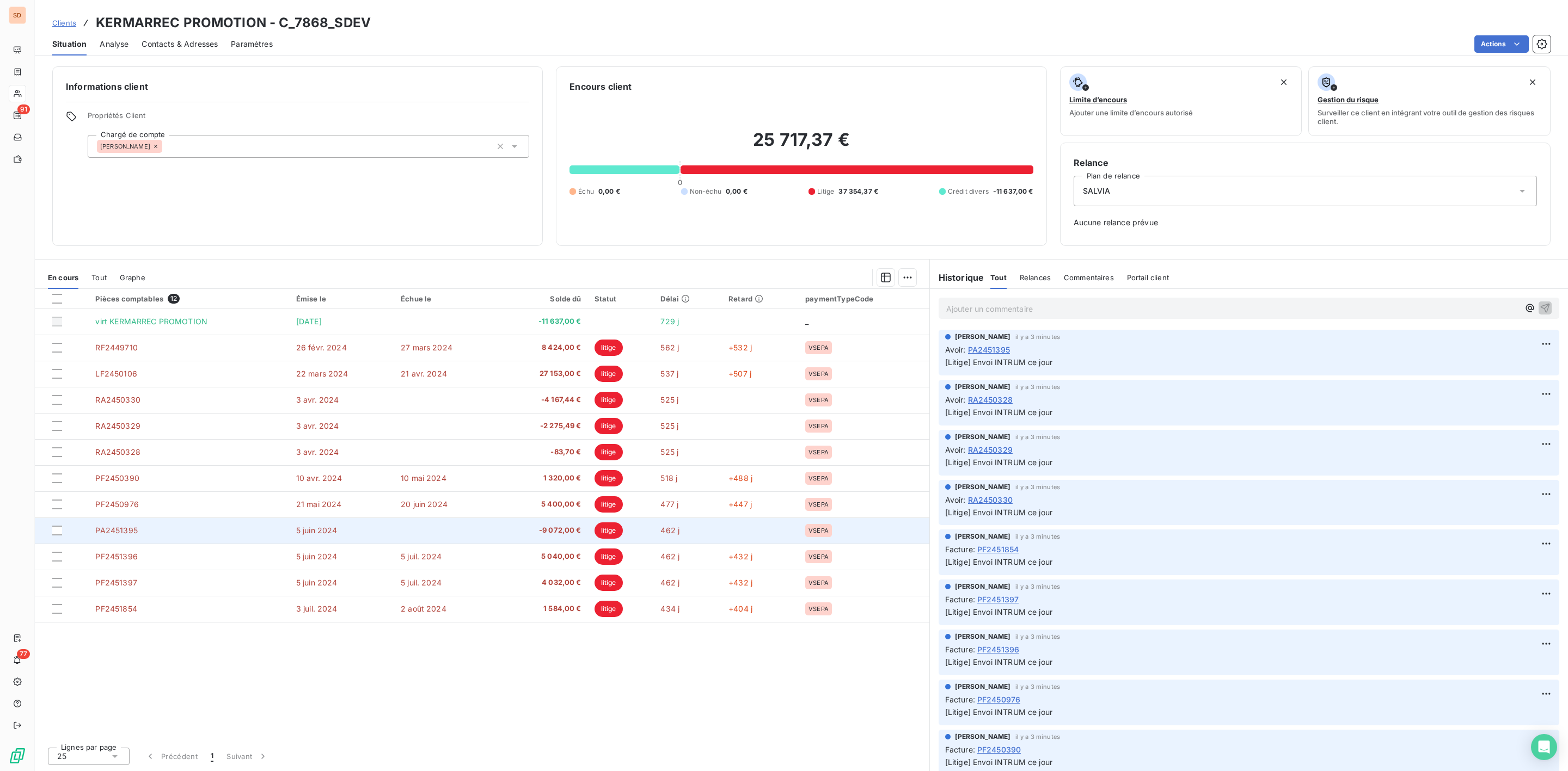
click at [600, 526] on span "litige" at bounding box center [609, 531] width 29 height 16
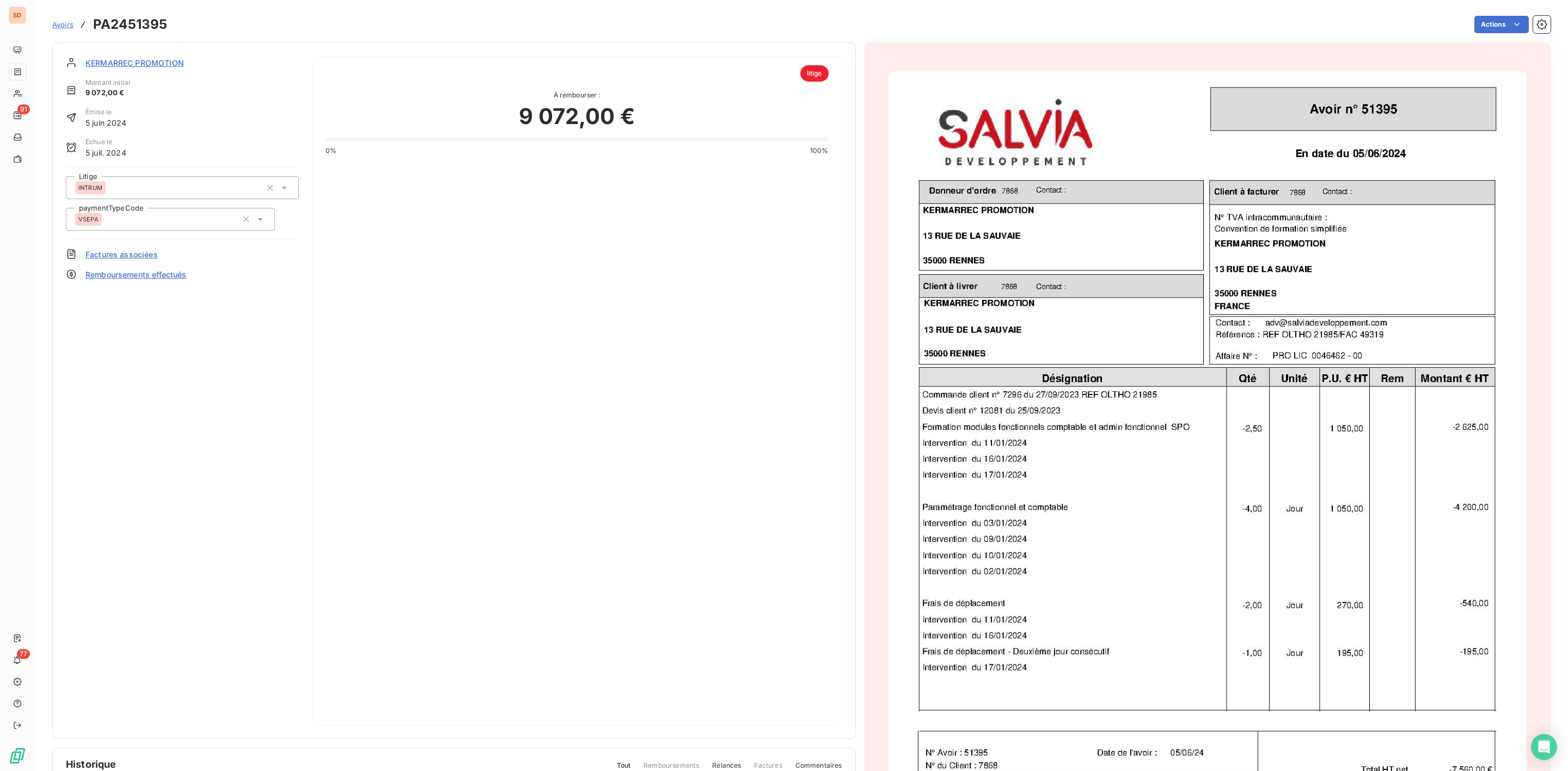
click at [1095, 348] on img "button" at bounding box center [1208, 522] width 638 height 901
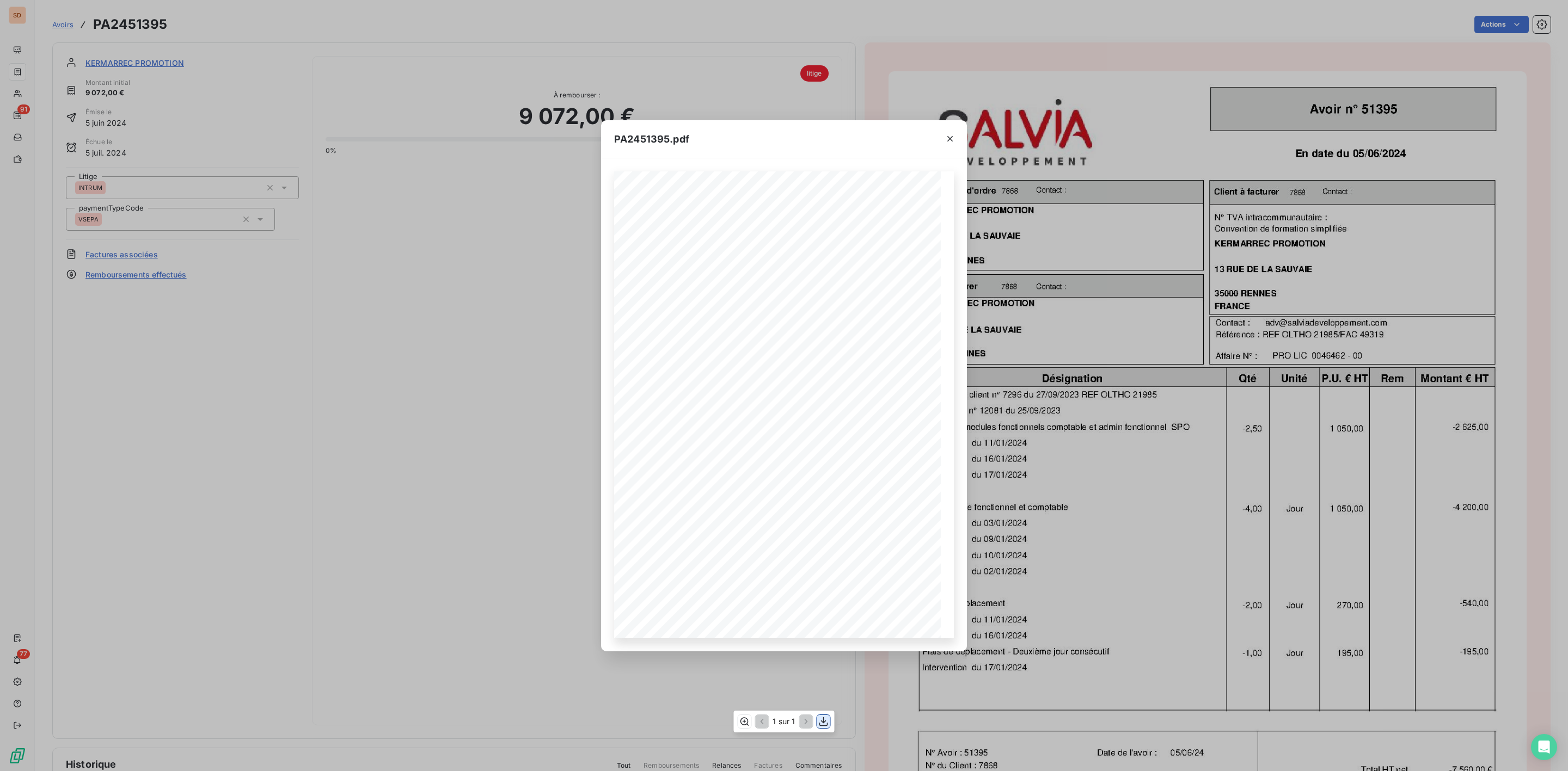
click at [827, 722] on icon "button" at bounding box center [824, 722] width 11 height 11
click at [953, 139] on icon "button" at bounding box center [950, 139] width 11 height 11
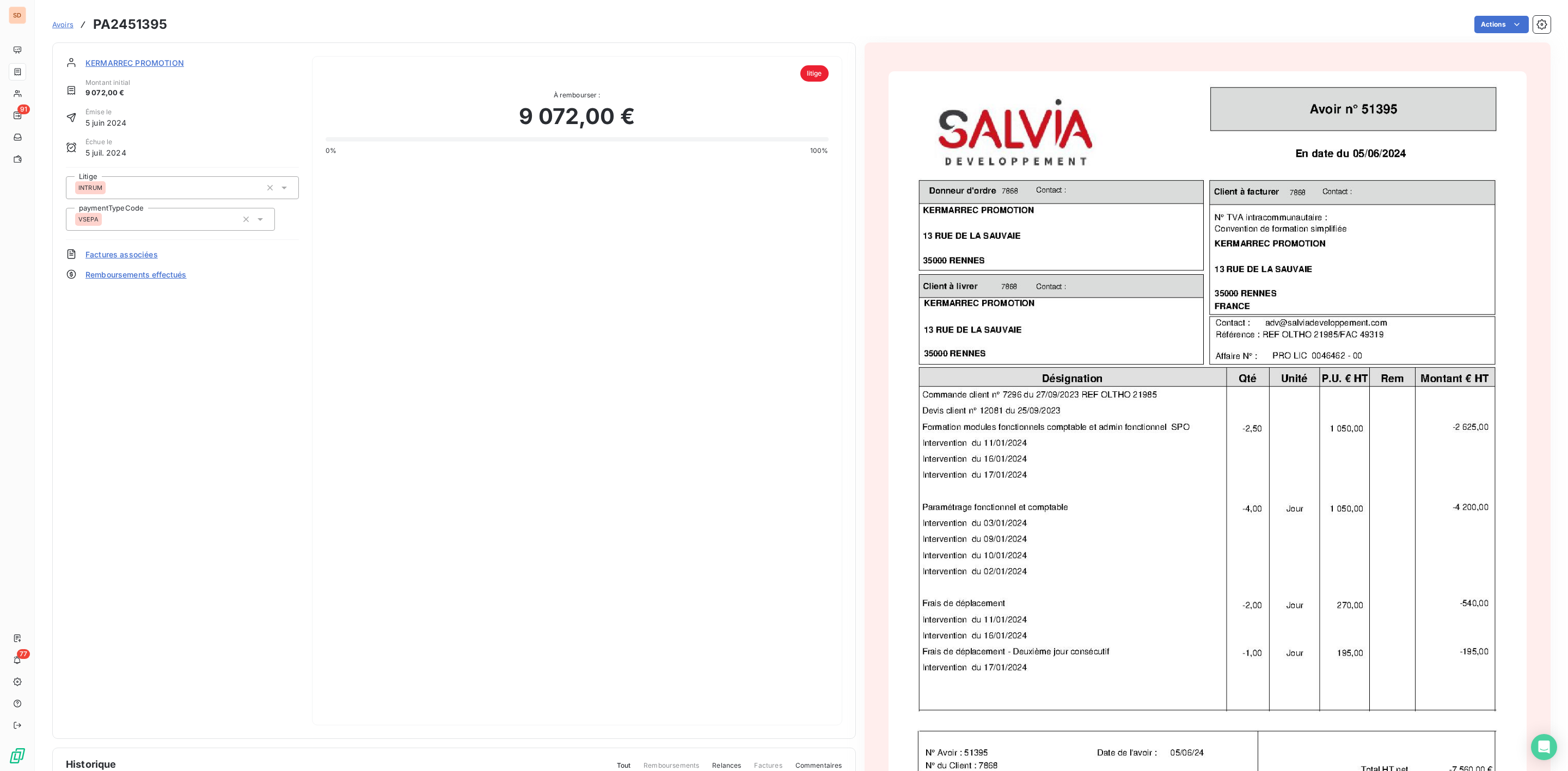
click at [150, 64] on span "KERMARREC PROMOTION" at bounding box center [135, 63] width 99 height 12
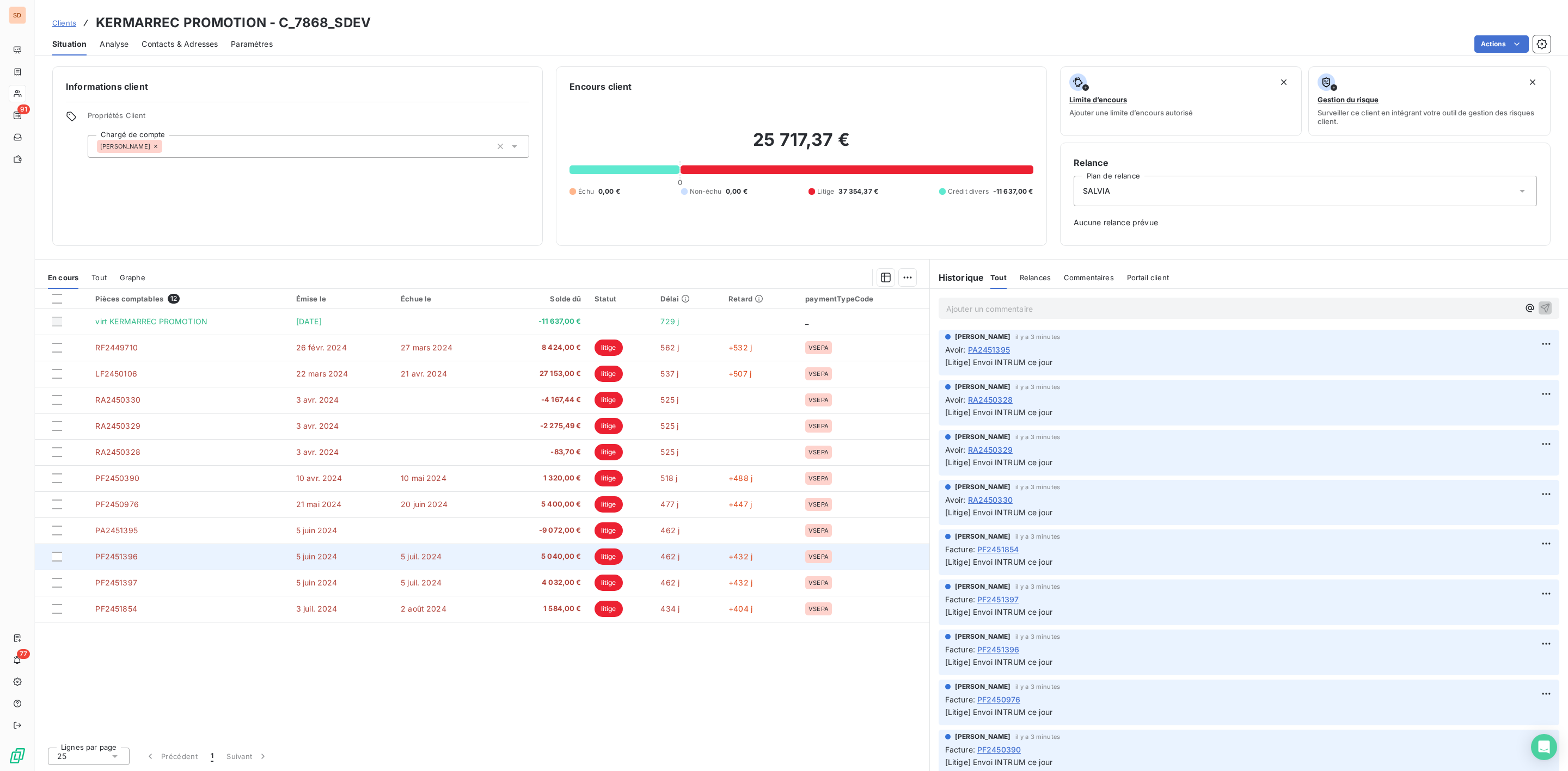
click at [556, 557] on span "5 040,00 €" at bounding box center [543, 557] width 77 height 11
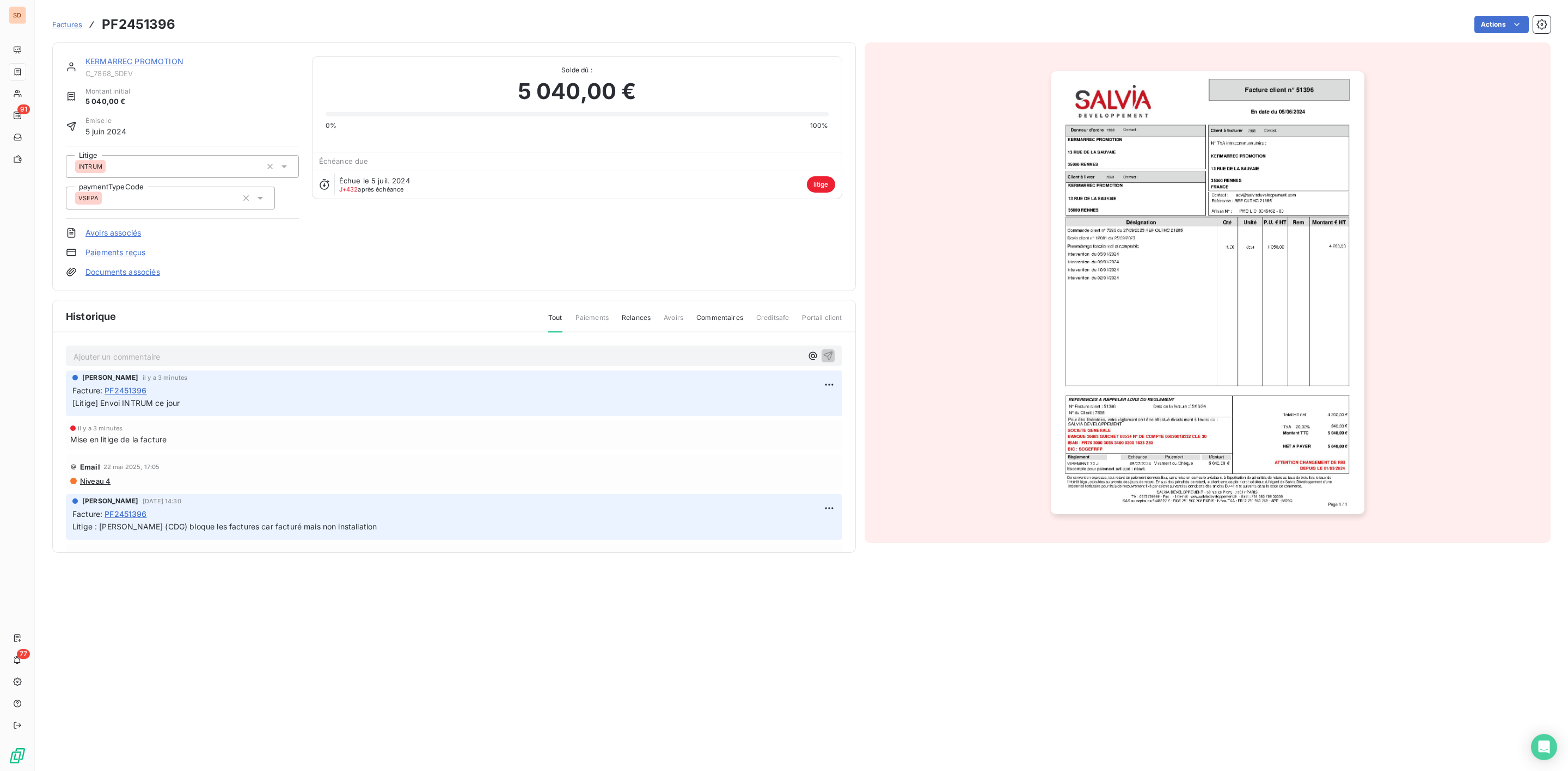
click at [1101, 381] on img "button" at bounding box center [1207, 293] width 313 height 443
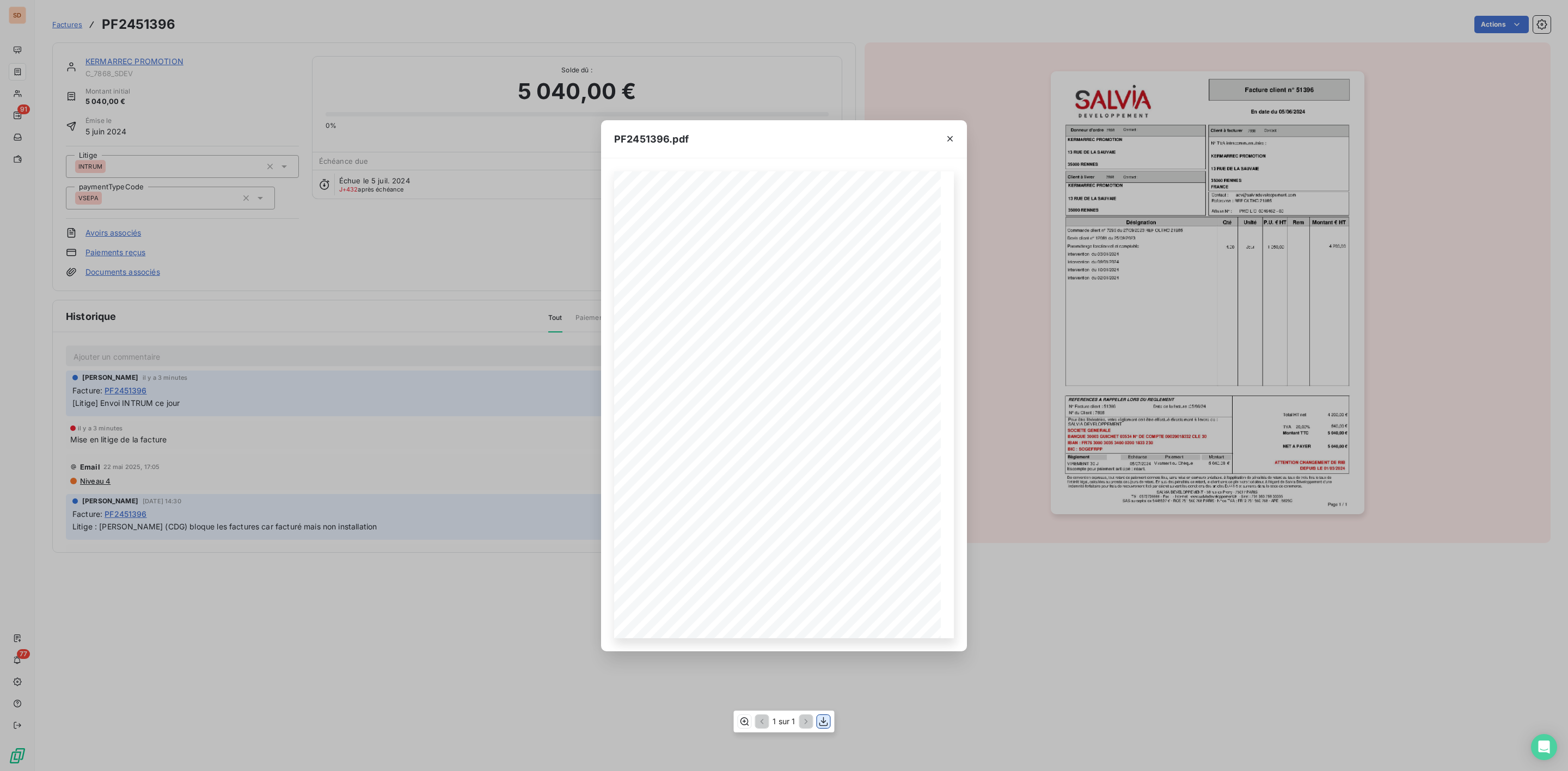
click at [825, 722] on icon "button" at bounding box center [824, 722] width 9 height 9
click at [947, 137] on icon "button" at bounding box center [950, 139] width 11 height 11
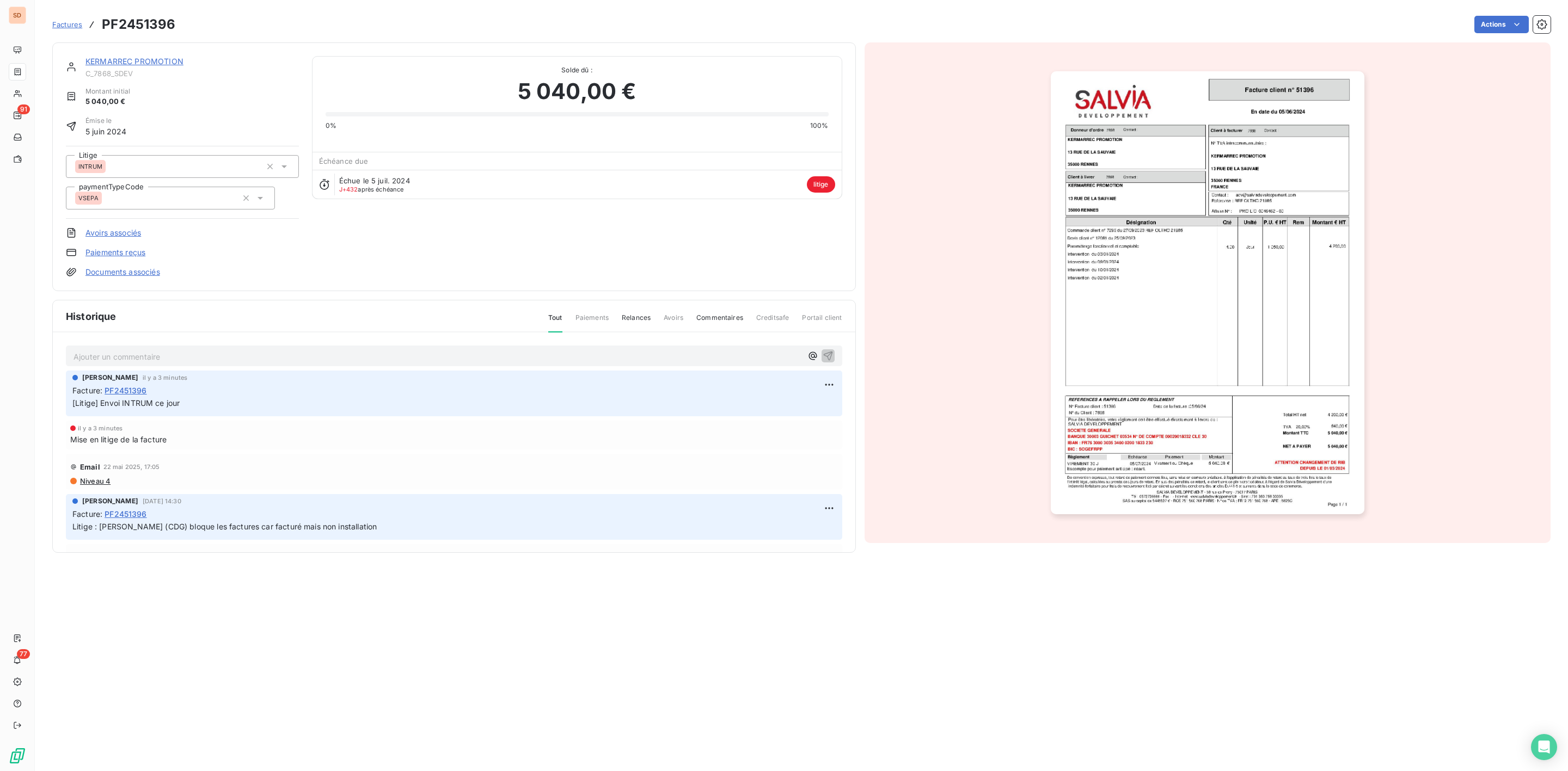
click at [155, 59] on link "KERMARREC PROMOTION" at bounding box center [134, 61] width 98 height 9
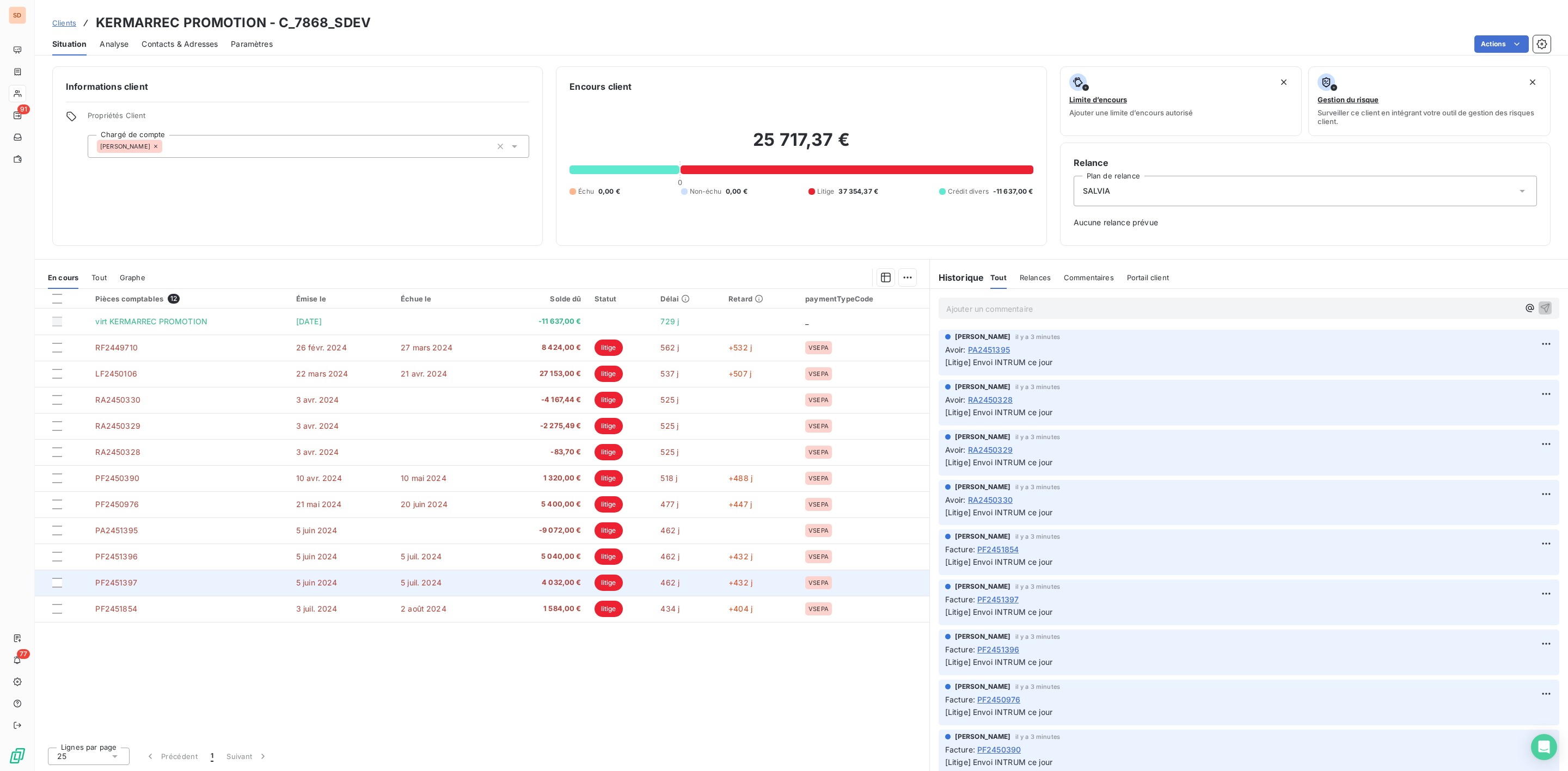
click at [577, 580] on span "4 032,00 €" at bounding box center [543, 583] width 77 height 11
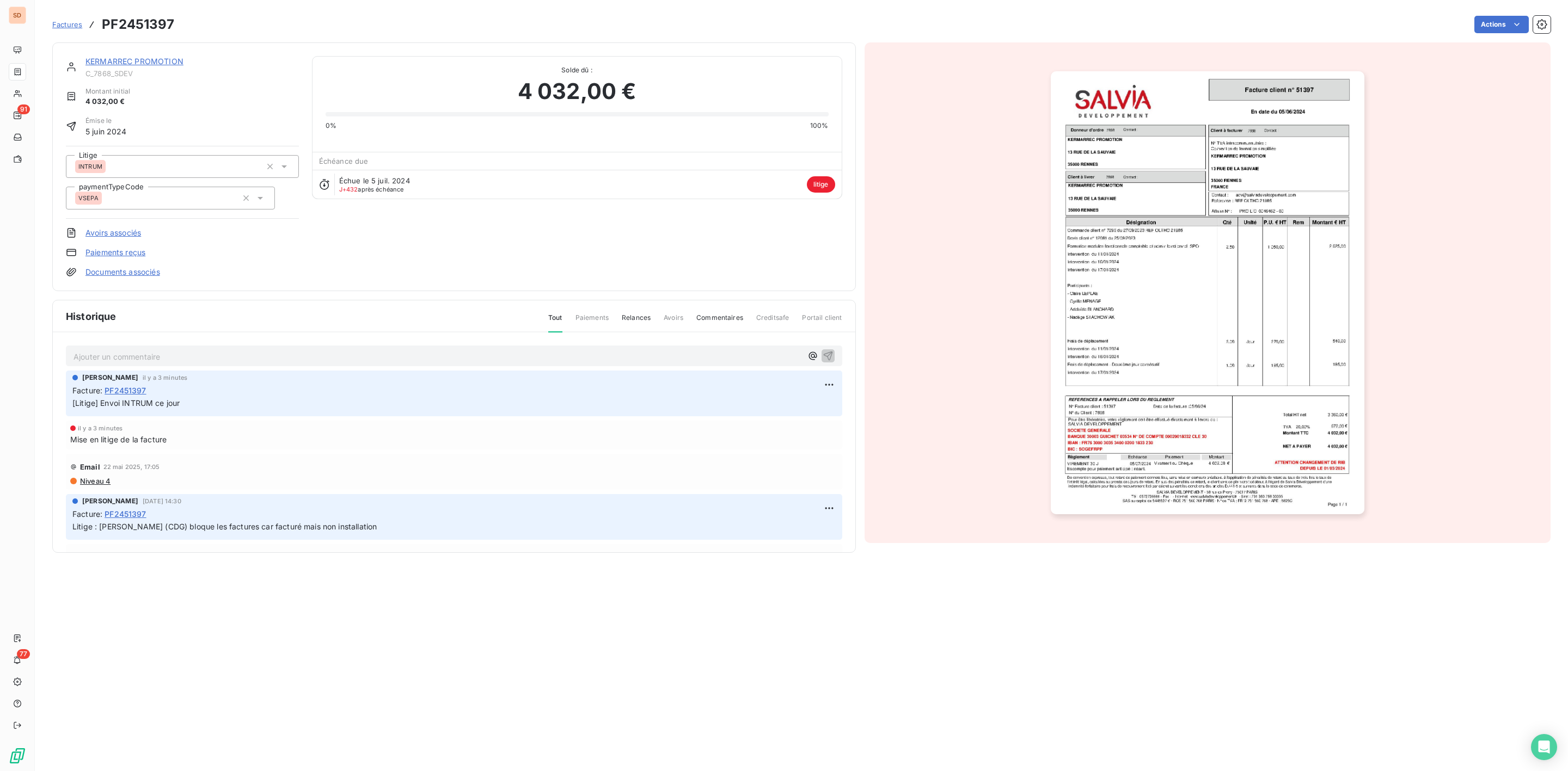
click at [1217, 359] on img "button" at bounding box center [1207, 293] width 313 height 443
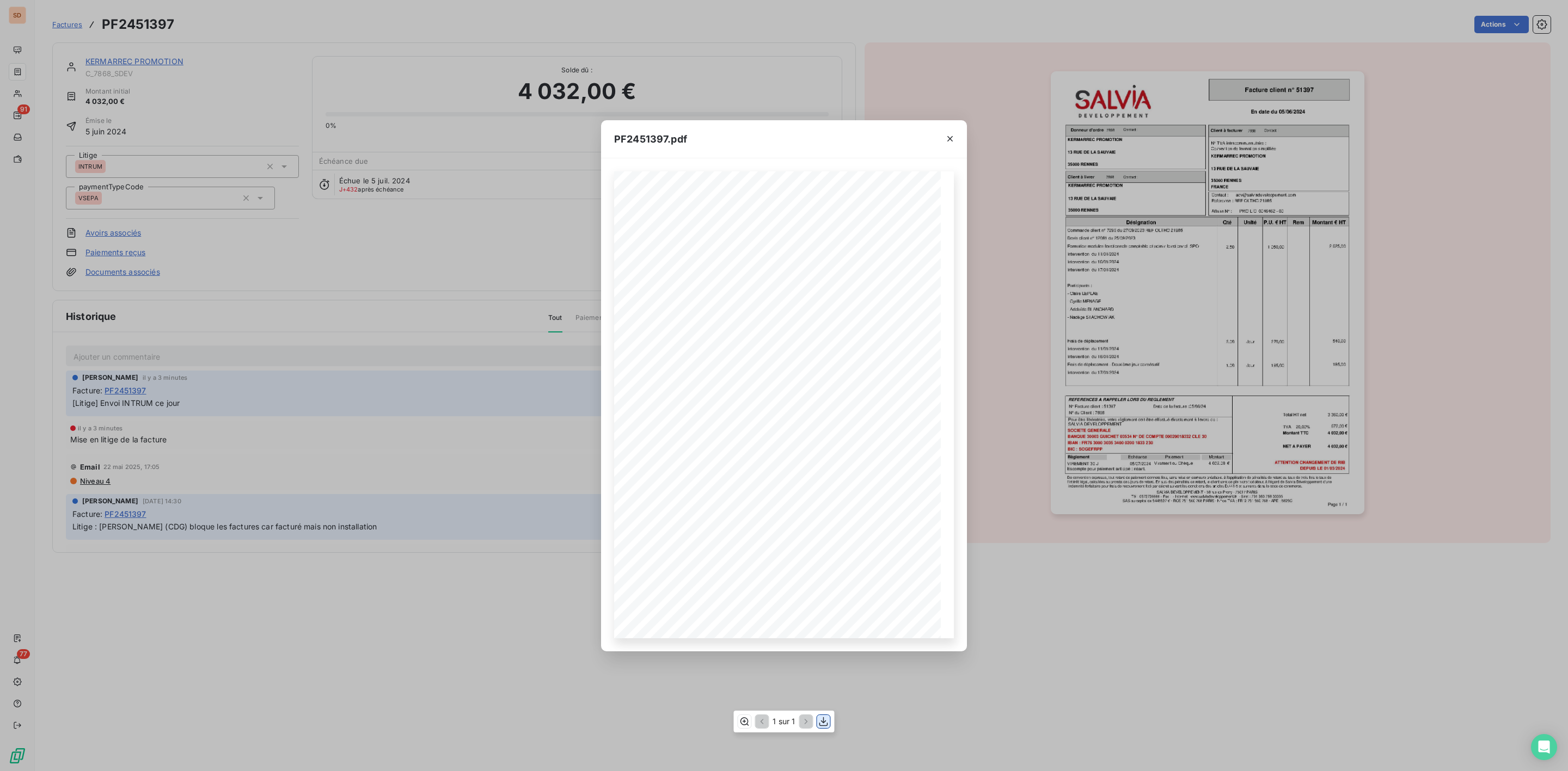
click at [825, 725] on icon "button" at bounding box center [824, 722] width 11 height 11
click at [947, 136] on icon "button" at bounding box center [950, 139] width 11 height 11
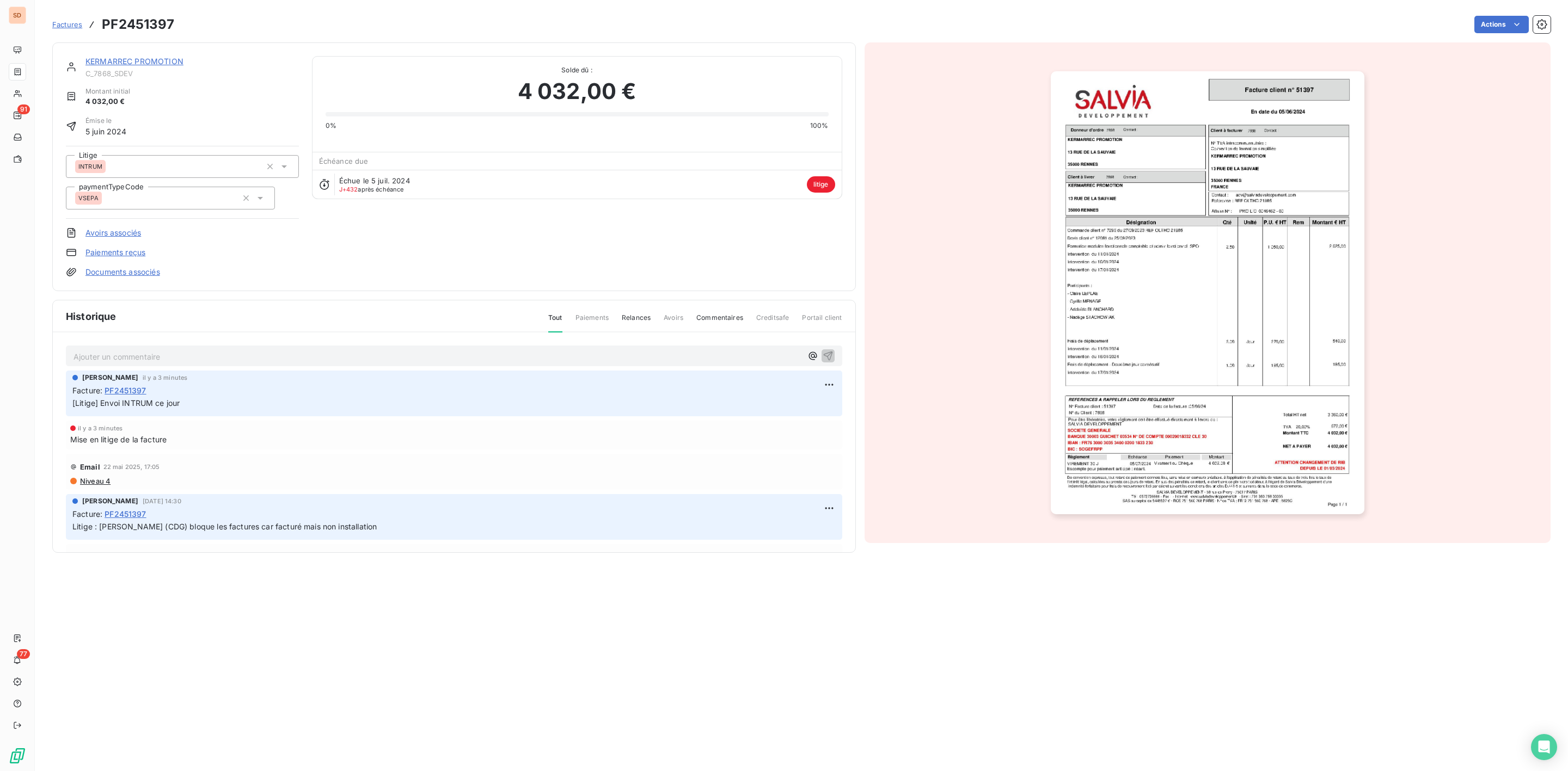
click at [141, 60] on link "KERMARREC PROMOTION" at bounding box center [134, 61] width 98 height 9
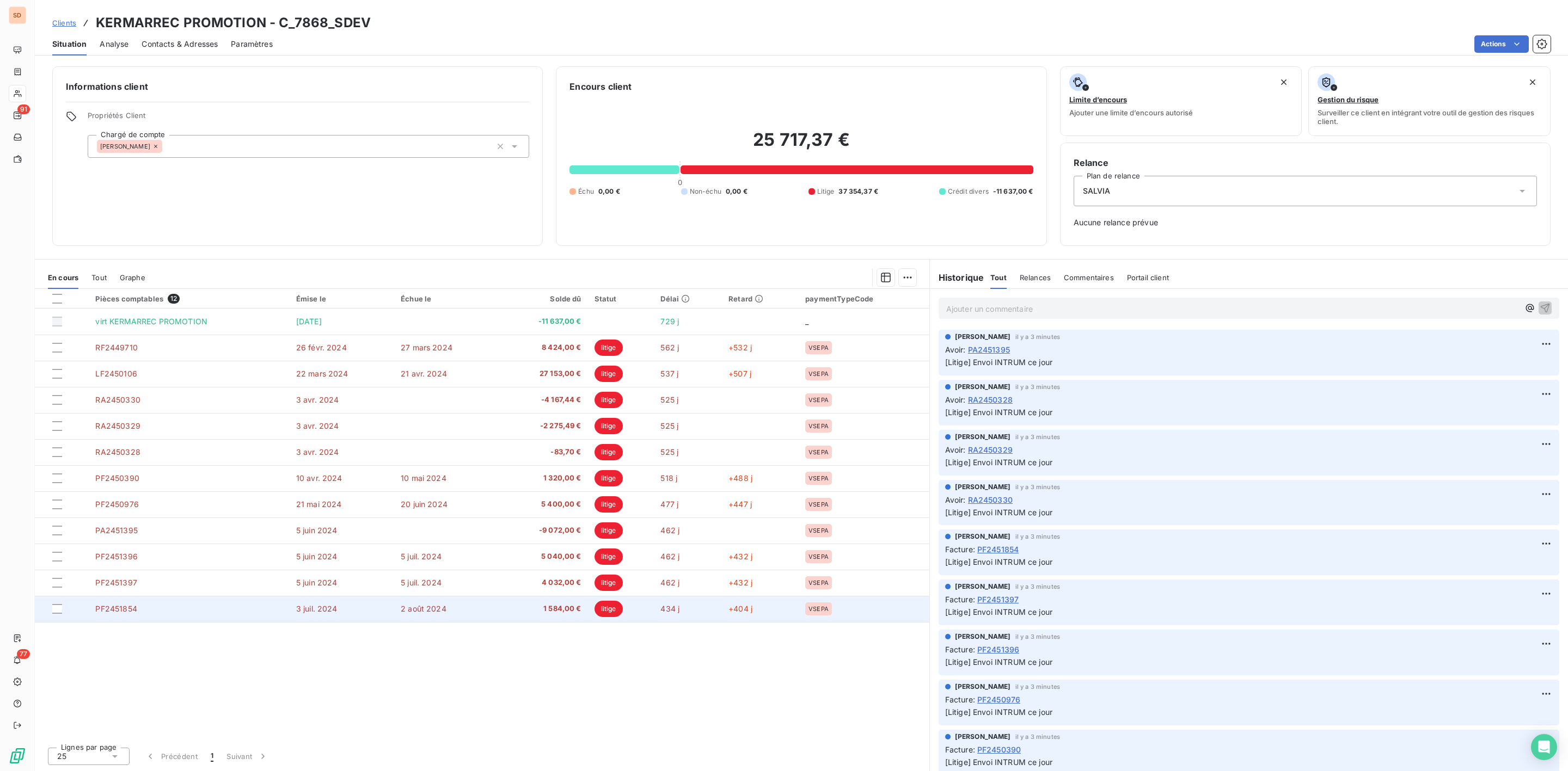
click at [524, 608] on span "1 584,00 €" at bounding box center [543, 609] width 77 height 11
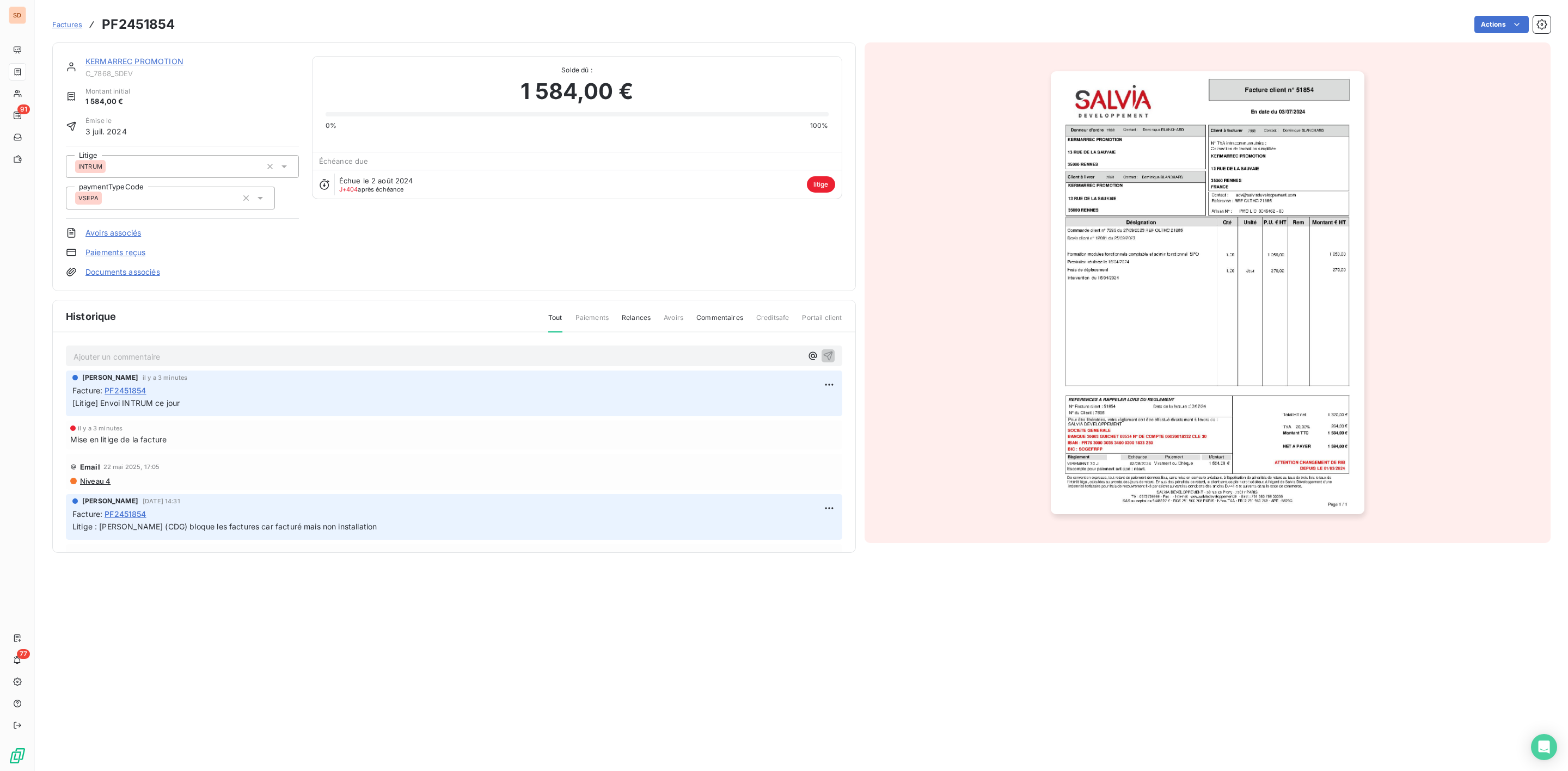
click at [1170, 302] on img "button" at bounding box center [1207, 293] width 313 height 443
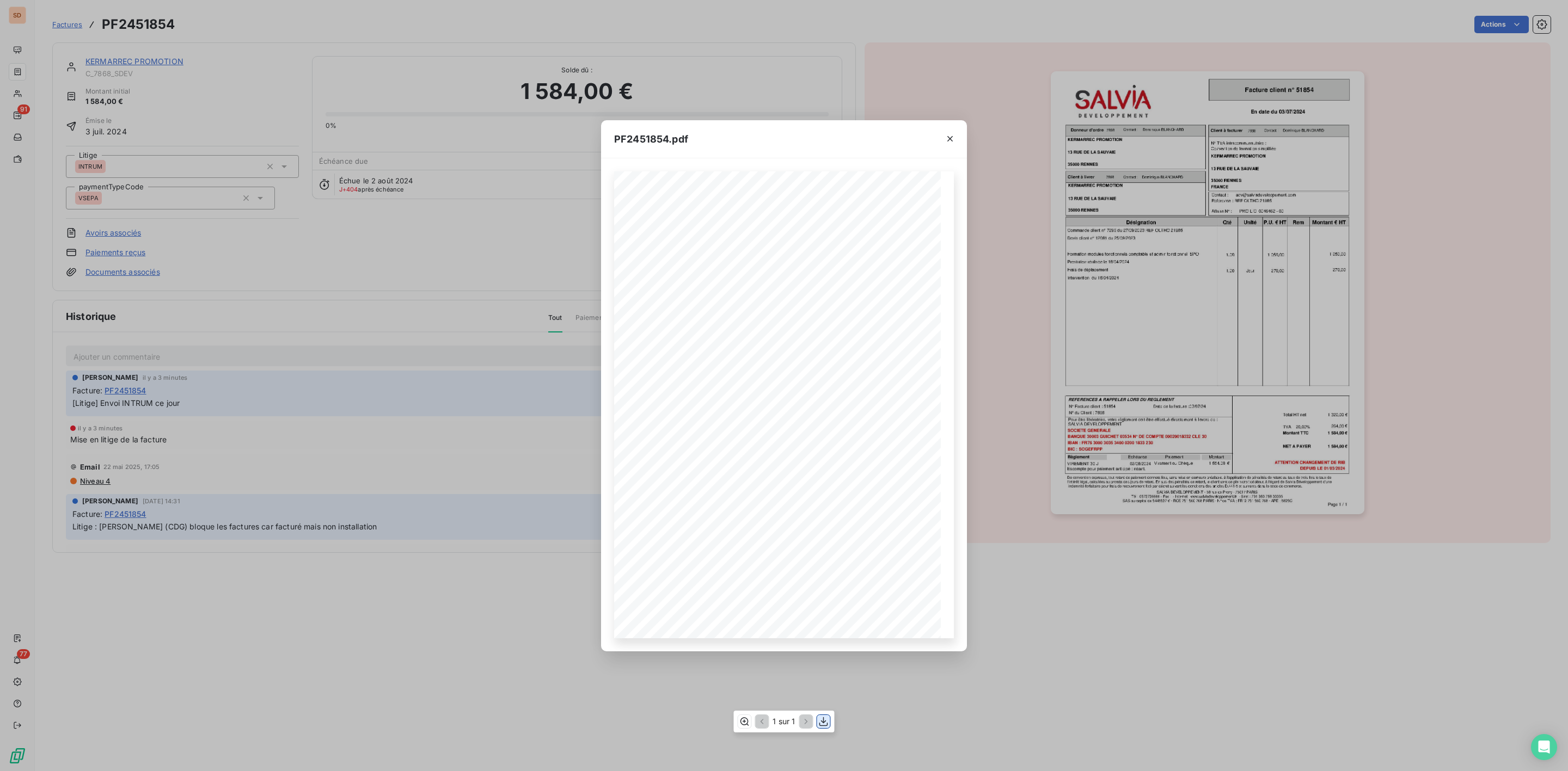
click at [821, 724] on icon "button" at bounding box center [824, 722] width 11 height 11
click at [948, 136] on icon "button" at bounding box center [950, 139] width 5 height 5
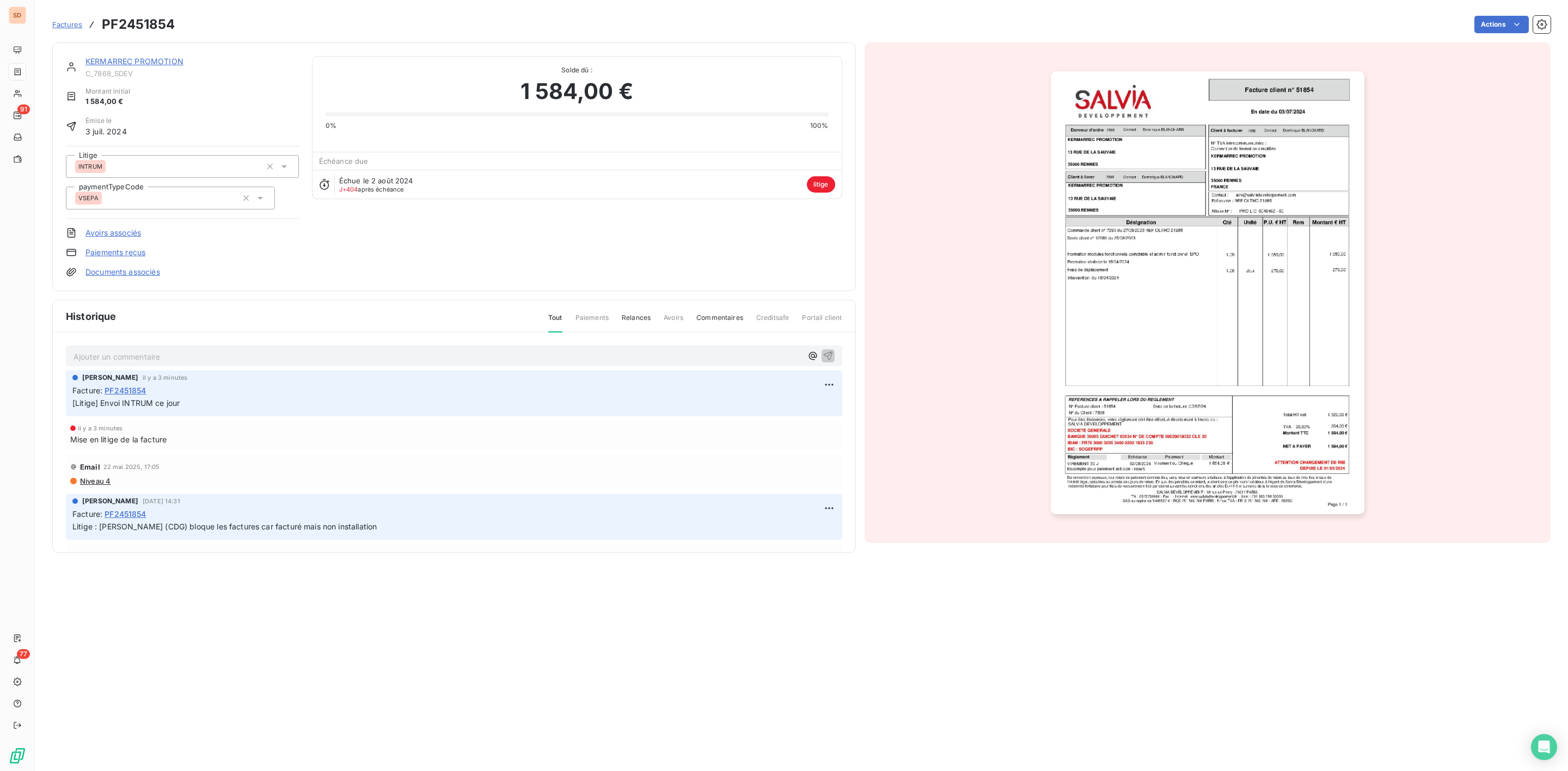
click at [147, 65] on link "KERMARREC PROMOTION" at bounding box center [134, 61] width 98 height 9
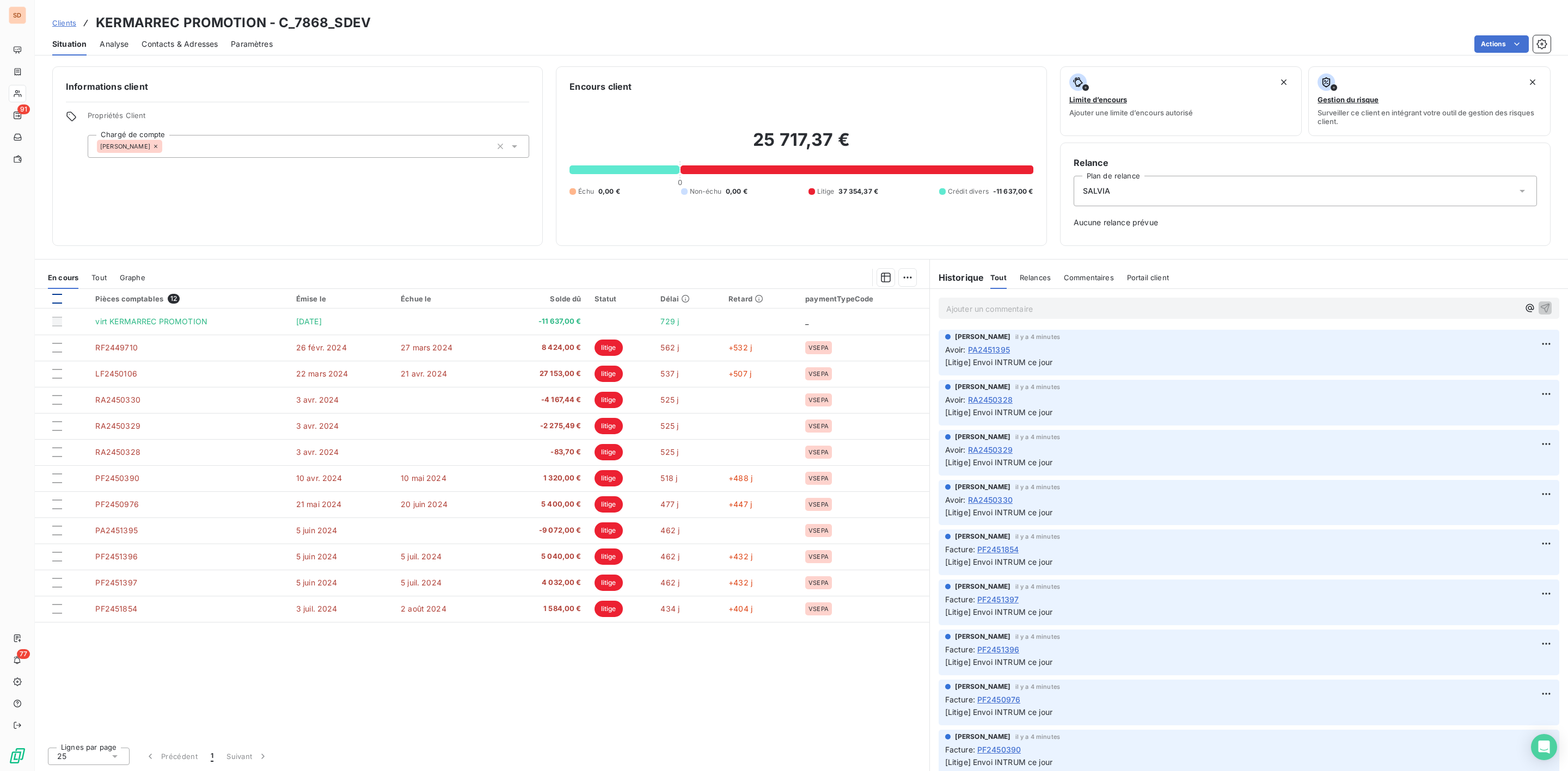
click at [56, 299] on div at bounding box center [57, 299] width 10 height 10
click at [57, 299] on icon at bounding box center [57, 299] width 3 height 2
click at [58, 301] on div at bounding box center [57, 299] width 10 height 10
click at [58, 301] on icon at bounding box center [57, 299] width 7 height 7
click at [165, 397] on td "RA2450330" at bounding box center [189, 400] width 200 height 26
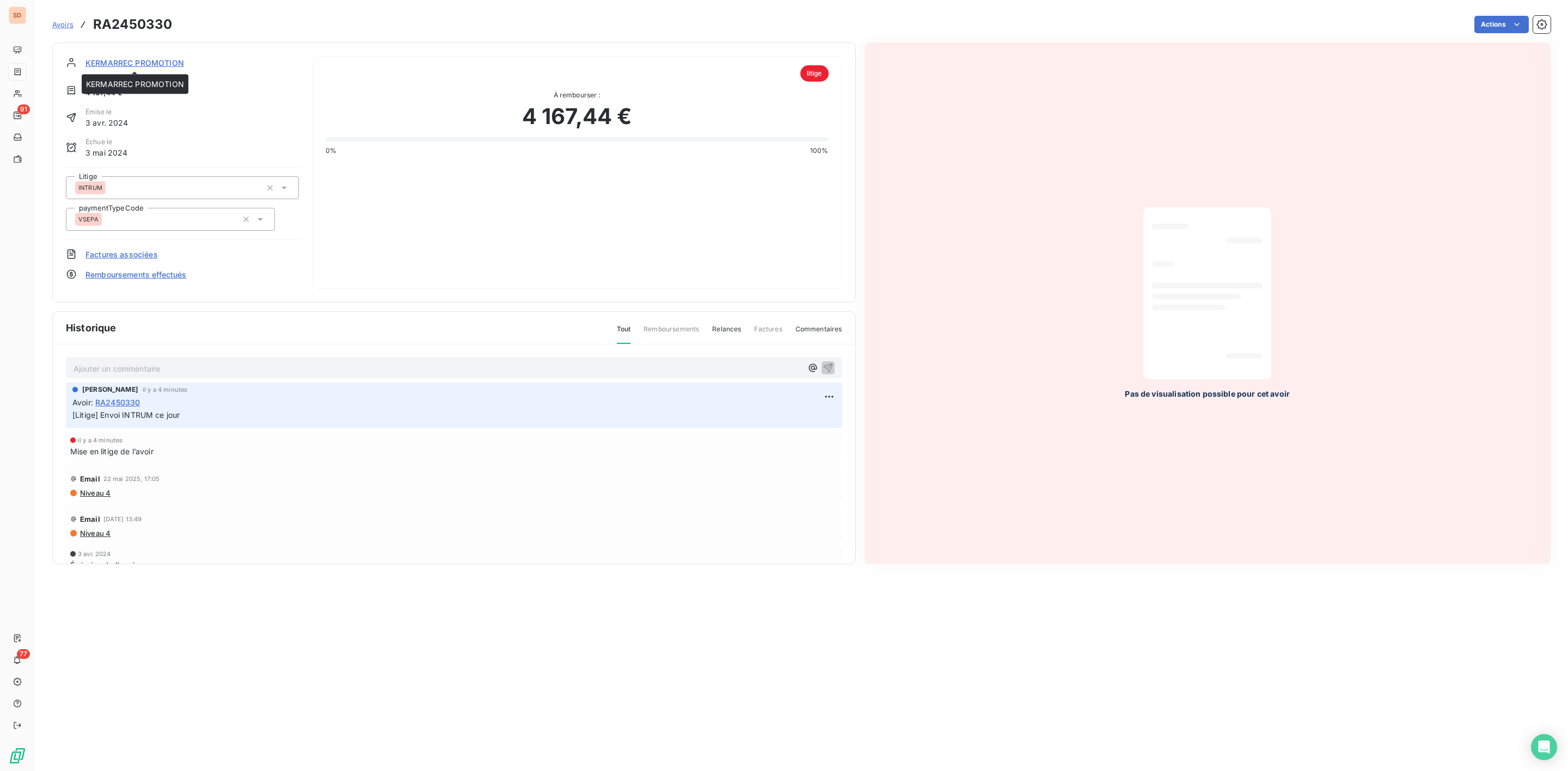
click at [141, 62] on span "KERMARREC PROMOTION" at bounding box center [135, 63] width 99 height 12
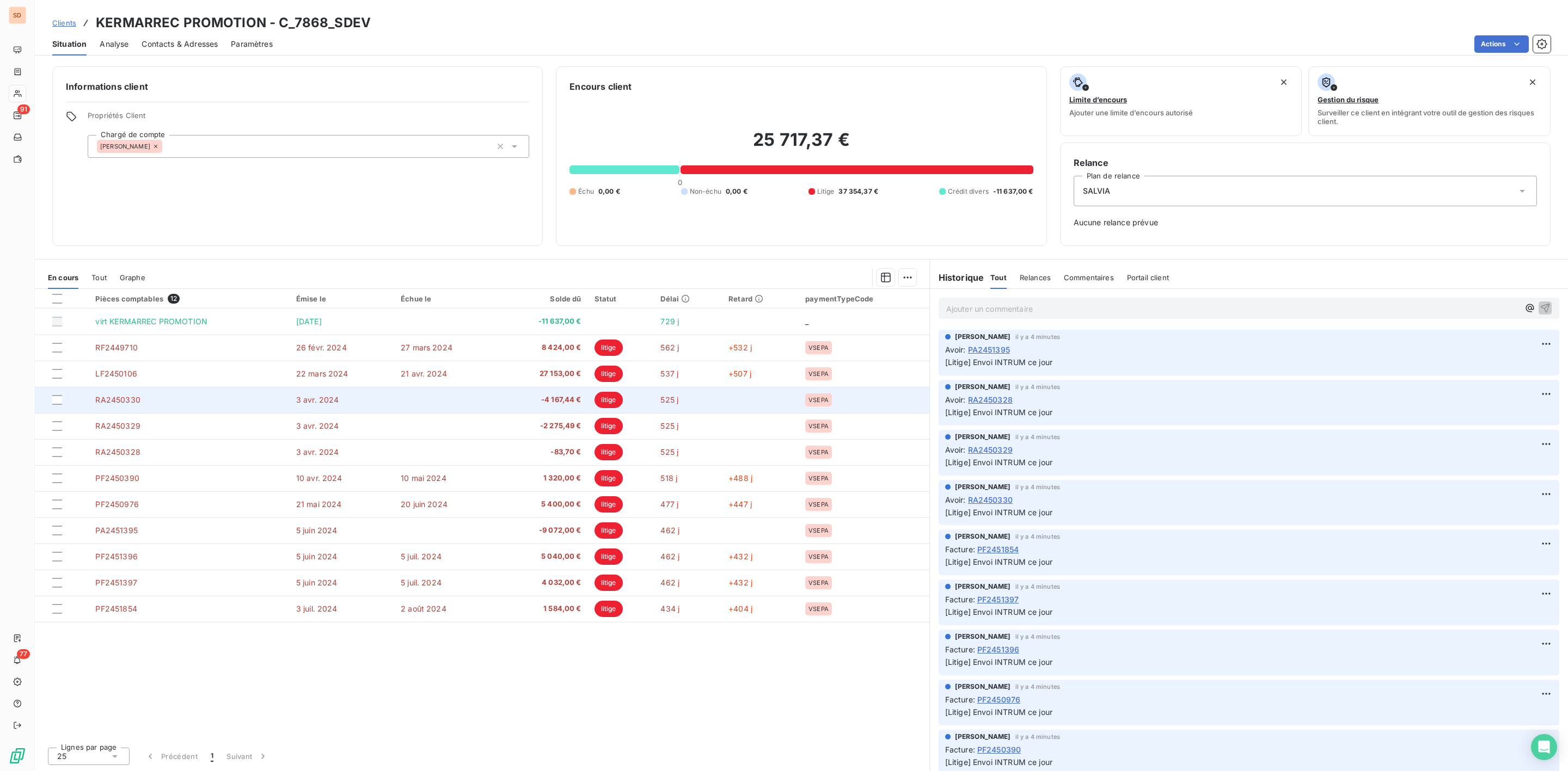
click at [554, 400] on span "-4 167,44 €" at bounding box center [543, 400] width 77 height 11
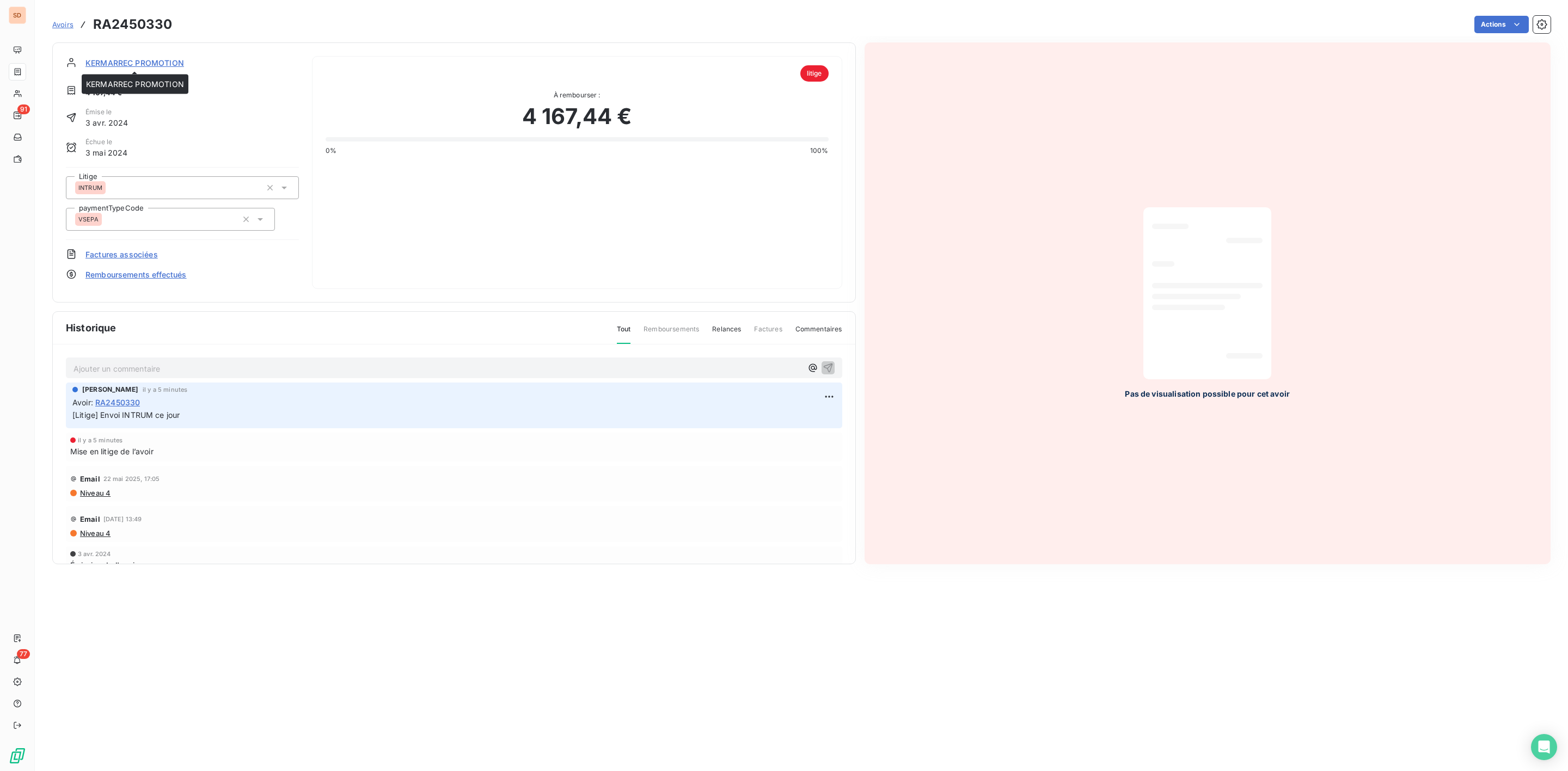
click at [125, 59] on span "KERMARREC PROMOTION" at bounding box center [135, 63] width 99 height 12
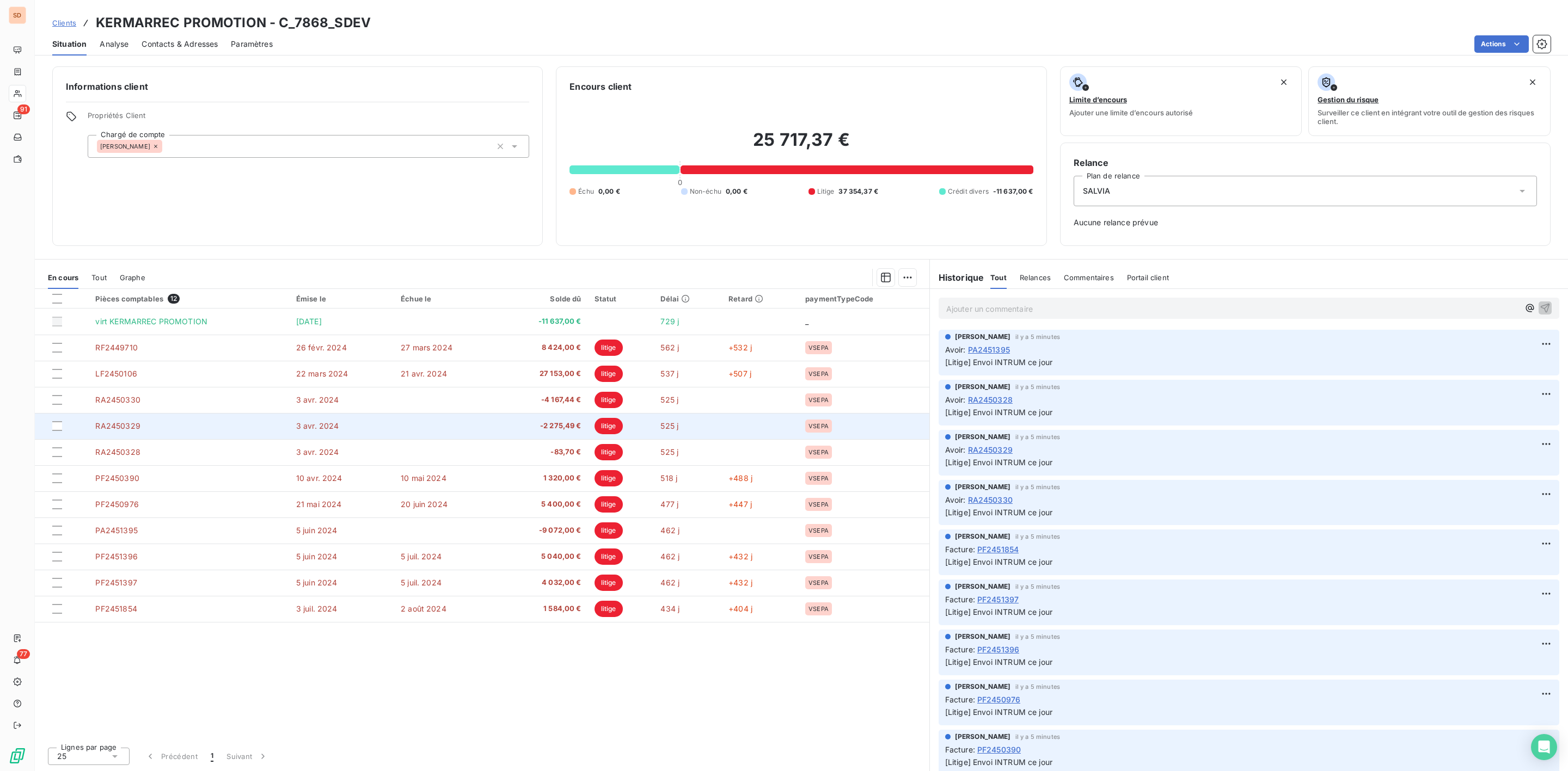
click at [561, 430] on span "-2 275,49 €" at bounding box center [543, 426] width 77 height 11
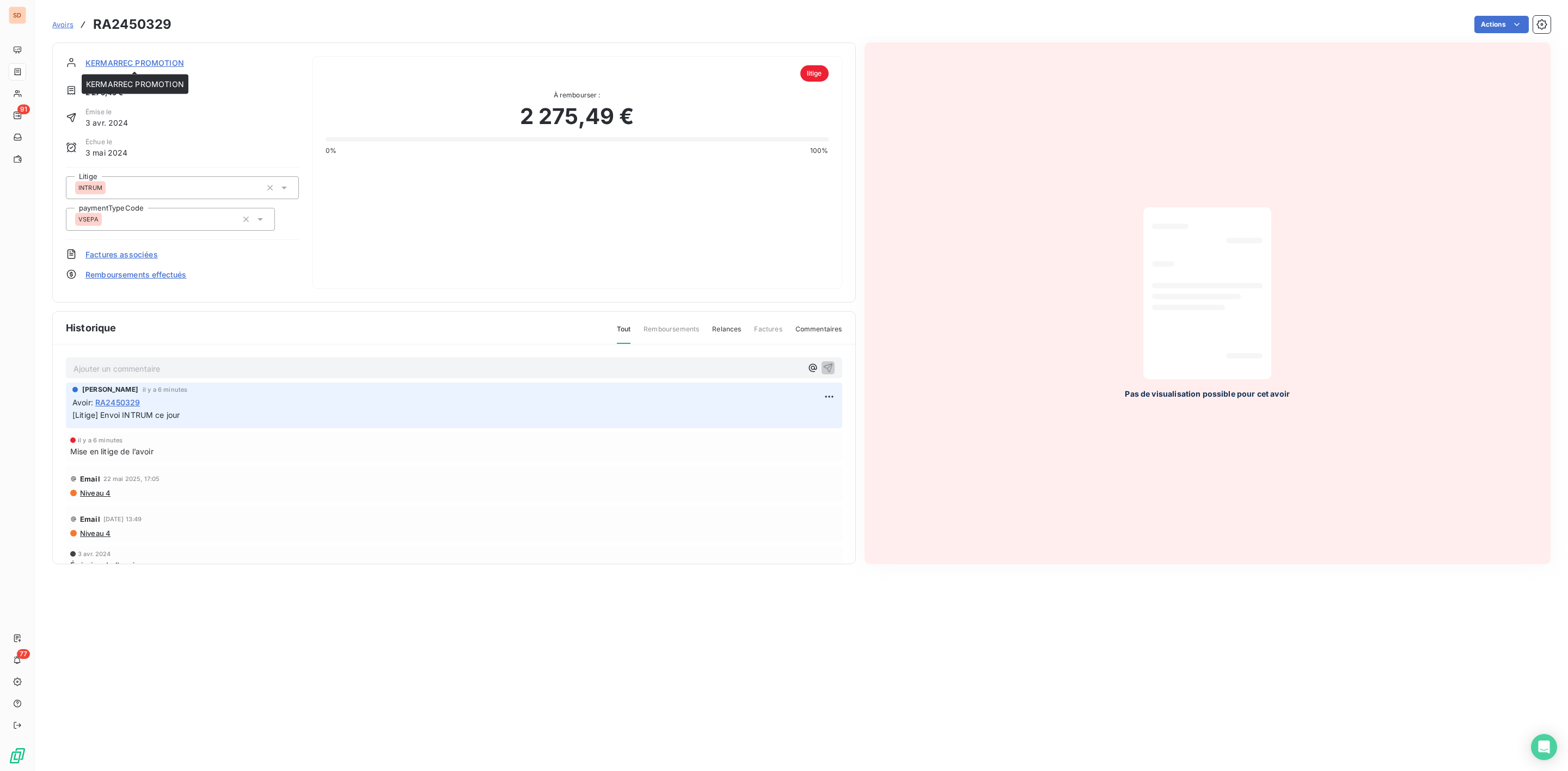
click at [144, 61] on span "KERMARREC PROMOTION" at bounding box center [135, 63] width 99 height 12
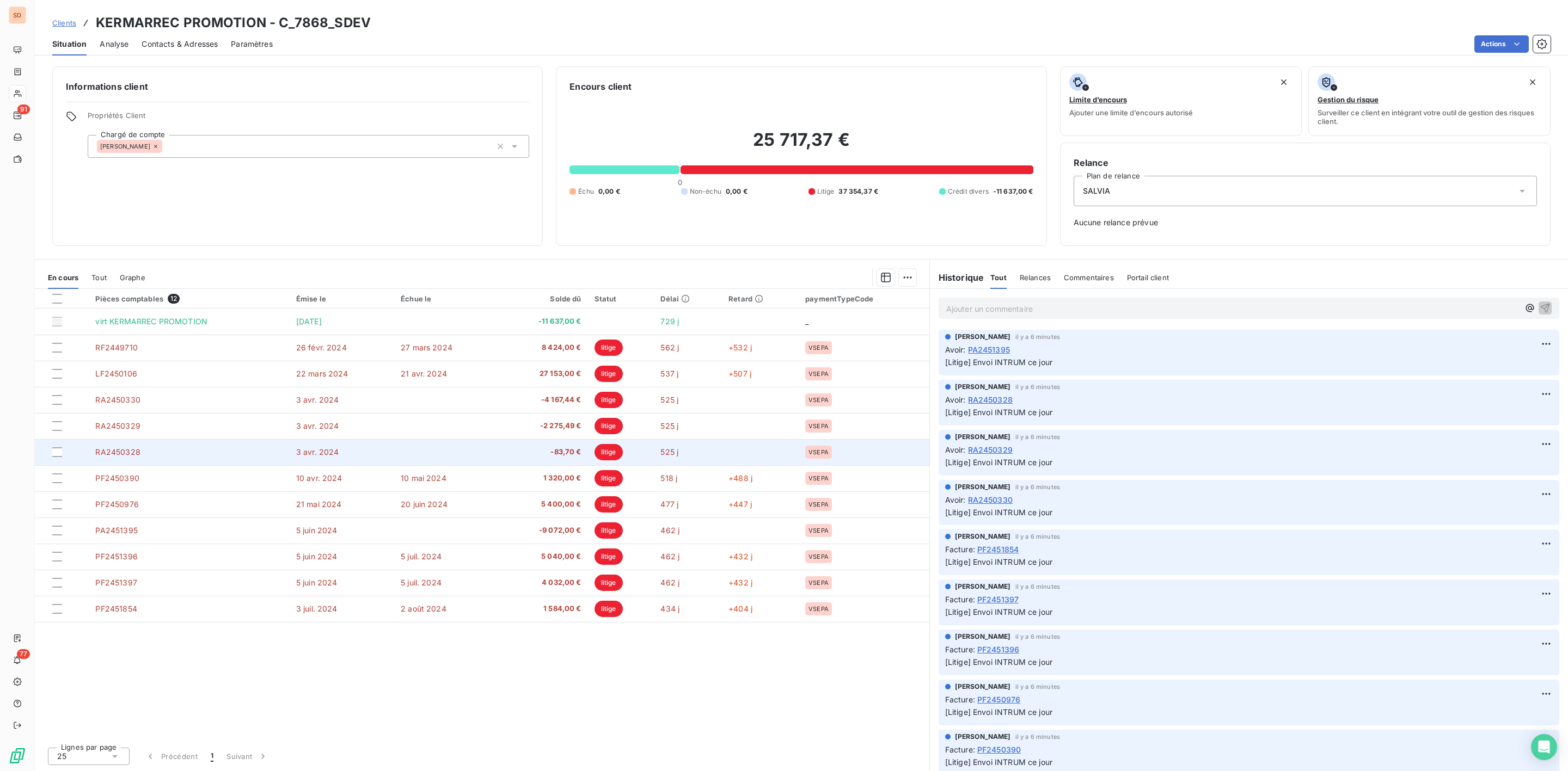
click at [560, 448] on span "-83,70 €" at bounding box center [543, 452] width 77 height 11
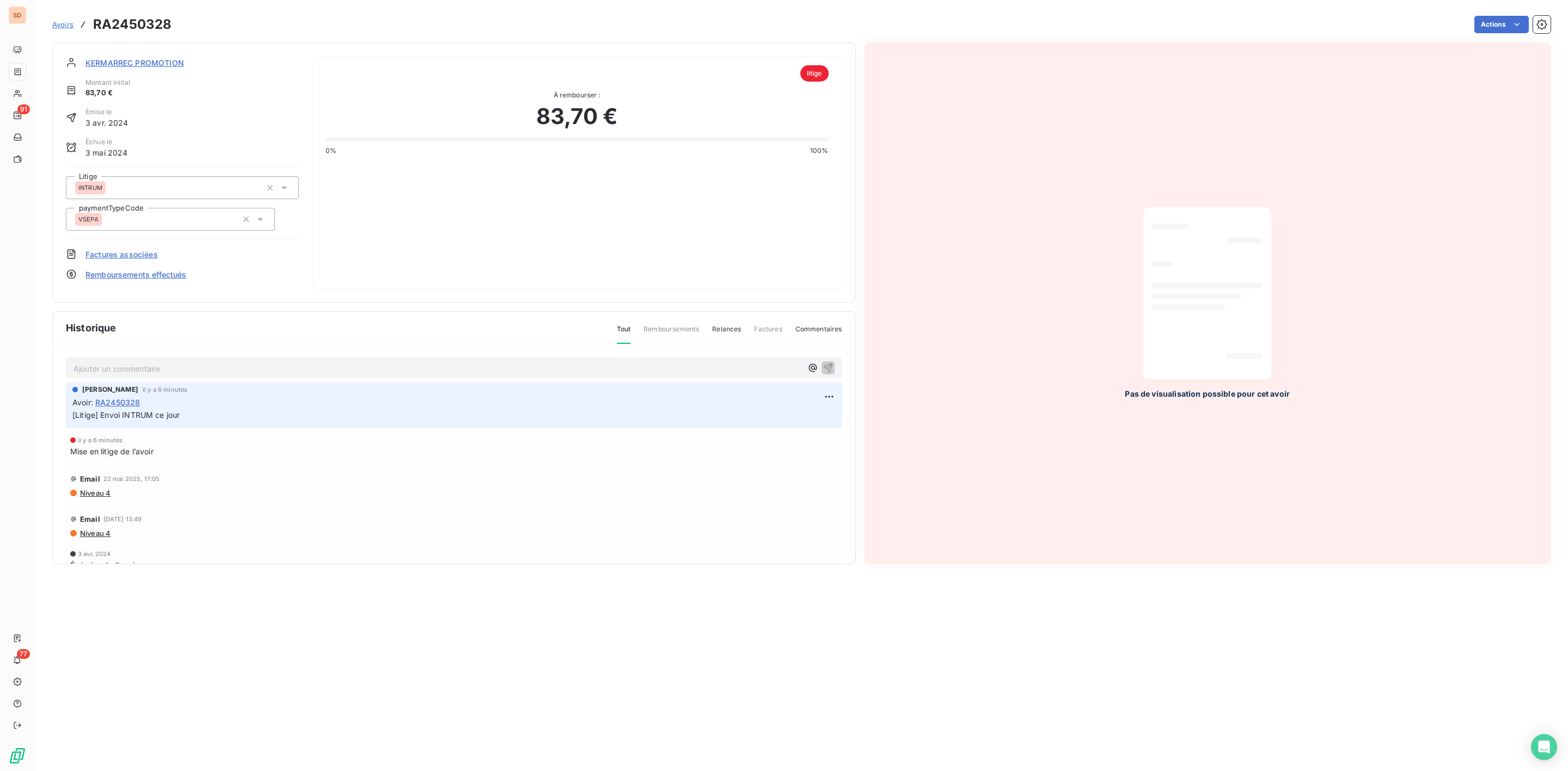
click at [133, 61] on span "KERMARREC PROMOTION" at bounding box center [135, 63] width 99 height 12
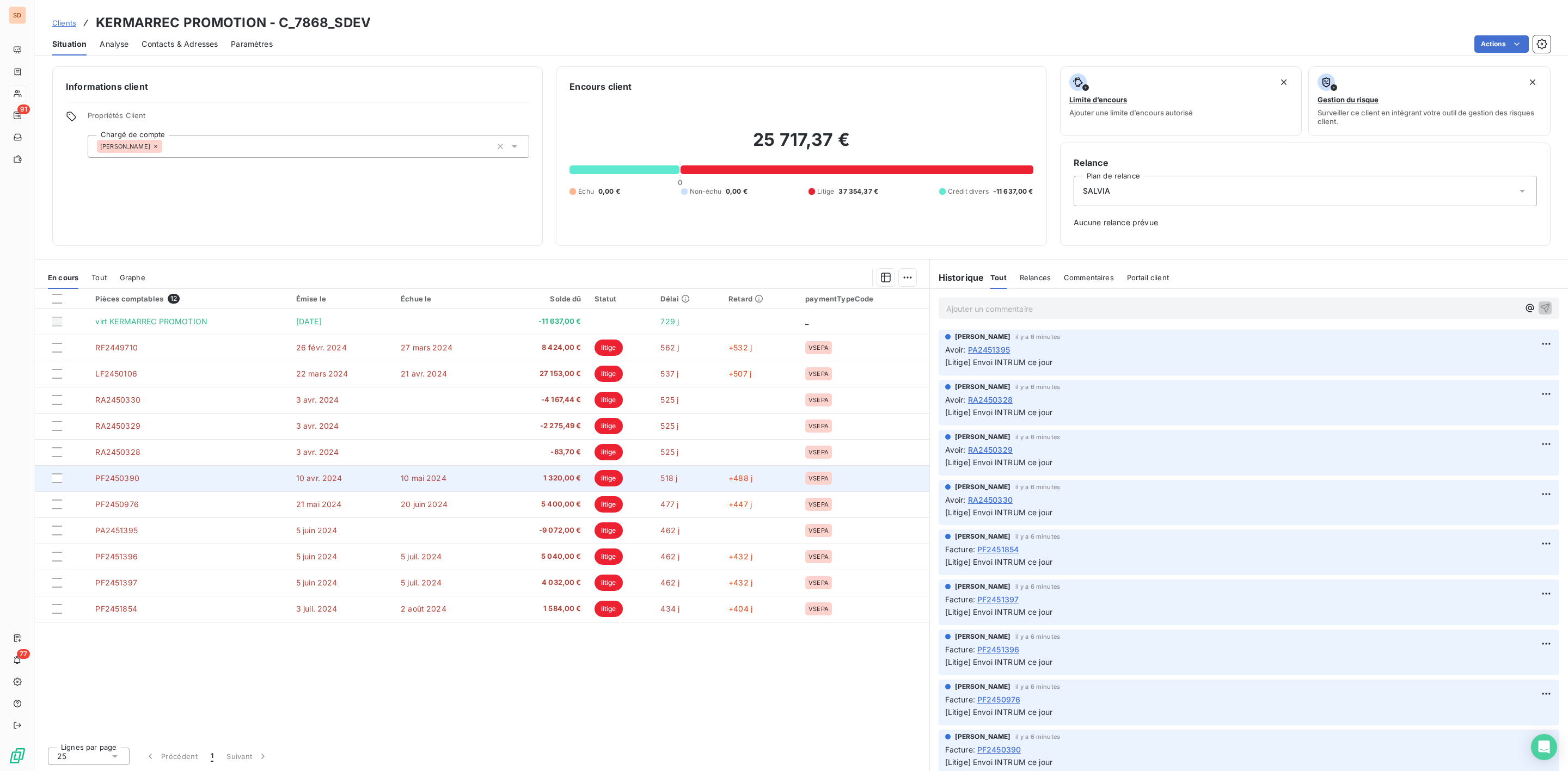
click at [570, 472] on td "1 320,00 €" at bounding box center [543, 478] width 90 height 26
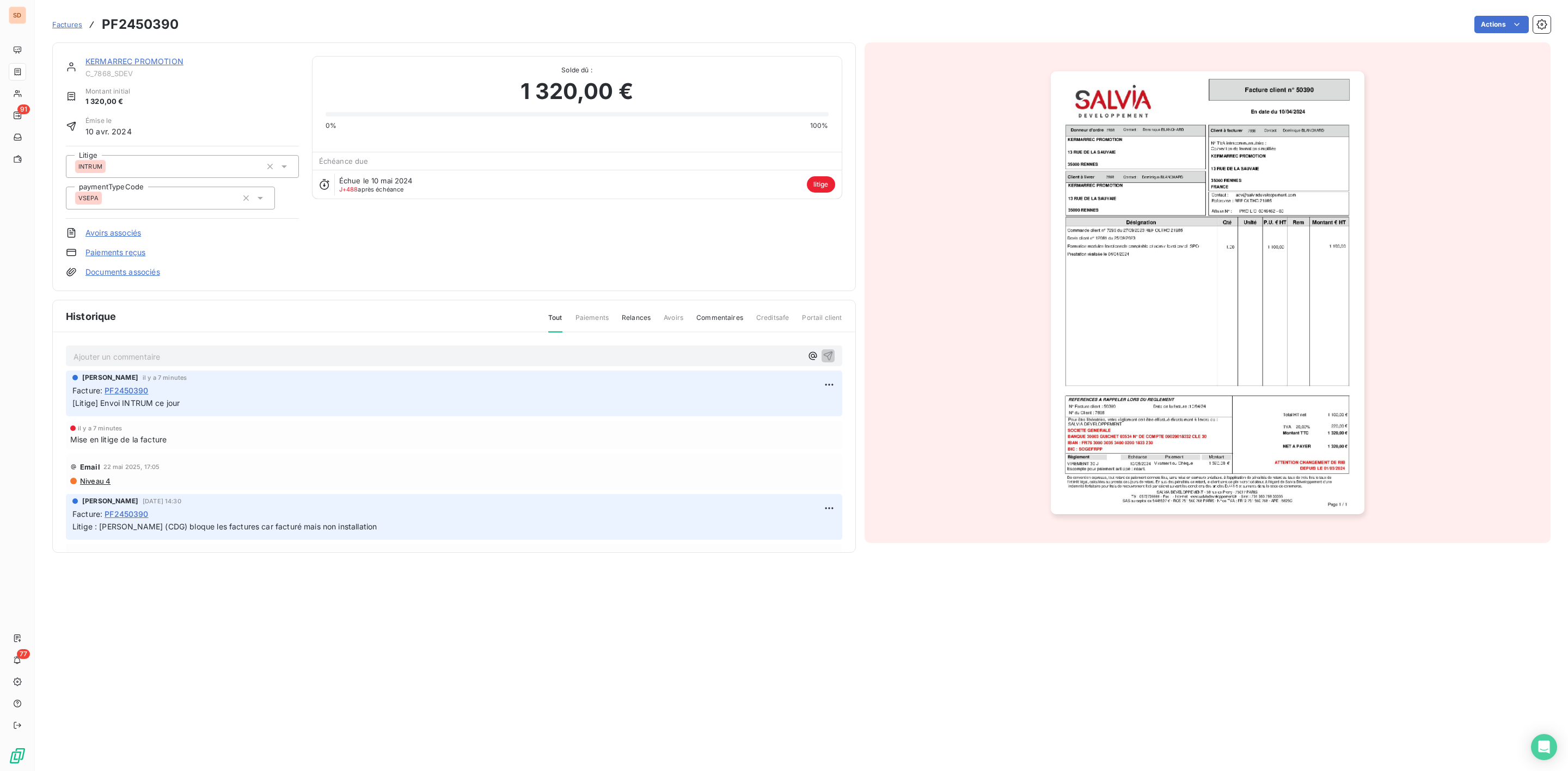
click at [141, 61] on link "KERMARREC PROMOTION" at bounding box center [134, 61] width 98 height 9
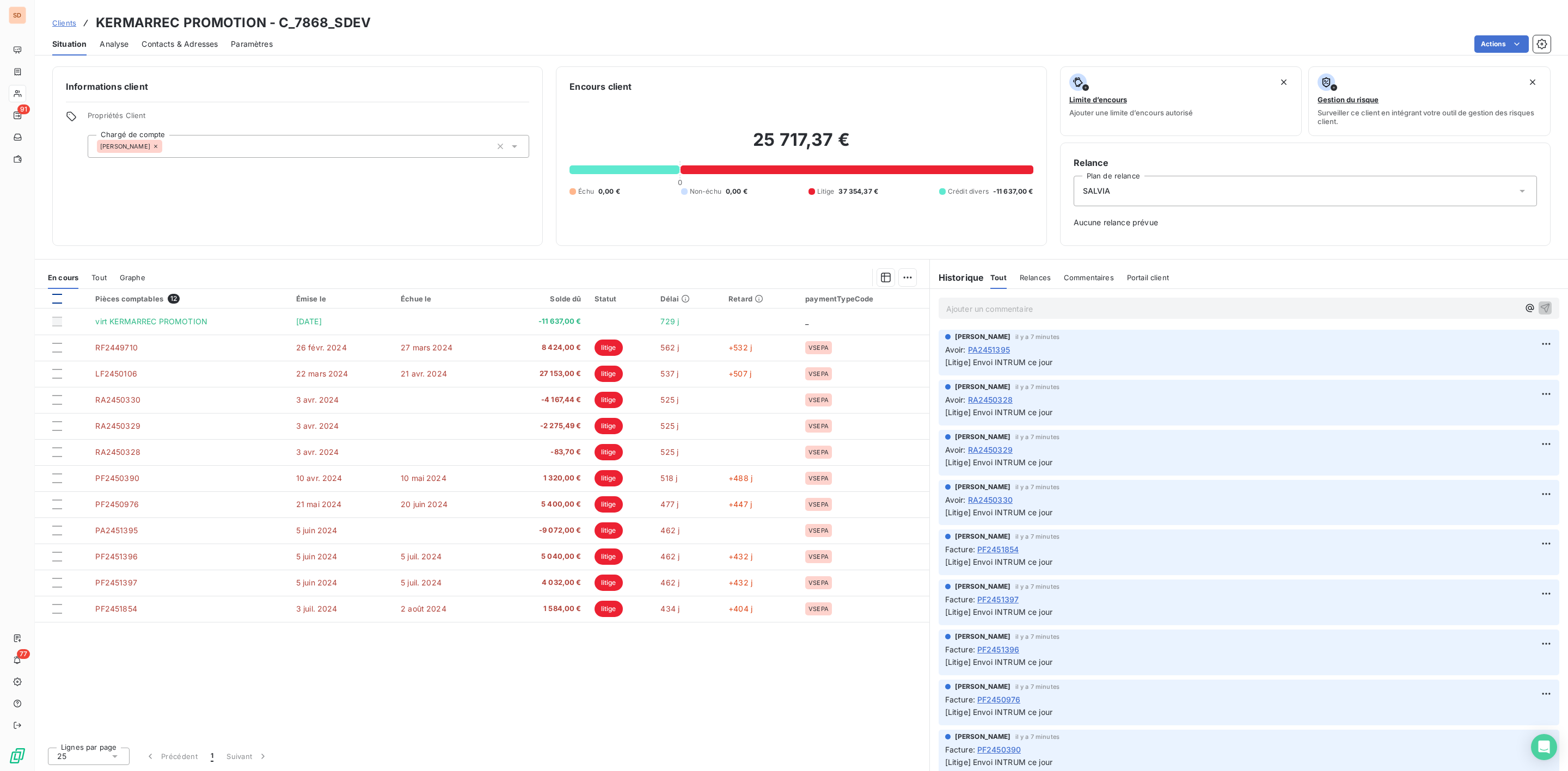
click at [54, 298] on div at bounding box center [57, 299] width 10 height 10
click at [392, 225] on div "Informations client Propriétés Client Chargé de compte Sébastien" at bounding box center [298, 156] width 491 height 180
drag, startPoint x: 754, startPoint y: 139, endPoint x: 830, endPoint y: 139, distance: 76.0
click at [830, 139] on h2 "25 717,37 €" at bounding box center [801, 145] width 463 height 33
copy h2 "25 717,37"
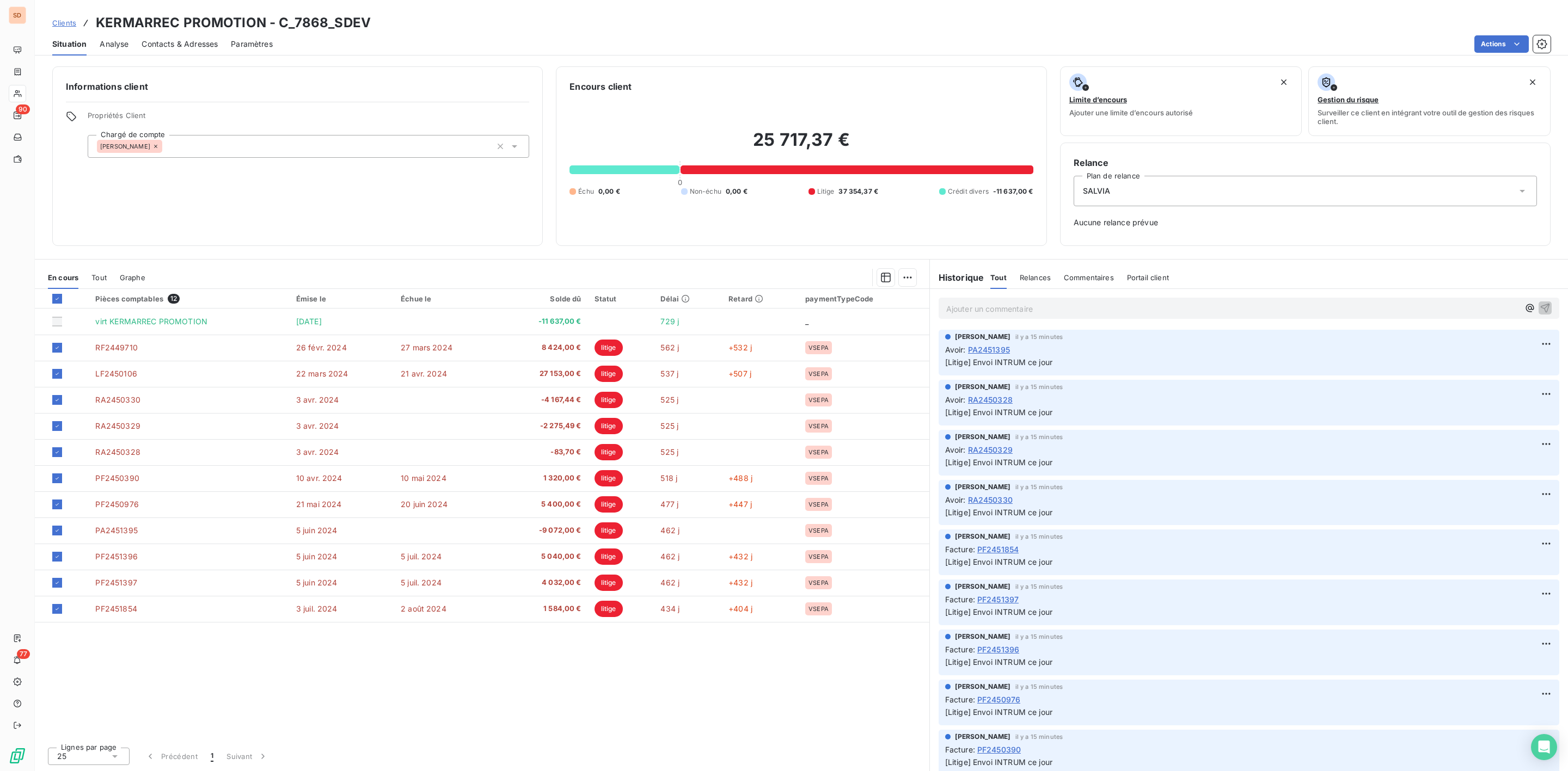
click at [900, 85] on div "Encours client" at bounding box center [801, 86] width 463 height 13
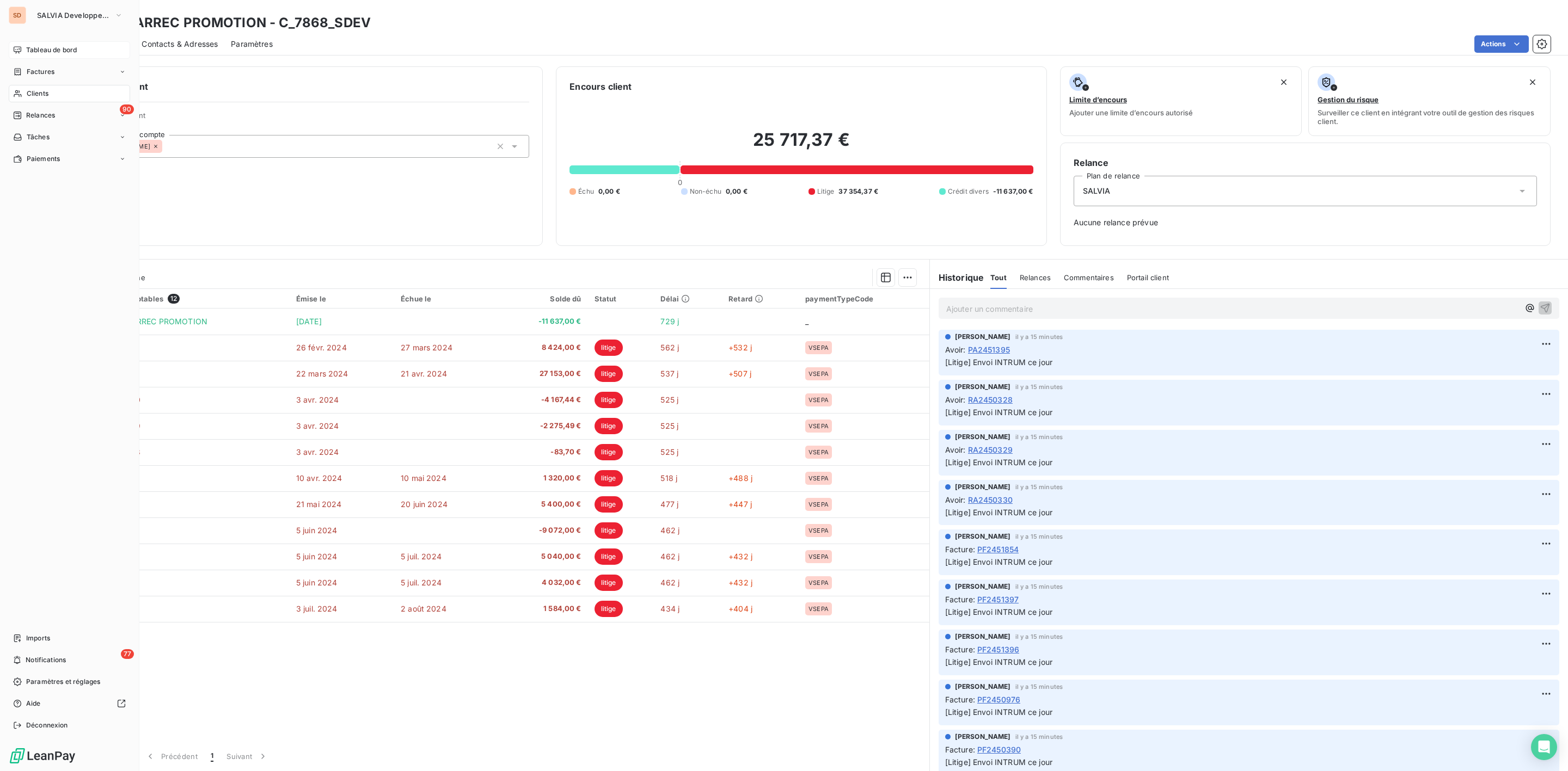
click at [25, 46] on div "Tableau de bord" at bounding box center [69, 50] width 121 height 18
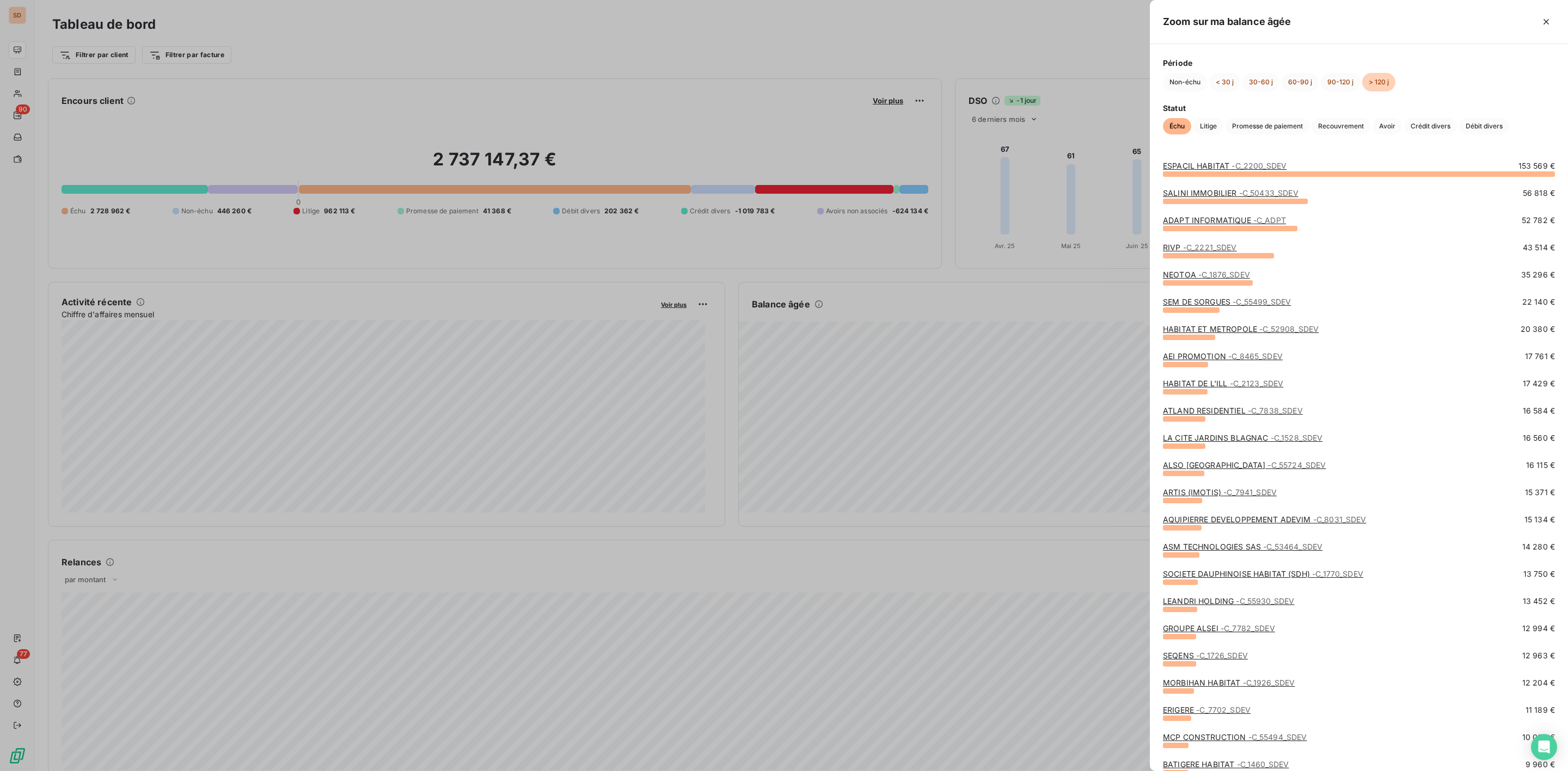
click at [1143, 333] on div at bounding box center [784, 385] width 1568 height 771
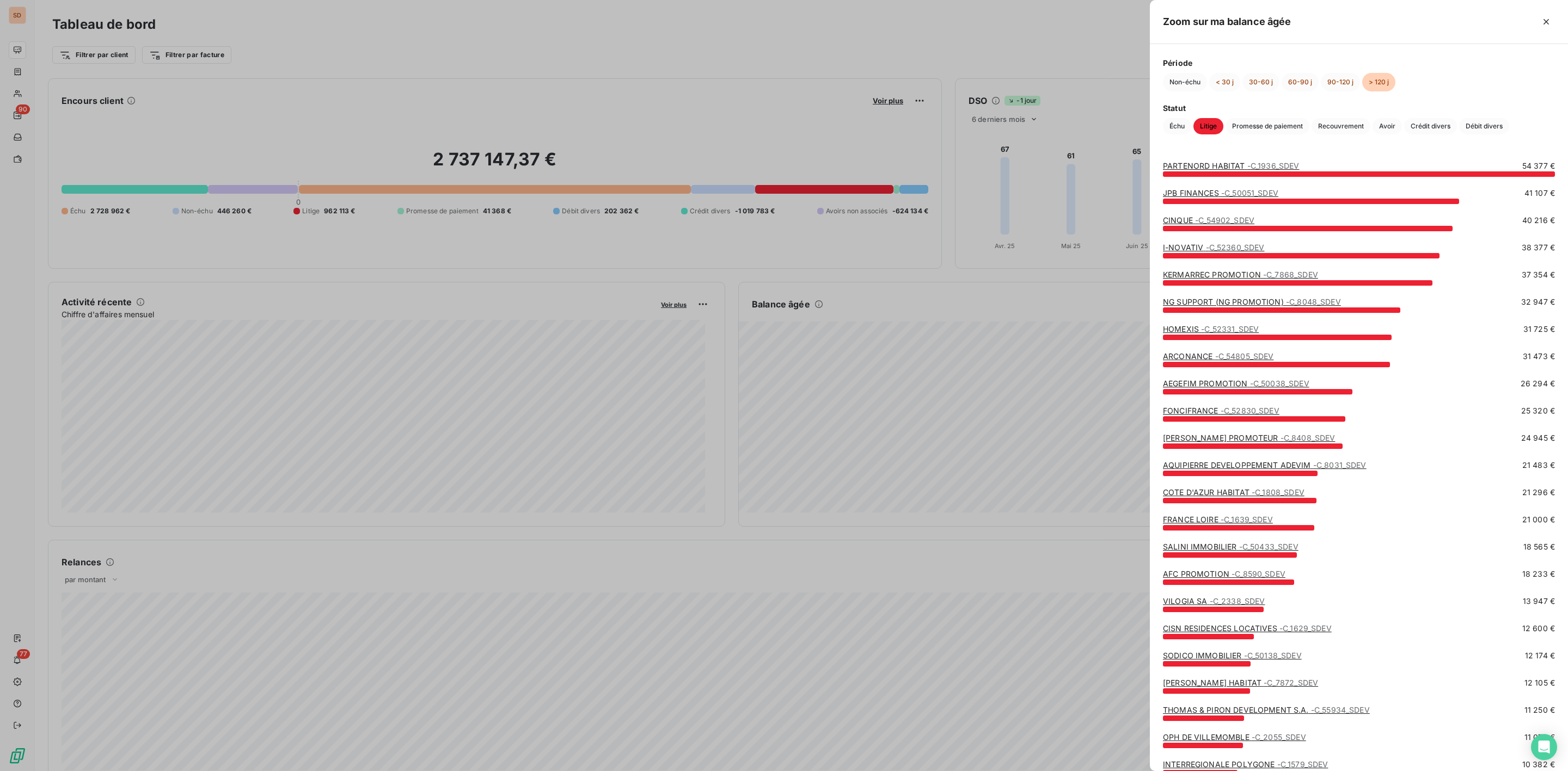
click at [1214, 163] on link "PARTENORD HABITAT - C_1936_SDEV" at bounding box center [1231, 166] width 137 height 9
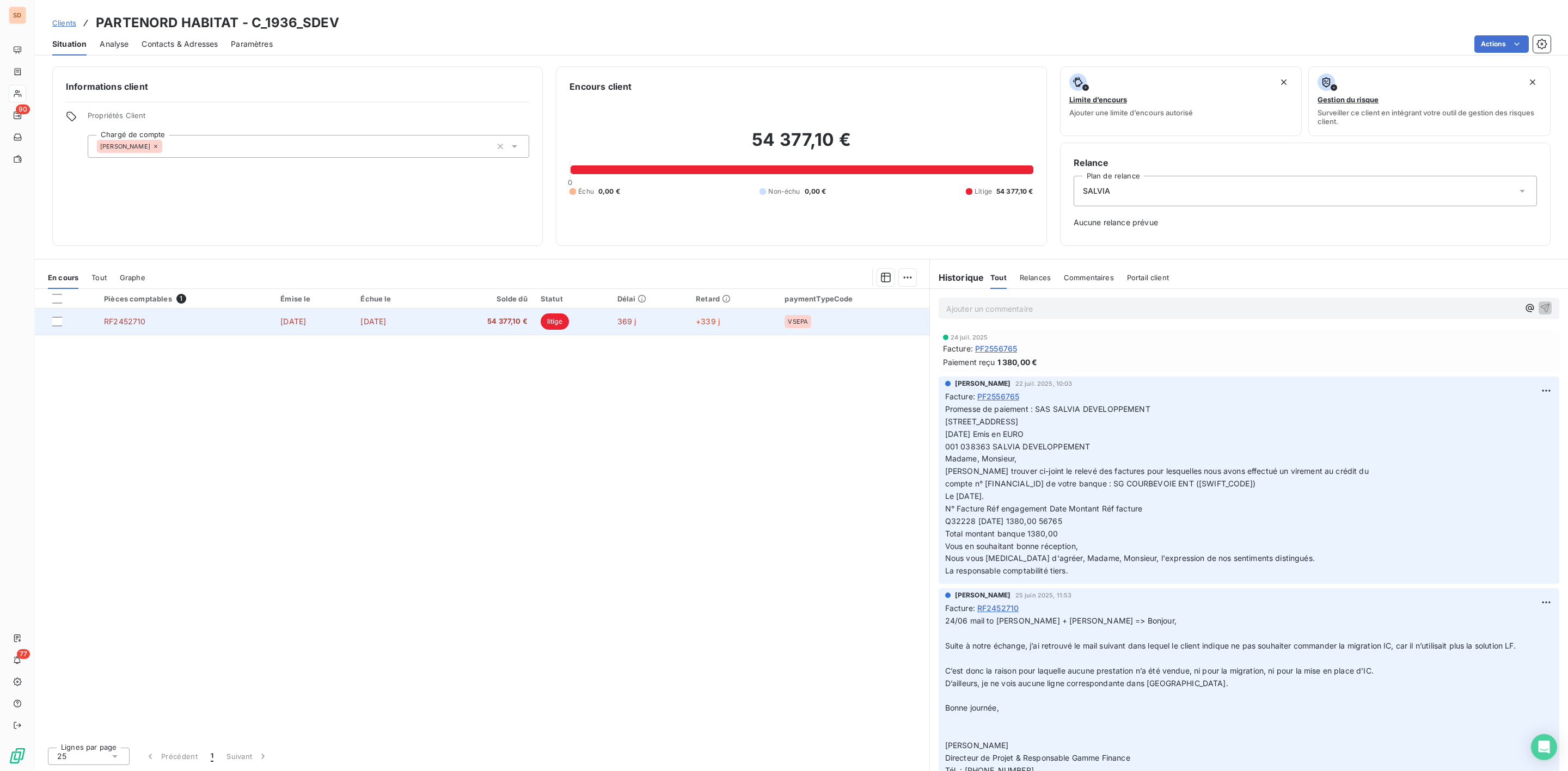
click at [527, 319] on span "54 377,10 €" at bounding box center [484, 322] width 85 height 11
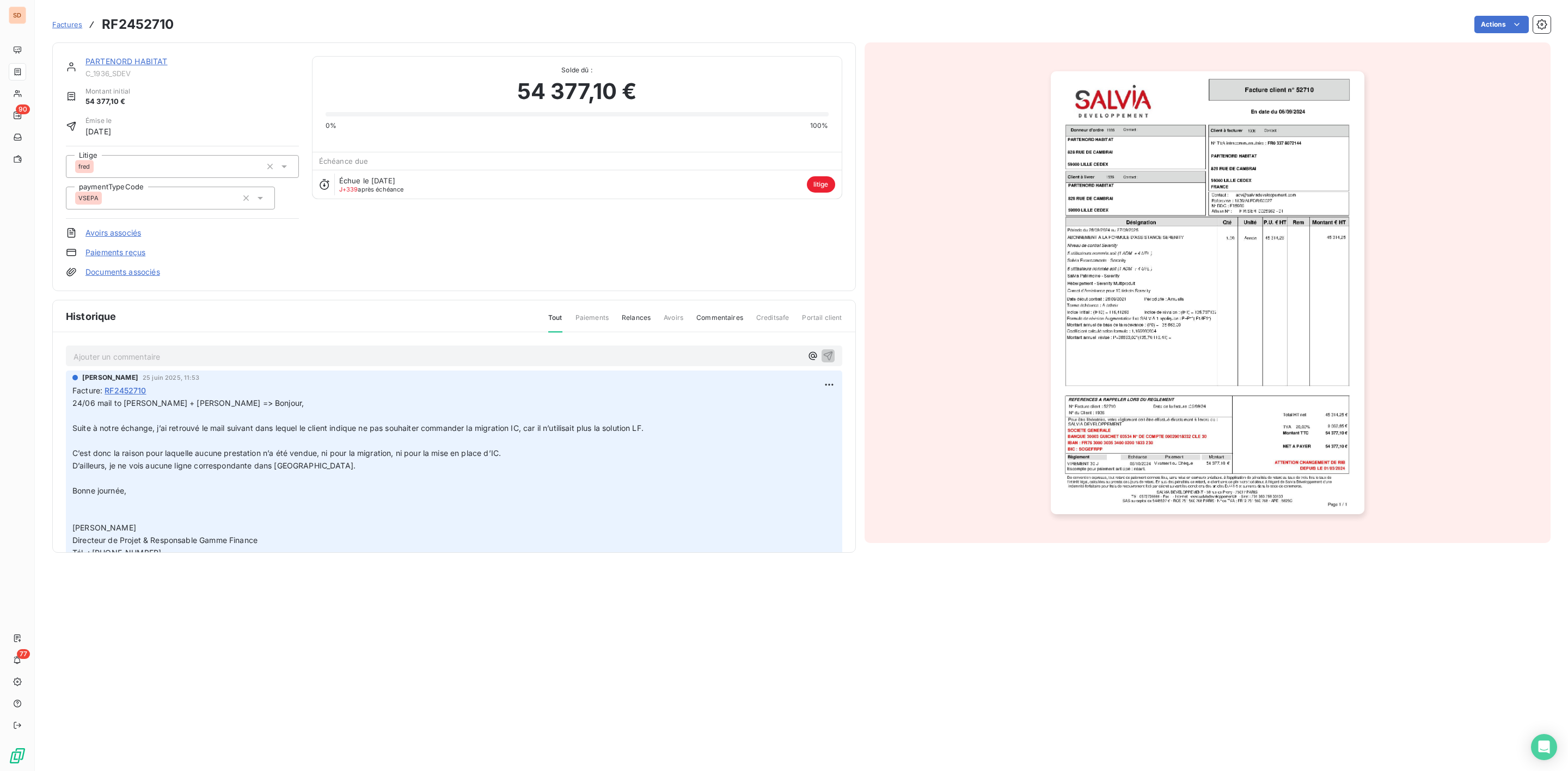
click at [139, 59] on link "PARTENORD HABITAT" at bounding box center [126, 61] width 82 height 9
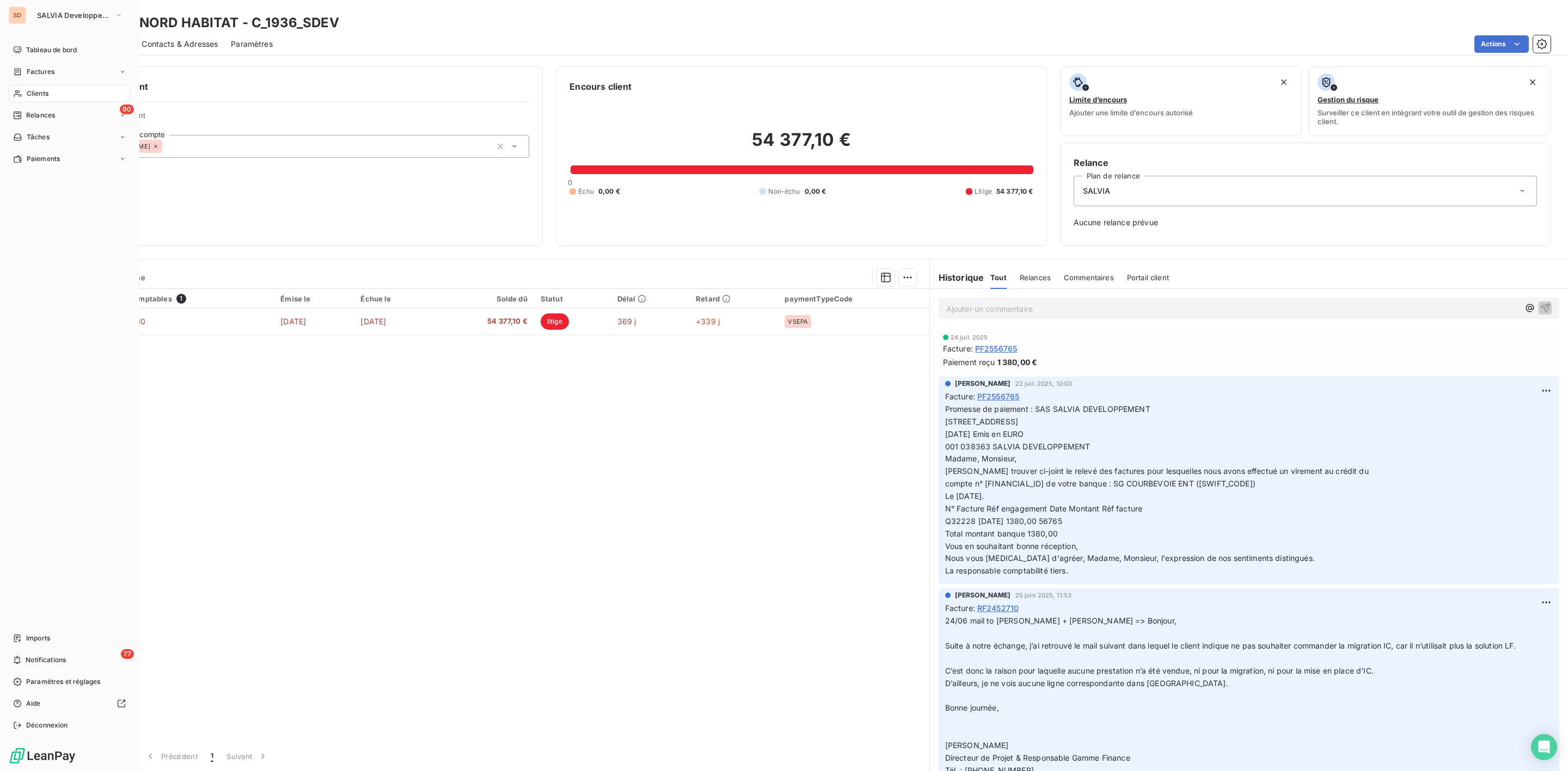
click at [37, 86] on div "Clients" at bounding box center [69, 94] width 121 height 18
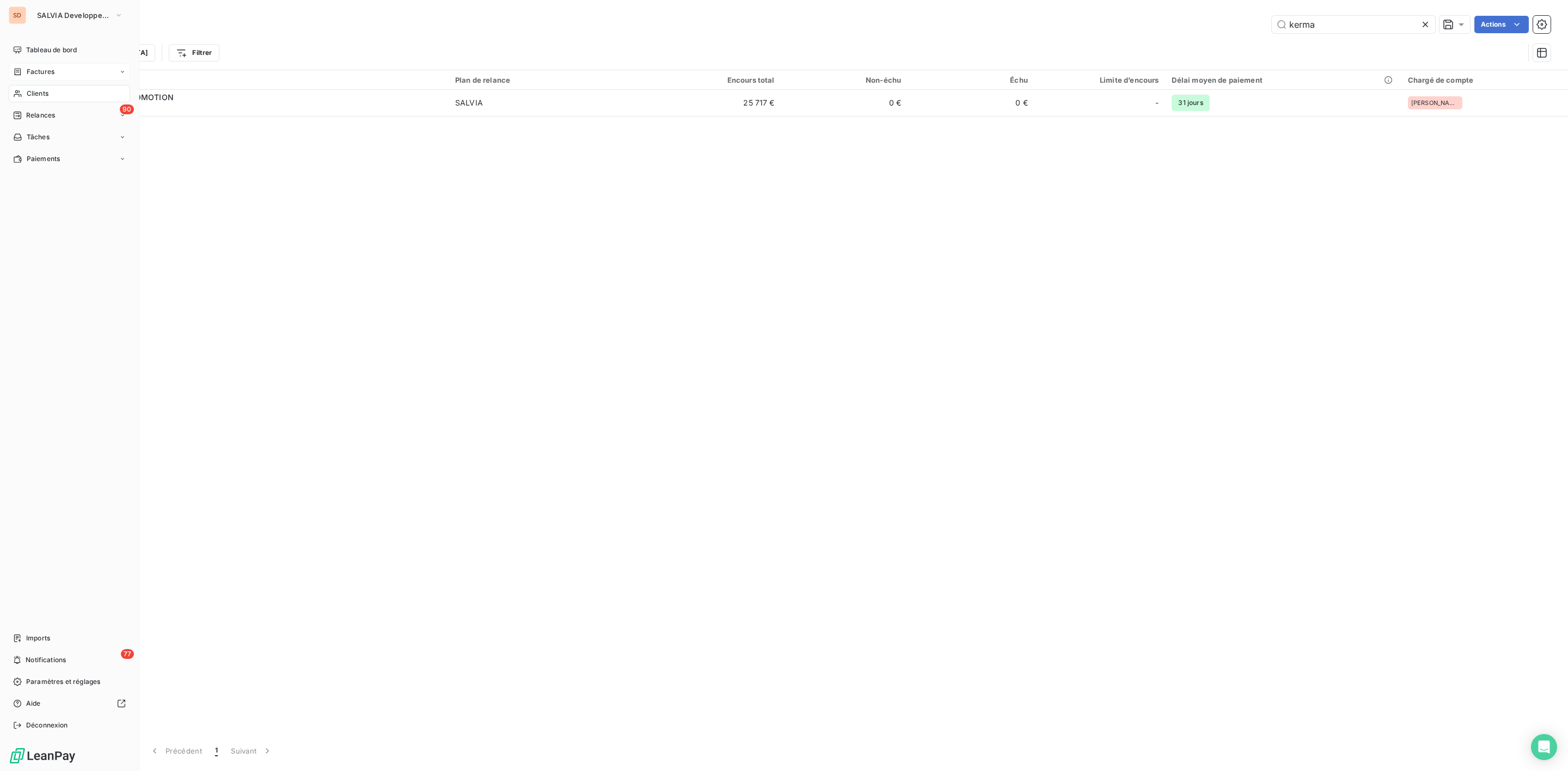
click at [49, 74] on span "Factures" at bounding box center [41, 72] width 28 height 10
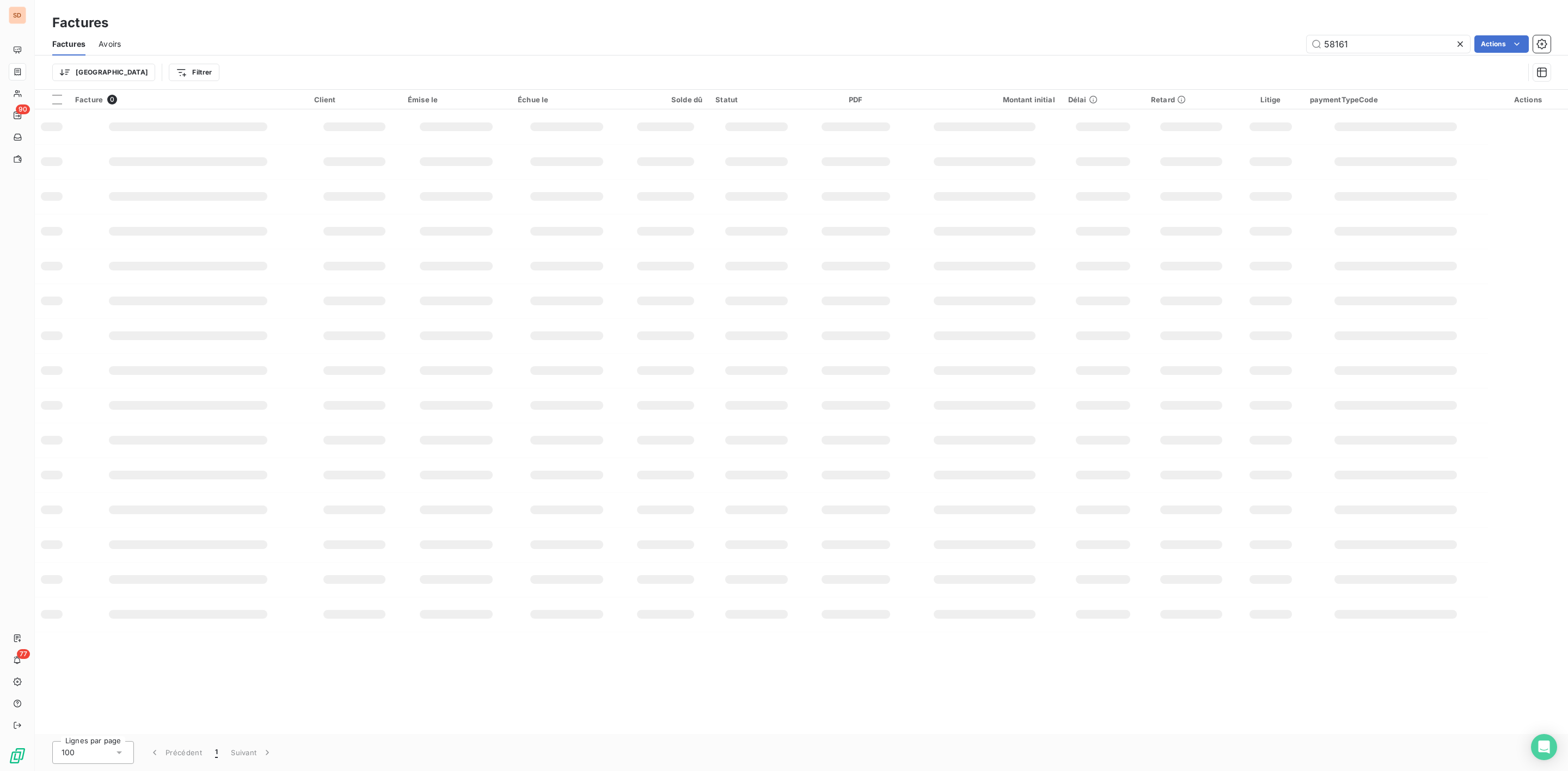
drag, startPoint x: 1375, startPoint y: 44, endPoint x: 1096, endPoint y: 46, distance: 279.0
click at [1132, 46] on div "58161 Actions" at bounding box center [842, 44] width 1416 height 18
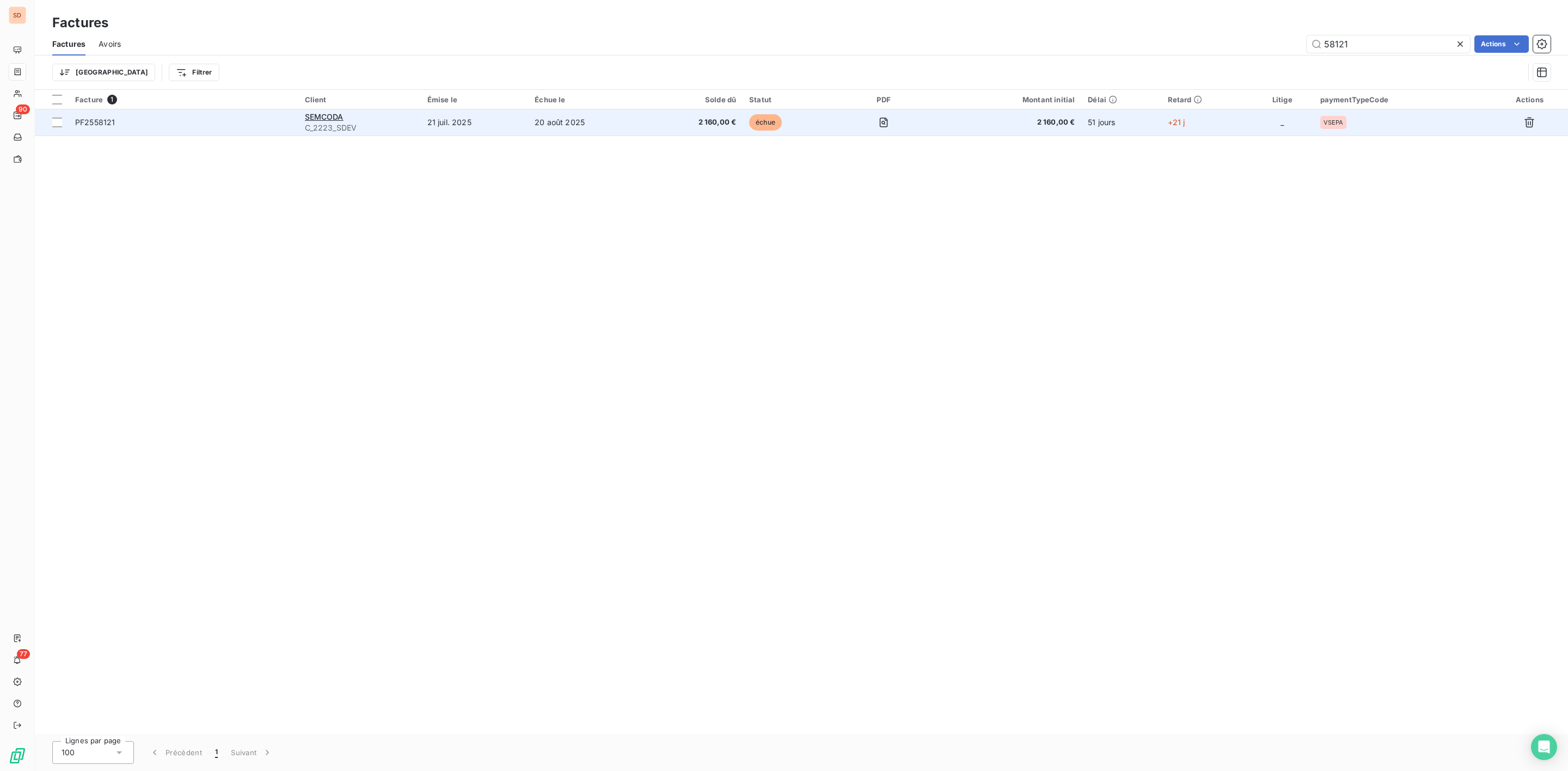
type input "58121"
click at [349, 118] on div "SEMCODA" at bounding box center [360, 117] width 110 height 11
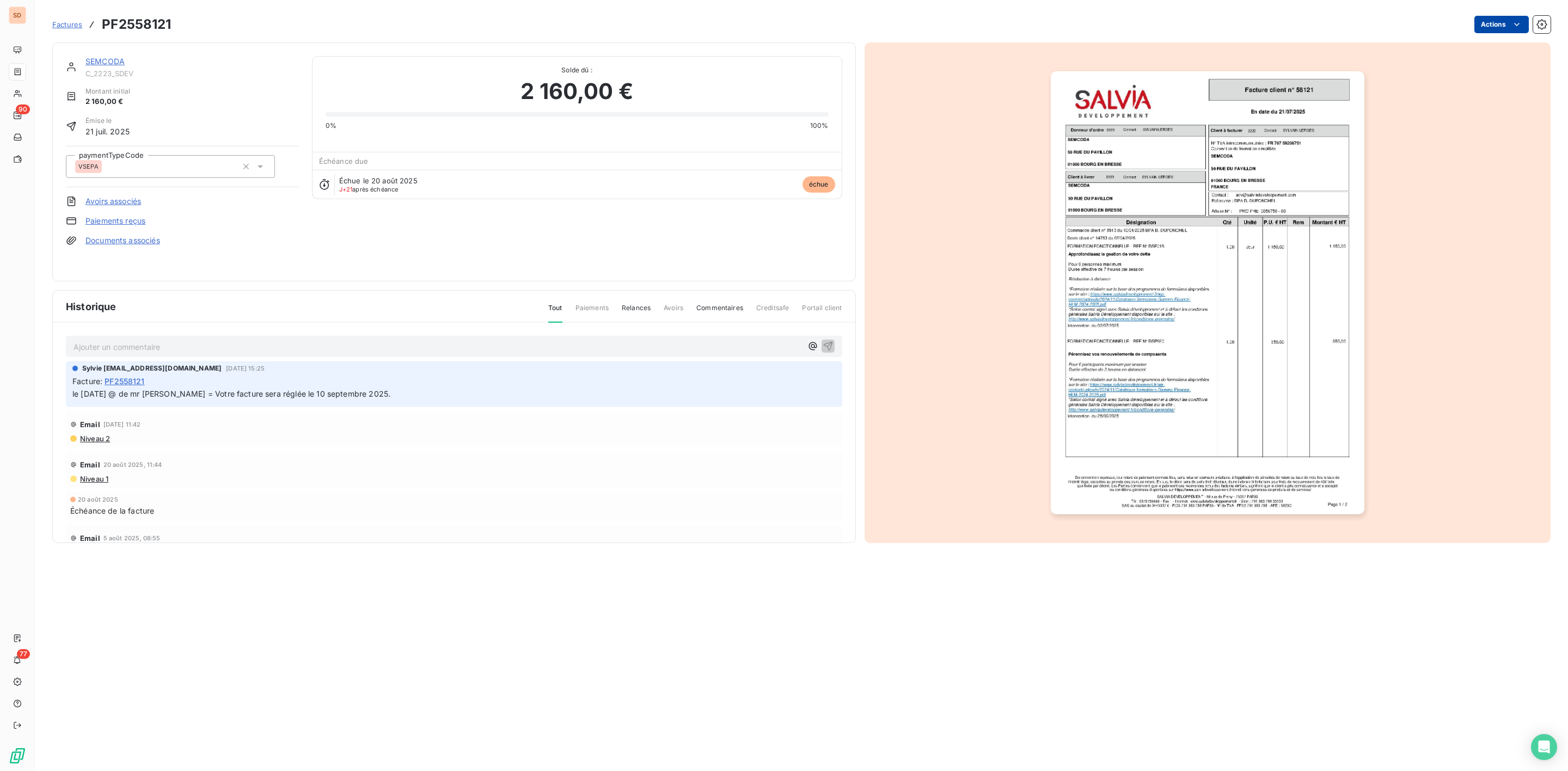
click at [1509, 23] on html "SD 90 77 Factures PF2558121 Actions SEMCODA C_2223_SDEV Montant initial 2 160,0…" at bounding box center [784, 385] width 1568 height 771
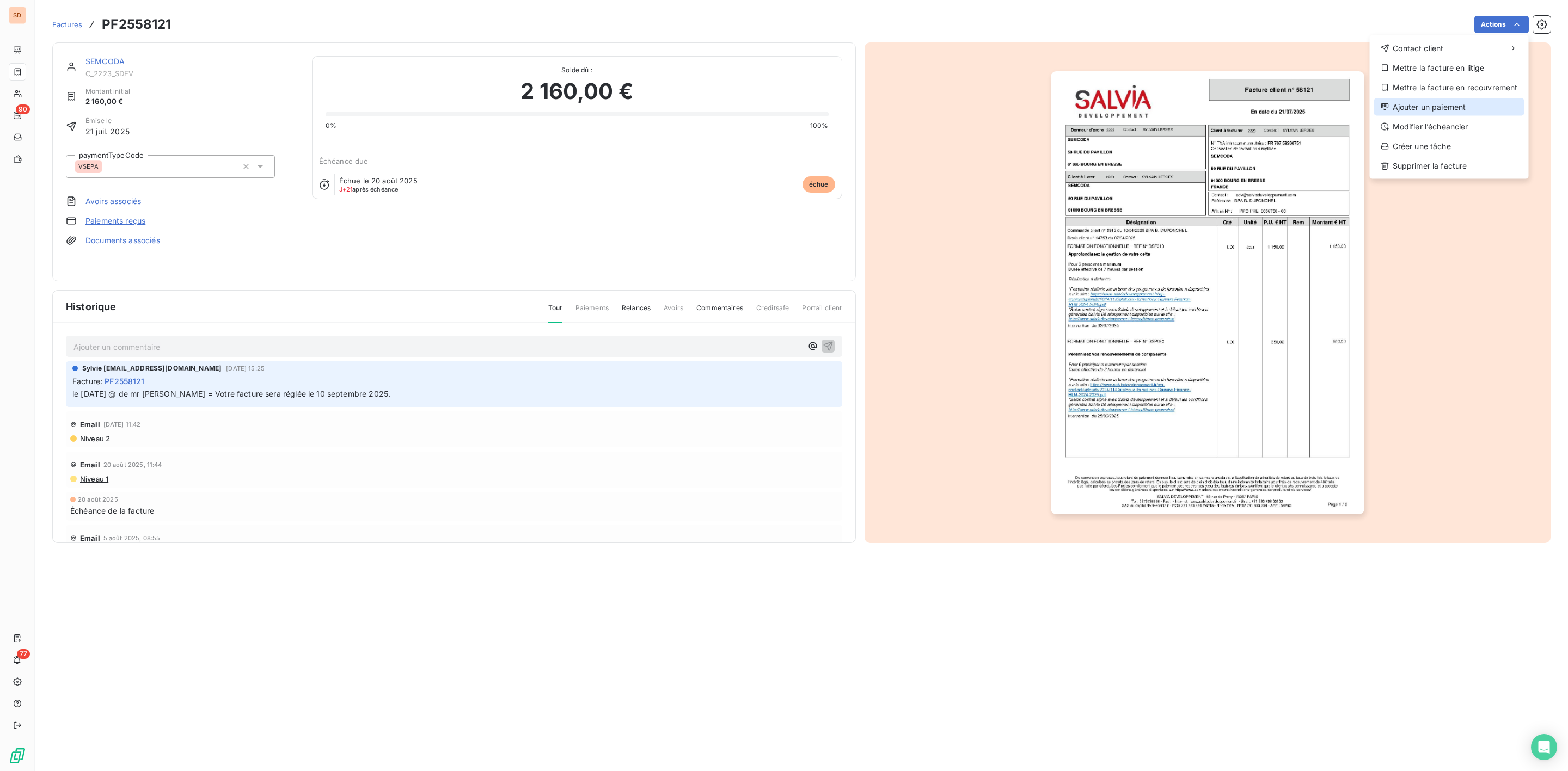
click at [1421, 105] on div "Ajouter un paiement" at bounding box center [1449, 107] width 150 height 18
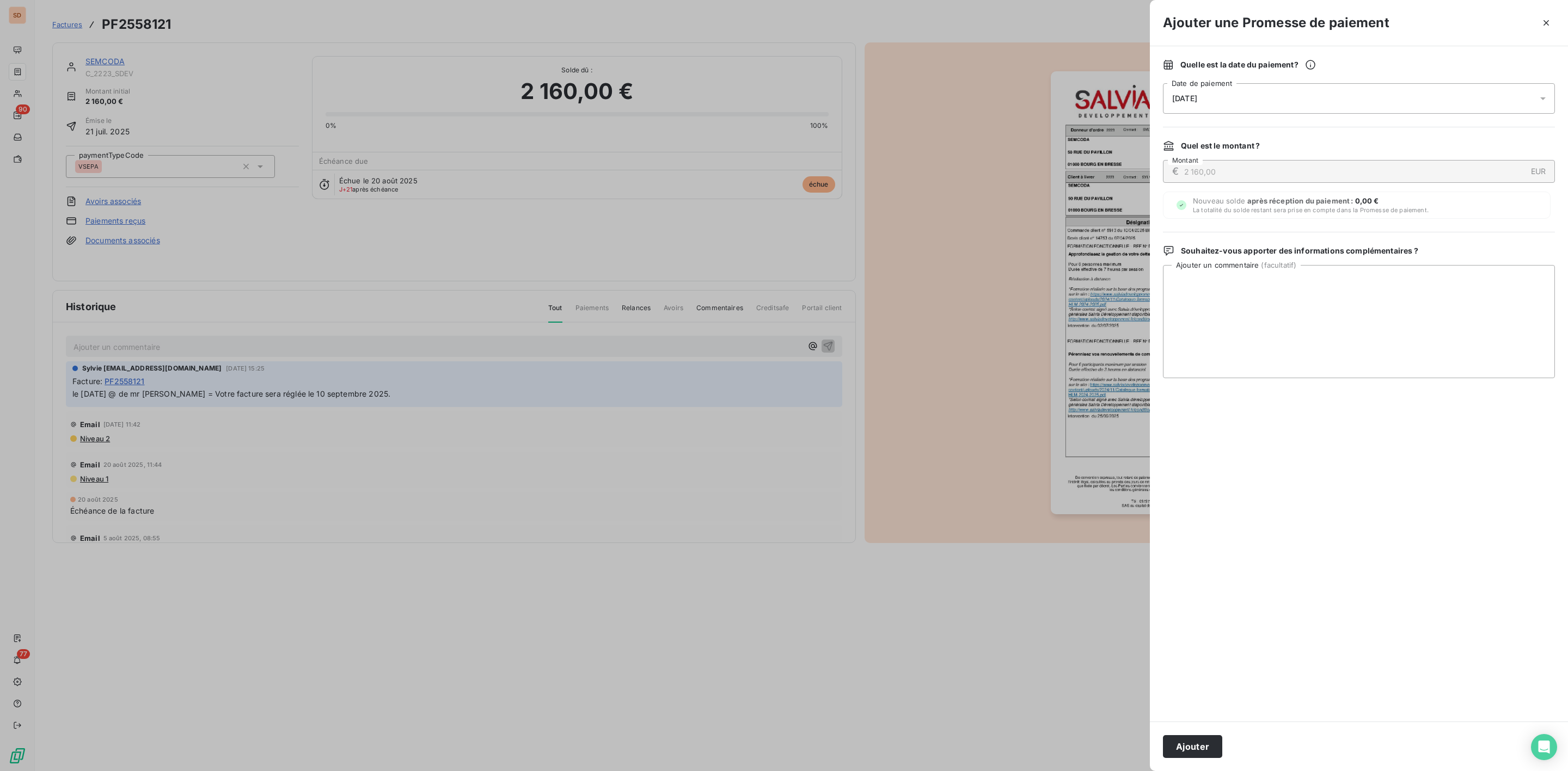
click at [1197, 98] on span "[DATE]" at bounding box center [1185, 99] width 25 height 9
click at [1259, 251] on button "25" at bounding box center [1260, 255] width 22 height 22
click at [1442, 307] on textarea "Ajouter un commentaire ( facultatif )" at bounding box center [1359, 322] width 392 height 113
paste textarea "RELEVE N° Réf. Tiers : 0055063 FOU Page 1 sur 1 AVIS DE REGLEMENT ADRESSE FOURN…"
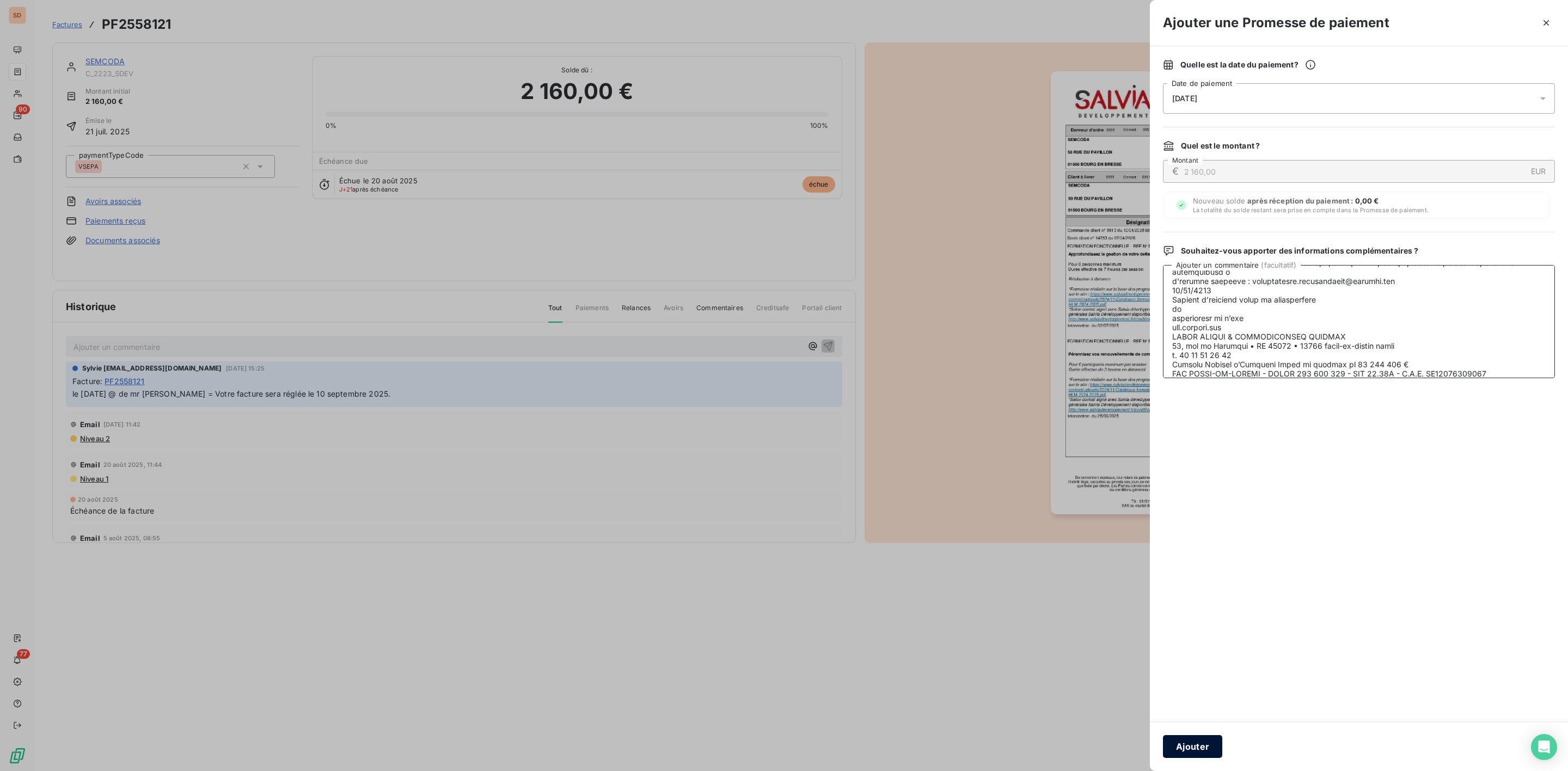
type textarea "RELEVE N° Réf. Tiers : 0055063 FOU Page 1 sur 1 AVIS DE REGLEMENT ADRESSE FOURN…"
click at [1199, 748] on button "Ajouter" at bounding box center [1192, 747] width 59 height 23
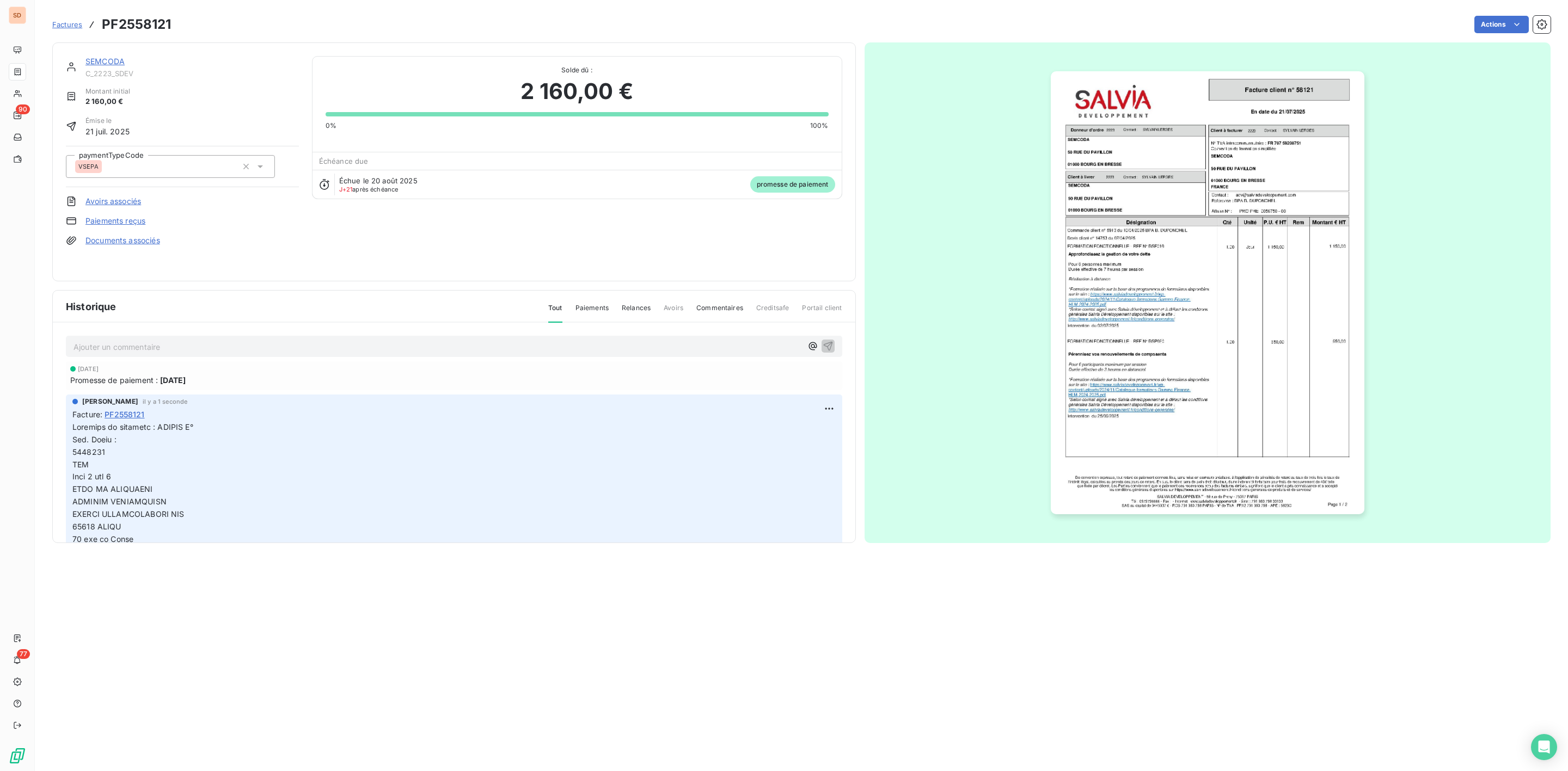
click at [98, 54] on div "SEMCODA C_2223_SDEV Montant initial 2 160,00 € Émise le 21 juil. 2025 paymentTy…" at bounding box center [454, 162] width 803 height 239
click at [96, 62] on link "SEMCODA" at bounding box center [105, 61] width 39 height 9
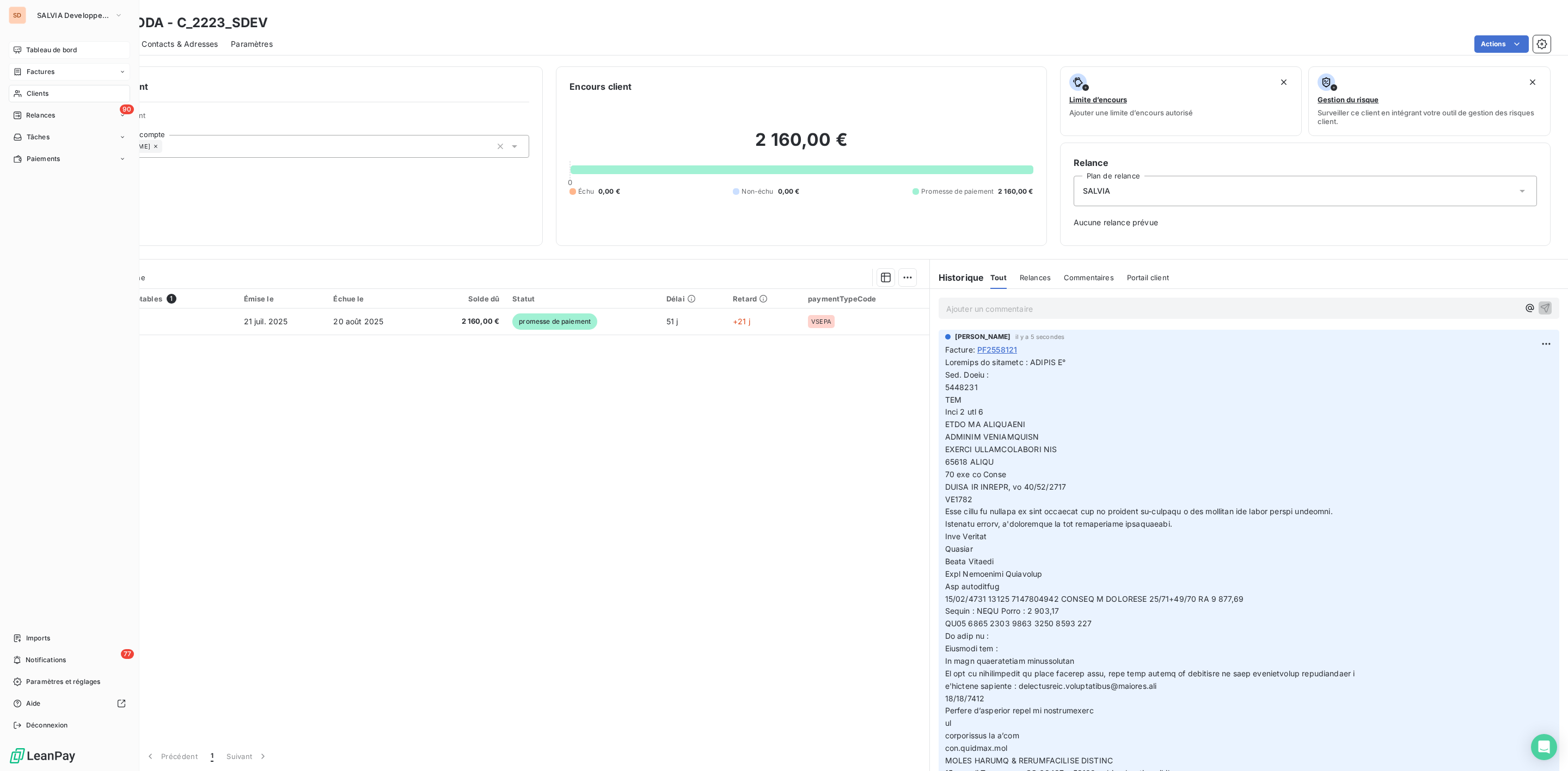
click at [36, 46] on span "Tableau de bord" at bounding box center [51, 50] width 51 height 10
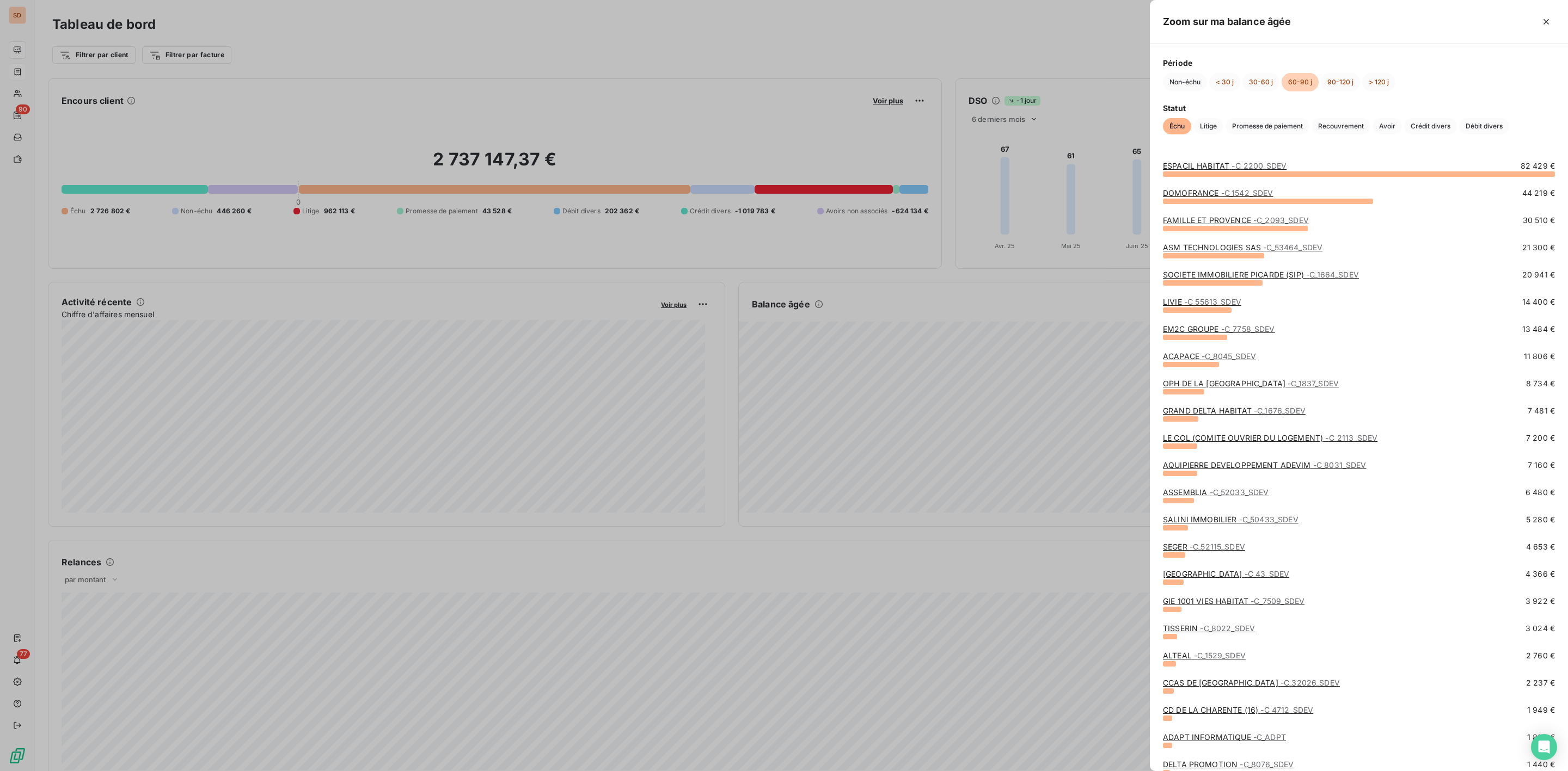
click at [1232, 279] on link "SOCIETE IMMOBILIERE PICARDE (SIP) - C_1664_SDEV" at bounding box center [1261, 274] width 196 height 9
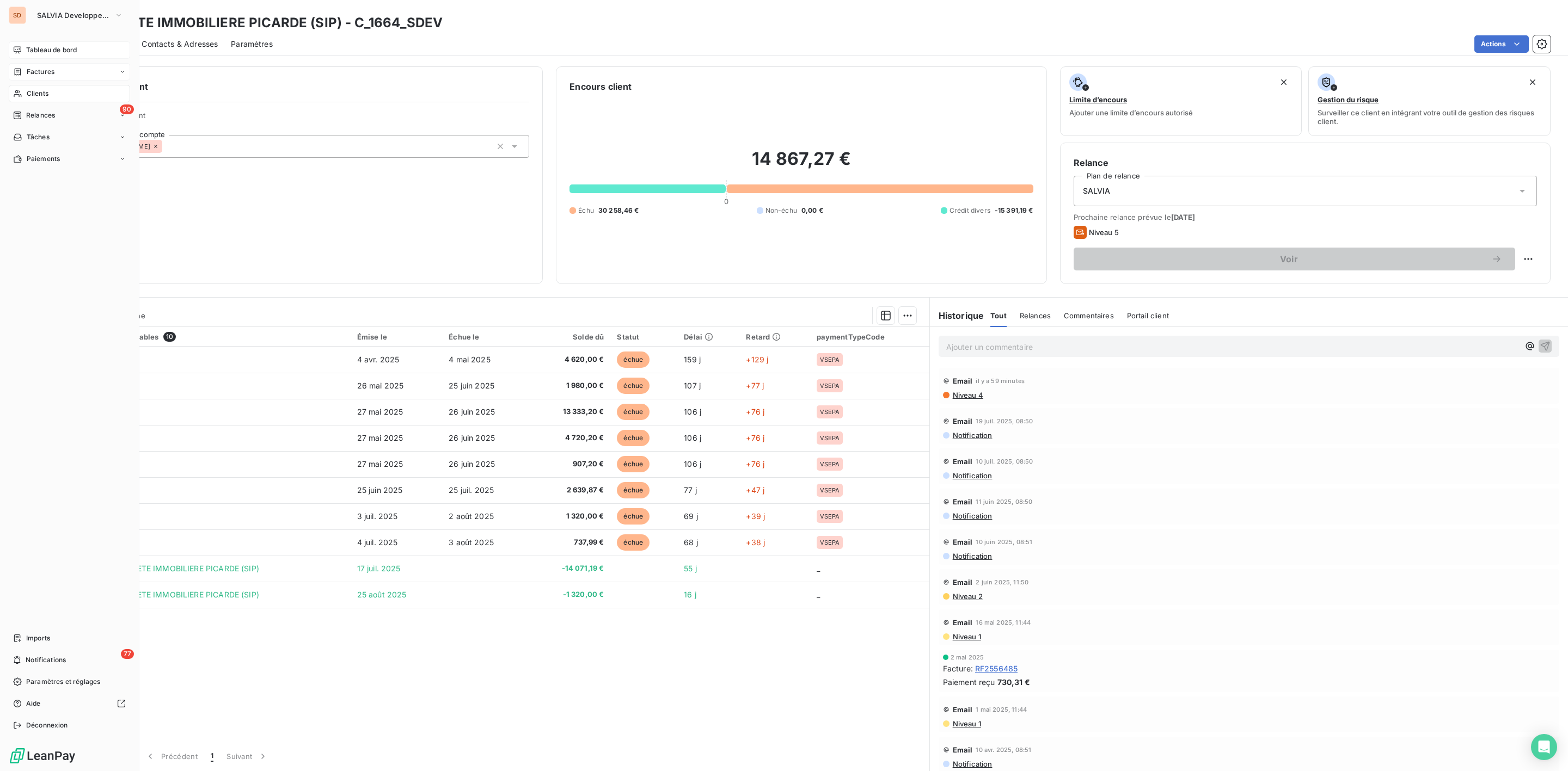
click at [46, 48] on span "Tableau de bord" at bounding box center [51, 50] width 51 height 10
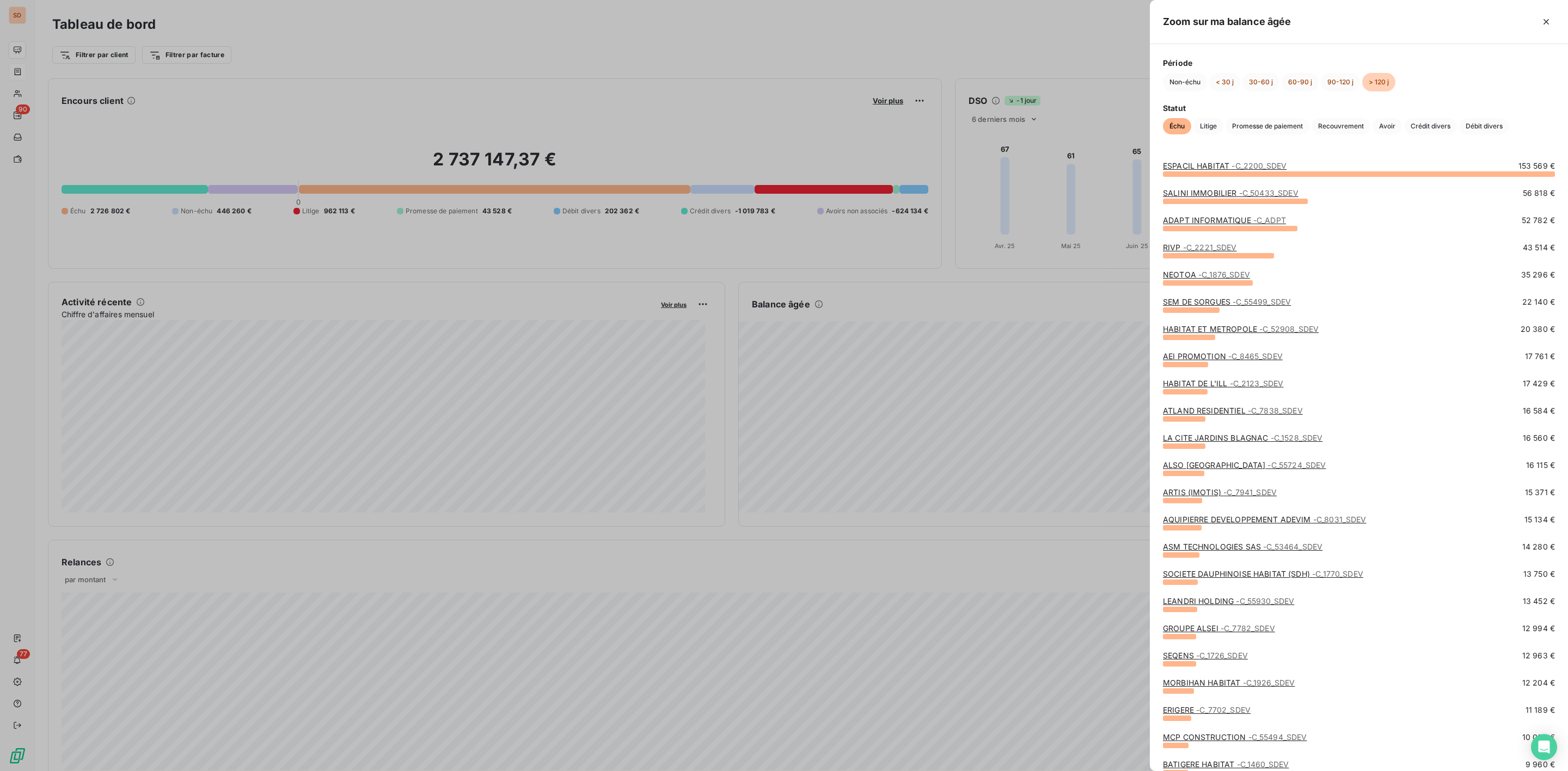
click at [1201, 224] on link "ADAPT INFORMATIQUE - C_ADPT" at bounding box center [1225, 220] width 123 height 9
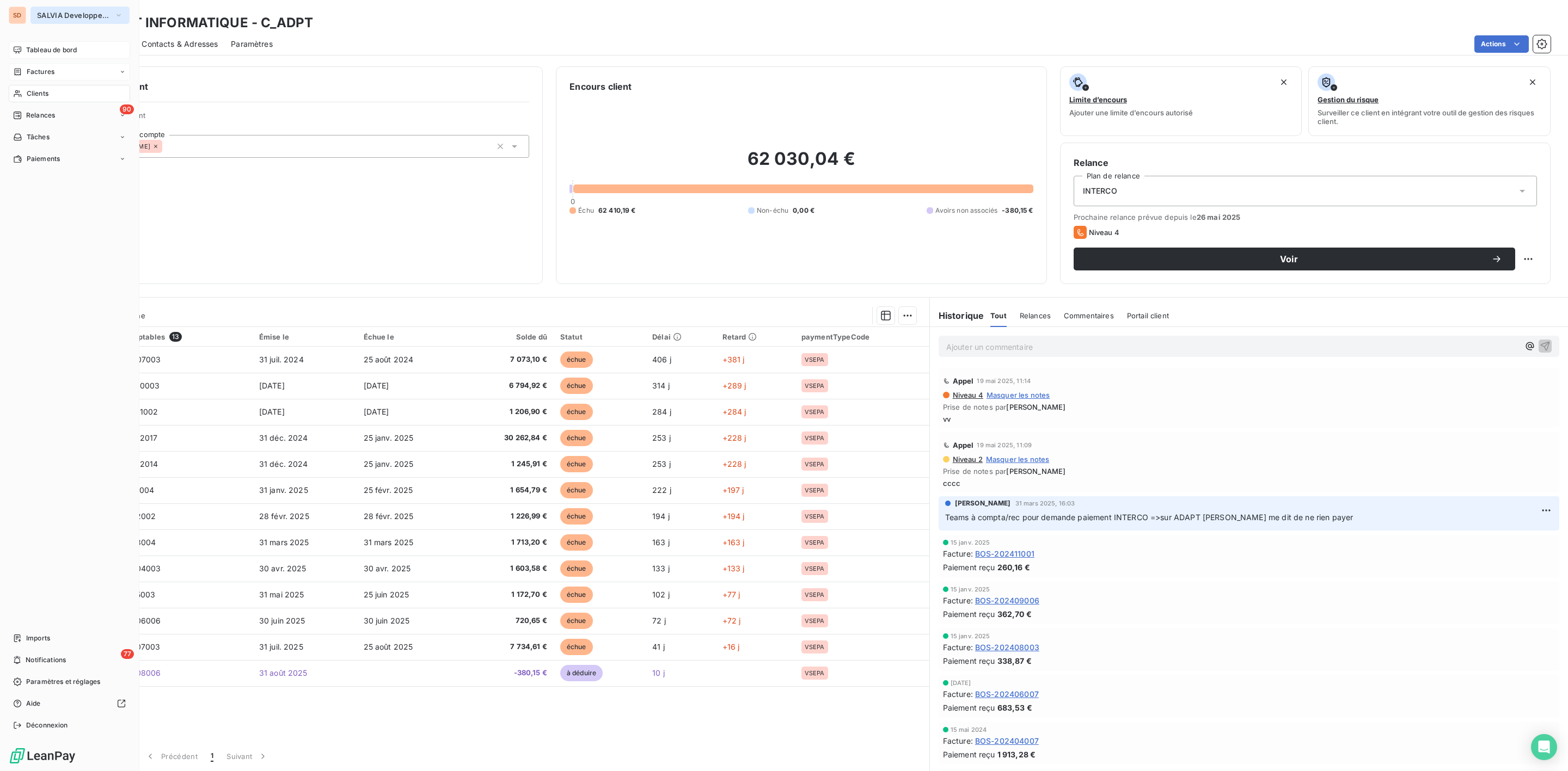
click at [59, 10] on button "SALVIA Developpement" at bounding box center [80, 15] width 99 height 18
click at [46, 51] on span "Tableau de bord" at bounding box center [51, 50] width 51 height 10
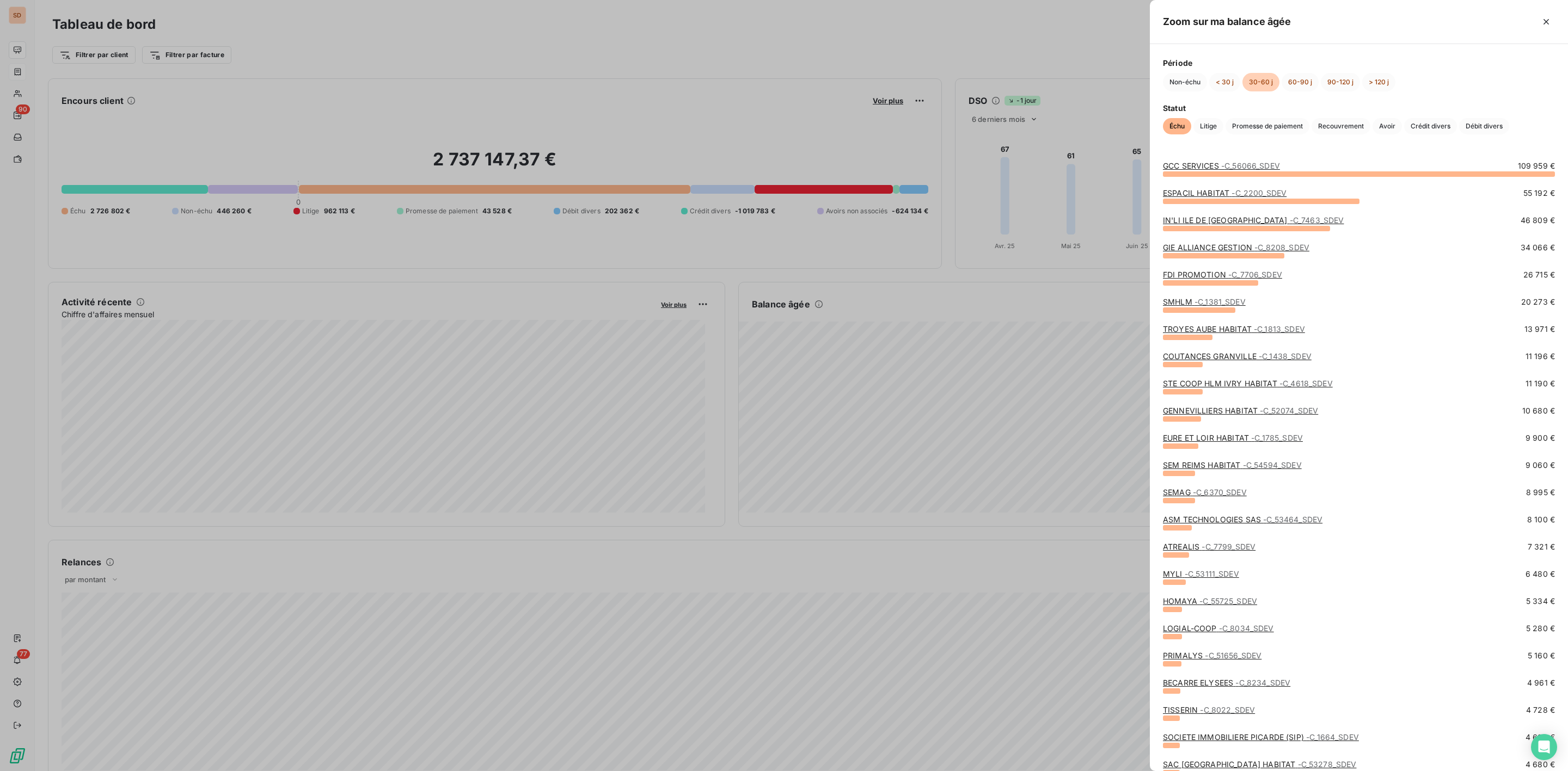
click at [1217, 167] on link "GCC SERVICES - C_56066_SDEV" at bounding box center [1222, 166] width 117 height 9
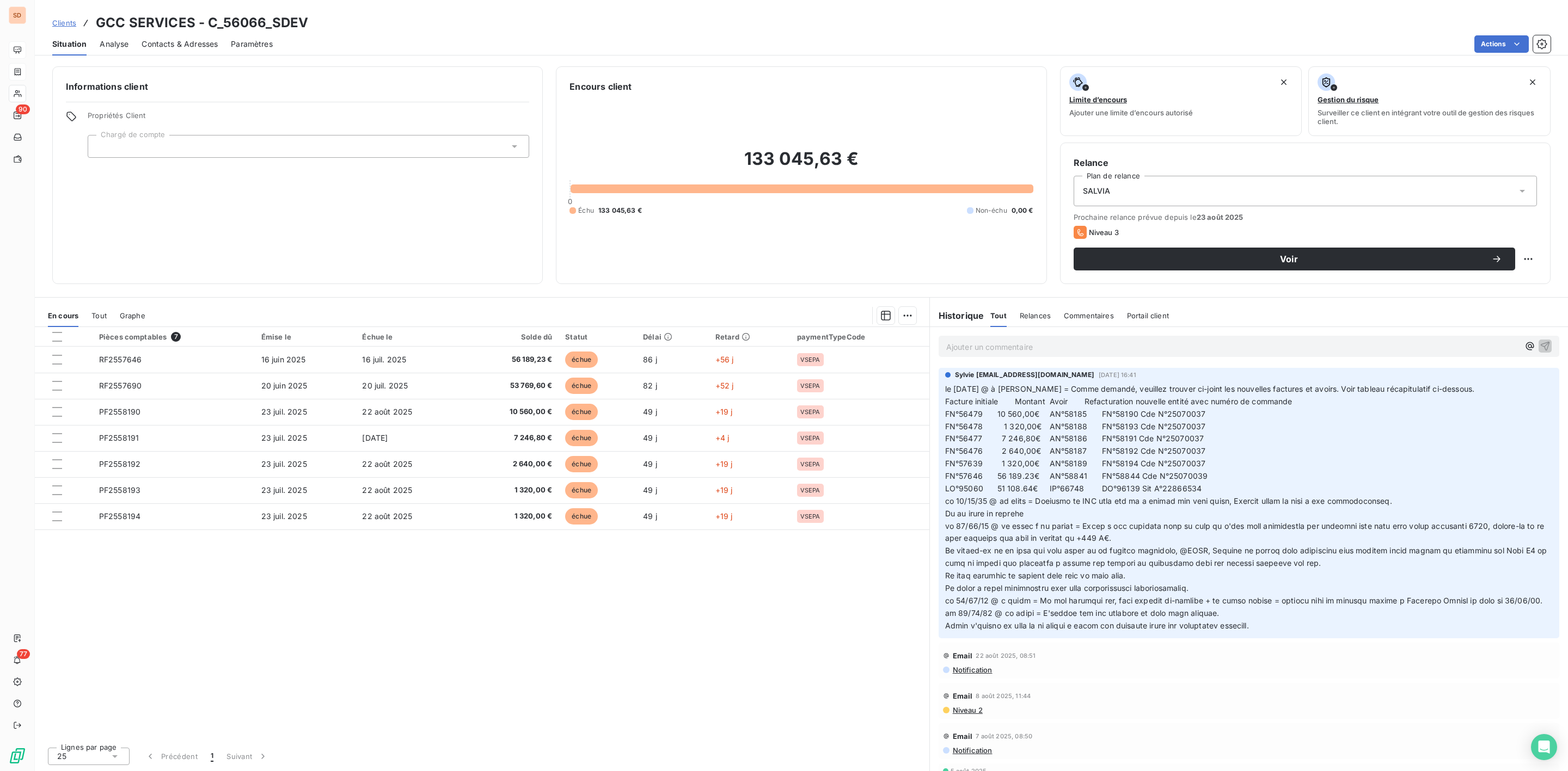
click at [97, 316] on span "Tout" at bounding box center [99, 316] width 15 height 9
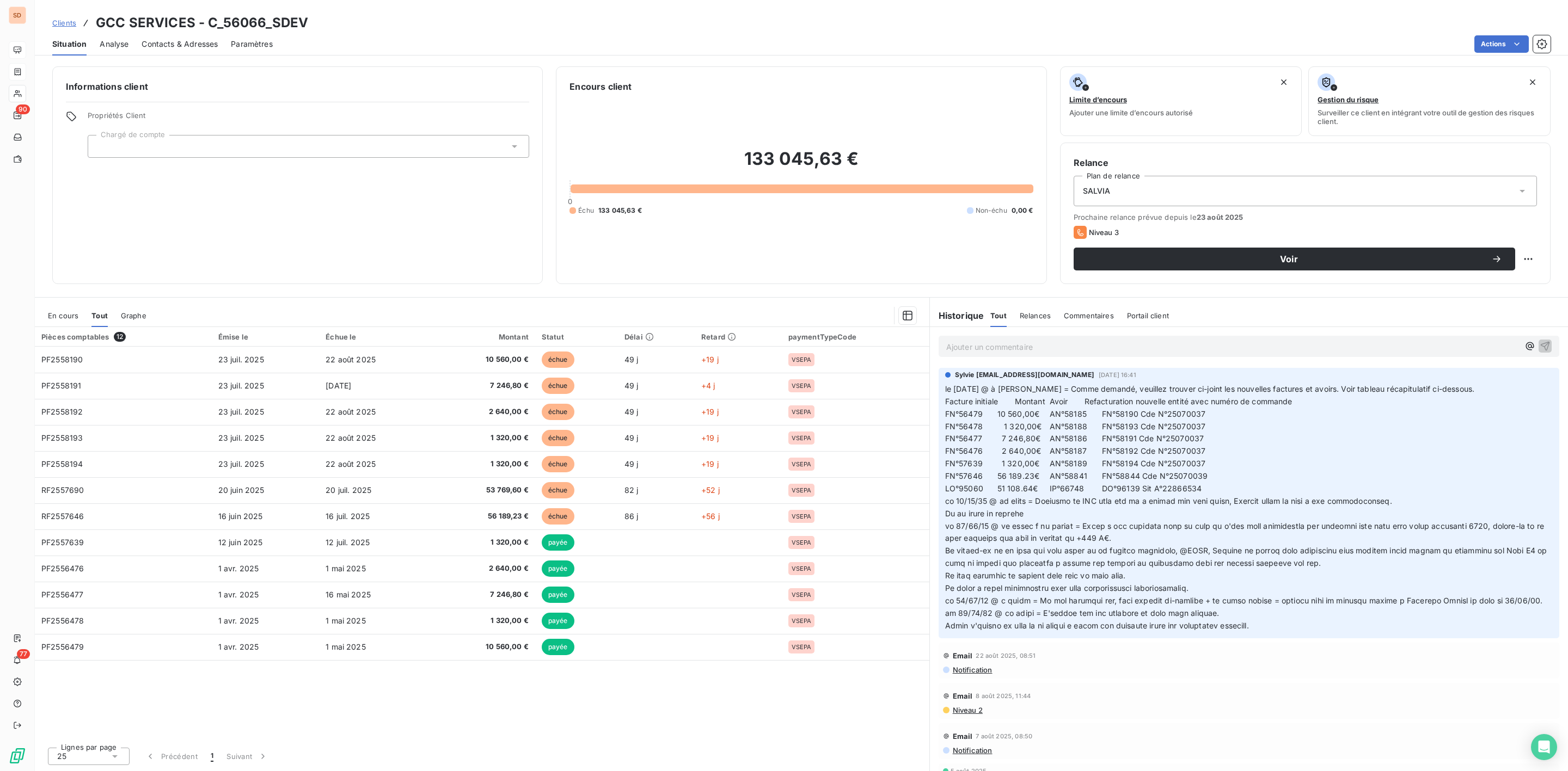
click at [64, 315] on span "En cours" at bounding box center [63, 316] width 30 height 9
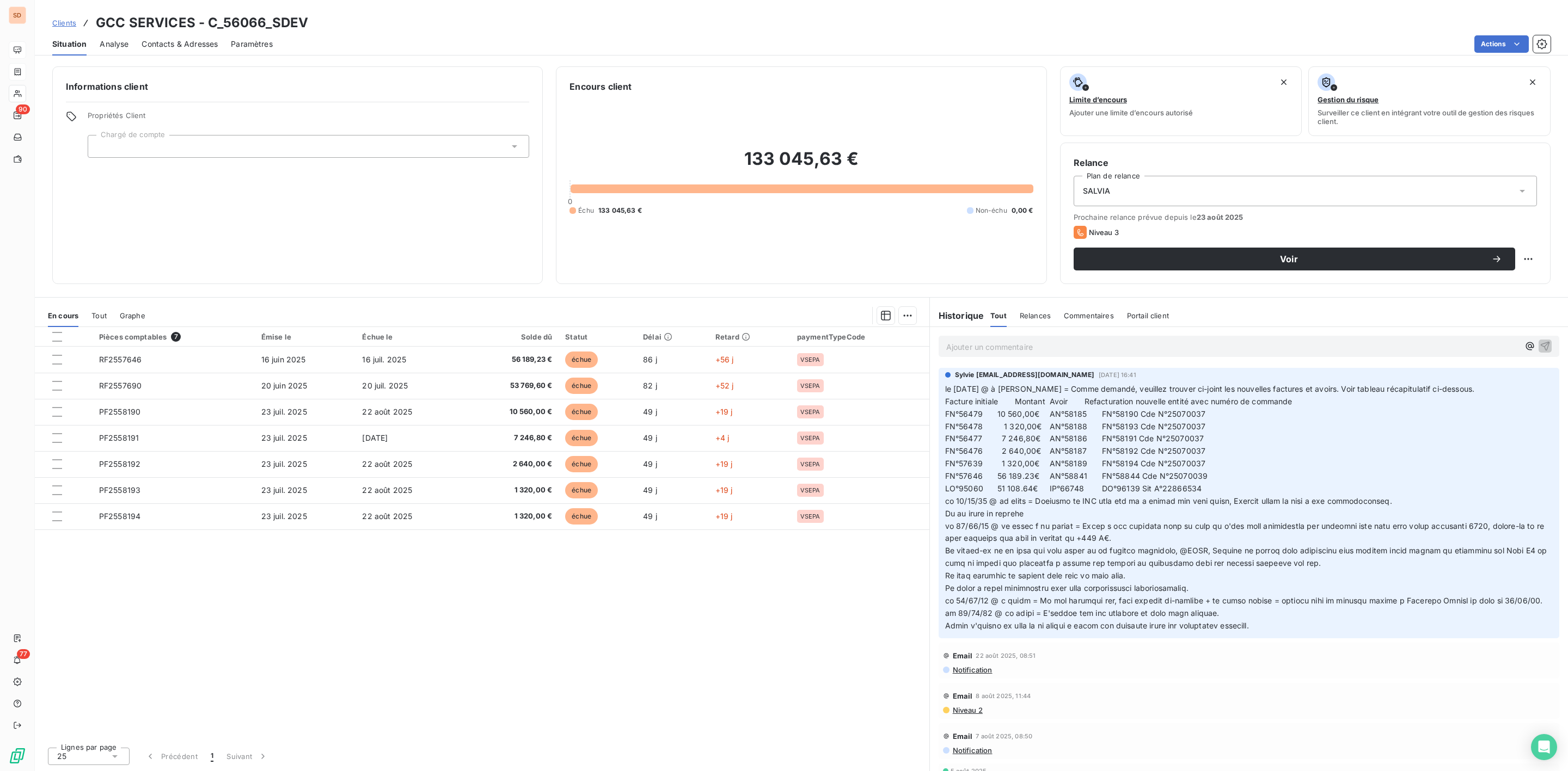
click at [100, 312] on span "Tout" at bounding box center [99, 316] width 15 height 9
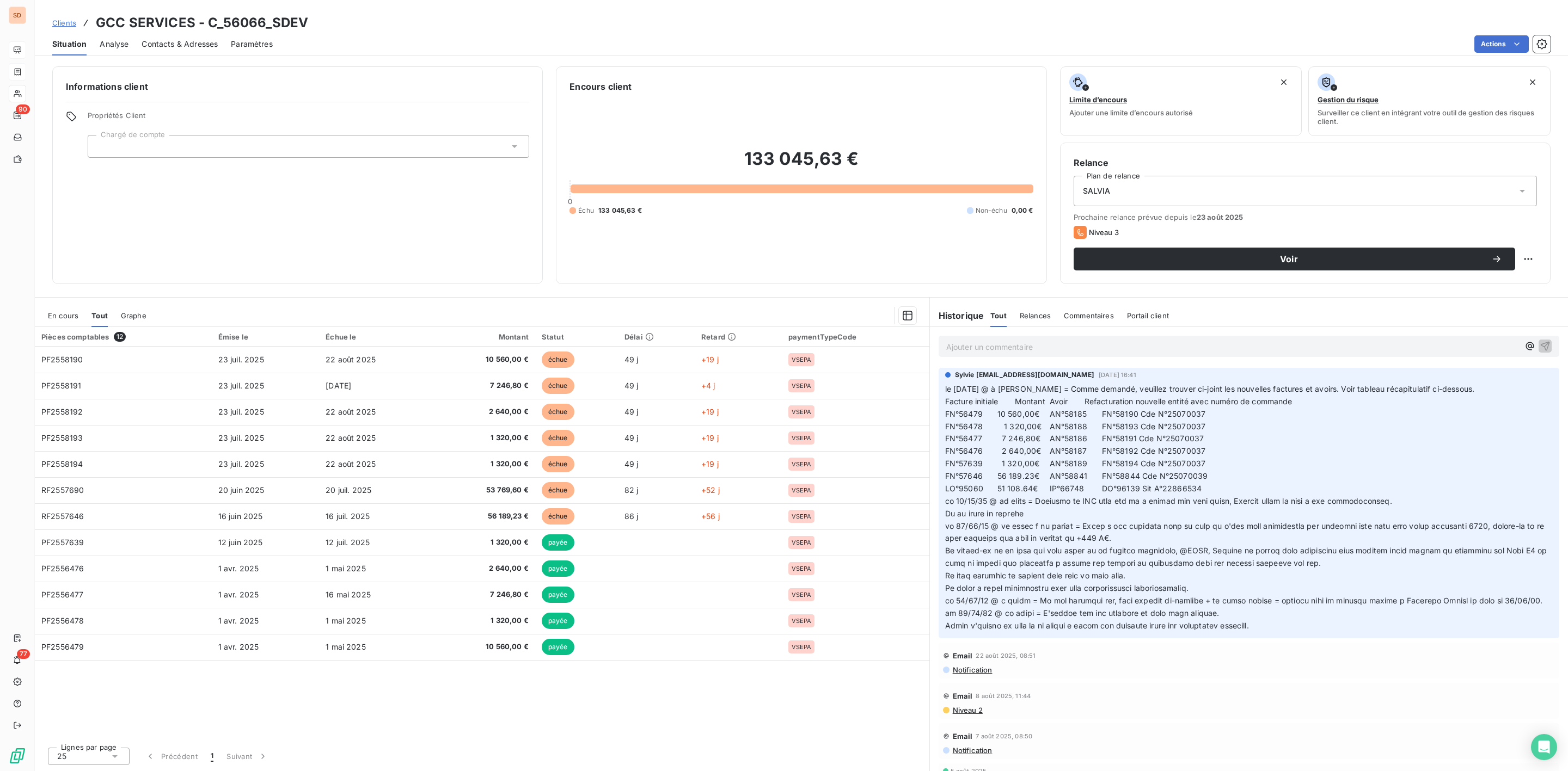
click at [55, 317] on span "En cours" at bounding box center [63, 316] width 30 height 9
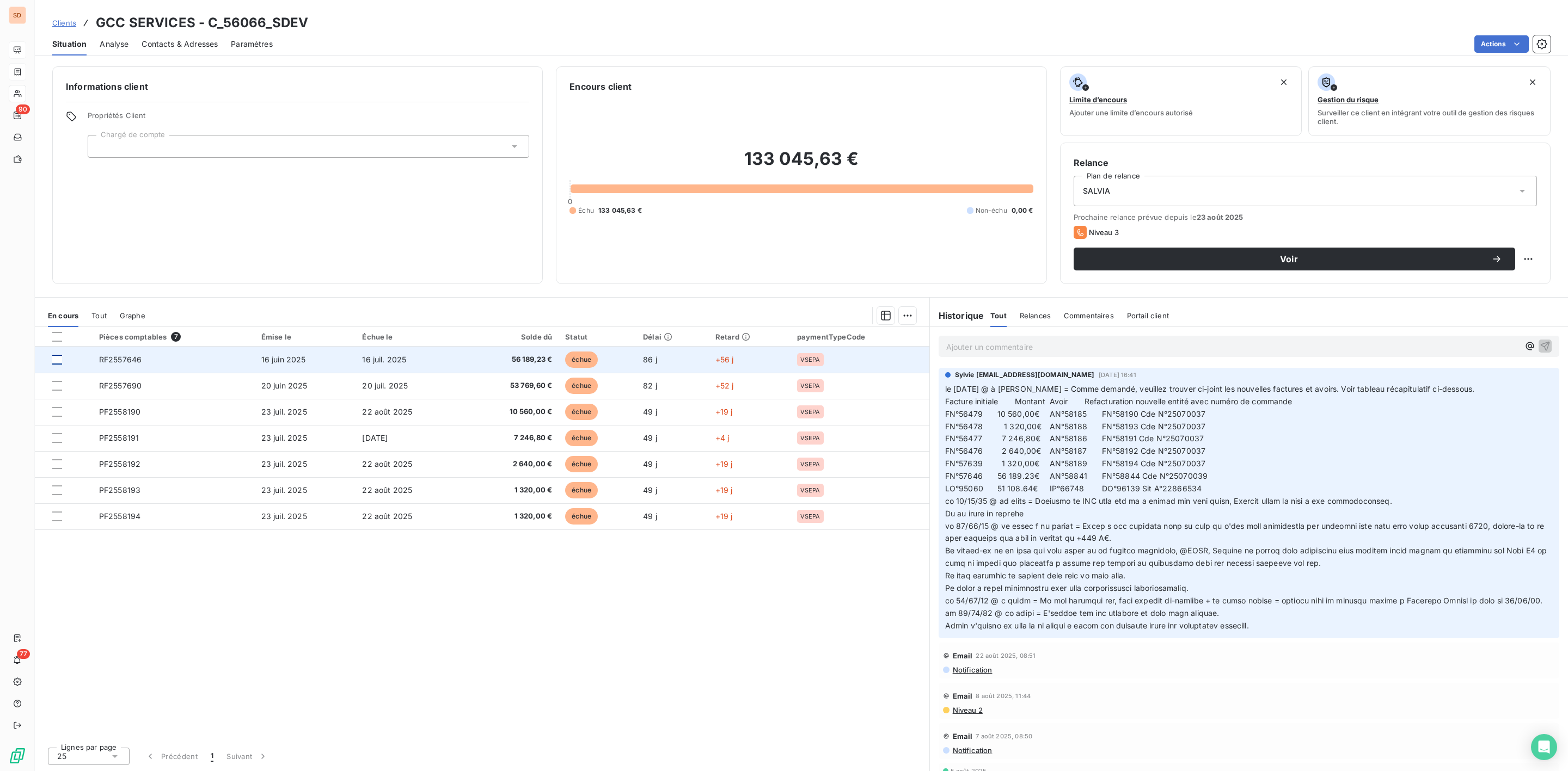
click at [53, 359] on div at bounding box center [57, 360] width 10 height 10
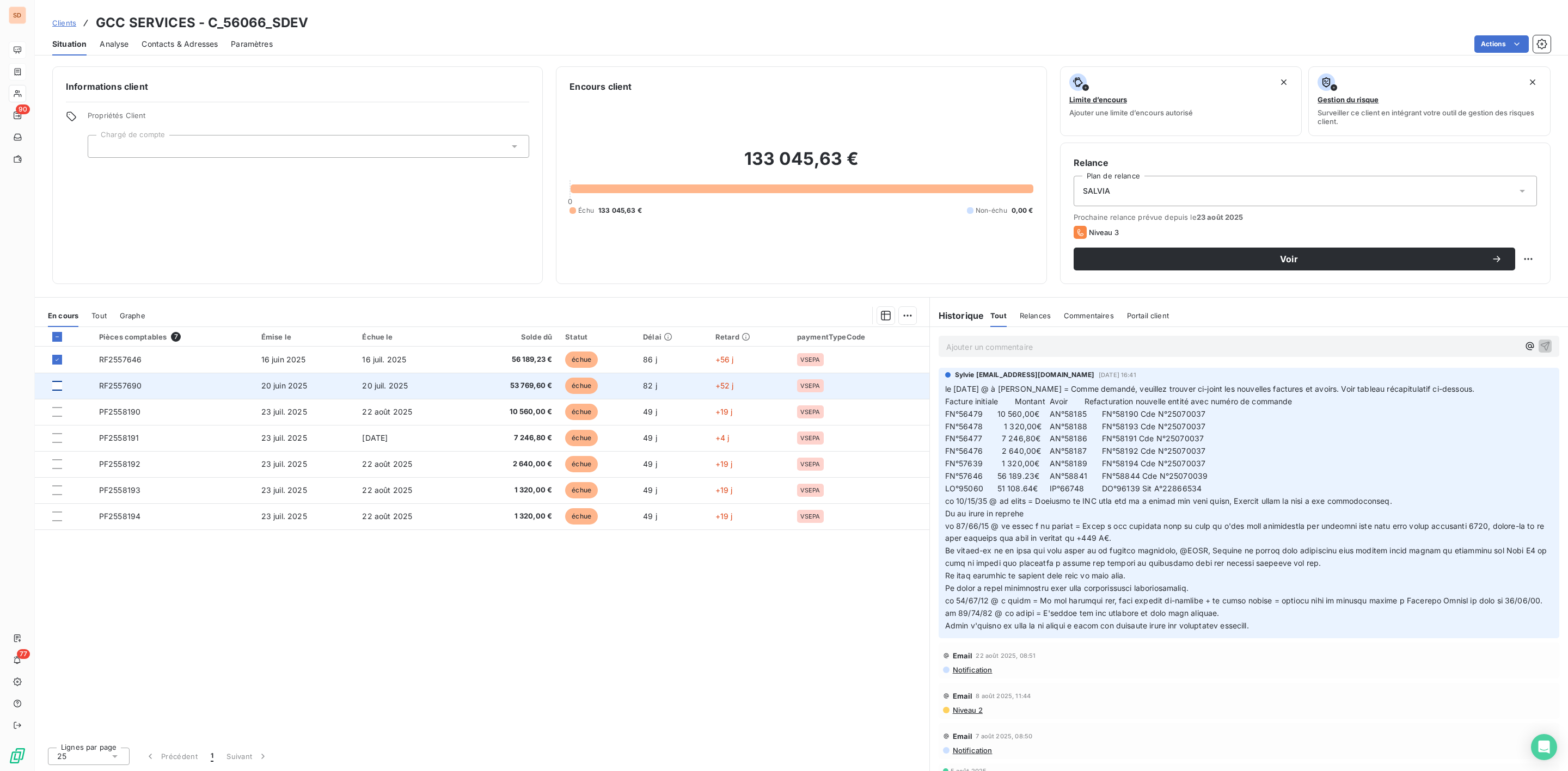
click at [56, 386] on div at bounding box center [57, 386] width 10 height 10
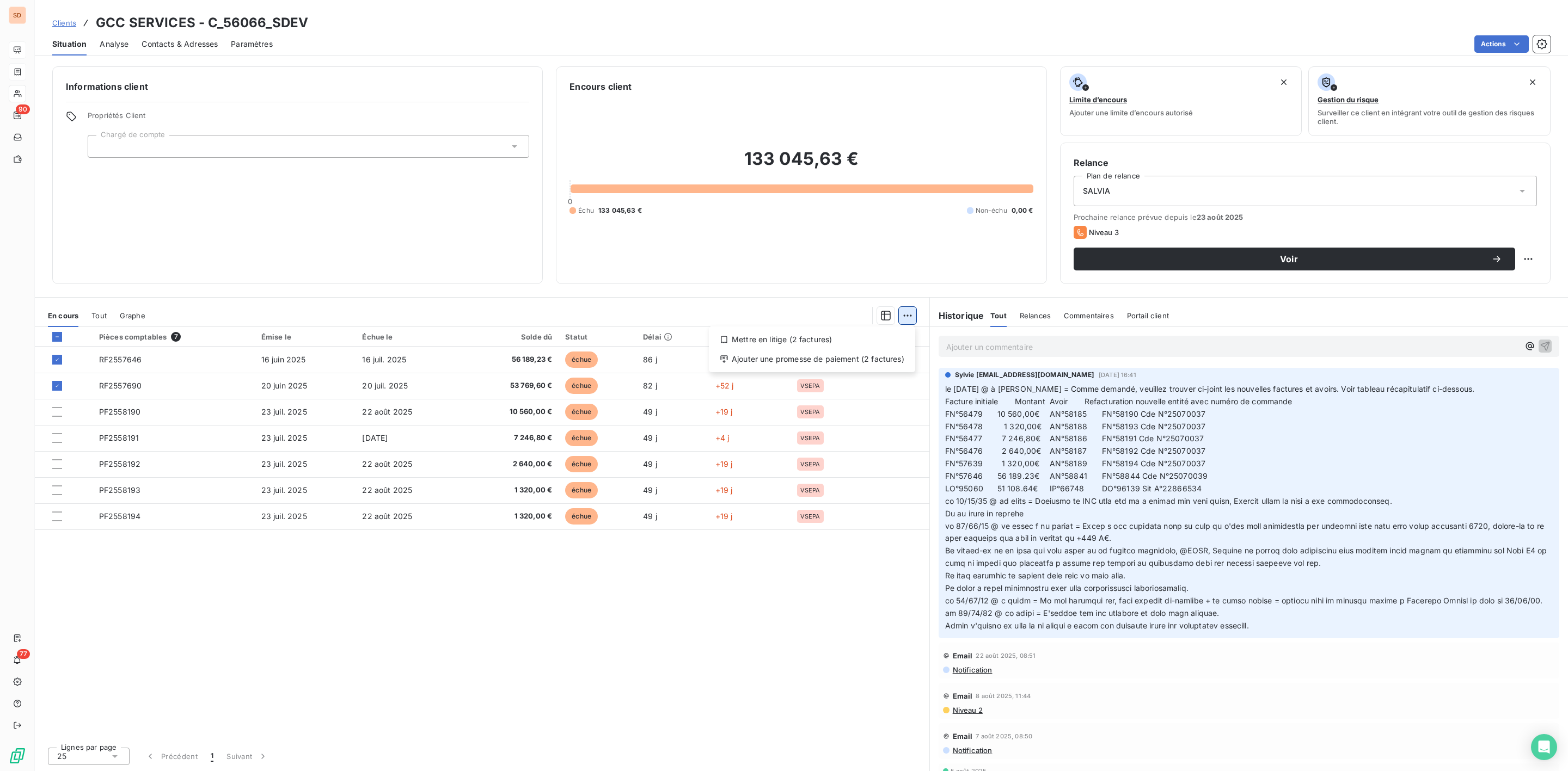
click at [910, 319] on html "SD 90 77 Clients GCC SERVICES - C_56066_SDEV Situation Analyse Contacts & Adres…" at bounding box center [784, 385] width 1568 height 771
click at [808, 337] on div "Mettre en litige (2 factures)" at bounding box center [812, 340] width 198 height 18
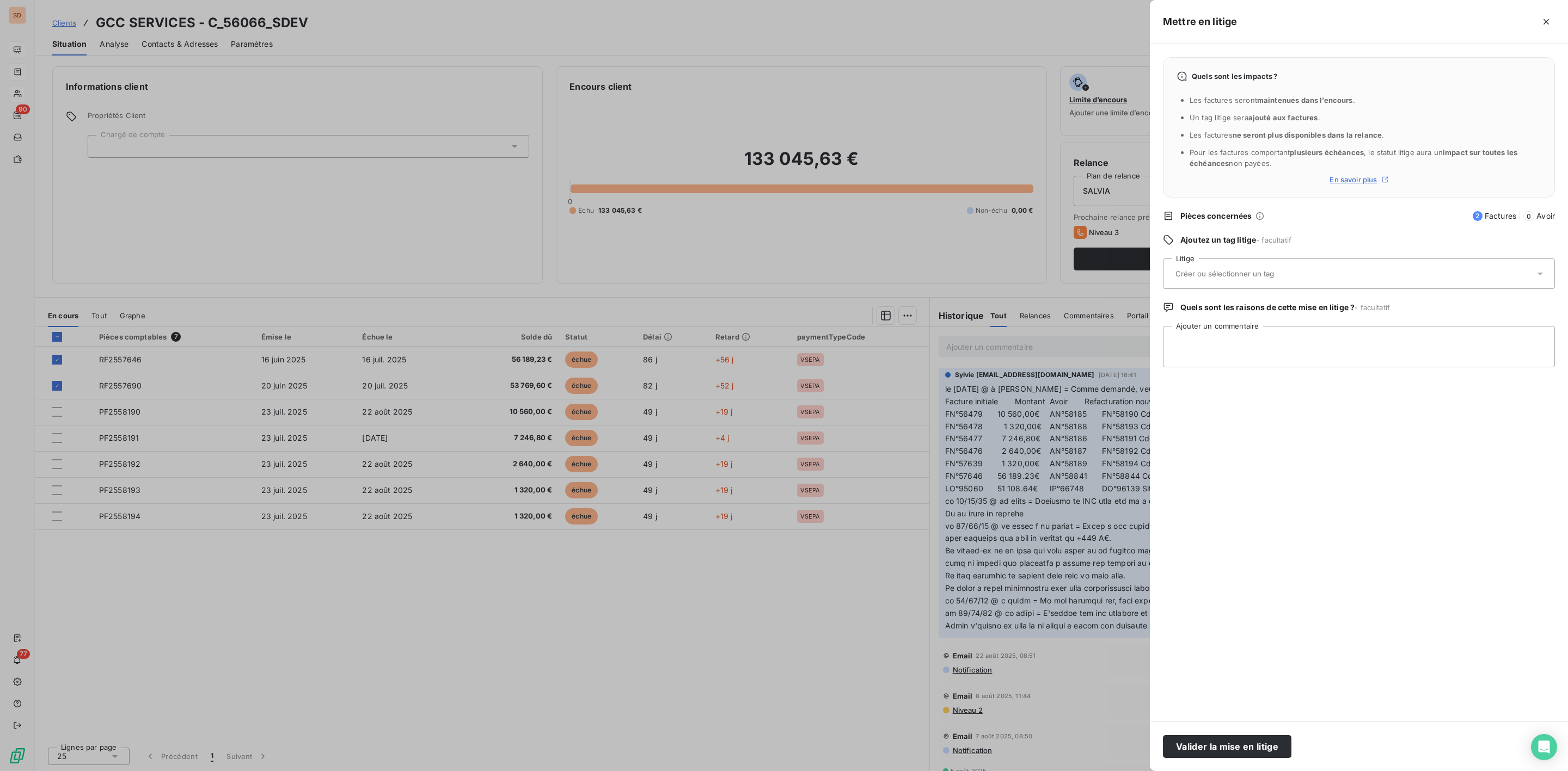
click at [1193, 278] on input "text" at bounding box center [1253, 274] width 158 height 10
type input "exr"
click at [1198, 325] on span "EXR" at bounding box center [1194, 328] width 12 height 7
click at [1203, 343] on textarea "Ajouter un commentaire" at bounding box center [1359, 347] width 392 height 41
type textarea "M"
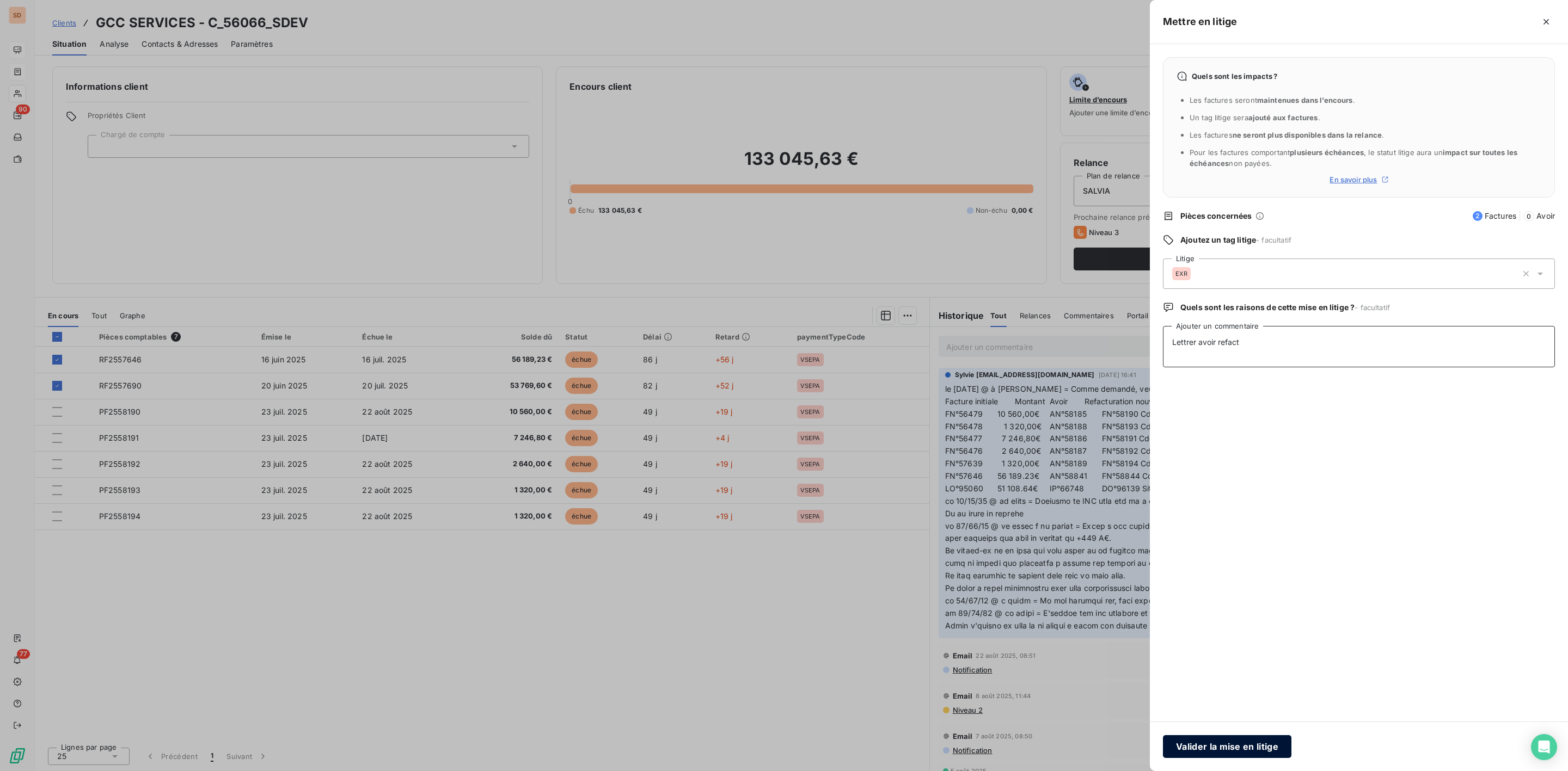
type textarea "Lettrer avoir refact"
click at [1233, 750] on button "Valider la mise en litige" at bounding box center [1227, 747] width 128 height 23
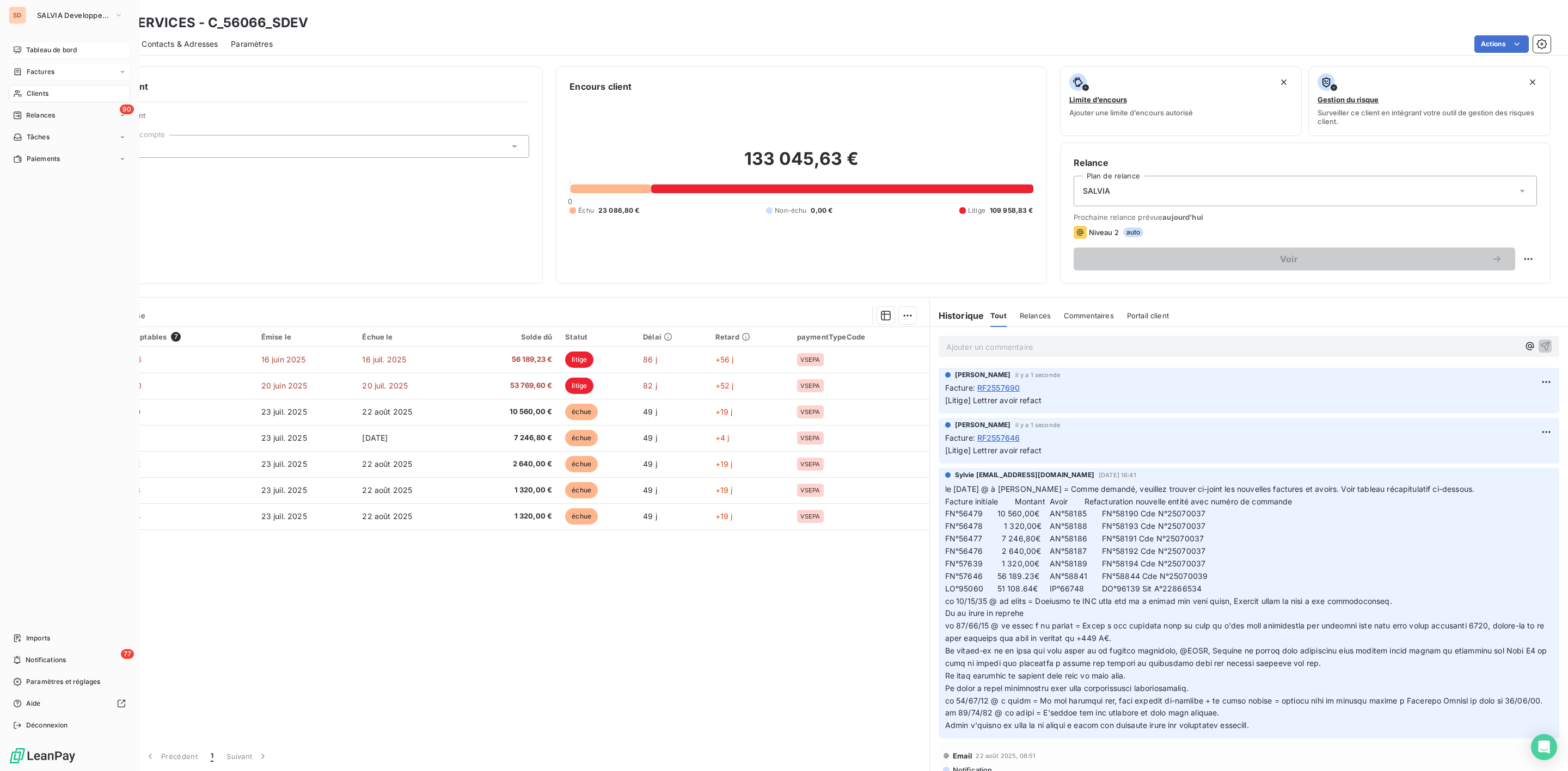
click at [46, 48] on span "Tableau de bord" at bounding box center [51, 50] width 51 height 10
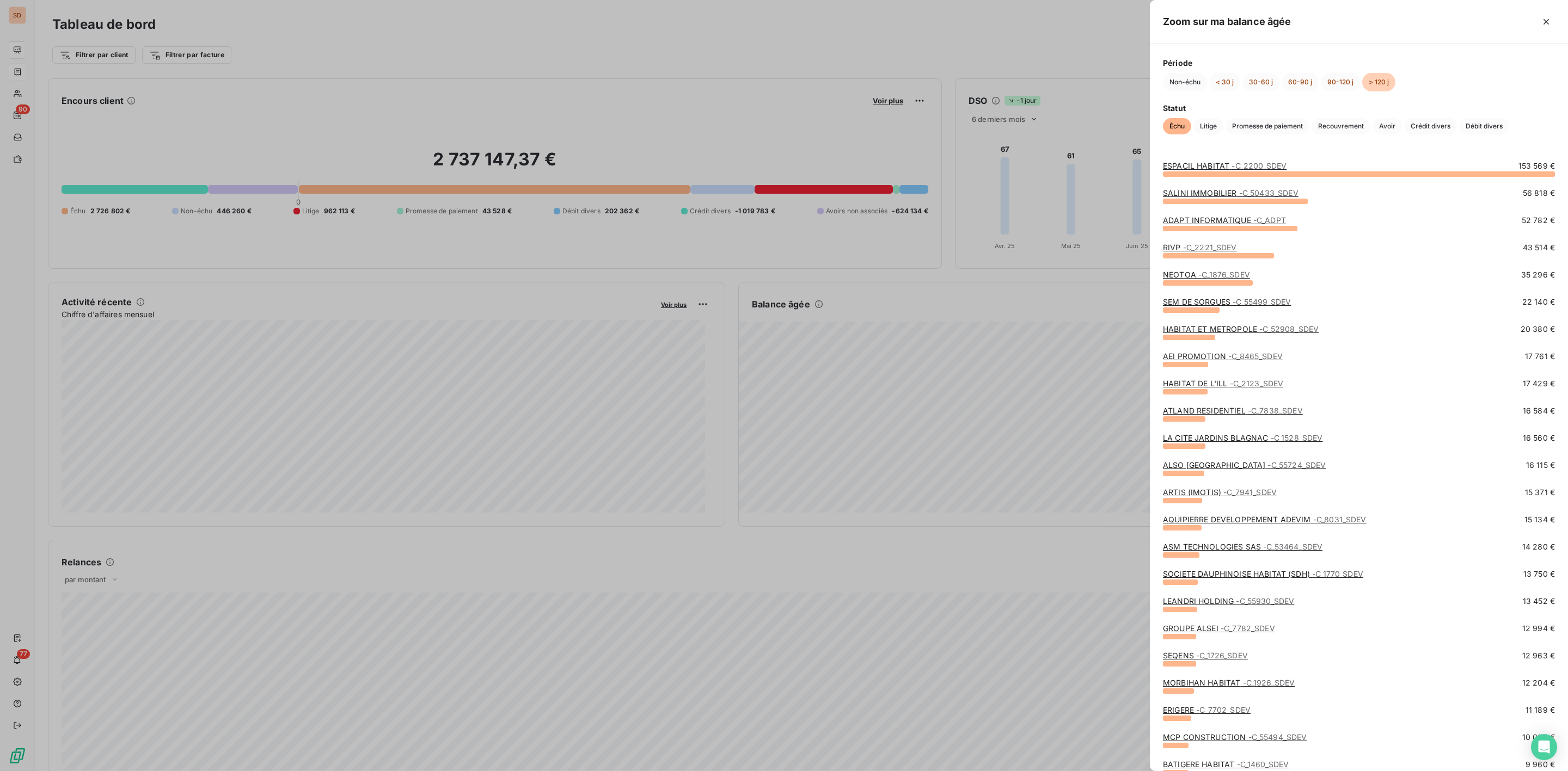
click at [1034, 162] on div at bounding box center [784, 385] width 1568 height 771
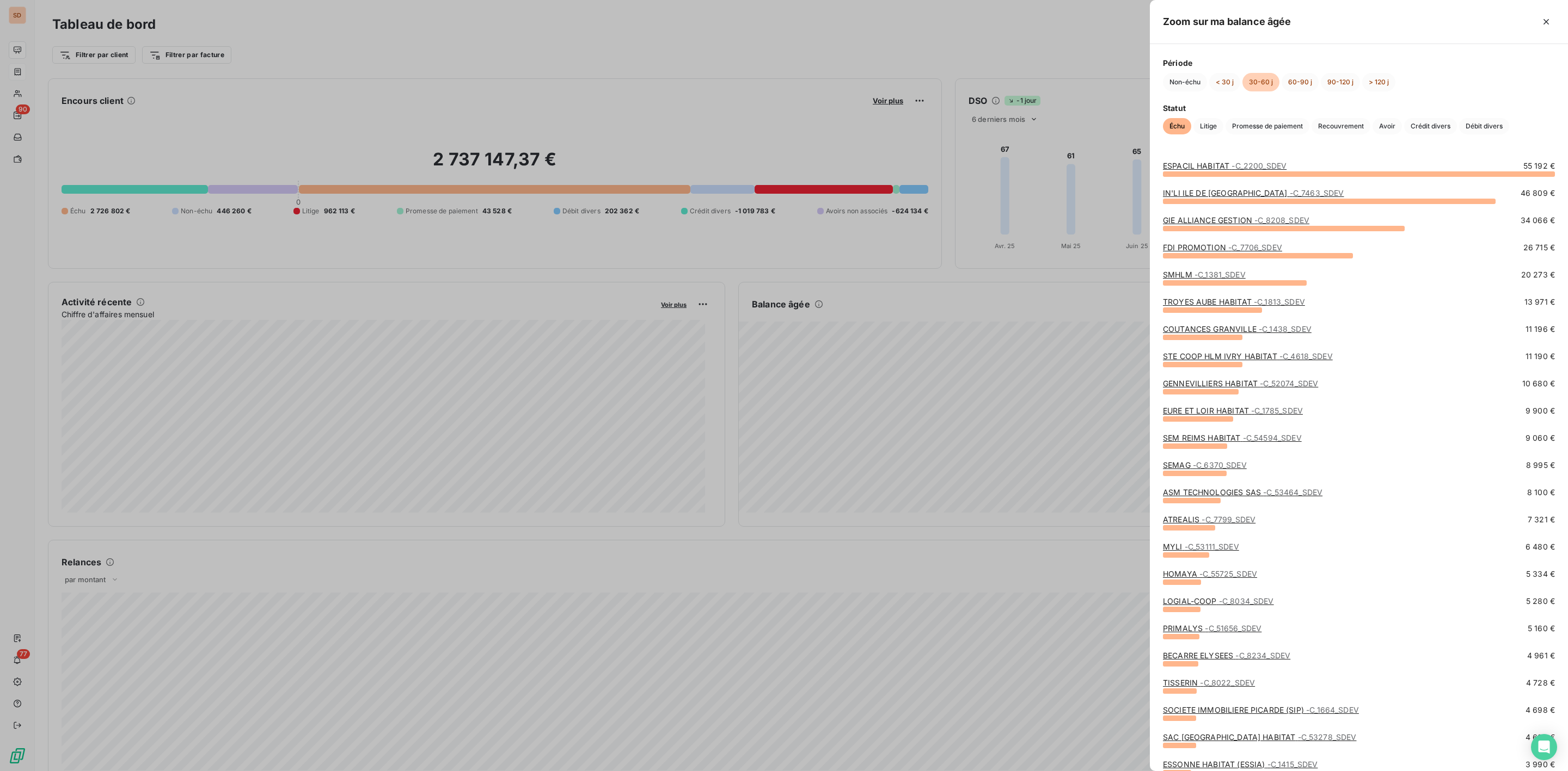
click at [977, 387] on div at bounding box center [784, 385] width 1568 height 771
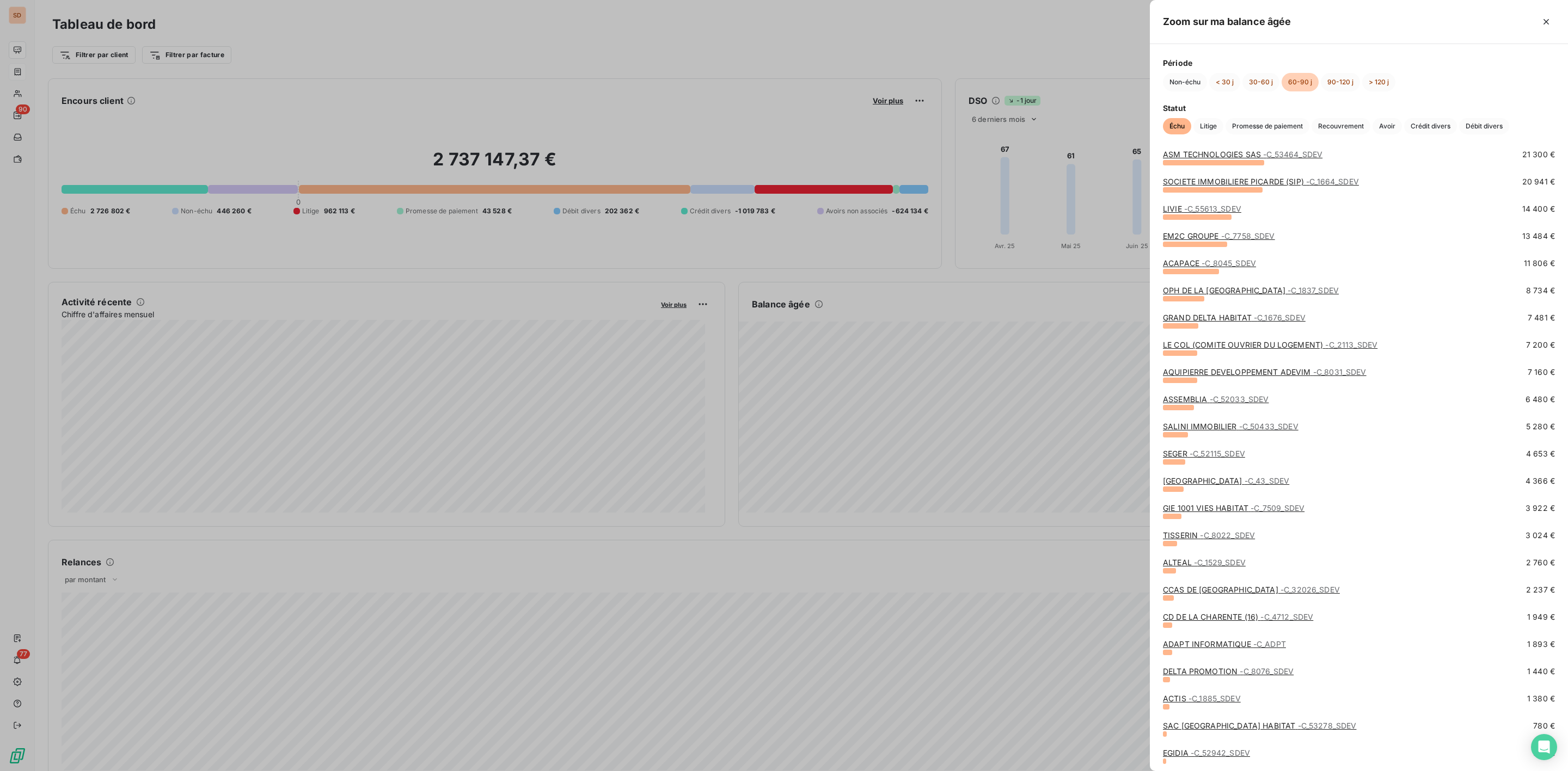
scroll to position [150, 0]
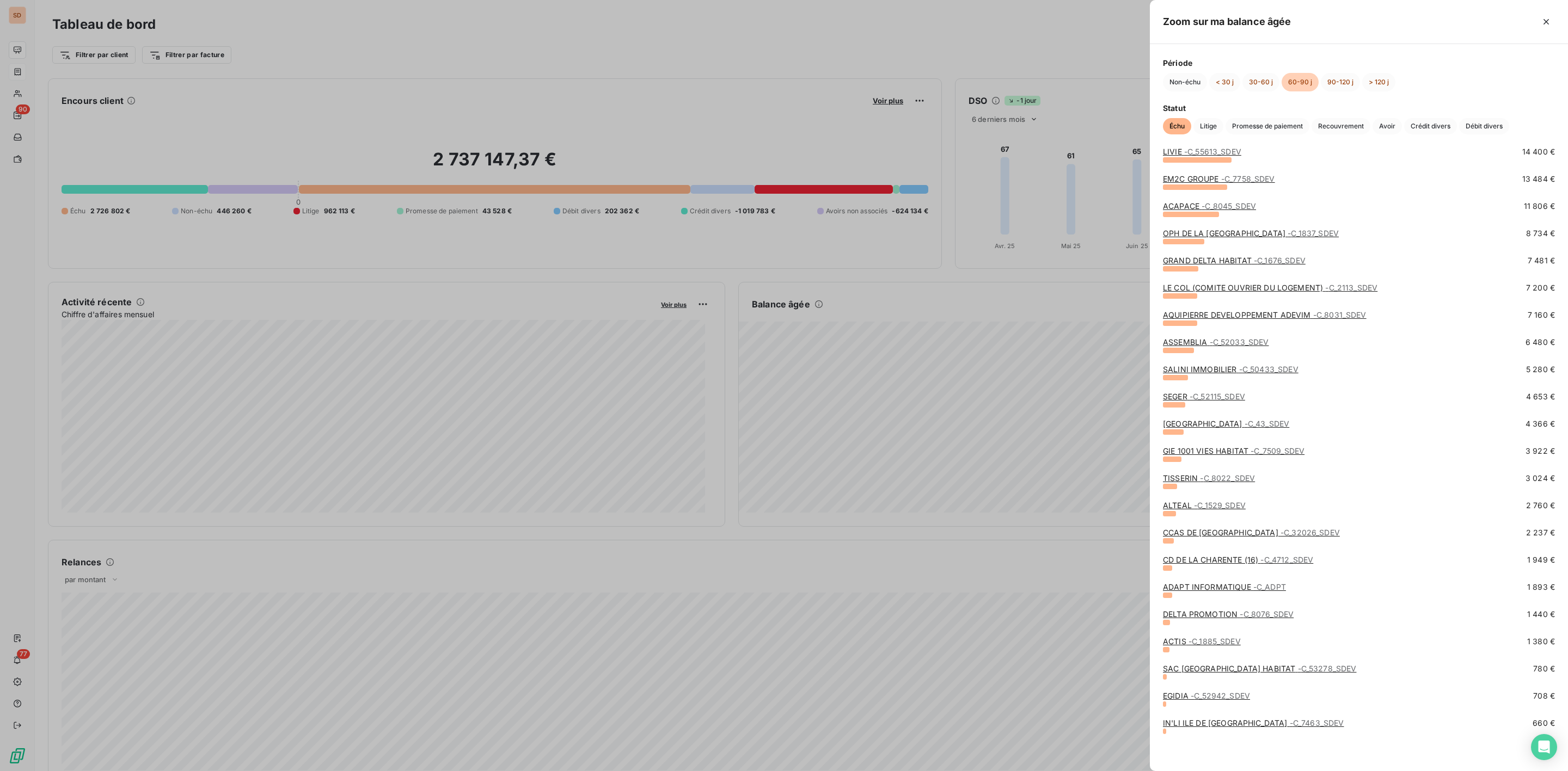
click at [1076, 392] on div at bounding box center [784, 385] width 1568 height 771
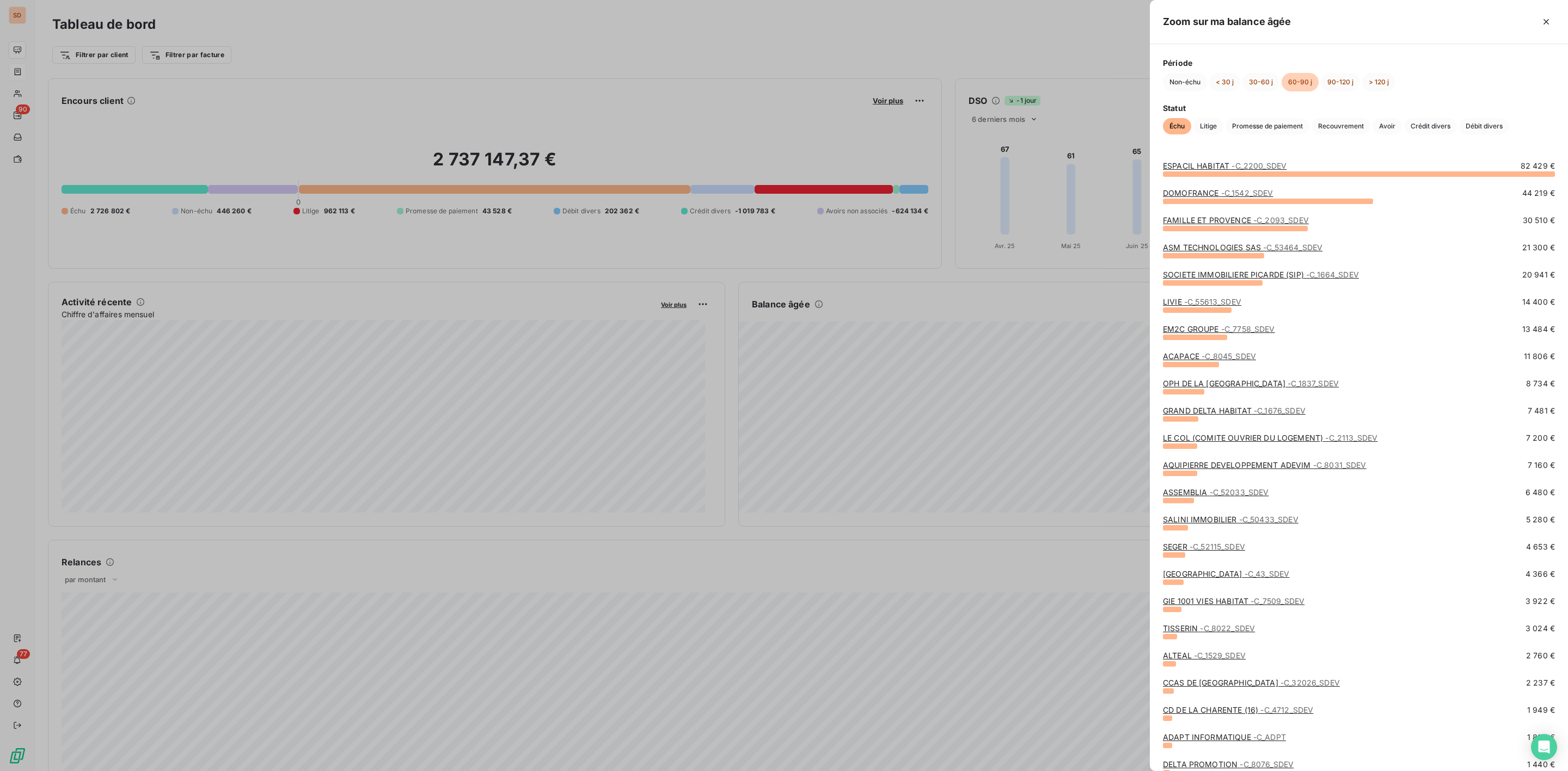
click at [1178, 275] on link "SOCIETE IMMOBILIERE PICARDE (SIP) - C_1664_SDEV" at bounding box center [1261, 274] width 196 height 9
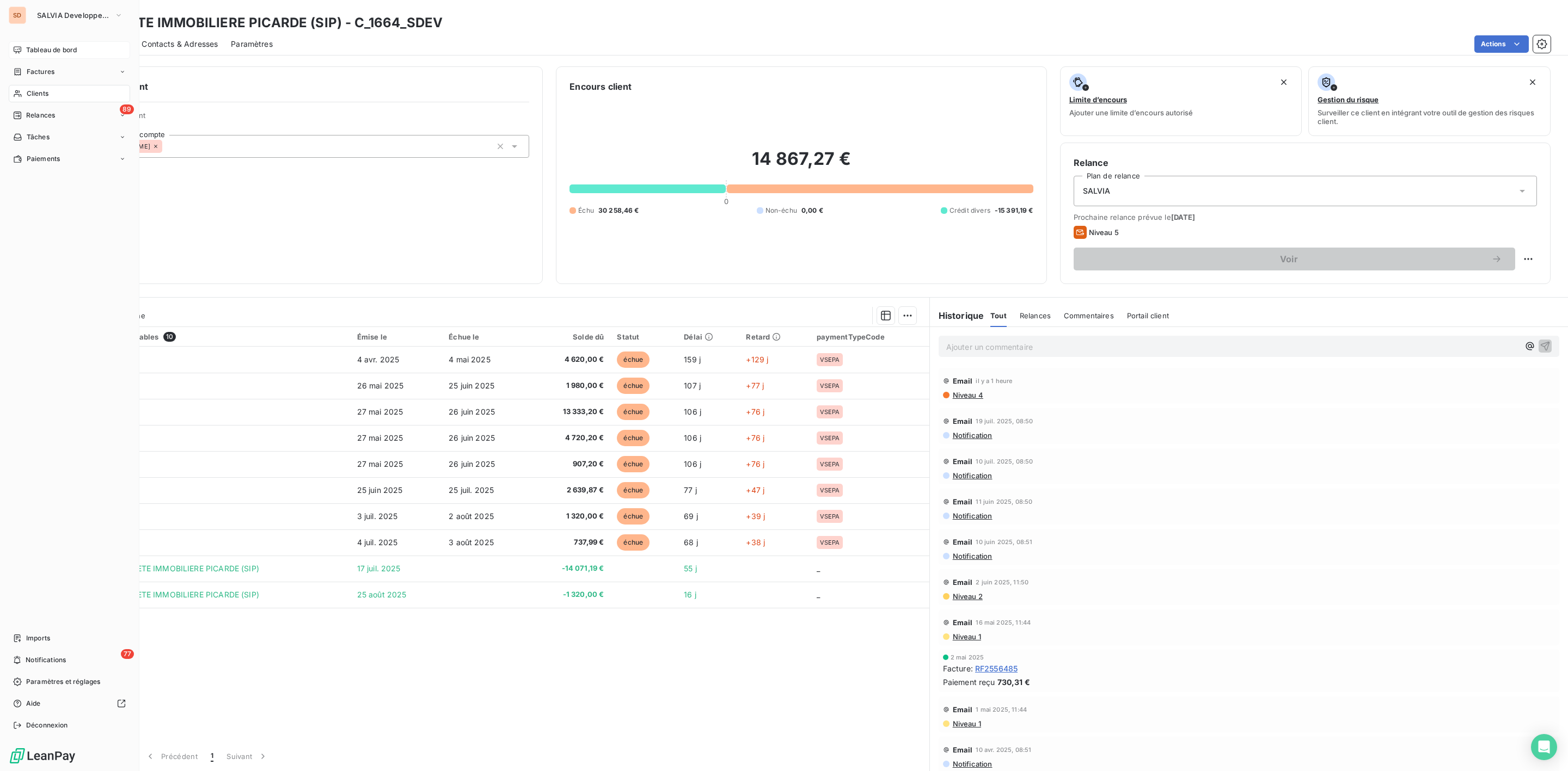
click at [44, 48] on span "Tableau de bord" at bounding box center [51, 50] width 51 height 10
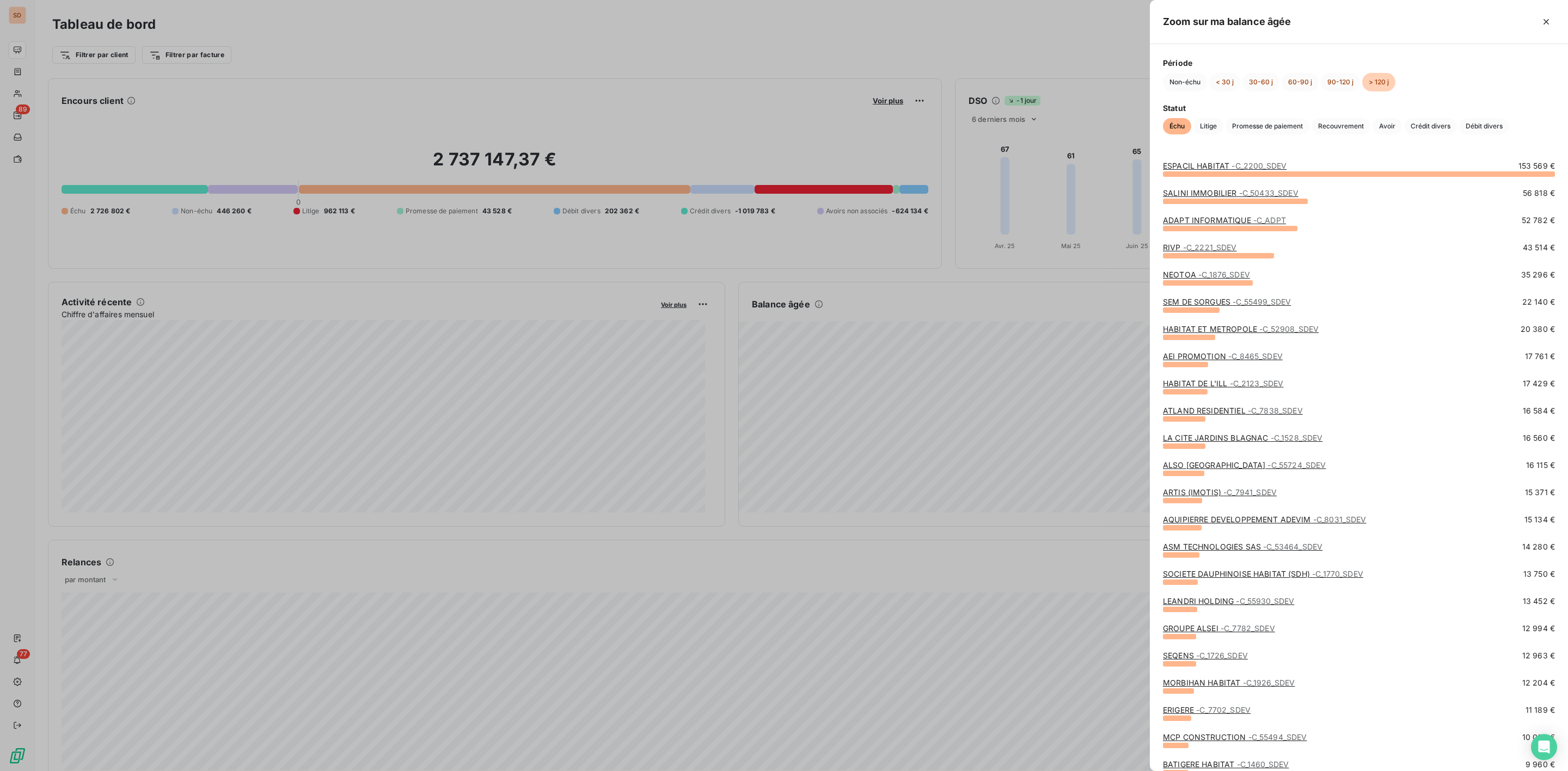
click at [1083, 373] on div at bounding box center [784, 385] width 1568 height 771
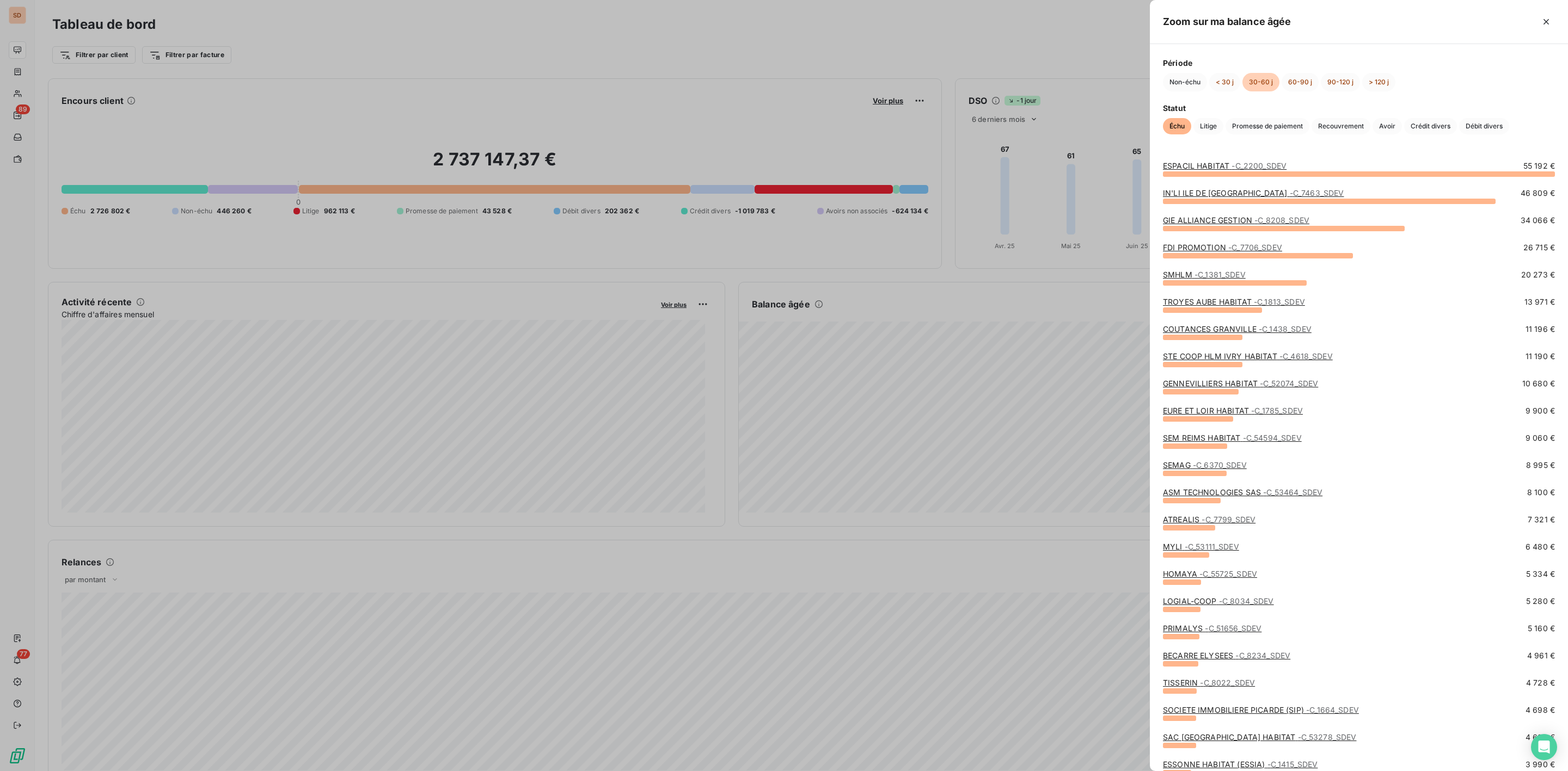
click at [1213, 219] on link "GIE ALLIANCE GESTION - C_8208_SDEV" at bounding box center [1236, 220] width 147 height 9
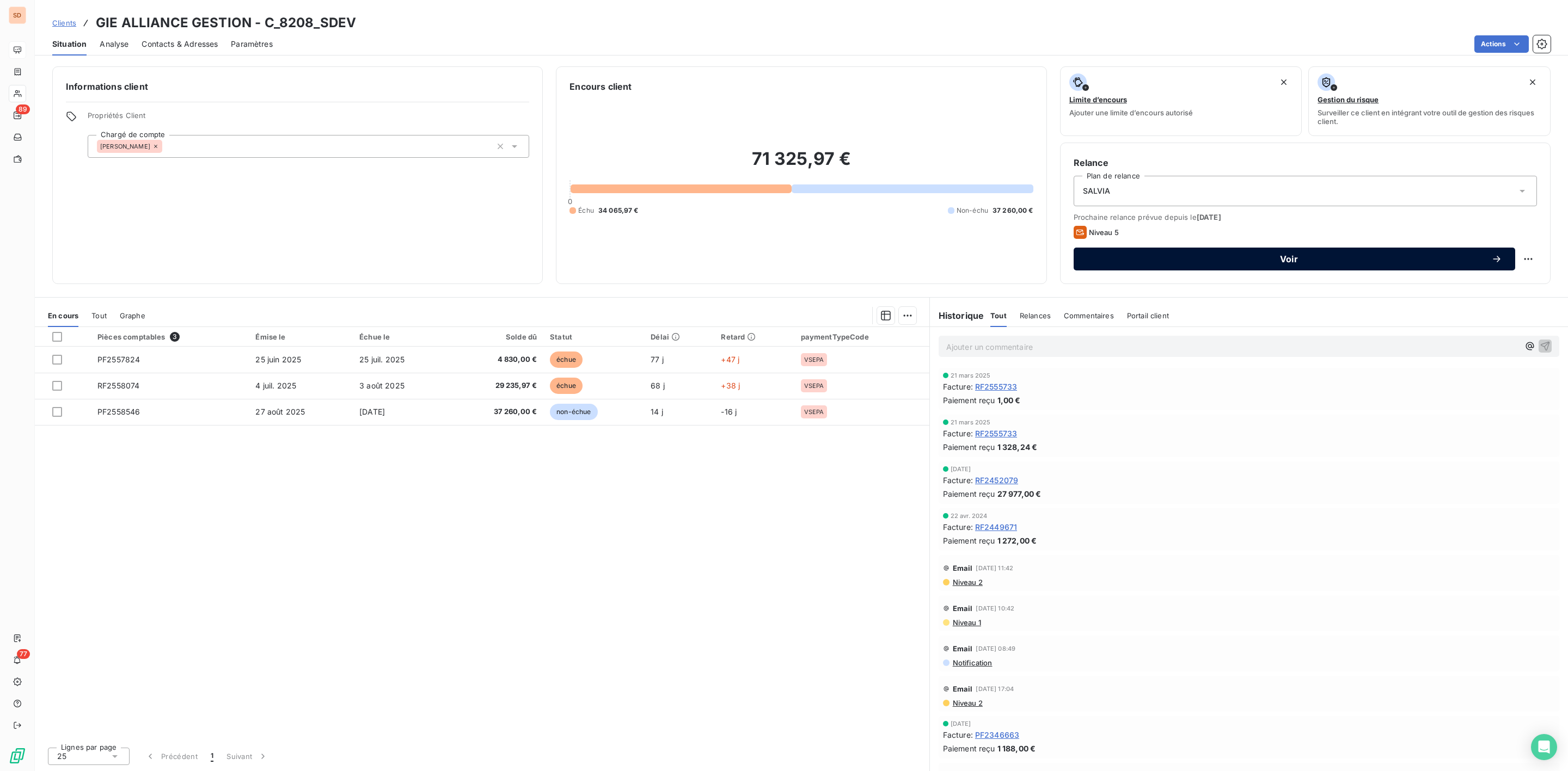
click at [1295, 255] on span "Voir" at bounding box center [1289, 259] width 405 height 9
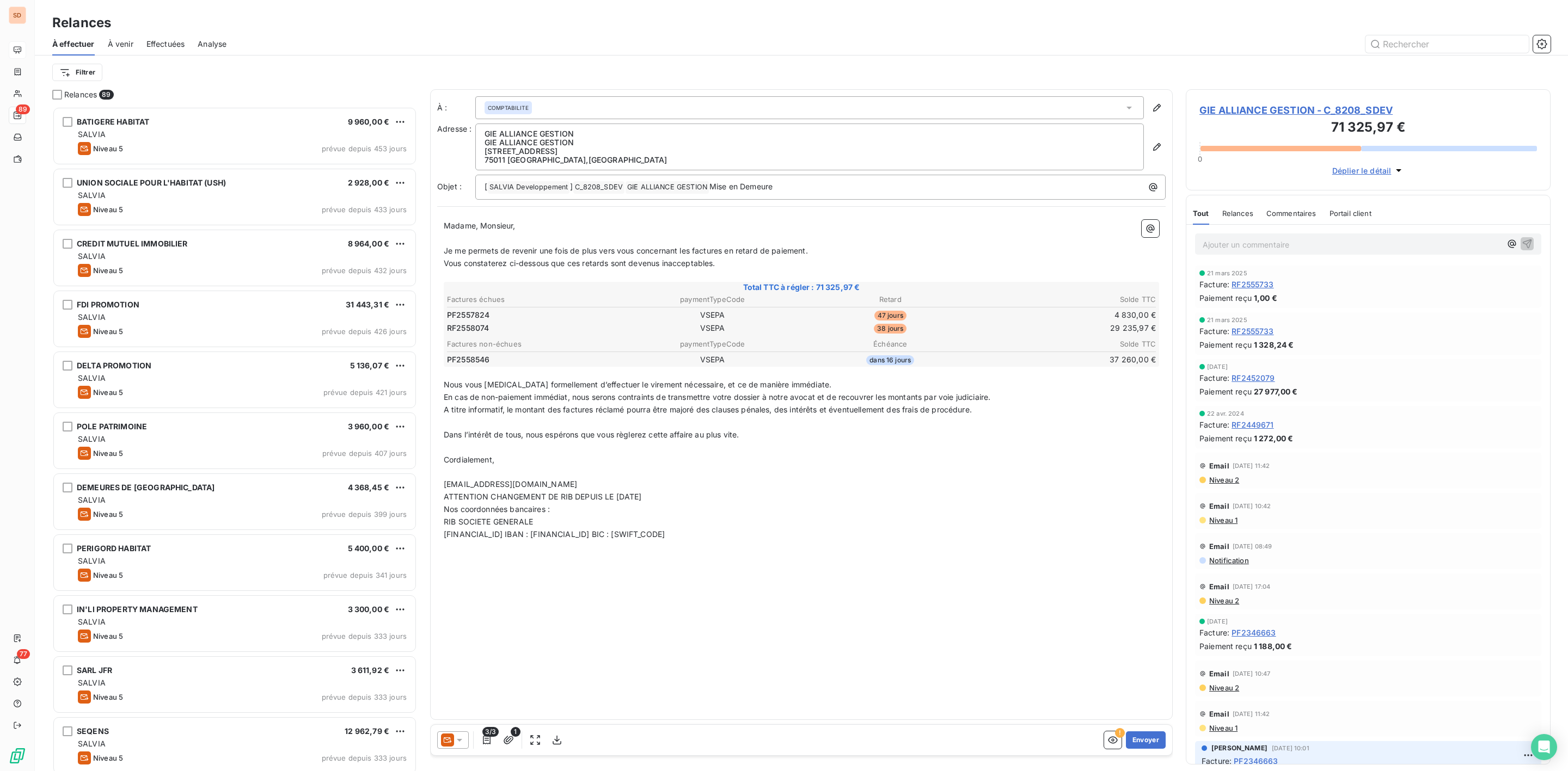
scroll to position [653, 352]
click at [461, 740] on icon at bounding box center [459, 741] width 5 height 2
click at [464, 693] on span "Niveau 4" at bounding box center [475, 697] width 33 height 11
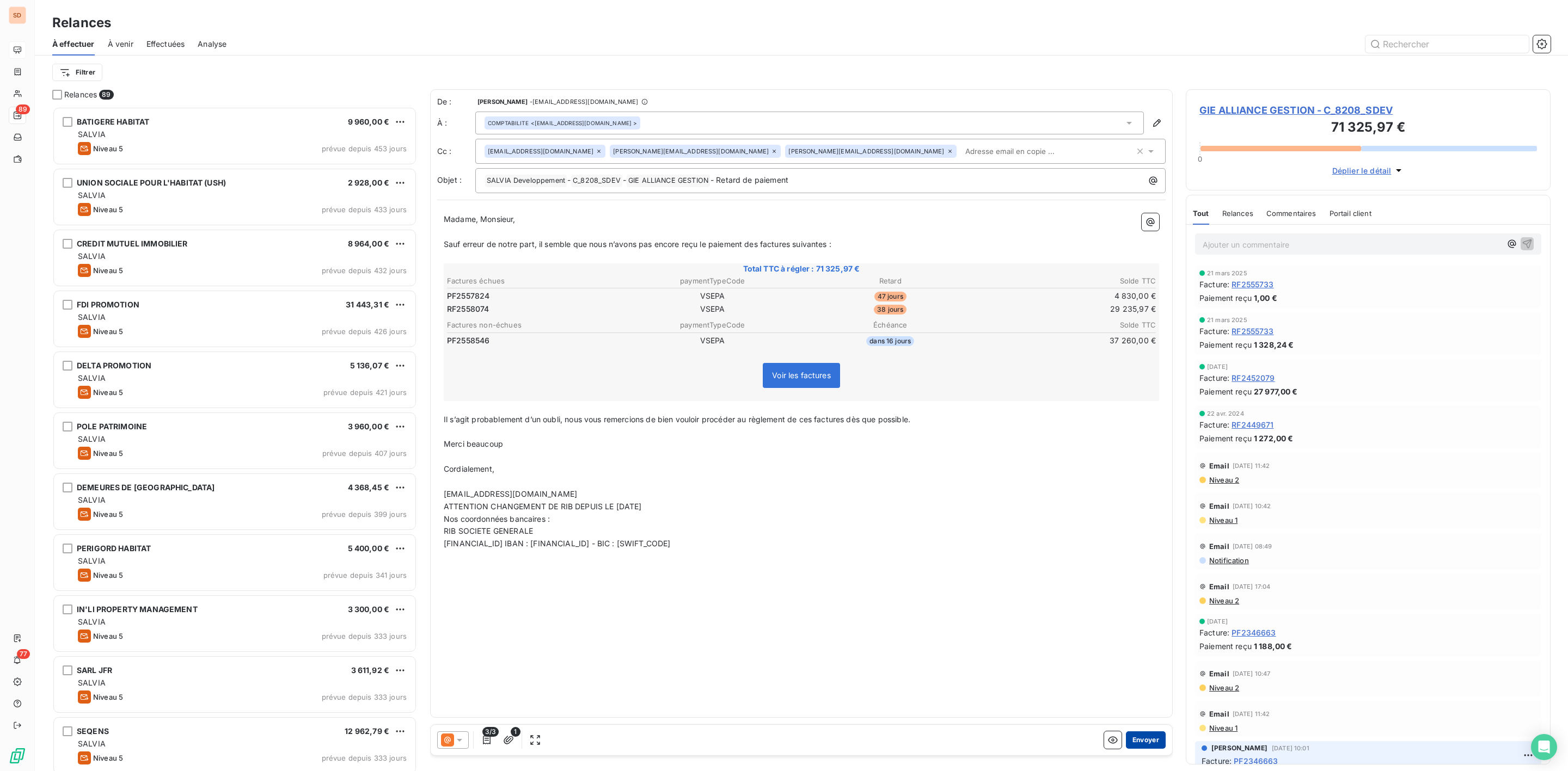
click at [1152, 740] on button "Envoyer" at bounding box center [1146, 740] width 40 height 18
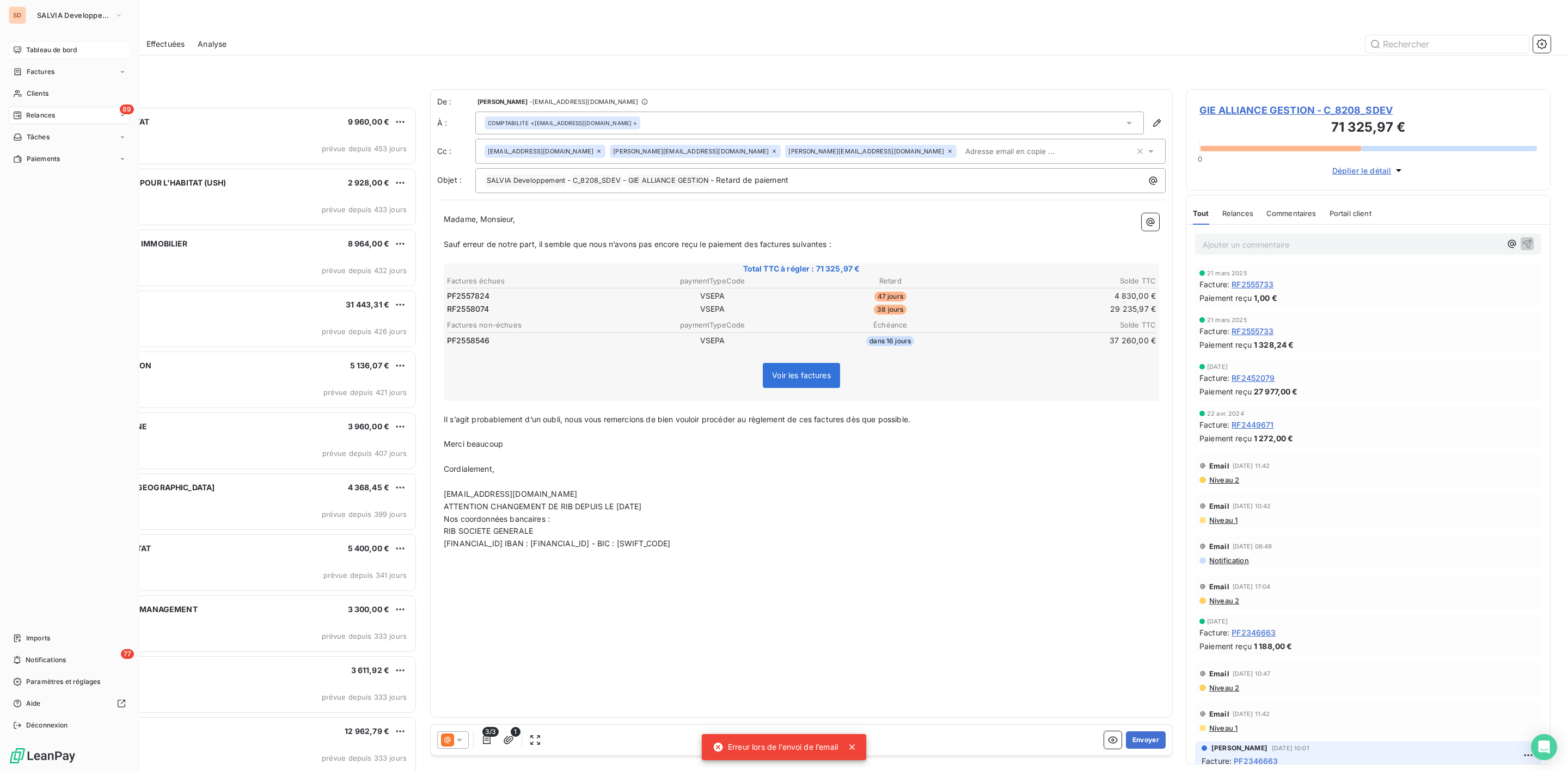
click at [48, 49] on span "Tableau de bord" at bounding box center [51, 50] width 51 height 10
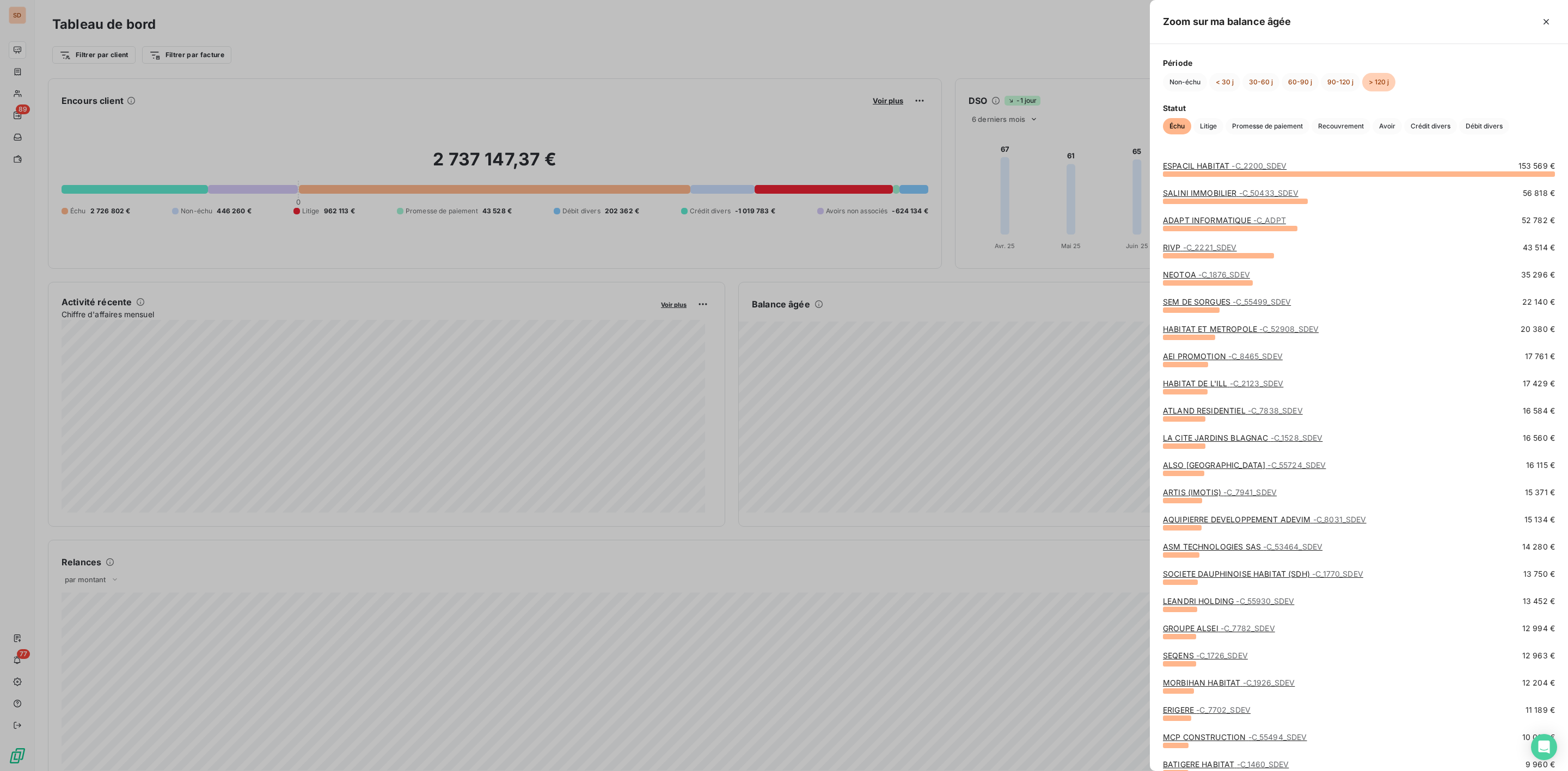
click at [824, 40] on div at bounding box center [784, 385] width 1568 height 771
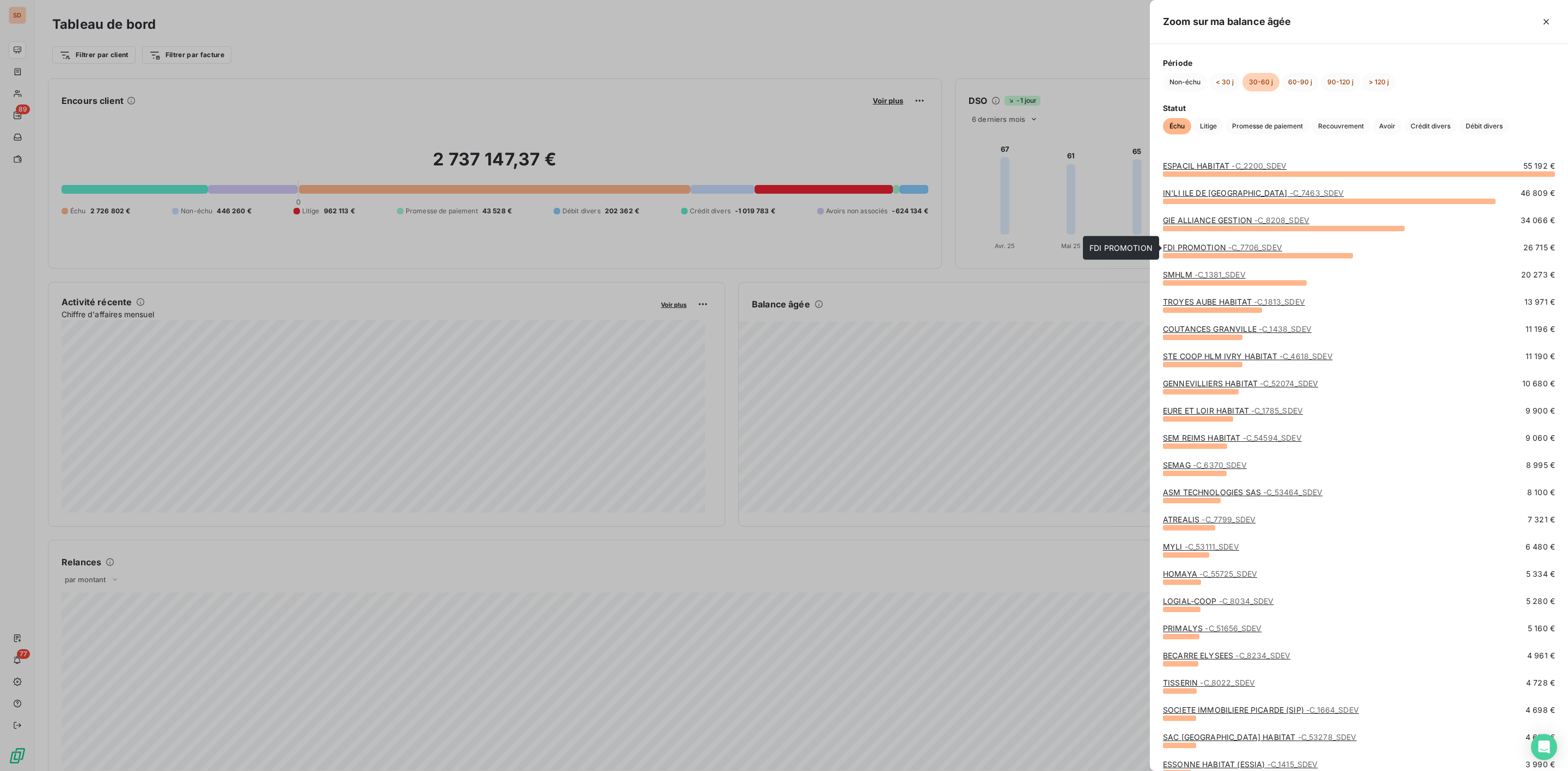
click at [1220, 245] on link "FDI PROMOTION - C_7706_SDEV" at bounding box center [1223, 247] width 119 height 9
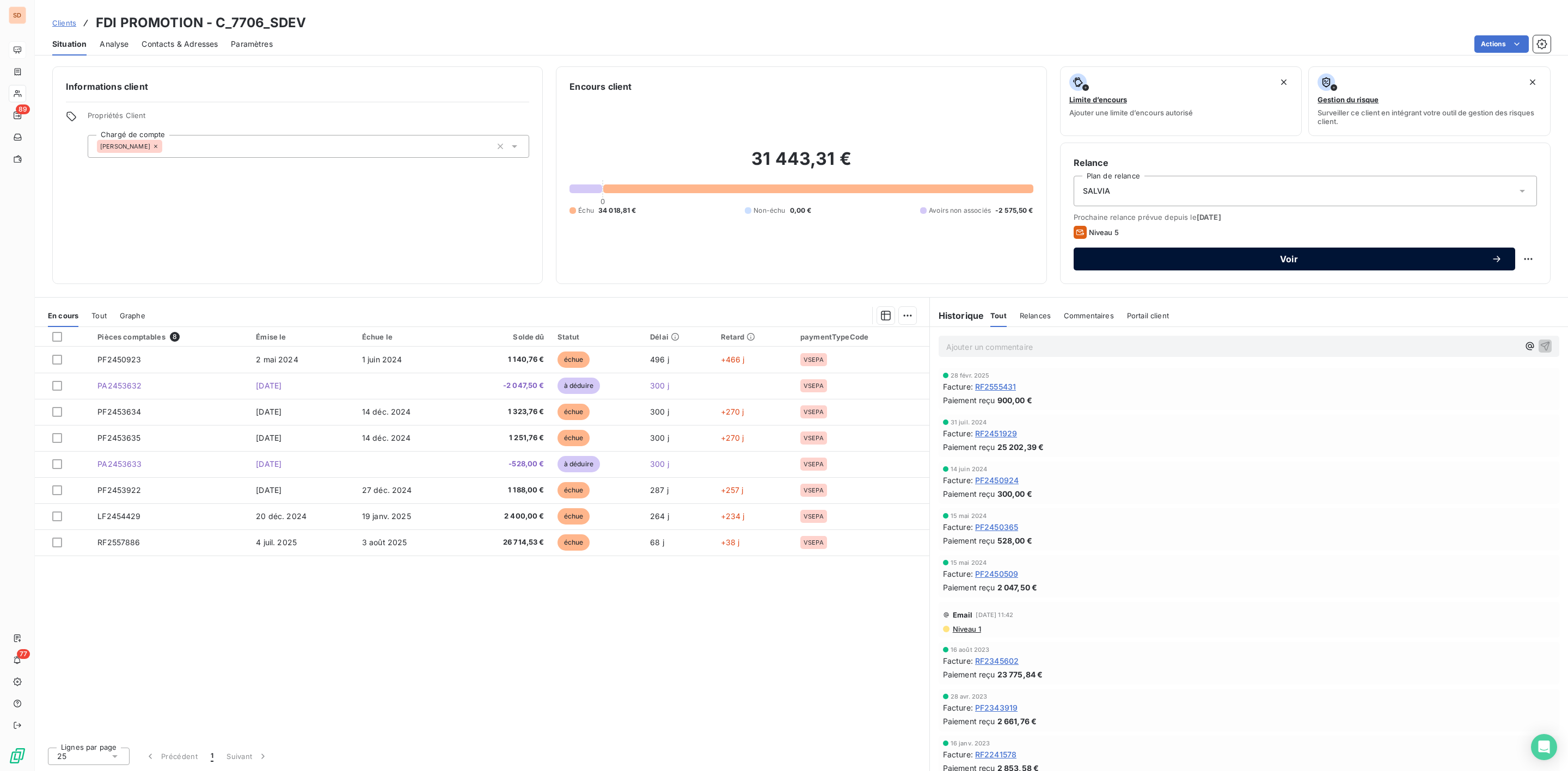
click at [1293, 255] on span "Voir" at bounding box center [1289, 259] width 405 height 9
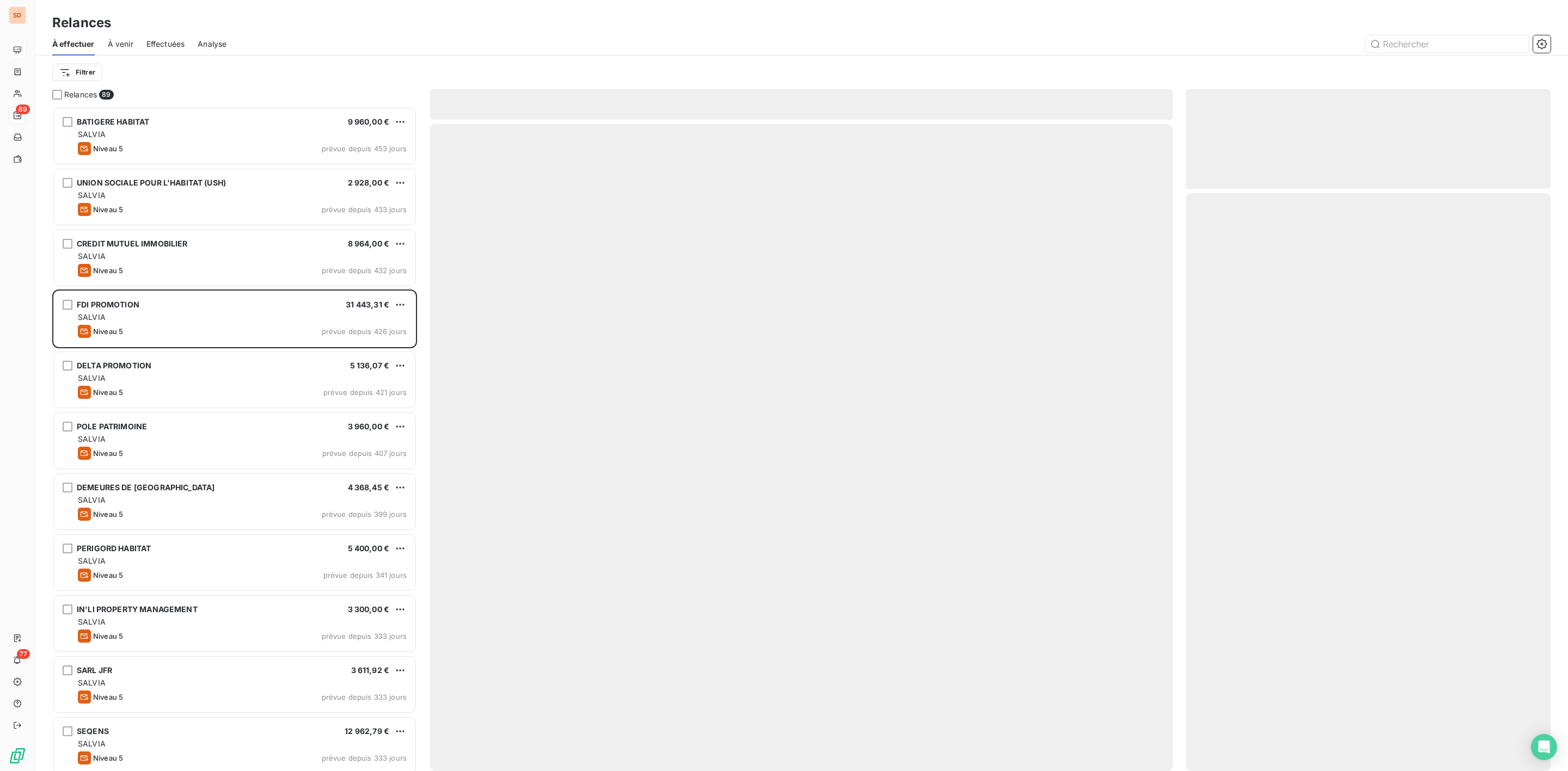
scroll to position [653, 352]
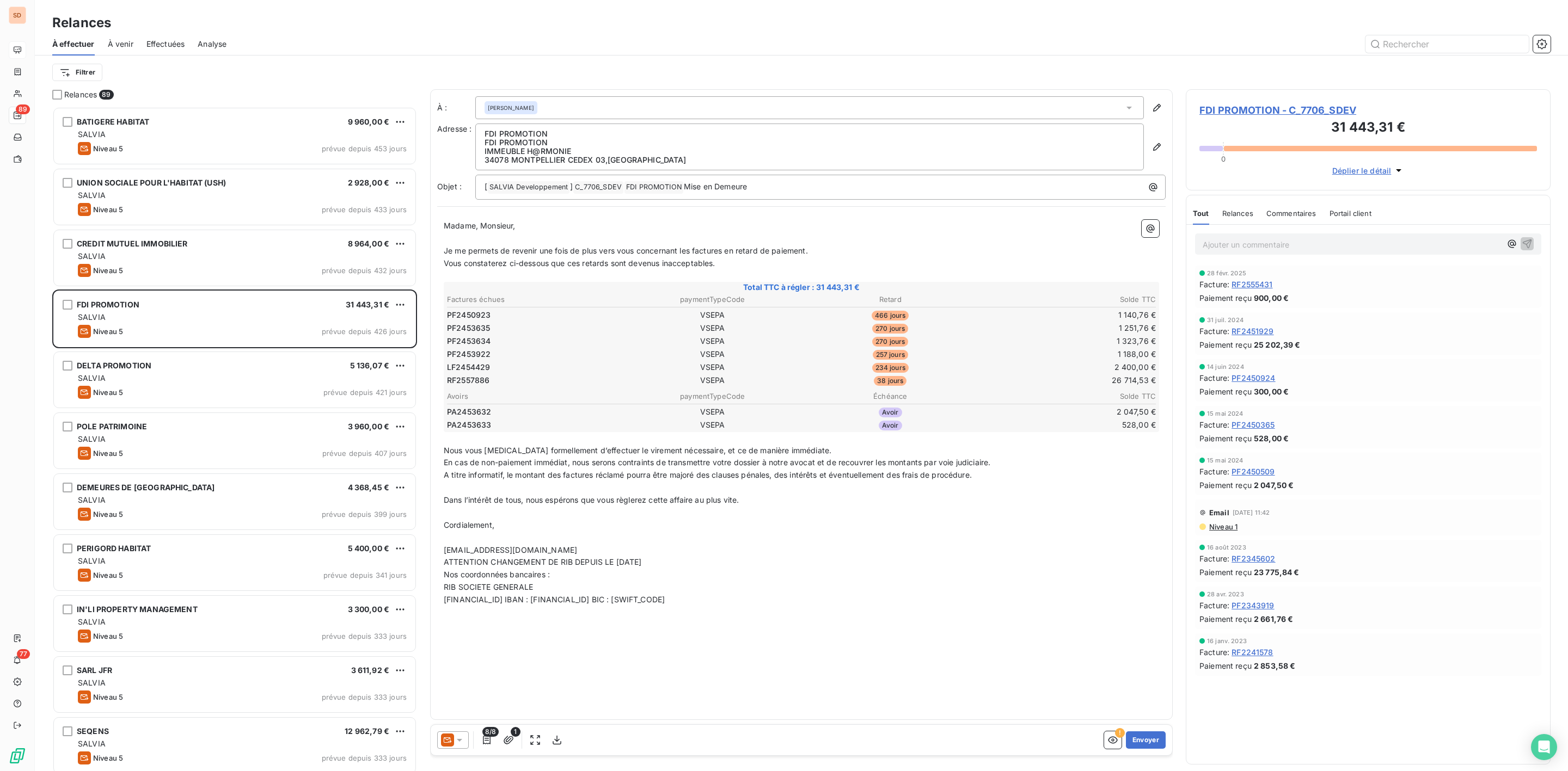
click at [459, 743] on icon at bounding box center [460, 741] width 11 height 11
click at [461, 699] on span "Niveau 4" at bounding box center [475, 697] width 33 height 11
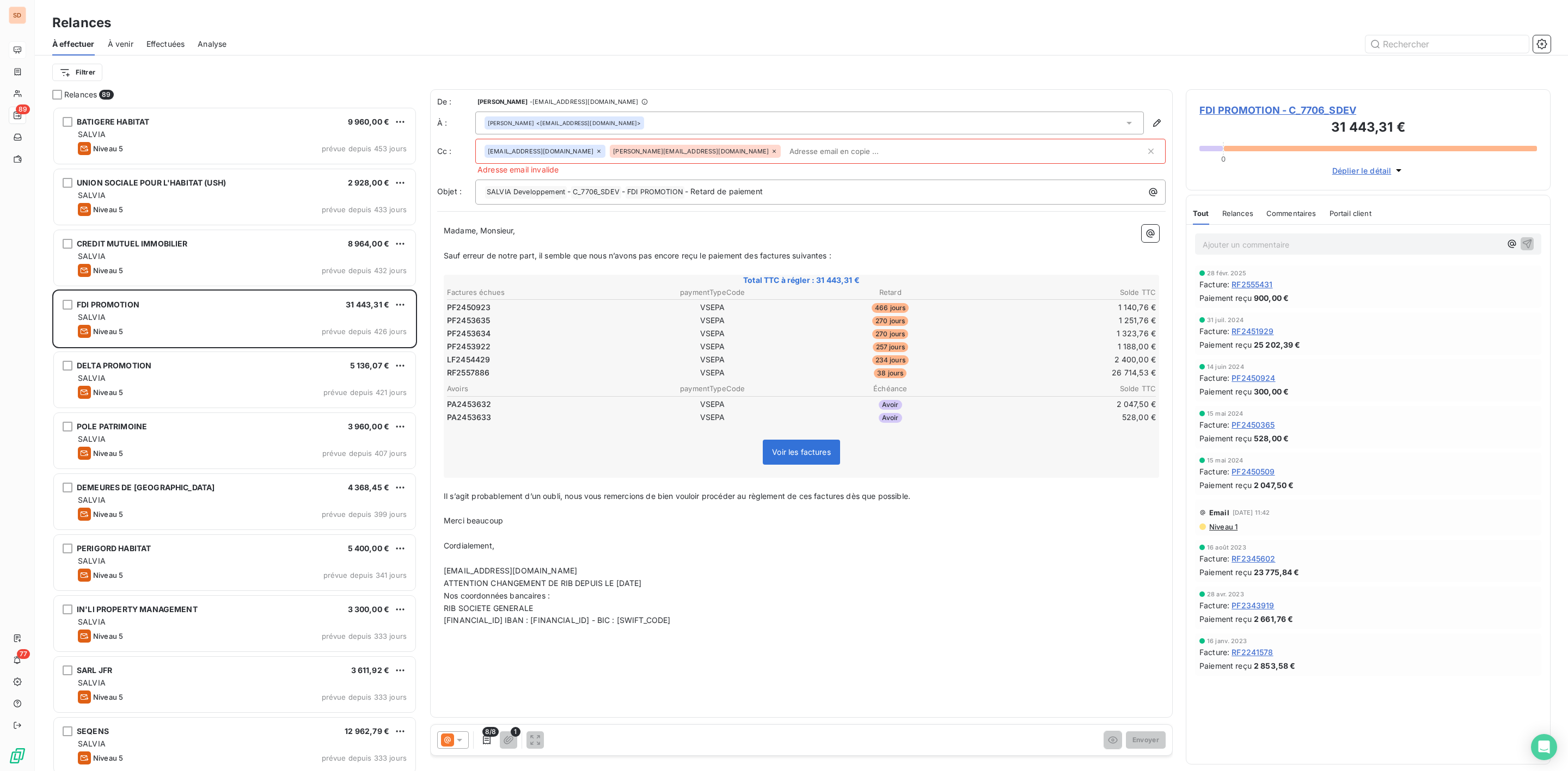
click at [771, 150] on icon at bounding box center [774, 151] width 7 height 7
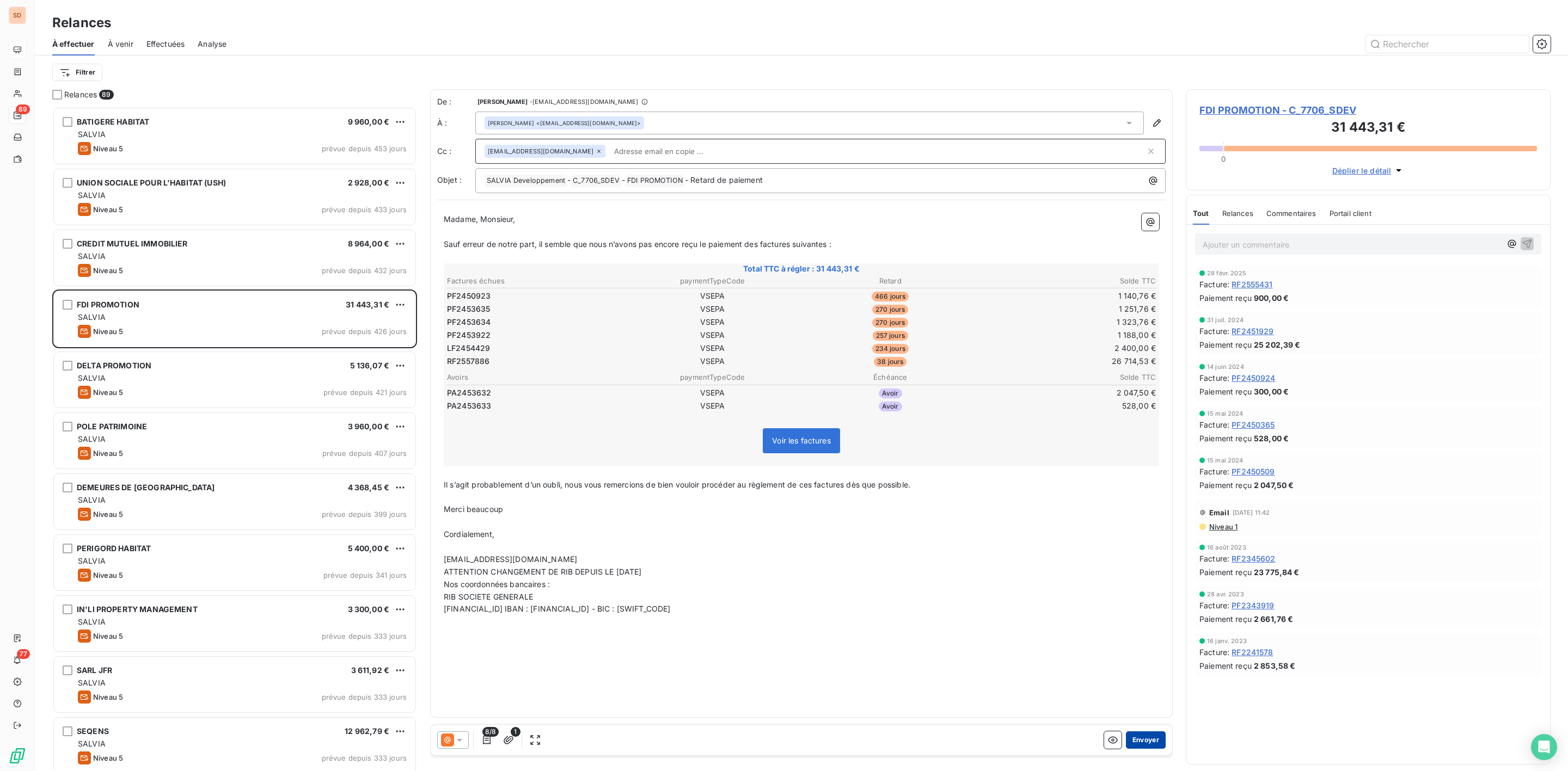
click at [1144, 740] on button "Envoyer" at bounding box center [1146, 740] width 40 height 18
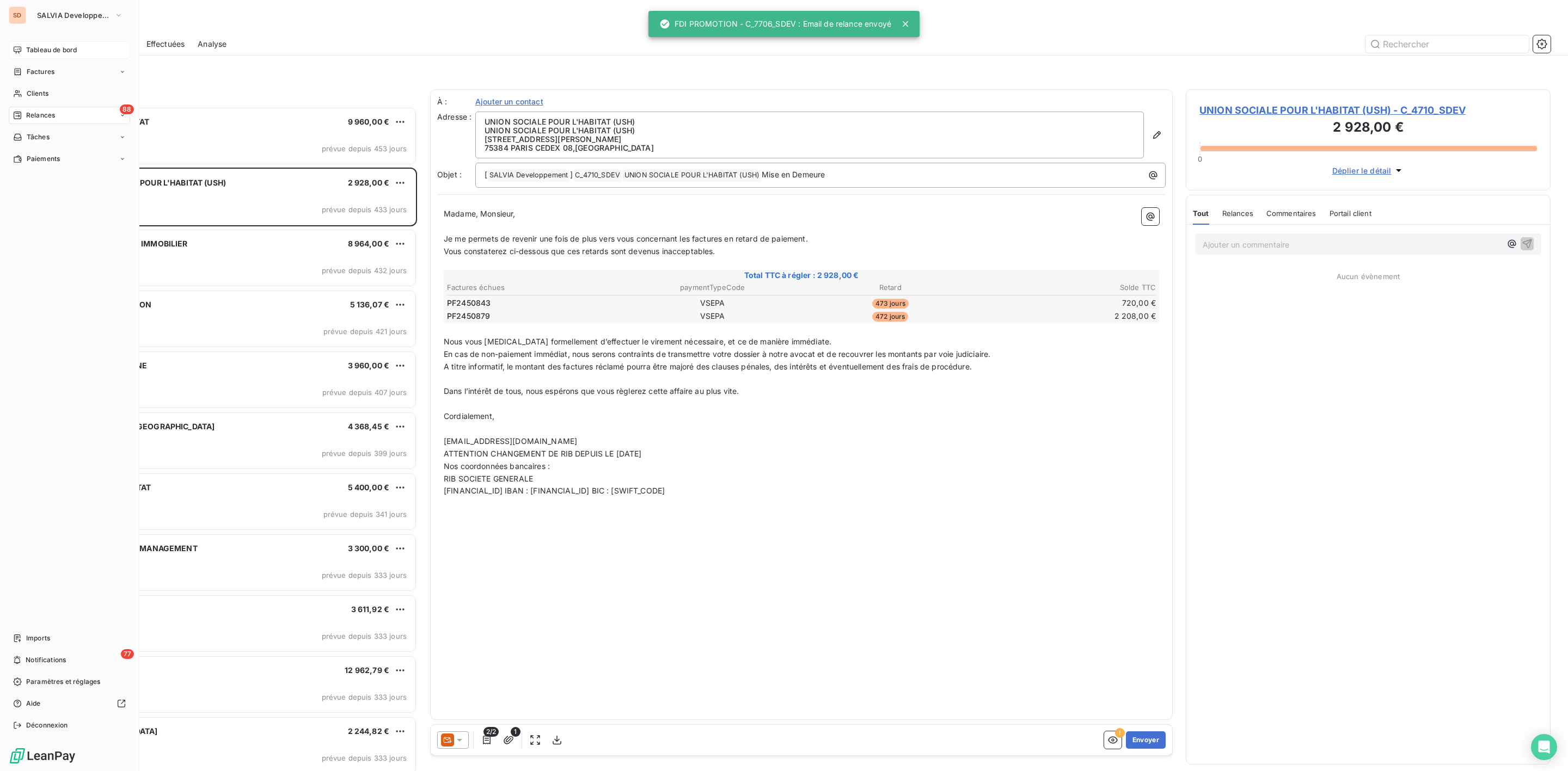
click at [30, 111] on span "Relances" at bounding box center [40, 116] width 29 height 10
click at [37, 90] on span "Clients" at bounding box center [38, 94] width 22 height 10
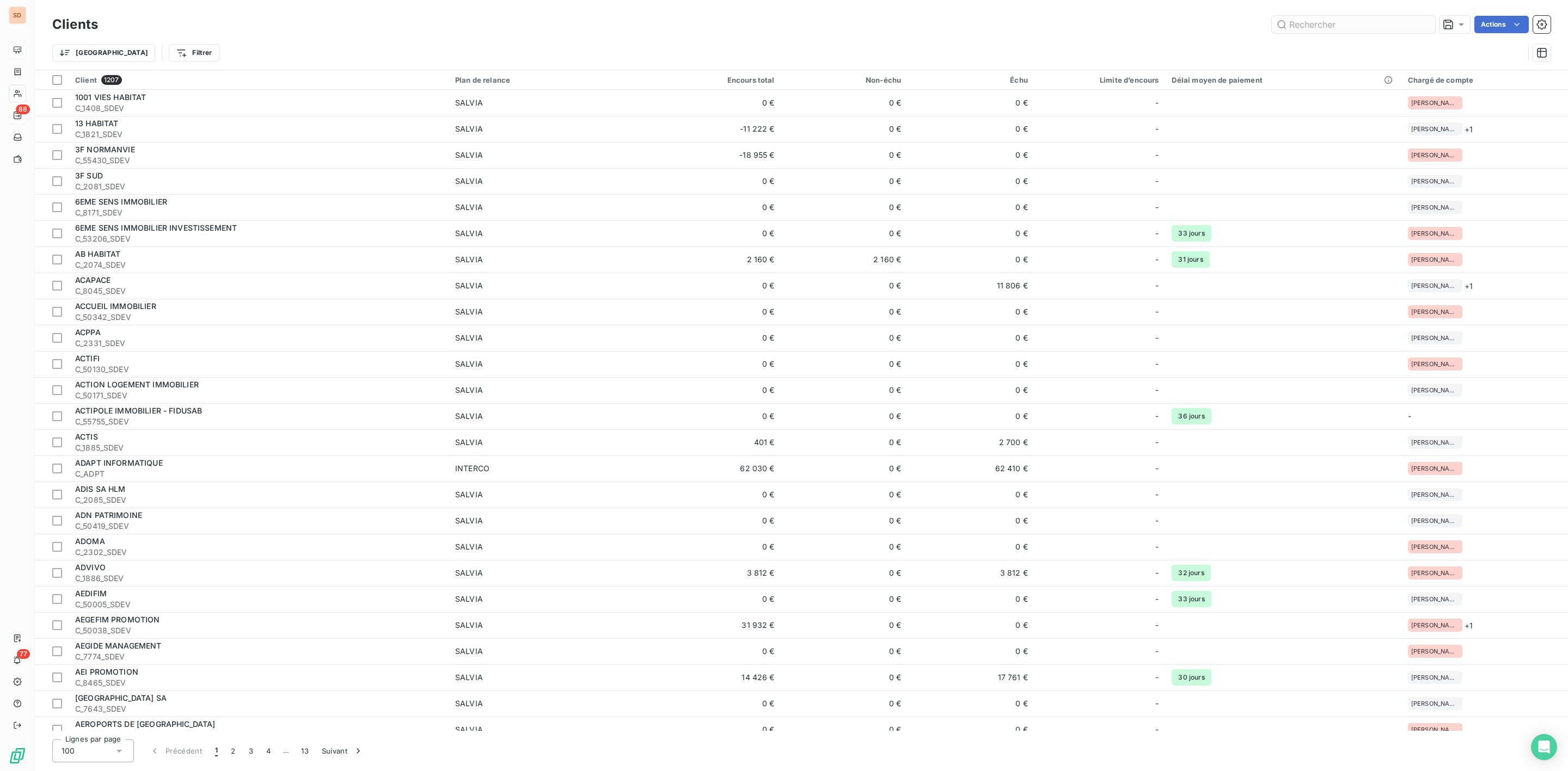
click at [1298, 23] on input "text" at bounding box center [1353, 24] width 163 height 18
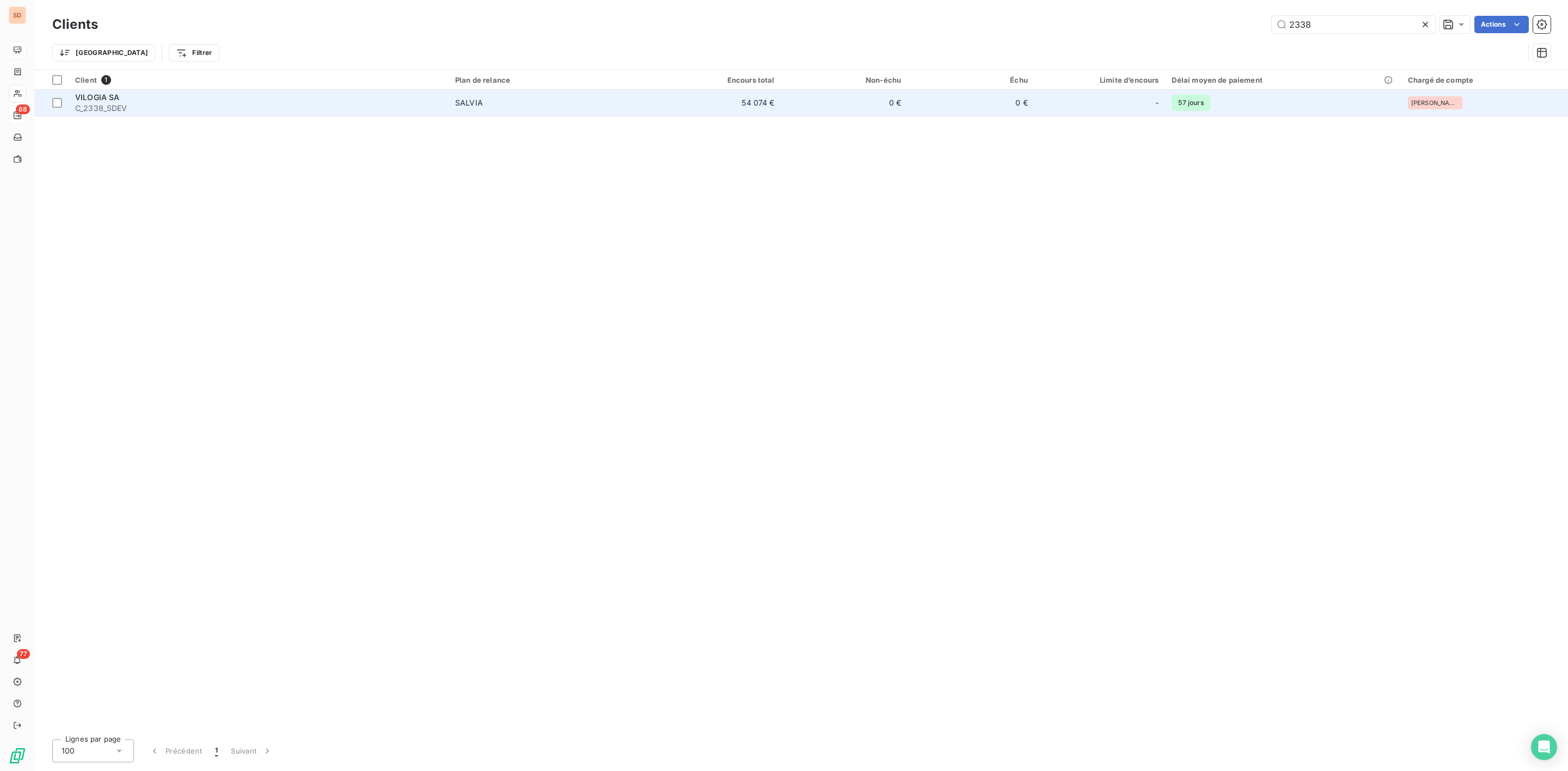
type input "2338"
click at [173, 108] on span "C_2338_SDEV" at bounding box center [258, 108] width 367 height 11
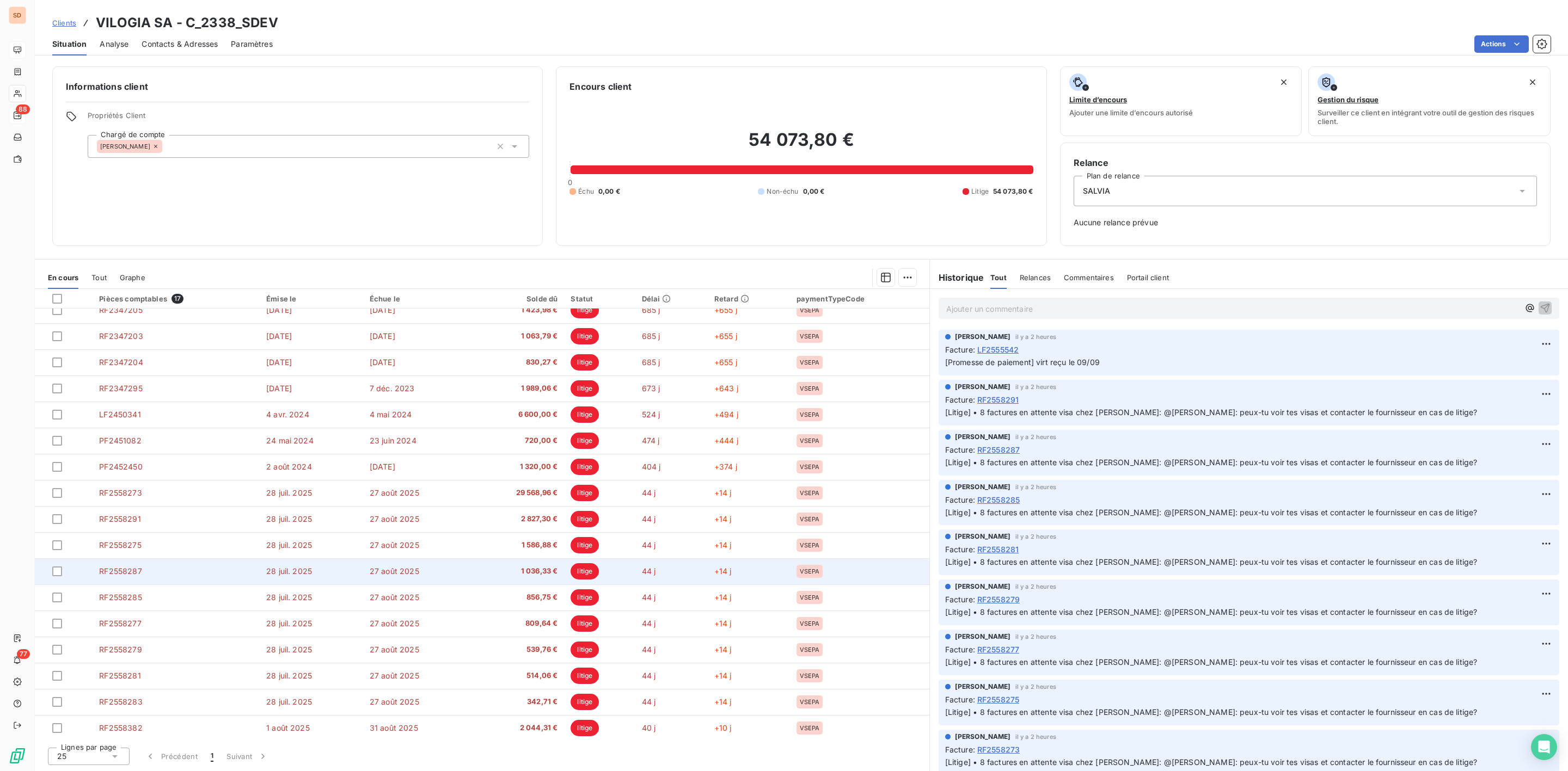
scroll to position [15, 0]
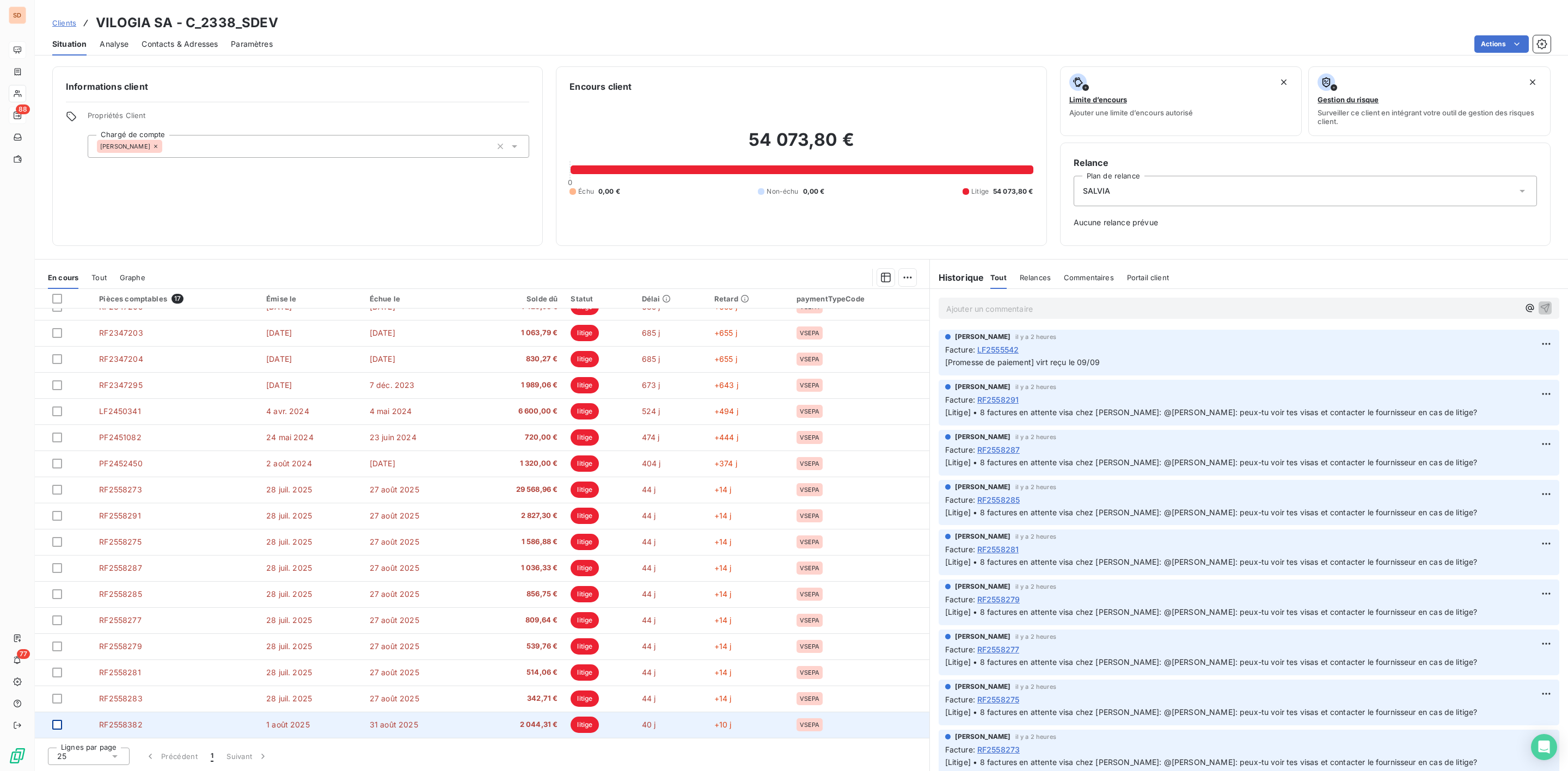
click at [57, 727] on div at bounding box center [57, 725] width 10 height 10
click at [59, 724] on icon at bounding box center [57, 725] width 7 height 7
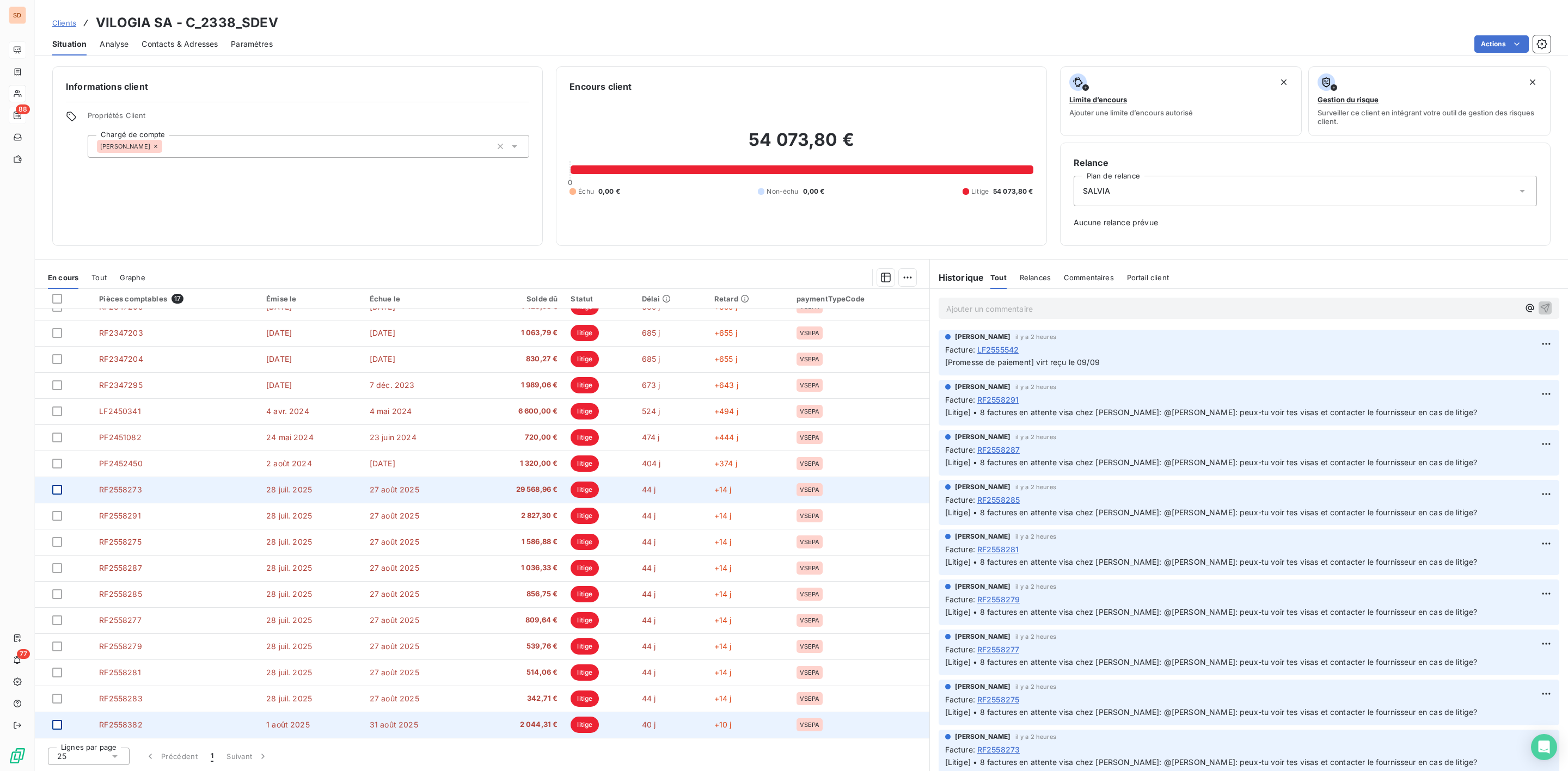
click at [57, 490] on div at bounding box center [57, 490] width 10 height 10
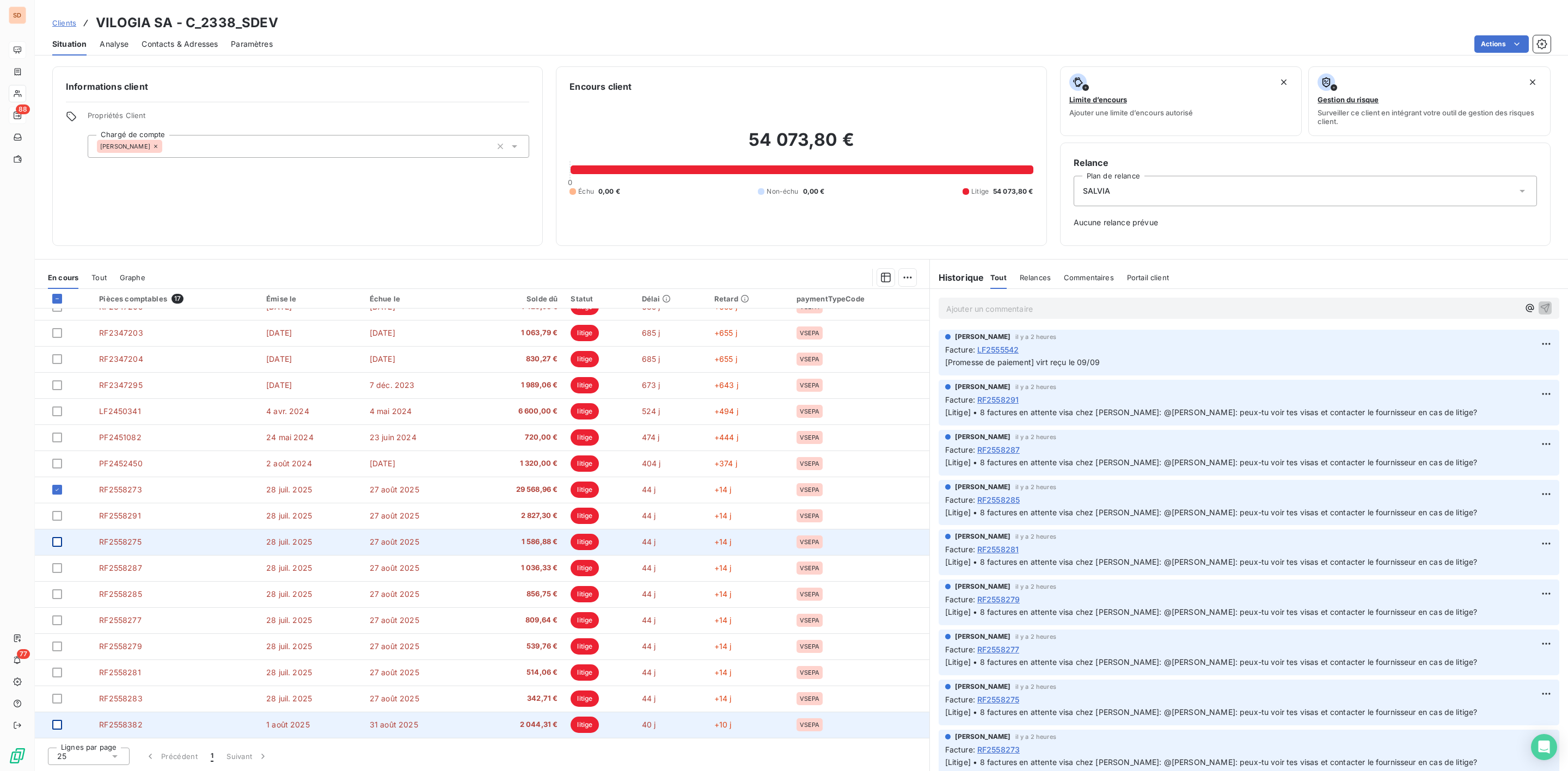
click at [60, 544] on div at bounding box center [57, 542] width 10 height 10
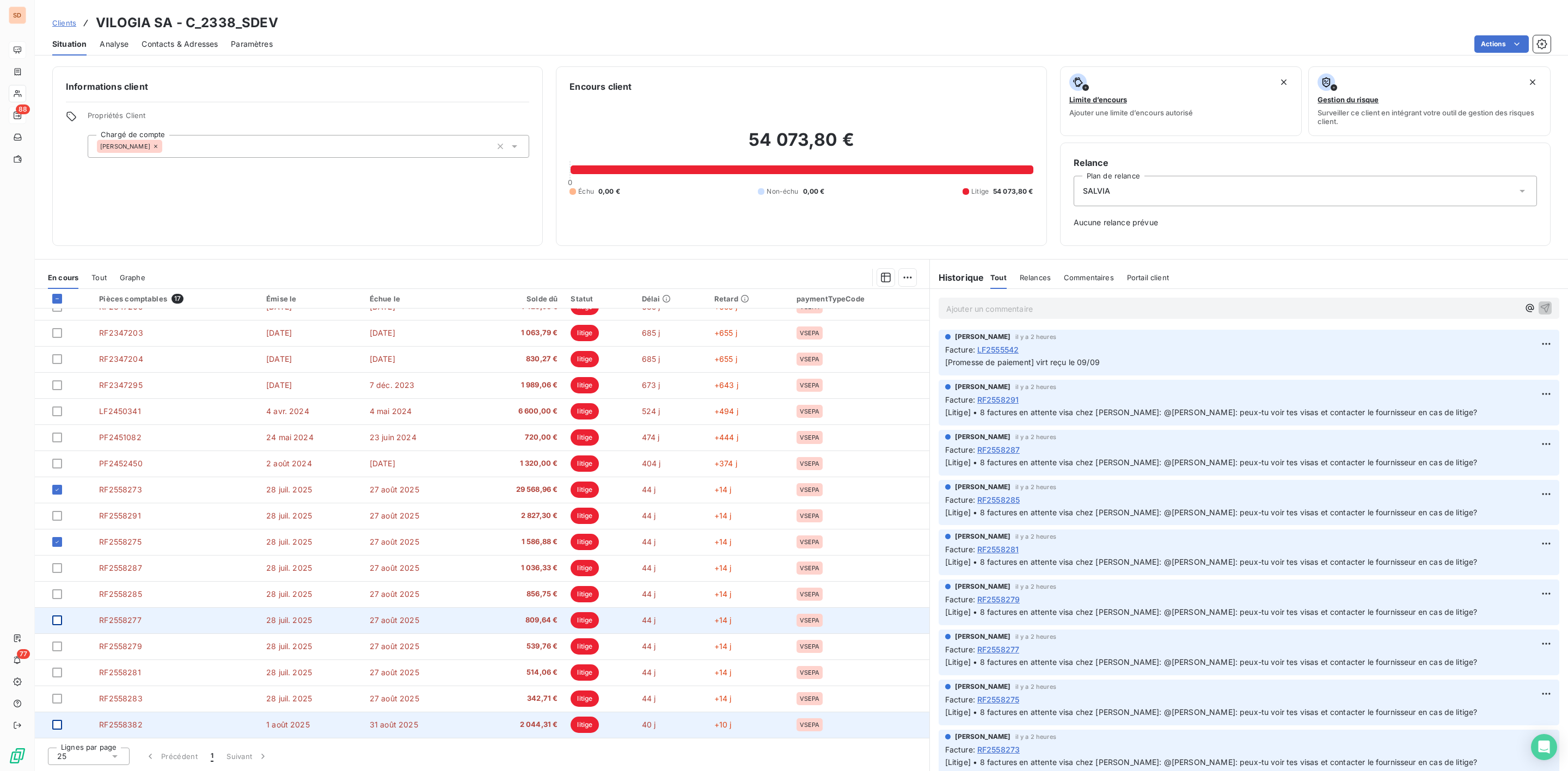
click at [58, 624] on div at bounding box center [57, 621] width 10 height 10
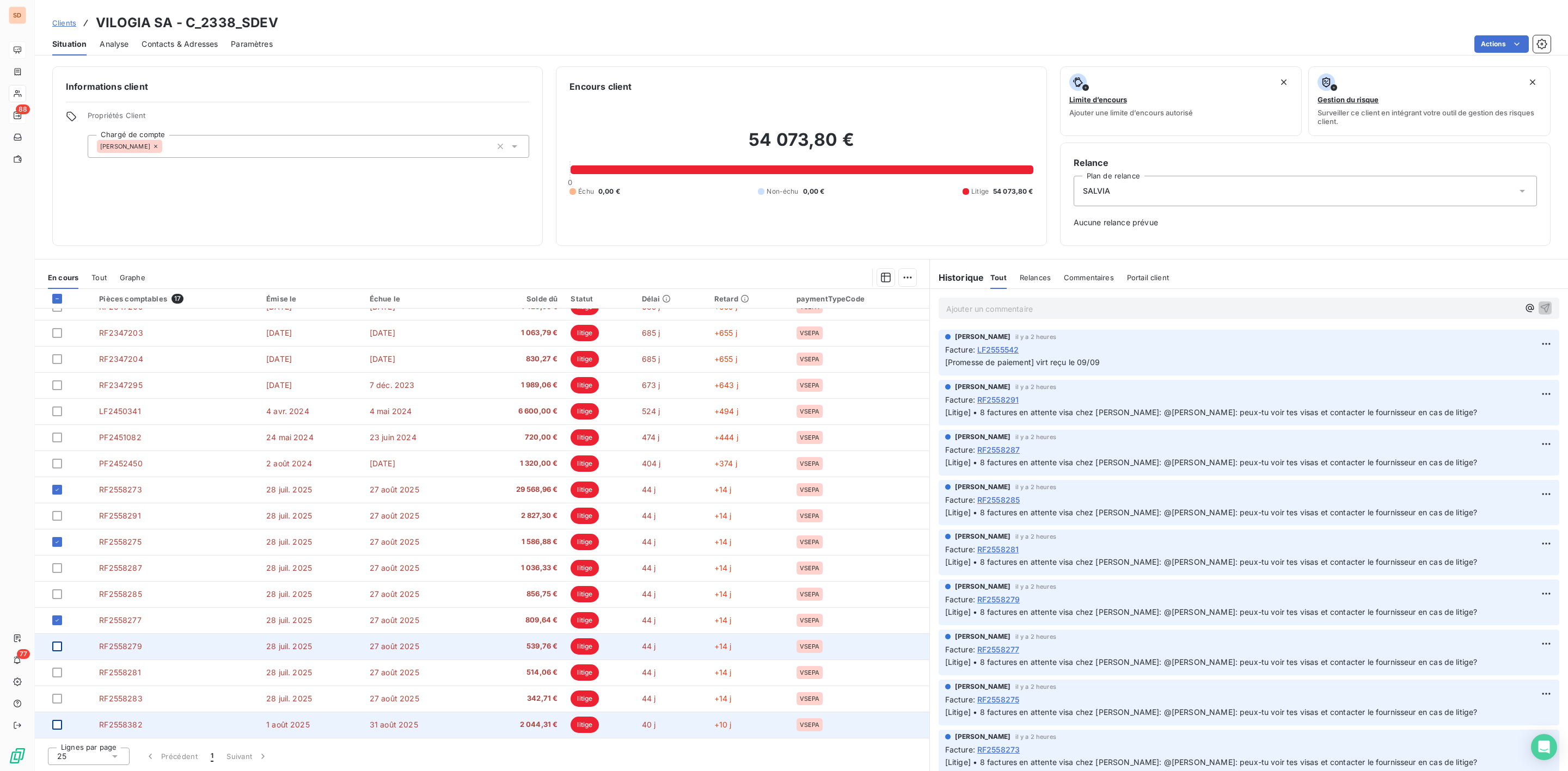
click at [58, 648] on div at bounding box center [57, 647] width 10 height 10
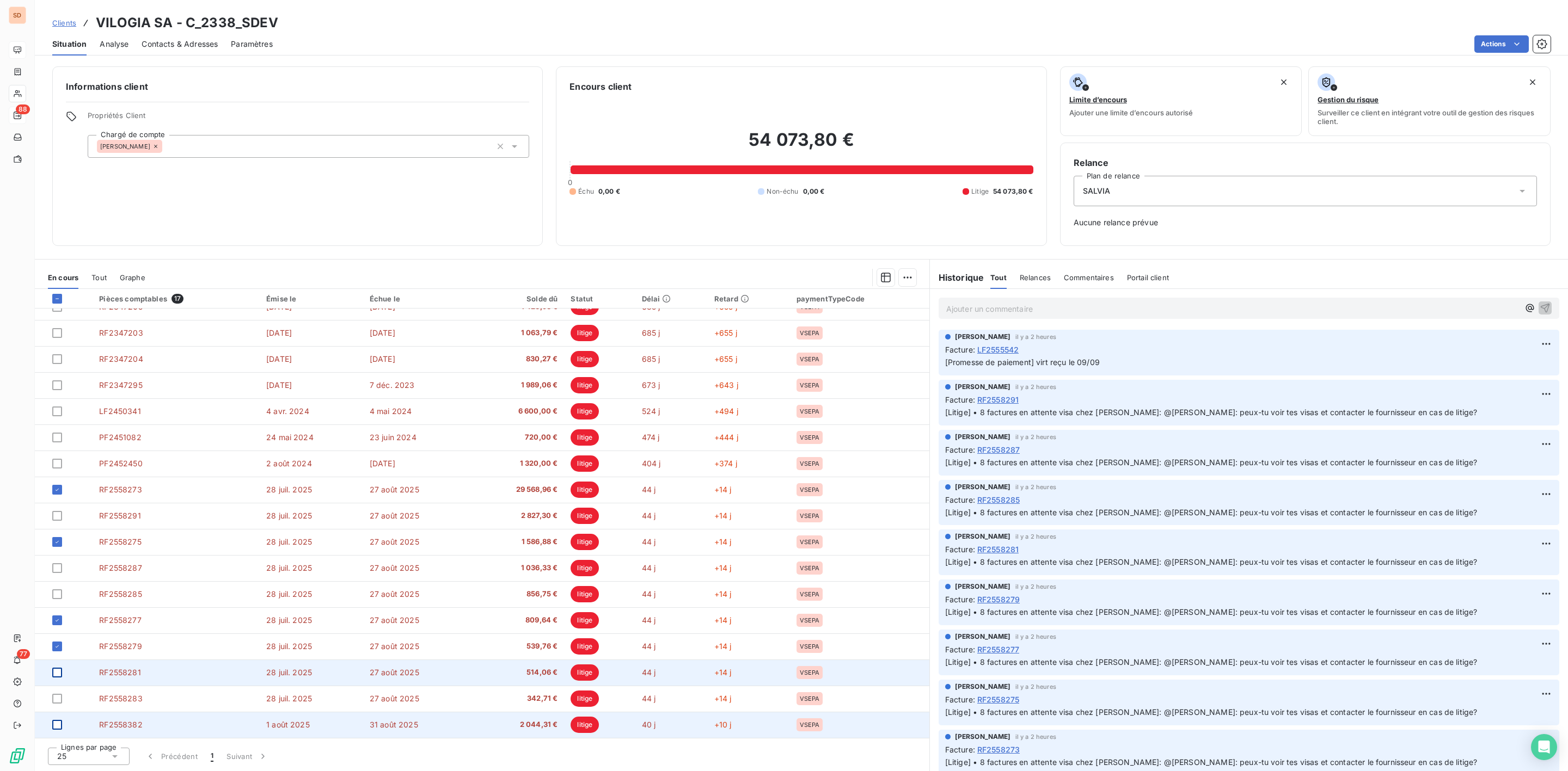
click at [59, 673] on div at bounding box center [57, 672] width 10 height 10
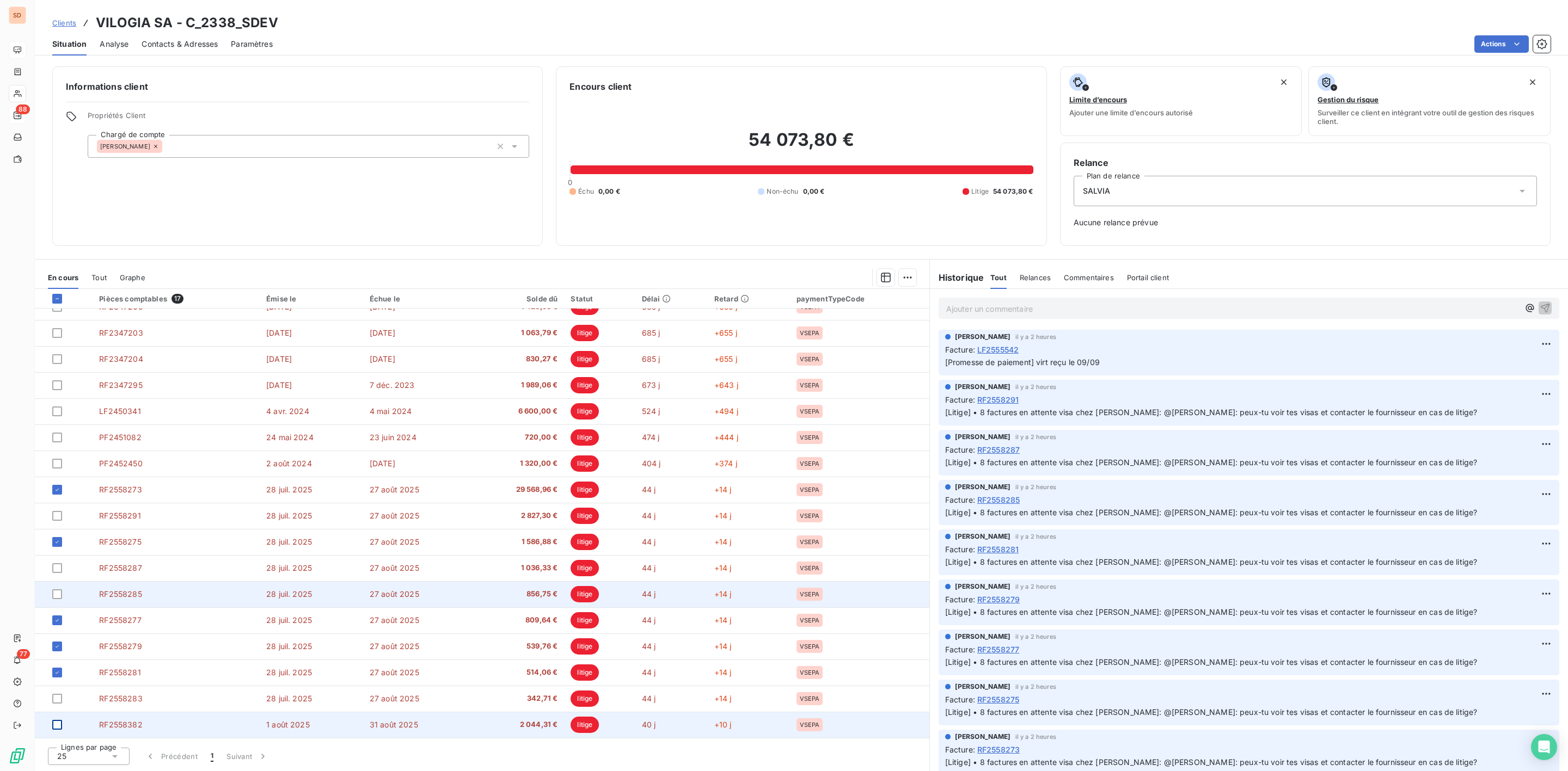
click at [59, 600] on td at bounding box center [63, 594] width 58 height 26
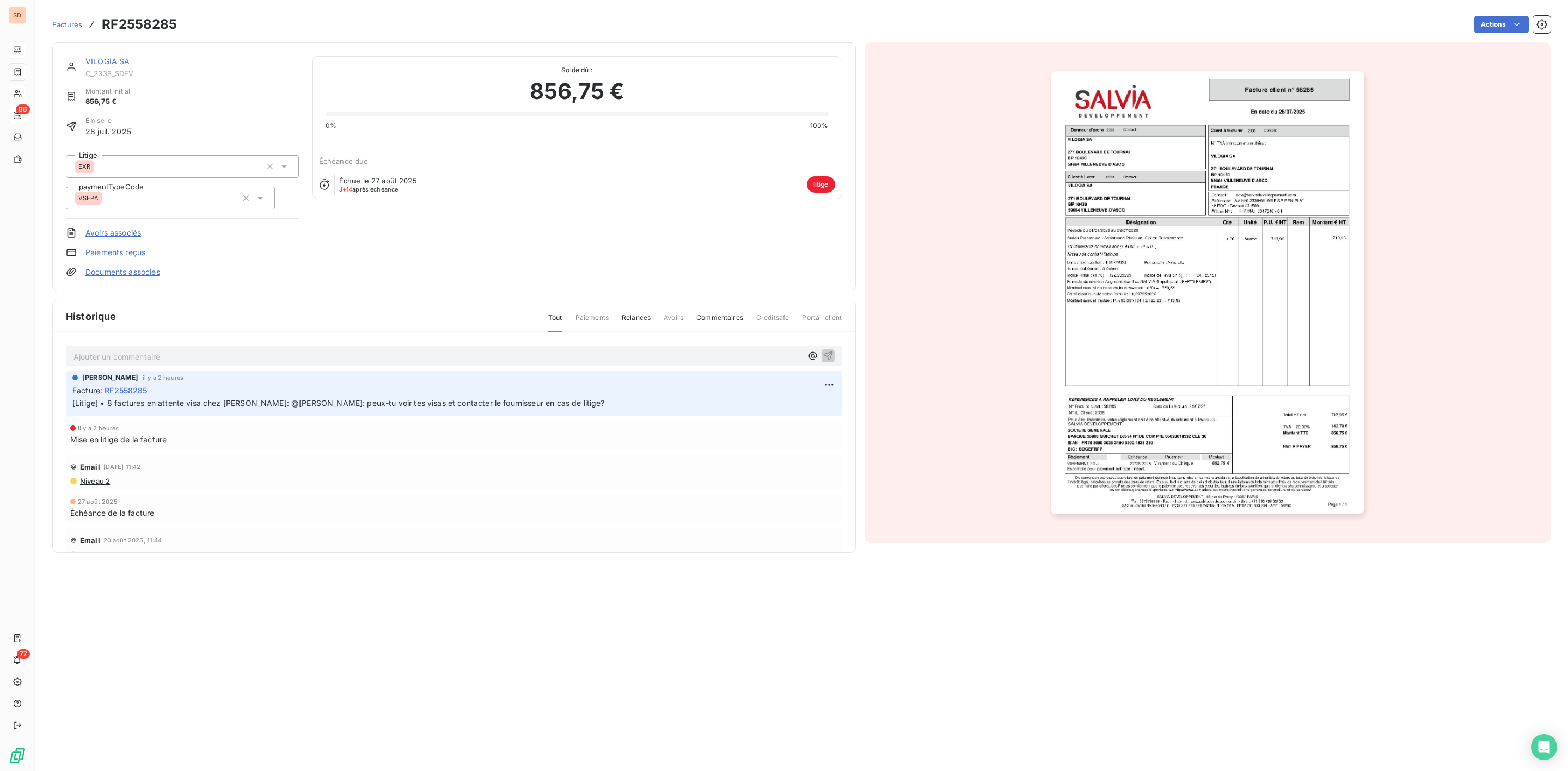
click at [116, 65] on link "VILOGIA SA" at bounding box center [107, 61] width 44 height 9
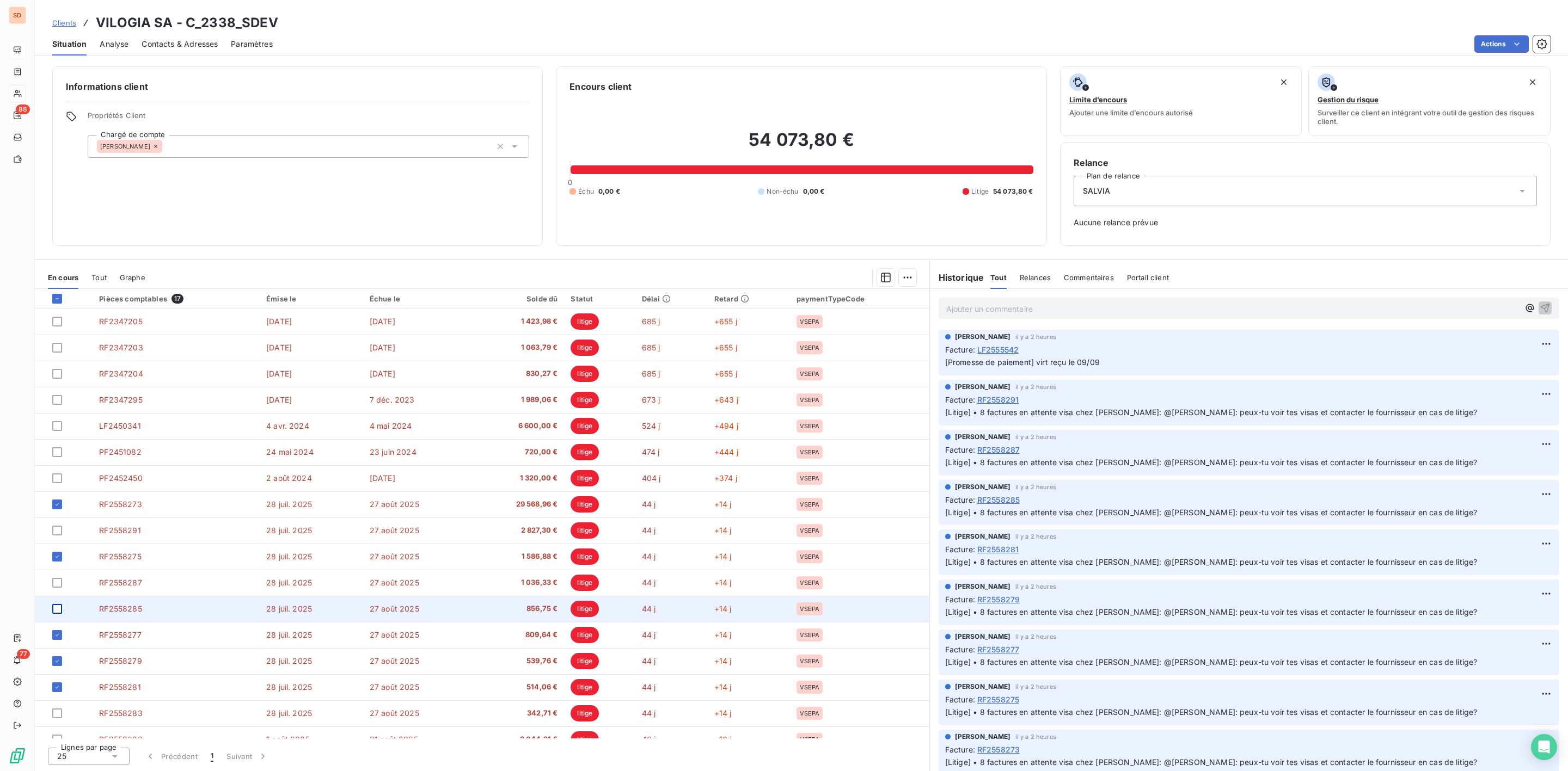
click at [57, 610] on div at bounding box center [57, 609] width 10 height 10
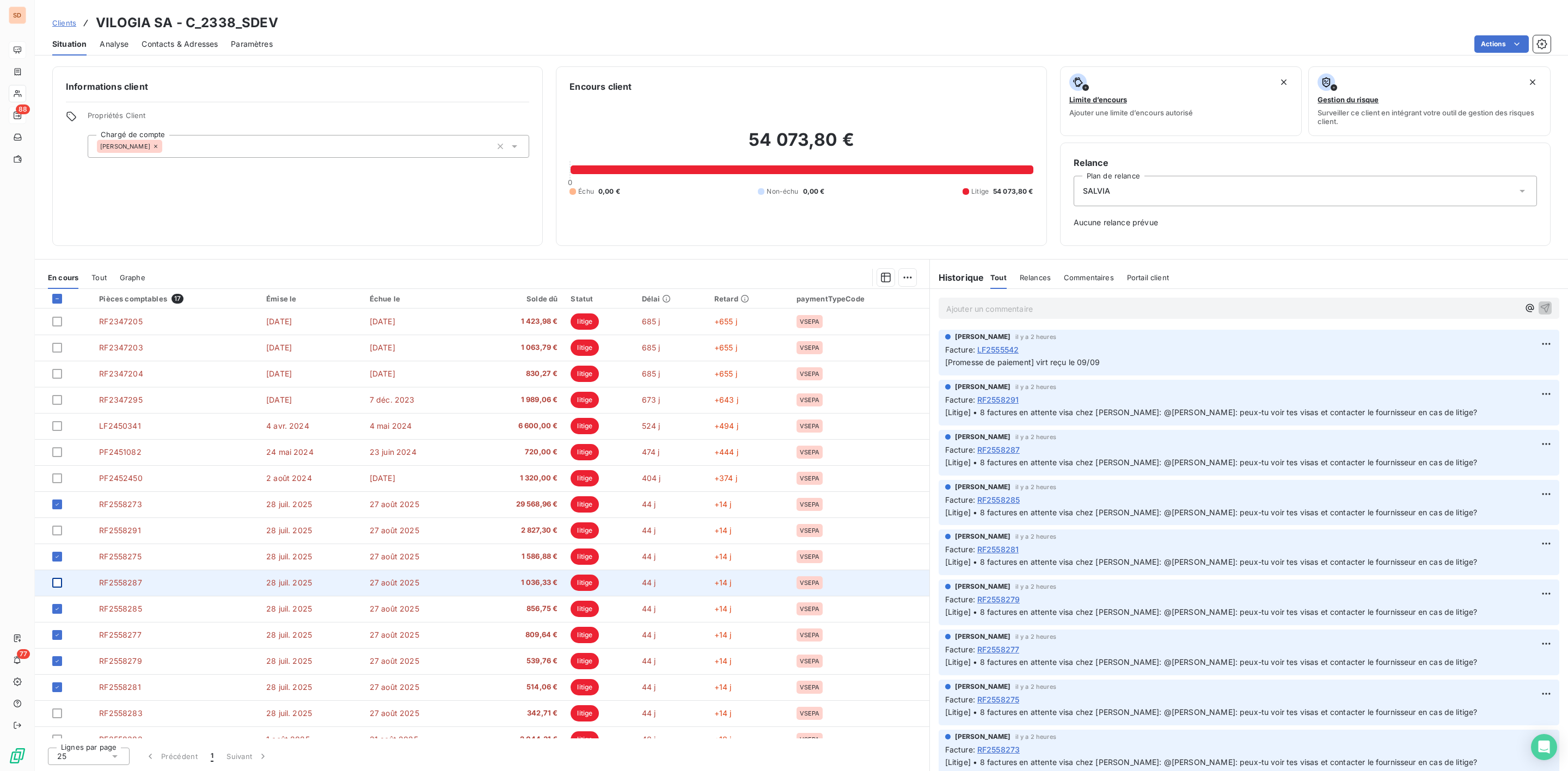
click at [54, 583] on div at bounding box center [57, 583] width 10 height 10
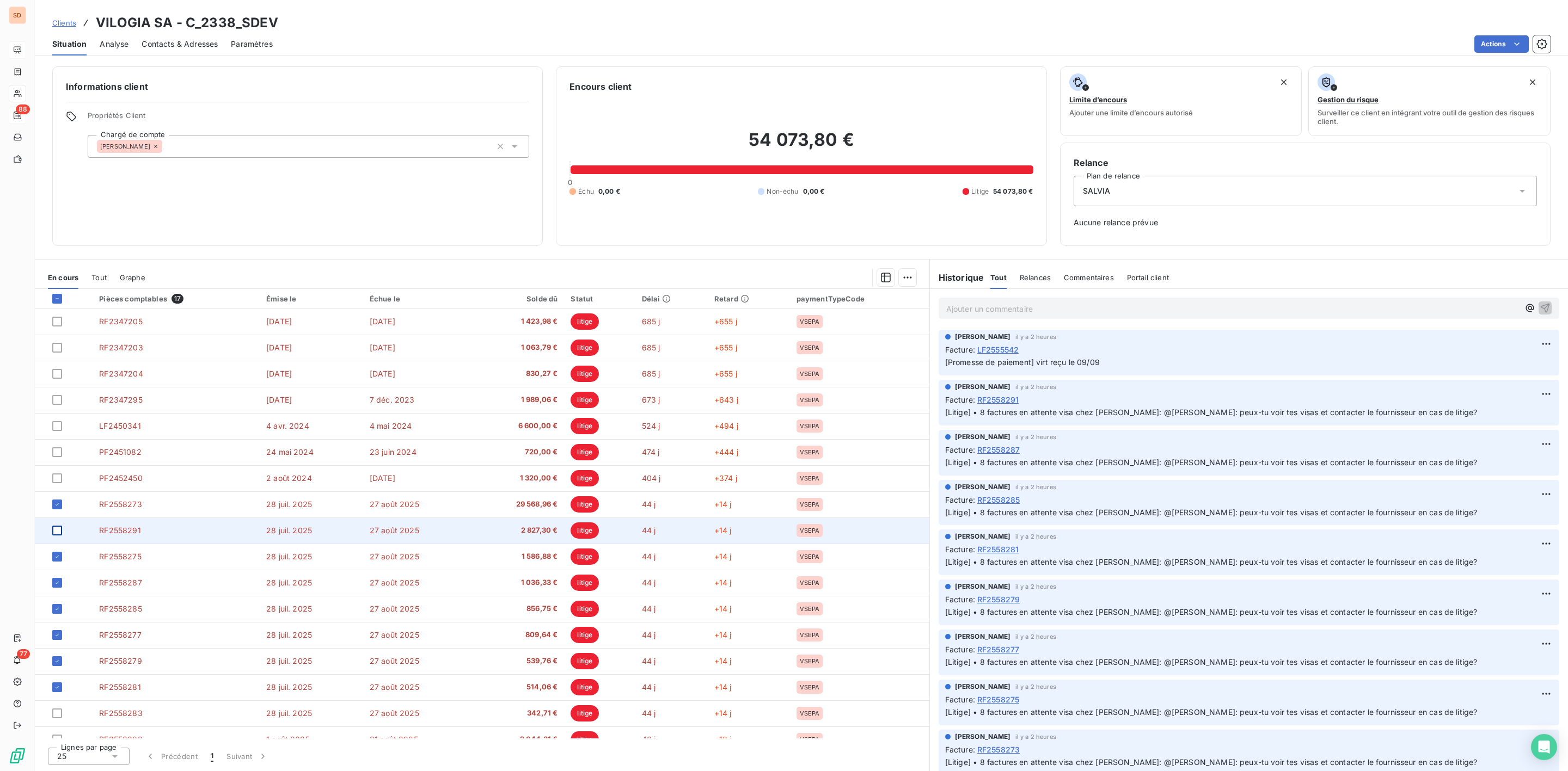
click at [56, 529] on div at bounding box center [57, 531] width 10 height 10
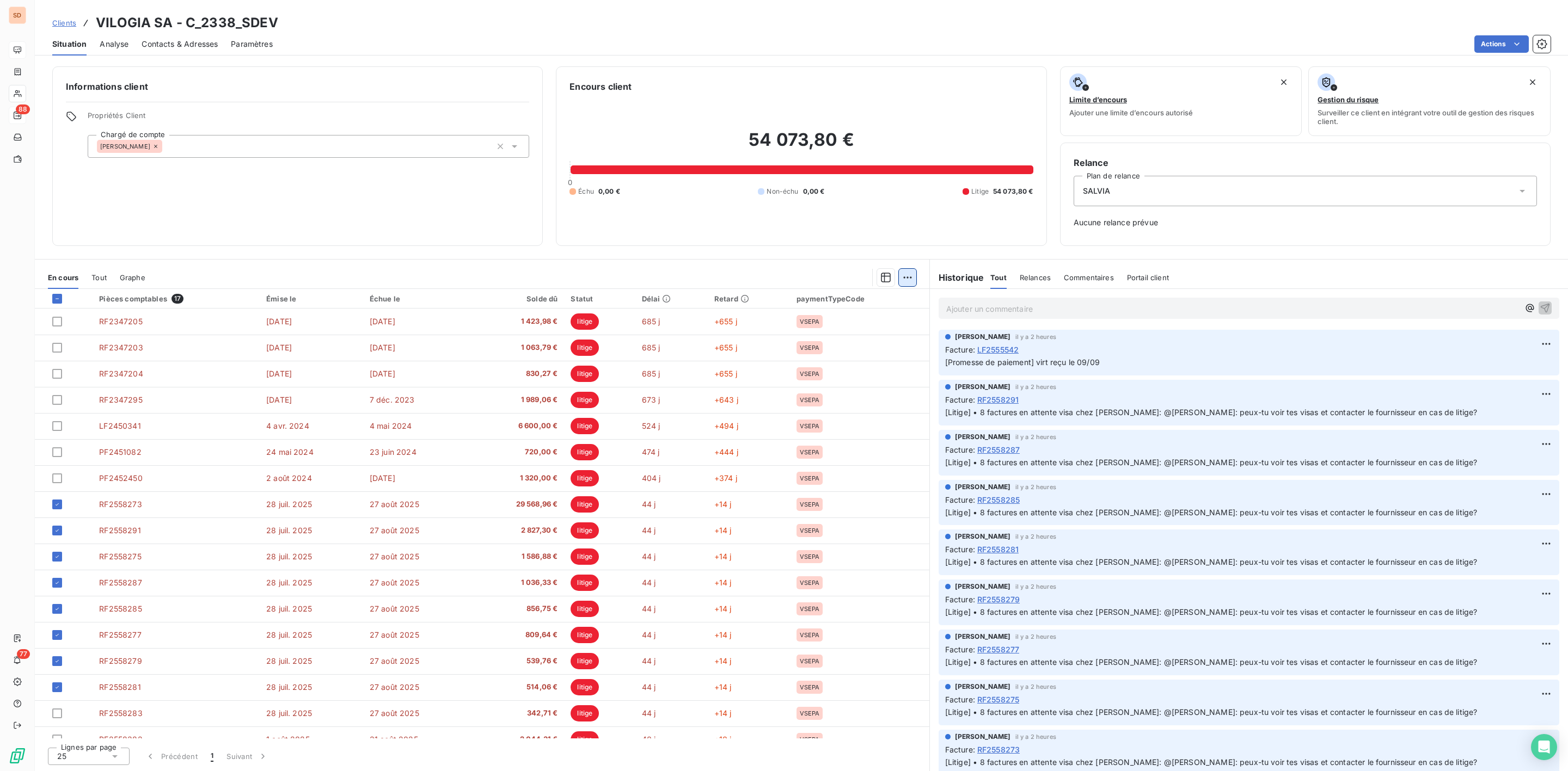
click at [905, 275] on html "SD 88 77 Clients VILOGIA SA - C_2338_SDEV Situation Analyse Contacts & Adresses…" at bounding box center [784, 385] width 1568 height 771
click at [56, 297] on html "SD 88 77 Clients VILOGIA SA - C_2338_SDEV Situation Analyse Contacts & Adresses…" at bounding box center [784, 385] width 1568 height 771
click at [54, 297] on icon at bounding box center [57, 299] width 7 height 7
click at [61, 296] on div at bounding box center [57, 299] width 10 height 10
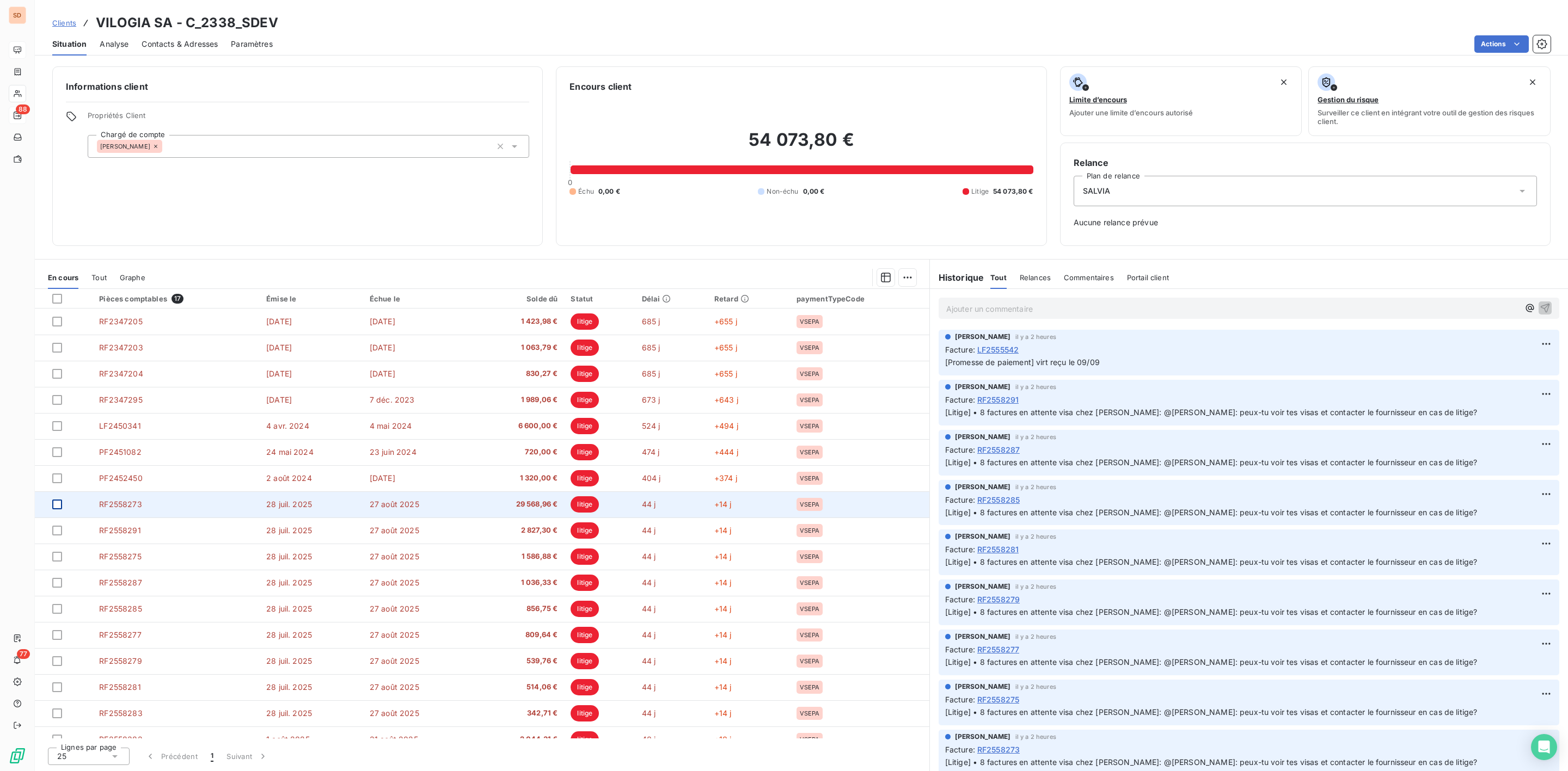
click at [57, 507] on div at bounding box center [57, 504] width 10 height 10
click at [121, 507] on span "RF2558273" at bounding box center [121, 504] width 43 height 9
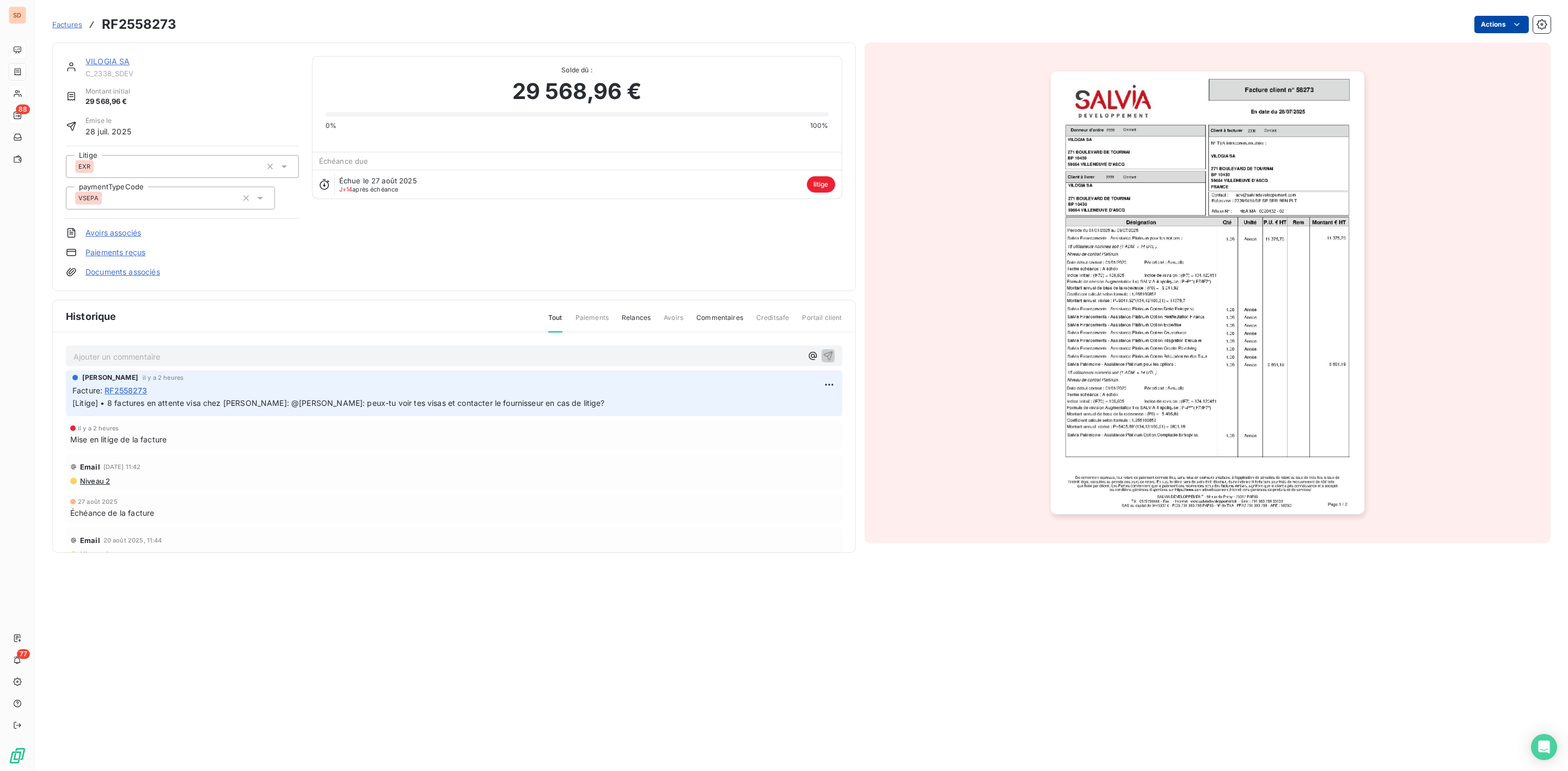
click at [1503, 23] on html "SD 88 77 Factures RF2558273 Actions VILOGIA SA C_2338_SDEV Montant initial 29 5…" at bounding box center [784, 385] width 1568 height 771
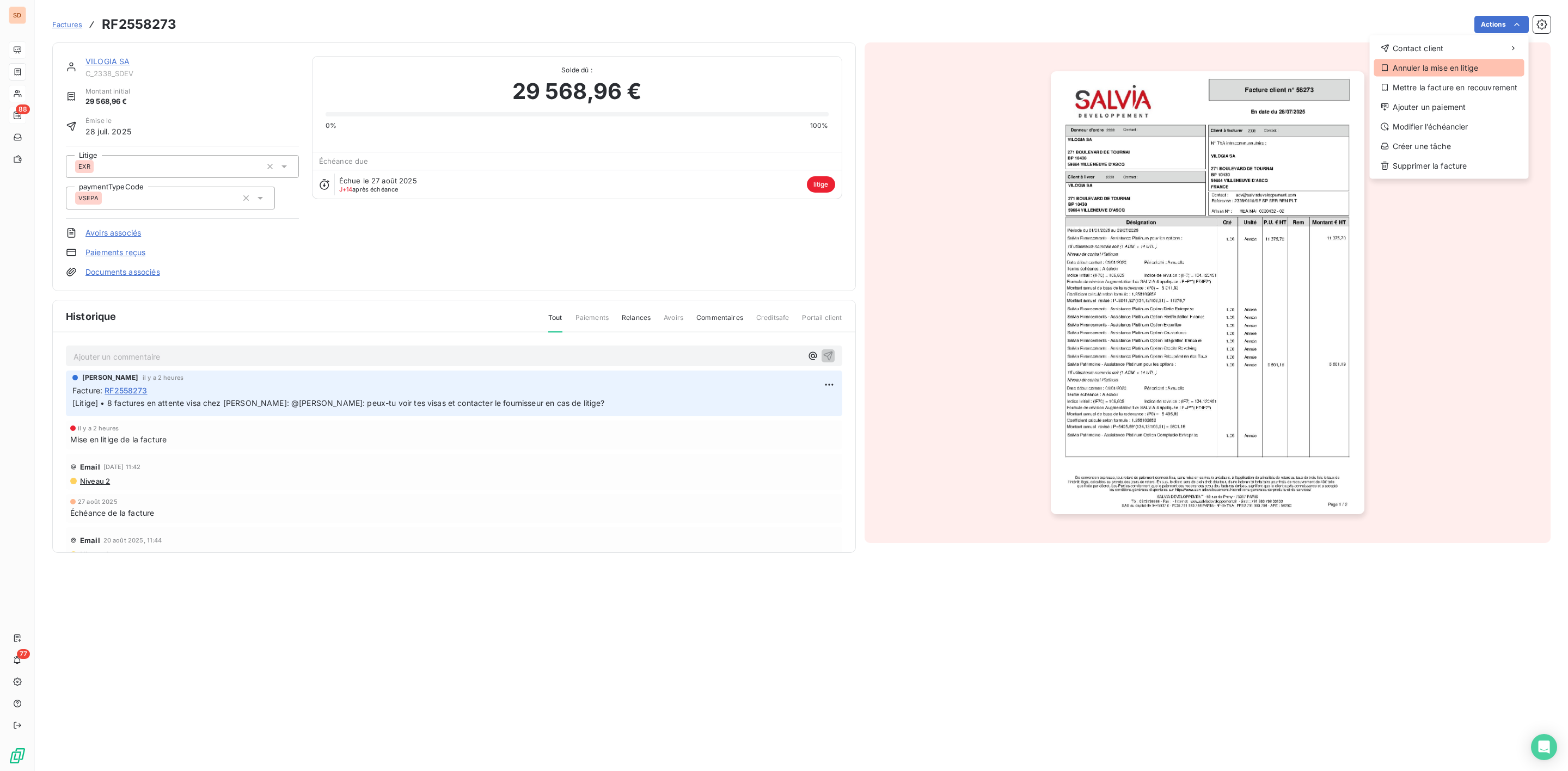
click at [1434, 69] on div "Annuler la mise en litige" at bounding box center [1449, 68] width 150 height 18
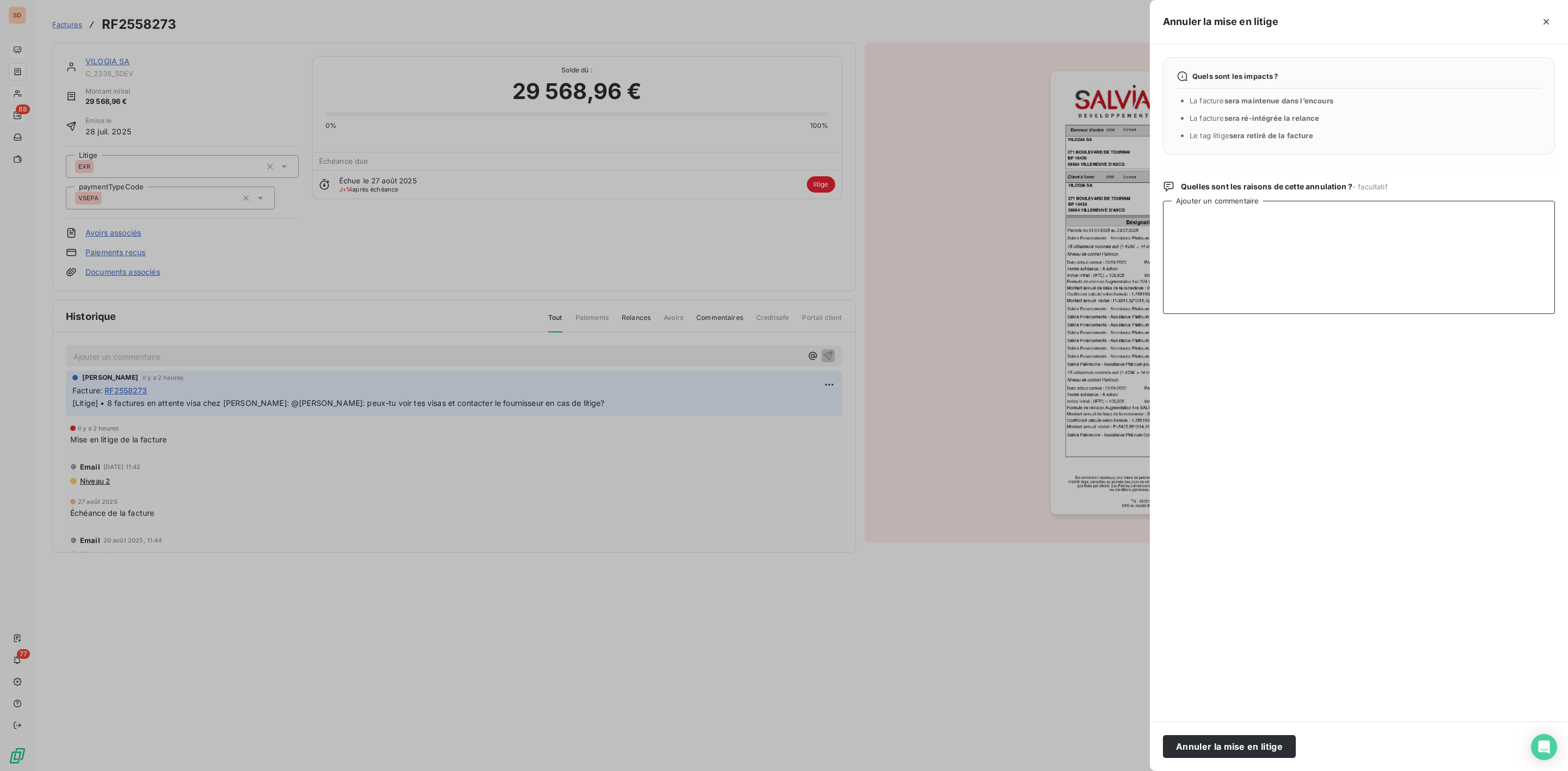
click at [1270, 250] on textarea "Ajouter un commentaire" at bounding box center [1359, 257] width 392 height 113
paste textarea "Bonjour Elsa, OK pour les visas en attente : les factures concernent la "Mainte…"
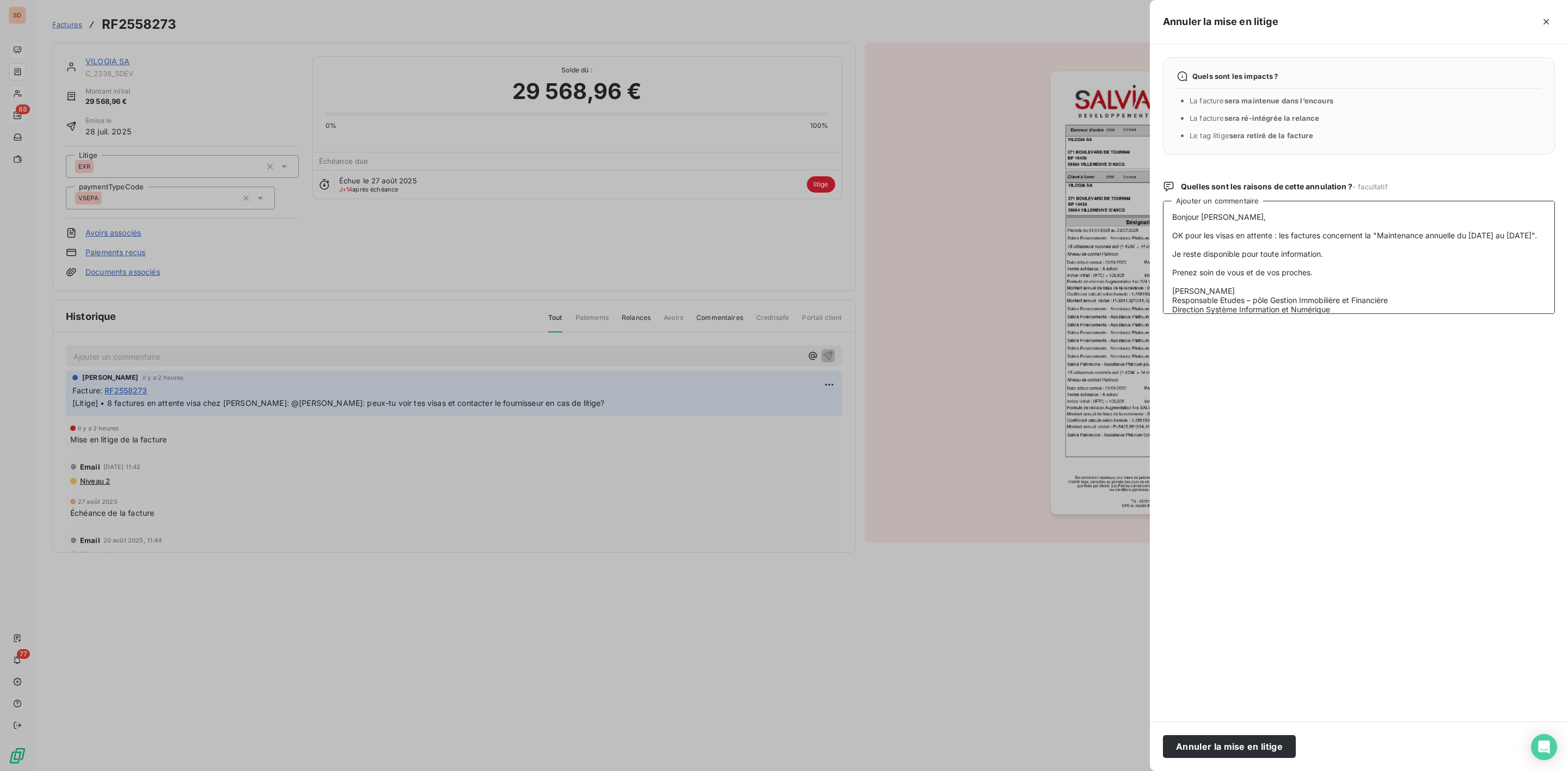
scroll to position [61, 0]
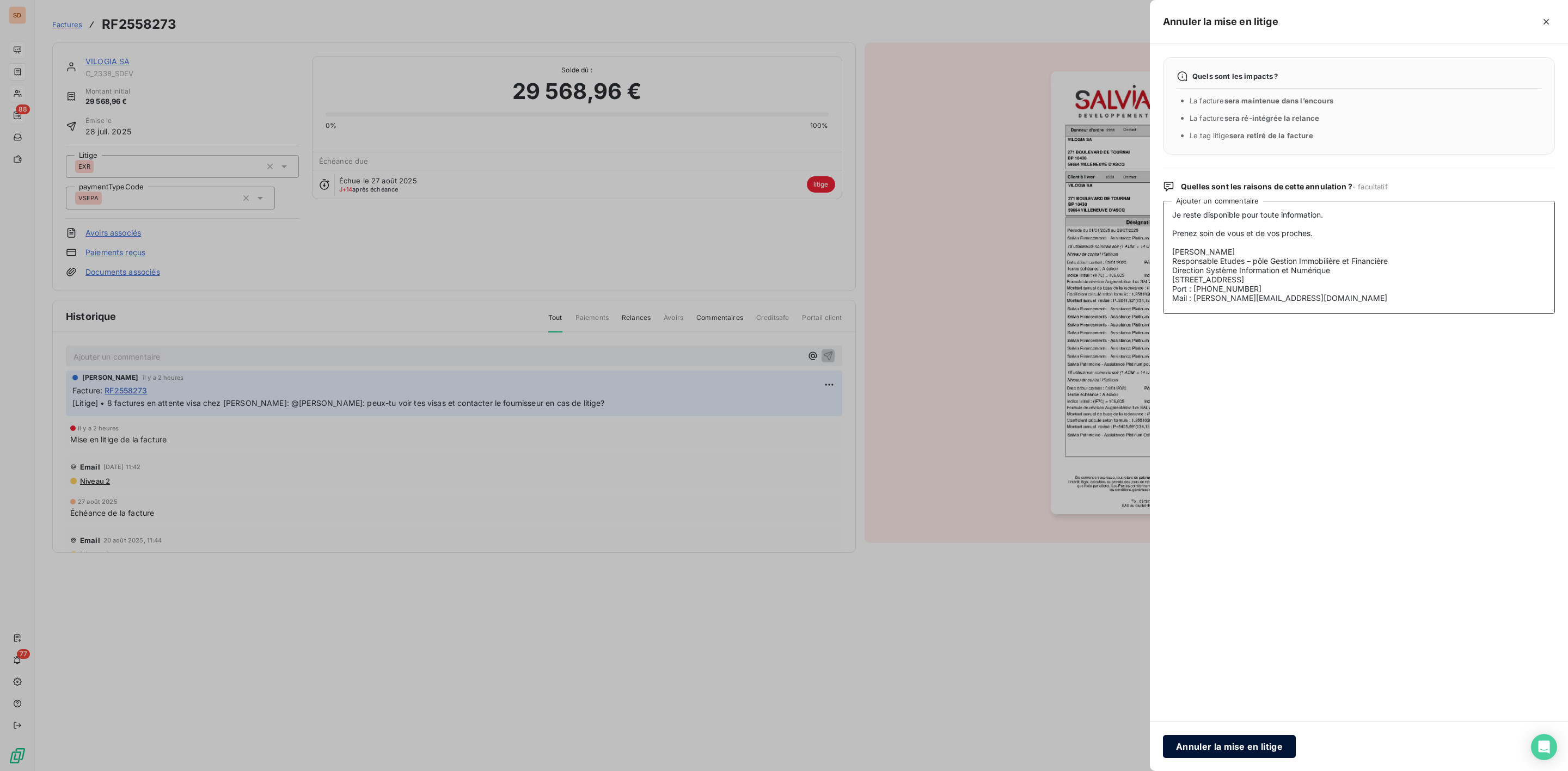
type textarea "Bonjour Elsa, OK pour les visas en attente : les factures concernent la "Mainte…"
click at [1193, 746] on button "Annuler la mise en litige" at bounding box center [1230, 747] width 133 height 23
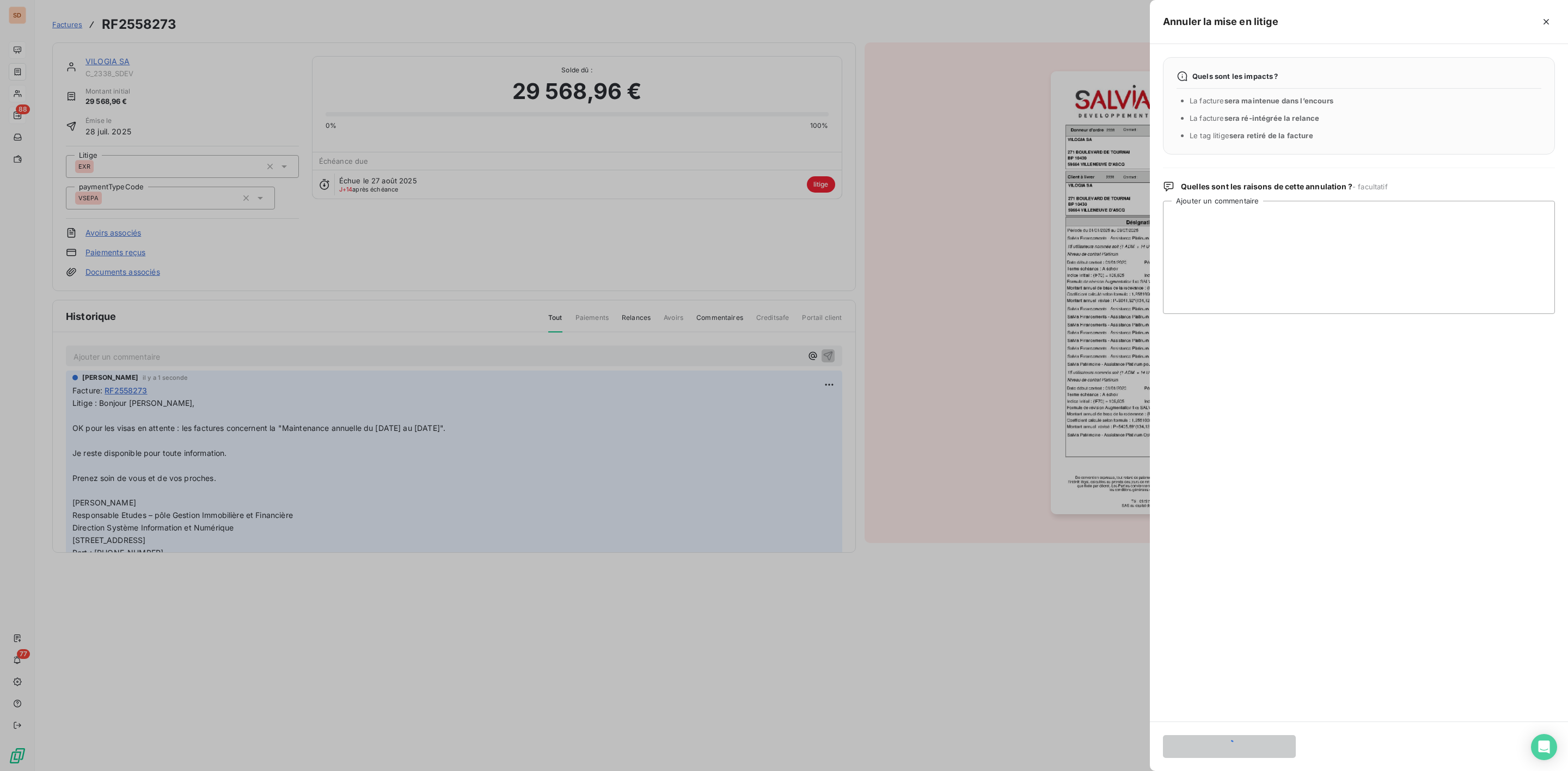
scroll to position [0, 0]
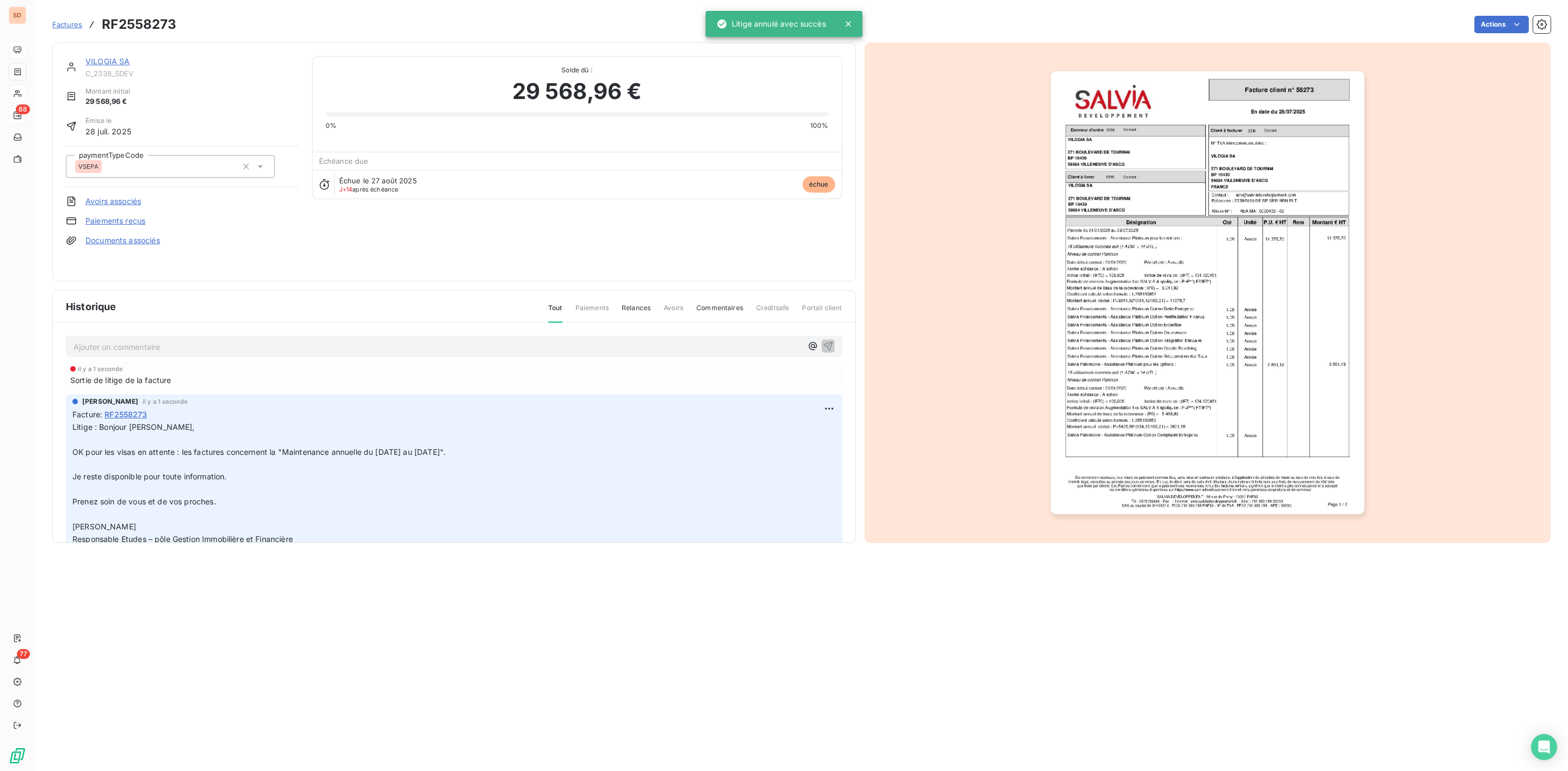
click at [108, 64] on link "VILOGIA SA" at bounding box center [107, 61] width 44 height 9
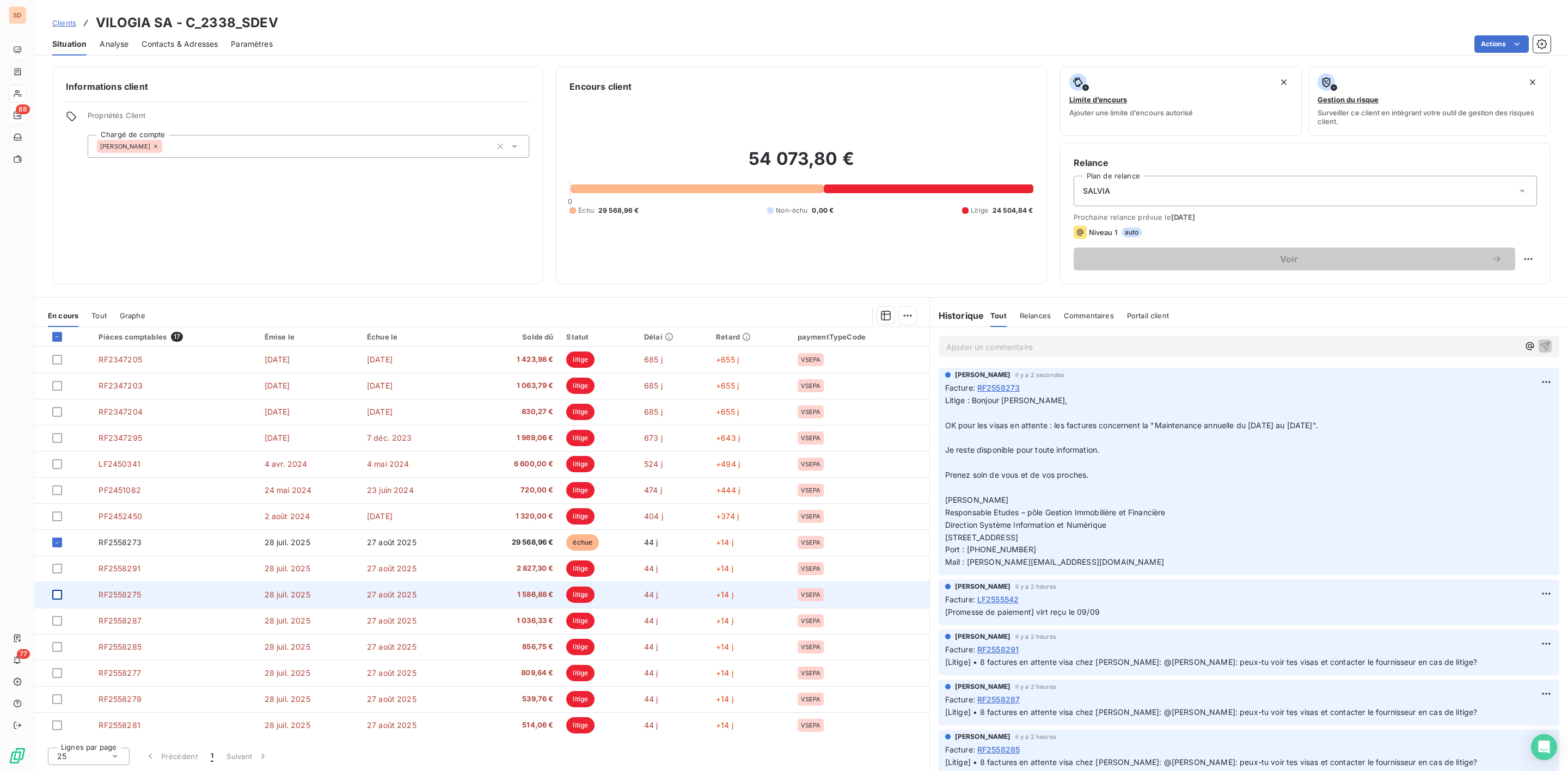
click at [58, 596] on div at bounding box center [57, 595] width 10 height 10
click at [58, 596] on icon at bounding box center [57, 595] width 7 height 7
click at [58, 598] on div at bounding box center [57, 595] width 10 height 10
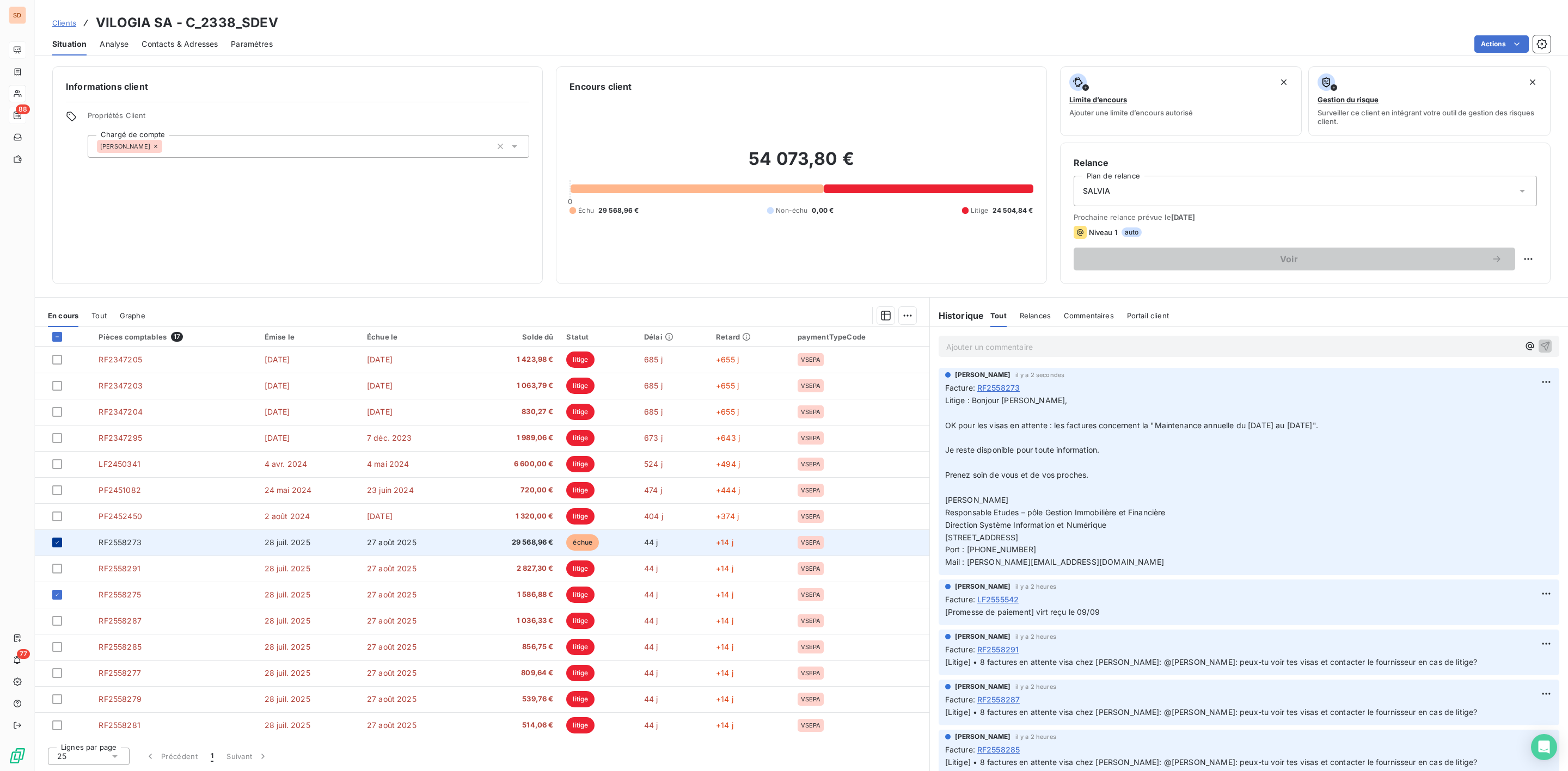
click at [54, 548] on div at bounding box center [57, 543] width 10 height 10
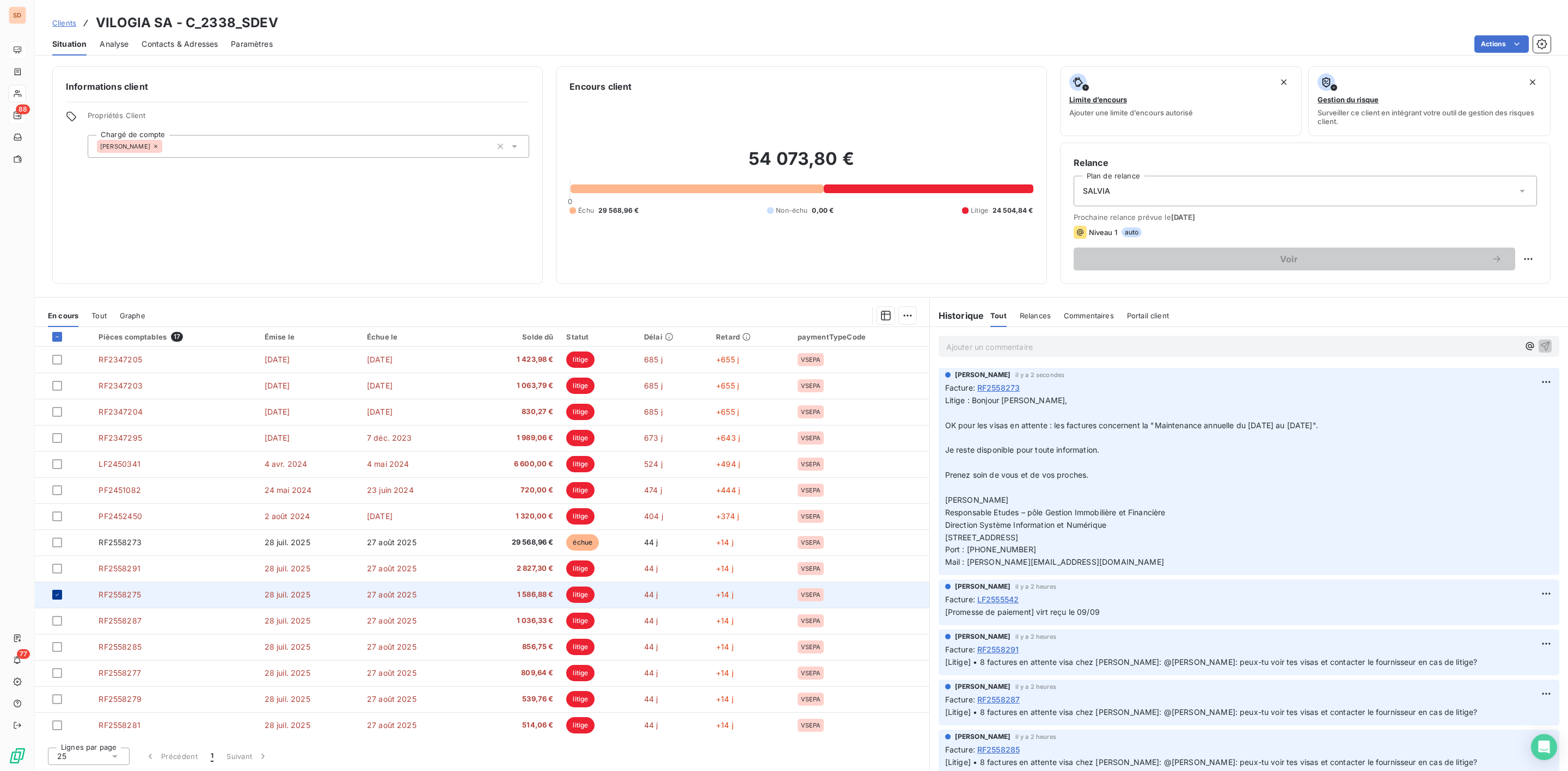
click at [55, 593] on icon at bounding box center [57, 595] width 7 height 7
click at [115, 598] on span "RF2558275" at bounding box center [119, 595] width 42 height 9
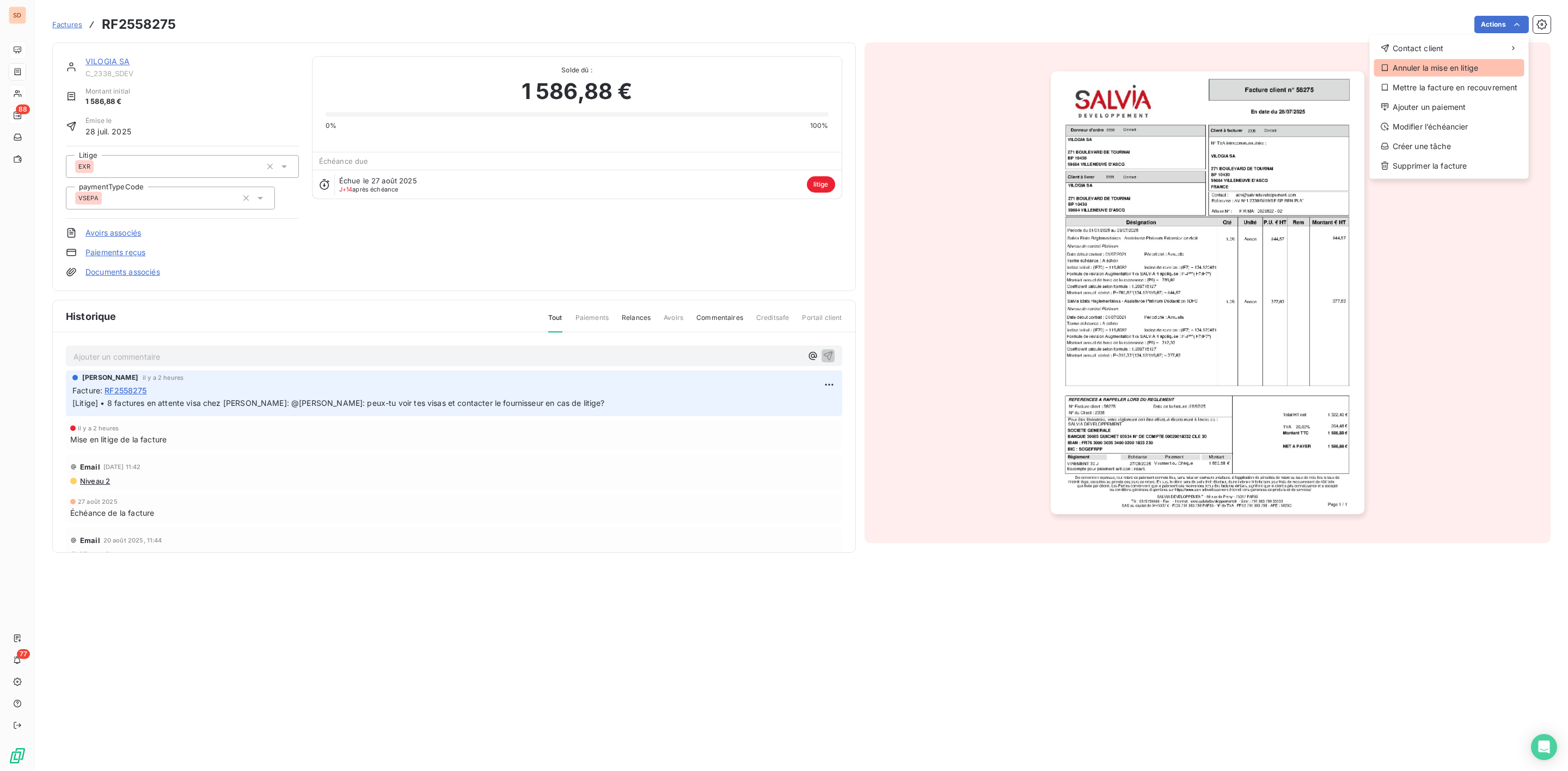
click at [1433, 68] on div "Annuler la mise en litige" at bounding box center [1449, 68] width 150 height 18
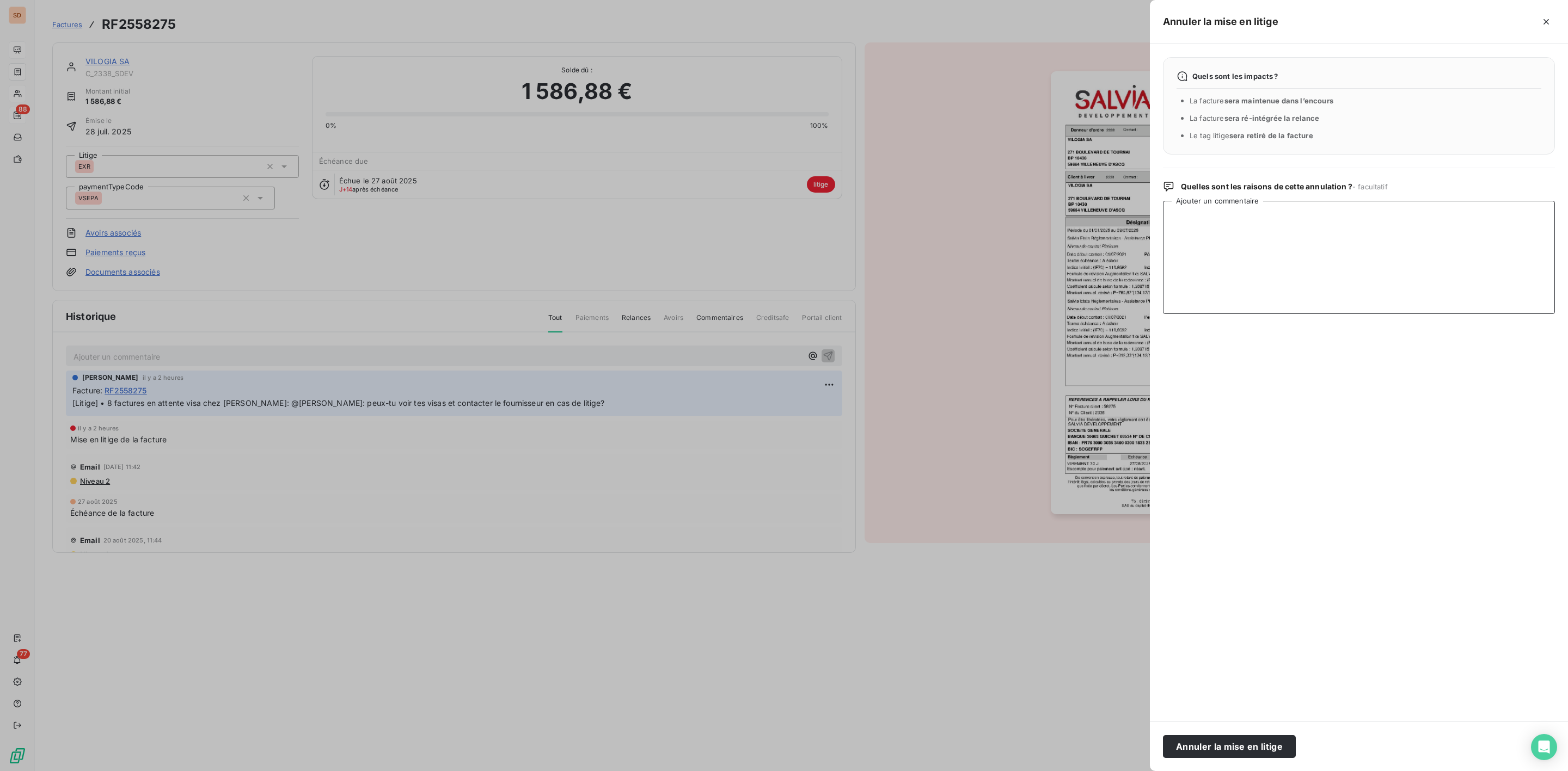
click at [1267, 226] on textarea "Ajouter un commentaire" at bounding box center [1359, 257] width 392 height 113
paste textarea "Bonjour Elsa, OK pour les visas en attente : les factures concernent la "Mainte…"
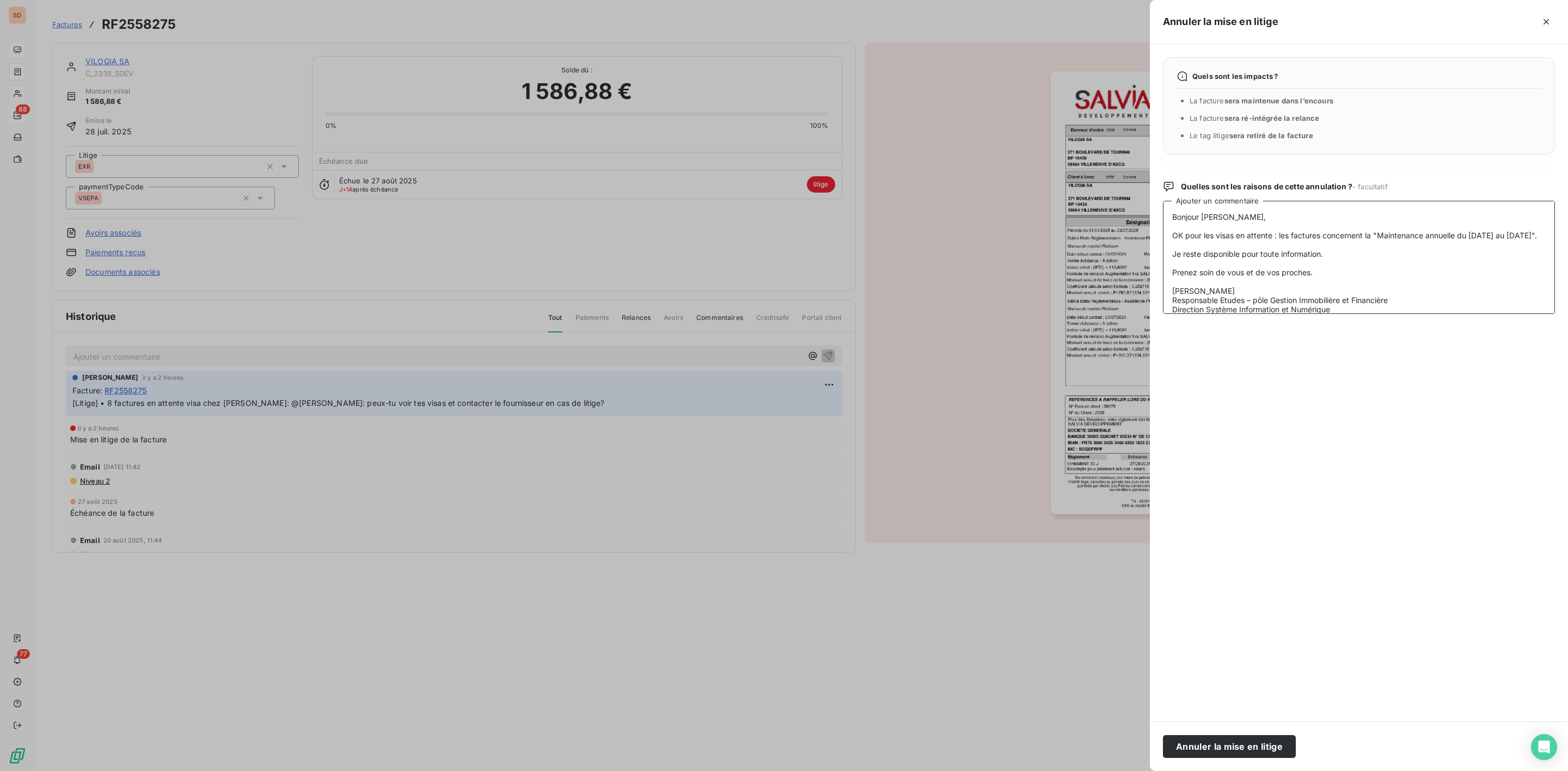
scroll to position [61, 0]
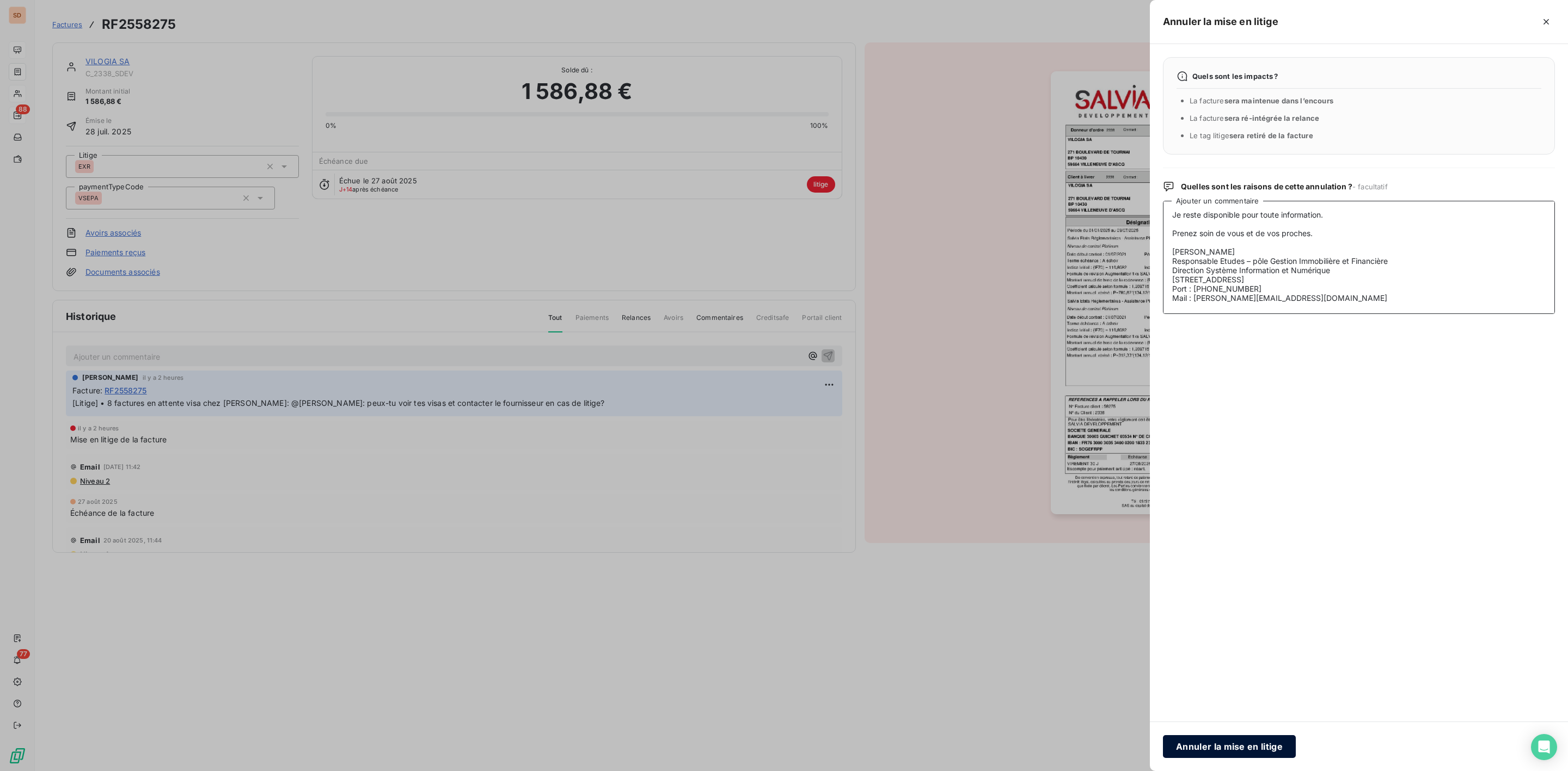
type textarea "Bonjour Elsa, OK pour les visas en attente : les factures concernent la "Mainte…"
click at [1237, 747] on button "Annuler la mise en litige" at bounding box center [1230, 747] width 133 height 23
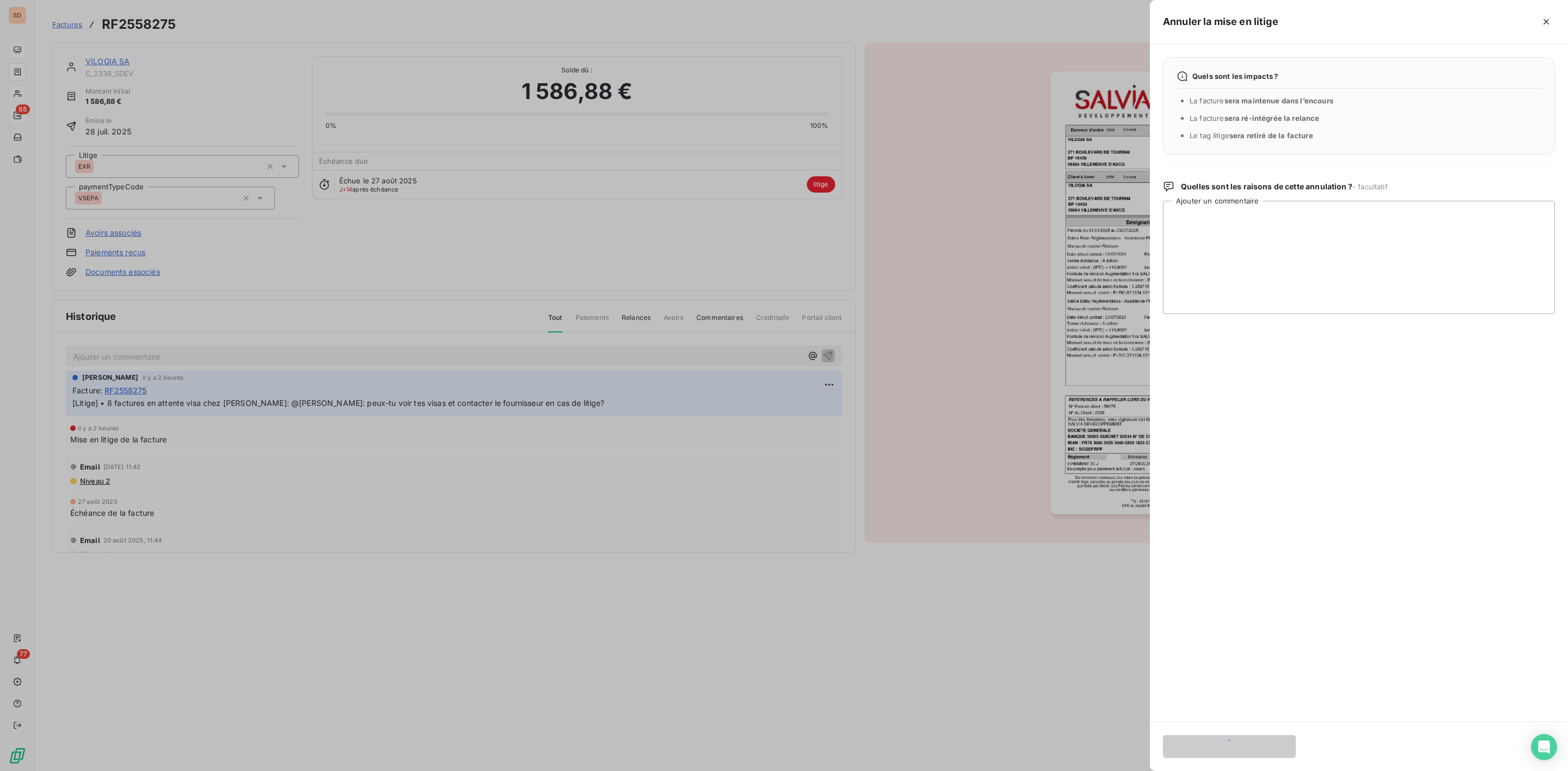
scroll to position [0, 0]
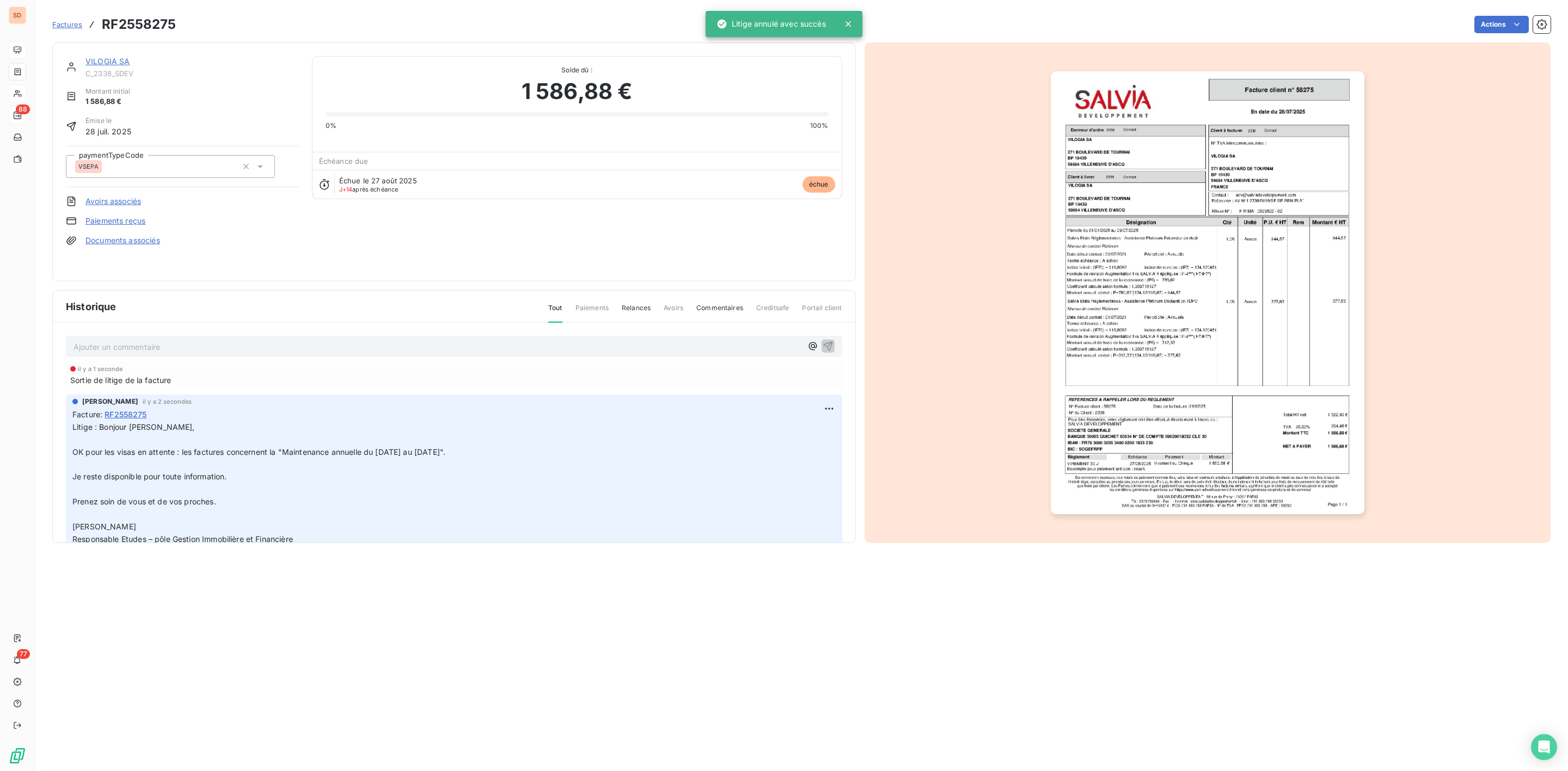
click at [114, 60] on link "VILOGIA SA" at bounding box center [107, 61] width 44 height 9
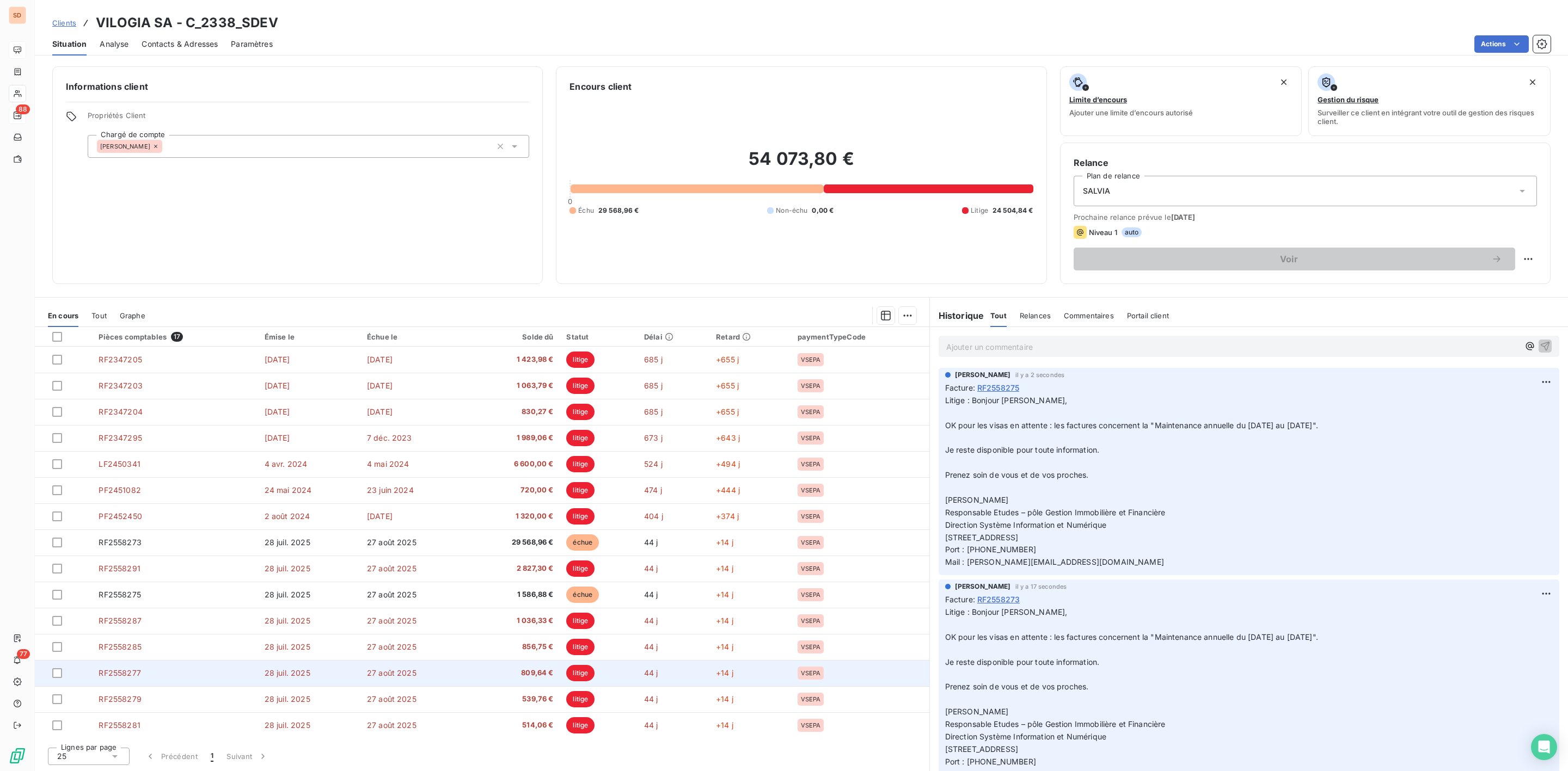
click at [139, 671] on span "RF2558277" at bounding box center [119, 672] width 42 height 9
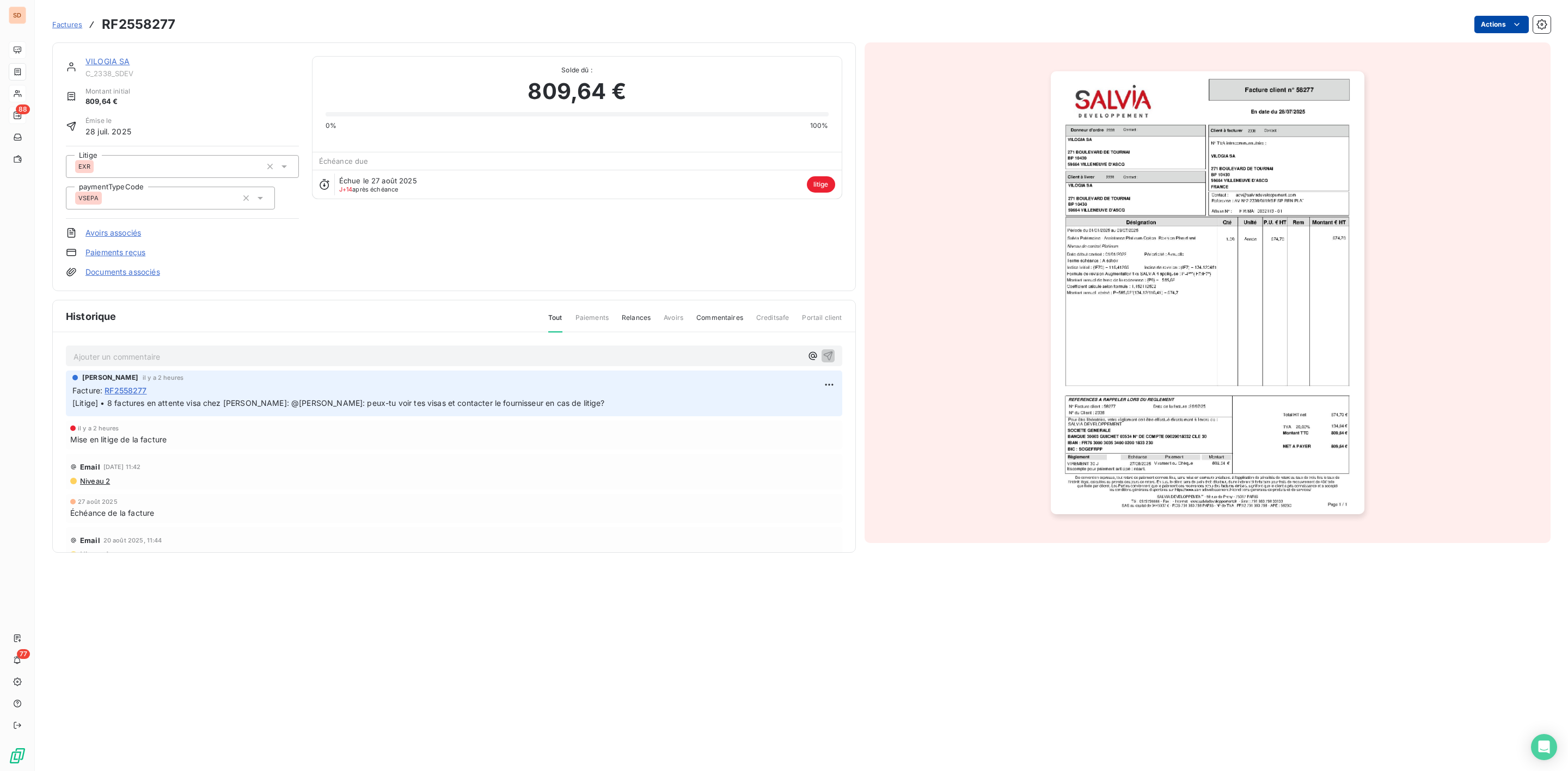
click at [1506, 25] on html "SD 88 77 Factures RF2558277 Actions VILOGIA SA C_2338_SDEV Montant initial 809,…" at bounding box center [784, 385] width 1568 height 771
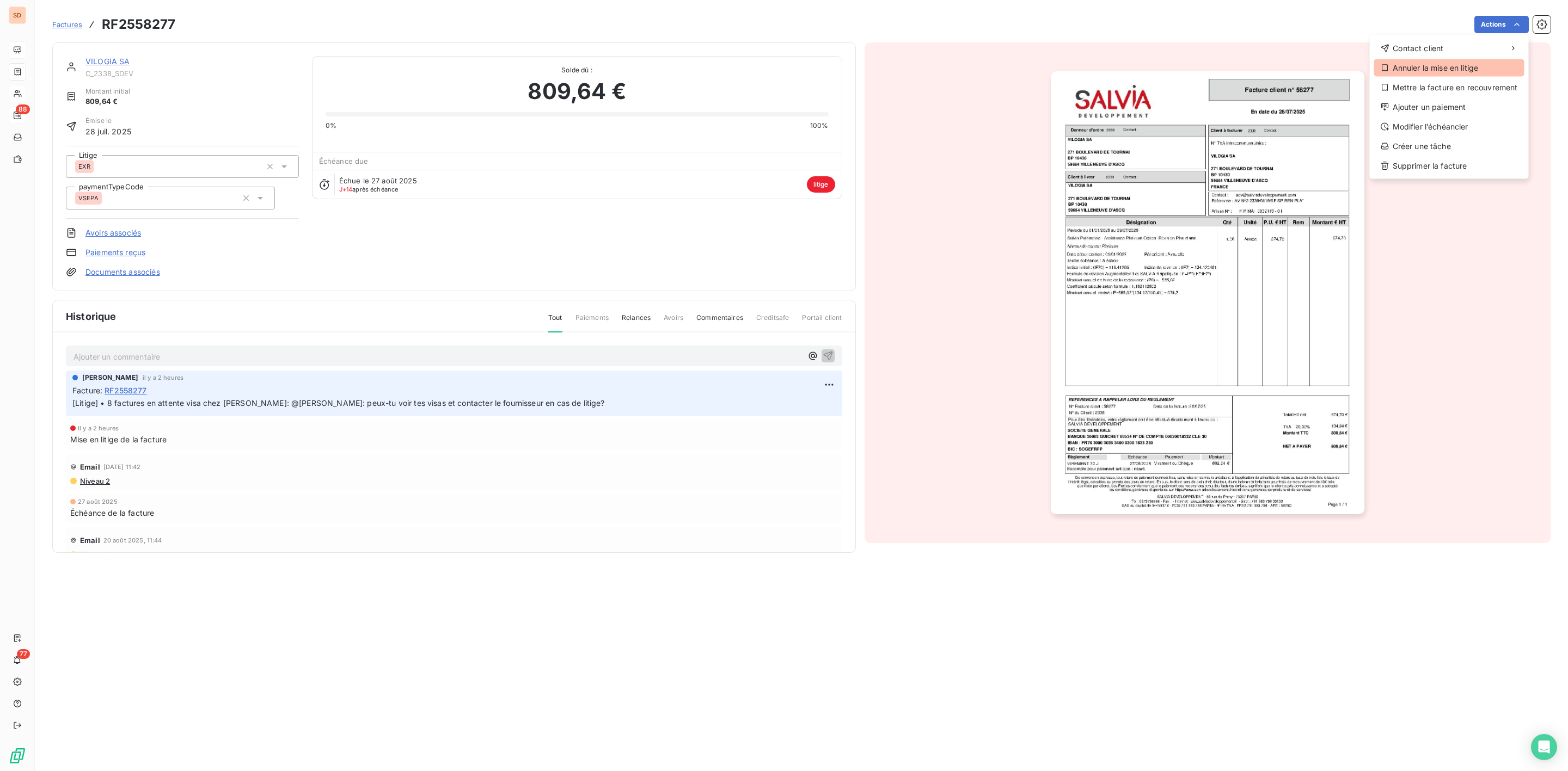
click at [1436, 68] on div "Annuler la mise en litige" at bounding box center [1449, 68] width 150 height 18
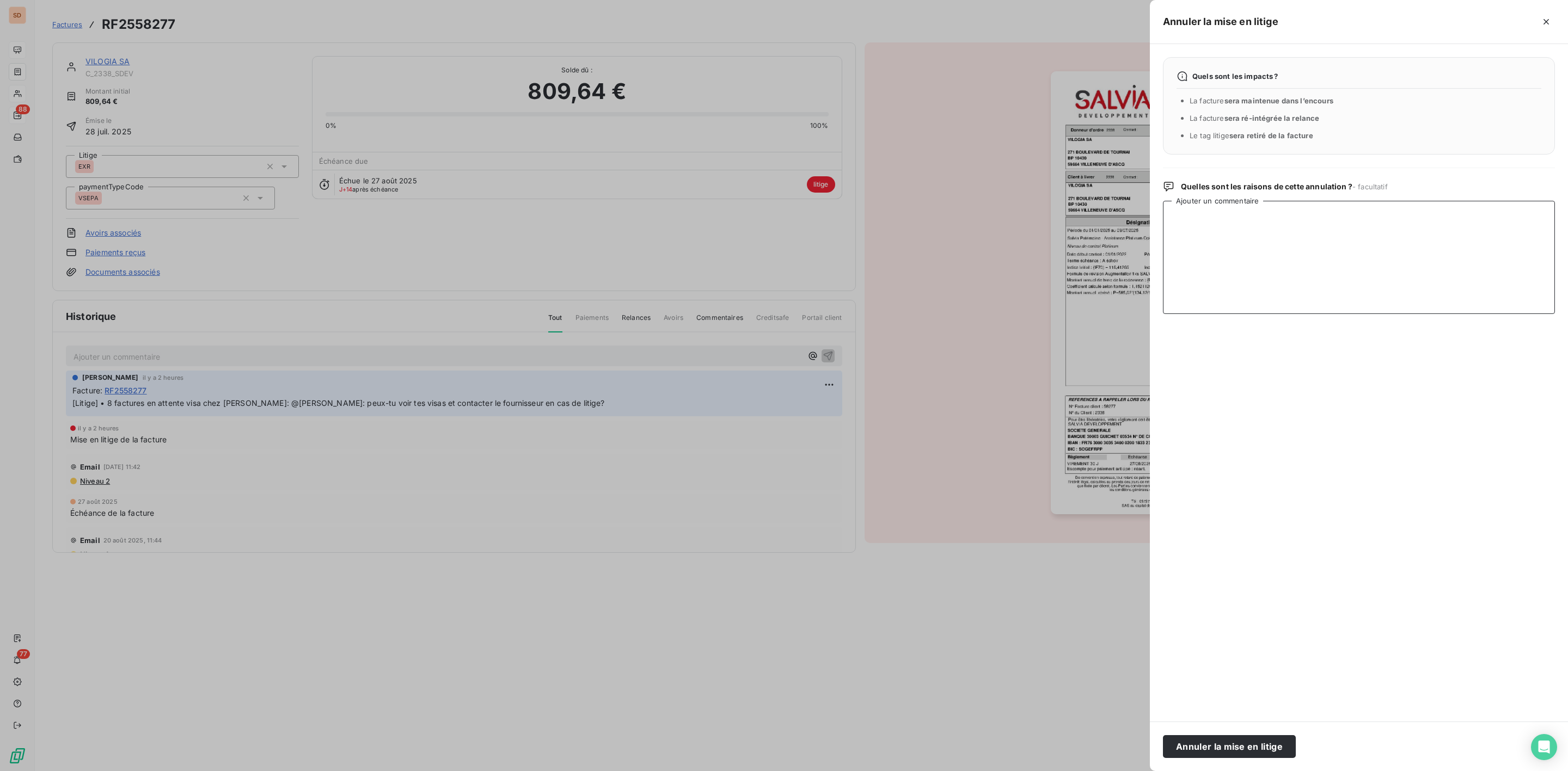
click at [1348, 213] on textarea "Ajouter un commentaire" at bounding box center [1359, 257] width 392 height 113
paste textarea "Bonjour Elsa, OK pour les visas en attente : les factures concernent la "Mainte…"
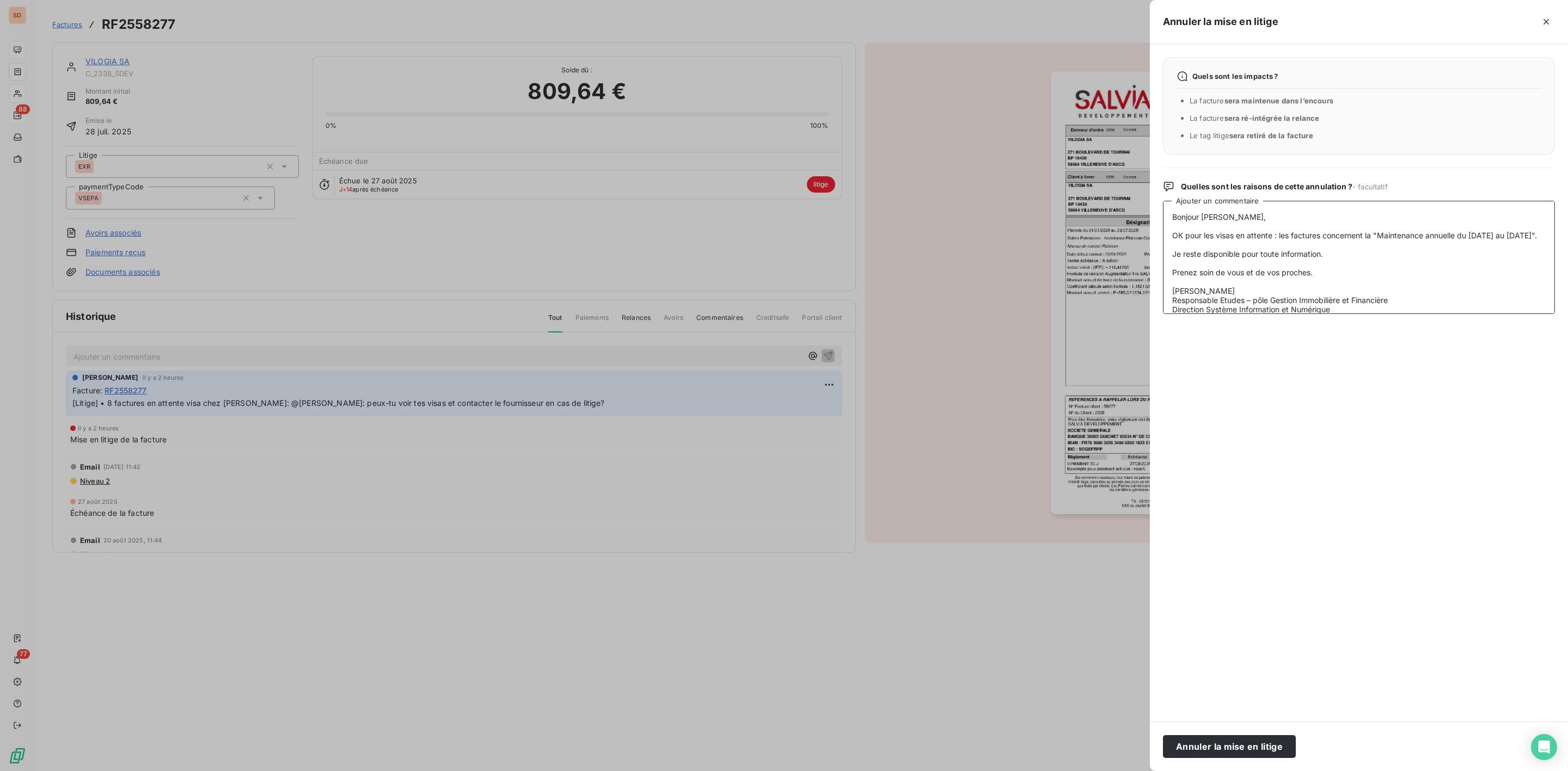
scroll to position [61, 0]
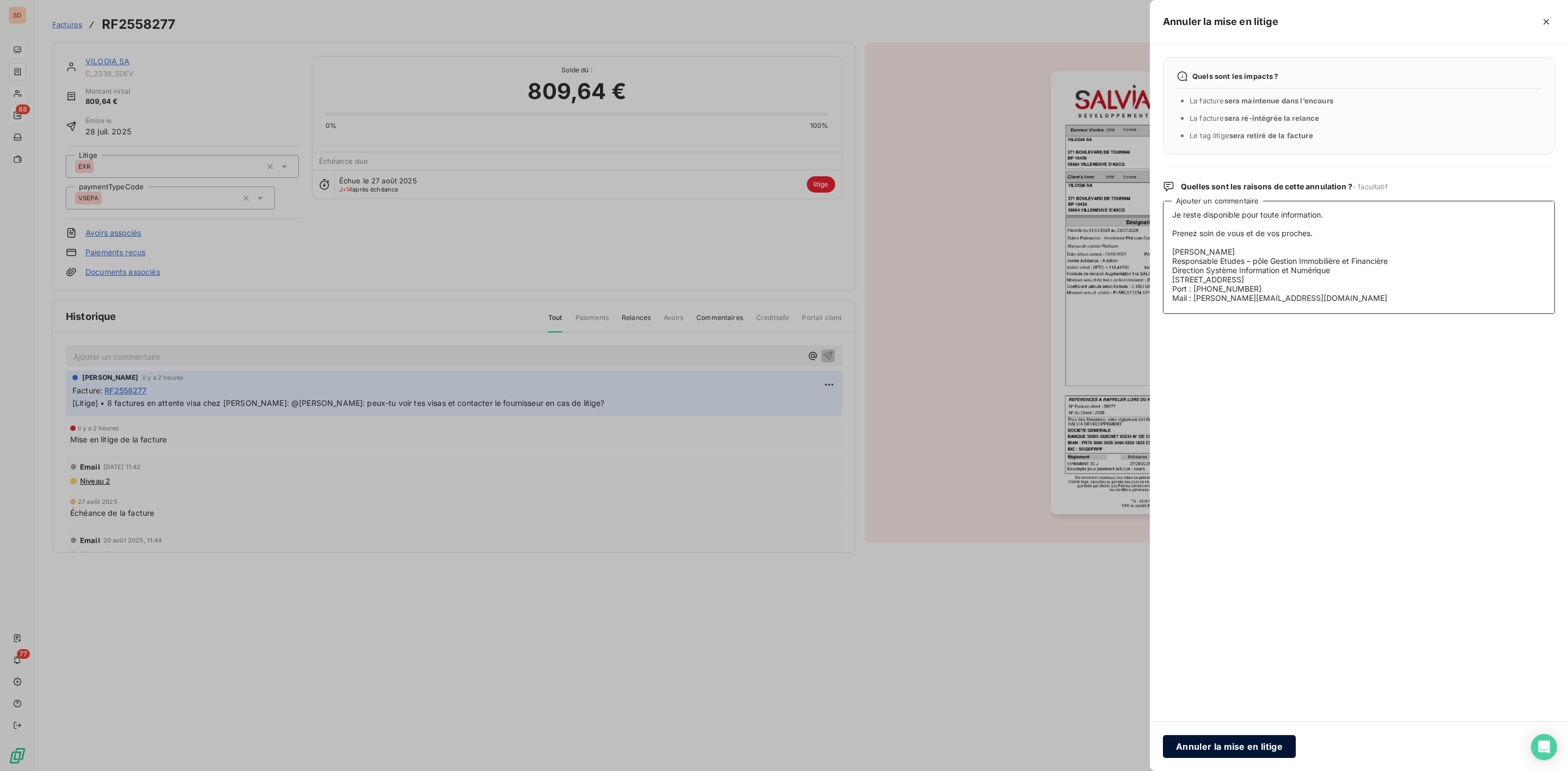
type textarea "Bonjour Elsa, OK pour les visas en attente : les factures concernent la "Mainte…"
click at [1247, 746] on button "Annuler la mise en litige" at bounding box center [1230, 747] width 133 height 23
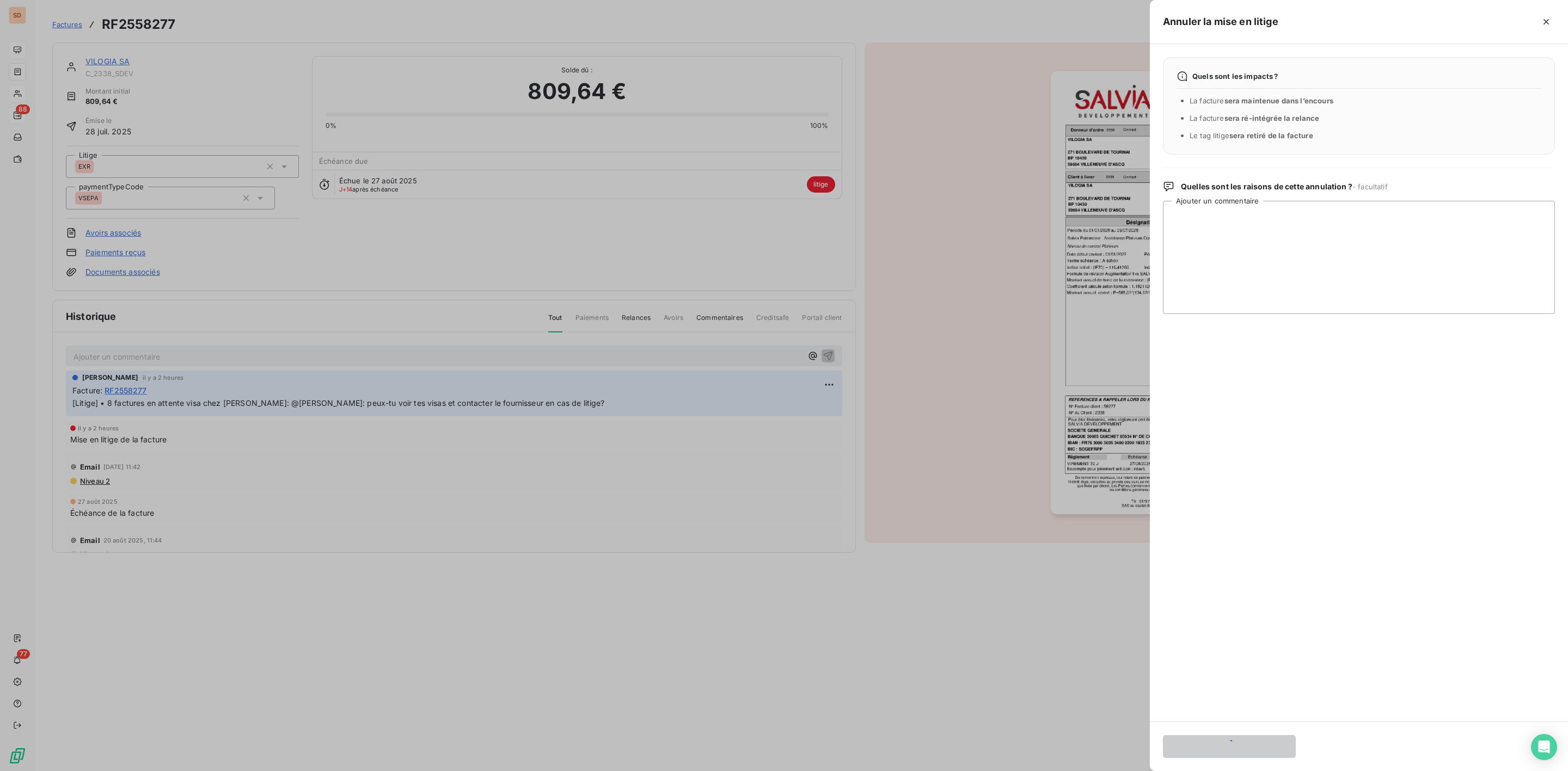
scroll to position [0, 0]
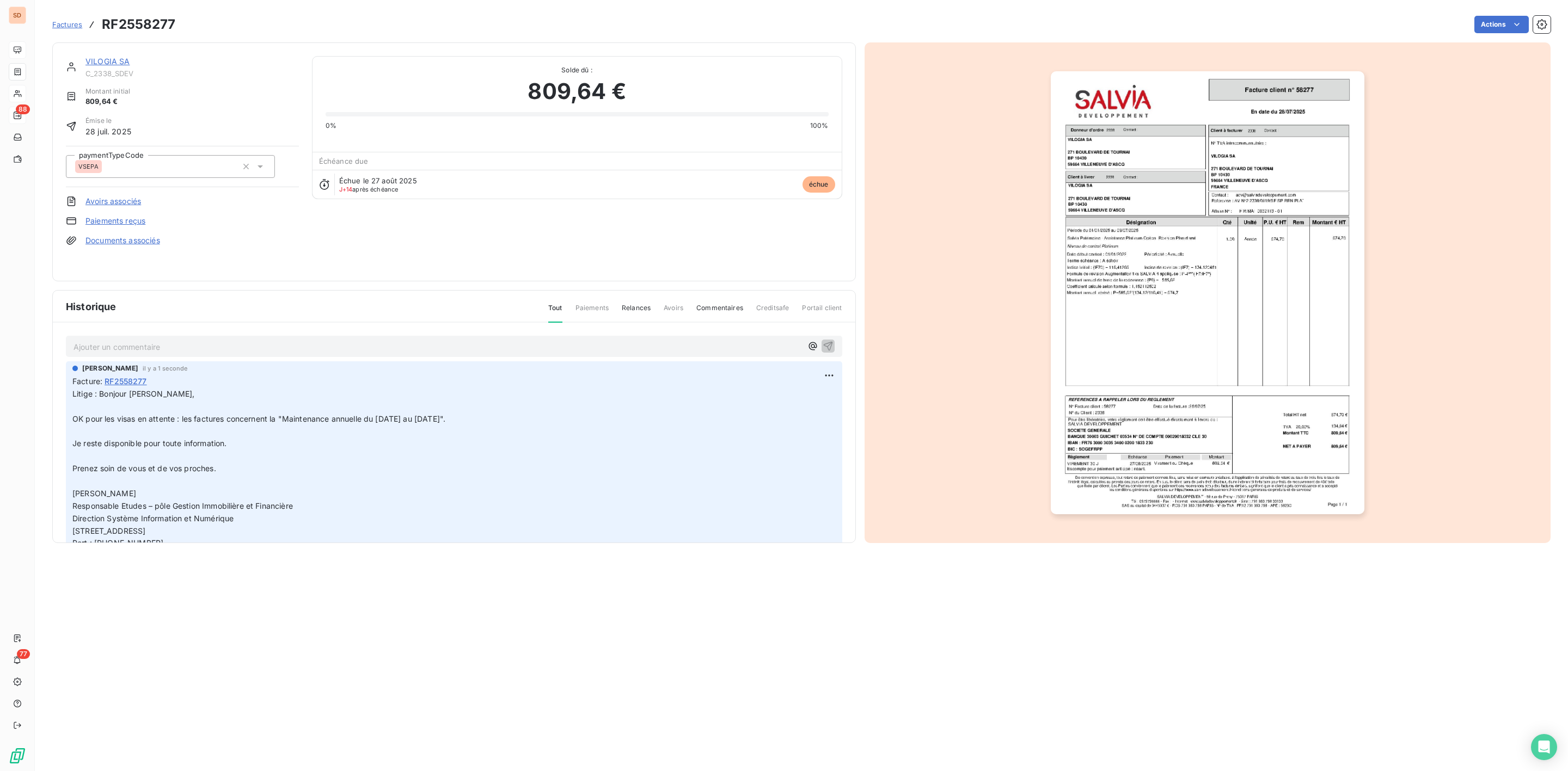
click at [118, 59] on link "VILOGIA SA" at bounding box center [107, 61] width 44 height 9
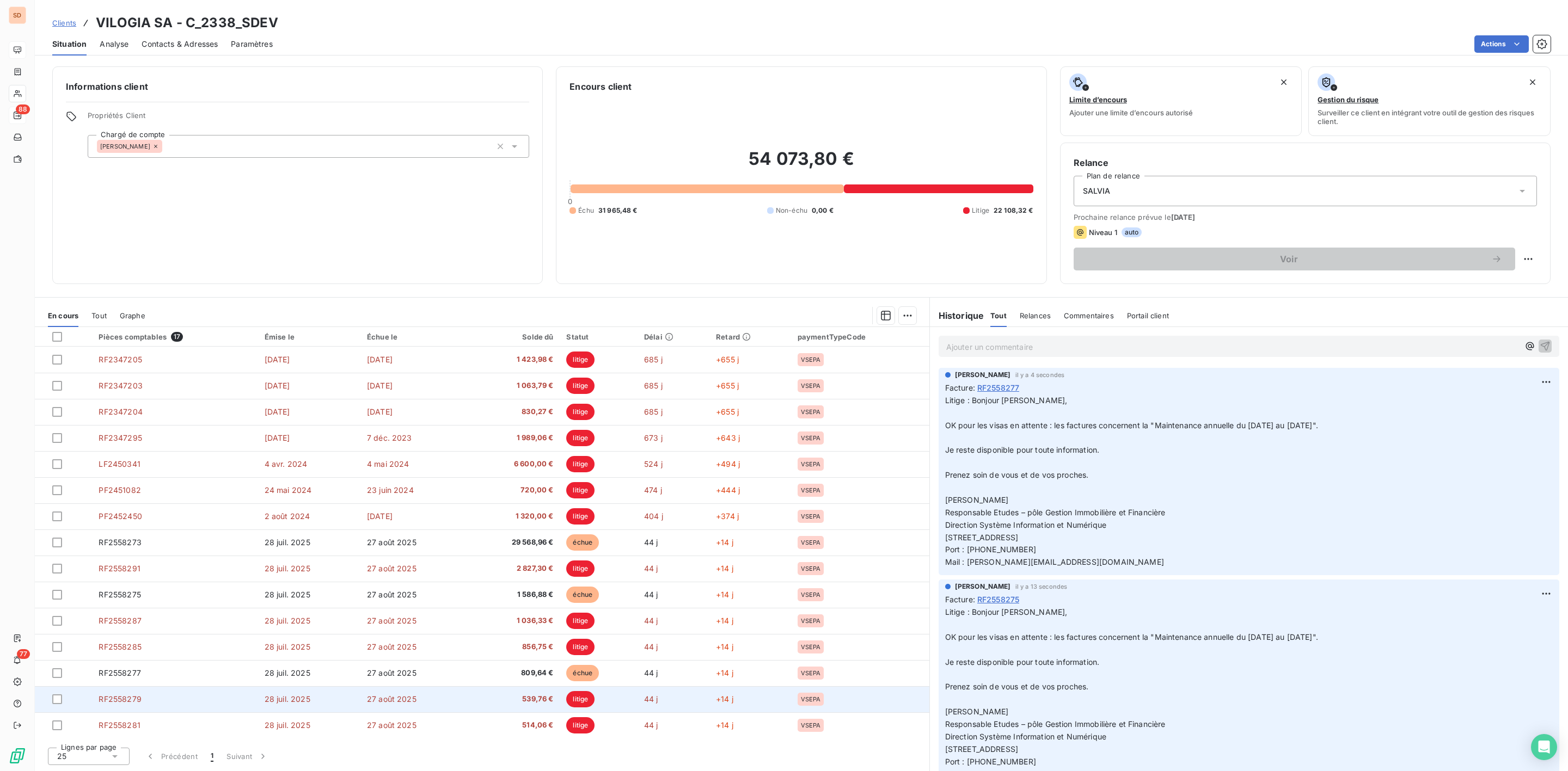
click at [135, 701] on span "RF2558279" at bounding box center [120, 699] width 43 height 9
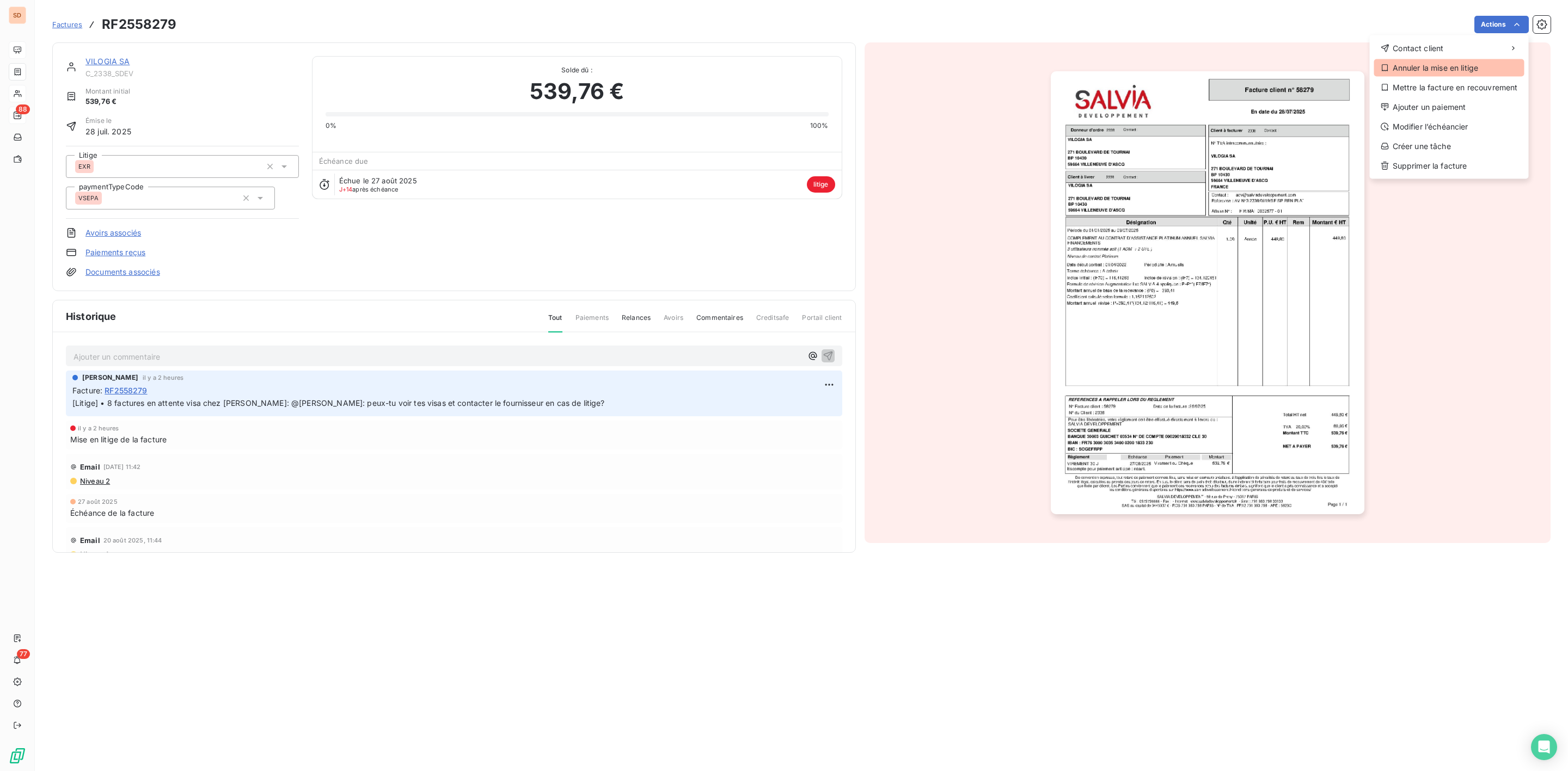
click at [1423, 70] on div "Annuler la mise en litige" at bounding box center [1449, 68] width 150 height 18
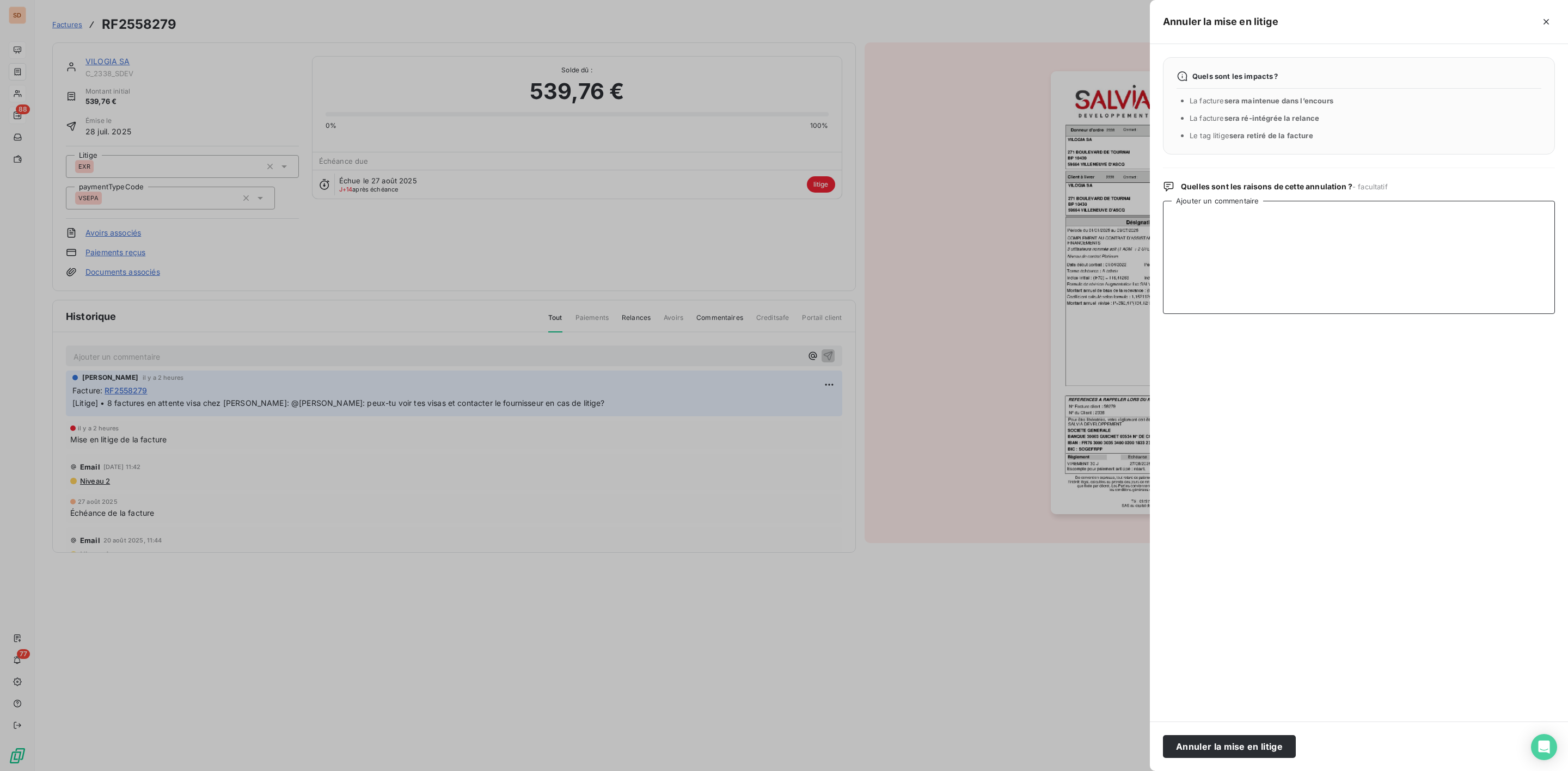
click at [1322, 245] on textarea "Ajouter un commentaire" at bounding box center [1359, 257] width 392 height 113
paste textarea "Bonjour Elsa, OK pour les visas en attente : les factures concernent la "Mainte…"
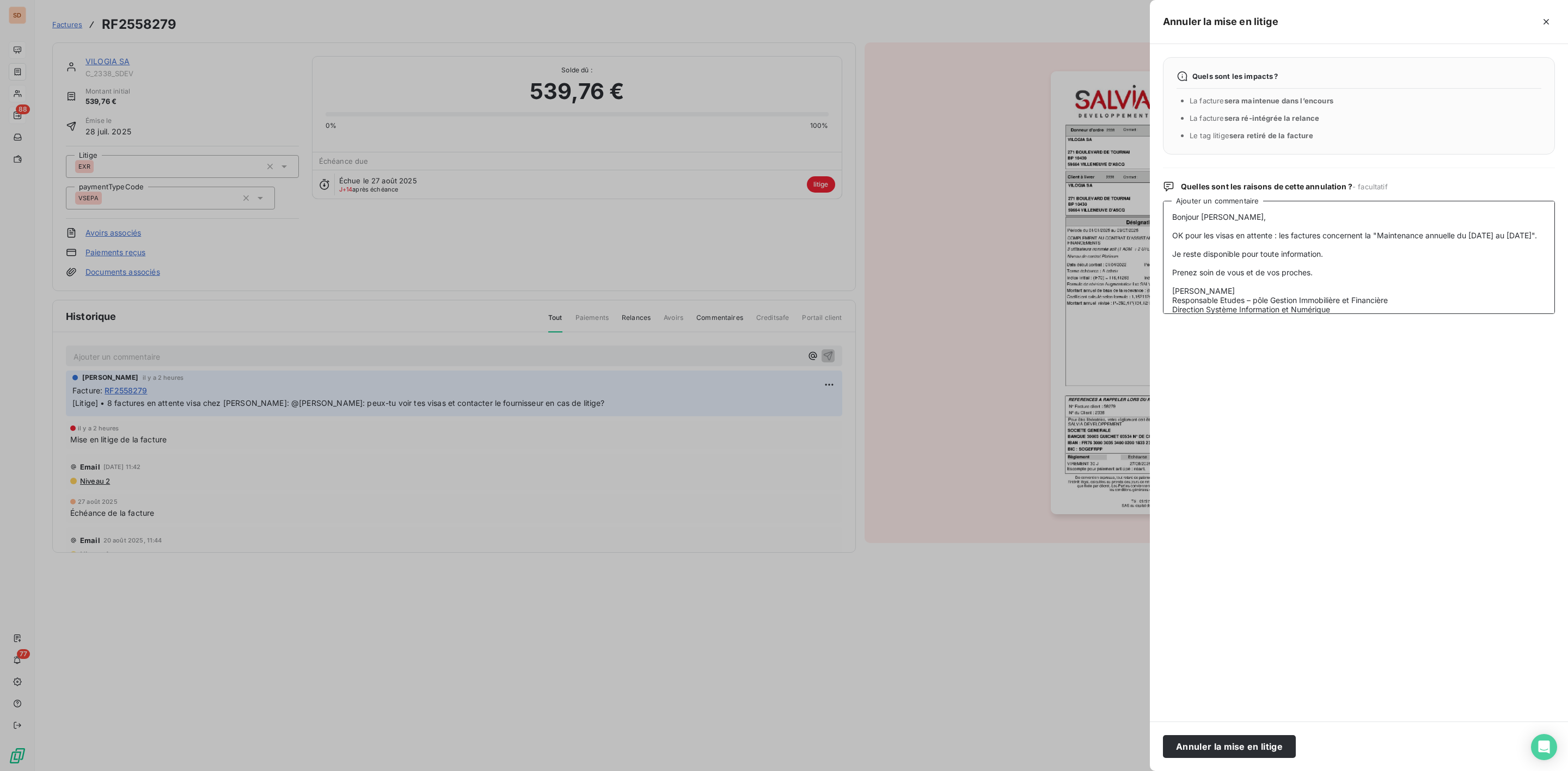
scroll to position [61, 0]
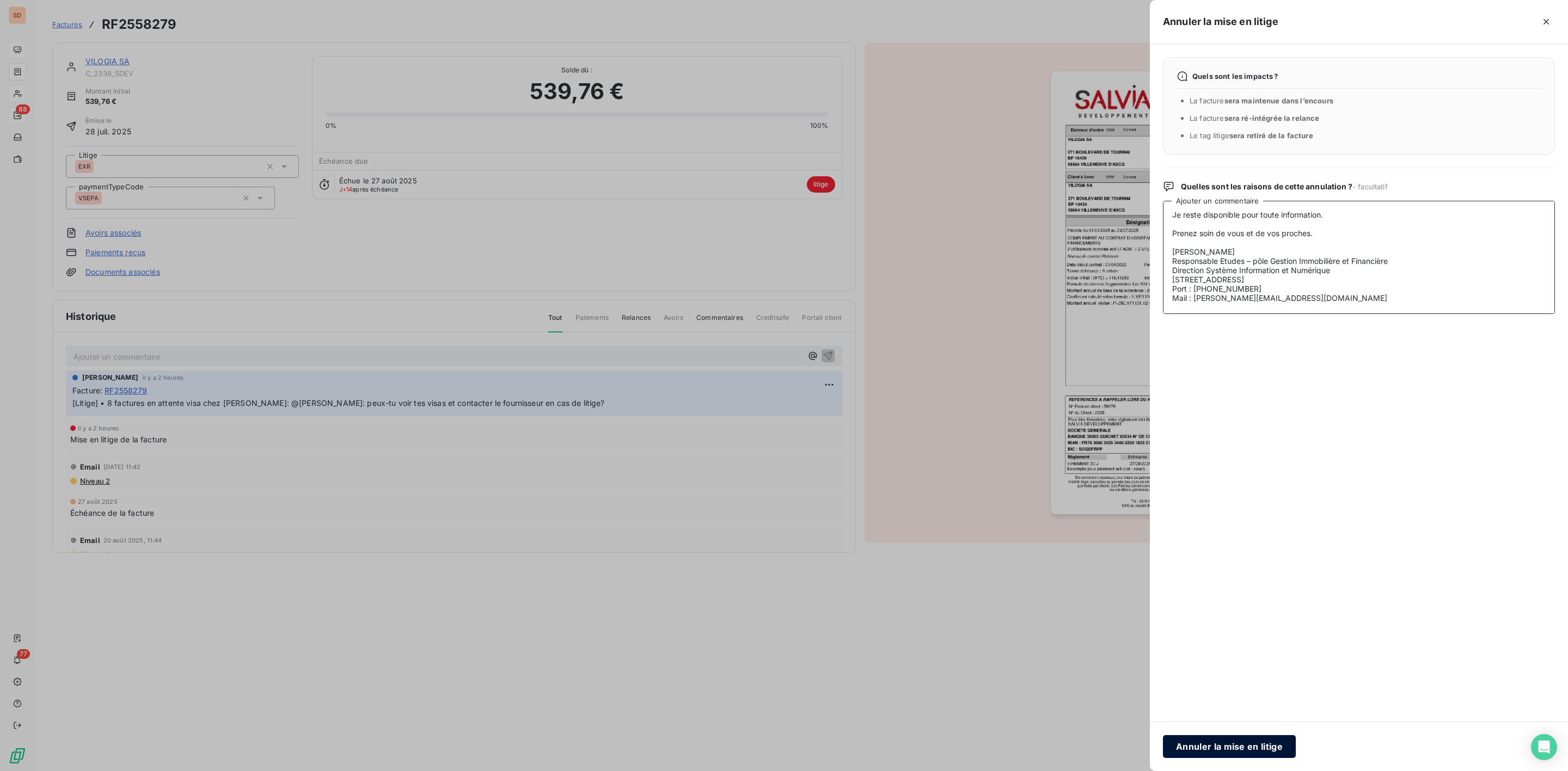
type textarea "Bonjour Elsa, OK pour les visas en attente : les factures concernent la "Mainte…"
click at [1243, 745] on button "Annuler la mise en litige" at bounding box center [1230, 747] width 133 height 23
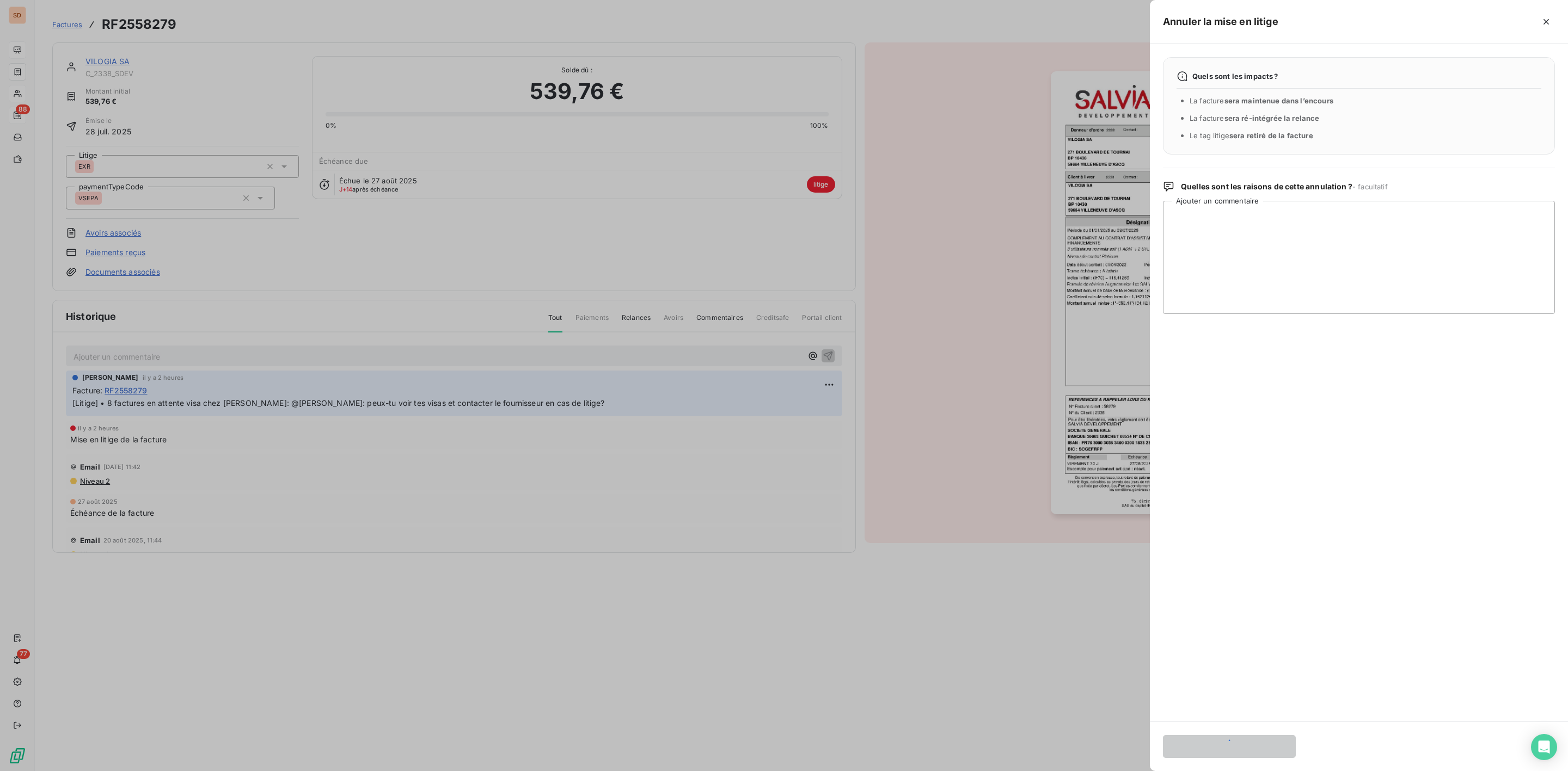
scroll to position [0, 0]
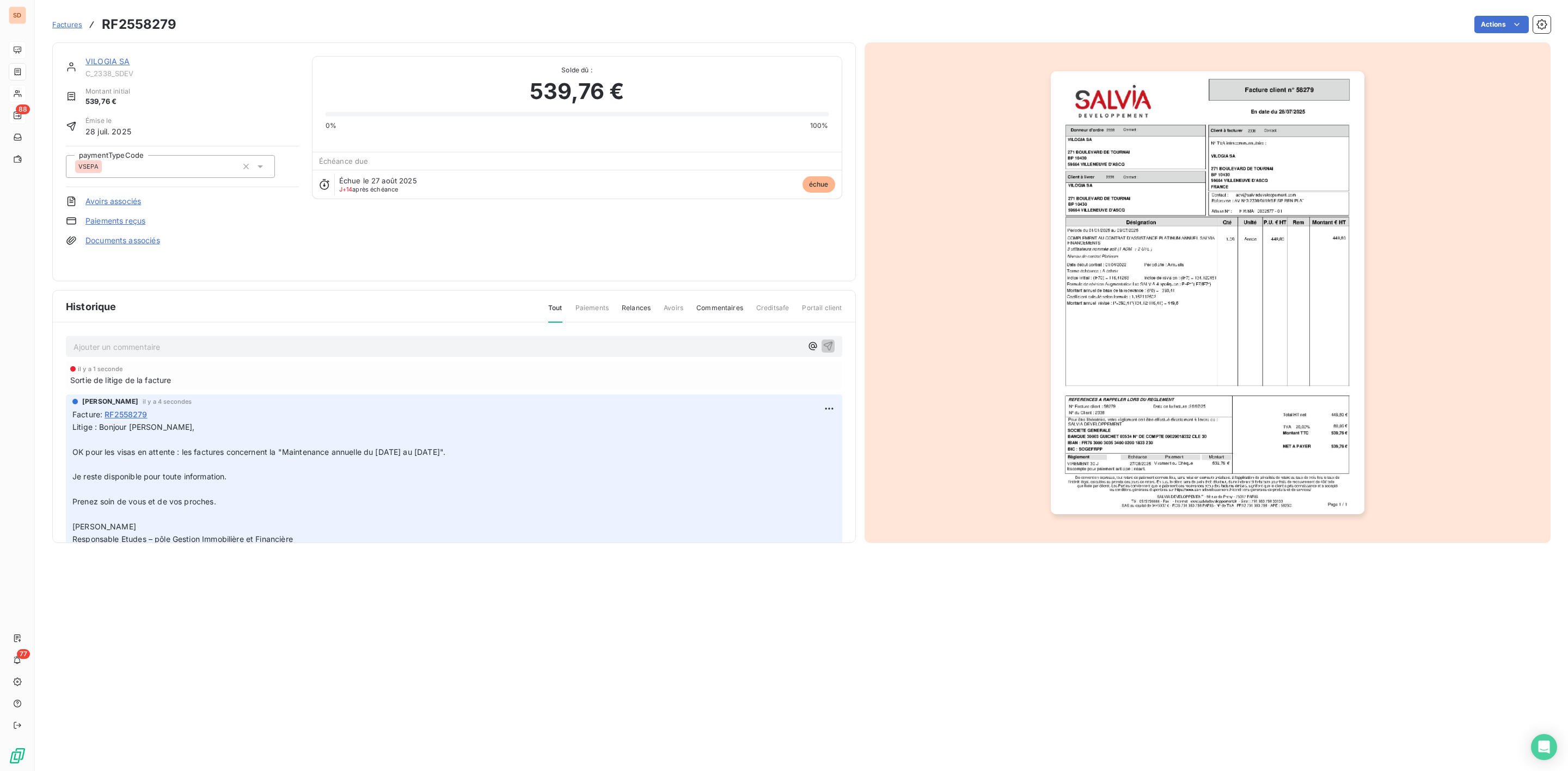
click at [114, 57] on link "VILOGIA SA" at bounding box center [107, 61] width 44 height 9
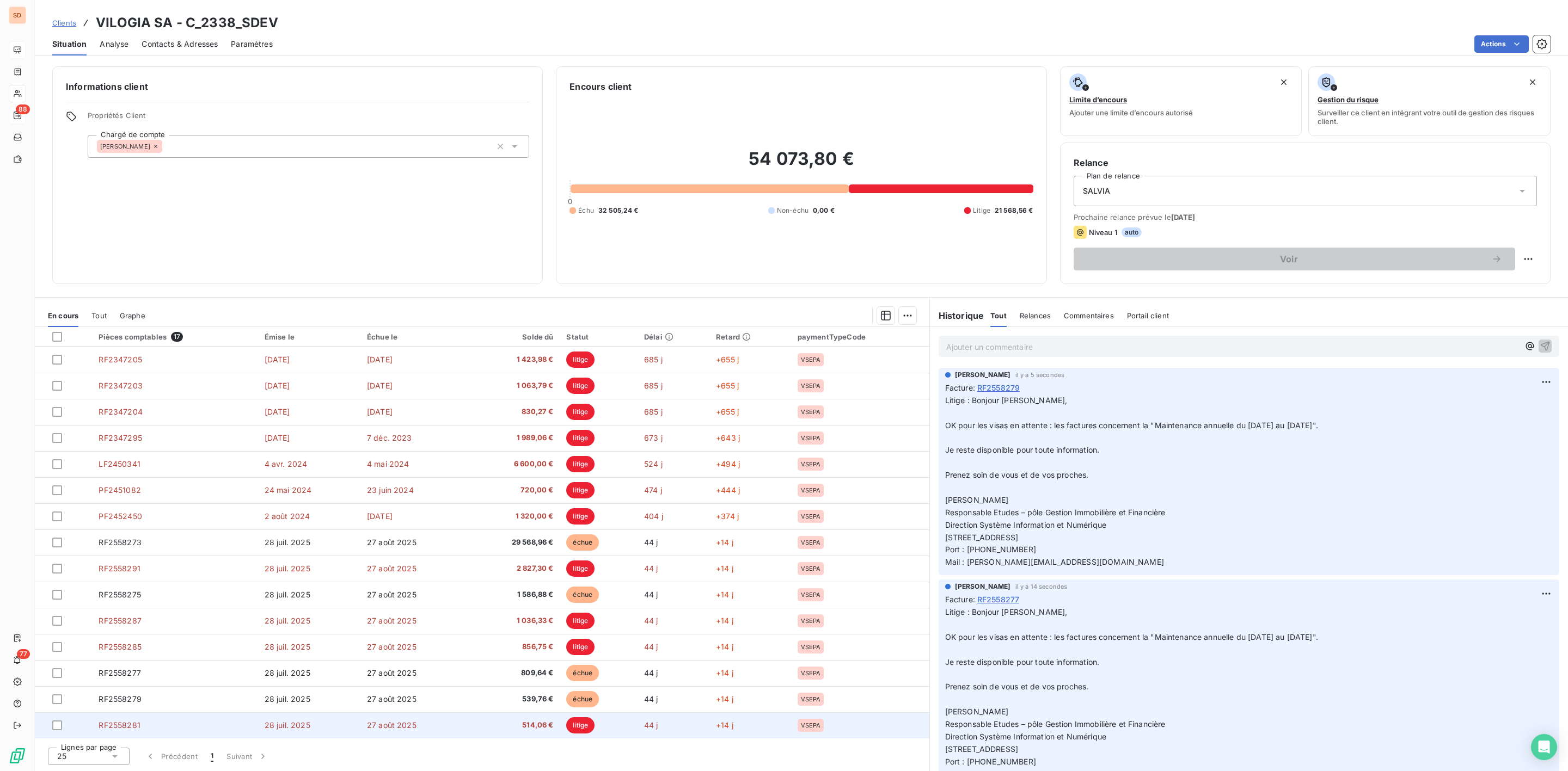
click at [137, 730] on span "RF2558281" at bounding box center [119, 725] width 41 height 9
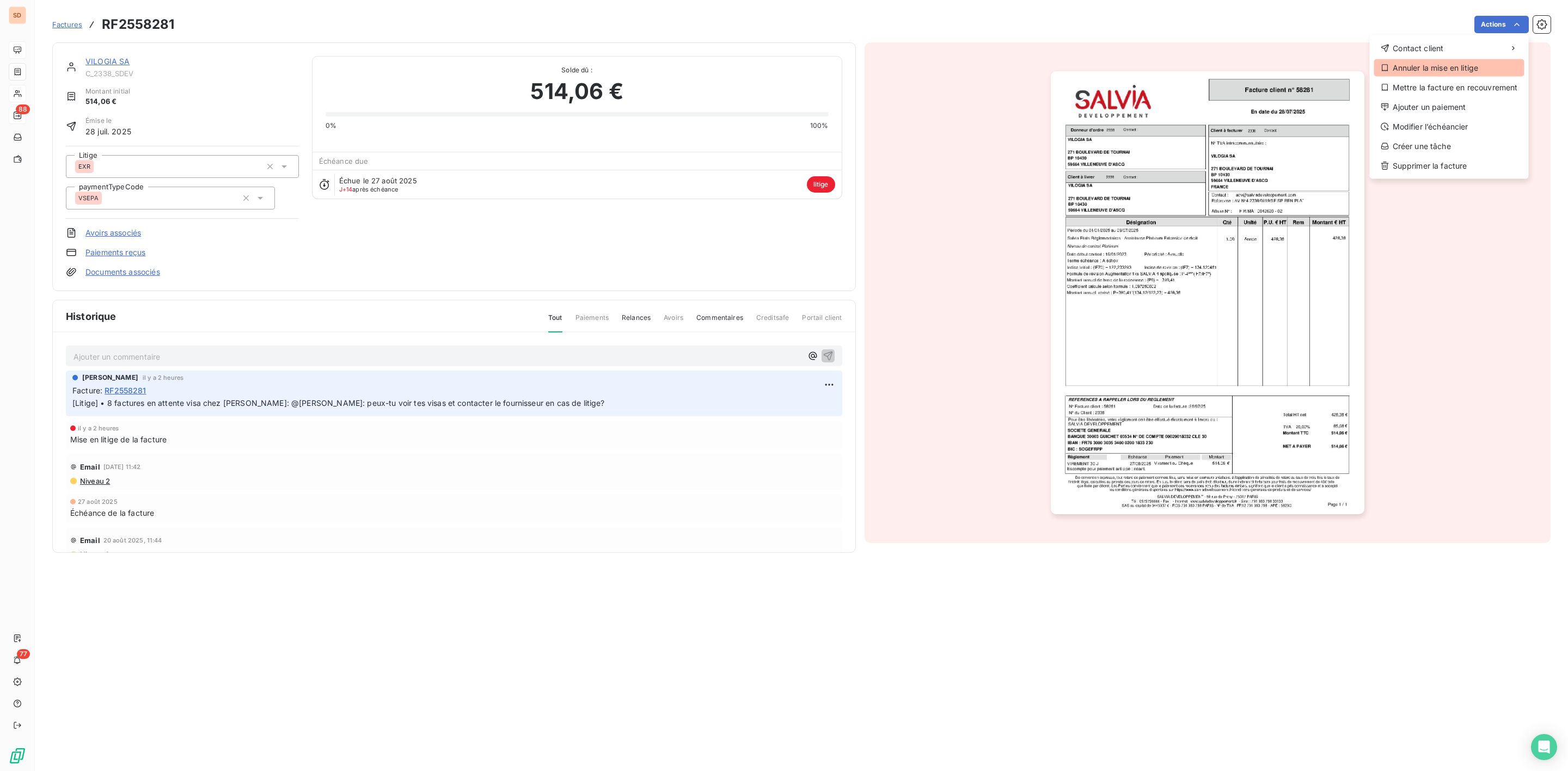
click at [1454, 68] on div "Annuler la mise en litige" at bounding box center [1449, 68] width 150 height 18
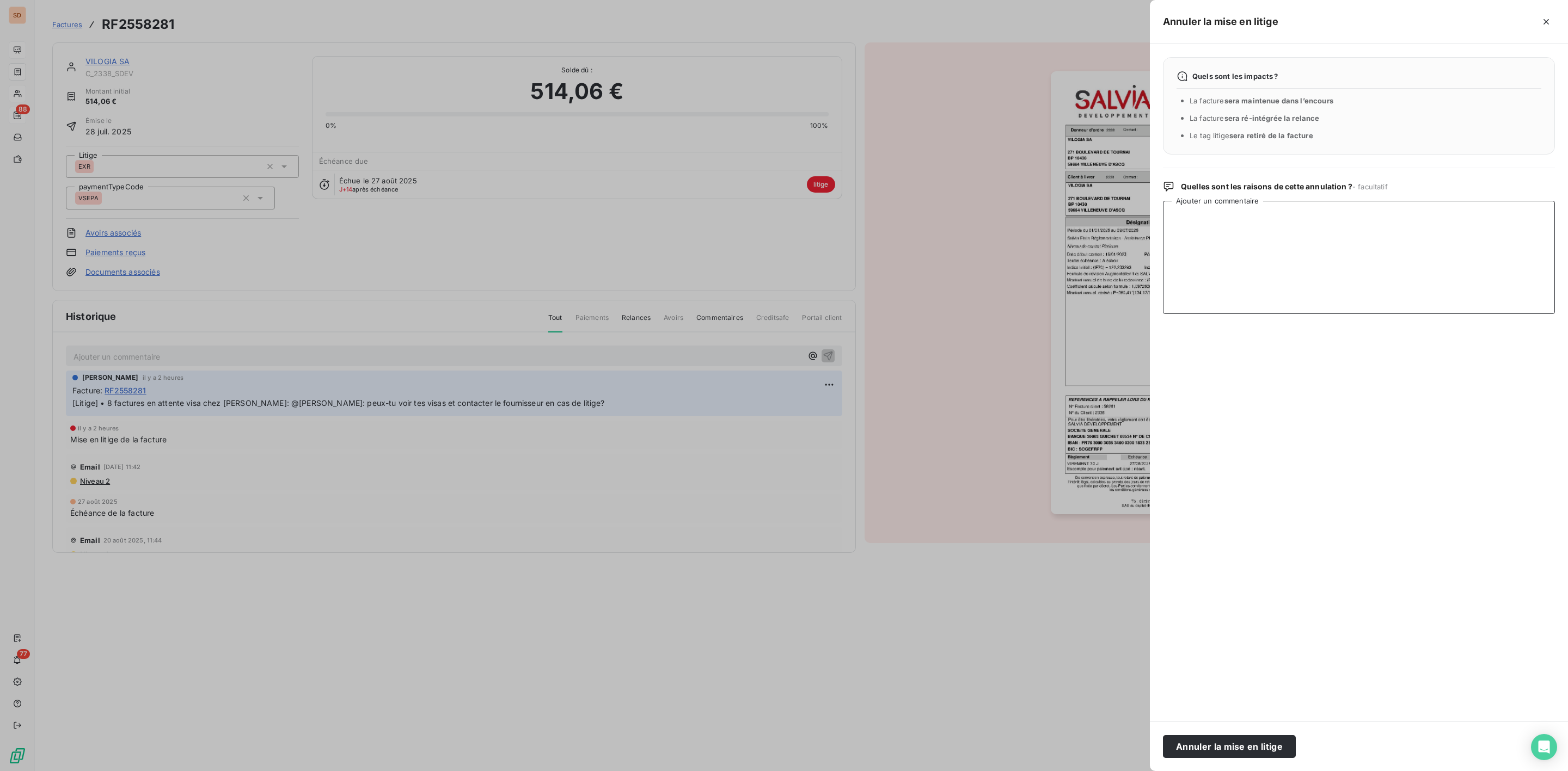
drag, startPoint x: 1339, startPoint y: 219, endPoint x: 1303, endPoint y: 253, distance: 49.5
click at [1338, 221] on textarea "Ajouter un commentaire" at bounding box center [1359, 257] width 392 height 113
paste textarea "Bonjour Elsa, OK pour les visas en attente : les factures concernent la "Mainte…"
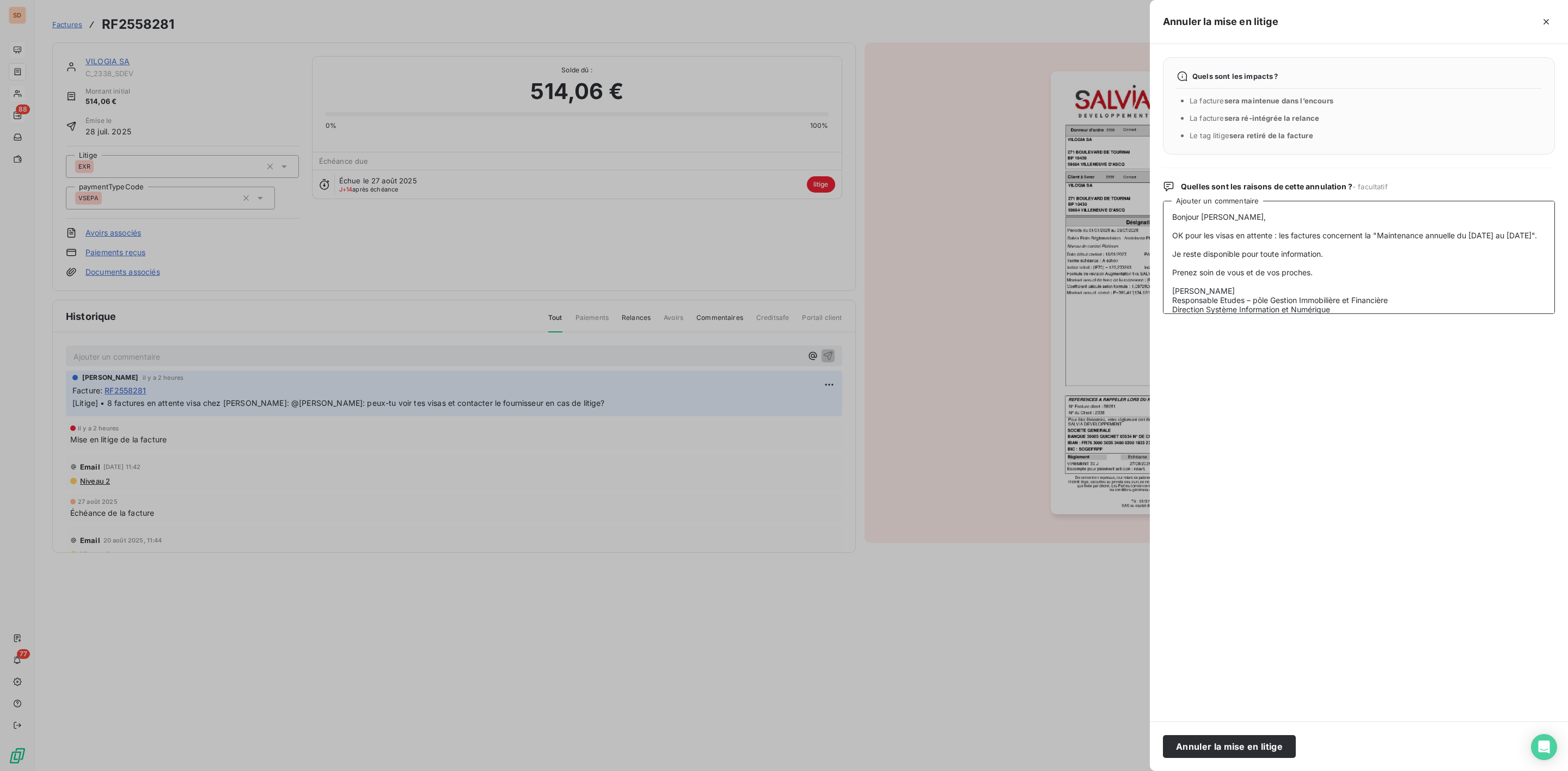
scroll to position [61, 0]
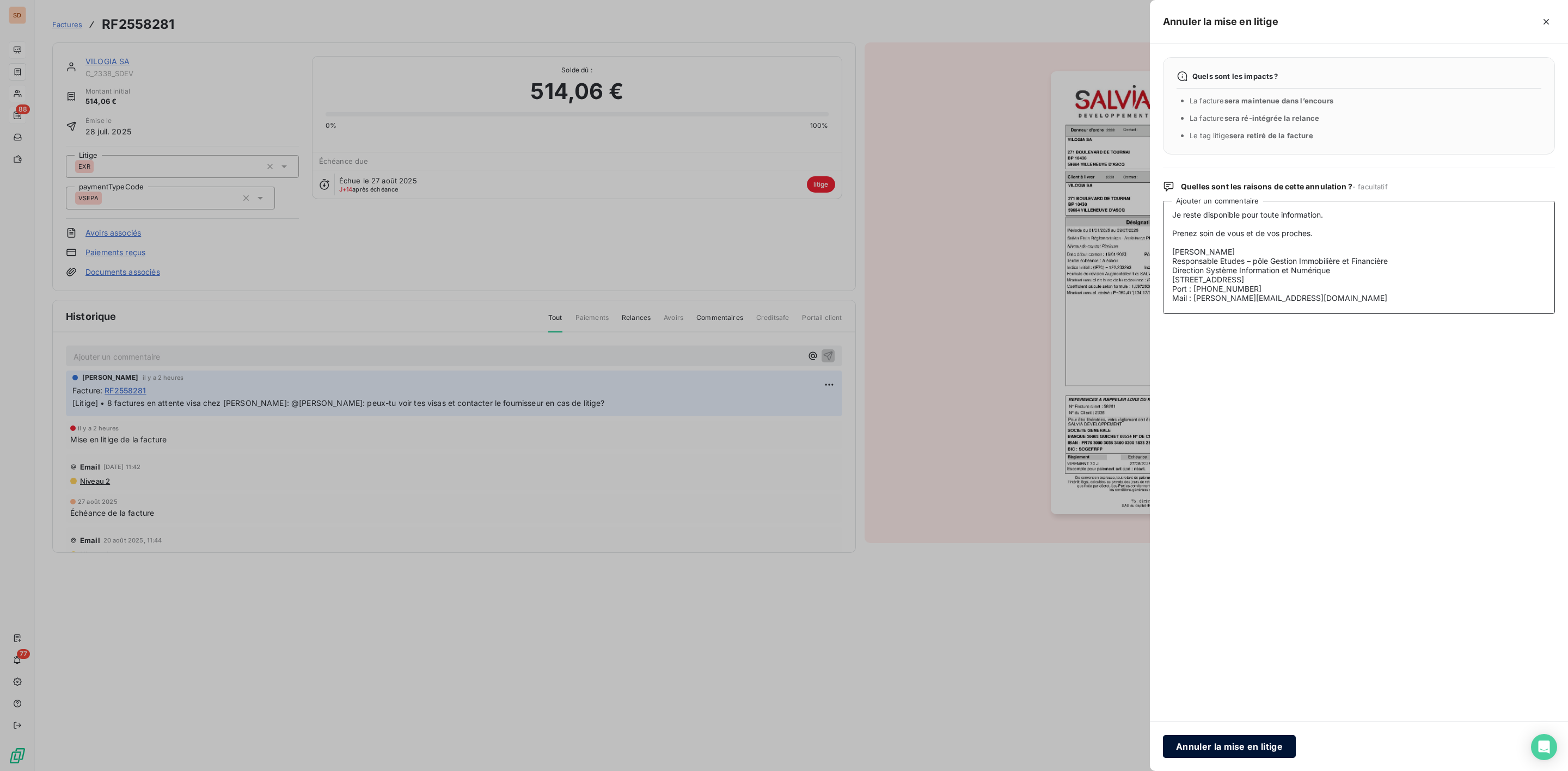
type textarea "Bonjour Elsa, OK pour les visas en attente : les factures concernent la "Mainte…"
click at [1244, 748] on button "Annuler la mise en litige" at bounding box center [1230, 747] width 133 height 23
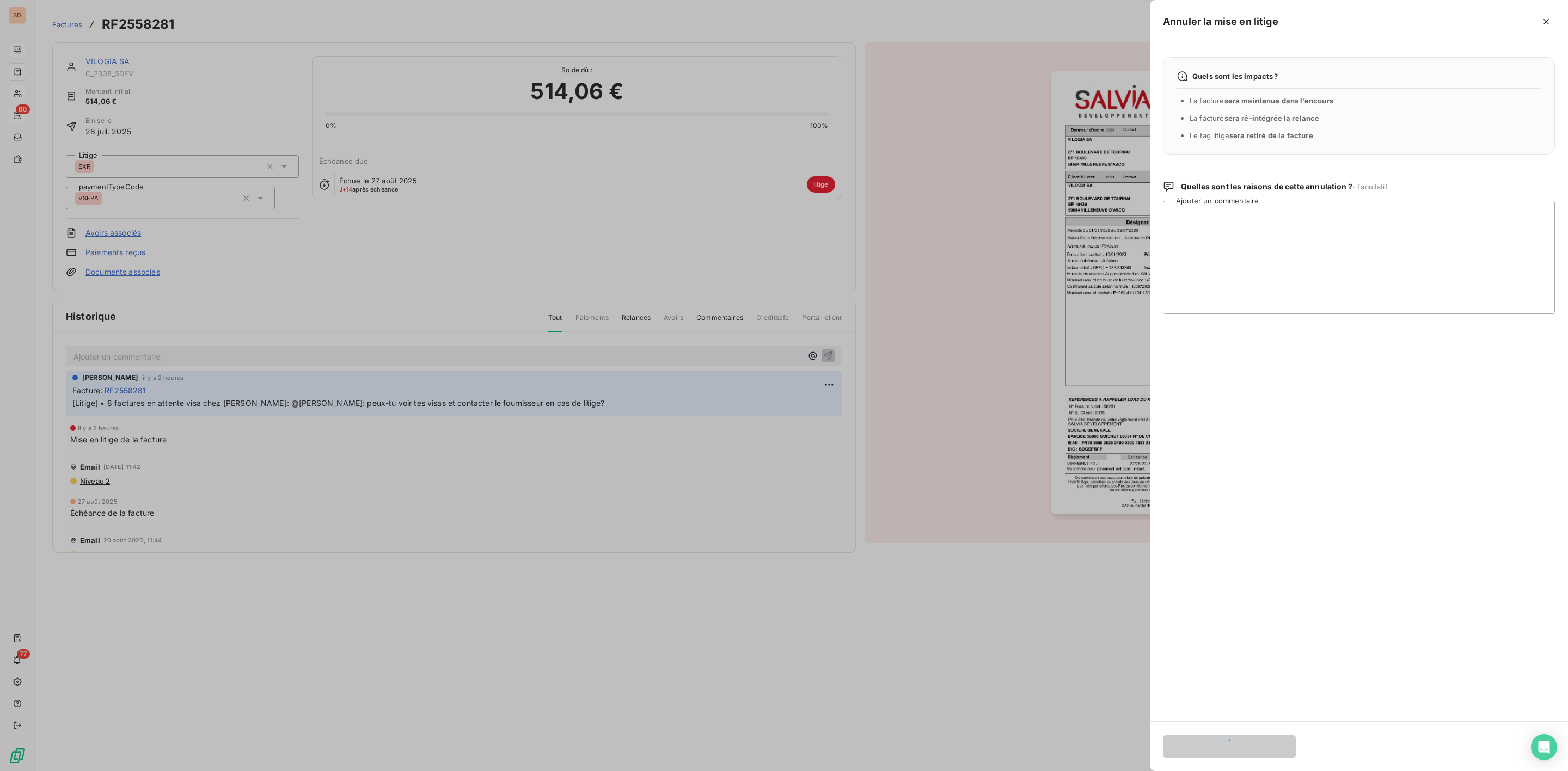
scroll to position [0, 0]
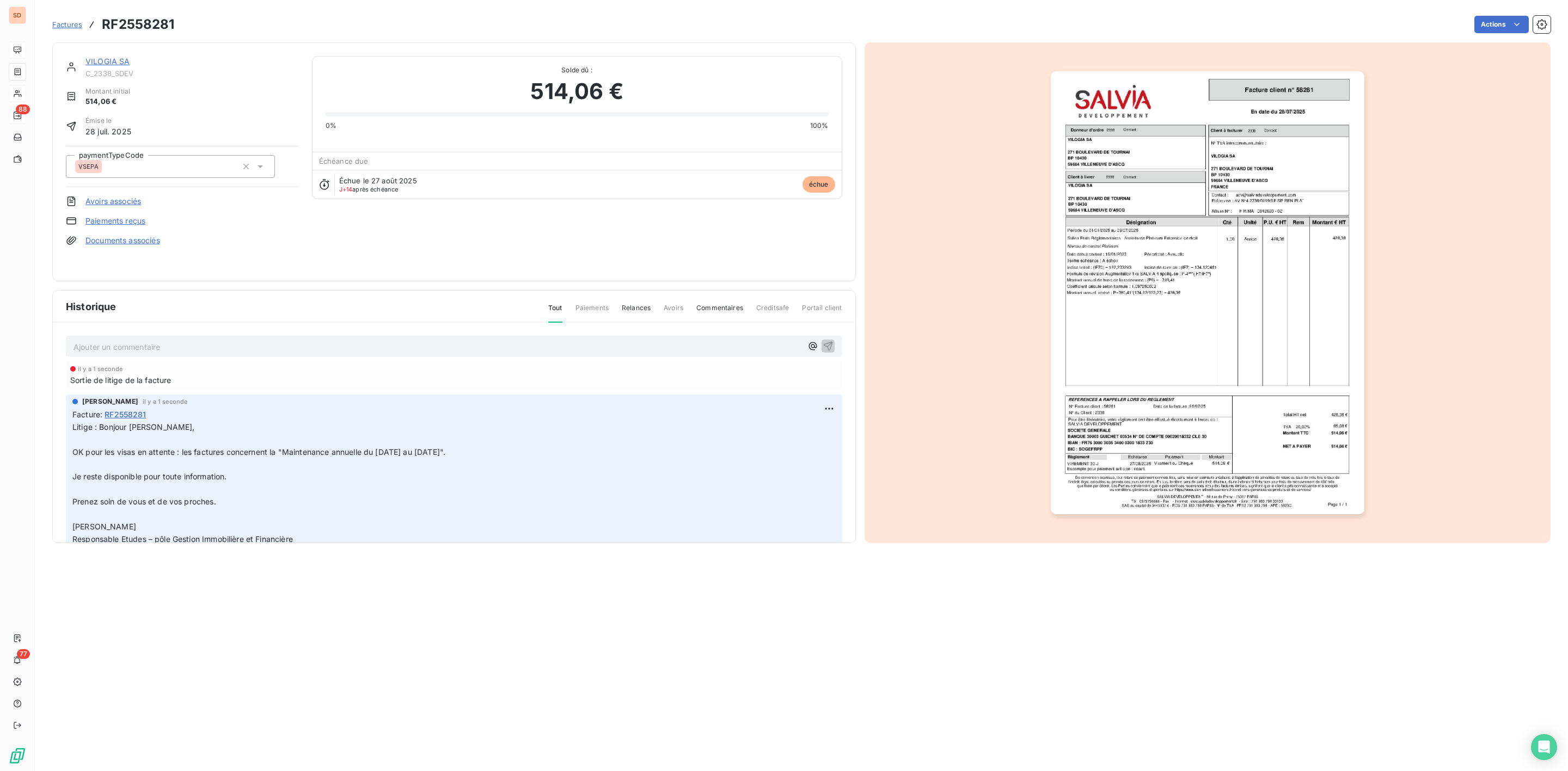
click at [98, 61] on link "VILOGIA SA" at bounding box center [107, 61] width 44 height 9
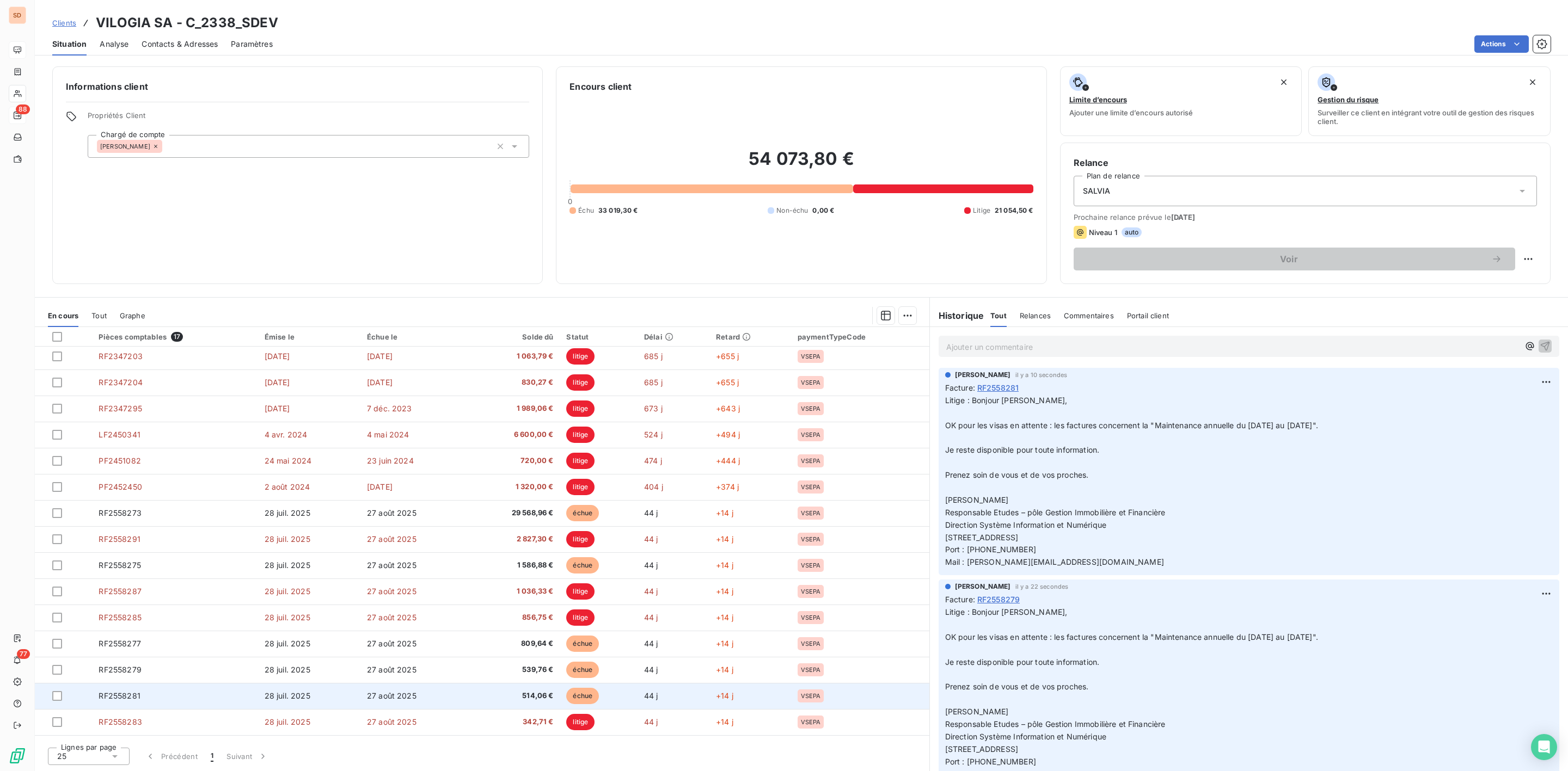
scroll to position [53, 0]
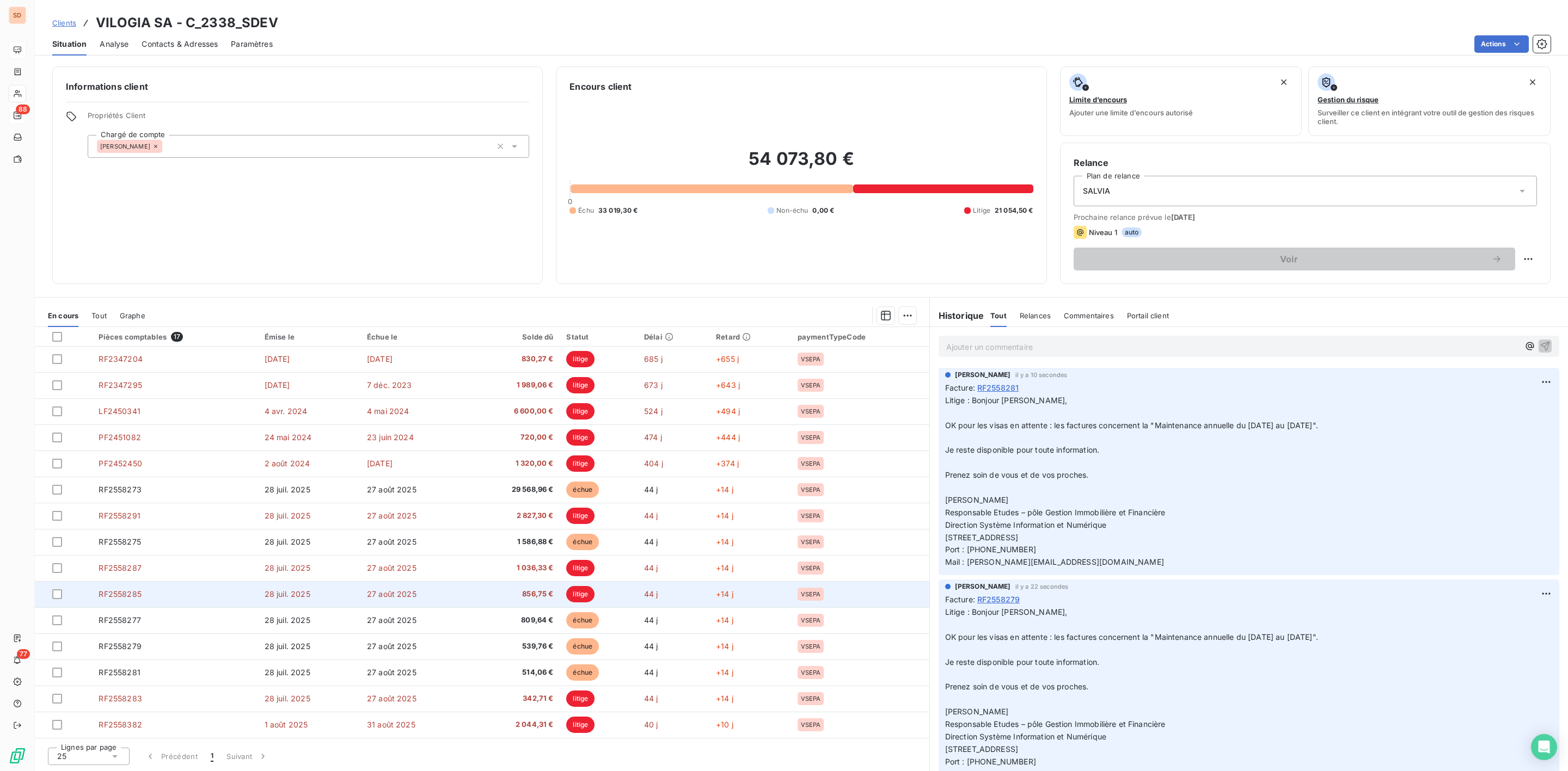
click at [128, 593] on span "RF2558285" at bounding box center [120, 594] width 43 height 9
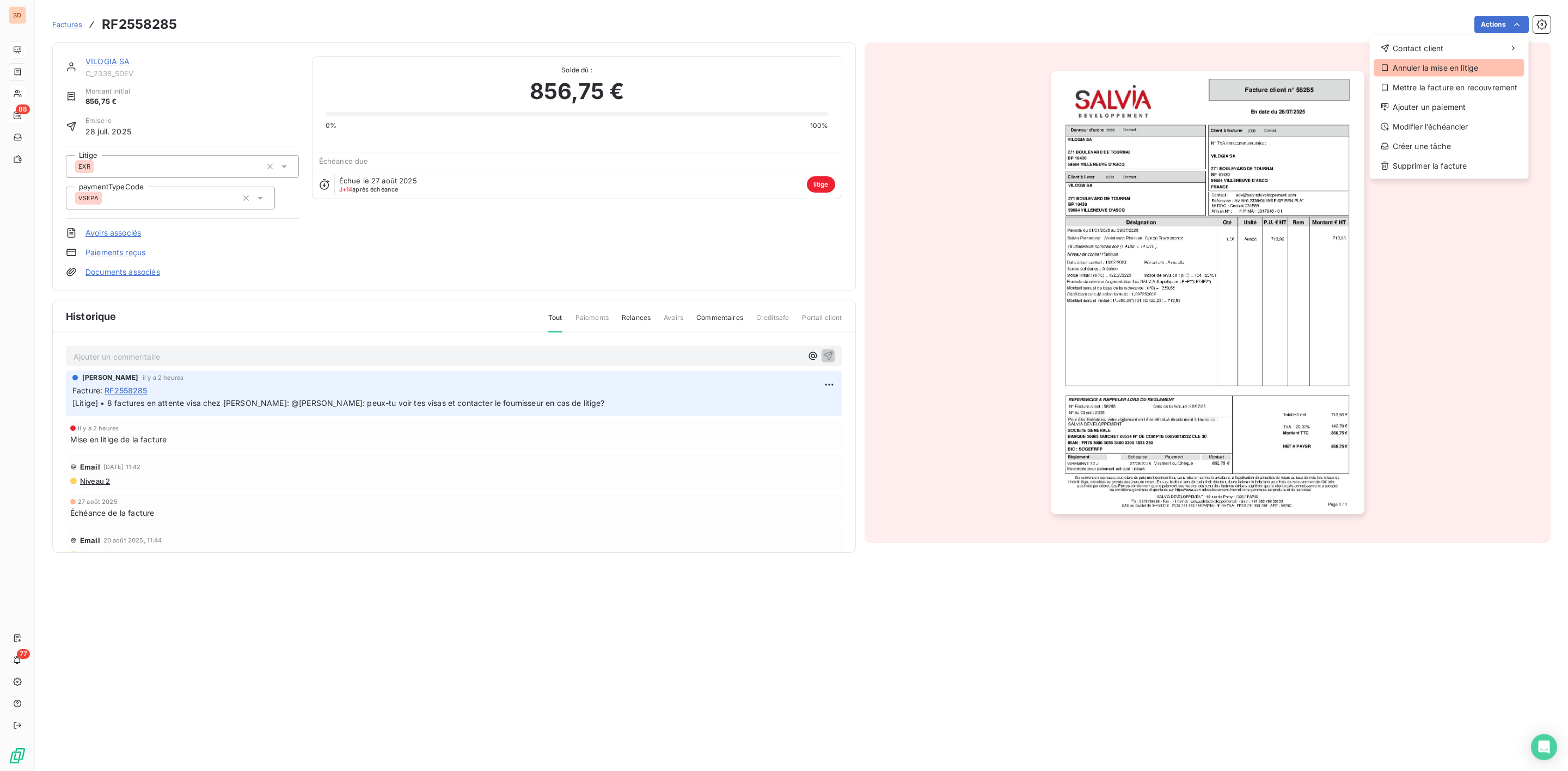
click at [1463, 65] on div "Annuler la mise en litige" at bounding box center [1449, 68] width 150 height 18
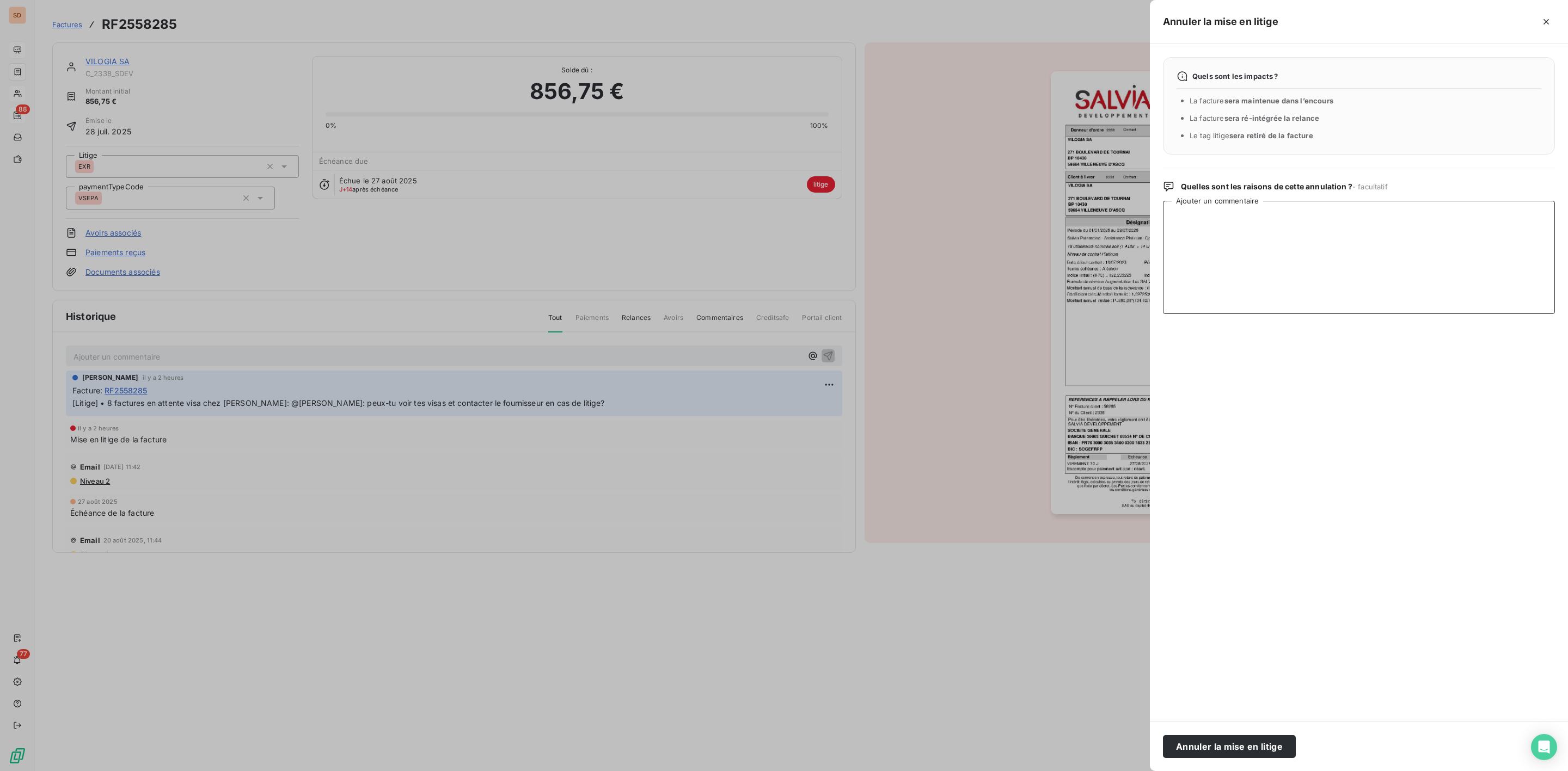
click at [1281, 237] on textarea "Ajouter un commentaire" at bounding box center [1359, 257] width 392 height 113
paste textarea "Bonjour Elsa, OK pour les visas en attente : les factures concernent la "Mainte…"
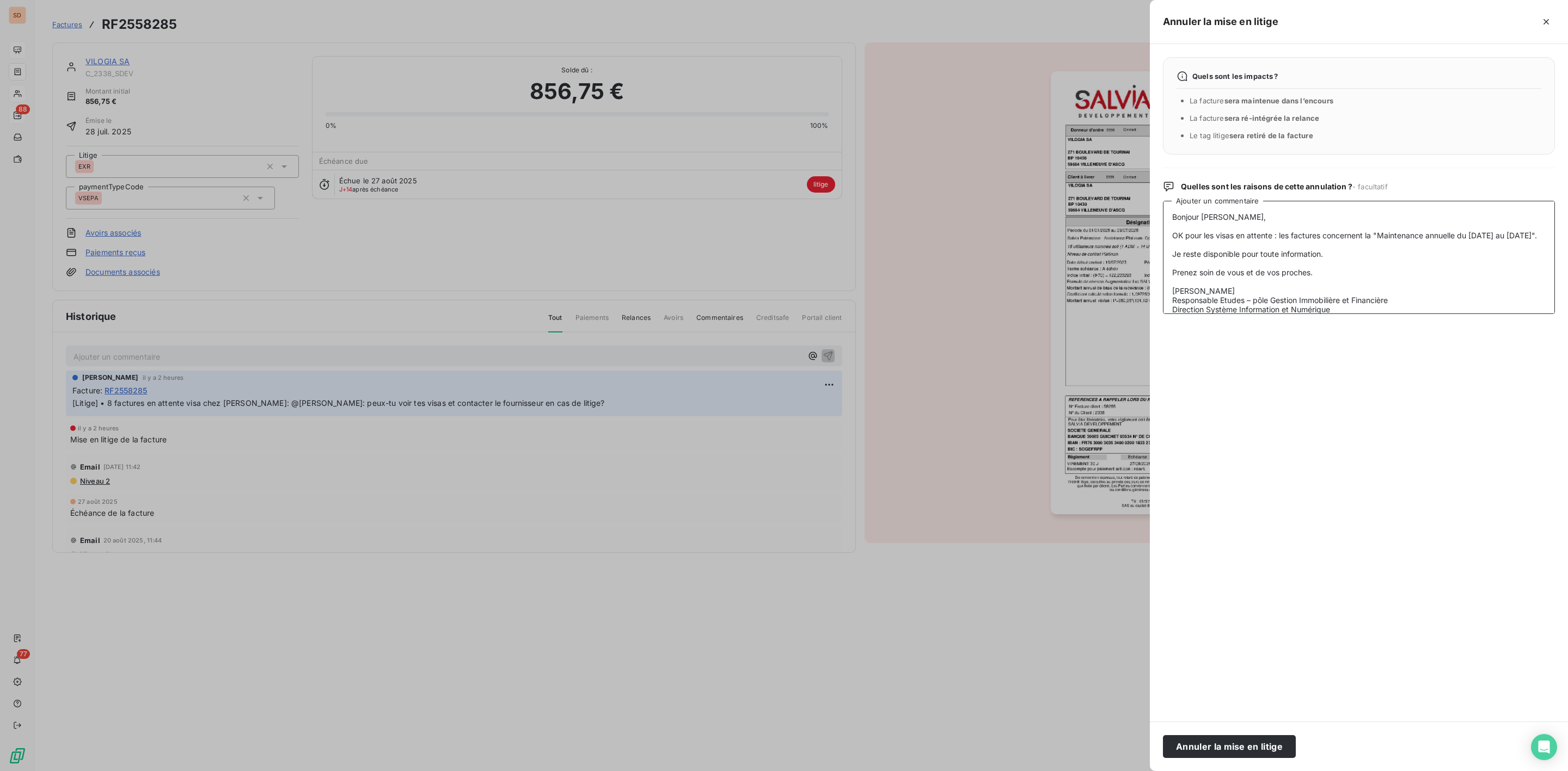
scroll to position [61, 0]
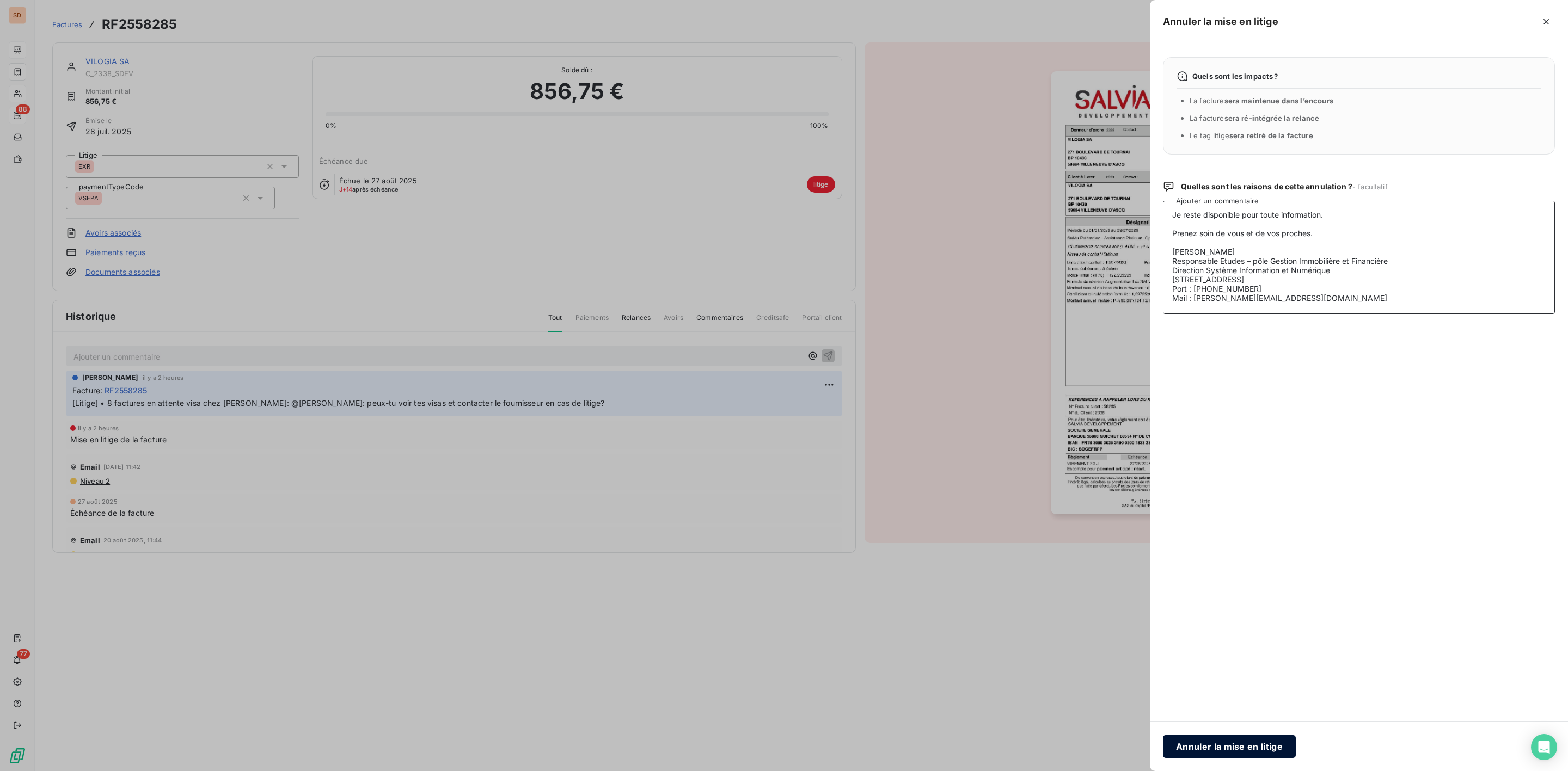
type textarea "Bonjour Elsa, OK pour les visas en attente : les factures concernent la "Mainte…"
click at [1222, 753] on button "Annuler la mise en litige" at bounding box center [1230, 747] width 133 height 23
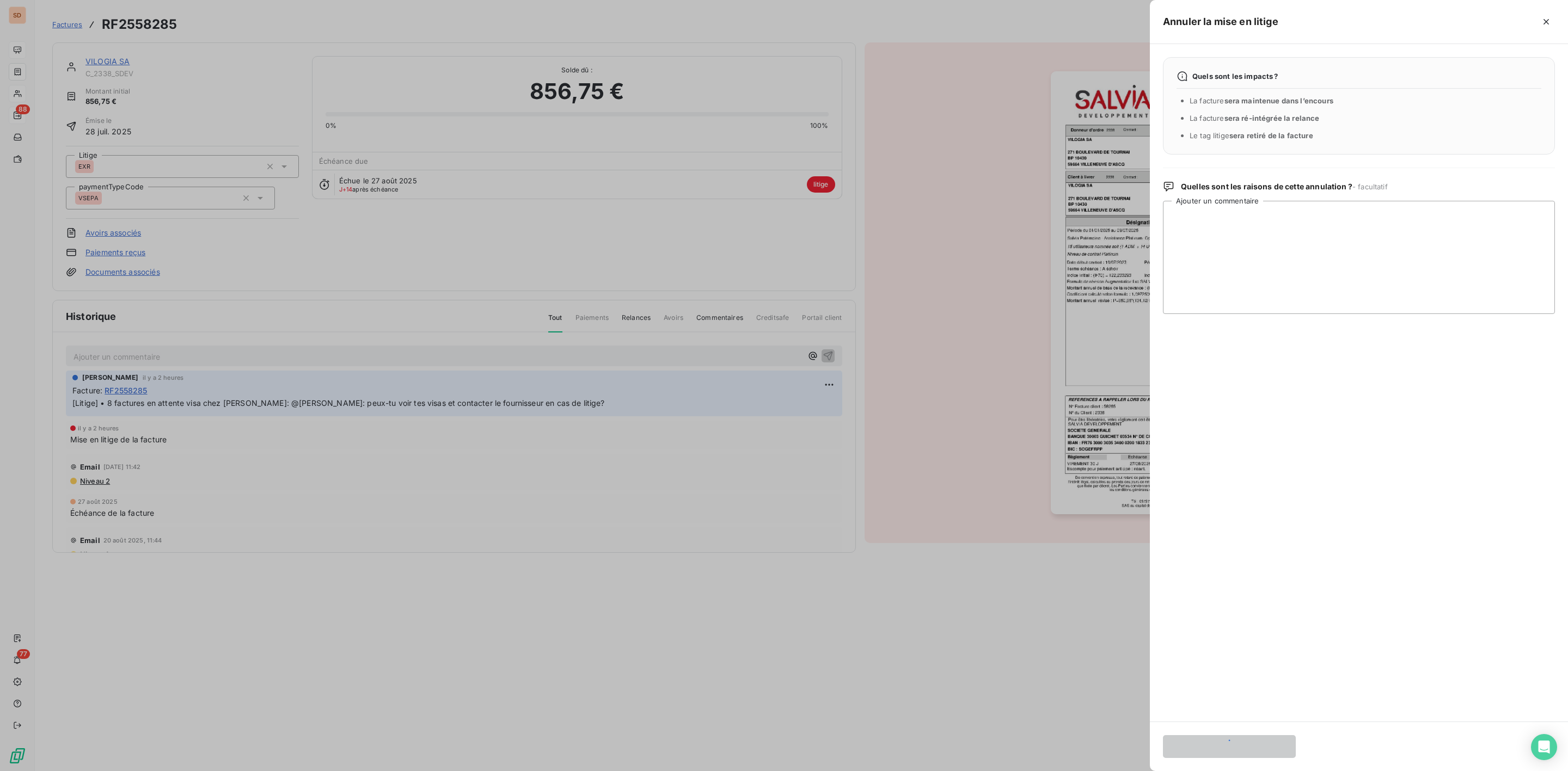
scroll to position [0, 0]
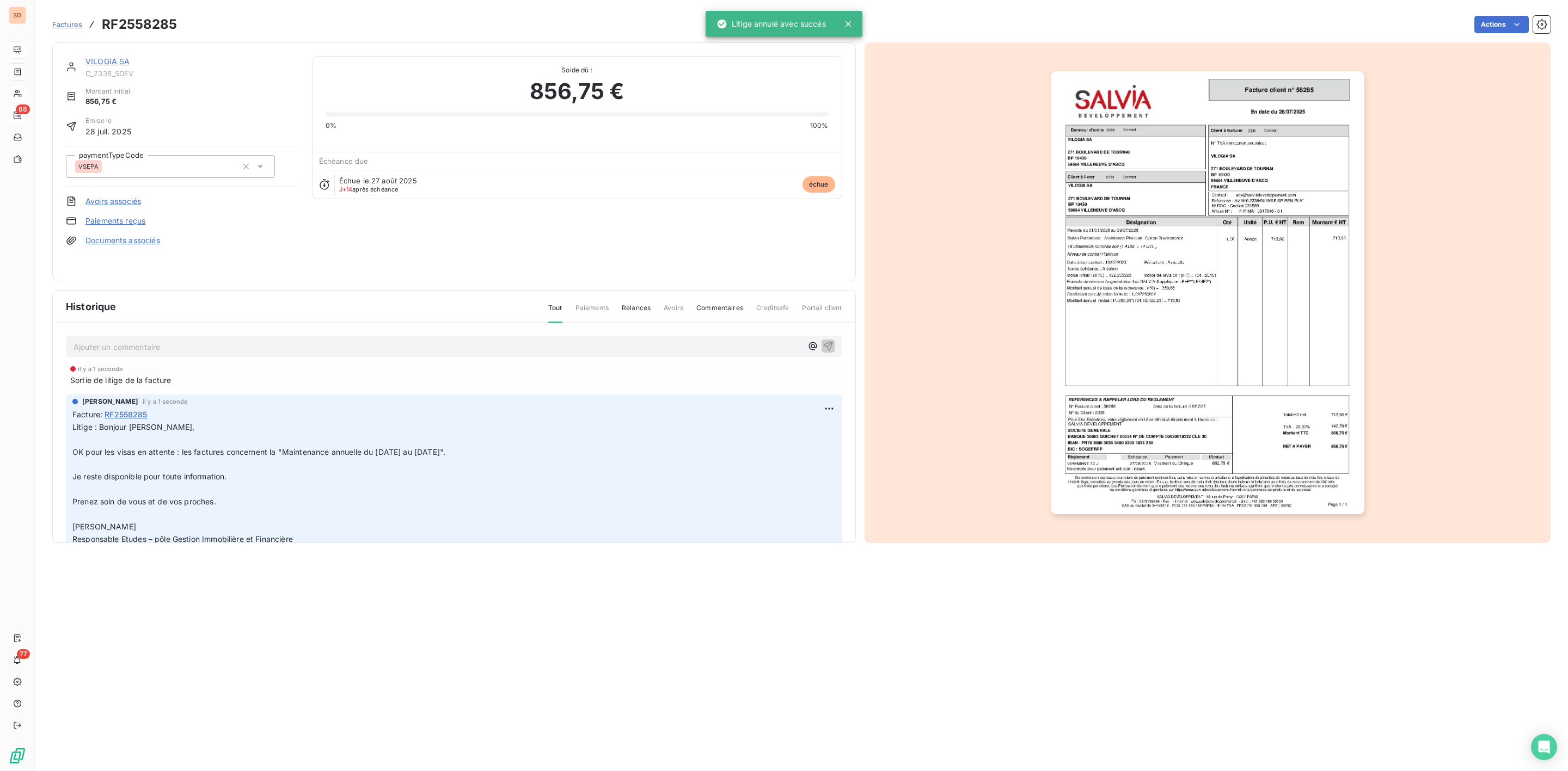
click at [118, 59] on link "VILOGIA SA" at bounding box center [107, 61] width 44 height 9
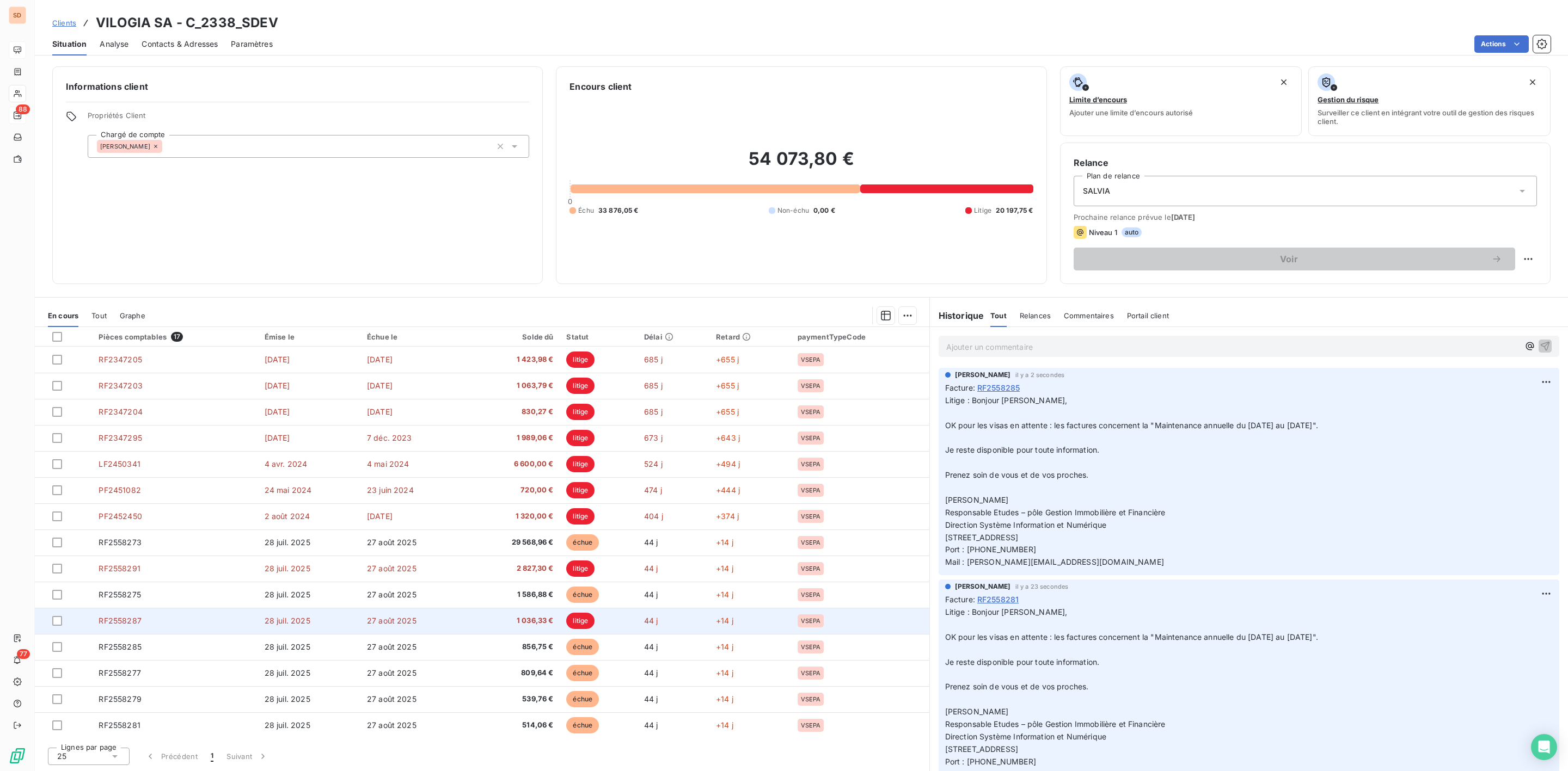
click at [121, 618] on span "RF2558287" at bounding box center [120, 621] width 43 height 9
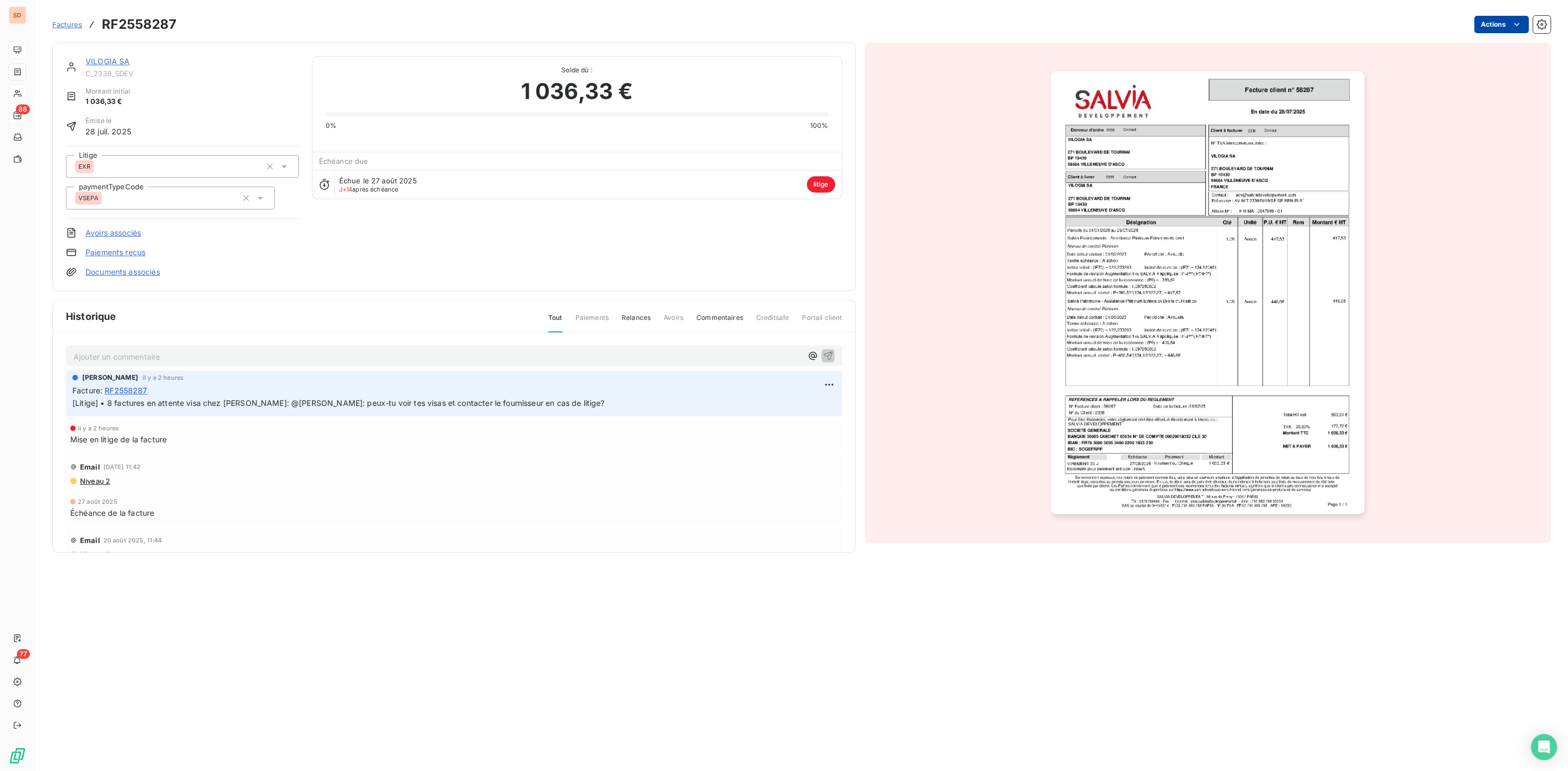
click at [1509, 17] on html "SD 88 77 Factures RF2558287 Actions VILOGIA SA C_2338_SDEV Montant initial 1 03…" at bounding box center [784, 385] width 1568 height 771
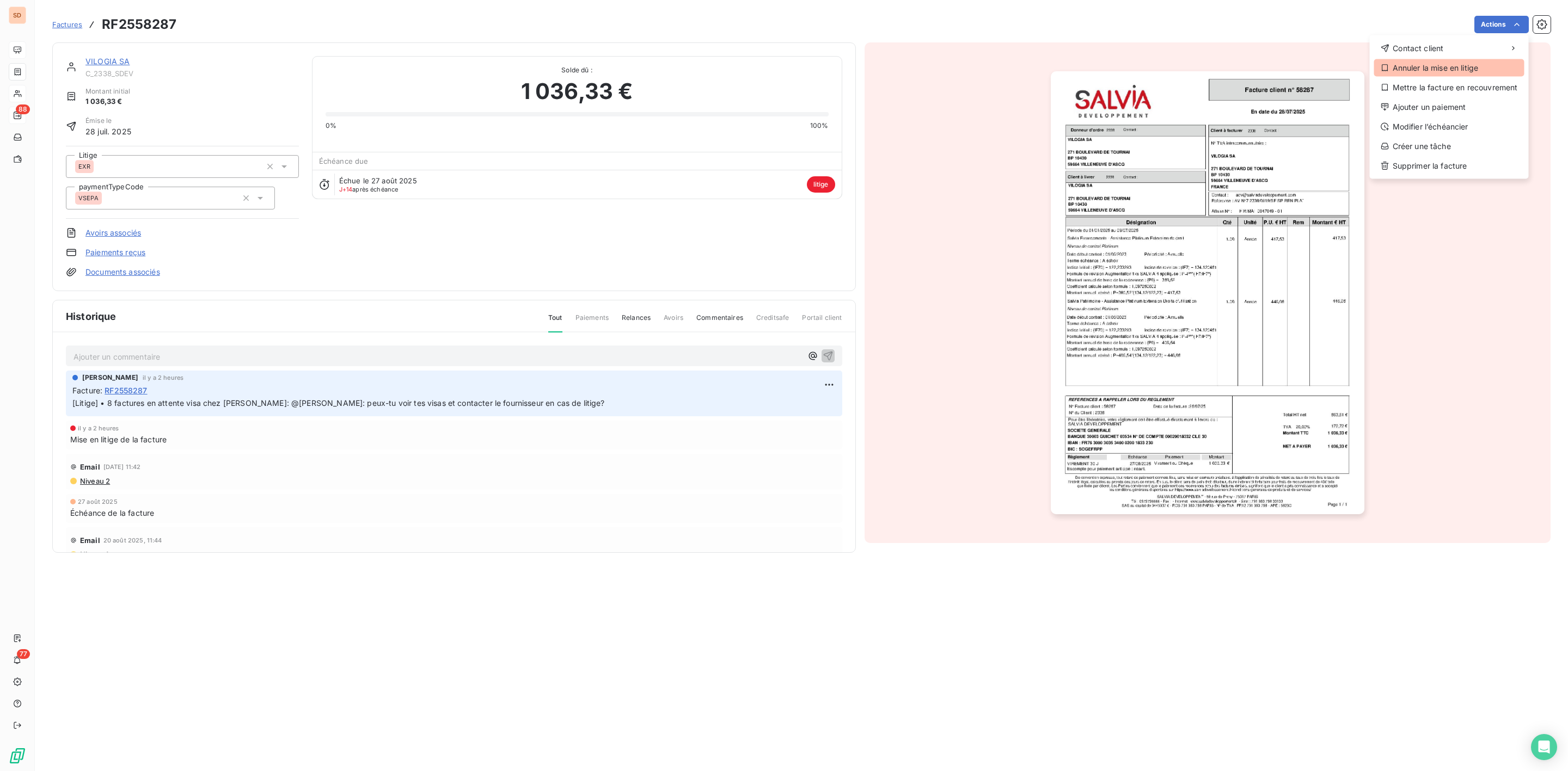
click at [1449, 67] on div "Annuler la mise en litige" at bounding box center [1449, 68] width 150 height 18
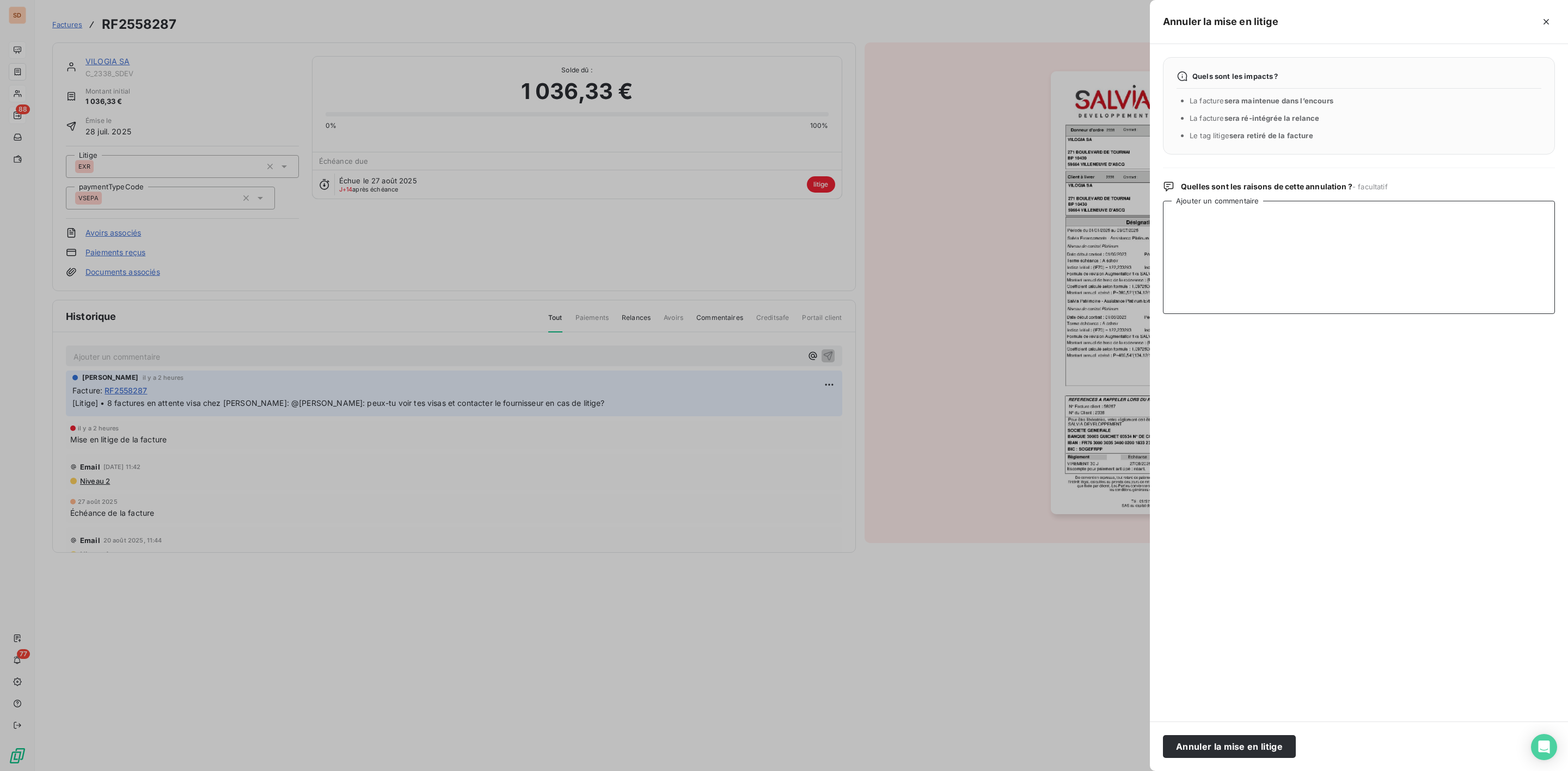
click at [1305, 215] on textarea "Ajouter un commentaire" at bounding box center [1359, 257] width 392 height 113
paste textarea "Bonjour Elsa, OK pour les visas en attente : les factures concernent la "Mainte…"
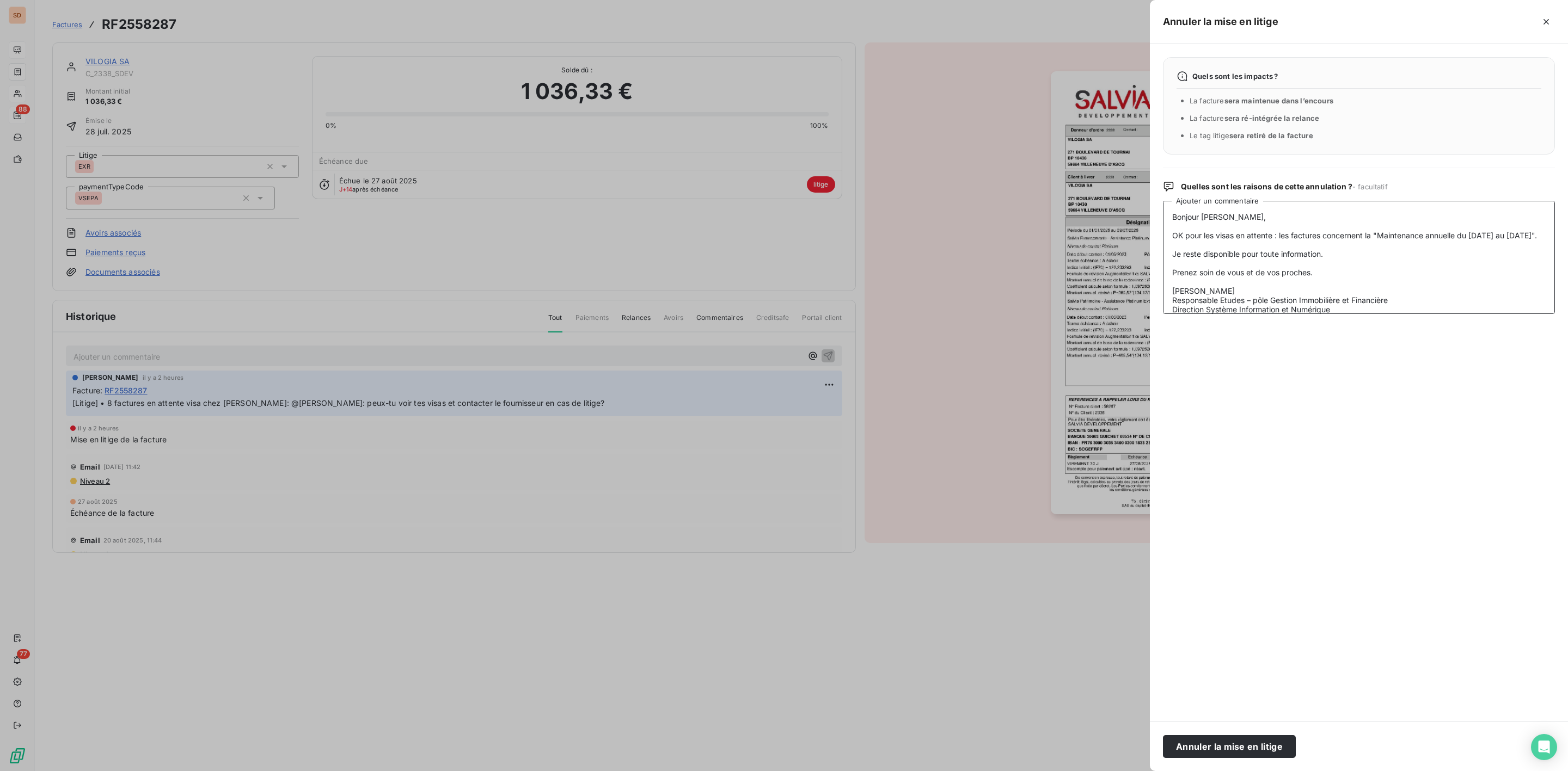
scroll to position [61, 0]
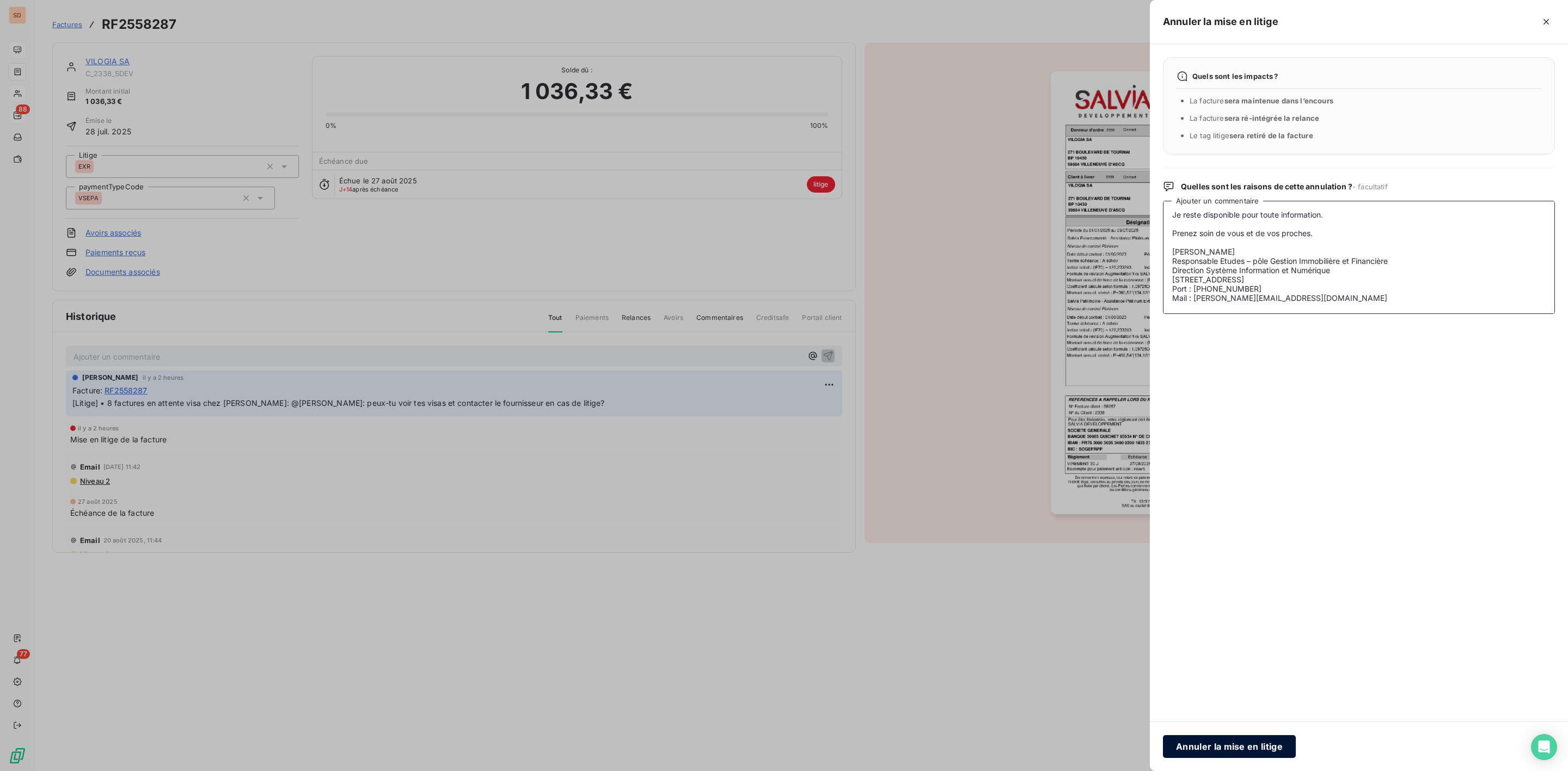
type textarea "Bonjour Elsa, OK pour les visas en attente : les factures concernent la "Mainte…"
click at [1205, 744] on button "Annuler la mise en litige" at bounding box center [1230, 747] width 133 height 23
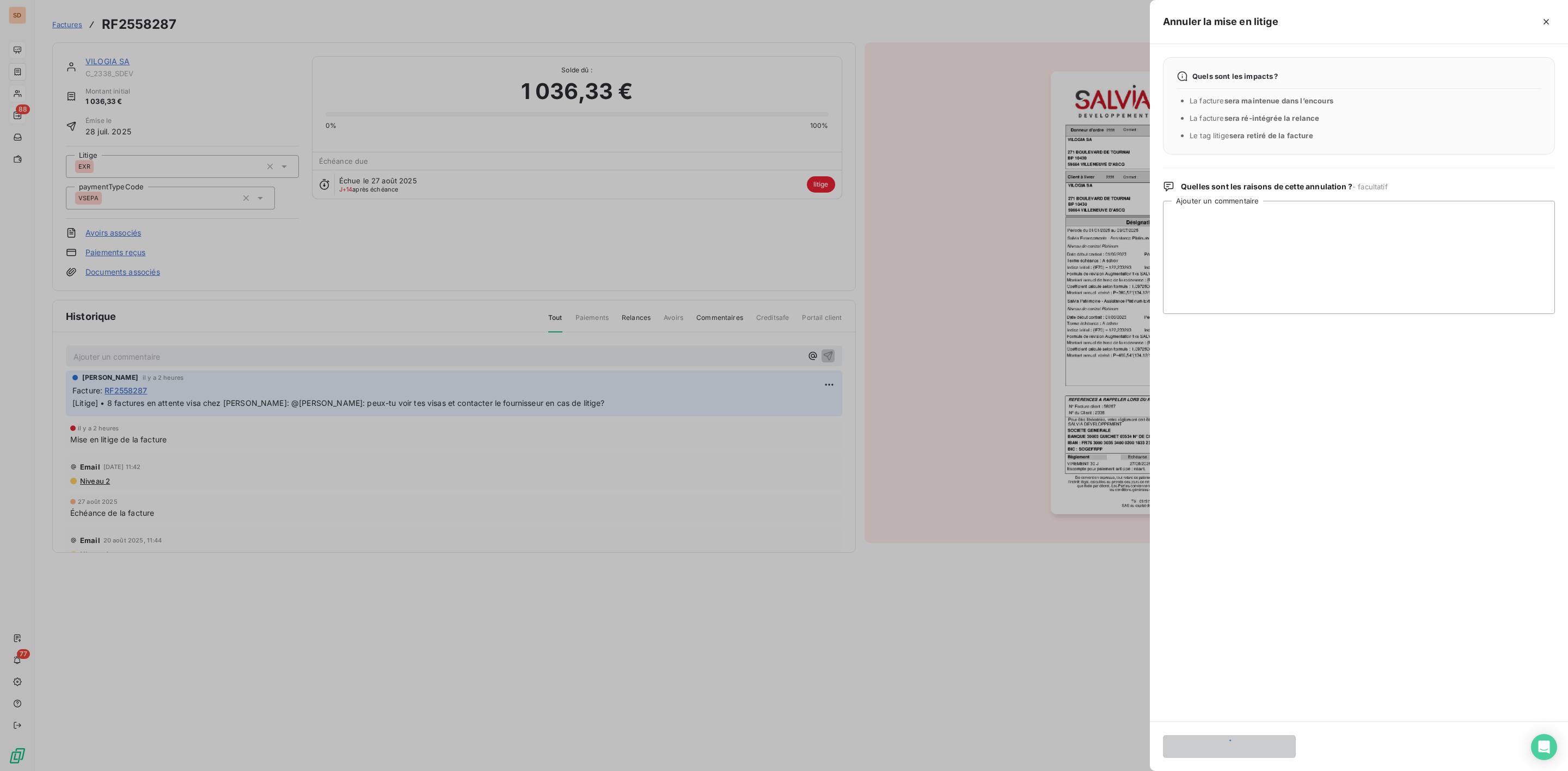
scroll to position [0, 0]
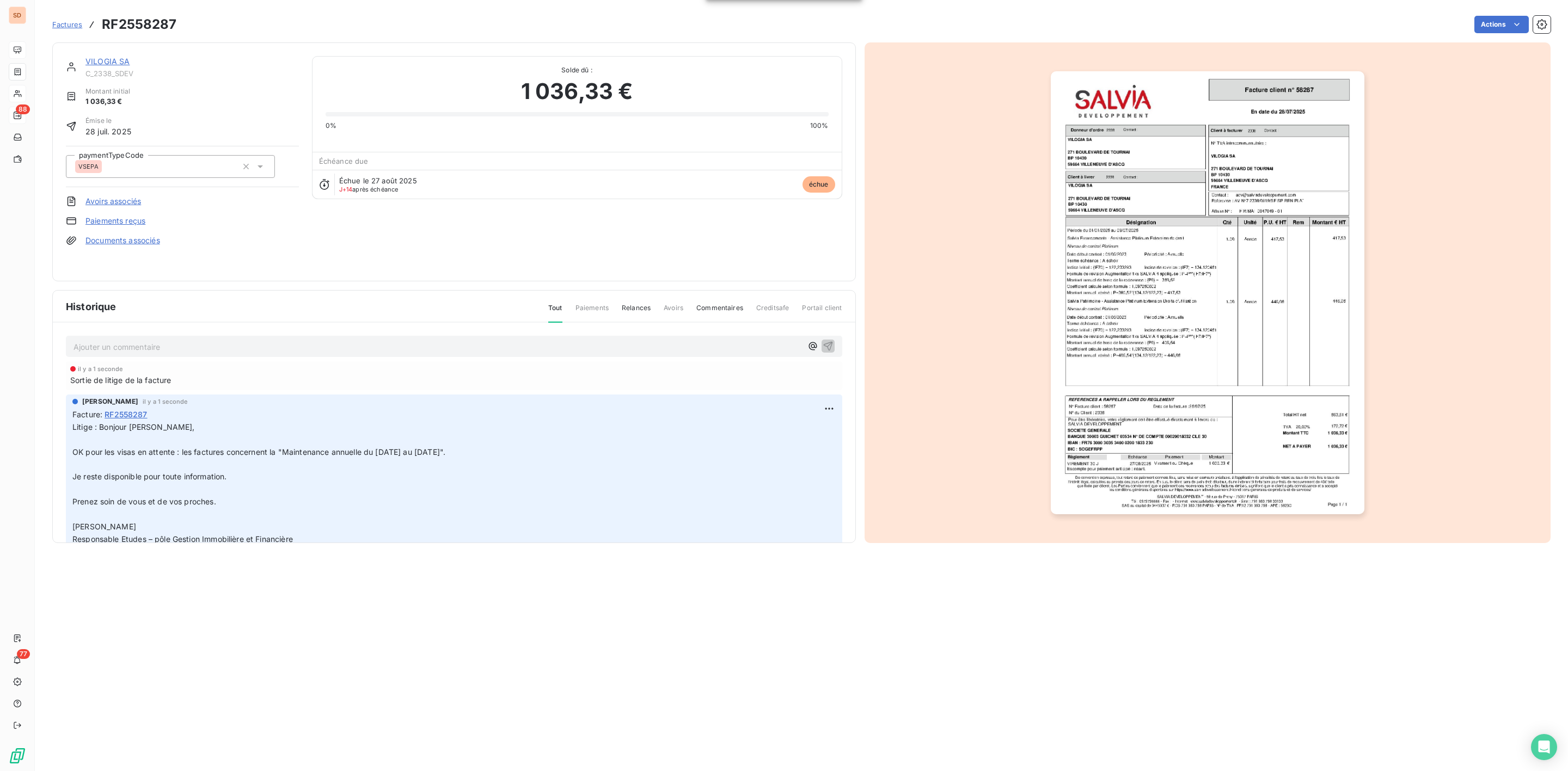
click at [111, 61] on link "VILOGIA SA" at bounding box center [107, 61] width 44 height 9
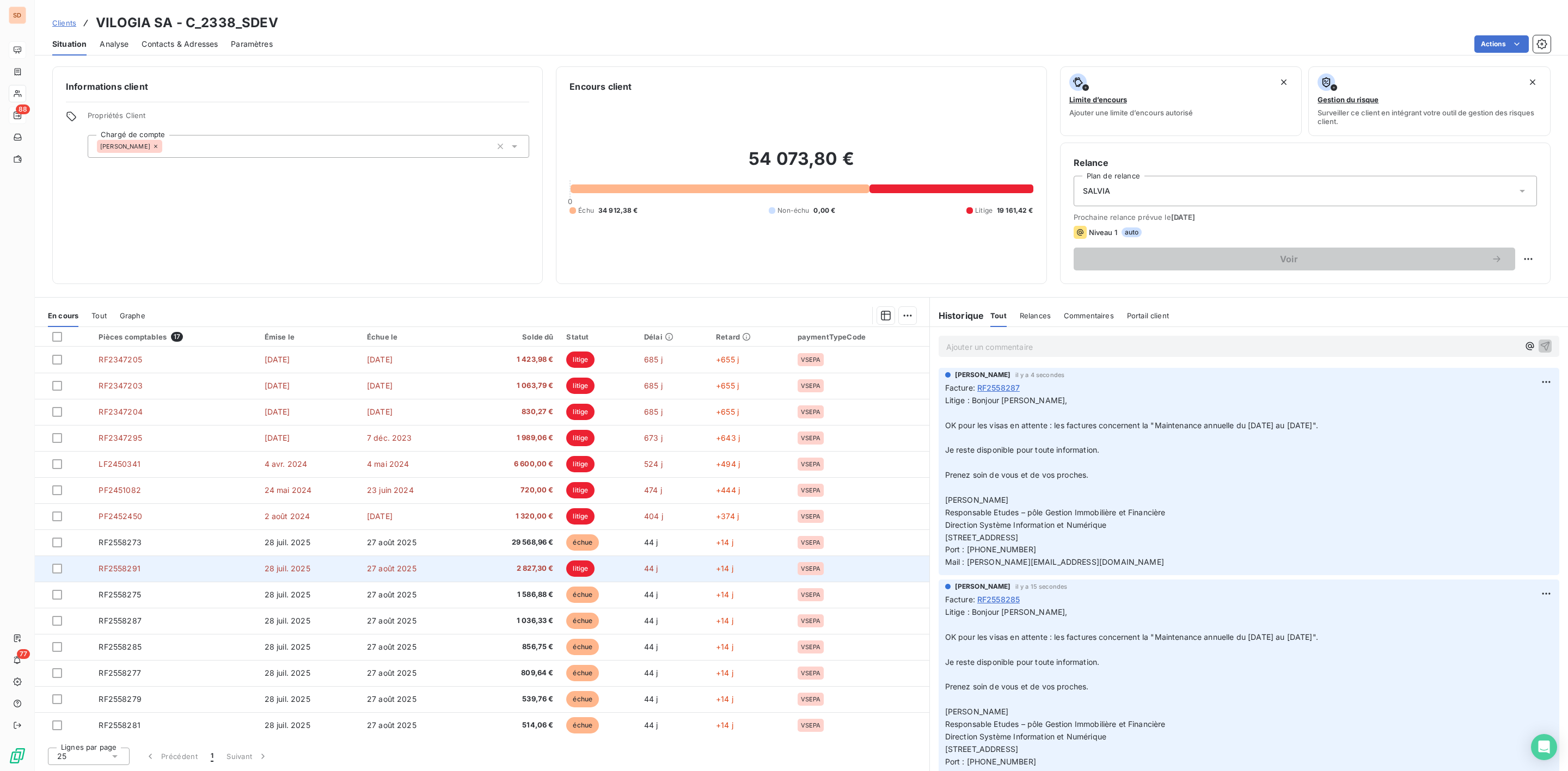
click at [139, 570] on span "RF2558291" at bounding box center [119, 568] width 41 height 9
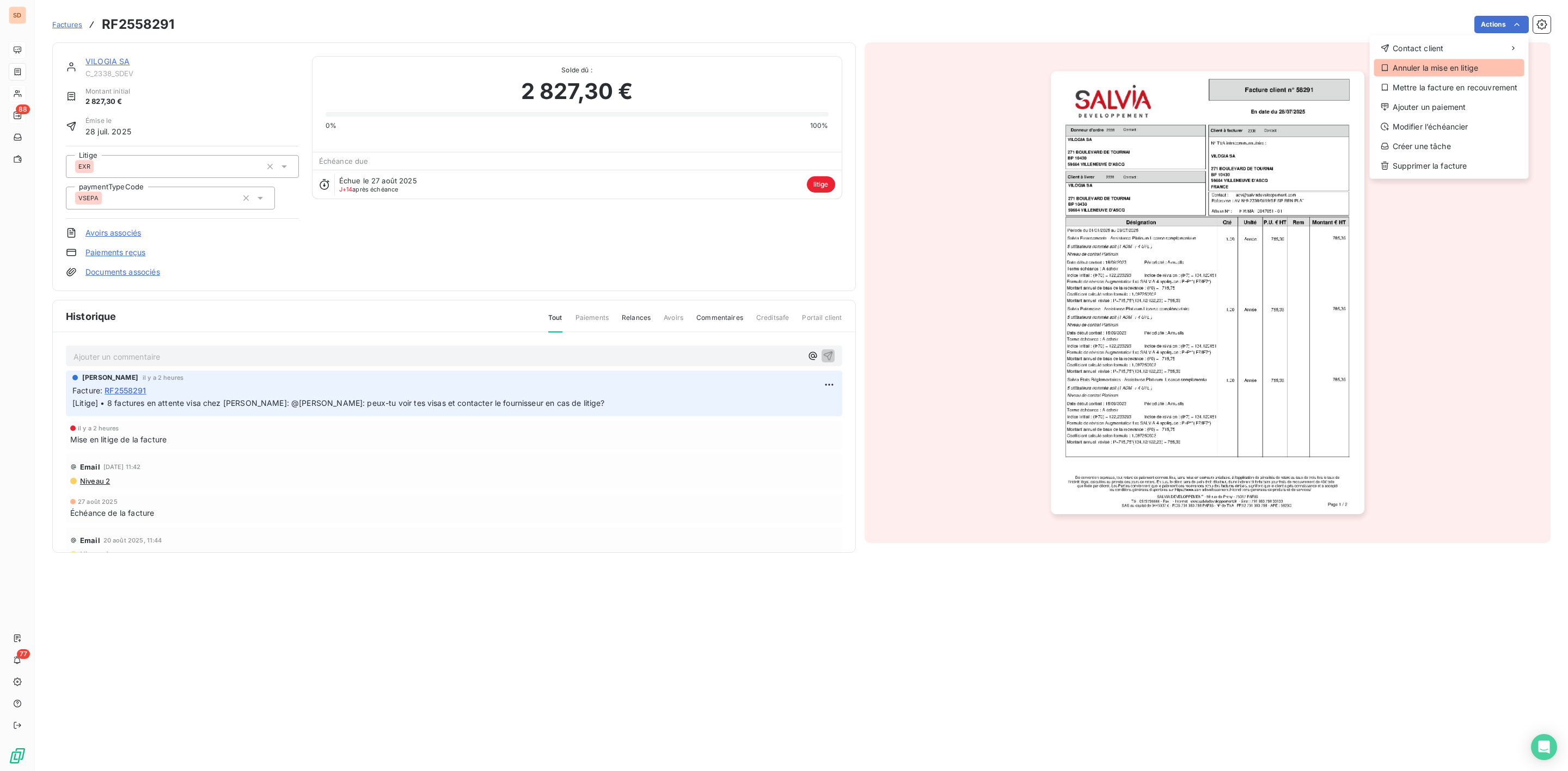
click at [1465, 69] on div "Annuler la mise en litige" at bounding box center [1449, 68] width 150 height 18
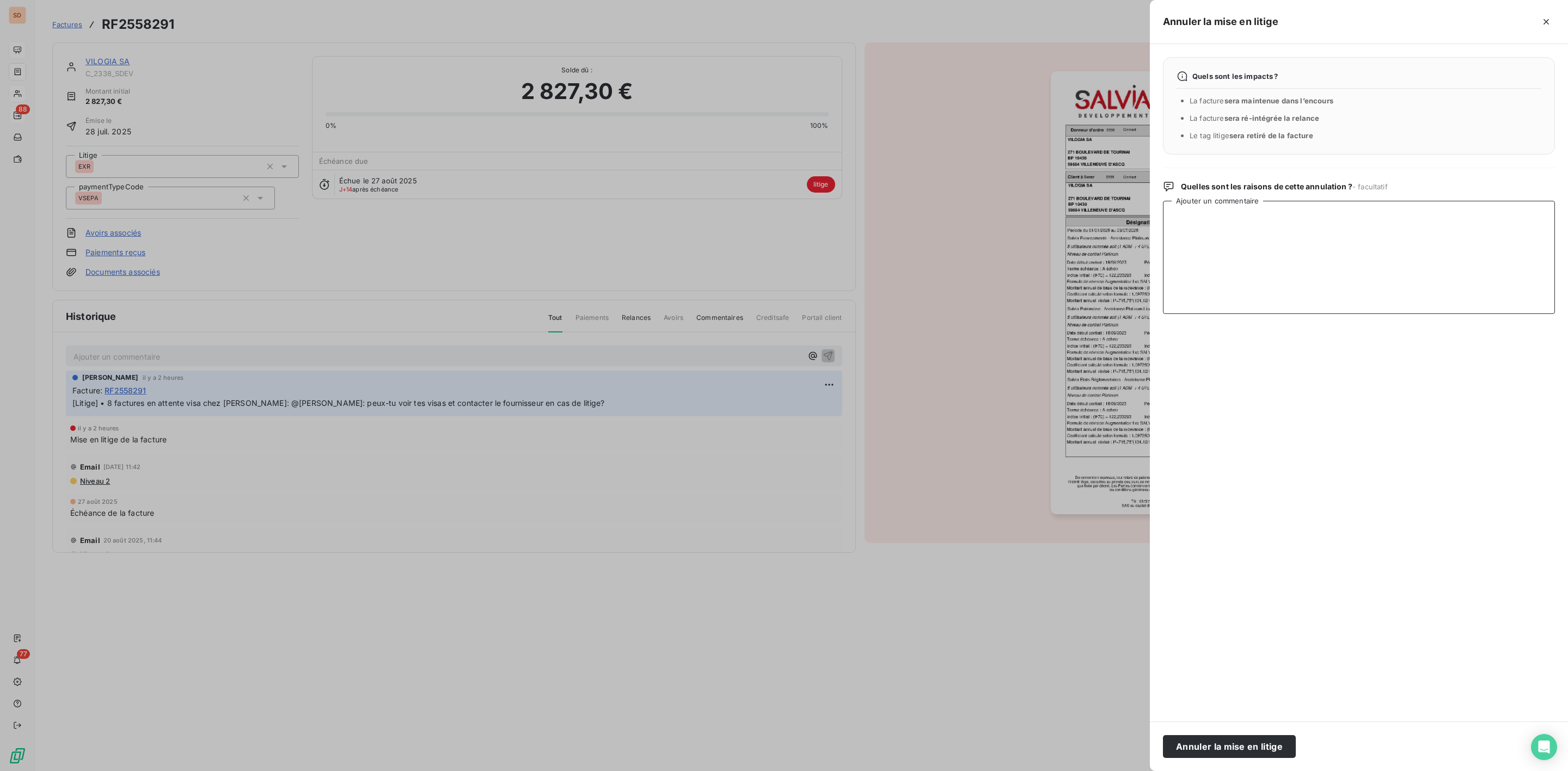
click at [1304, 247] on textarea "Ajouter un commentaire" at bounding box center [1359, 257] width 392 height 113
paste textarea "Bonjour Elsa, OK pour les visas en attente : les factures concernent la "Mainte…"
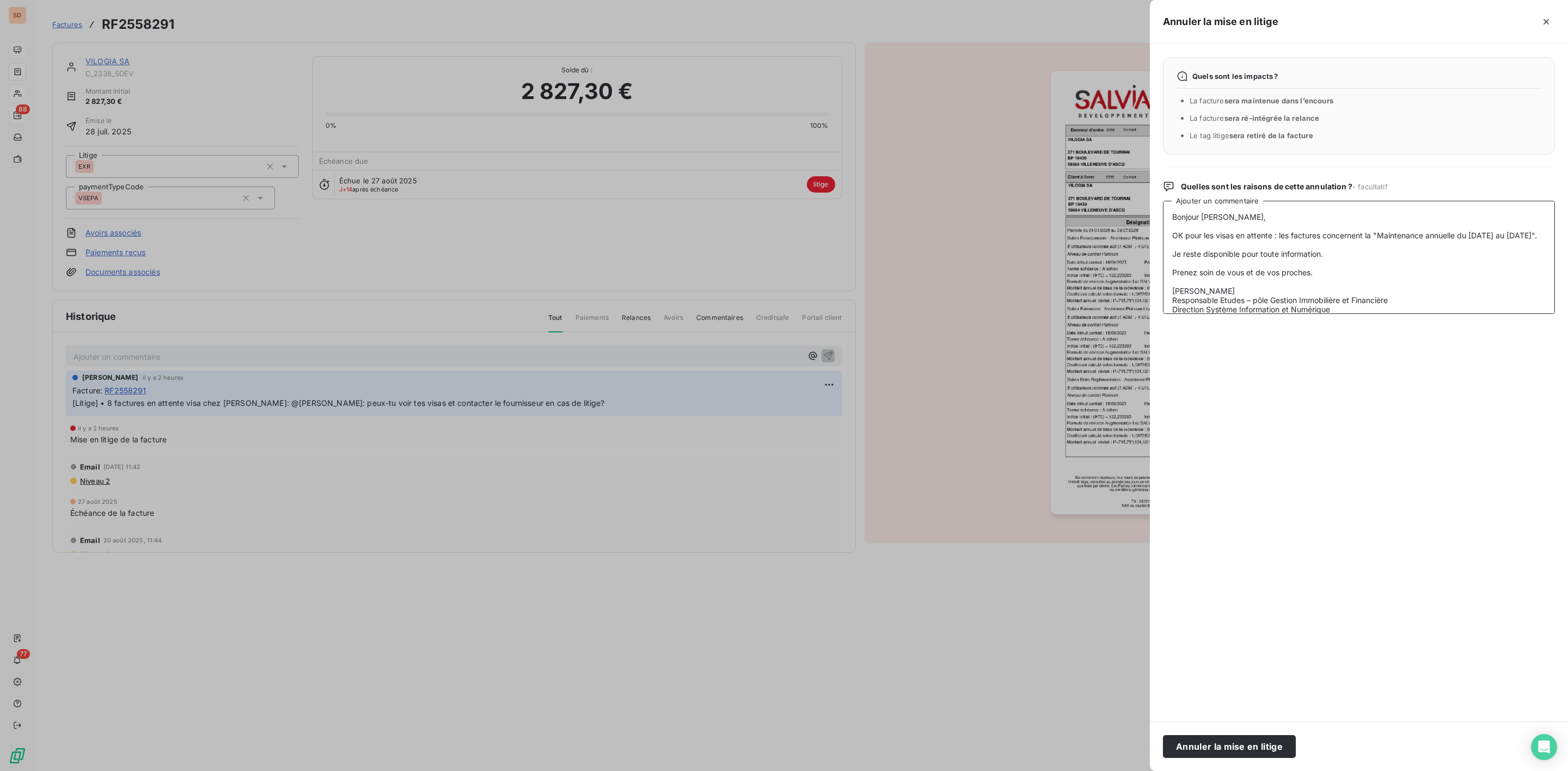
scroll to position [61, 0]
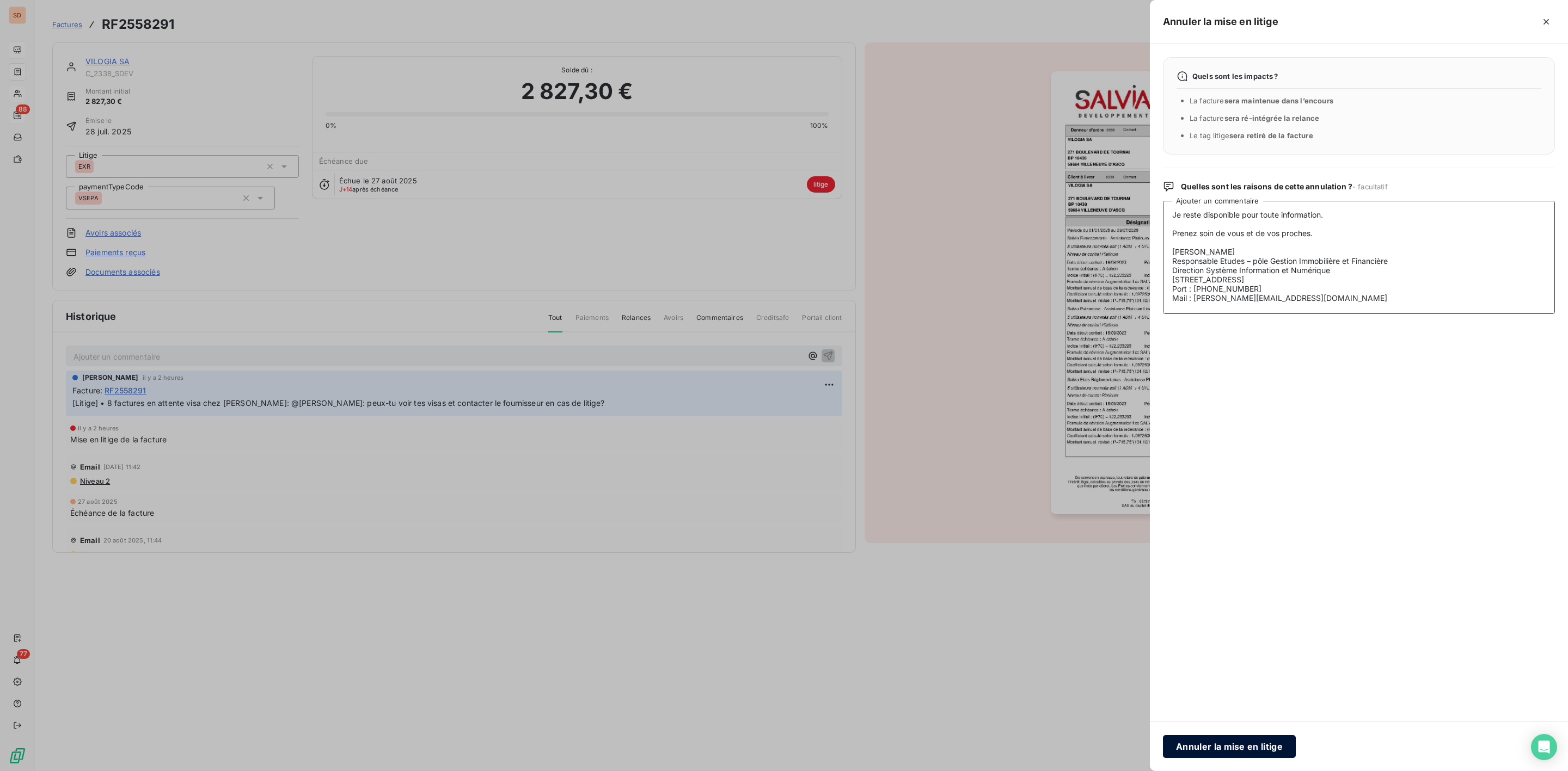
type textarea "Bonjour Elsa, OK pour les visas en attente : les factures concernent la "Mainte…"
click at [1227, 740] on button "Annuler la mise en litige" at bounding box center [1230, 747] width 133 height 23
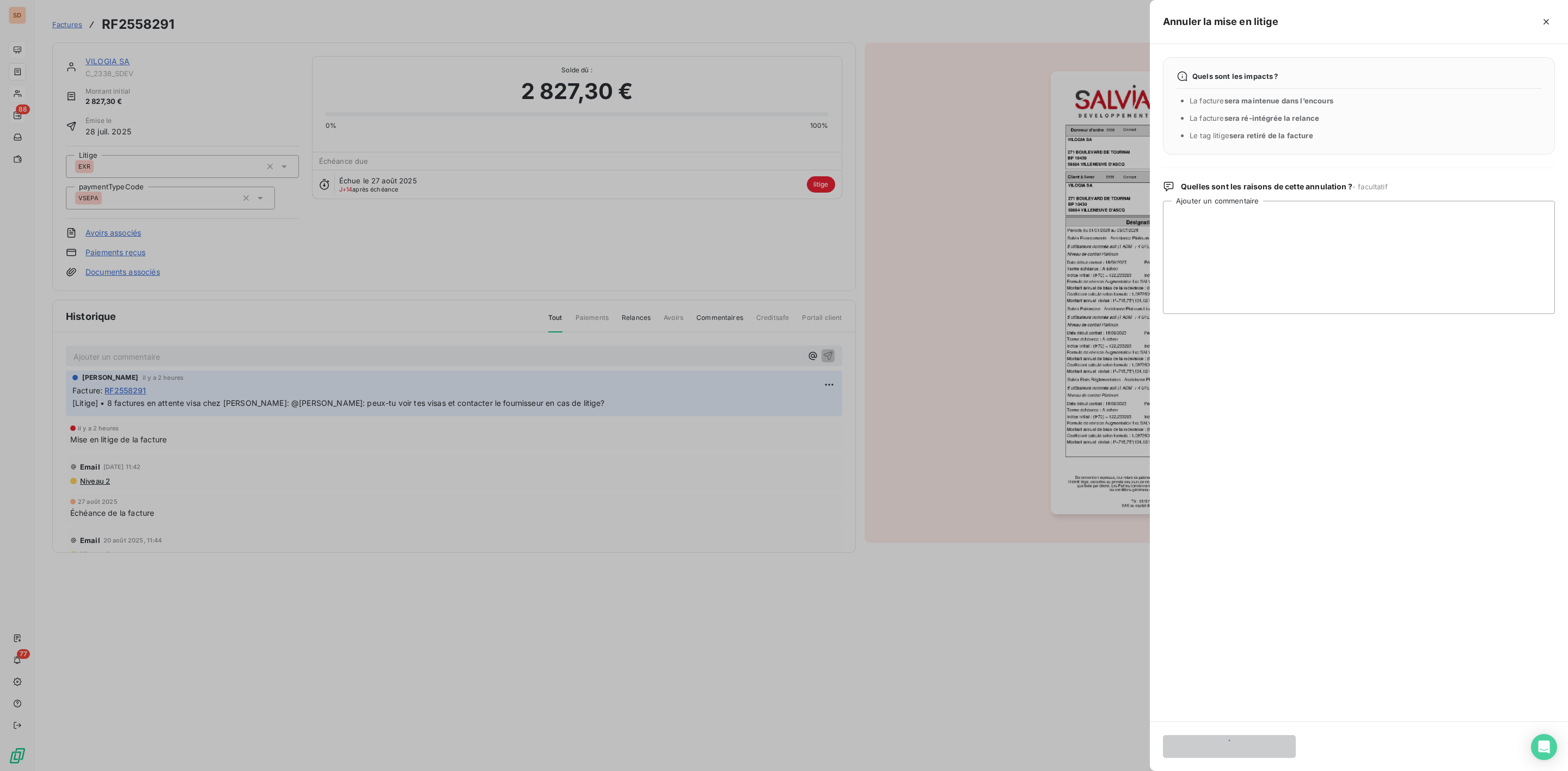
scroll to position [0, 0]
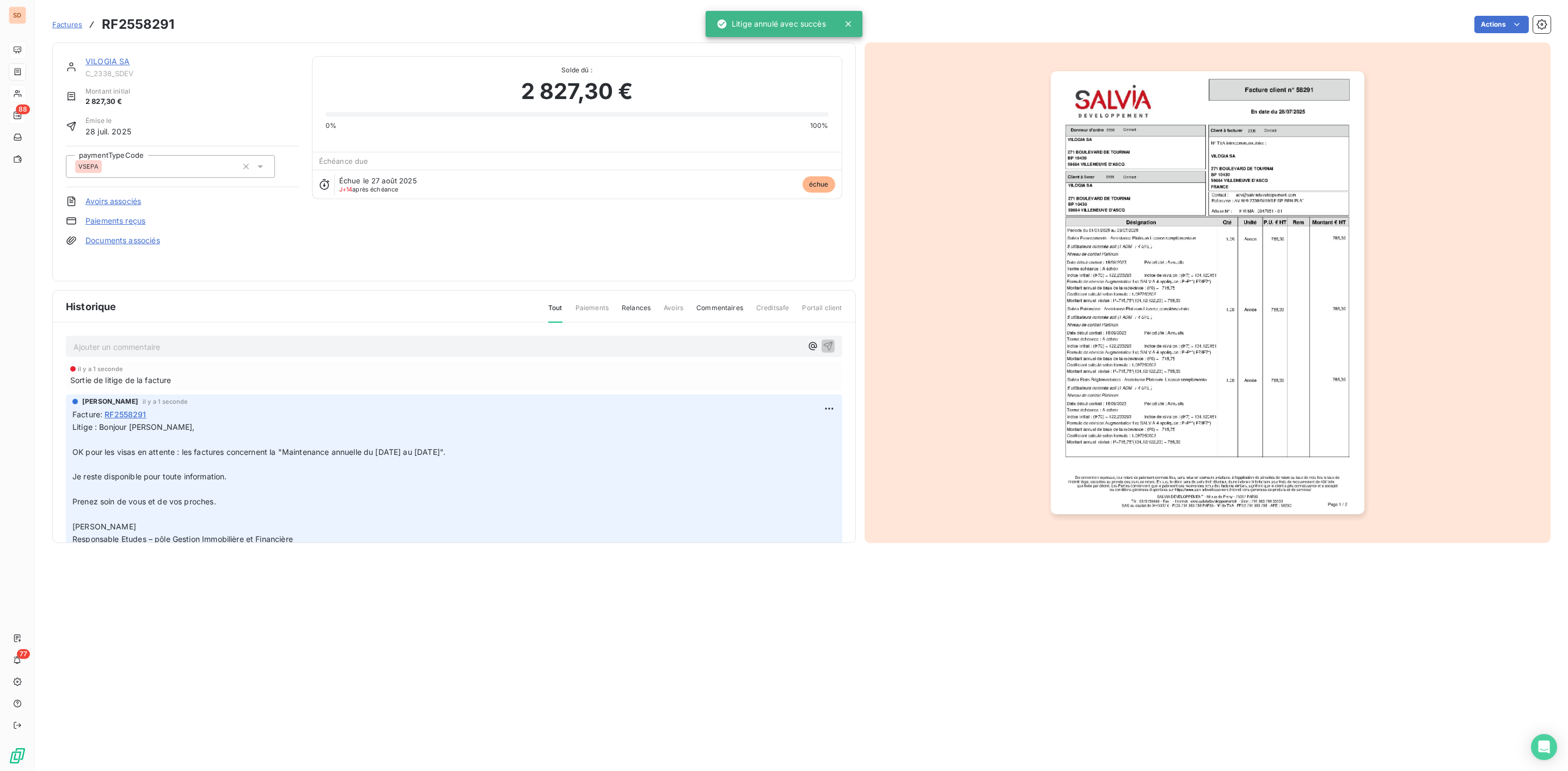
click at [101, 58] on link "VILOGIA SA" at bounding box center [107, 61] width 44 height 9
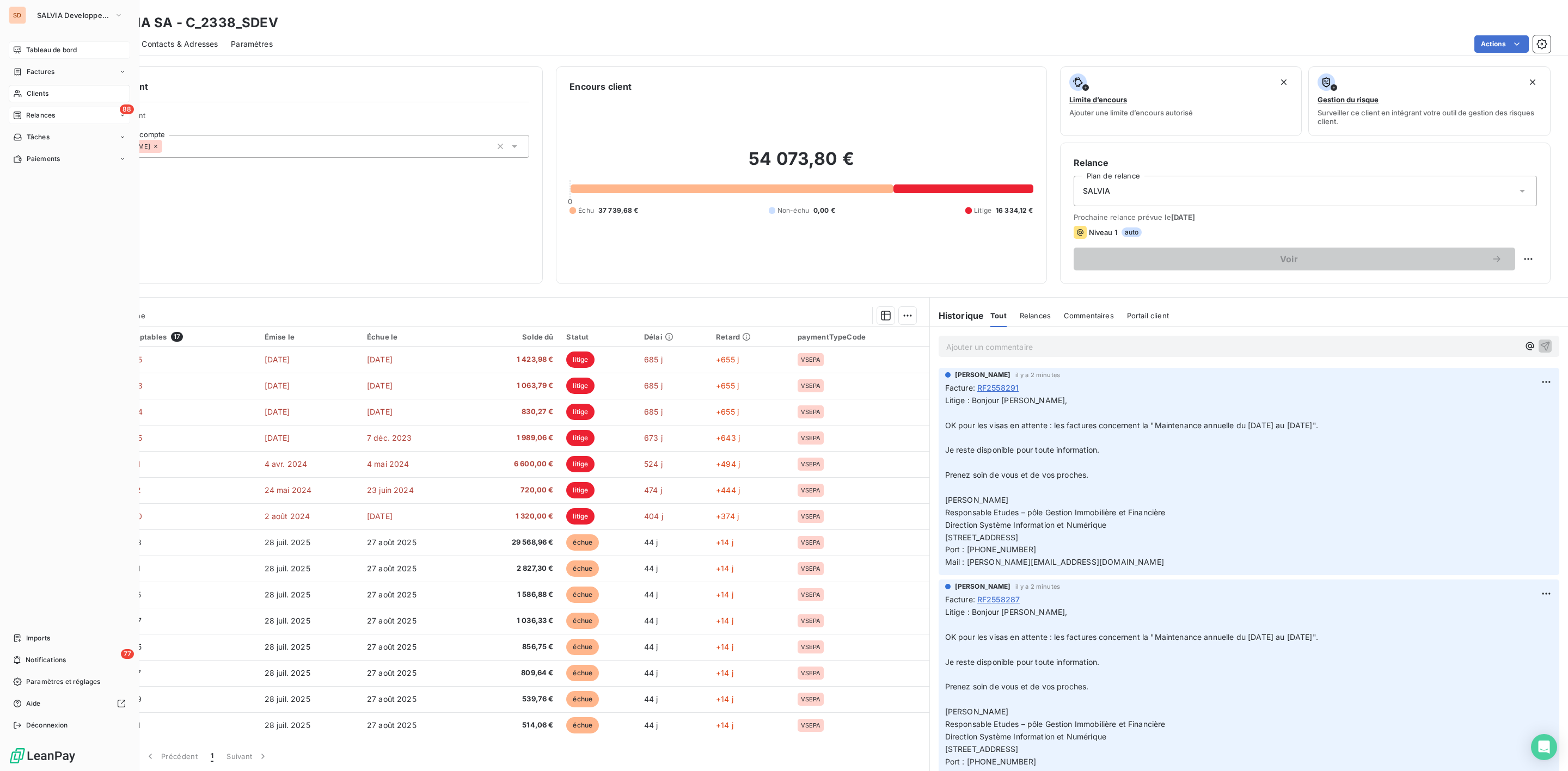
drag, startPoint x: 43, startPoint y: 44, endPoint x: 39, endPoint y: 53, distance: 9.8
click at [43, 45] on span "Tableau de bord" at bounding box center [51, 50] width 51 height 10
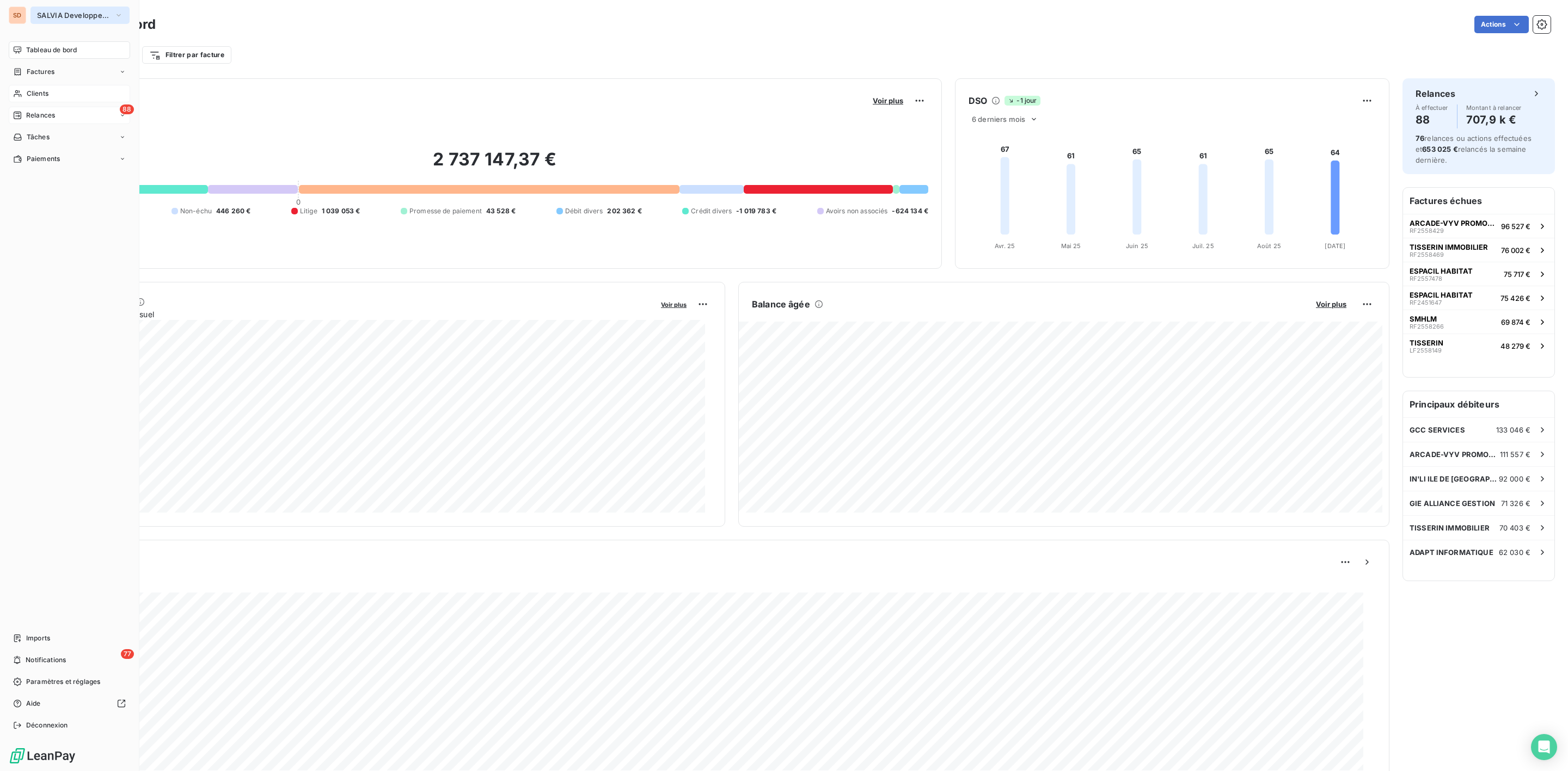
click at [54, 15] on span "SALVIA Developpement" at bounding box center [74, 15] width 73 height 9
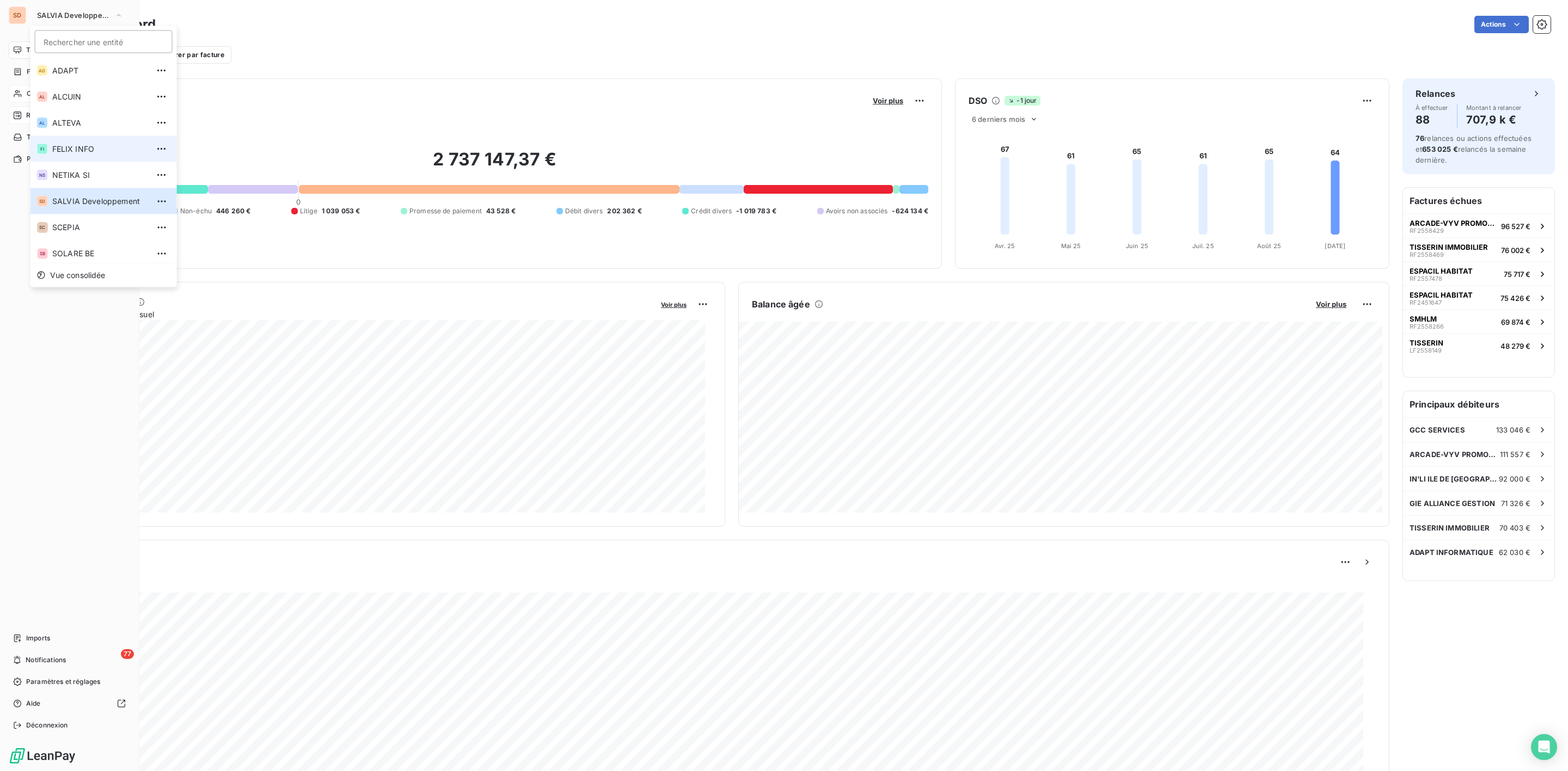
click at [63, 144] on span "FELIX INFO" at bounding box center [100, 149] width 96 height 11
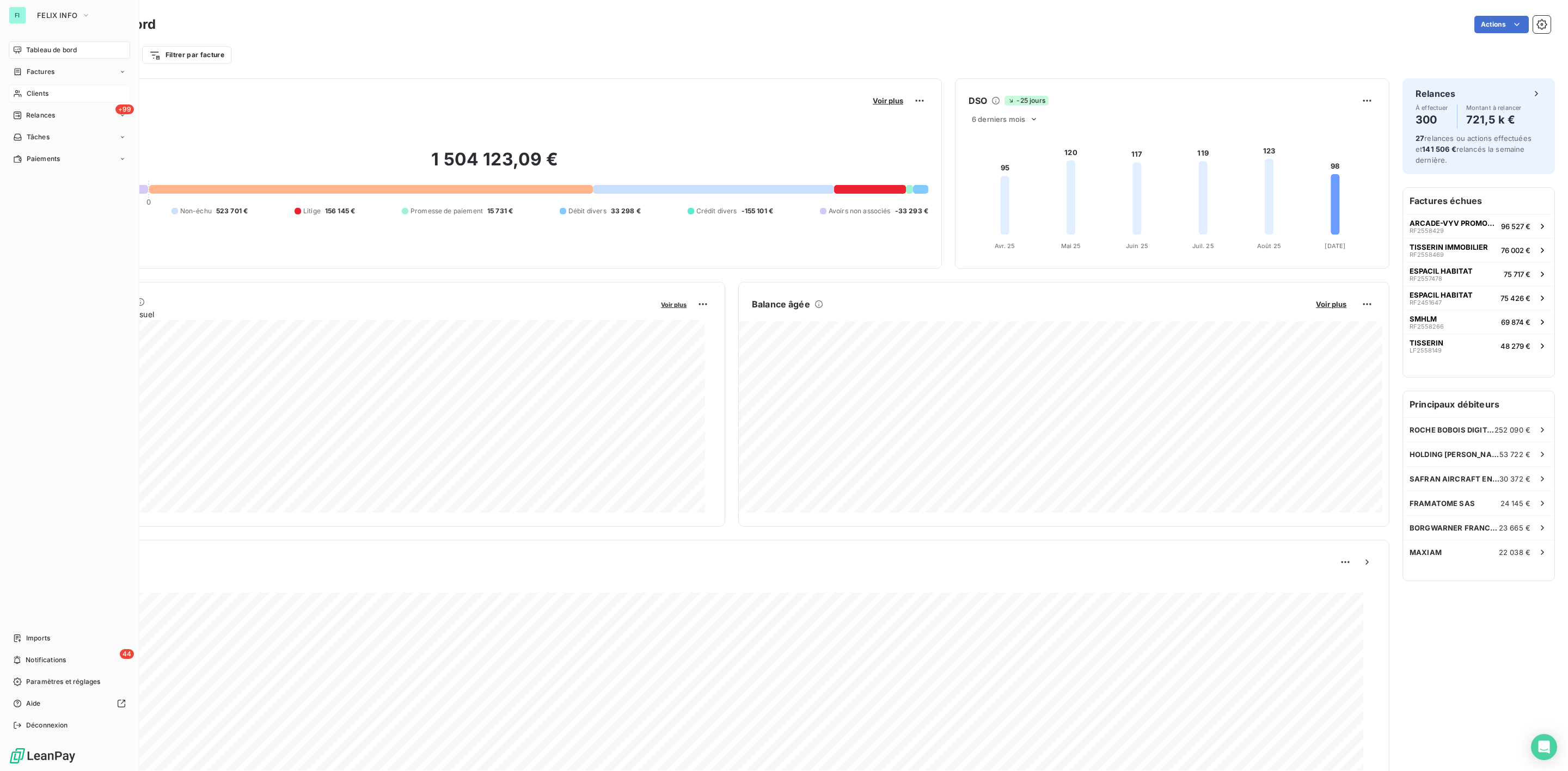
click at [49, 88] on div "Clients" at bounding box center [69, 94] width 121 height 18
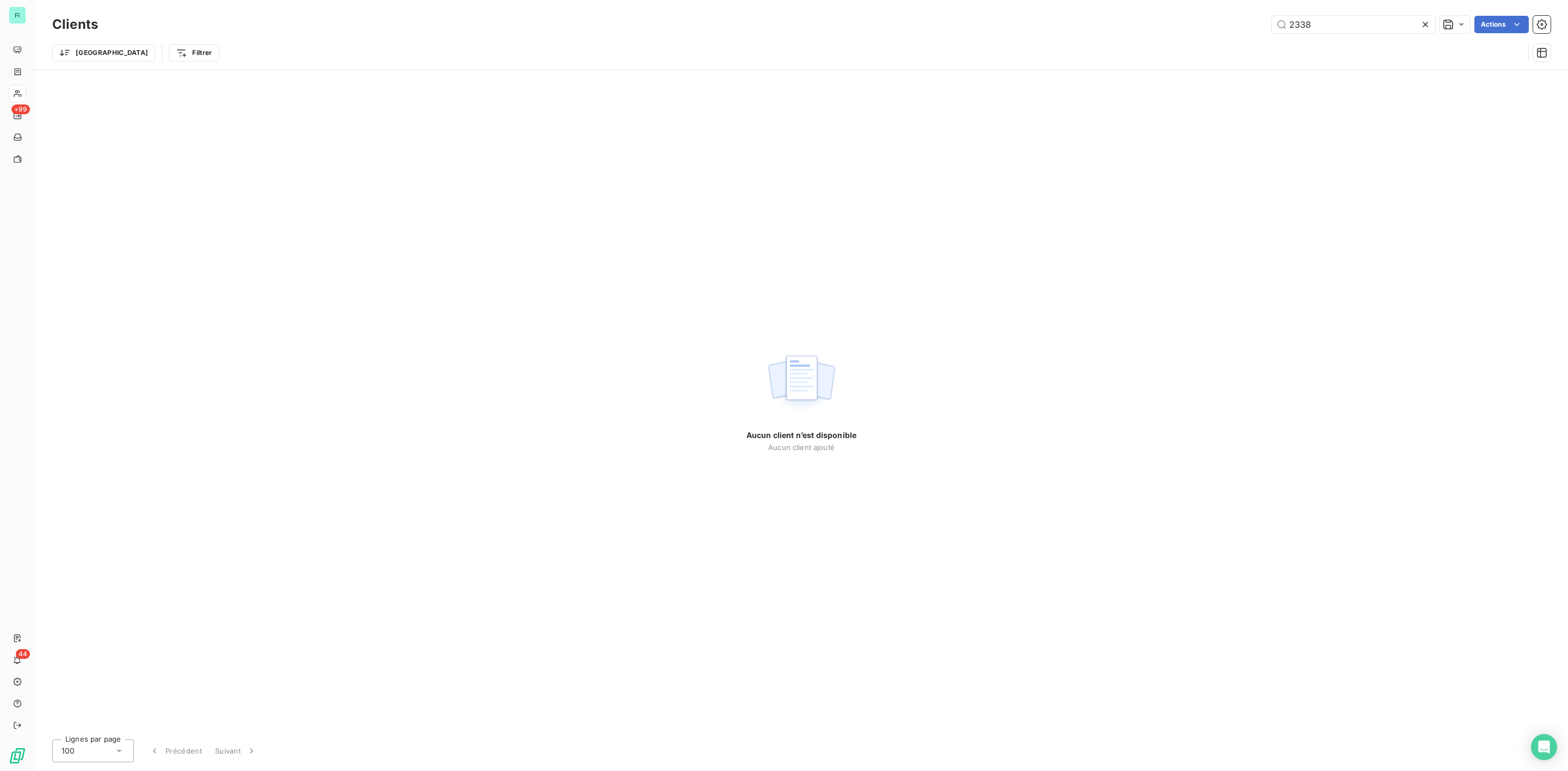
drag, startPoint x: 1348, startPoint y: 23, endPoint x: 1014, endPoint y: 40, distance: 334.4
click at [1034, 38] on div "Clients 2338 Actions Trier Filtrer" at bounding box center [802, 41] width 1499 height 57
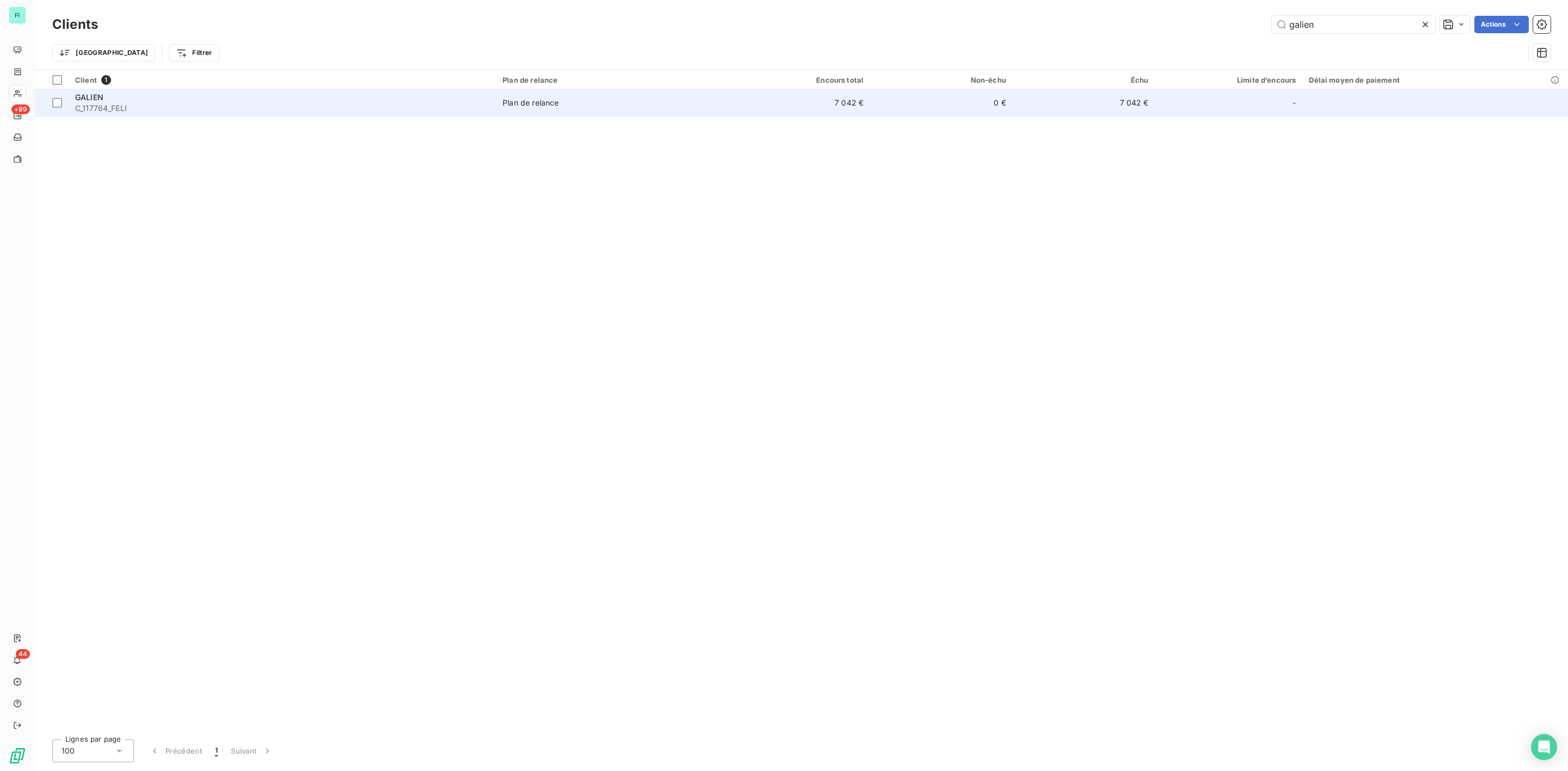
type input "galien"
click at [110, 113] on span "C_117764_FELI" at bounding box center [282, 108] width 415 height 11
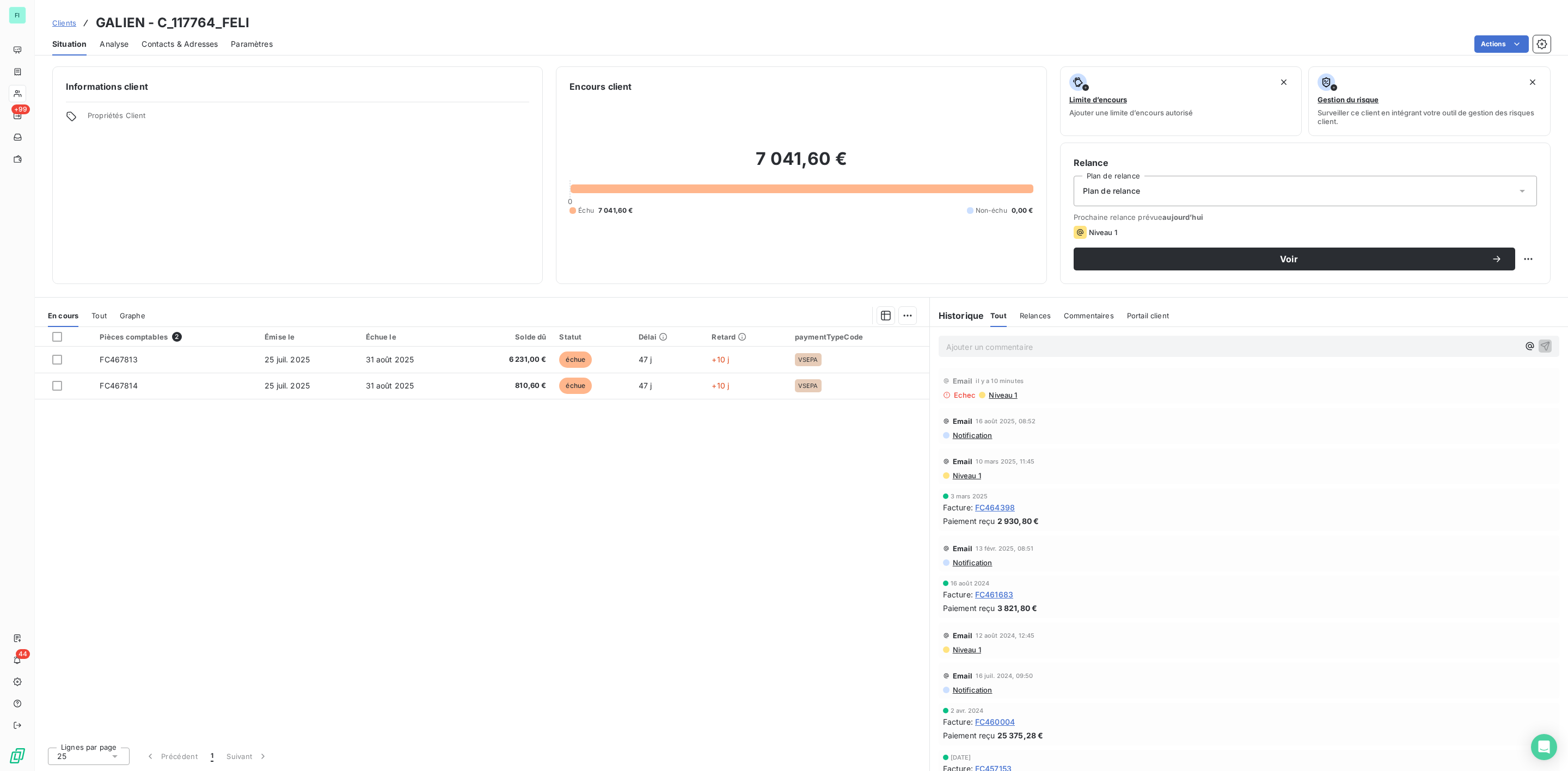
click at [193, 47] on span "Contacts & Adresses" at bounding box center [180, 44] width 76 height 11
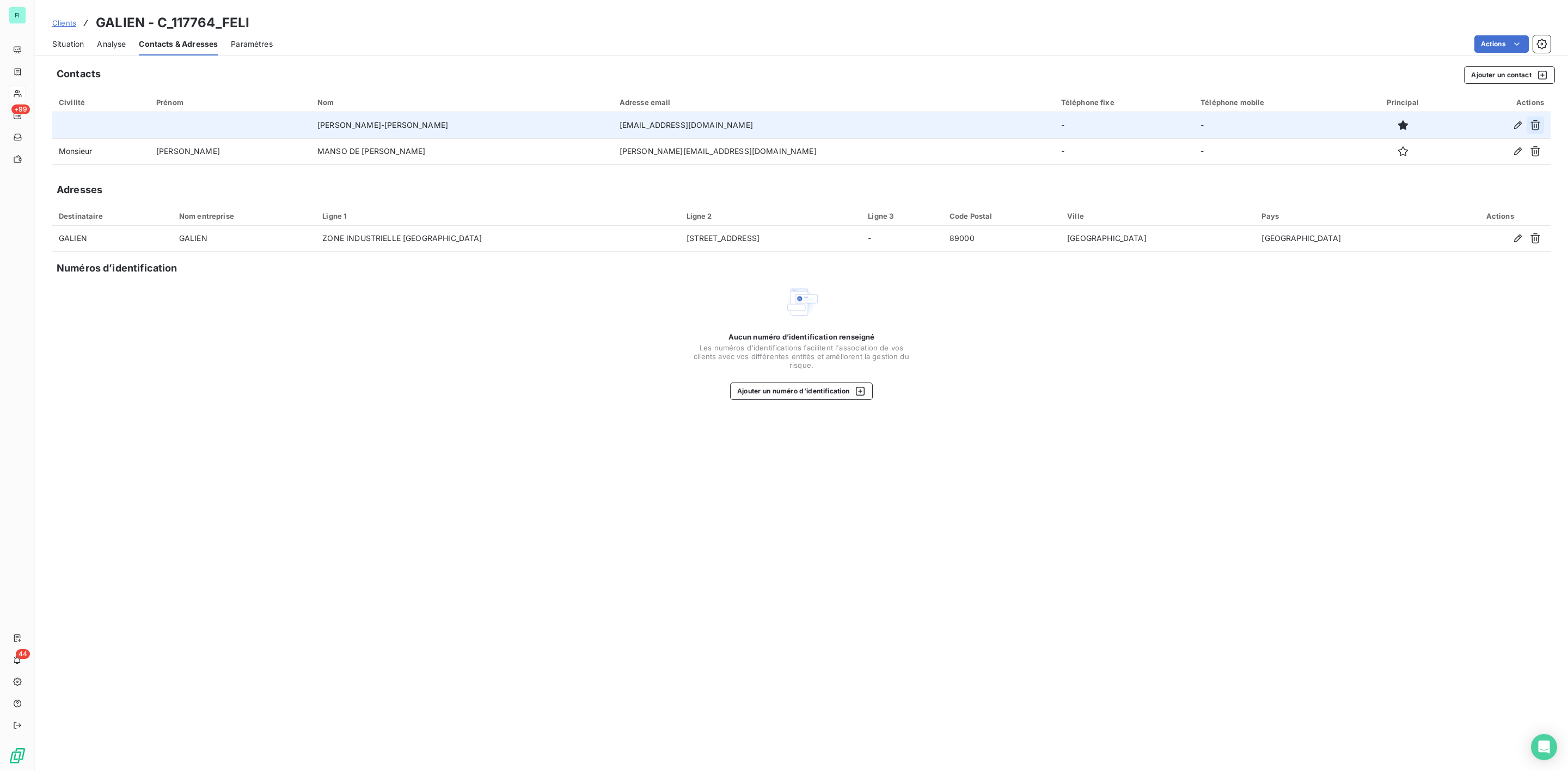
click at [1536, 120] on icon "button" at bounding box center [1535, 125] width 10 height 10
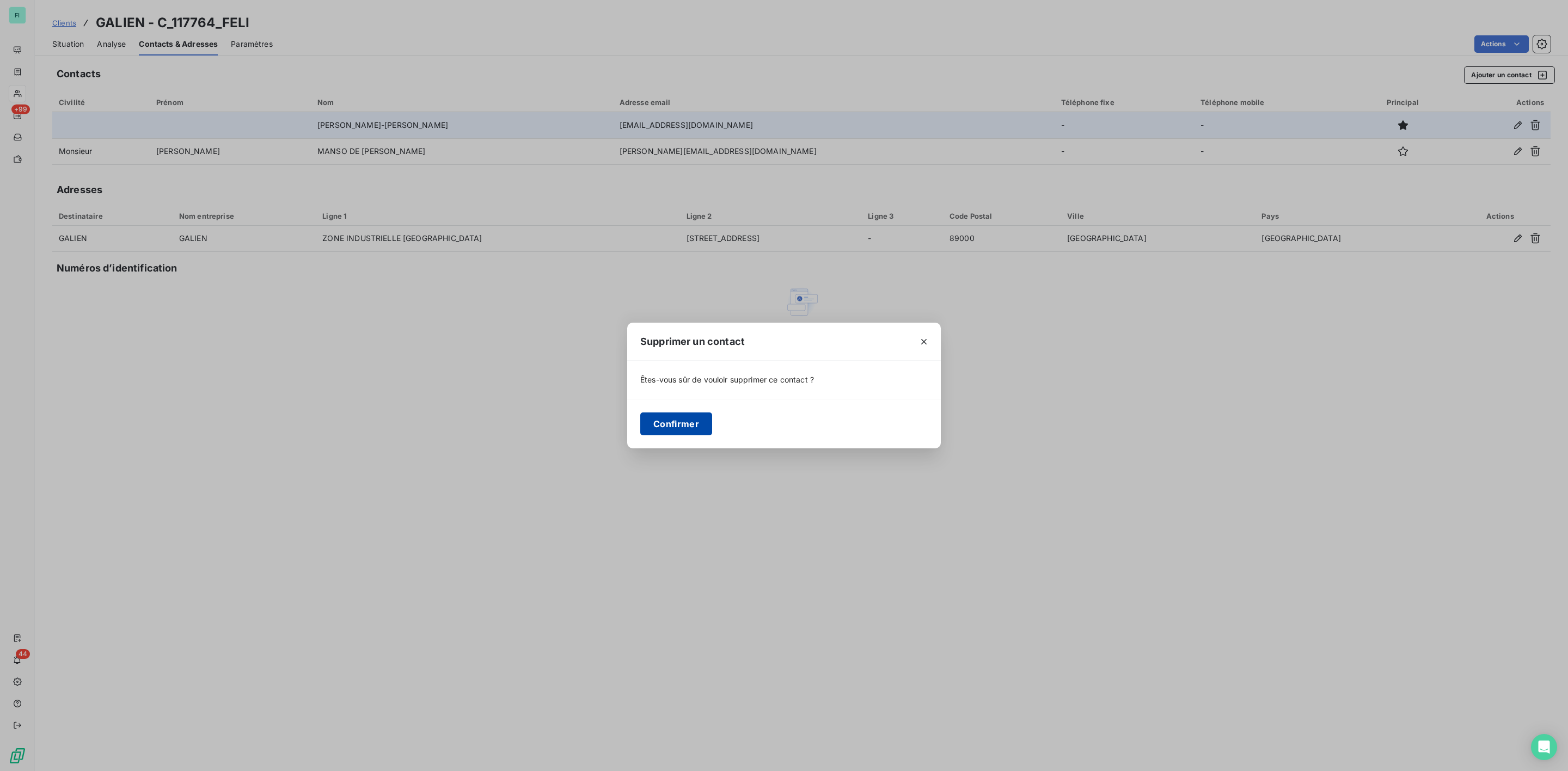
click at [667, 433] on button "Confirmer" at bounding box center [676, 424] width 72 height 23
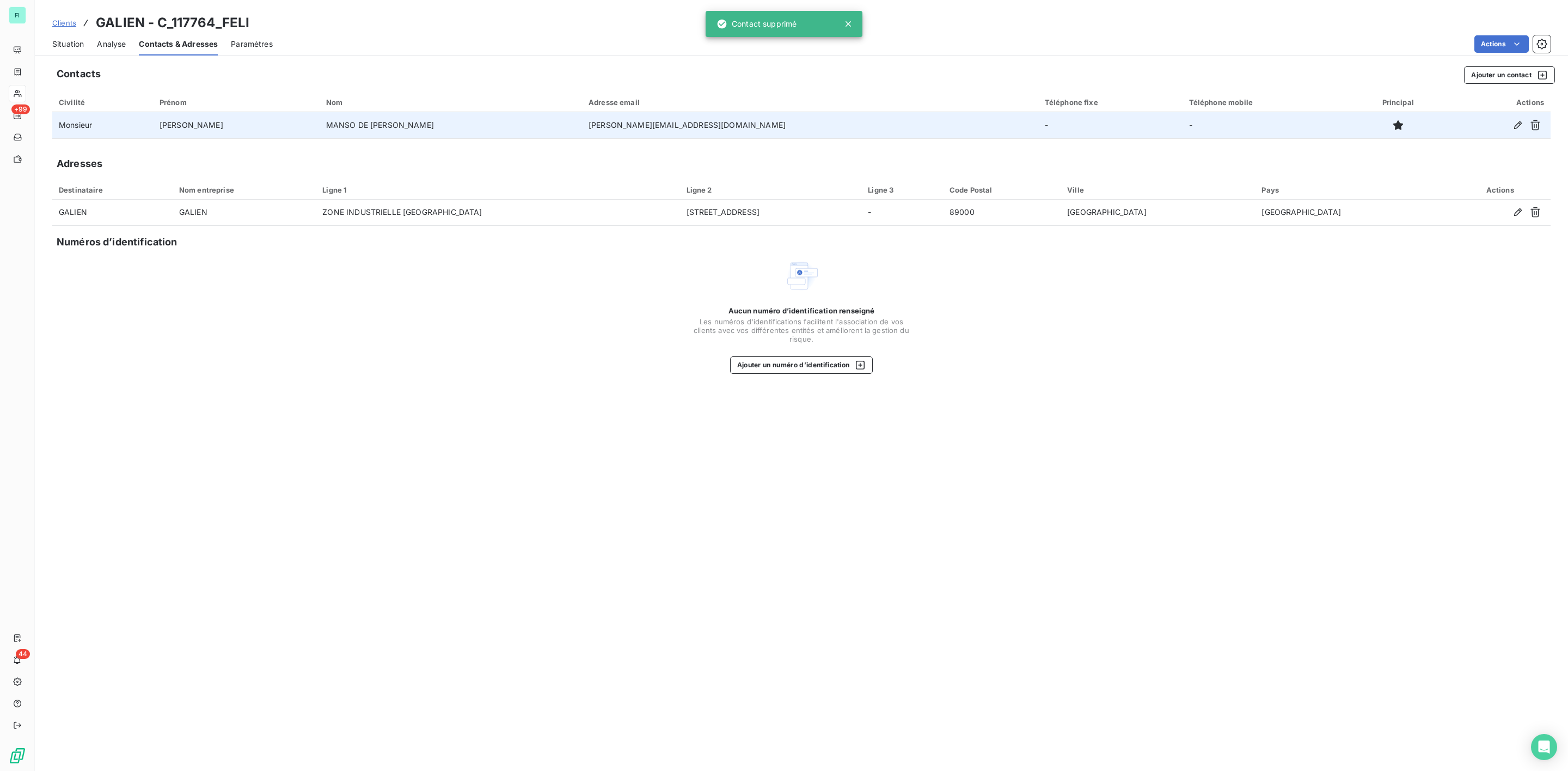
click at [66, 44] on span "Situation" at bounding box center [68, 44] width 32 height 11
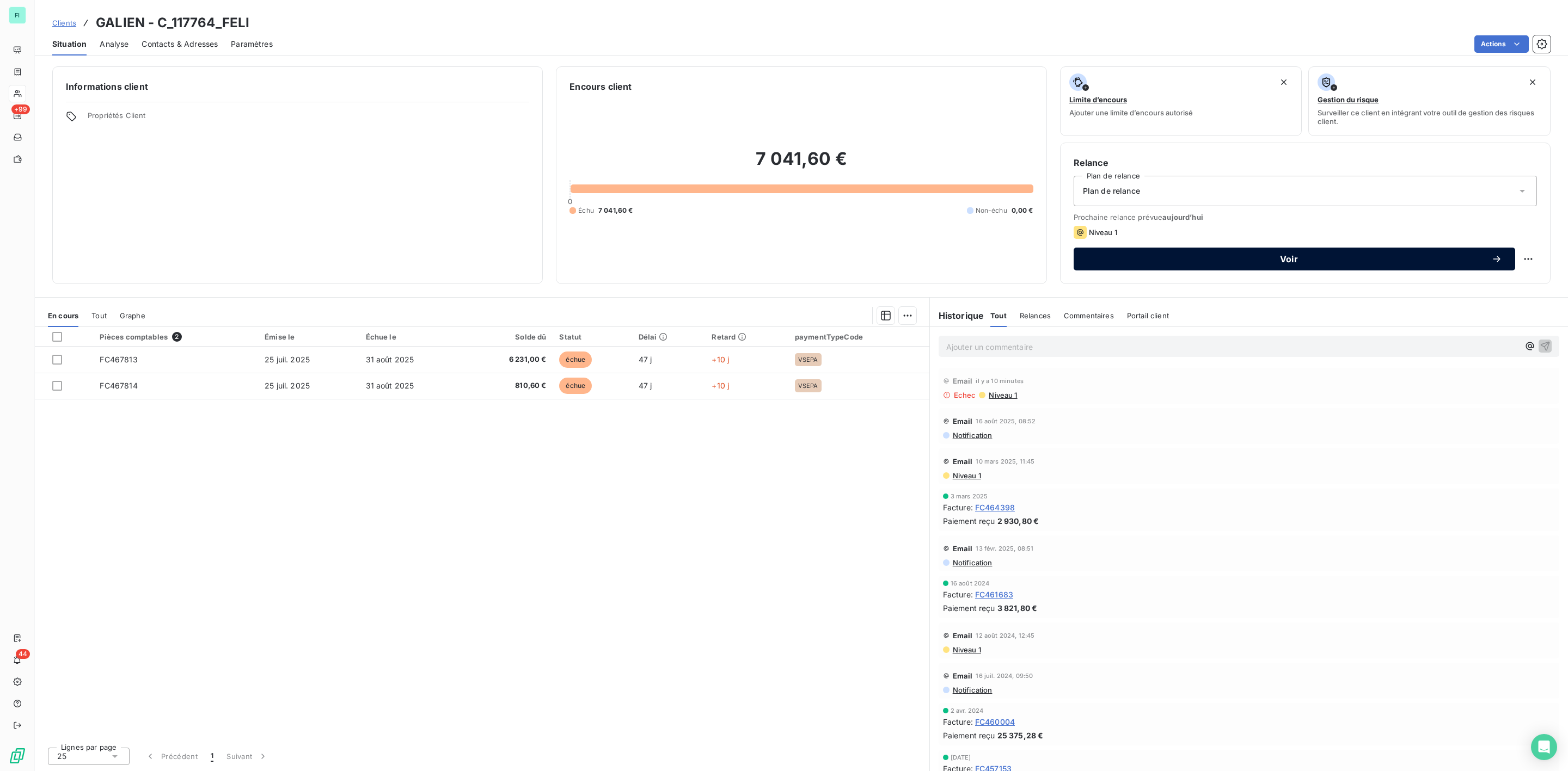
click at [1278, 255] on span "Voir" at bounding box center [1289, 259] width 405 height 9
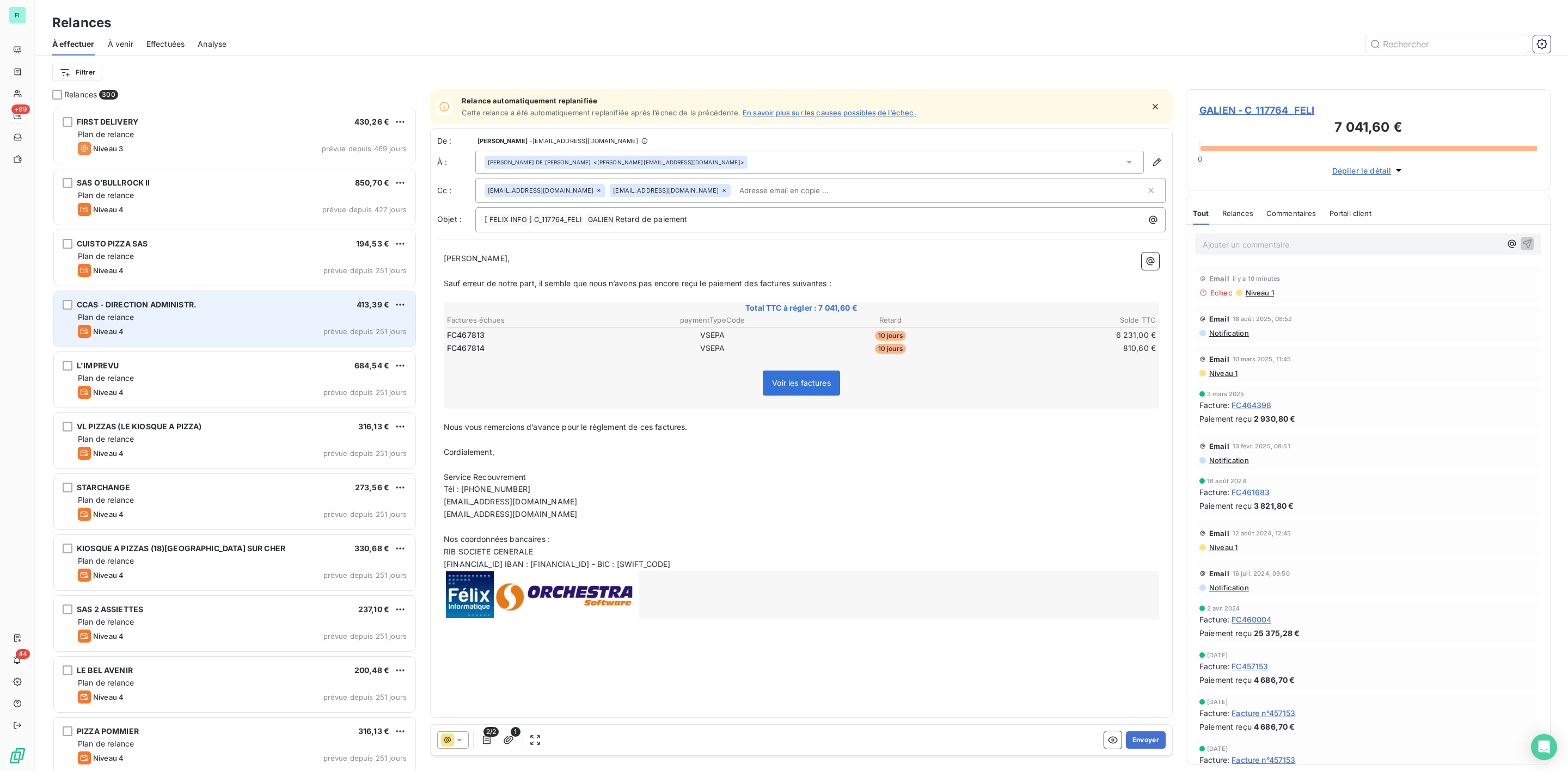
scroll to position [653, 352]
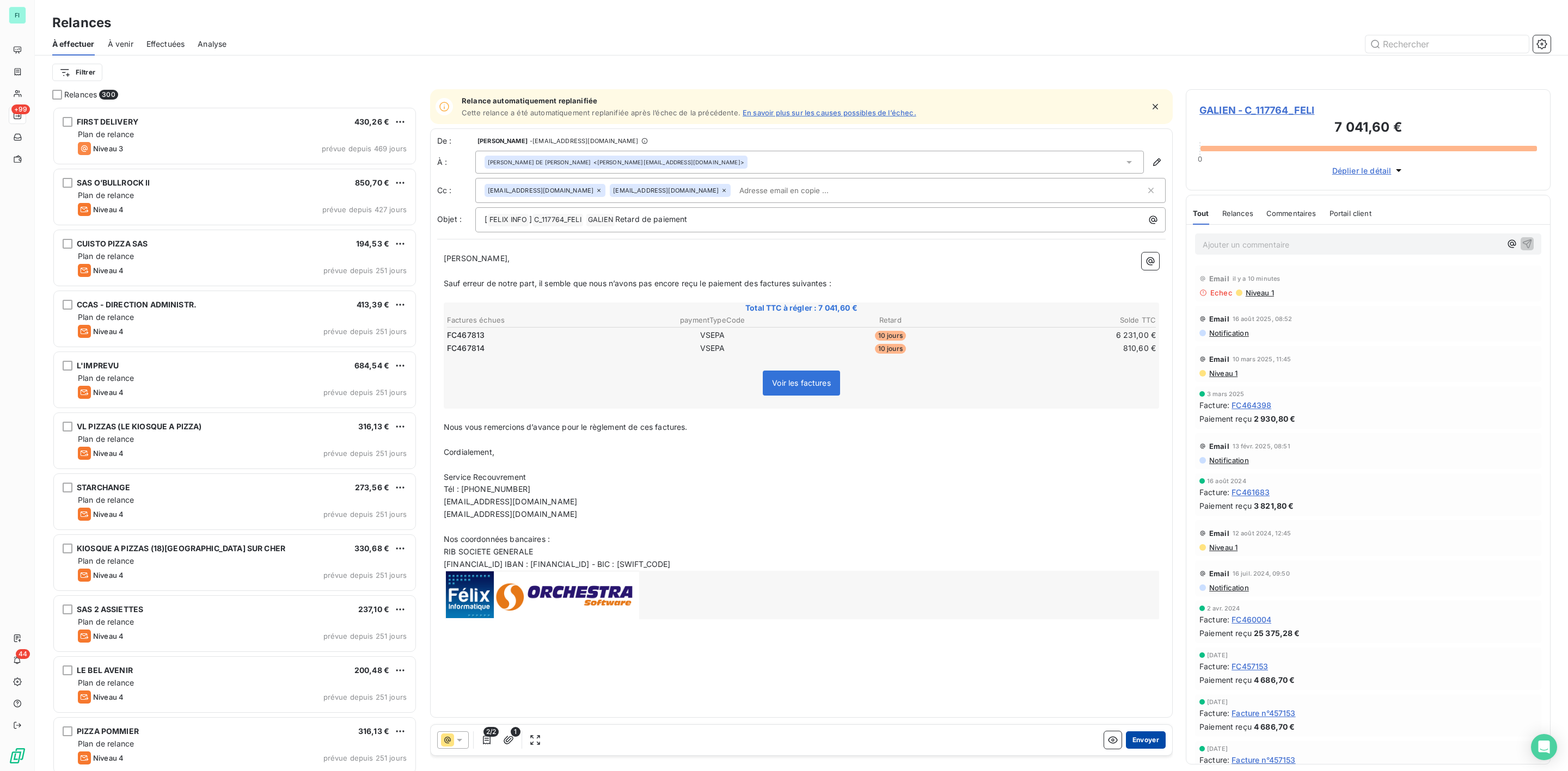
click at [1148, 734] on button "Envoyer" at bounding box center [1146, 740] width 40 height 18
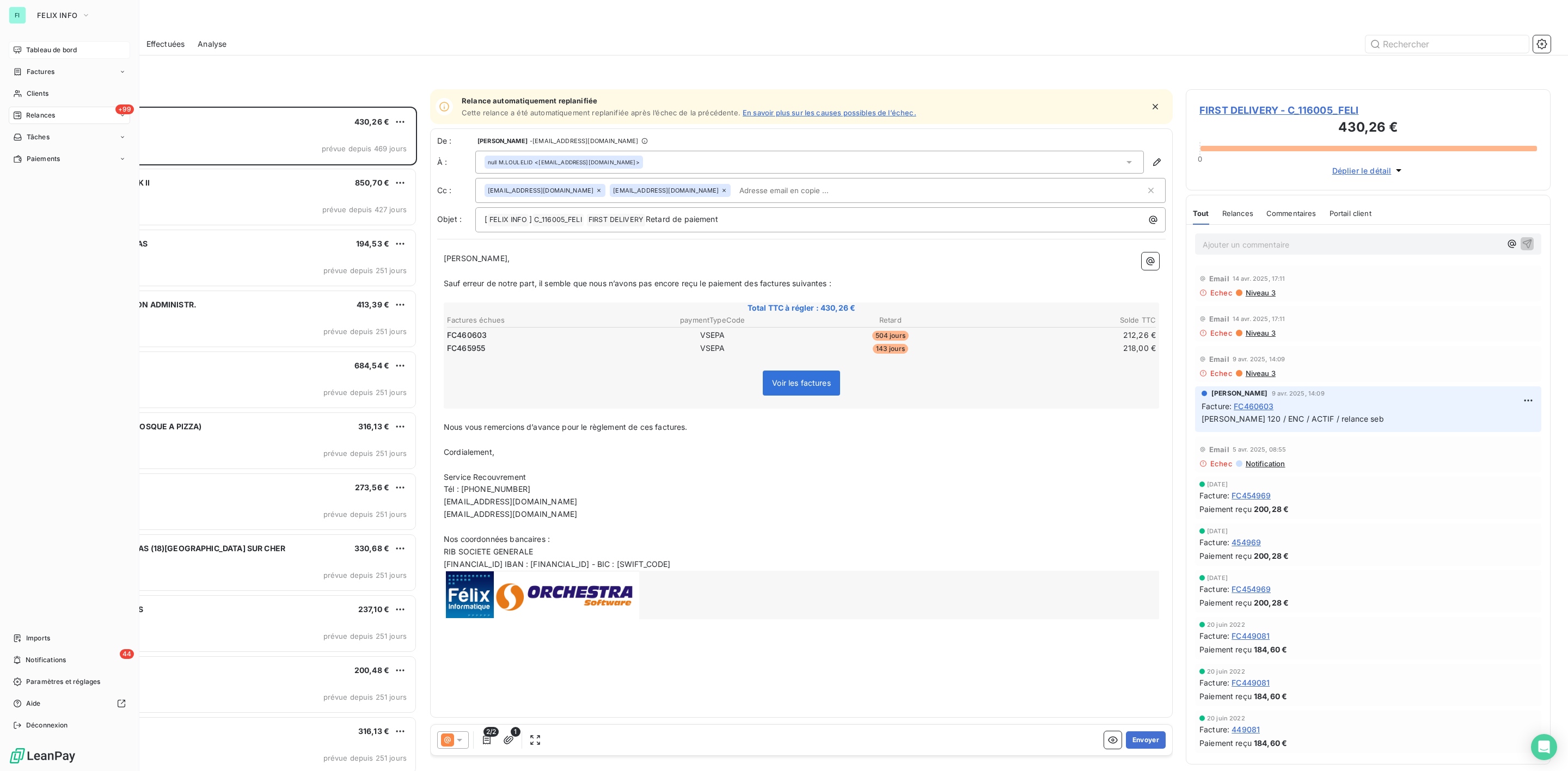
click at [29, 47] on span "Tableau de bord" at bounding box center [51, 50] width 51 height 10
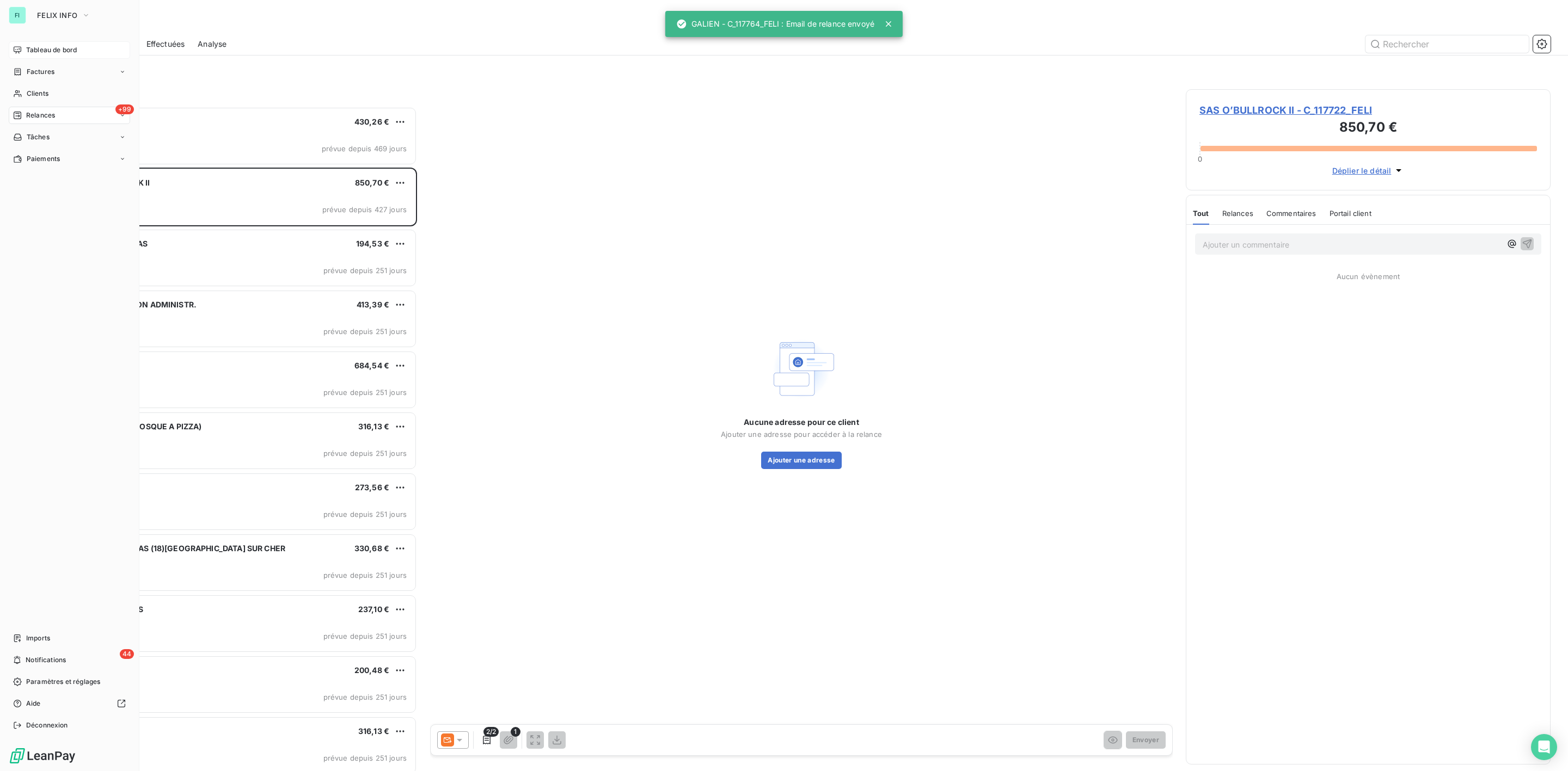
scroll to position [653, 352]
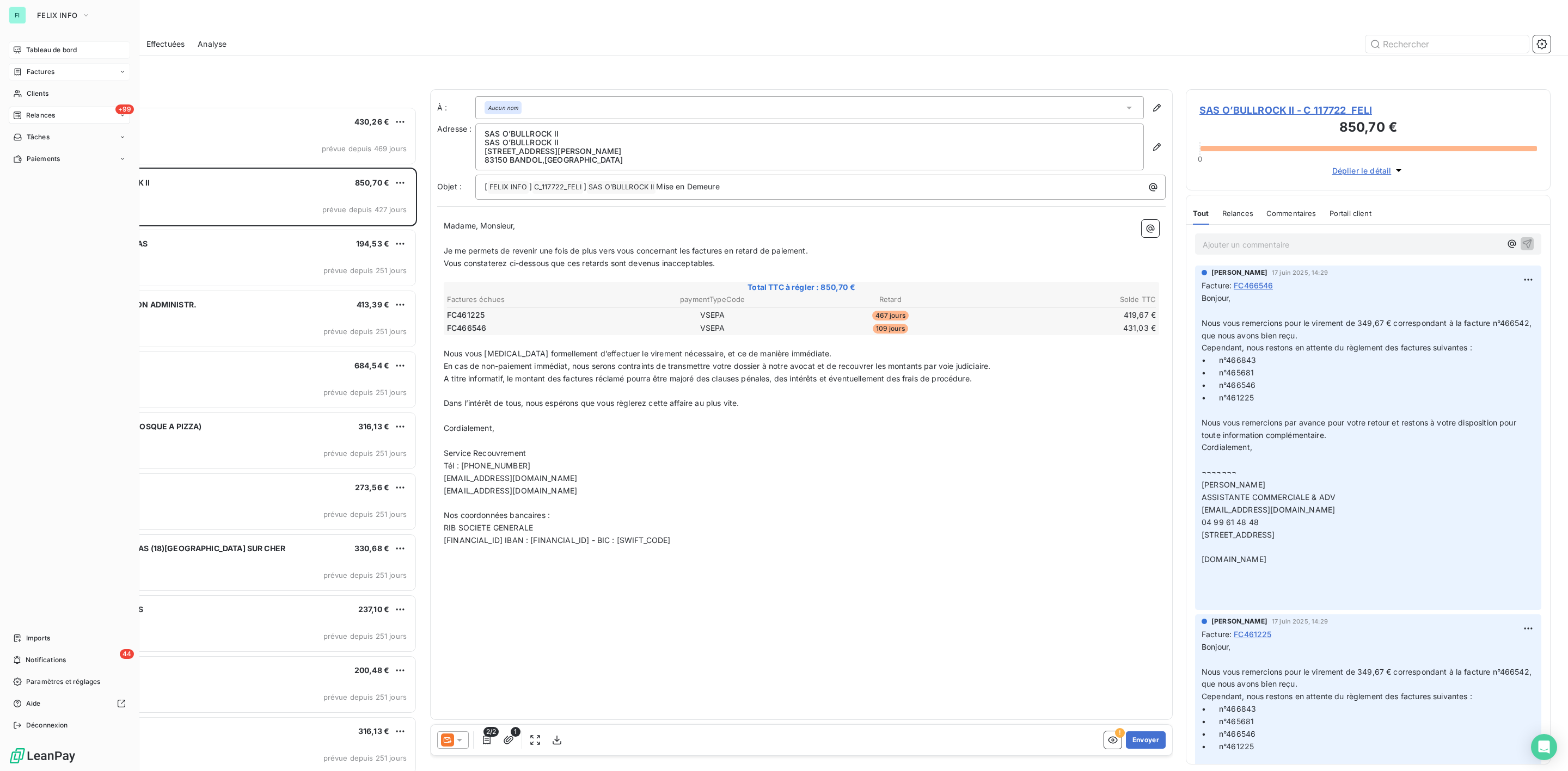
drag, startPoint x: 31, startPoint y: 90, endPoint x: 69, endPoint y: 80, distance: 39.3
click at [31, 90] on span "Clients" at bounding box center [38, 94] width 22 height 10
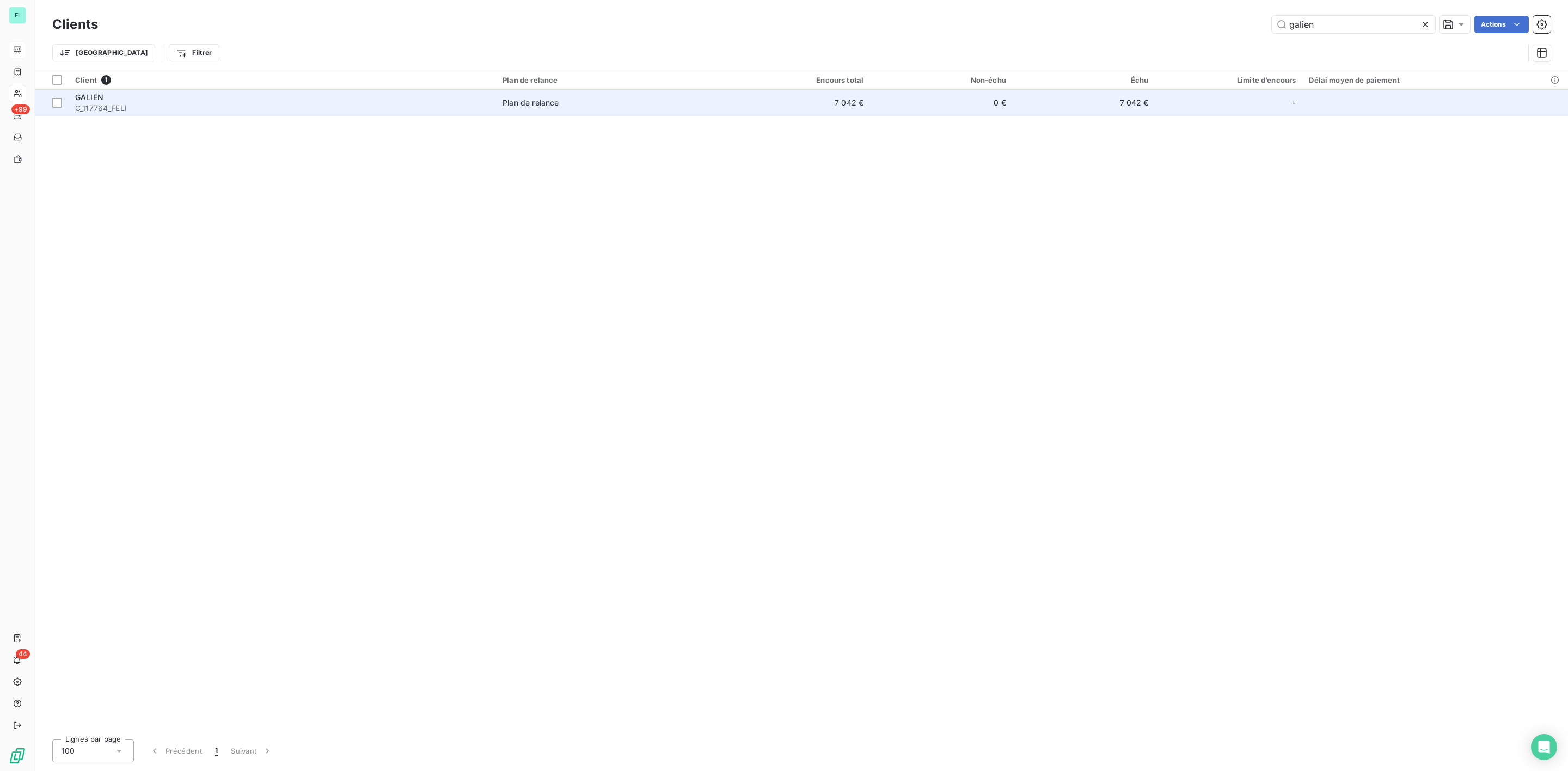
click at [131, 110] on span "C_117764_FELI" at bounding box center [282, 108] width 415 height 11
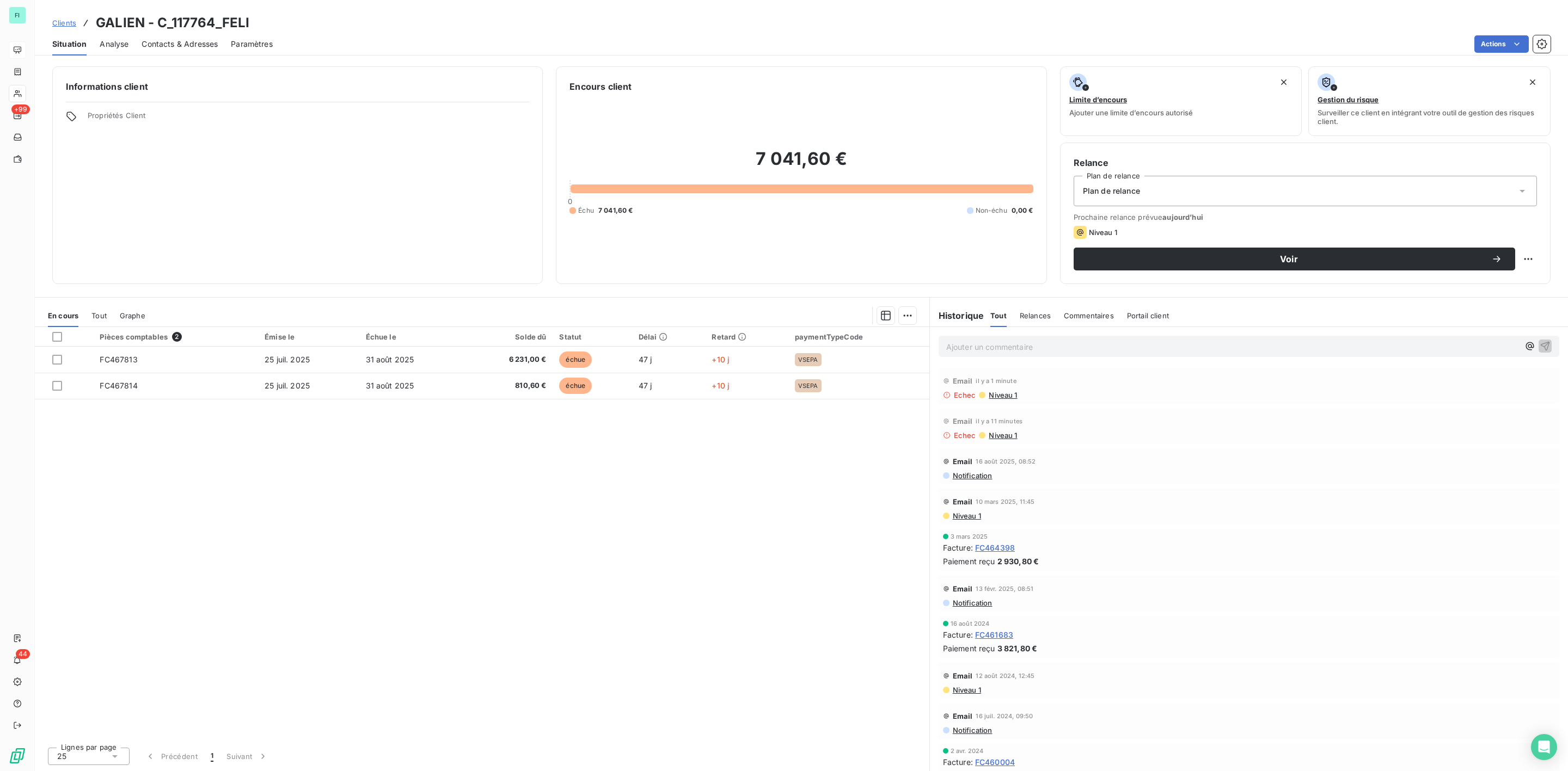
click at [173, 44] on span "Contacts & Adresses" at bounding box center [180, 44] width 76 height 11
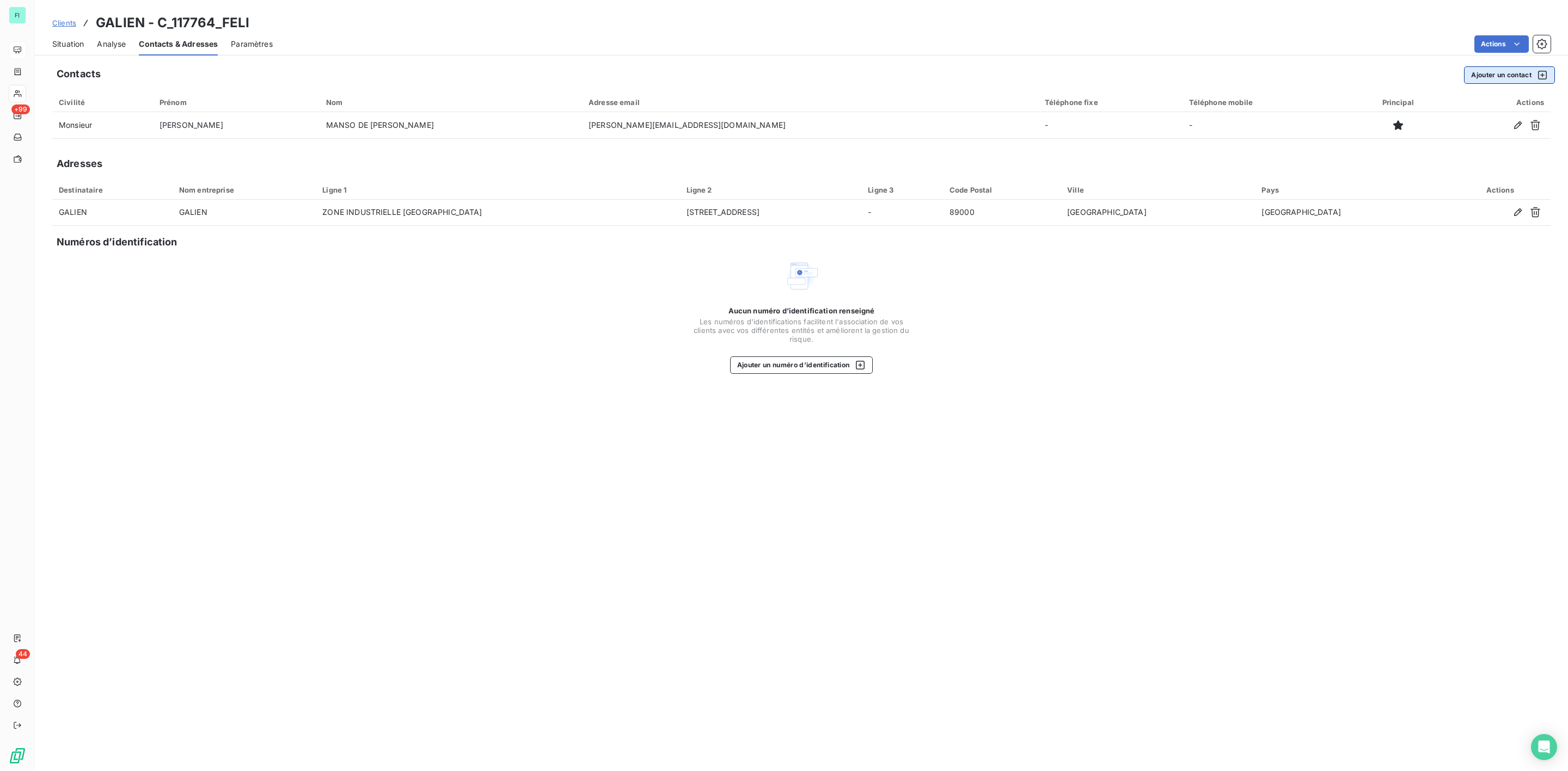
click at [1499, 79] on button "Ajouter un contact" at bounding box center [1509, 75] width 91 height 18
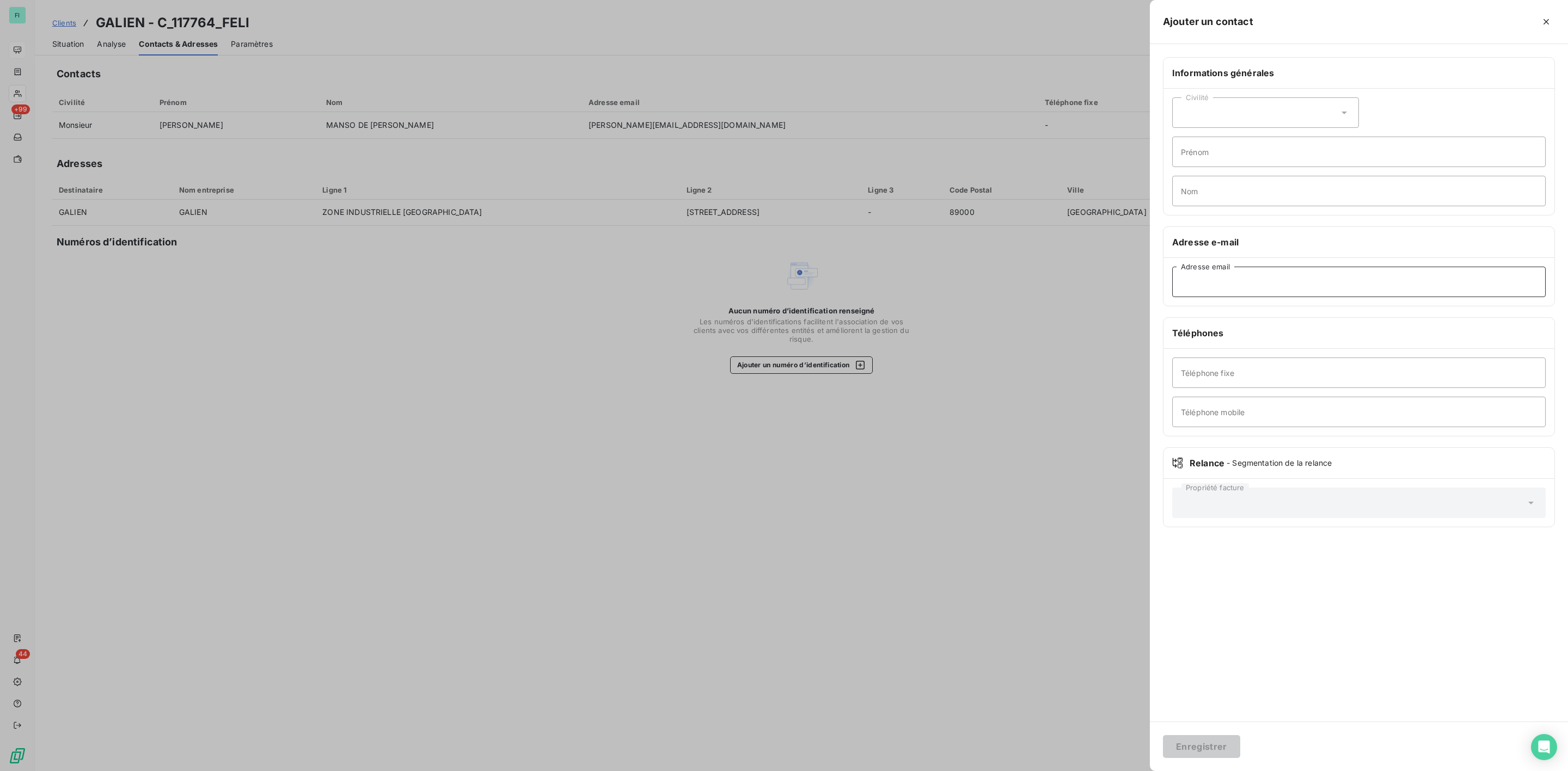
click at [1225, 282] on input "Adresse email" at bounding box center [1359, 282] width 374 height 30
paste input "comptabilite.macors@galien.com"
type input "comptabilite.macors@galien.com"
click at [1219, 741] on button "Enregistrer" at bounding box center [1202, 747] width 77 height 23
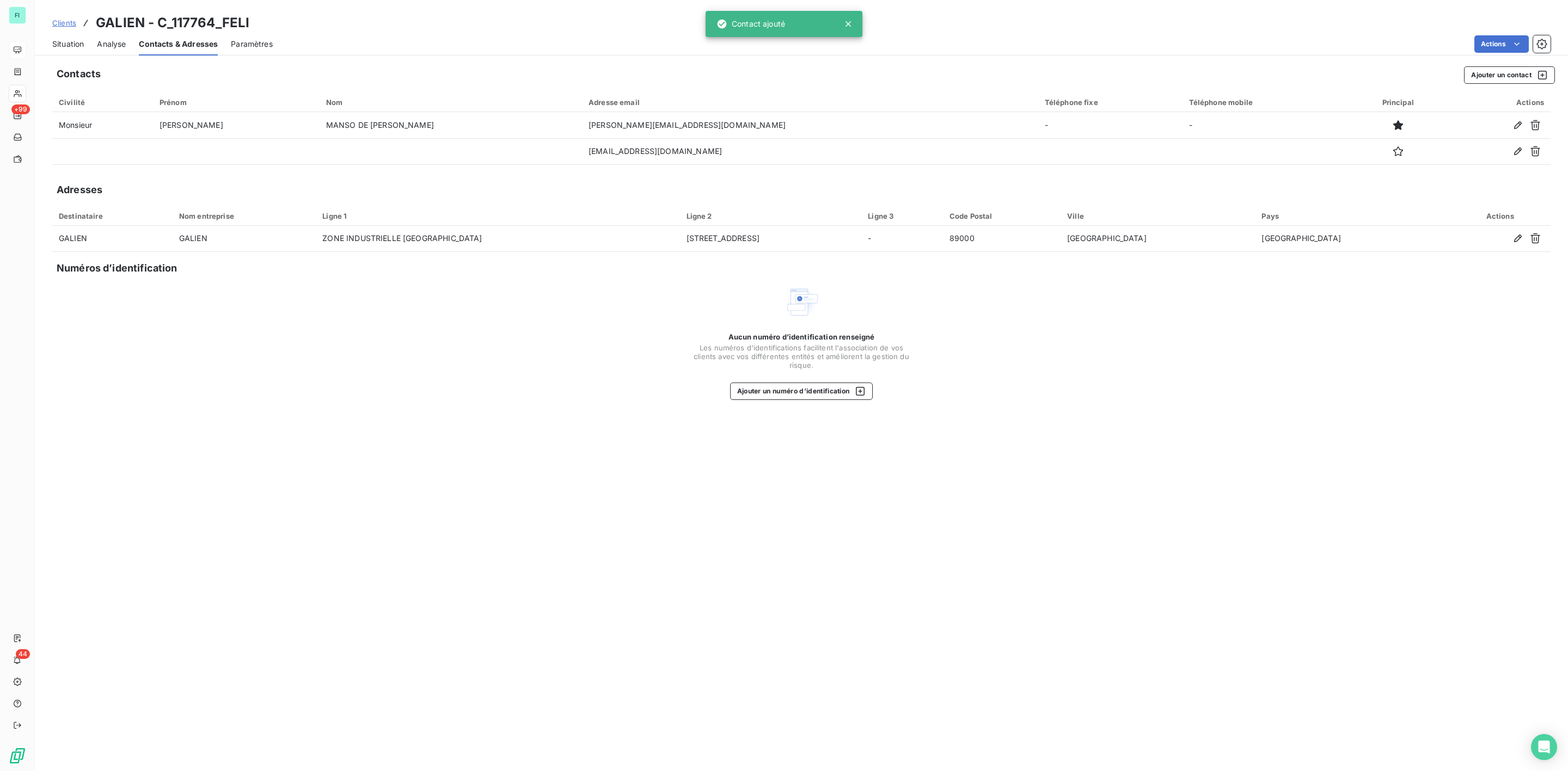
click at [74, 43] on span "Situation" at bounding box center [68, 44] width 32 height 11
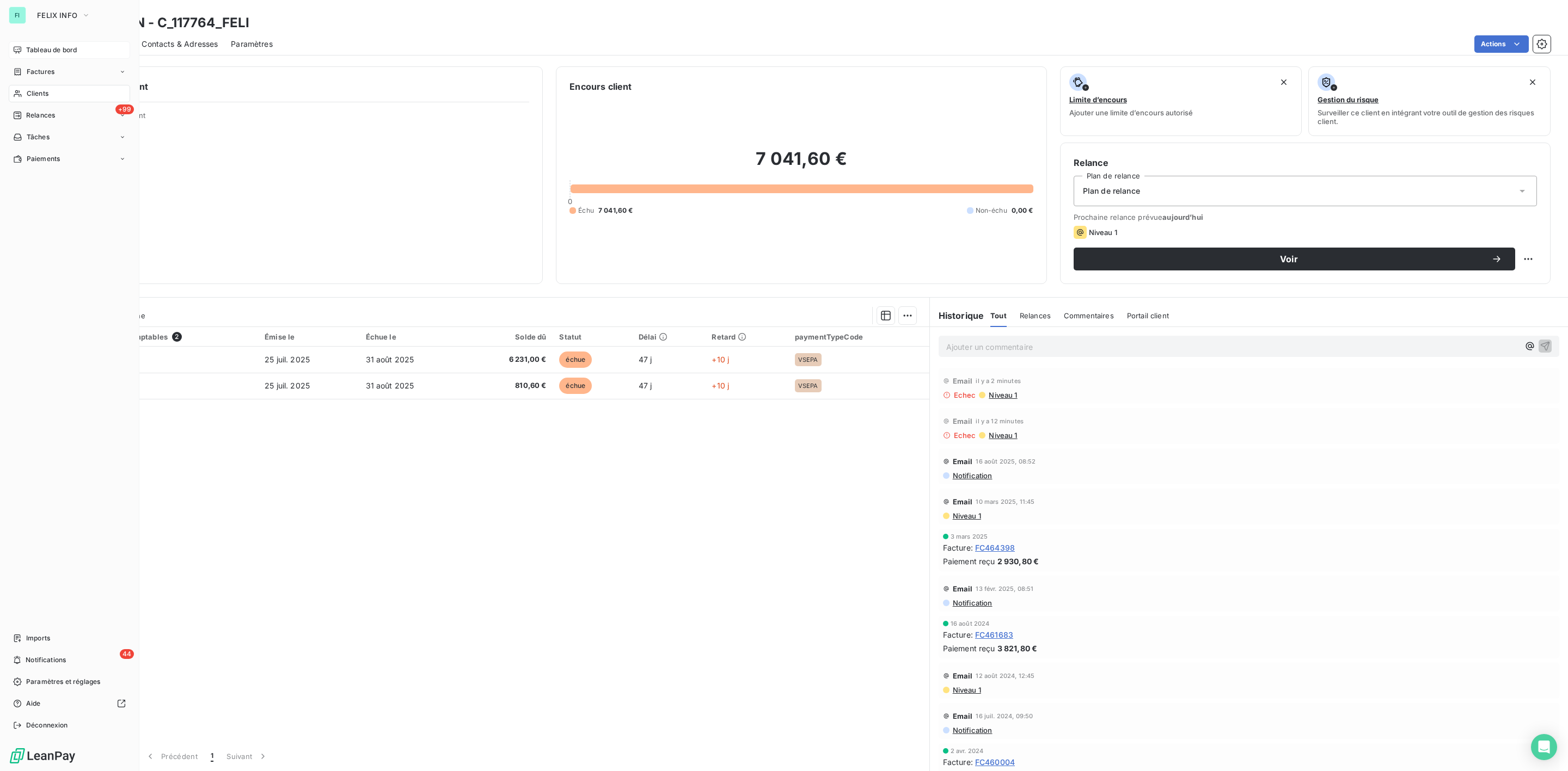
click at [31, 96] on span "Clients" at bounding box center [38, 94] width 22 height 10
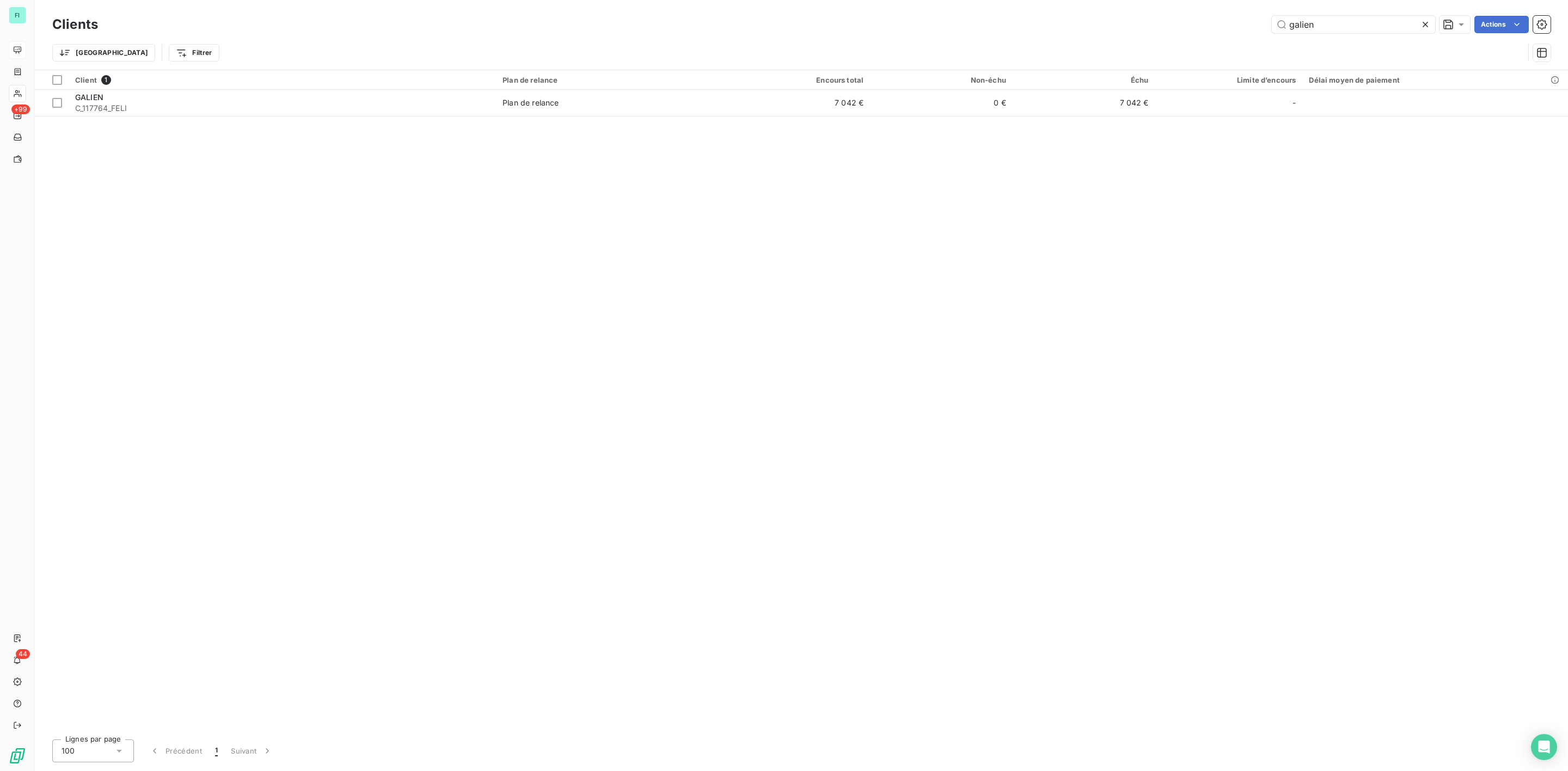
drag, startPoint x: 1328, startPoint y: 23, endPoint x: 1100, endPoint y: 22, distance: 228.0
click at [1171, 25] on div "galien Actions" at bounding box center [830, 24] width 1440 height 18
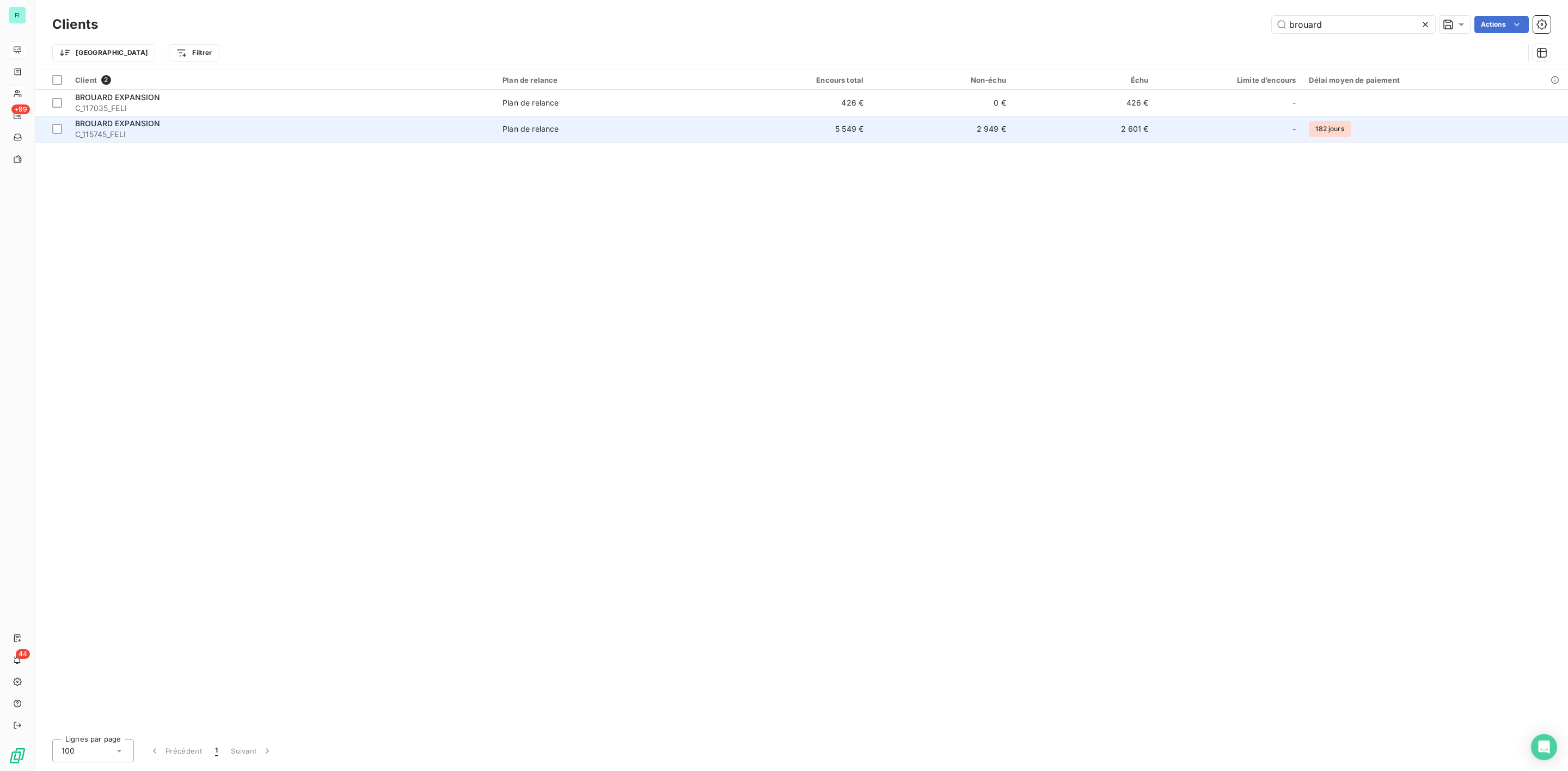
type input "brouard"
click at [145, 131] on span "C_115745_FELI" at bounding box center [282, 134] width 415 height 11
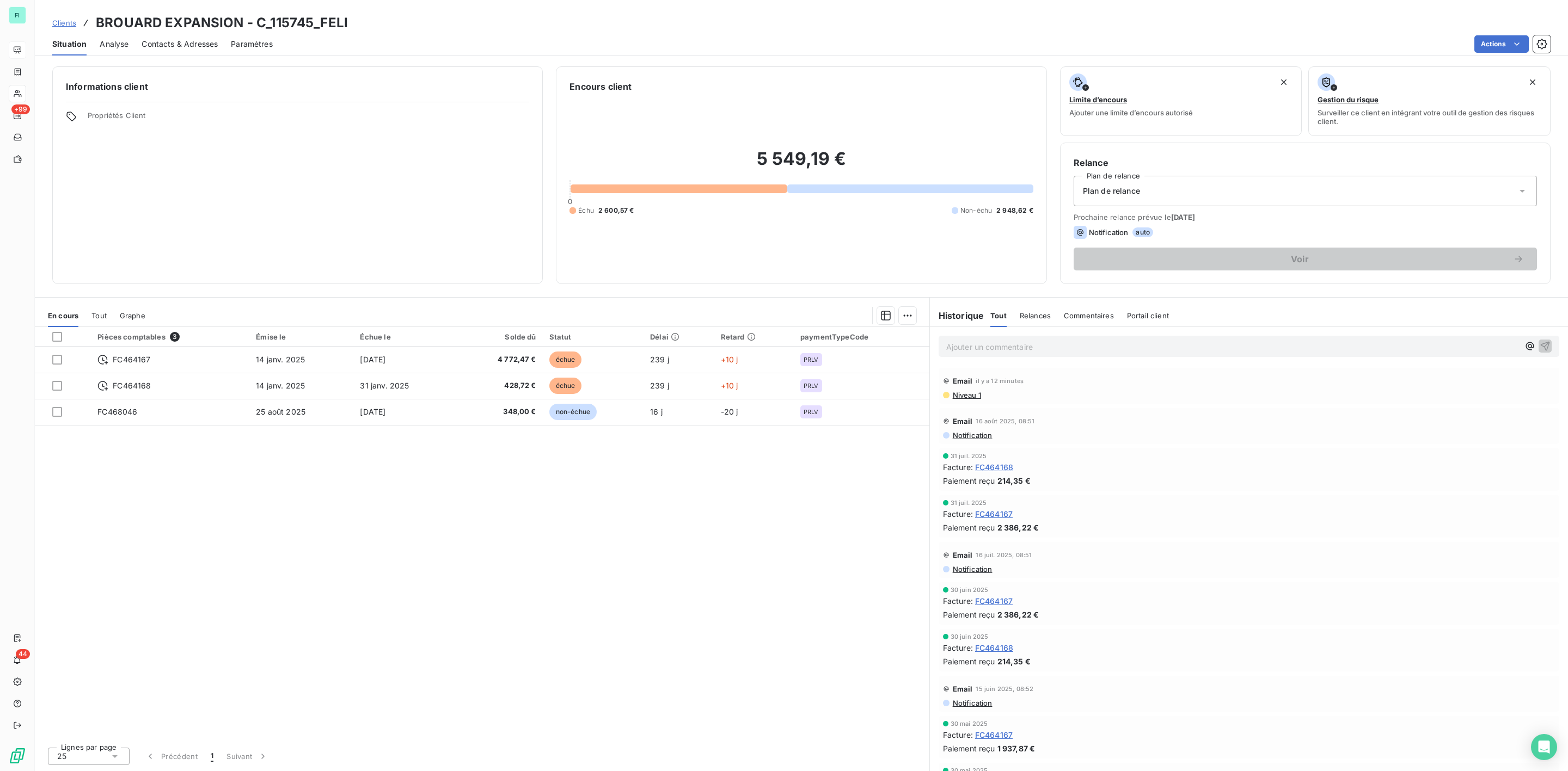
click at [968, 399] on span "Niveau 1" at bounding box center [966, 395] width 29 height 9
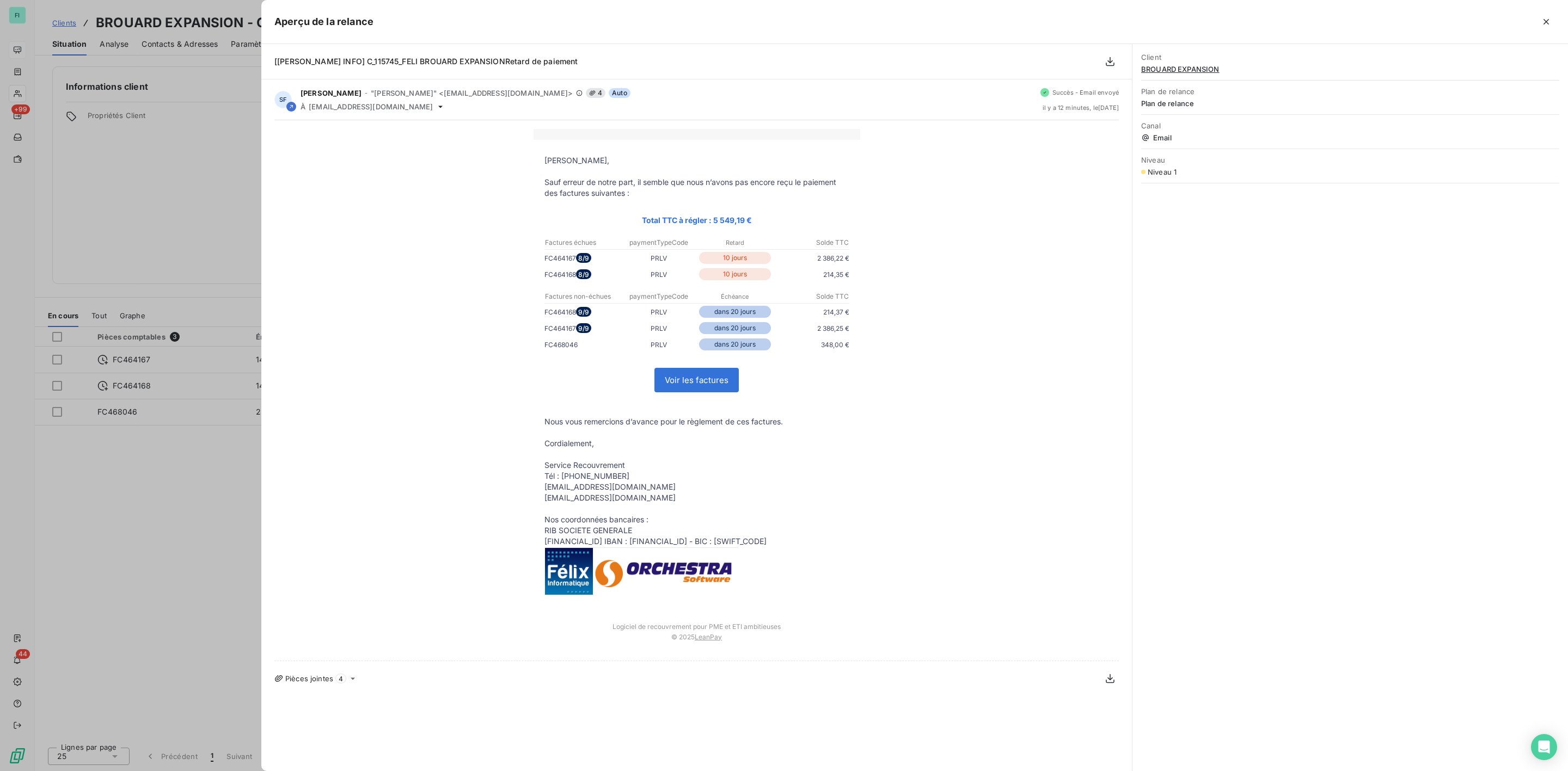
click at [1559, 20] on div "Aperçu de la relance" at bounding box center [914, 22] width 1307 height 44
click at [1547, 22] on icon "button" at bounding box center [1546, 22] width 11 height 11
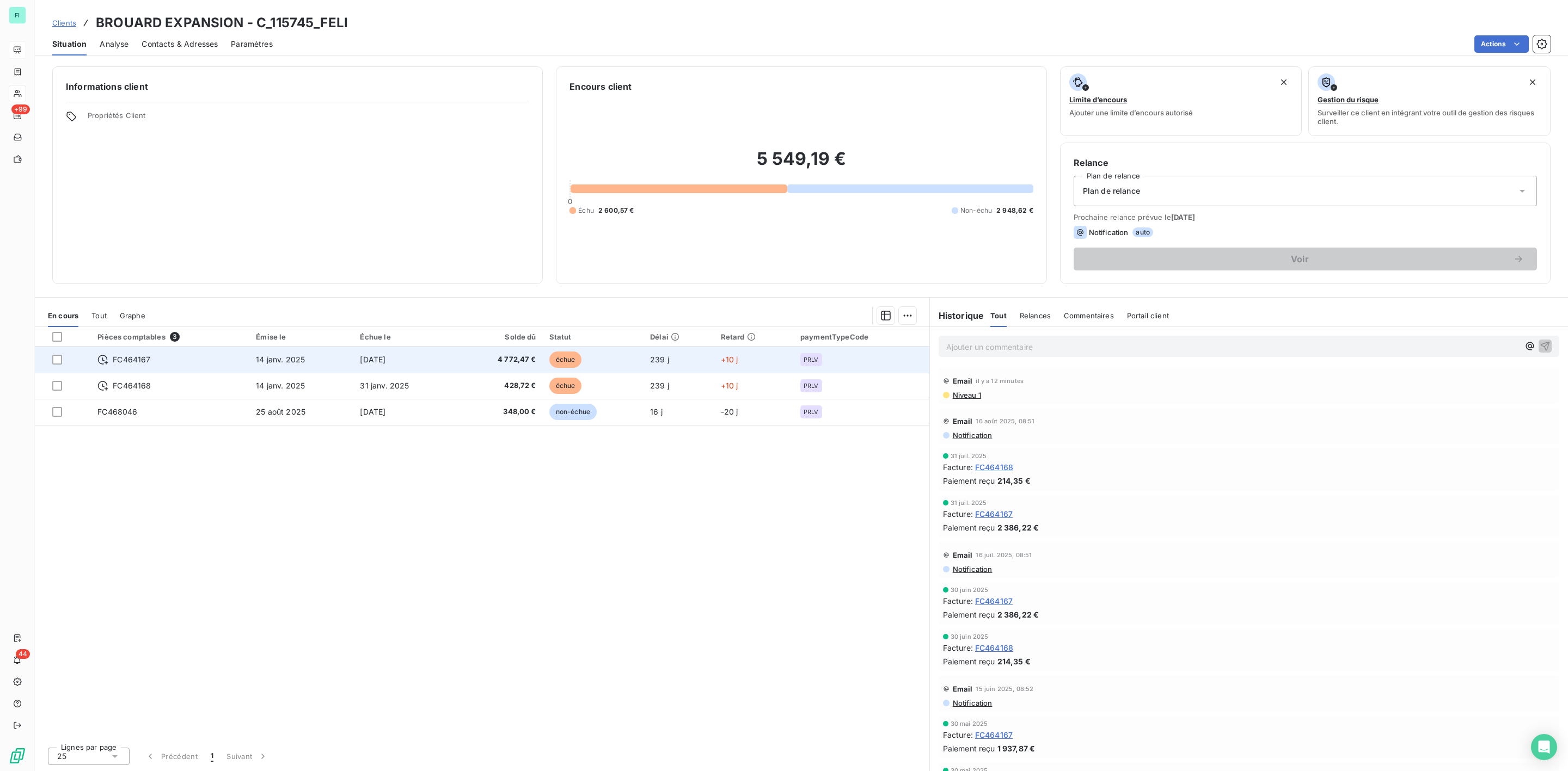
click at [144, 363] on span "FC464167" at bounding box center [131, 360] width 38 height 11
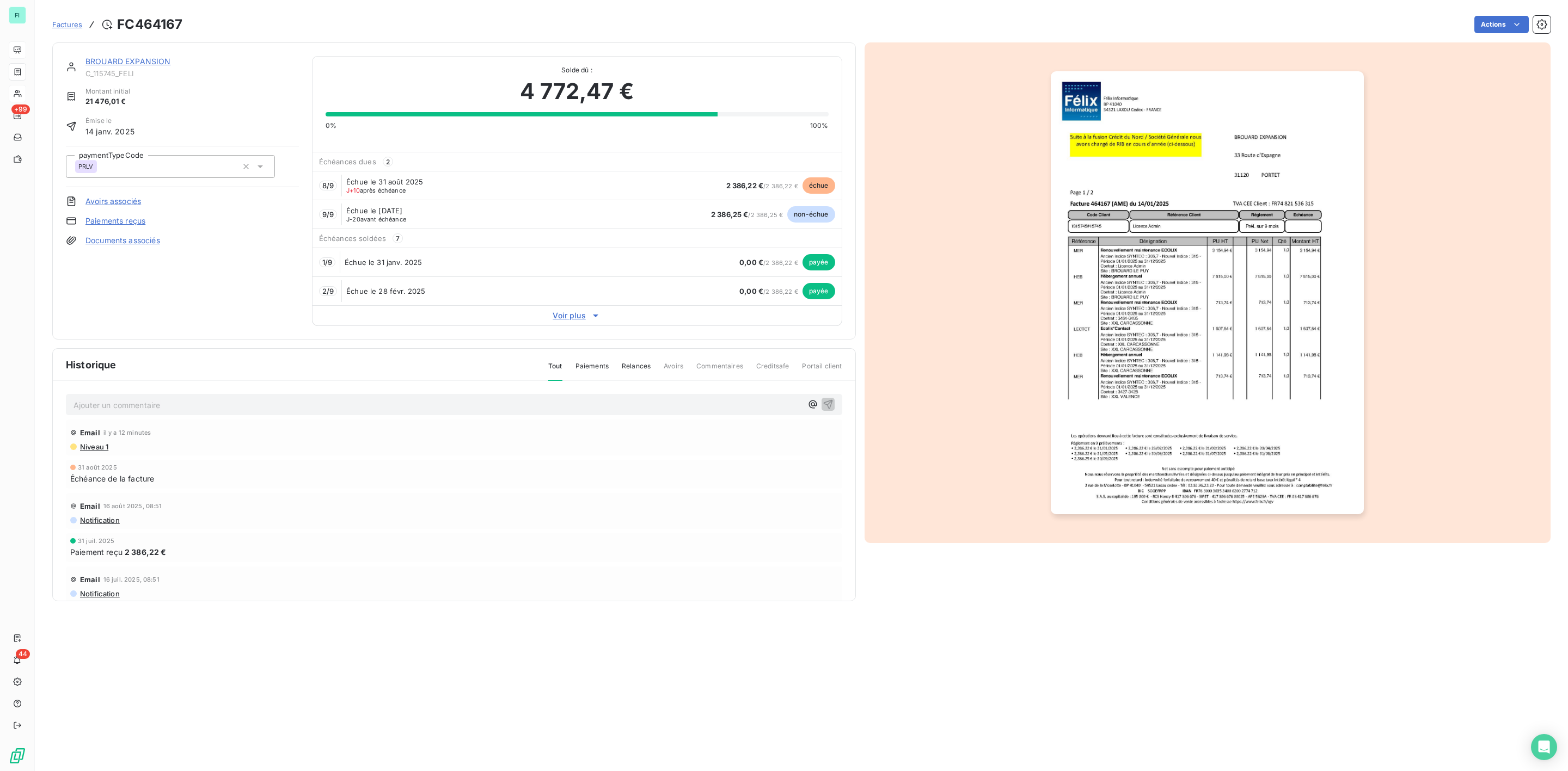
click at [141, 62] on link "BROUARD EXPANSION" at bounding box center [128, 61] width 85 height 9
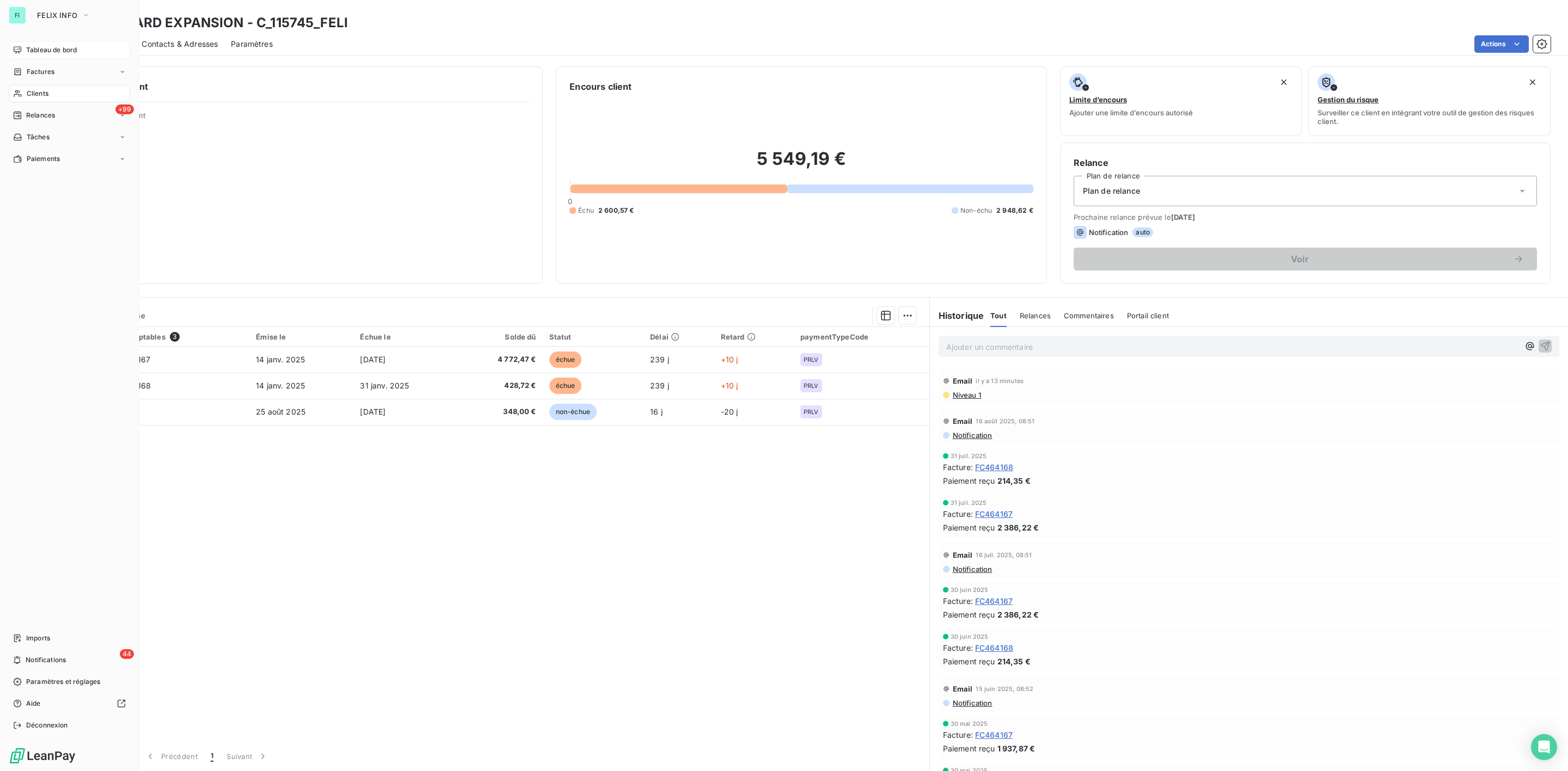
click at [44, 52] on span "Tableau de bord" at bounding box center [51, 50] width 51 height 10
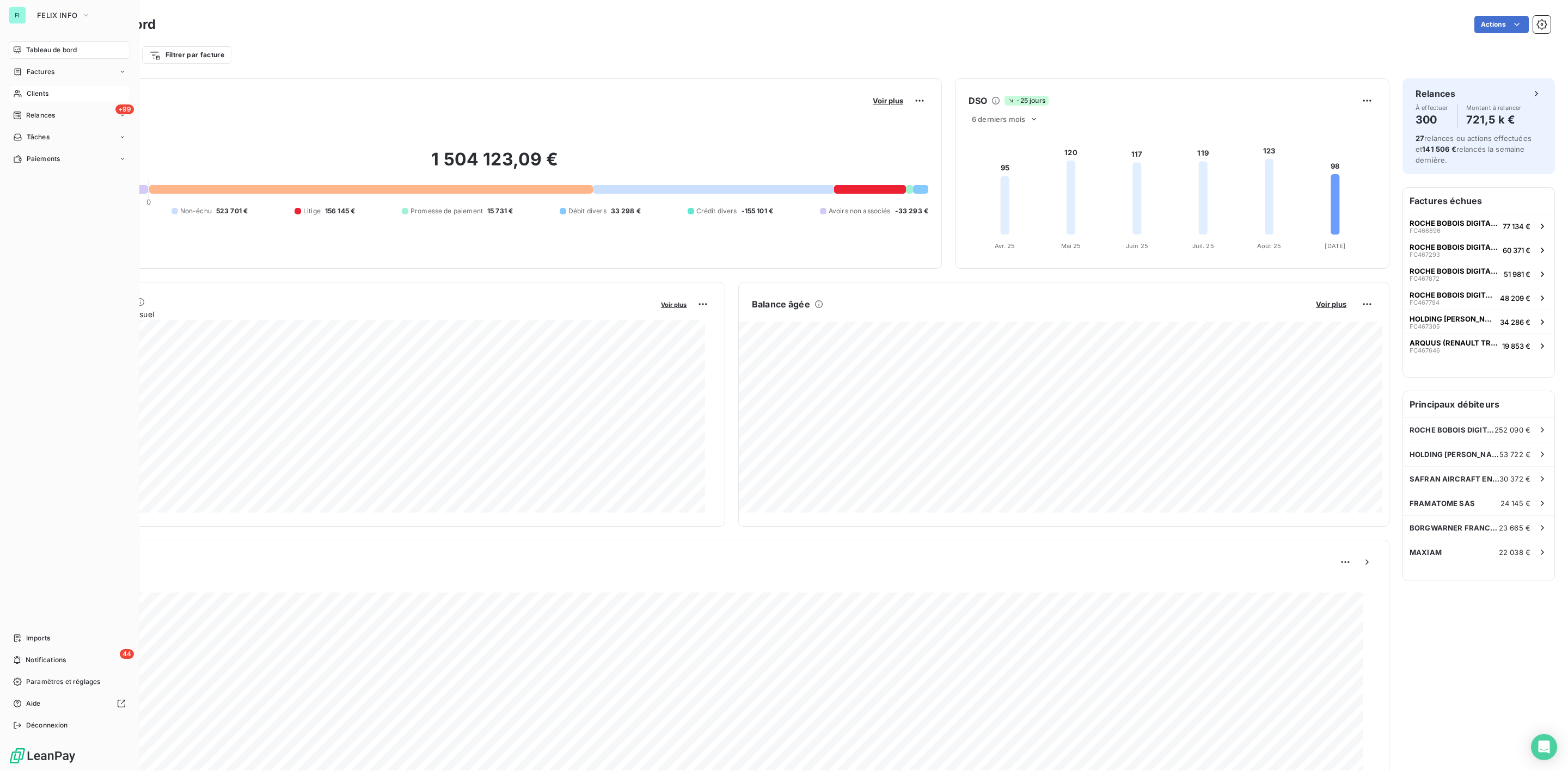
click at [41, 51] on span "Tableau de bord" at bounding box center [51, 50] width 51 height 10
click at [38, 87] on div "Clients" at bounding box center [69, 94] width 121 height 18
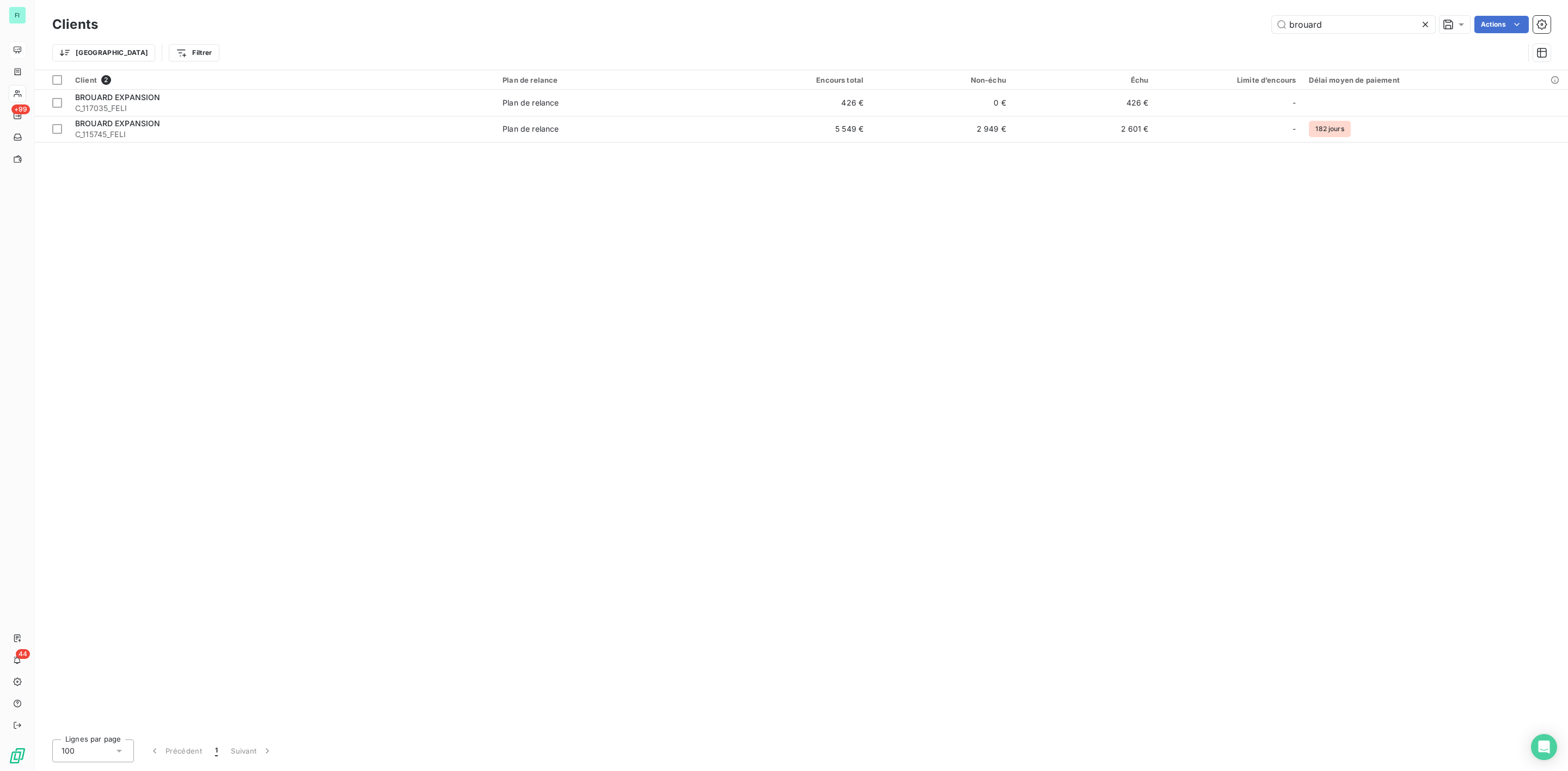
drag, startPoint x: 1357, startPoint y: 23, endPoint x: 1150, endPoint y: 36, distance: 207.4
click at [1153, 37] on div "Clients brouard Actions Trier Filtrer" at bounding box center [802, 41] width 1499 height 57
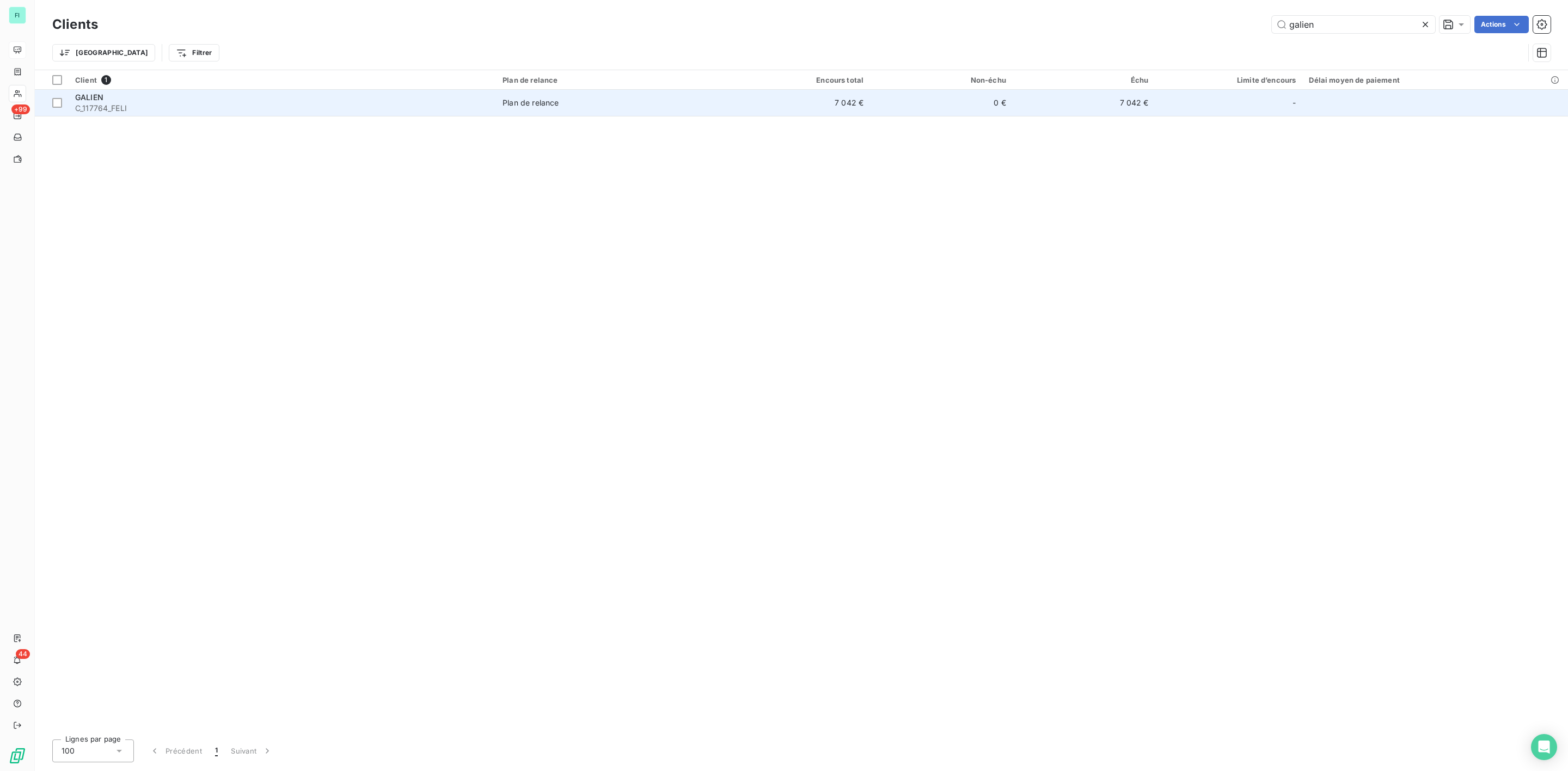
type input "galien"
click at [149, 105] on span "C_117764_FELI" at bounding box center [282, 108] width 415 height 11
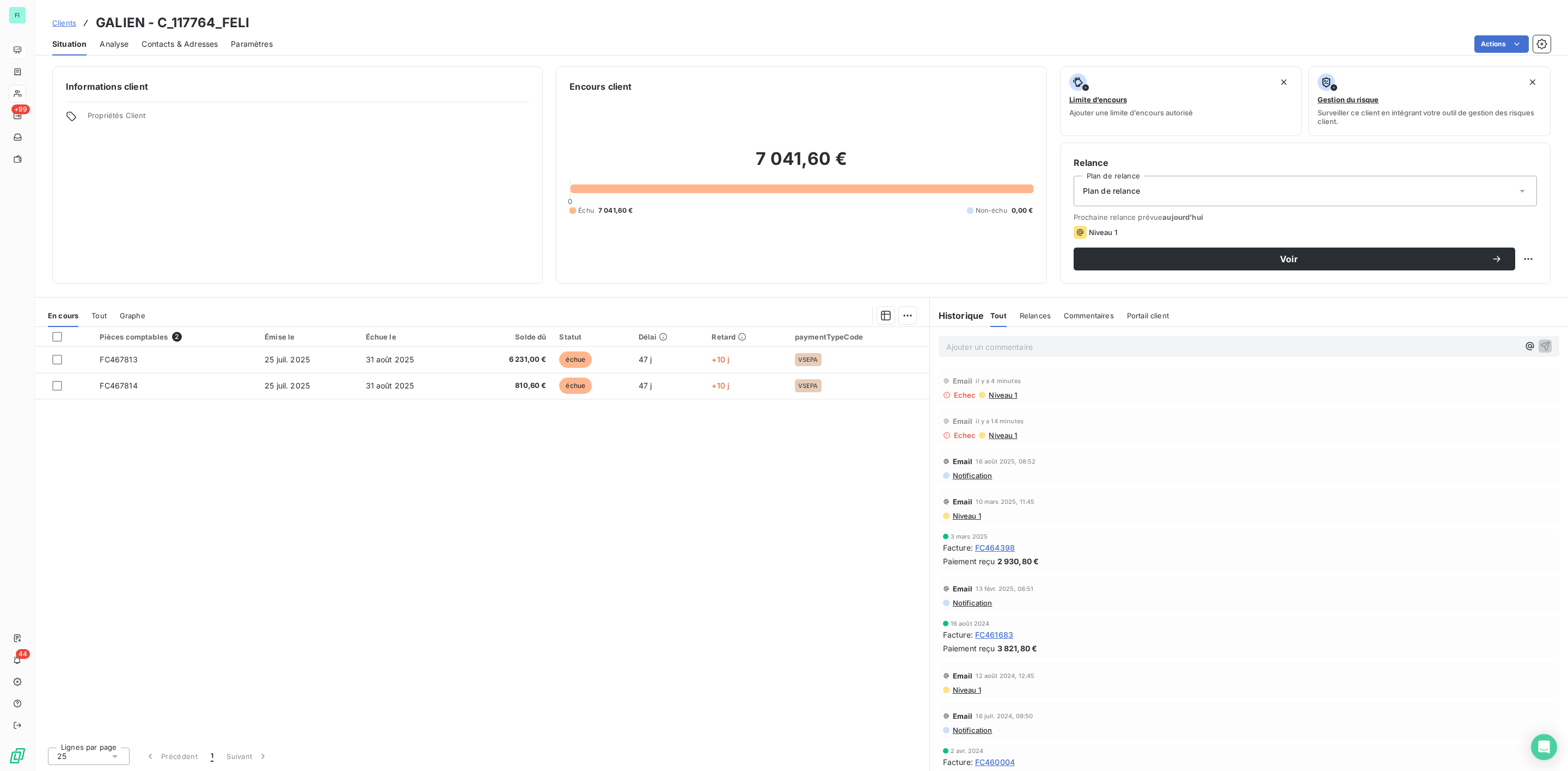
click at [196, 43] on span "Contacts & Adresses" at bounding box center [180, 44] width 76 height 11
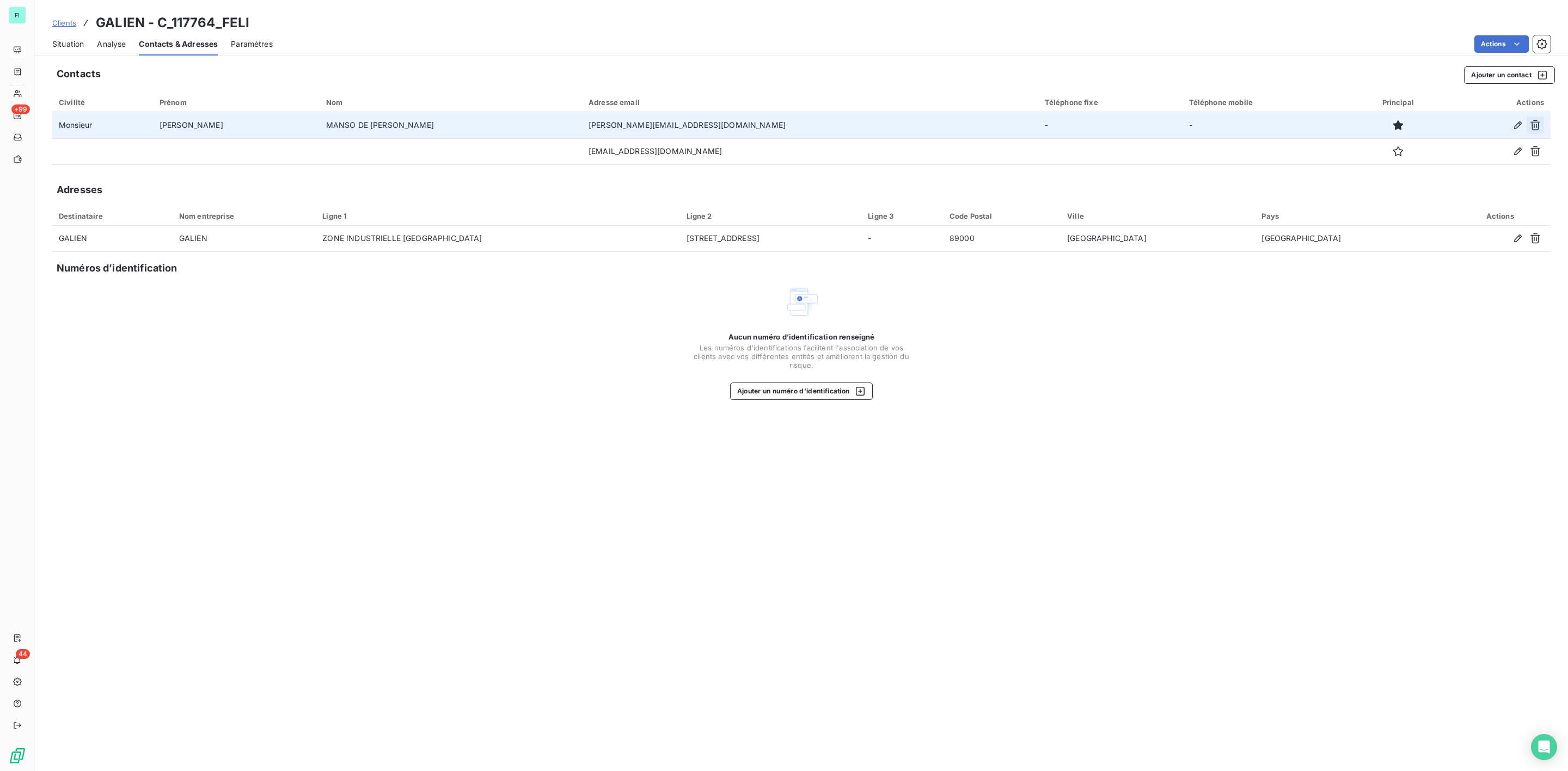
click at [1534, 127] on icon "button" at bounding box center [1535, 125] width 11 height 11
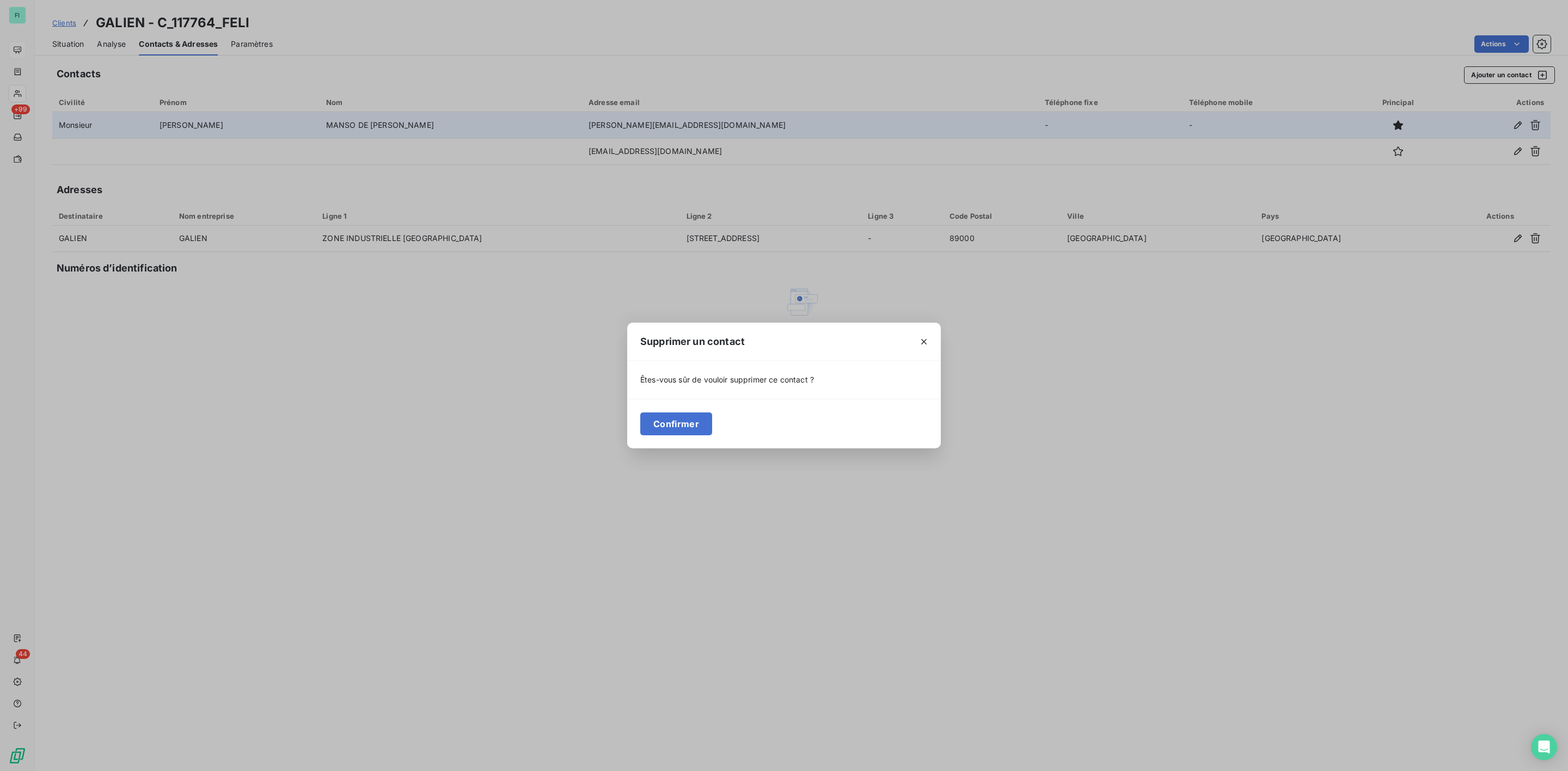
click at [639, 431] on div "Confirmer" at bounding box center [783, 424] width 313 height 49
click at [656, 430] on button "Confirmer" at bounding box center [676, 424] width 72 height 23
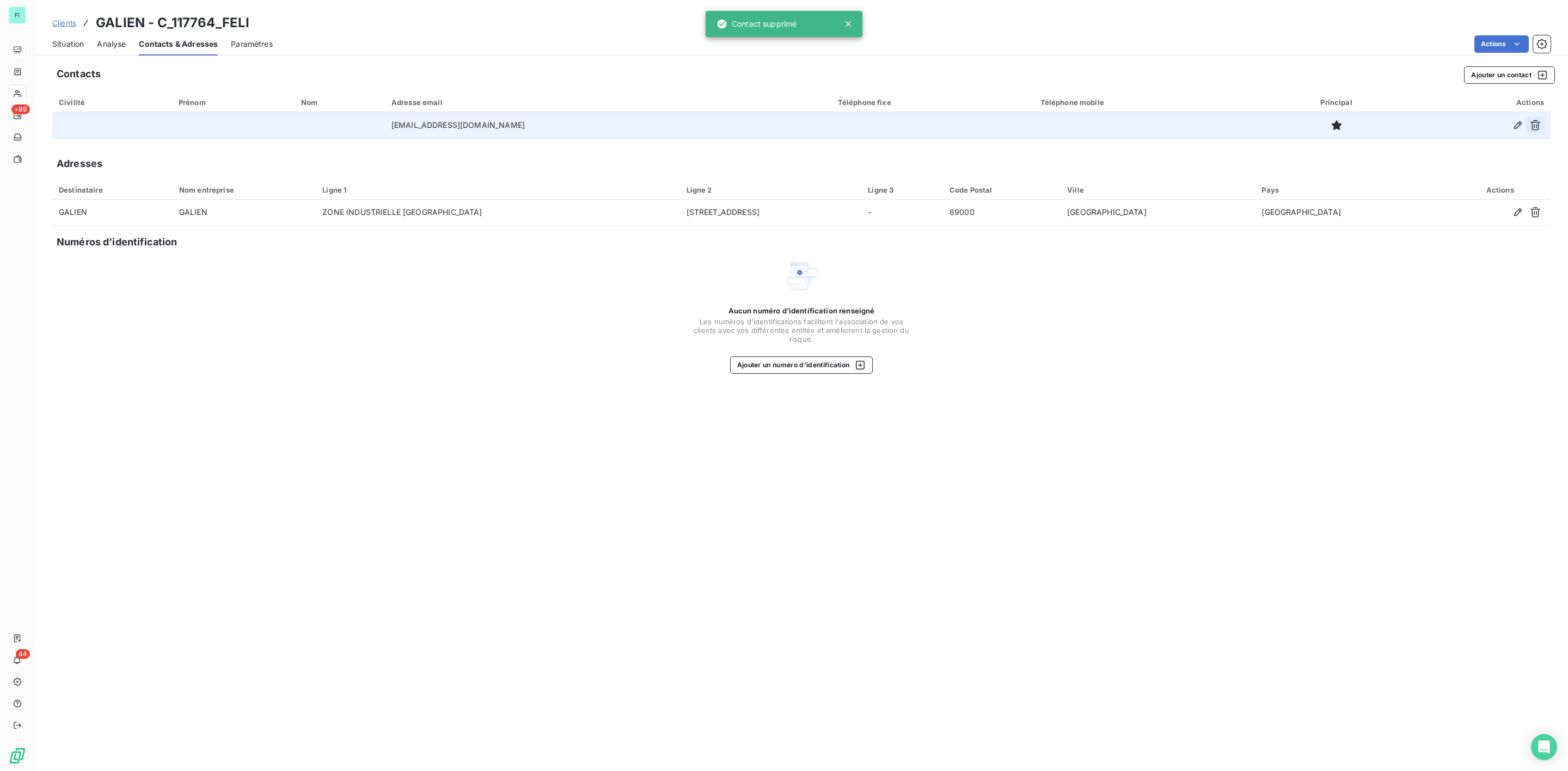
click at [1536, 125] on icon "button" at bounding box center [1535, 125] width 10 height 10
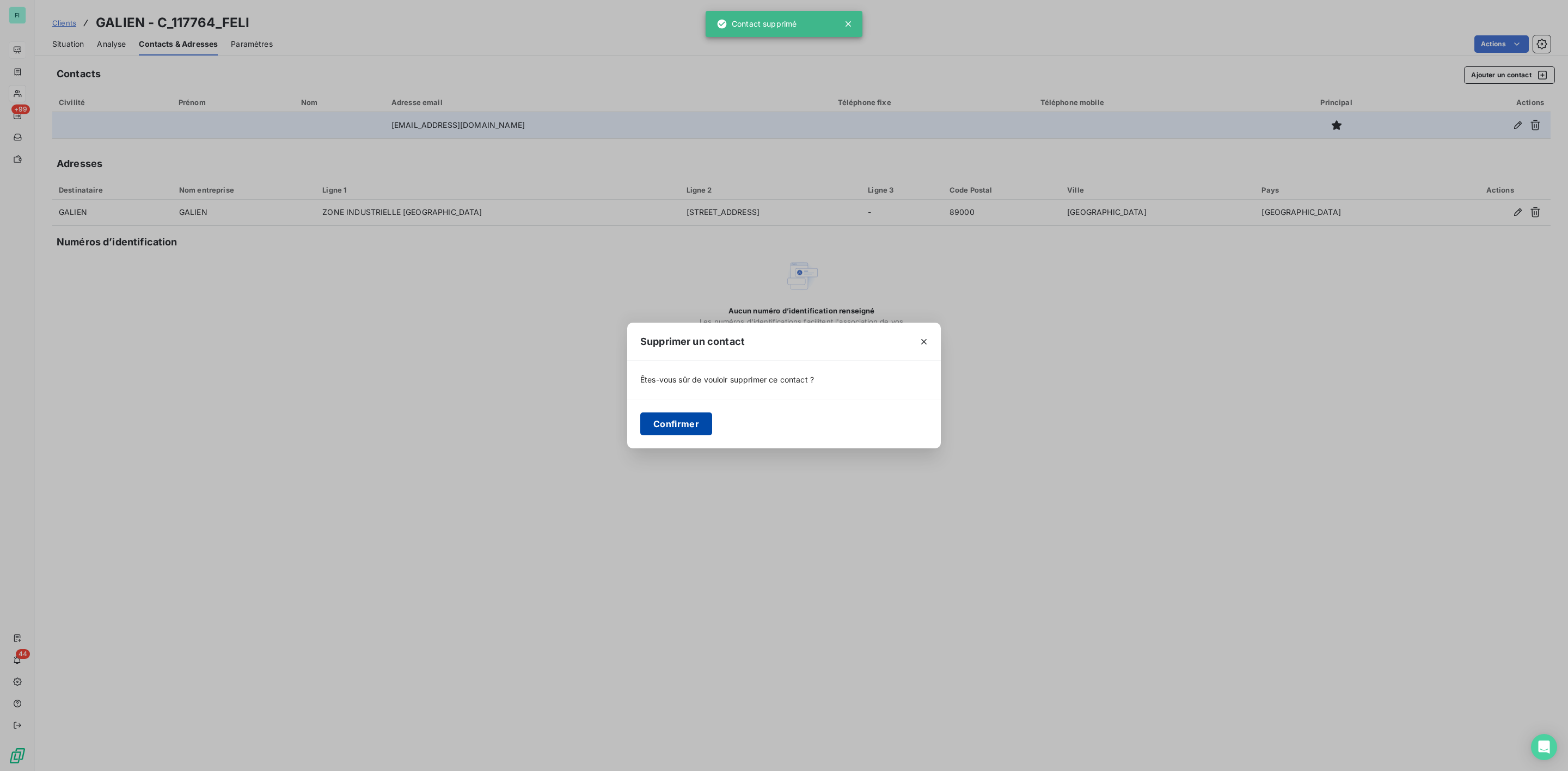
click at [672, 423] on button "Confirmer" at bounding box center [676, 424] width 72 height 23
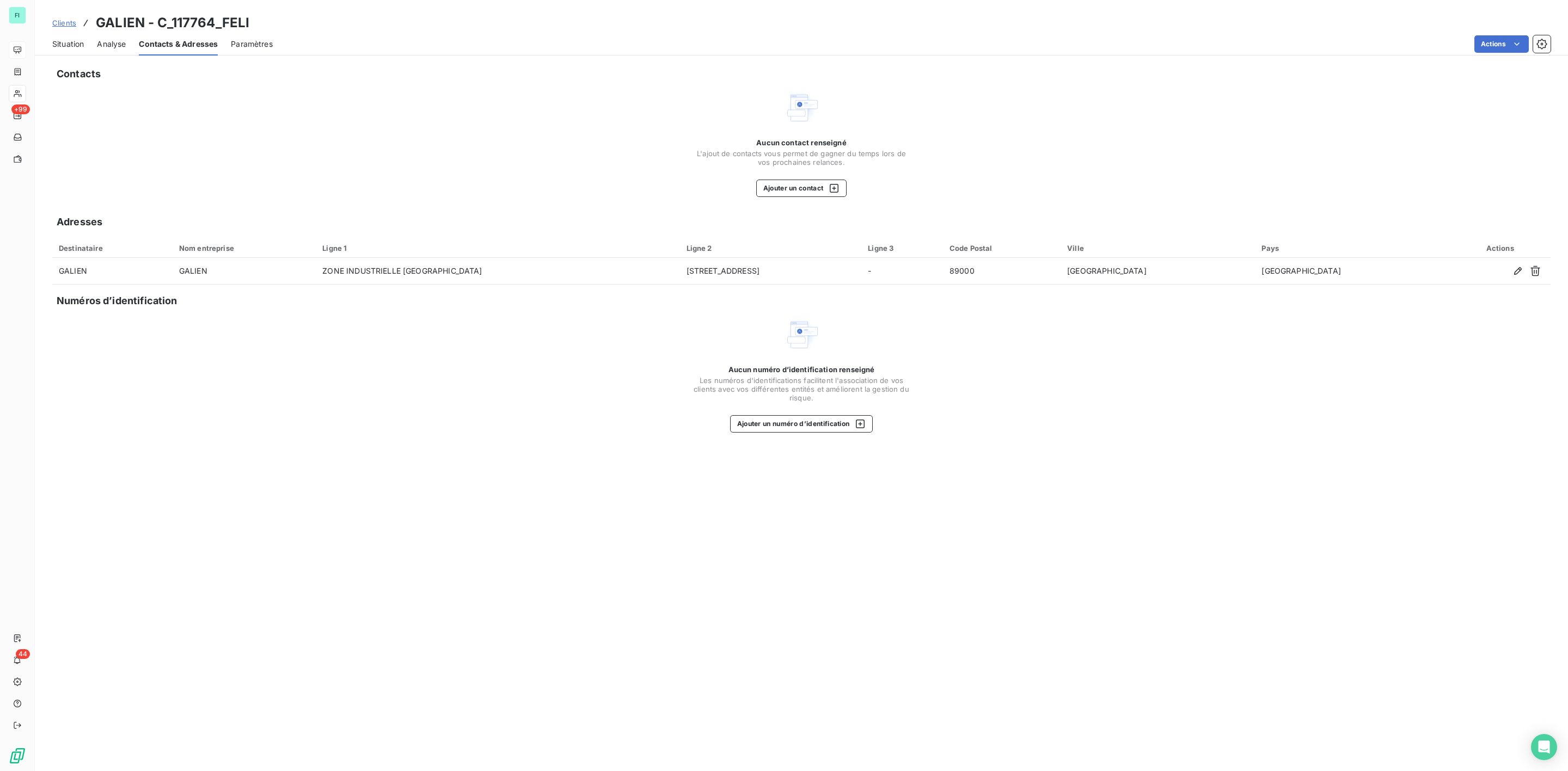
click at [67, 43] on span "Situation" at bounding box center [68, 44] width 32 height 11
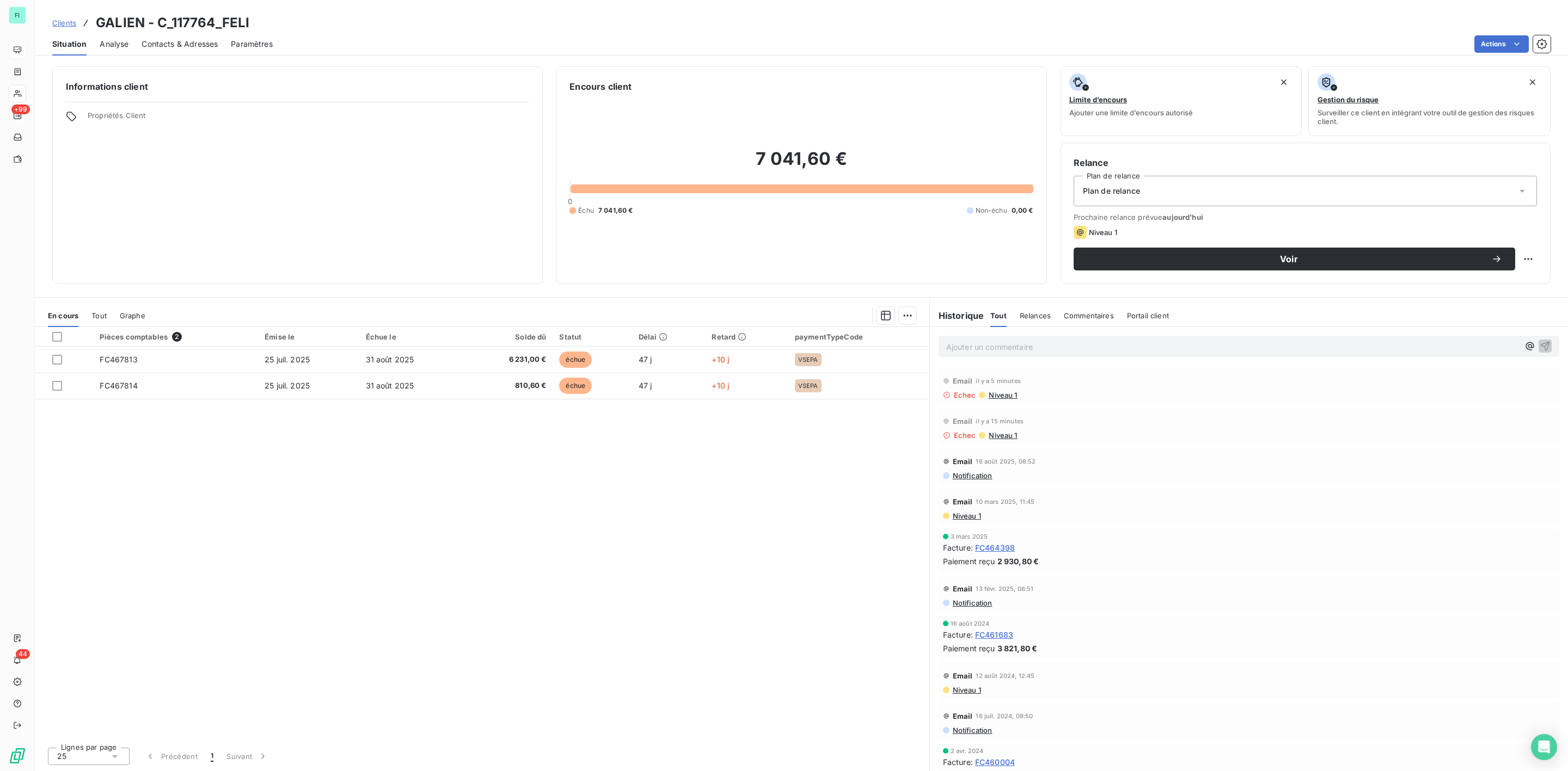
click at [970, 518] on span "Niveau 1" at bounding box center [966, 516] width 29 height 9
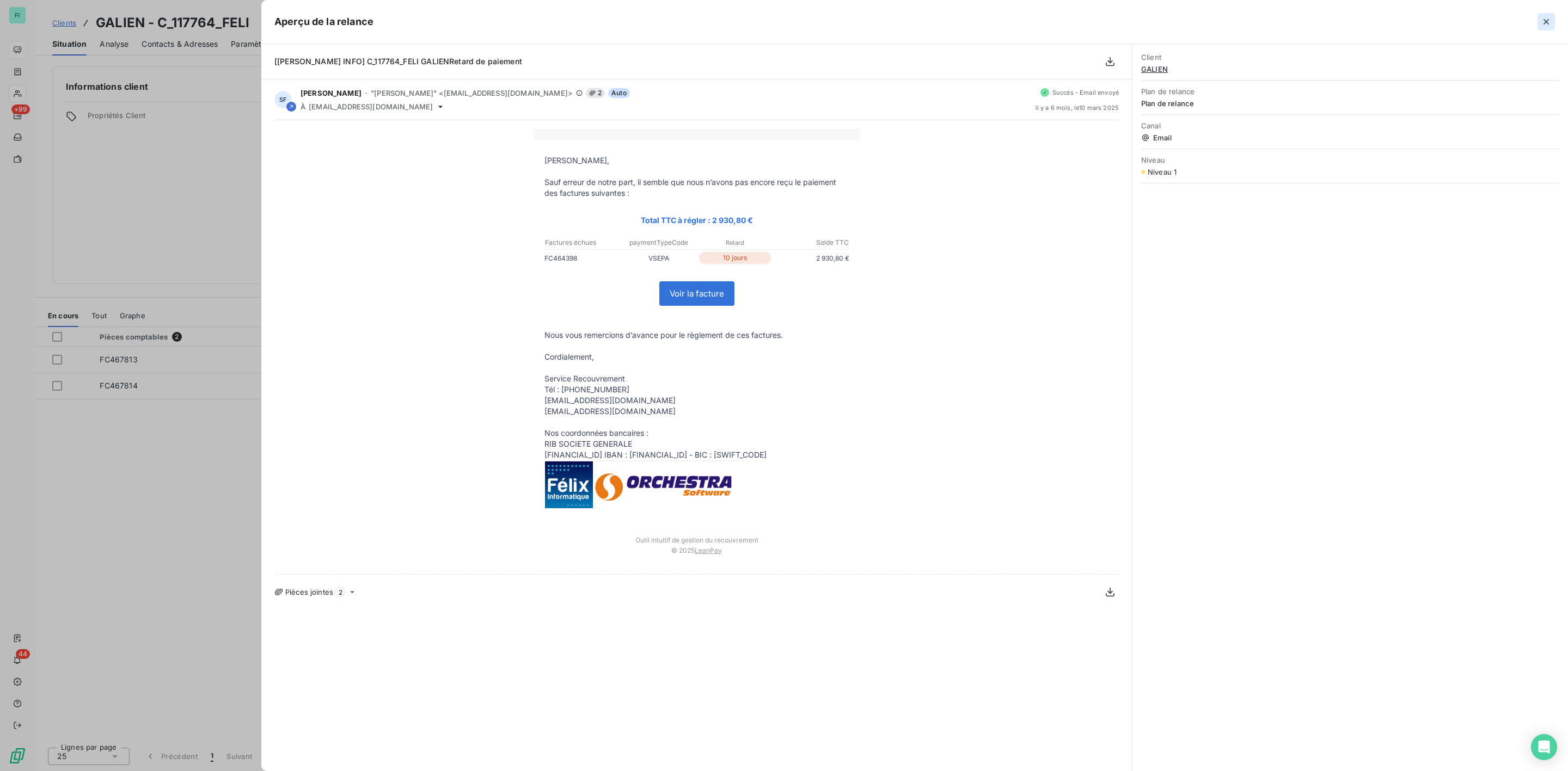
click at [1544, 23] on icon "button" at bounding box center [1546, 21] width 5 height 5
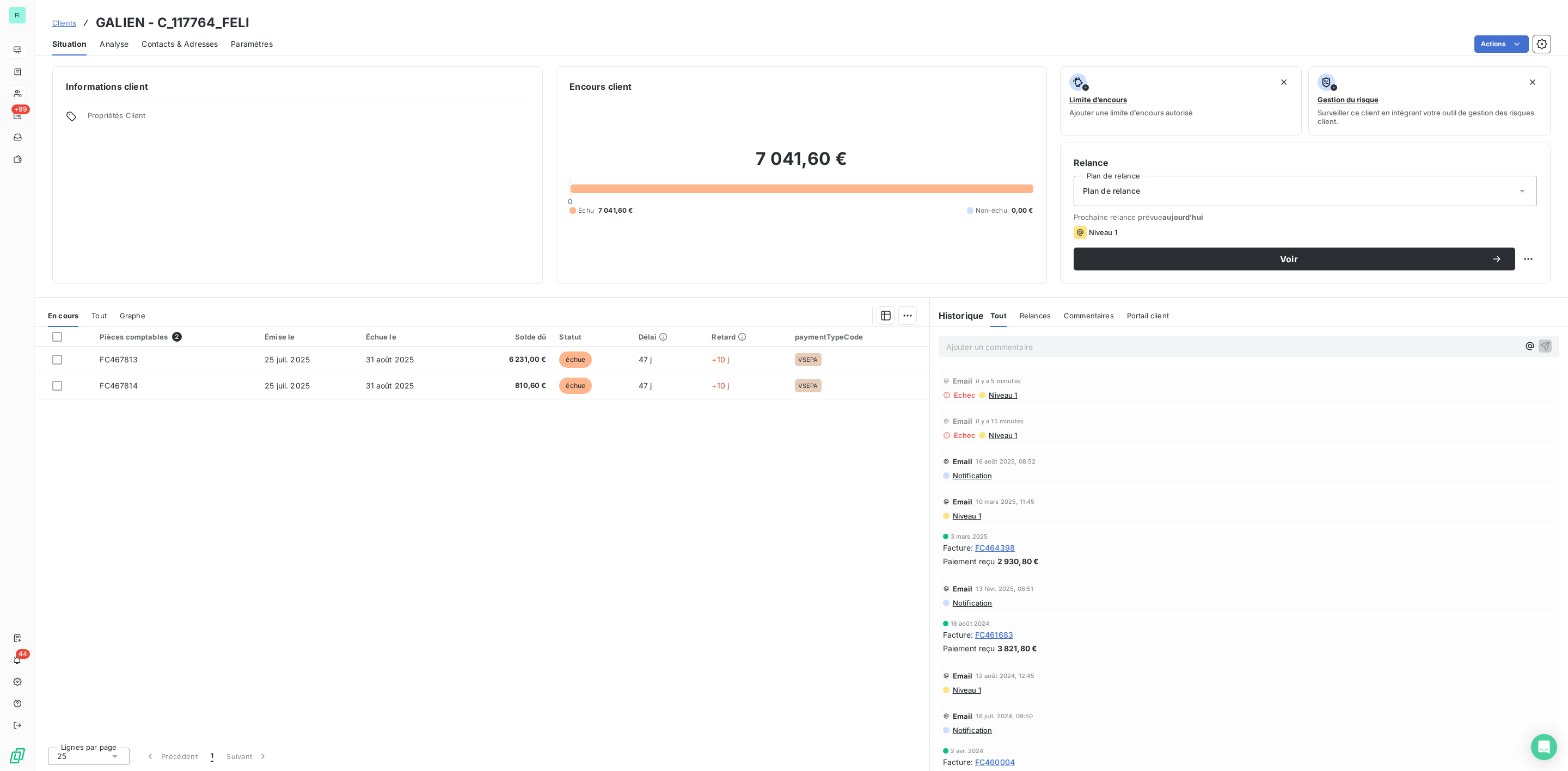
click at [967, 477] on span "Notification" at bounding box center [971, 476] width 41 height 9
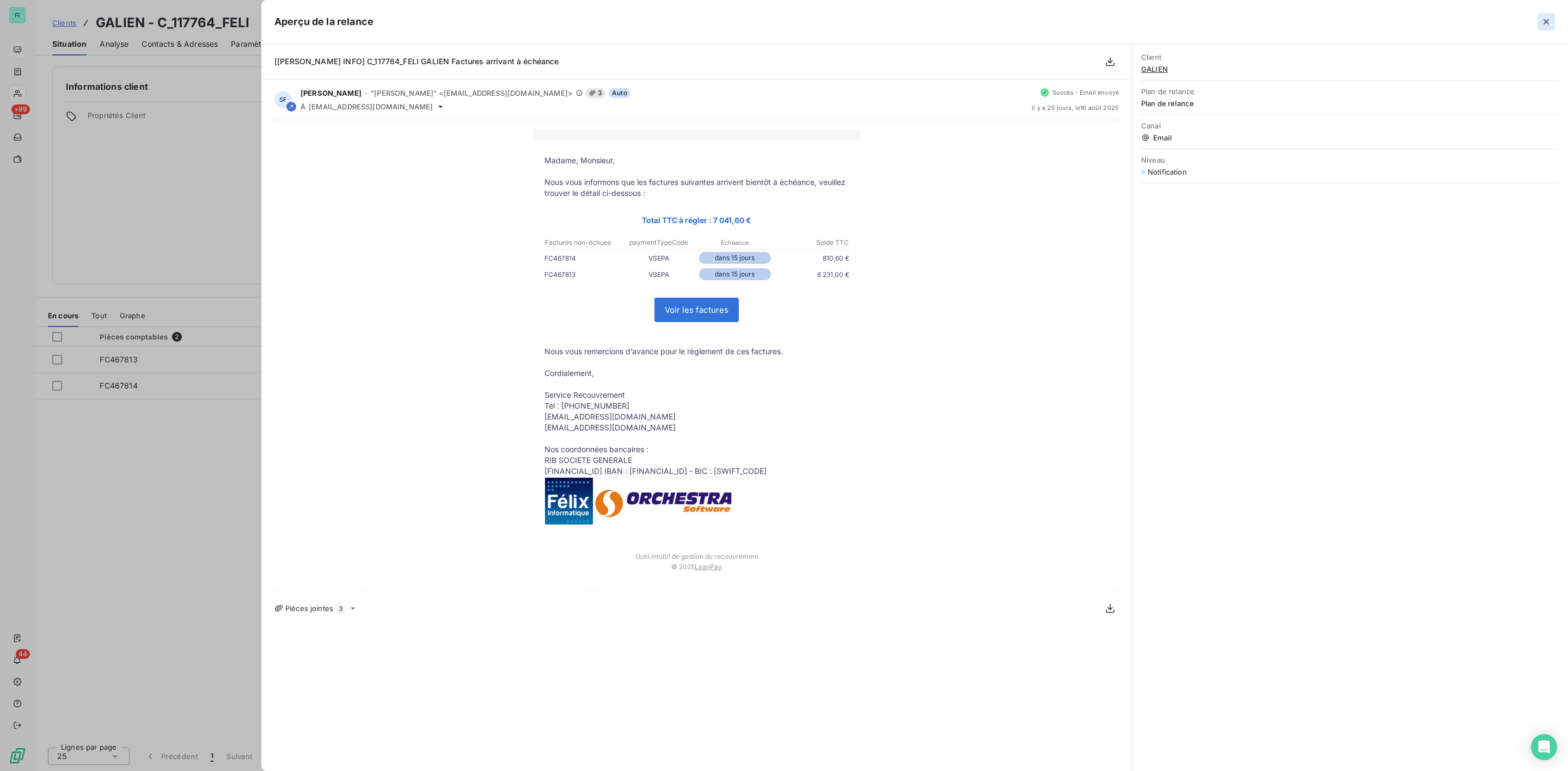
click at [1544, 21] on icon "button" at bounding box center [1546, 22] width 11 height 11
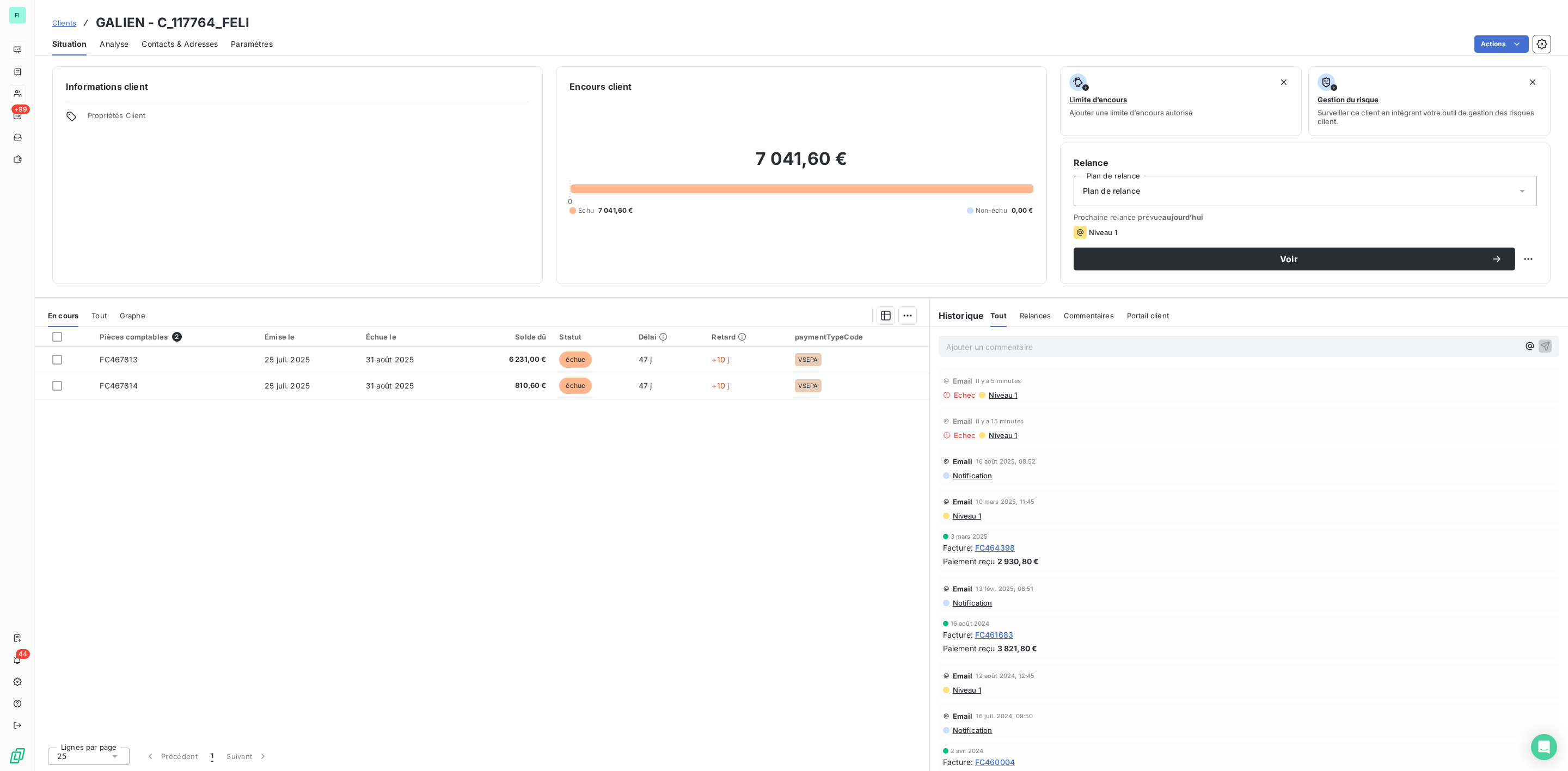
click at [165, 44] on span "Contacts & Adresses" at bounding box center [180, 44] width 76 height 11
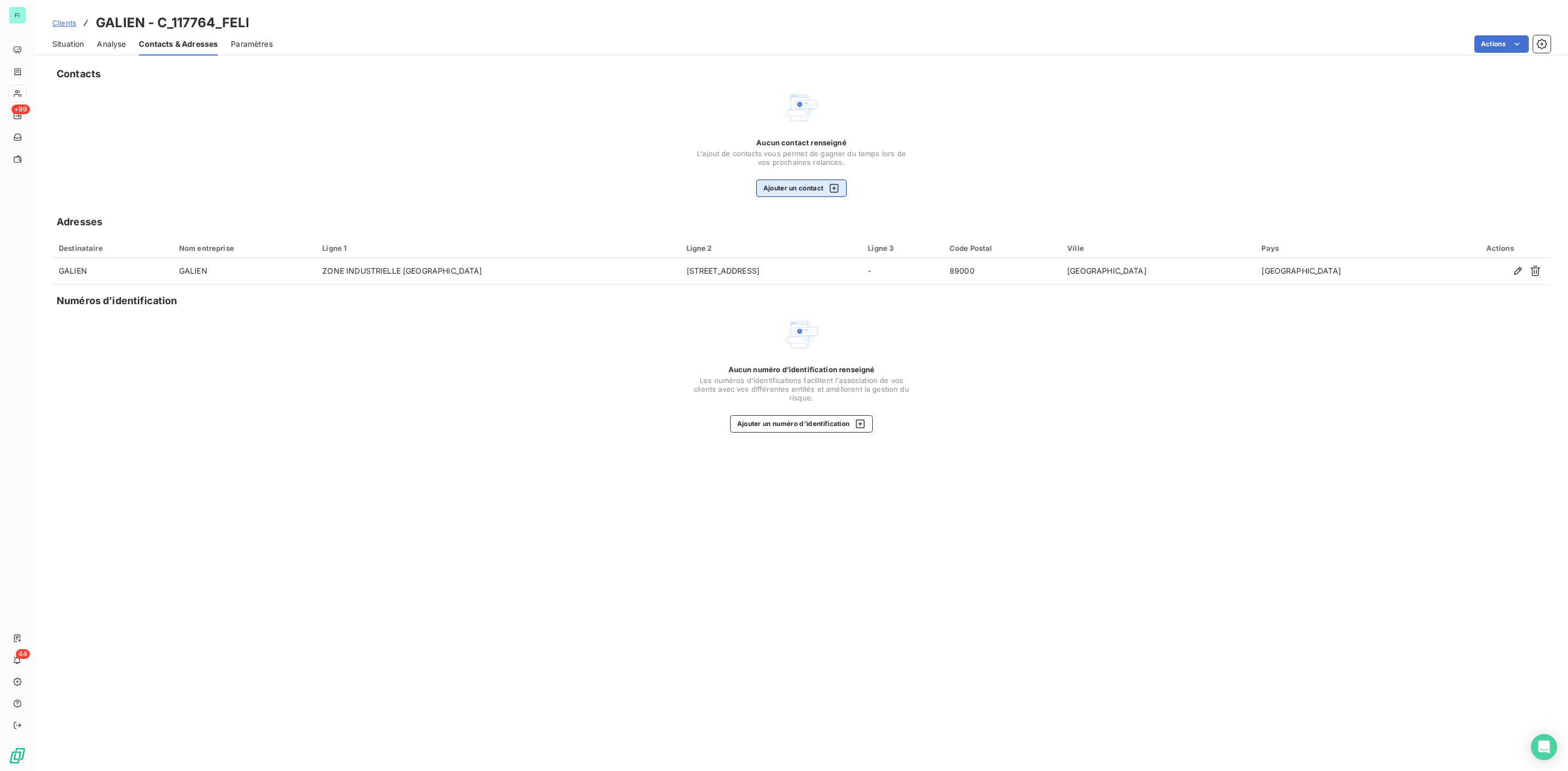
click at [791, 188] on button "Ajouter un contact" at bounding box center [801, 188] width 91 height 18
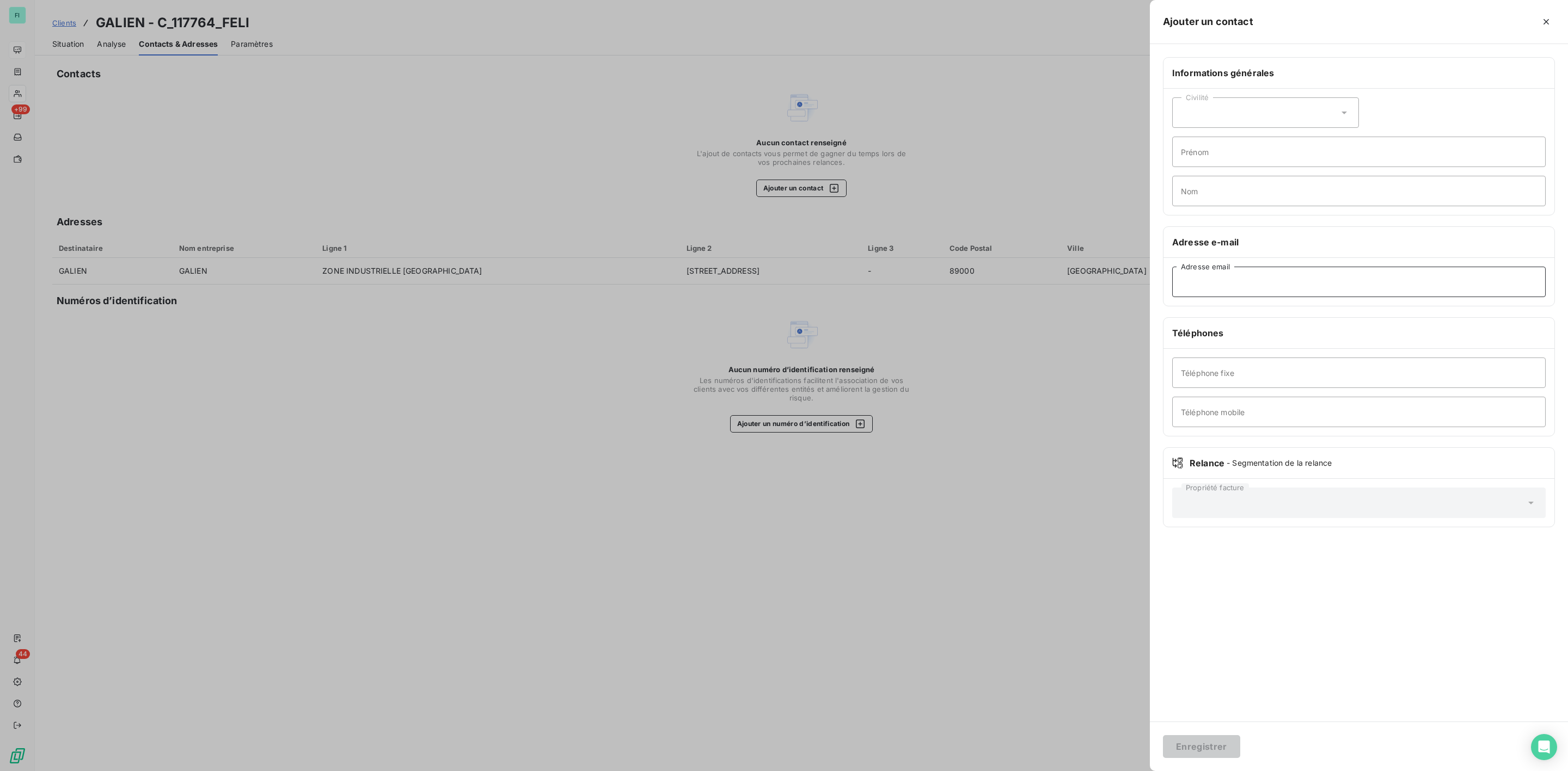
click at [1247, 286] on input "Adresse email" at bounding box center [1359, 282] width 374 height 30
paste input "comptabilite.macors@galien.com"
type input "comptabilite.macors@galien.com"
click at [1188, 746] on button "Enregistrer" at bounding box center [1202, 747] width 77 height 23
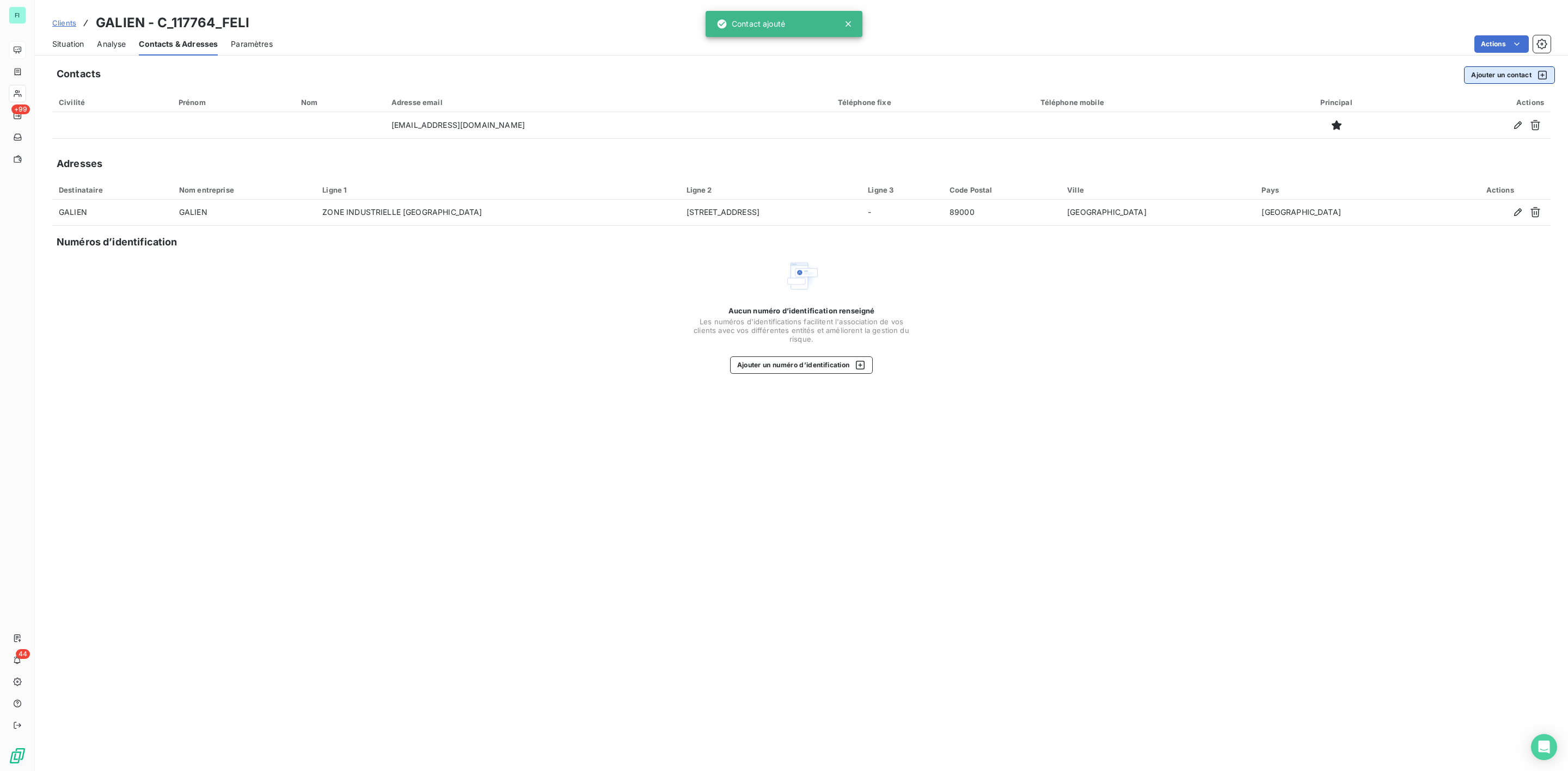
click at [1486, 72] on button "Ajouter un contact" at bounding box center [1509, 75] width 91 height 18
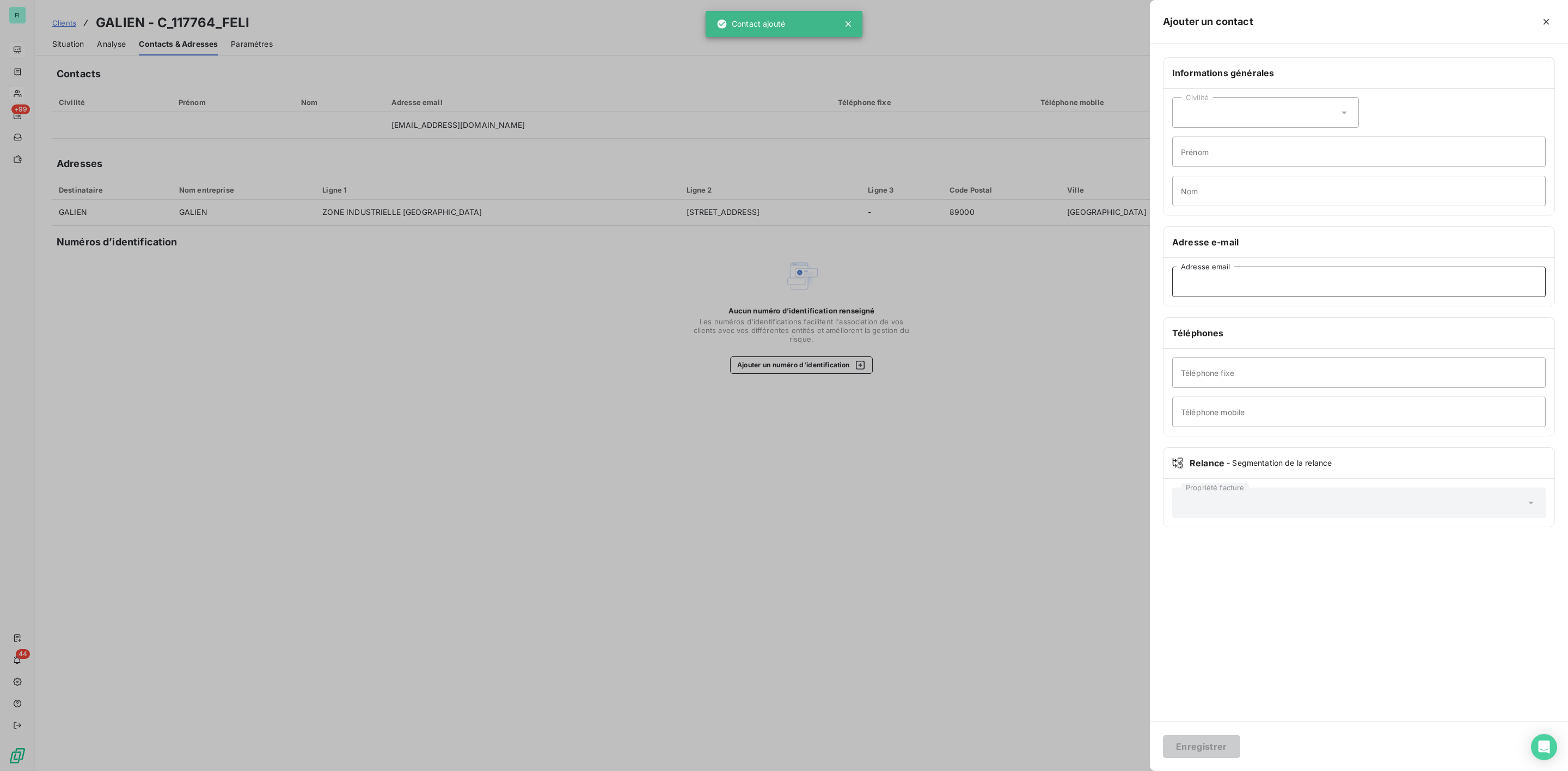
click at [1219, 289] on input "Adresse email" at bounding box center [1359, 282] width 374 height 30
paste input "eric.mansodezuniga@galien.com"
type input "eric.mansodezuniga@galien.com"
click at [1204, 748] on button "Enregistrer" at bounding box center [1202, 747] width 77 height 23
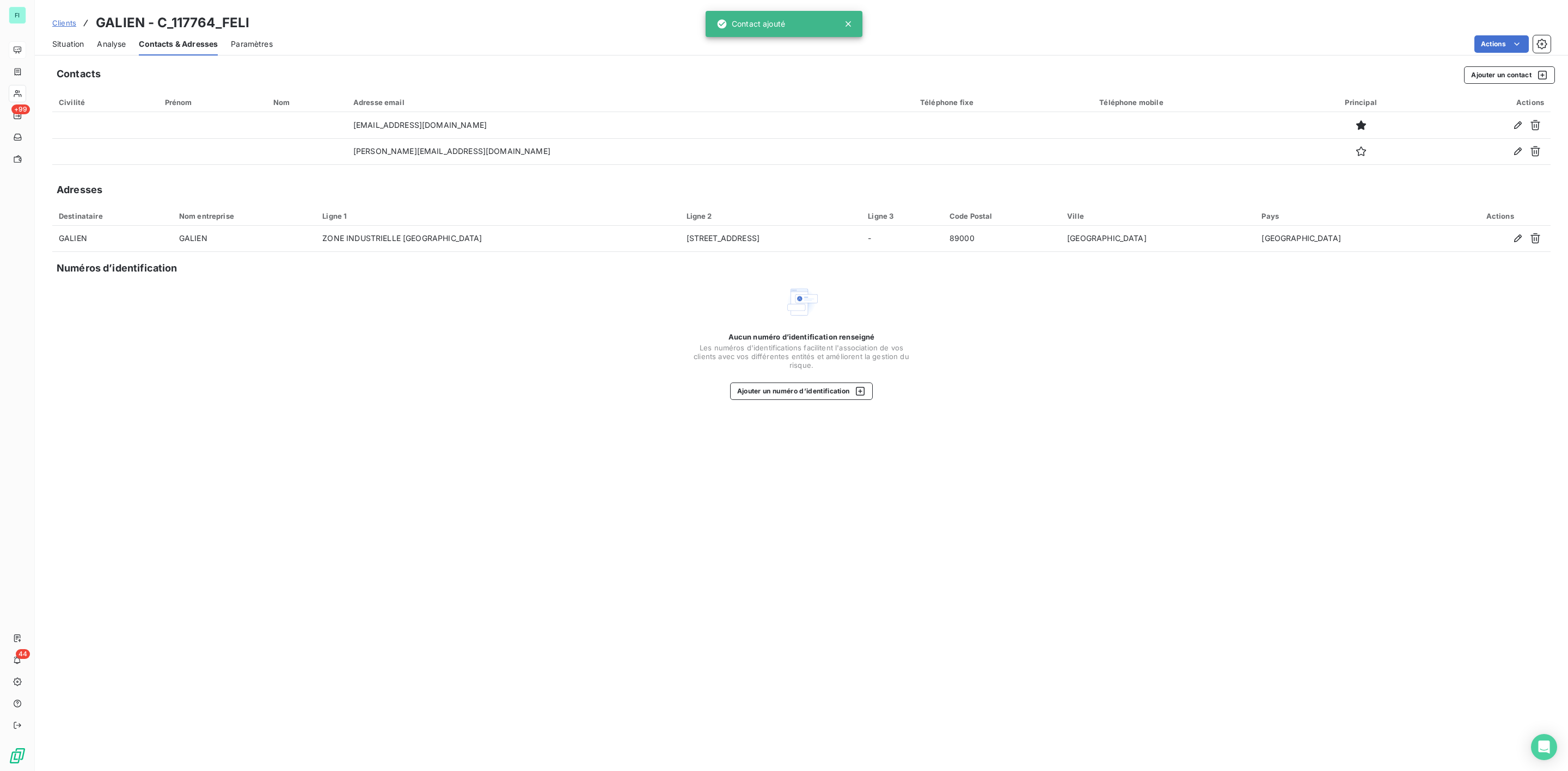
click at [66, 39] on span "Situation" at bounding box center [68, 44] width 32 height 11
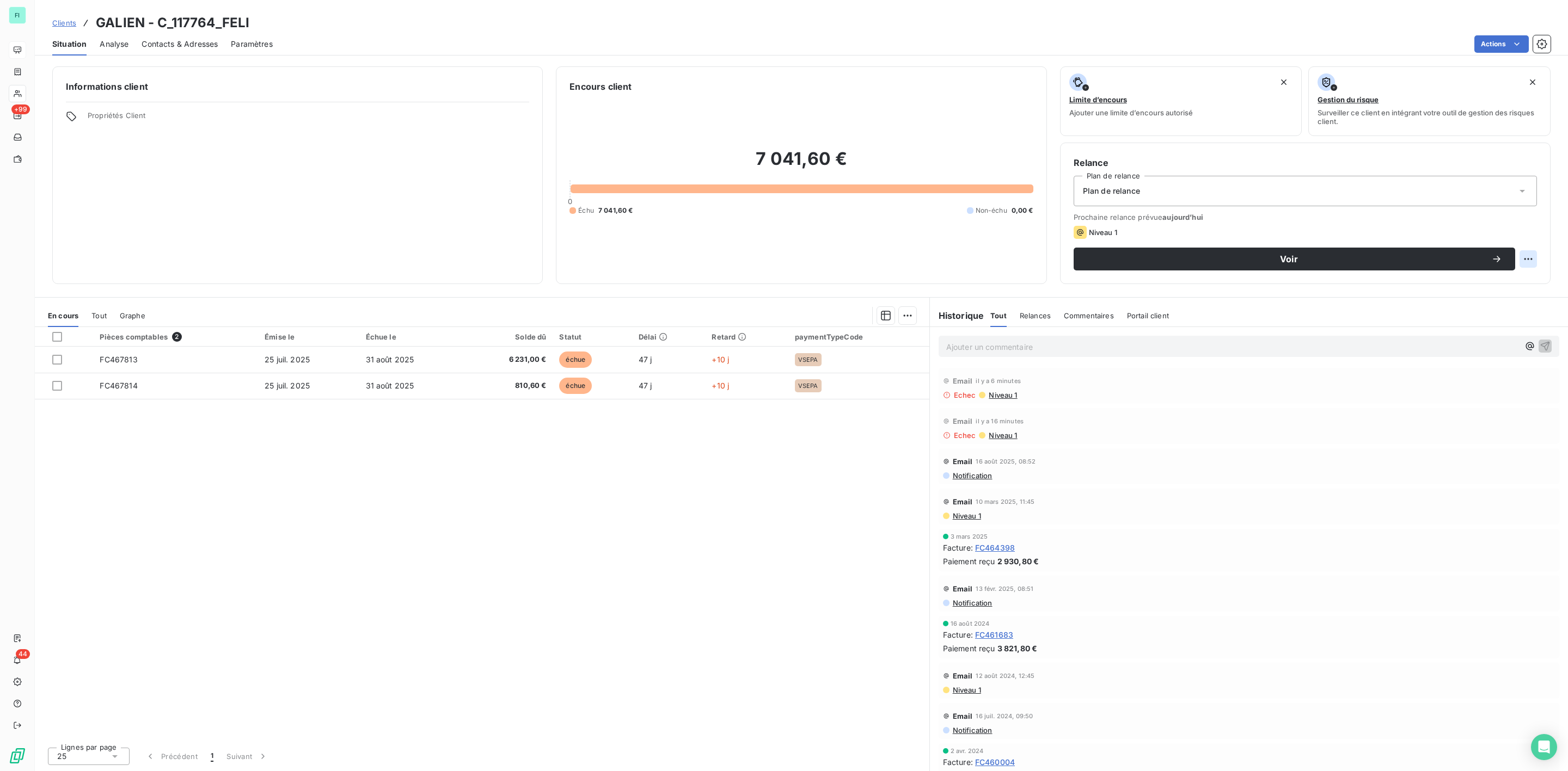
click at [1530, 260] on html "FI +99 44 Clients GALIEN - C_117764_FELI Situation Analyse Contacts & Adresses …" at bounding box center [784, 385] width 1568 height 771
click at [1458, 281] on div "Replanifier cette action" at bounding box center [1483, 284] width 97 height 18
select select "8"
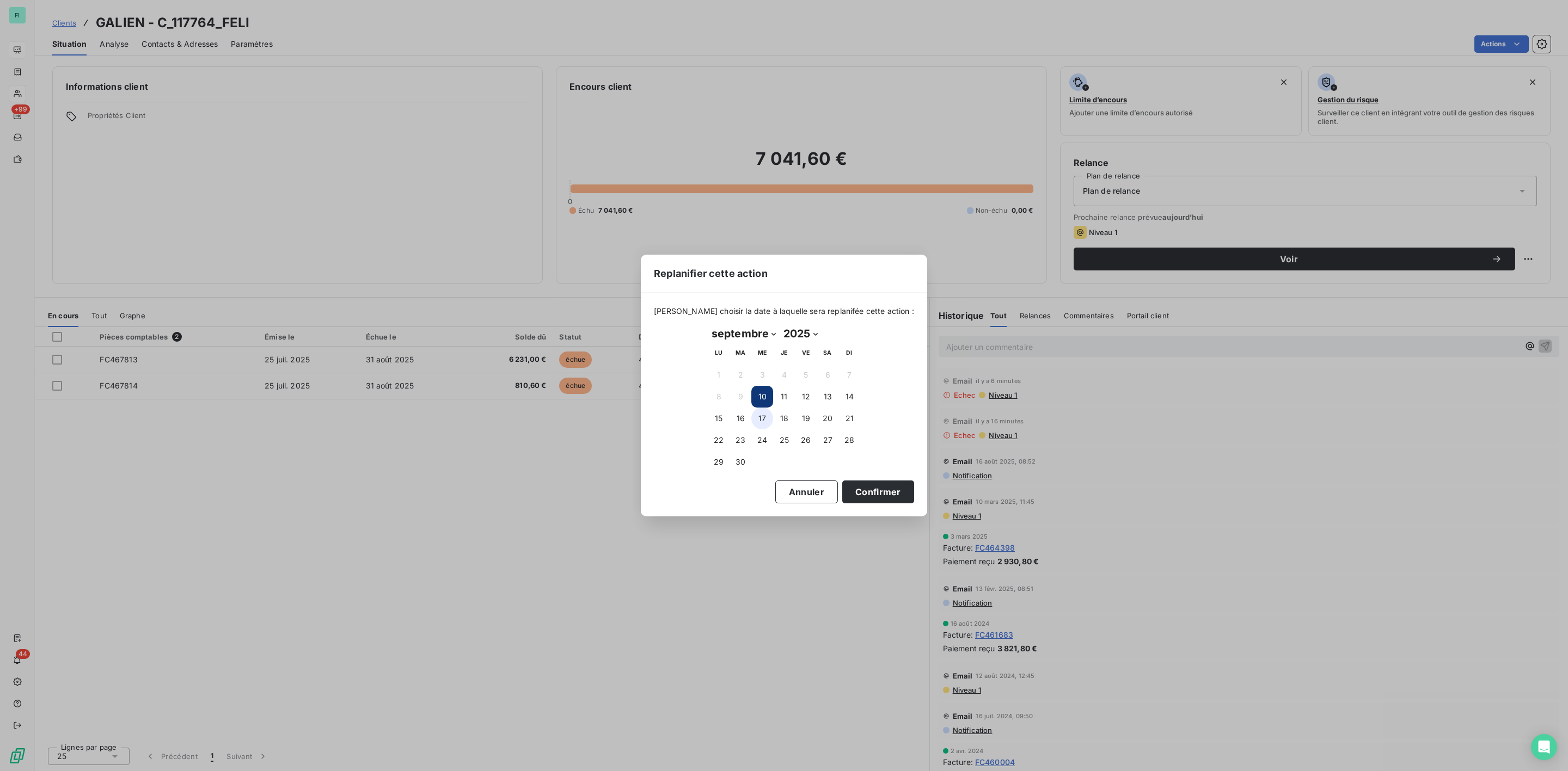
click at [757, 413] on button "17" at bounding box center [762, 419] width 22 height 22
click at [843, 487] on button "Confirmer" at bounding box center [878, 492] width 72 height 23
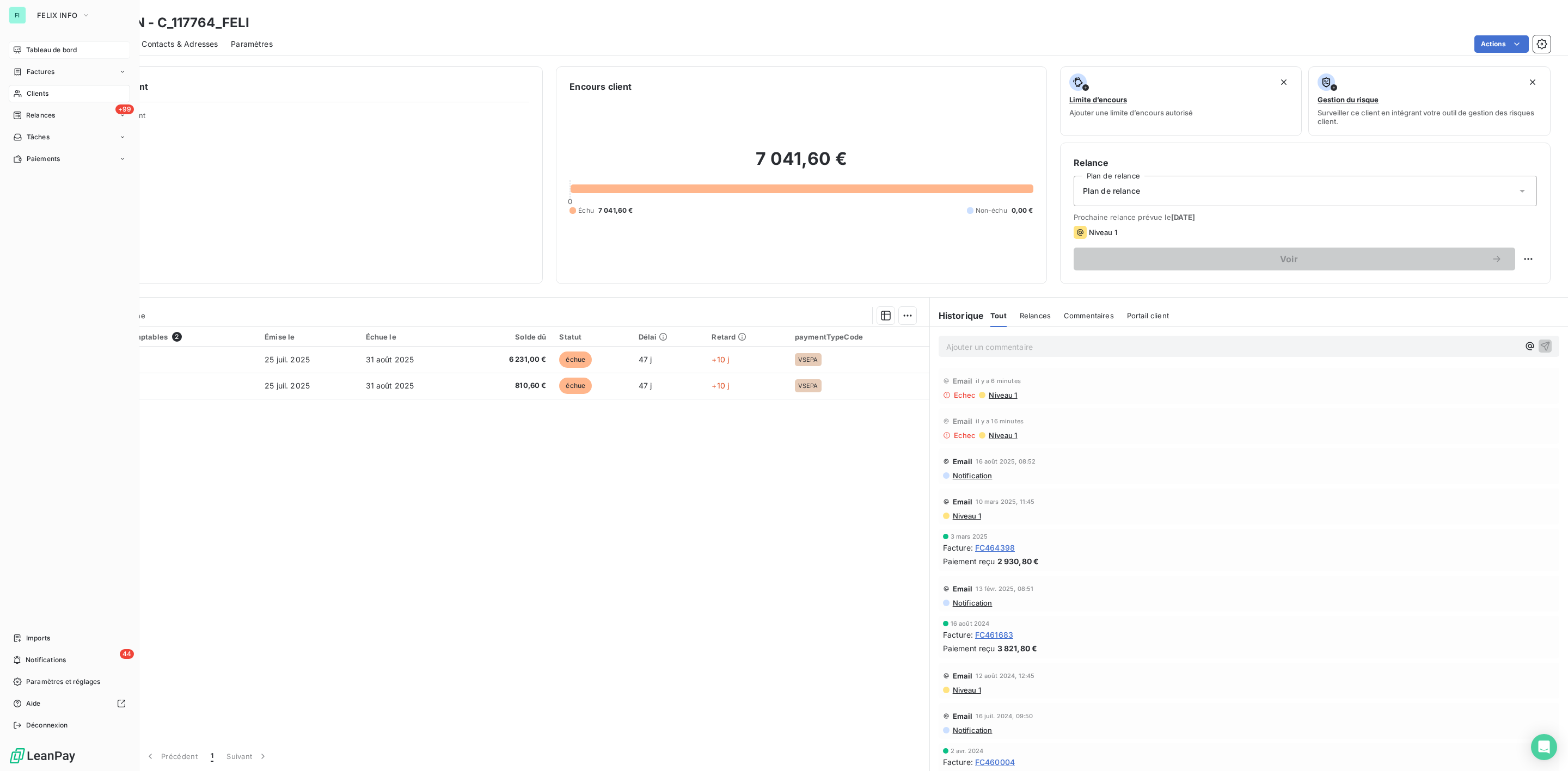
click at [38, 96] on span "Clients" at bounding box center [38, 94] width 22 height 10
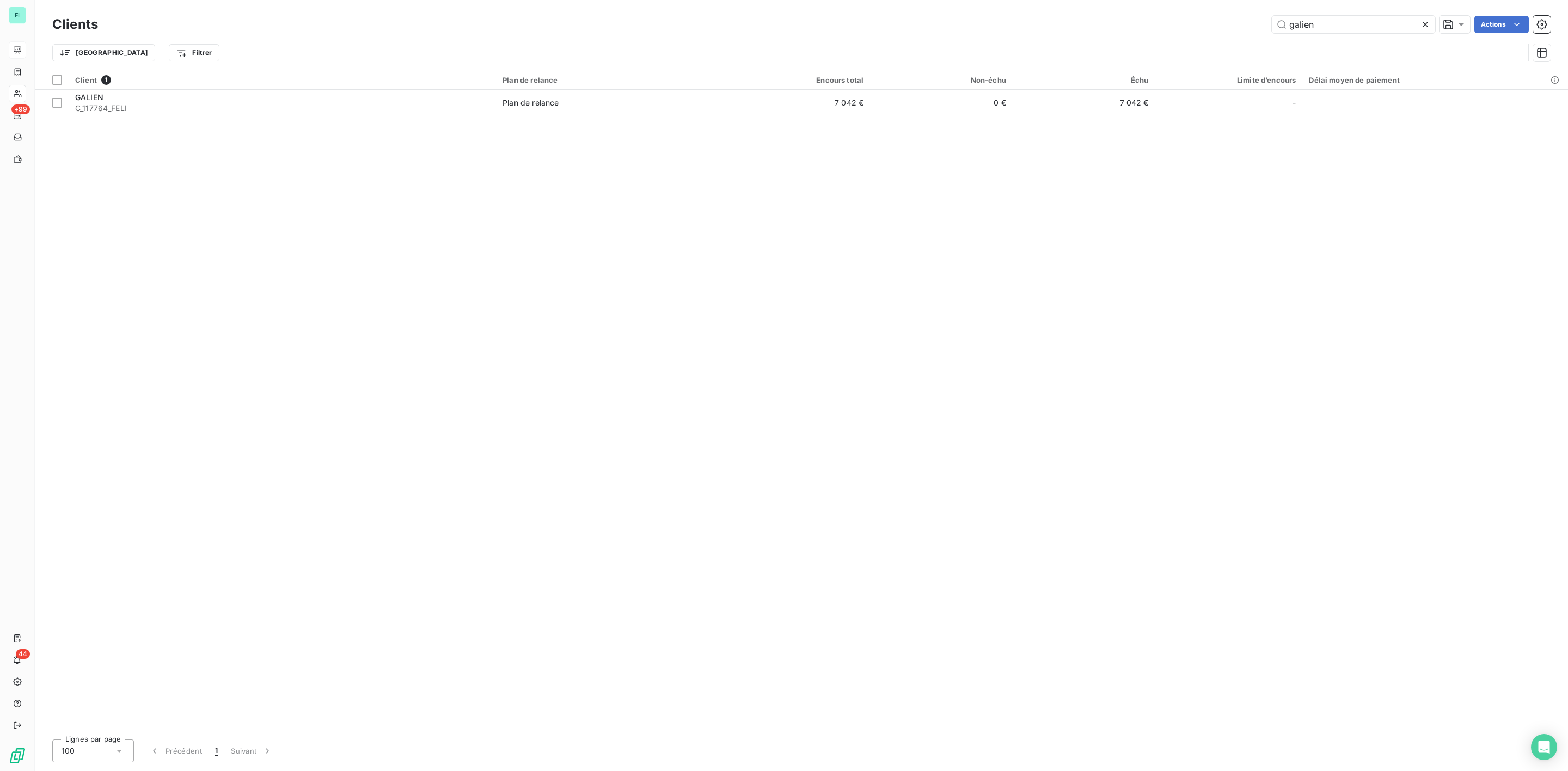
drag, startPoint x: 1336, startPoint y: 21, endPoint x: 928, endPoint y: 36, distance: 408.3
click at [984, 35] on div "Clients galien Actions" at bounding box center [802, 24] width 1499 height 23
type input "brouard"
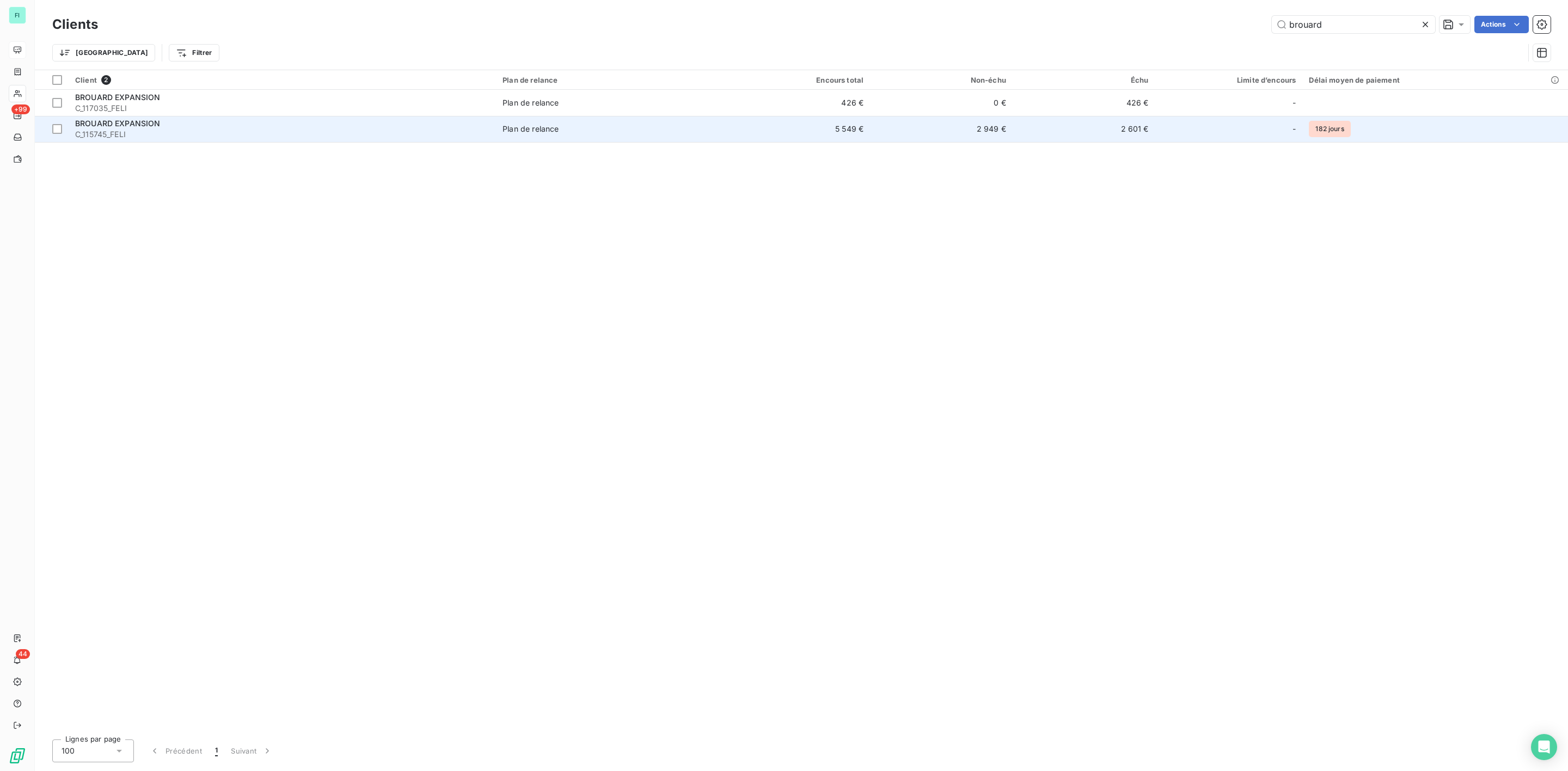
click at [177, 131] on span "C_115745_FELI" at bounding box center [282, 134] width 415 height 11
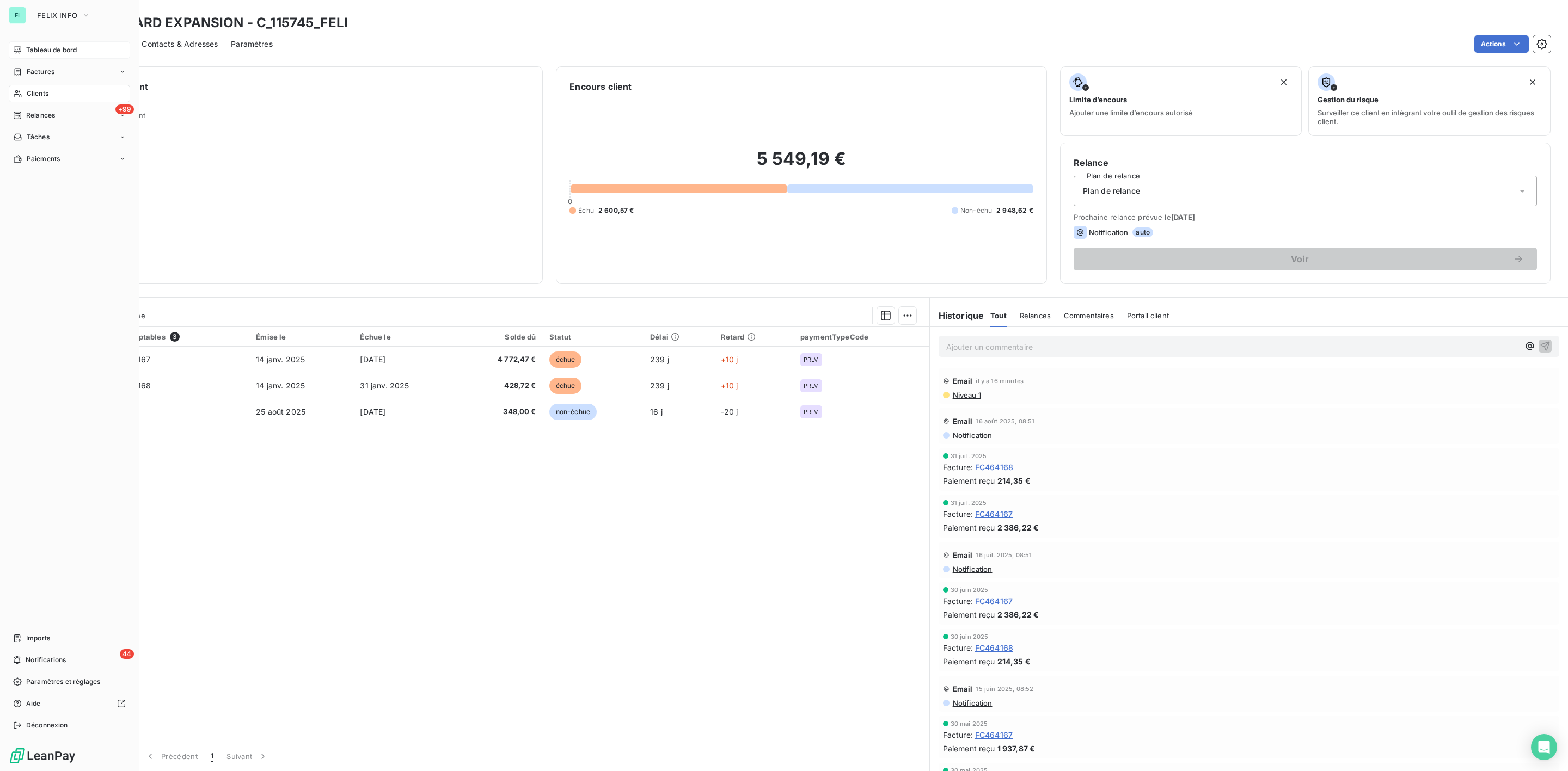
click at [35, 91] on span "Clients" at bounding box center [38, 94] width 22 height 10
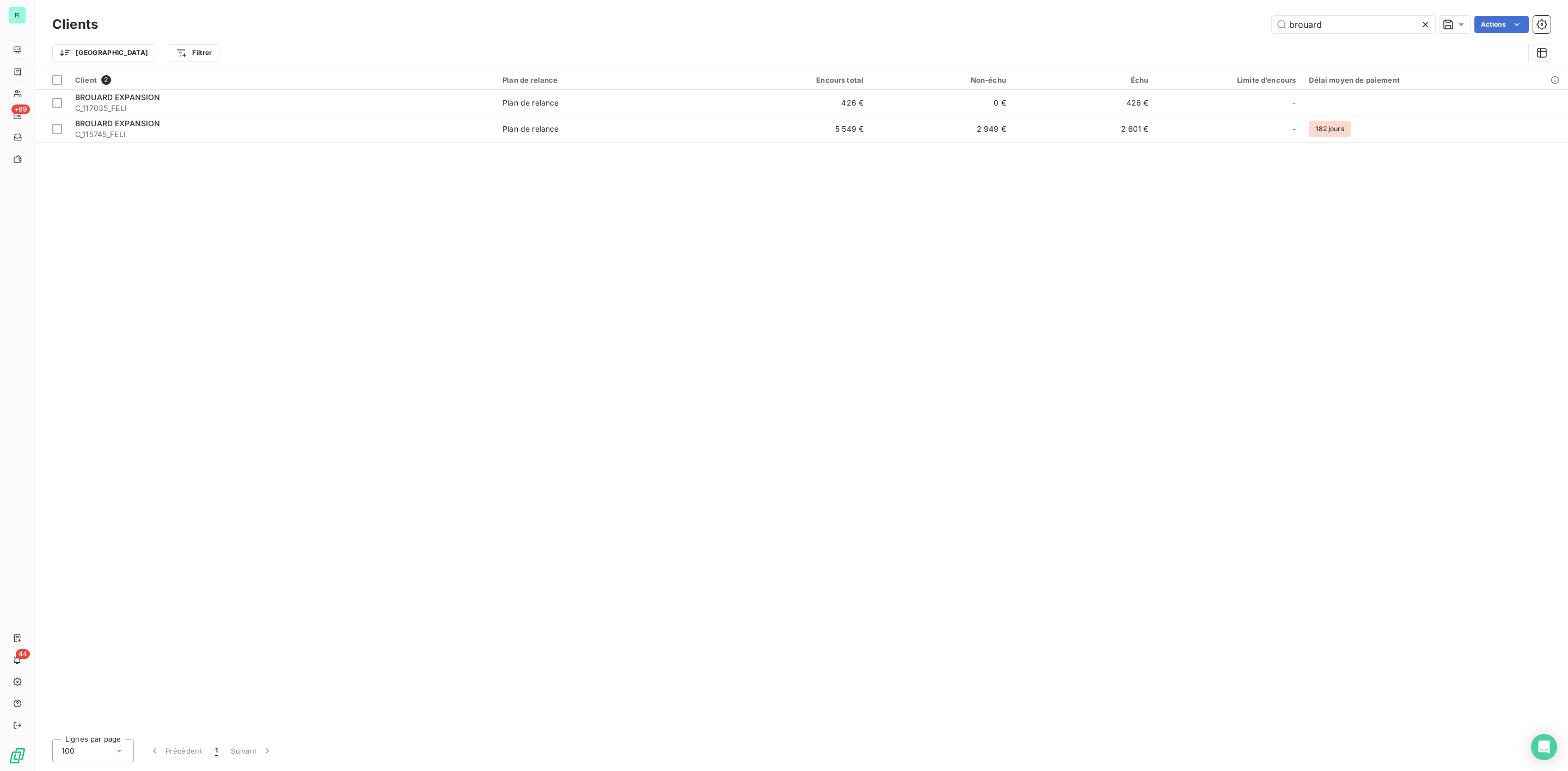
drag, startPoint x: 1337, startPoint y: 23, endPoint x: 1222, endPoint y: 31, distance: 115.3
click at [1223, 31] on div "brouard Actions" at bounding box center [830, 24] width 1440 height 18
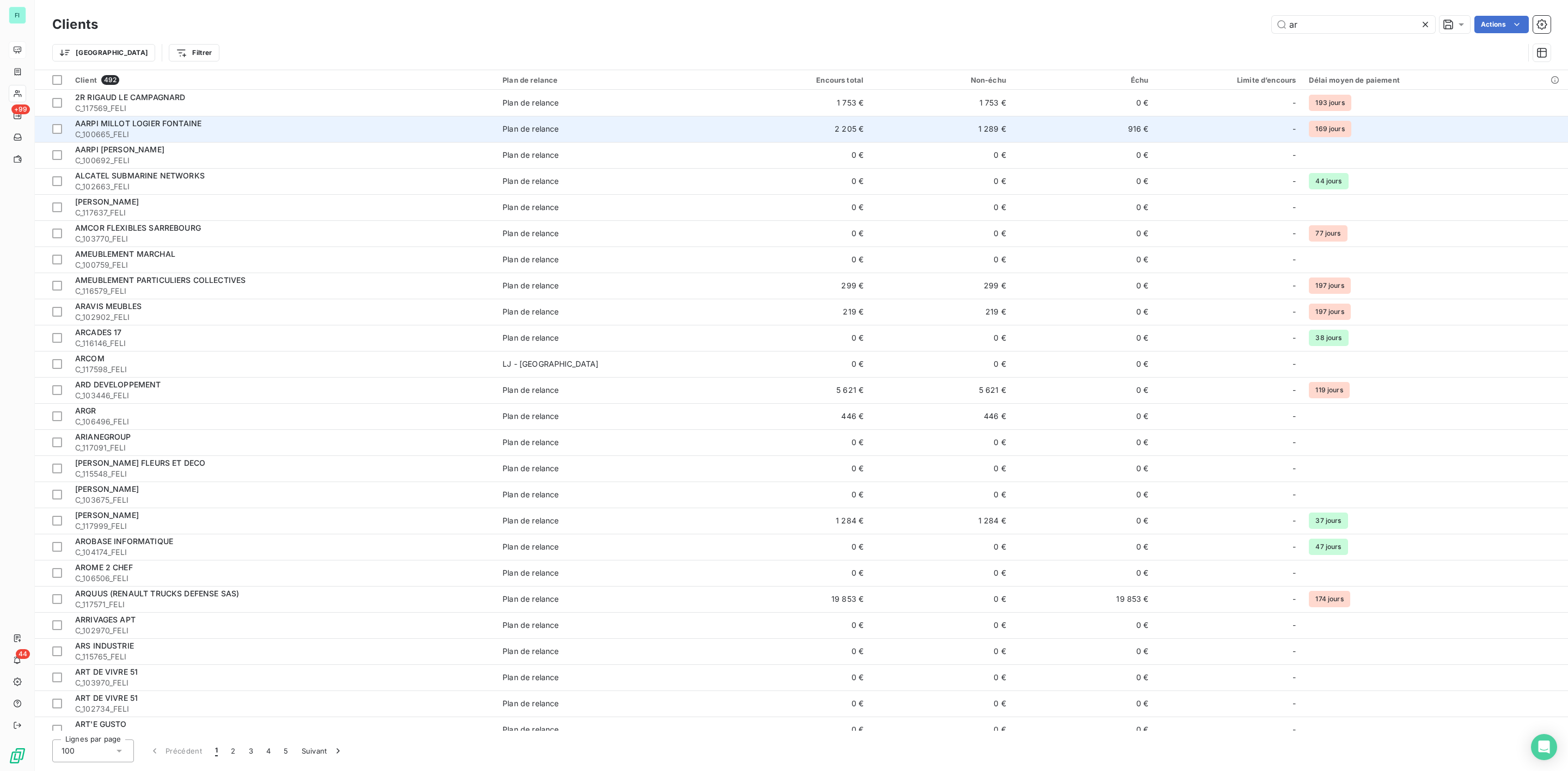
type input "ar"
click at [180, 129] on span "C_100665_FELI" at bounding box center [282, 134] width 415 height 11
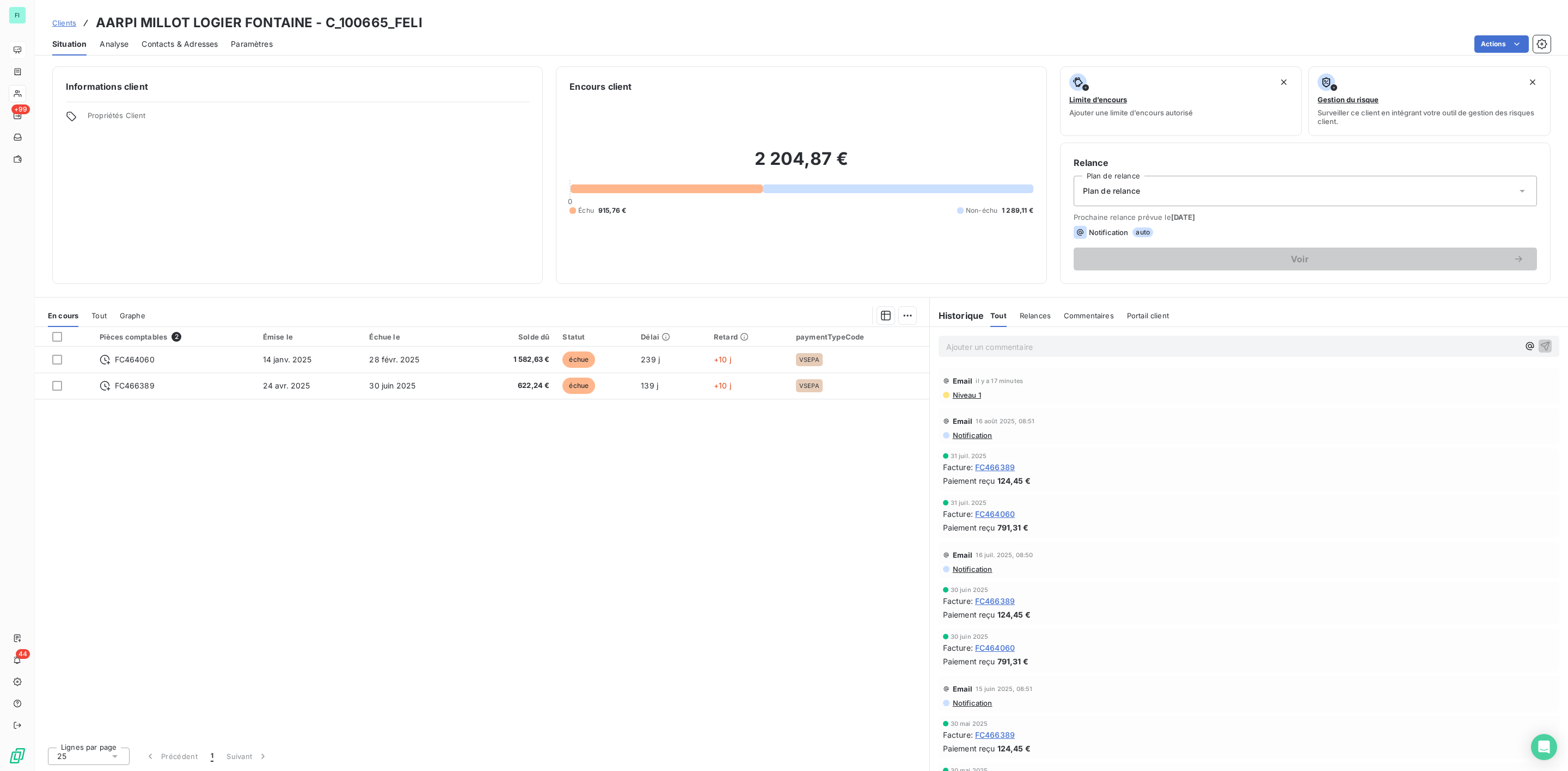
click at [968, 397] on span "Niveau 1" at bounding box center [966, 395] width 29 height 9
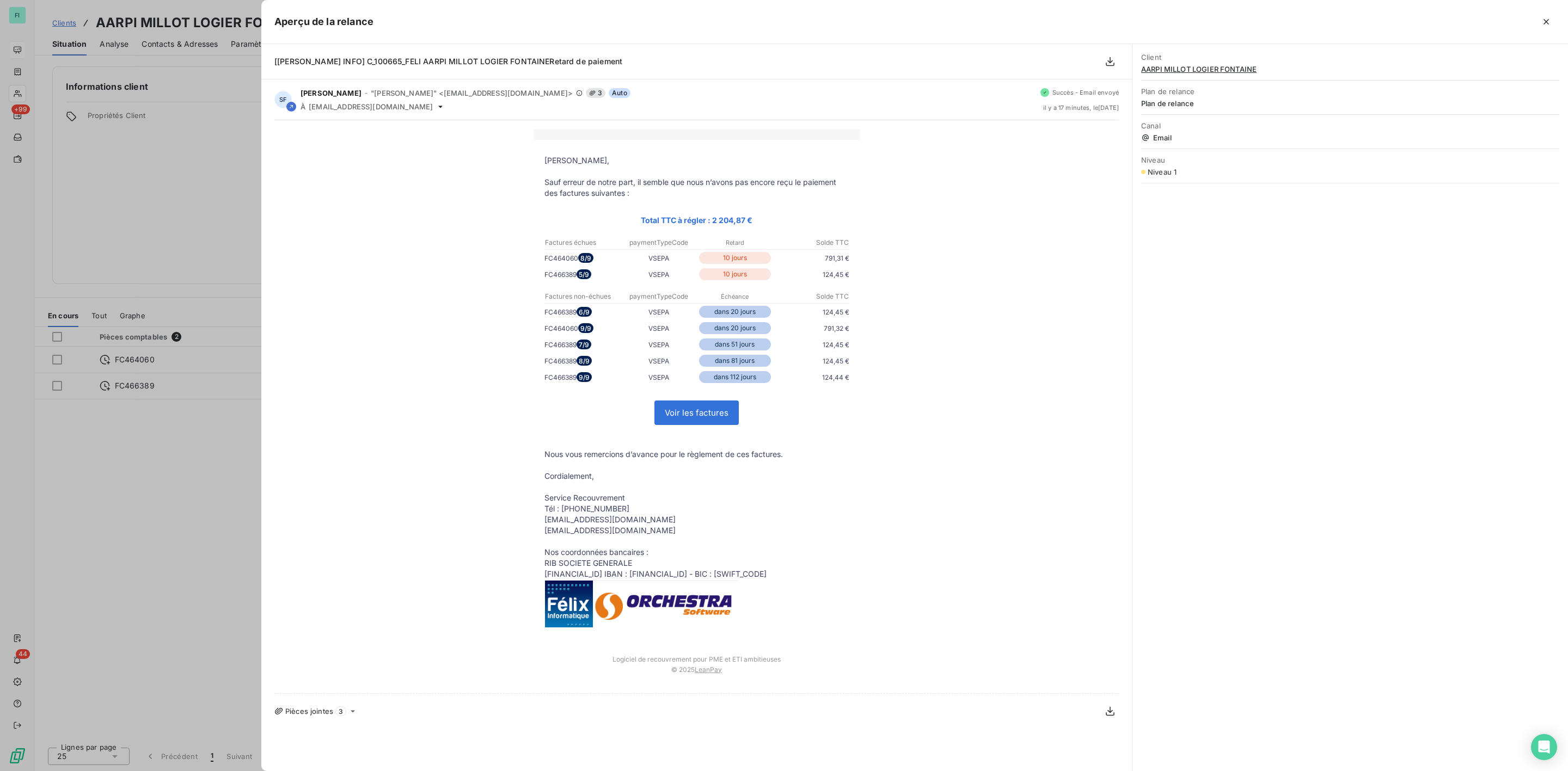
click at [1552, 18] on button "button" at bounding box center [1546, 21] width 18 height 18
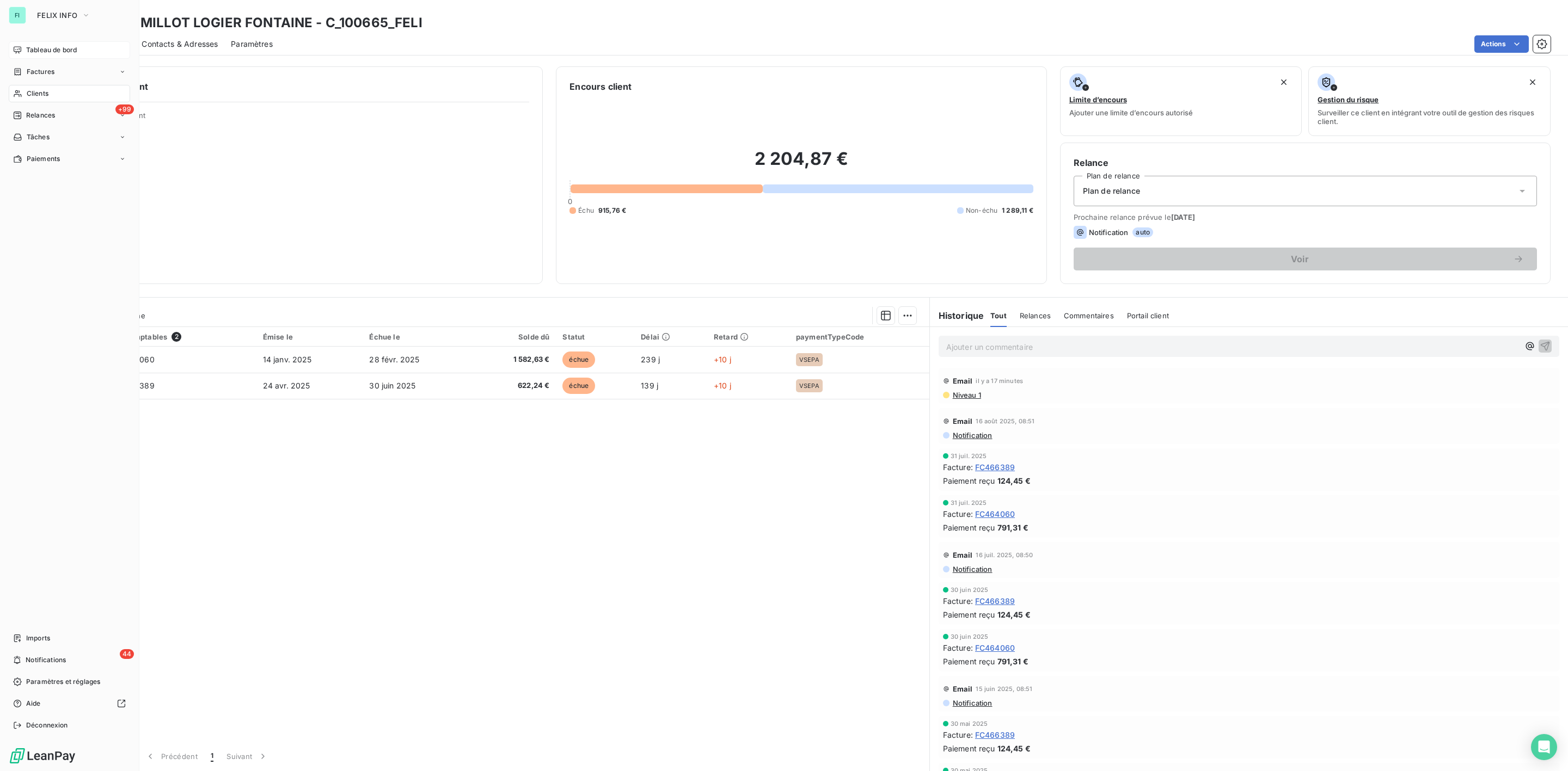
click at [29, 48] on span "Tableau de bord" at bounding box center [51, 50] width 51 height 10
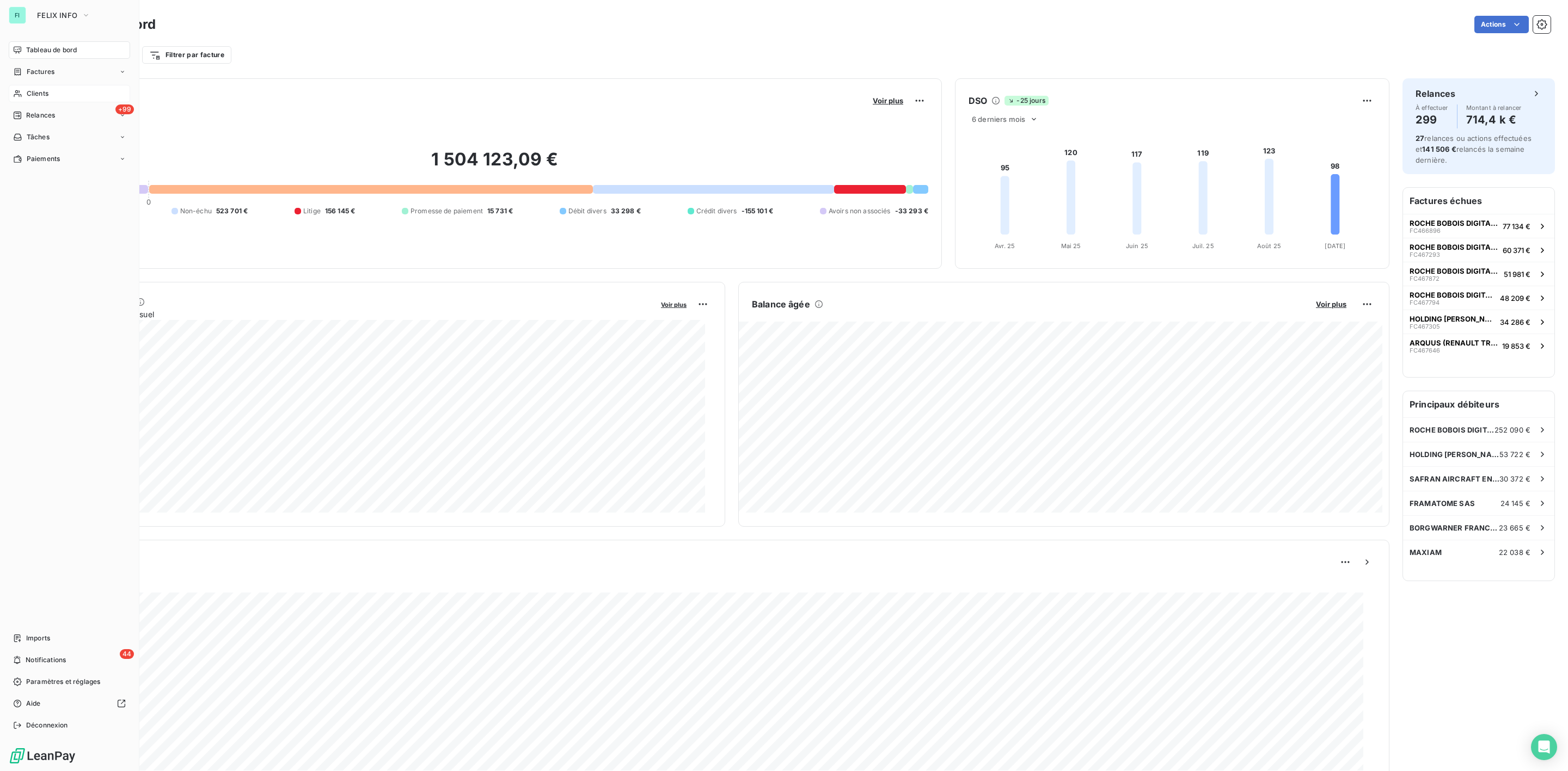
click at [63, 51] on span "Tableau de bord" at bounding box center [51, 50] width 51 height 10
click at [37, 90] on span "Clients" at bounding box center [38, 94] width 22 height 10
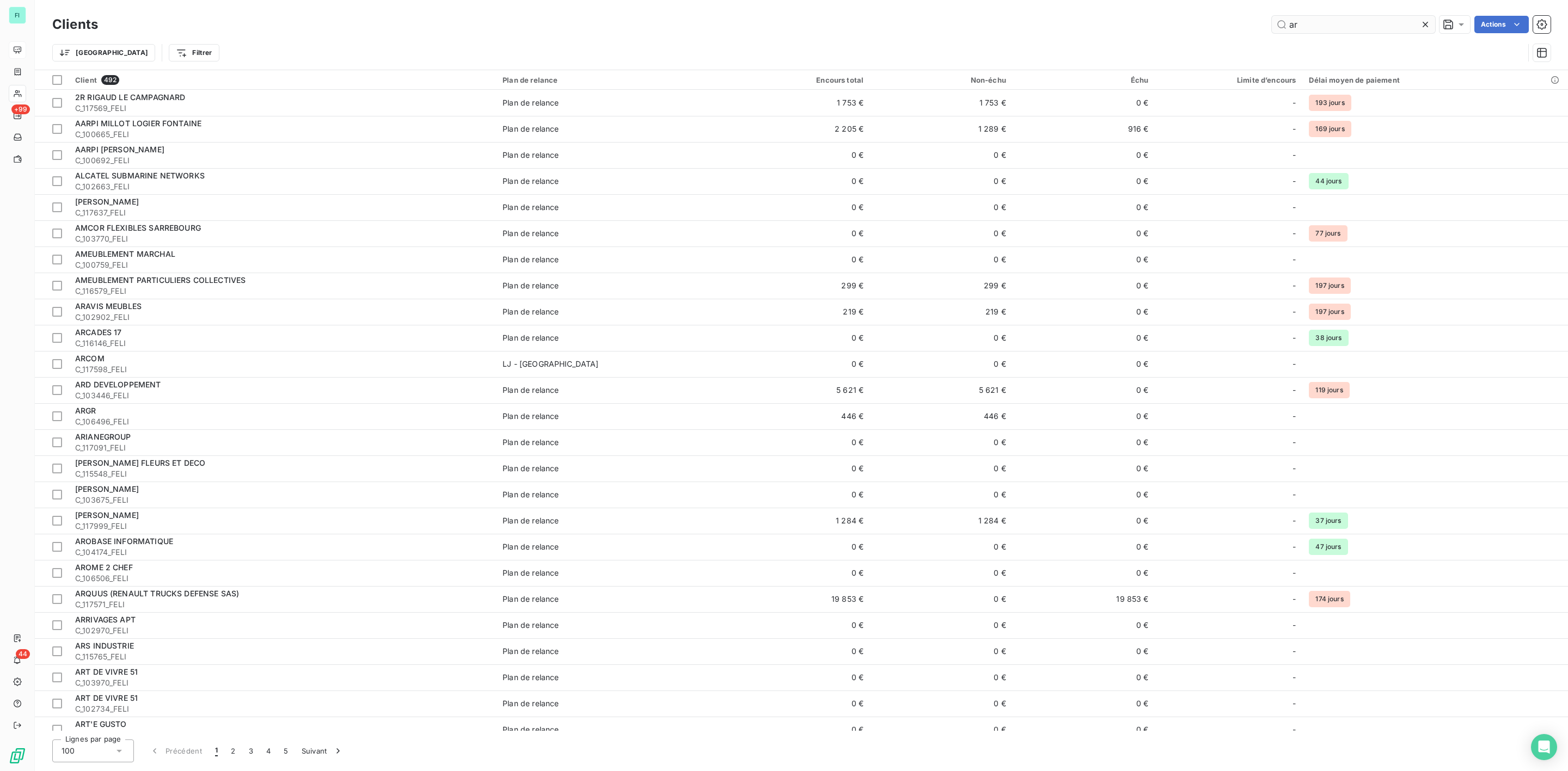
click at [1323, 29] on input "ar" at bounding box center [1353, 24] width 163 height 18
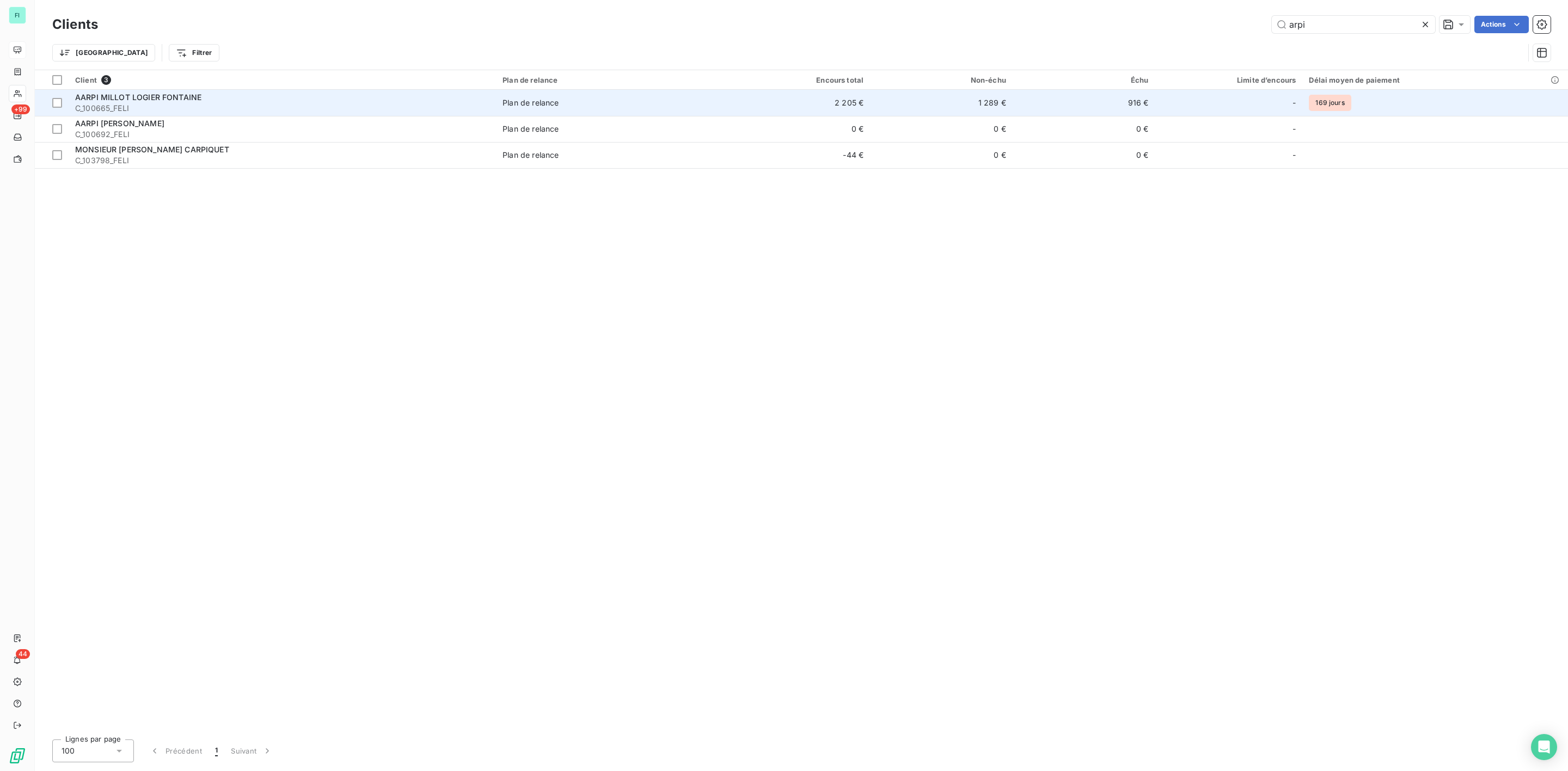
type input "arpi"
click at [153, 110] on span "C_100665_FELI" at bounding box center [282, 108] width 415 height 11
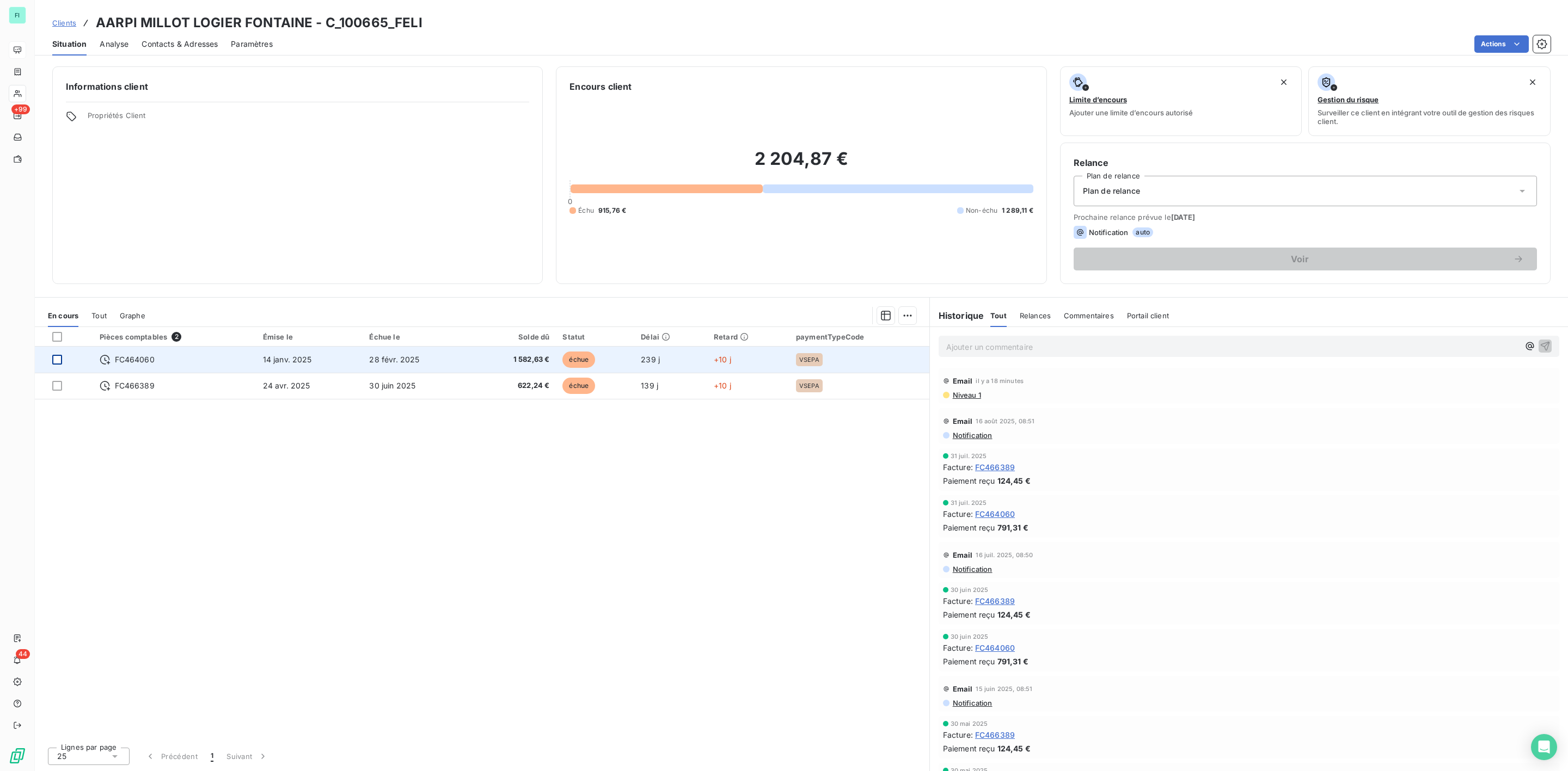
click at [59, 360] on div at bounding box center [57, 360] width 10 height 10
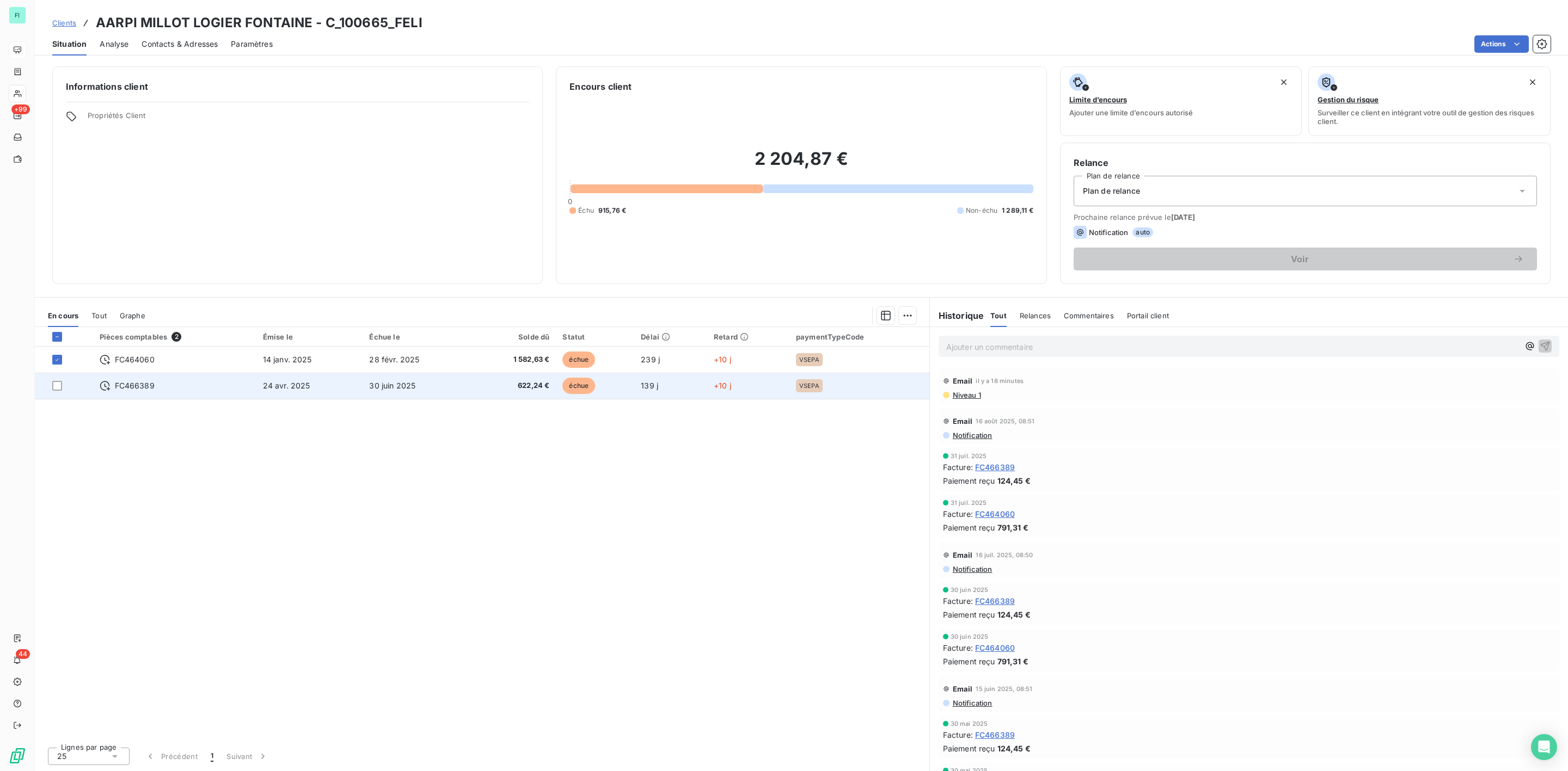
click at [58, 380] on td at bounding box center [64, 386] width 58 height 26
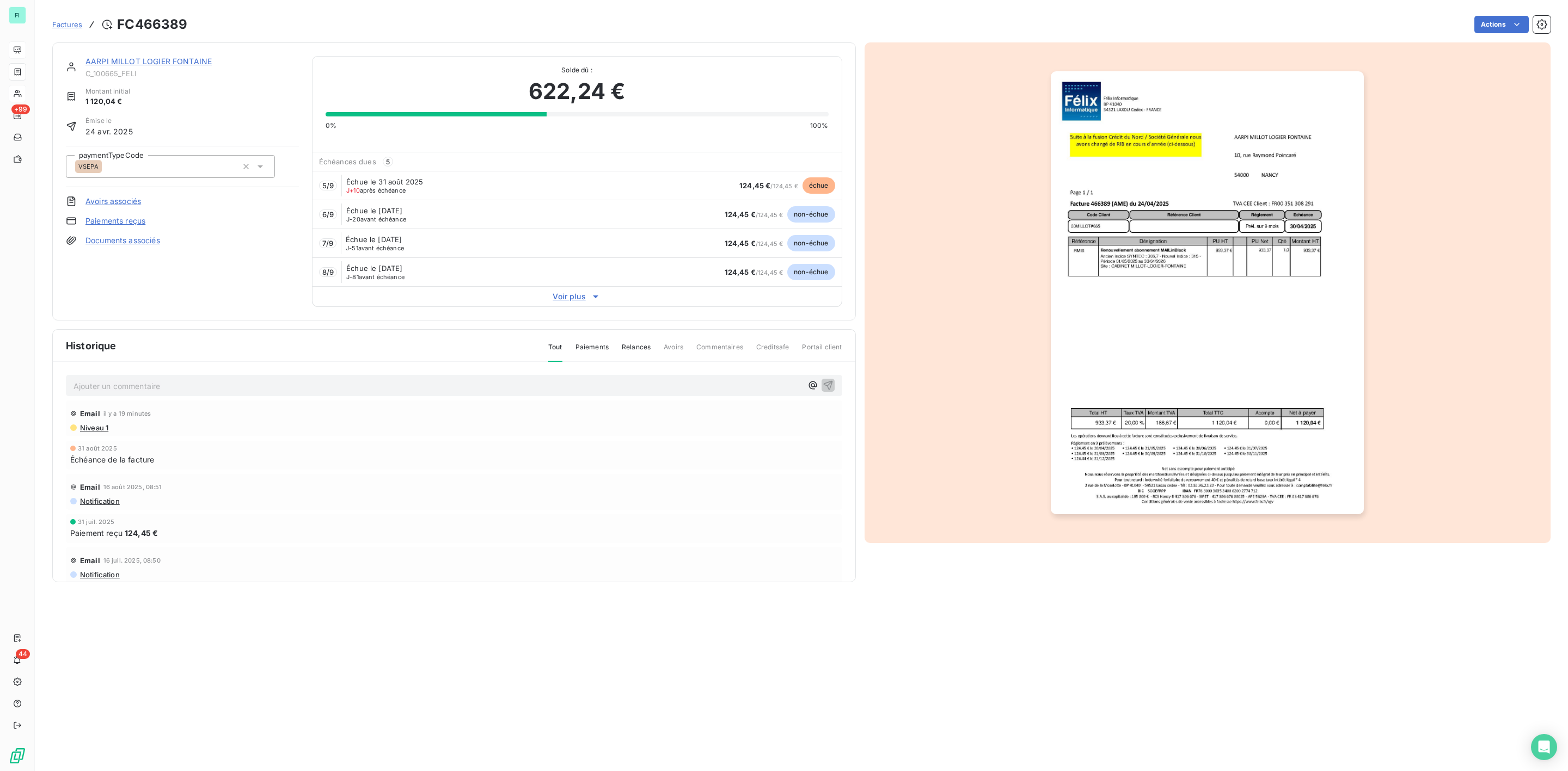
click at [149, 62] on link "AARPI MILLOT LOGIER FONTAINE" at bounding box center [149, 61] width 127 height 9
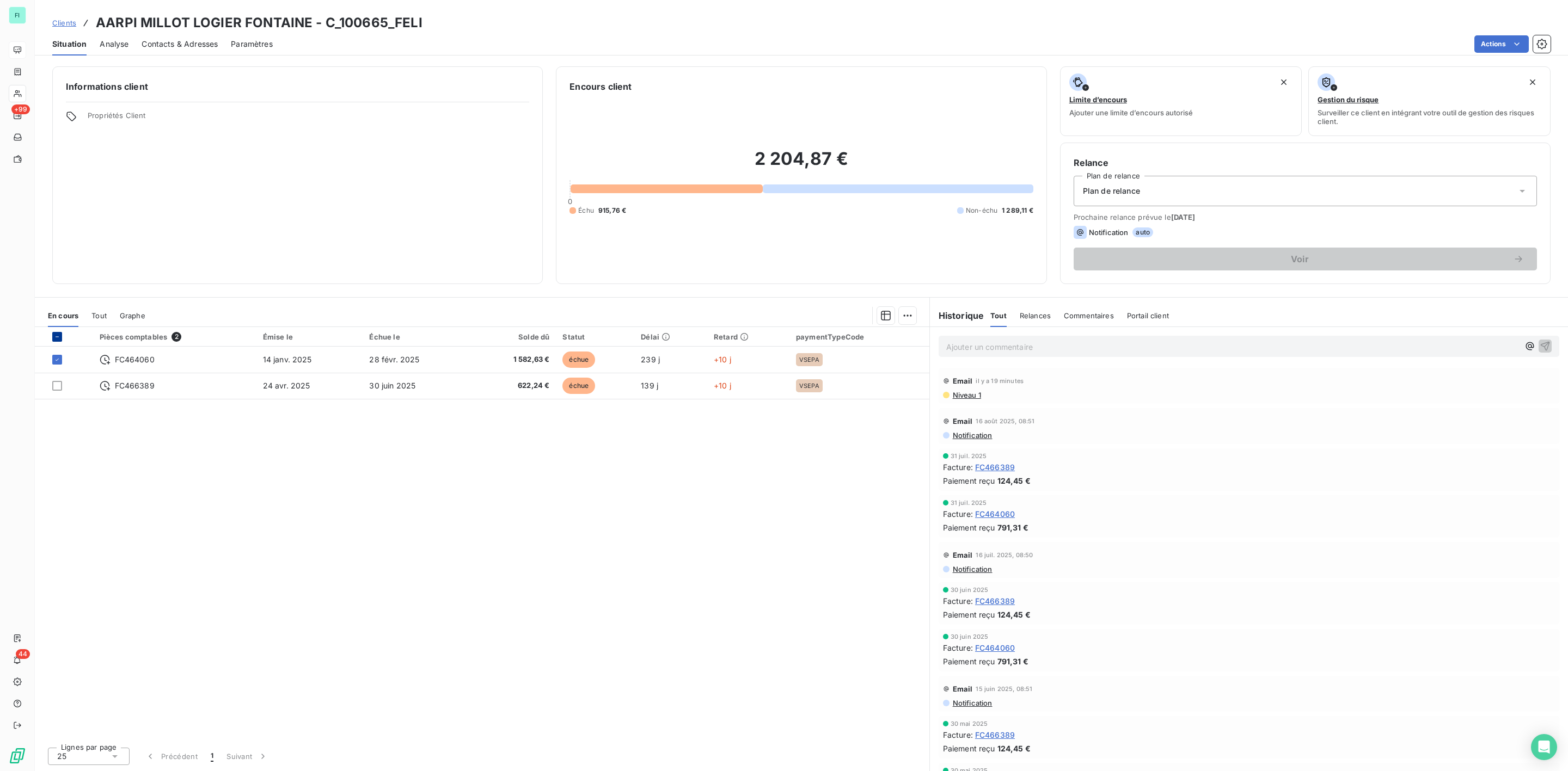
click at [61, 335] on div at bounding box center [57, 337] width 10 height 10
click at [905, 314] on html "FI +99 44 Clients AARPI MILLOT LOGIER FONTAINE - C_100665_FELI Situation Analys…" at bounding box center [784, 385] width 1568 height 771
click at [803, 342] on div "Mettre en litige (2 factures)" at bounding box center [812, 340] width 198 height 18
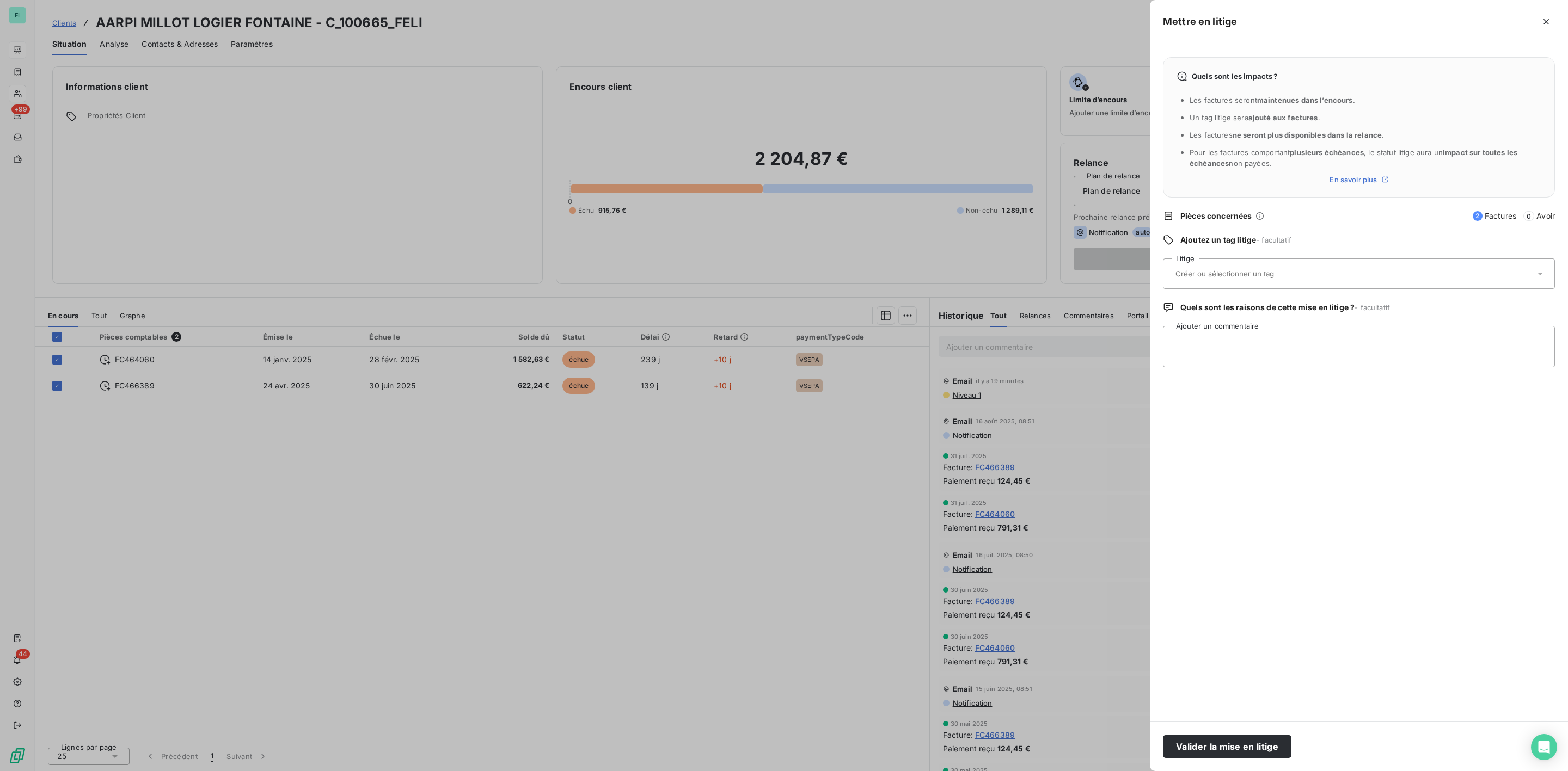
click at [720, 457] on div at bounding box center [784, 385] width 1568 height 771
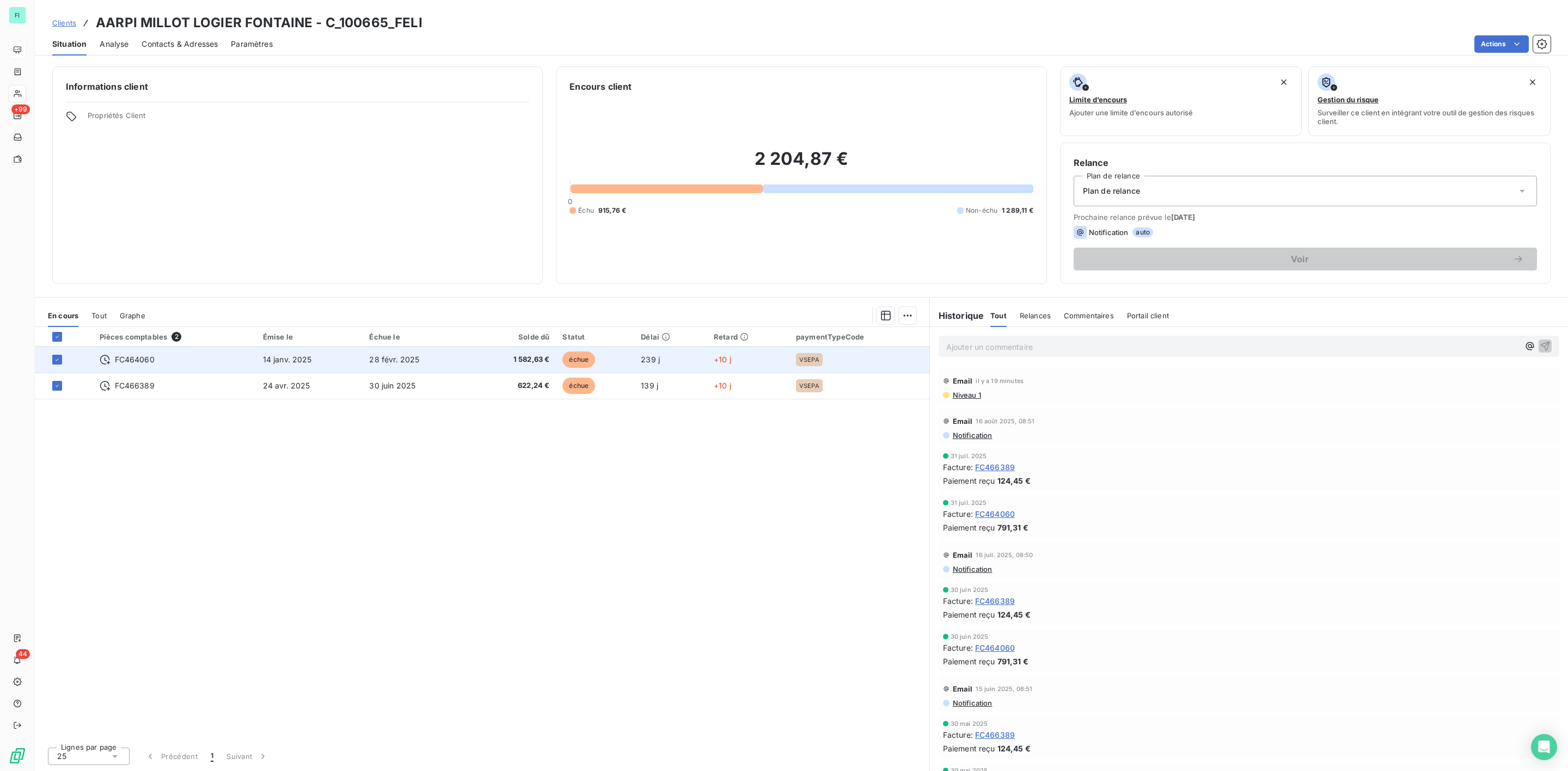
click at [376, 361] on span "28 févr. 2025" at bounding box center [394, 359] width 50 height 9
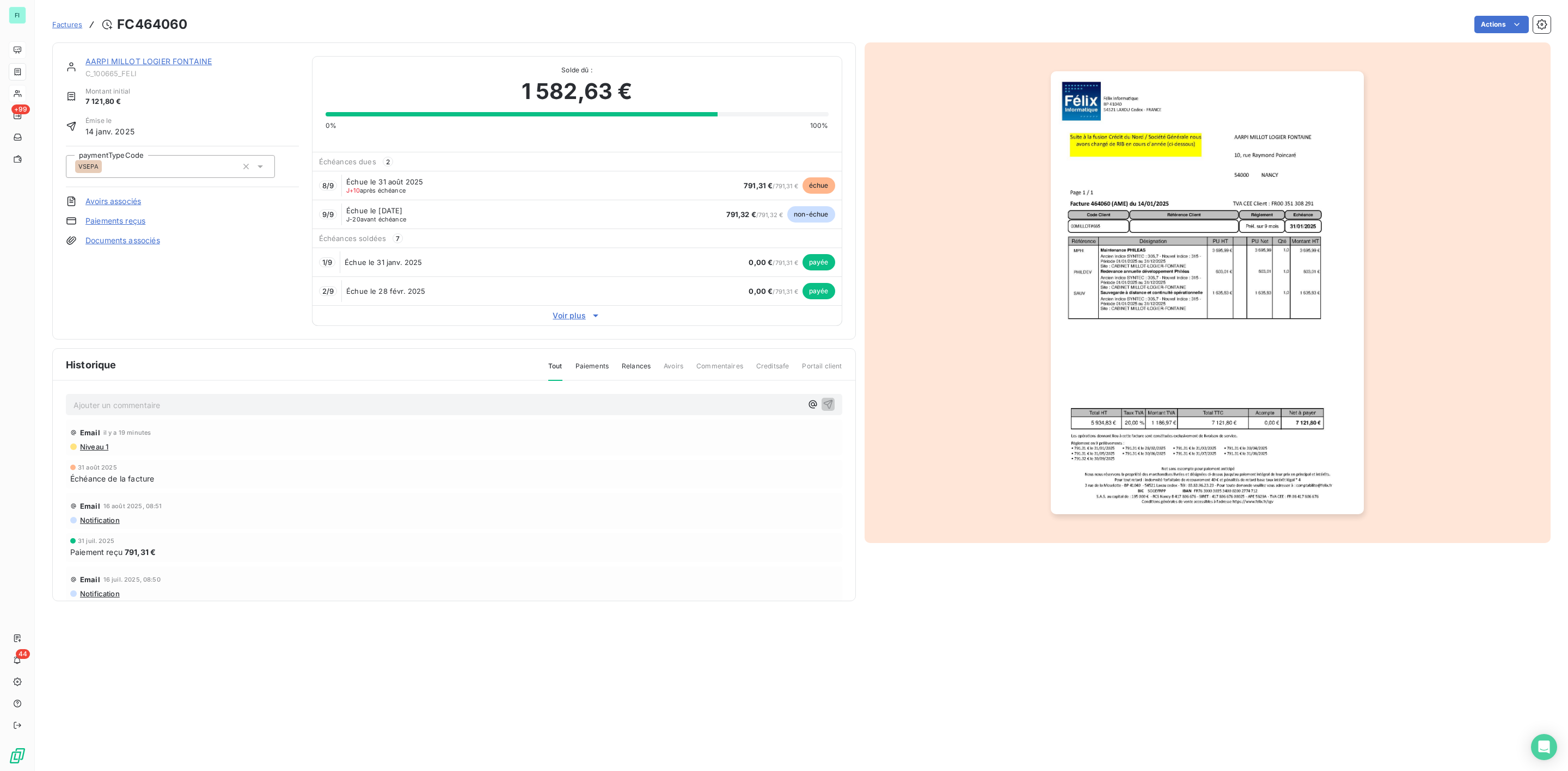
drag, startPoint x: 162, startPoint y: 57, endPoint x: 162, endPoint y: 90, distance: 33.0
click at [161, 56] on div "AARPI MILLOT LOGIER FONTAINE" at bounding box center [192, 61] width 214 height 11
click at [139, 58] on link "AARPI MILLOT LOGIER FONTAINE" at bounding box center [149, 61] width 127 height 9
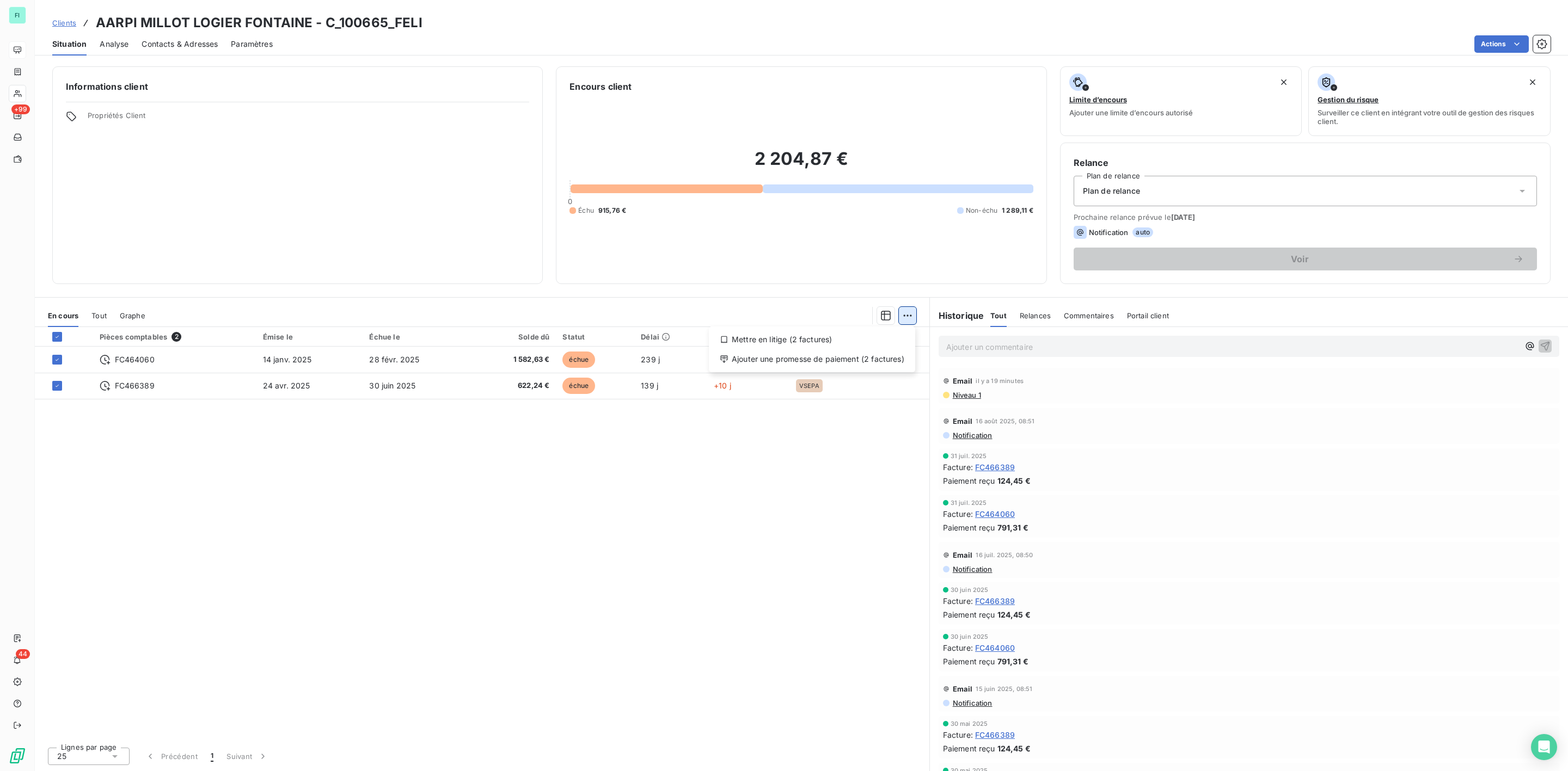
click at [909, 315] on html "FI +99 44 Clients AARPI MILLOT LOGIER FONTAINE - C_100665_FELI Situation Analys…" at bounding box center [784, 385] width 1568 height 771
click at [824, 335] on div "Mettre en litige (2 factures)" at bounding box center [812, 340] width 198 height 18
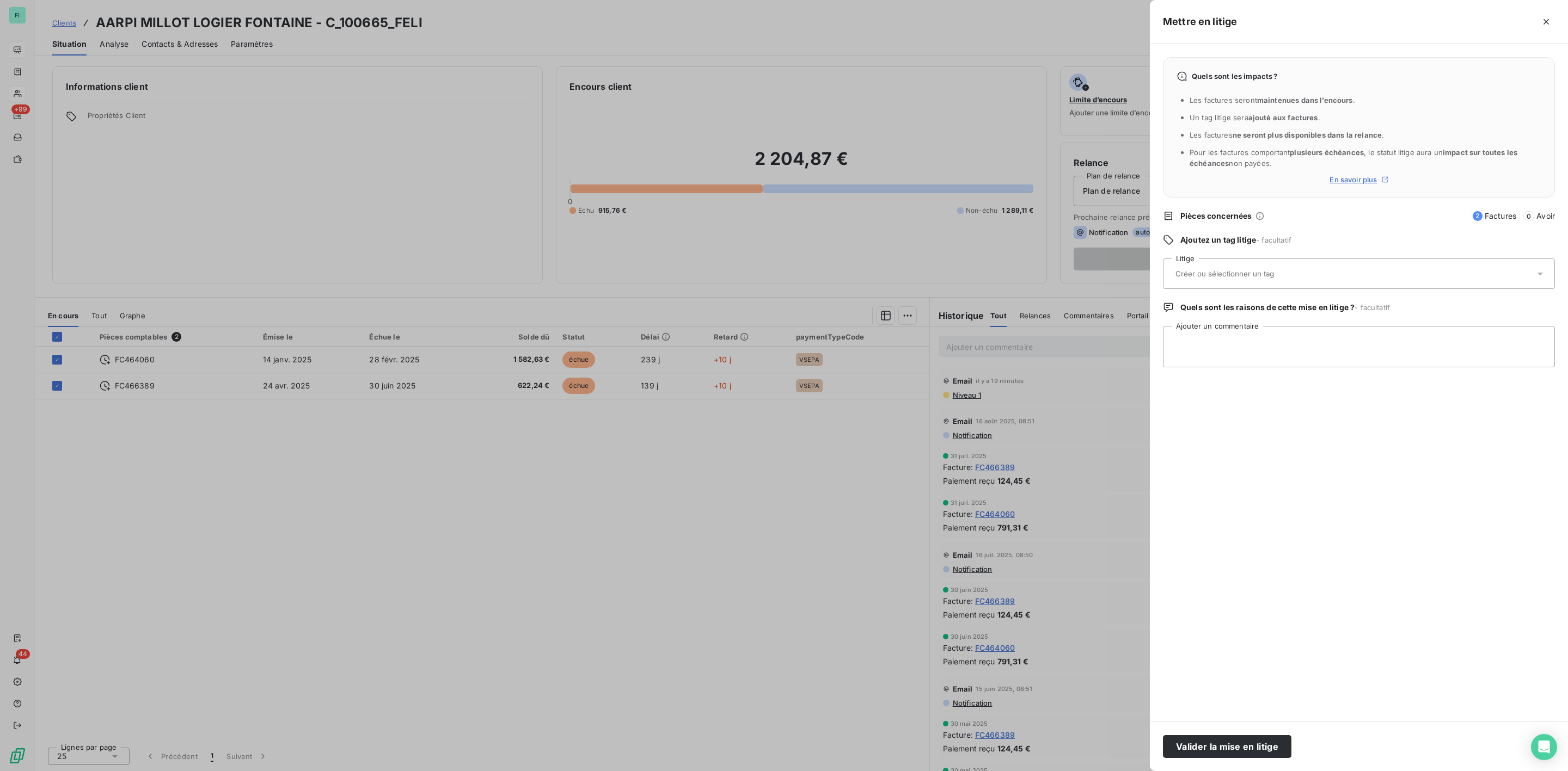
click at [1216, 276] on input "text" at bounding box center [1253, 274] width 158 height 10
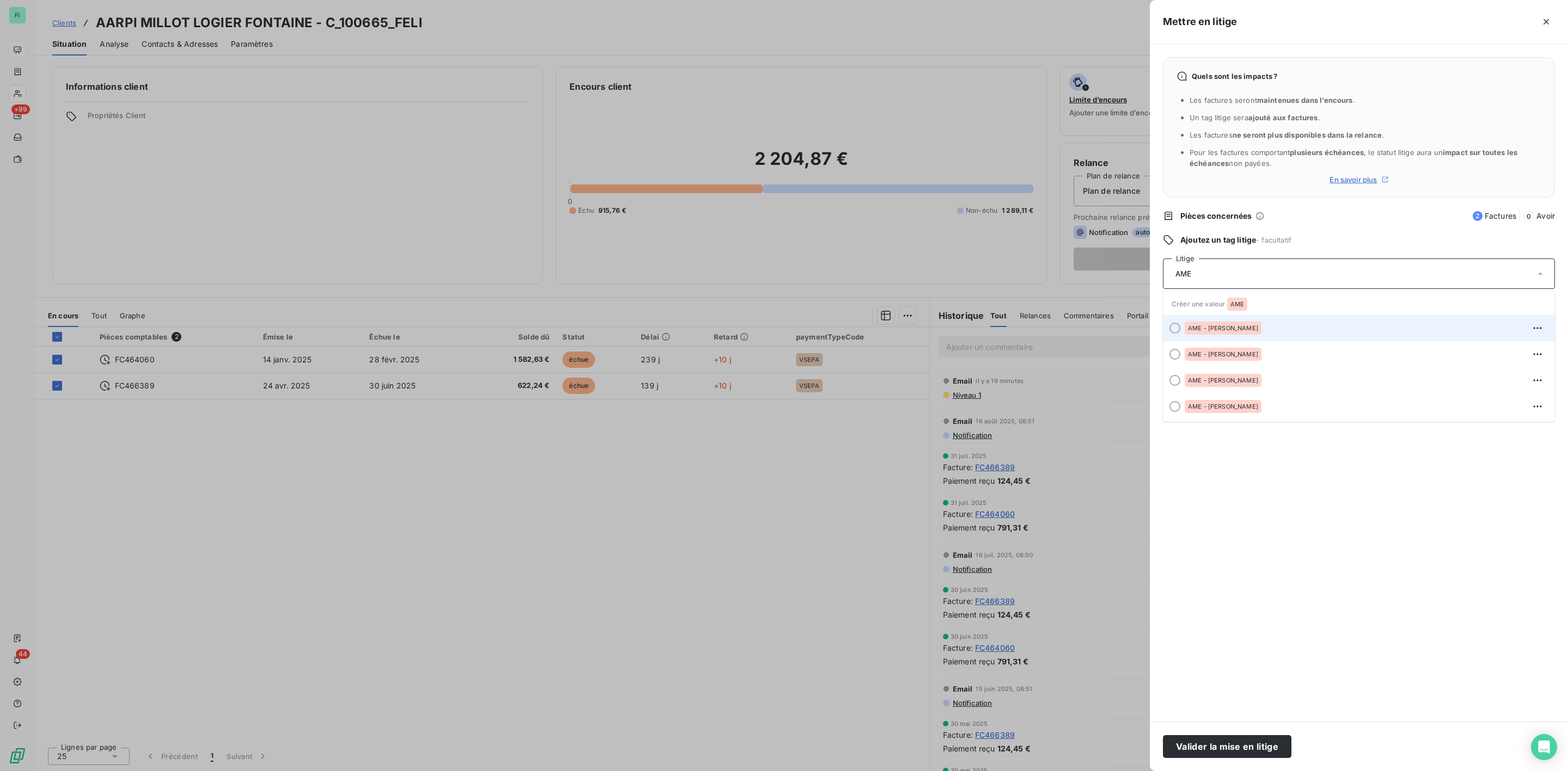
type input "AME"
click at [1200, 333] on div "AME - [PERSON_NAME]" at bounding box center [1223, 328] width 77 height 13
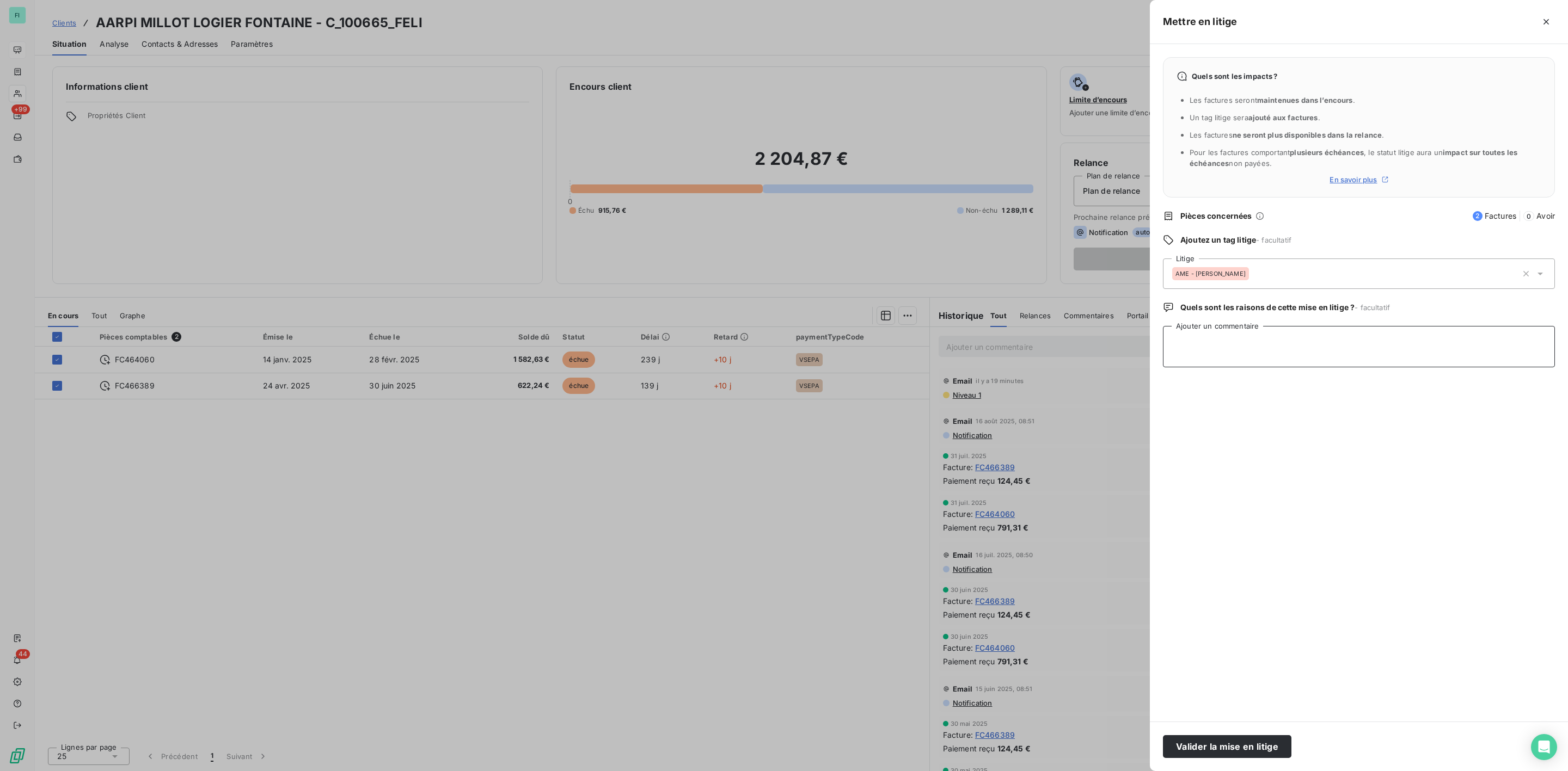
click at [1203, 340] on textarea "Ajouter un commentaire" at bounding box center [1359, 347] width 392 height 41
click at [1181, 344] on textarea "Nr pas prelever, avoirs émis" at bounding box center [1359, 347] width 392 height 41
type textarea "Ne pas prelever, avoirs émis"
click at [1214, 748] on button "Valider la mise en litige" at bounding box center [1227, 747] width 128 height 23
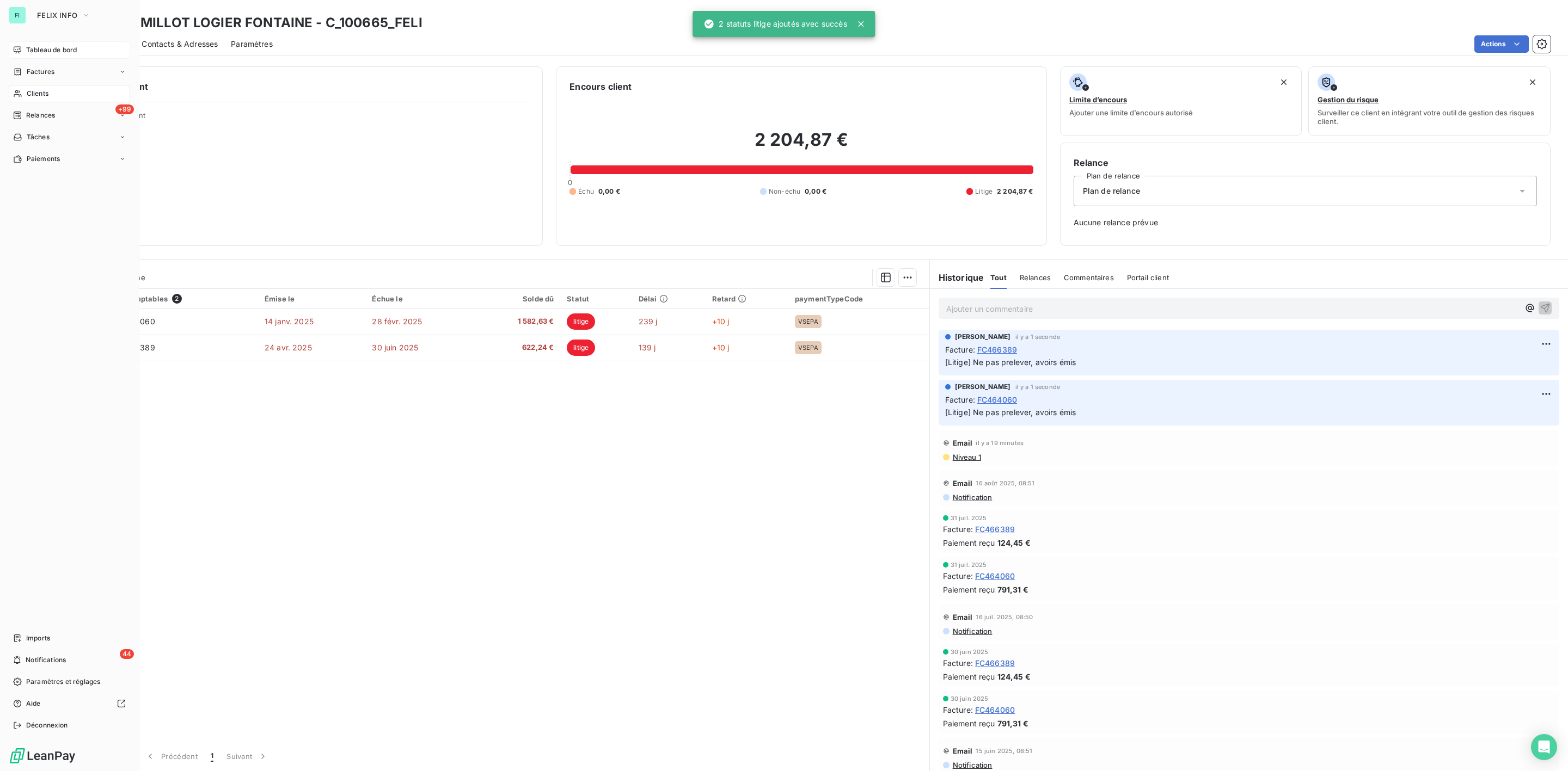
click at [29, 51] on span "Tableau de bord" at bounding box center [51, 50] width 51 height 10
